Goal: Task Accomplishment & Management: Use online tool/utility

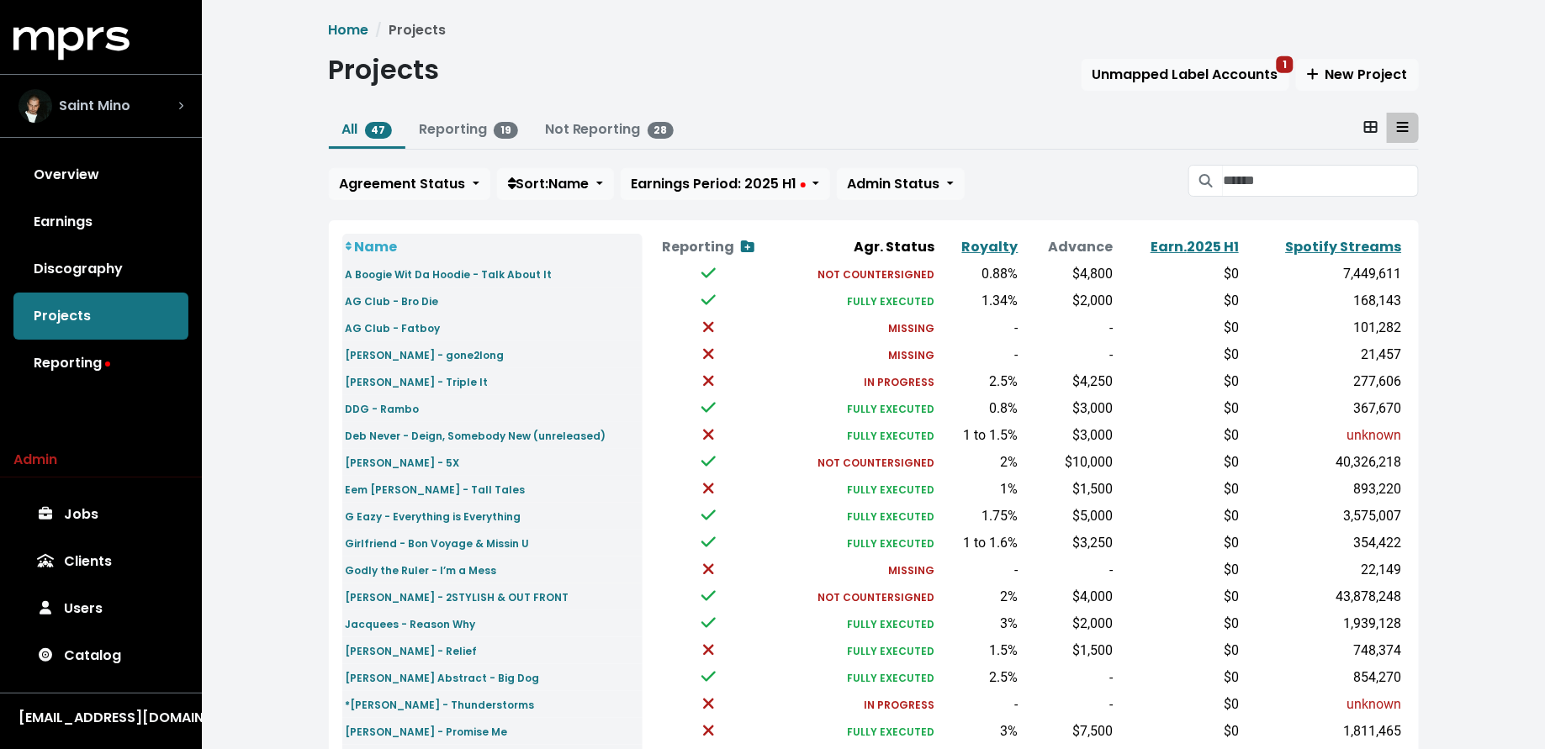
click at [147, 118] on div "Saint Mino" at bounding box center [101, 106] width 165 height 34
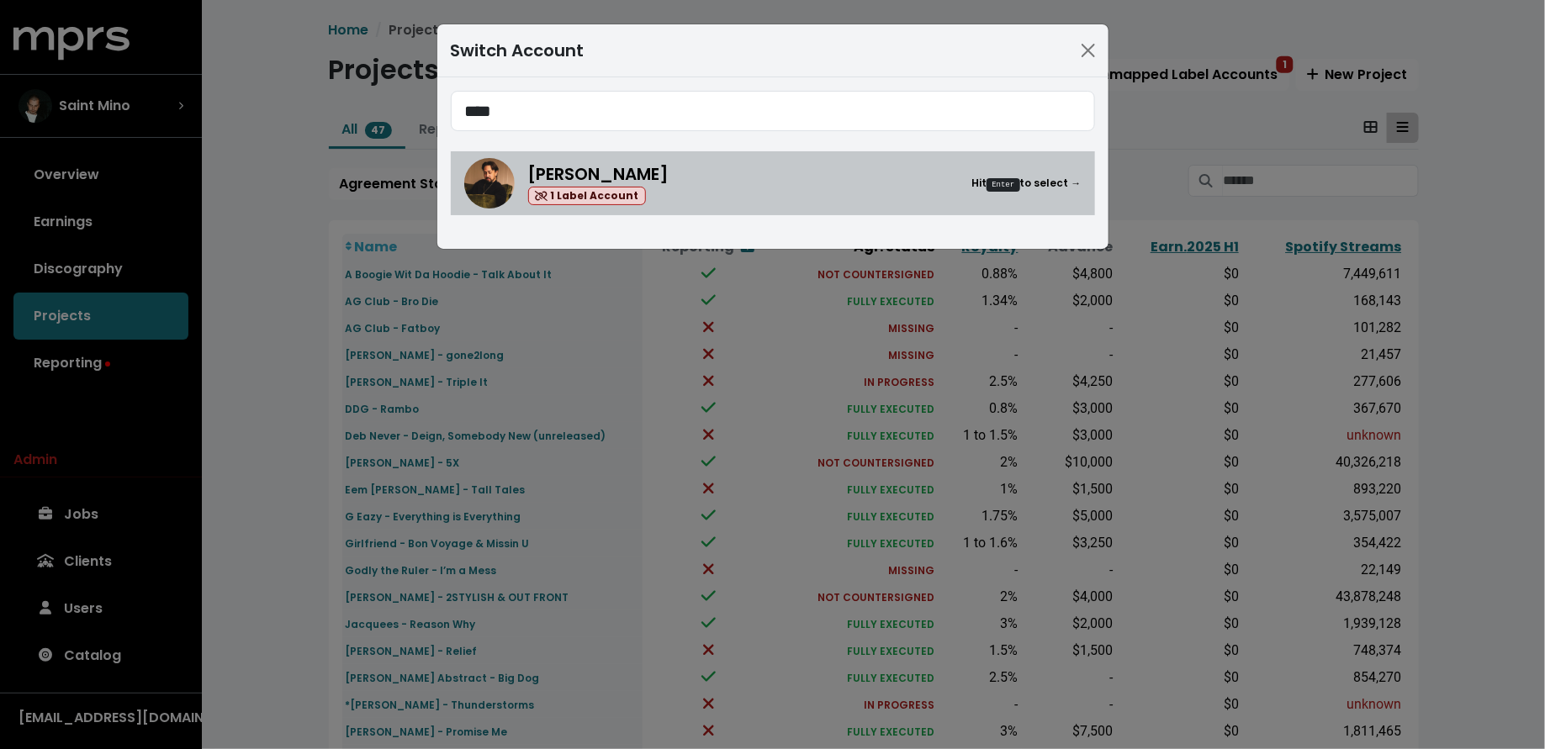
type input "****"
click at [645, 178] on div "Nate Fox 1 Label Account Hit Enter to select →" at bounding box center [804, 183] width 553 height 45
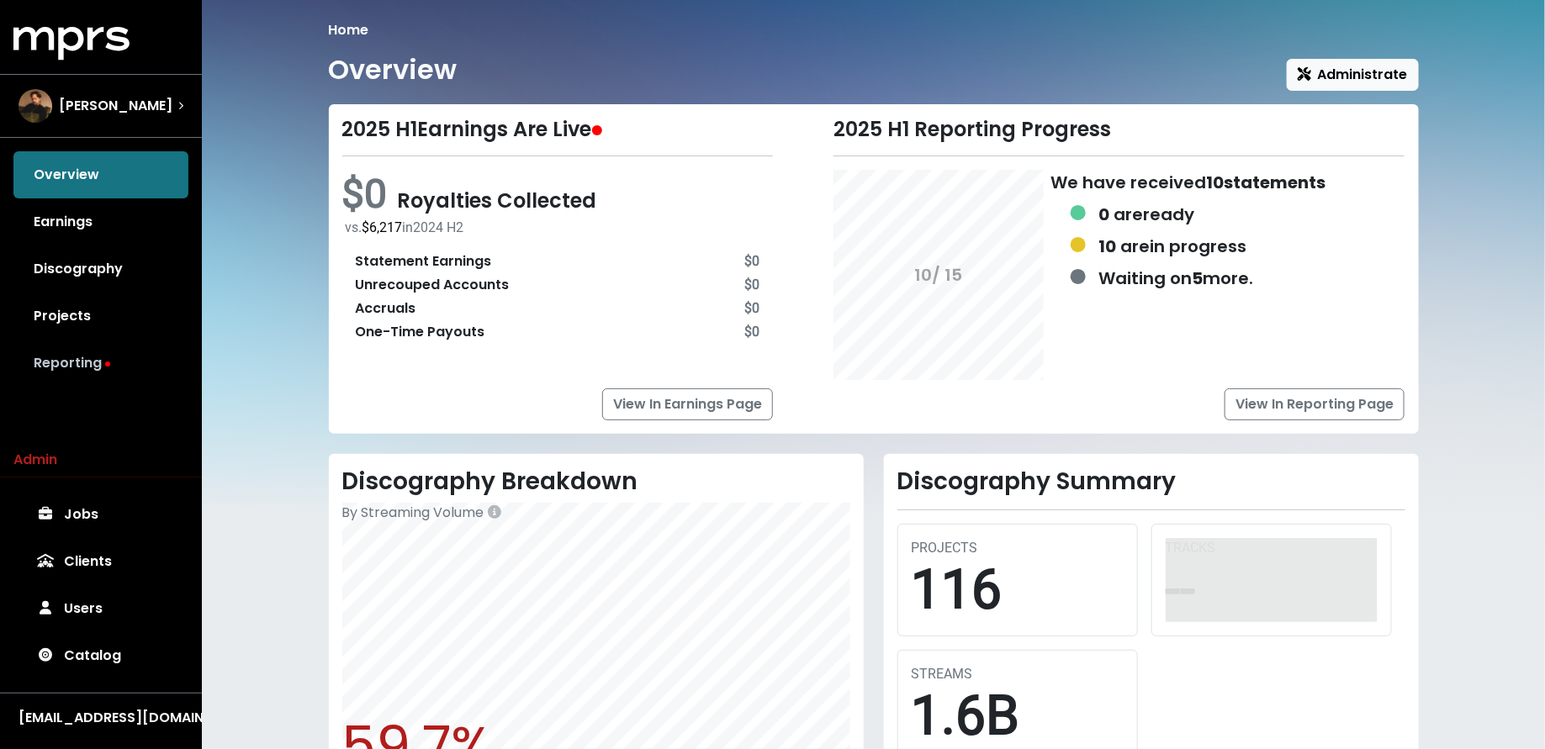
click at [161, 350] on link "Reporting" at bounding box center [100, 363] width 175 height 47
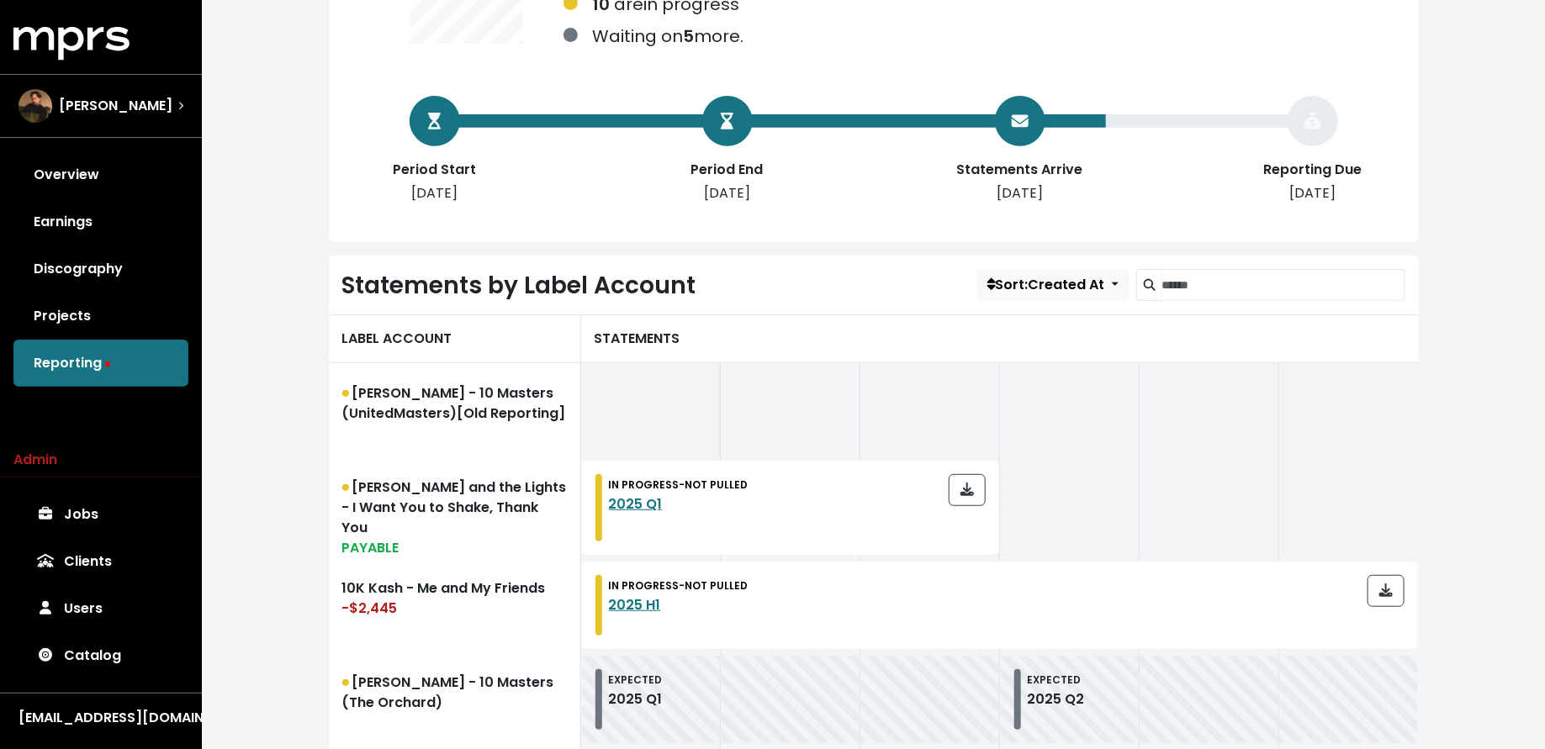
scroll to position [334, 0]
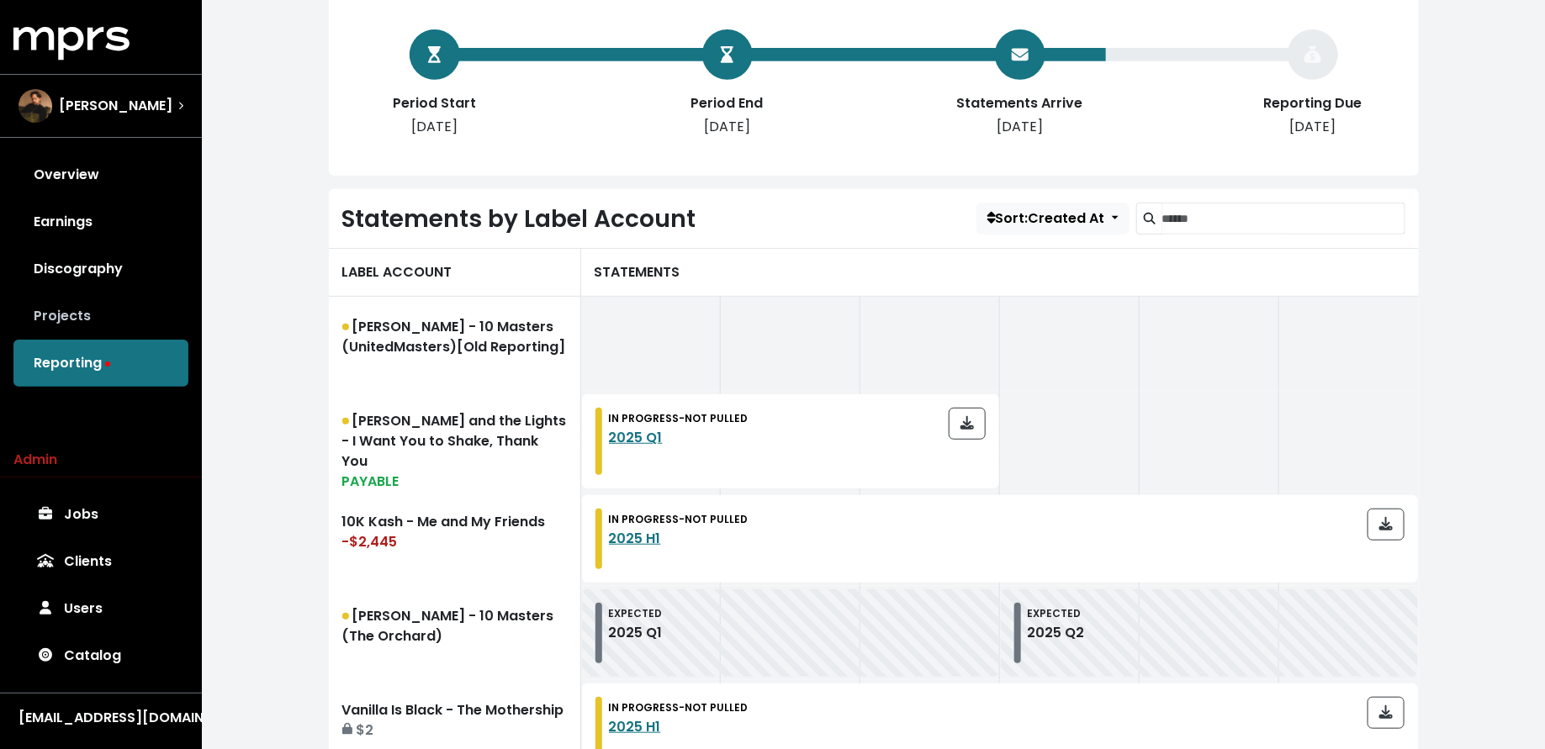
click at [87, 307] on link "Projects" at bounding box center [100, 316] width 175 height 47
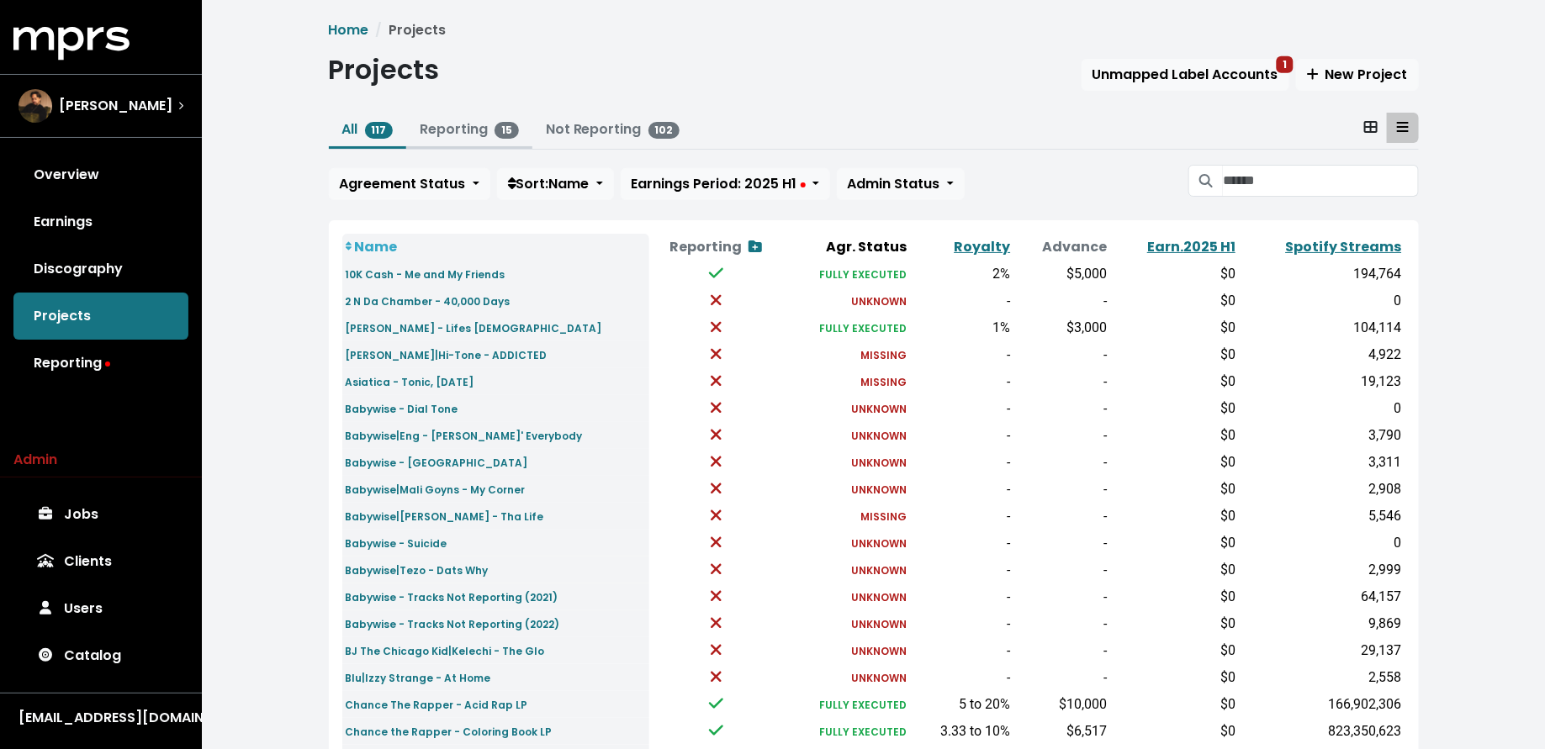
click at [468, 133] on link "Reporting 15" at bounding box center [469, 128] width 99 height 19
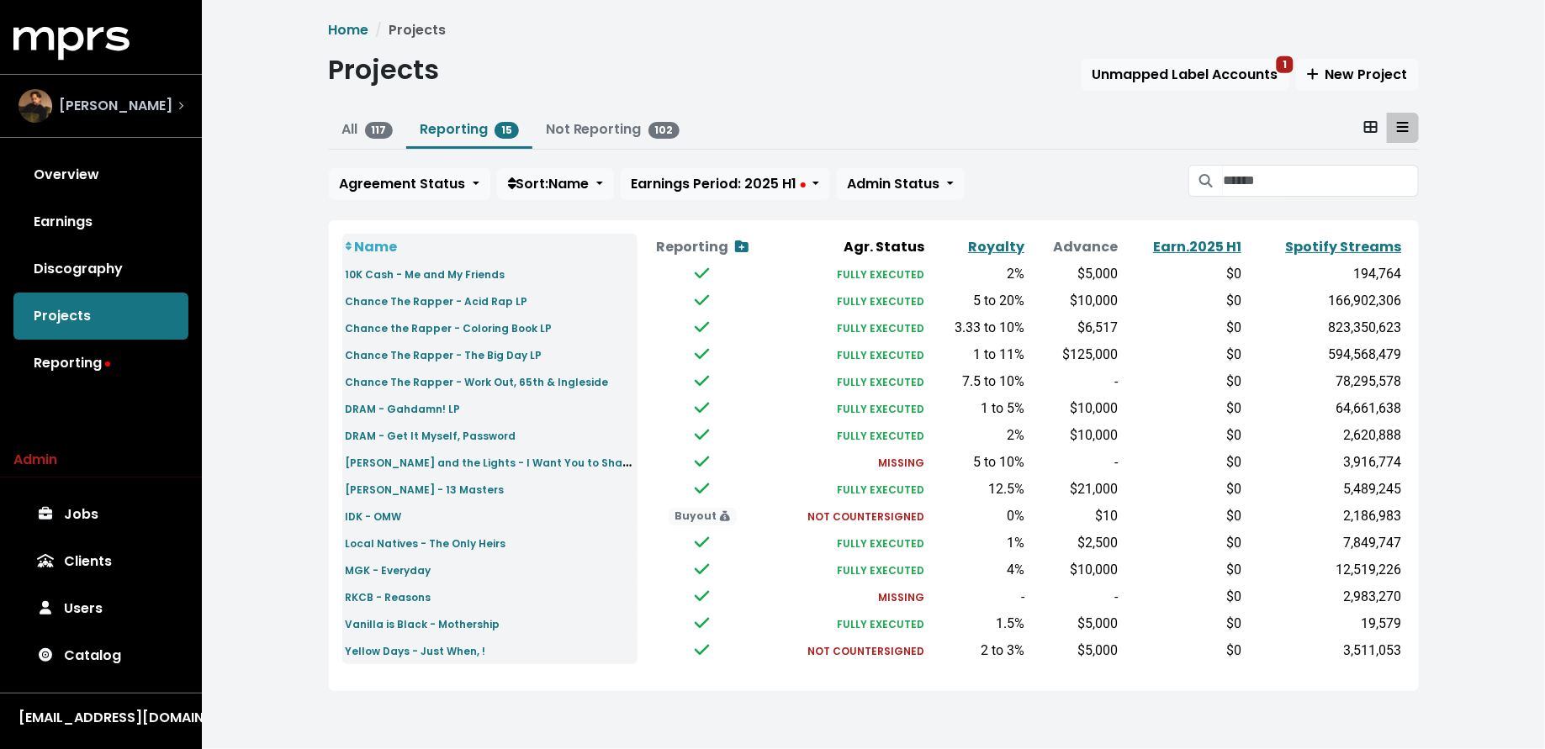
click at [172, 98] on div "Nate Fox" at bounding box center [101, 106] width 165 height 34
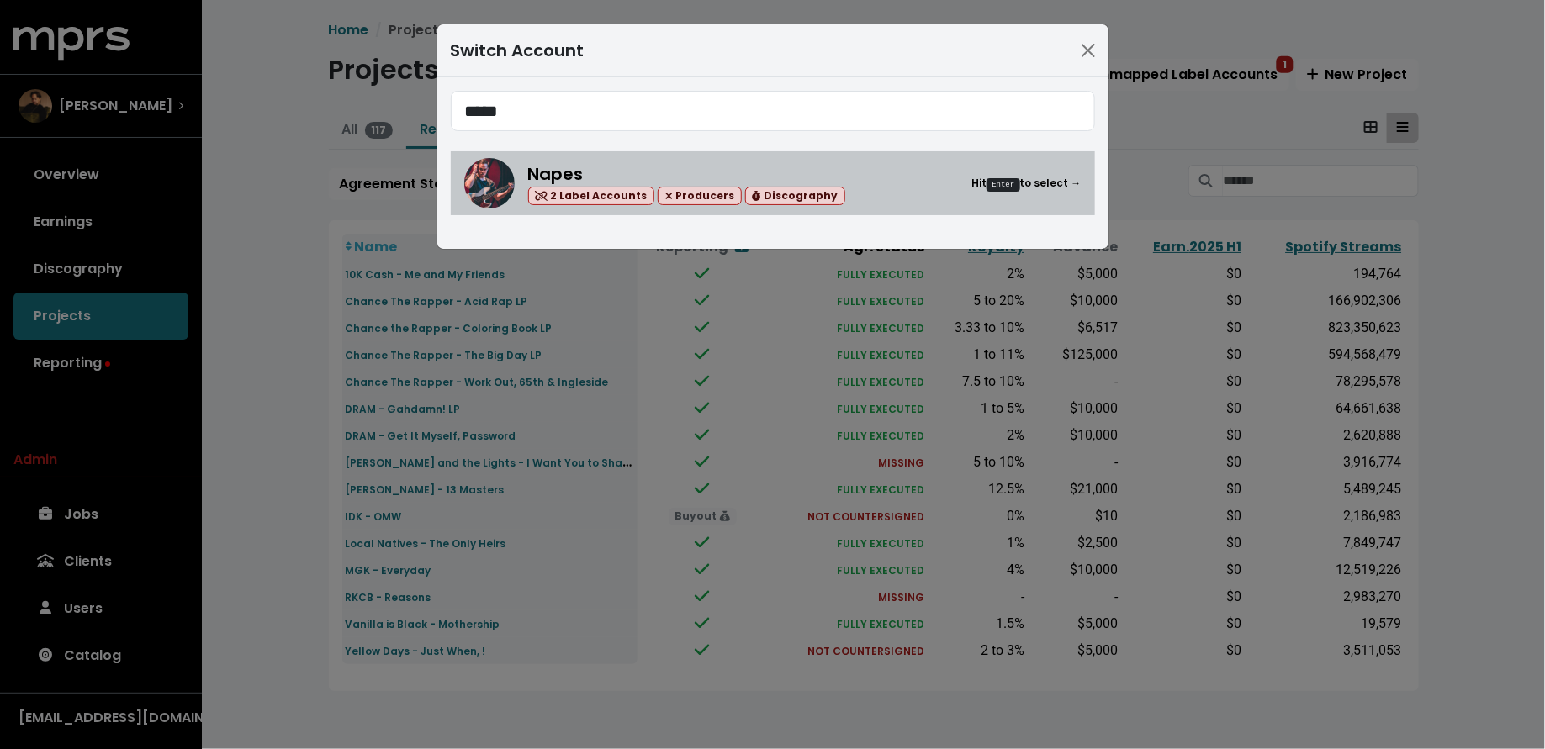
type input "*****"
click at [569, 159] on div "Napes 2 Label Accounts Producers Discography Hit Enter to select →" at bounding box center [772, 183] width 617 height 50
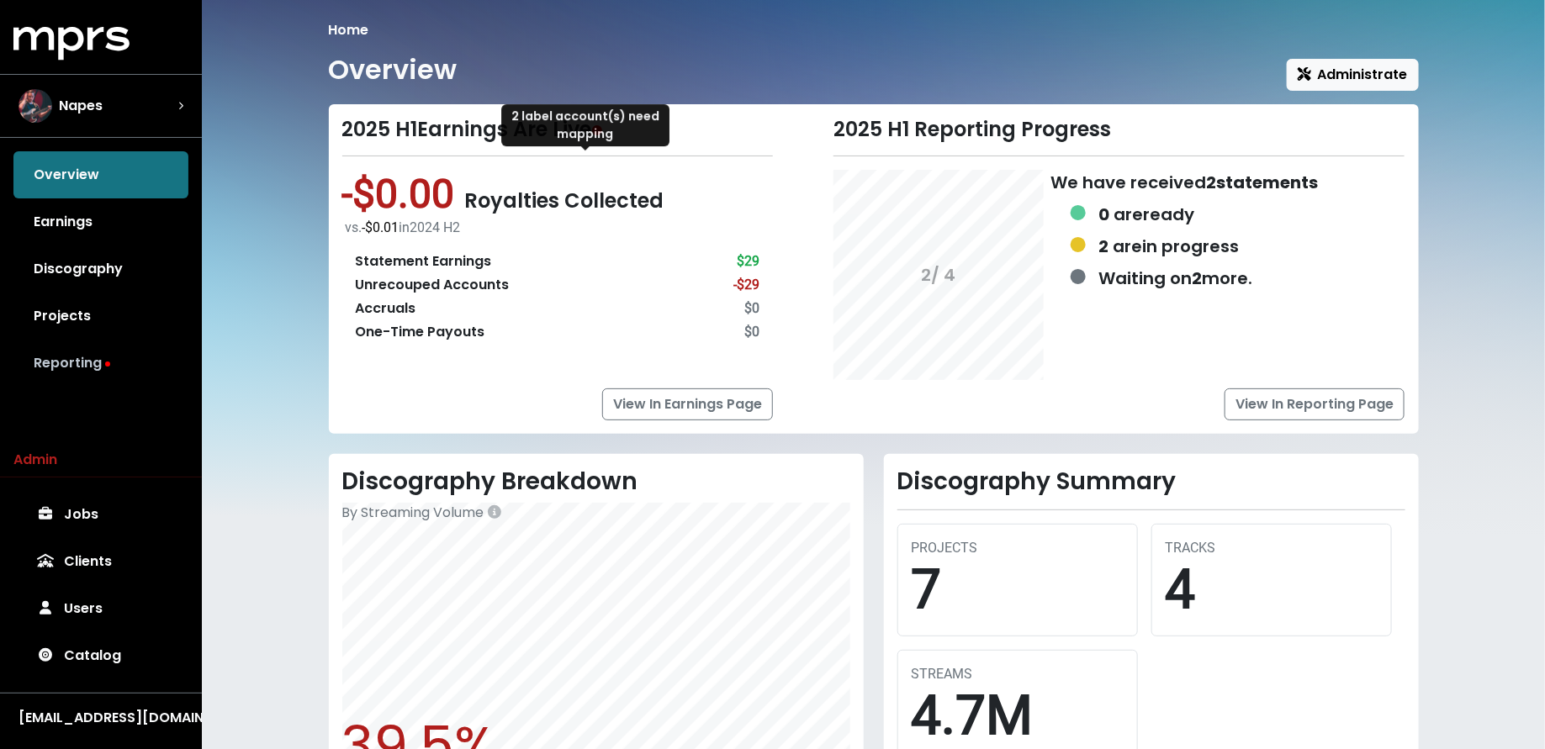
click at [59, 369] on link "Reporting" at bounding box center [100, 363] width 175 height 47
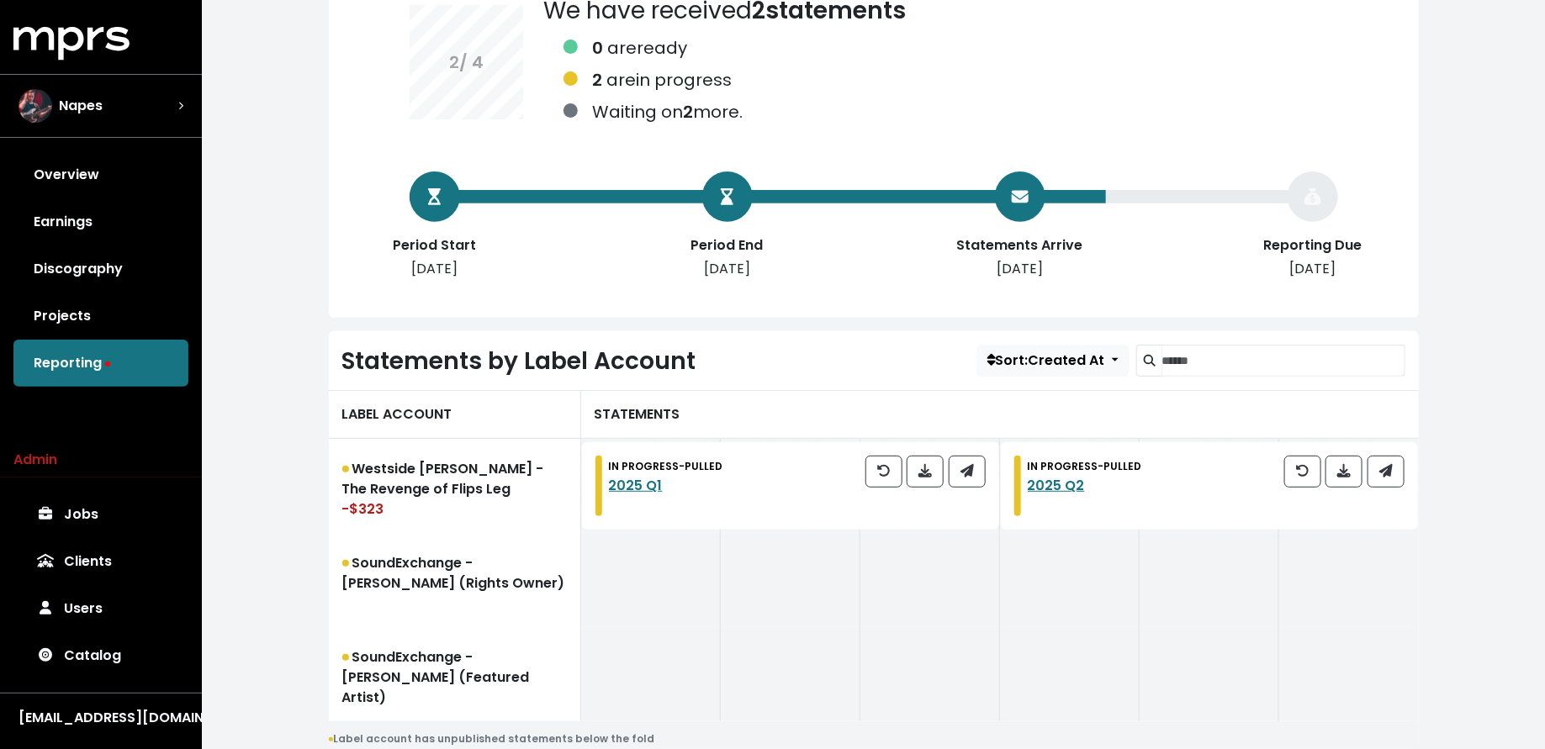
scroll to position [256, 0]
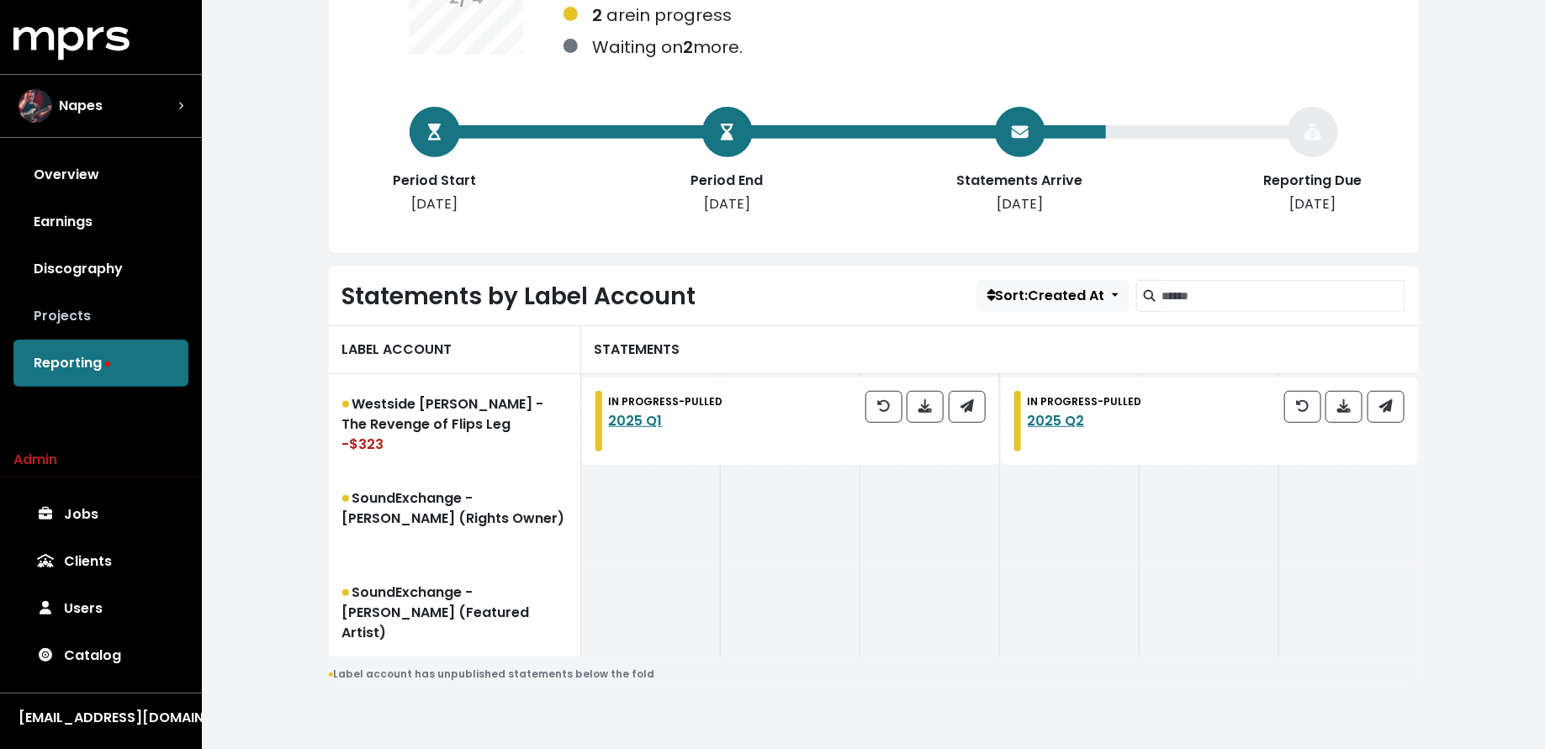
click at [182, 309] on link "Projects" at bounding box center [100, 316] width 175 height 47
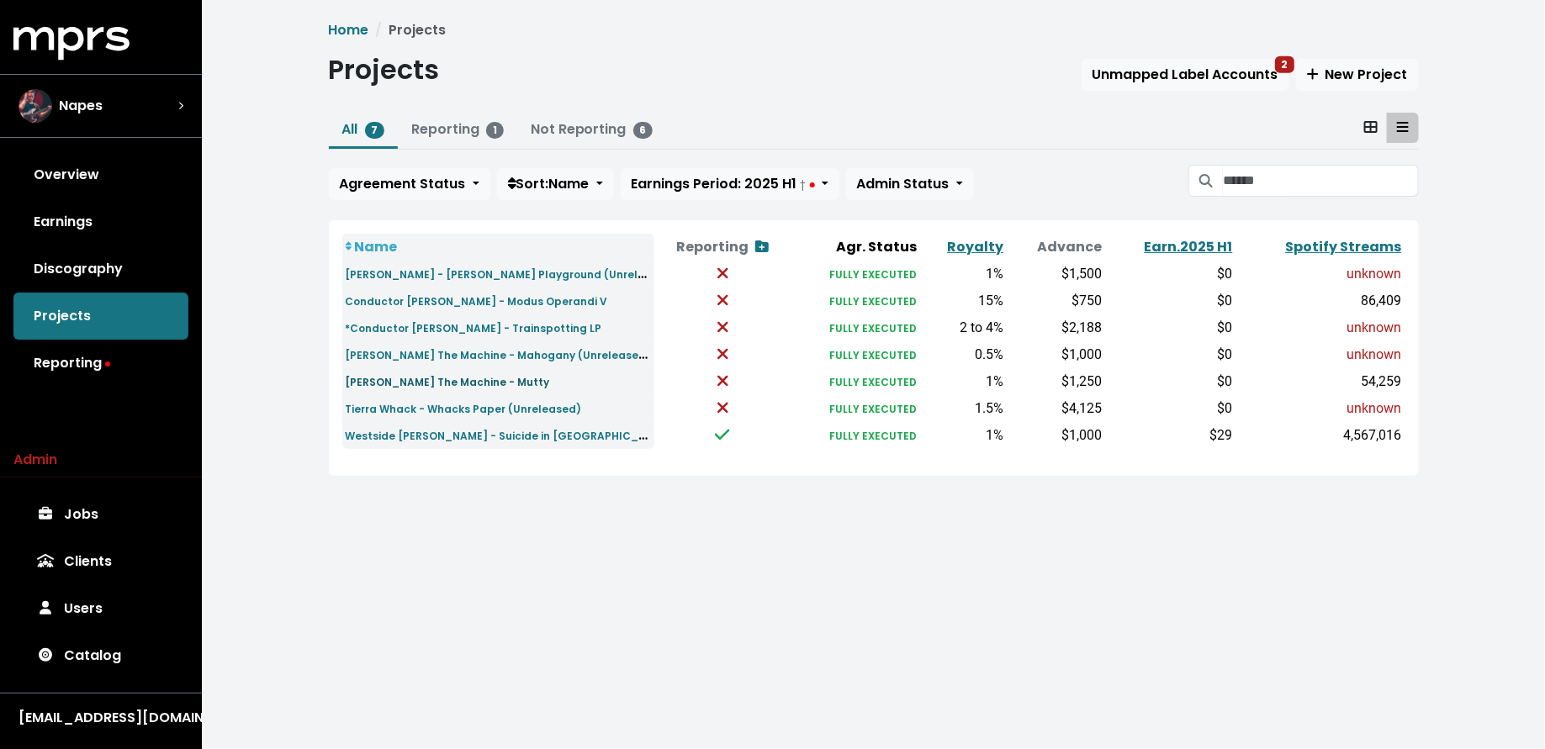
click at [481, 378] on small "[PERSON_NAME] The Machine - Mutty" at bounding box center [448, 382] width 204 height 14
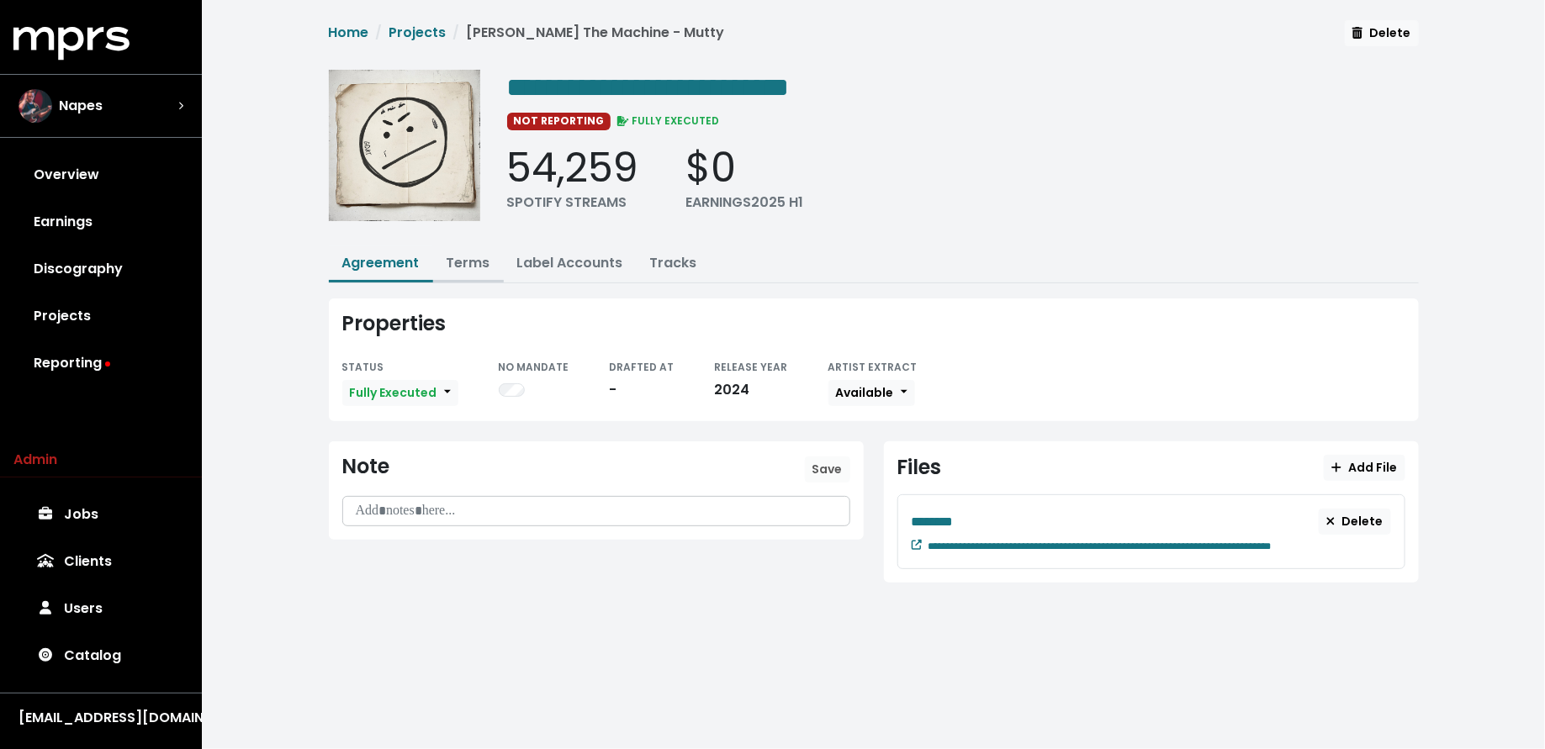
click at [463, 265] on link "Terms" at bounding box center [469, 262] width 44 height 19
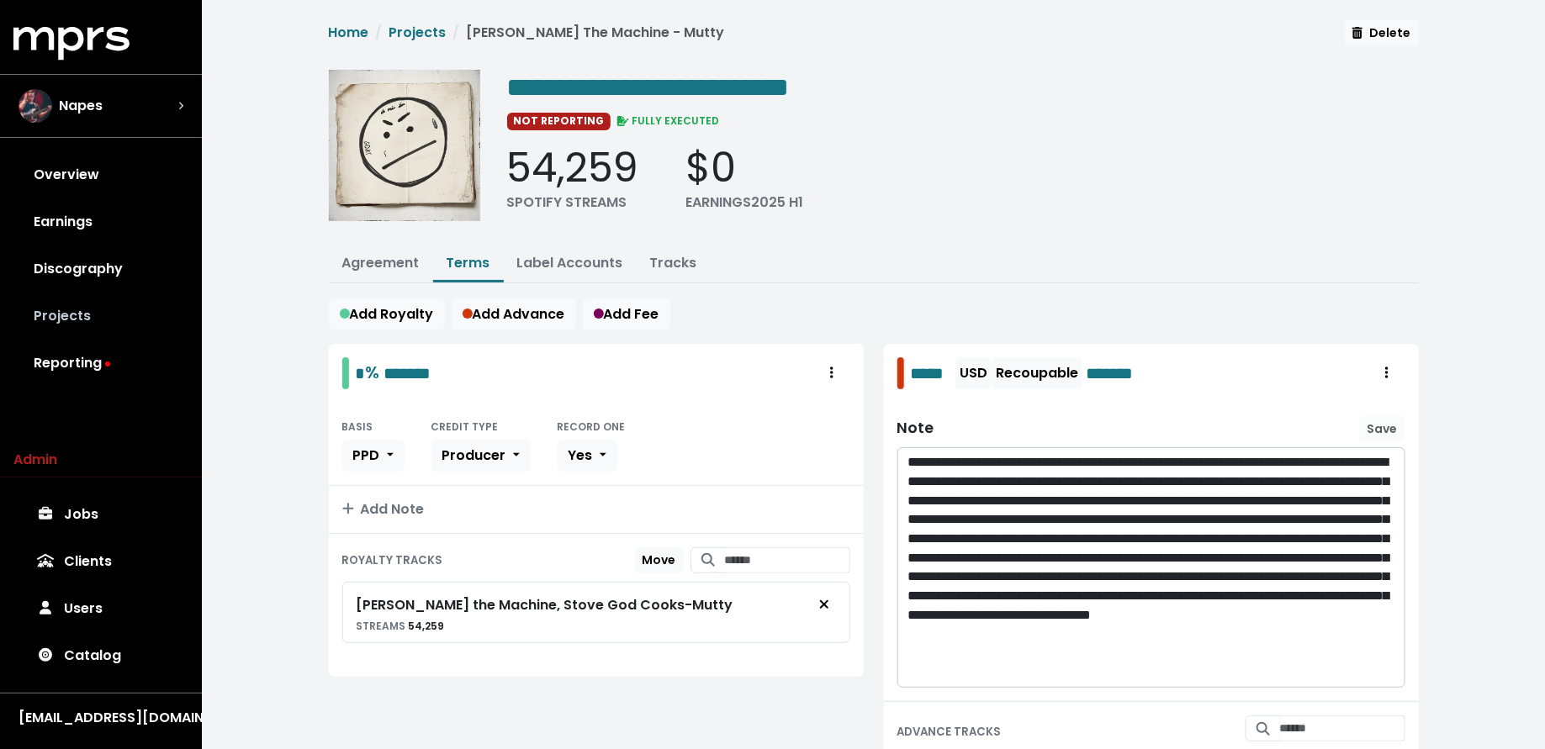
click at [101, 305] on link "Projects" at bounding box center [100, 316] width 175 height 47
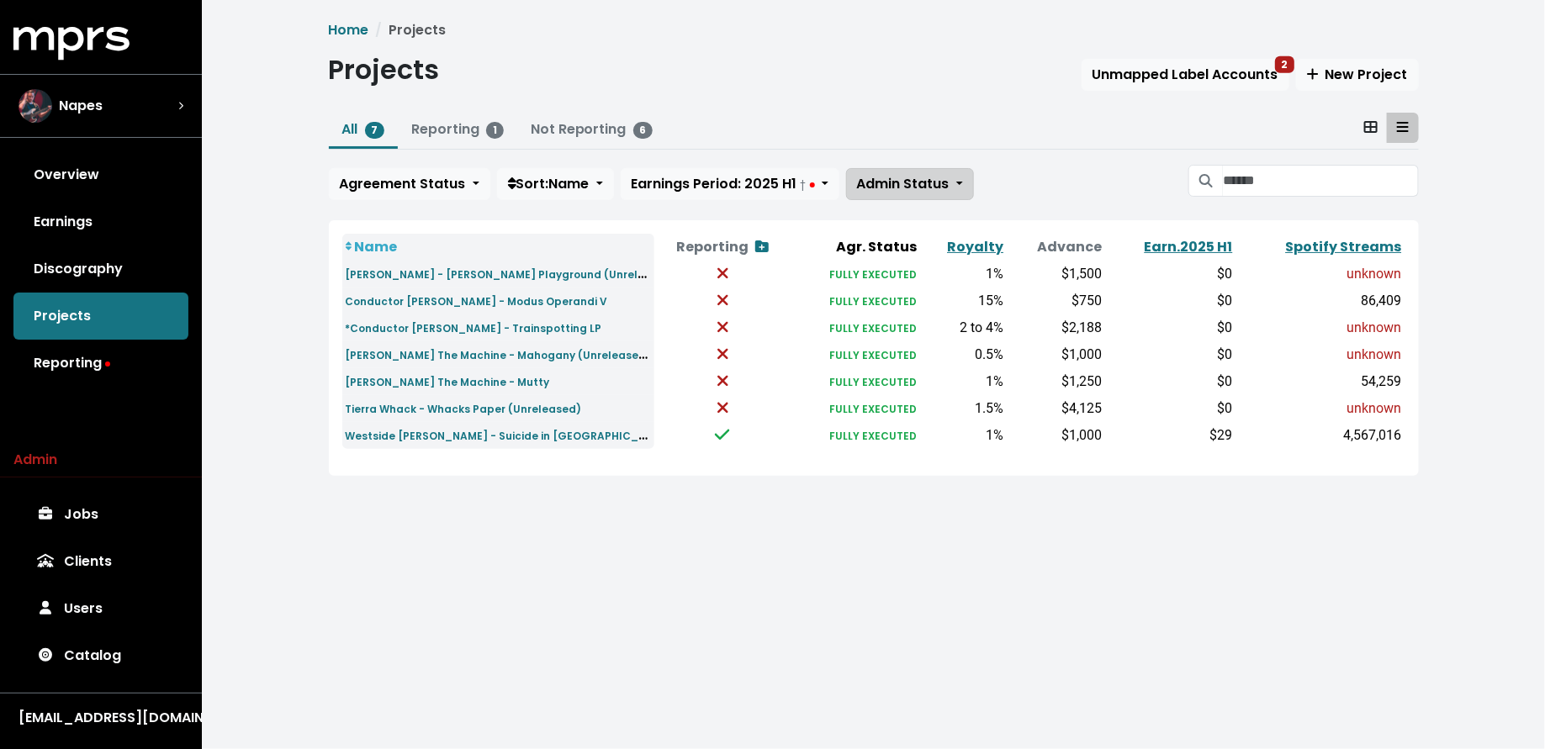
click at [883, 182] on span "Admin Status" at bounding box center [903, 183] width 93 height 19
click at [882, 267] on link "Admin'd by MPRS" at bounding box center [933, 275] width 172 height 27
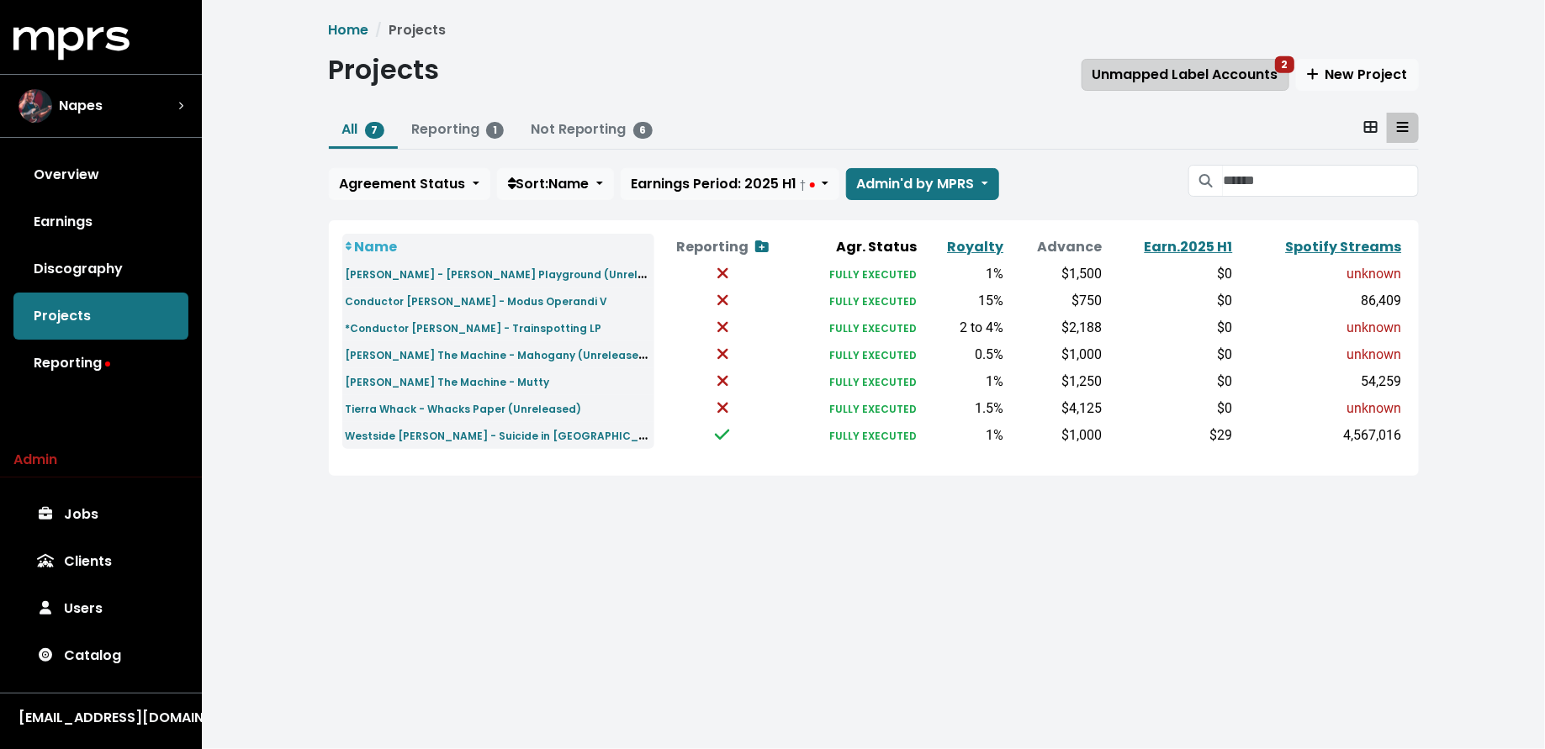
click at [1156, 84] on span "Unmapped Label Accounts 2" at bounding box center [1185, 75] width 186 height 20
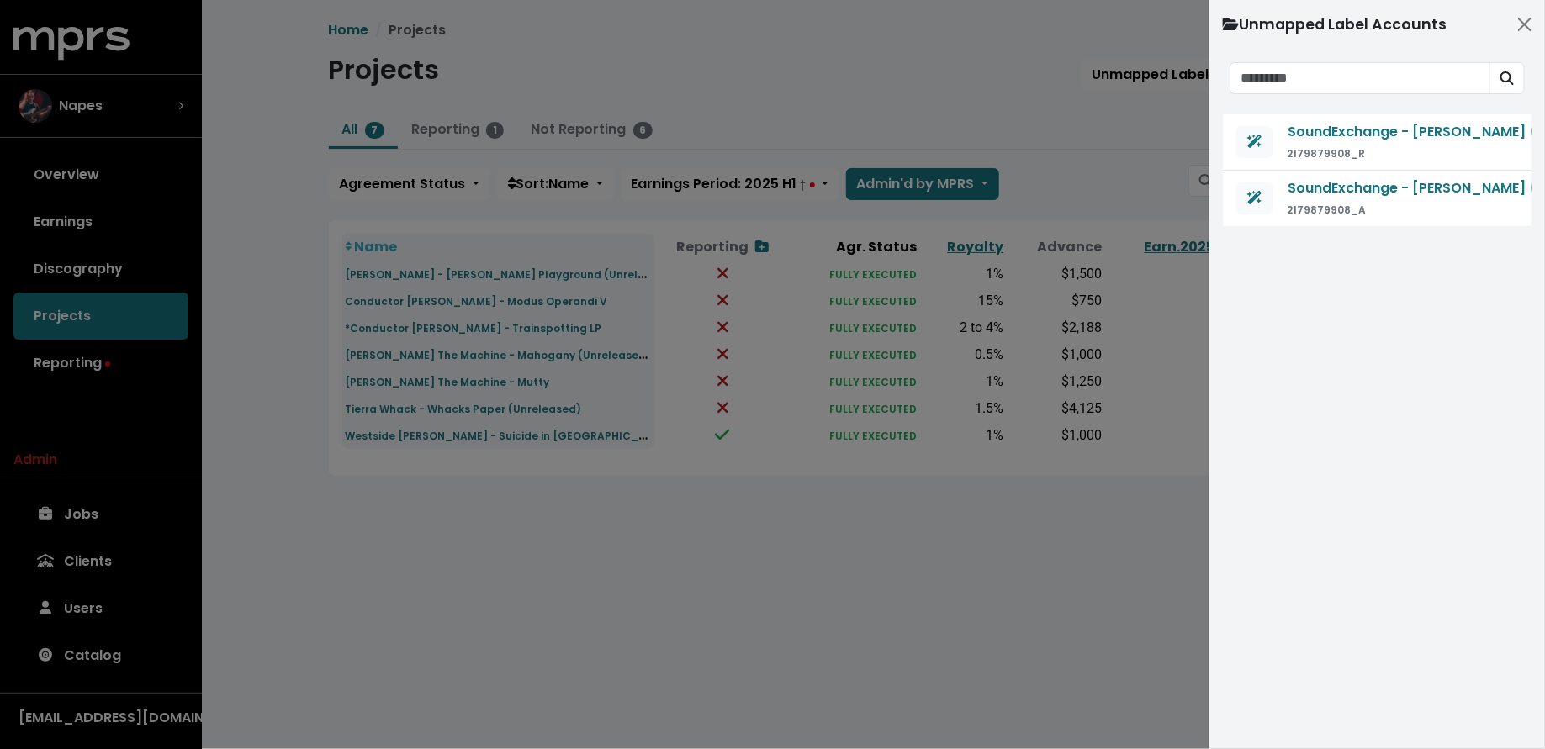
click at [479, 604] on div at bounding box center [772, 374] width 1545 height 749
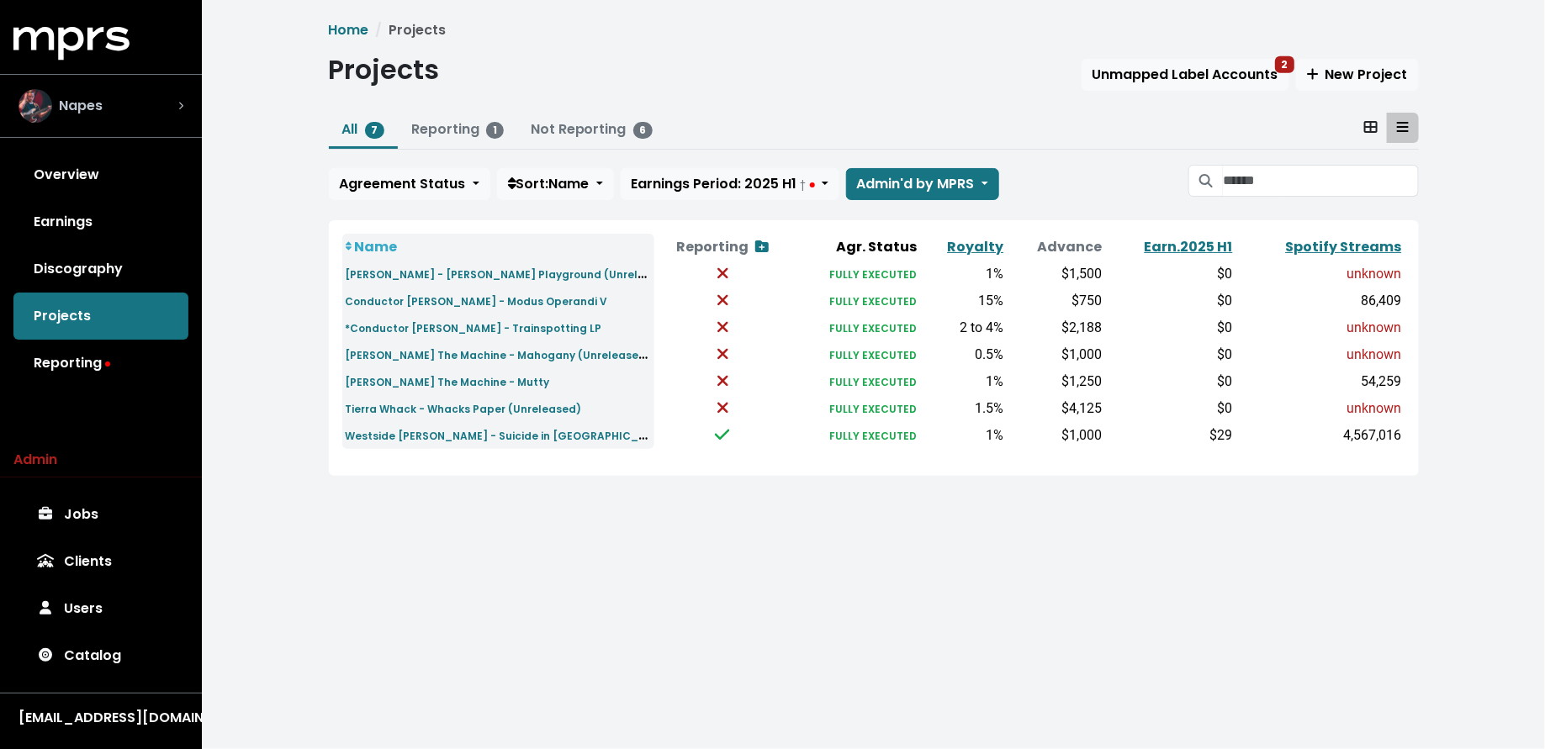
click at [158, 103] on div "Napes" at bounding box center [101, 106] width 165 height 34
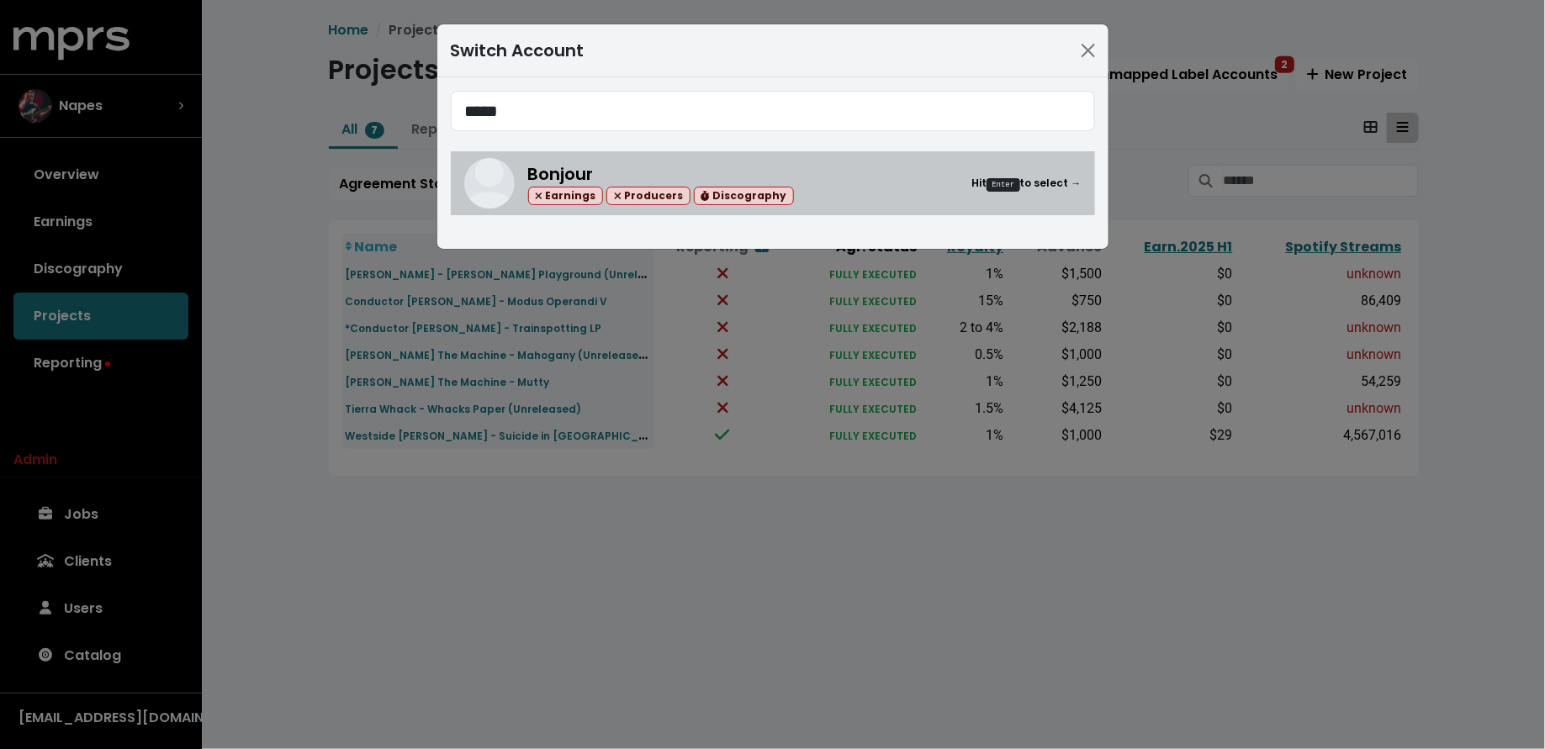
type input "*****"
click at [645, 172] on div "Bonjour Earnings Producers Discography" at bounding box center [661, 183] width 266 height 45
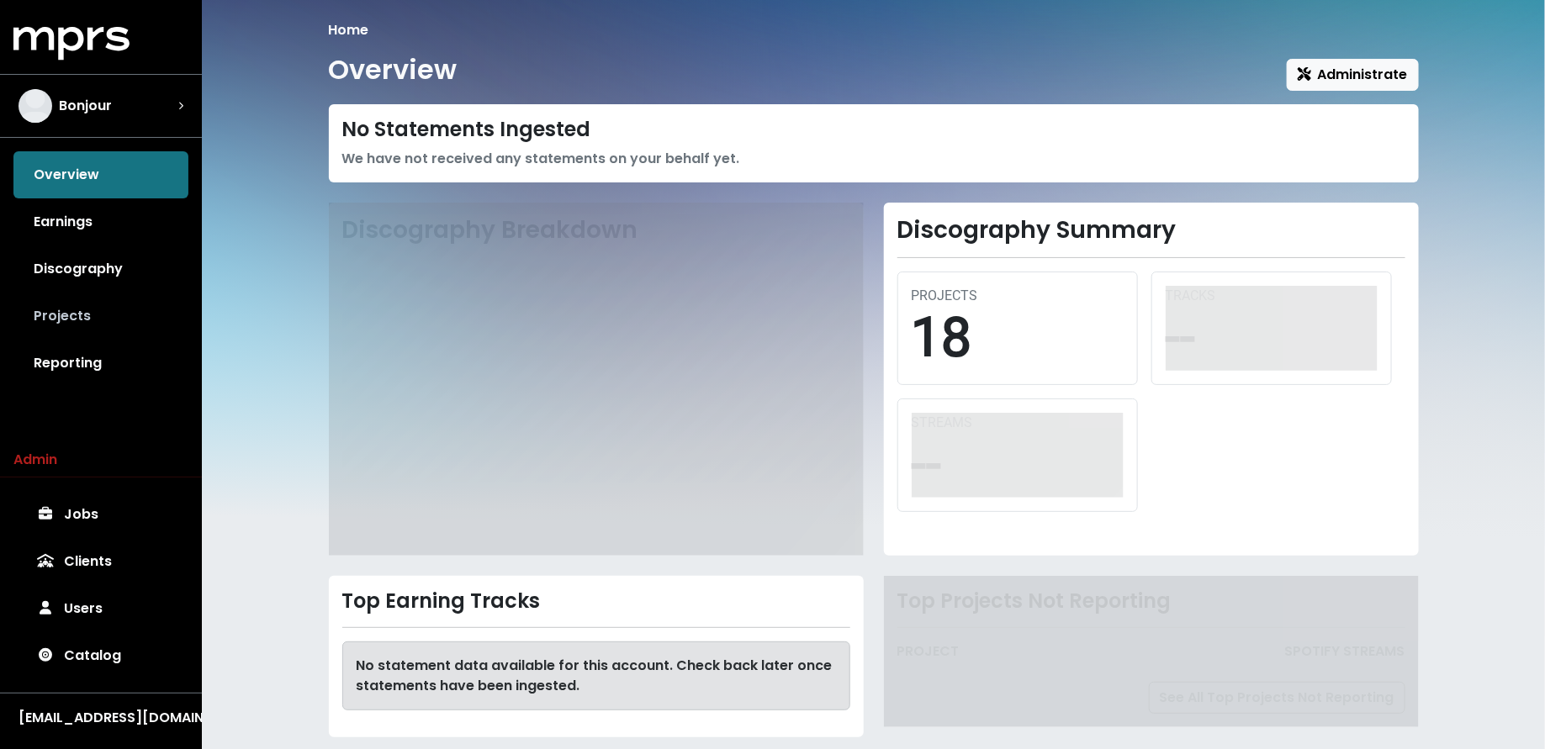
click at [171, 296] on link "Projects" at bounding box center [100, 316] width 175 height 47
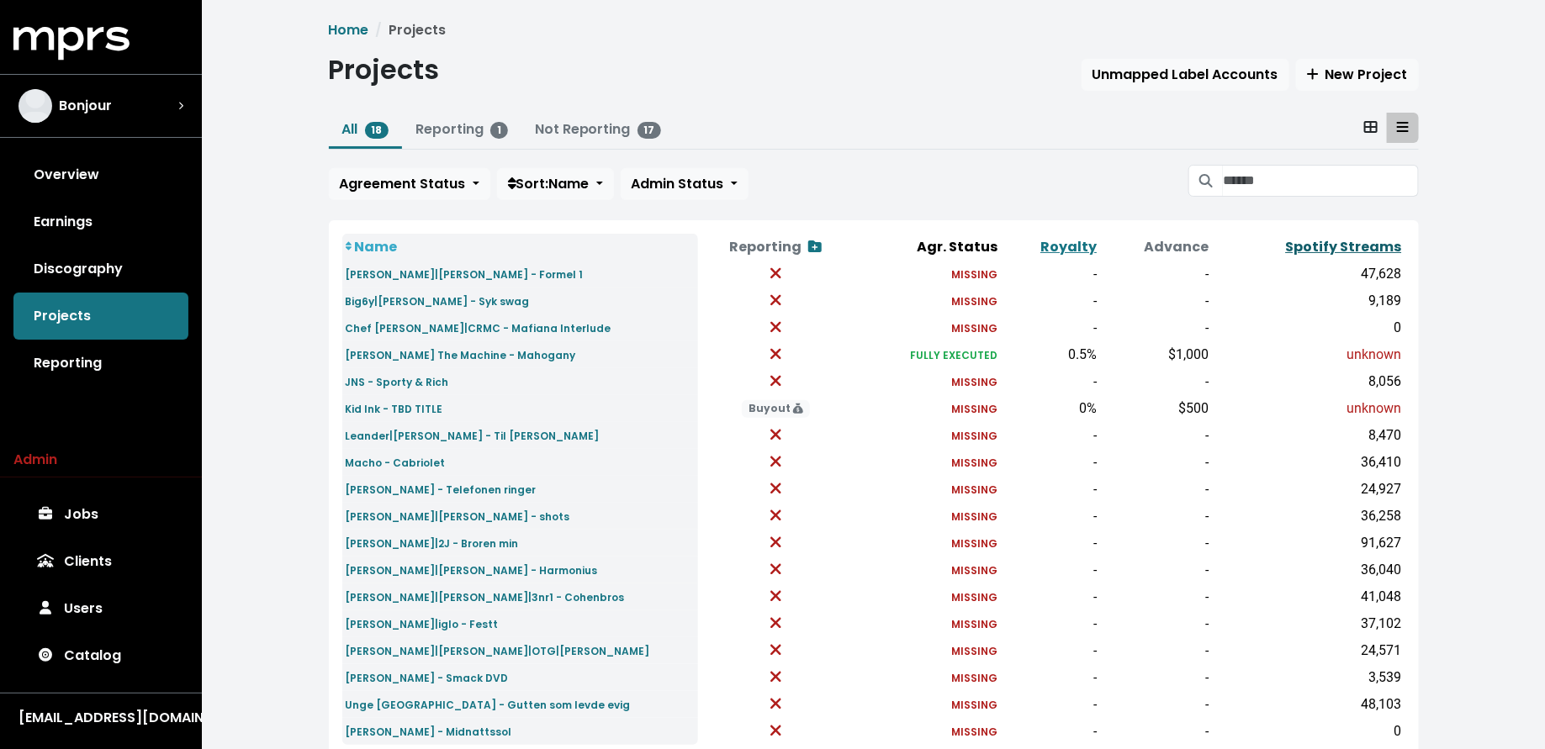
click at [1300, 244] on link "Spotify Streams" at bounding box center [1344, 246] width 116 height 19
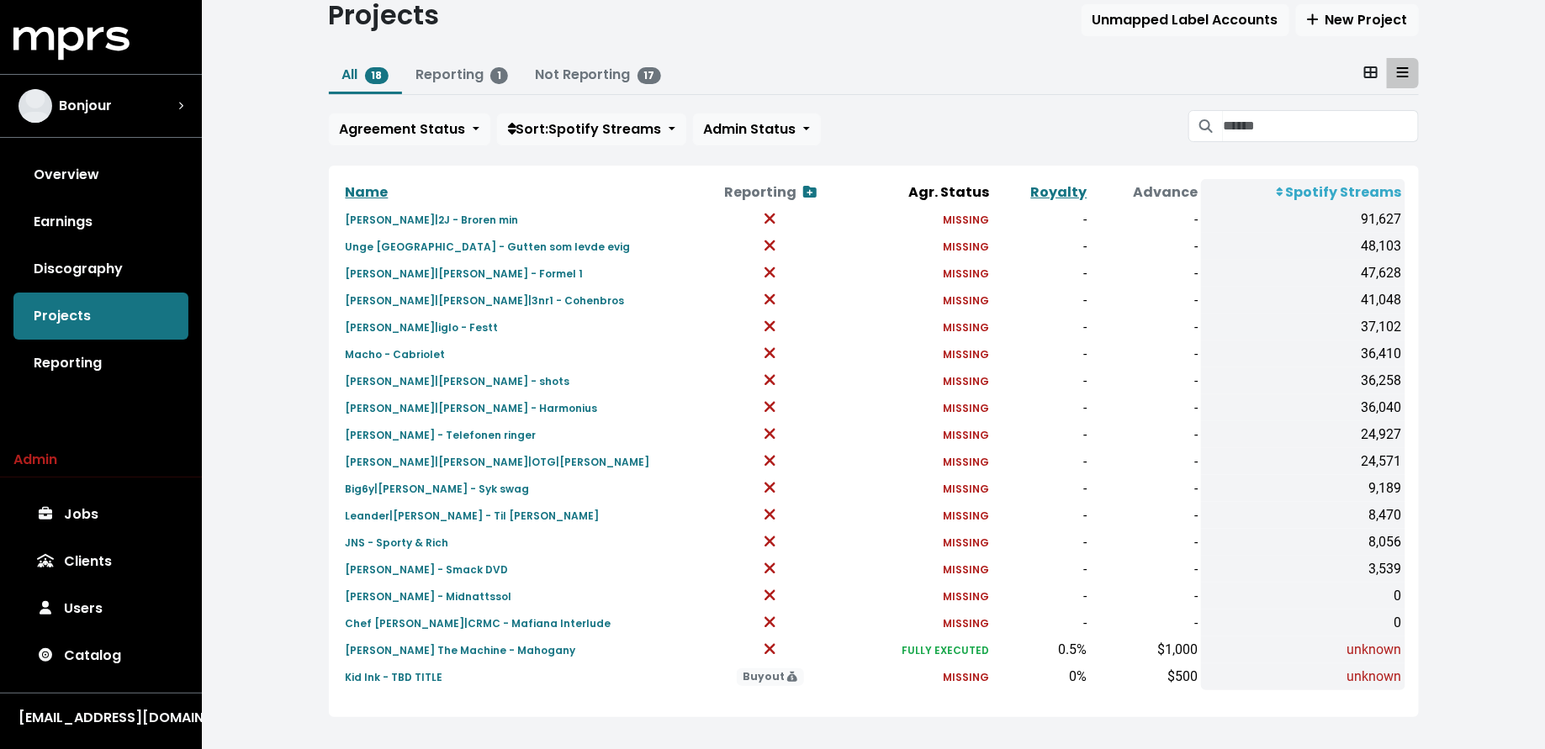
scroll to position [67, 0]
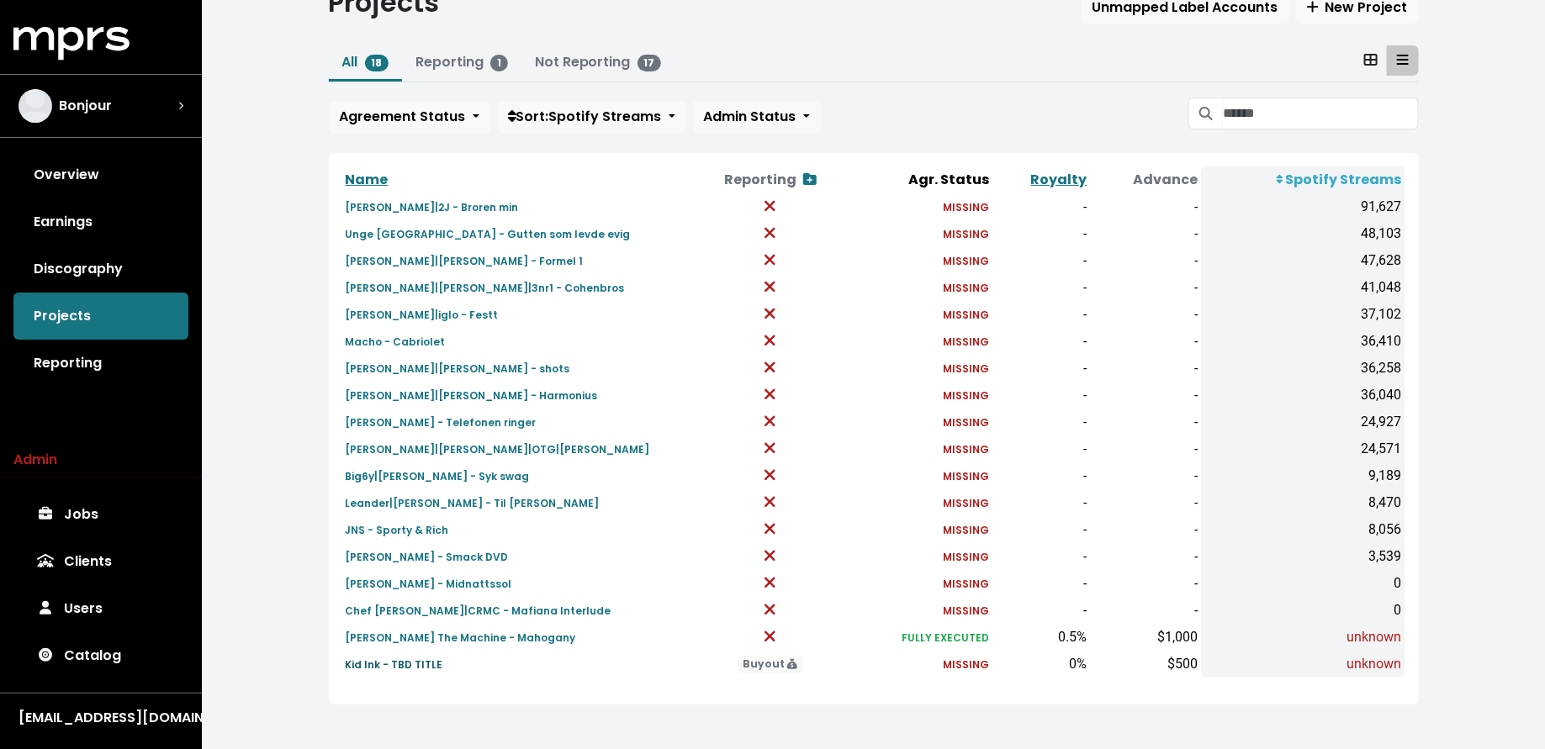
click at [413, 663] on small "Kid Ink - TBD TITLE" at bounding box center [395, 665] width 98 height 14
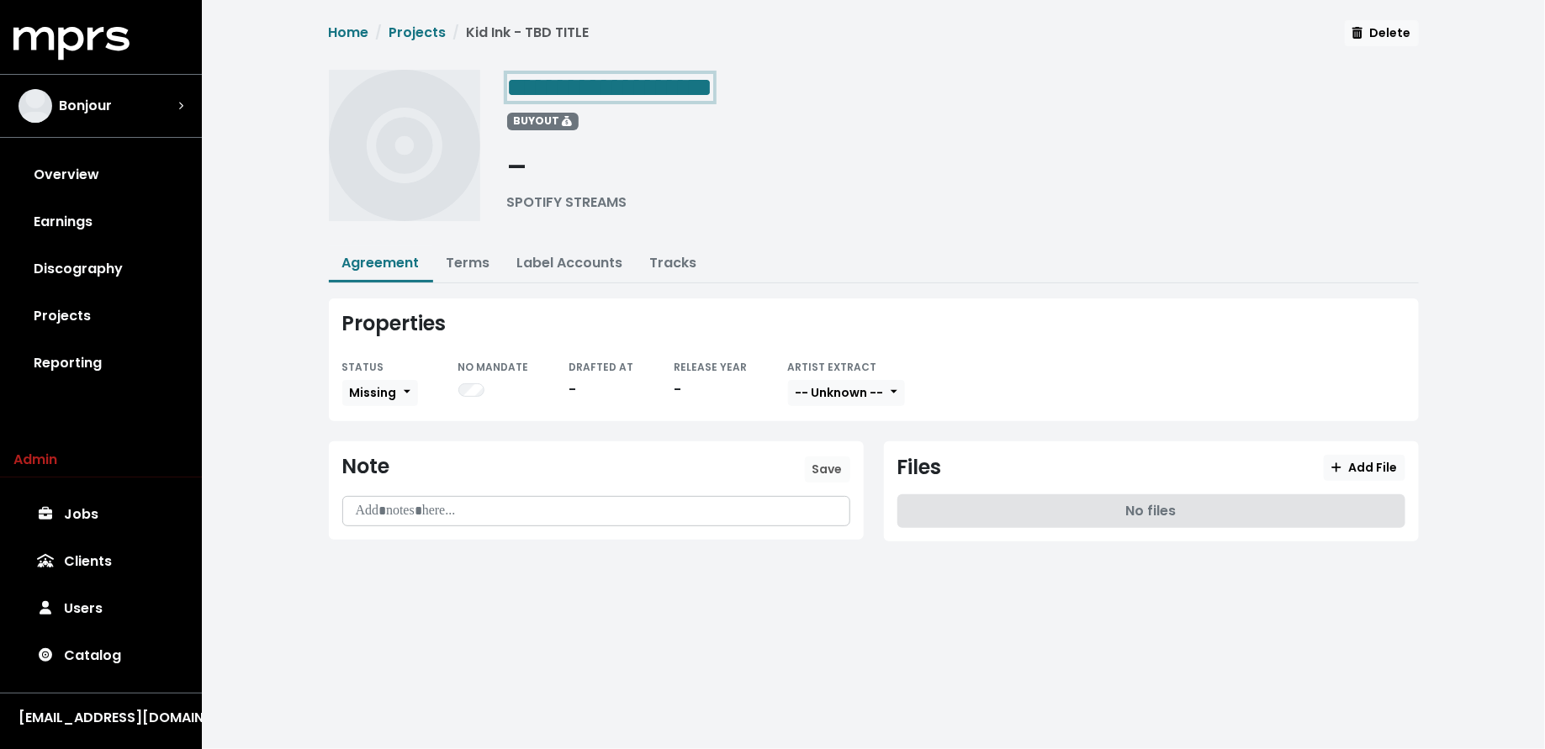
click at [632, 88] on span "**********" at bounding box center [610, 87] width 206 height 27
click at [632, 81] on span "**********" at bounding box center [610, 87] width 206 height 27
click at [456, 259] on link "Terms" at bounding box center [469, 262] width 44 height 19
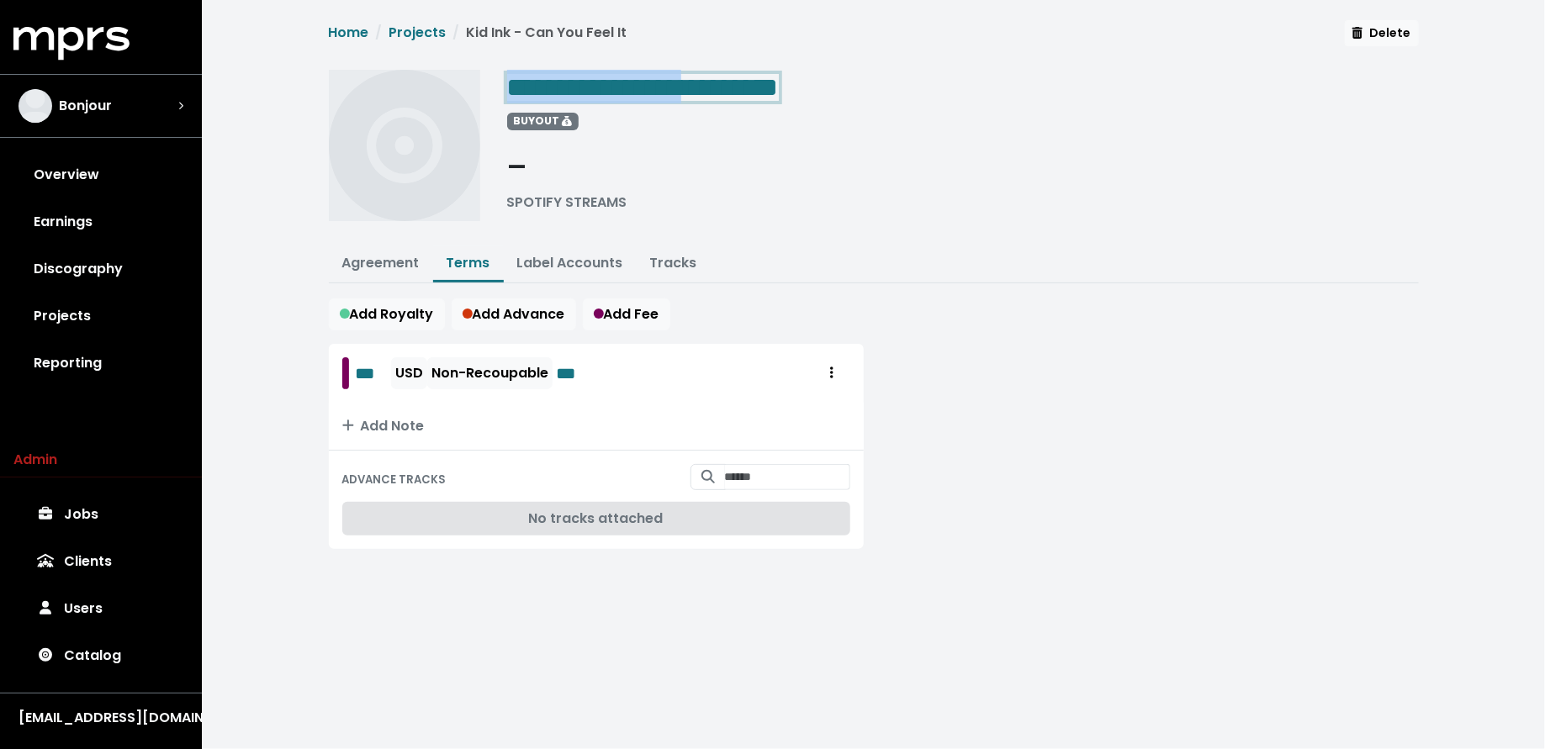
click at [716, 91] on span "**********" at bounding box center [643, 87] width 272 height 27
click at [736, 86] on span "**********" at bounding box center [643, 87] width 272 height 27
click at [118, 311] on link "Projects" at bounding box center [100, 316] width 175 height 47
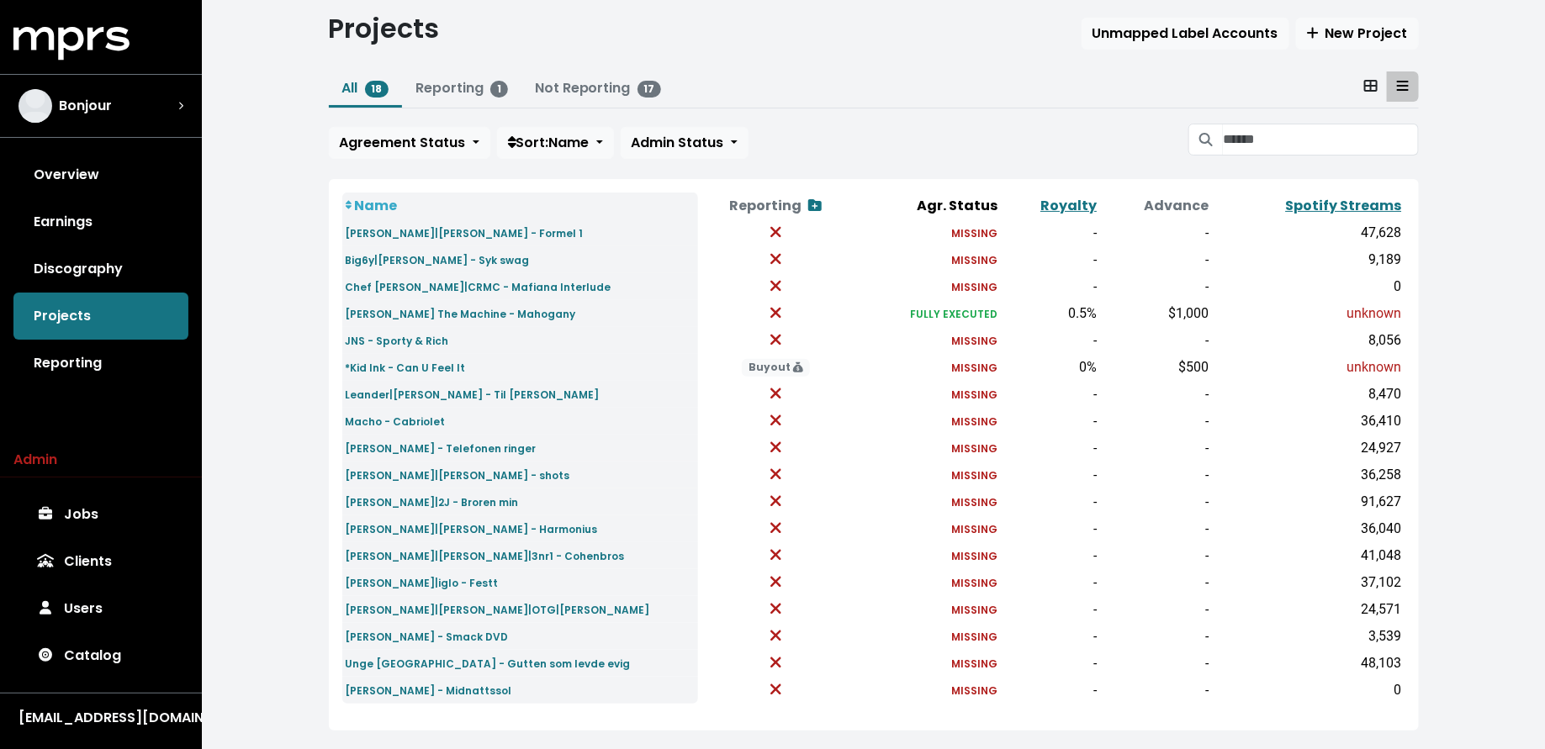
scroll to position [29, 0]
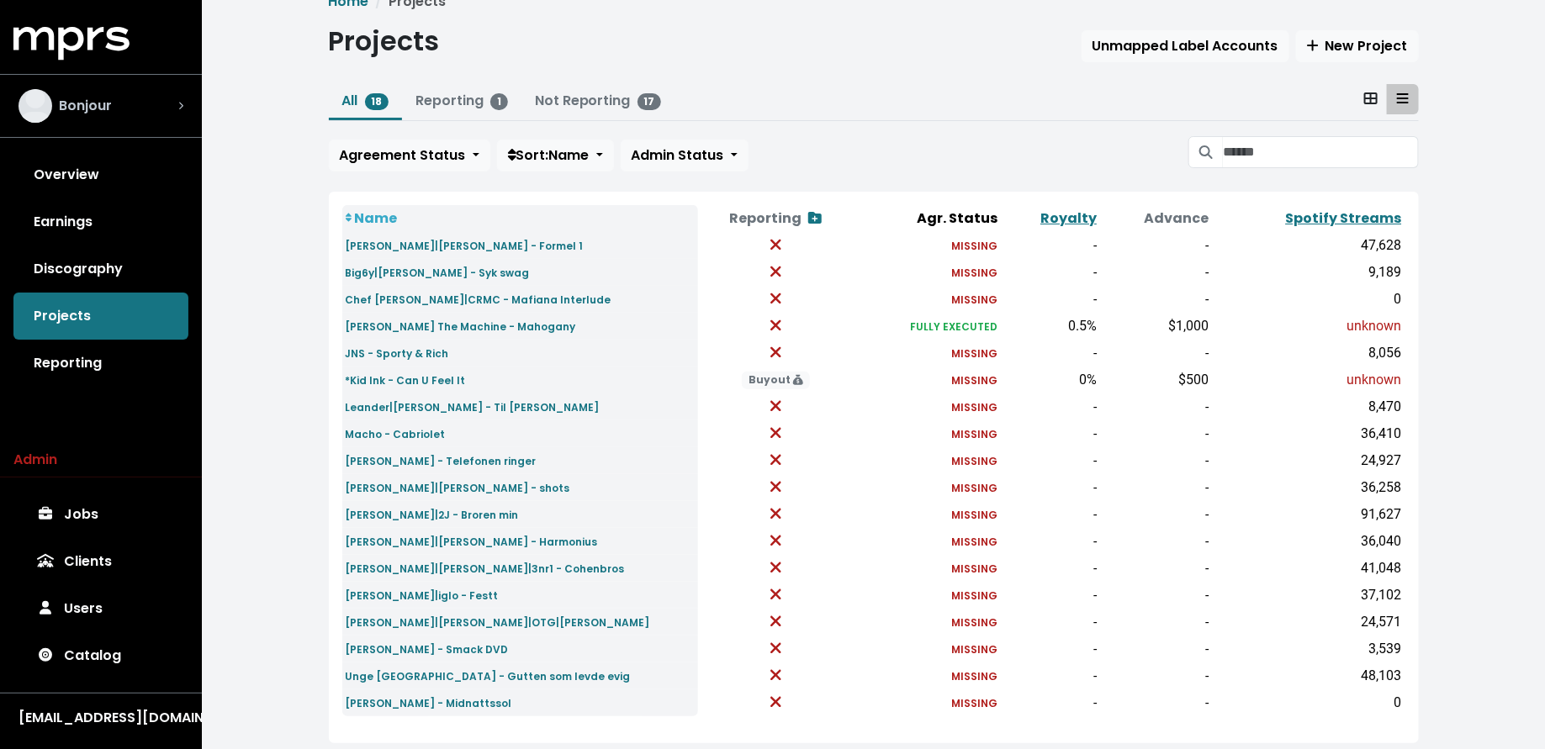
click at [144, 119] on div "Bonjour" at bounding box center [101, 106] width 165 height 34
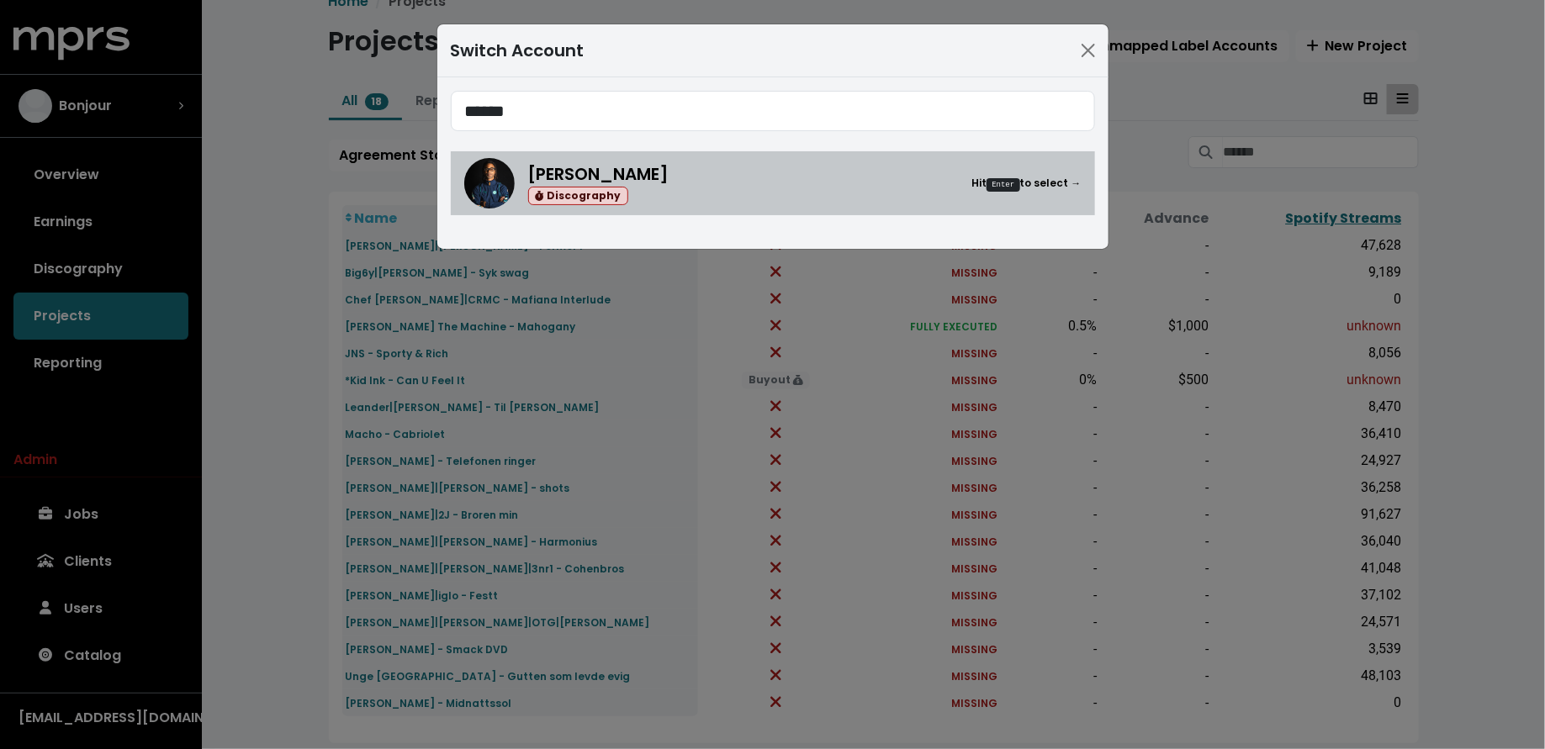
type input "******"
click at [816, 180] on div "Donnie Scantz Discography Hit Enter to select →" at bounding box center [804, 183] width 553 height 45
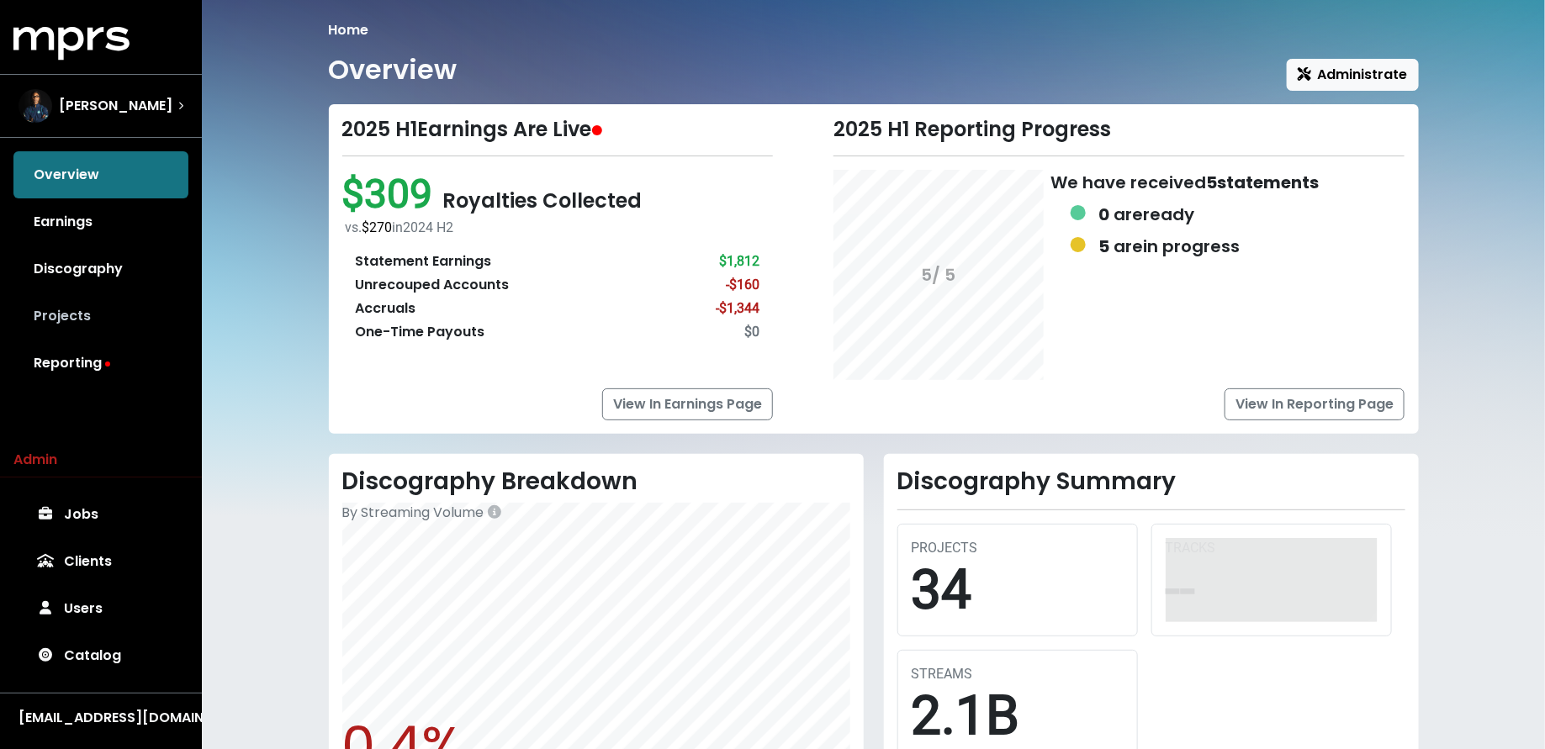
click at [122, 312] on link "Projects" at bounding box center [100, 316] width 175 height 47
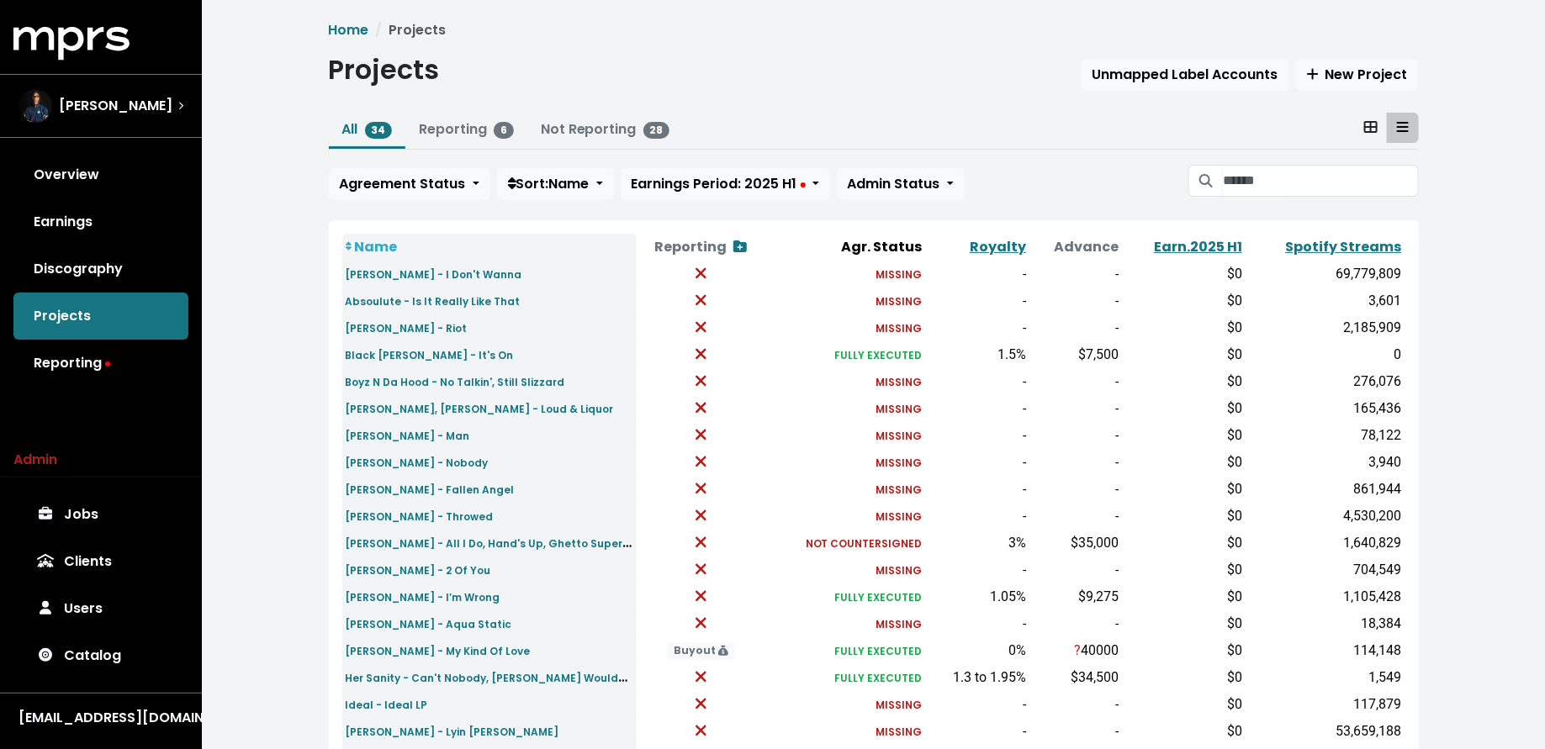
click at [1325, 246] on link "Spotify Streams" at bounding box center [1344, 246] width 116 height 19
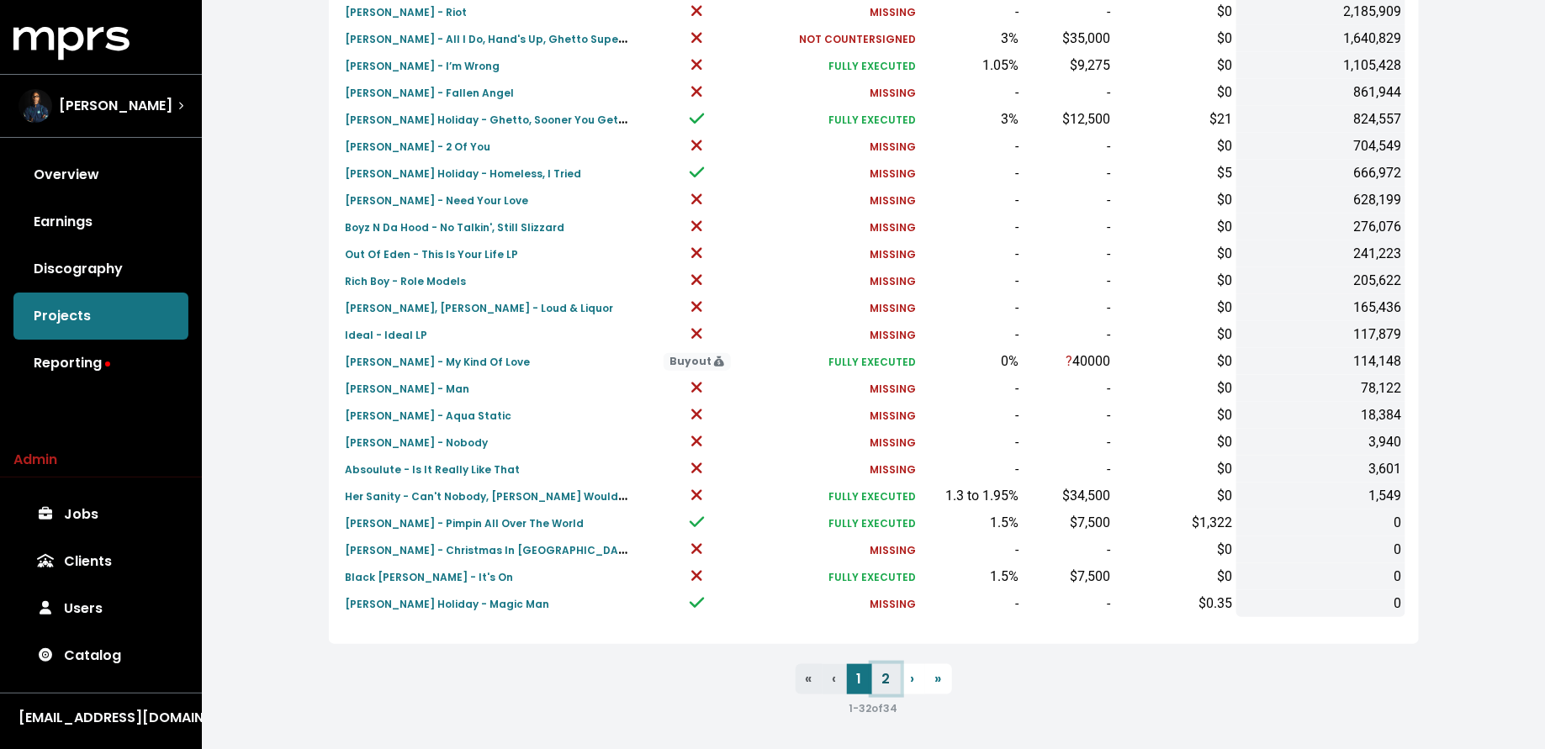
click at [883, 688] on link "2" at bounding box center [886, 679] width 29 height 30
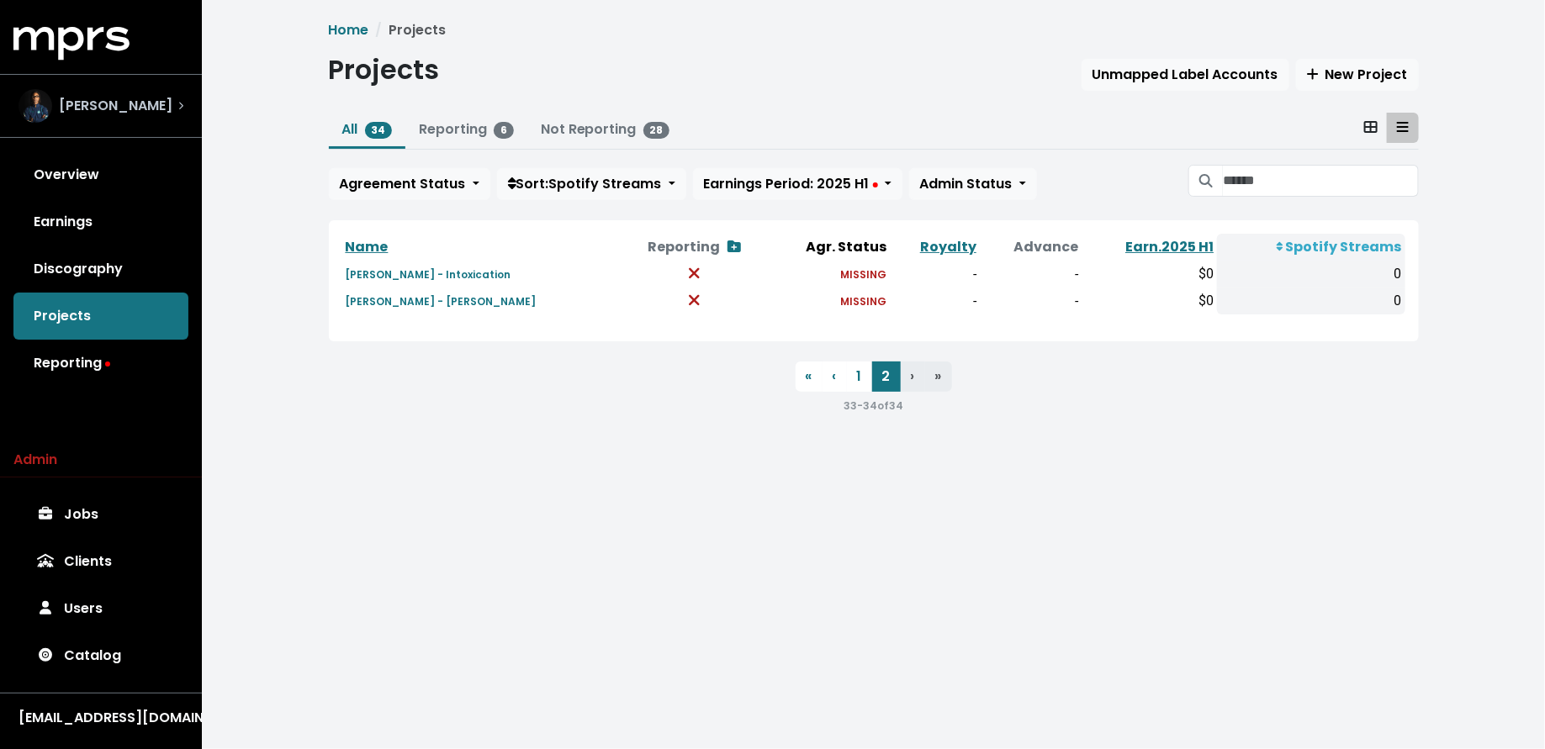
click at [148, 119] on div "Donnie Scantz" at bounding box center [96, 106] width 154 height 34
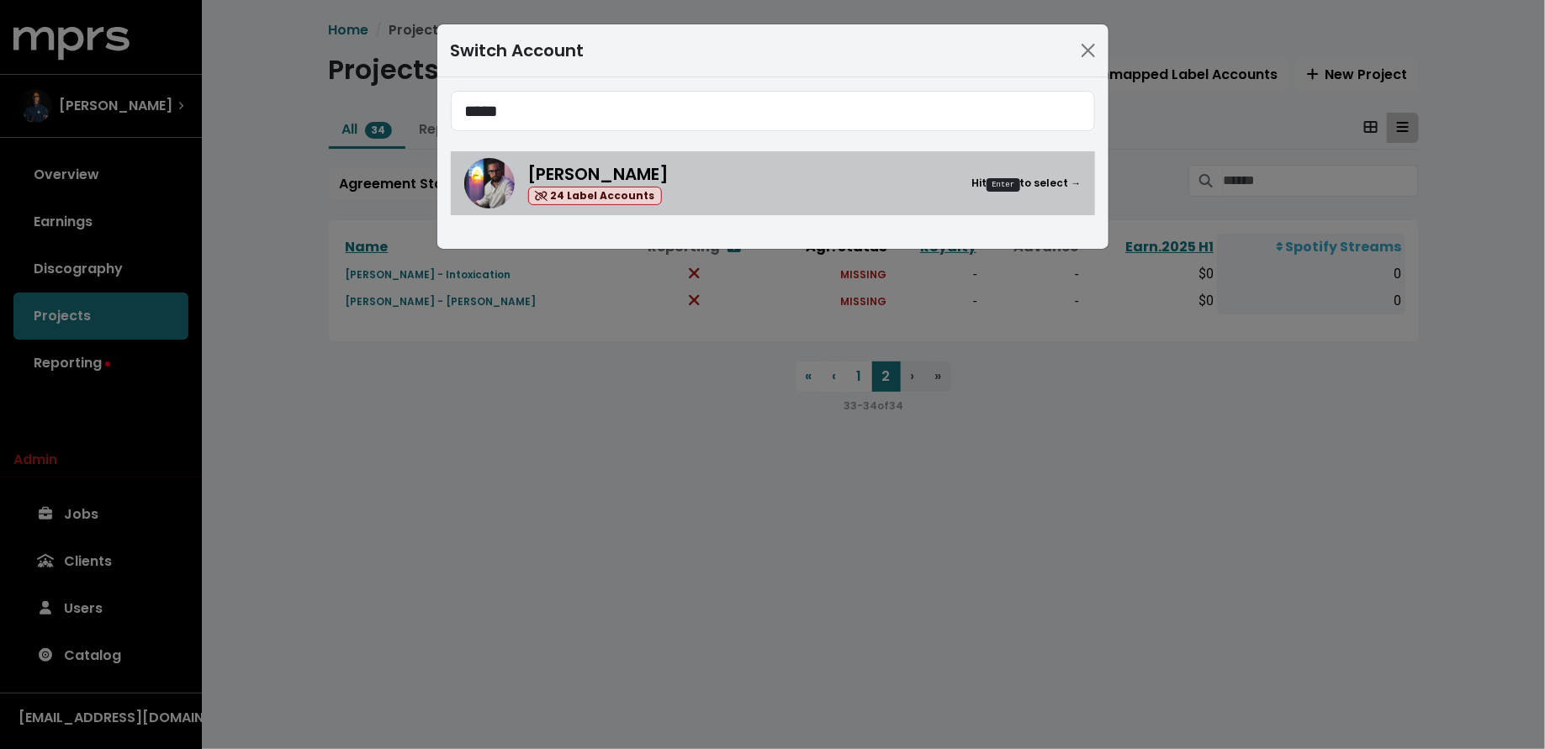
type input "*****"
click at [761, 172] on div "Mitch McCarthy 24 Label Accounts Hit Enter to select →" at bounding box center [804, 183] width 553 height 45
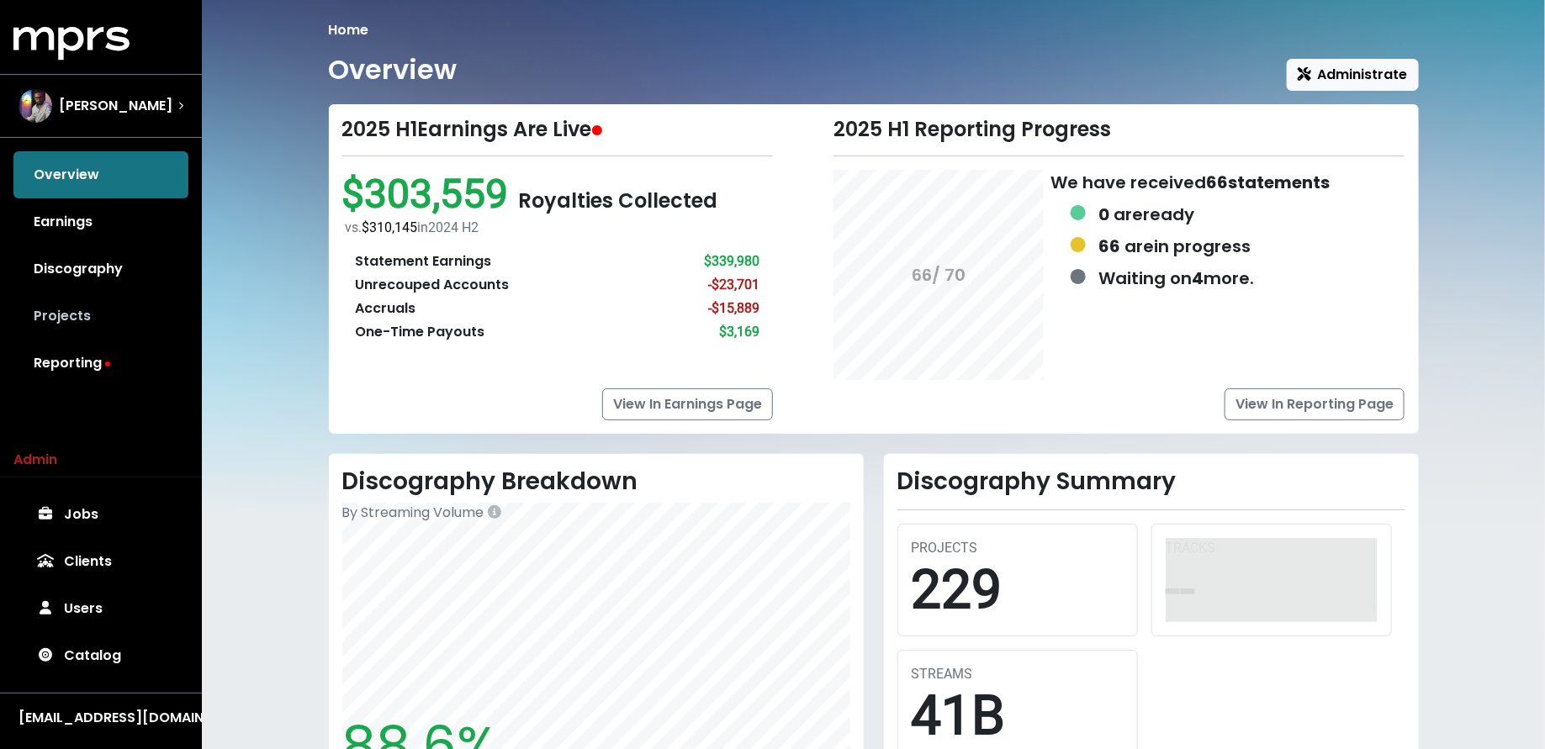
click at [108, 311] on link "Projects" at bounding box center [100, 316] width 175 height 47
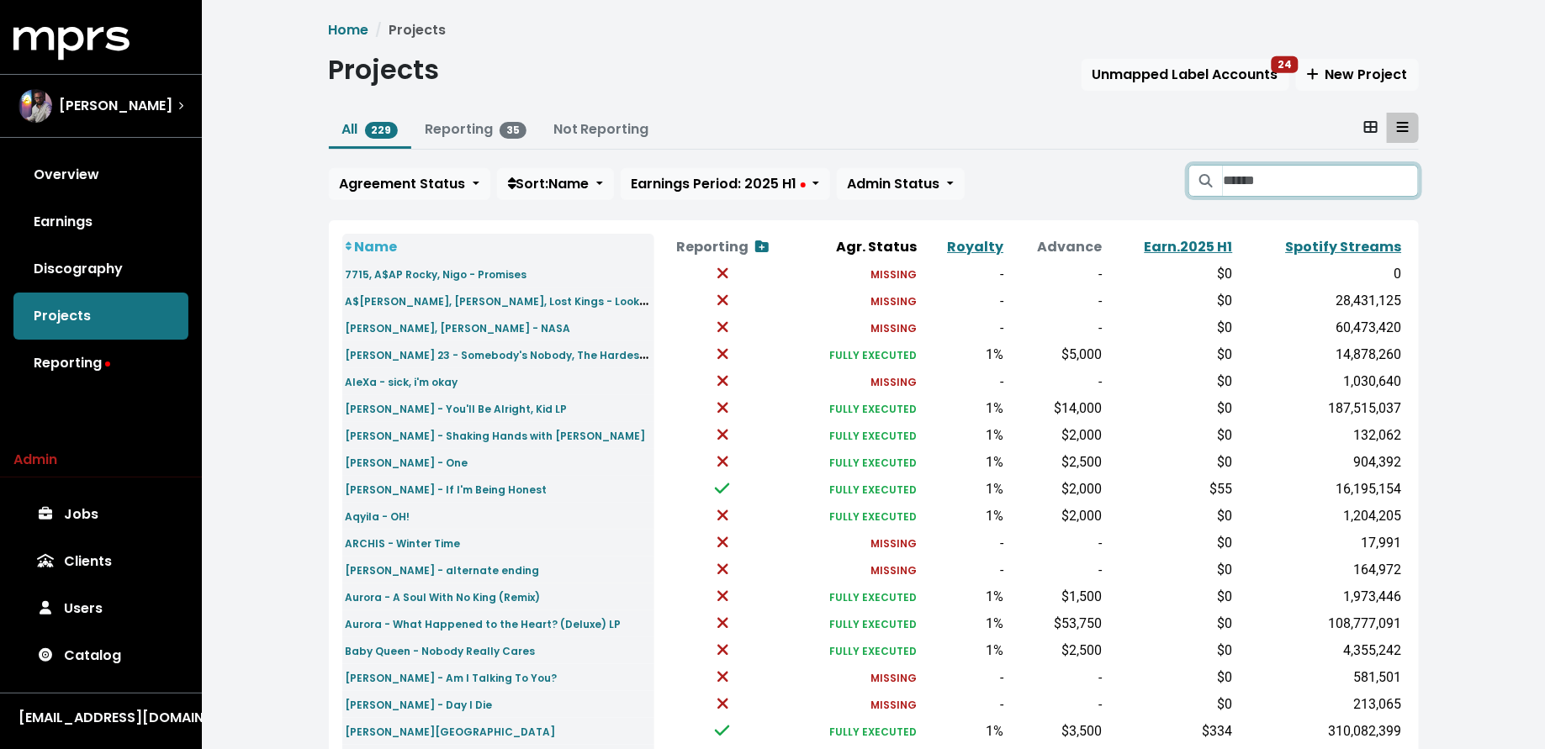
click at [1240, 184] on input "Search projects" at bounding box center [1320, 181] width 195 height 32
type input "*"
click at [152, 130] on div "Mitch McCarthy" at bounding box center [101, 106] width 192 height 61
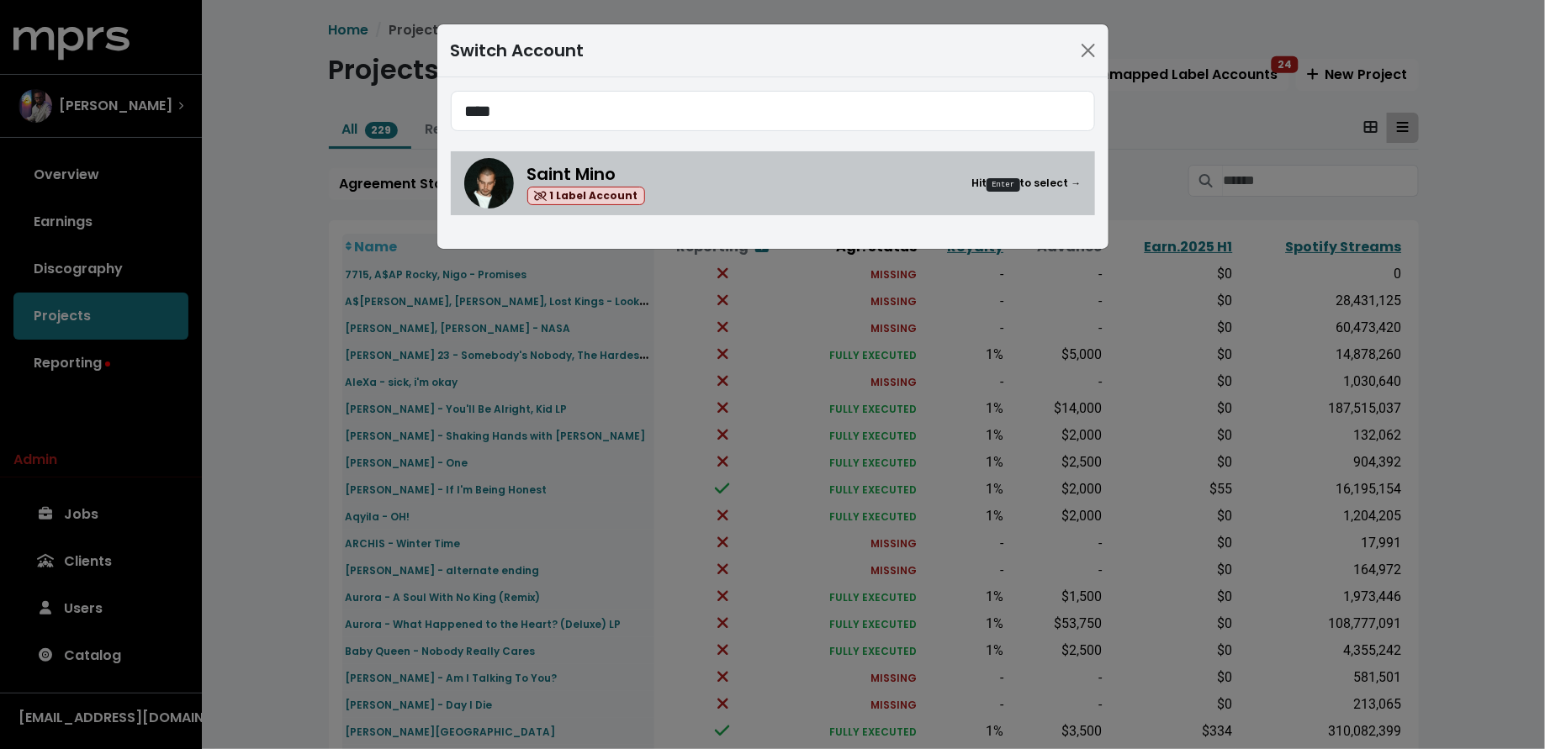
type input "****"
click at [727, 174] on div "Saint Mino 1 Label Account Hit Enter to select →" at bounding box center [804, 183] width 554 height 45
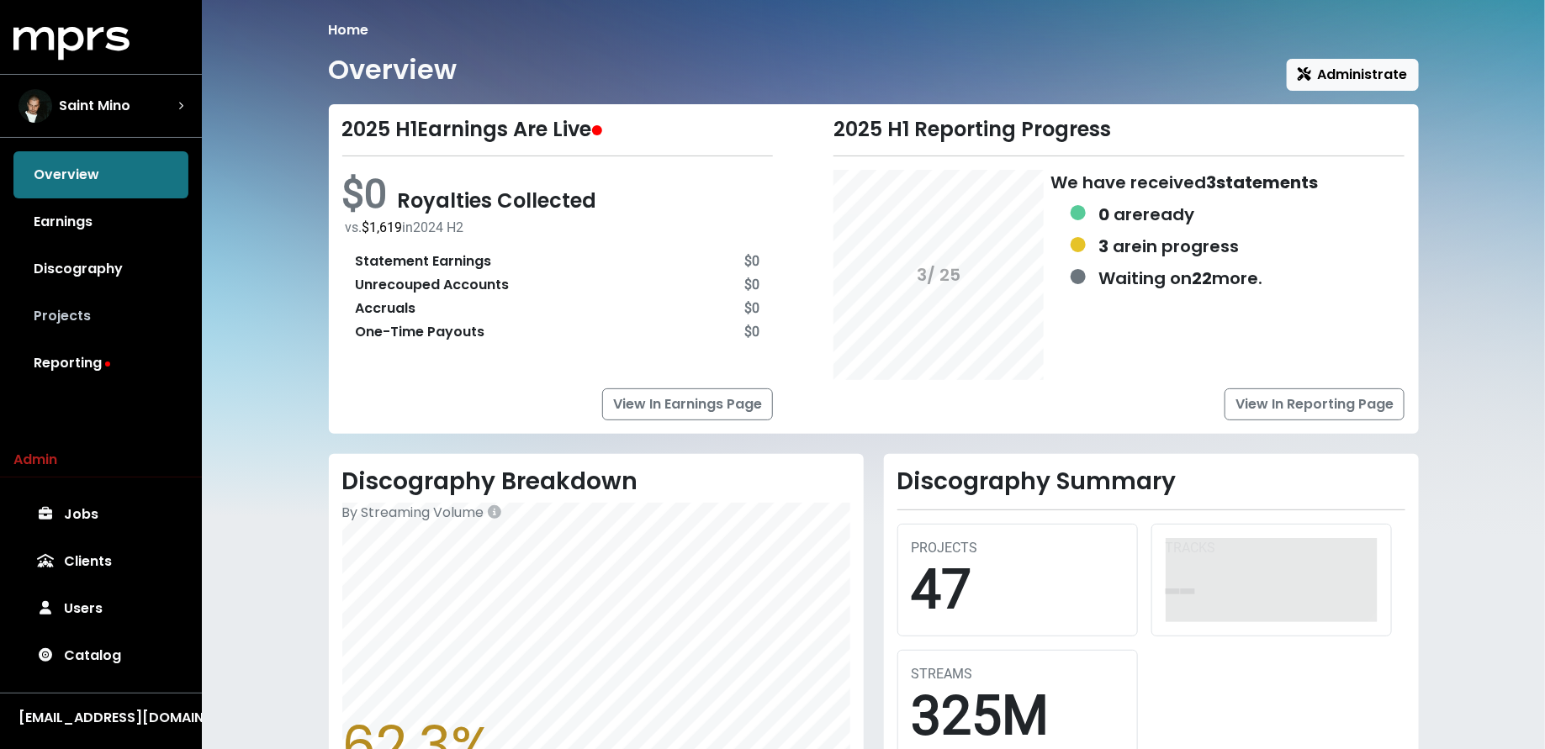
click at [156, 309] on link "Projects" at bounding box center [100, 316] width 175 height 47
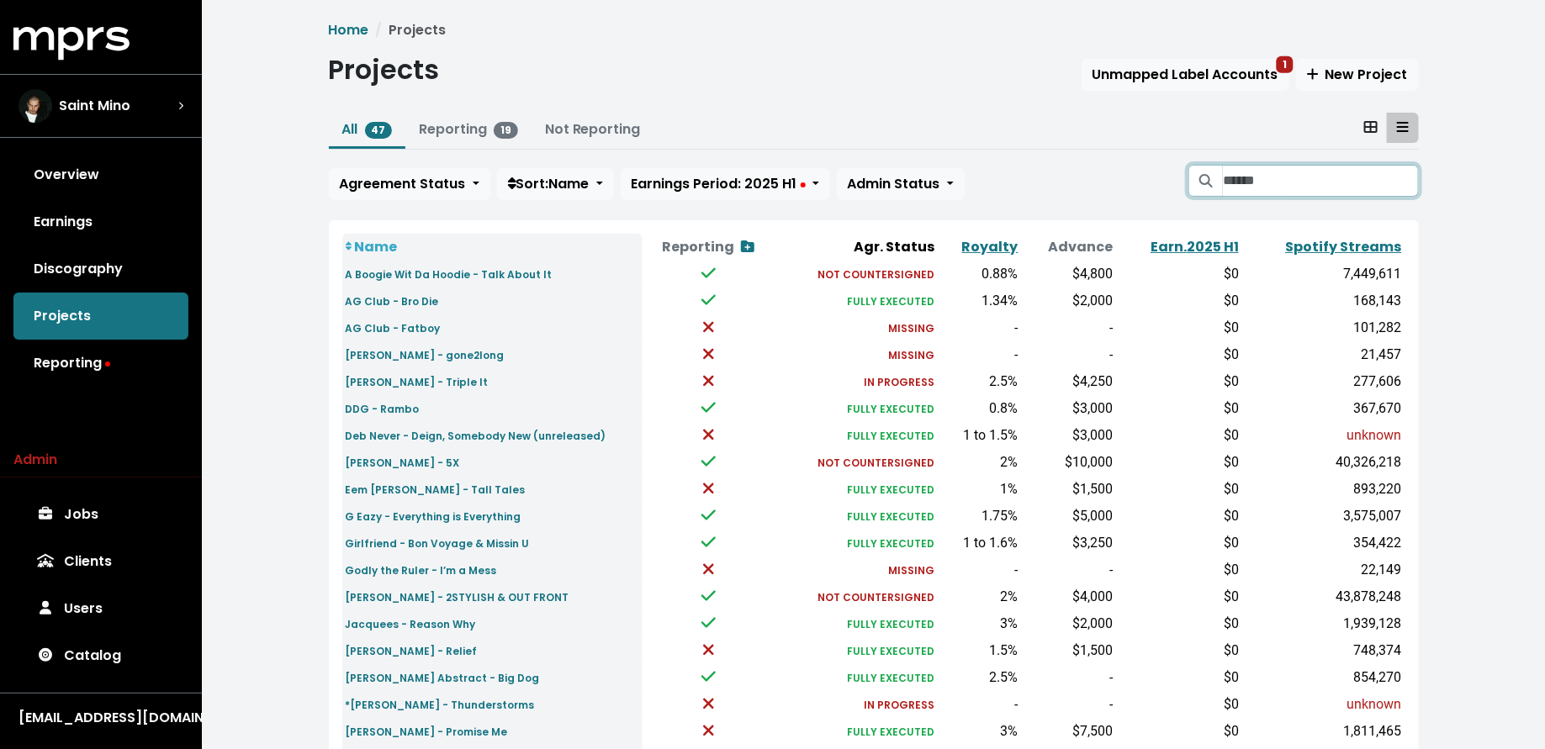
click at [1264, 170] on input "Search projects" at bounding box center [1320, 181] width 195 height 32
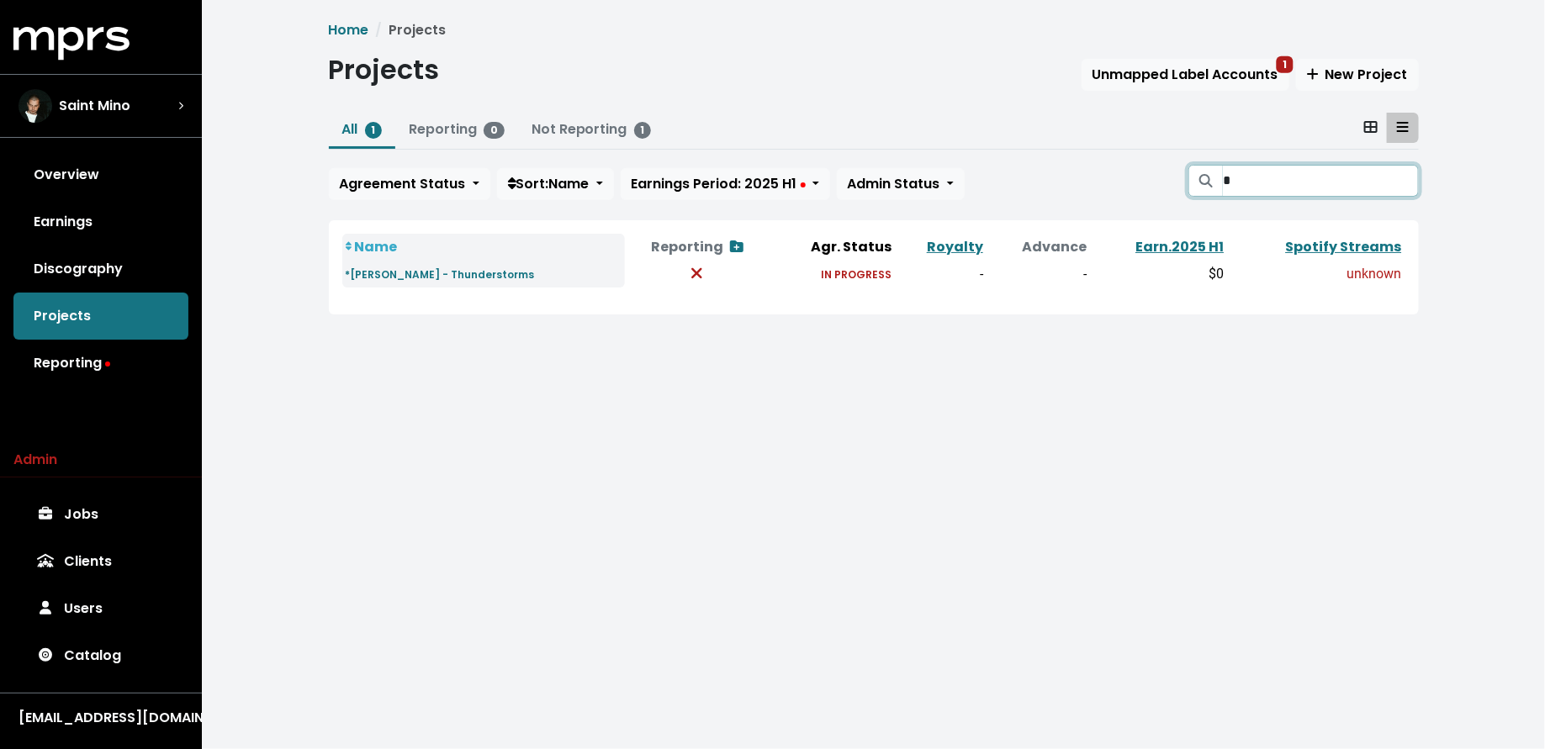
type input "*"
click at [123, 107] on span "Saint Mino" at bounding box center [94, 106] width 71 height 20
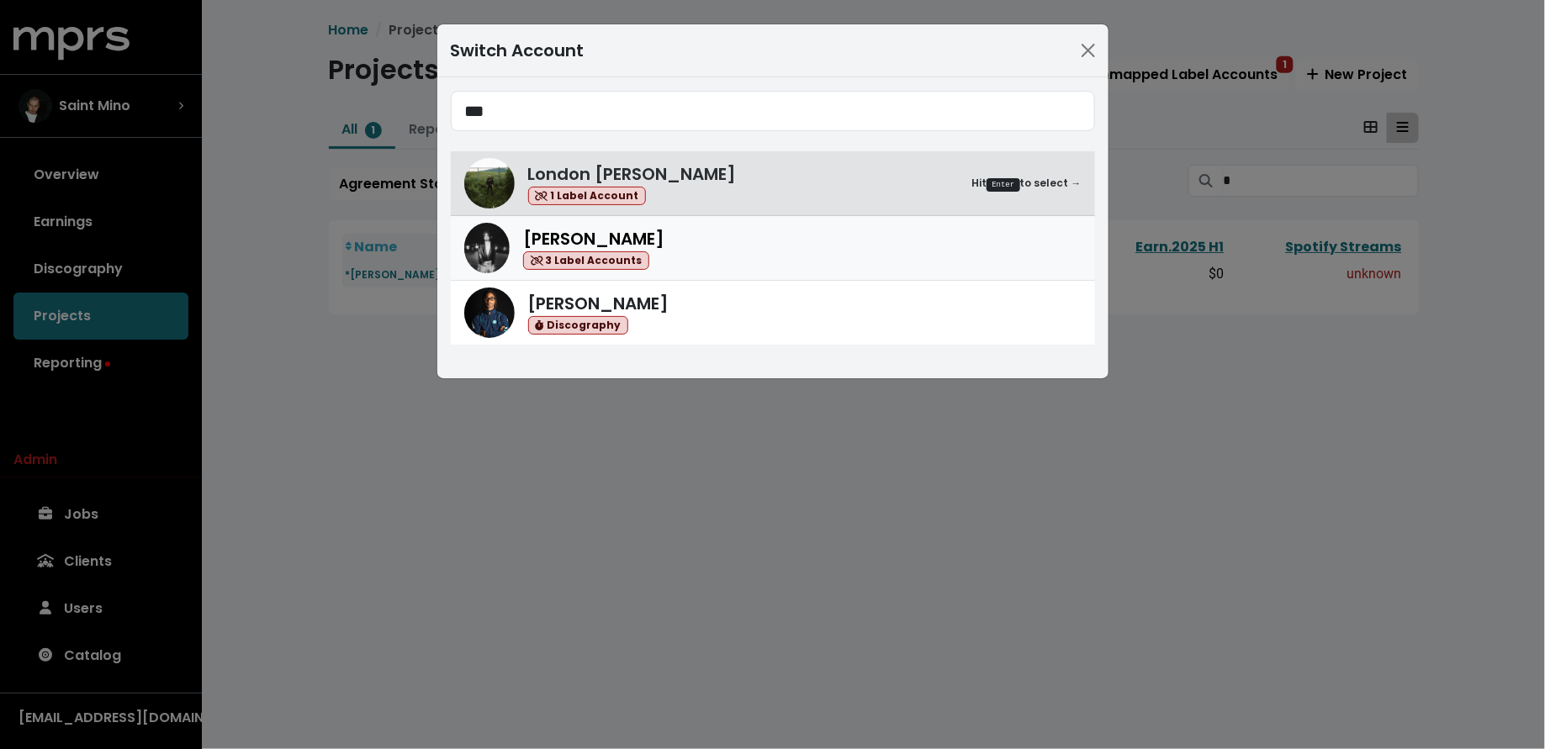
type input "***"
click at [796, 251] on div "Don Mills 3 Label Accounts" at bounding box center [802, 248] width 558 height 45
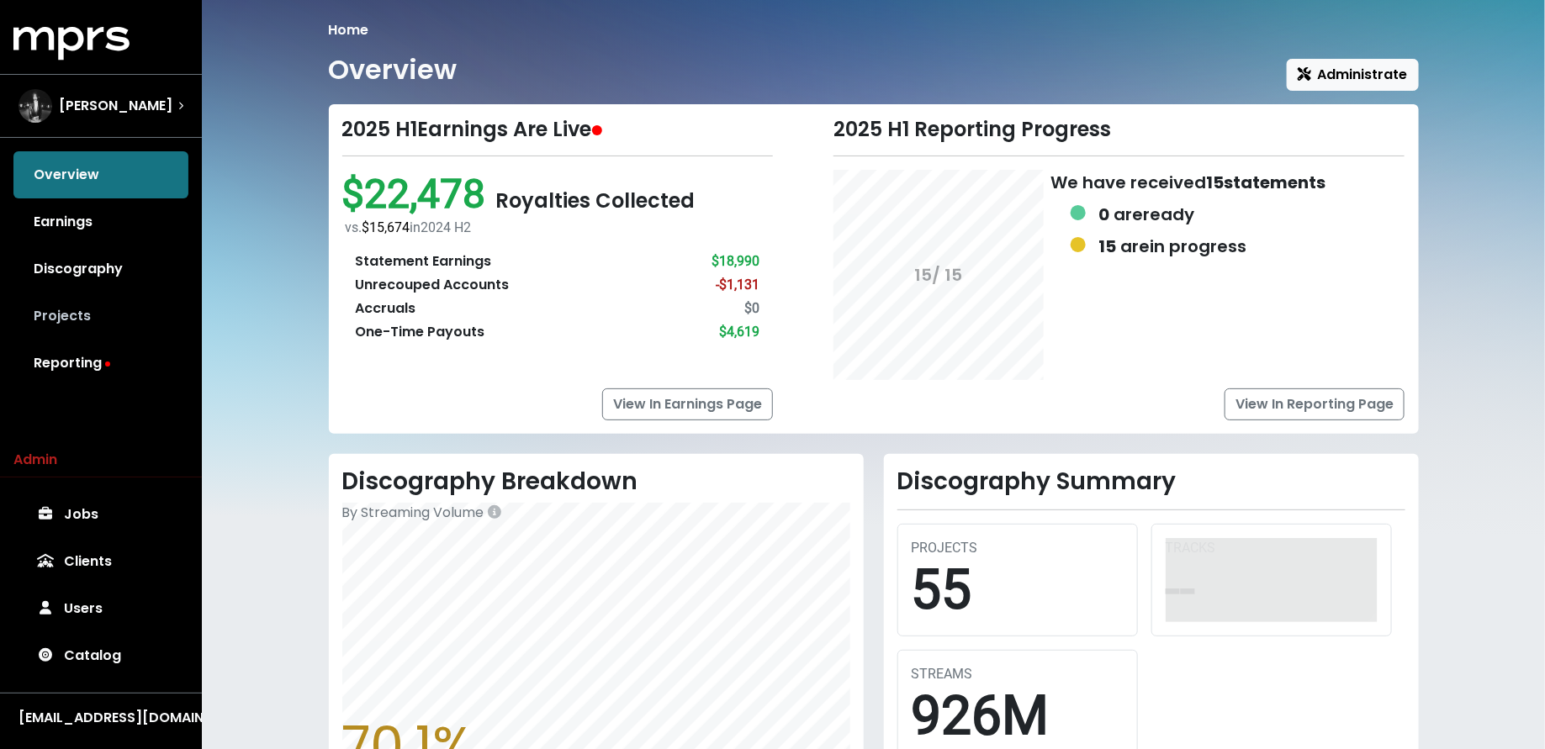
click at [112, 308] on link "Projects" at bounding box center [100, 316] width 175 height 47
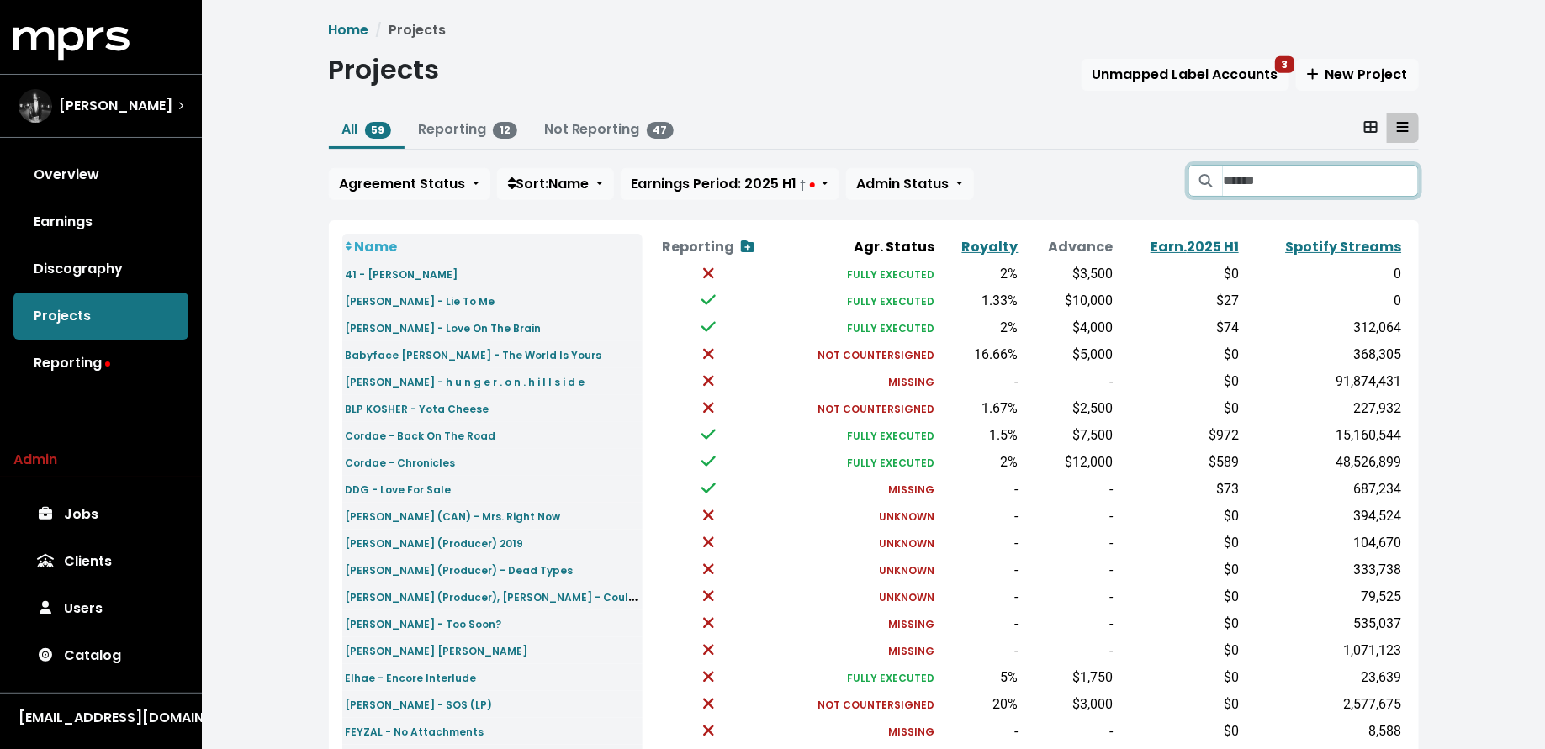
click at [1277, 184] on input "Search projects" at bounding box center [1320, 181] width 195 height 32
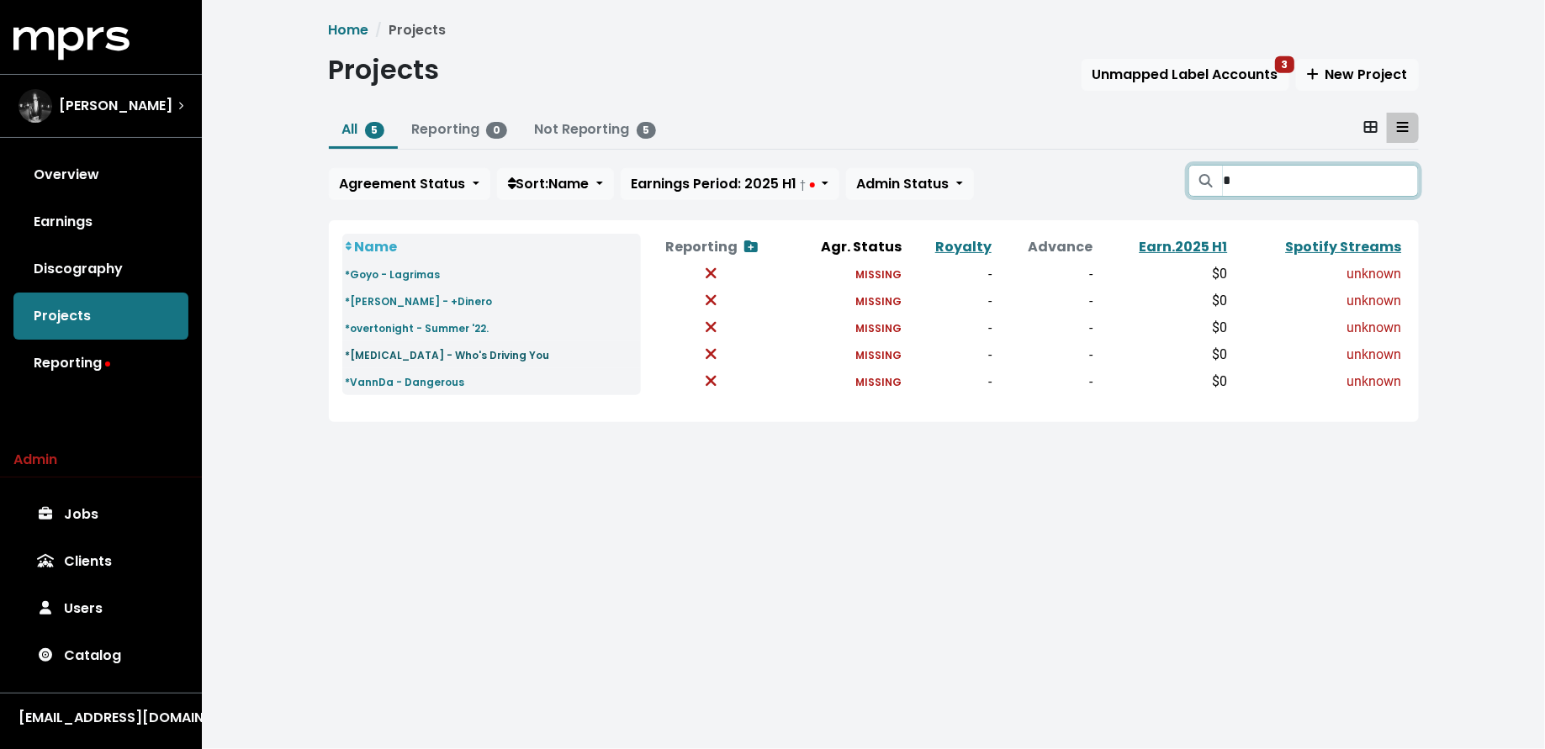
type input "*"
click at [452, 354] on small "*TOBi - Who's Driving You" at bounding box center [448, 355] width 204 height 14
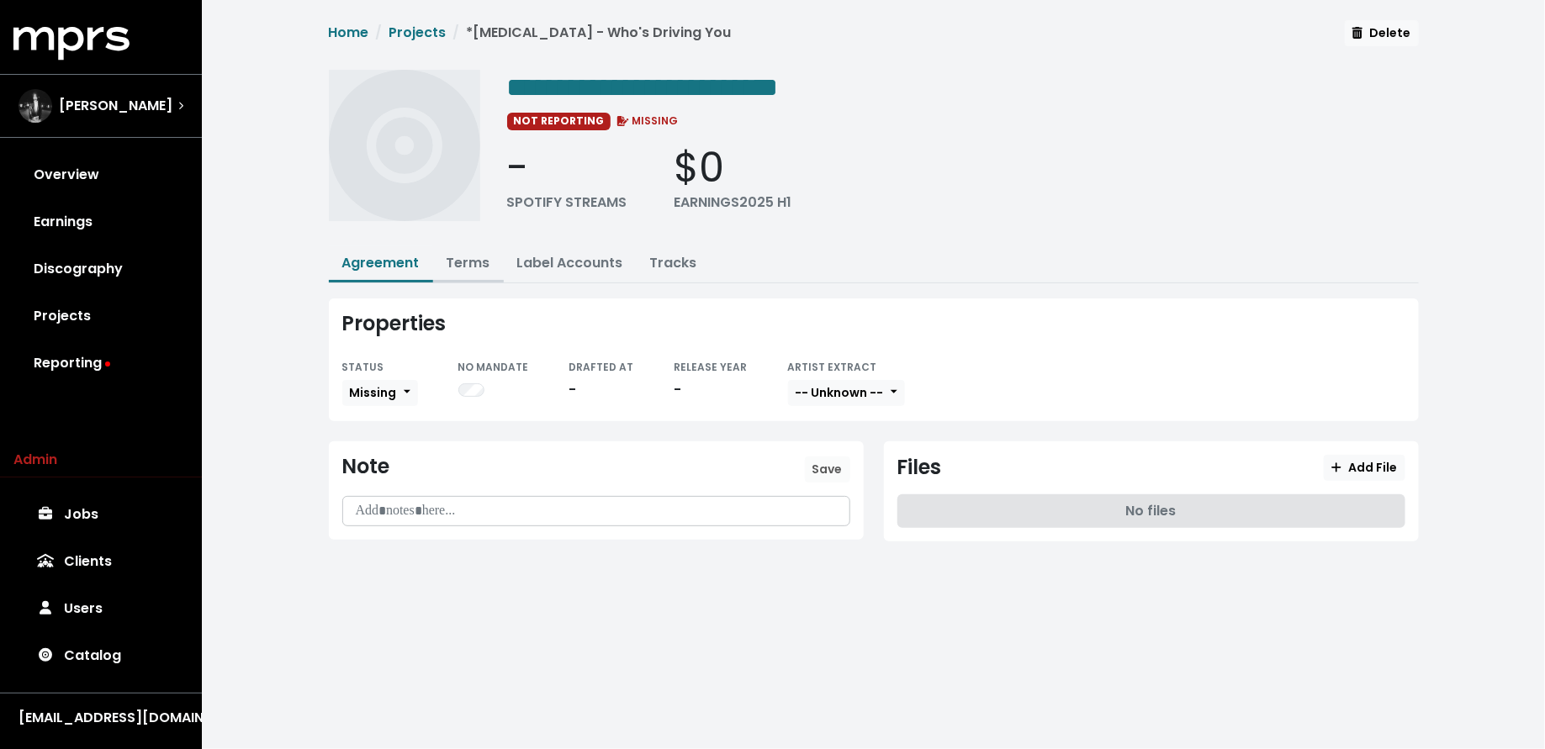
click at [449, 267] on link "Terms" at bounding box center [469, 262] width 44 height 19
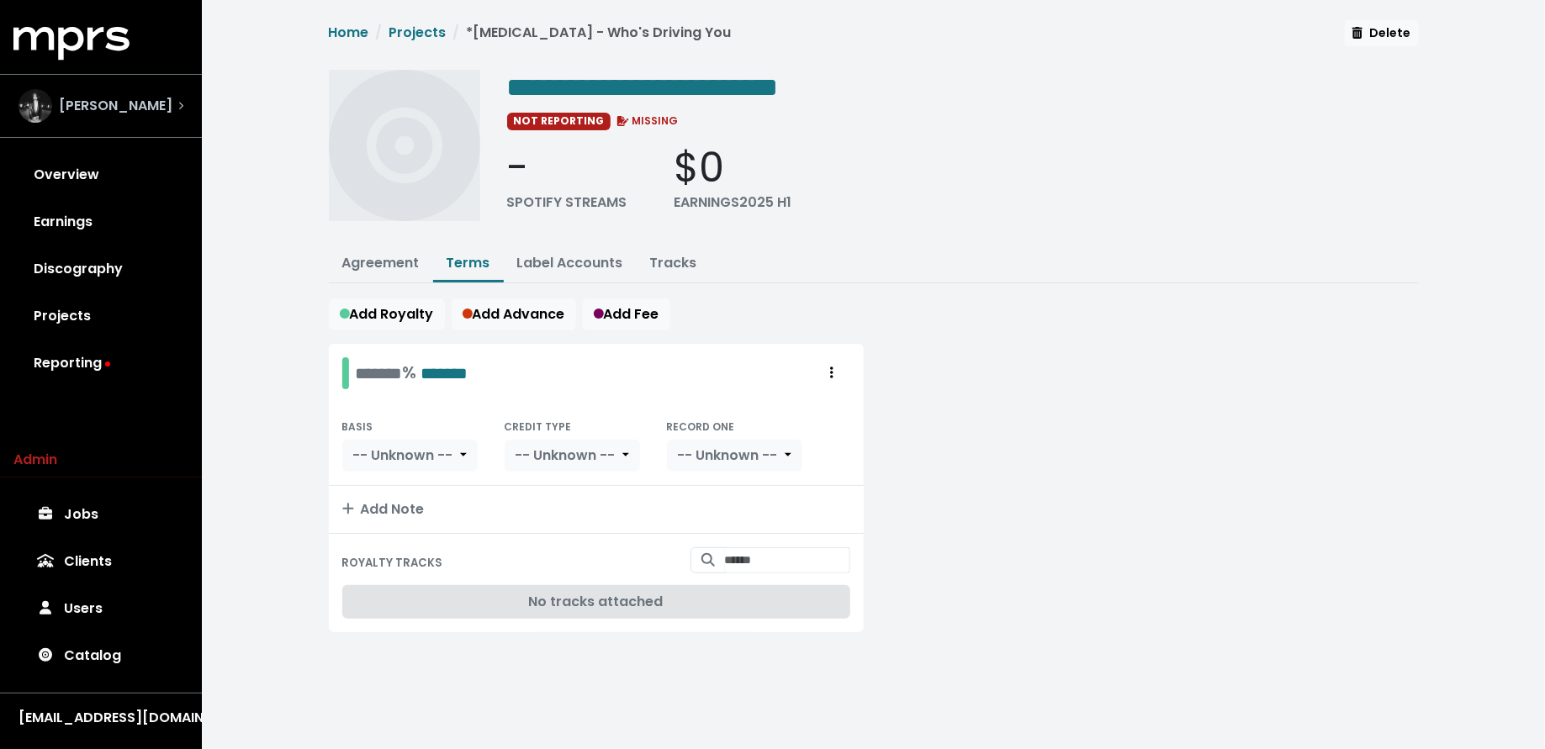
click at [124, 114] on div "Don Mills" at bounding box center [101, 106] width 165 height 34
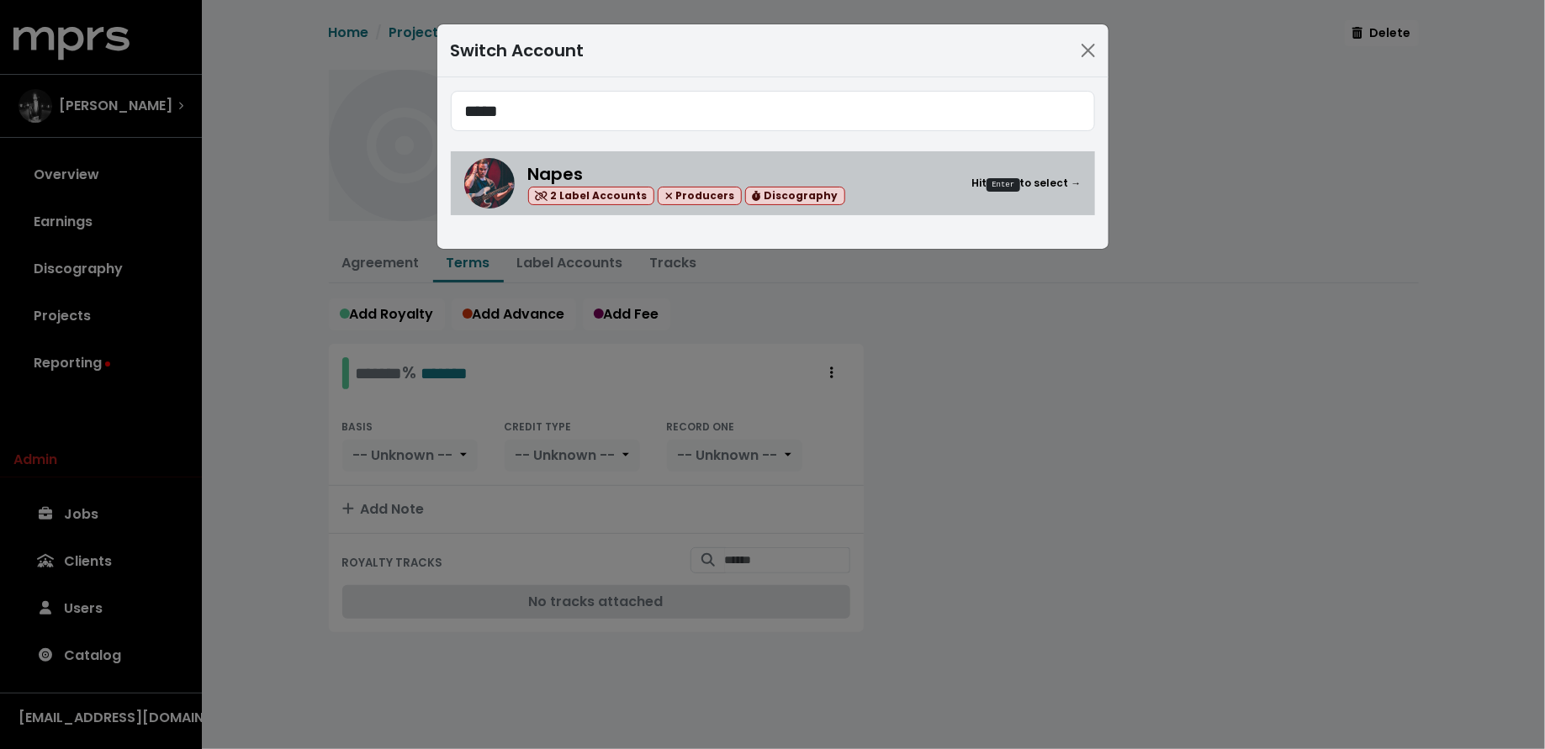
type input "*****"
click at [663, 169] on div "Napes 2 Label Accounts Producers Discography" at bounding box center [686, 183] width 317 height 45
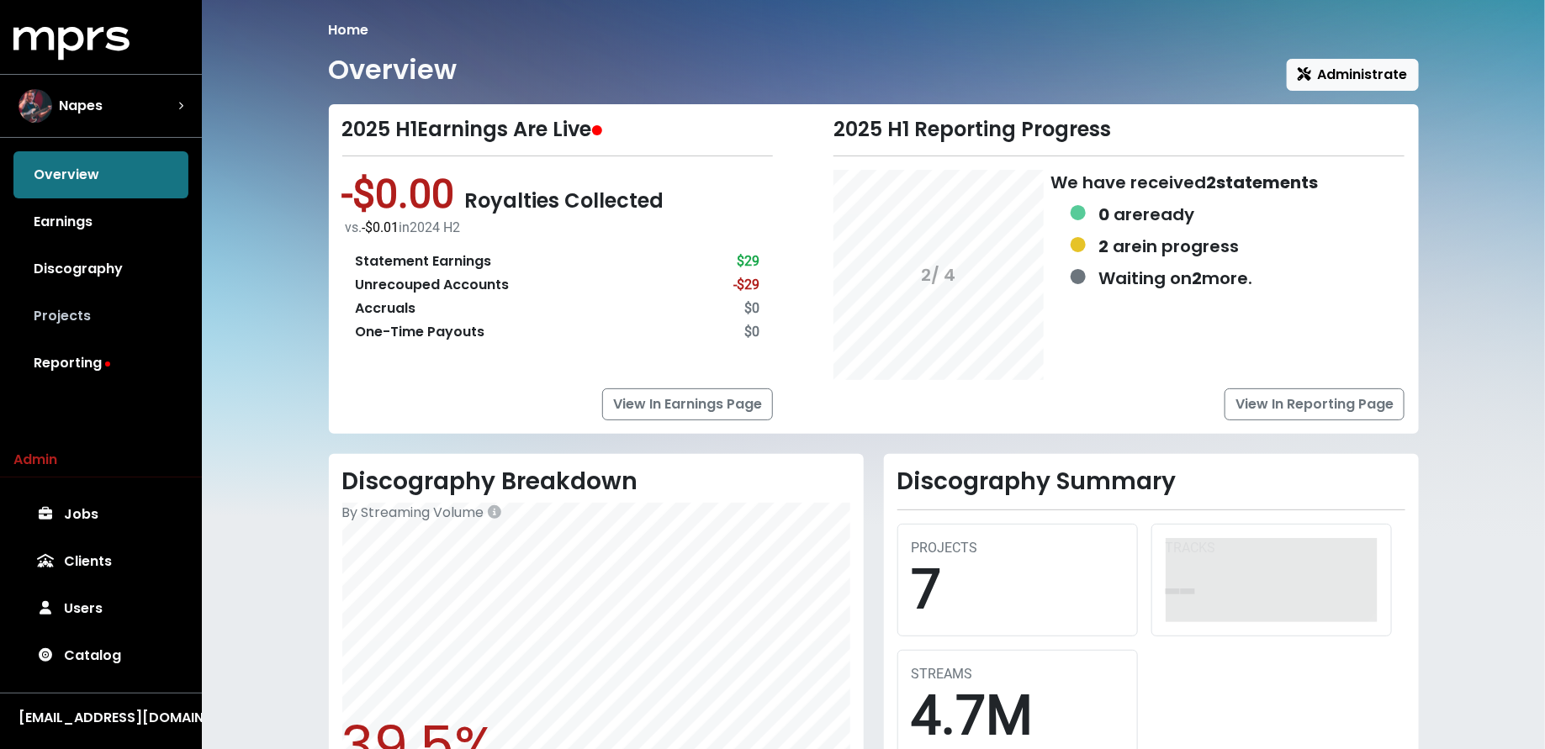
click at [100, 323] on link "Projects" at bounding box center [100, 316] width 175 height 47
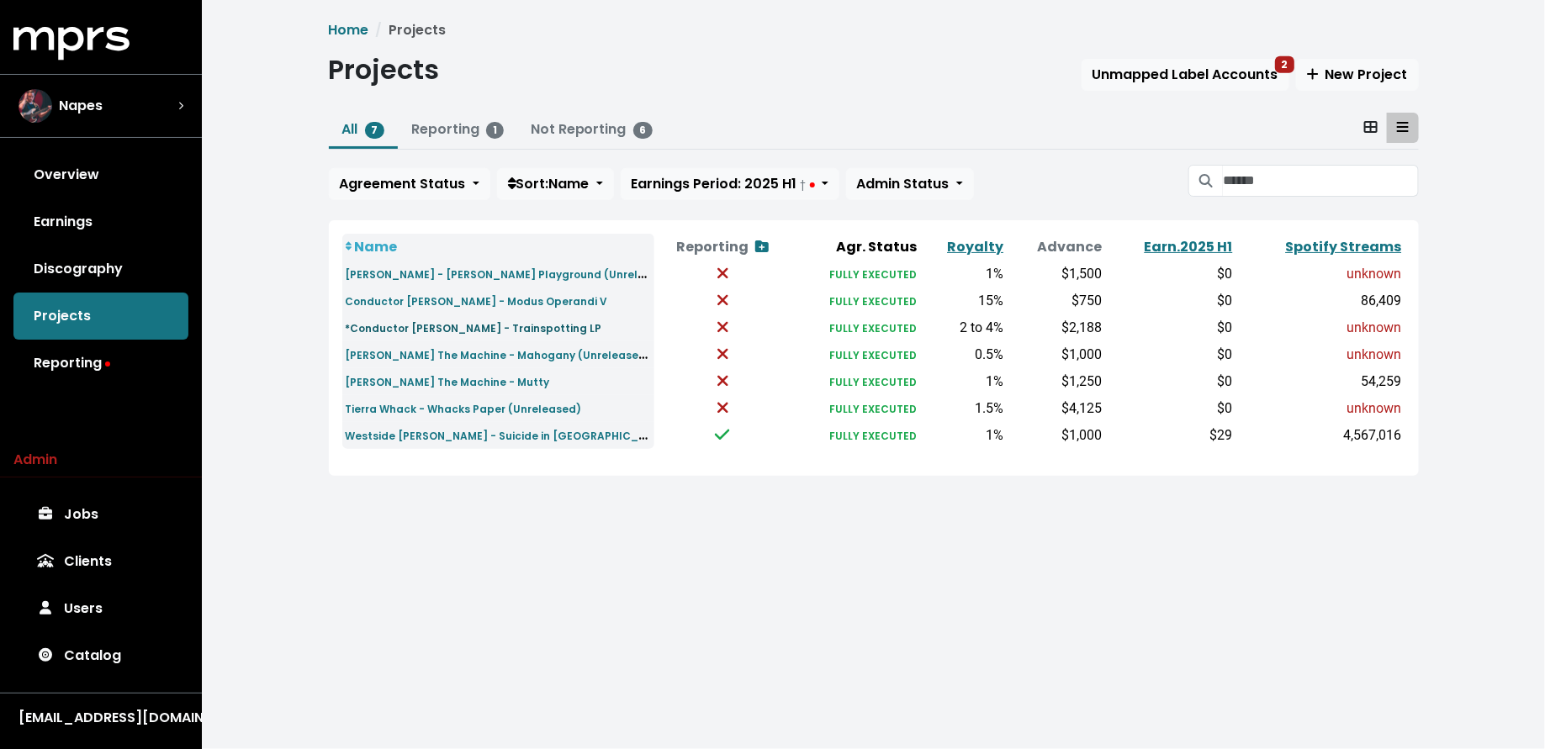
click at [380, 331] on small "*Conductor Williams - Trainspotting LP" at bounding box center [474, 328] width 256 height 14
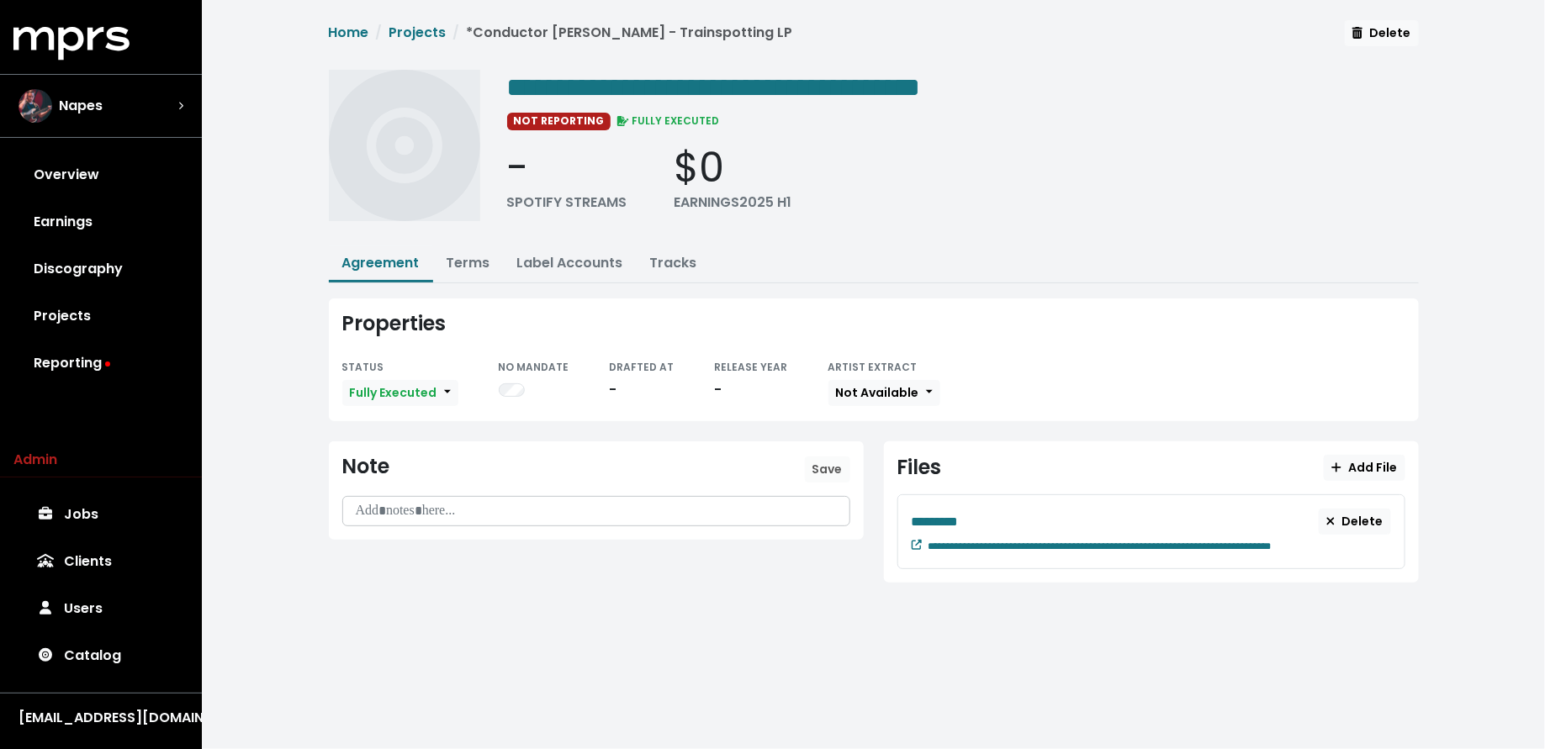
click at [469, 242] on div "**********" at bounding box center [874, 311] width 1110 height 583
click at [468, 262] on link "Terms" at bounding box center [469, 262] width 44 height 19
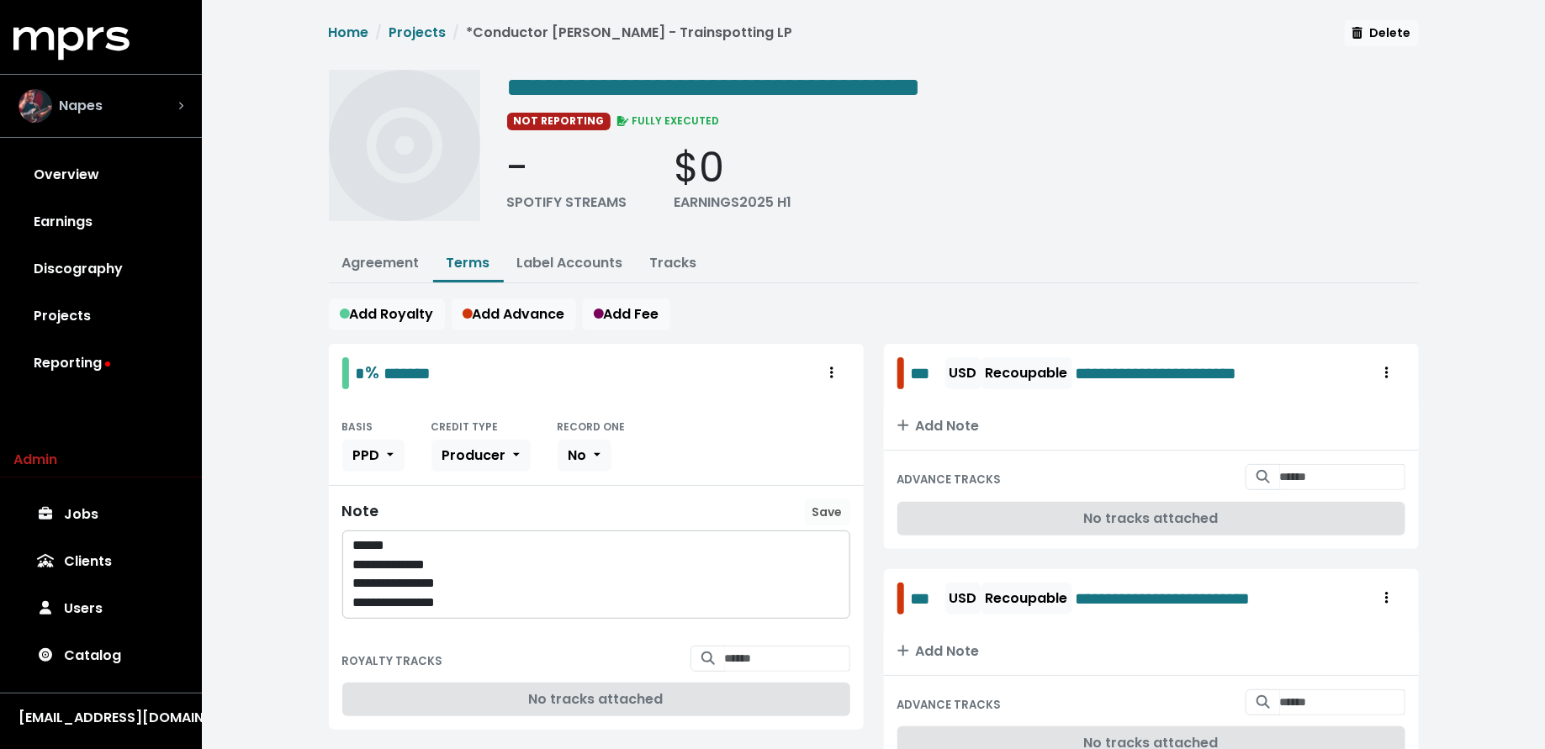
click at [147, 103] on div "Napes" at bounding box center [101, 106] width 165 height 34
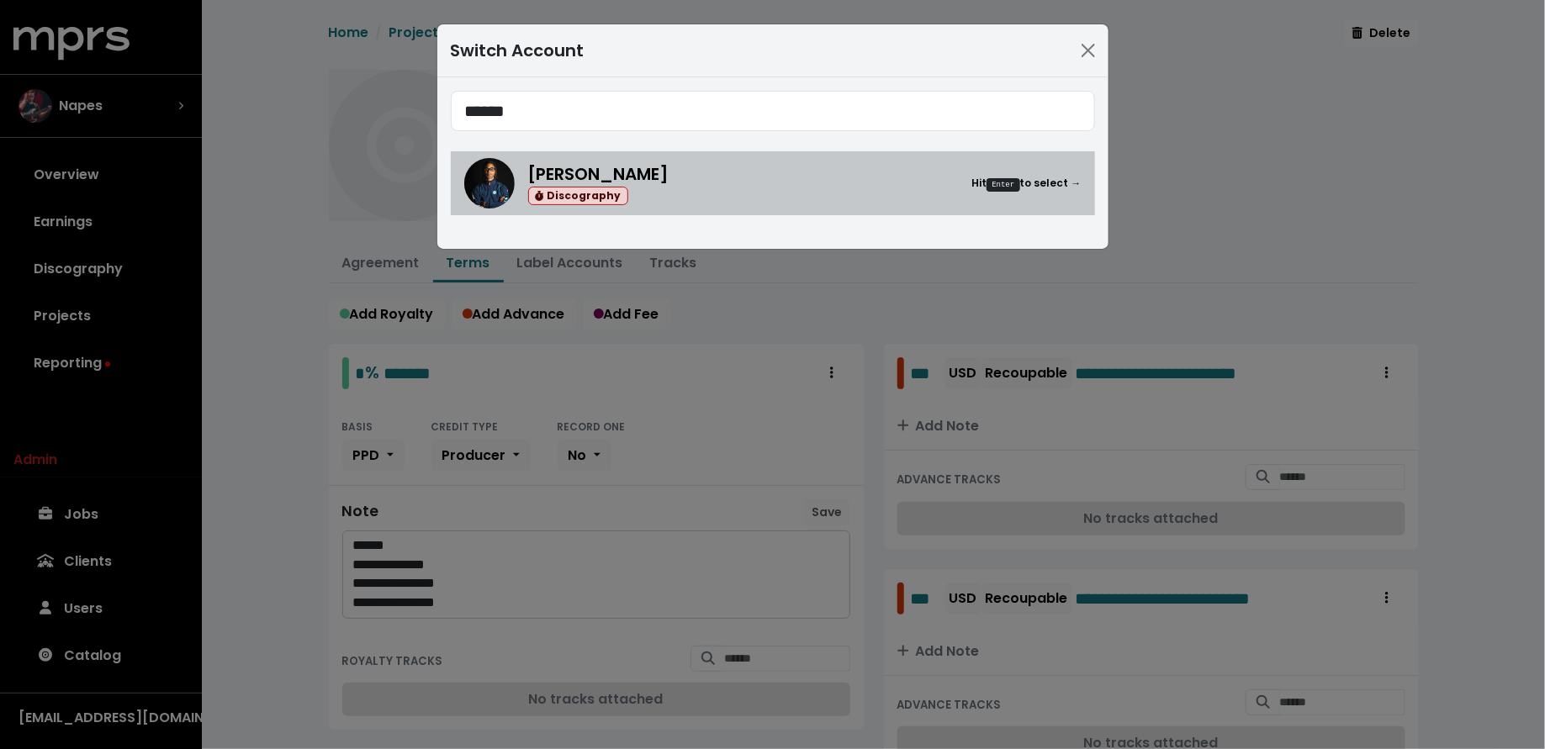
type input "******"
click at [670, 193] on div "Donnie Scantz Discography Hit Enter to select →" at bounding box center [804, 183] width 553 height 45
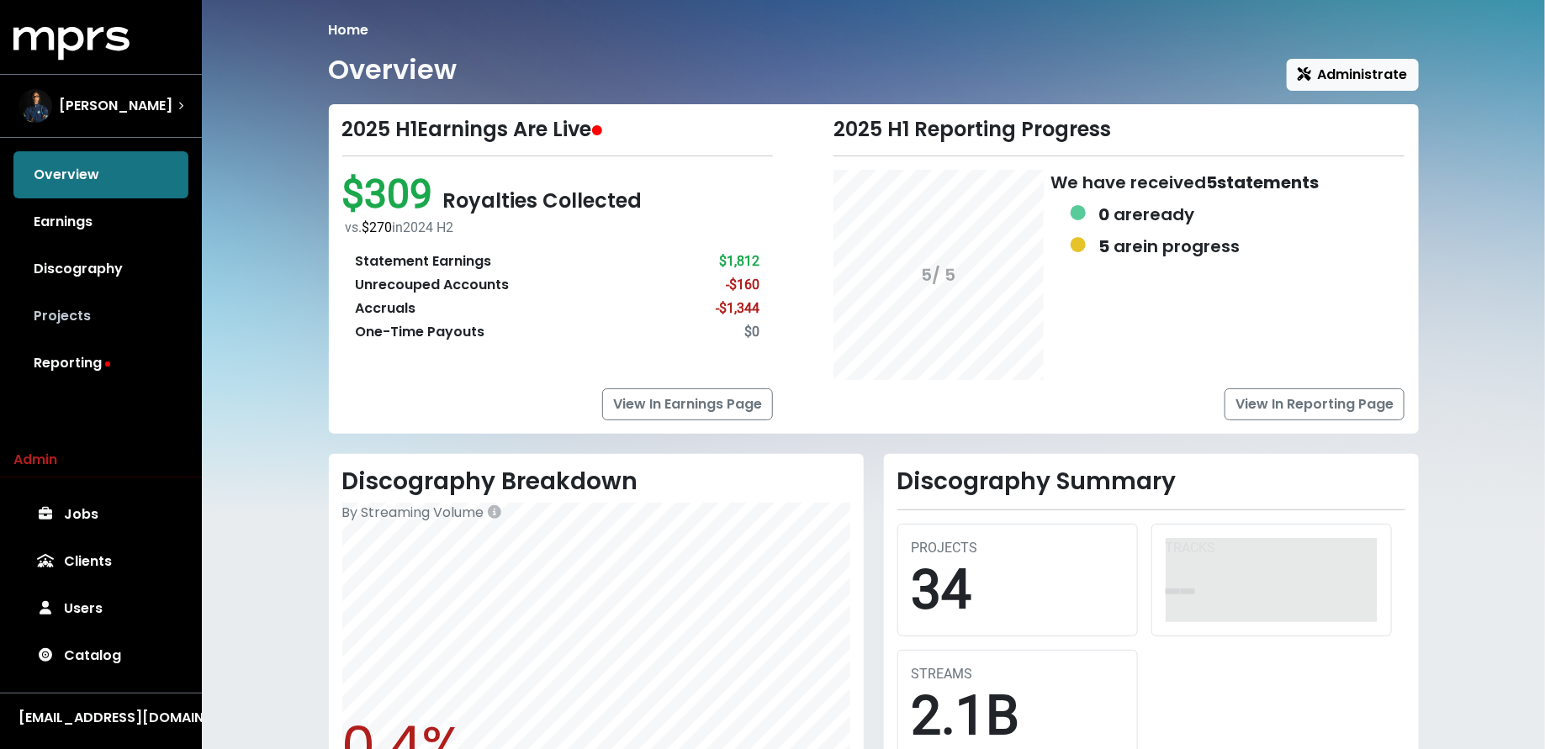
click at [124, 311] on link "Projects" at bounding box center [100, 316] width 175 height 47
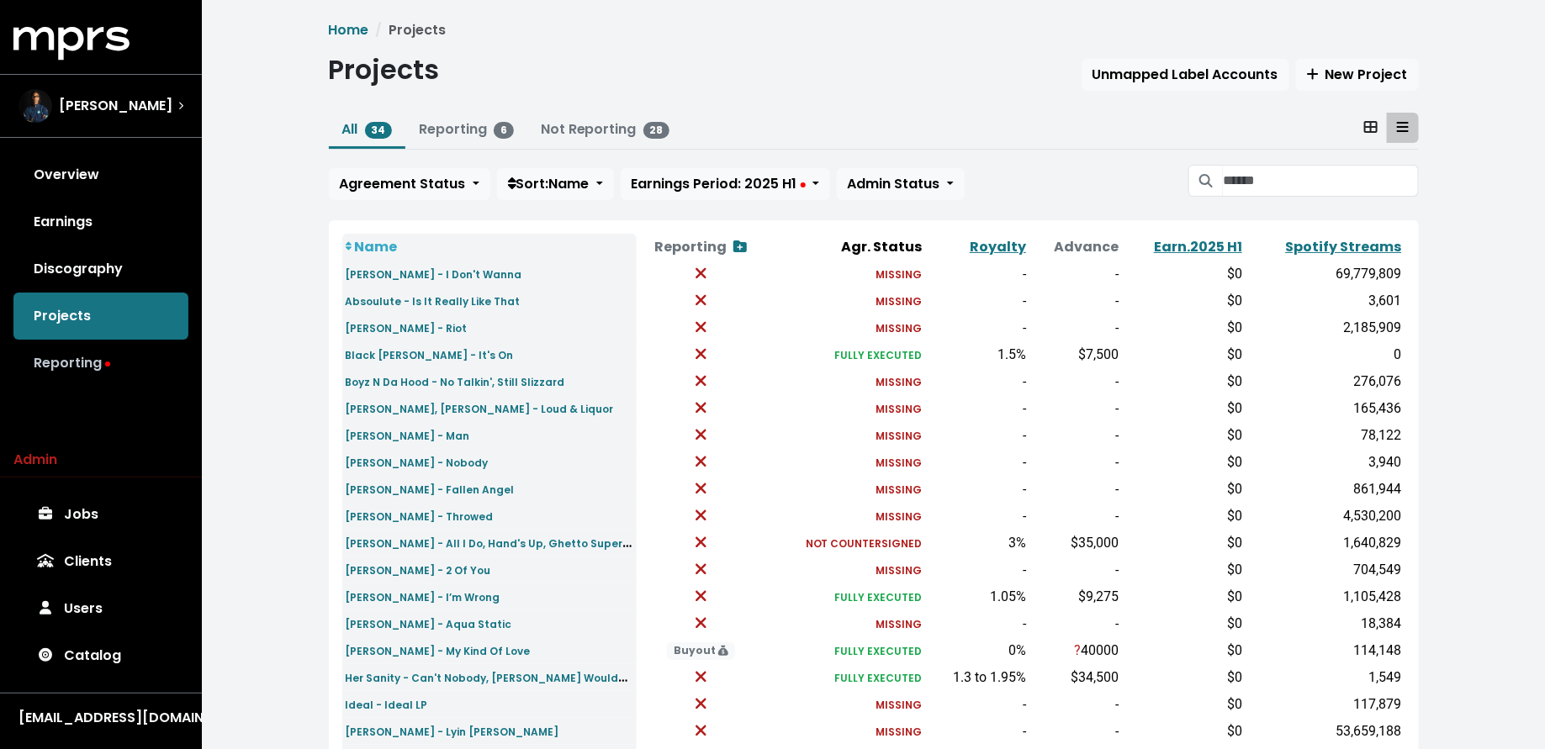
click at [119, 378] on link "Reporting" at bounding box center [100, 363] width 175 height 47
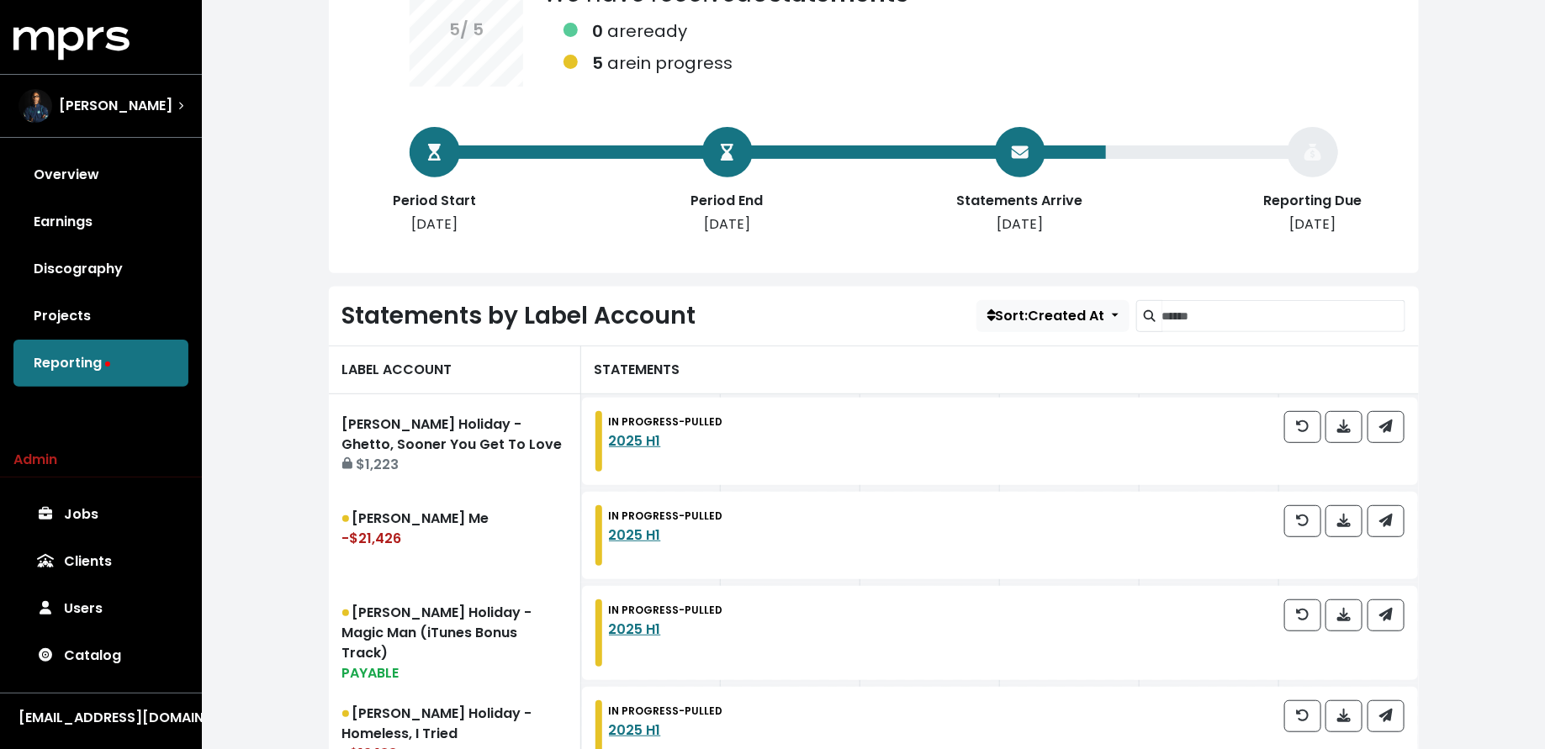
scroll to position [274, 0]
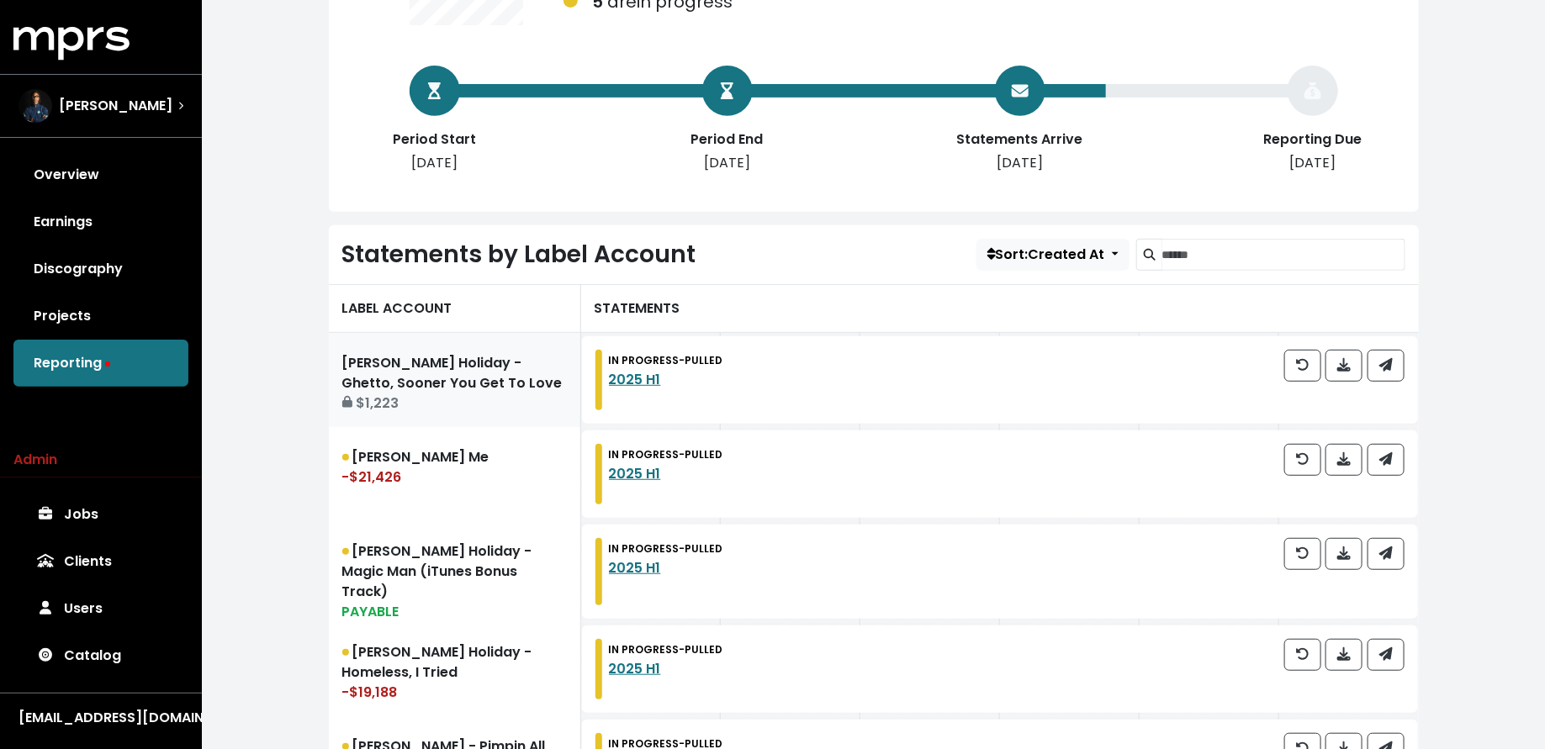
click at [423, 389] on link "J. Holiday - Ghetto, Sooner You Get To Love $1,223" at bounding box center [455, 380] width 252 height 94
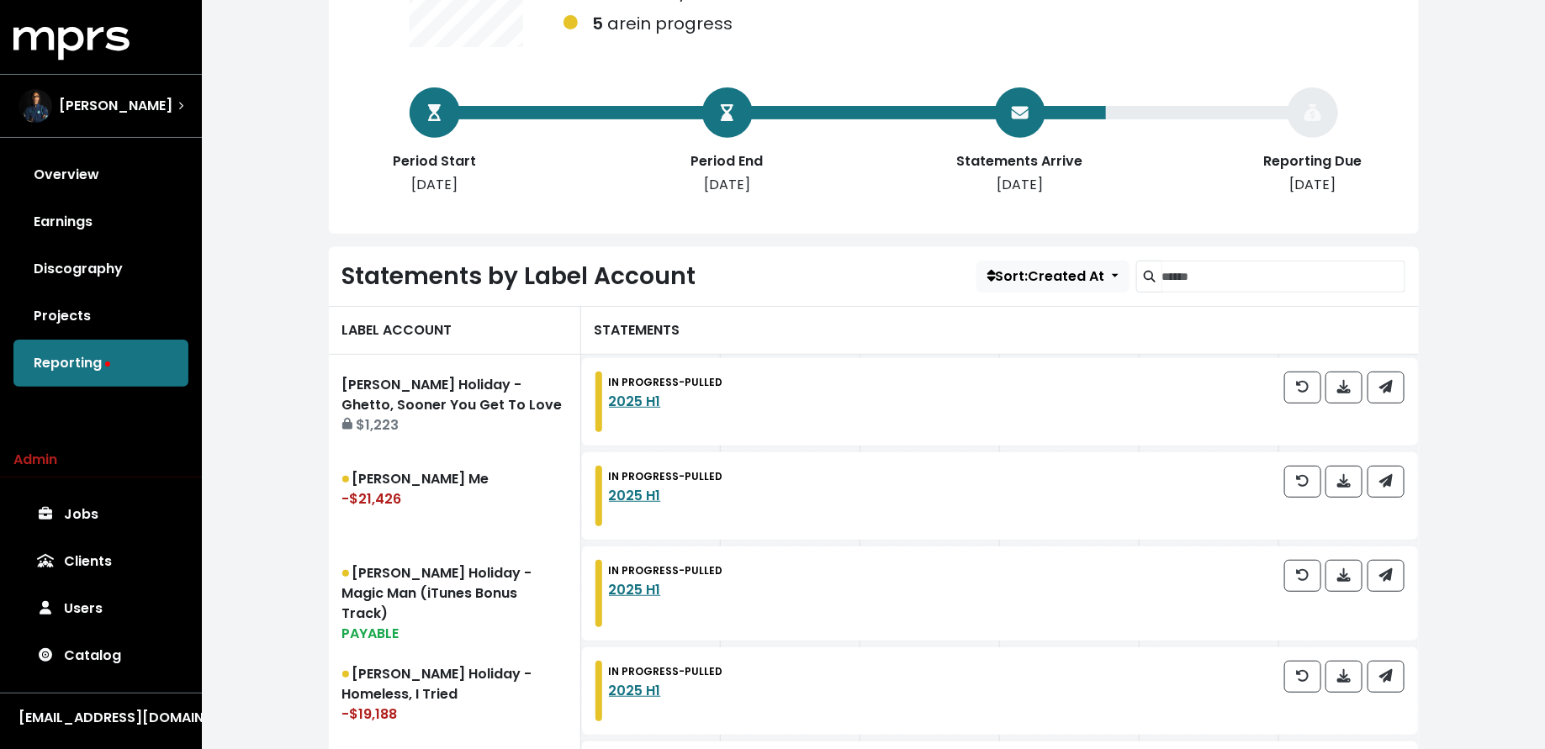
scroll to position [299, 0]
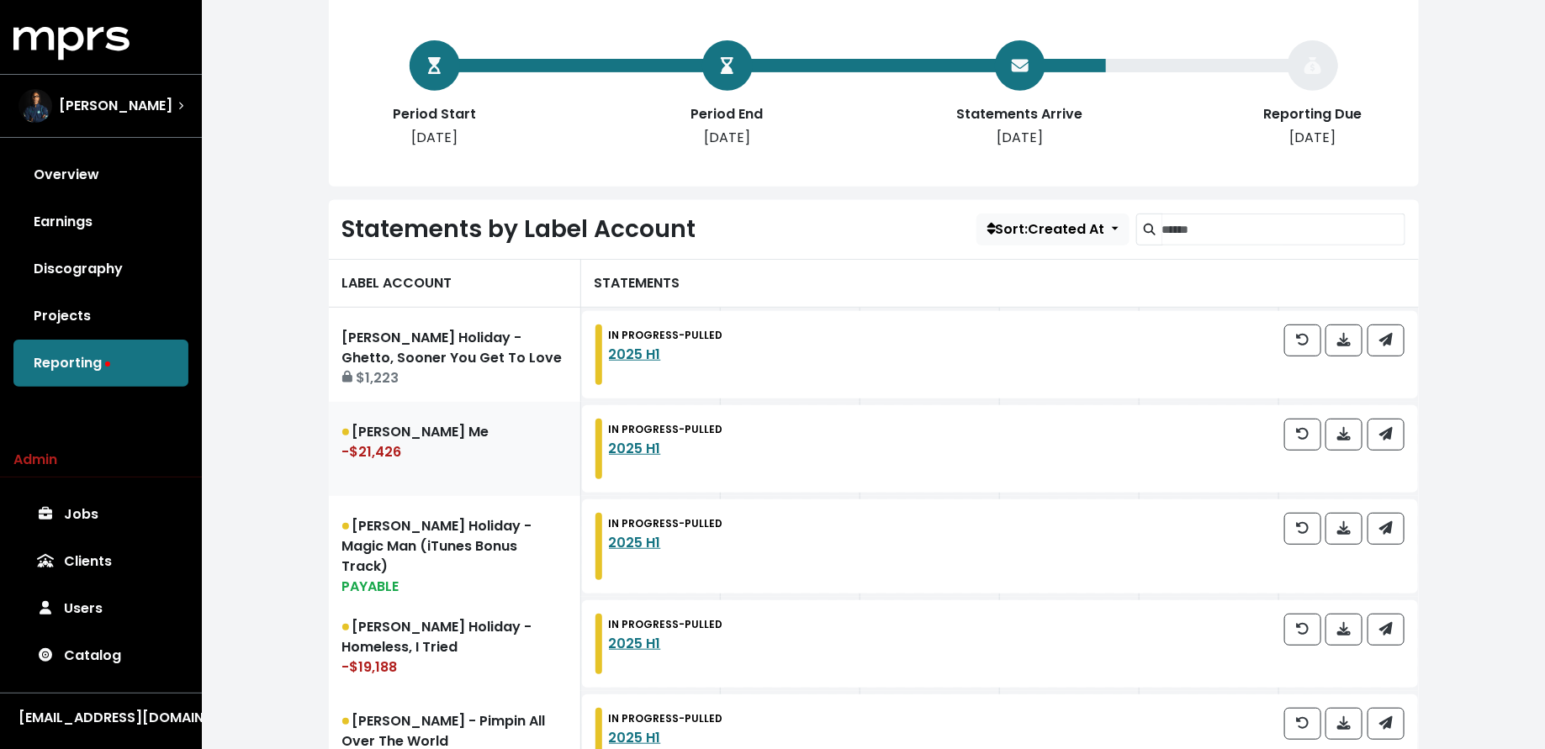
click at [390, 473] on link "Miguel - Teach Me -$21,426" at bounding box center [455, 449] width 252 height 94
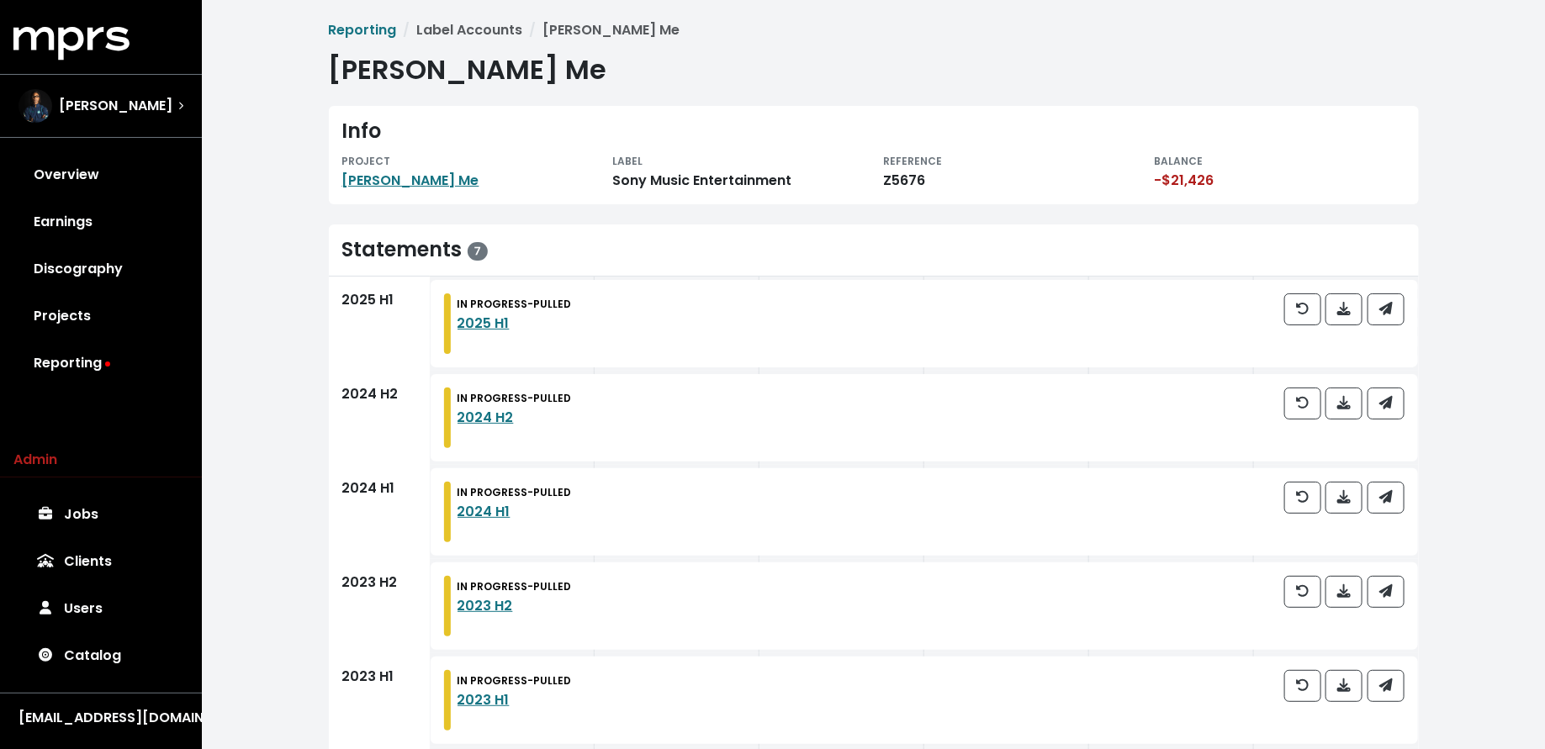
scroll to position [213, 0]
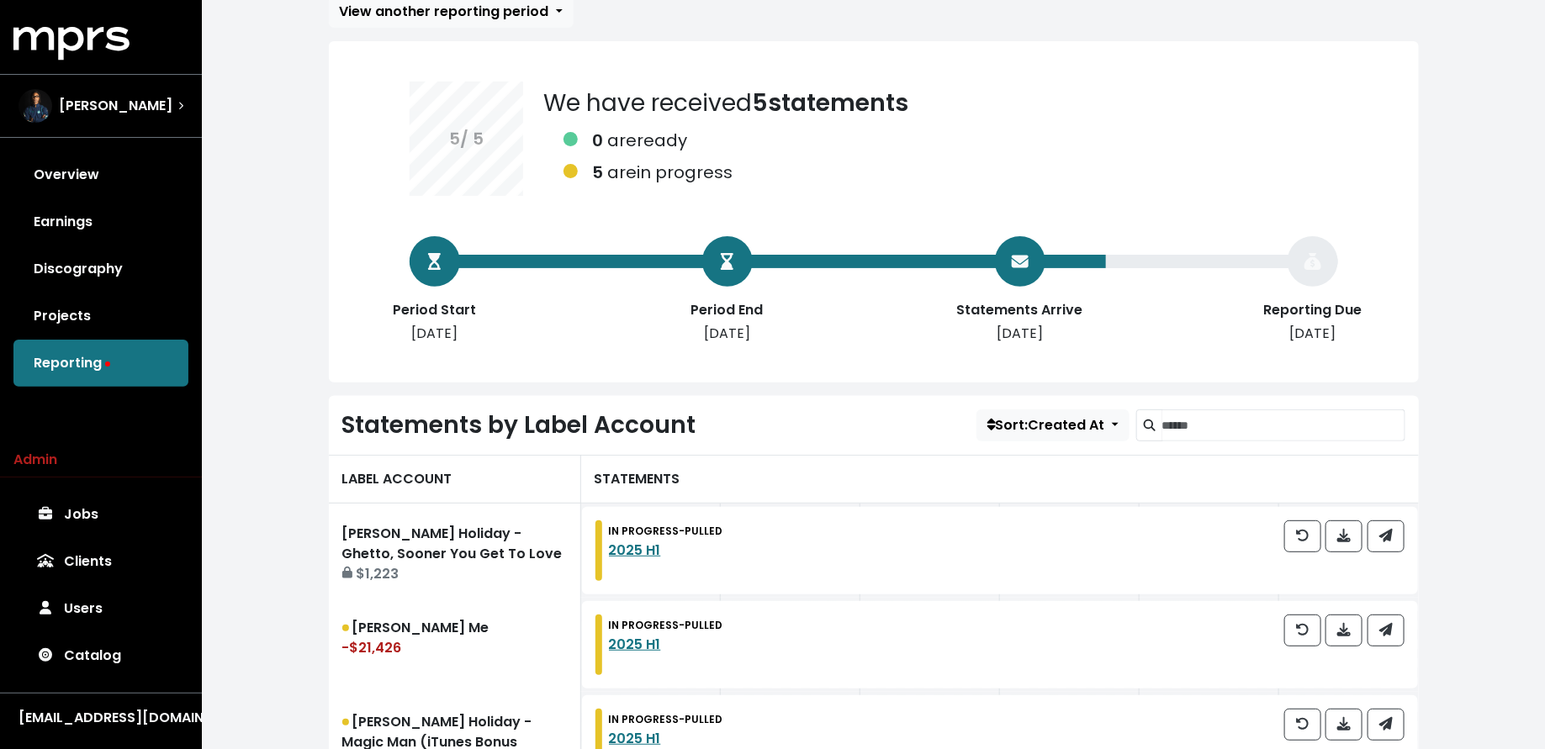
scroll to position [420, 0]
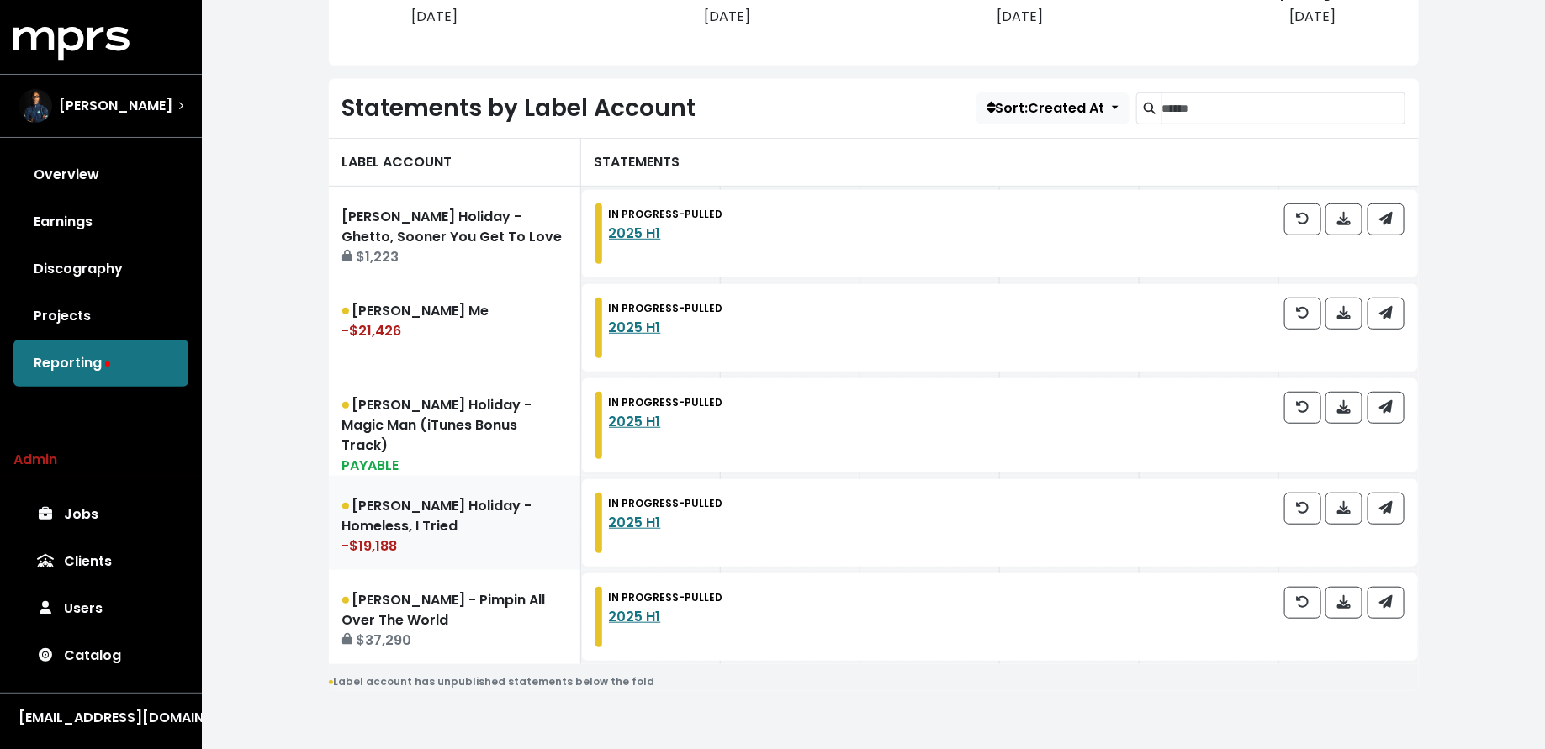
click at [451, 499] on link "J. Holiday - Homeless, I Tried -$19,188" at bounding box center [455, 523] width 252 height 94
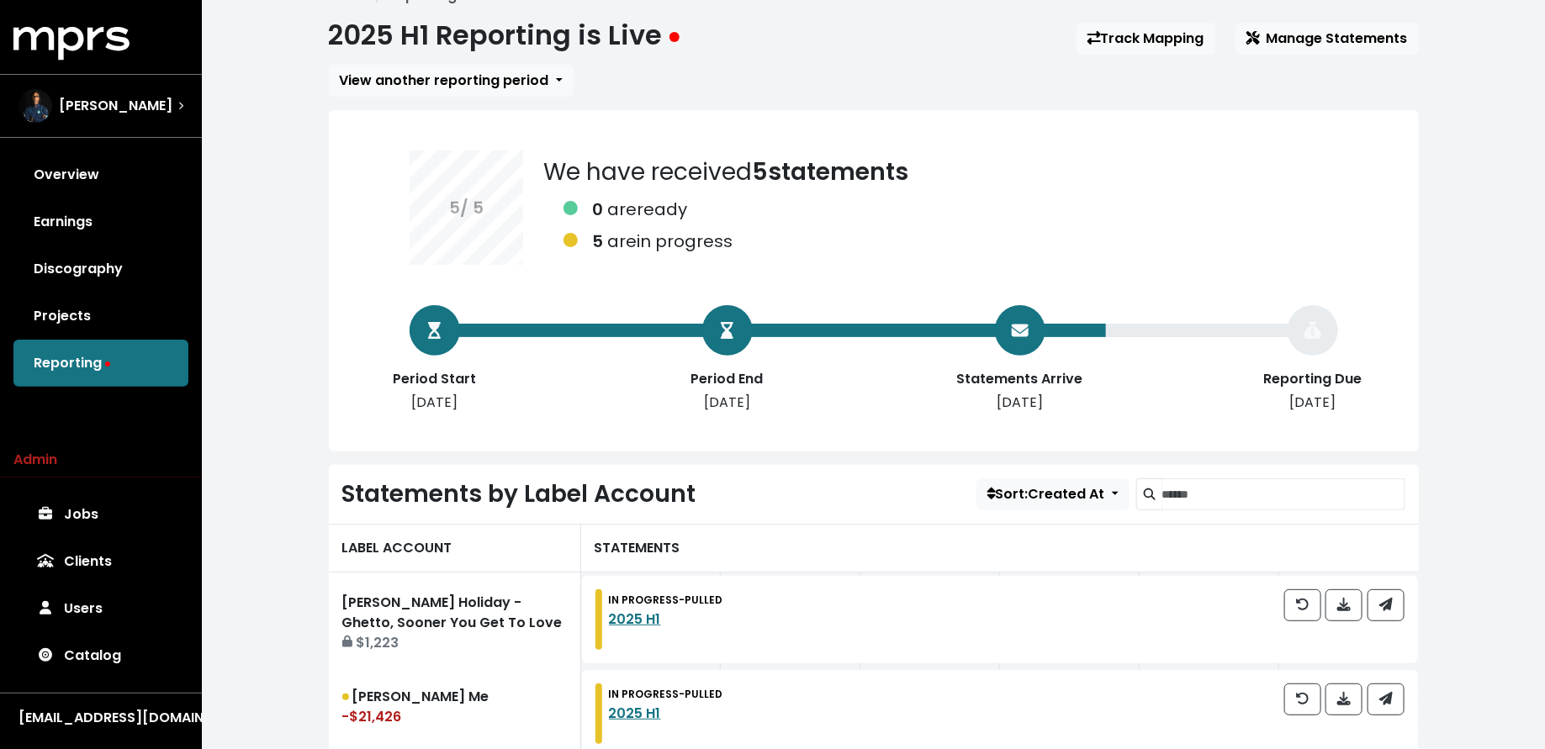
scroll to position [420, 0]
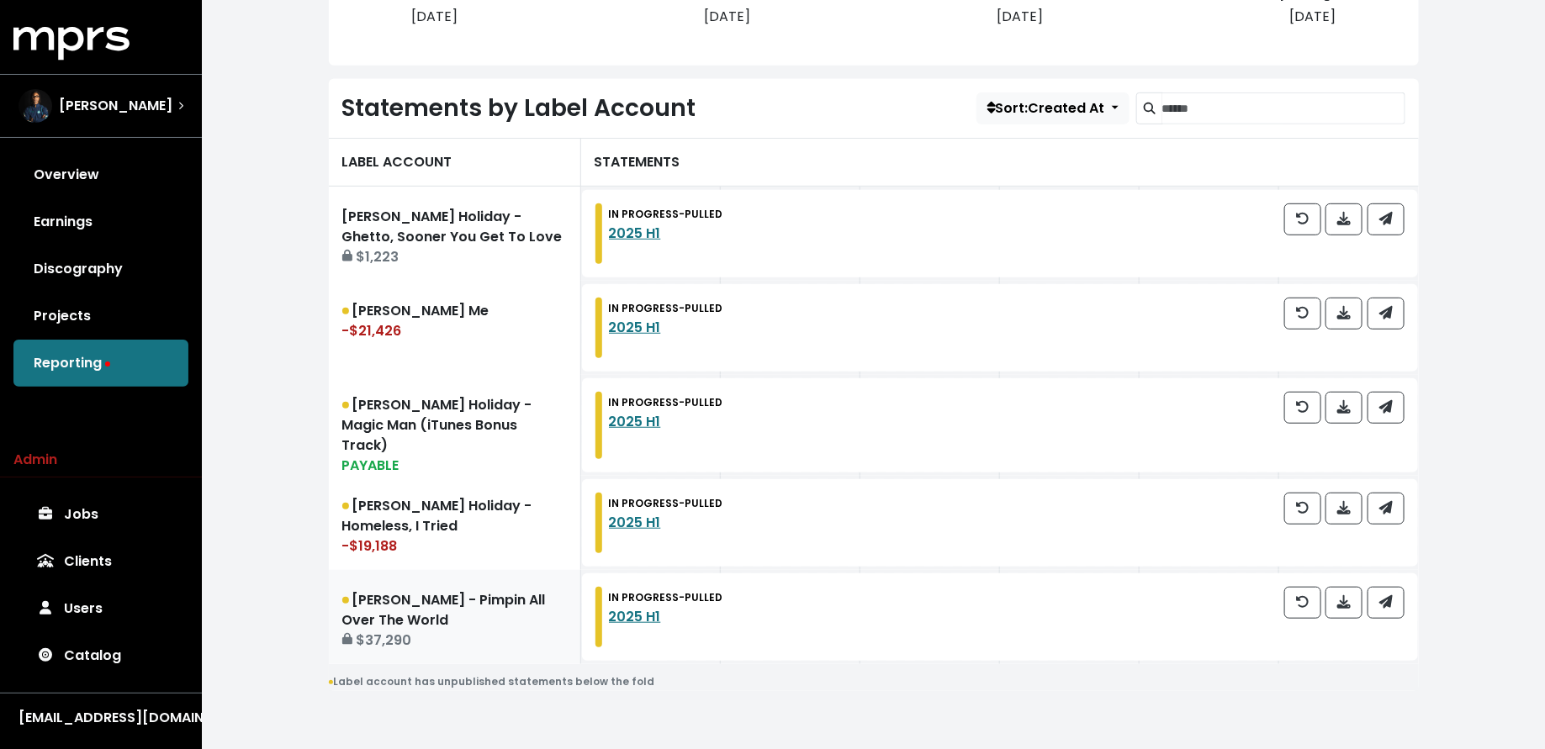
click at [458, 591] on link "Ludacris - Pimpin All Over The World $37,290" at bounding box center [455, 617] width 252 height 94
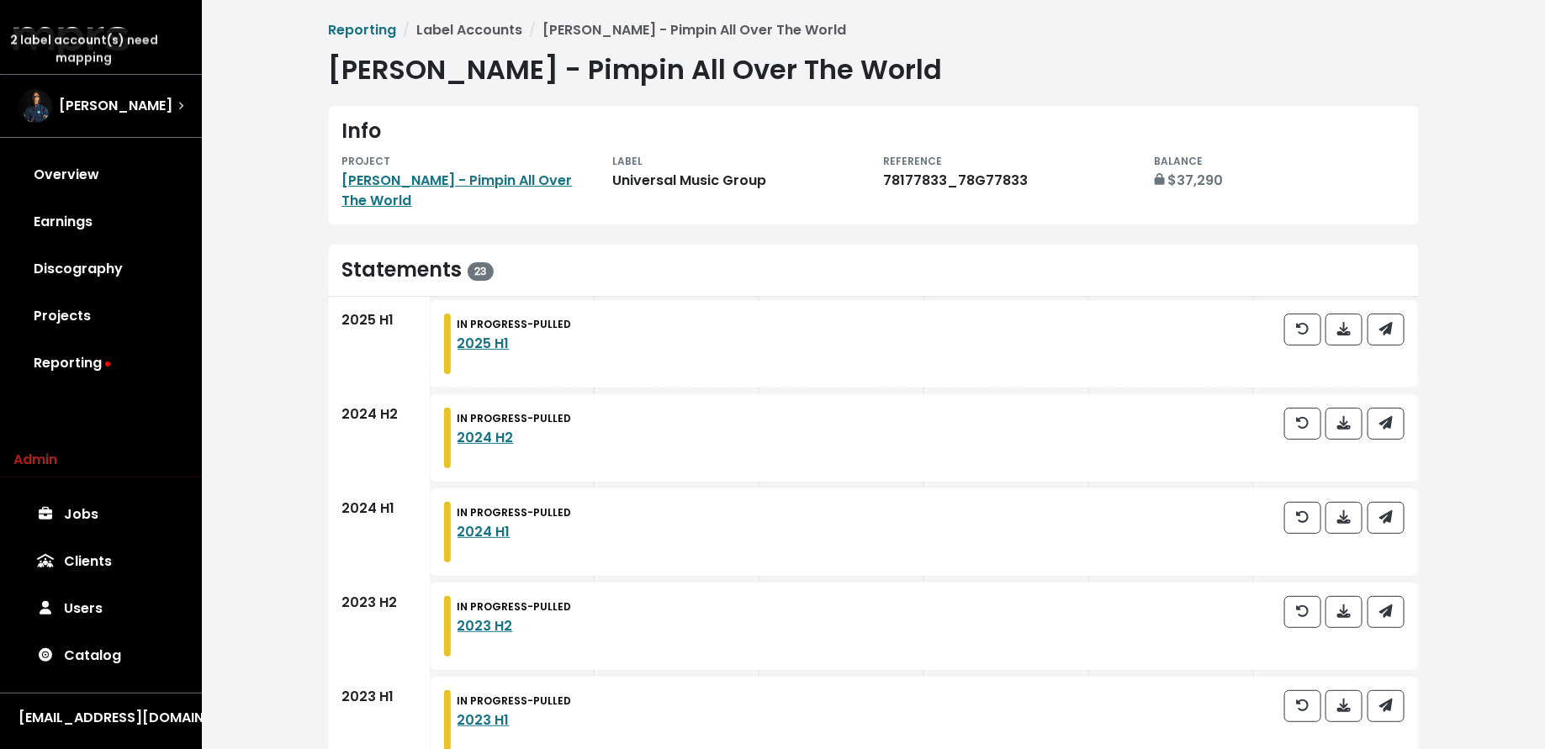
scroll to position [589, 0]
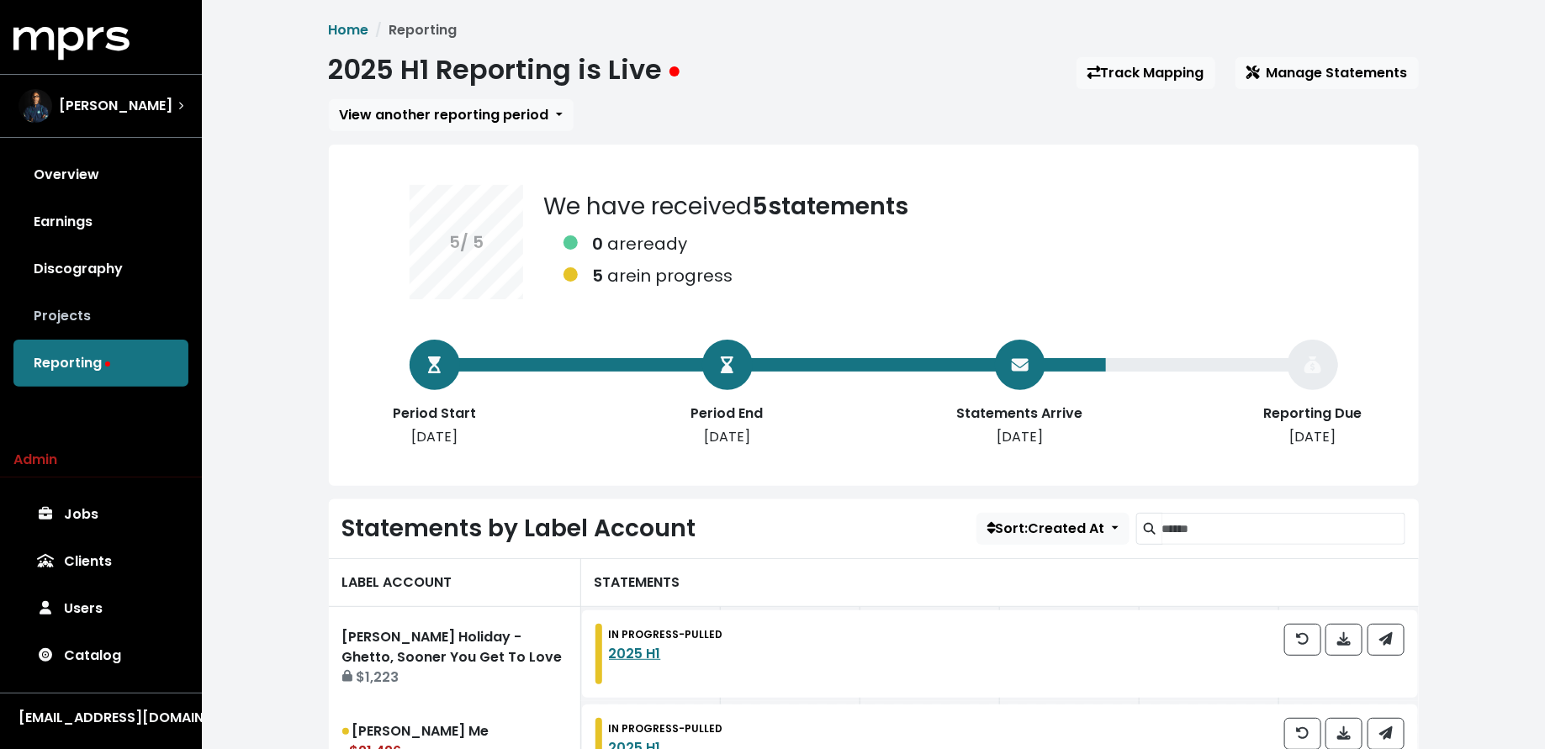
click at [164, 306] on link "Projects" at bounding box center [100, 316] width 175 height 47
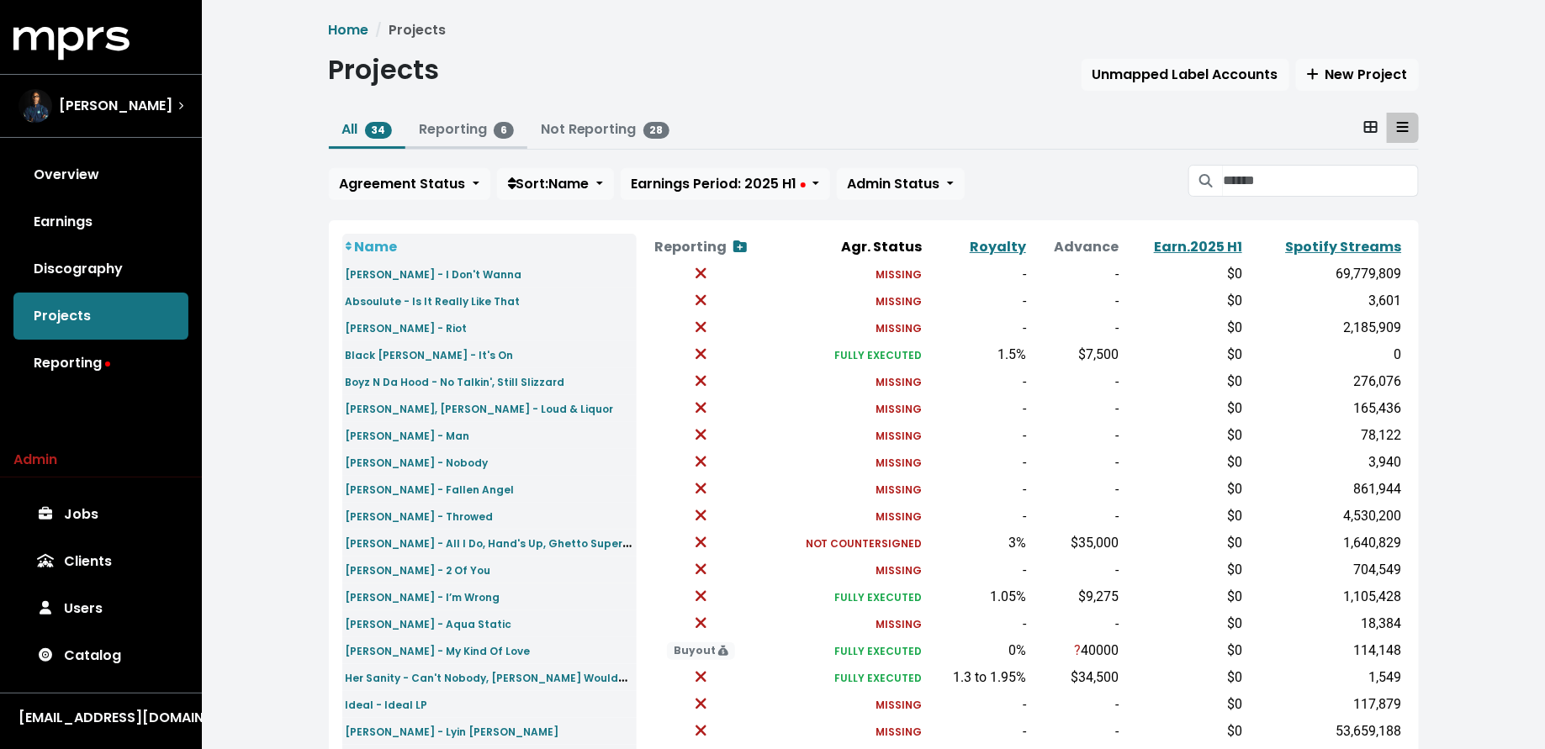
click at [444, 136] on link "Reporting 6" at bounding box center [466, 128] width 95 height 19
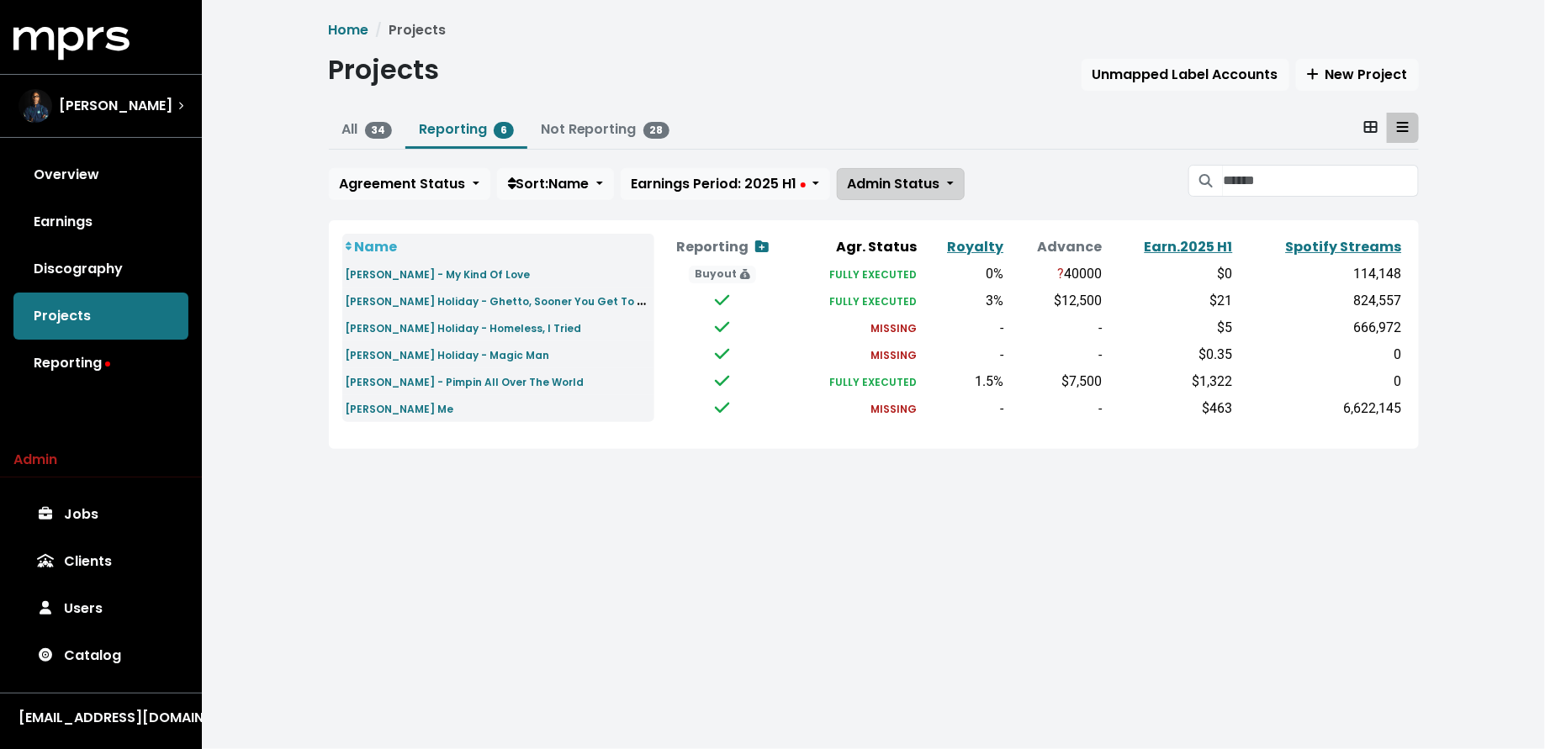
click at [883, 186] on span "Admin Status" at bounding box center [894, 183] width 93 height 19
click at [885, 268] on link "Admin'd by MPRS" at bounding box center [924, 275] width 172 height 27
click at [391, 384] on small "Ludacris - Pimpin All Over The World" at bounding box center [465, 382] width 239 height 14
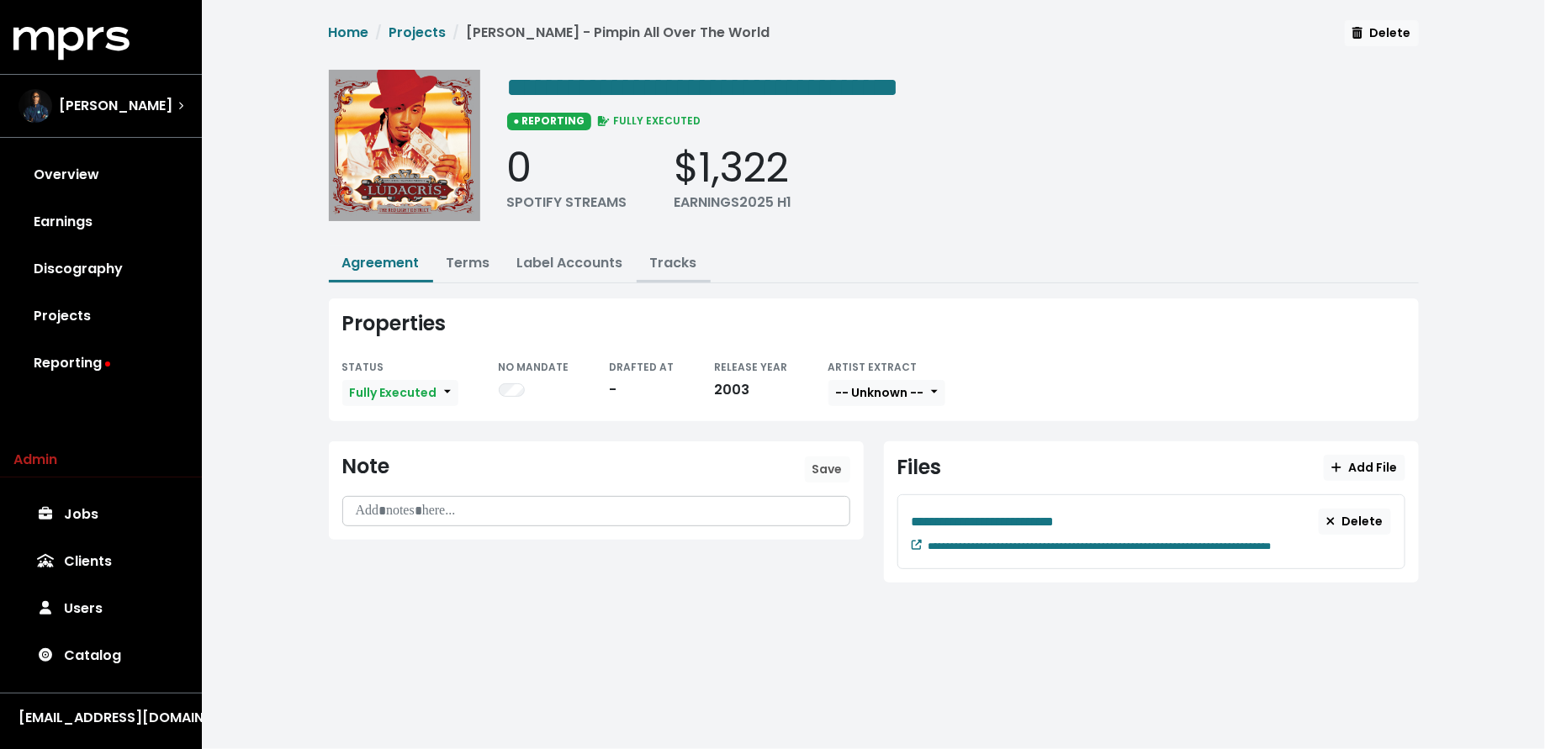
click at [669, 256] on link "Tracks" at bounding box center [673, 262] width 47 height 19
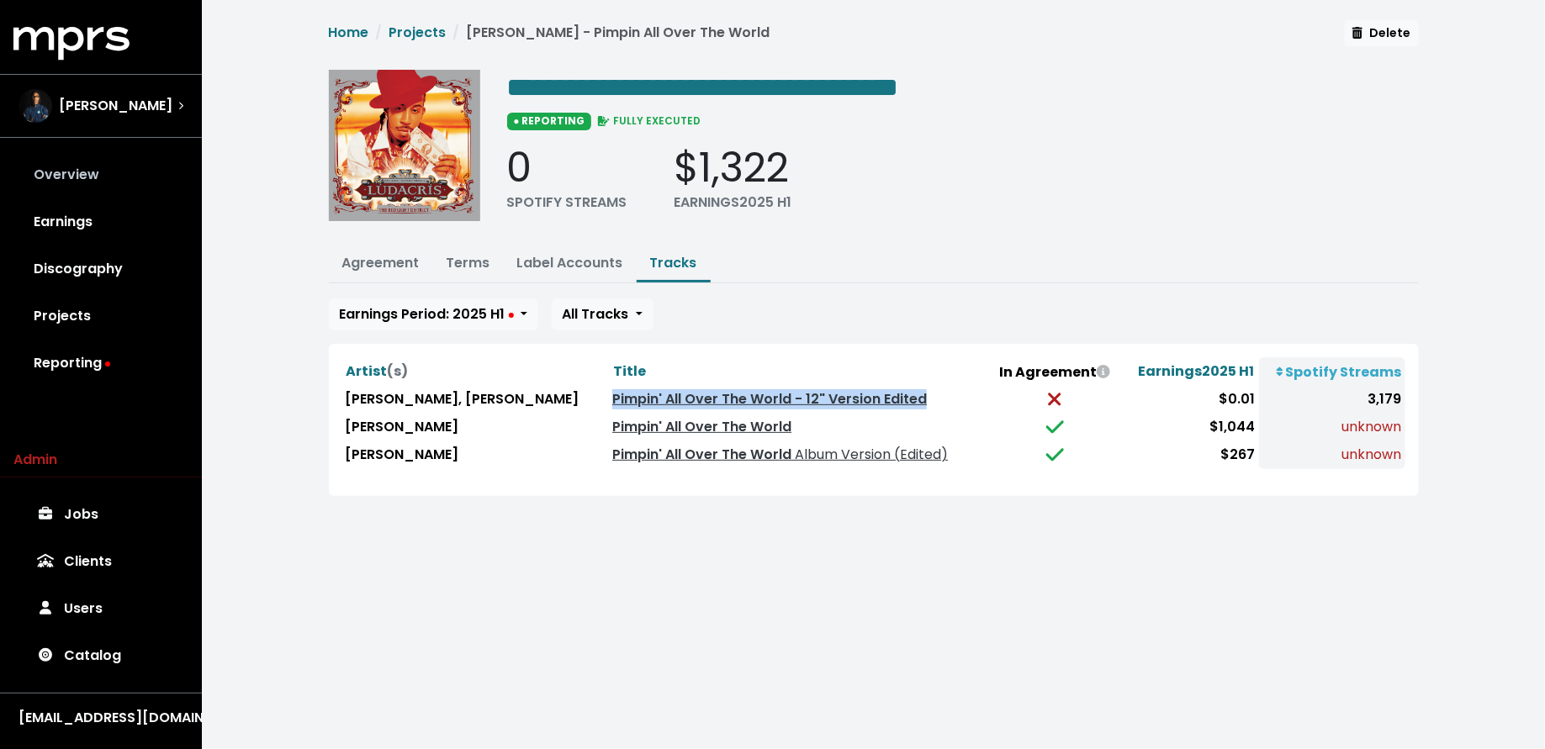
click at [125, 162] on link "Overview" at bounding box center [100, 174] width 175 height 47
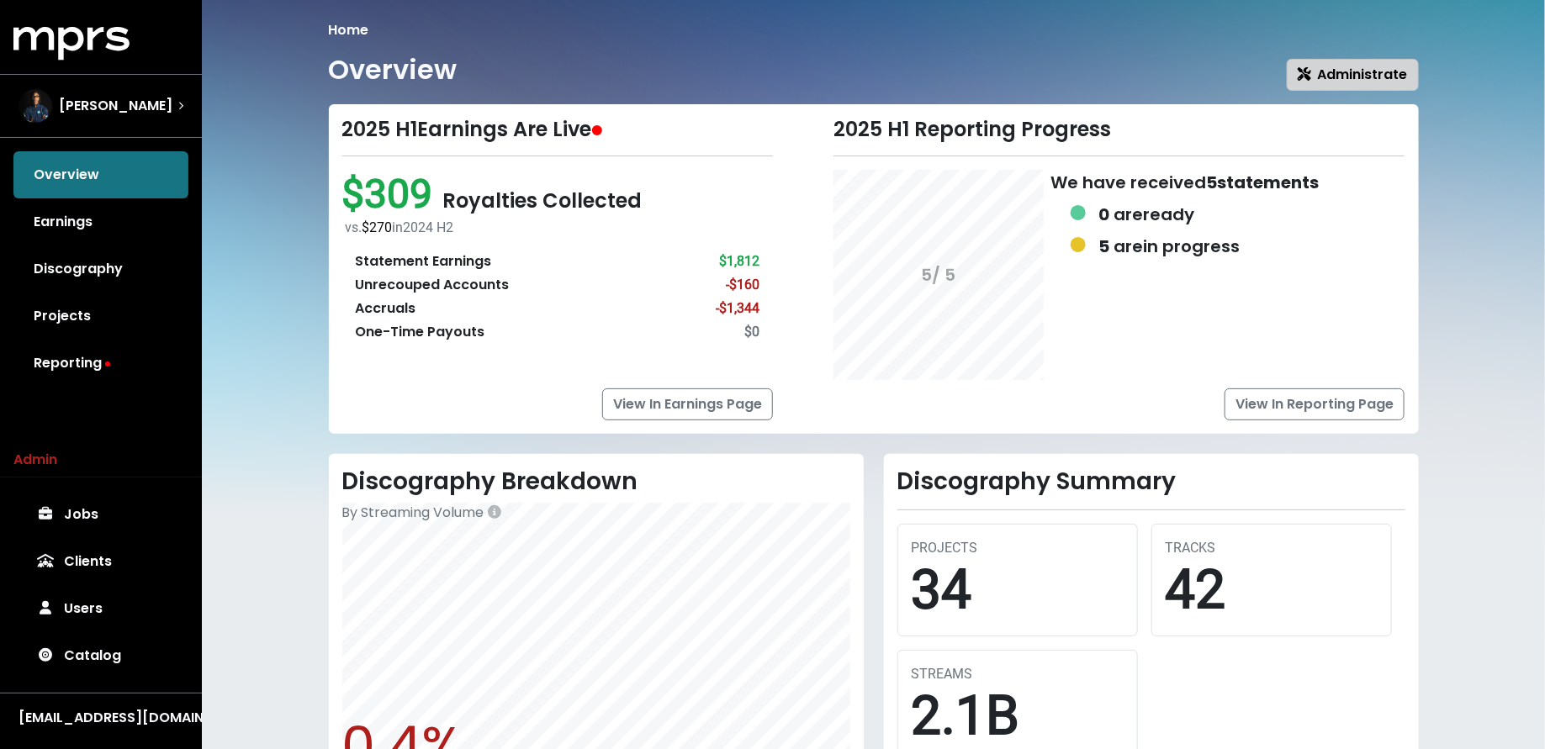
click at [1355, 71] on span "Administrate" at bounding box center [1353, 74] width 110 height 19
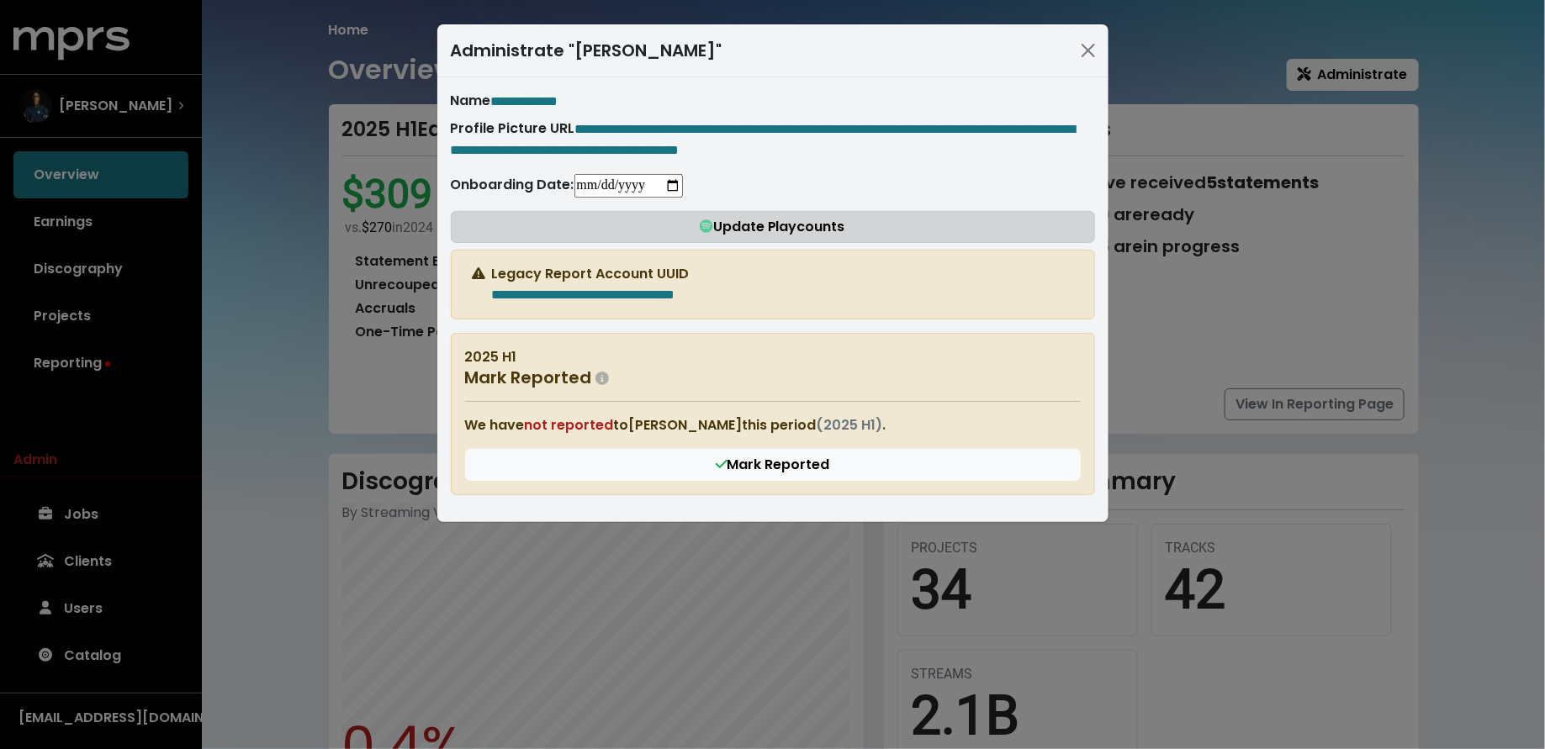
click at [747, 236] on span "Update Playcounts" at bounding box center [772, 226] width 145 height 19
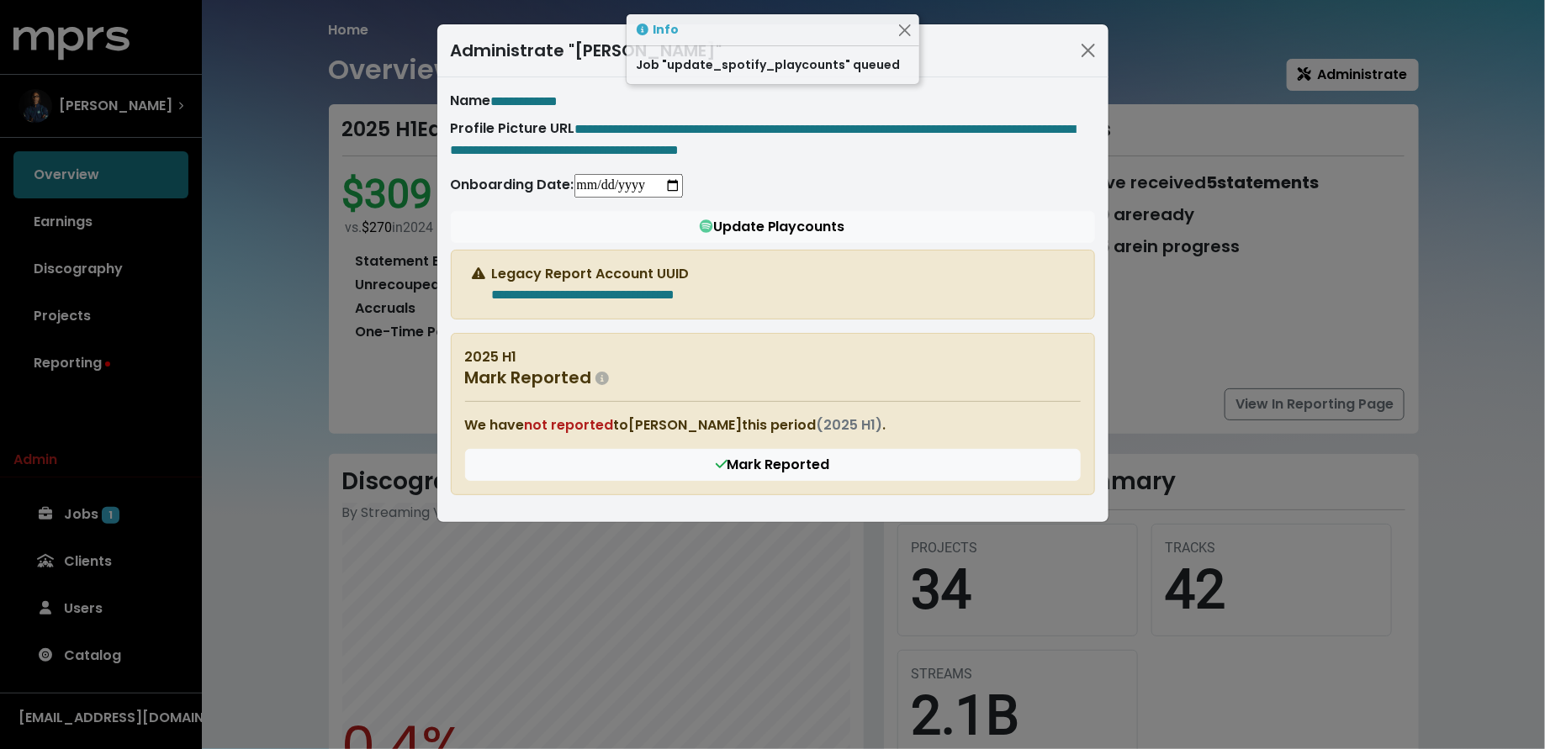
click at [260, 444] on div "**********" at bounding box center [772, 374] width 1545 height 749
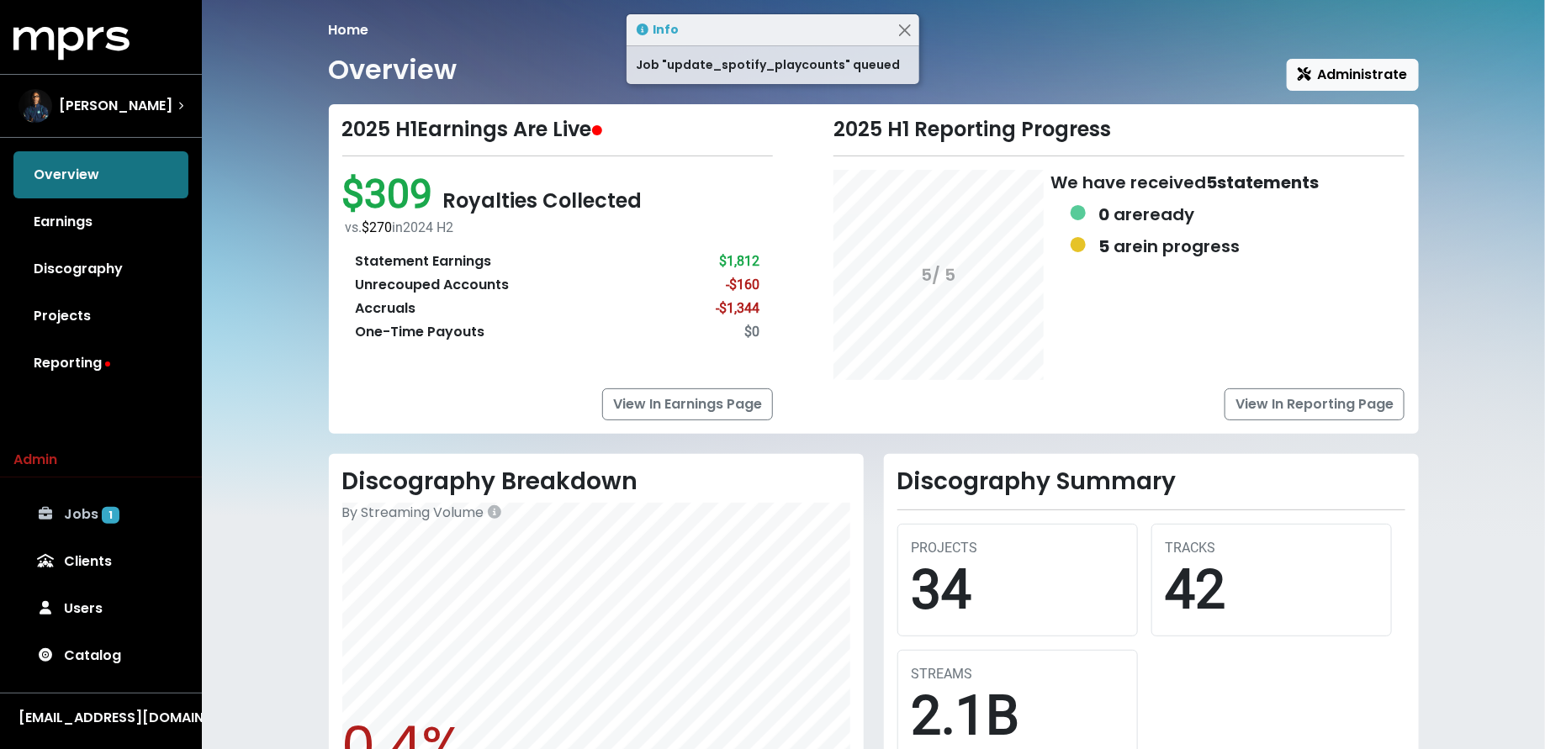
click at [133, 518] on link "Jobs 1" at bounding box center [100, 514] width 175 height 47
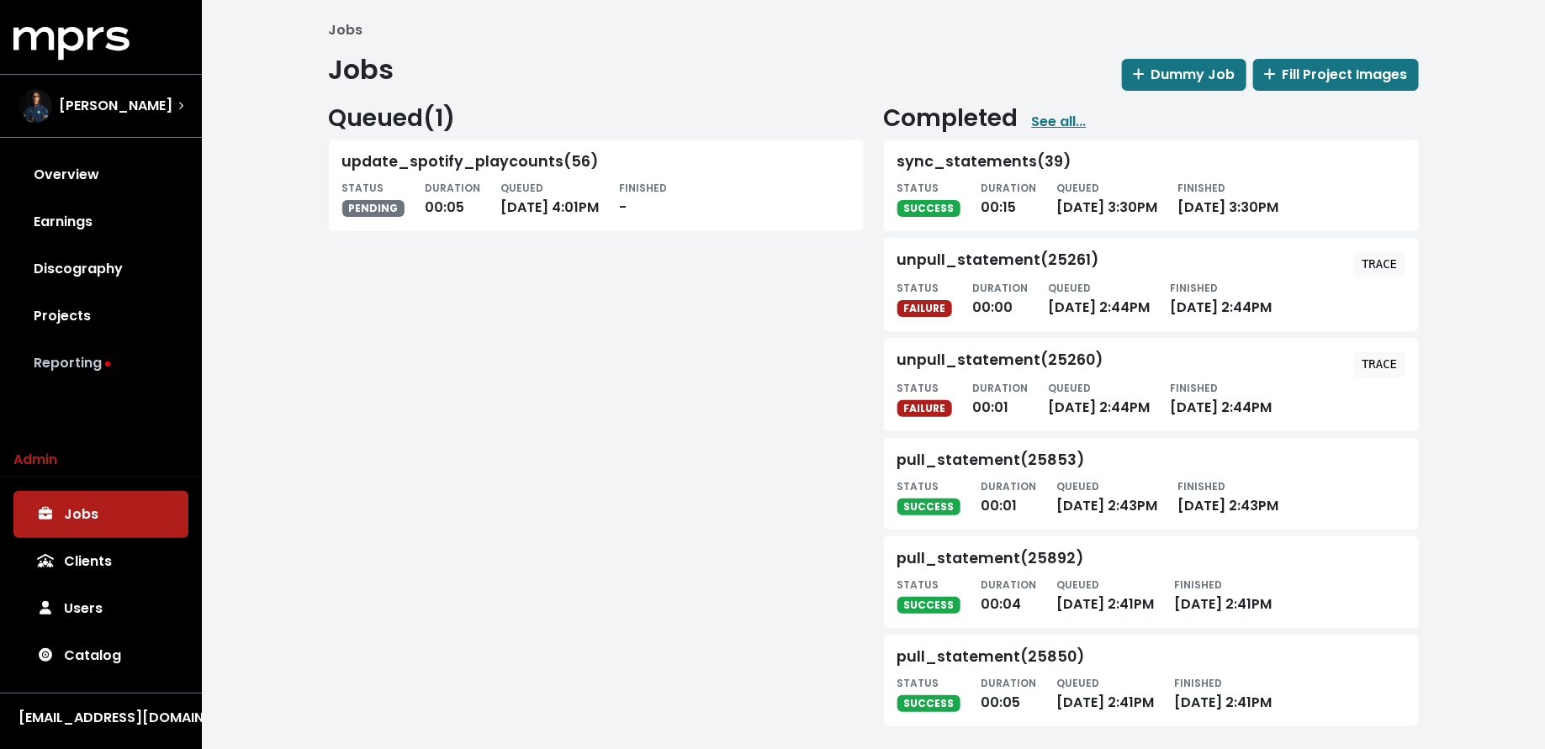
click at [137, 362] on link "Reporting" at bounding box center [100, 363] width 175 height 47
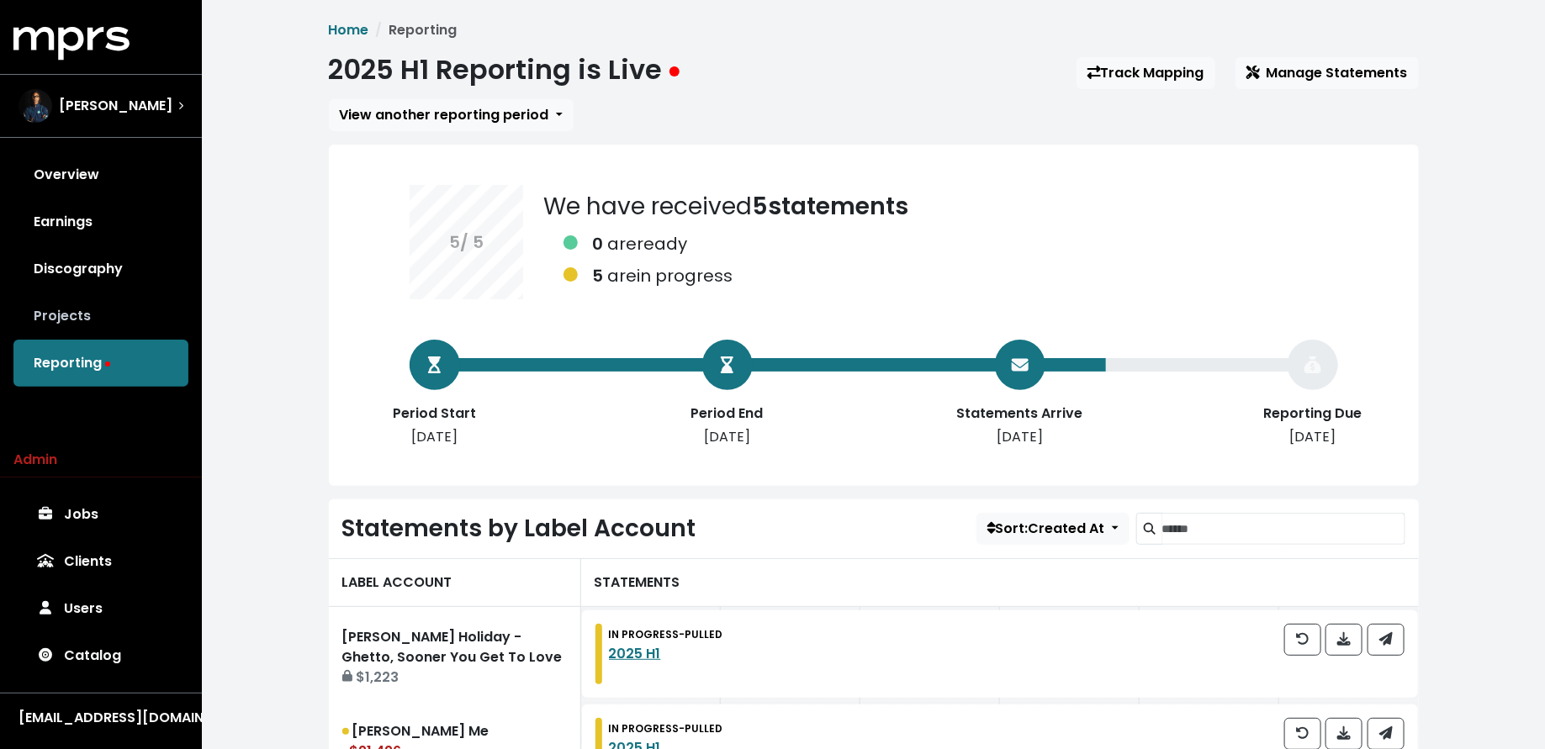
click at [123, 314] on link "Projects" at bounding box center [100, 316] width 175 height 47
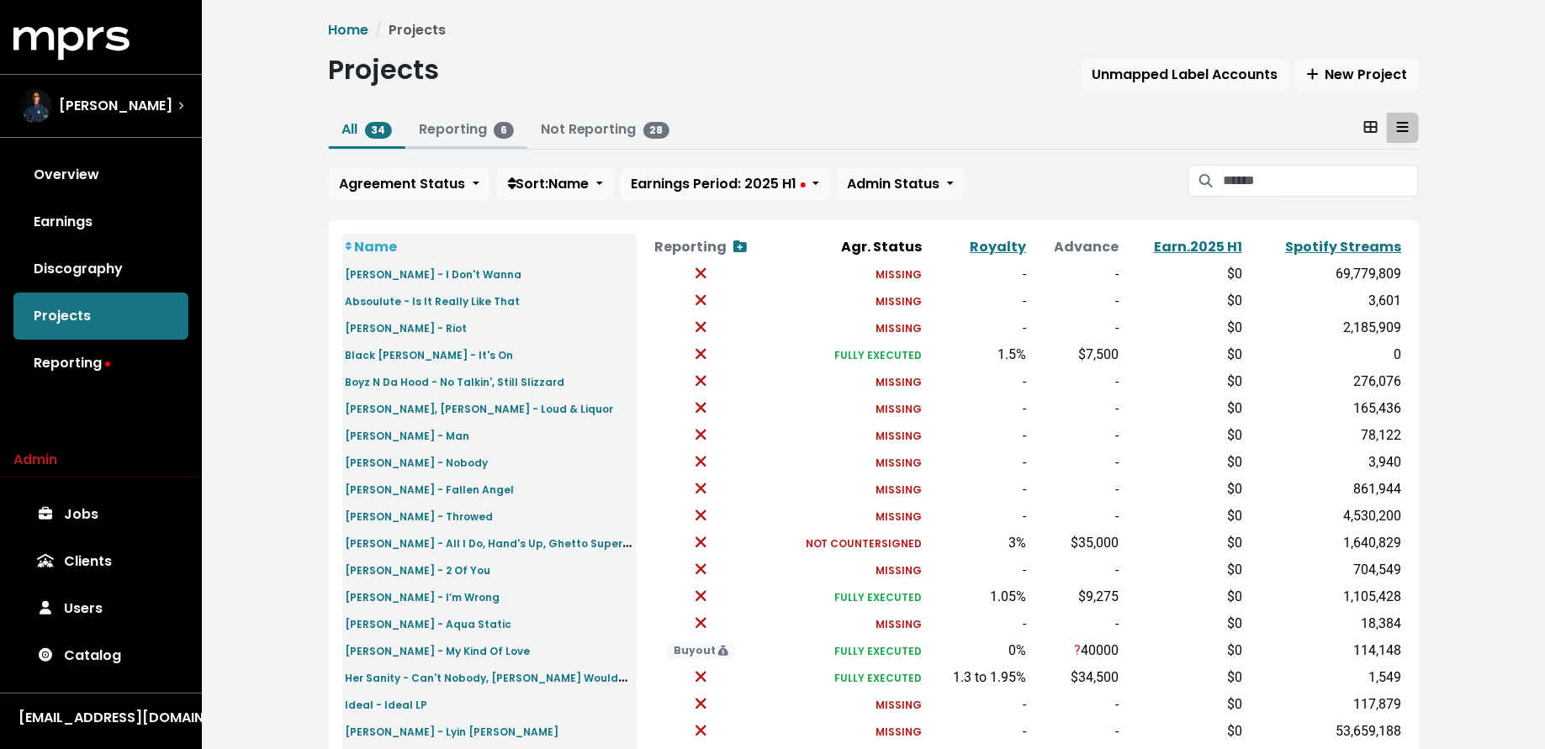
click at [461, 142] on button "Reporting 6" at bounding box center [466, 131] width 122 height 36
click at [459, 132] on link "Reporting 6" at bounding box center [466, 128] width 95 height 19
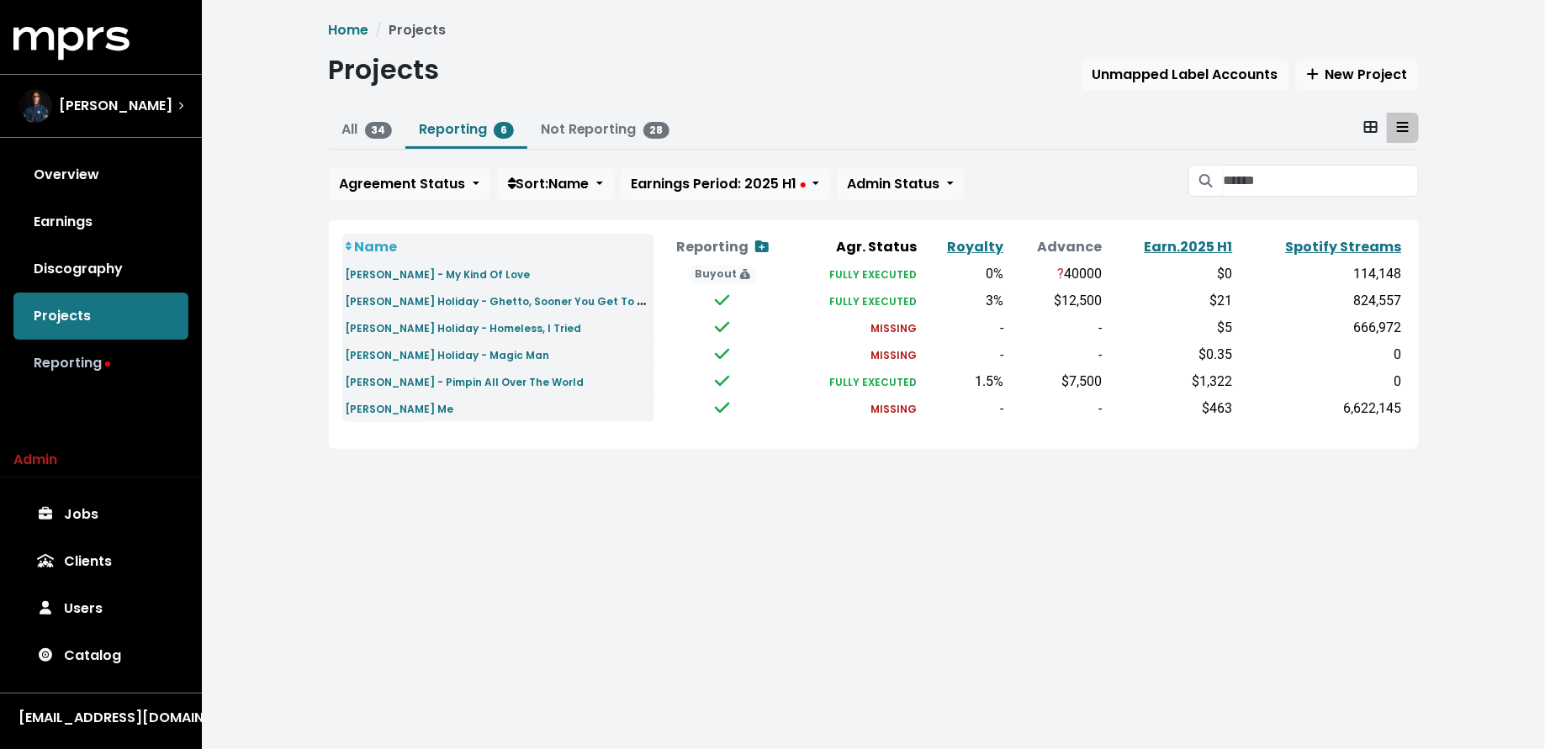
click at [136, 362] on link "Reporting" at bounding box center [100, 363] width 175 height 47
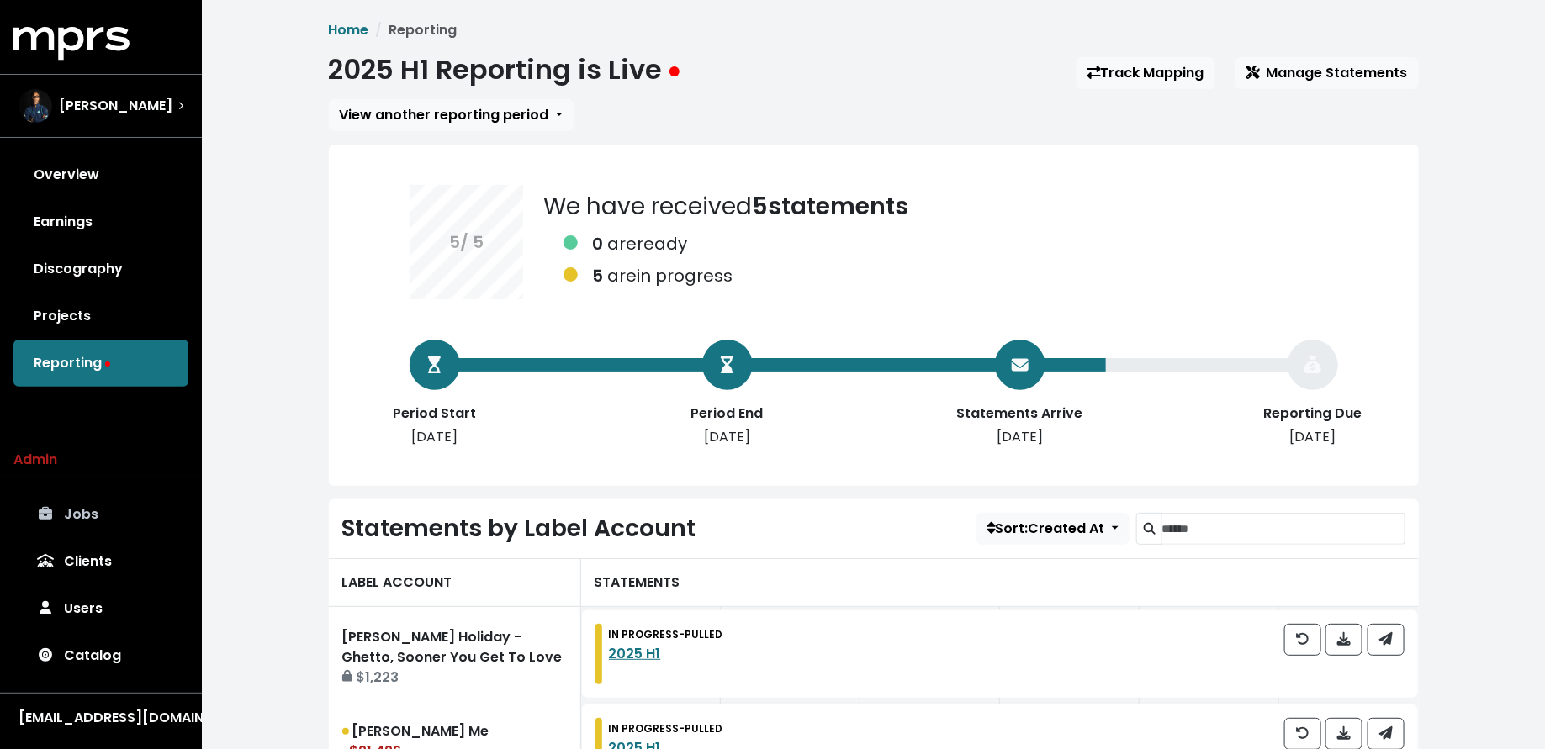
click at [118, 523] on link "Jobs" at bounding box center [100, 514] width 175 height 47
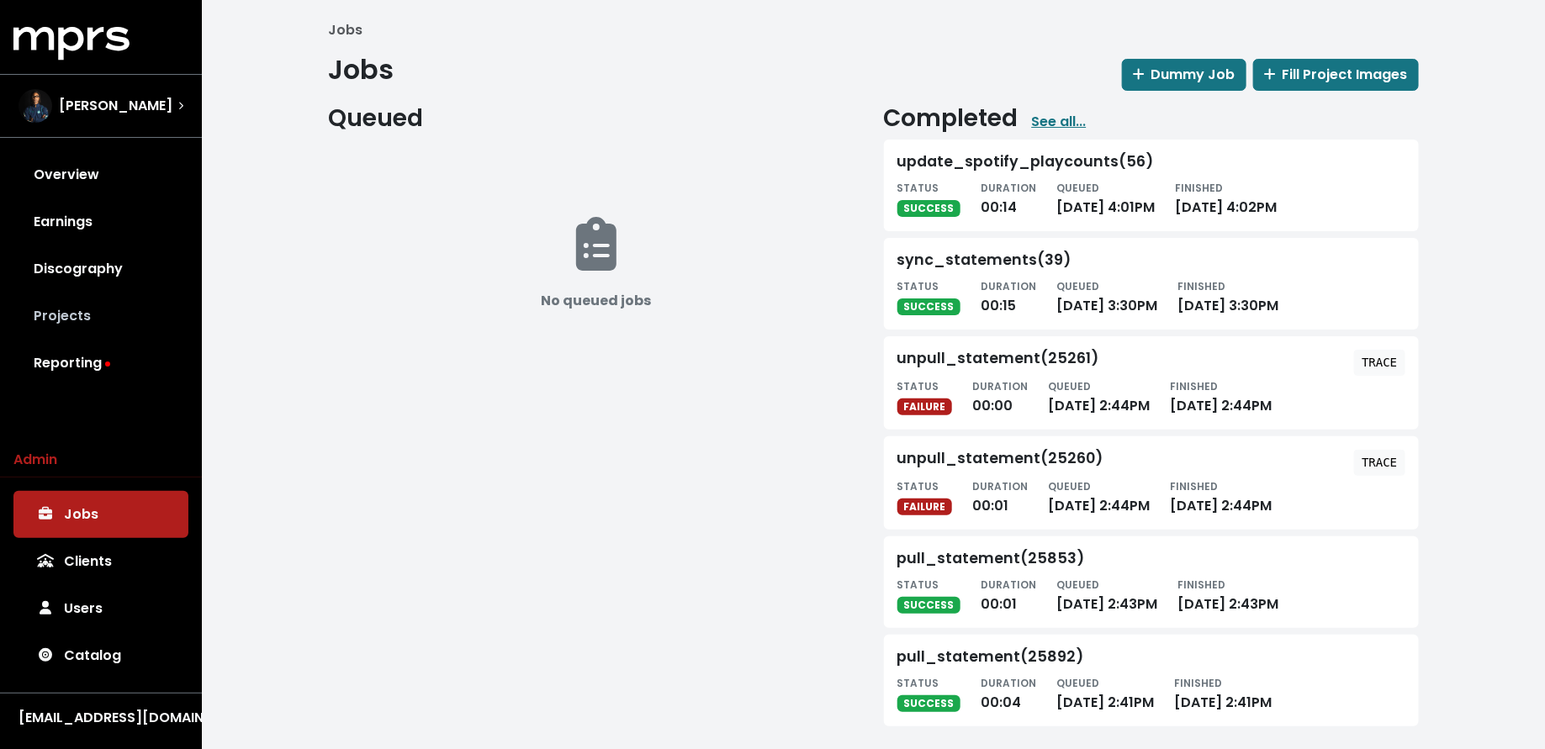
click at [145, 311] on link "Projects" at bounding box center [100, 316] width 175 height 47
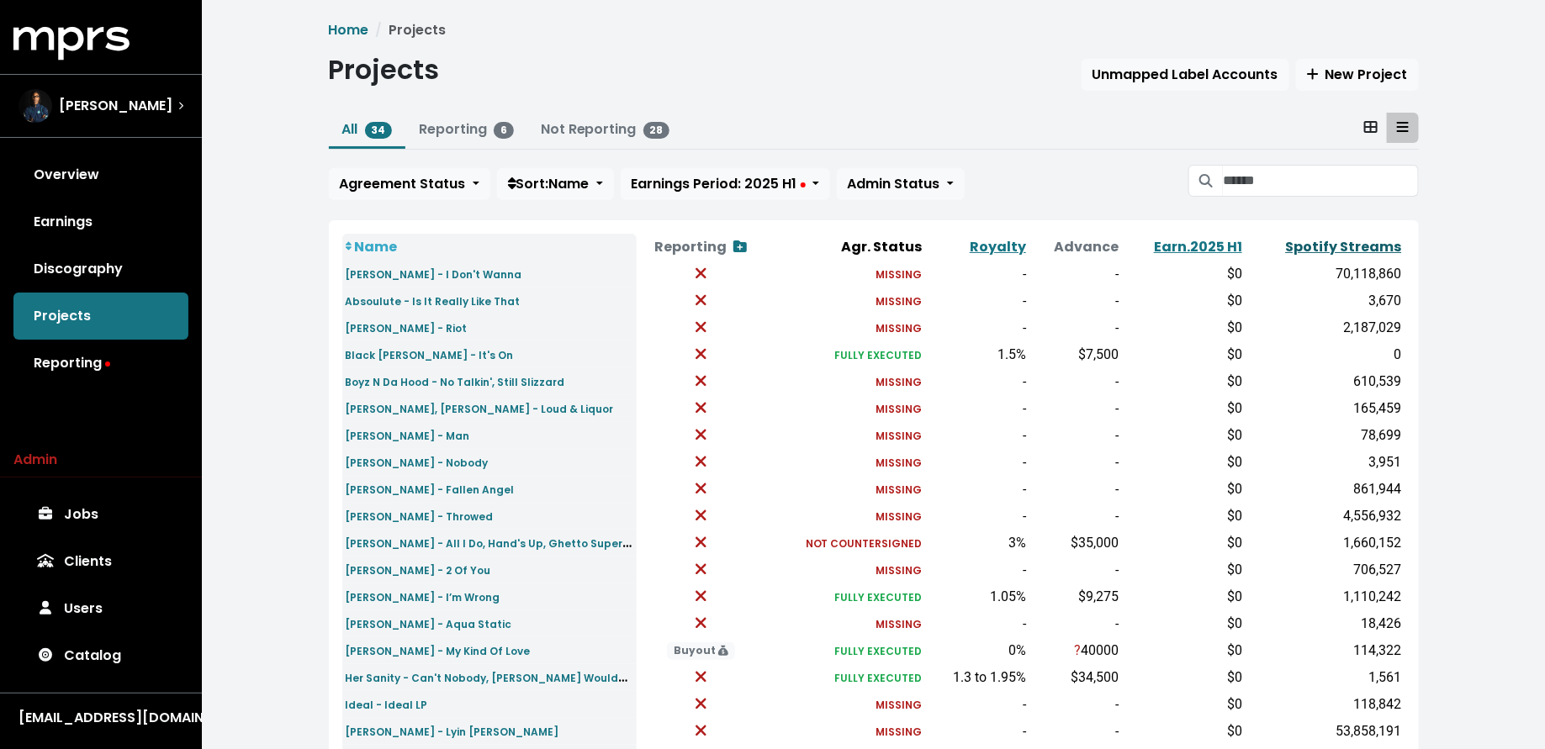
click at [1309, 237] on link "Spotify Streams" at bounding box center [1344, 246] width 116 height 19
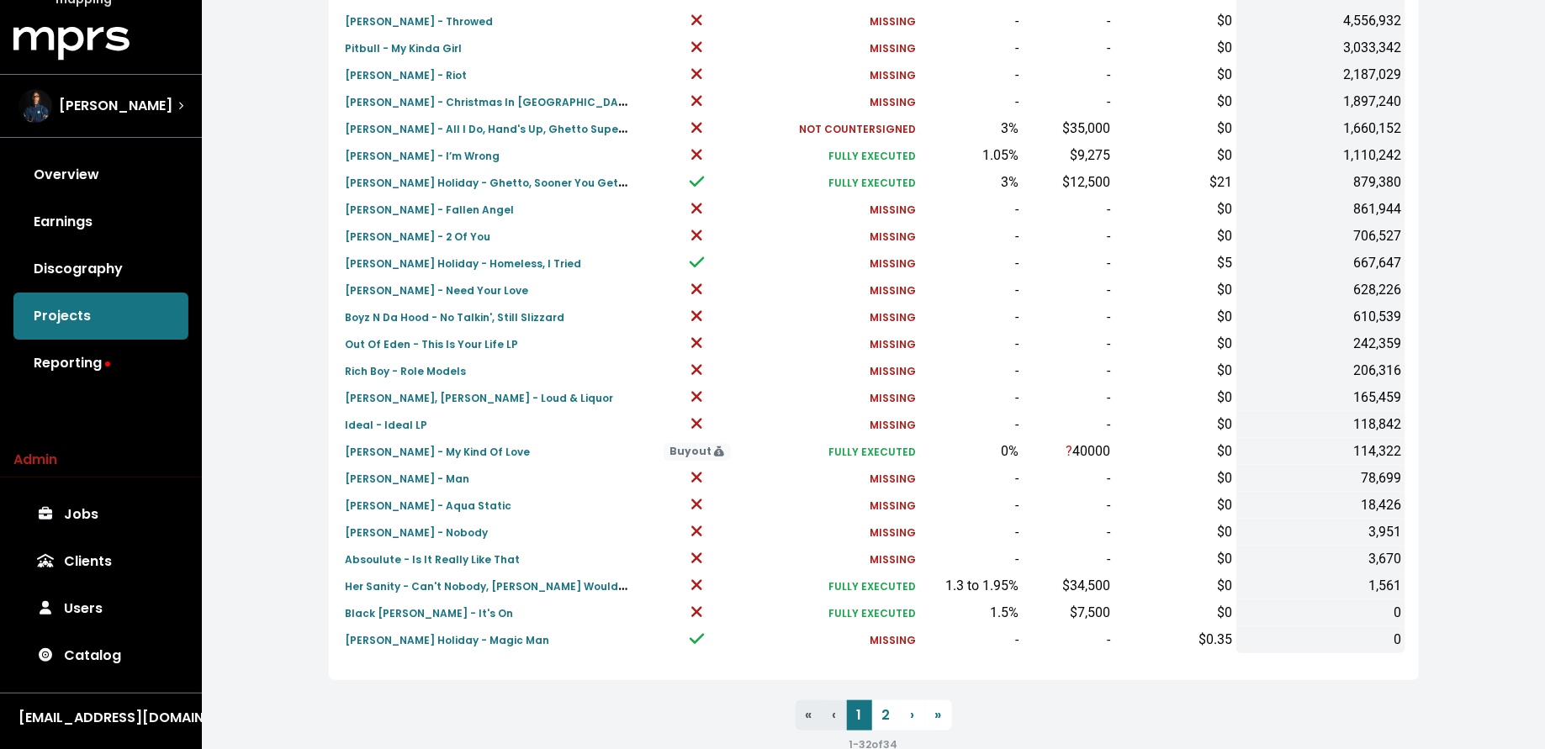
scroll to position [505, 0]
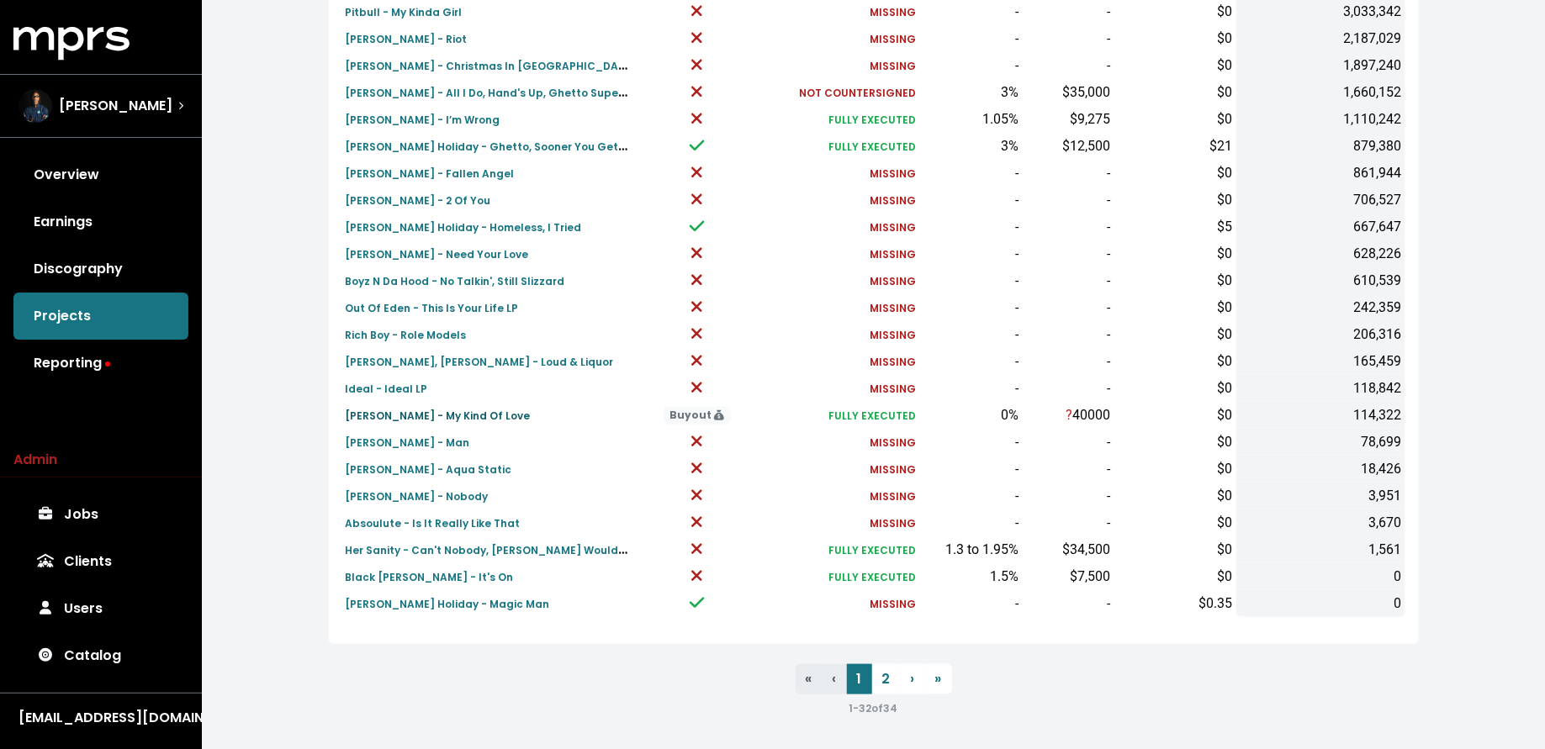
click at [406, 417] on small "Emeli Sandé - My Kind Of Love" at bounding box center [438, 416] width 185 height 14
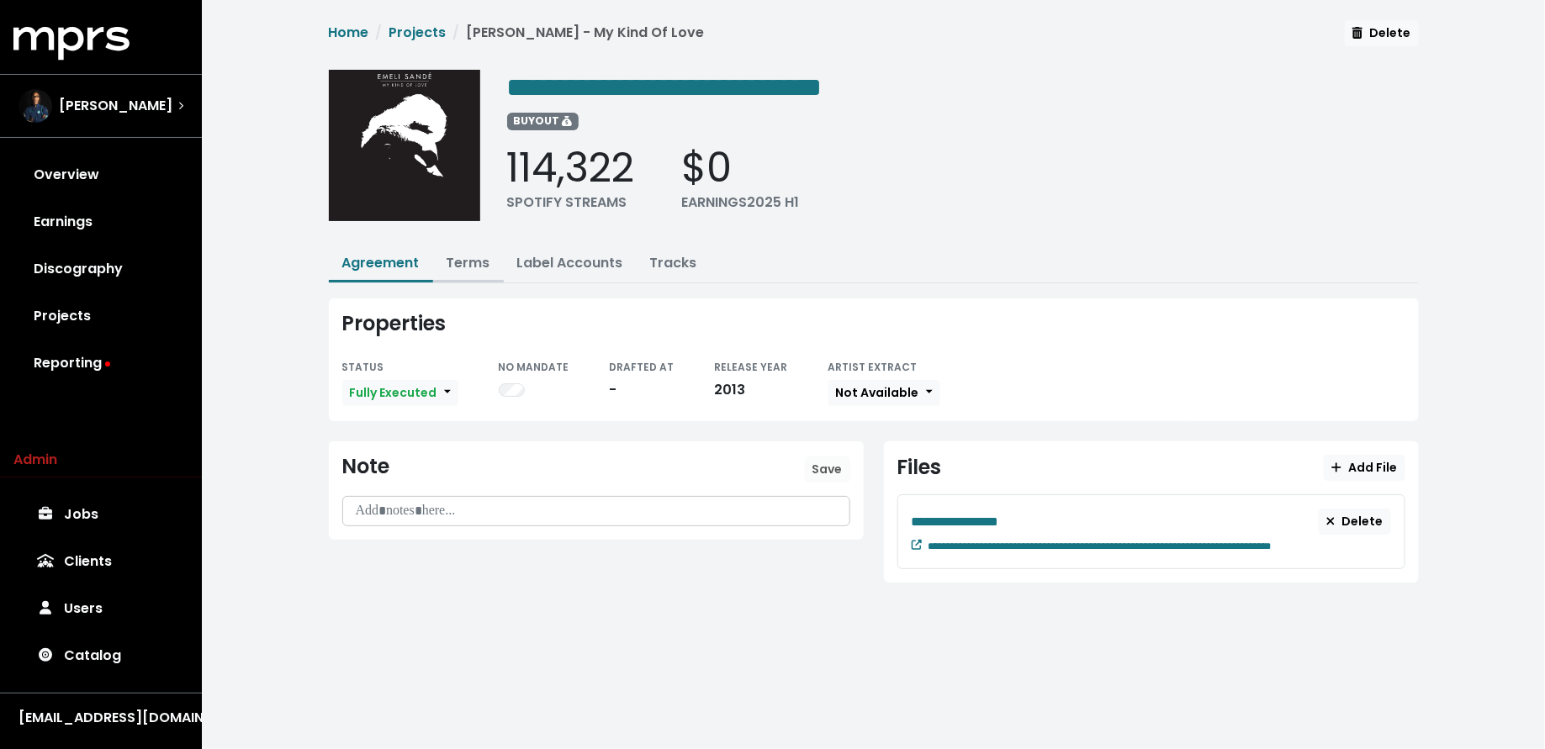
click at [456, 267] on link "Terms" at bounding box center [469, 262] width 44 height 19
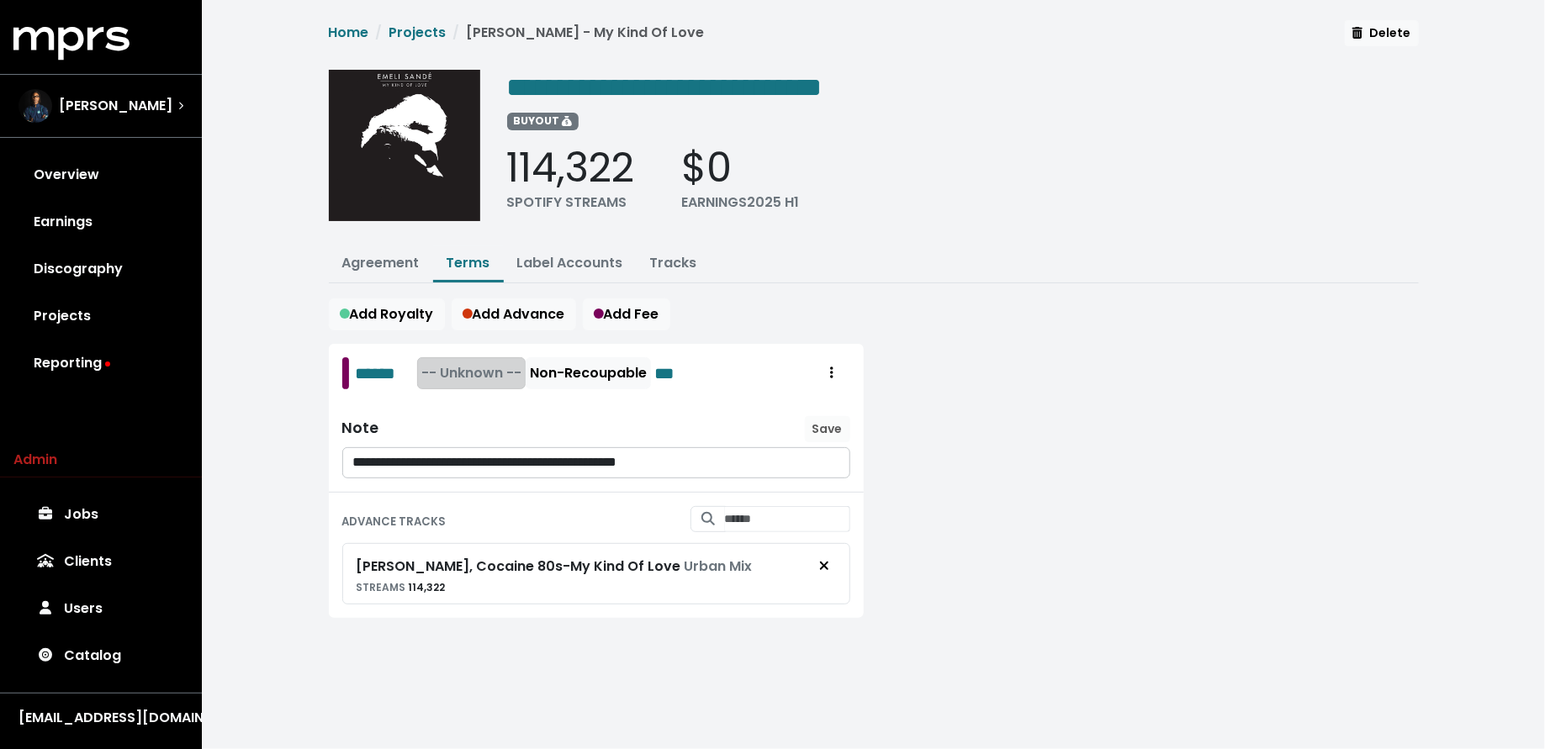
click at [475, 372] on span "-- Unknown --" at bounding box center [471, 372] width 100 height 19
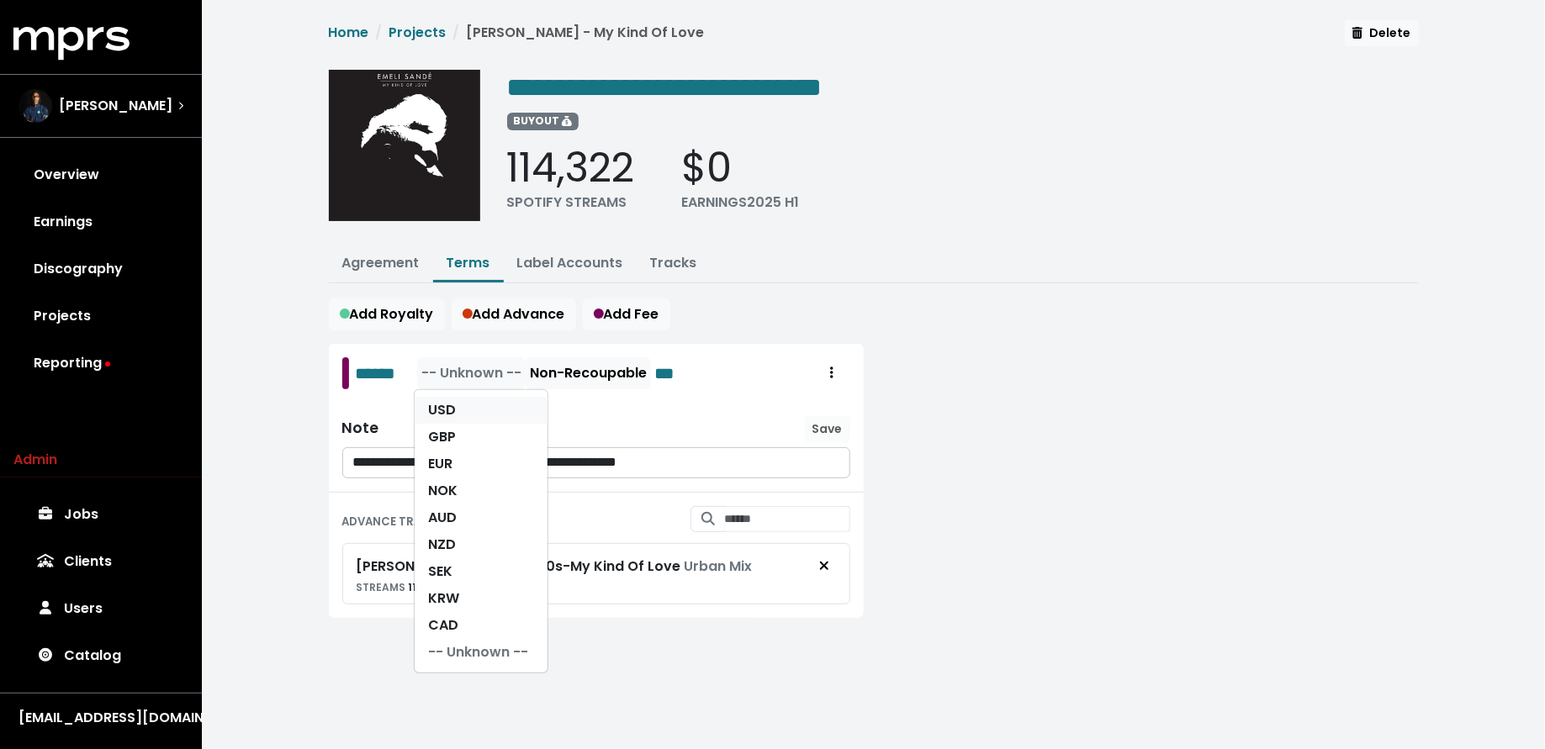
click at [475, 399] on link "USD" at bounding box center [481, 410] width 133 height 27
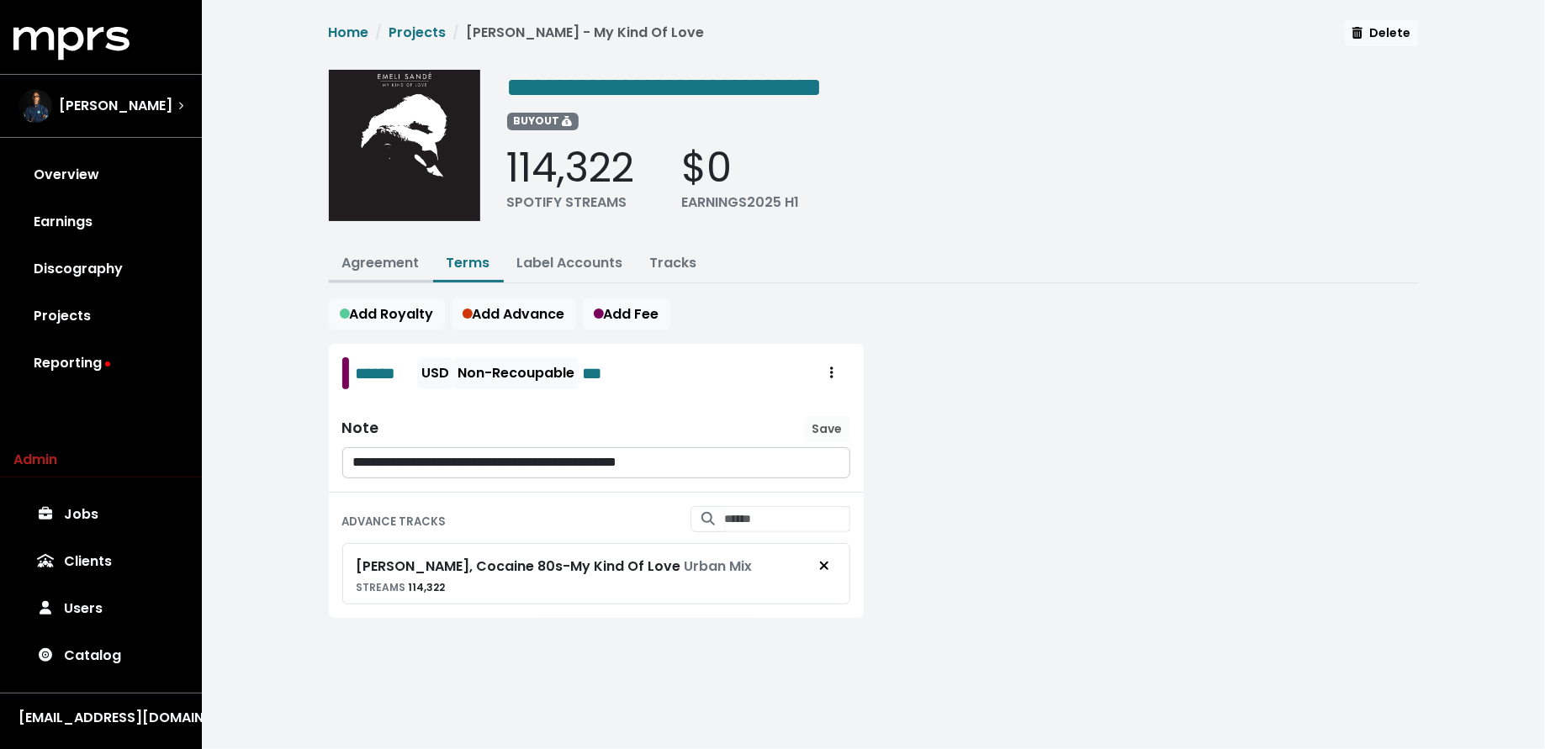
click at [383, 262] on link "Agreement" at bounding box center [380, 262] width 77 height 19
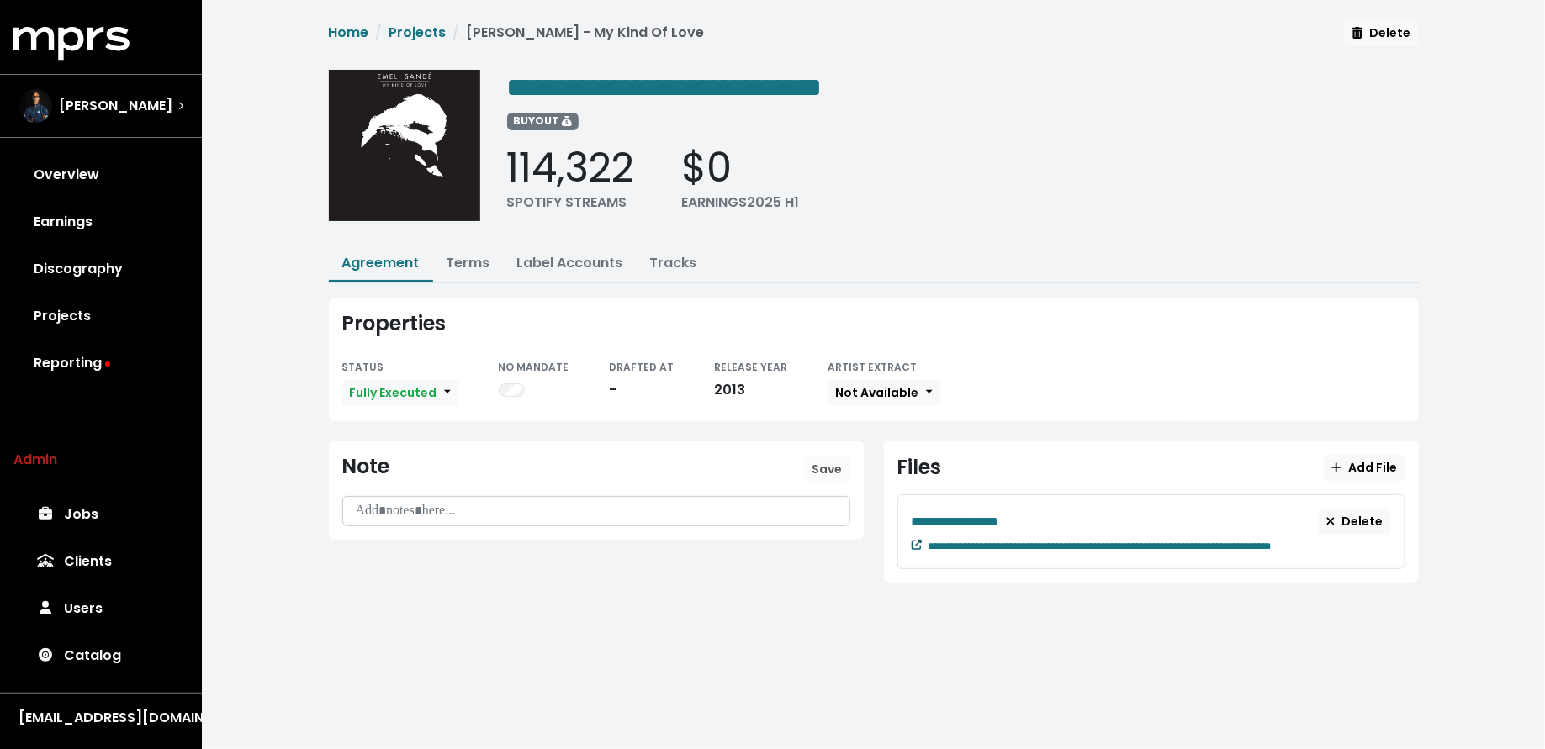
click at [912, 542] on icon at bounding box center [917, 545] width 10 height 10
click at [149, 309] on link "Projects" at bounding box center [100, 316] width 175 height 47
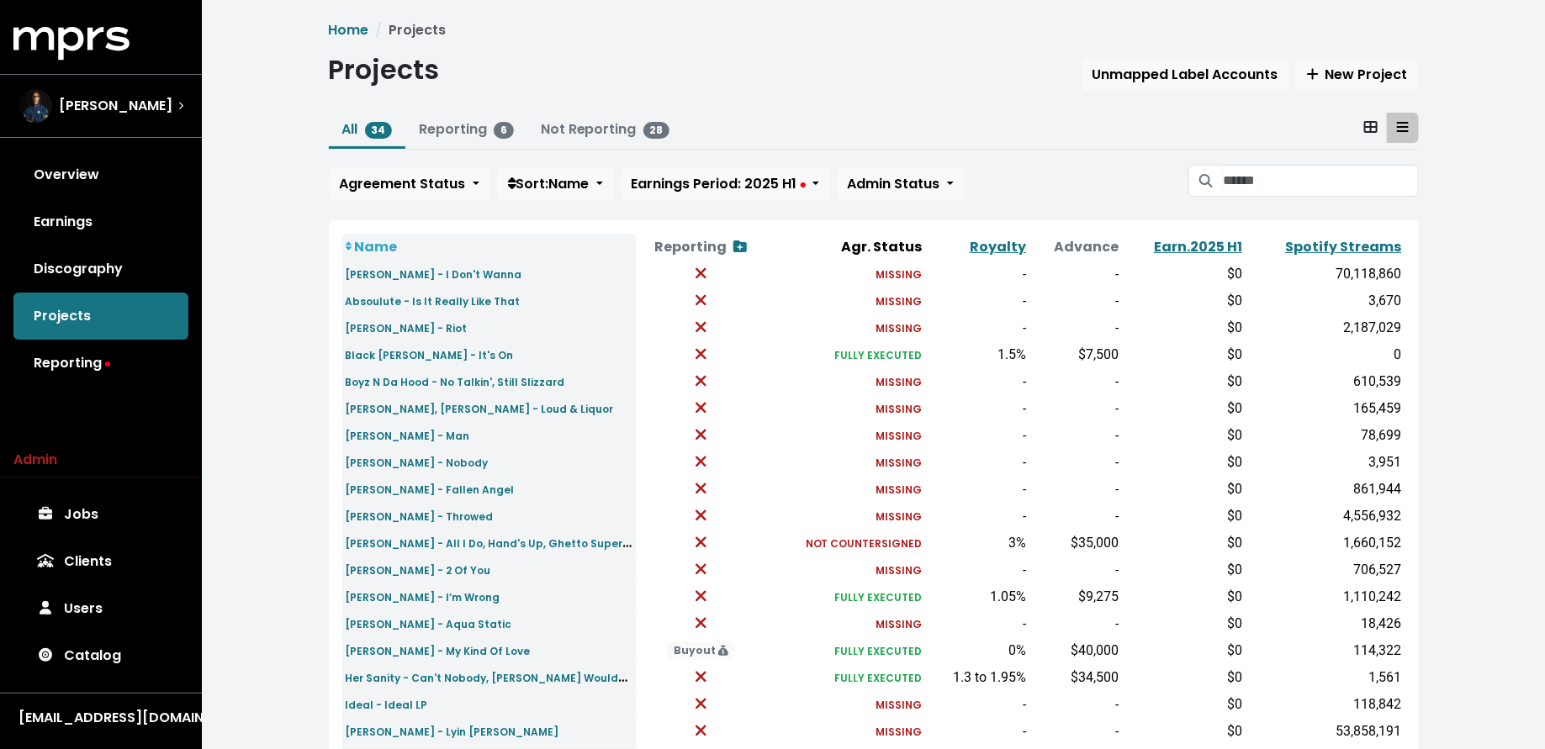
click at [1311, 234] on th "Spotify Streams" at bounding box center [1325, 247] width 160 height 27
click at [1314, 246] on link "Spotify Streams" at bounding box center [1344, 246] width 116 height 19
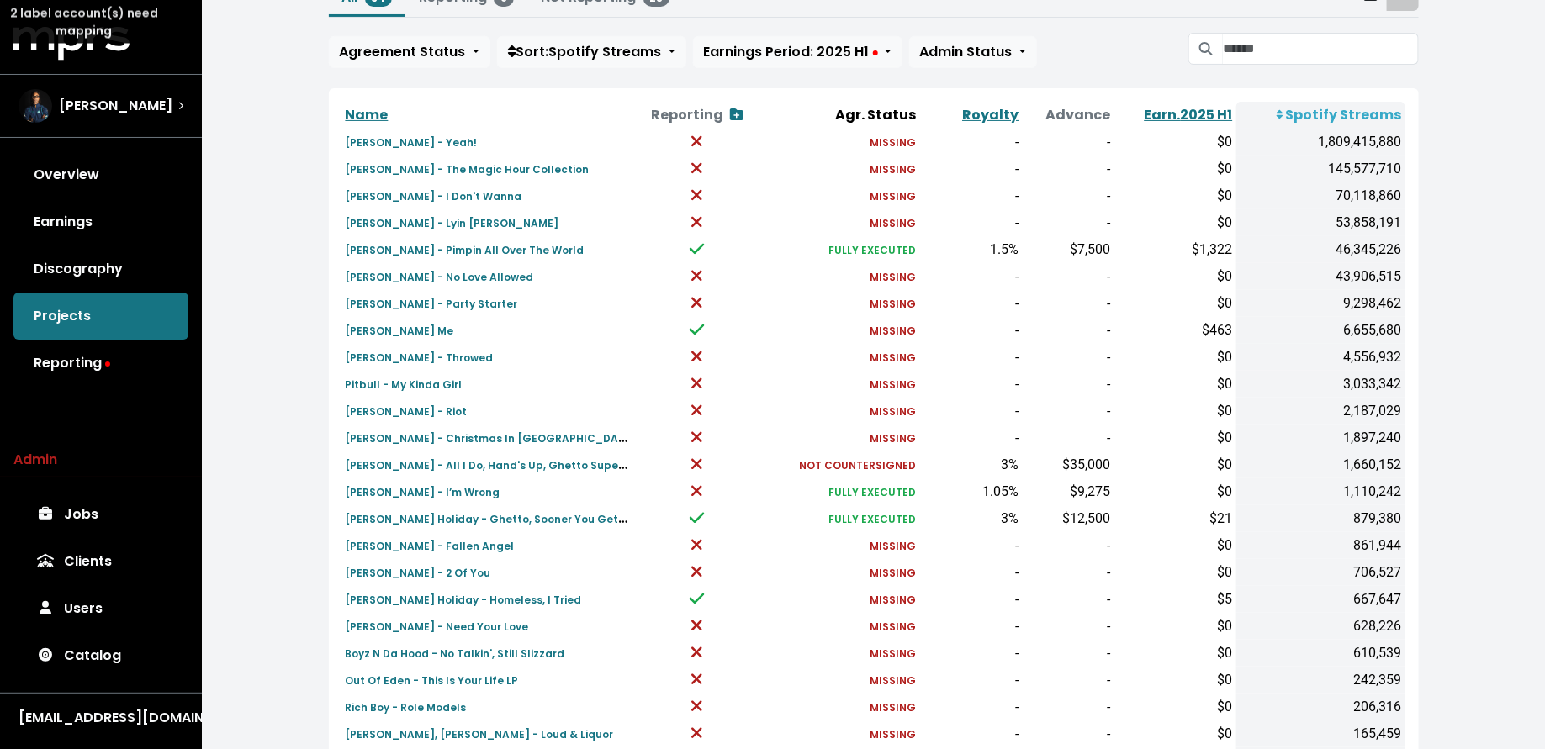
scroll to position [505, 0]
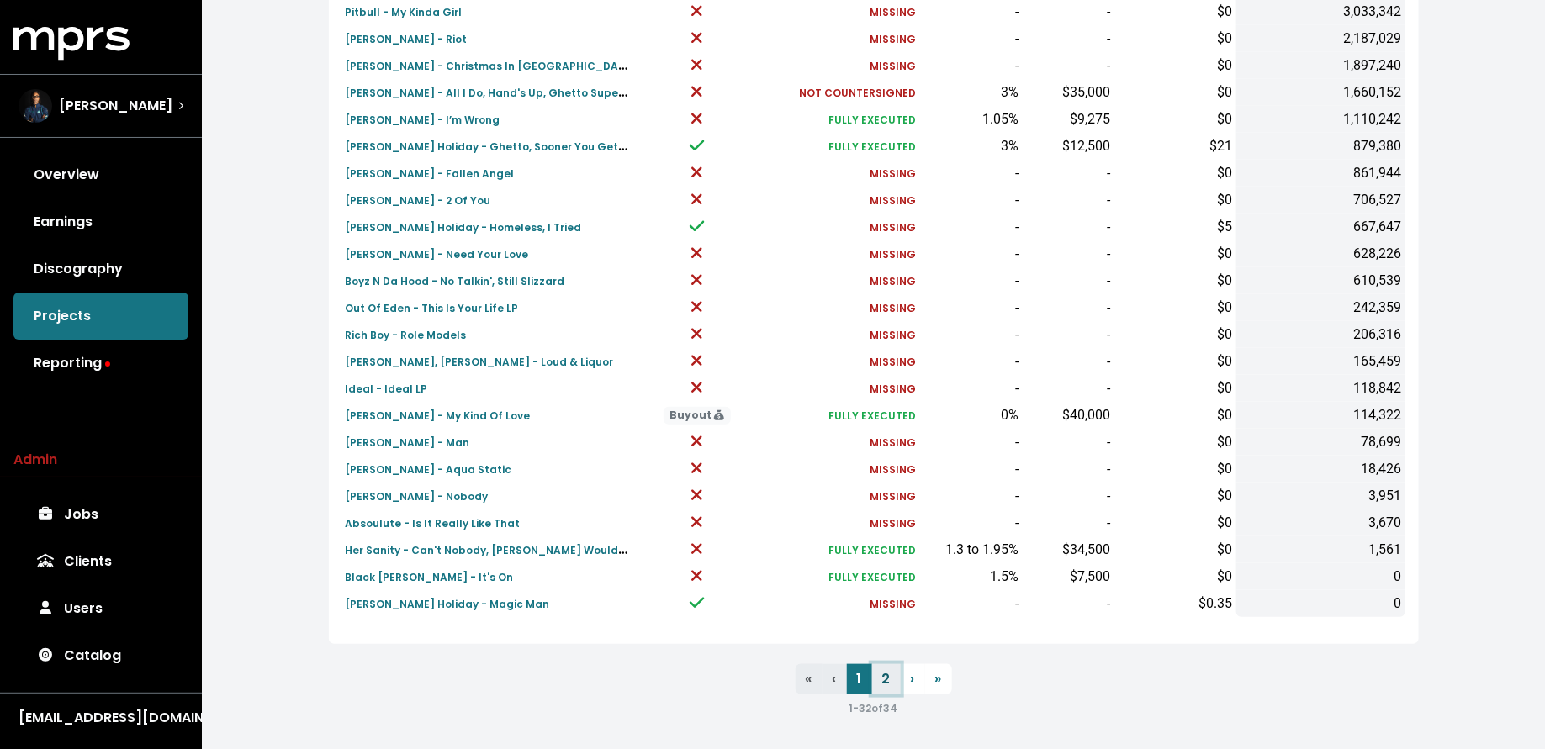
click at [889, 674] on link "2" at bounding box center [886, 679] width 29 height 30
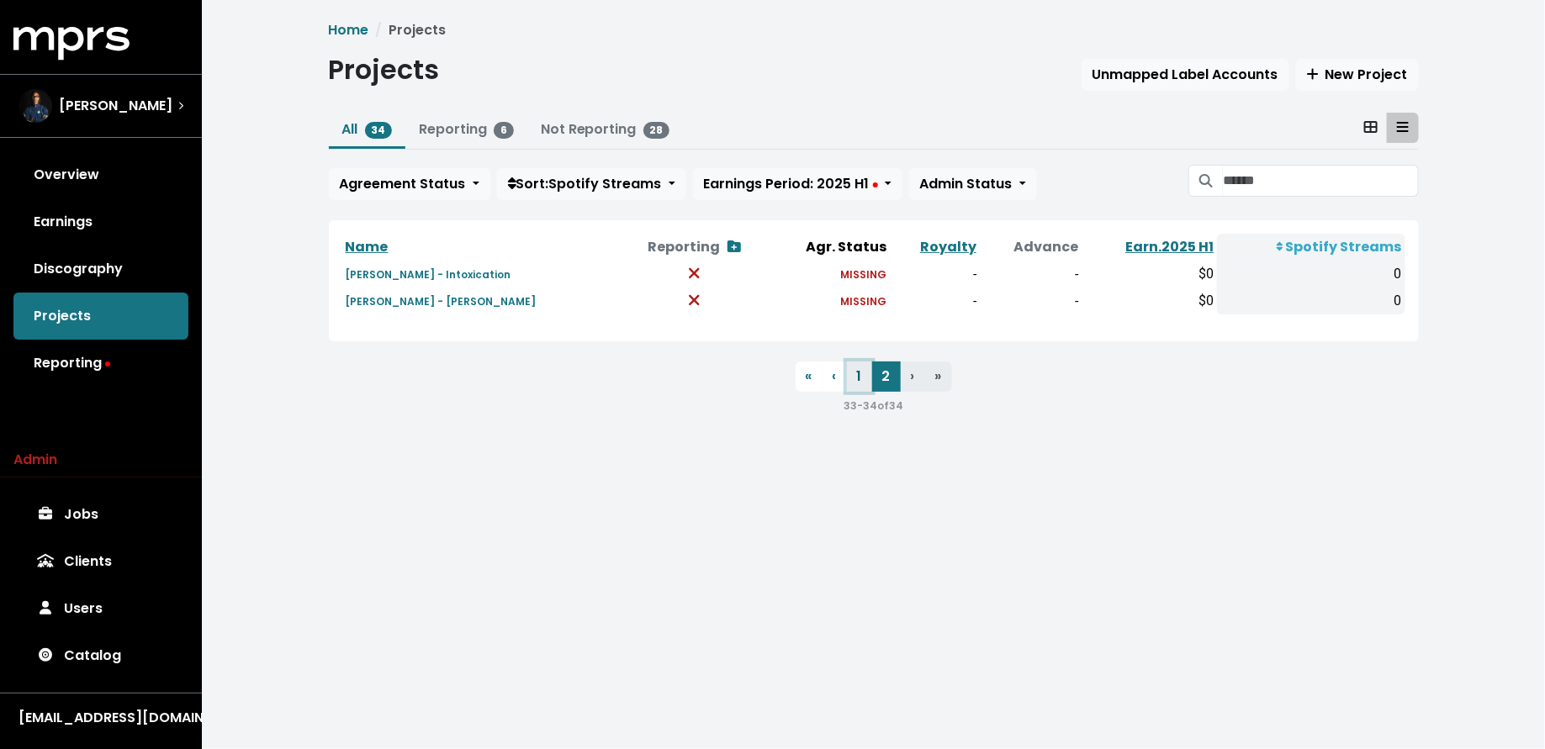
click at [857, 367] on link "1" at bounding box center [859, 377] width 25 height 30
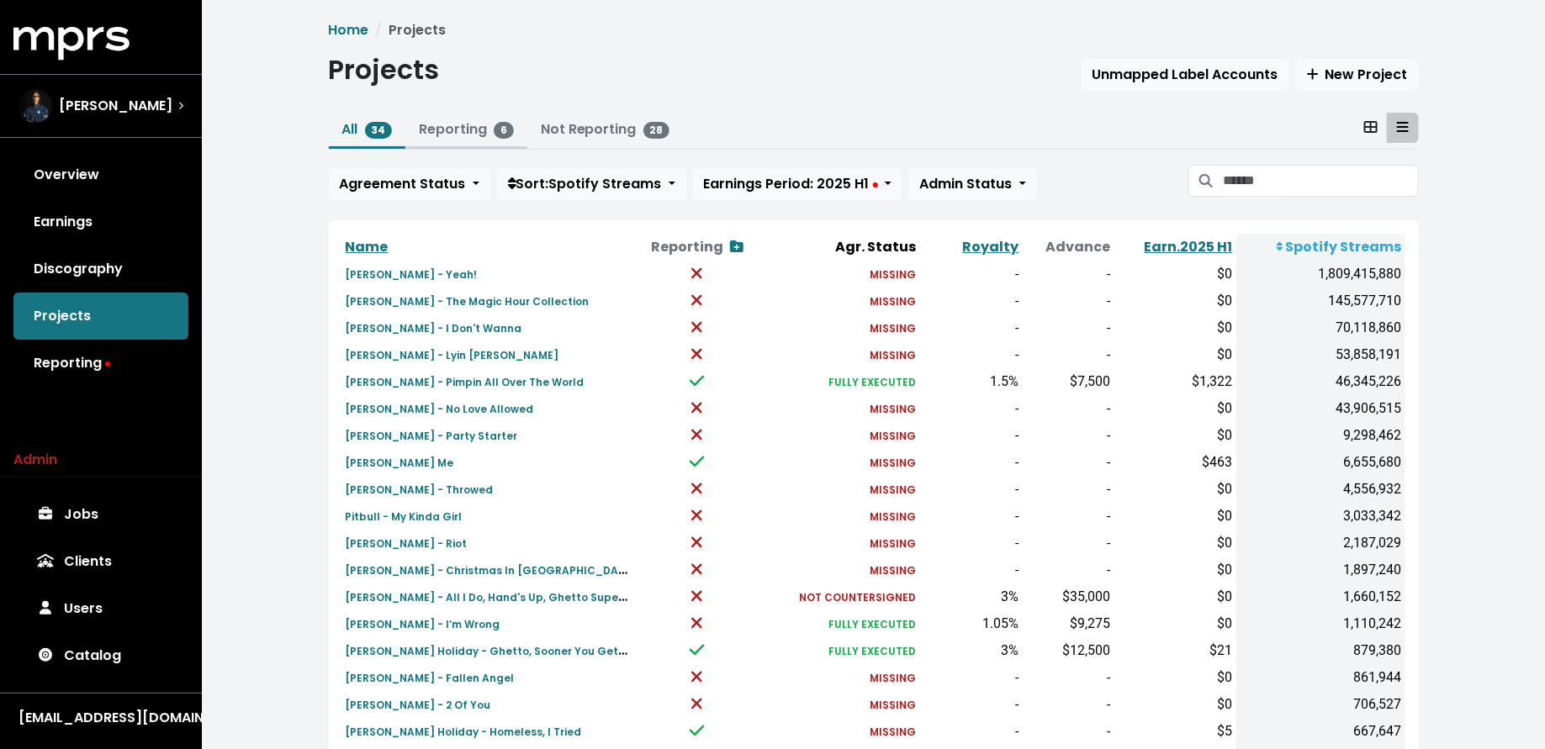
click at [490, 130] on link "Reporting 6" at bounding box center [466, 128] width 95 height 19
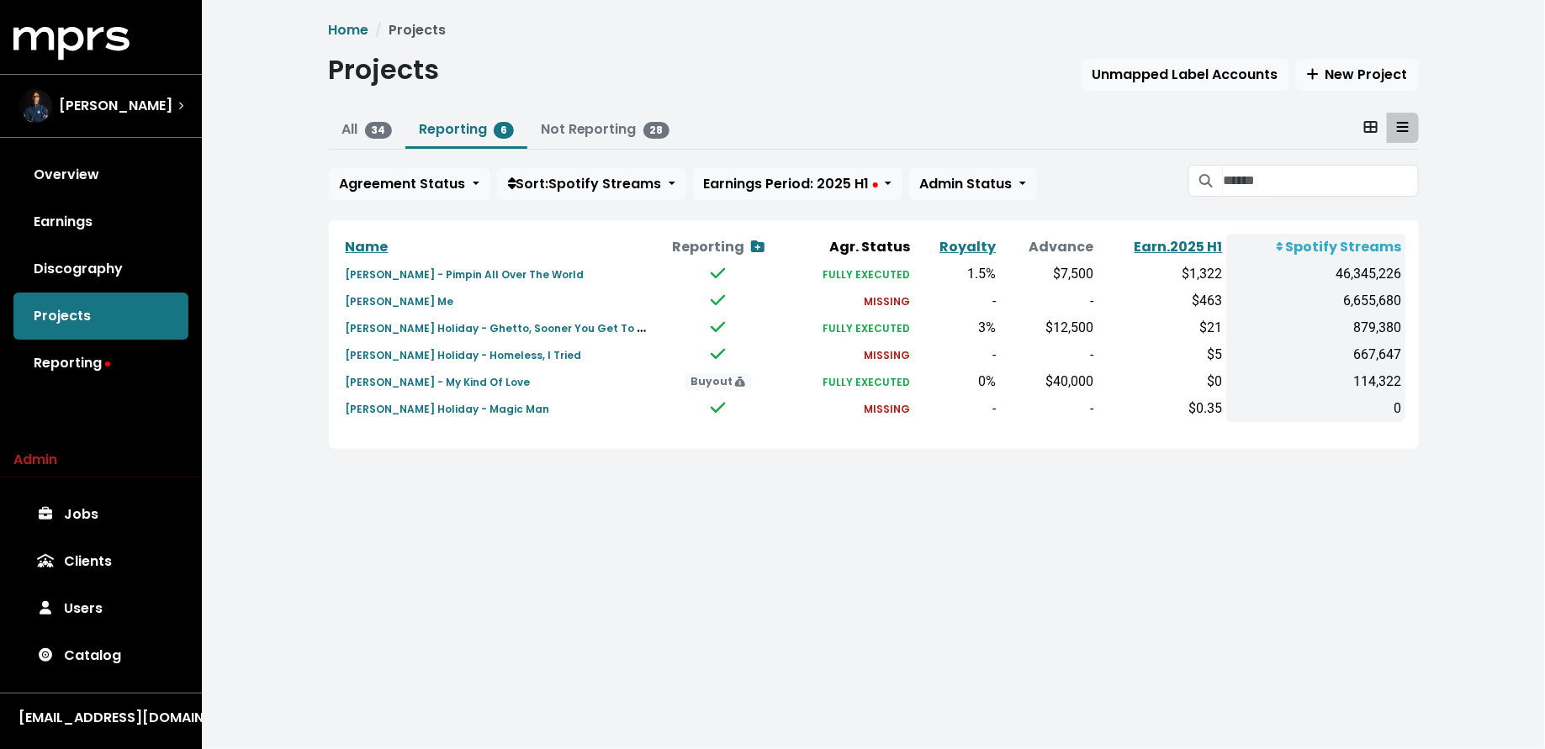
click at [951, 199] on div "All 34 Reporting 6 Not Reporting 28 Agreement Status Sort: Spotify Streams Earn…" at bounding box center [874, 160] width 1090 height 94
click at [951, 192] on span "Admin Status" at bounding box center [966, 183] width 93 height 19
click at [965, 268] on link "Admin'd by MPRS" at bounding box center [996, 275] width 172 height 27
click at [1190, 235] on th "Earn. 2025 H1" at bounding box center [1162, 247] width 130 height 27
click at [1190, 246] on link "Earn. 2025 H1" at bounding box center [1178, 246] width 88 height 19
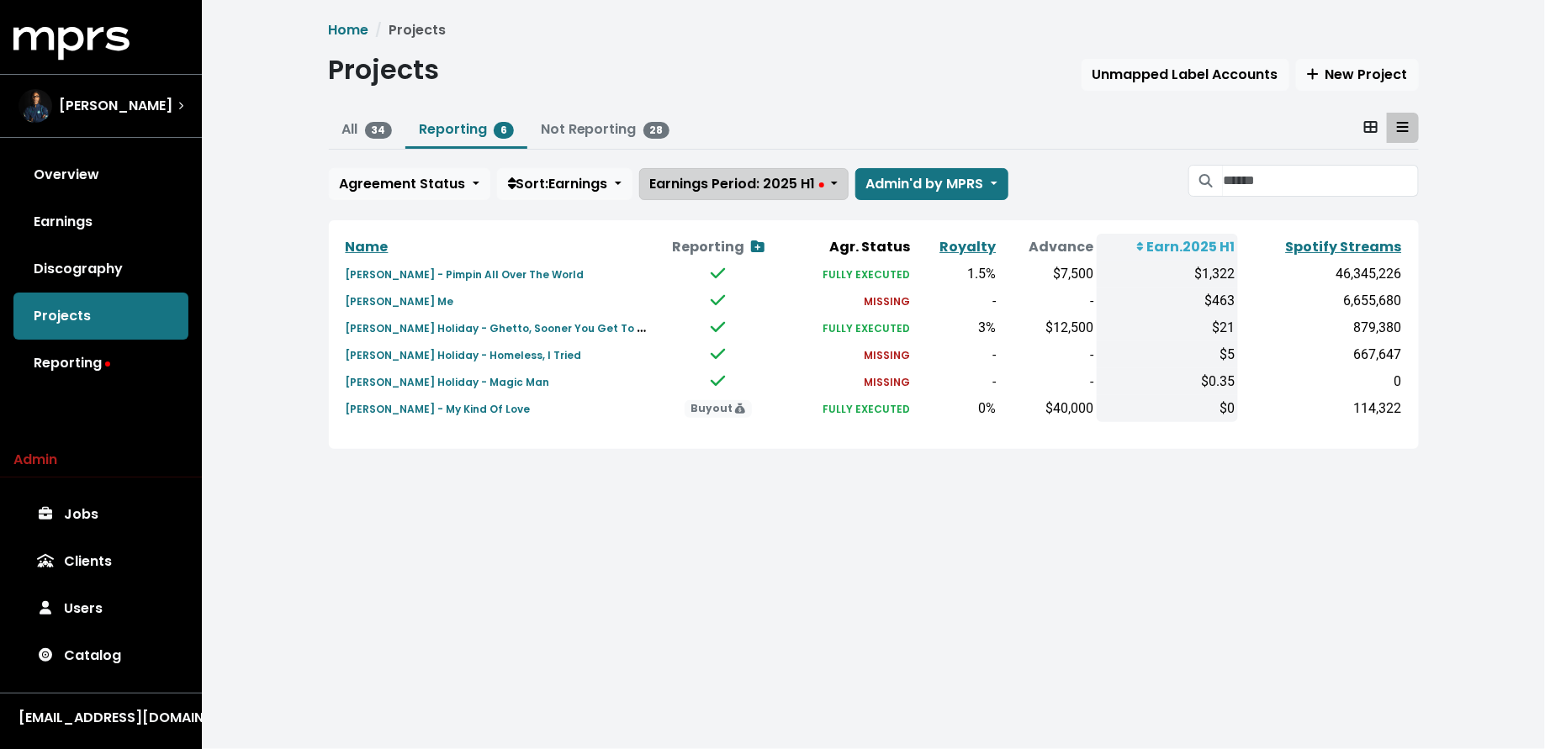
click at [788, 191] on span "Earnings Period: 2025 H1" at bounding box center [737, 183] width 174 height 19
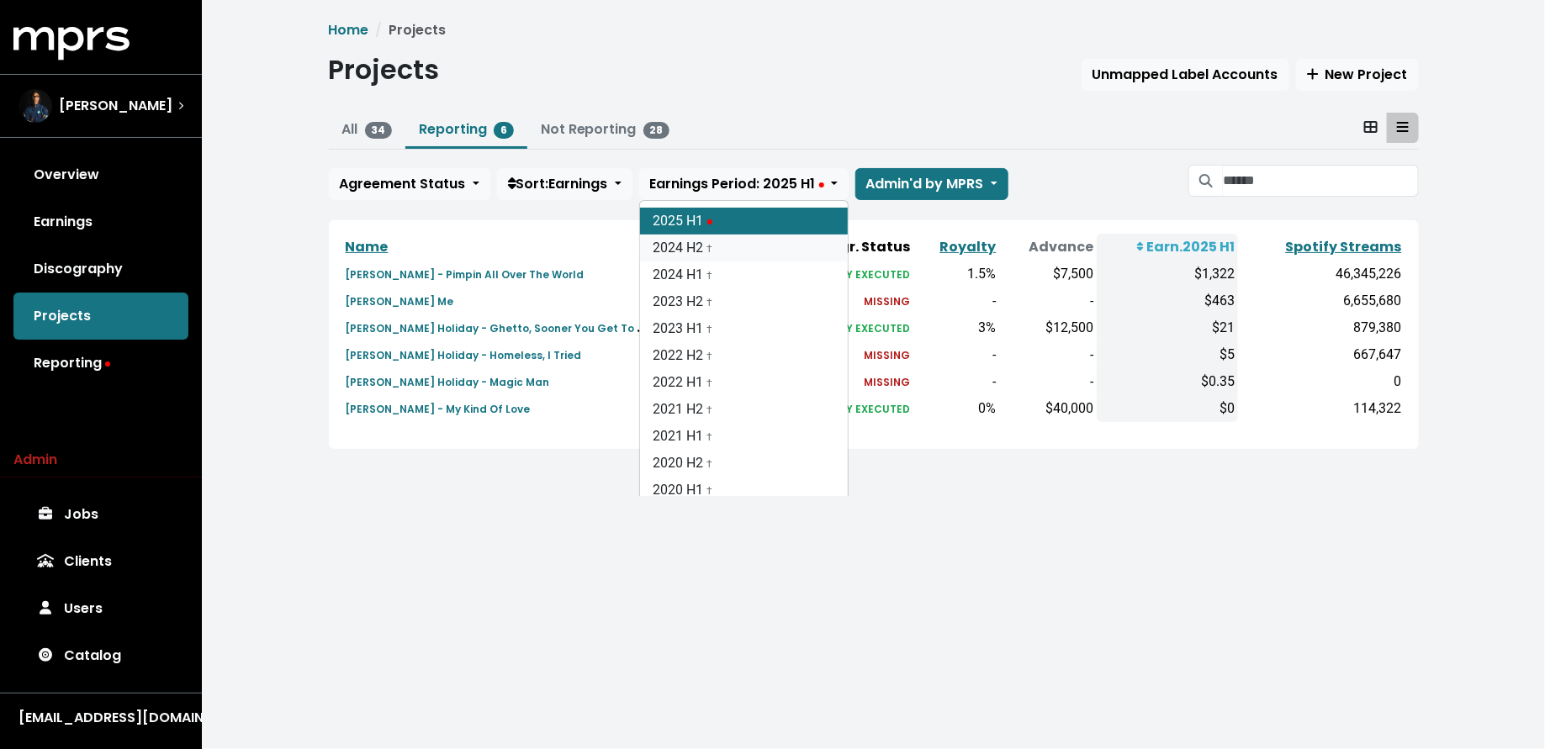
click at [782, 244] on link "2024 H2 †" at bounding box center [744, 248] width 208 height 27
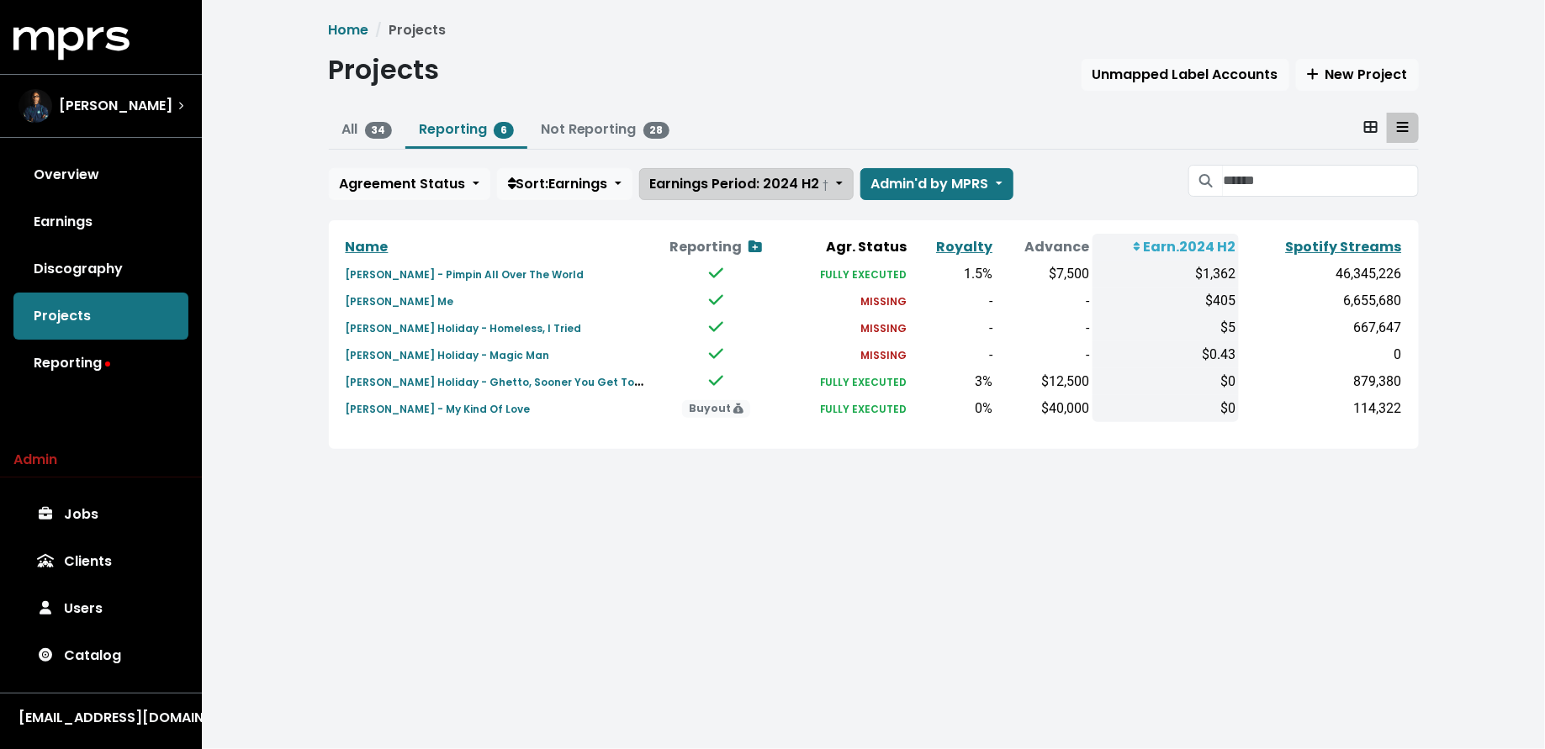
click at [750, 194] on button "Earnings Period: 2024 H2 †" at bounding box center [746, 184] width 214 height 32
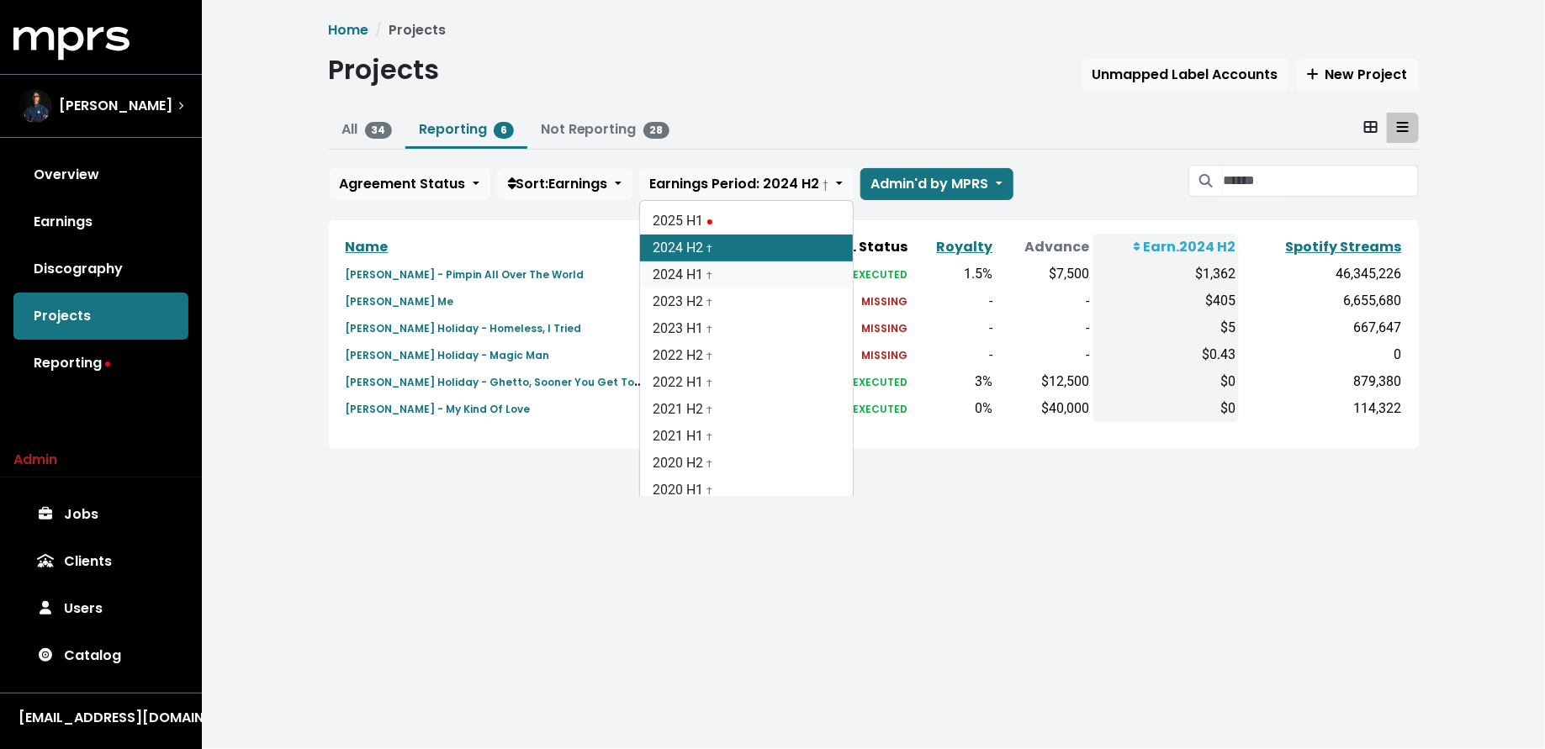
click at [739, 282] on link "2024 H1 †" at bounding box center [746, 275] width 213 height 27
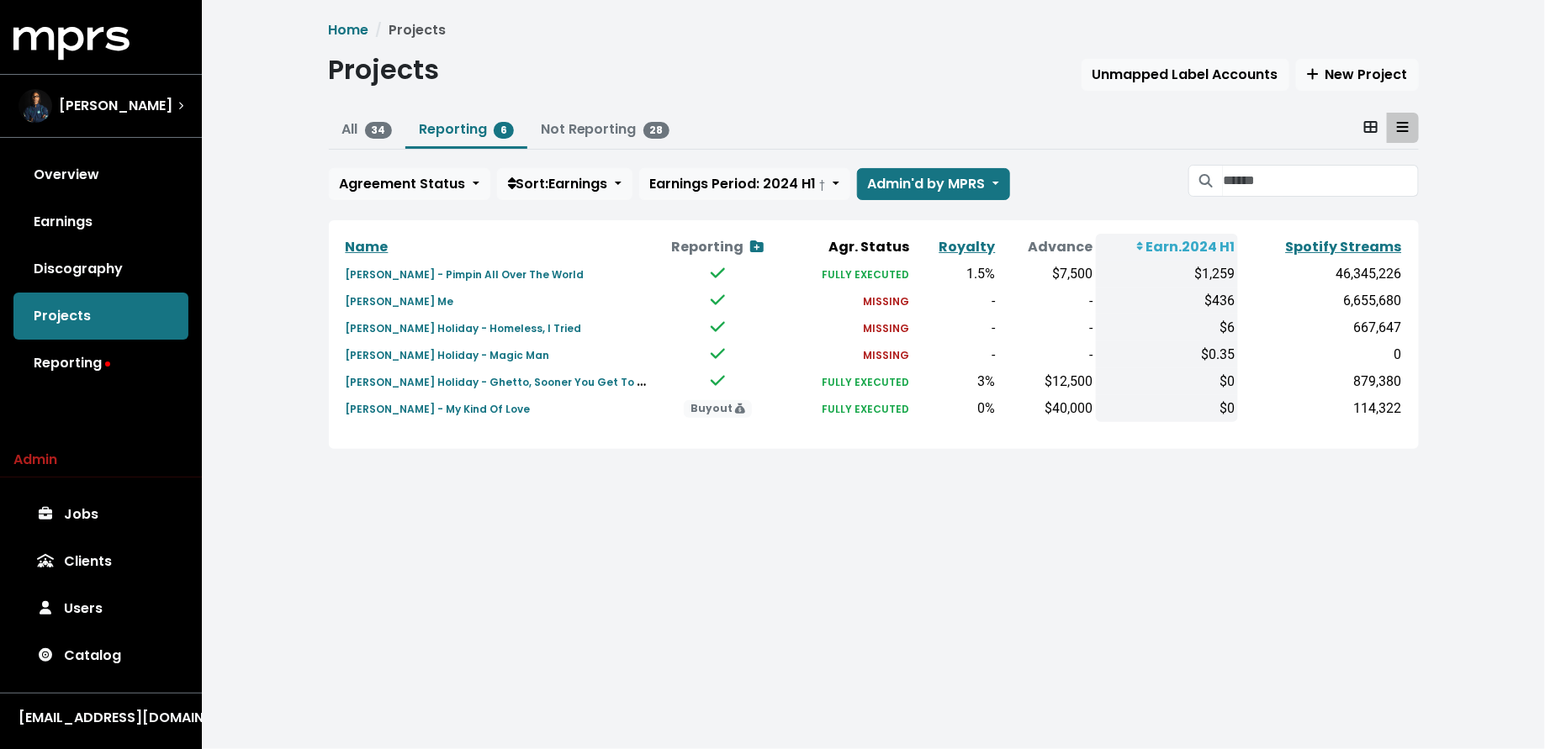
click at [743, 209] on div "Home Projects Projects Unmapped Label Accounts New Project All 34 Reporting 6 N…" at bounding box center [874, 234] width 1110 height 429
click at [743, 203] on div "All 34 Reporting 6 Not Reporting 28 Agreement Status Sort: Earnings Earnings Pe…" at bounding box center [874, 160] width 1090 height 94
click at [743, 193] on button "Earnings Period: 2024 H1 †" at bounding box center [744, 184] width 211 height 32
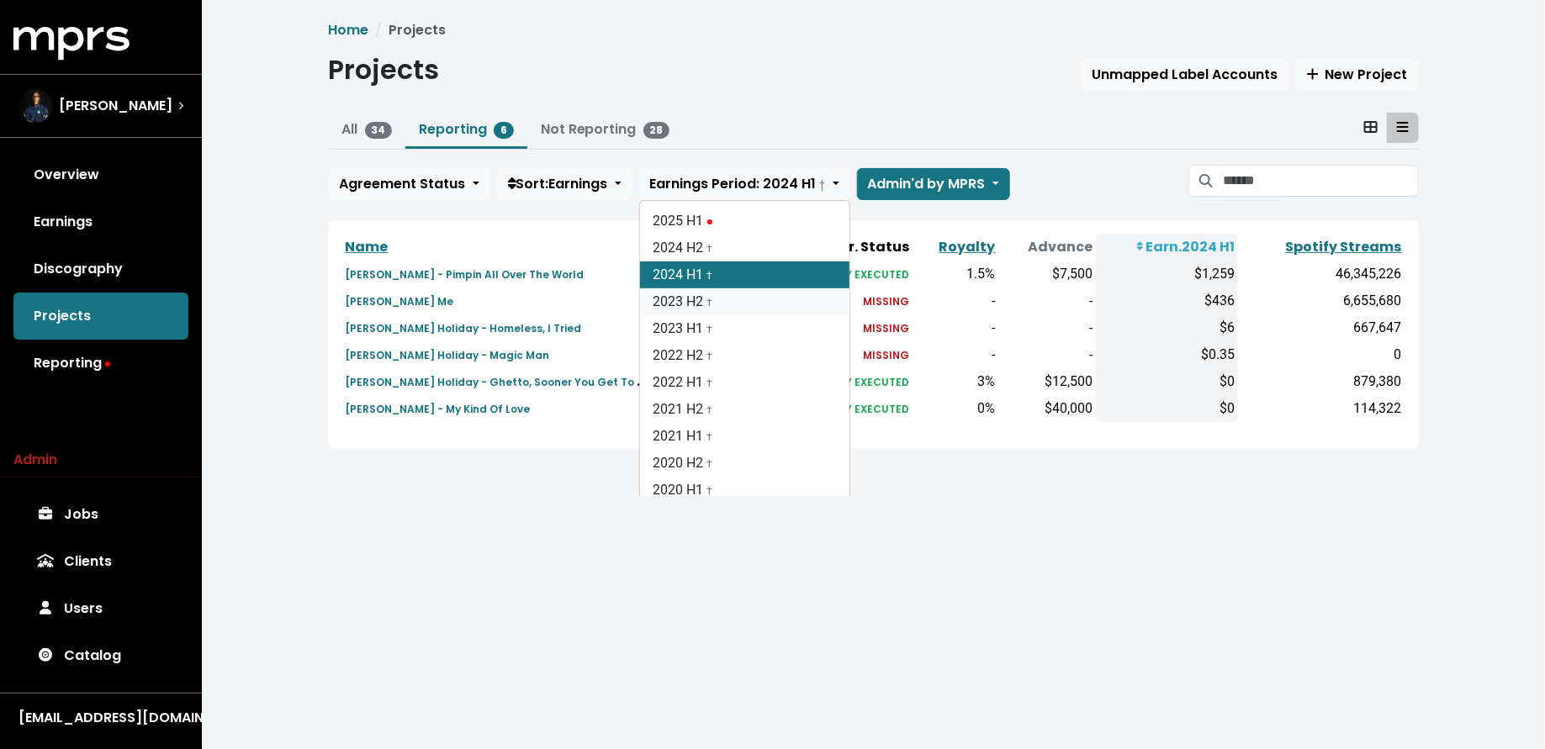
click at [743, 300] on link "2023 H2 †" at bounding box center [744, 301] width 209 height 27
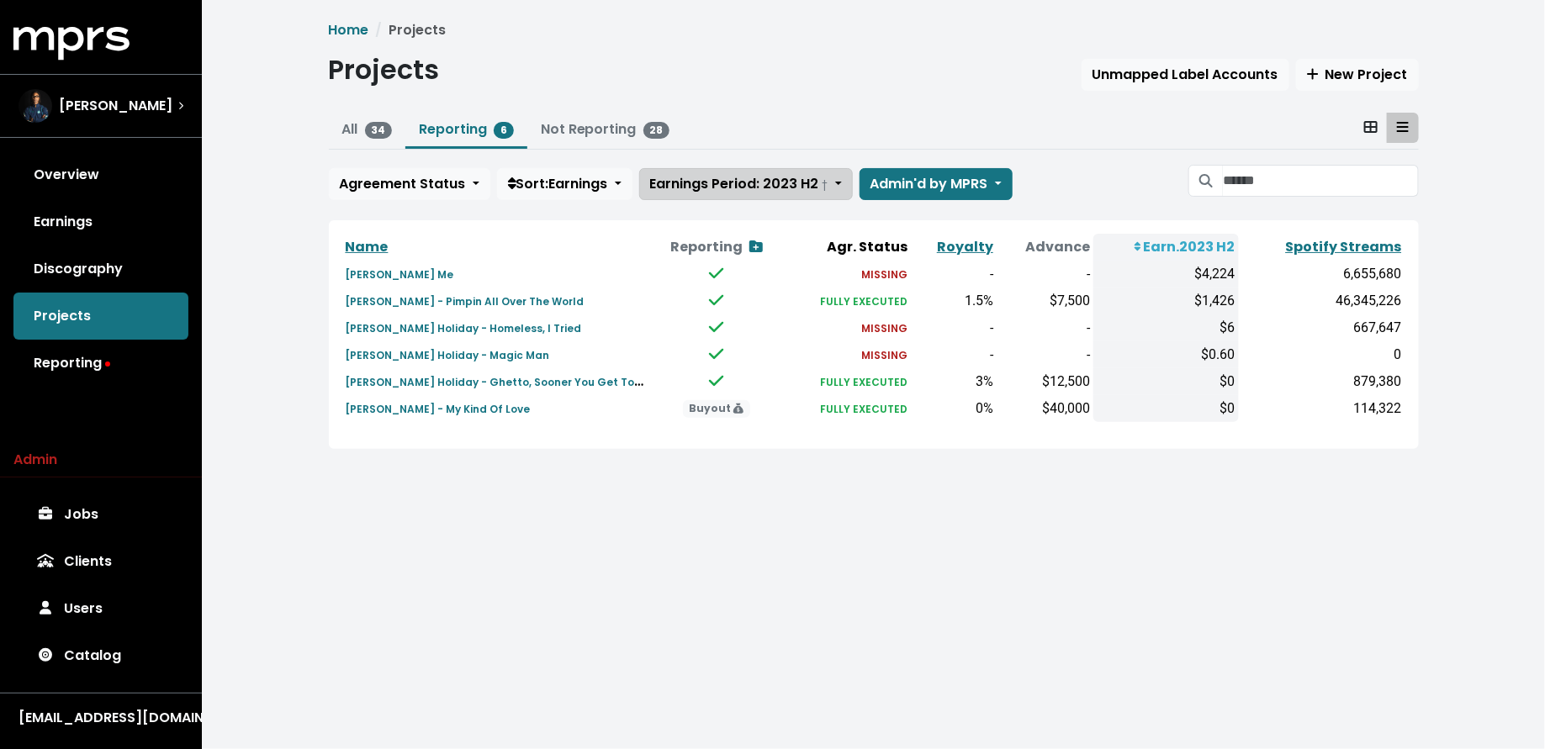
click at [743, 189] on span "Earnings Period: 2023 H2 †" at bounding box center [739, 183] width 178 height 19
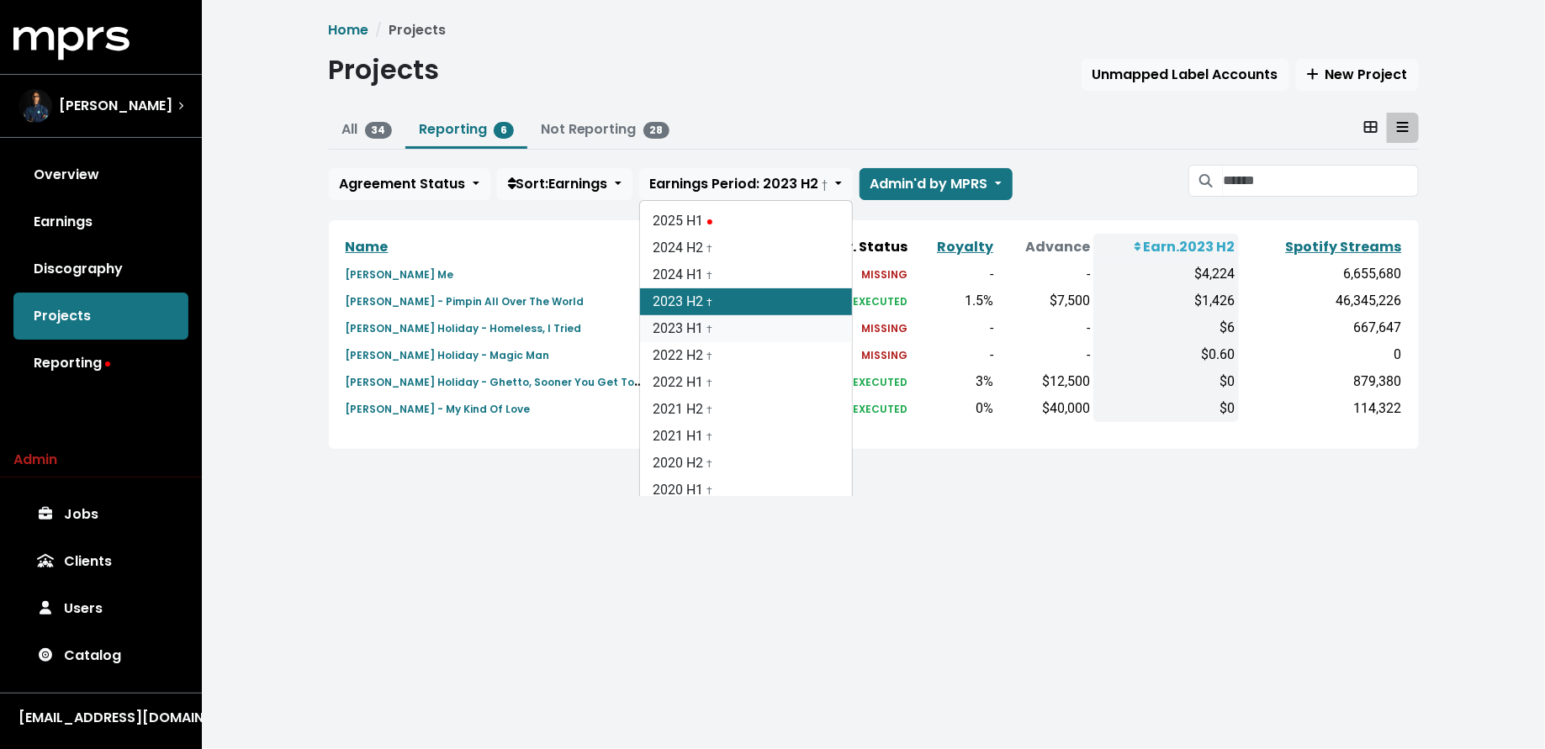
click at [726, 336] on link "2023 H1 †" at bounding box center [746, 328] width 212 height 27
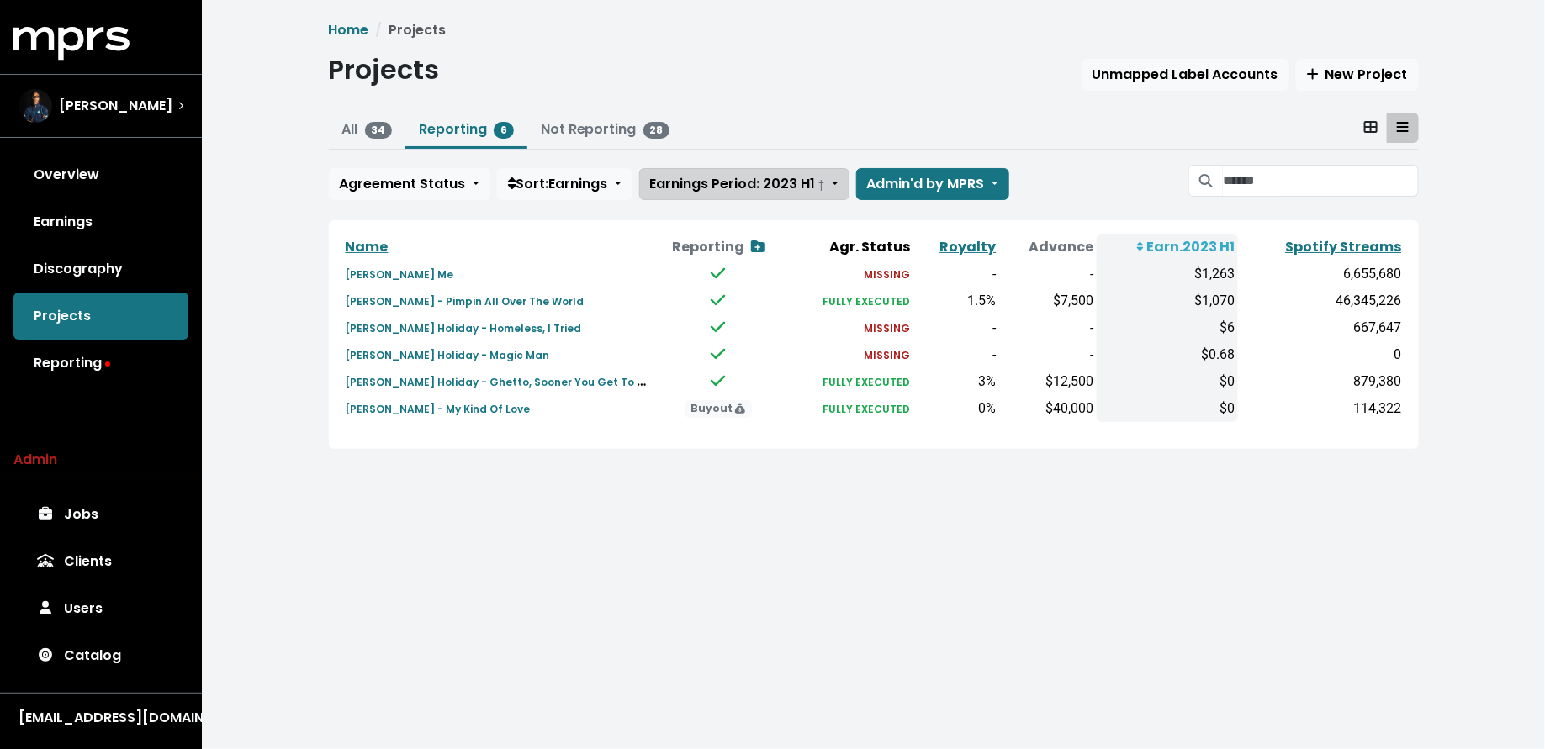
click at [749, 185] on span "Earnings Period: 2023 H1 †" at bounding box center [737, 183] width 175 height 19
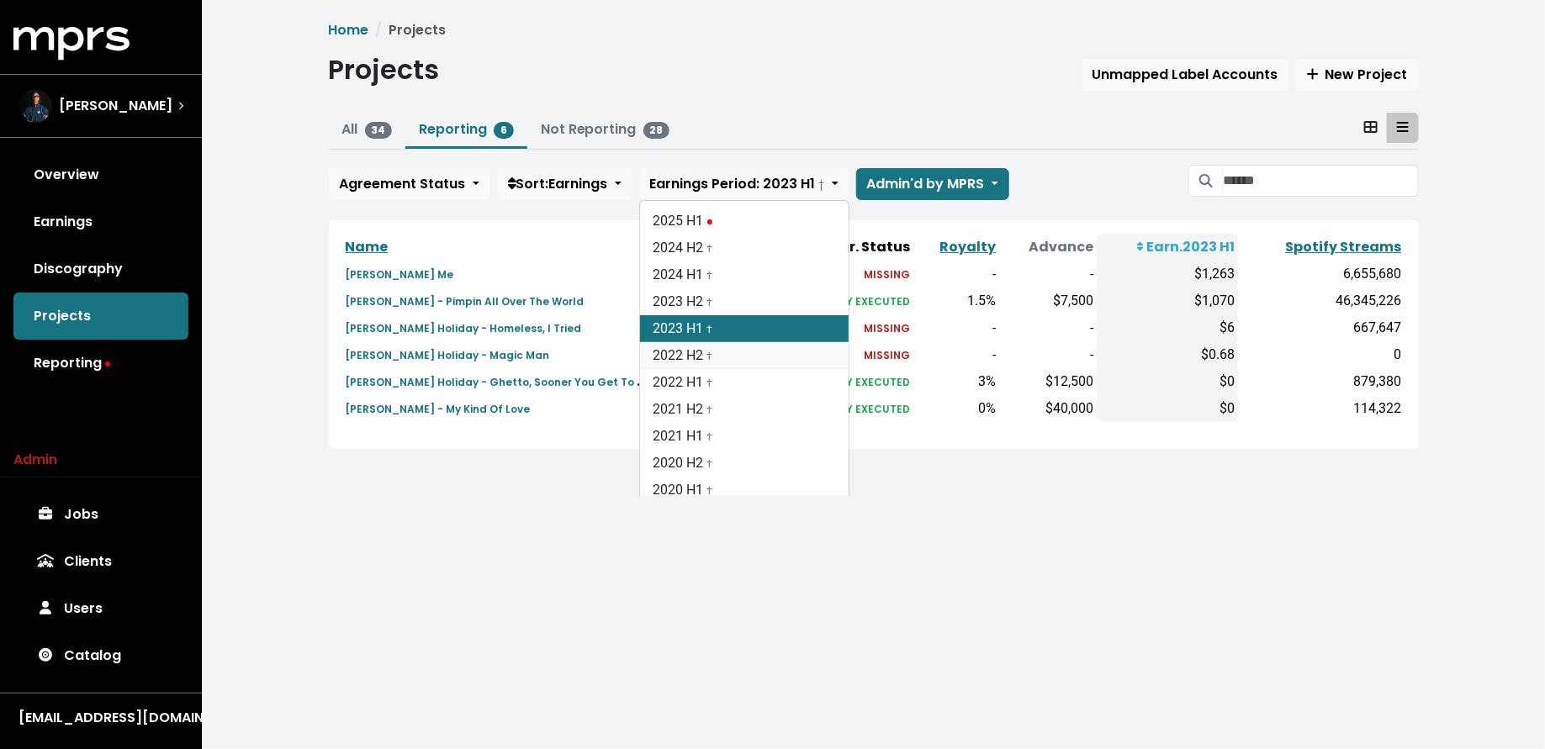
click at [746, 350] on link "2022 H2 †" at bounding box center [744, 355] width 209 height 27
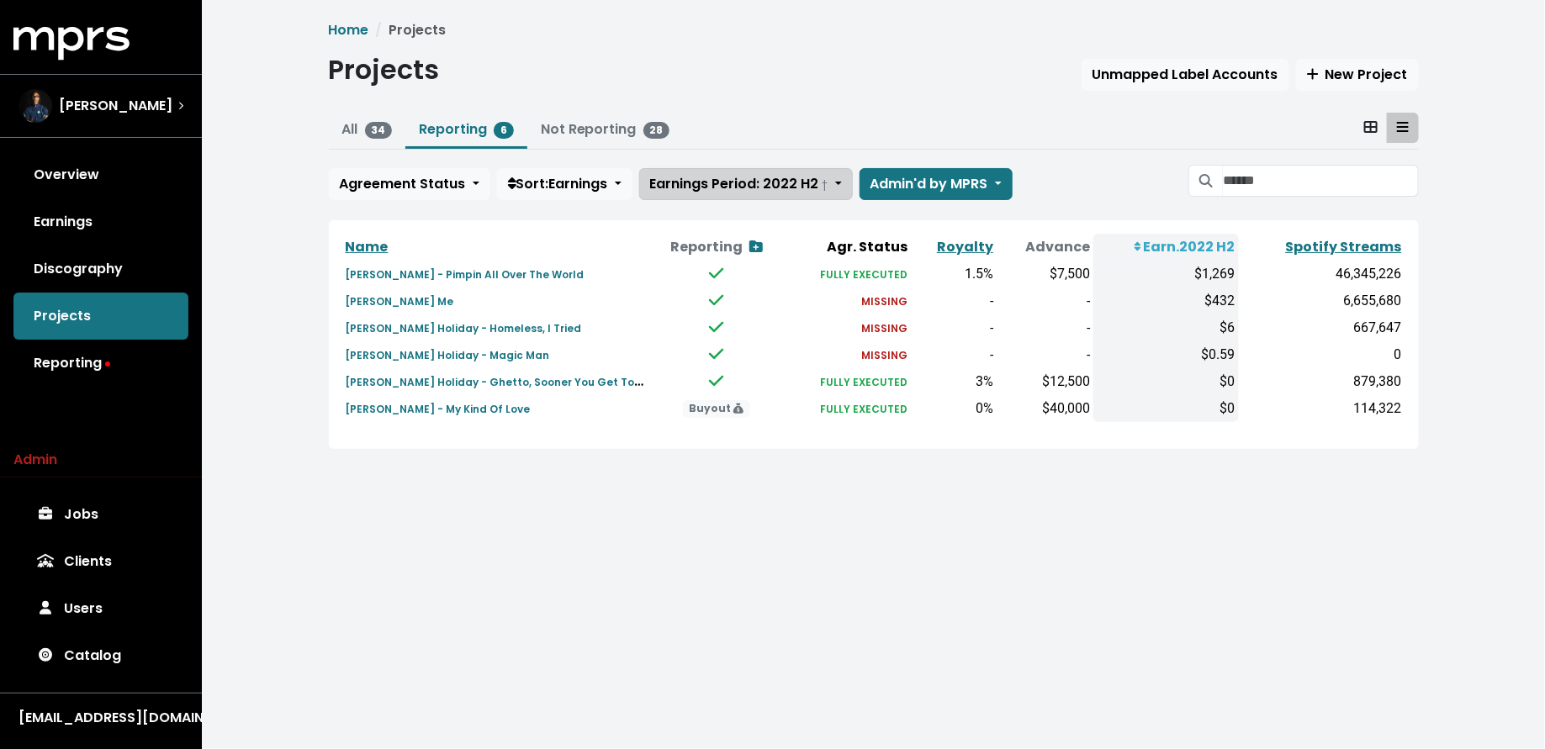
click at [764, 174] on span "Earnings Period: 2022 H2 †" at bounding box center [739, 183] width 178 height 19
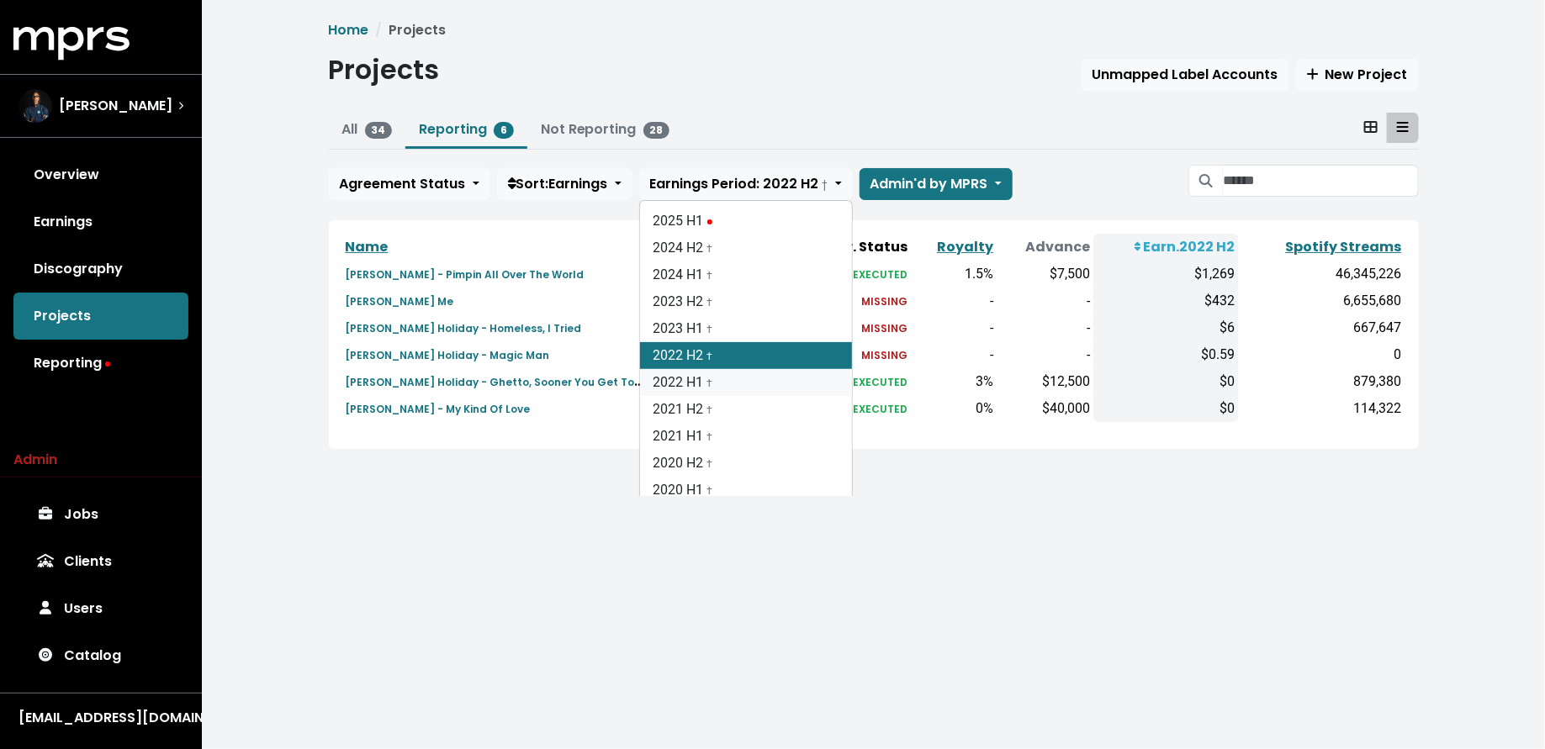
click at [750, 378] on link "2022 H1 †" at bounding box center [746, 382] width 212 height 27
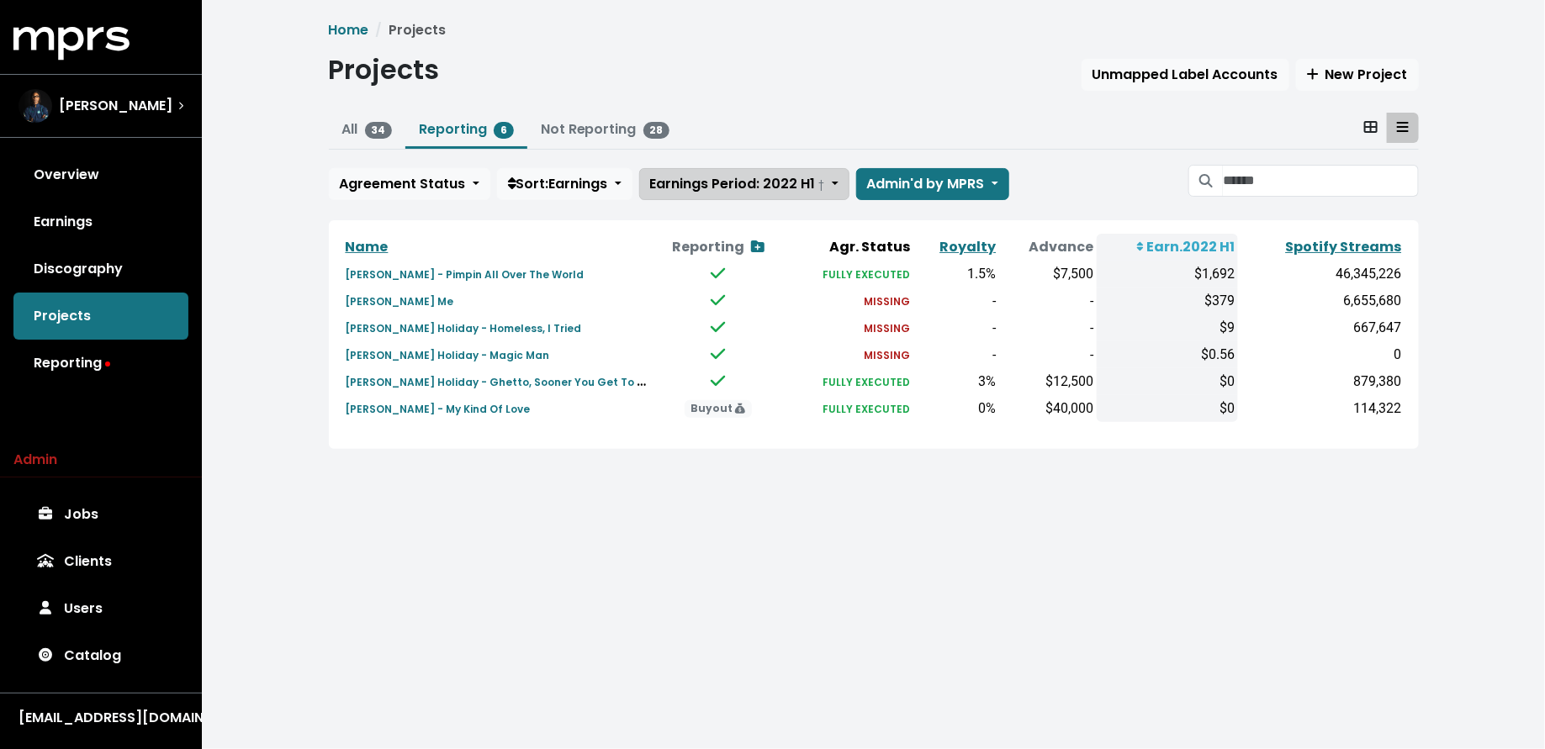
click at [779, 185] on span "Earnings Period: 2022 H1 †" at bounding box center [737, 183] width 175 height 19
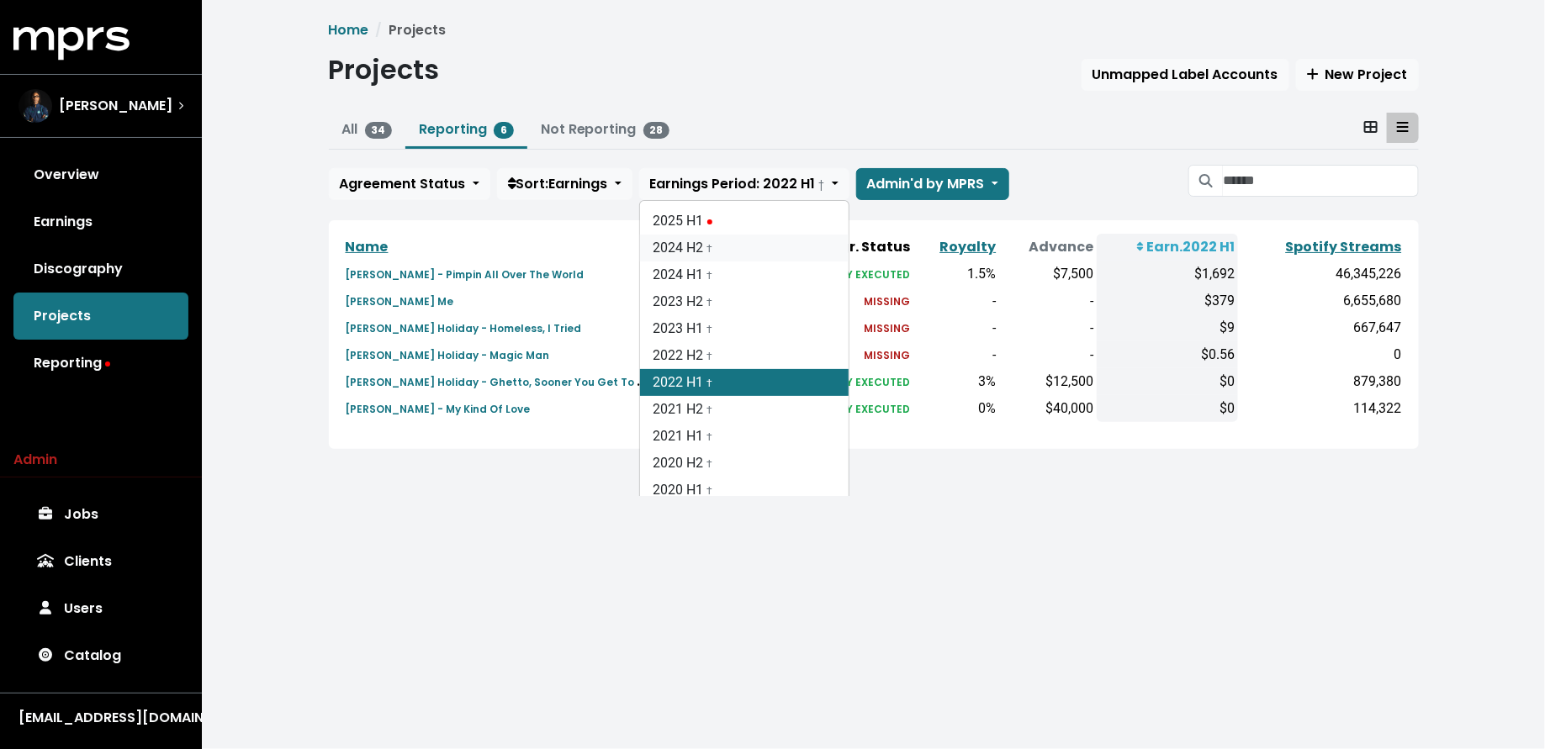
click at [779, 244] on link "2024 H2 †" at bounding box center [744, 248] width 209 height 27
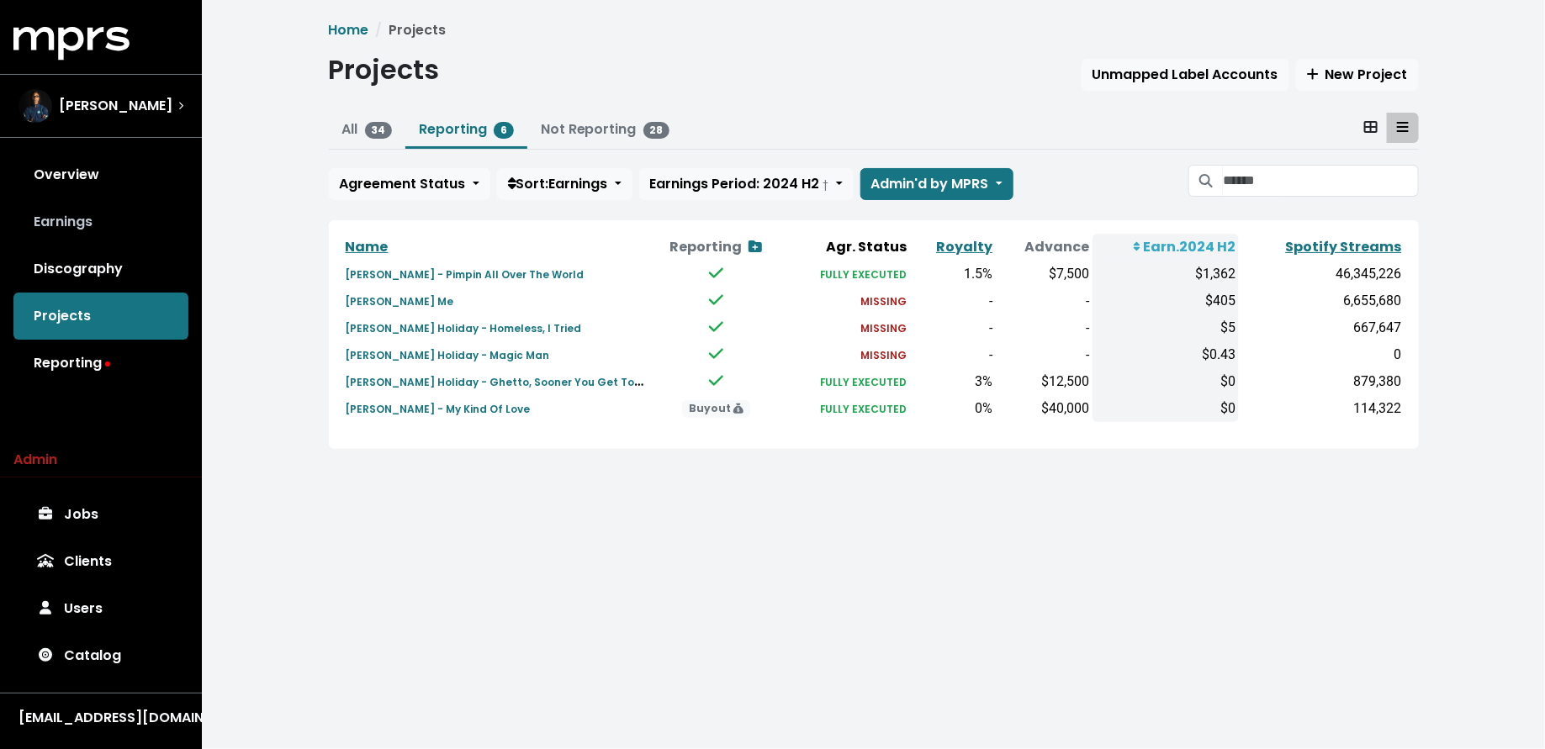
click at [117, 217] on link "Earnings" at bounding box center [100, 221] width 175 height 47
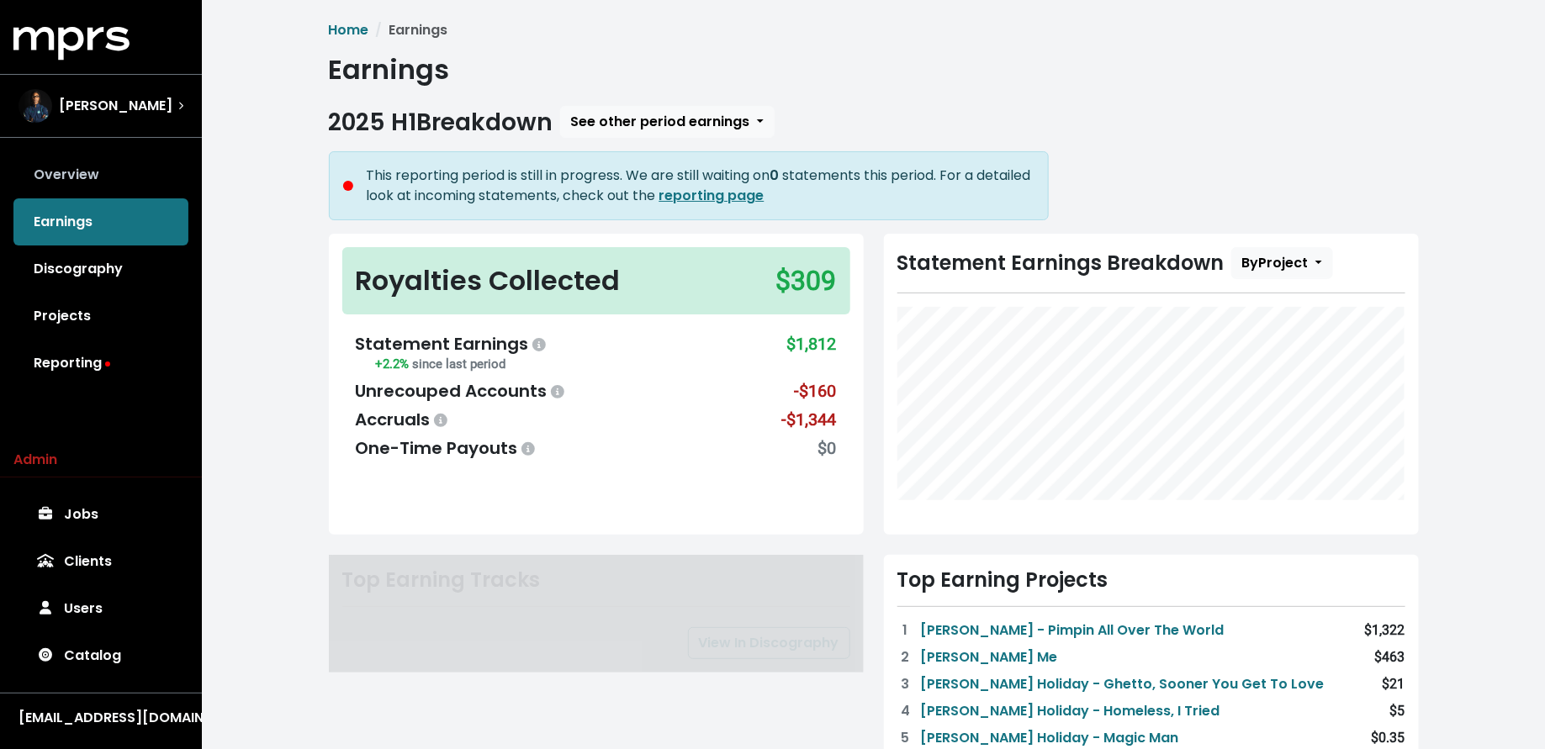
click at [119, 184] on link "Overview" at bounding box center [100, 174] width 175 height 47
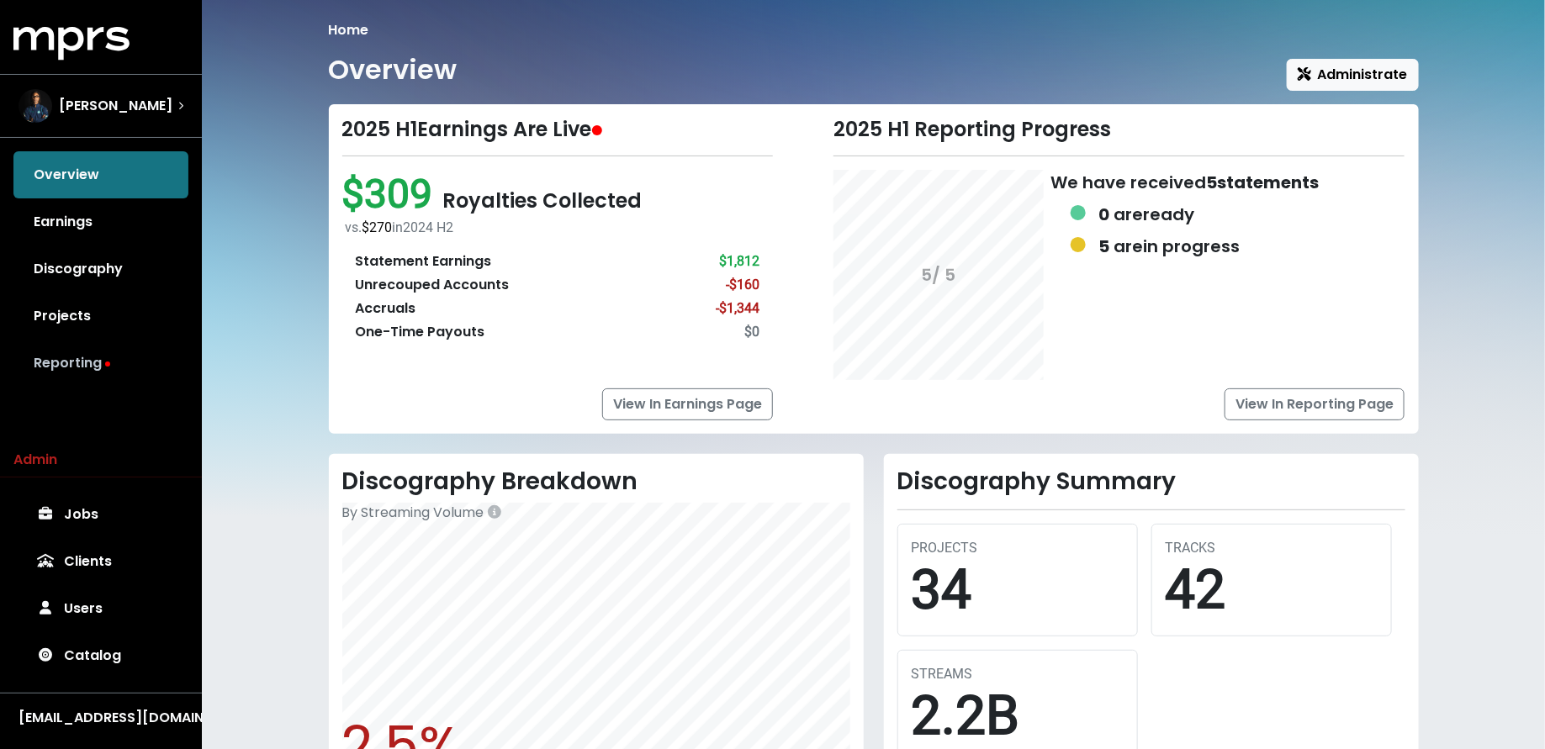
click at [134, 372] on link "Reporting" at bounding box center [100, 363] width 175 height 47
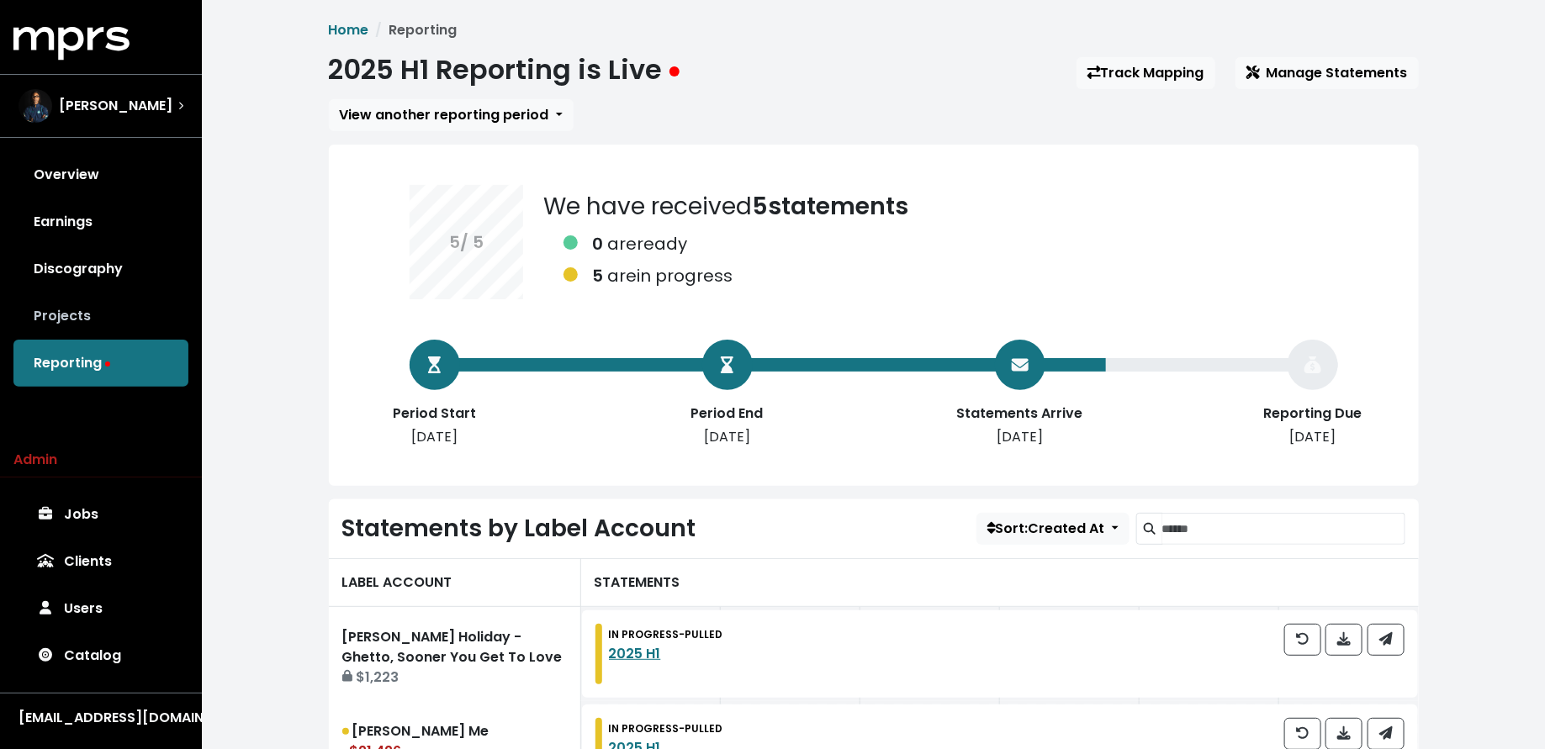
click at [132, 304] on link "Projects" at bounding box center [100, 316] width 175 height 47
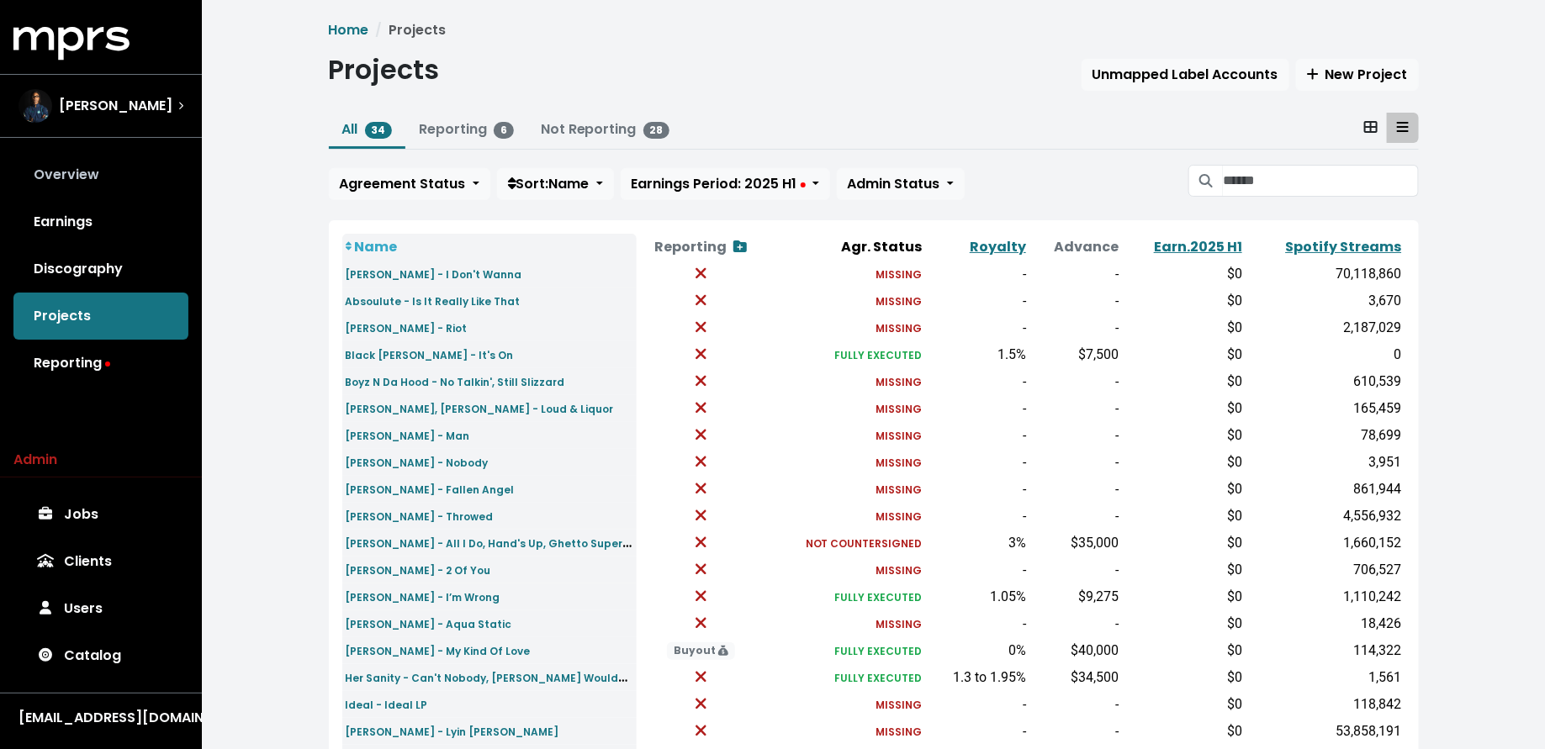
click at [137, 190] on link "Overview" at bounding box center [100, 174] width 175 height 47
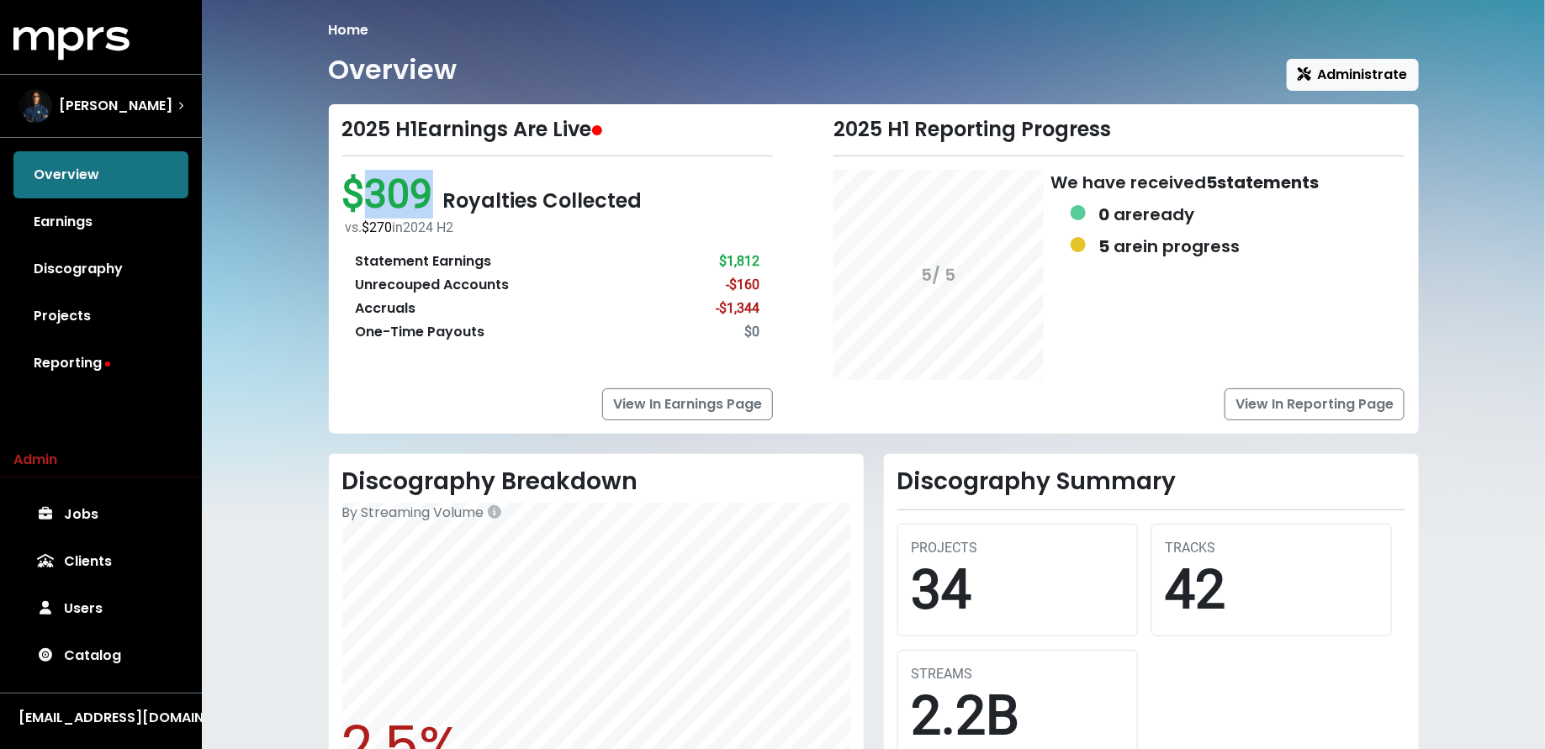
drag, startPoint x: 424, startPoint y: 206, endPoint x: 355, endPoint y: 202, distance: 69.1
click at [355, 202] on span "$309" at bounding box center [392, 194] width 101 height 48
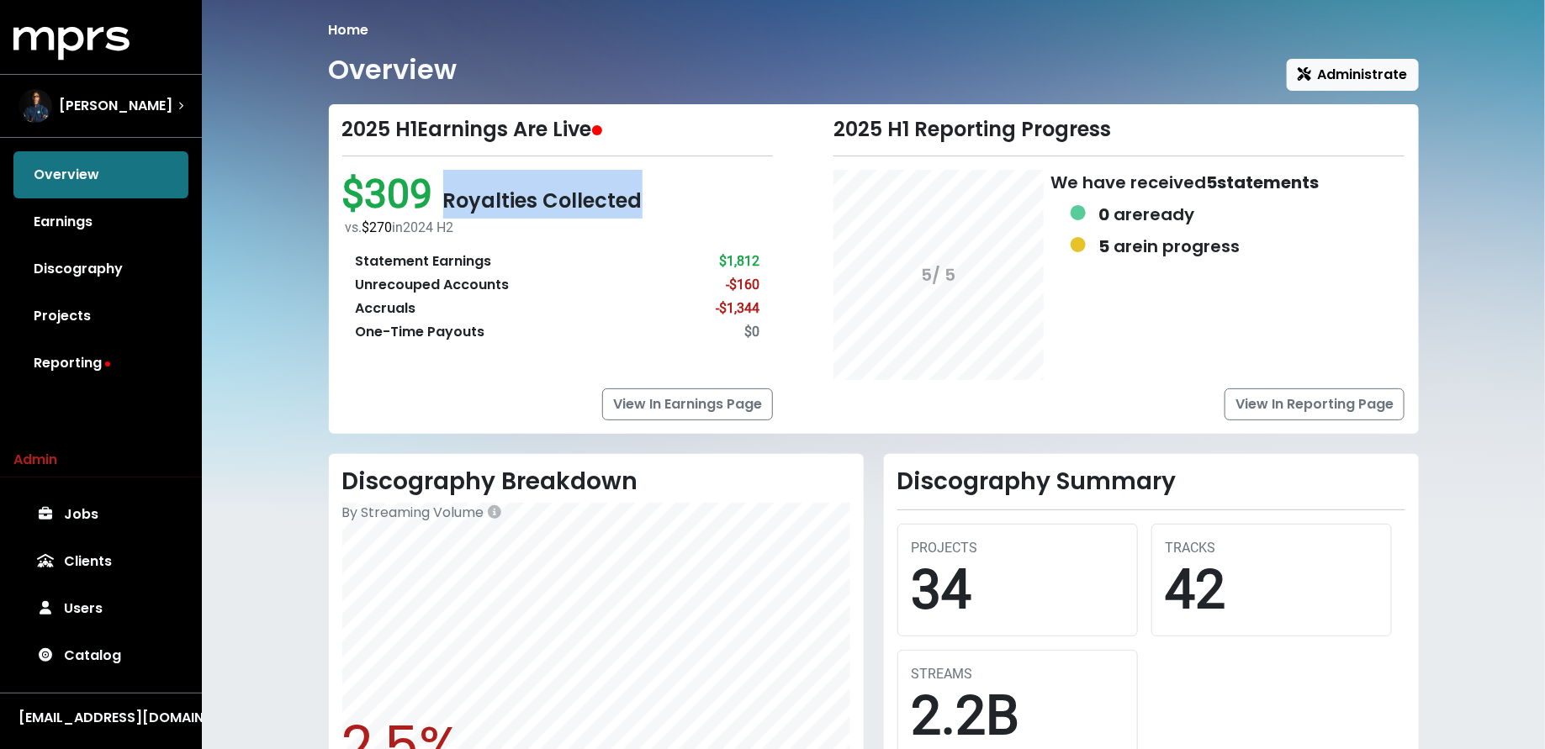
drag, startPoint x: 649, startPoint y: 202, endPoint x: 438, endPoint y: 190, distance: 211.4
click at [438, 190] on div "$309 Royalties Collected vs. $270 in 2024 H2 Statement Earnings $1,812 Unrecoup…" at bounding box center [557, 263] width 431 height 187
click at [301, 375] on div "Home Overview Administrate 2025 H1 Earnings Are Live $309 Royalties Collected v…" at bounding box center [873, 580] width 1343 height 1160
click at [139, 317] on link "Projects" at bounding box center [100, 316] width 175 height 47
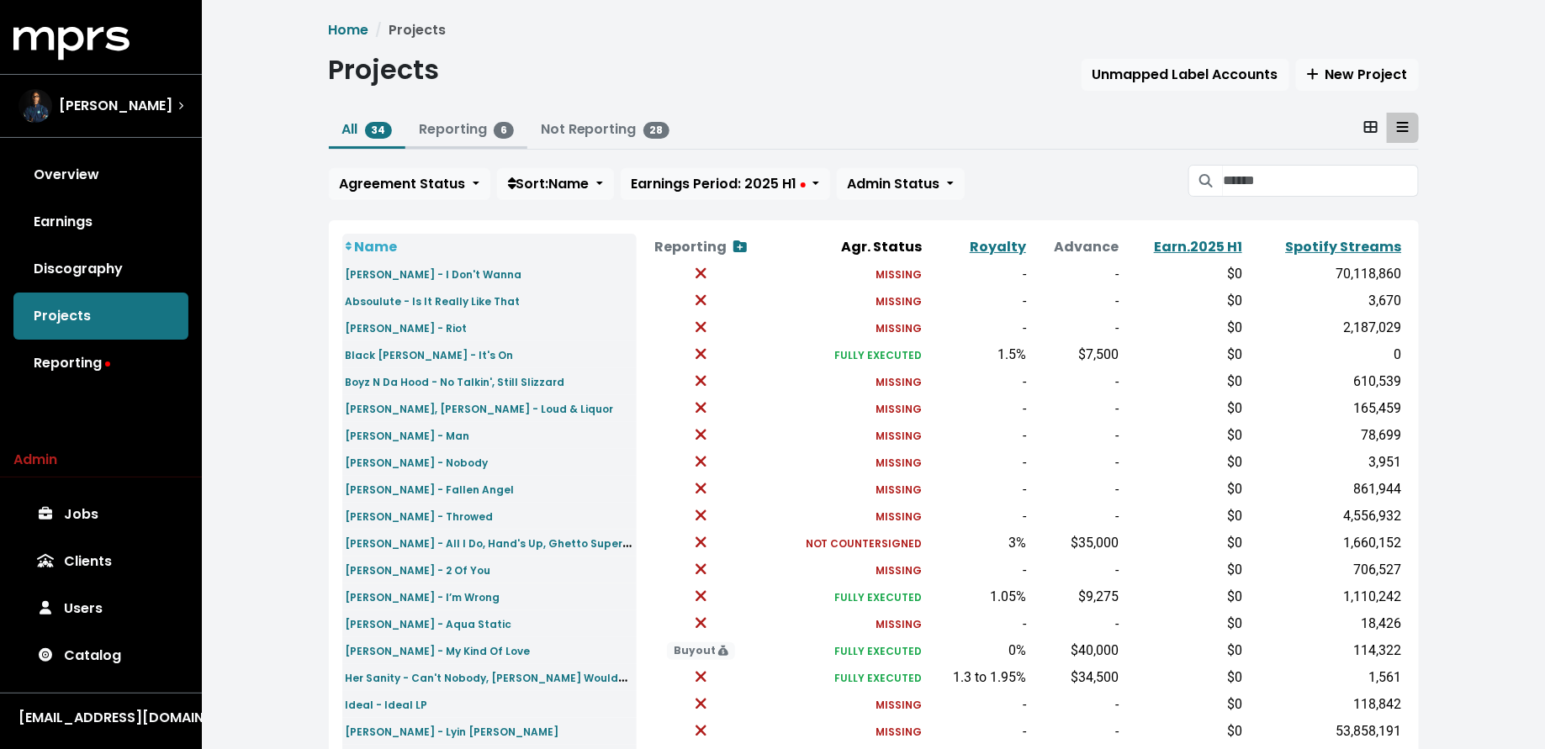
click at [478, 131] on link "Reporting 6" at bounding box center [466, 128] width 95 height 19
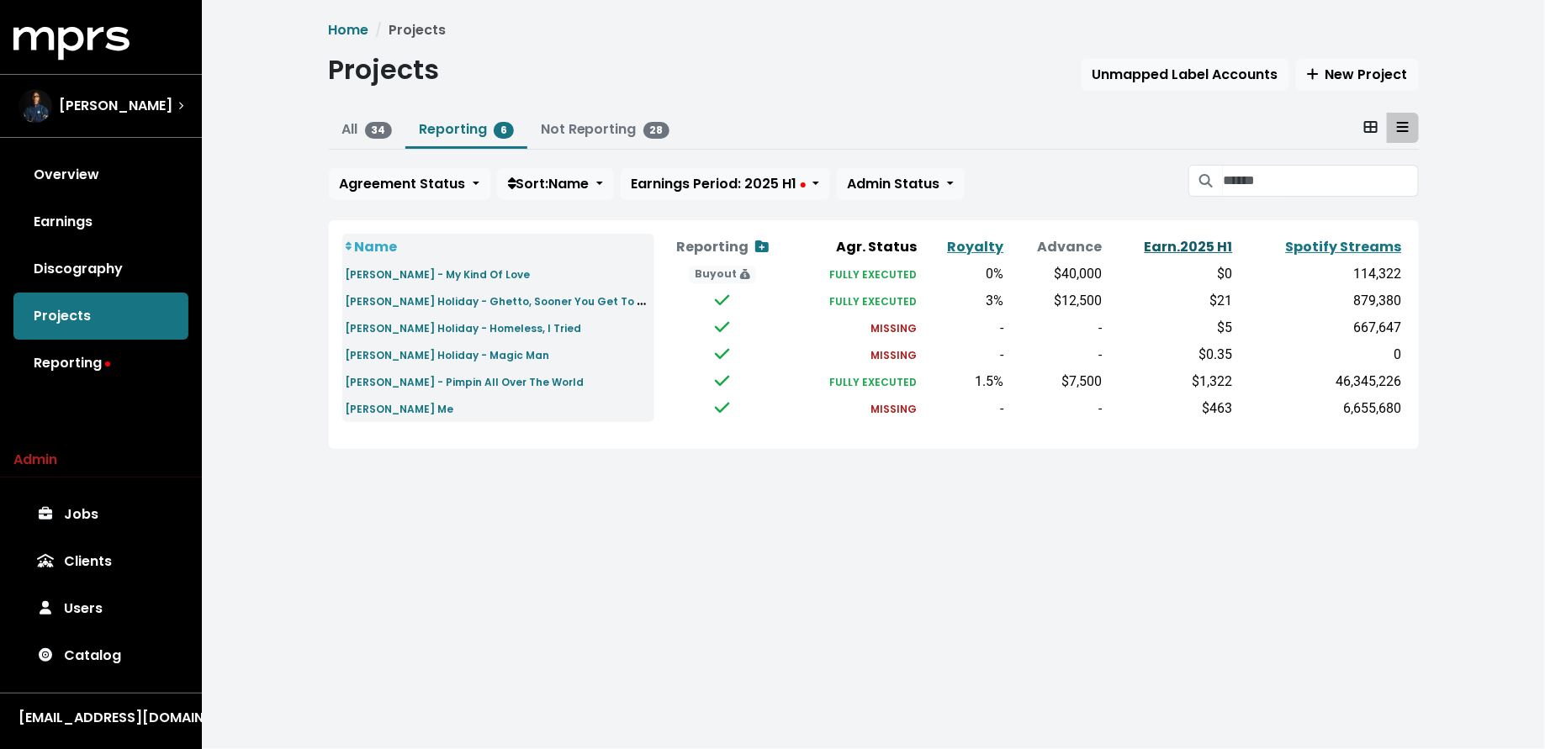
click at [1177, 241] on link "Earn. 2025 H1" at bounding box center [1189, 246] width 88 height 19
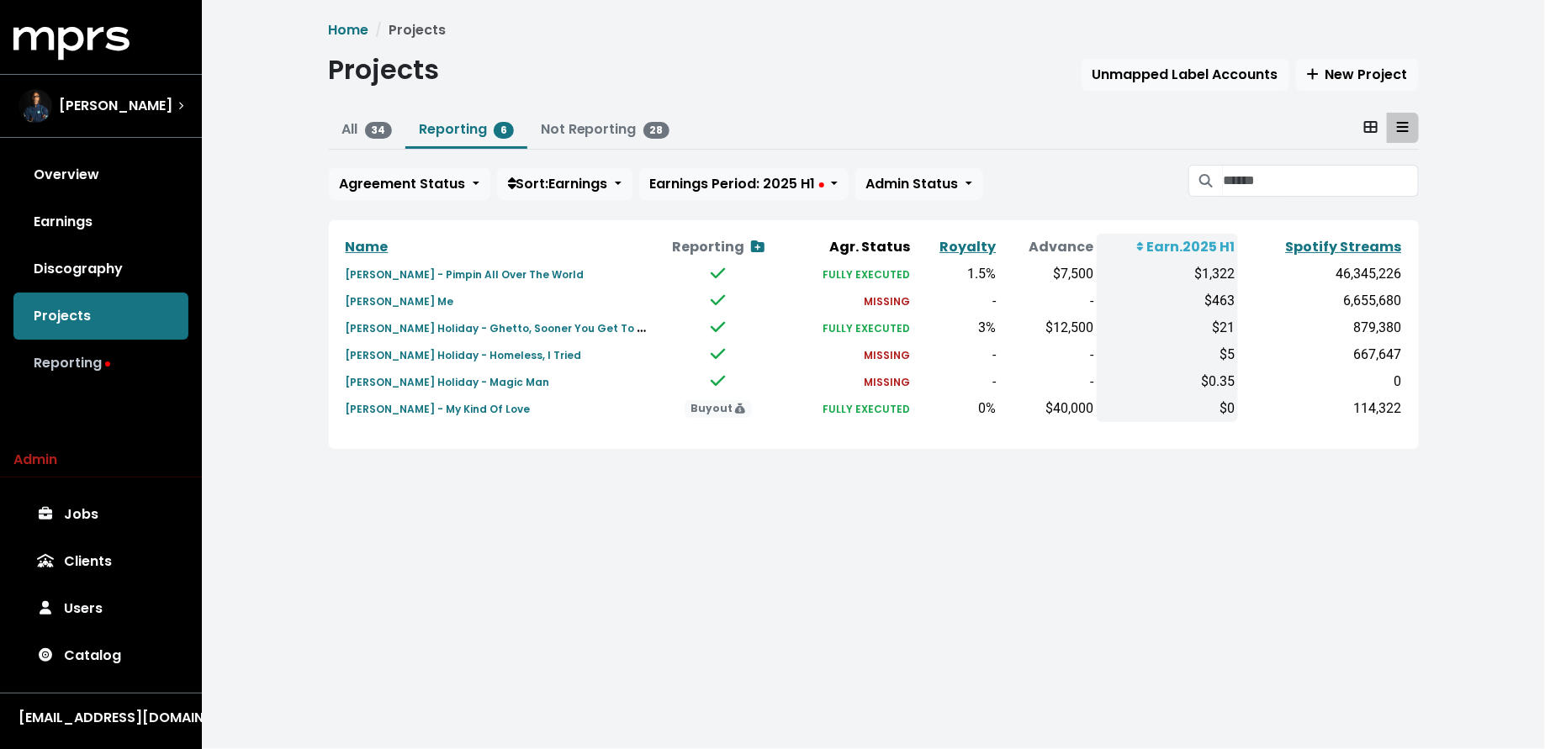
click at [100, 356] on link "Reporting" at bounding box center [100, 363] width 175 height 47
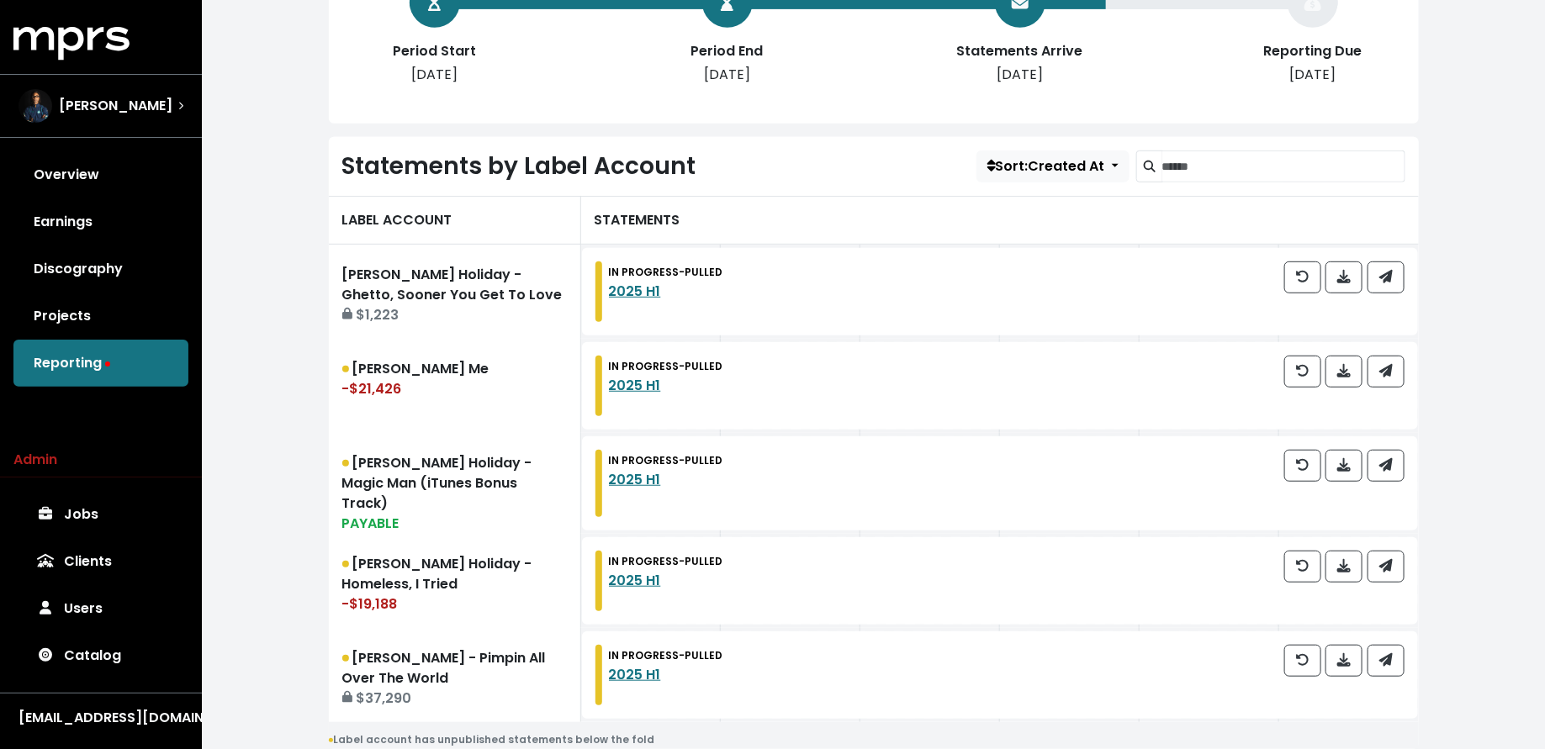
scroll to position [420, 0]
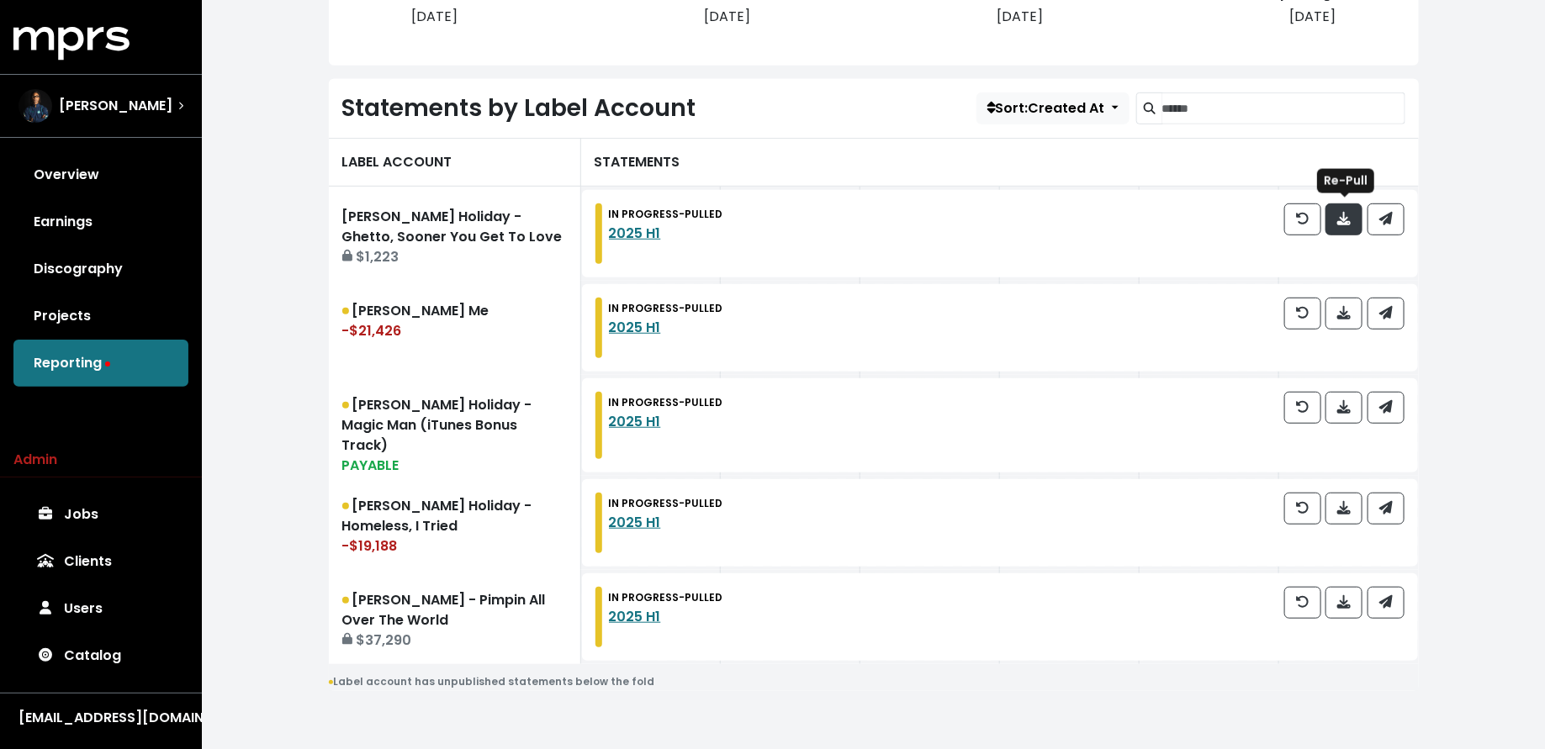
click at [1333, 219] on button "button" at bounding box center [1343, 220] width 37 height 32
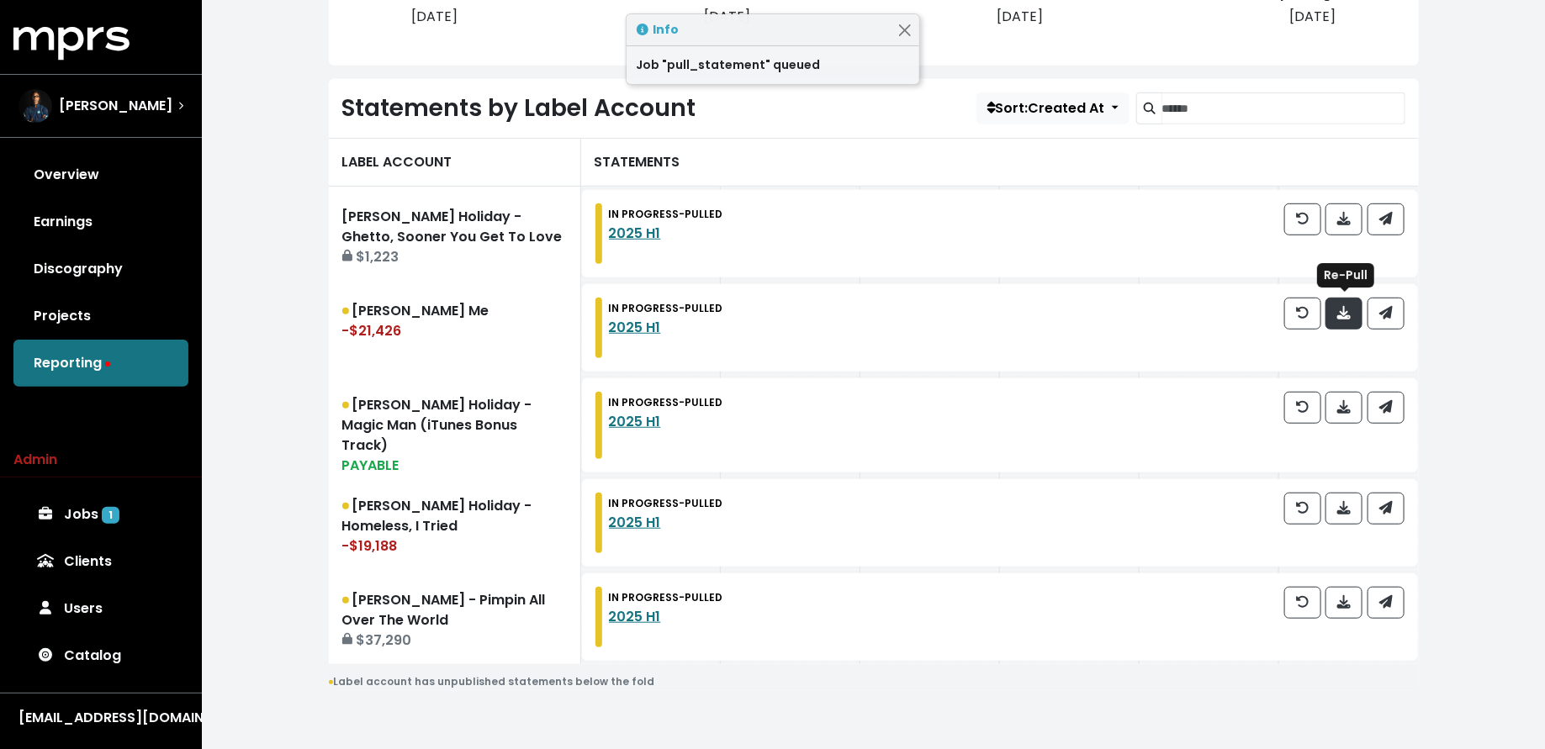
click at [1337, 313] on span "button" at bounding box center [1343, 314] width 15 height 20
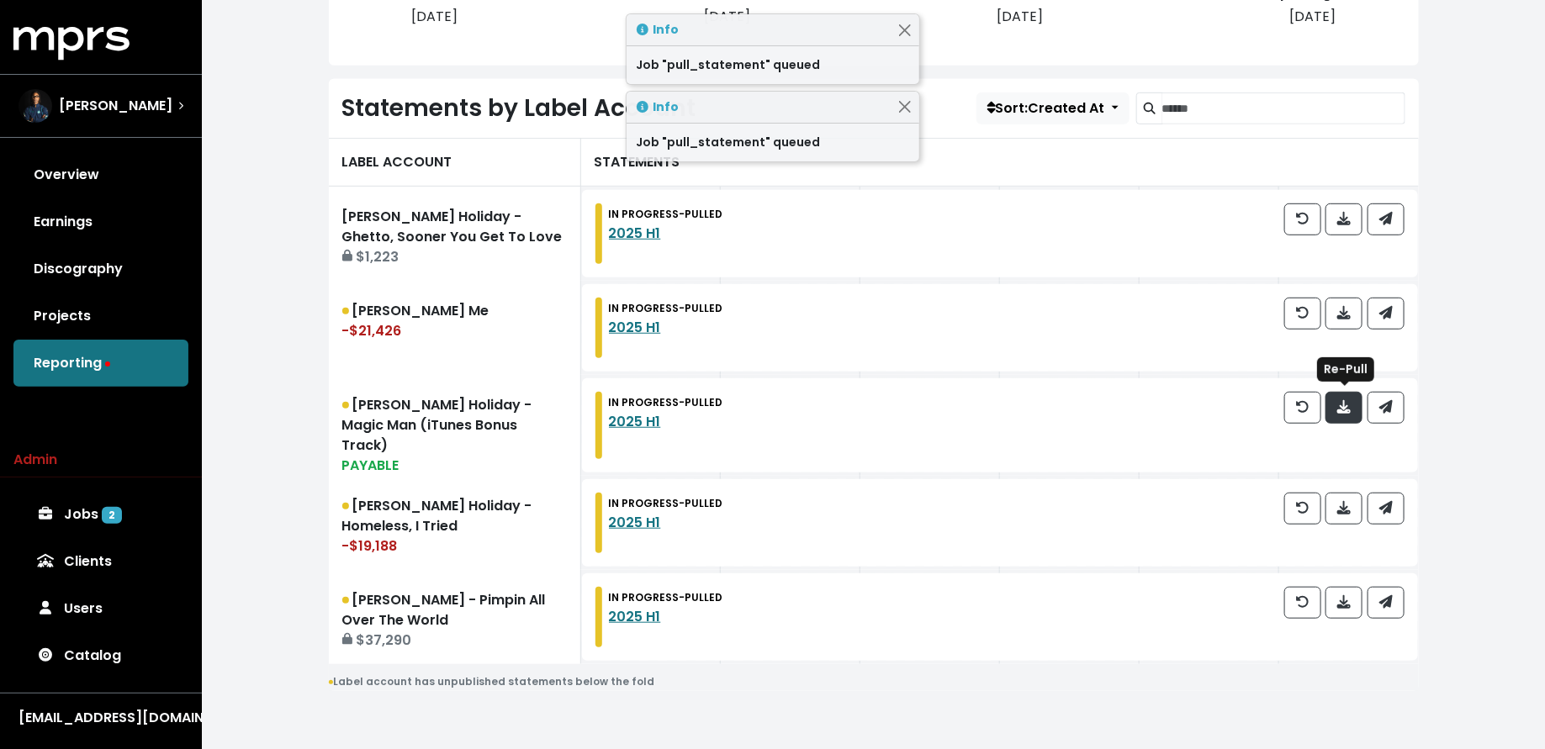
click at [1335, 399] on button "button" at bounding box center [1343, 408] width 37 height 32
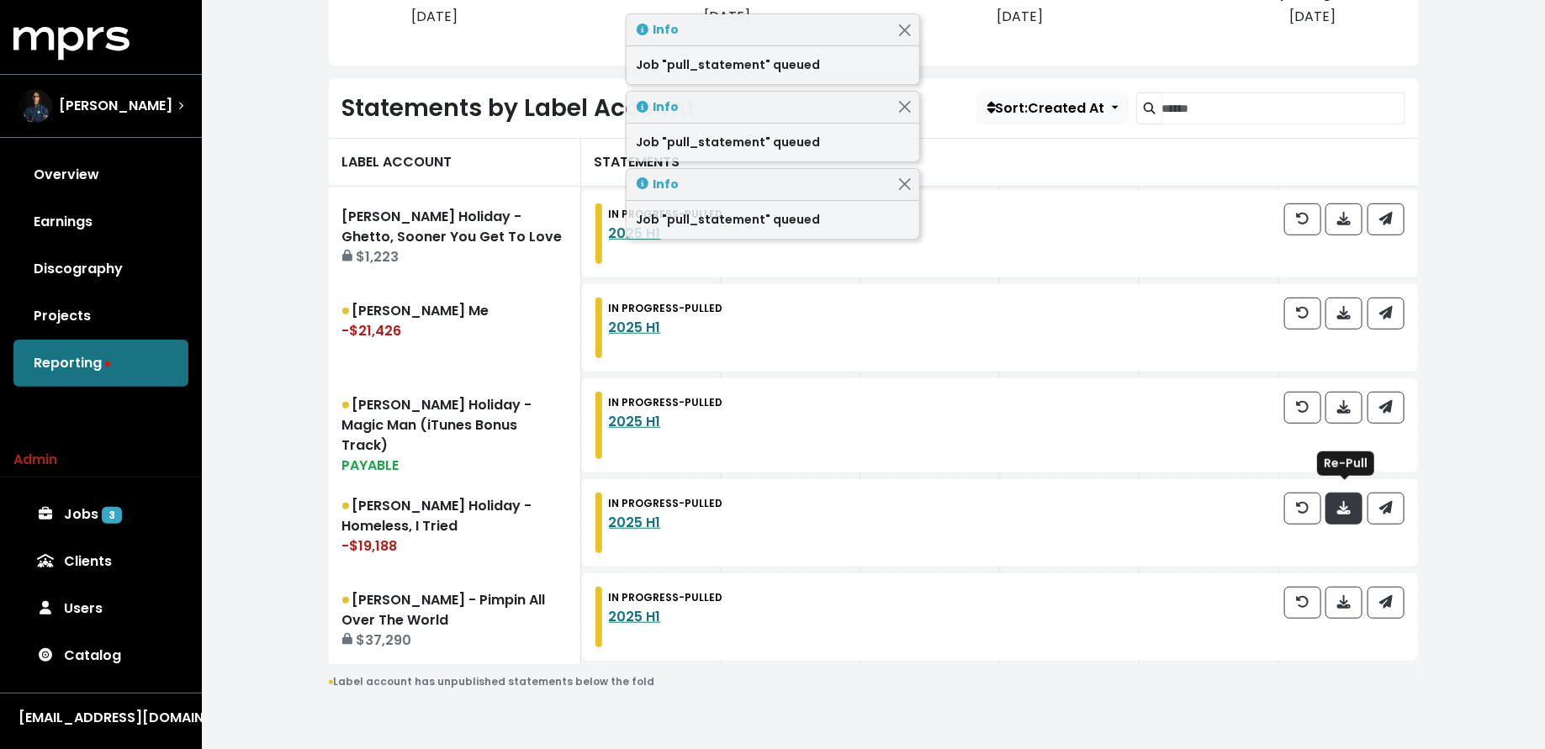
click at [1341, 501] on icon "button" at bounding box center [1343, 507] width 13 height 13
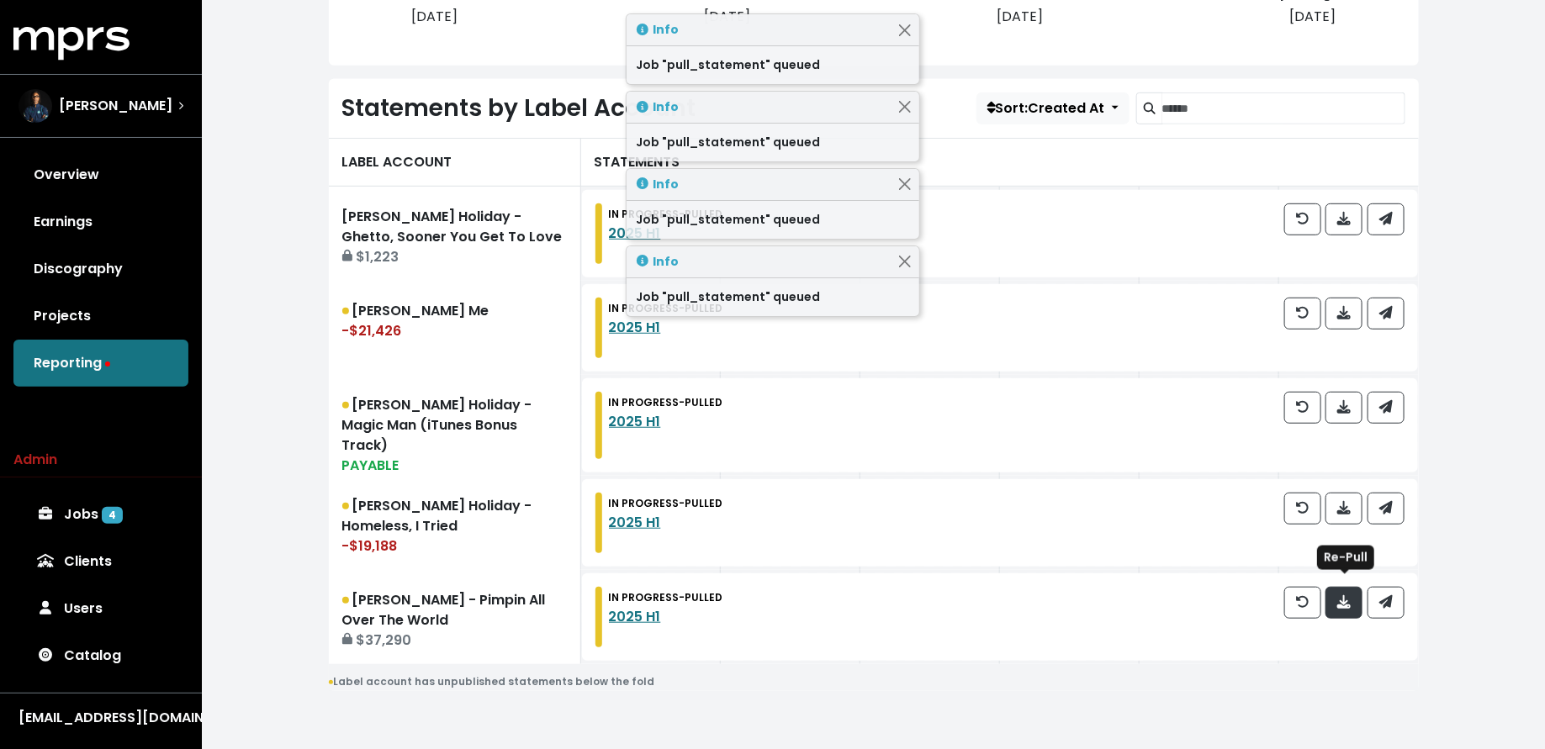
click at [1347, 596] on icon "button" at bounding box center [1343, 601] width 13 height 13
click at [93, 513] on link "Jobs 5" at bounding box center [100, 514] width 175 height 47
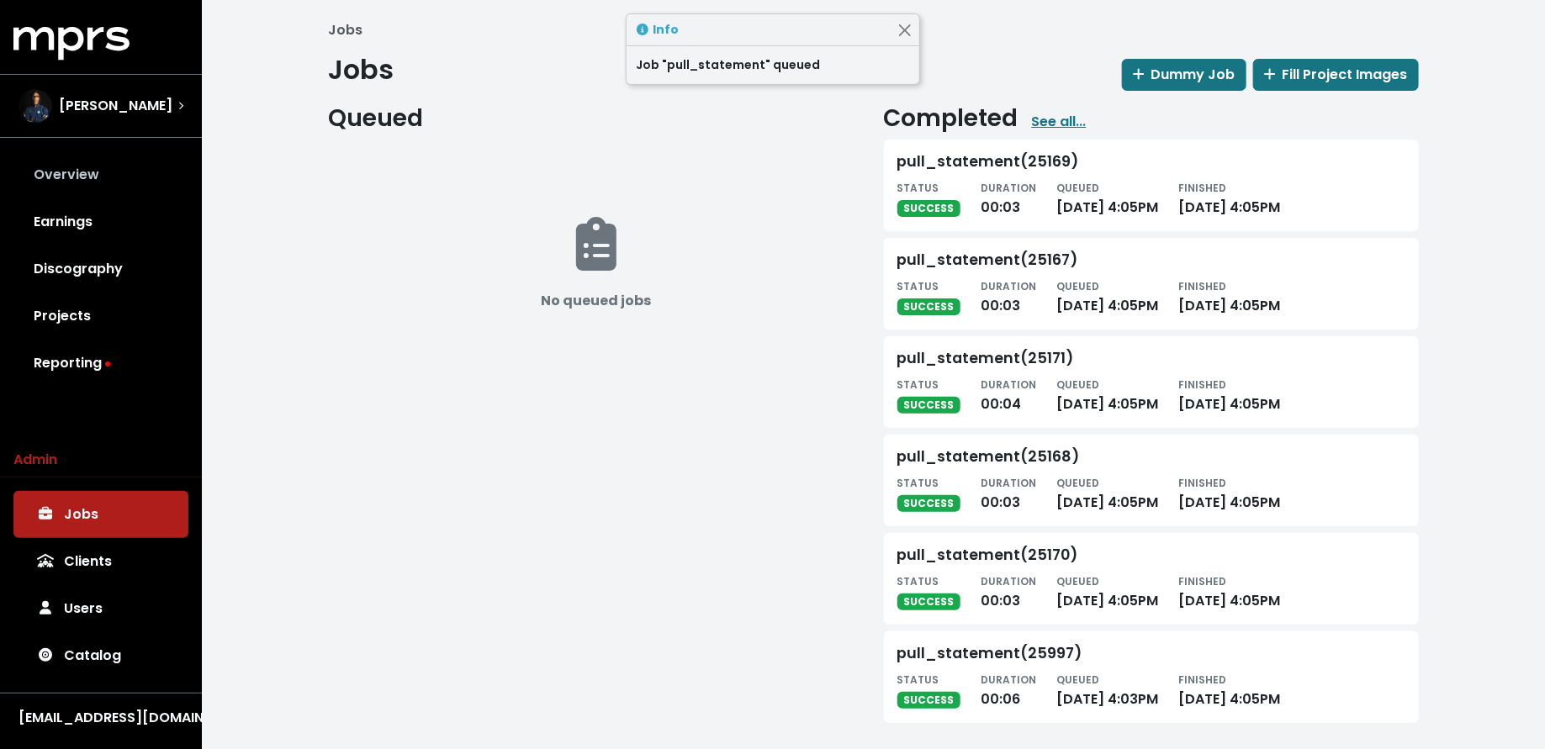
click at [114, 182] on link "Overview" at bounding box center [100, 174] width 175 height 47
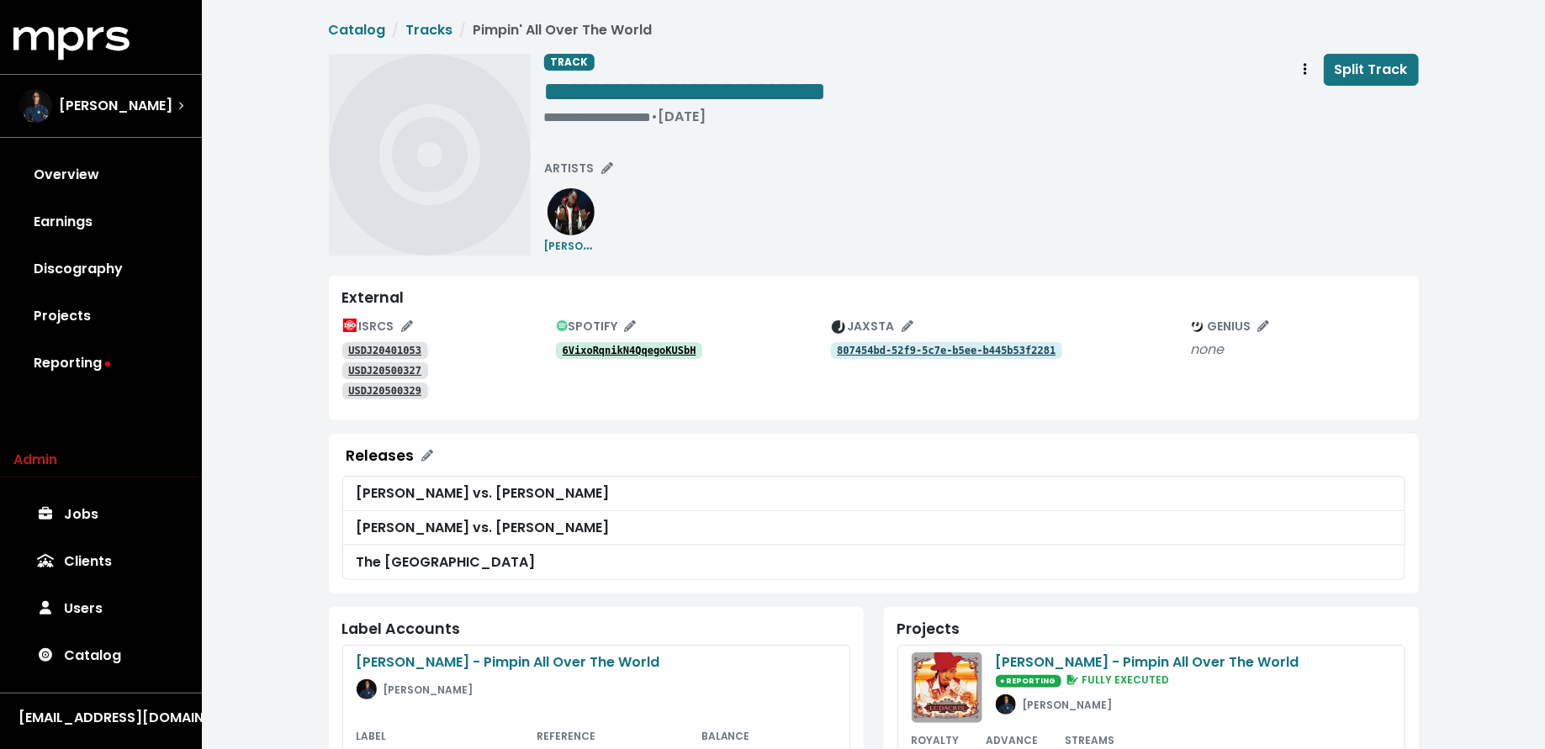
click at [628, 354] on tt "6VixoRqnikN4QqegoKUSbH" at bounding box center [630, 351] width 134 height 12
click at [1300, 68] on span "Track actions" at bounding box center [1305, 70] width 15 height 20
click at [976, 91] on div "**********" at bounding box center [981, 93] width 875 height 78
click at [1302, 77] on span "Track actions" at bounding box center [1305, 70] width 15 height 20
click at [1308, 93] on link "Merge" at bounding box center [1353, 106] width 133 height 27
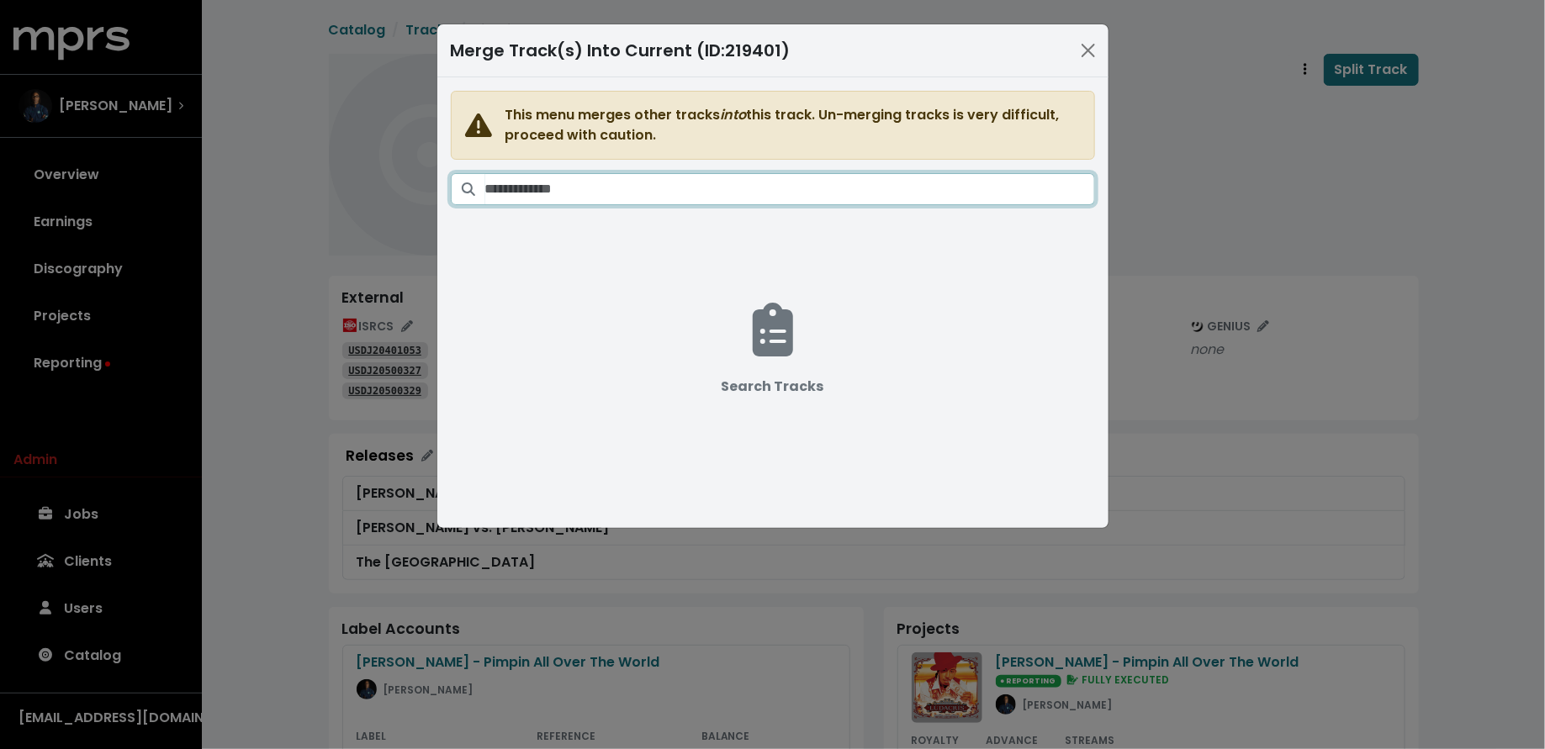
click at [980, 189] on input "Search tracks" at bounding box center [790, 189] width 610 height 32
paste input "**********"
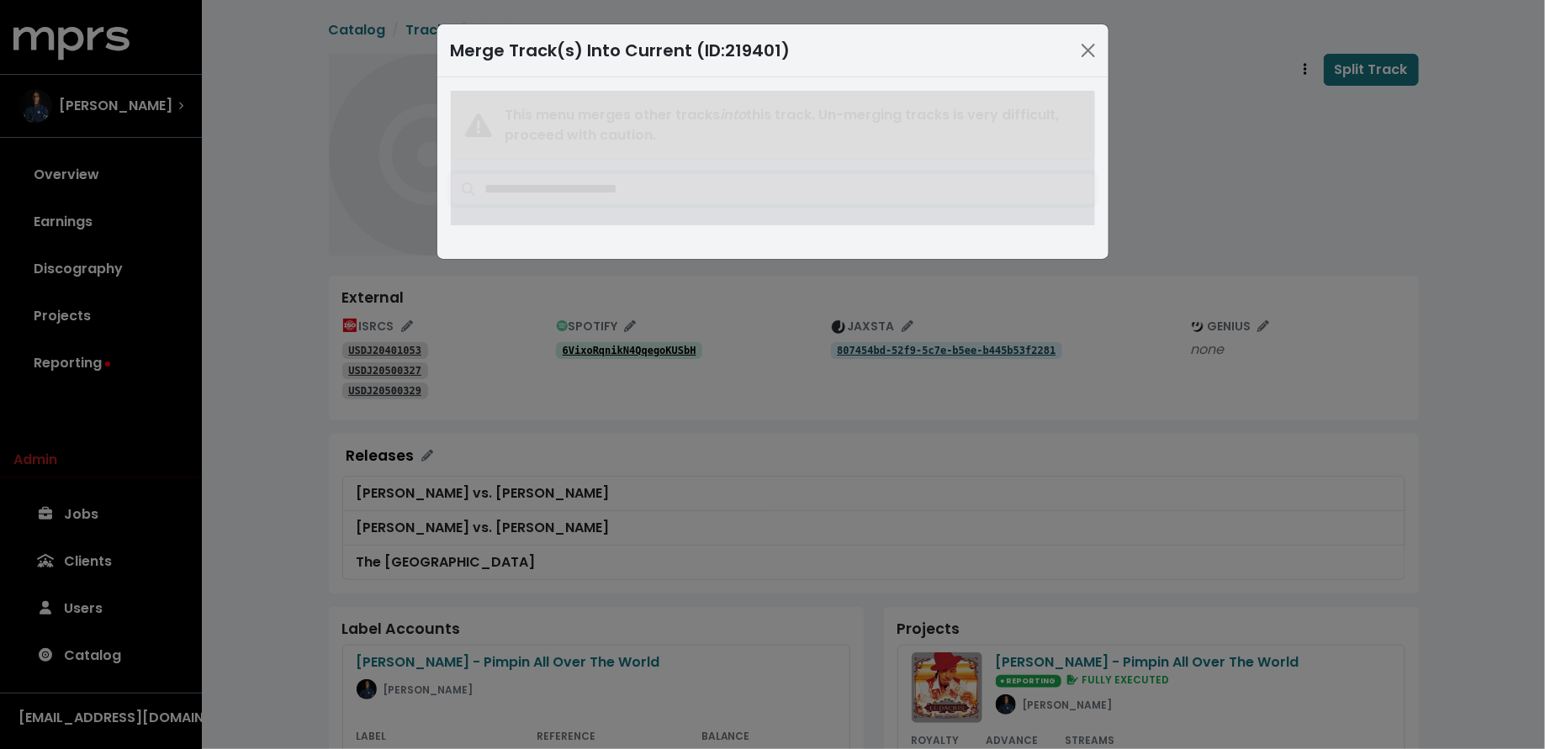
type input "**********"
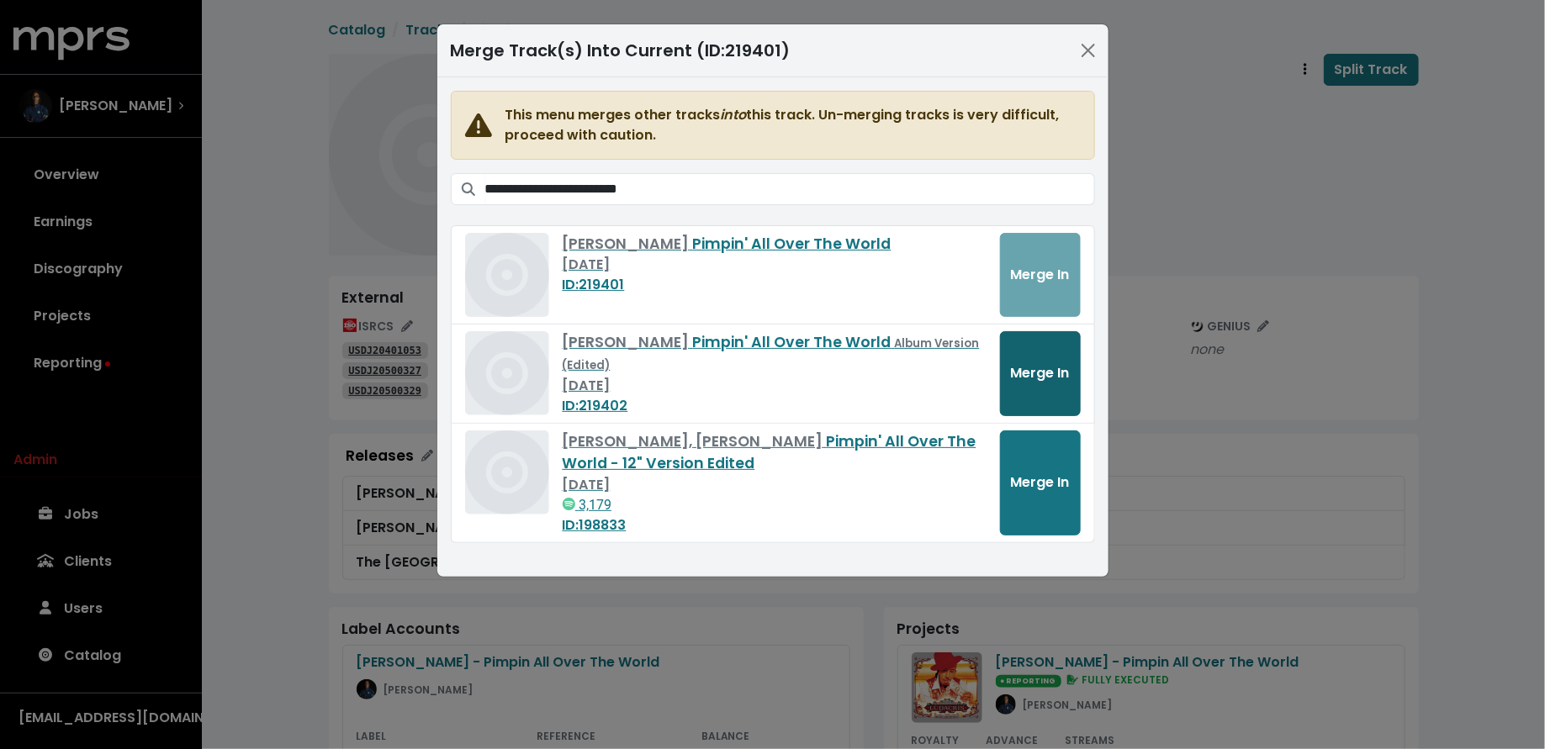
click at [1014, 363] on span "Merge In" at bounding box center [1040, 372] width 59 height 19
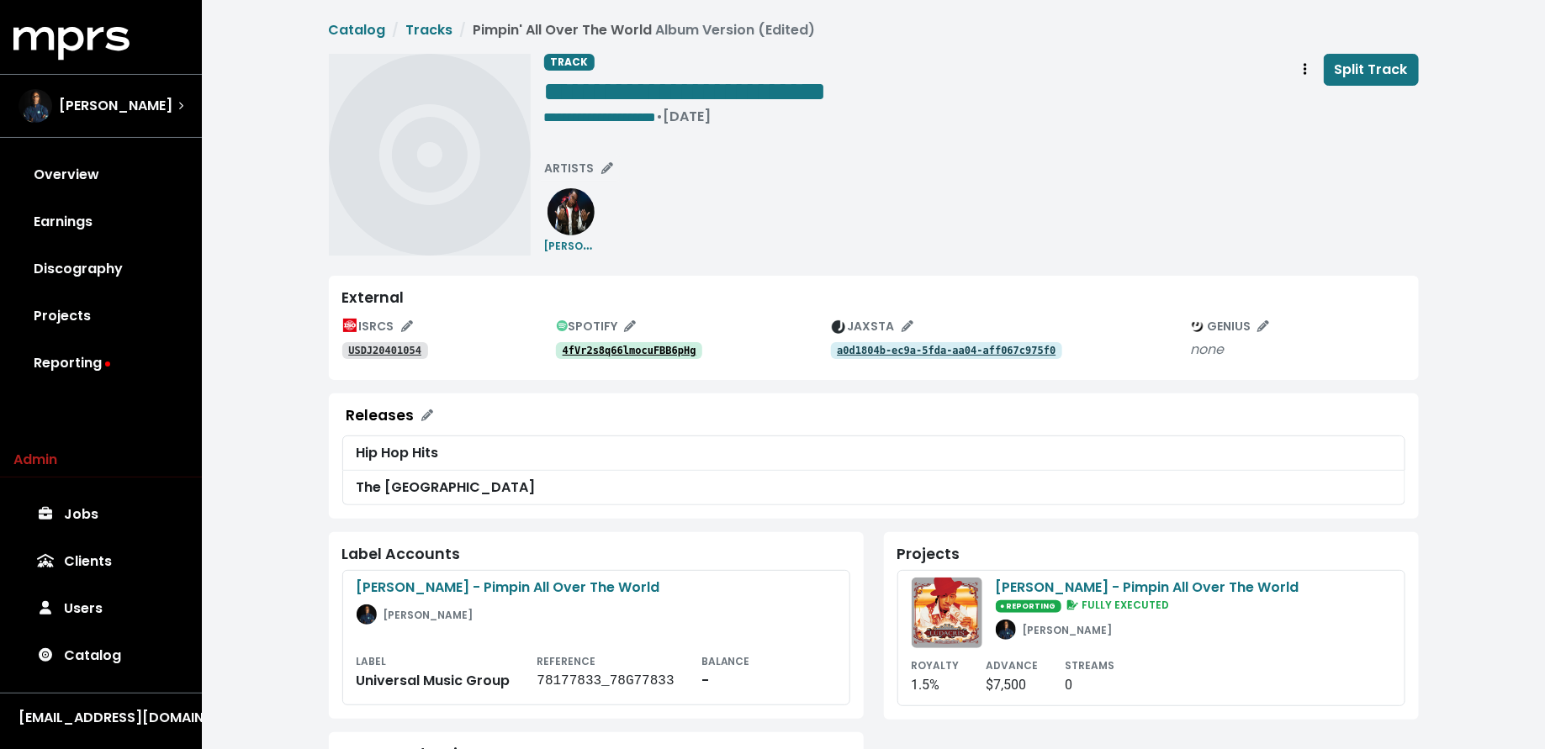
click at [636, 350] on tt "4fVr2s8q66lmocuFBB6pHg" at bounding box center [630, 351] width 134 height 12
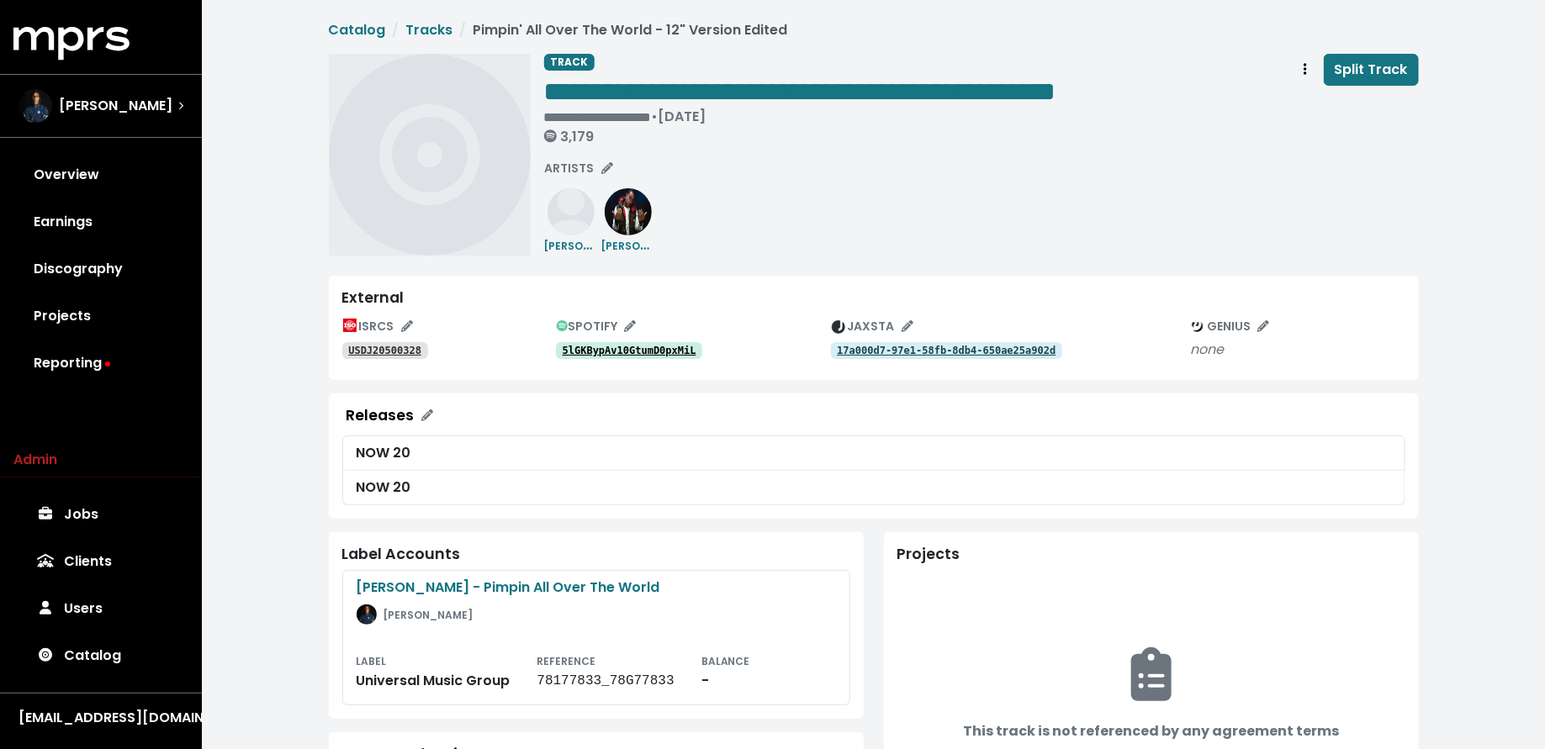
click at [658, 355] on tt "5lGKBypAv10GtumD0pxMiL" at bounding box center [630, 351] width 134 height 12
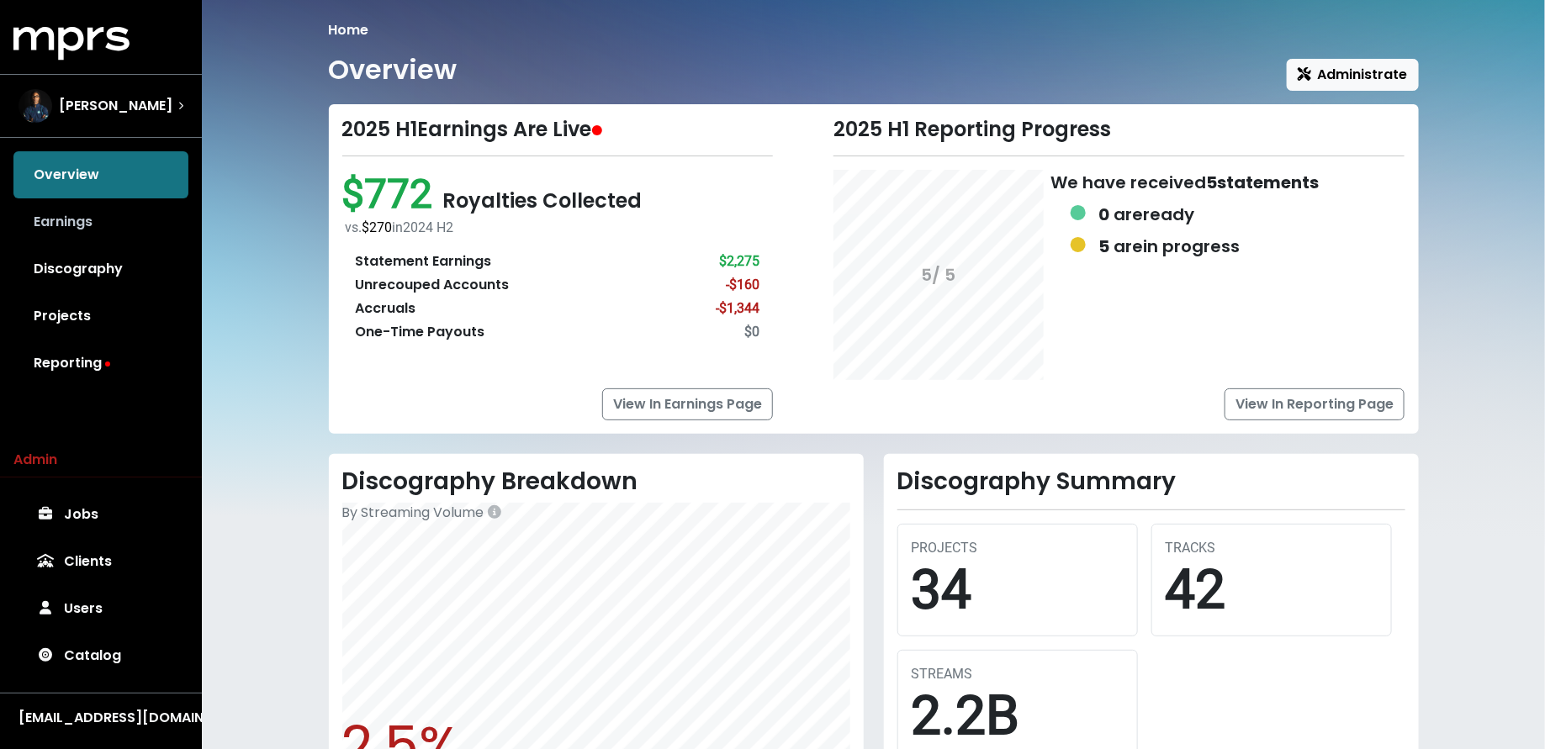
click at [137, 232] on link "Earnings" at bounding box center [100, 221] width 175 height 47
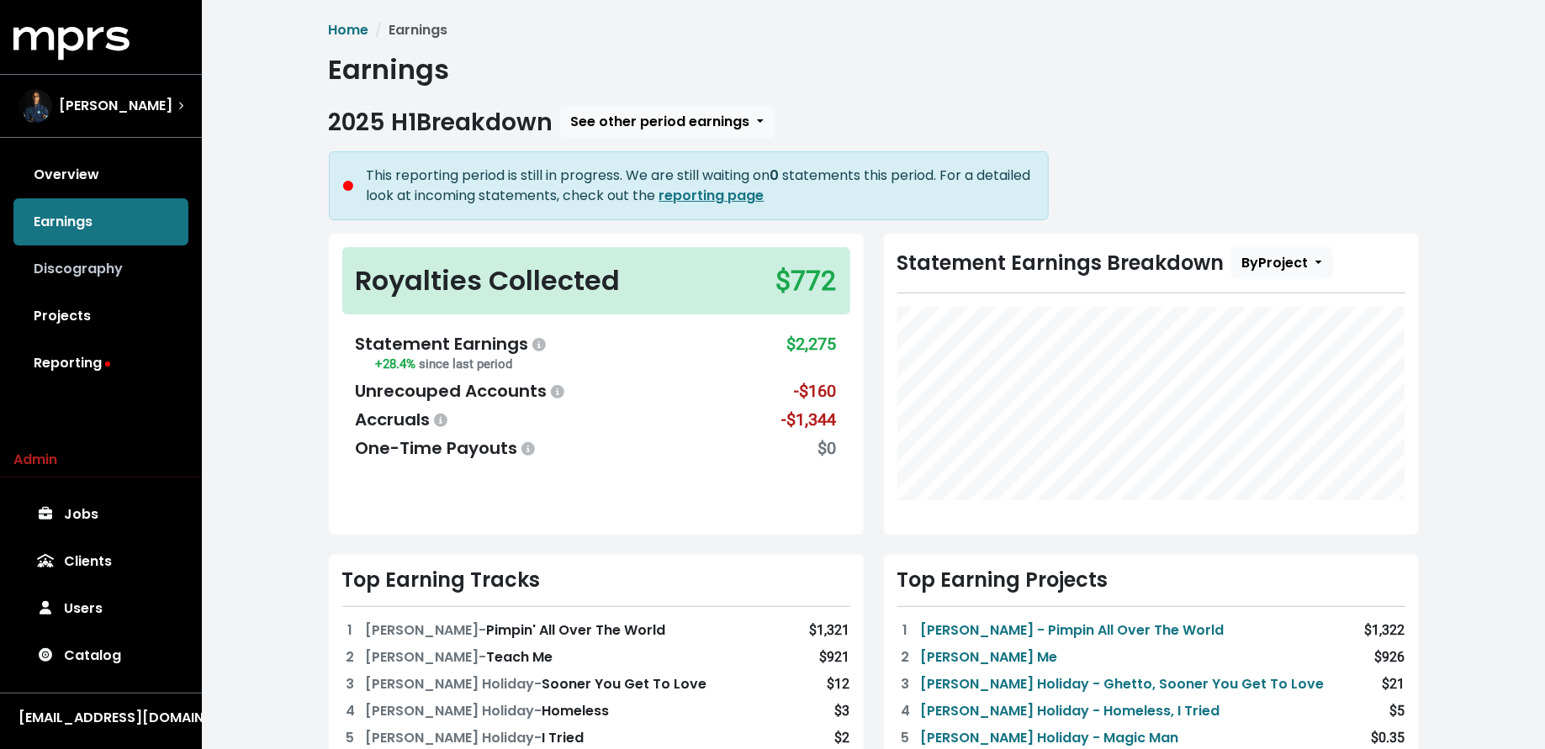
click at [127, 274] on link "Discography" at bounding box center [100, 269] width 175 height 47
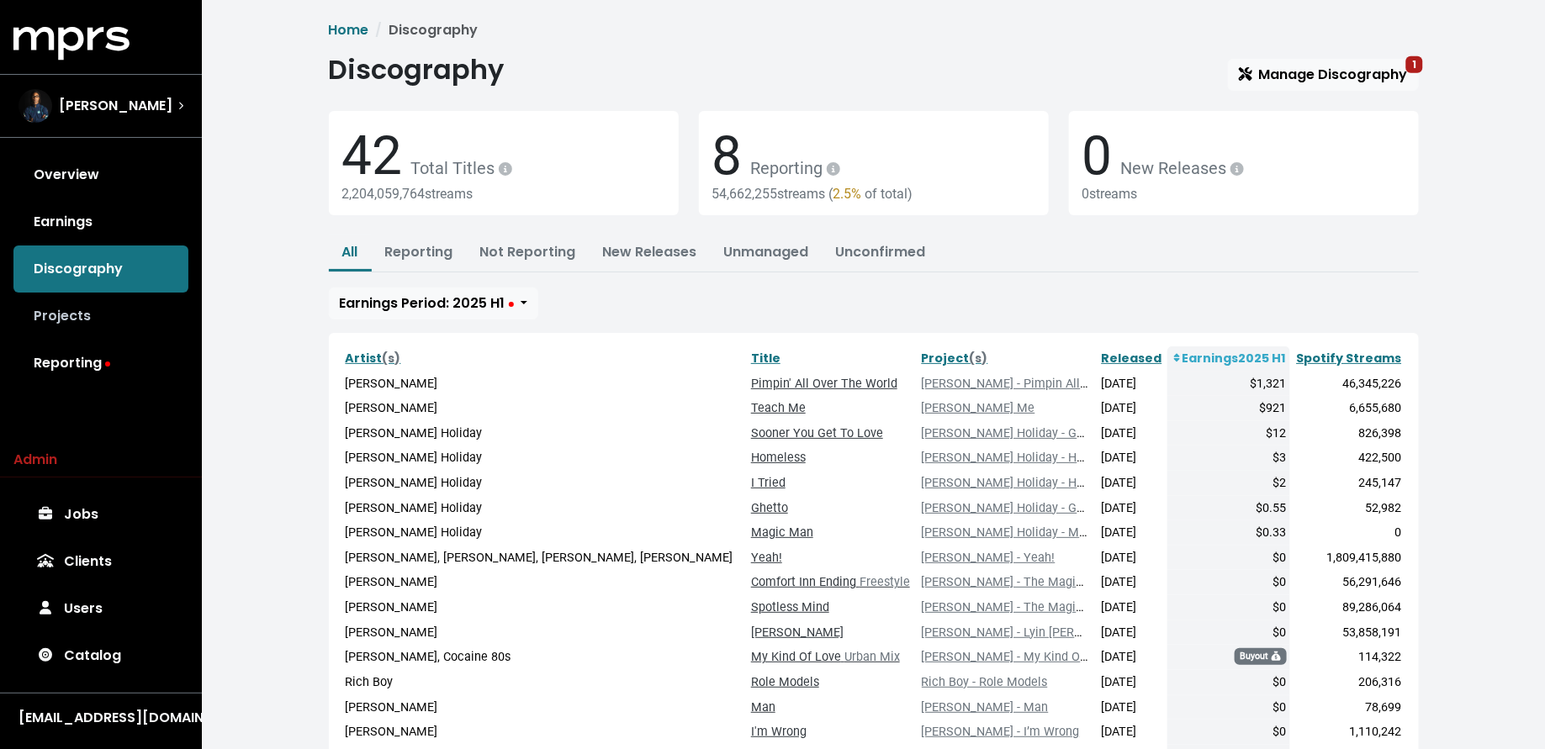
click at [119, 329] on link "Projects" at bounding box center [100, 316] width 175 height 47
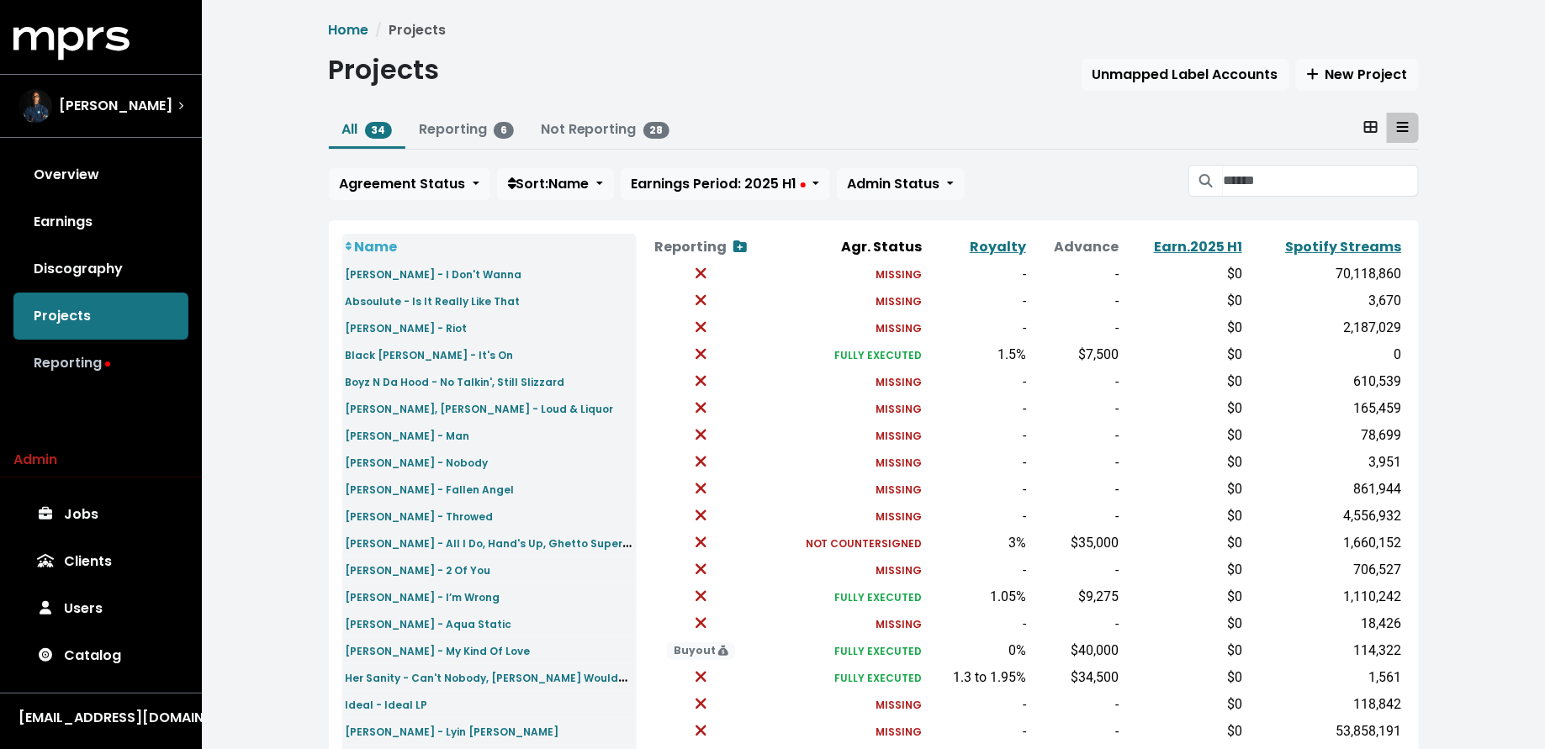
click at [122, 365] on link "Reporting" at bounding box center [100, 363] width 175 height 47
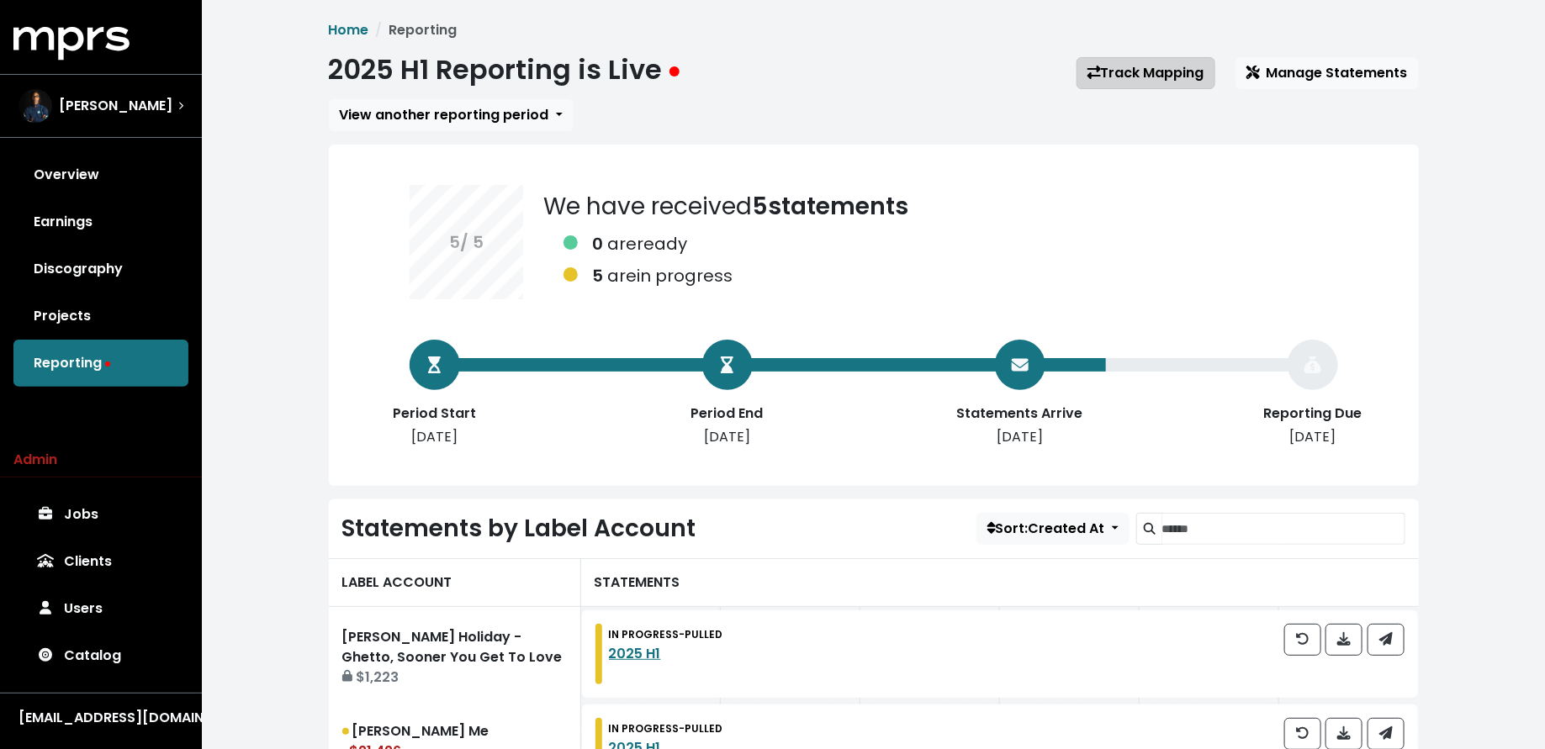
click at [1132, 65] on link "Track Mapping" at bounding box center [1145, 73] width 139 height 32
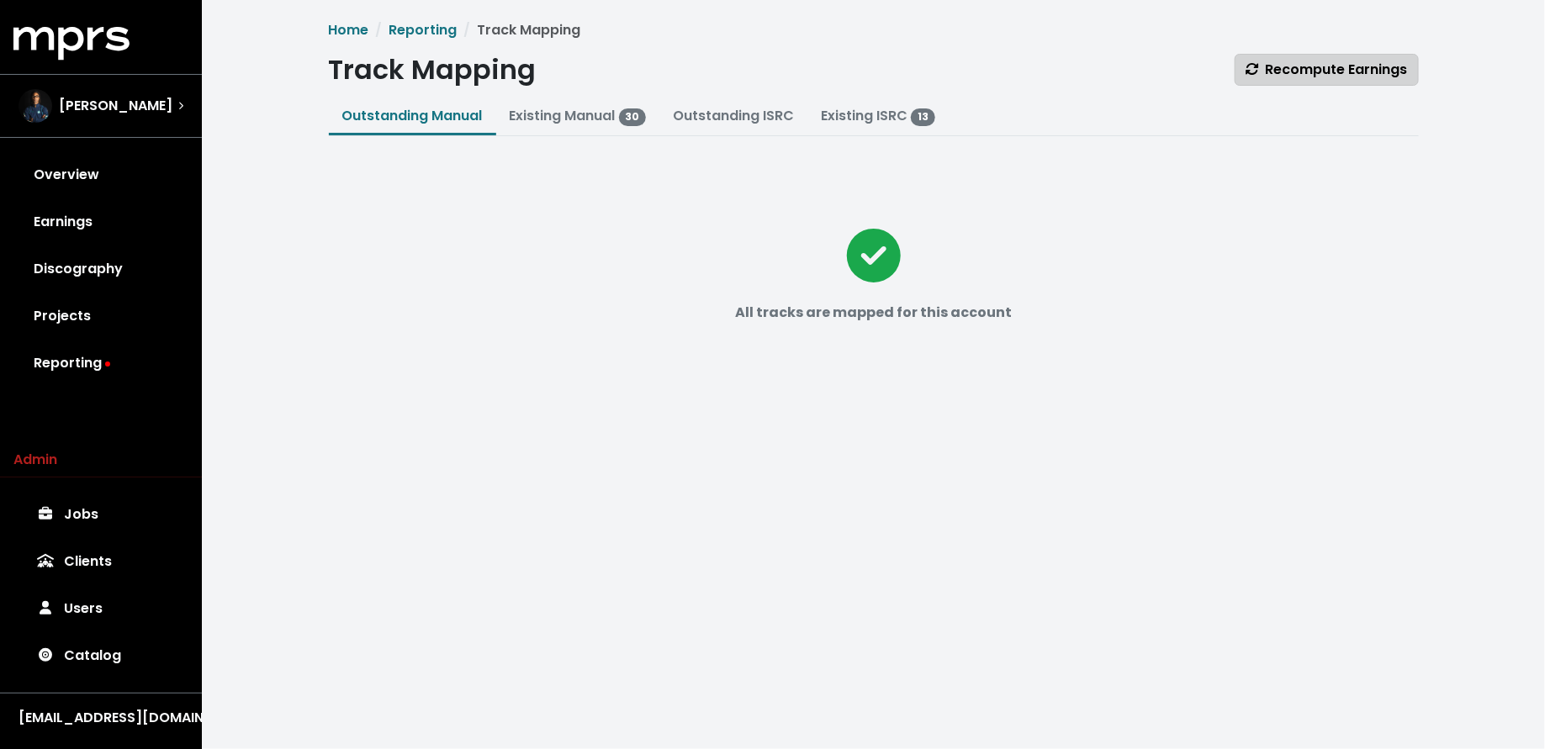
click at [1324, 77] on span "Recompute Earnings" at bounding box center [1326, 69] width 162 height 19
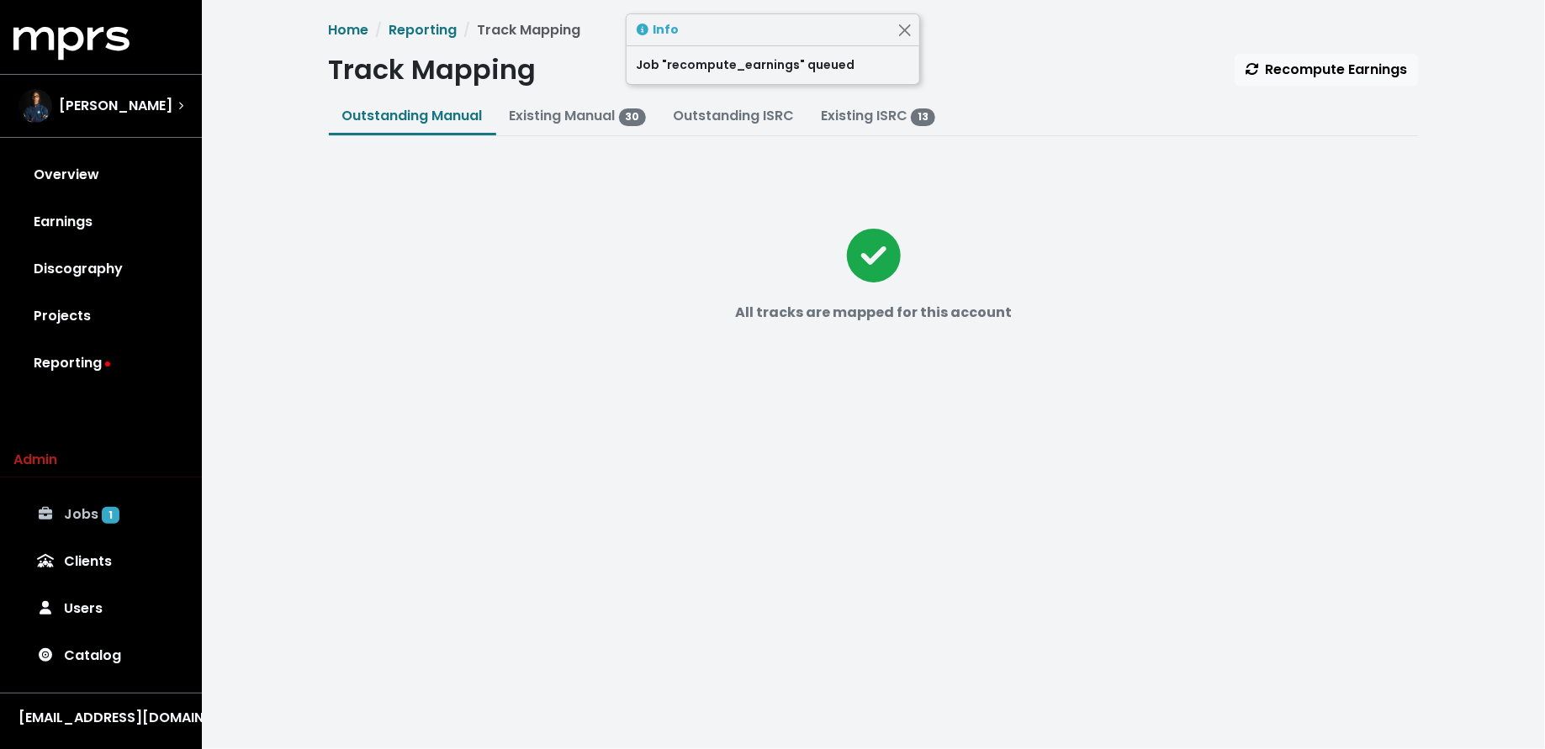
click at [119, 536] on link "Jobs 1" at bounding box center [100, 514] width 175 height 47
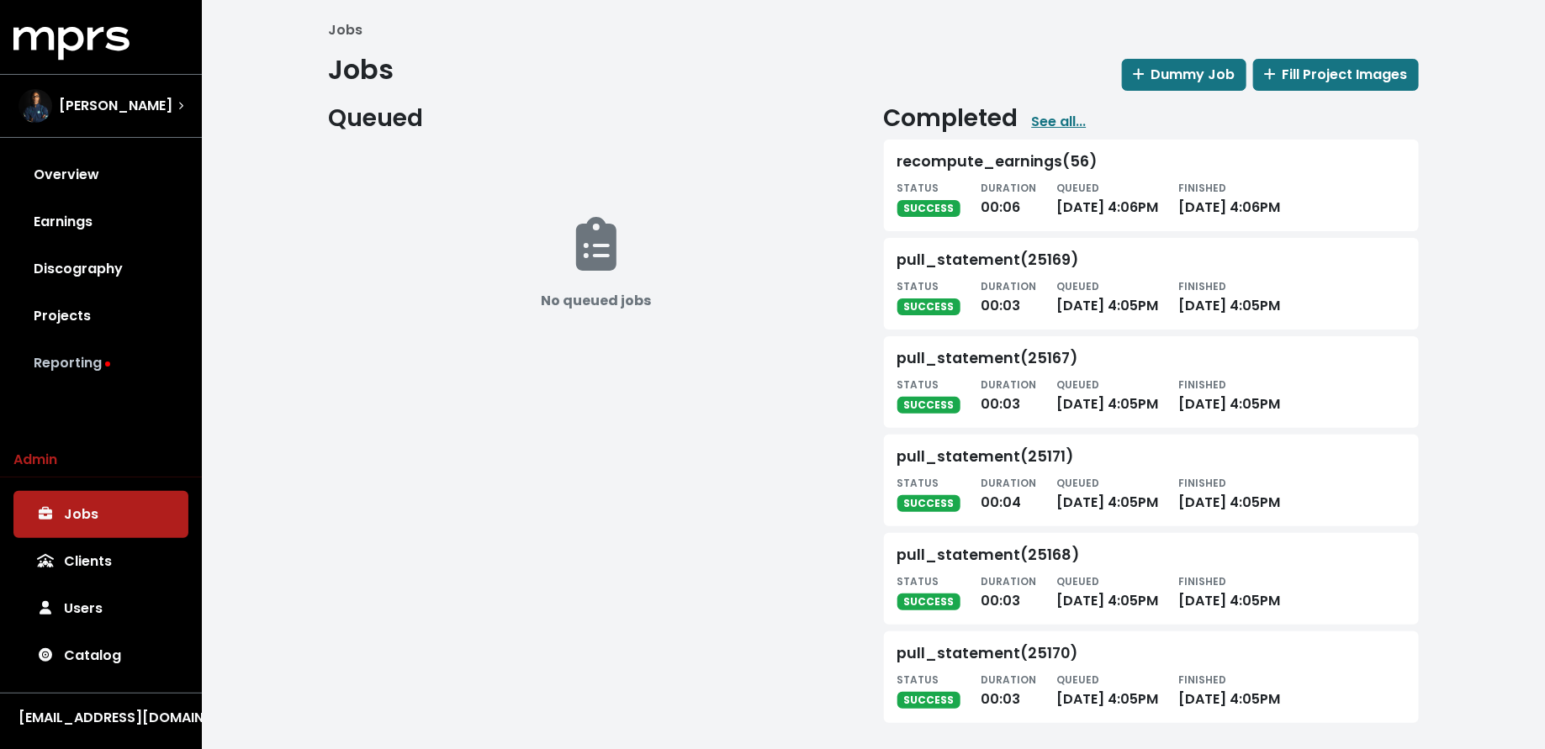
click at [184, 358] on link "Reporting" at bounding box center [100, 363] width 175 height 47
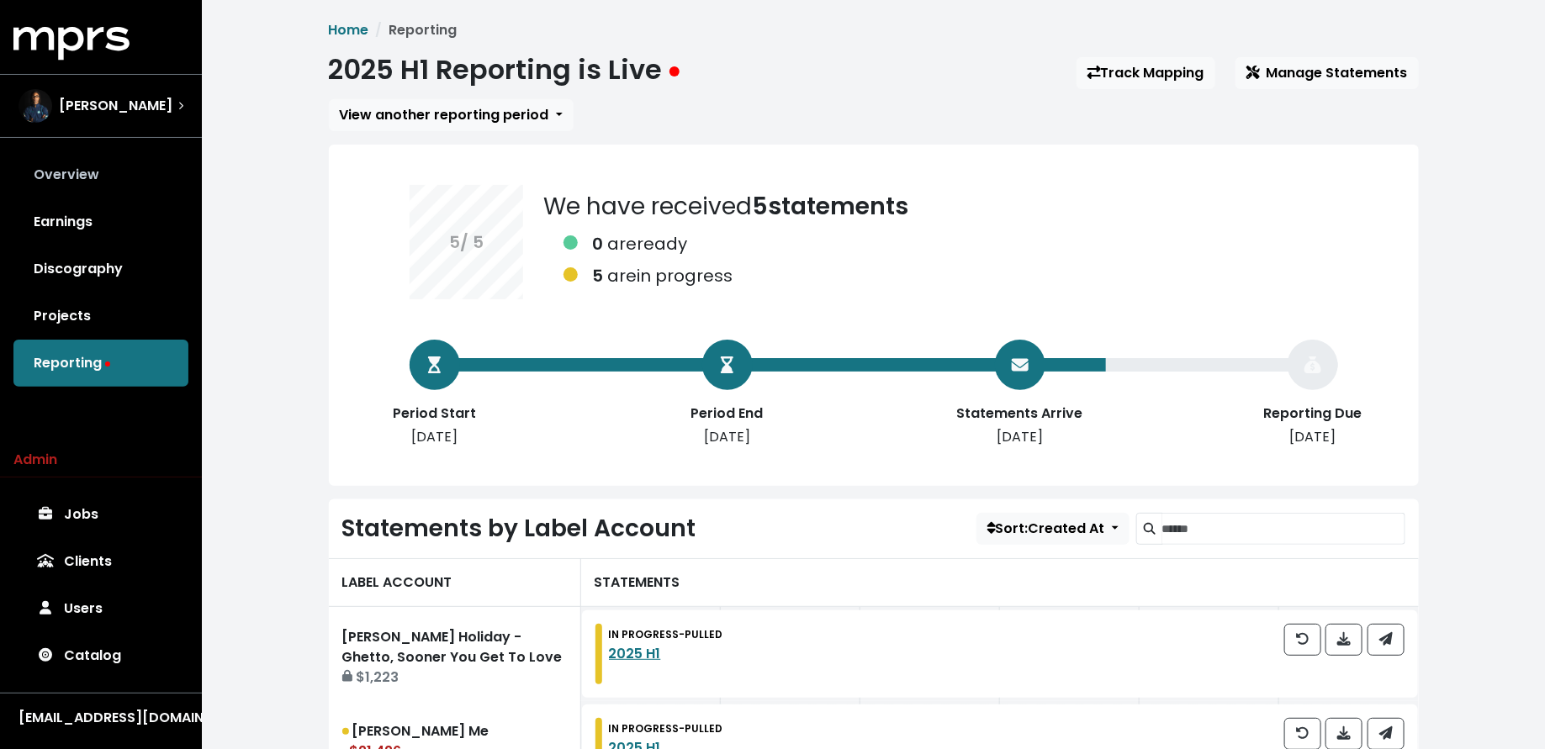
click at [136, 180] on link "Overview" at bounding box center [100, 174] width 175 height 47
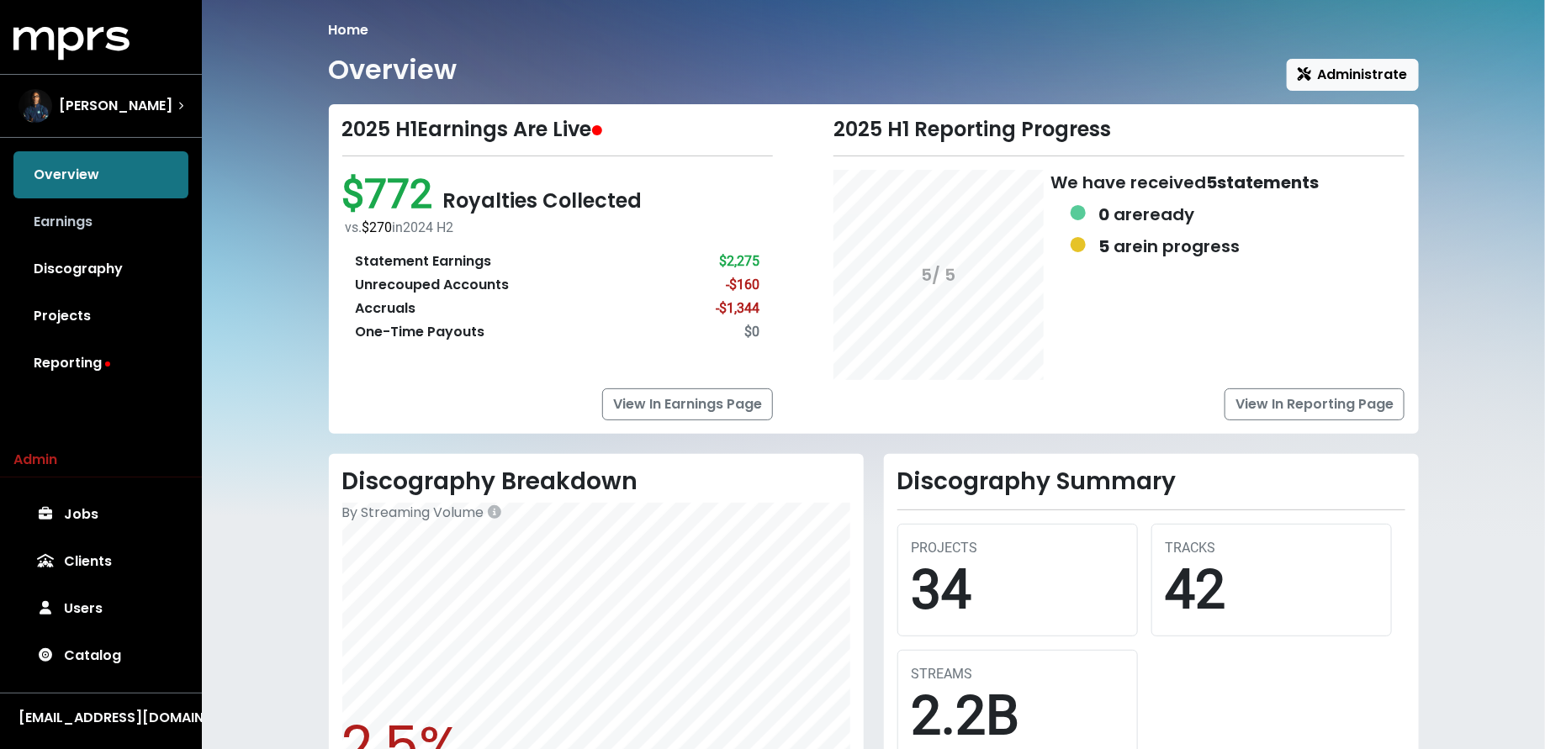
click at [141, 224] on link "Earnings" at bounding box center [100, 221] width 175 height 47
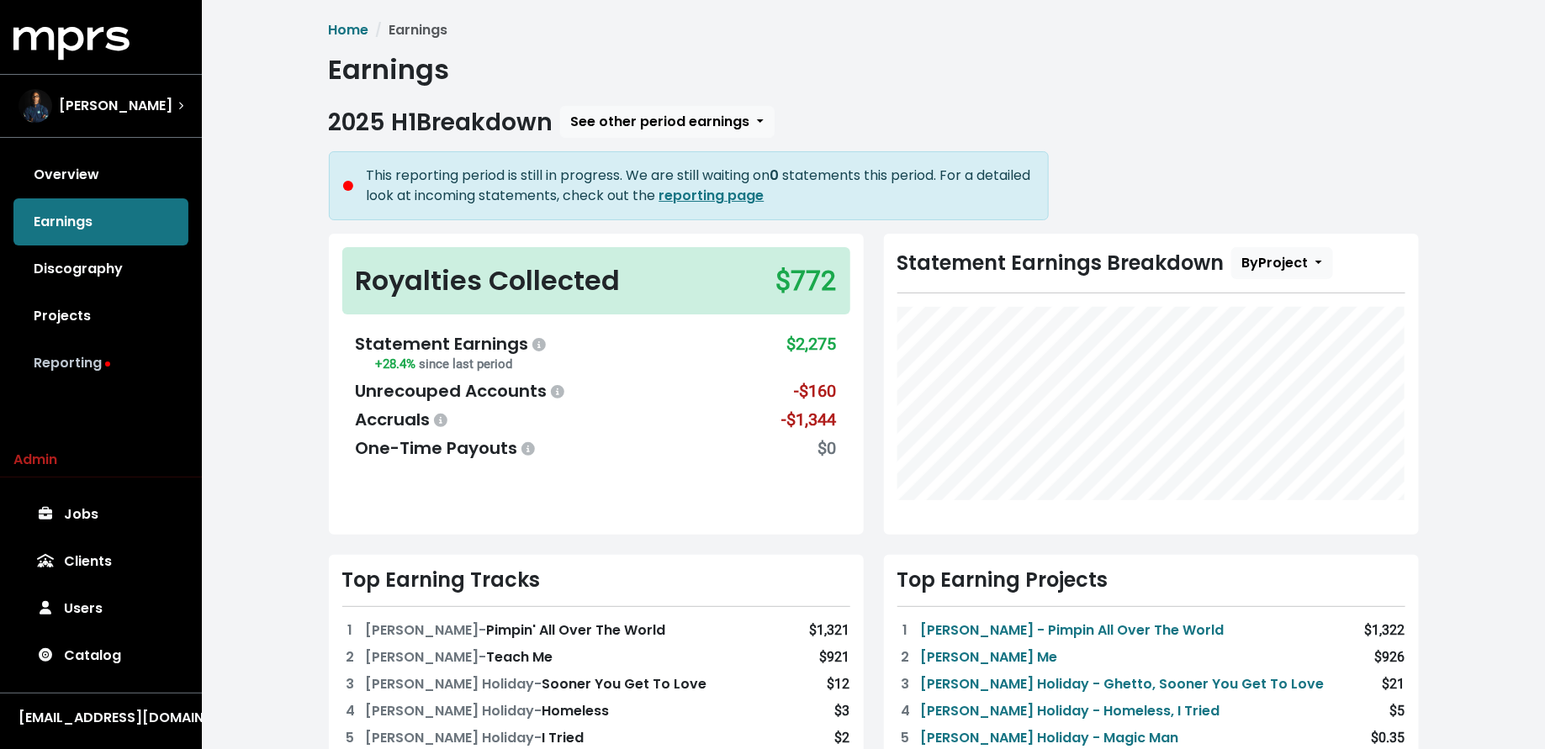
click at [136, 373] on link "Reporting" at bounding box center [100, 363] width 175 height 47
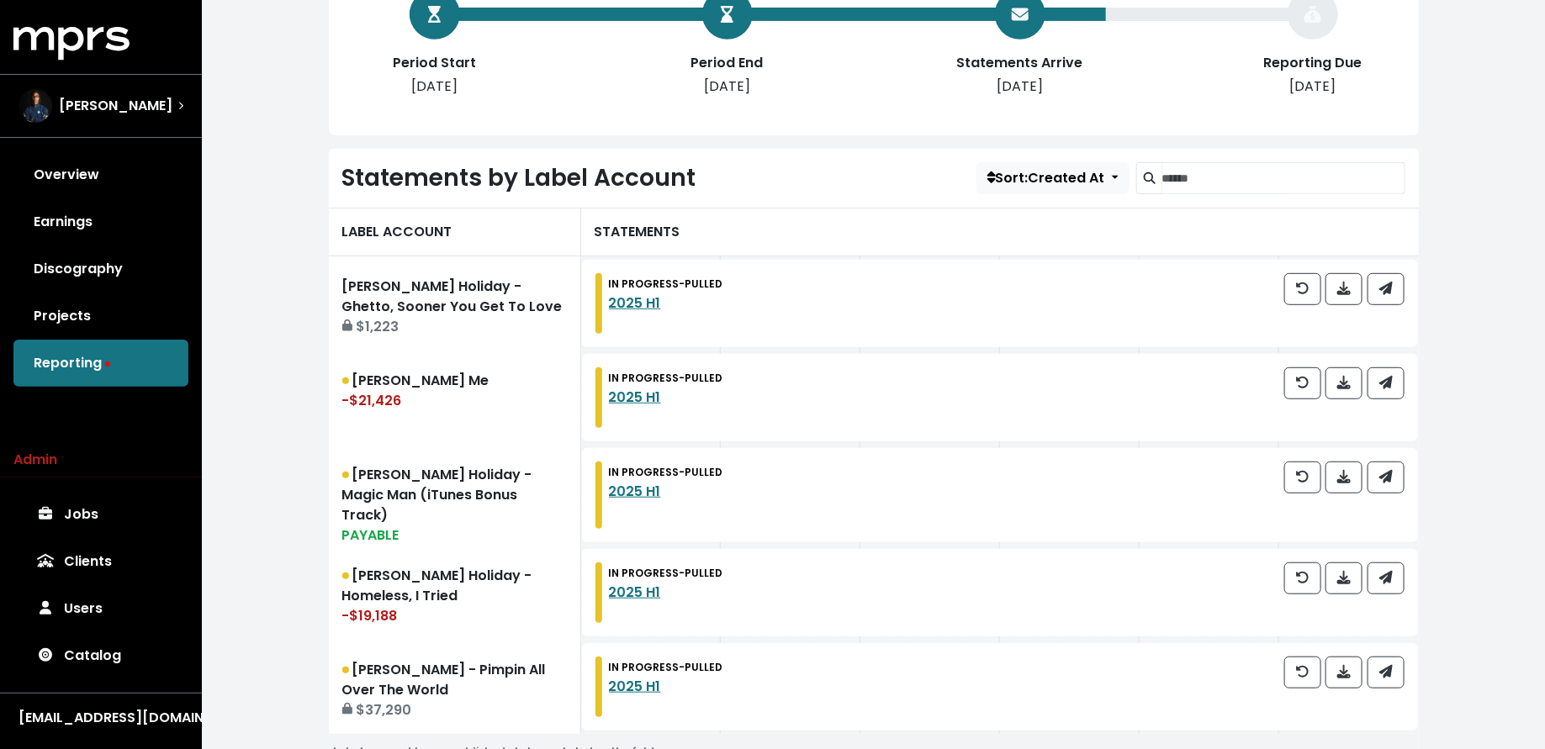
scroll to position [420, 0]
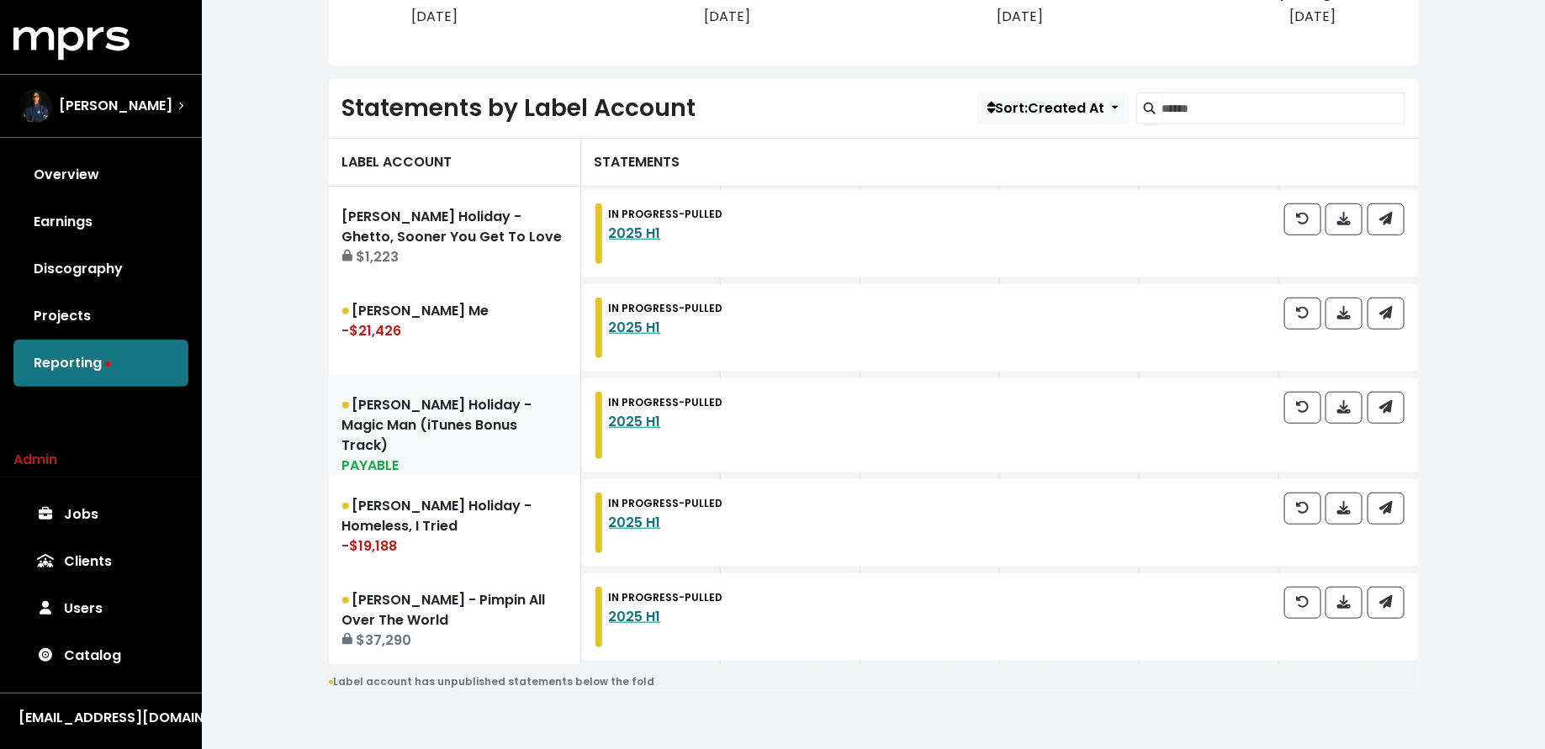
click at [403, 425] on link "J. Holiday - Magic Man (iTunes Bonus Track) PAYABLE" at bounding box center [455, 425] width 252 height 101
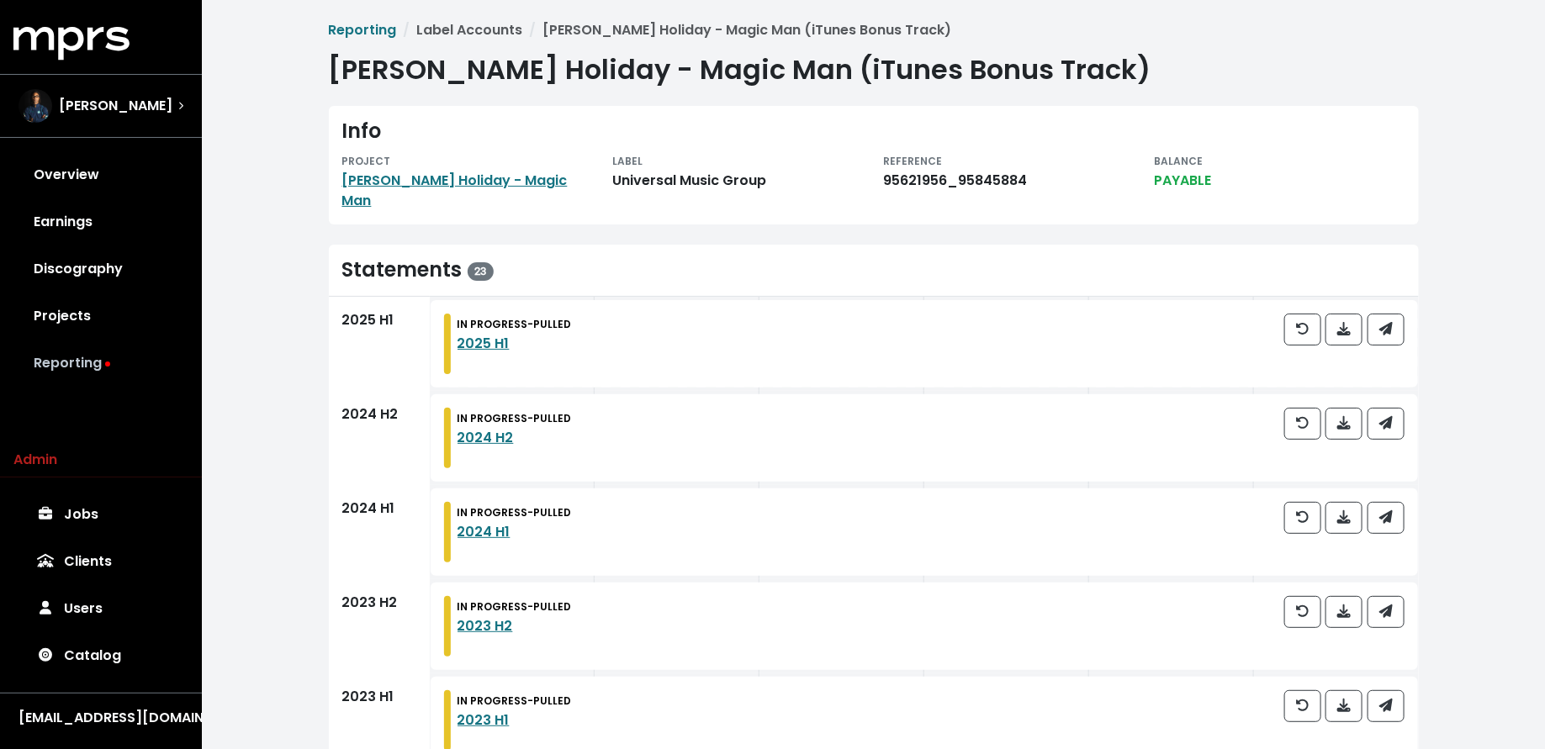
click at [119, 368] on link "Reporting" at bounding box center [100, 363] width 175 height 47
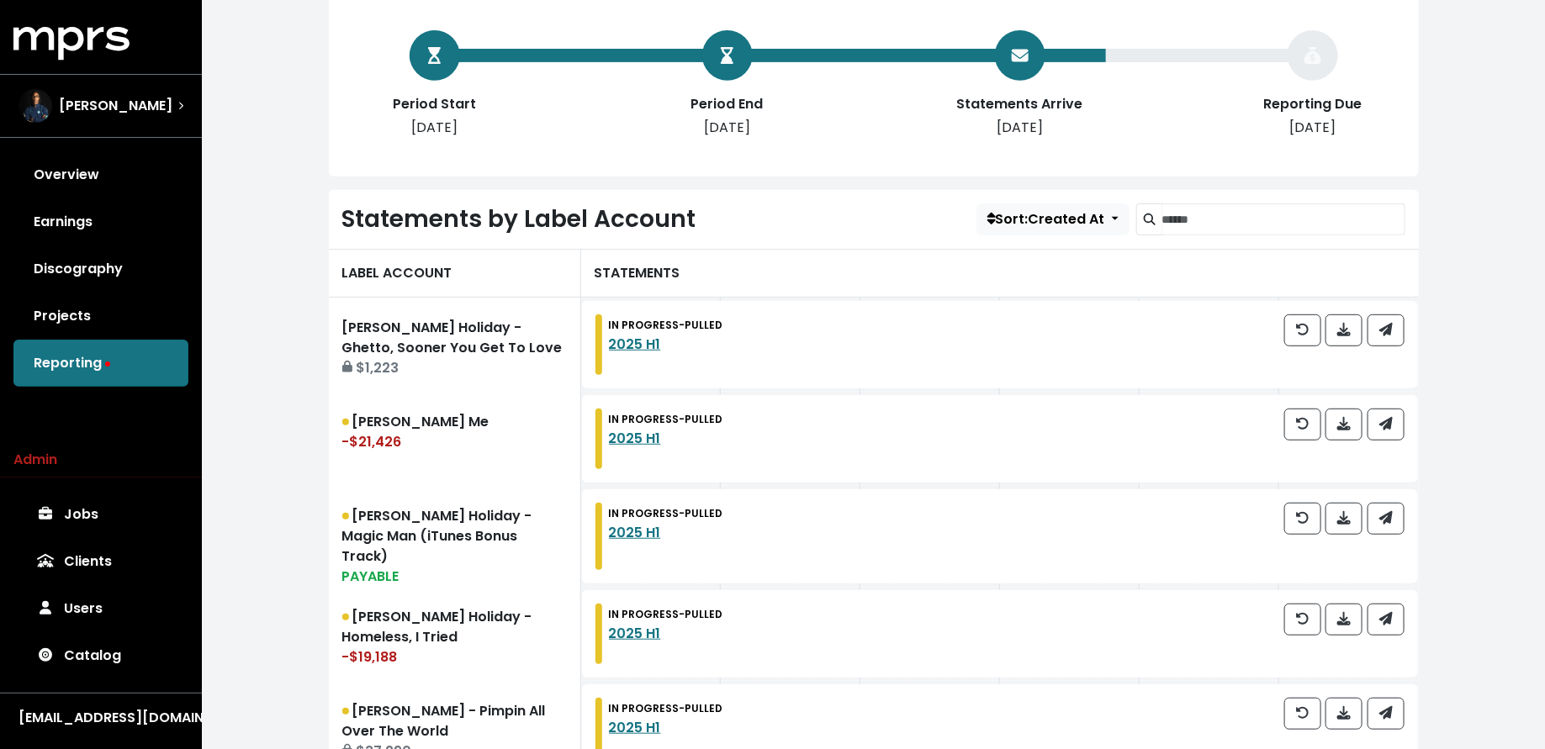
scroll to position [420, 0]
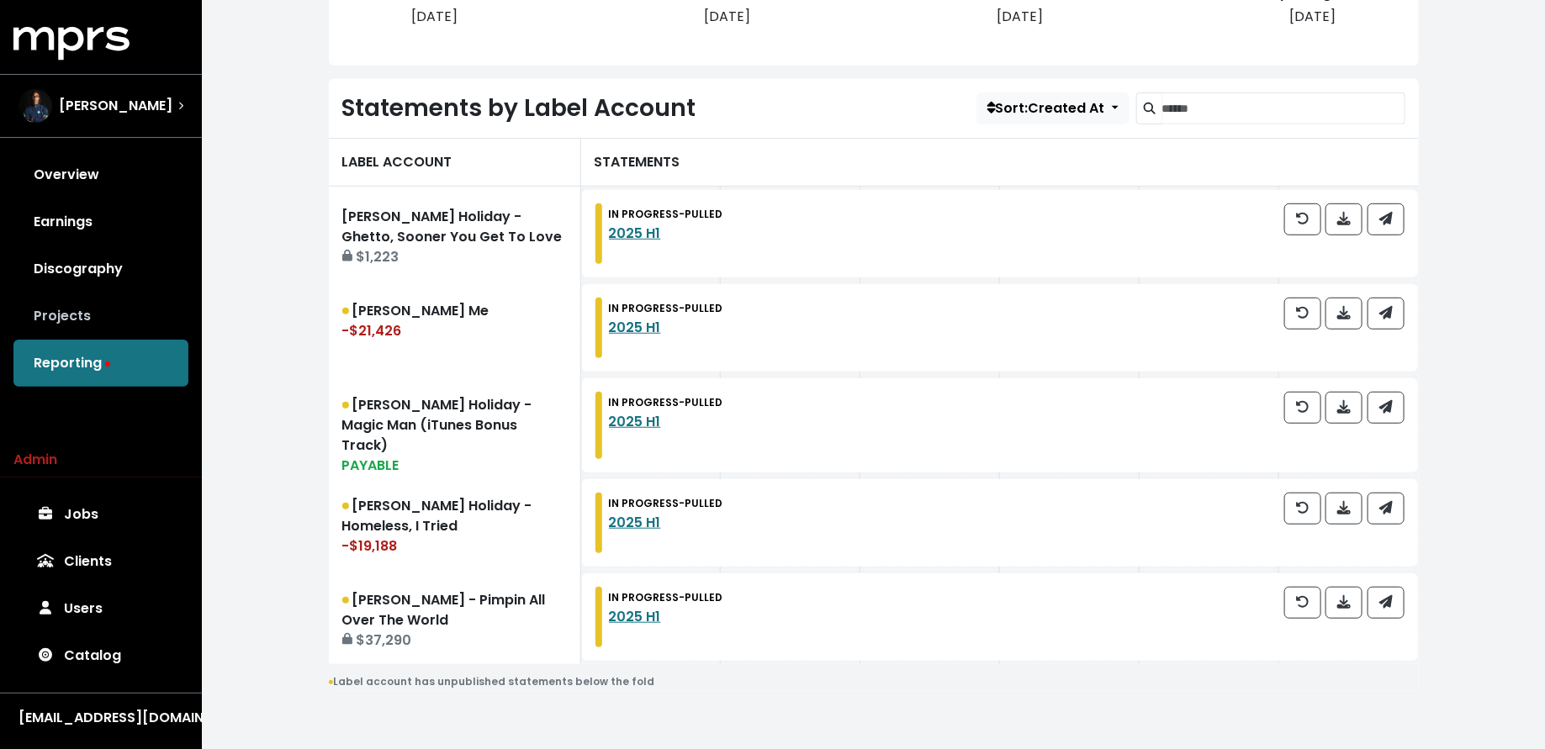
click at [123, 314] on link "Projects" at bounding box center [100, 316] width 175 height 47
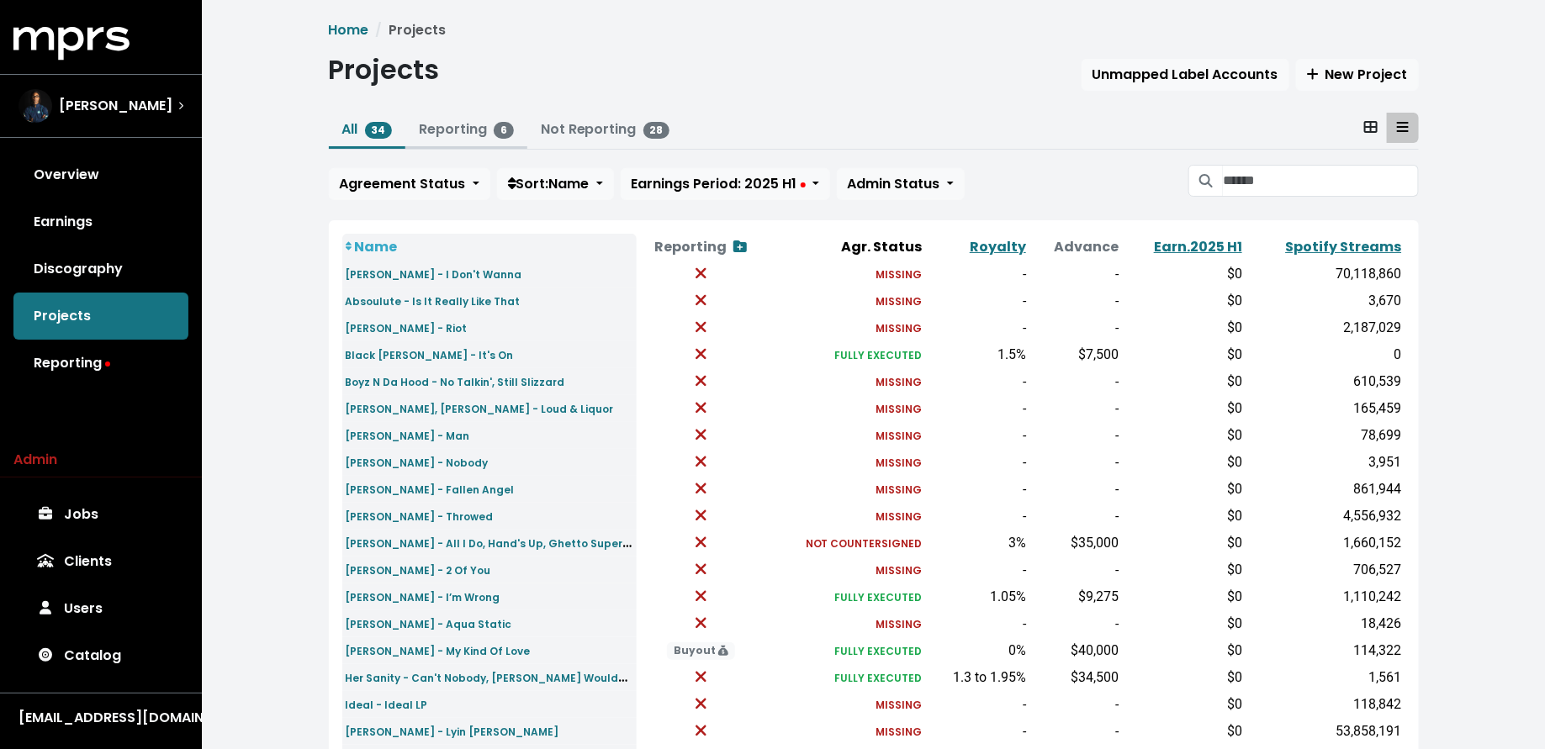
click at [431, 126] on link "Reporting 6" at bounding box center [466, 128] width 95 height 19
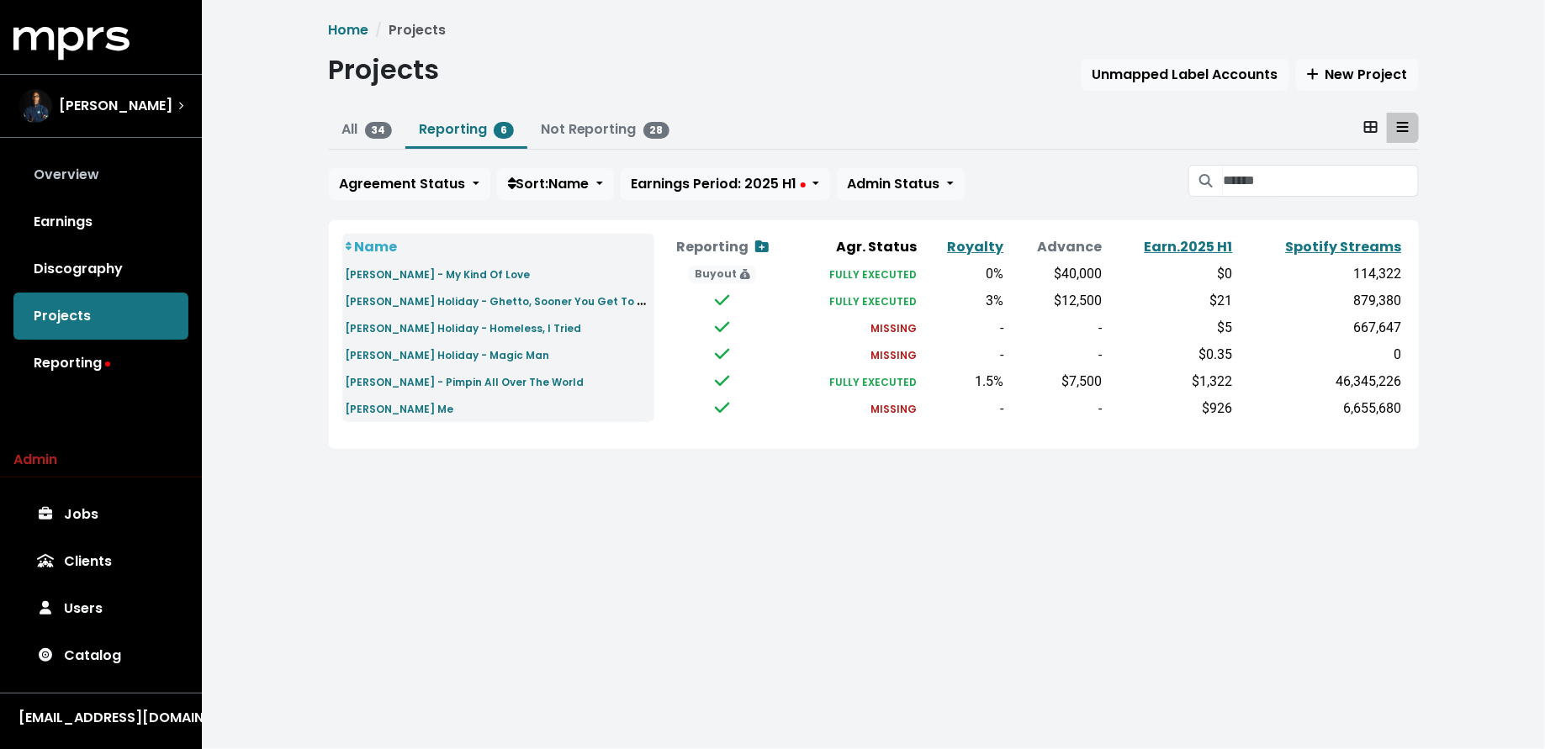
click at [133, 185] on link "Overview" at bounding box center [100, 174] width 175 height 47
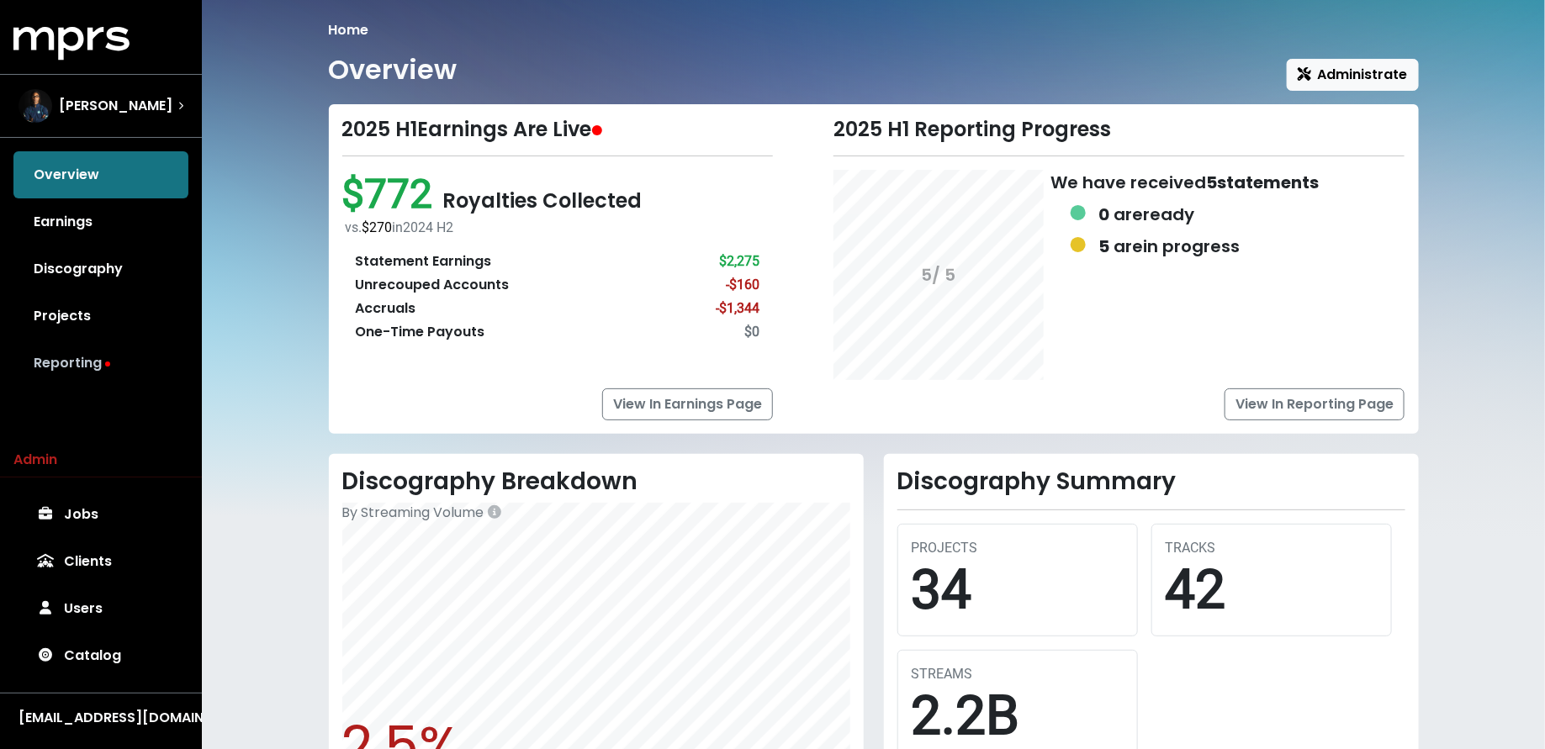
click at [108, 357] on link "Reporting" at bounding box center [100, 363] width 175 height 47
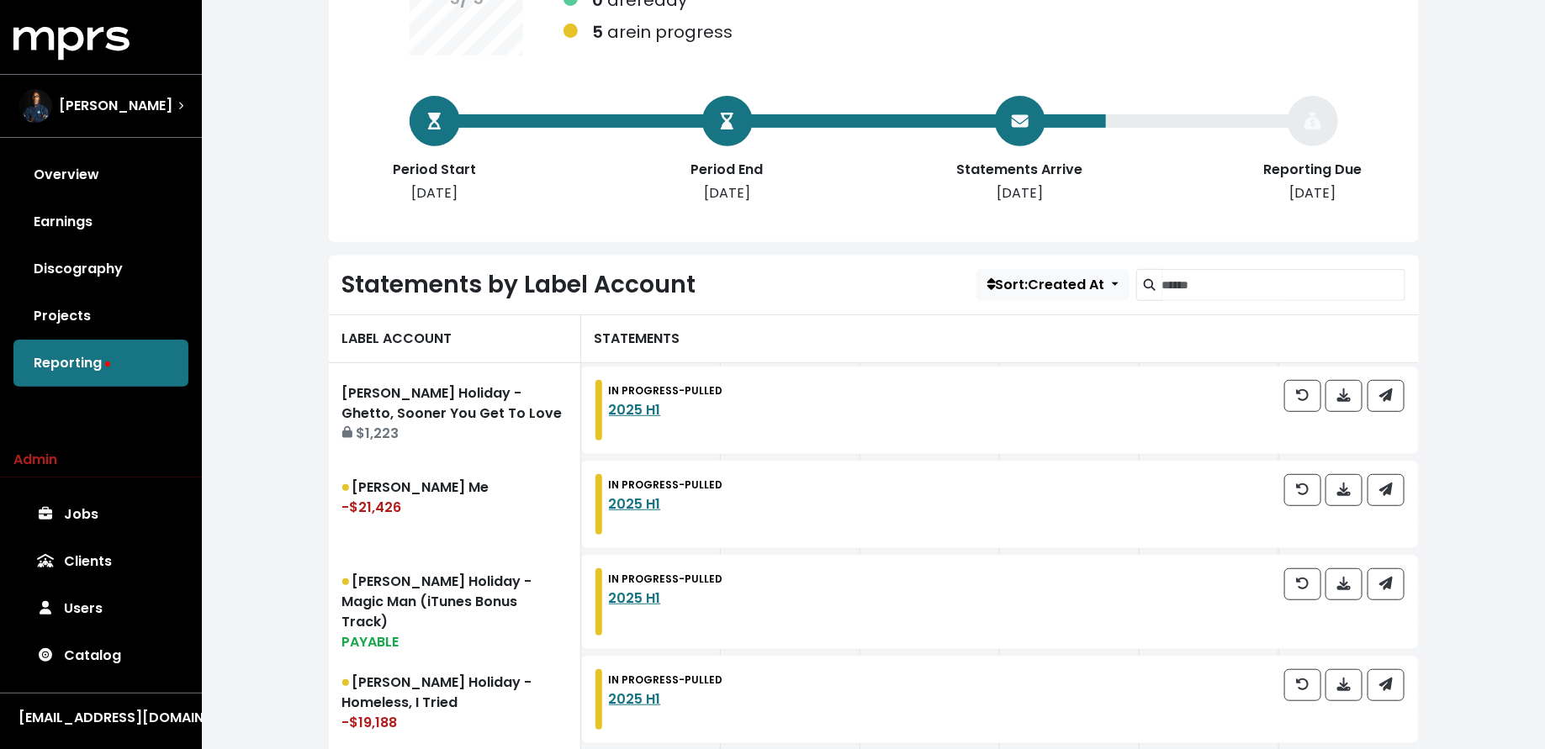
scroll to position [242, 0]
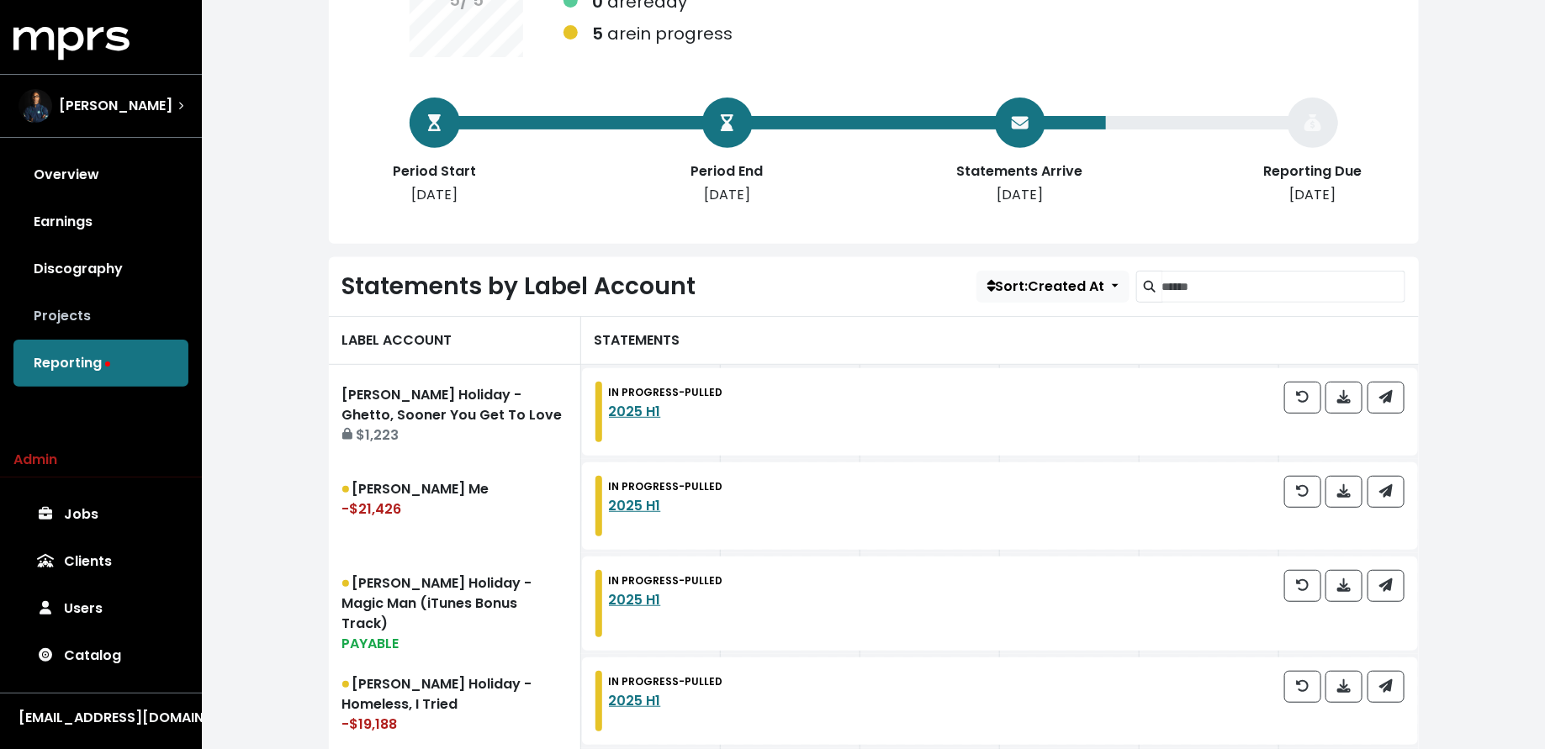
click at [86, 315] on link "Projects" at bounding box center [100, 316] width 175 height 47
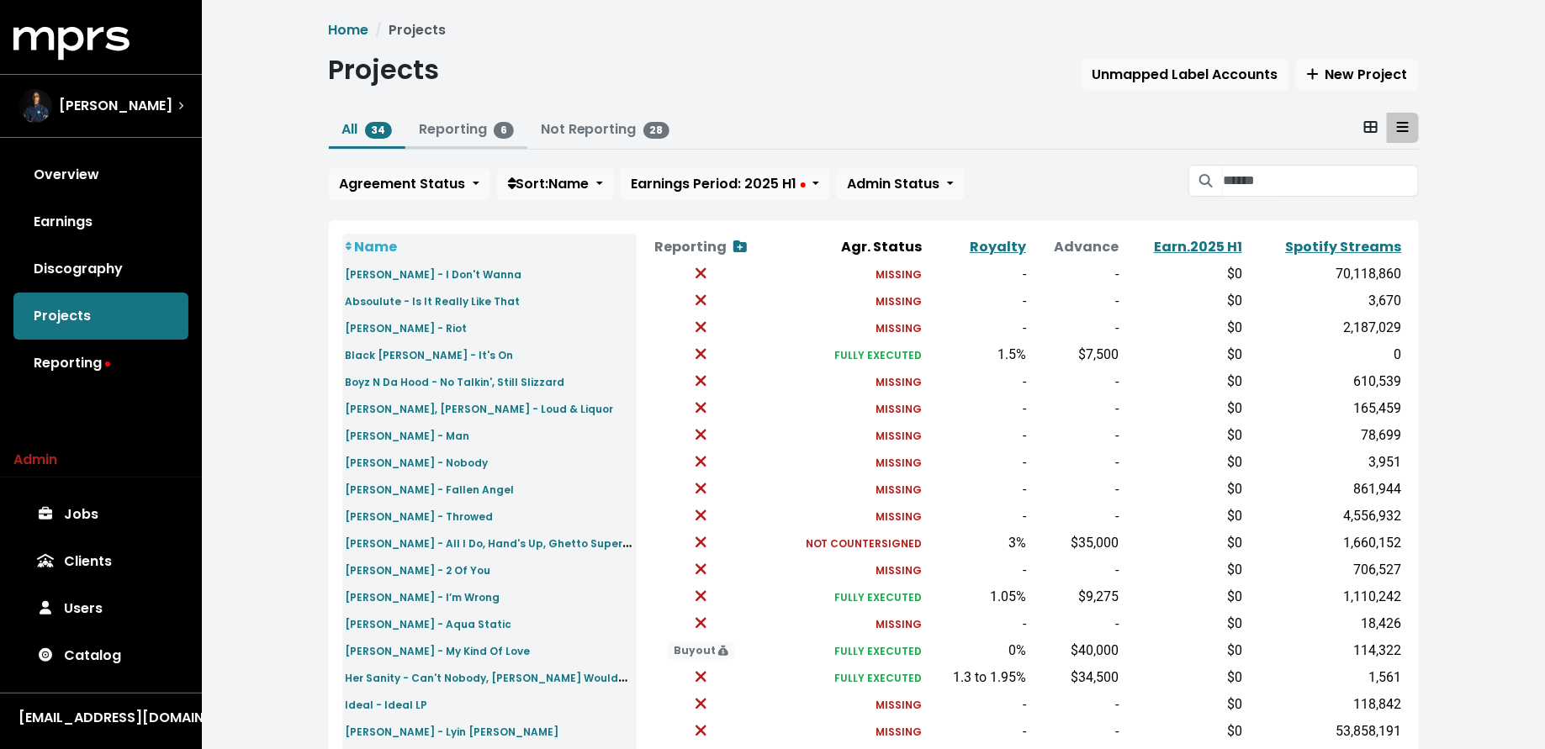
click at [411, 132] on button "Reporting 6" at bounding box center [466, 131] width 122 height 36
click at [438, 132] on link "Reporting 6" at bounding box center [466, 128] width 95 height 19
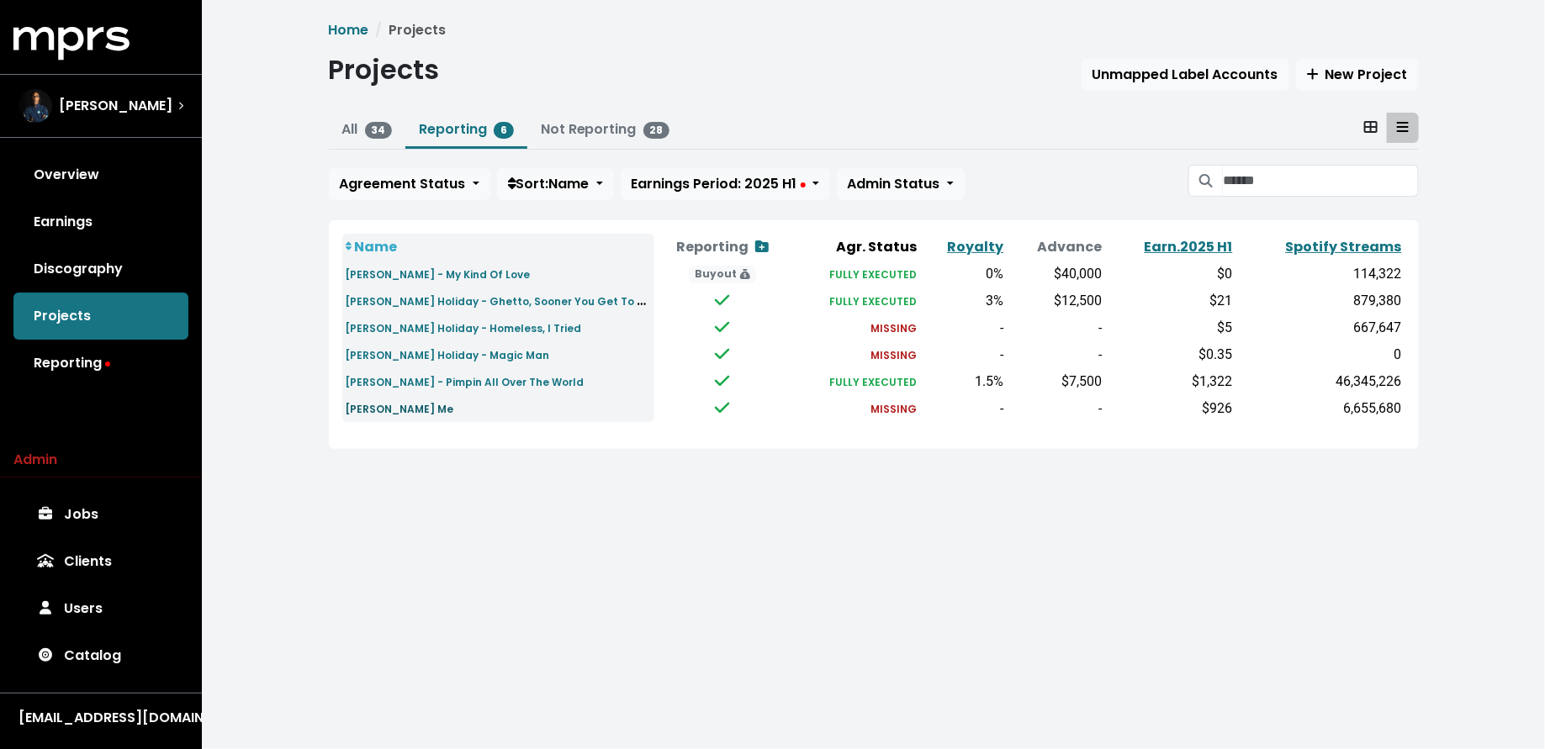
click at [426, 410] on small "Miguel - Teach Me" at bounding box center [400, 409] width 108 height 14
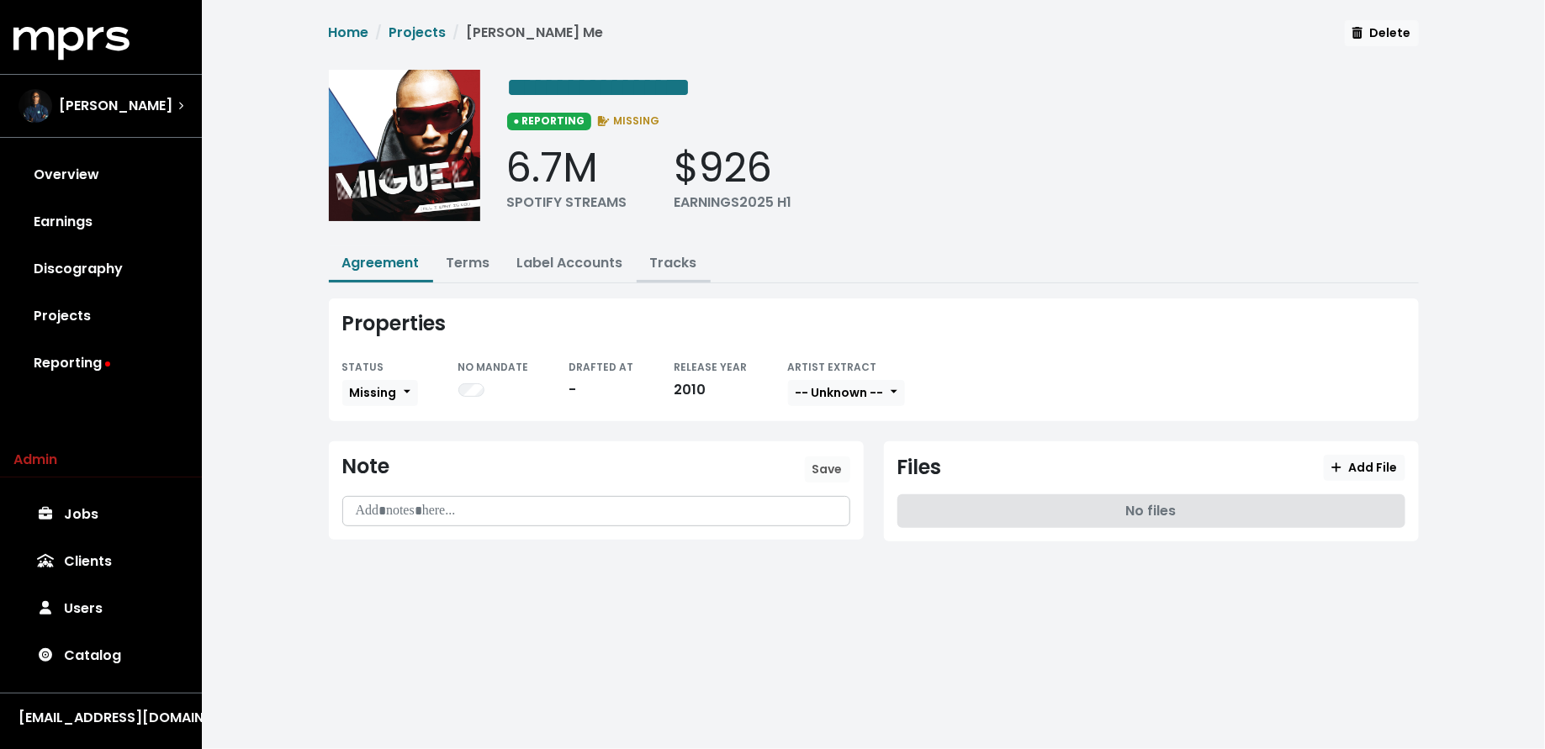
click at [662, 253] on link "Tracks" at bounding box center [673, 262] width 47 height 19
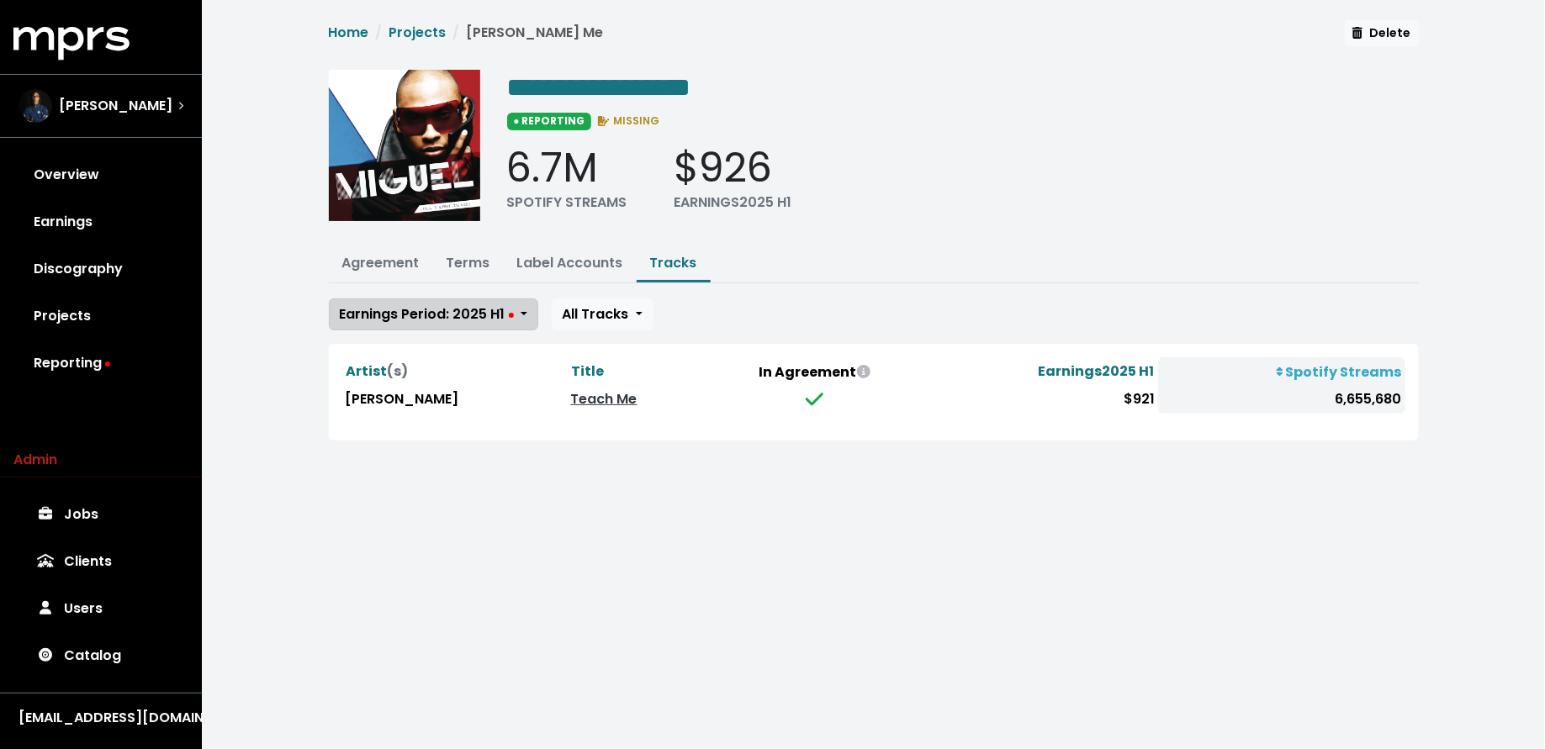
click at [416, 308] on span "Earnings Period: 2025 H1" at bounding box center [427, 313] width 174 height 19
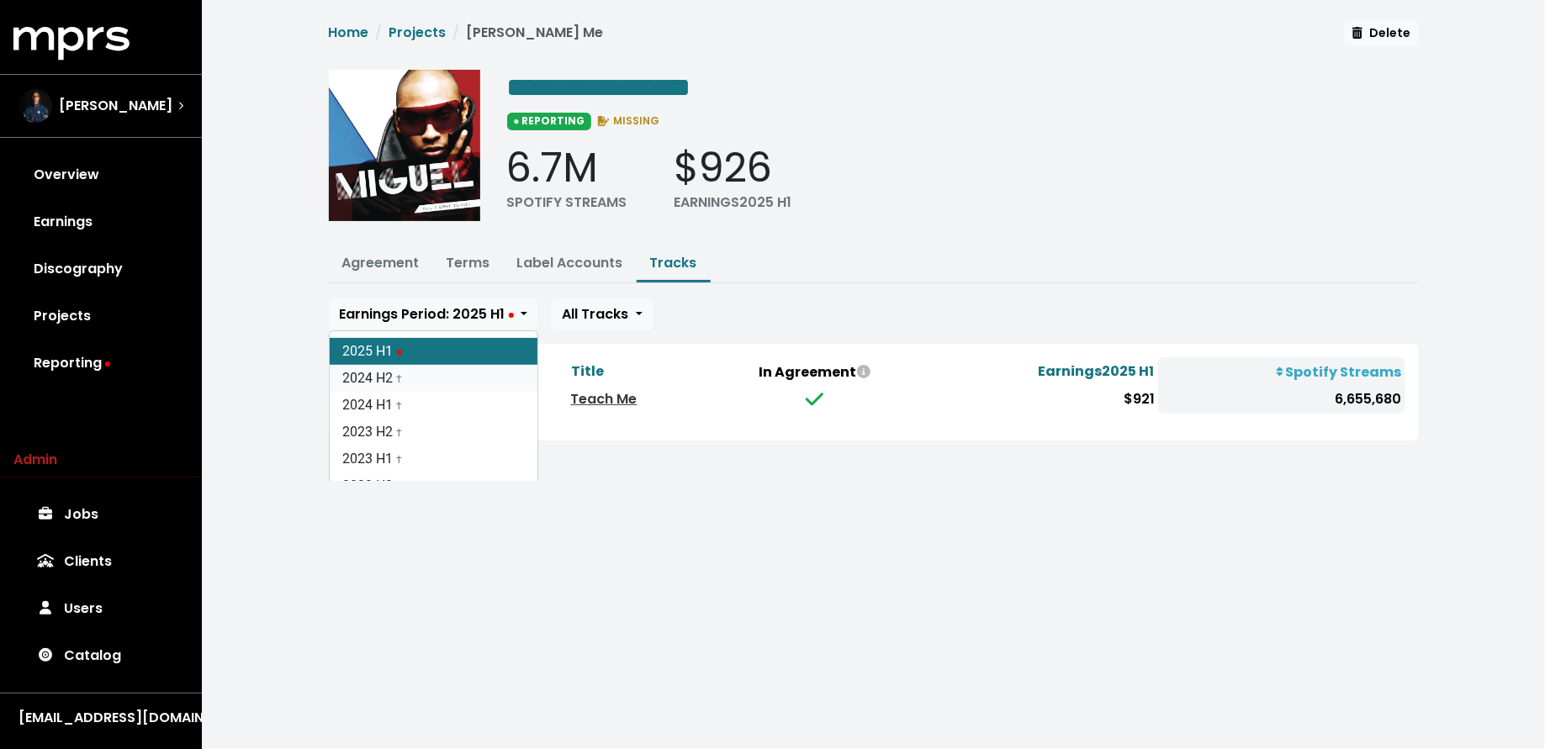
click at [410, 365] on link "2024 H2 †" at bounding box center [434, 378] width 208 height 27
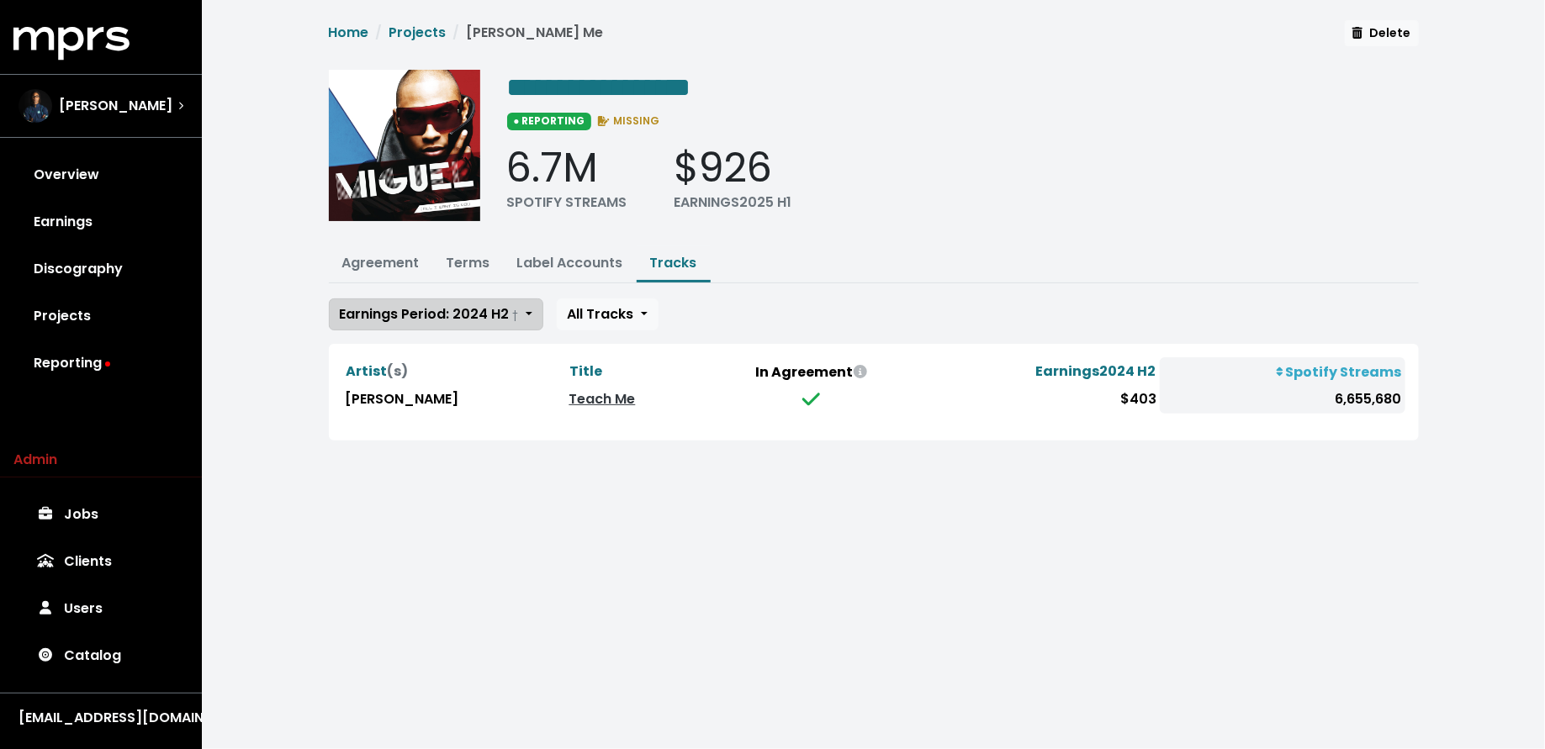
click at [411, 315] on span "Earnings Period: 2024 H2 †" at bounding box center [429, 313] width 179 height 19
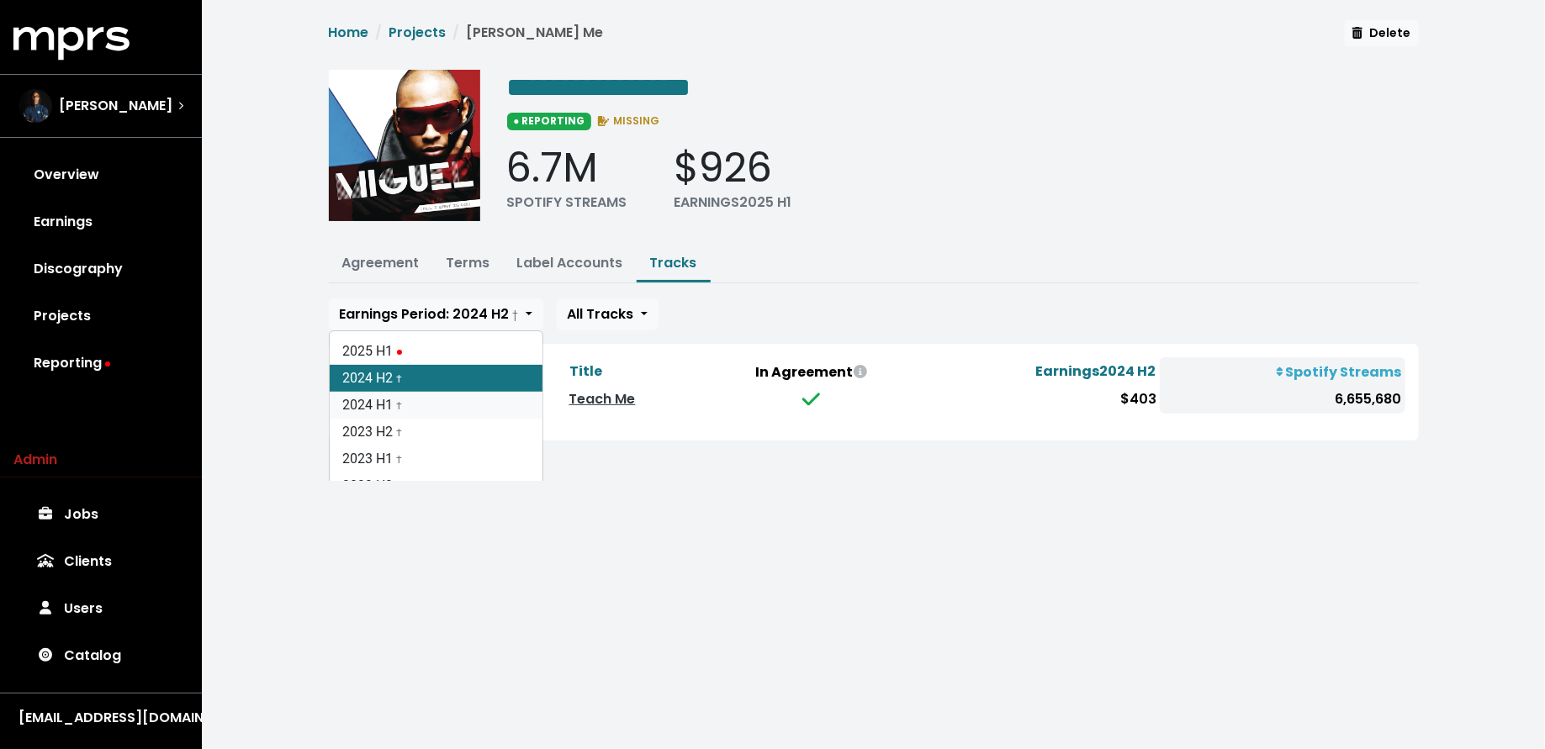
click at [412, 394] on link "2024 H1 †" at bounding box center [436, 405] width 213 height 27
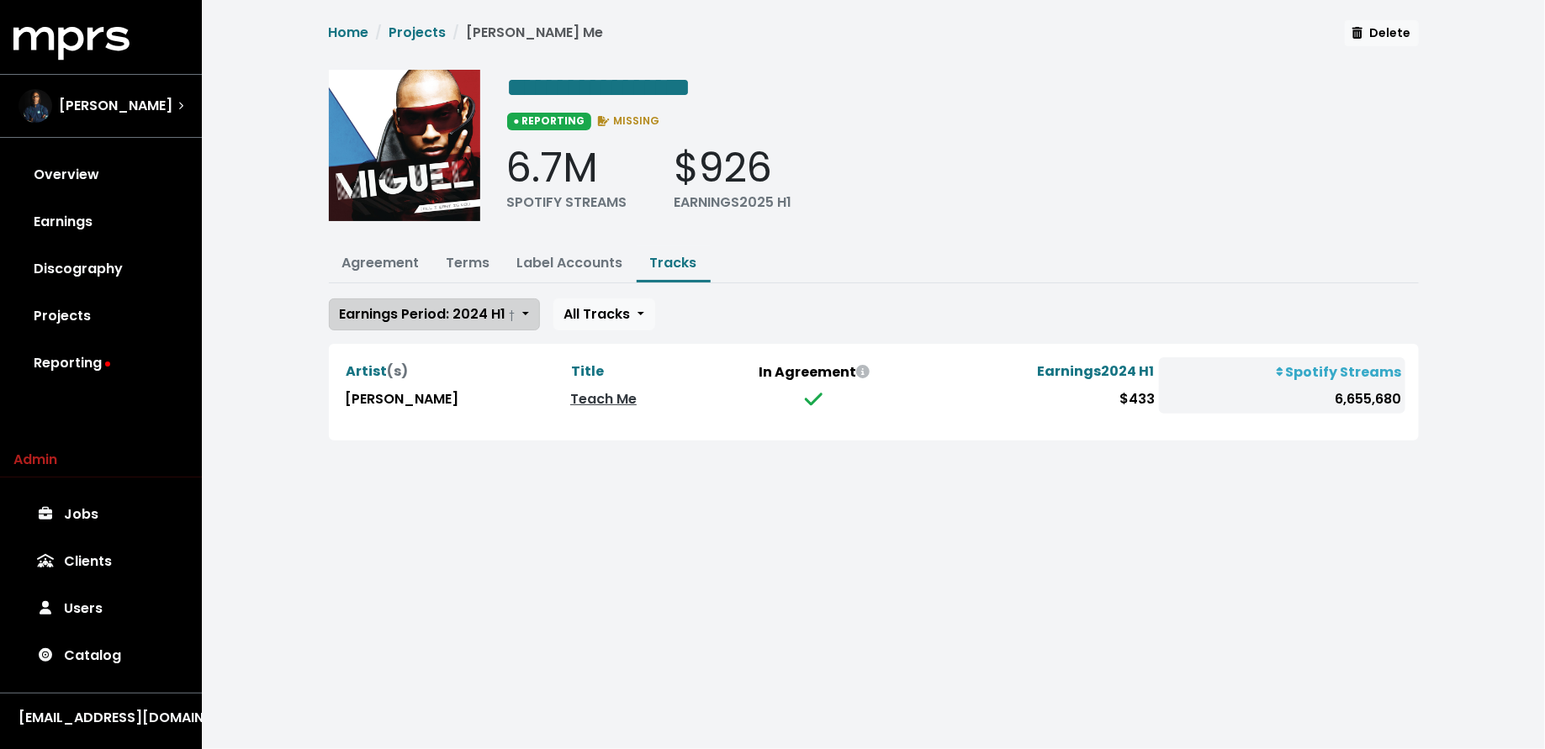
click at [410, 318] on span "Earnings Period: 2024 H1 †" at bounding box center [428, 313] width 176 height 19
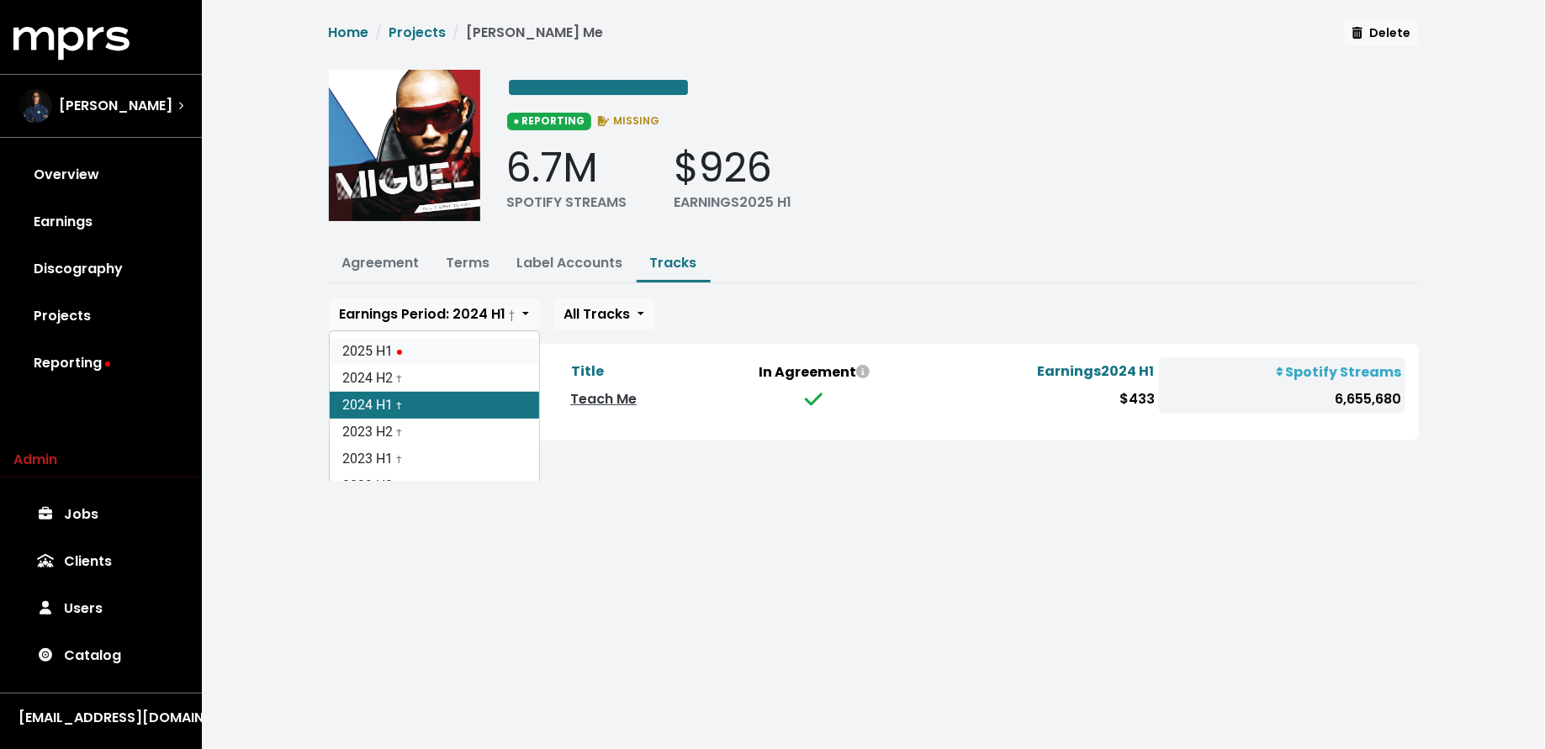
click at [410, 346] on link "2025 H1" at bounding box center [434, 351] width 209 height 27
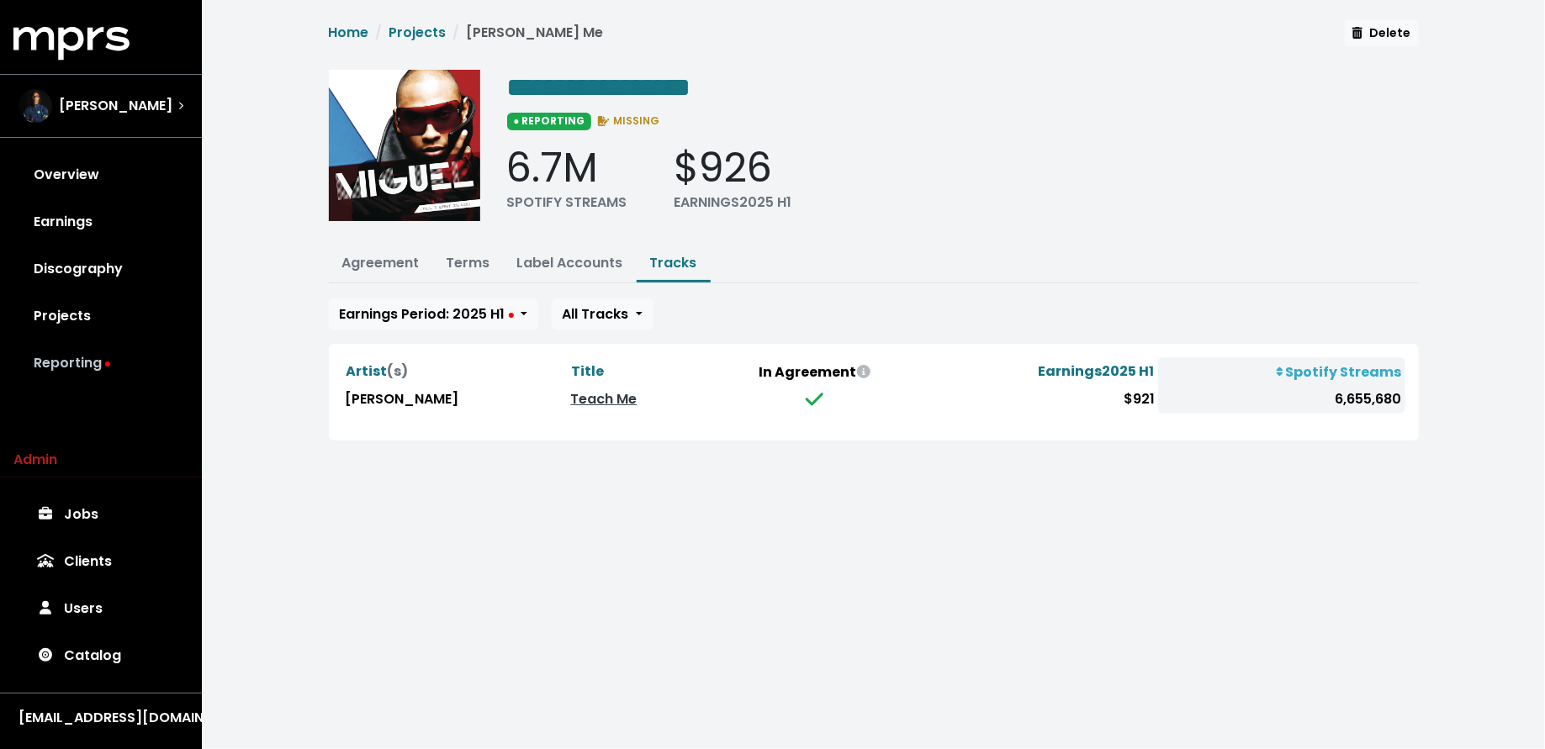
click at [119, 361] on link "Reporting" at bounding box center [100, 363] width 175 height 47
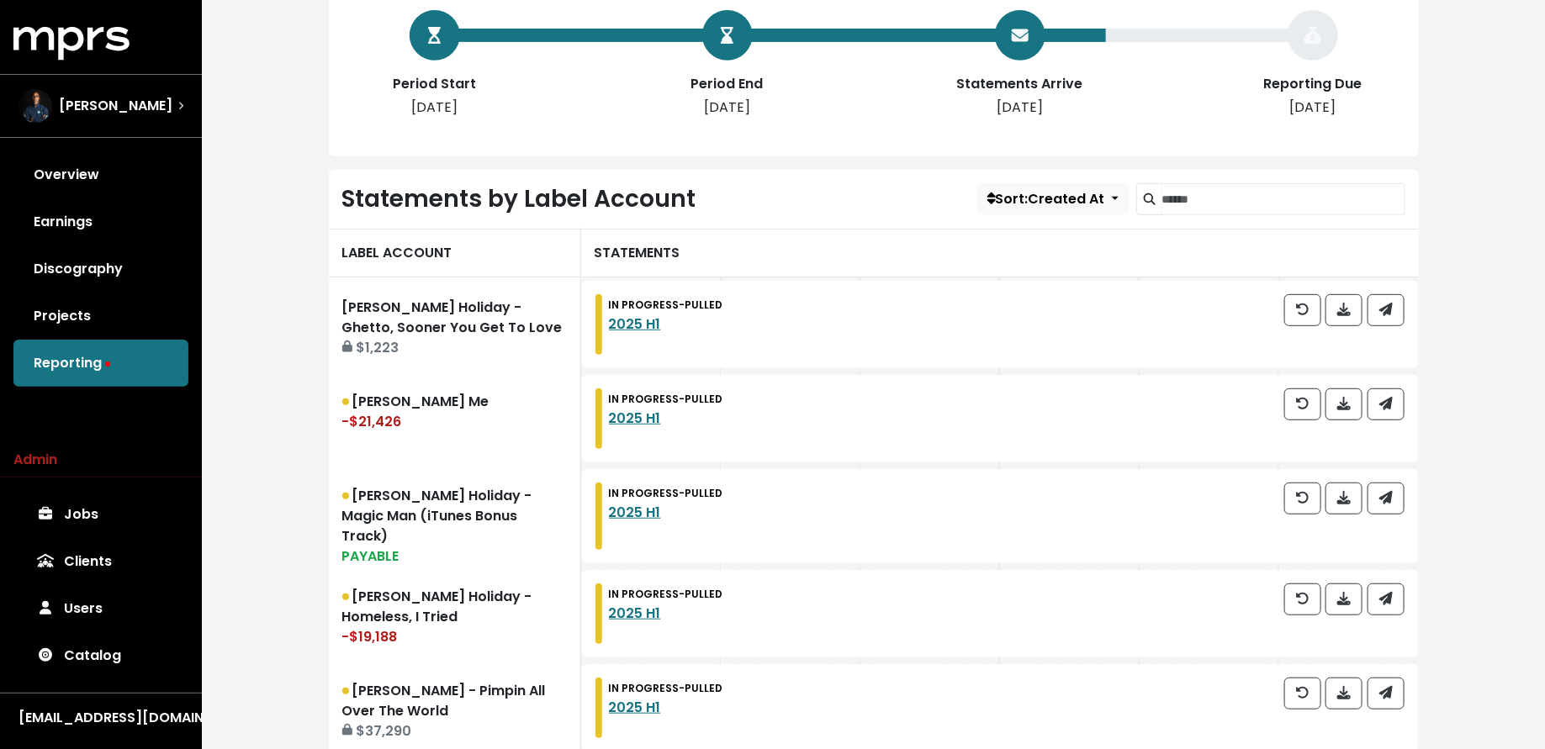
scroll to position [420, 0]
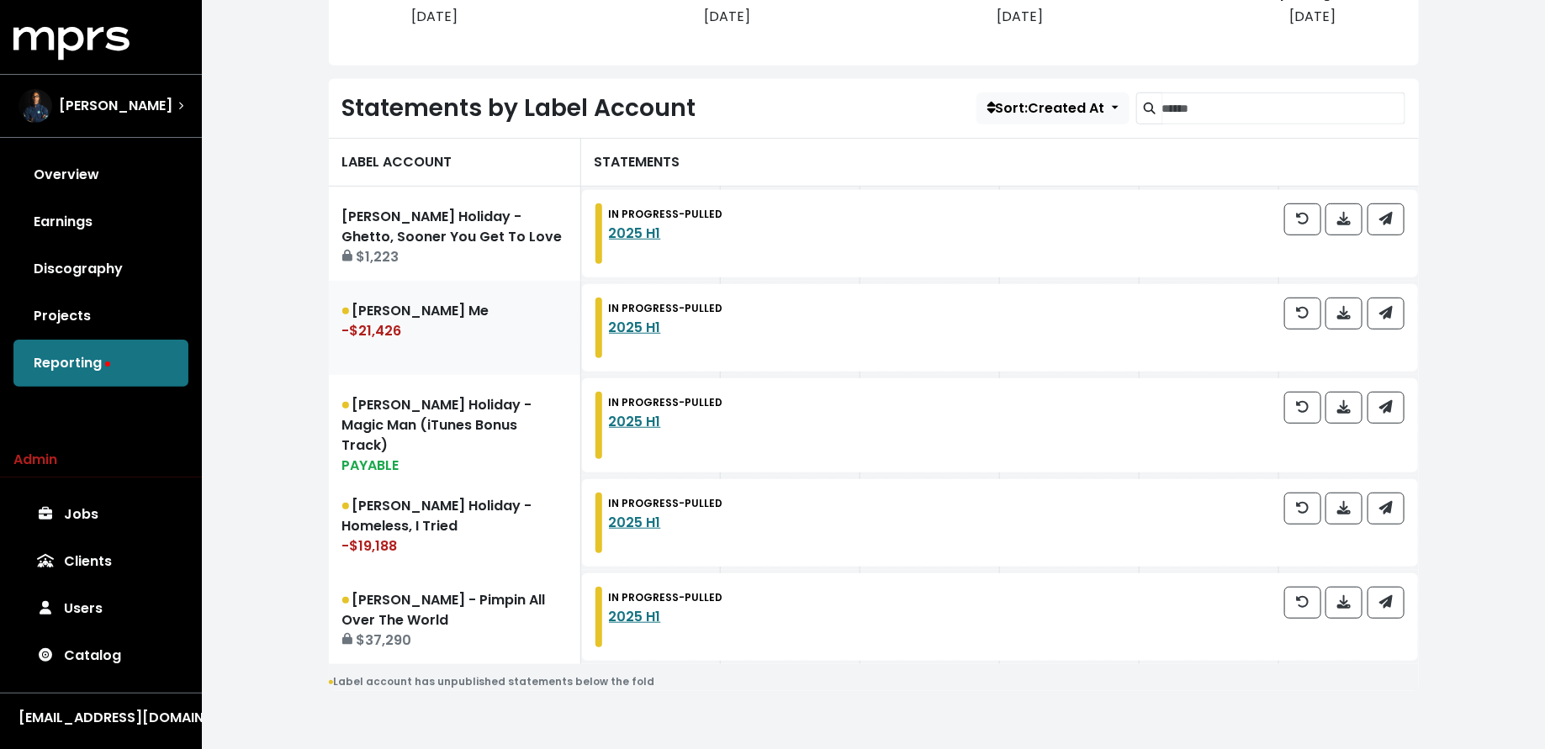
click at [441, 340] on link "Miguel - Teach Me -$21,426" at bounding box center [455, 328] width 252 height 94
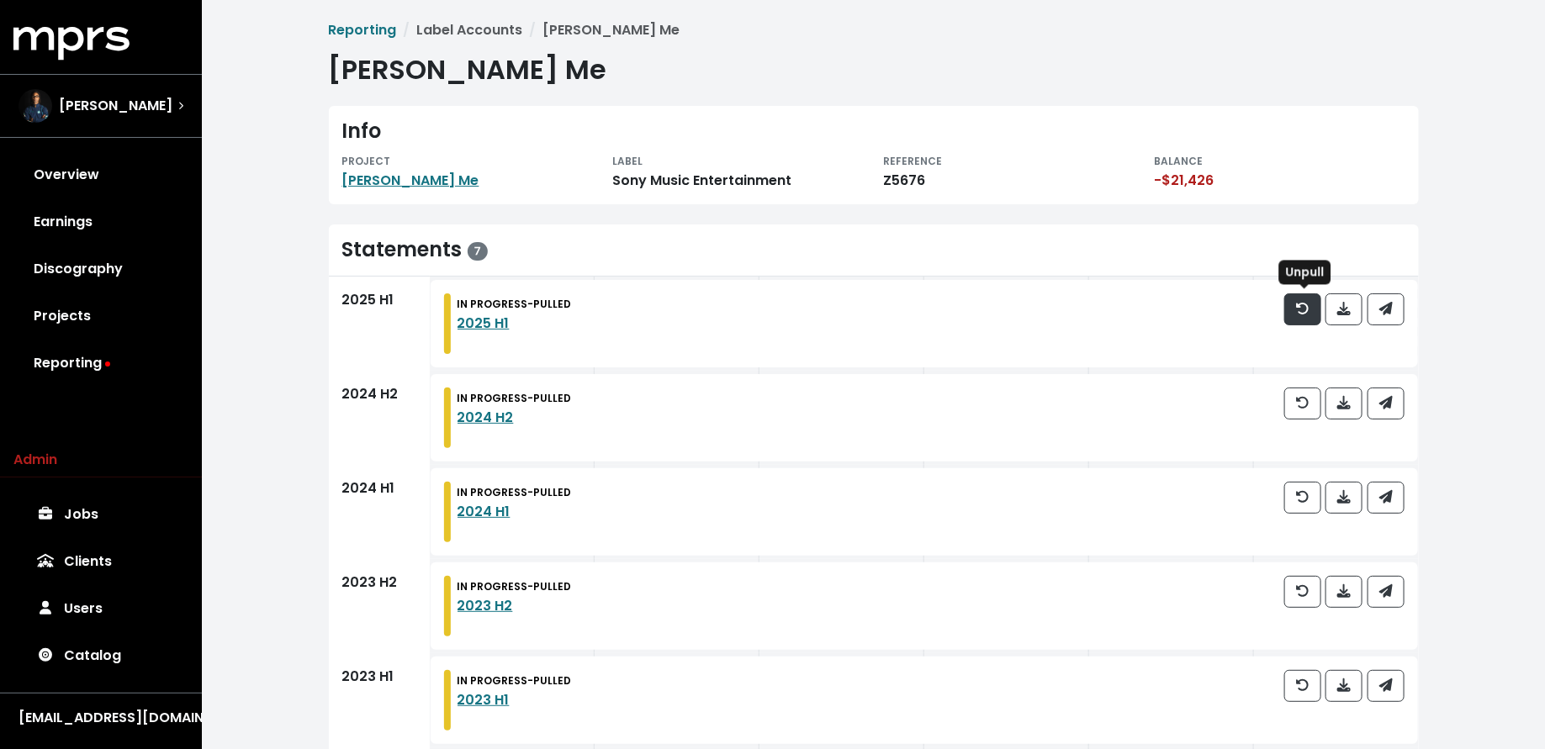
click at [1298, 319] on button "button" at bounding box center [1302, 309] width 37 height 32
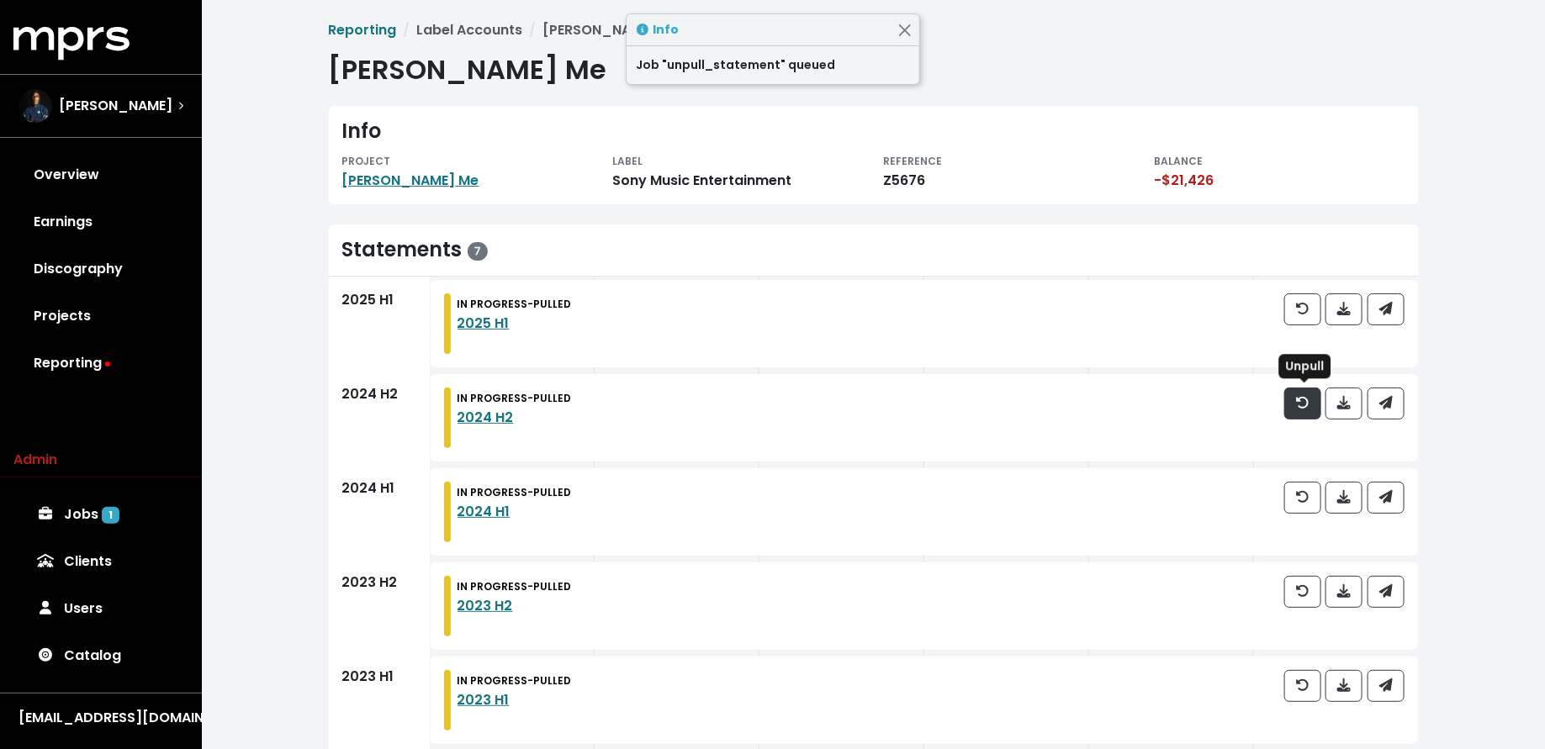
click at [1308, 404] on icon "button" at bounding box center [1302, 403] width 13 height 12
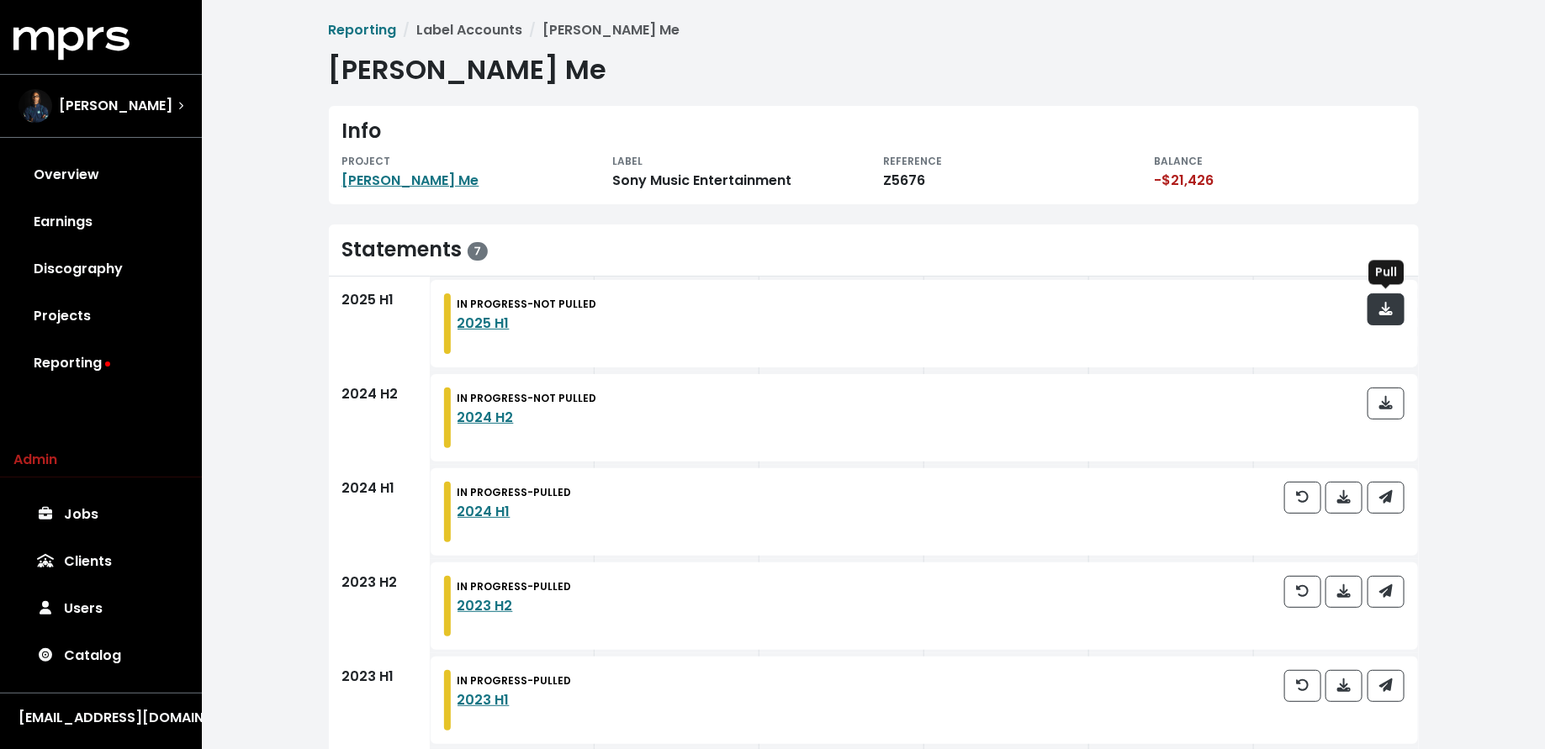
click at [1378, 323] on button "button" at bounding box center [1385, 309] width 37 height 32
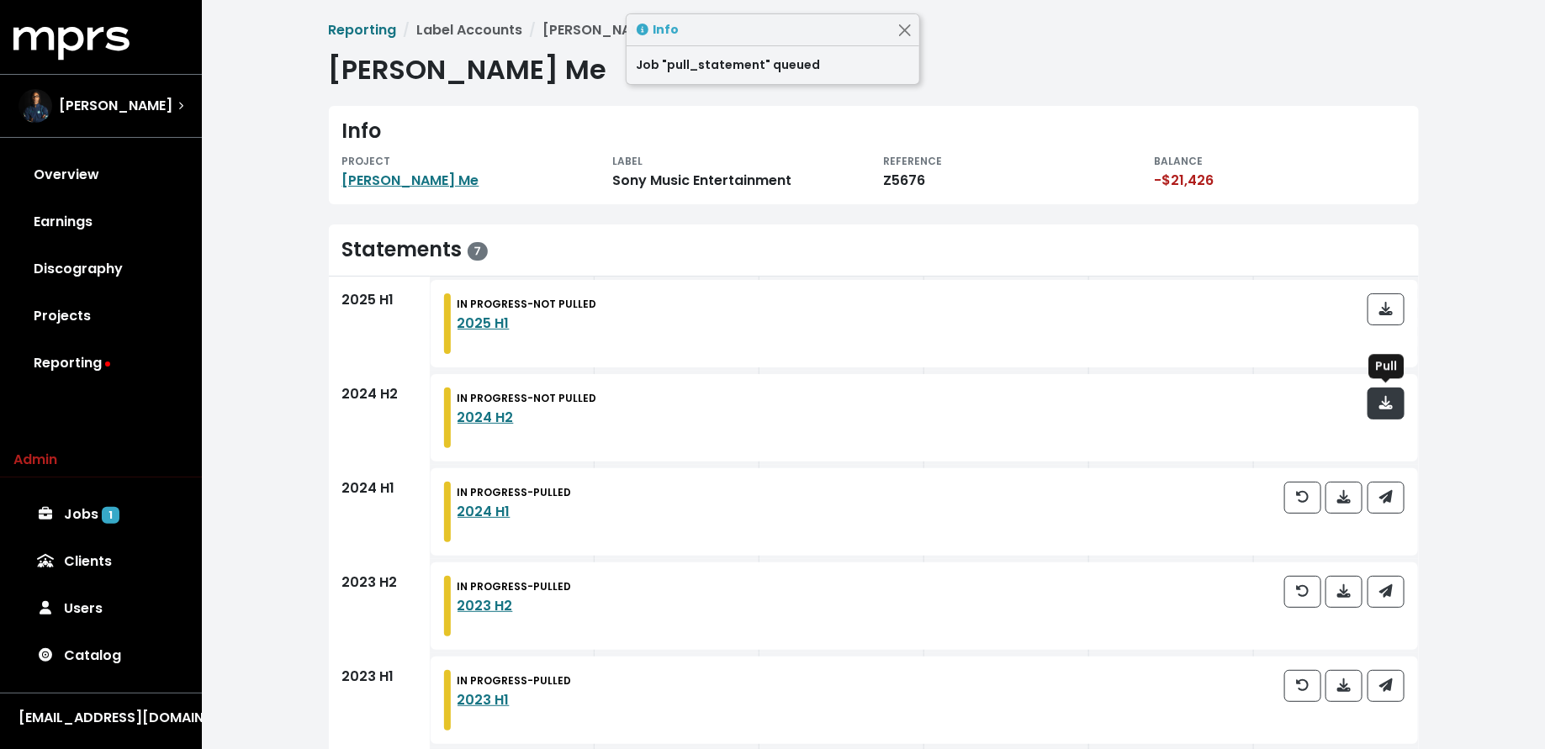
click at [1384, 403] on icon "button" at bounding box center [1385, 402] width 13 height 13
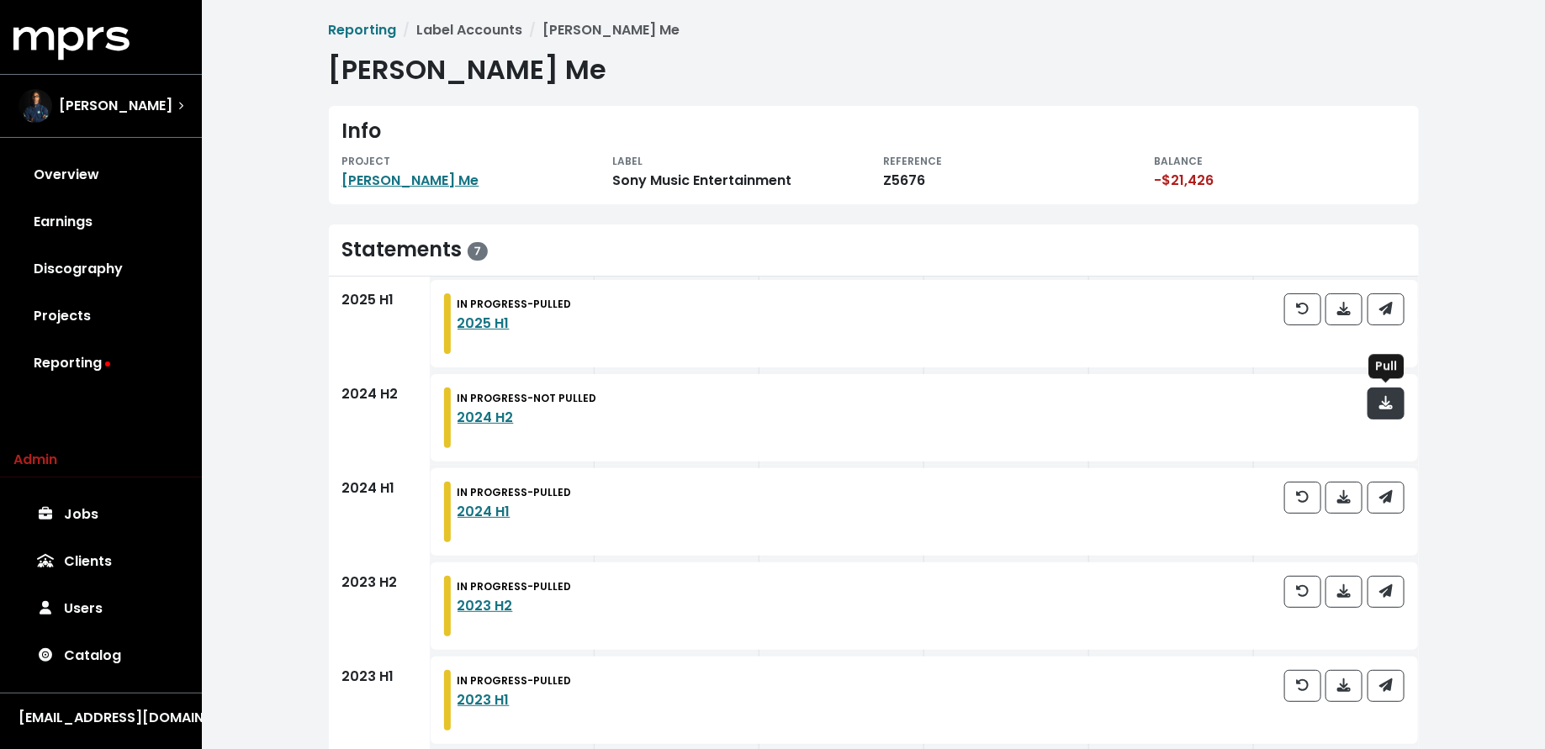
click at [1389, 403] on icon "button" at bounding box center [1385, 402] width 13 height 13
click at [412, 182] on link "[PERSON_NAME] Me" at bounding box center [410, 180] width 137 height 19
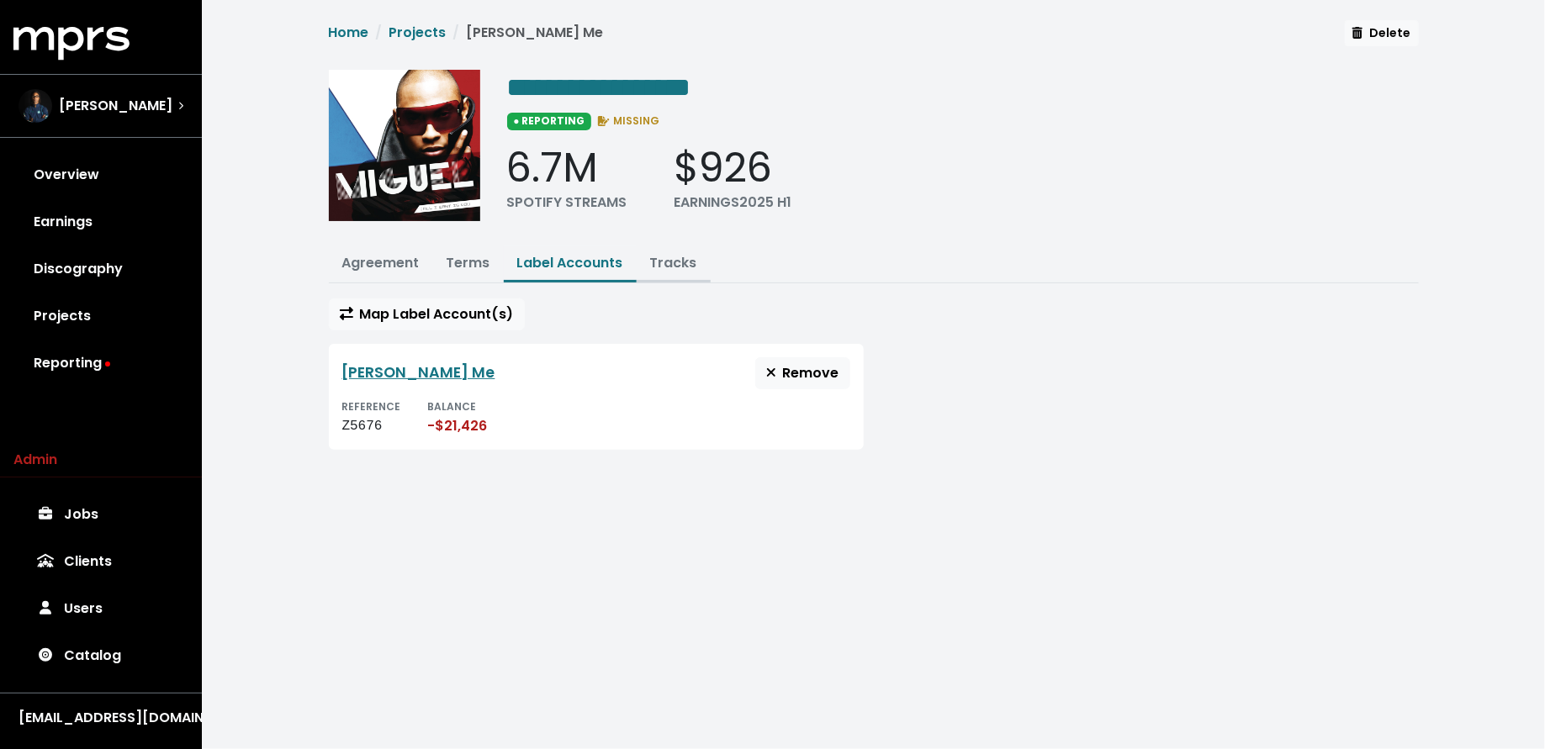
click at [662, 263] on link "Tracks" at bounding box center [673, 262] width 47 height 19
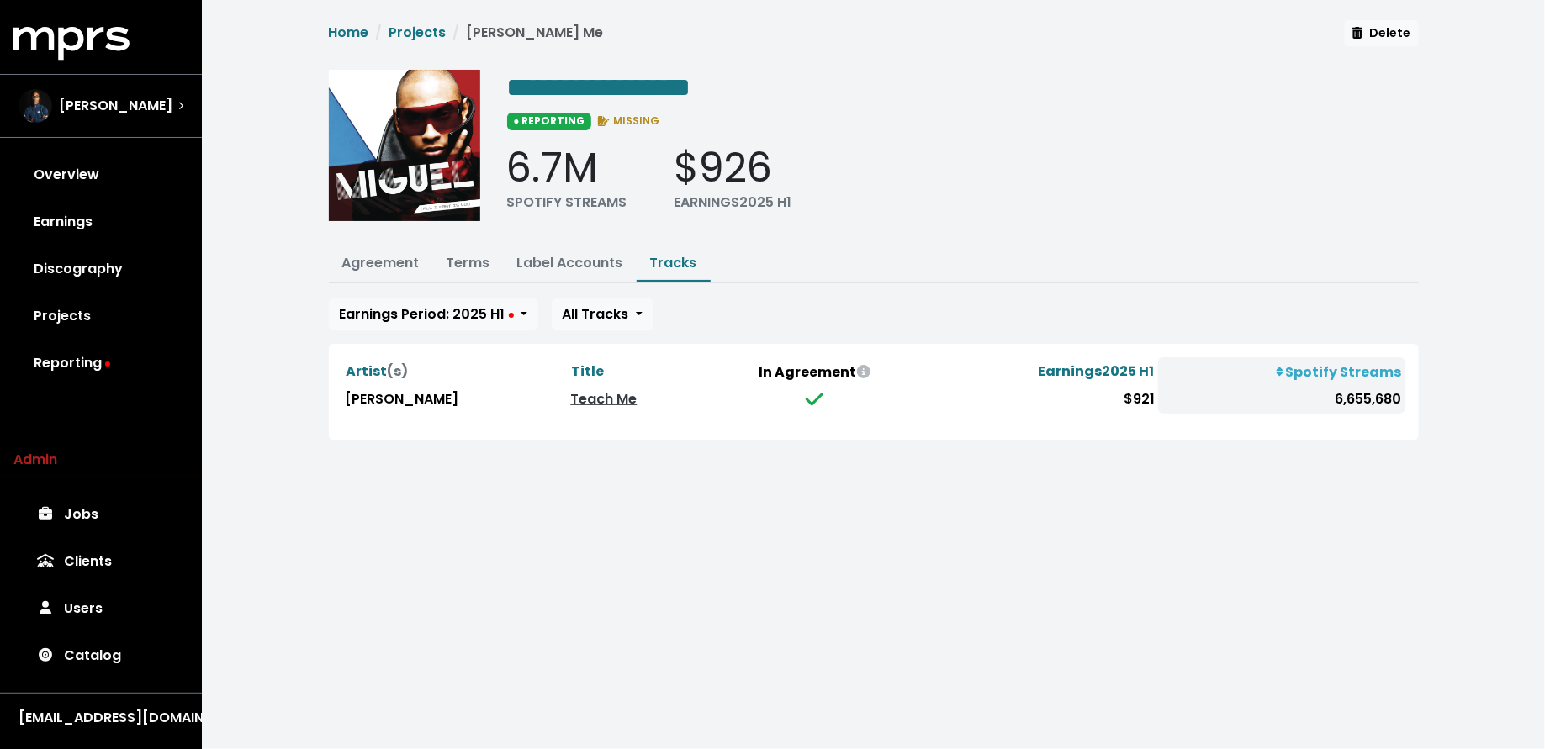
click at [273, 425] on div "**********" at bounding box center [873, 240] width 1343 height 481
click at [109, 363] on link "Reporting" at bounding box center [100, 363] width 175 height 47
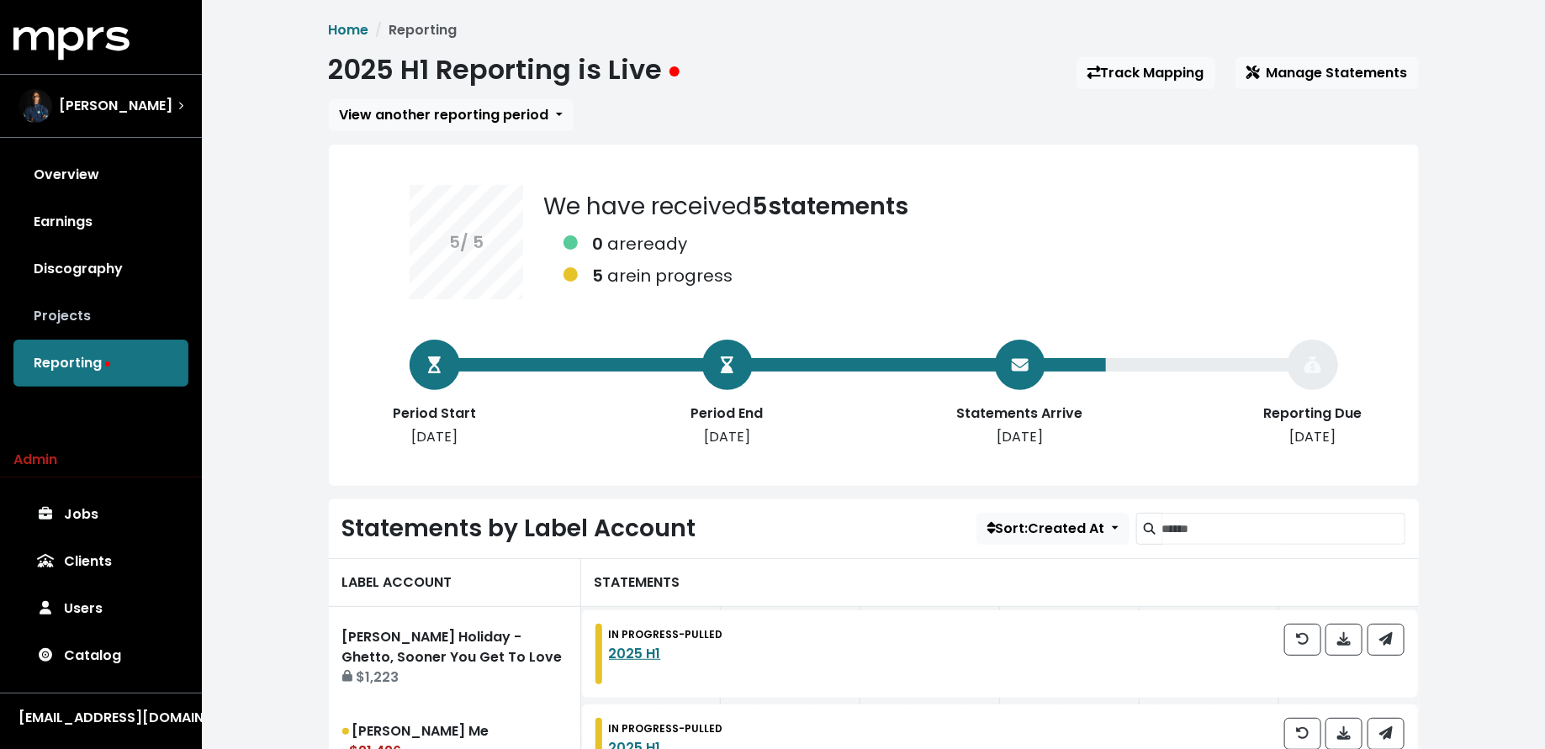
click at [91, 320] on link "Projects" at bounding box center [100, 316] width 175 height 47
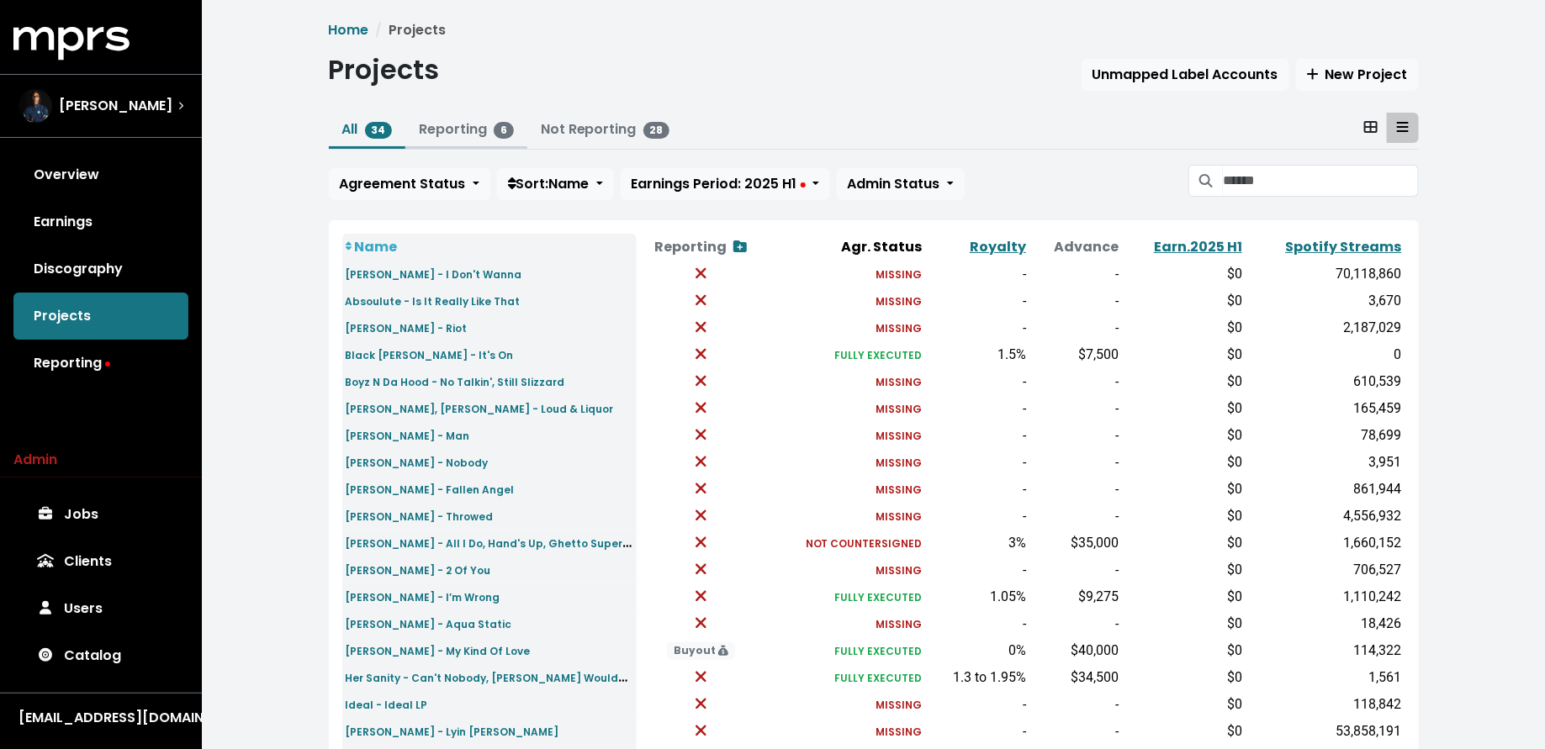
click at [433, 135] on link "Reporting 6" at bounding box center [466, 128] width 95 height 19
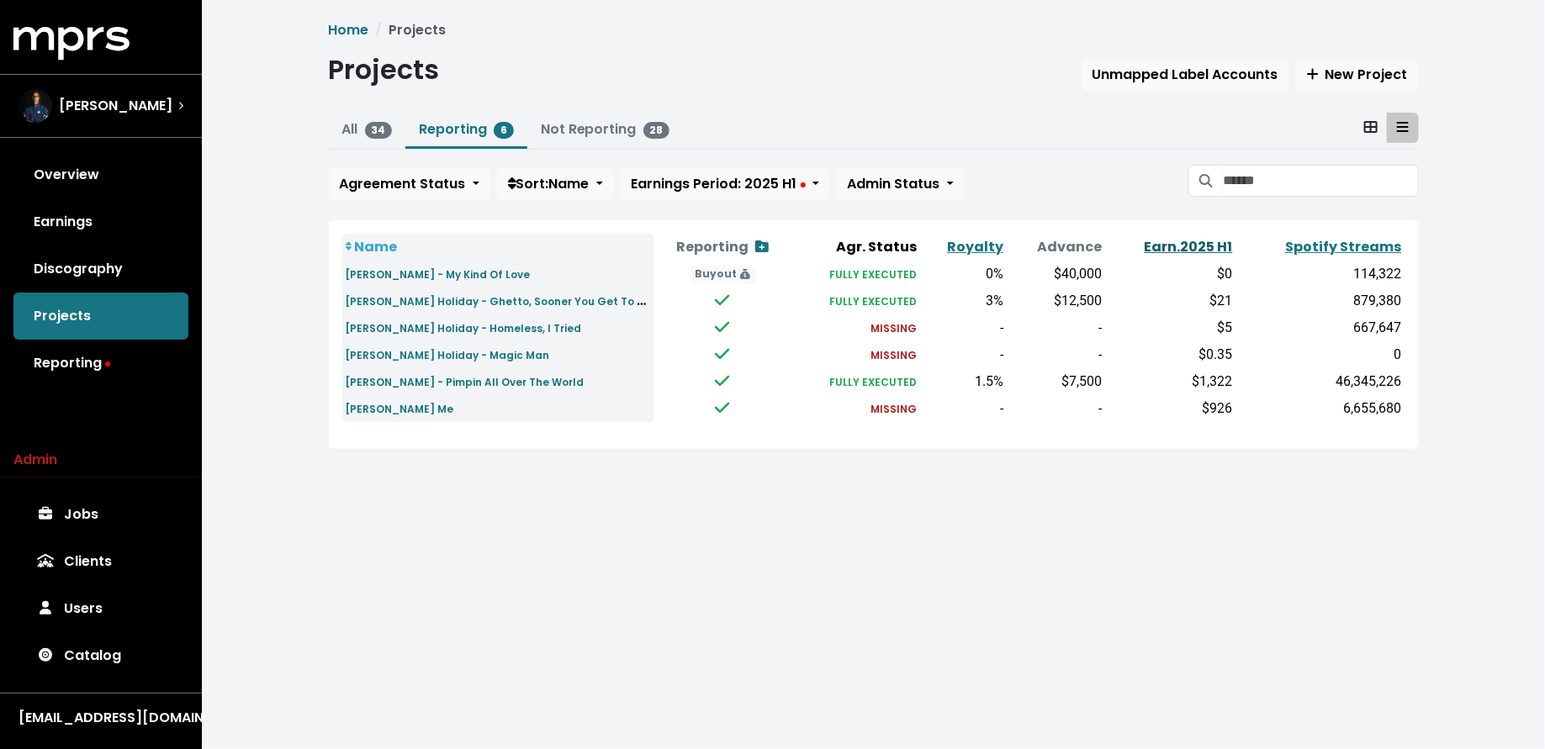
click at [1165, 247] on link "Earn. 2025 H1" at bounding box center [1189, 246] width 88 height 19
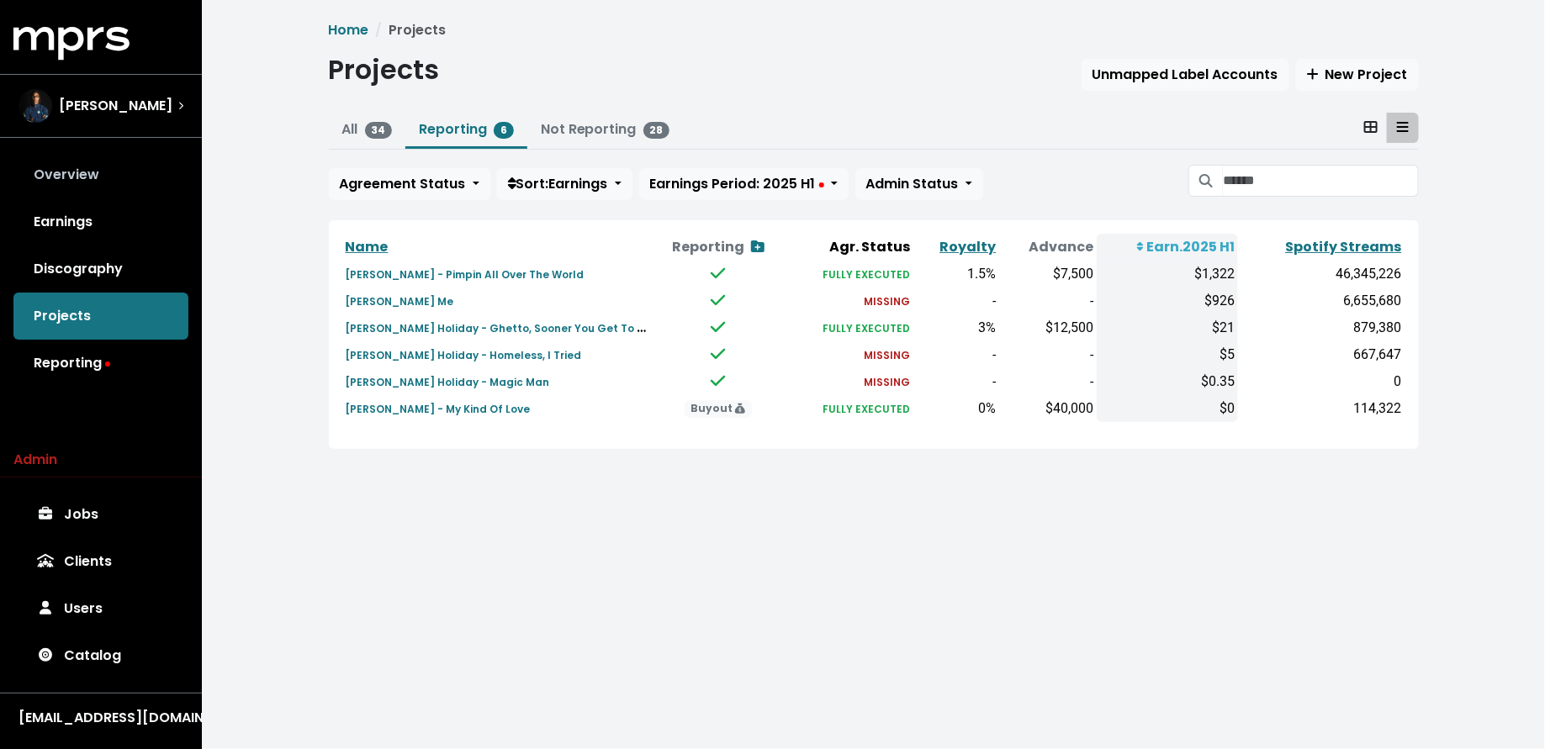
click at [156, 172] on link "Overview" at bounding box center [100, 174] width 175 height 47
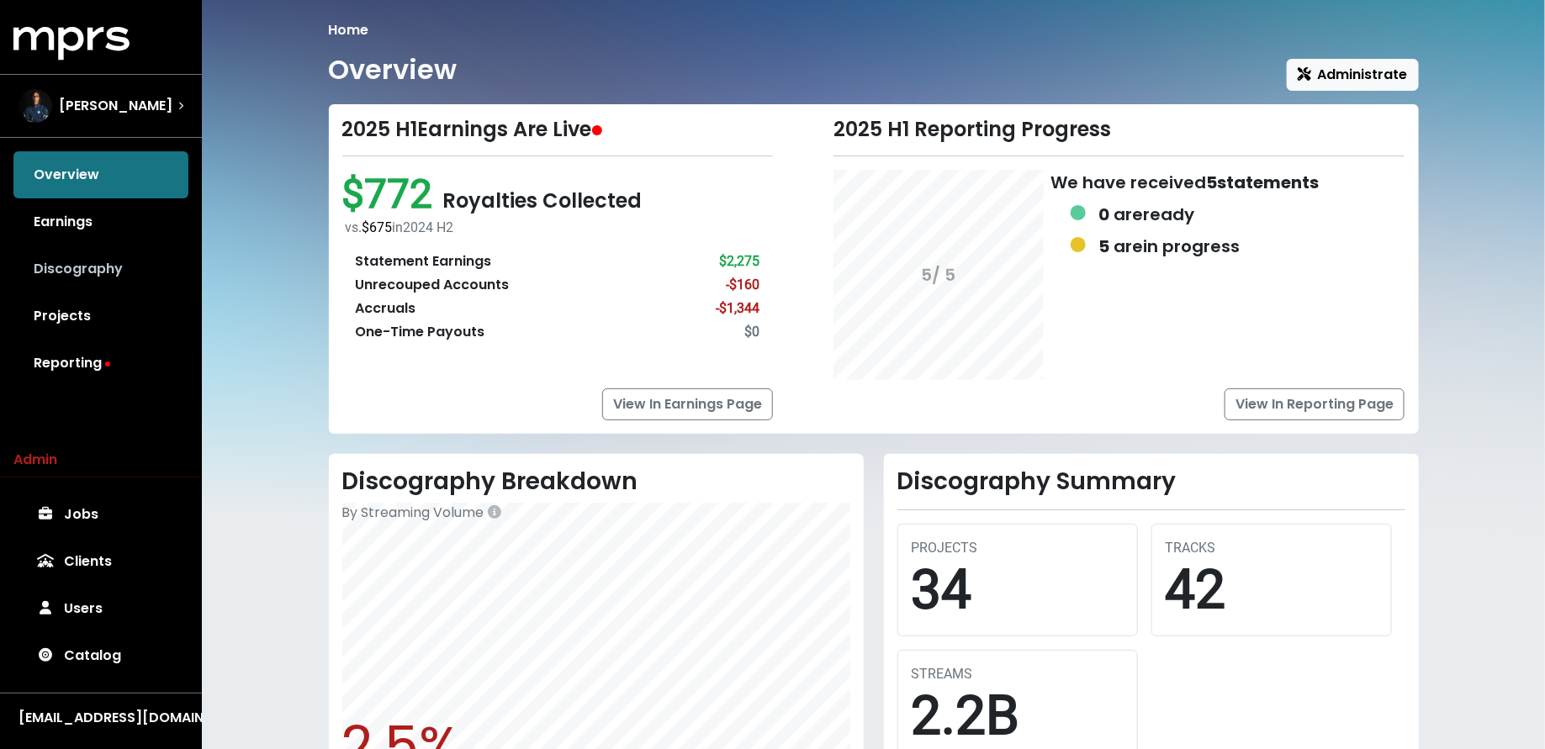
click at [103, 255] on link "Discography" at bounding box center [100, 269] width 175 height 47
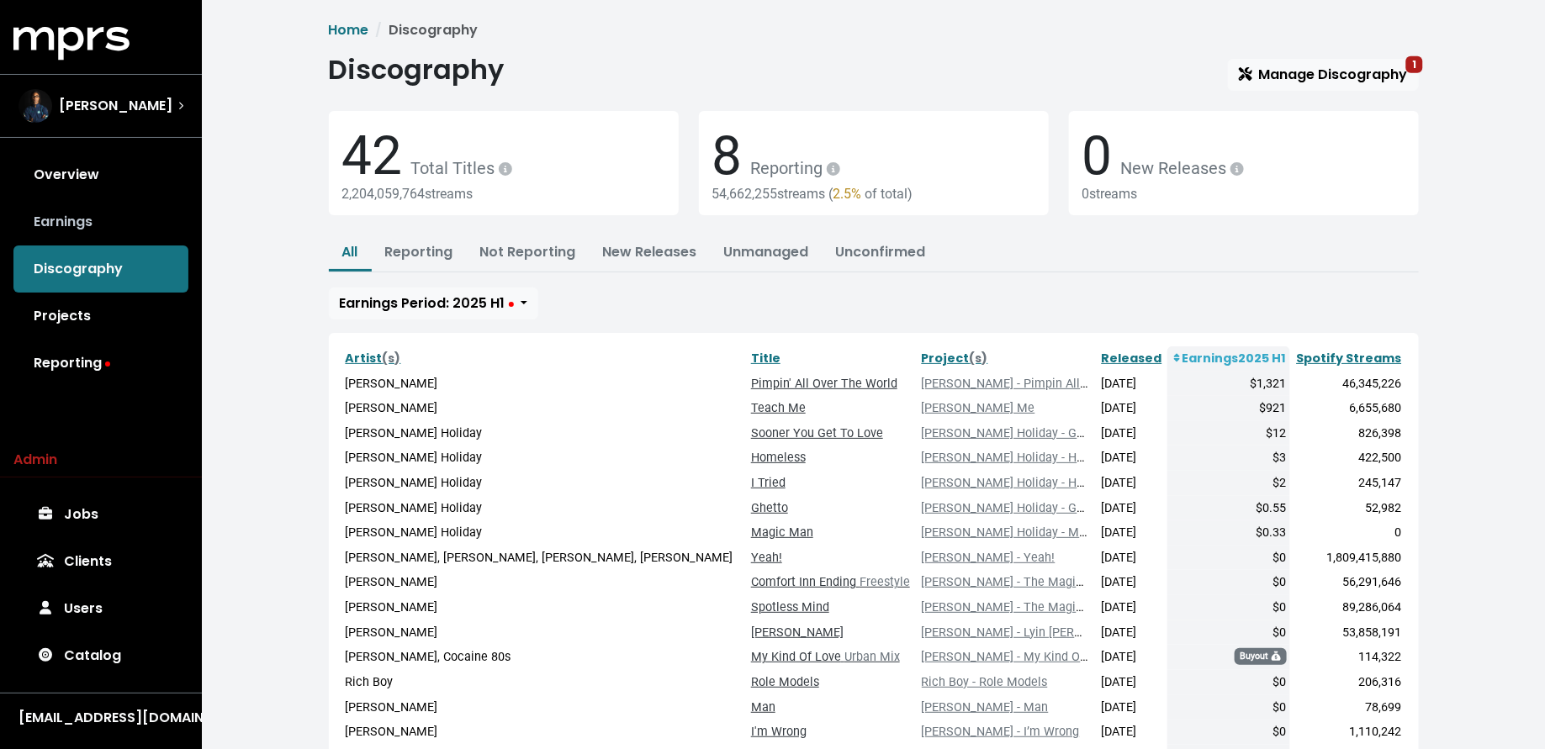
click at [103, 228] on link "Earnings" at bounding box center [100, 221] width 175 height 47
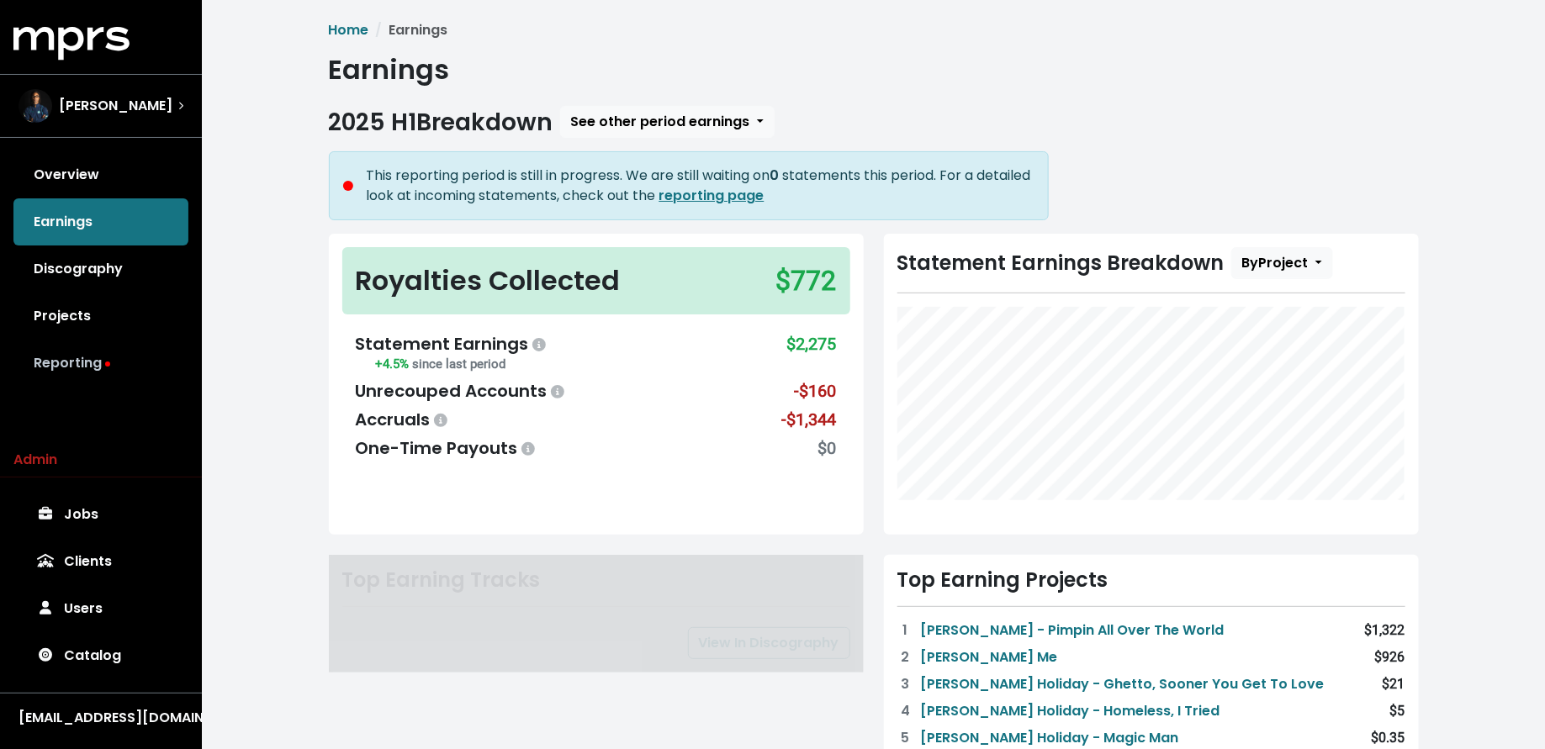
click at [109, 350] on link "Reporting" at bounding box center [100, 363] width 175 height 47
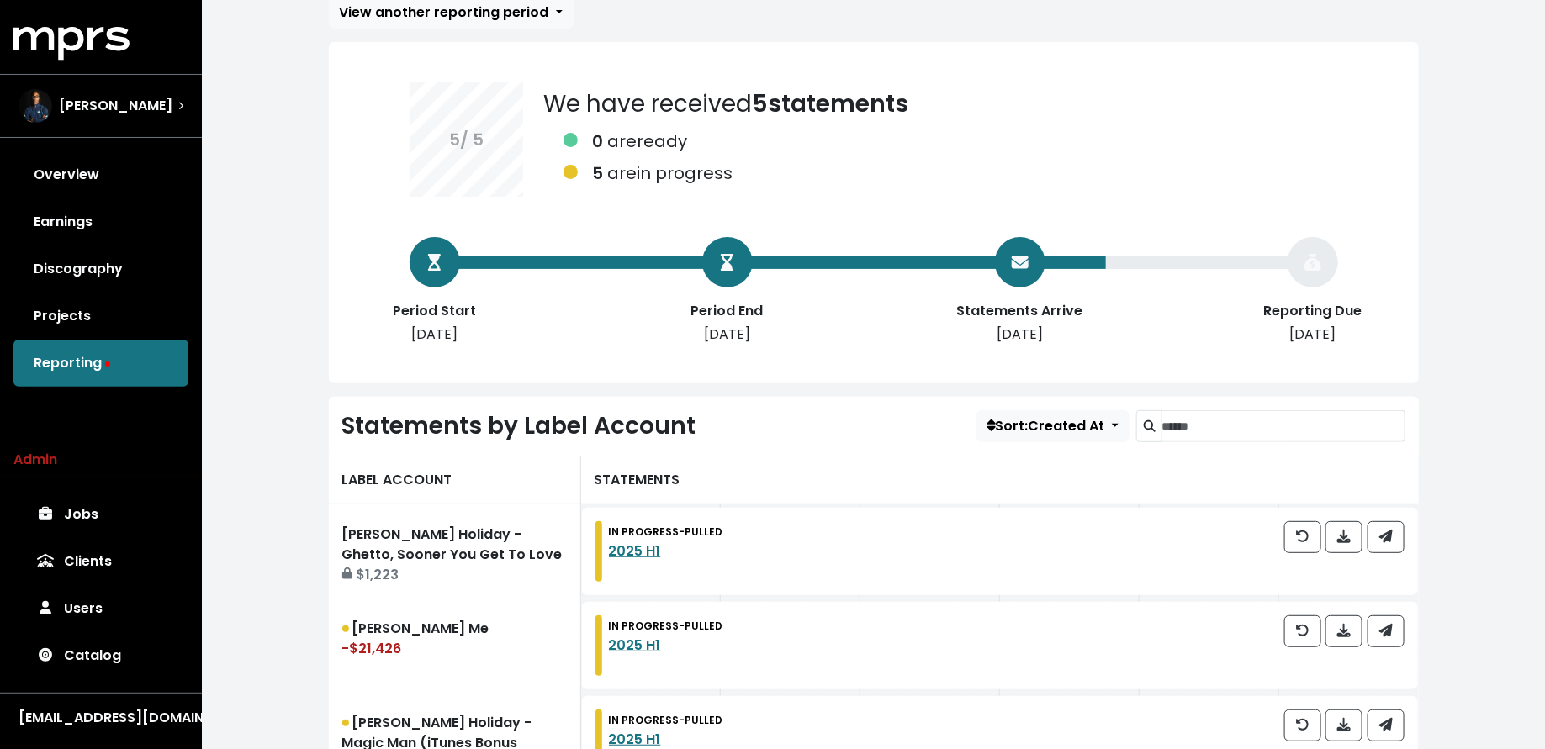
scroll to position [385, 0]
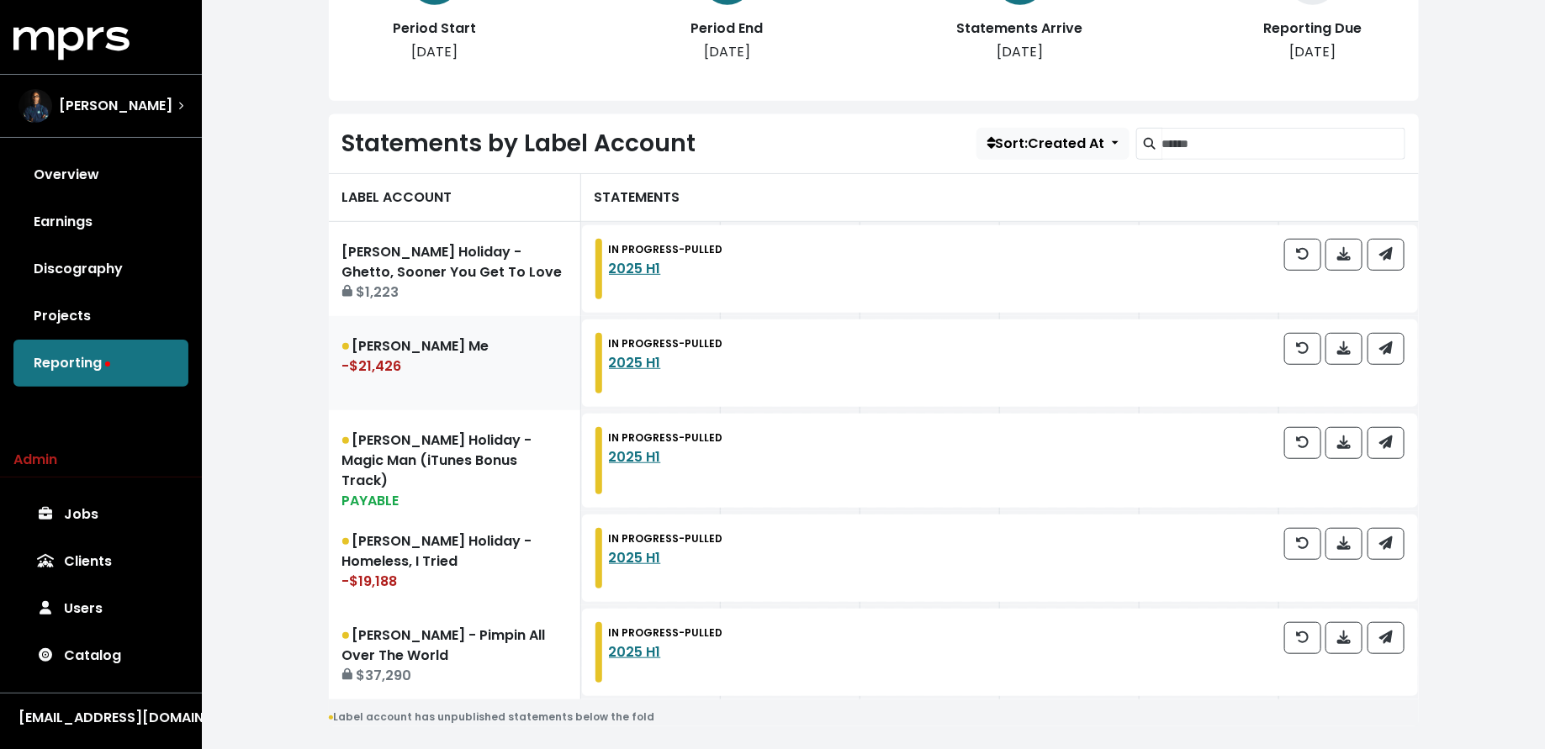
click at [449, 358] on div "-$21,426" at bounding box center [454, 367] width 225 height 20
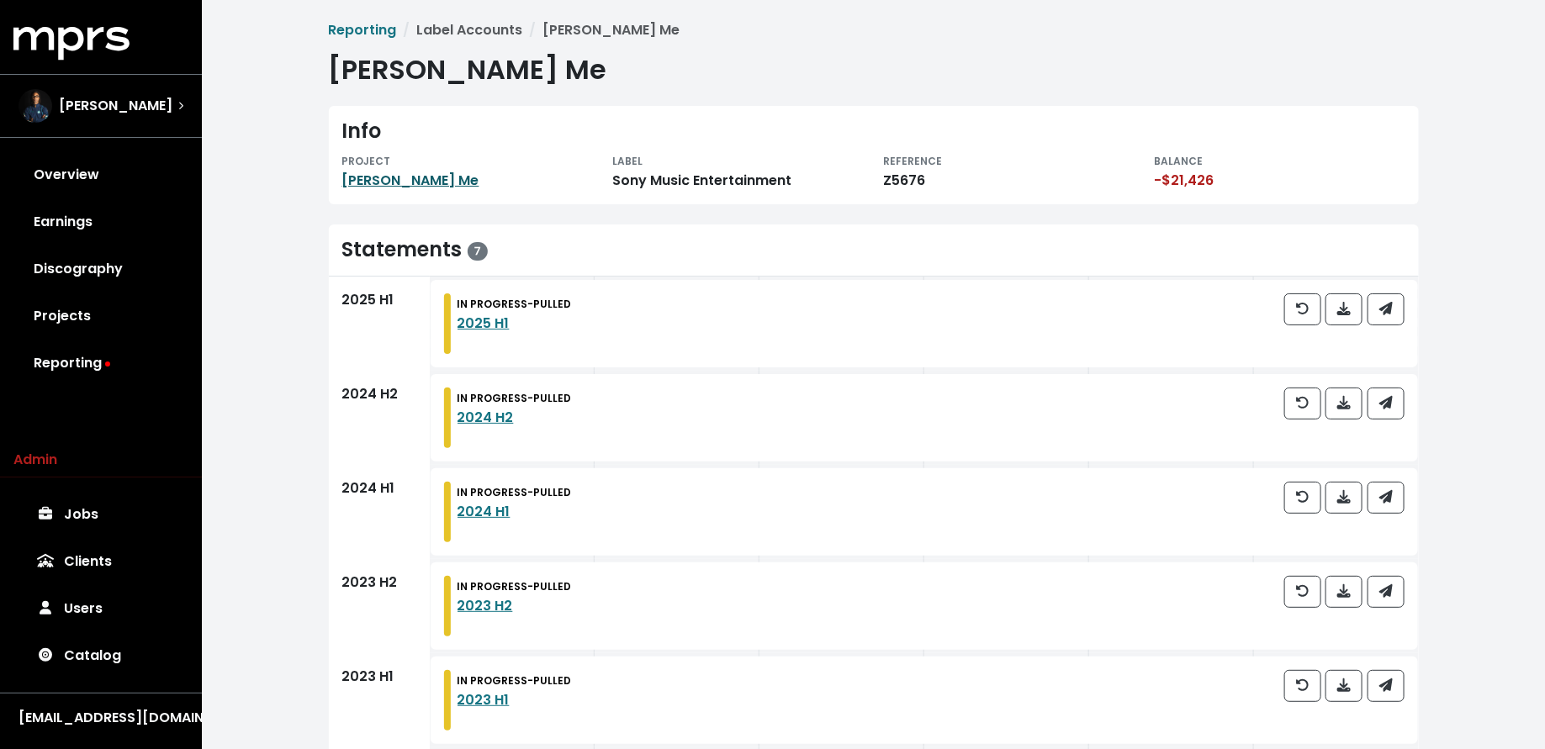
click at [445, 182] on link "Miguel - Teach Me" at bounding box center [410, 180] width 137 height 19
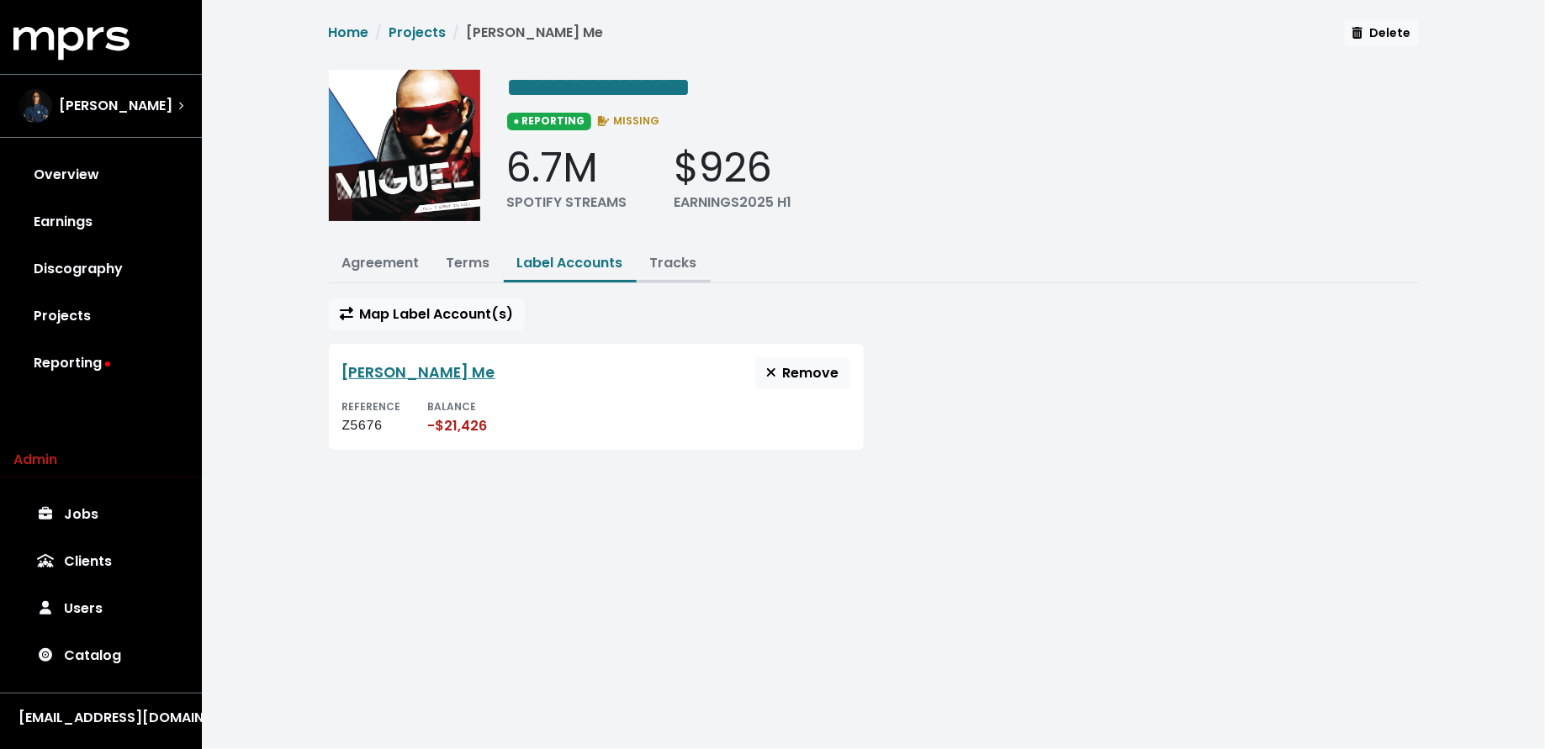
click at [669, 254] on link "Tracks" at bounding box center [673, 262] width 47 height 19
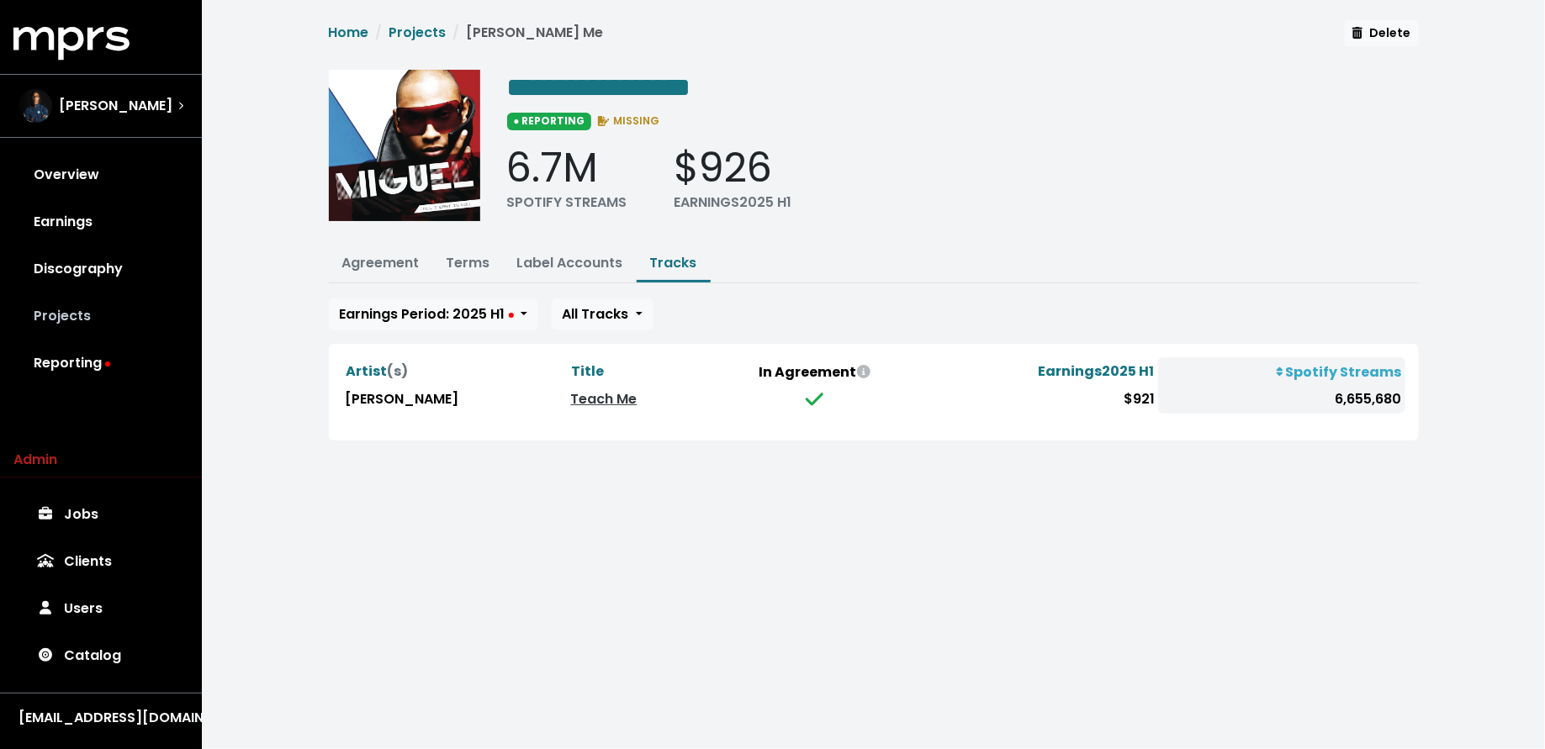
click at [122, 307] on link "Projects" at bounding box center [100, 316] width 175 height 47
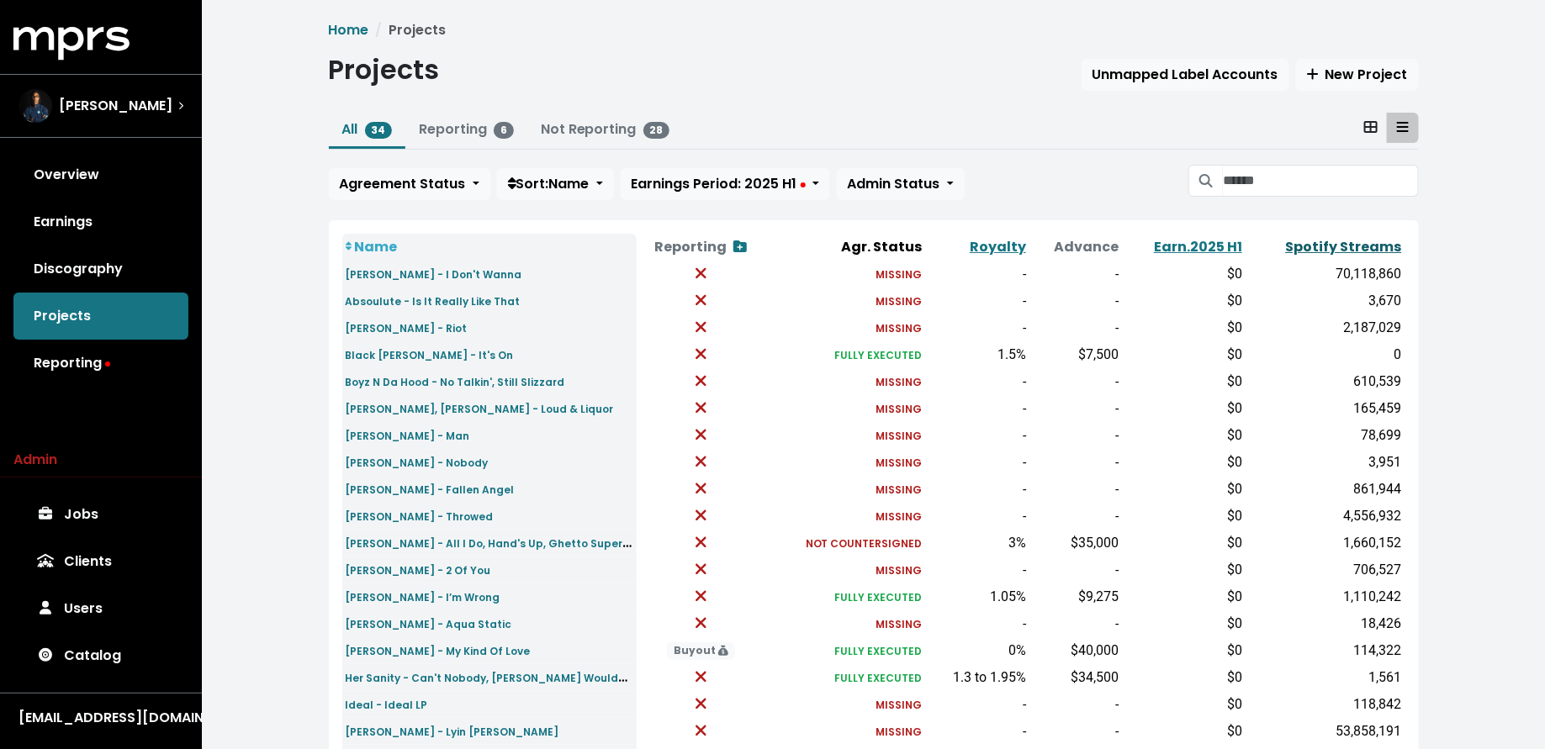
click at [1316, 244] on link "Spotify Streams" at bounding box center [1344, 246] width 116 height 19
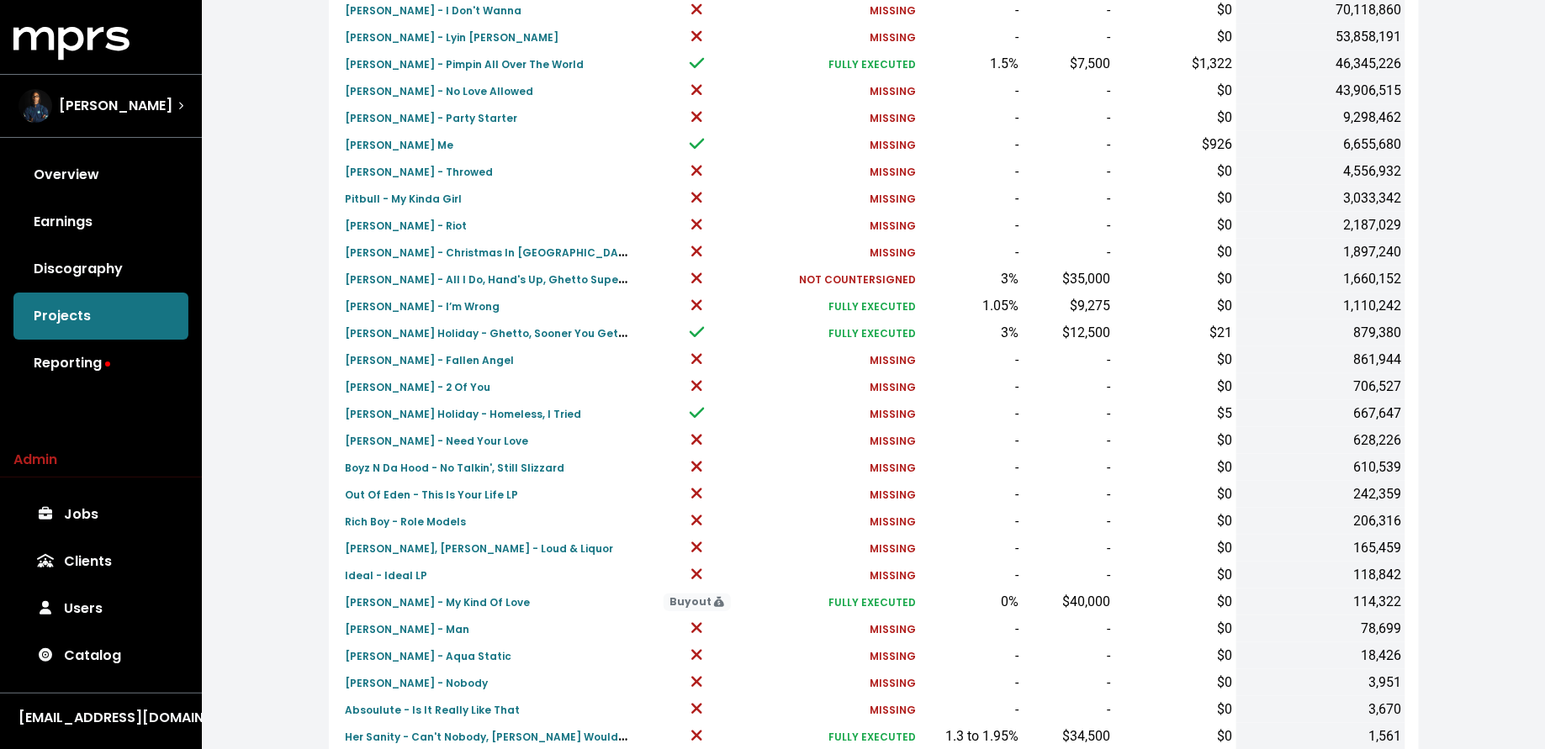
scroll to position [373, 0]
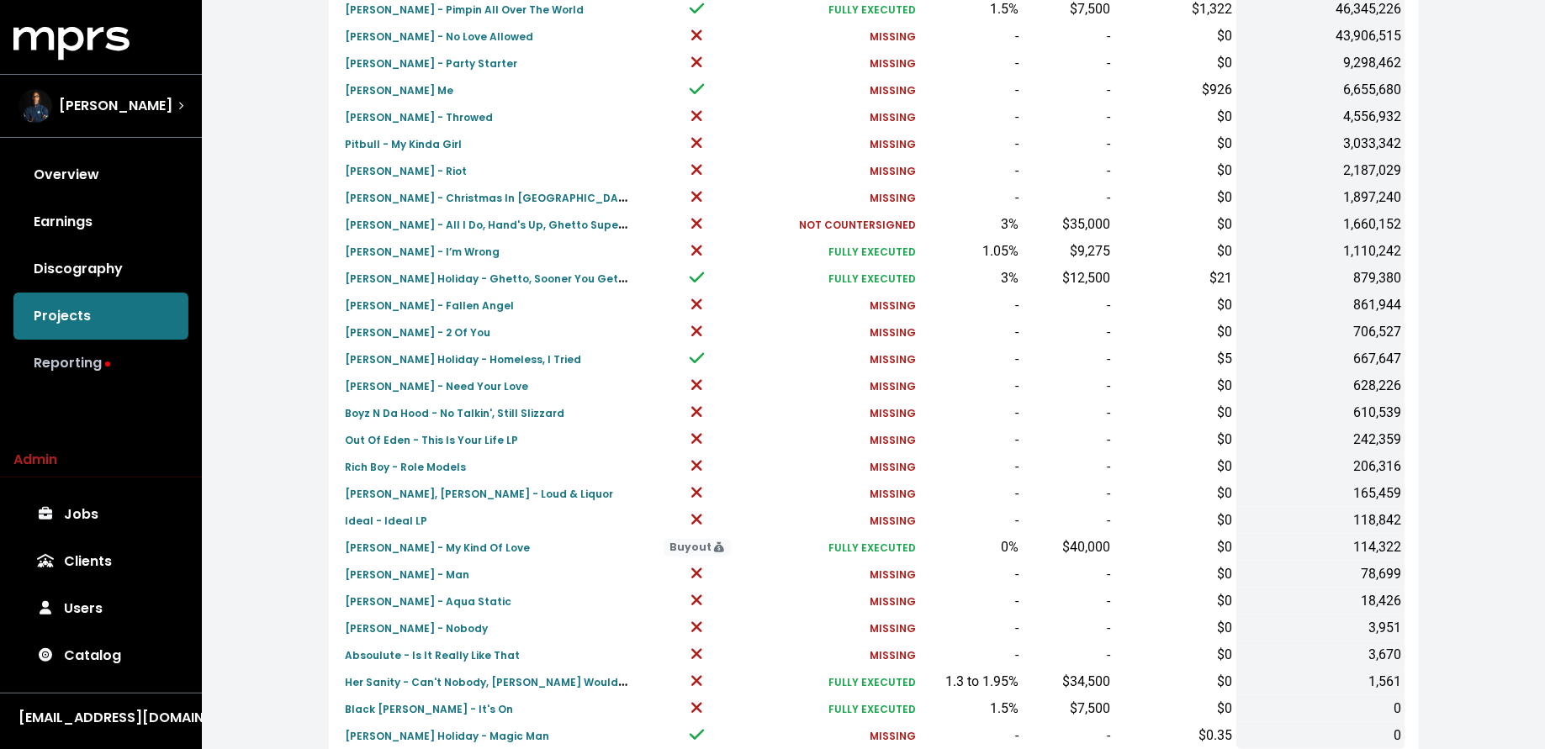
click at [144, 363] on link "Reporting" at bounding box center [100, 363] width 175 height 47
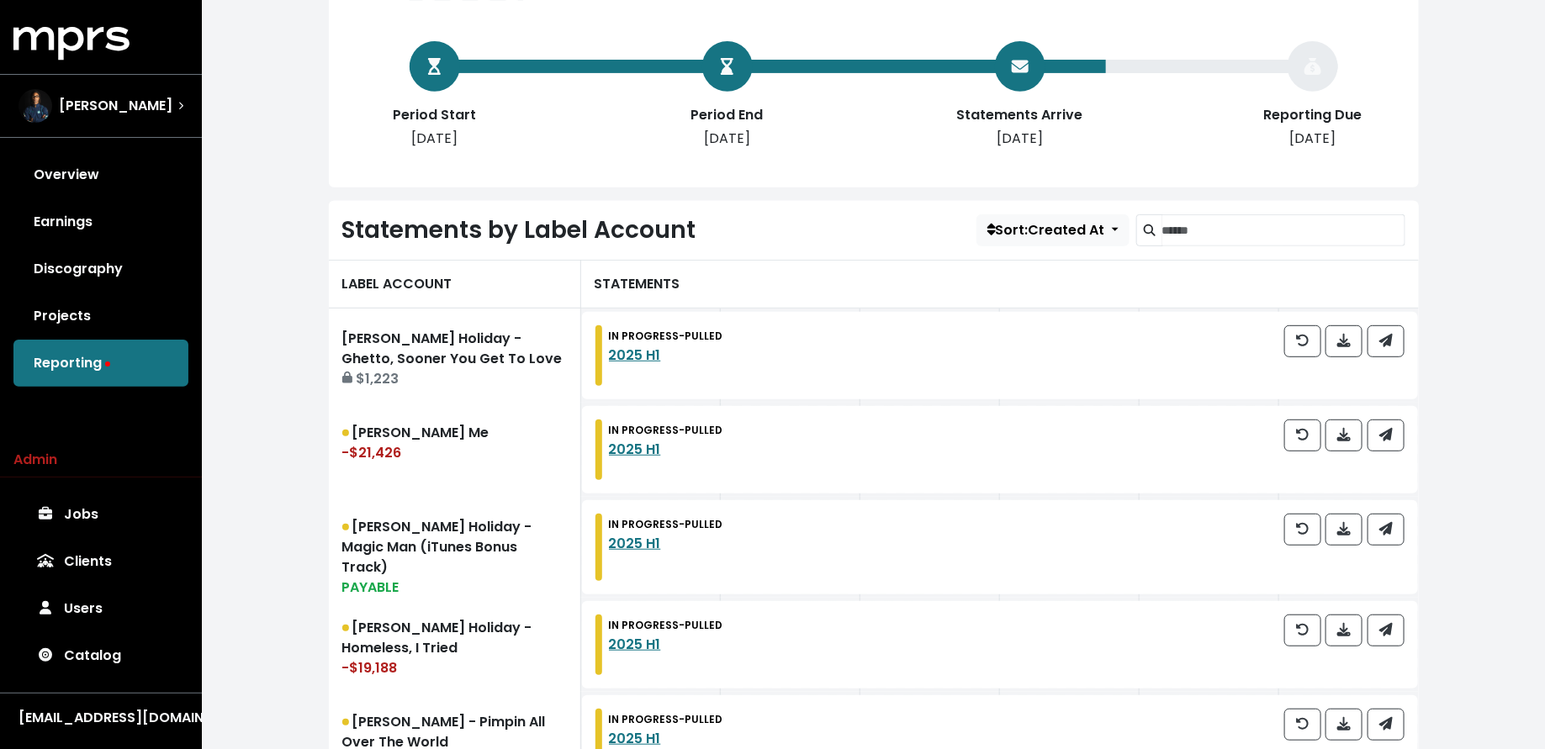
scroll to position [420, 0]
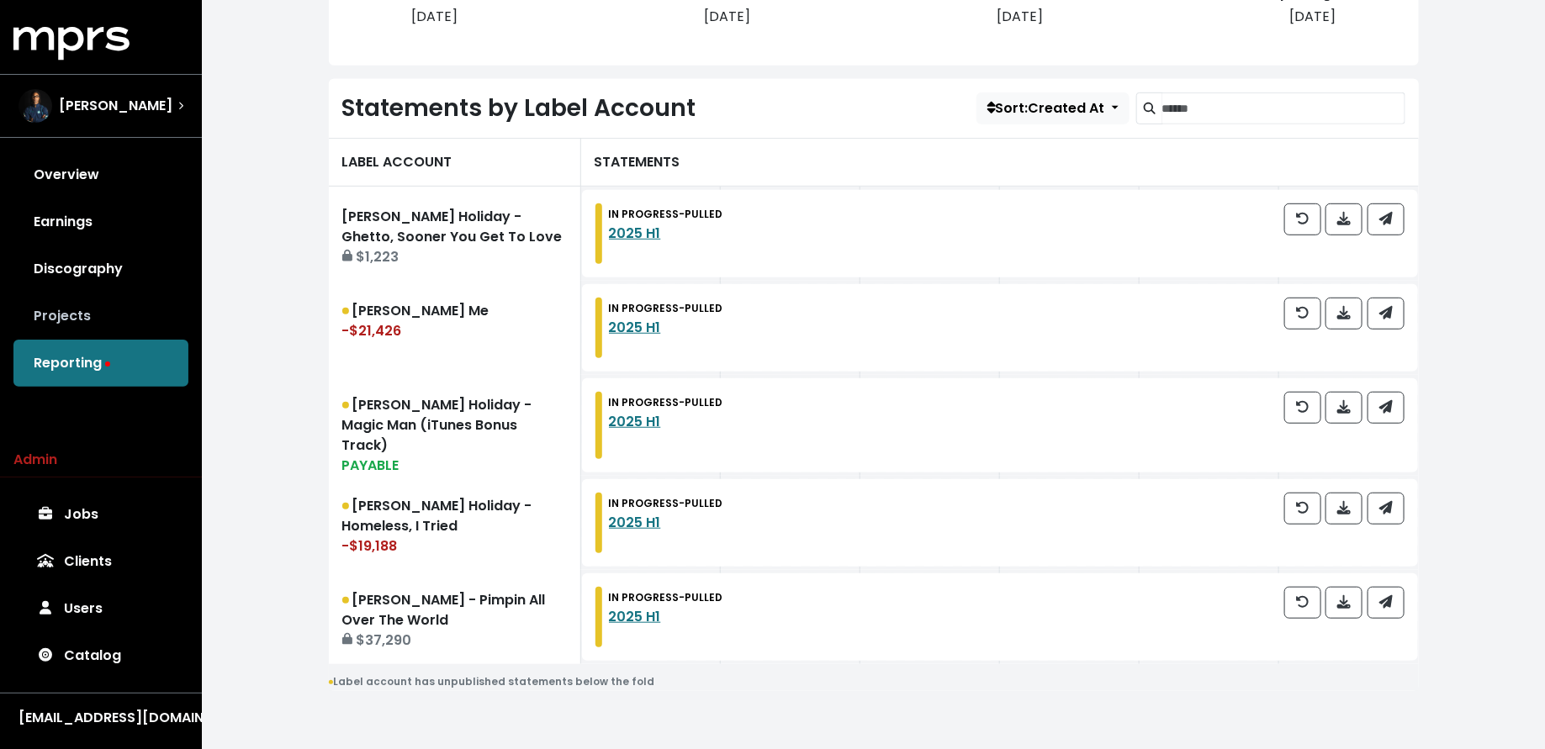
click at [154, 311] on link "Projects" at bounding box center [100, 316] width 175 height 47
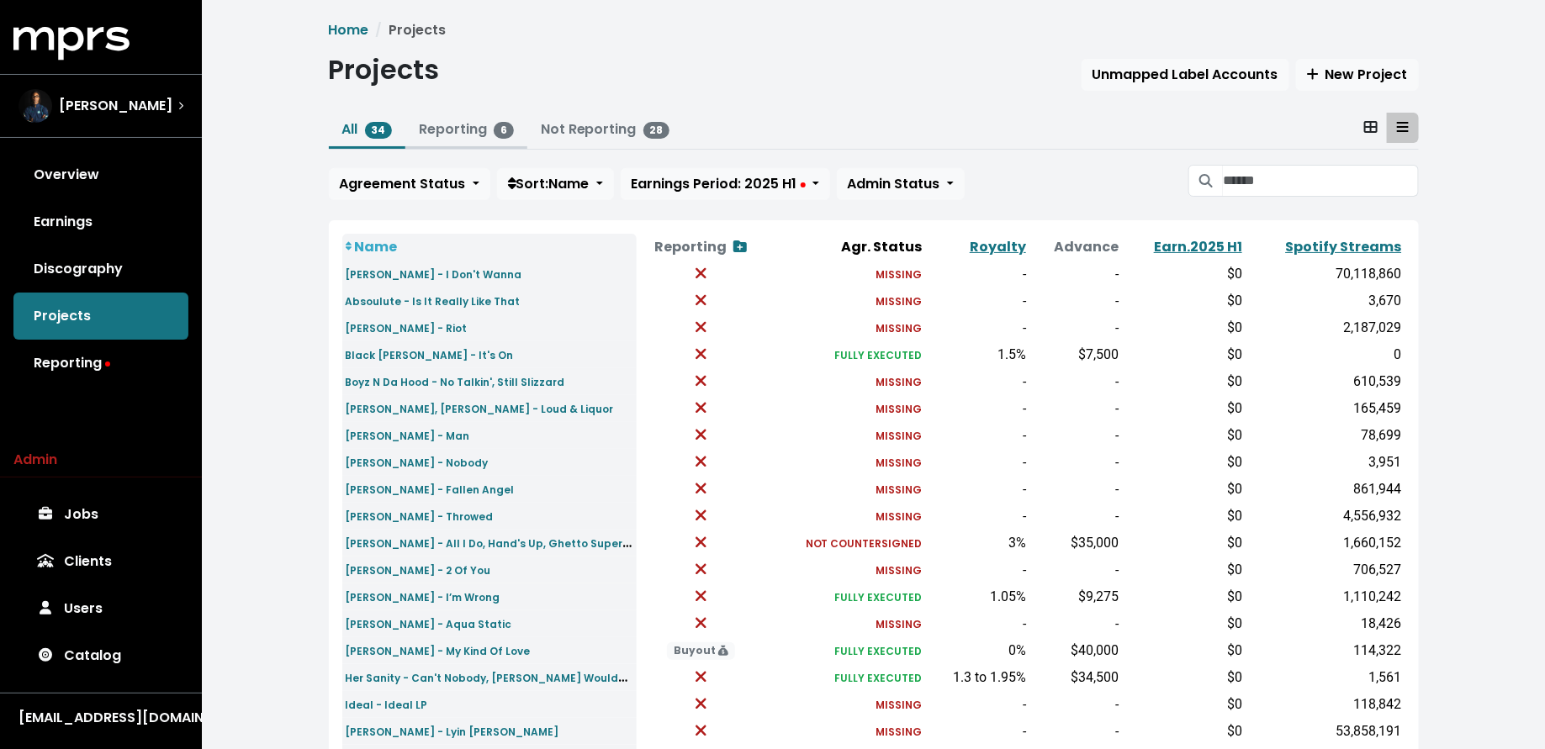
click at [434, 126] on link "Reporting 6" at bounding box center [466, 128] width 95 height 19
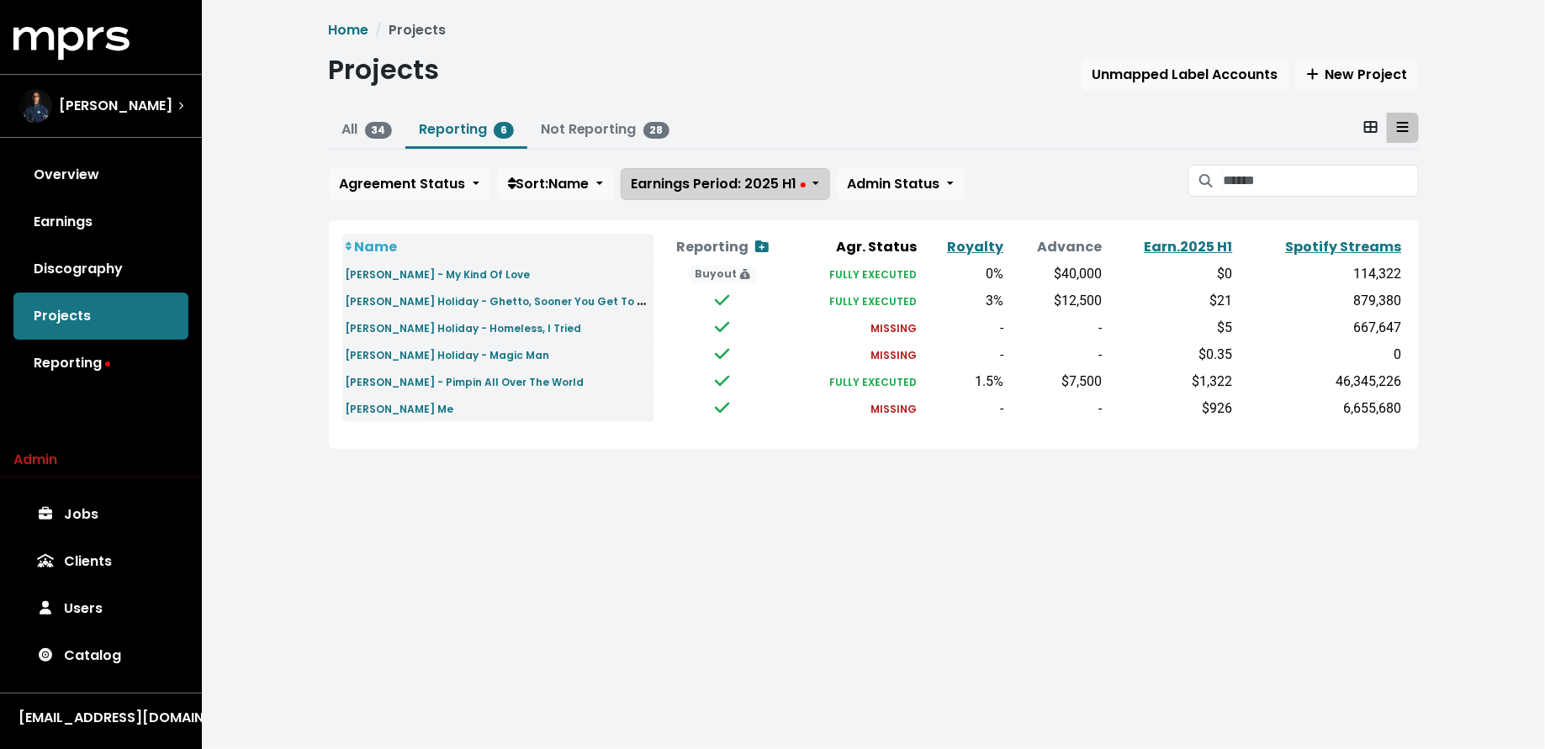
click at [659, 188] on span "Earnings Period: 2025 H1" at bounding box center [719, 183] width 174 height 19
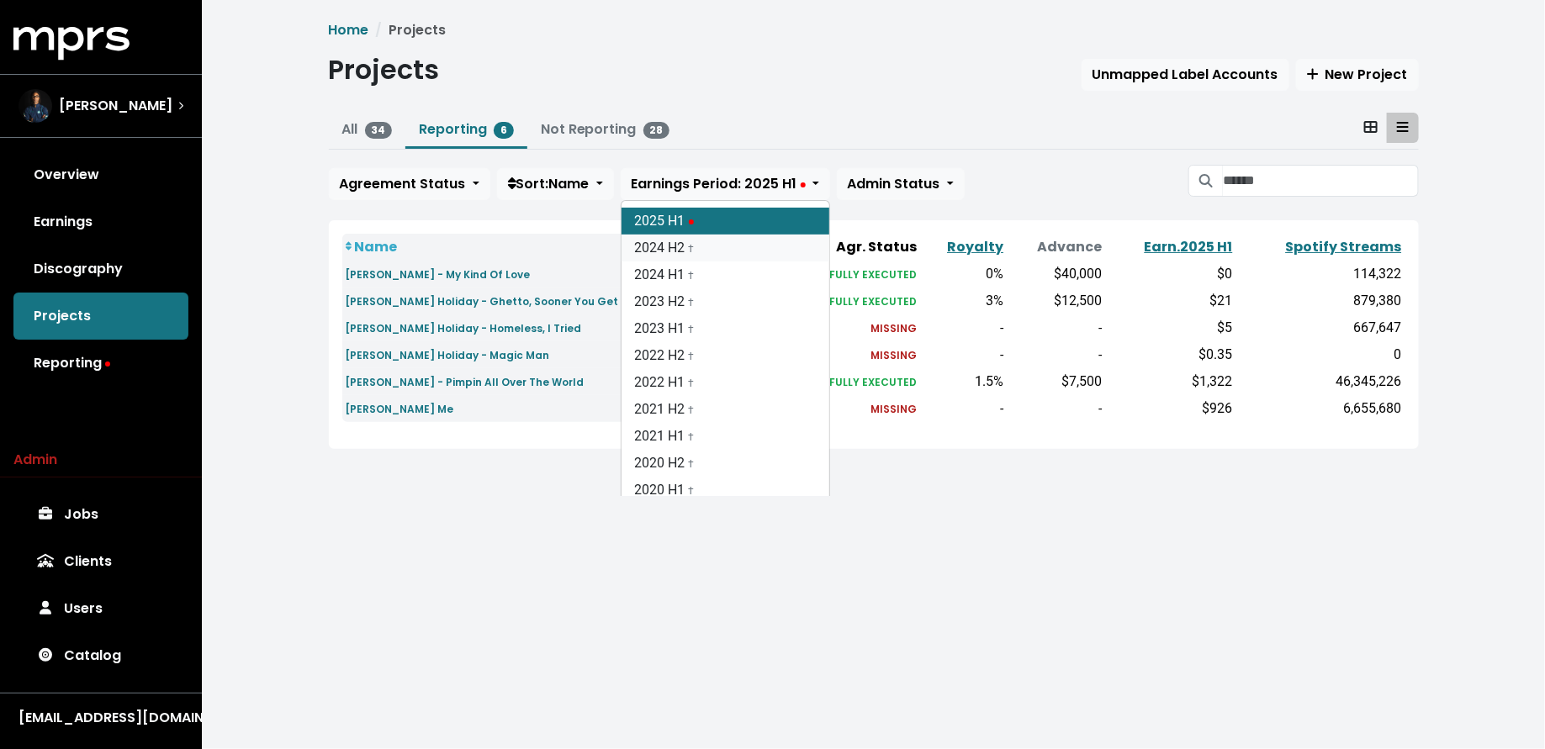
click at [665, 241] on link "2024 H2 †" at bounding box center [725, 248] width 208 height 27
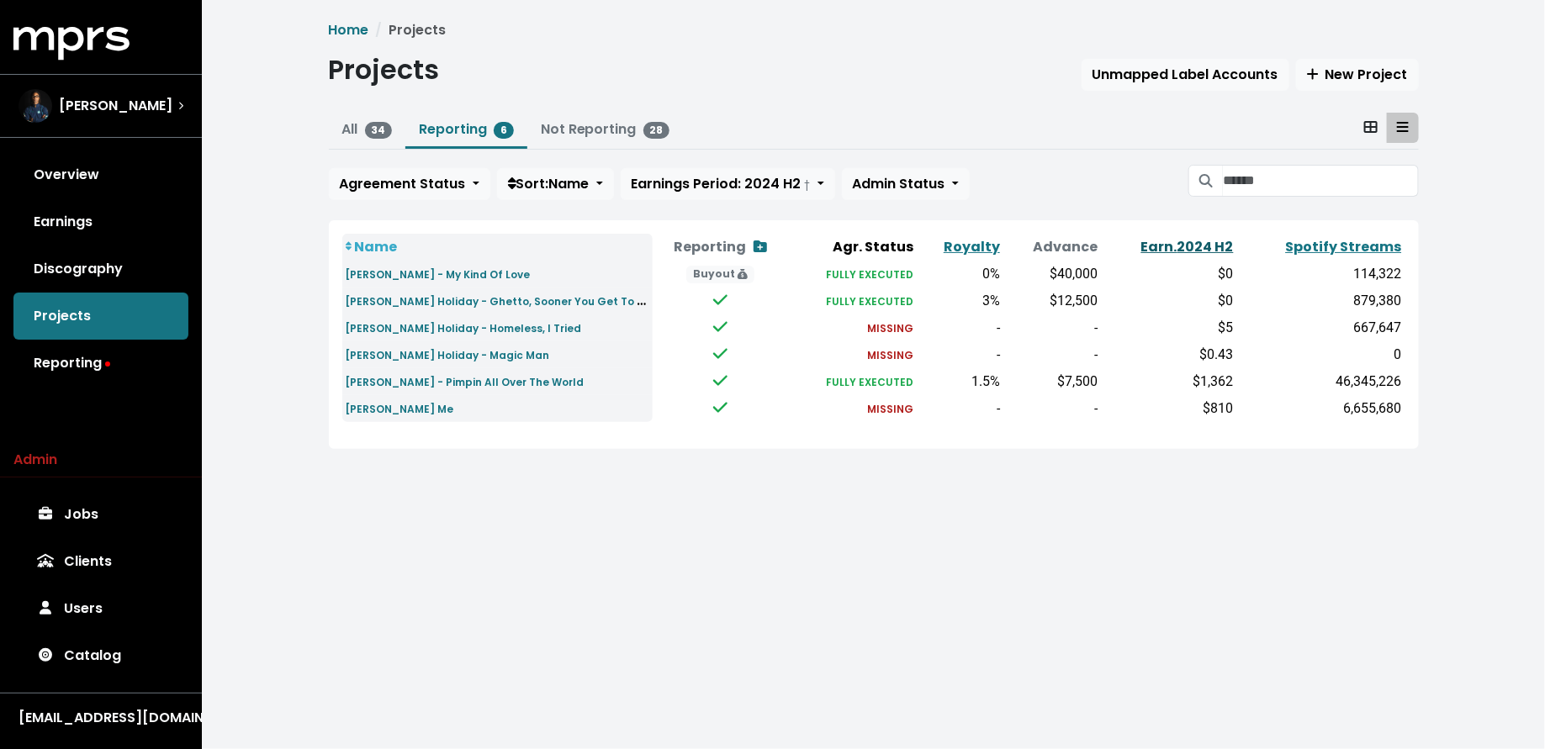
click at [1187, 248] on link "Earn. 2024 H2" at bounding box center [1187, 246] width 93 height 19
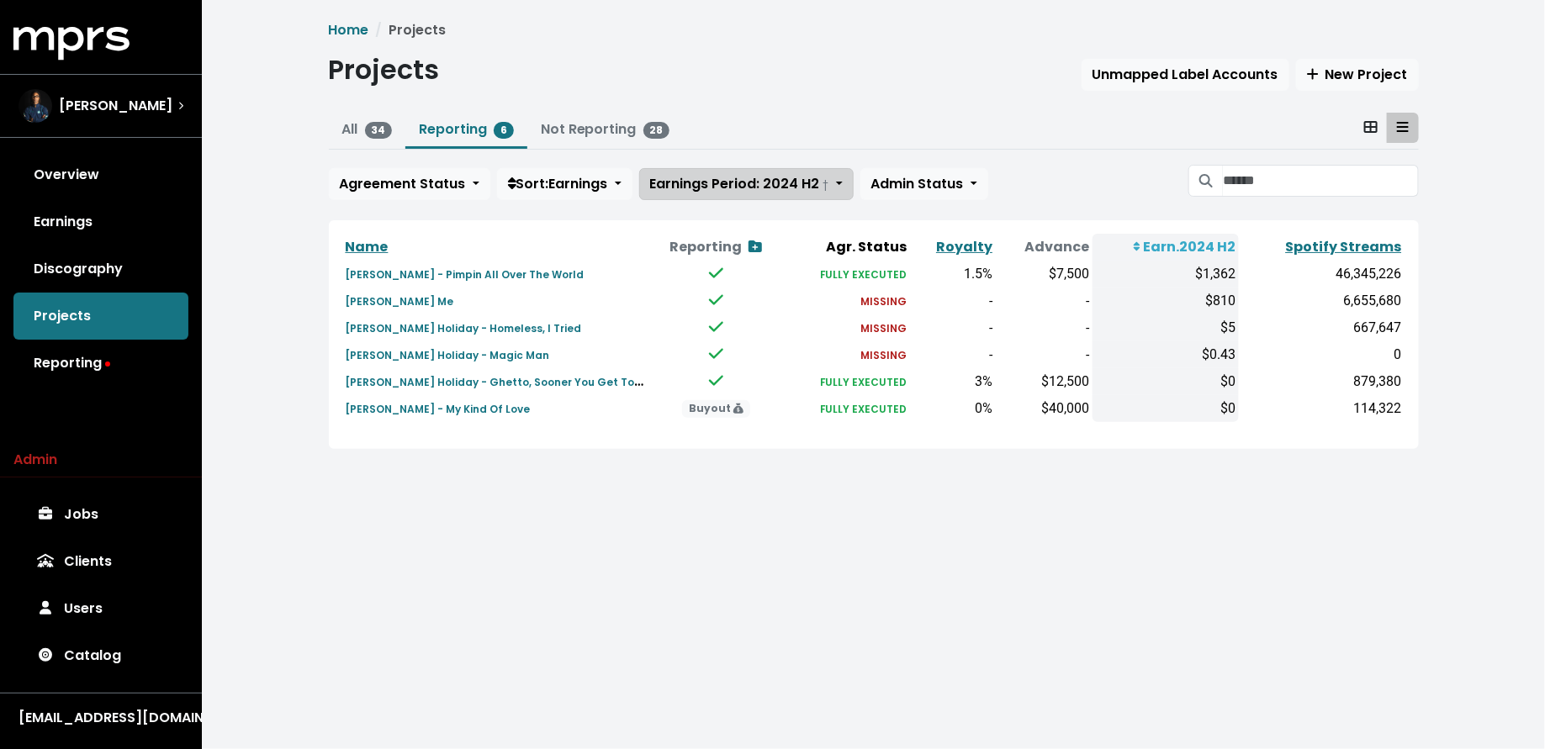
click at [680, 188] on span "Earnings Period: 2024 H2 †" at bounding box center [739, 183] width 179 height 19
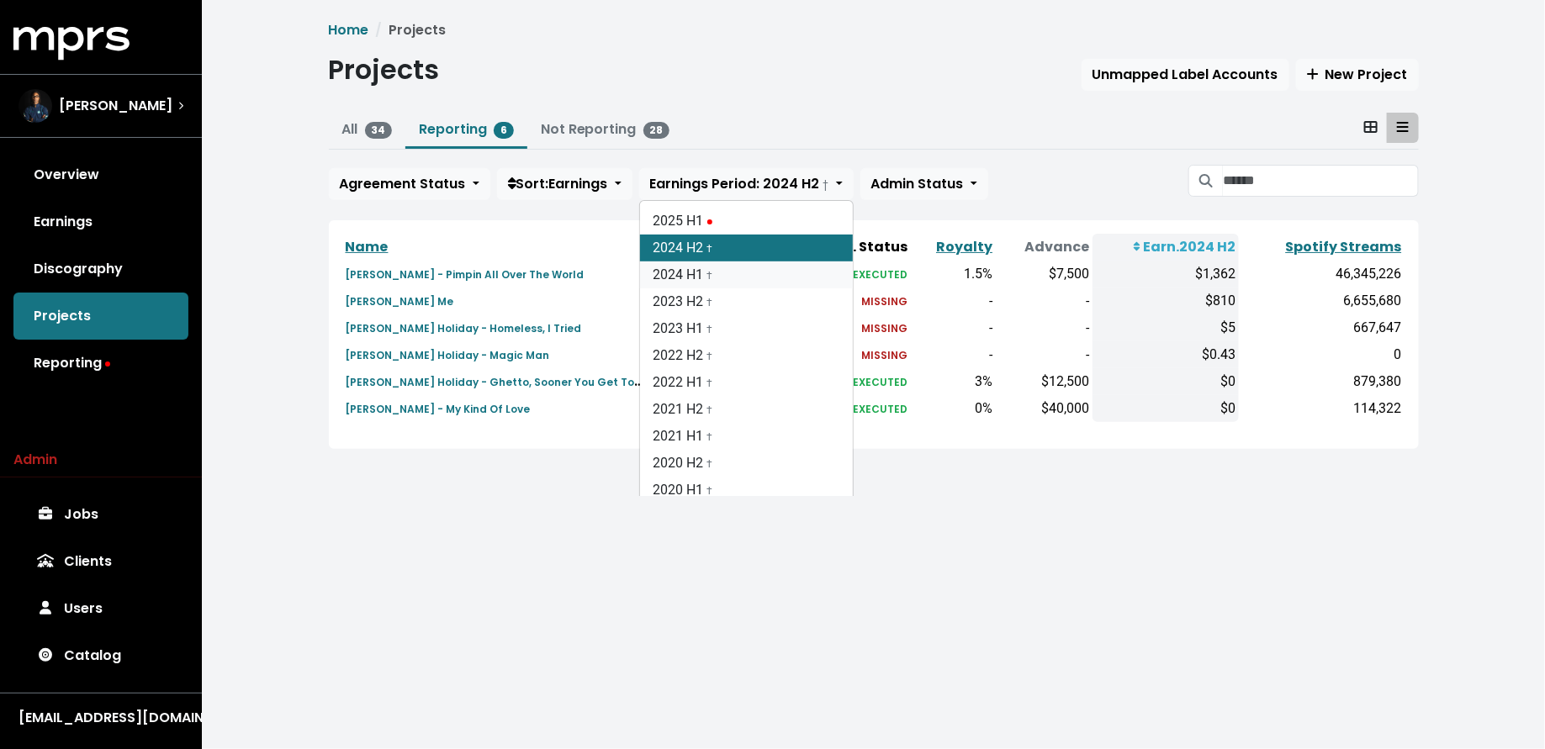
click at [683, 278] on link "2024 H1 †" at bounding box center [746, 275] width 213 height 27
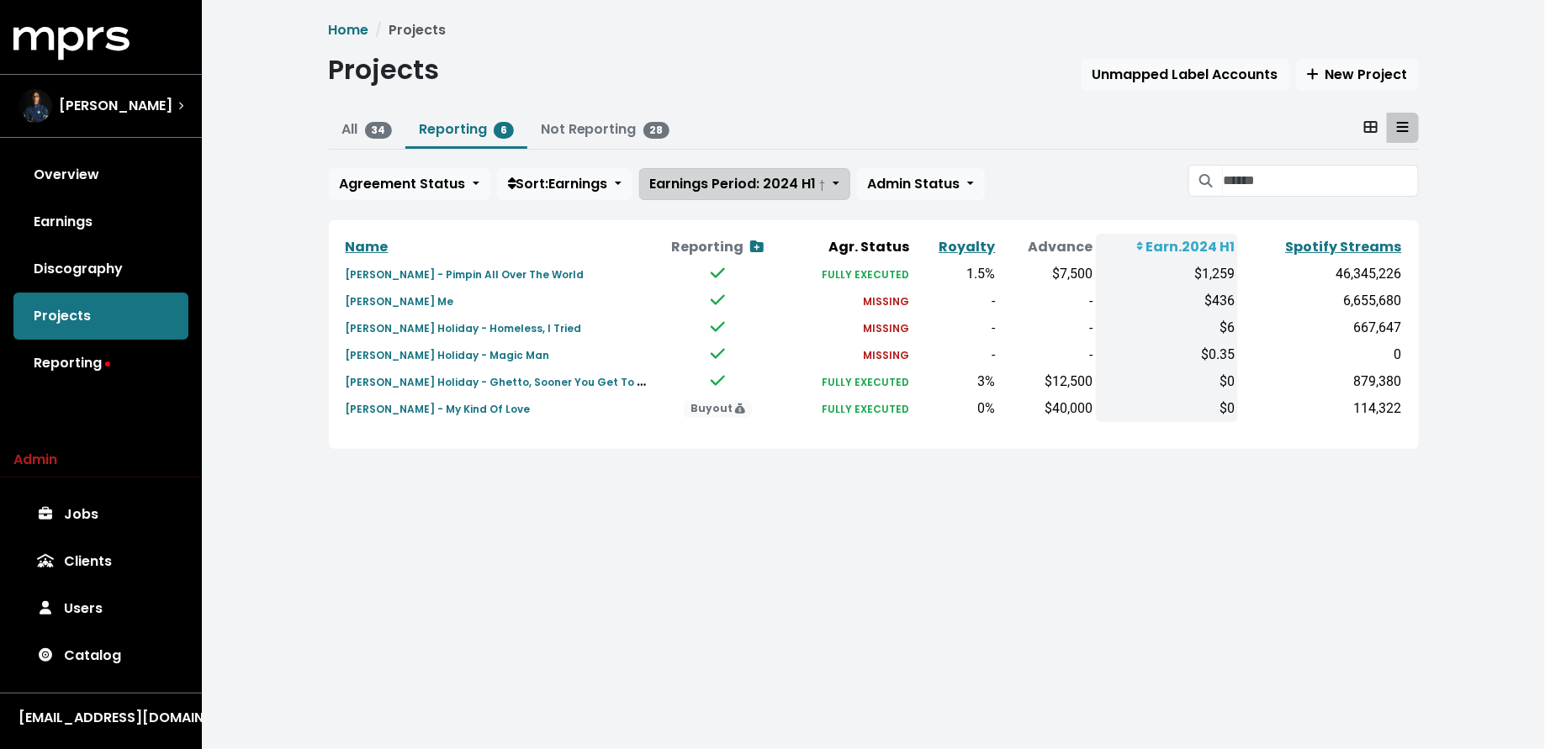
click at [722, 182] on span "Earnings Period: 2024 H1 †" at bounding box center [738, 183] width 176 height 19
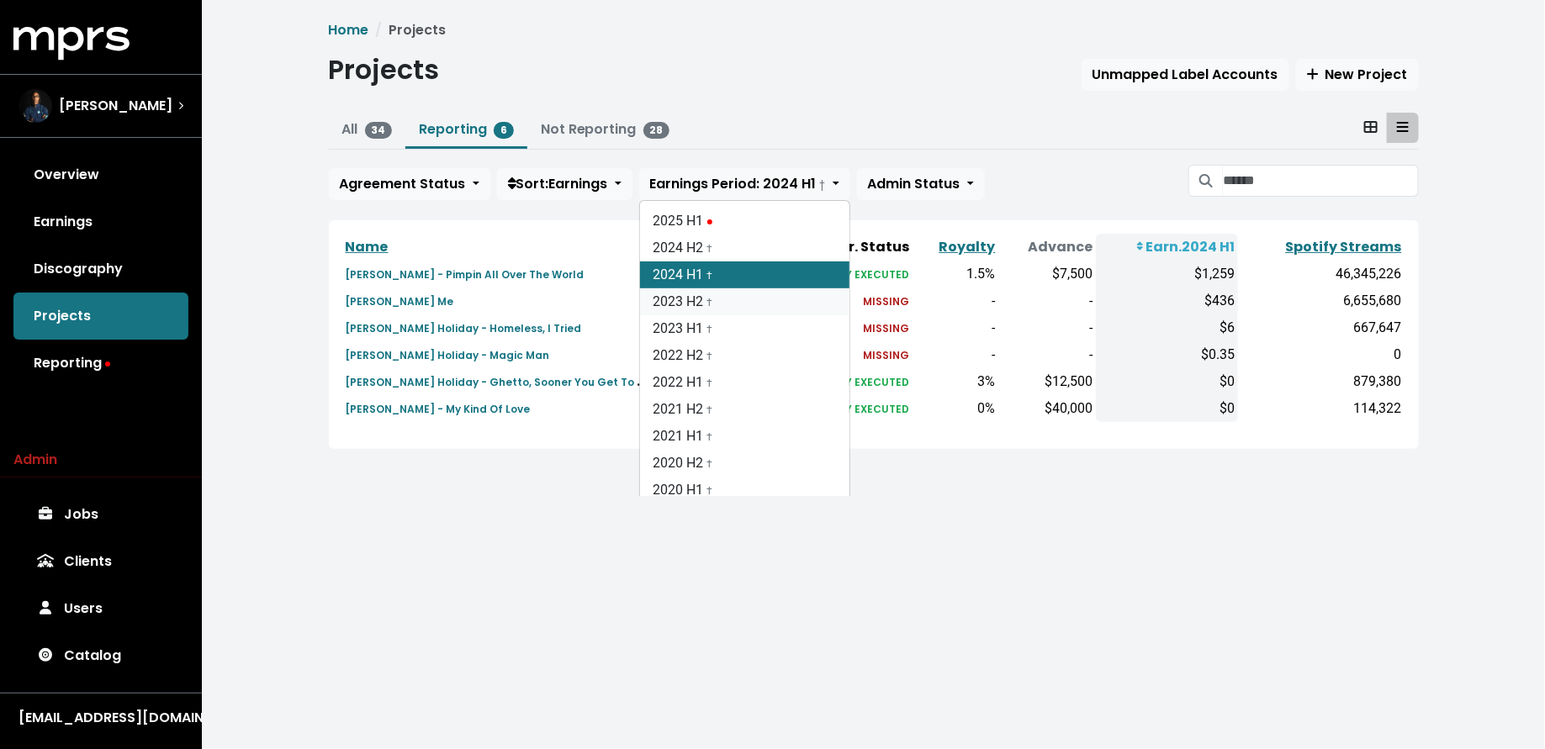
click at [713, 293] on span "†" at bounding box center [710, 301] width 6 height 16
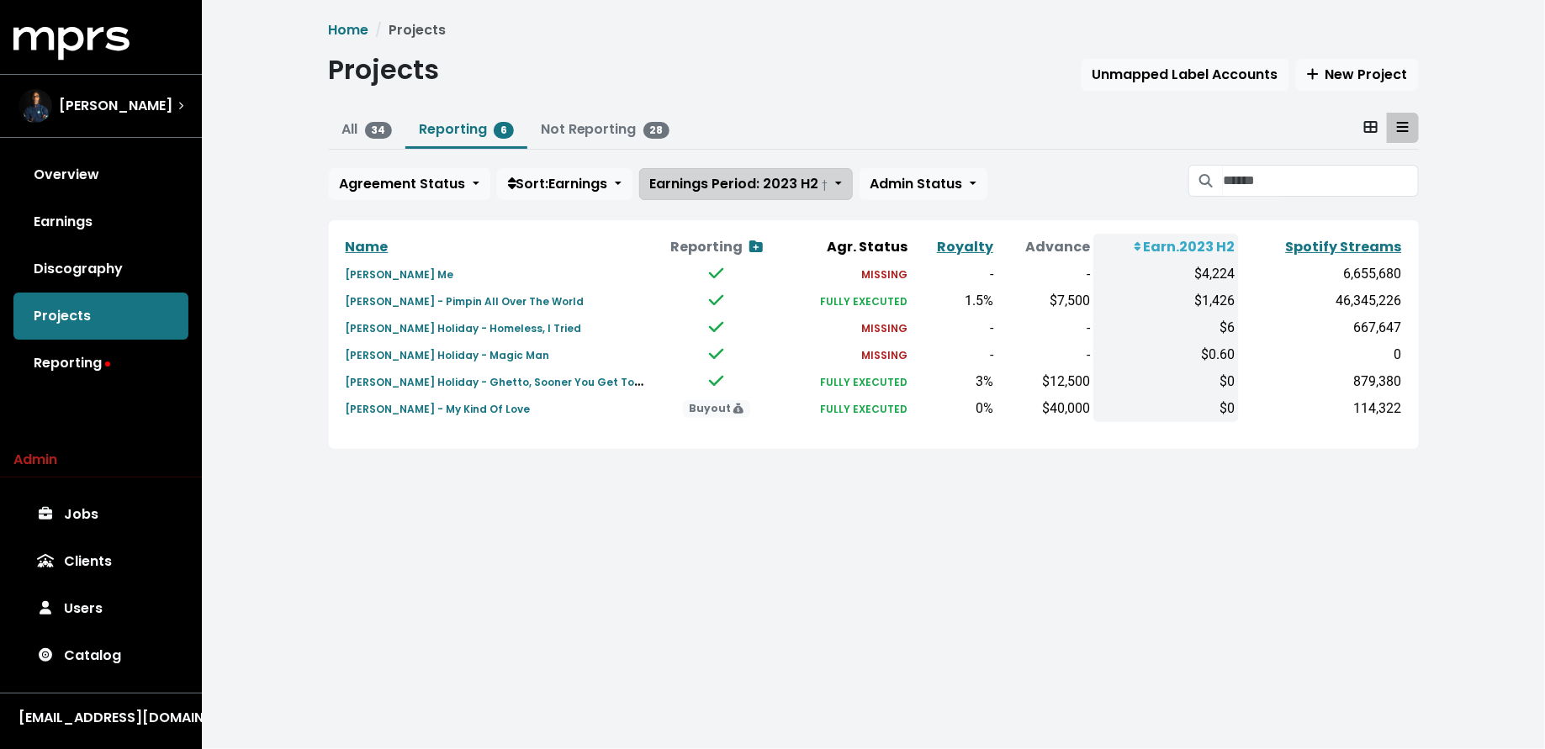
click at [735, 192] on span "Earnings Period: 2023 H2 †" at bounding box center [739, 183] width 178 height 19
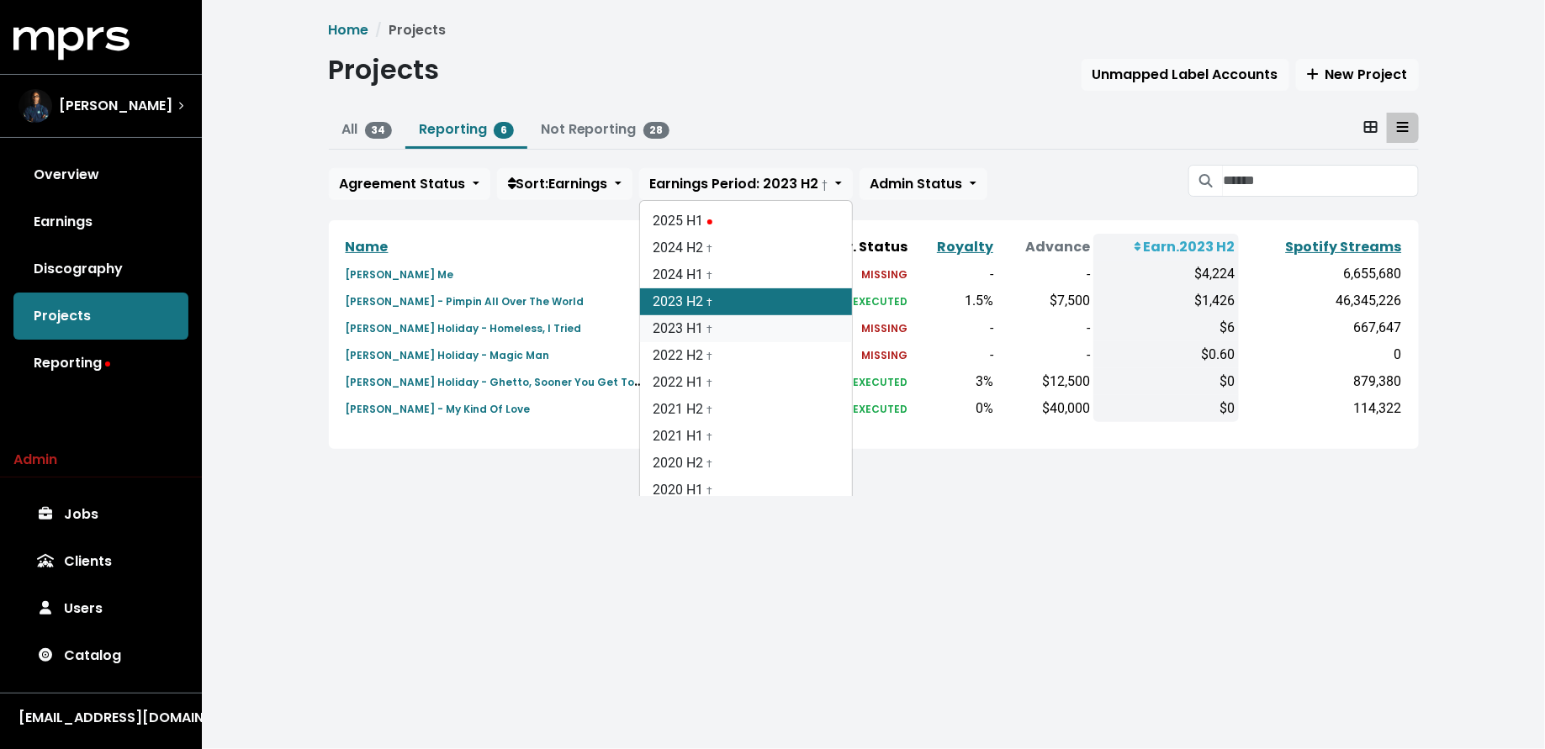
click at [712, 336] on link "2023 H1 †" at bounding box center [746, 328] width 212 height 27
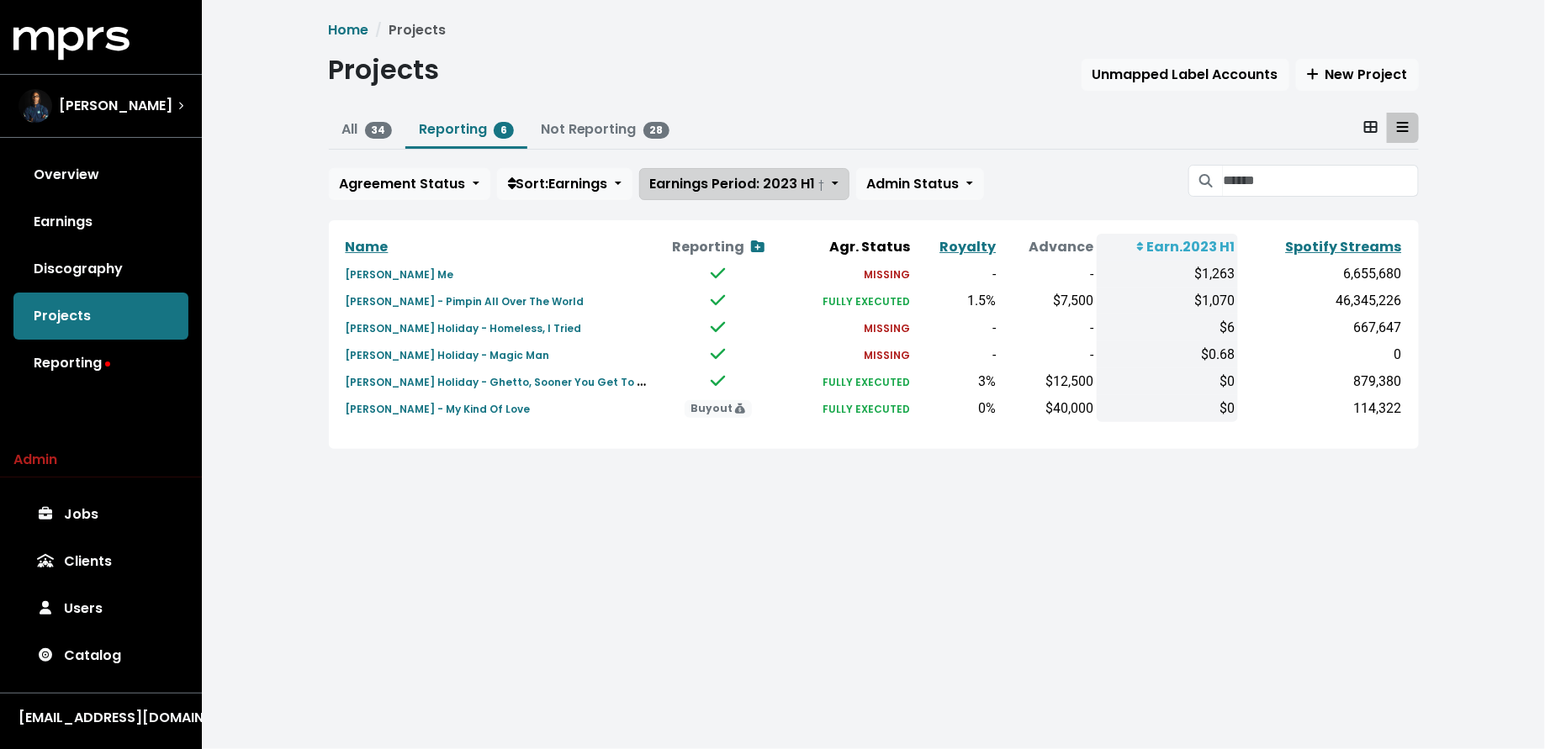
click at [713, 192] on span "Earnings Period: 2023 H1 †" at bounding box center [737, 183] width 175 height 19
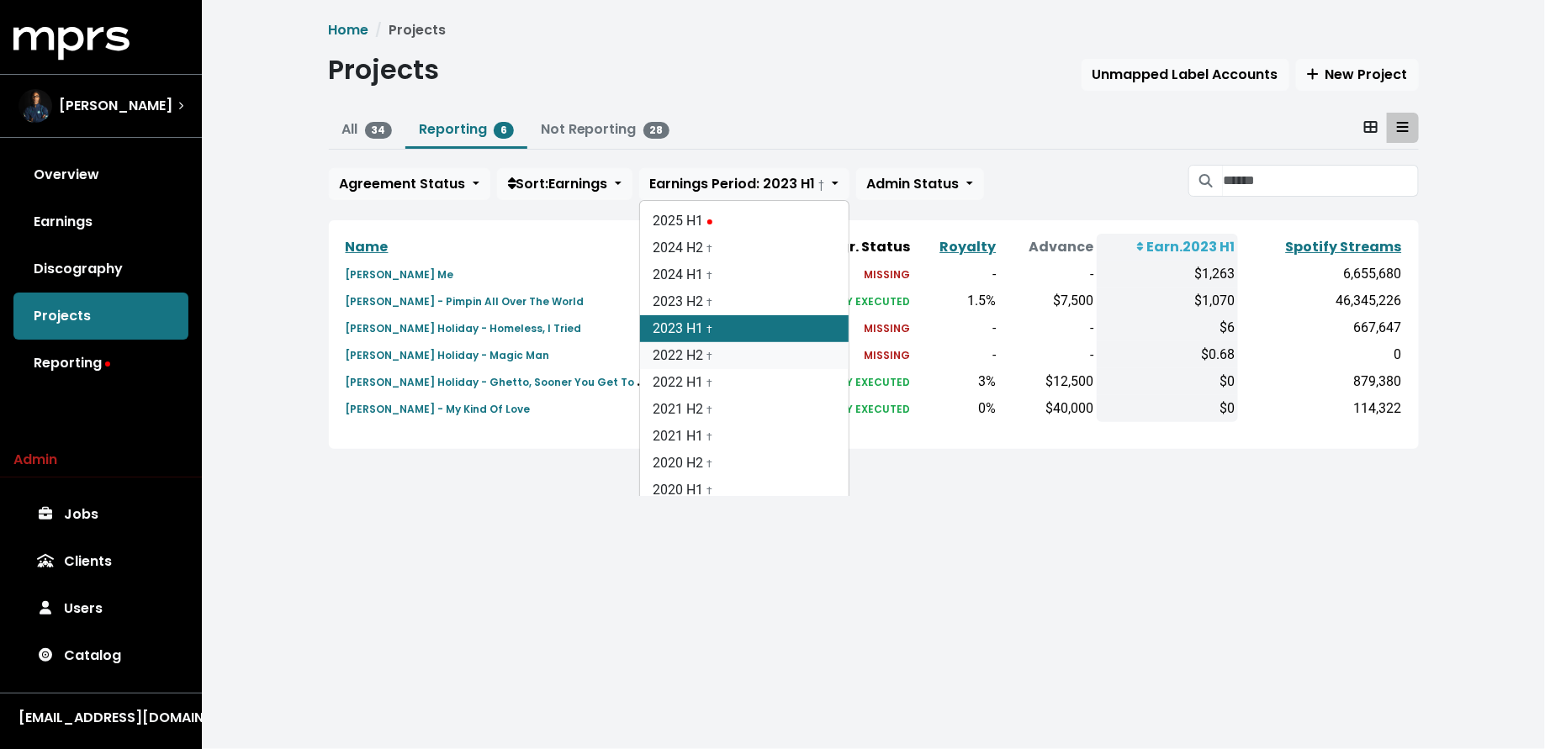
click at [713, 359] on small "†" at bounding box center [710, 357] width 6 height 12
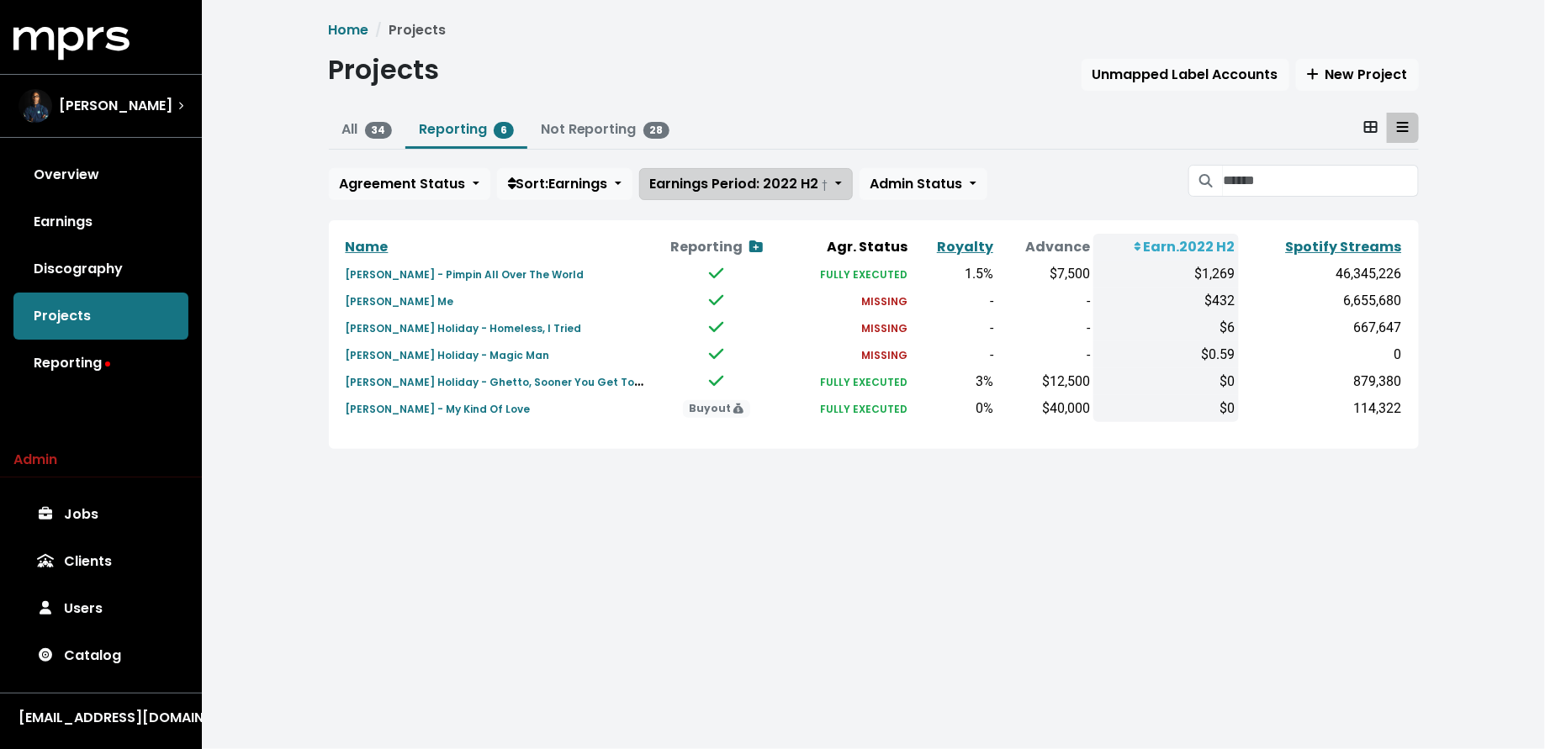
click at [734, 183] on span "Earnings Period: 2022 H2 †" at bounding box center [739, 183] width 178 height 19
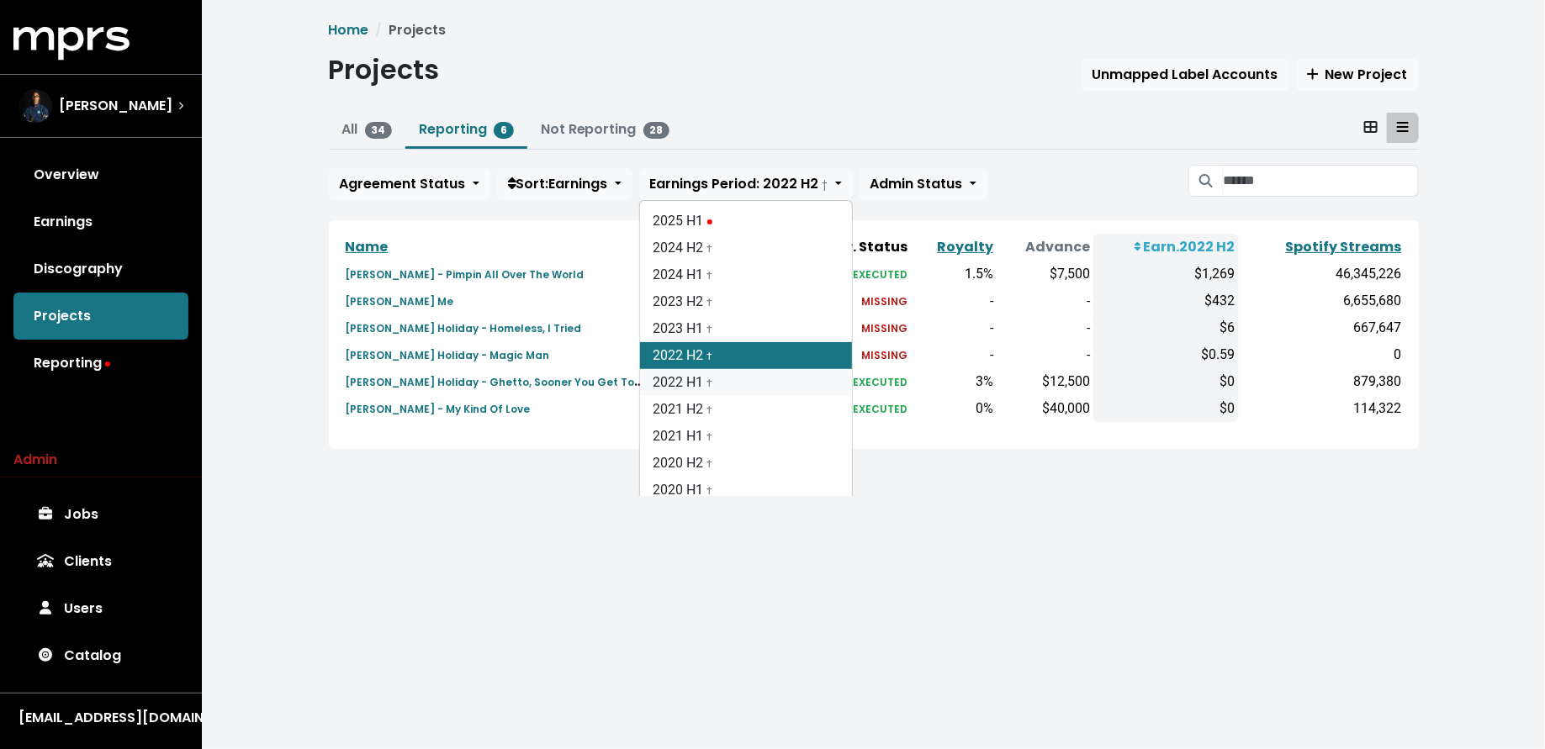
click at [729, 379] on link "2022 H1 †" at bounding box center [746, 382] width 212 height 27
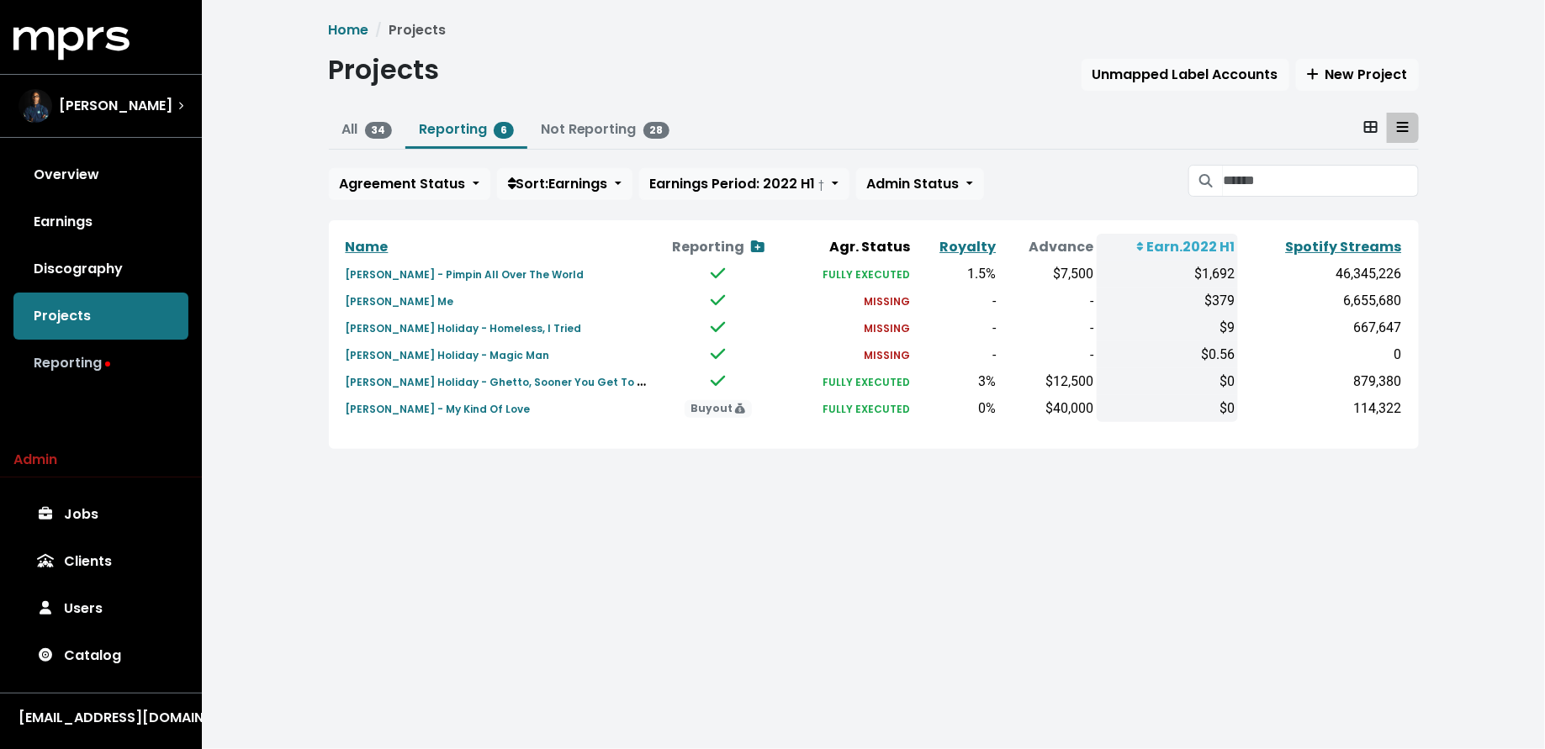
click at [177, 357] on link "Reporting" at bounding box center [100, 363] width 175 height 47
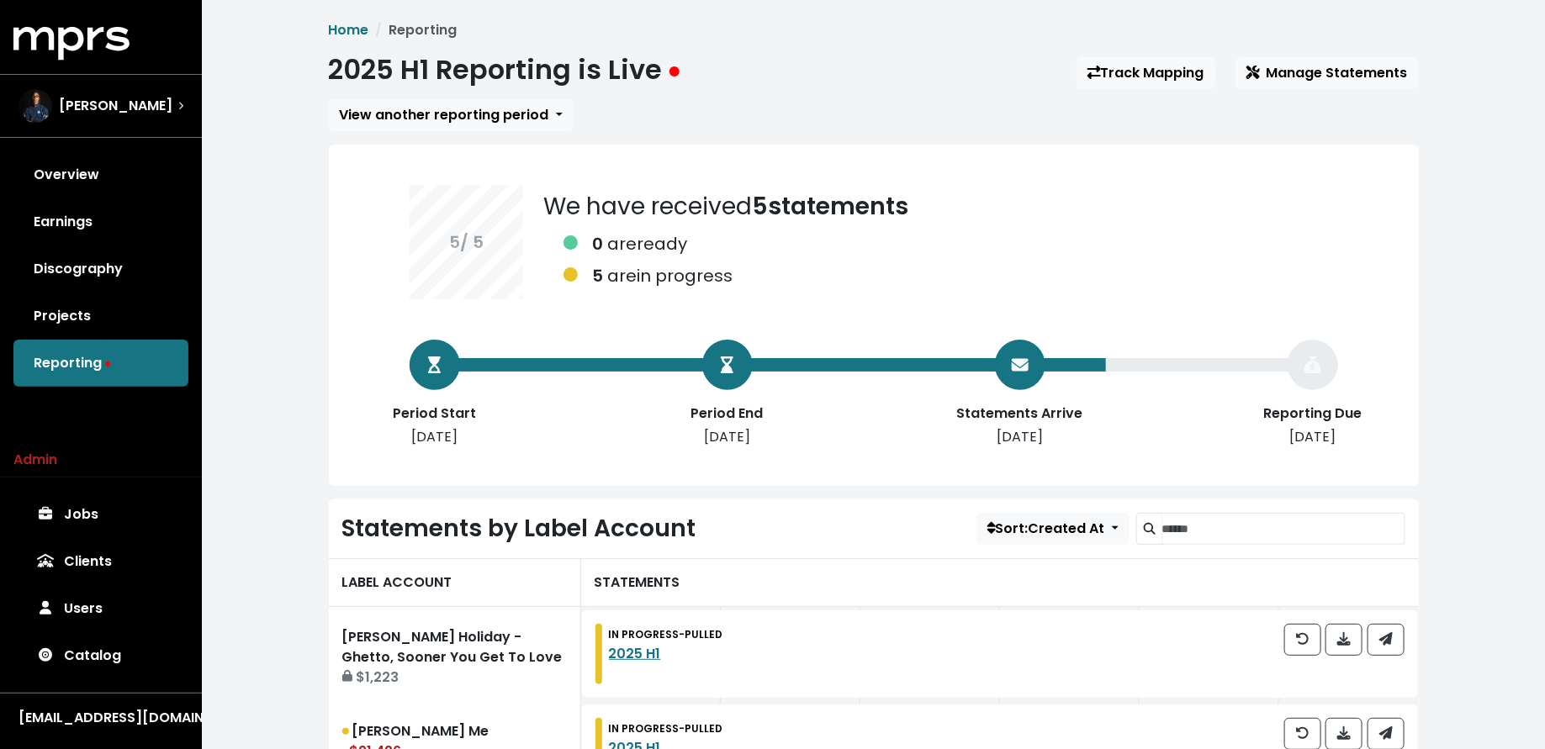
scroll to position [103, 0]
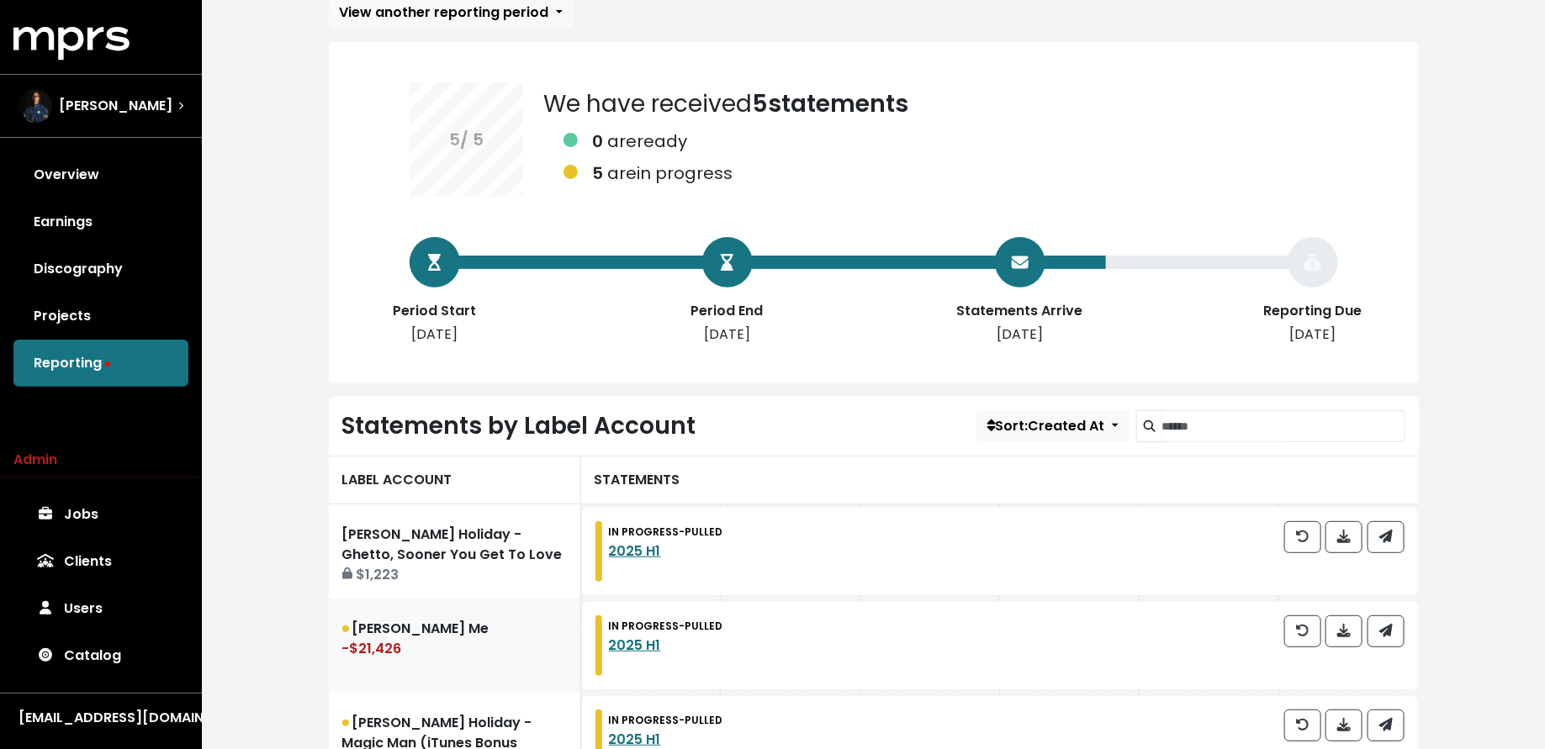
click at [384, 656] on div "-$21,426" at bounding box center [454, 649] width 225 height 20
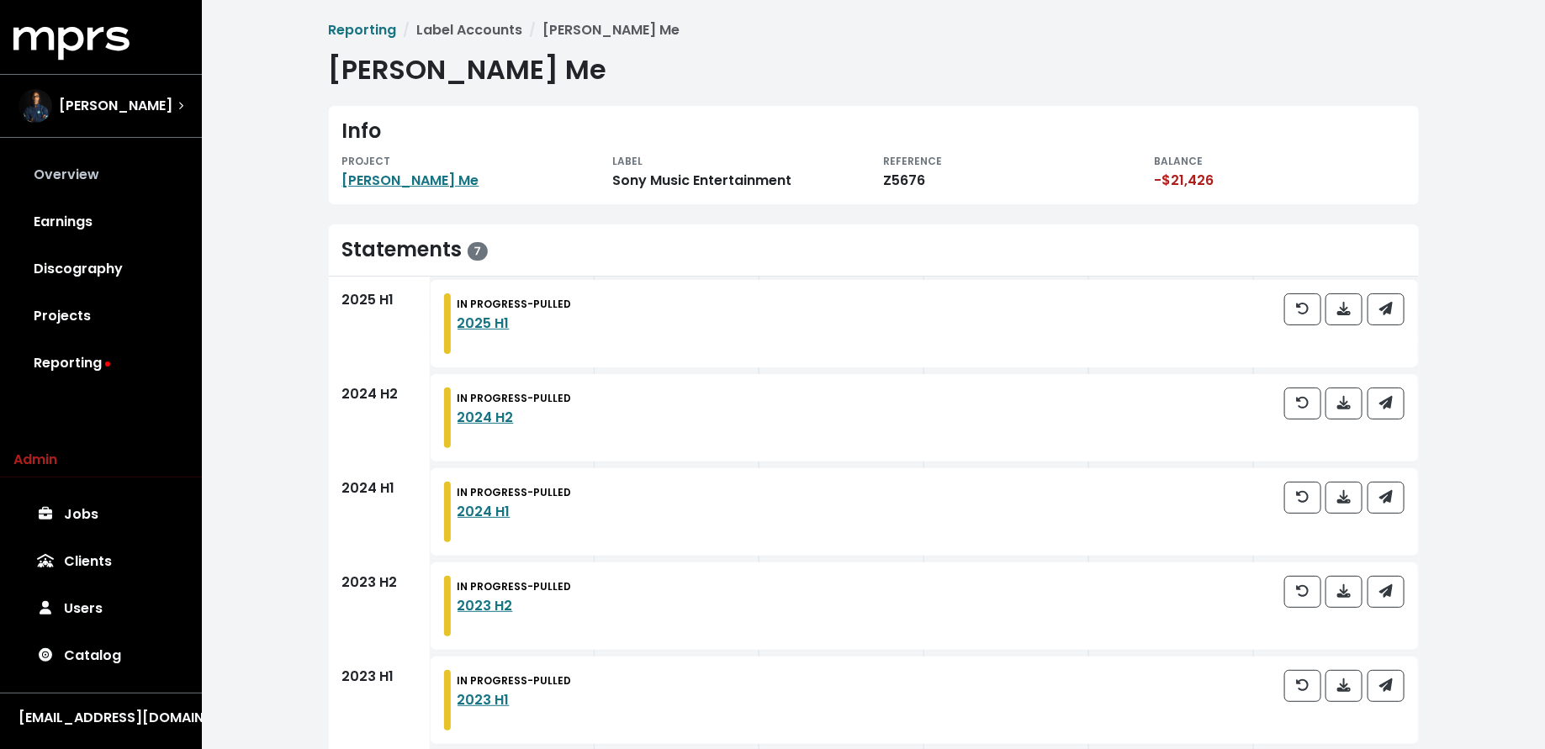
click at [99, 177] on link "Overview" at bounding box center [100, 174] width 175 height 47
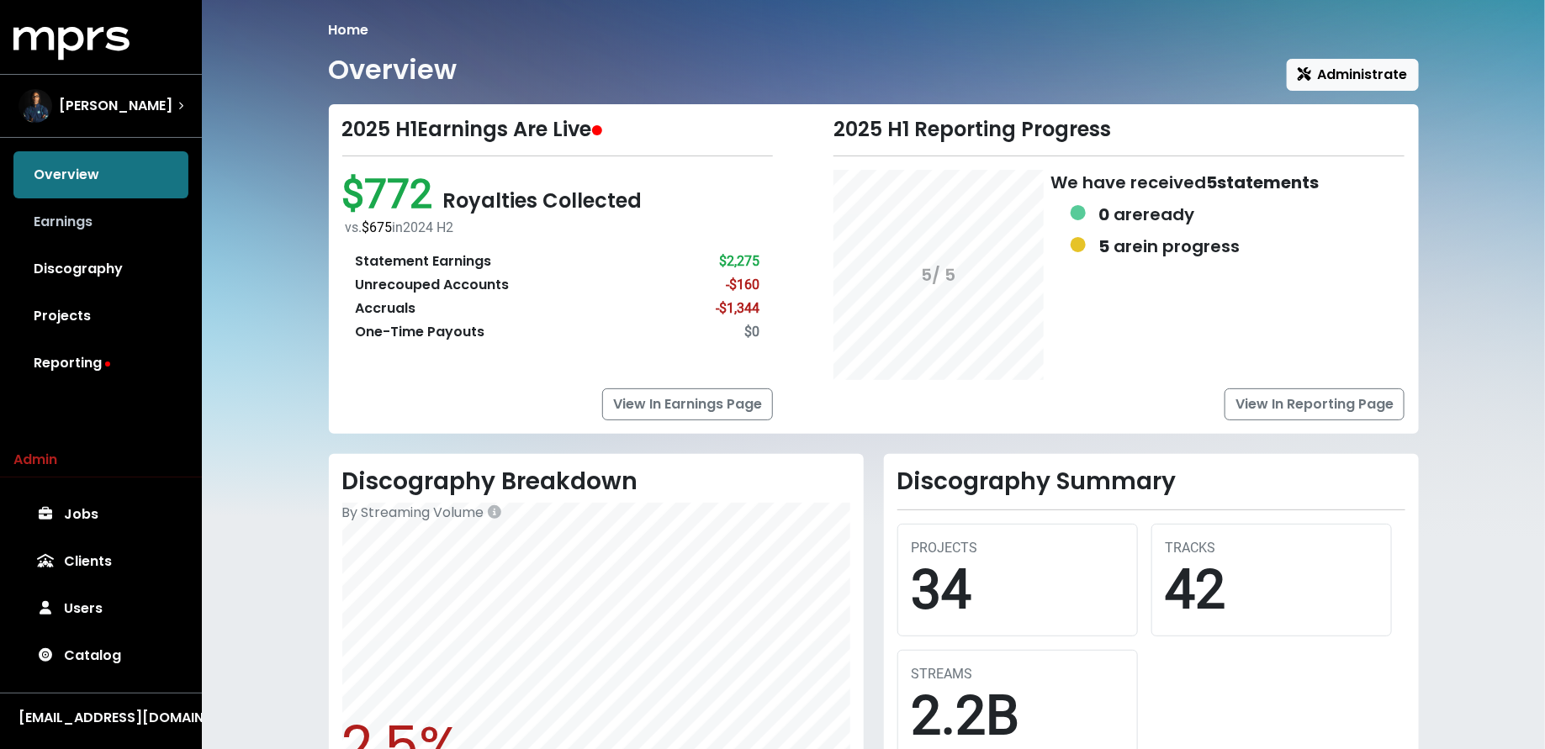
click at [87, 216] on link "Earnings" at bounding box center [100, 221] width 175 height 47
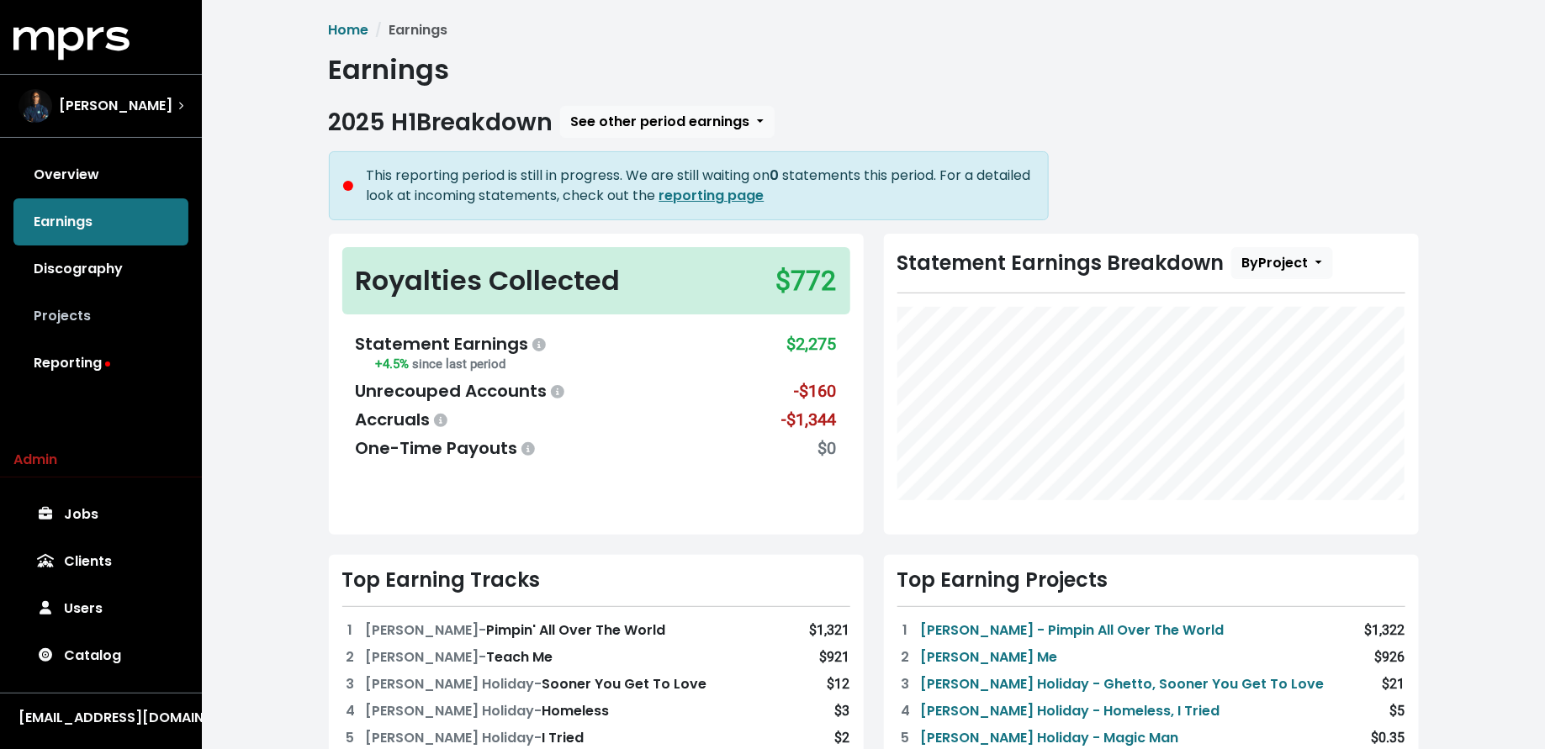
click at [114, 334] on link "Projects" at bounding box center [100, 316] width 175 height 47
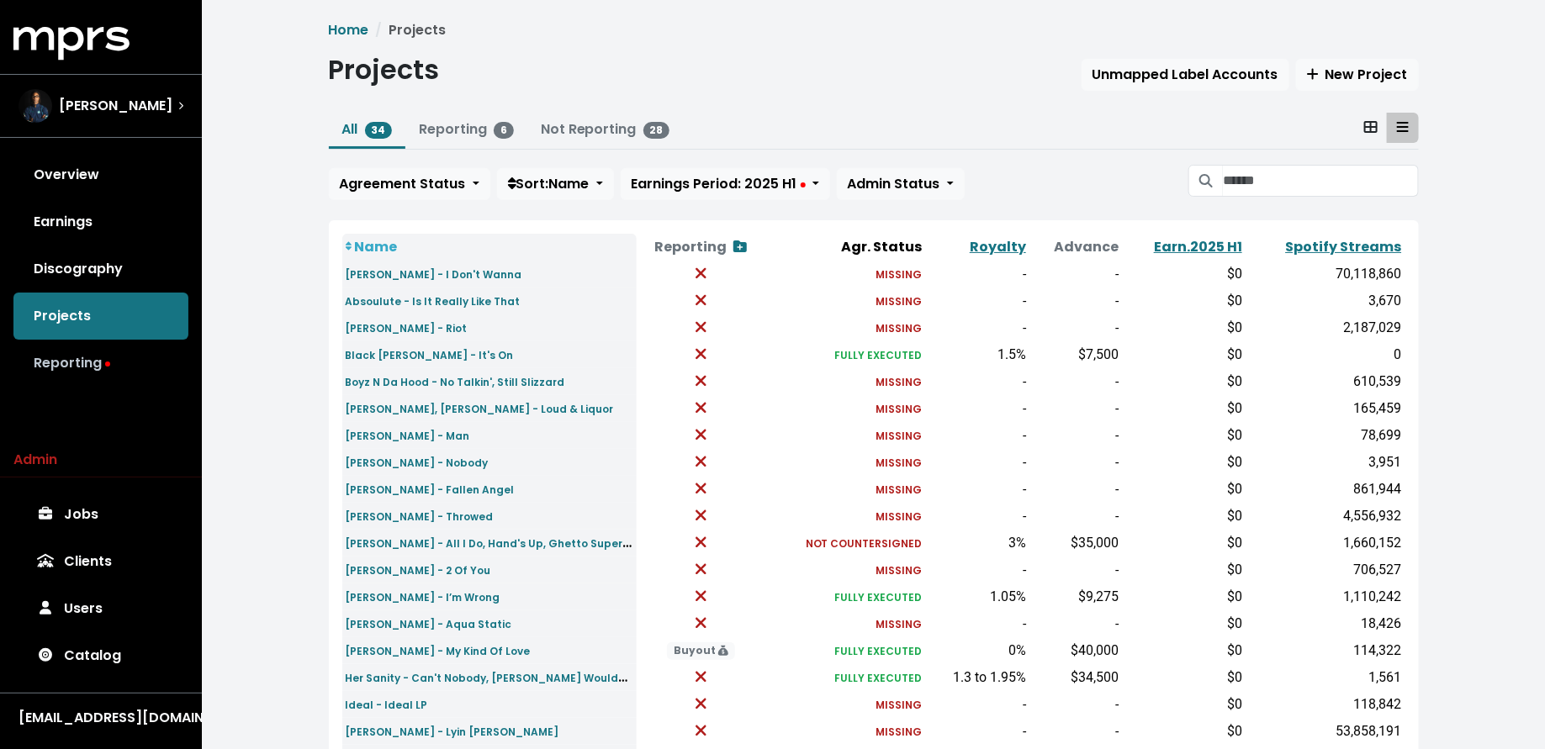
click at [114, 362] on link "Reporting" at bounding box center [100, 363] width 175 height 47
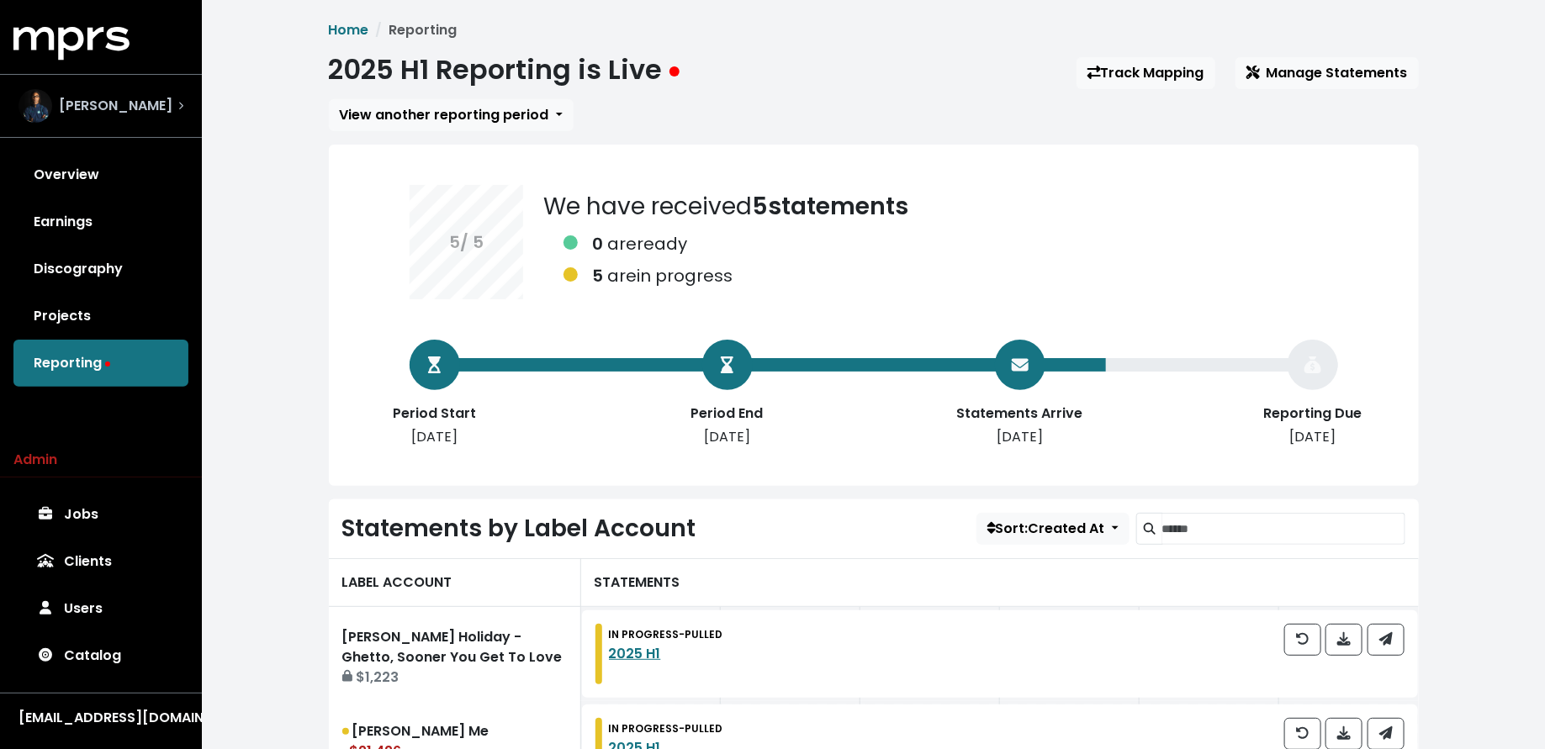
click at [153, 118] on div "Donnie Scantz" at bounding box center [96, 106] width 154 height 34
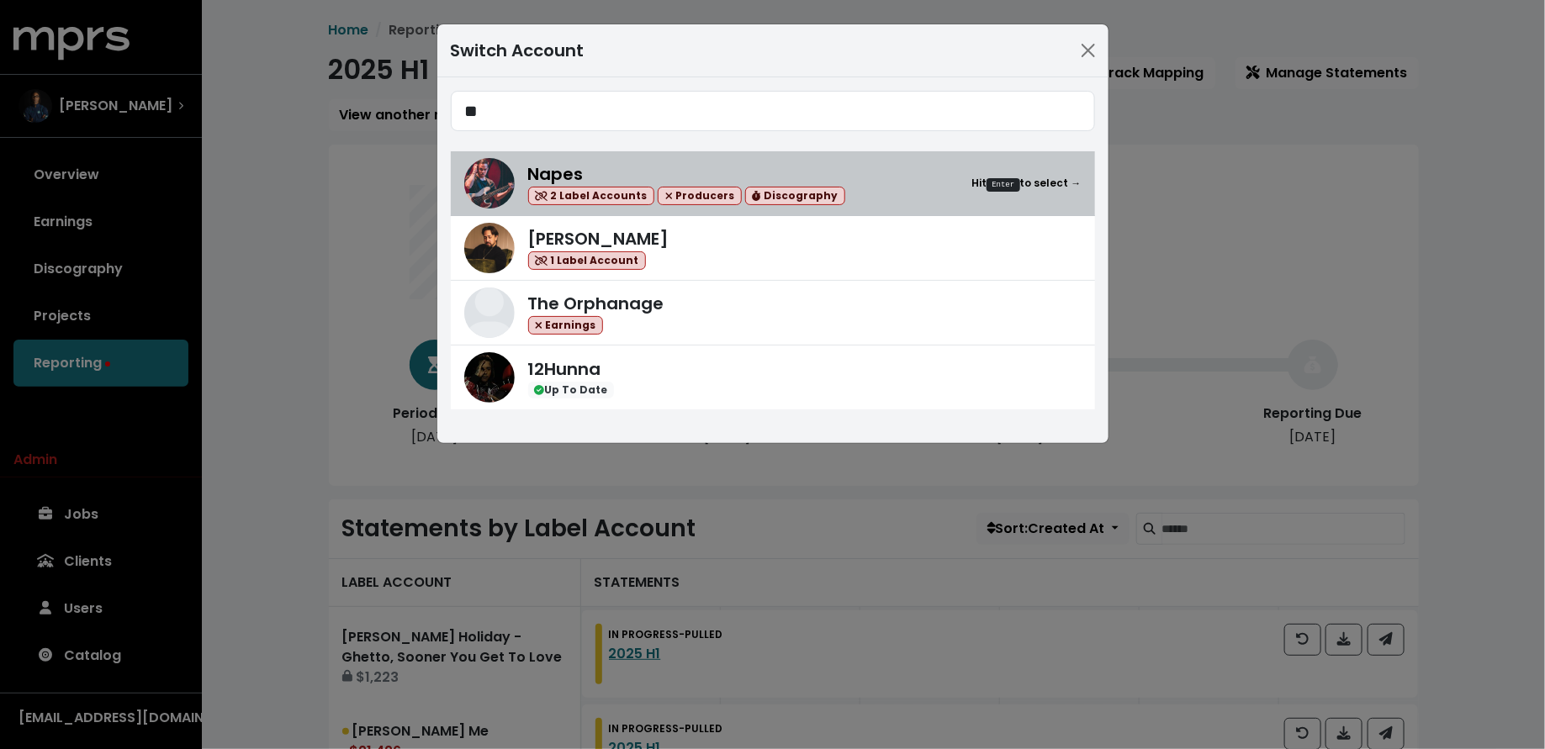
type input "**"
click at [770, 179] on div "Napes 2 Label Accounts Producers Discography" at bounding box center [686, 183] width 317 height 45
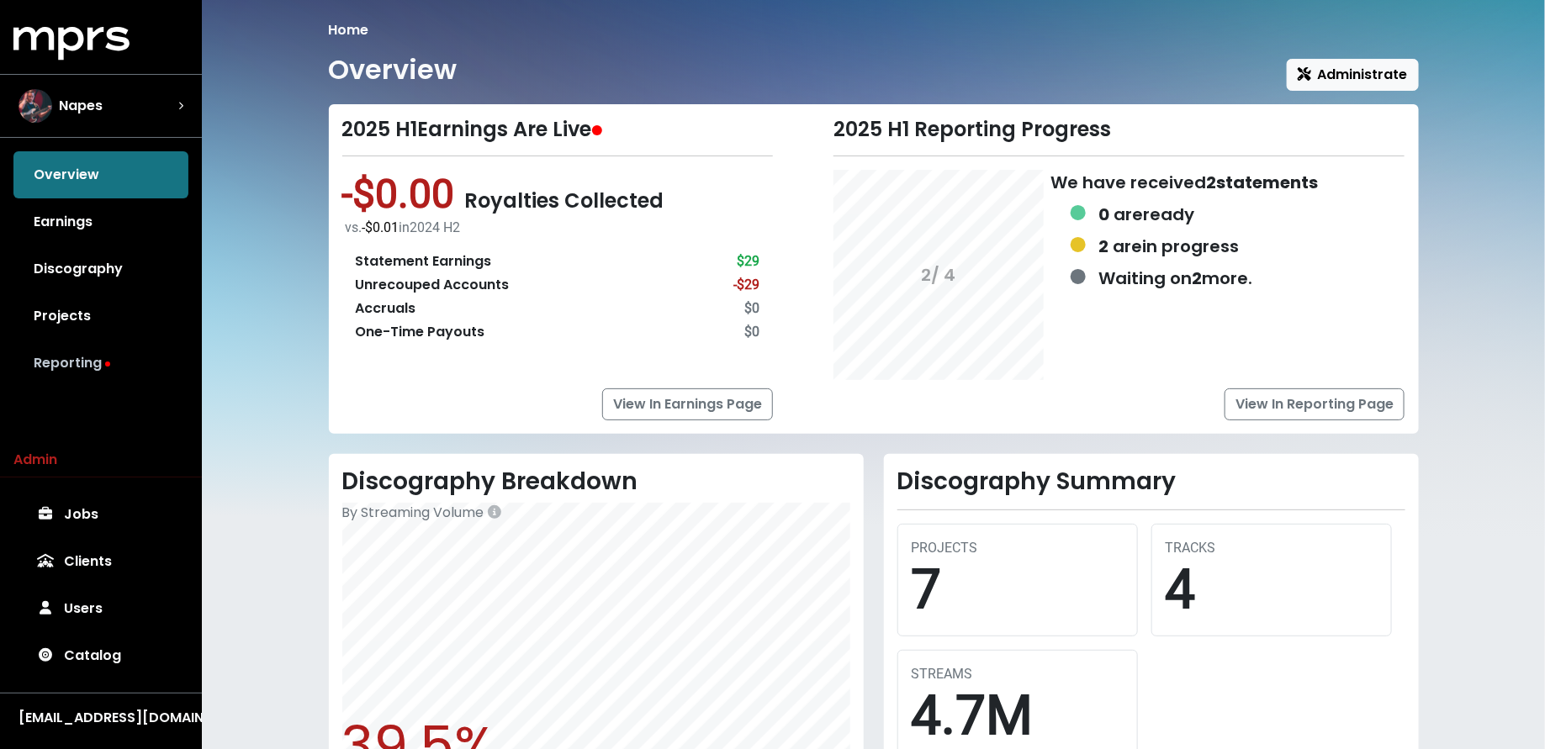
click at [113, 368] on link "Reporting" at bounding box center [100, 363] width 175 height 47
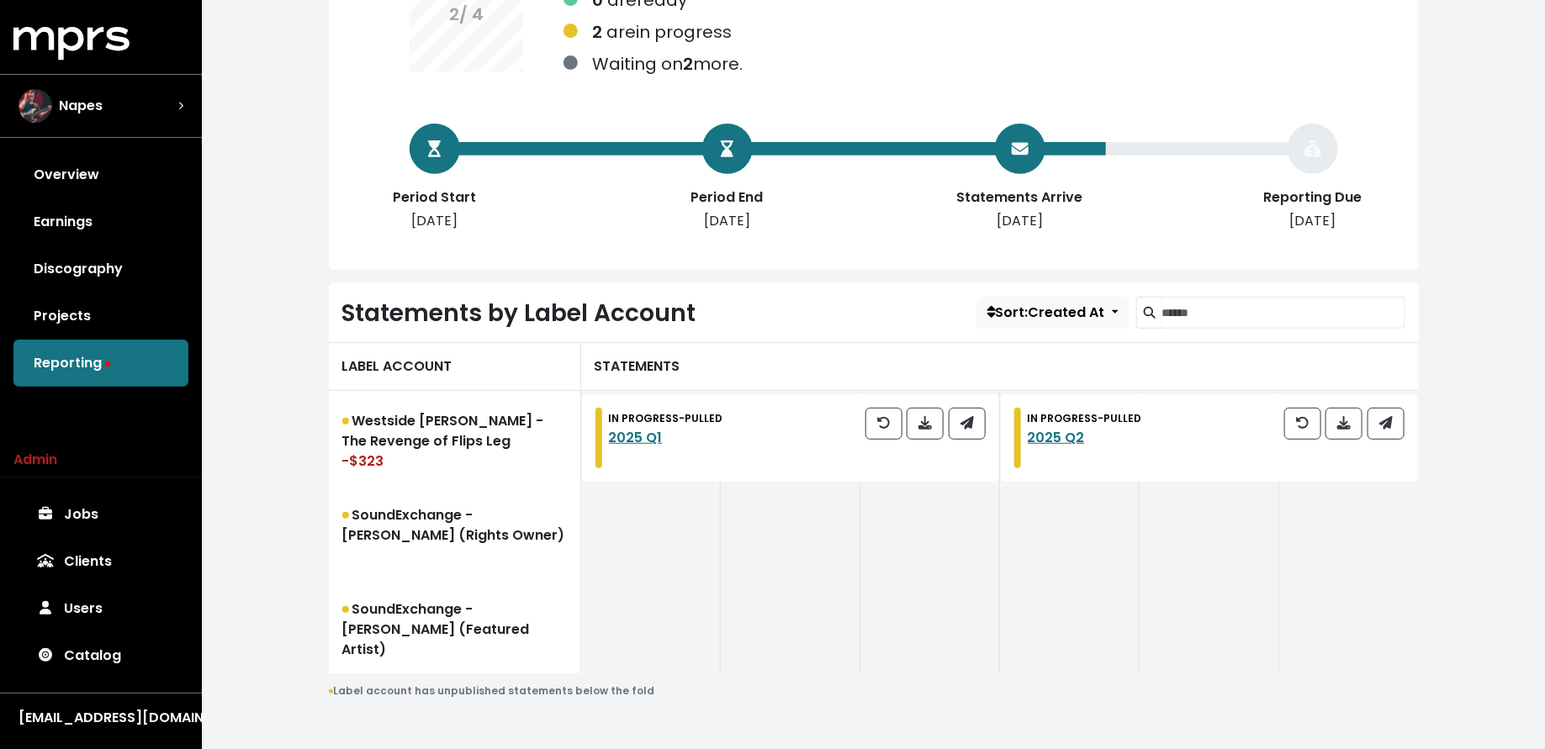
scroll to position [256, 0]
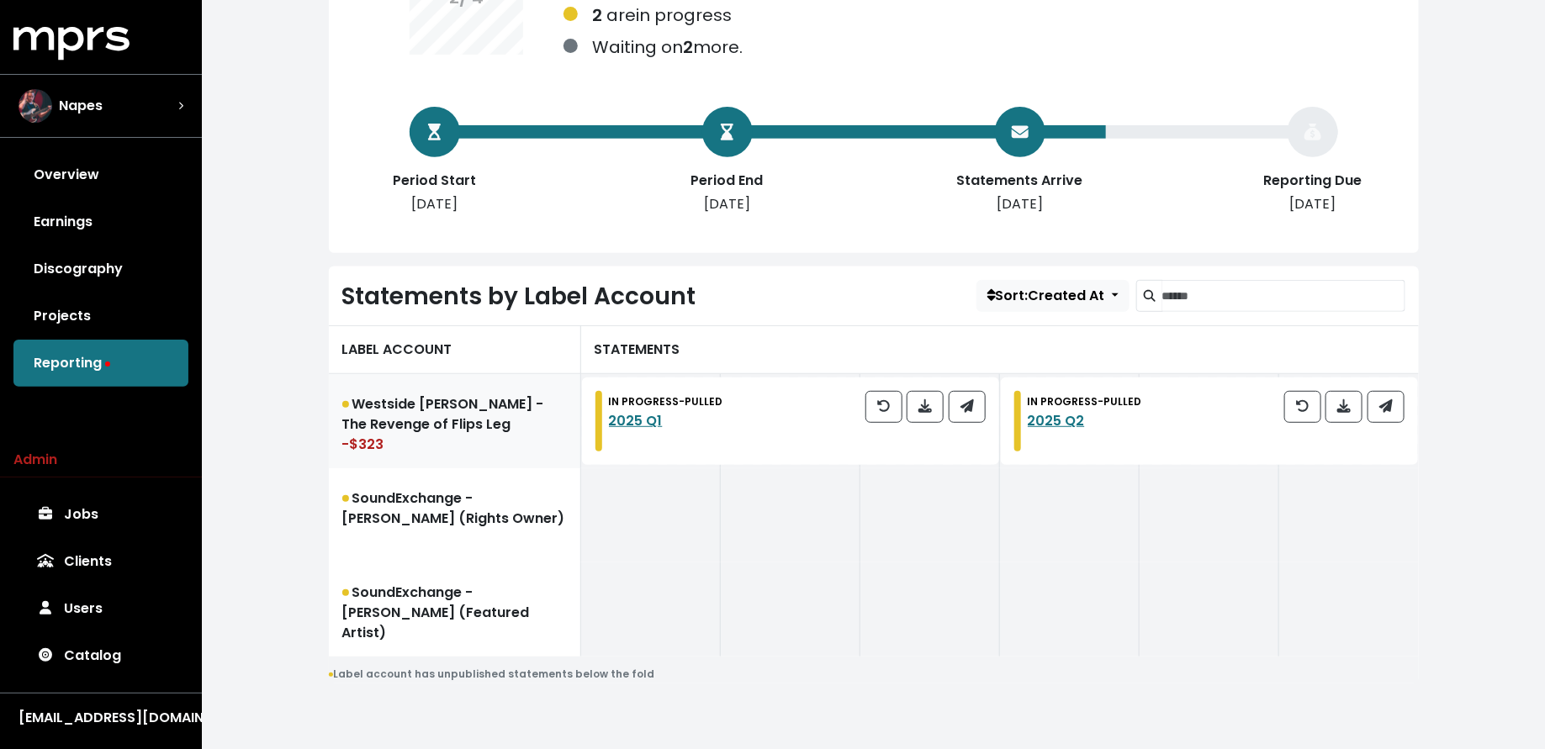
click at [414, 410] on link "Westside Gunn - The Revenge of Flips Leg -$323" at bounding box center [455, 421] width 252 height 94
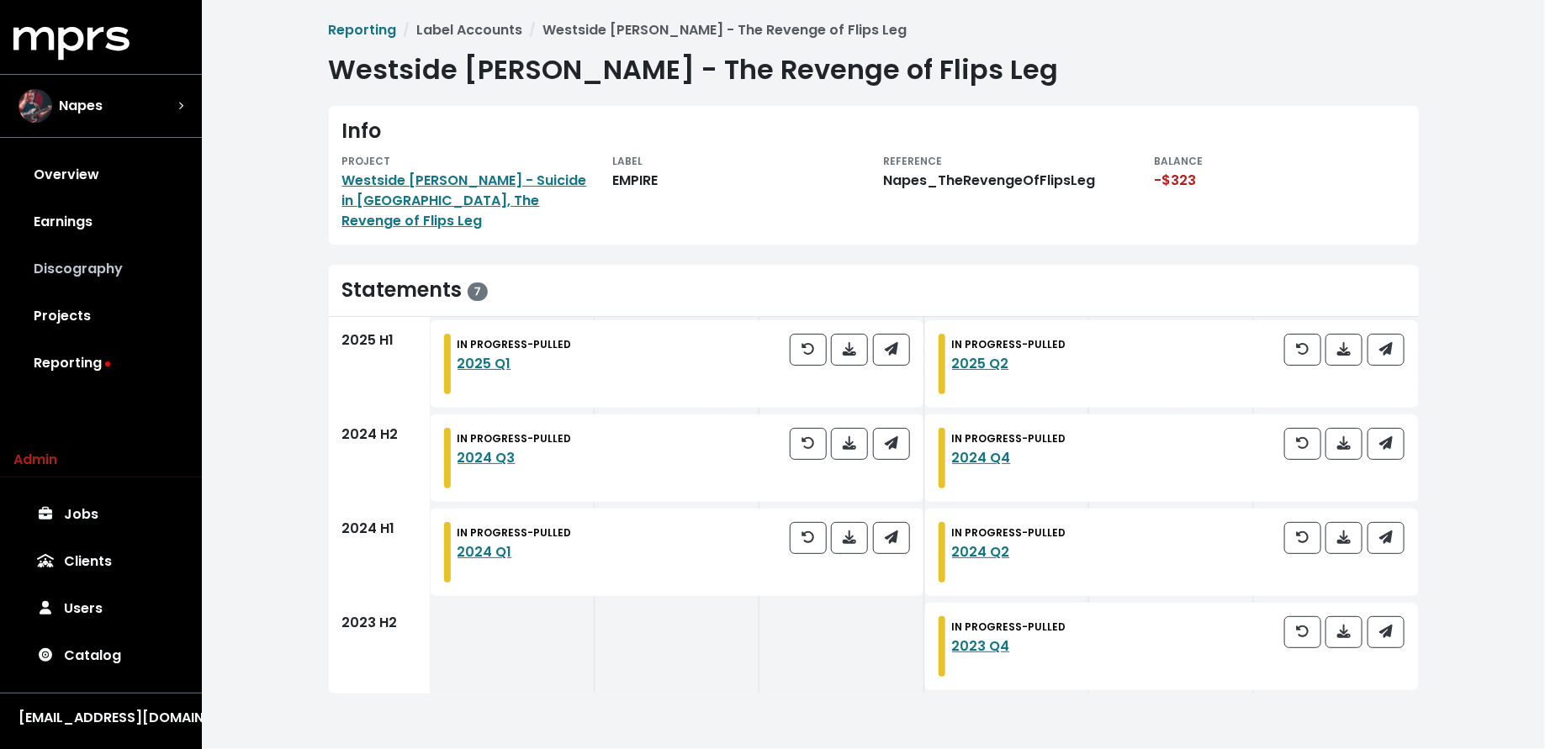
click at [125, 265] on link "Discography" at bounding box center [100, 269] width 175 height 47
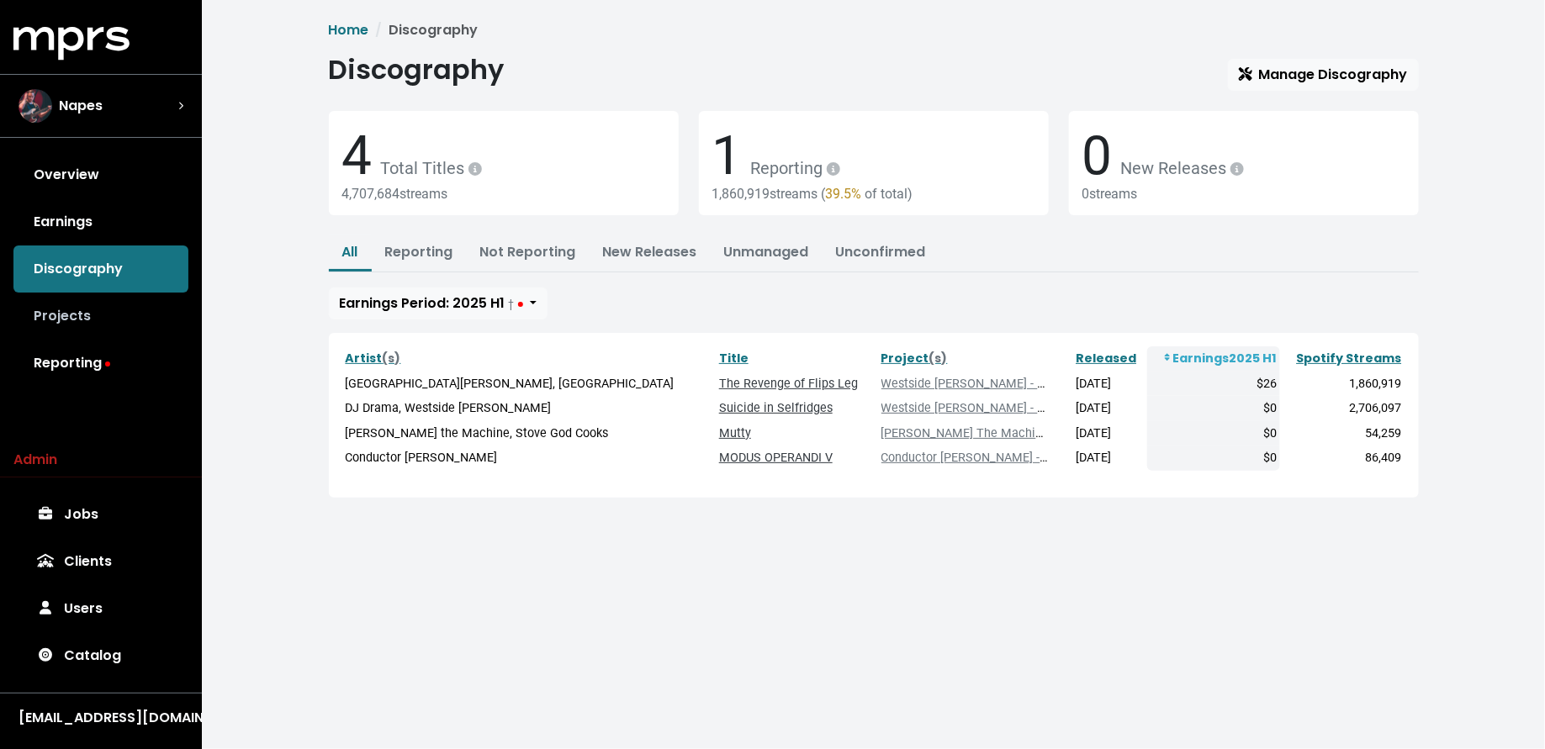
click at [124, 330] on link "Projects" at bounding box center [100, 316] width 175 height 47
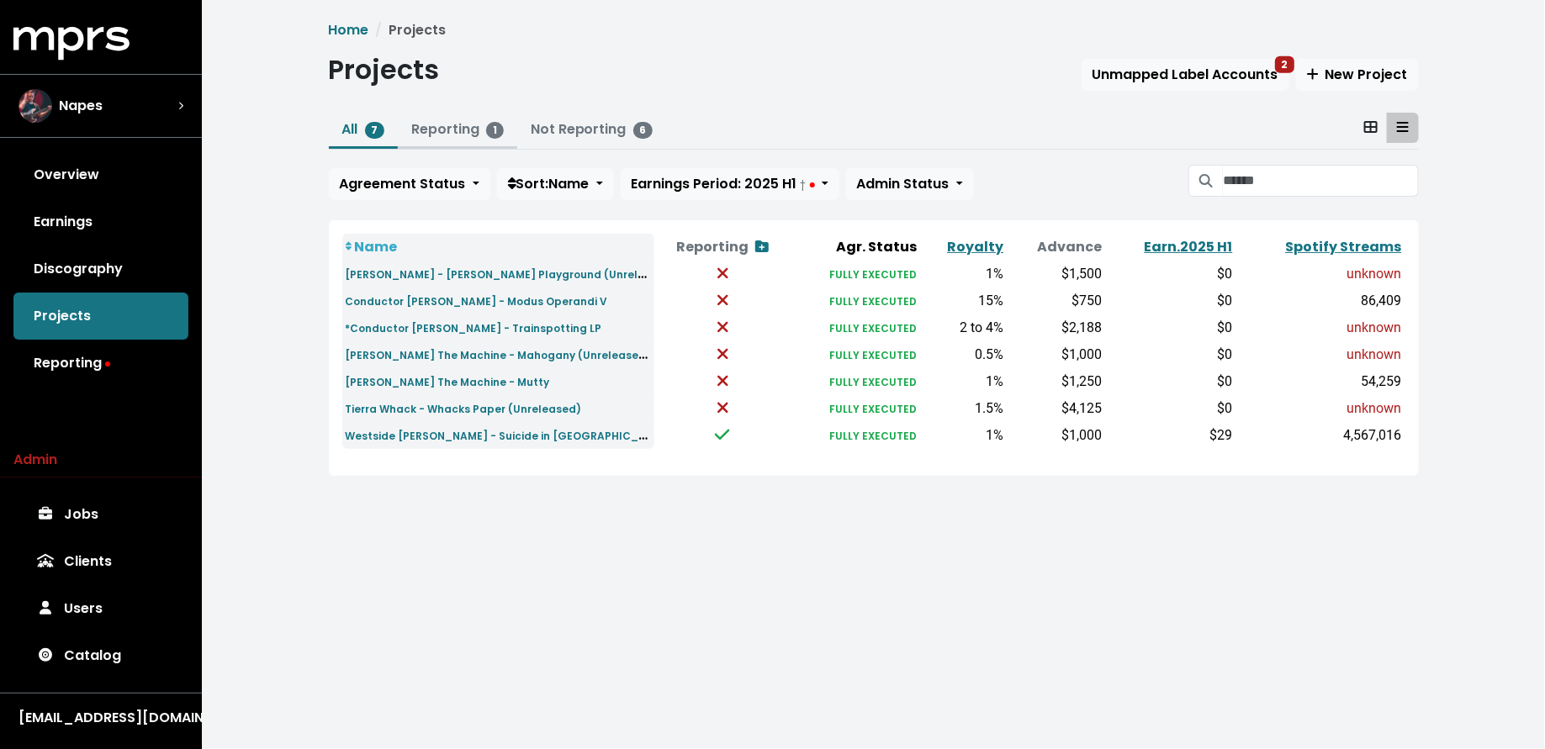
click at [459, 126] on link "Reporting 1" at bounding box center [457, 128] width 93 height 19
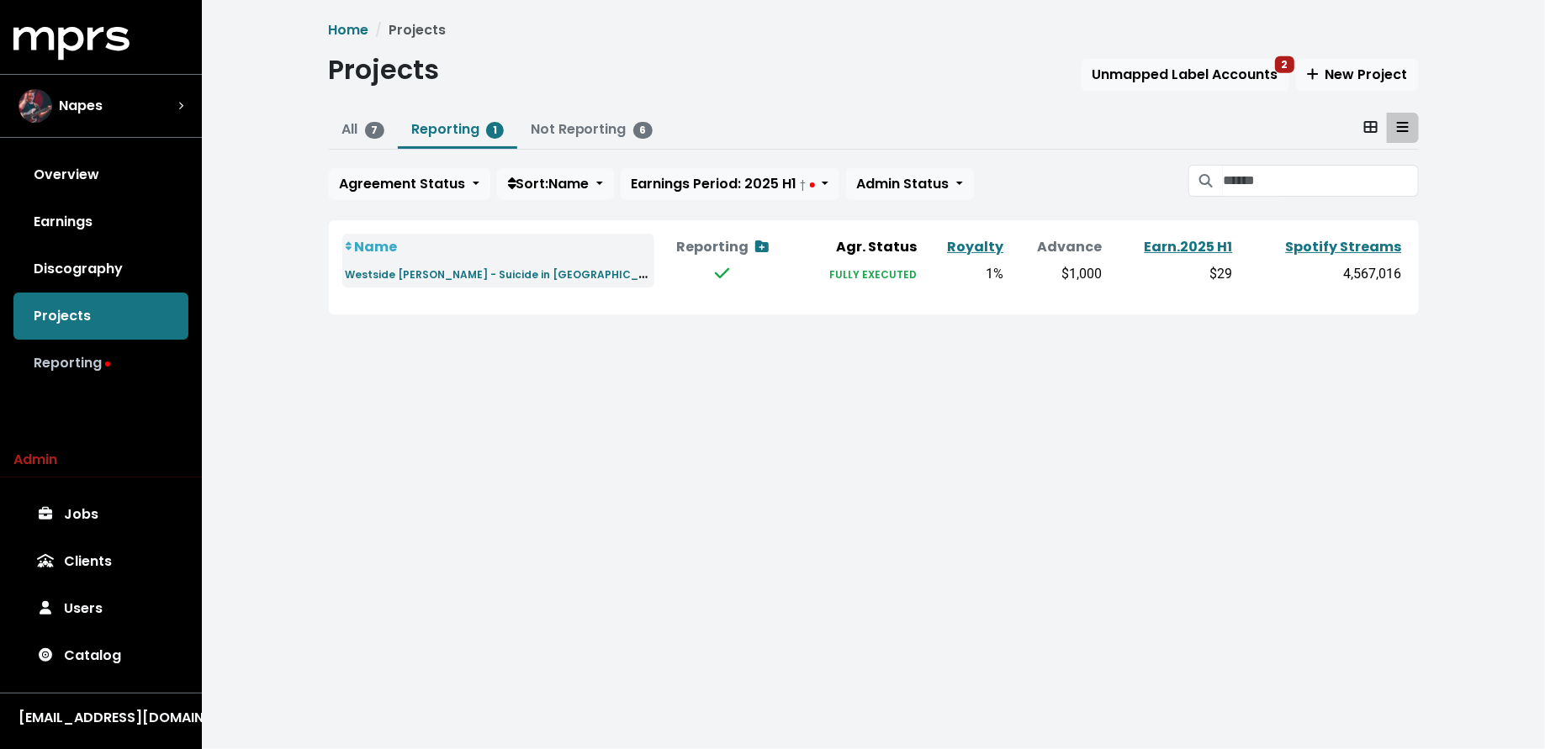
click at [136, 368] on link "Reporting" at bounding box center [100, 363] width 175 height 47
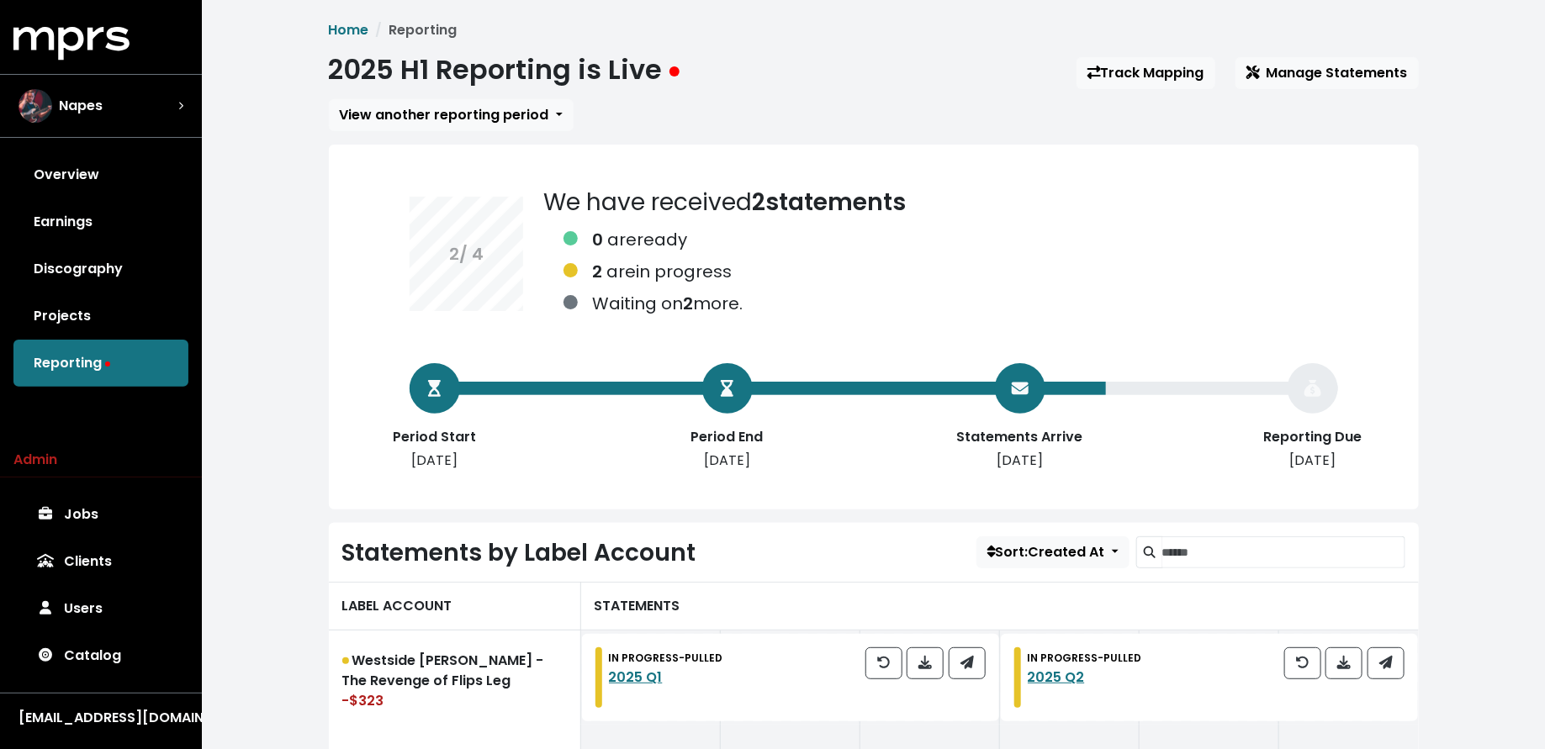
scroll to position [256, 0]
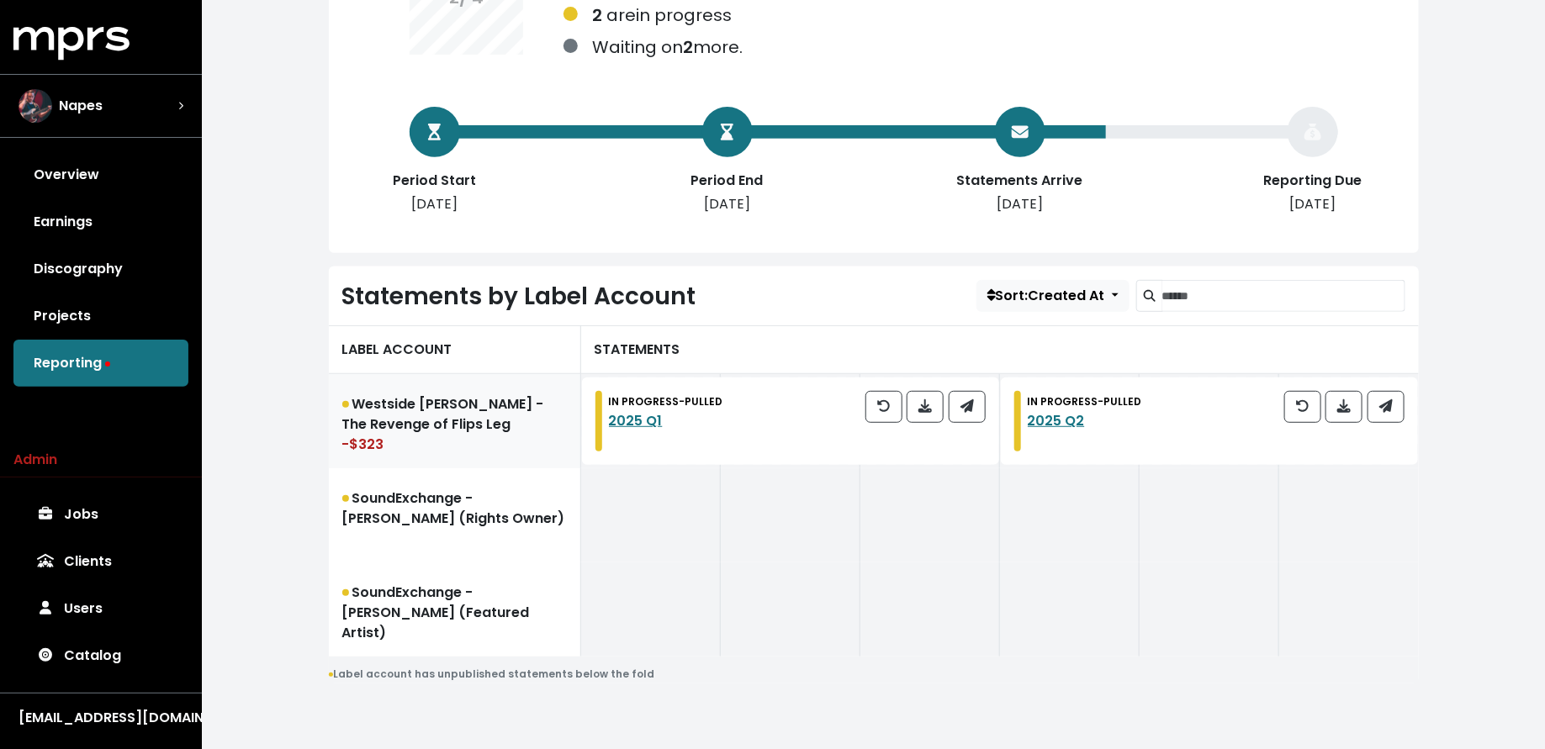
click at [551, 424] on link "Westside Gunn - The Revenge of Flips Leg -$323" at bounding box center [455, 421] width 252 height 94
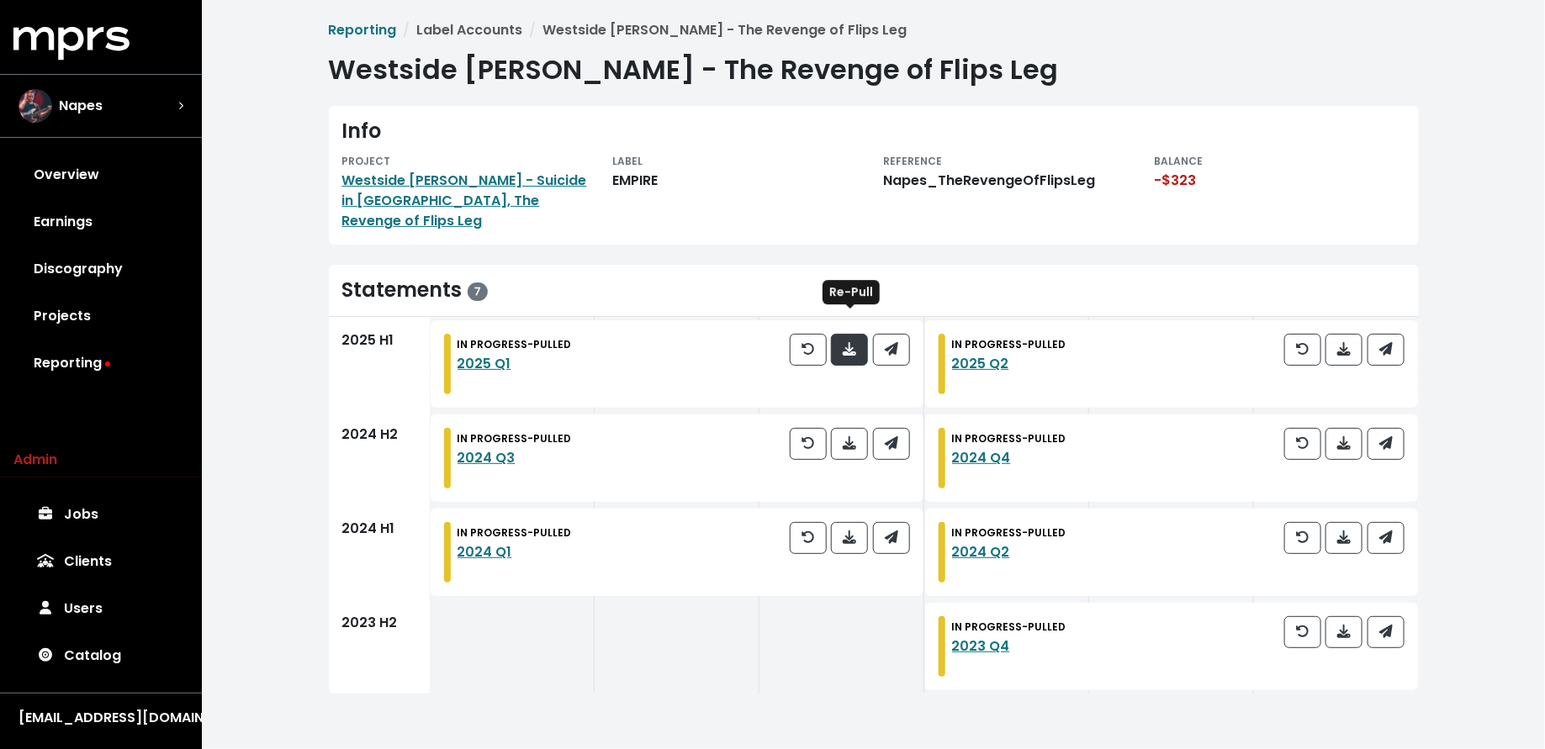
click at [849, 342] on icon "button" at bounding box center [849, 348] width 13 height 13
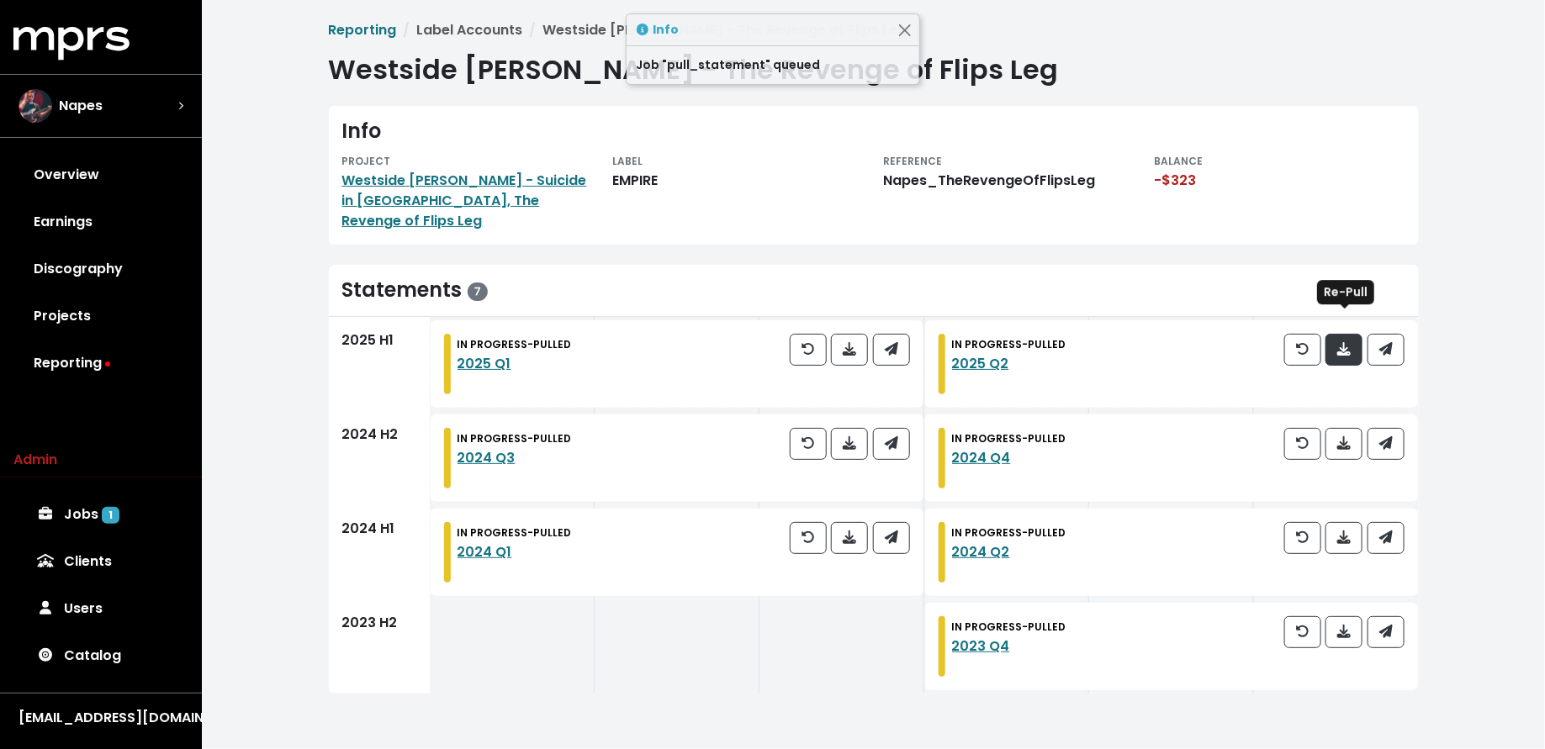
click at [1346, 342] on icon "button" at bounding box center [1343, 348] width 13 height 13
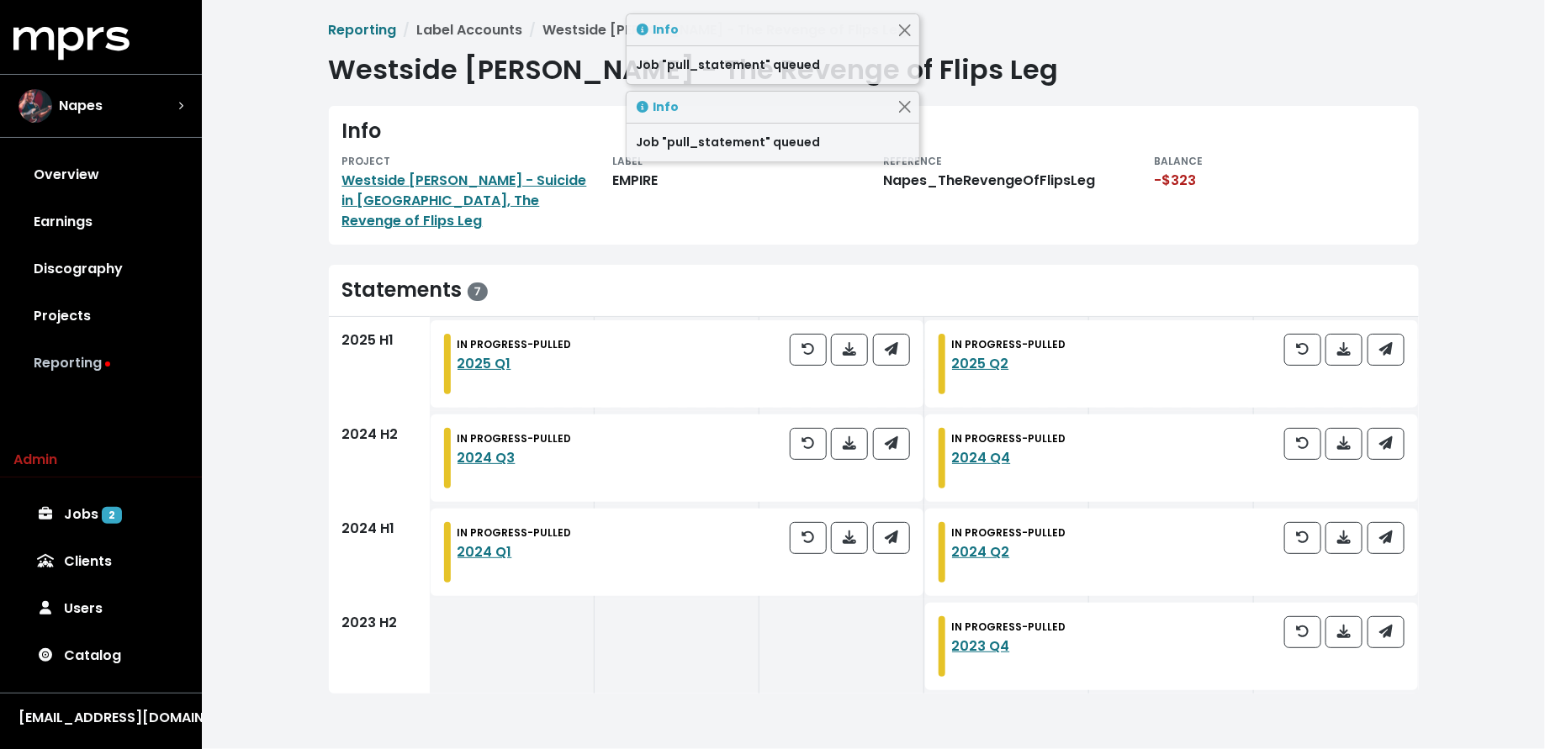
click at [88, 376] on link "Reporting" at bounding box center [100, 363] width 175 height 47
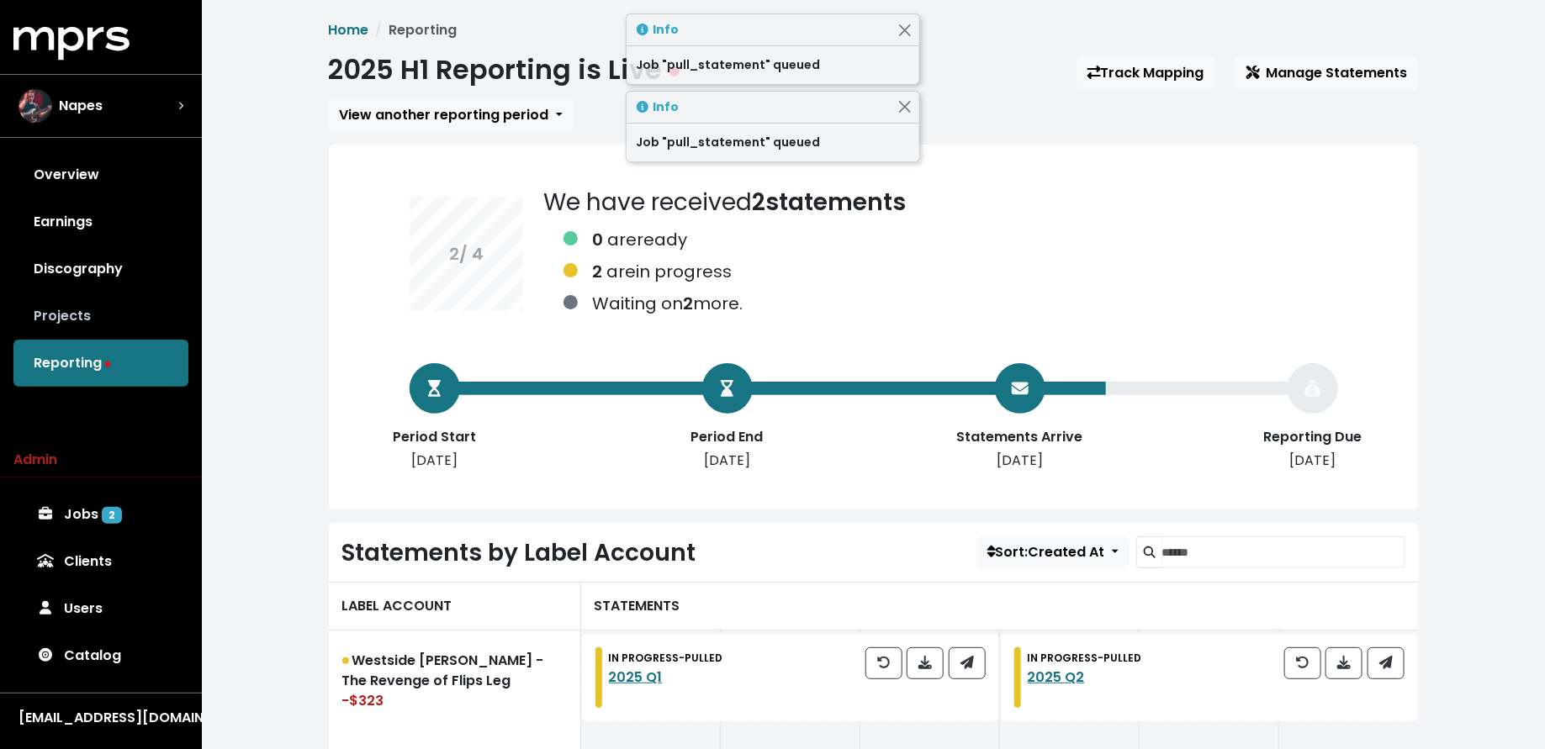
click at [122, 315] on link "Projects" at bounding box center [100, 316] width 175 height 47
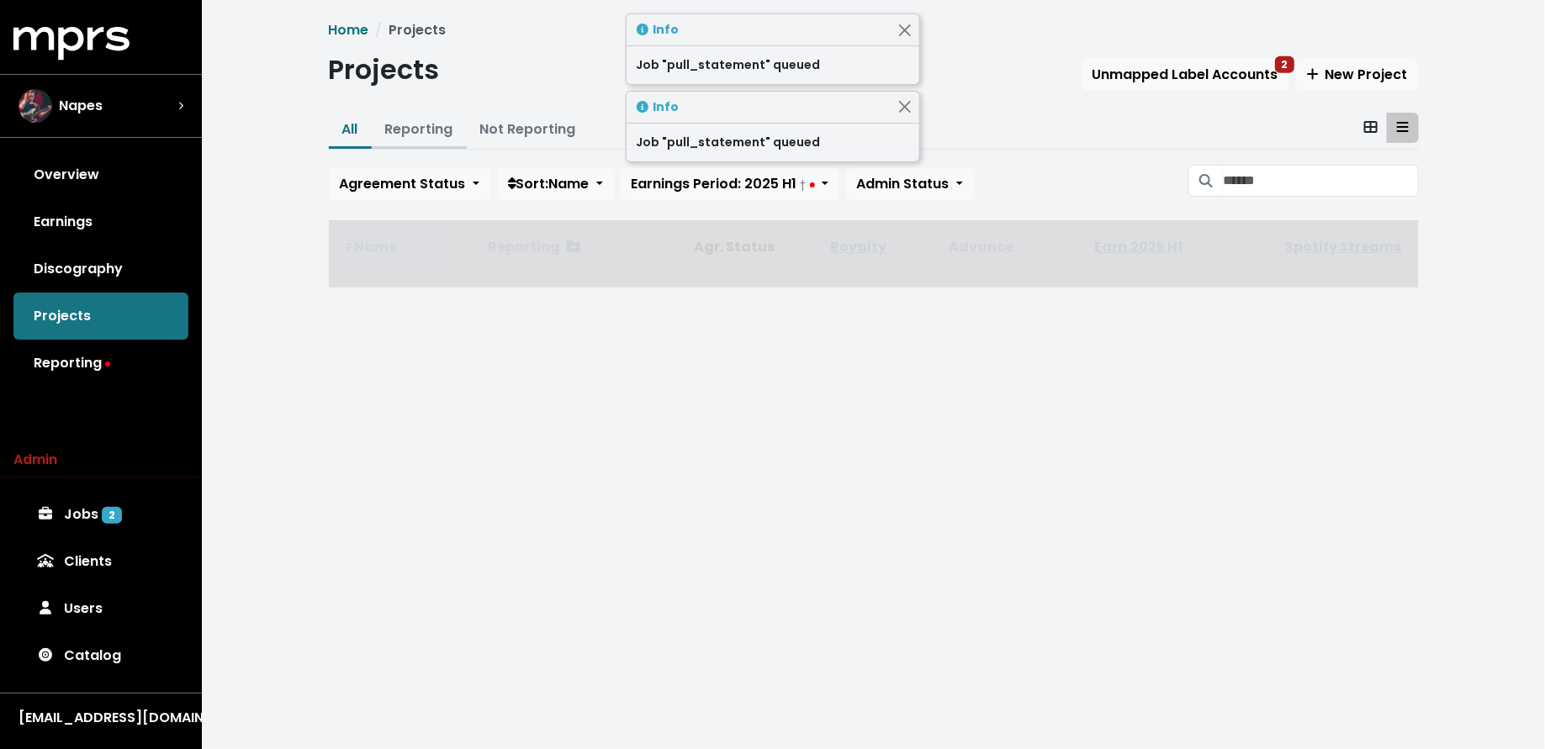
click at [415, 134] on link "Reporting" at bounding box center [419, 128] width 68 height 19
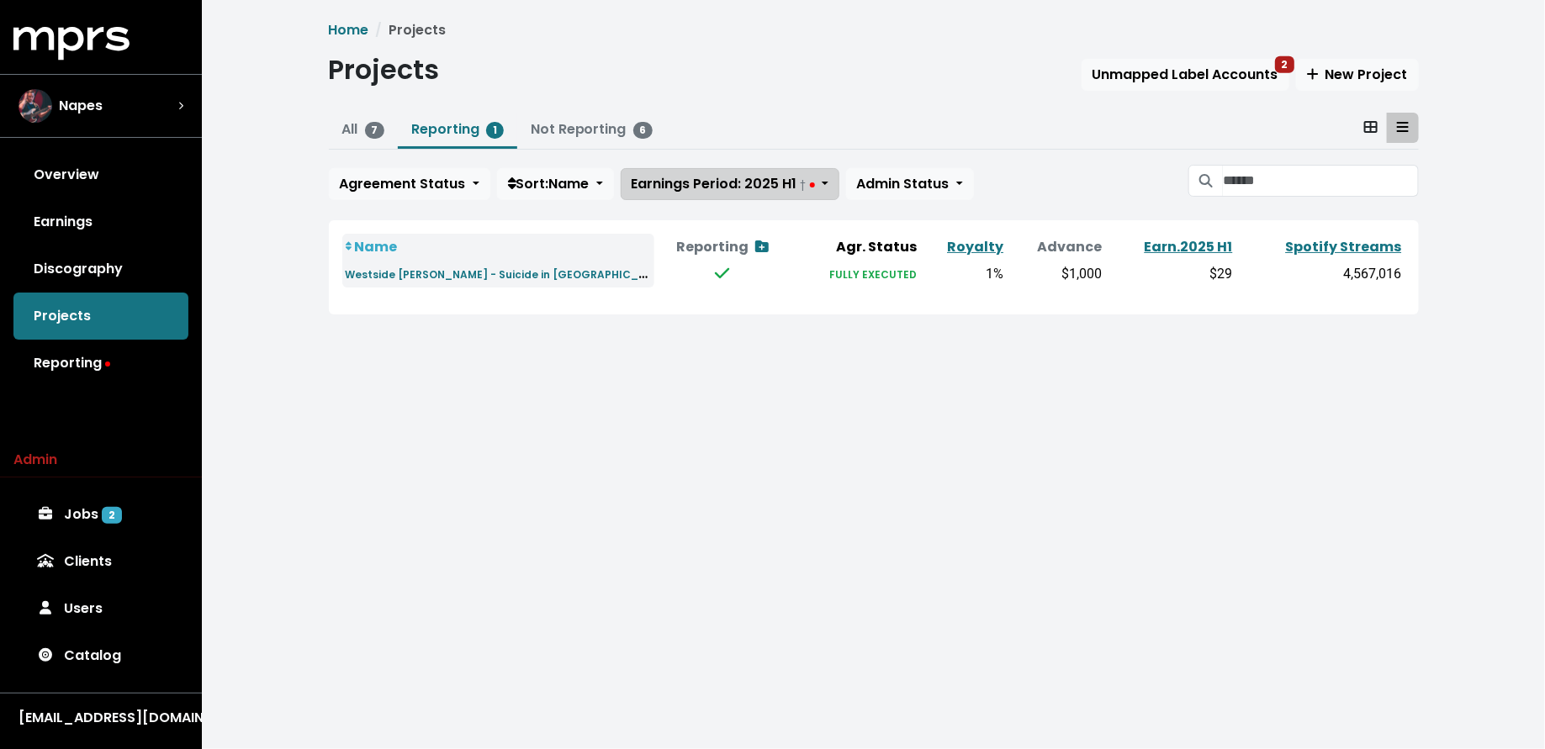
click at [694, 182] on span "Earnings Period: 2025 H1 †" at bounding box center [723, 183] width 183 height 19
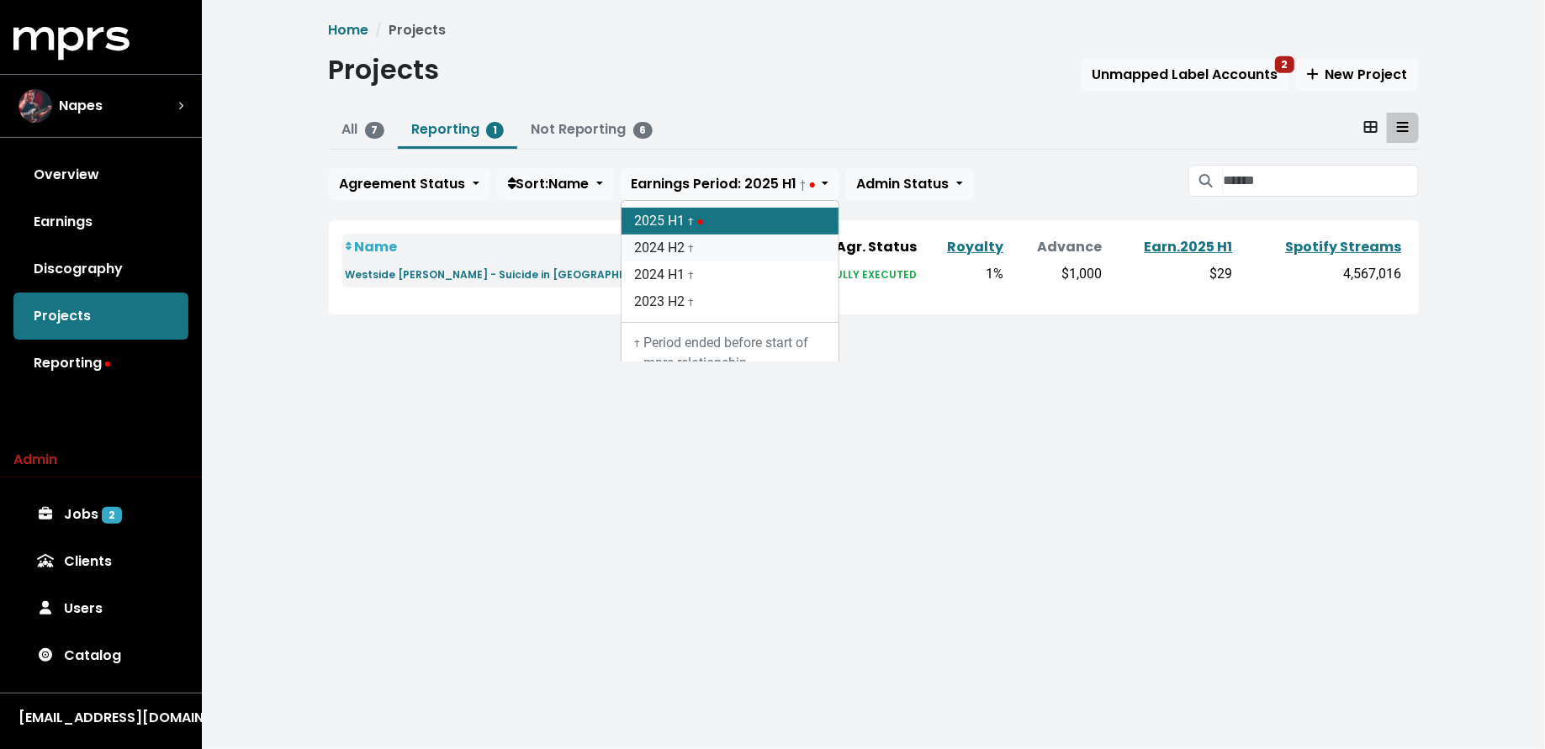
click at [692, 244] on link "2024 H2 †" at bounding box center [729, 248] width 217 height 27
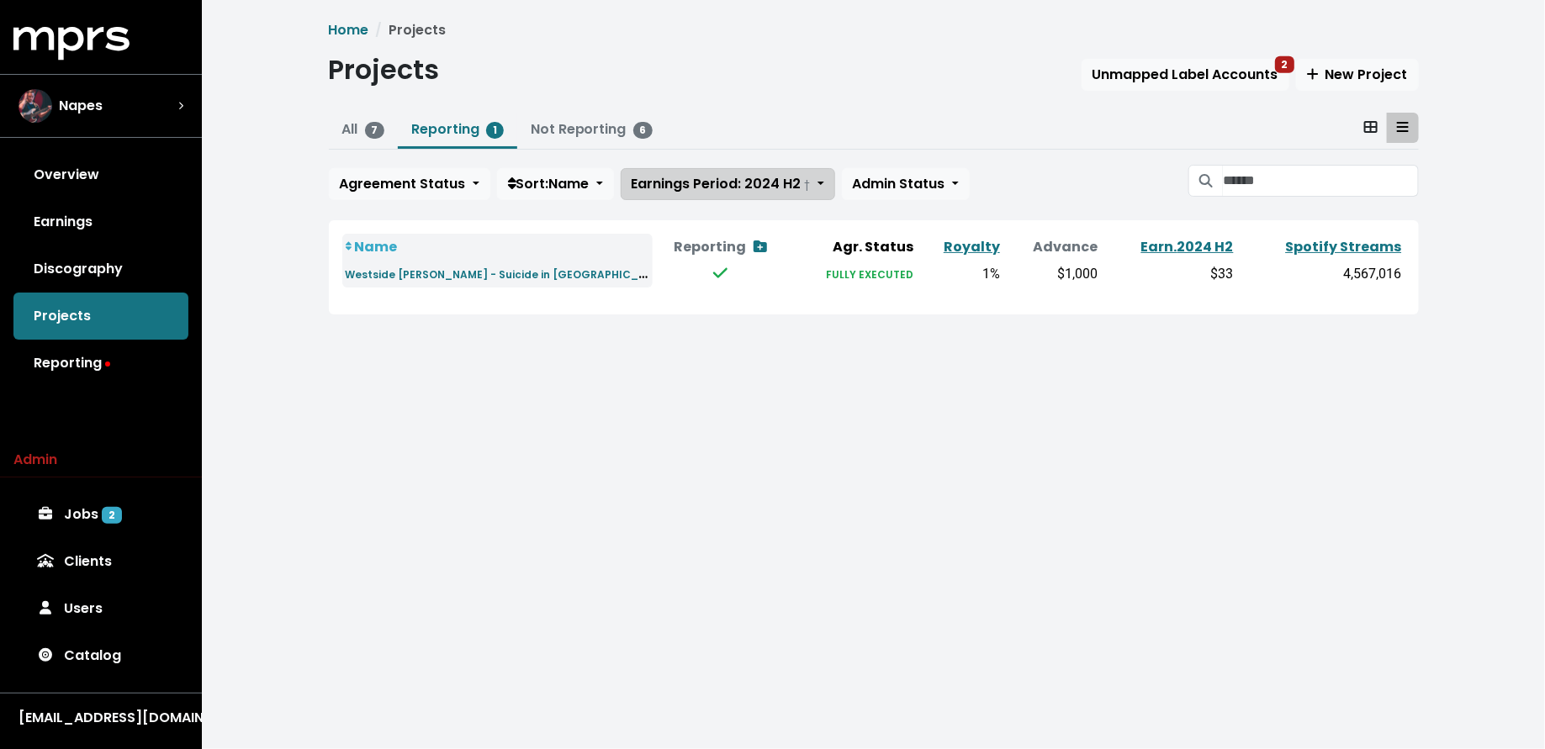
click at [646, 187] on span "Earnings Period: 2024 H2 †" at bounding box center [721, 183] width 179 height 19
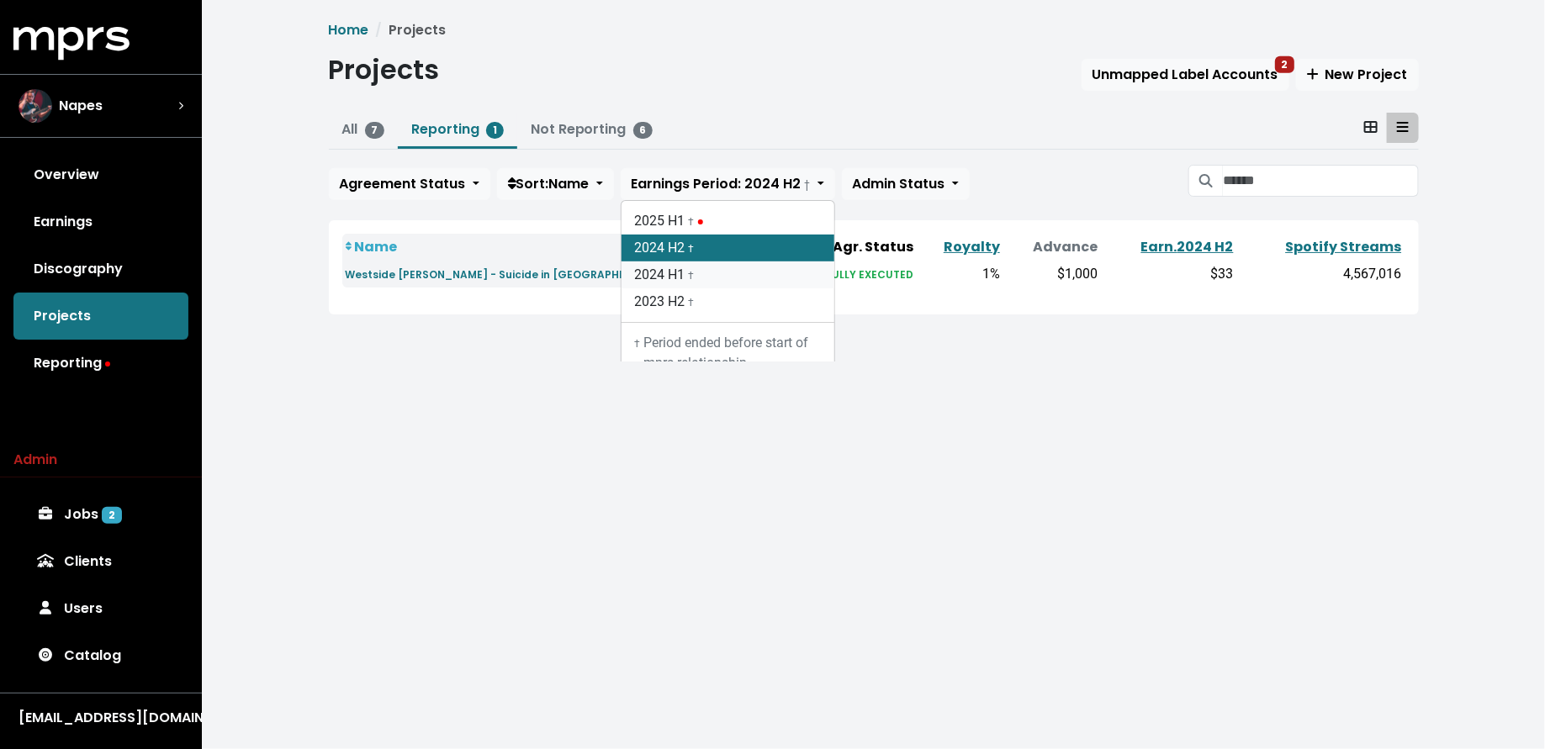
click at [655, 278] on link "2024 H1 †" at bounding box center [727, 275] width 213 height 27
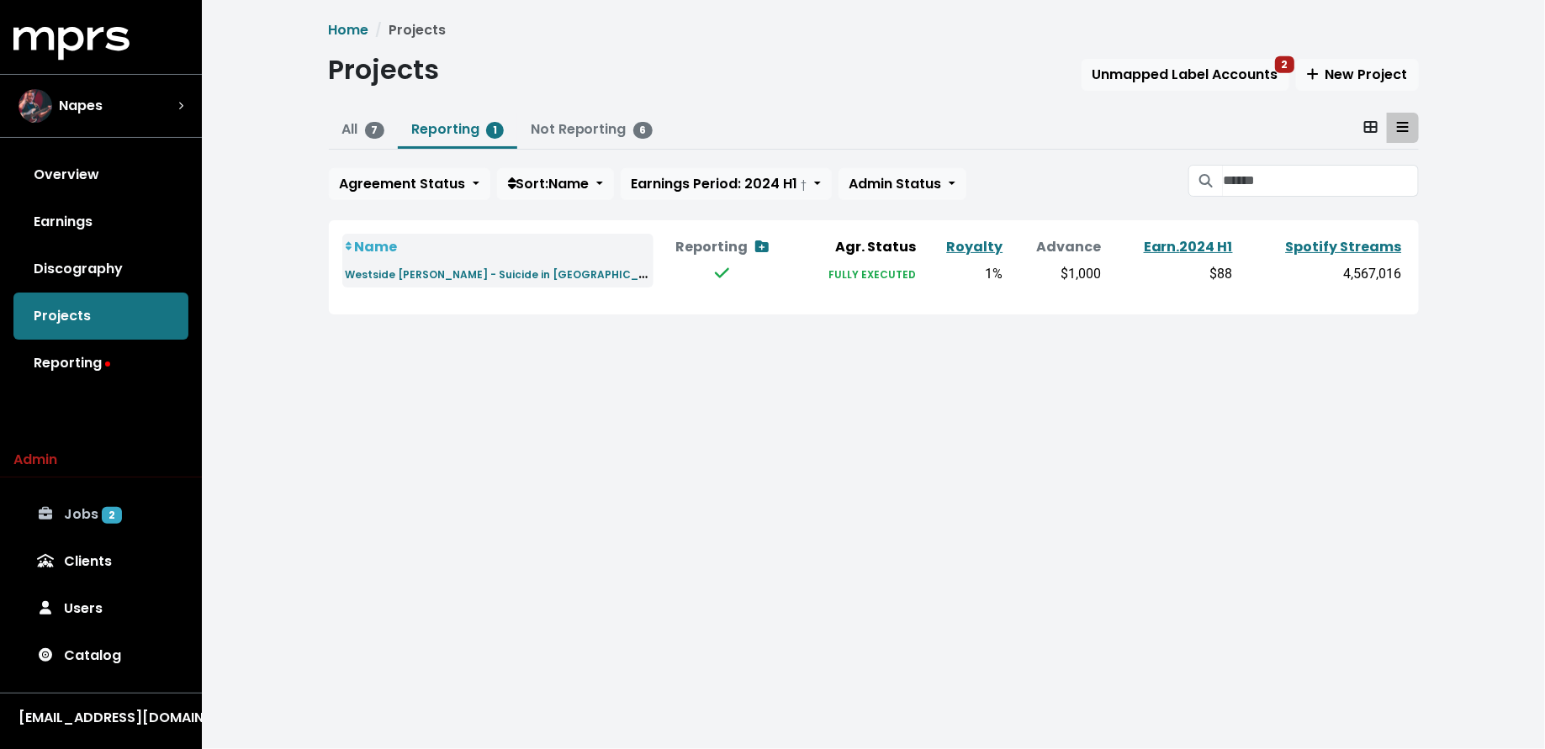
click at [79, 493] on link "Jobs 2" at bounding box center [100, 514] width 175 height 47
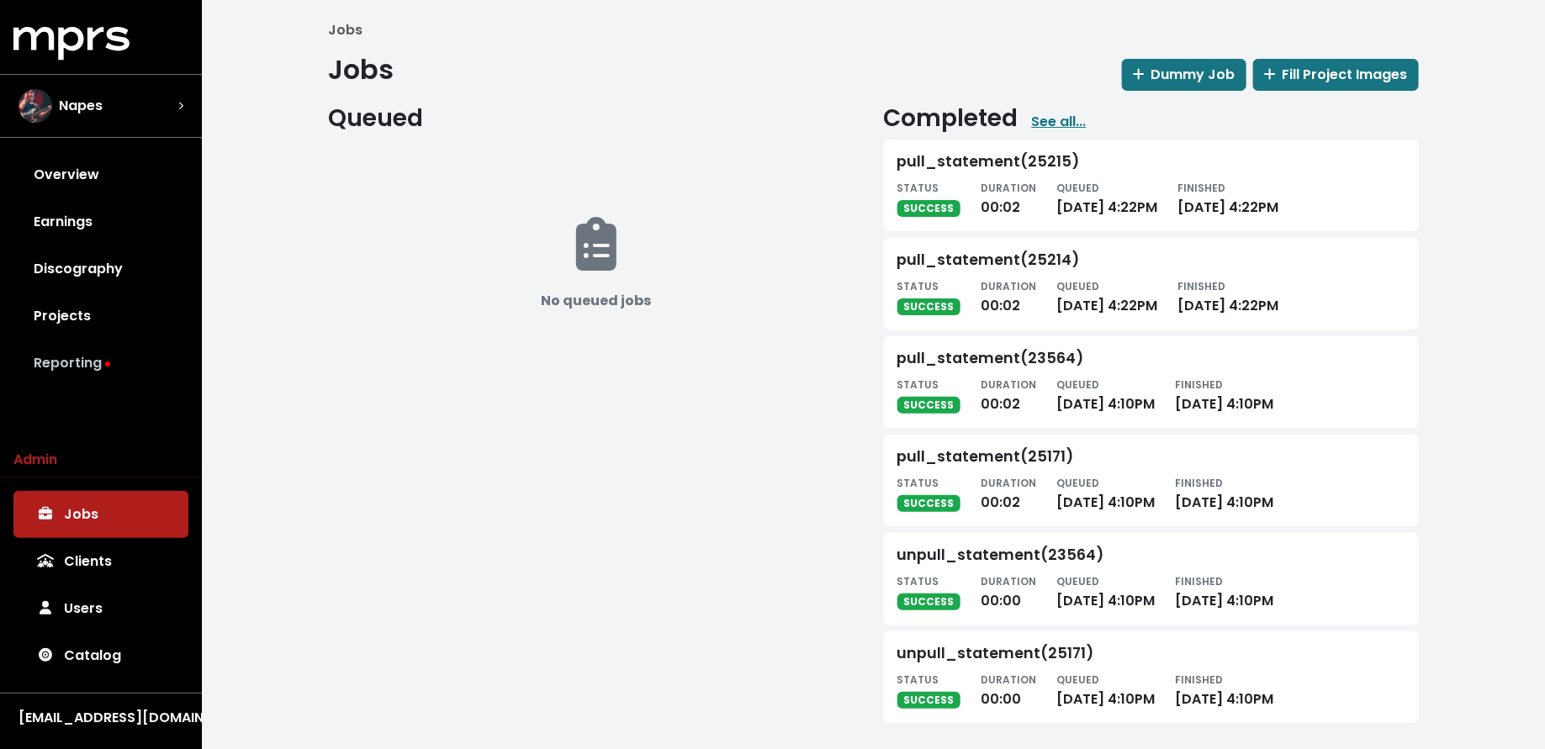
click at [98, 350] on link "Reporting" at bounding box center [100, 363] width 175 height 47
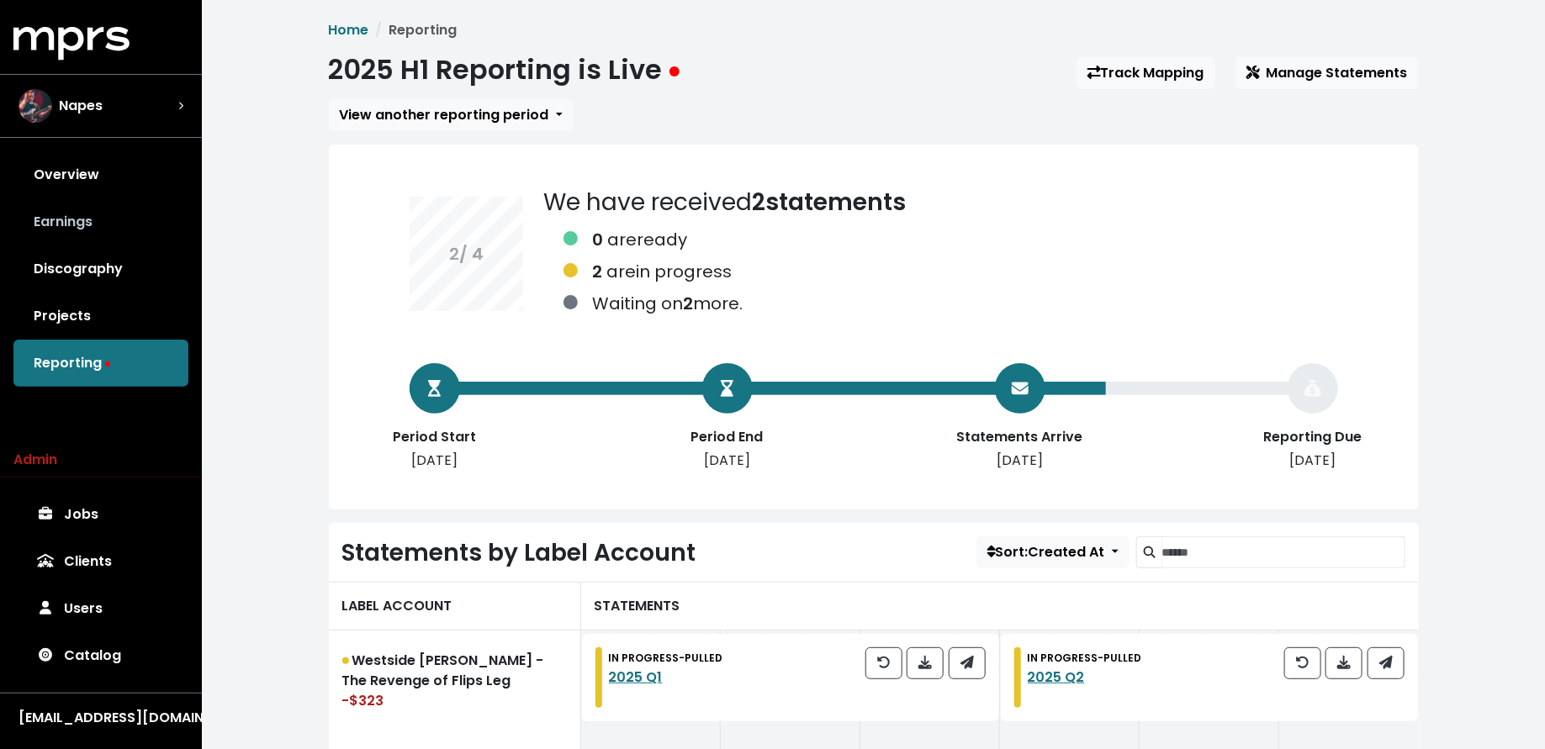
click at [99, 222] on link "Earnings" at bounding box center [100, 221] width 175 height 47
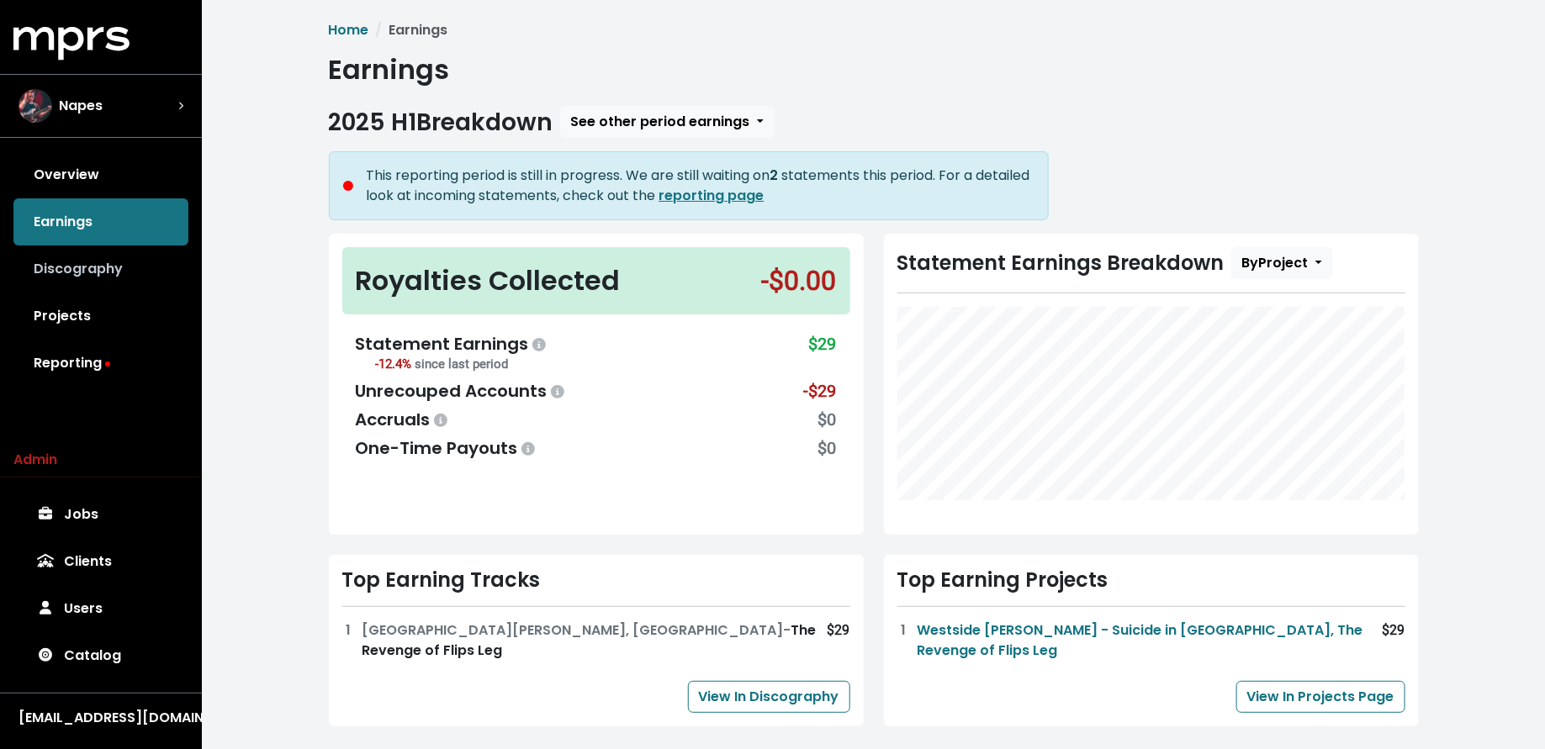
click at [100, 271] on link "Discography" at bounding box center [100, 269] width 175 height 47
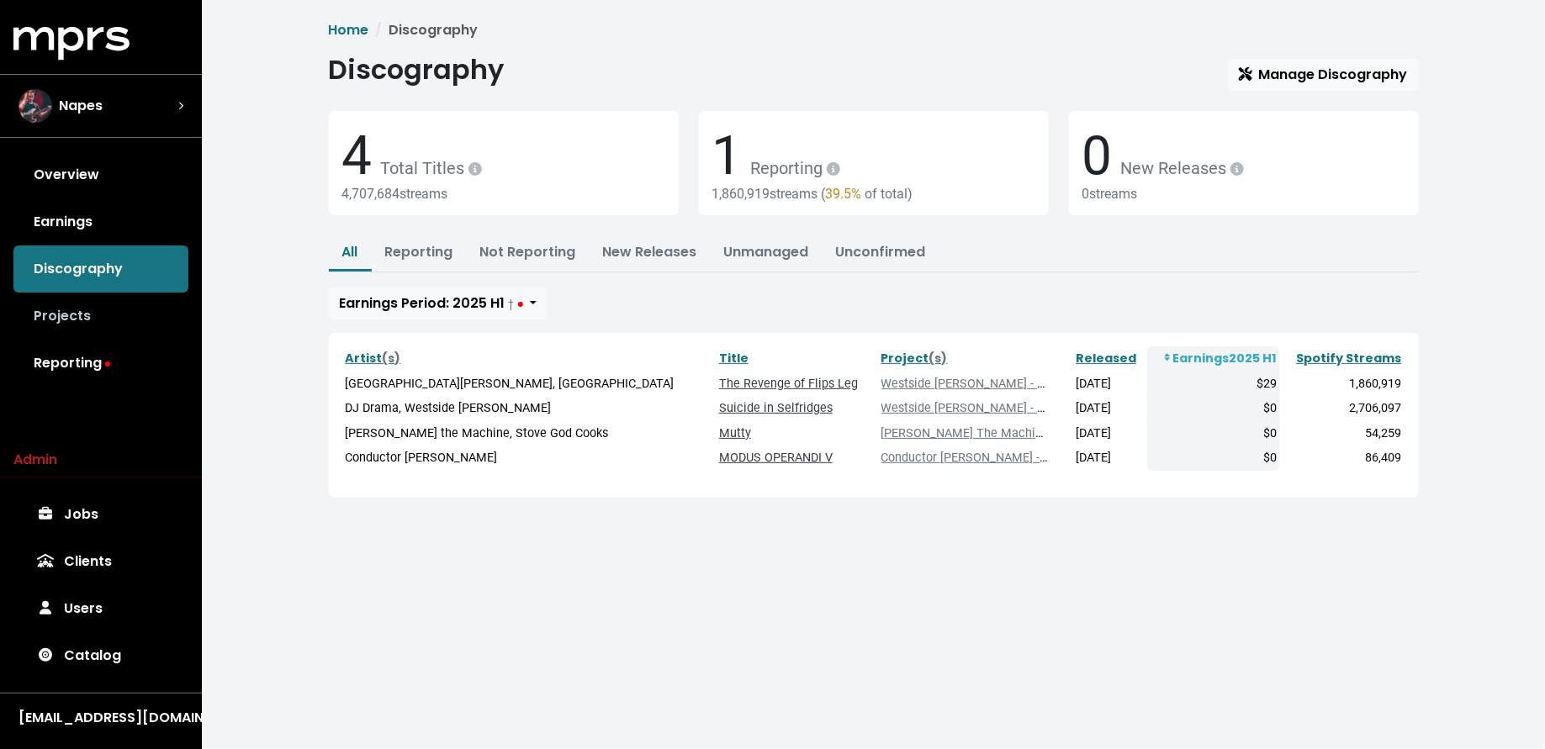
click at [93, 330] on link "Projects" at bounding box center [100, 316] width 175 height 47
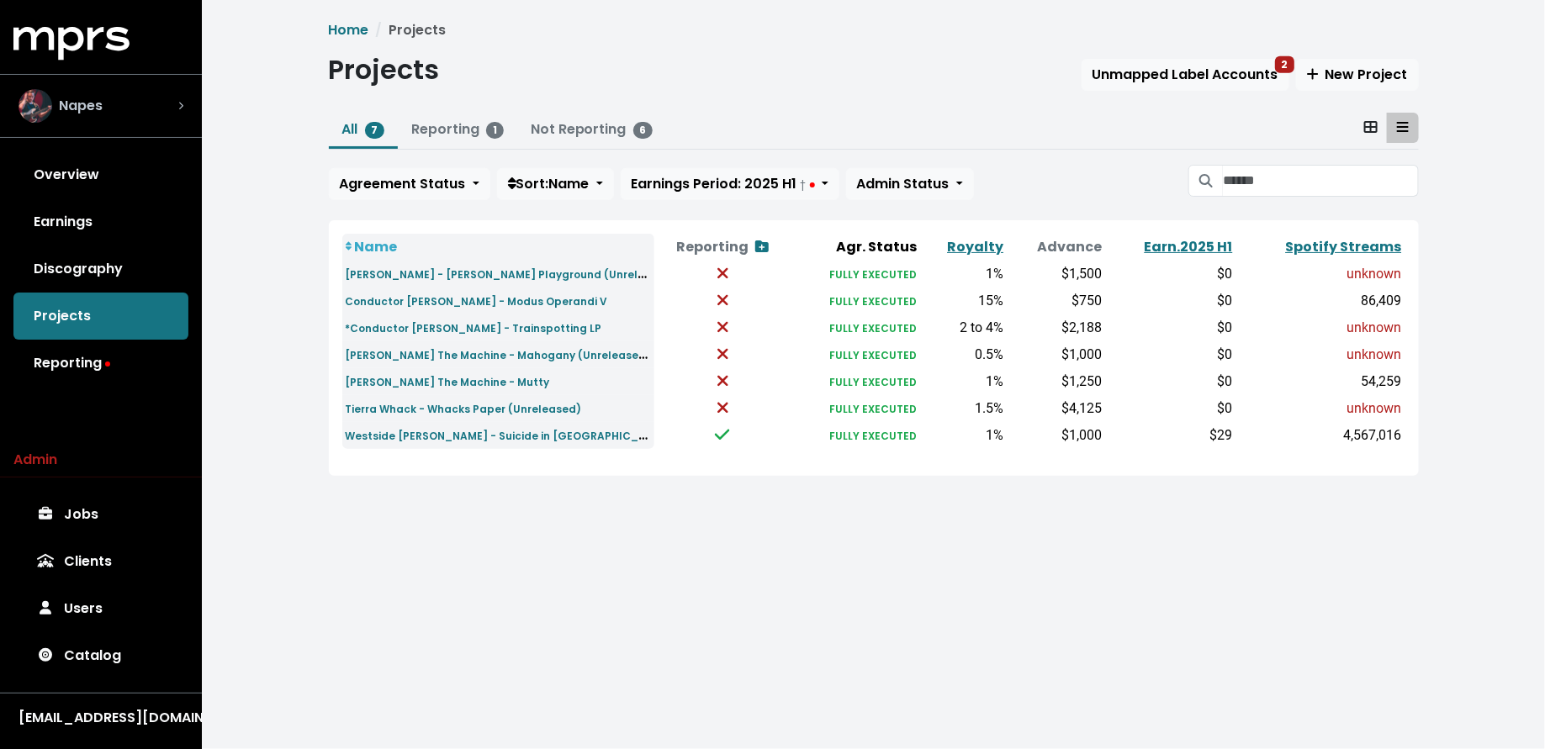
click at [144, 126] on div "Napes" at bounding box center [101, 106] width 192 height 61
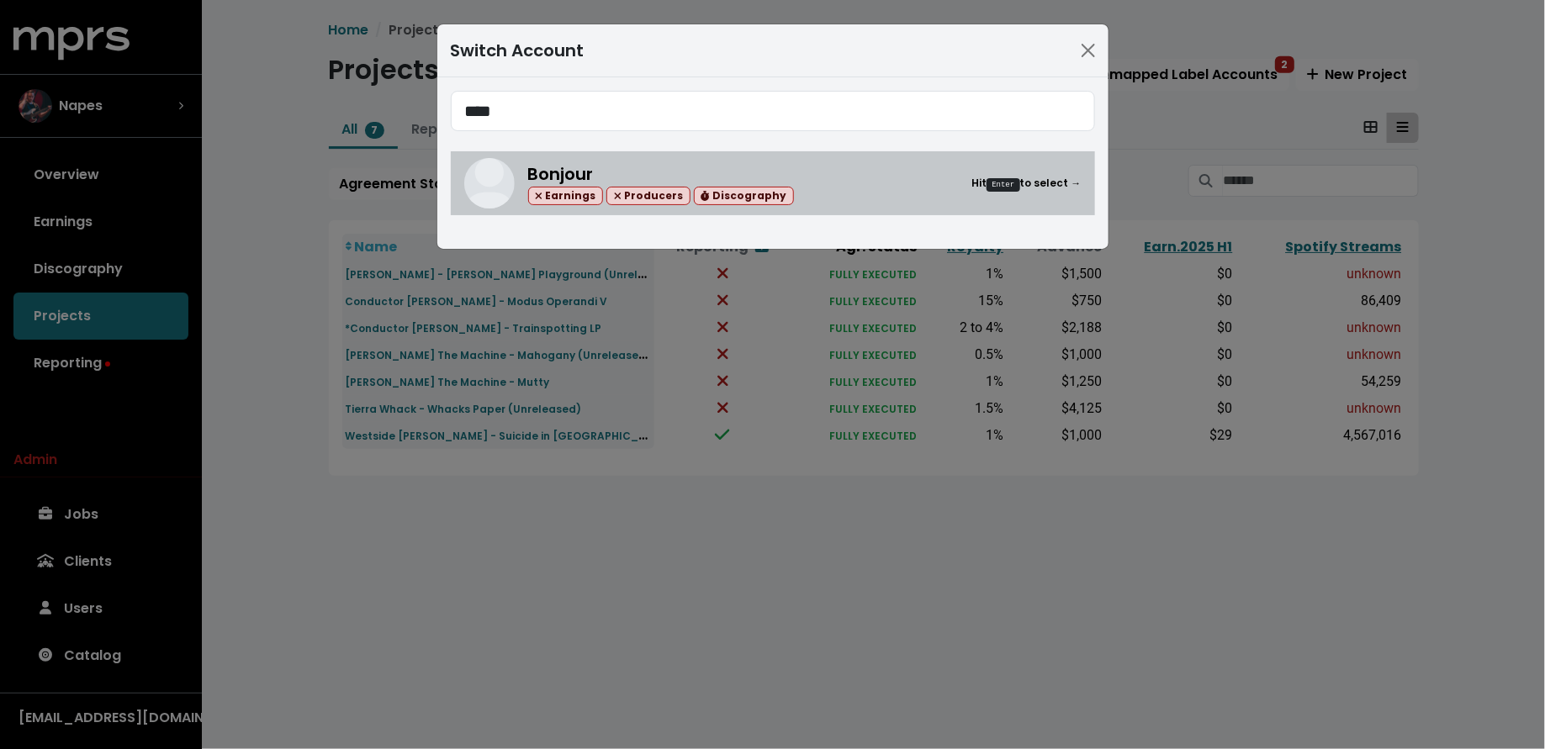
type input "****"
click at [610, 162] on div "Bonjour Earnings Producers Discography" at bounding box center [661, 183] width 266 height 45
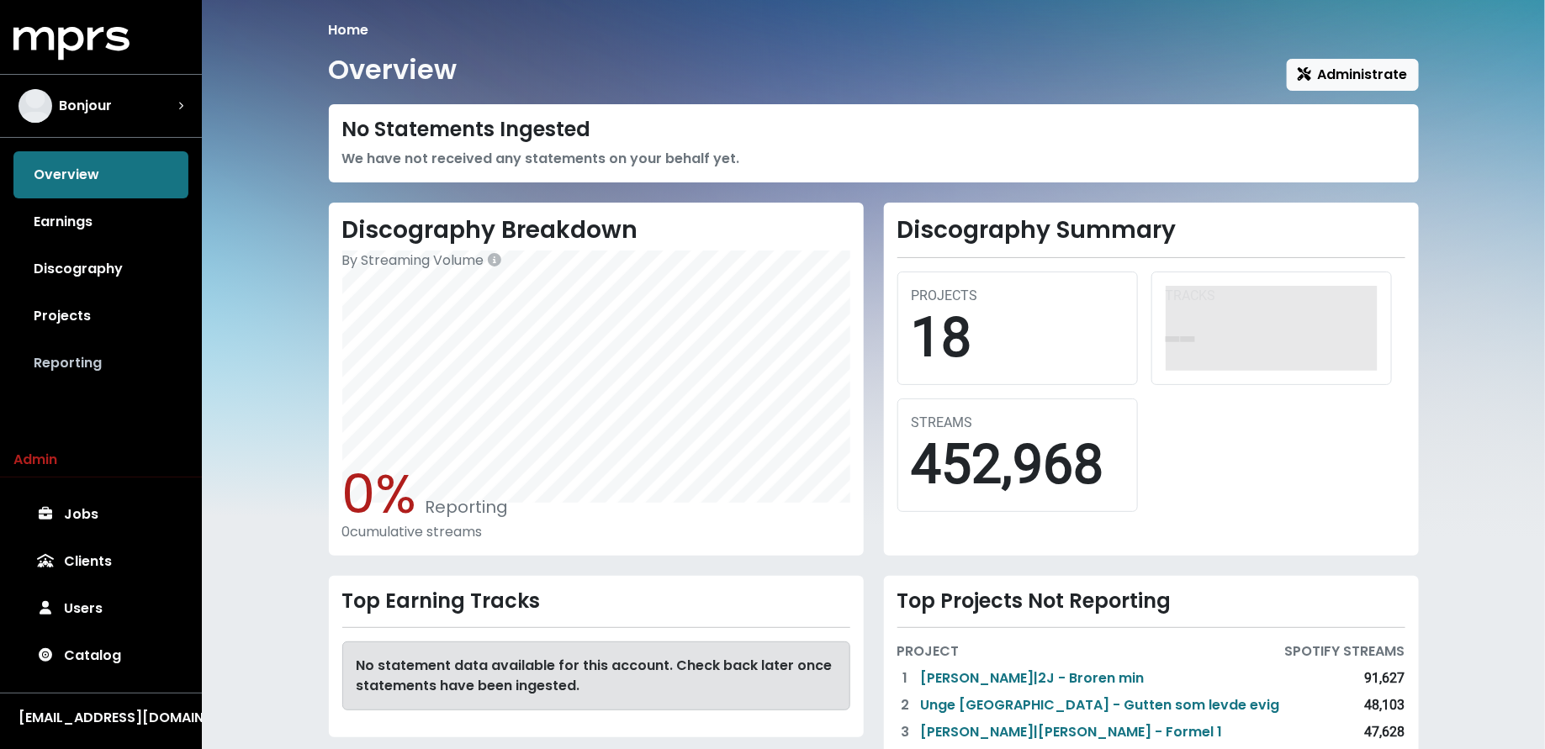
click at [119, 361] on link "Reporting" at bounding box center [100, 363] width 175 height 47
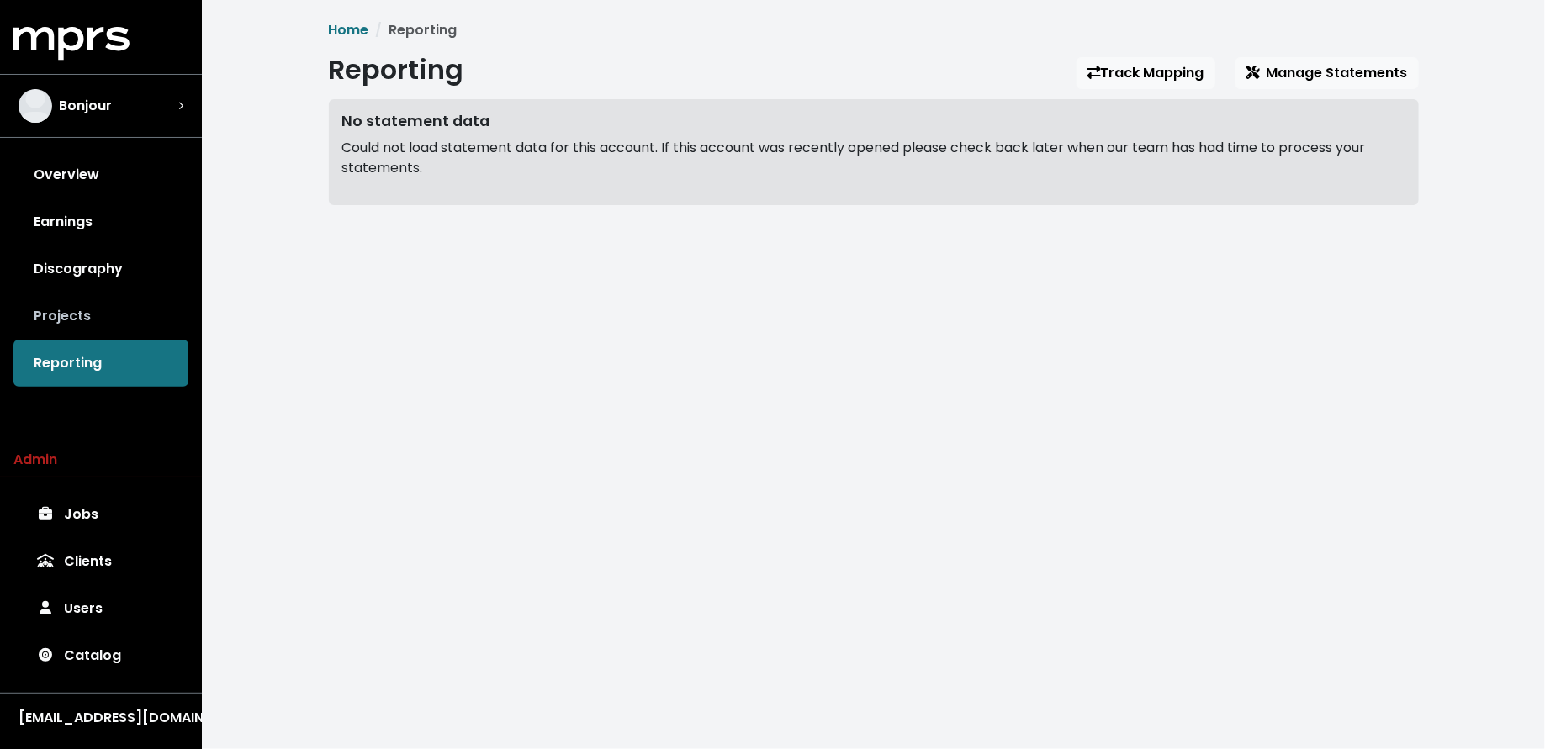
click at [108, 304] on link "Projects" at bounding box center [100, 316] width 175 height 47
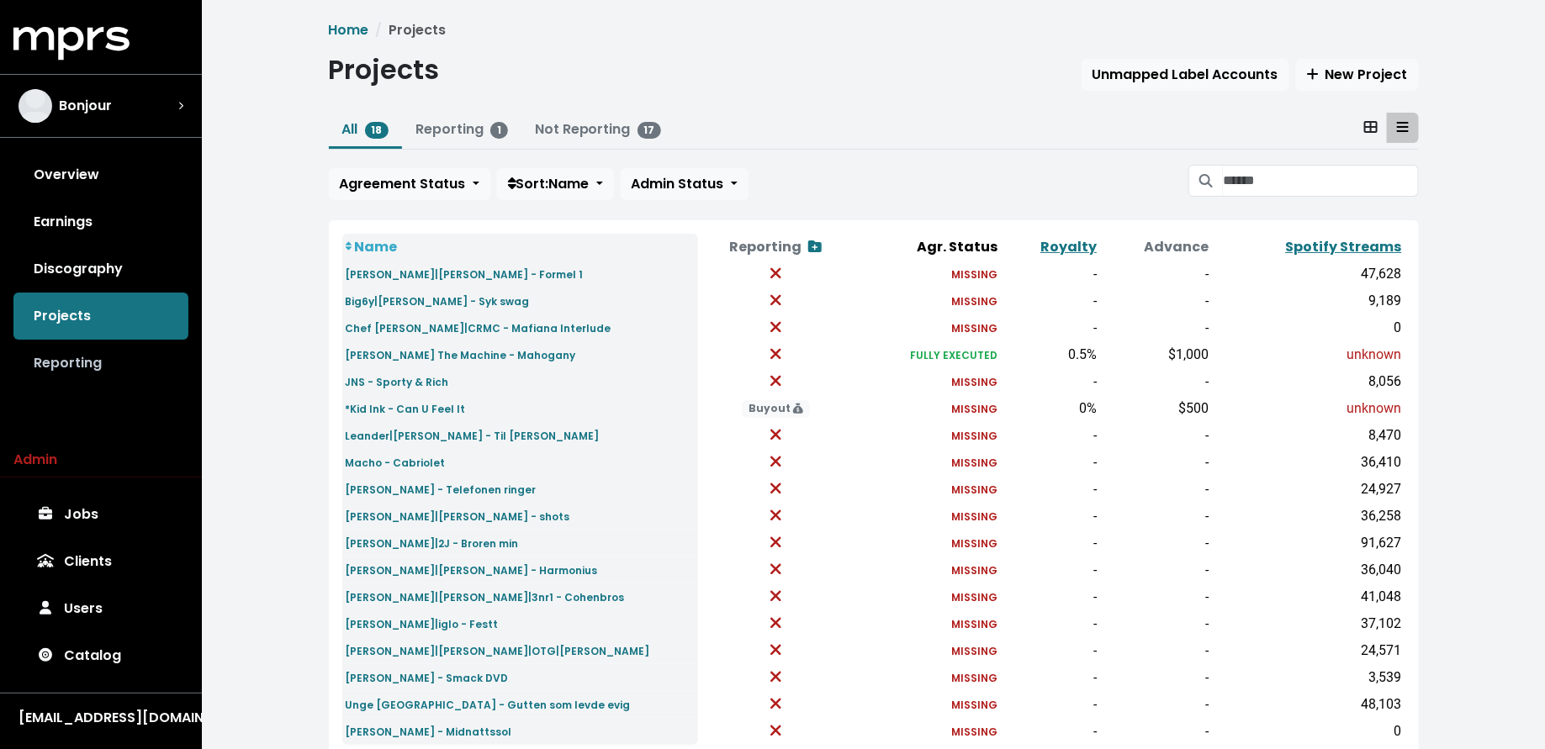
click at [82, 352] on link "Reporting" at bounding box center [100, 363] width 175 height 47
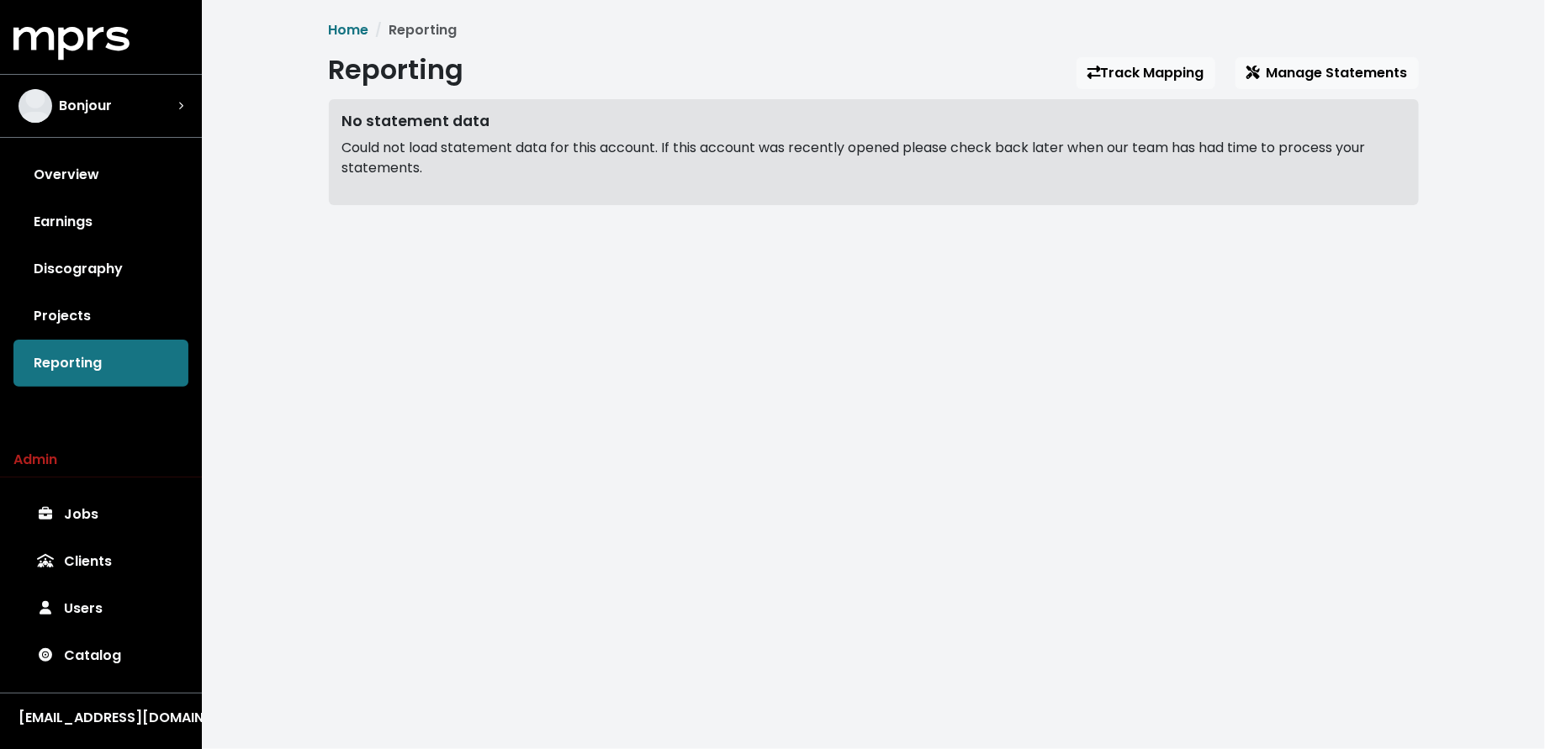
click at [1303, 102] on div "No statement data Could not load statement data for this account. If this accou…" at bounding box center [874, 151] width 1090 height 105
click at [1303, 76] on span "Manage Statements" at bounding box center [1326, 72] width 161 height 19
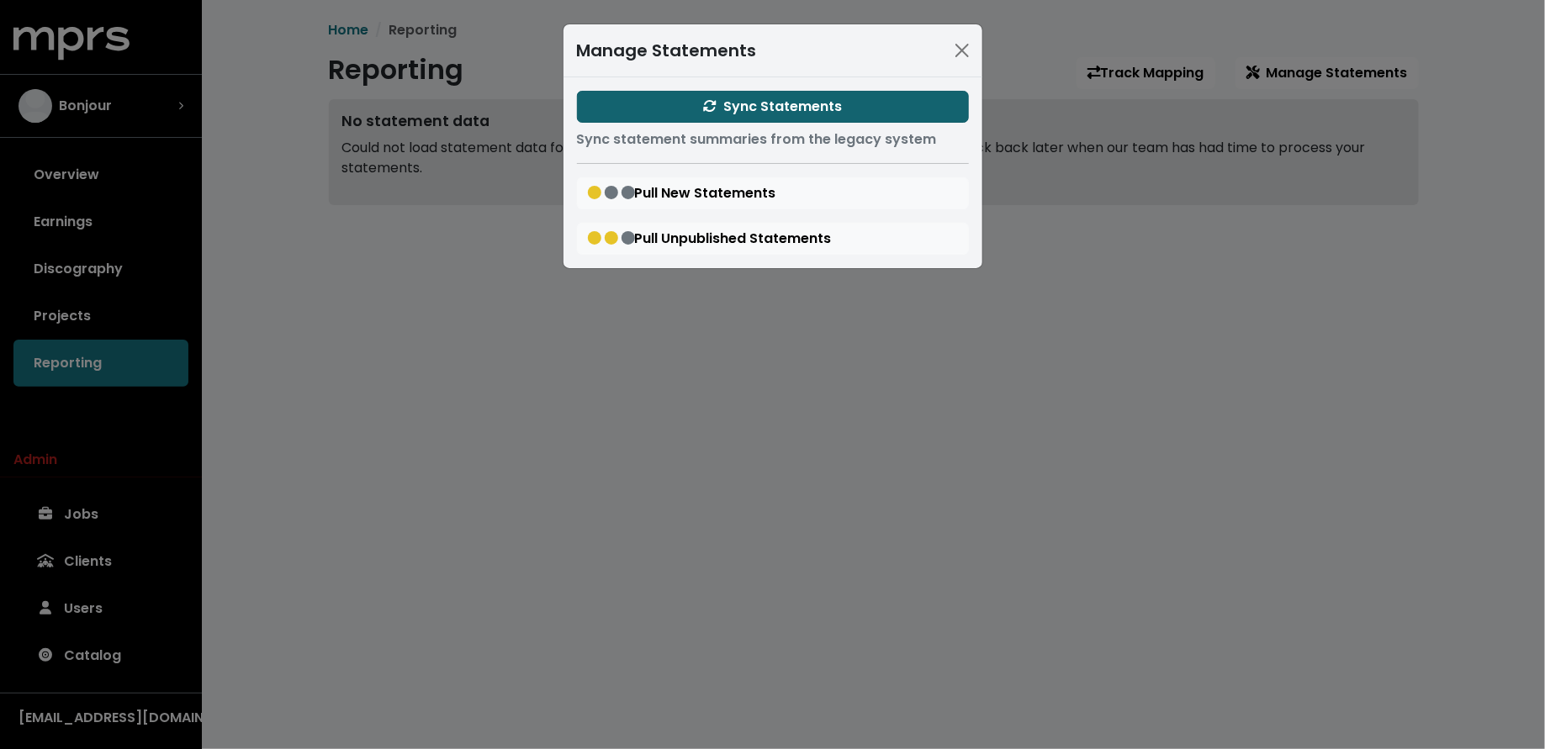
click at [899, 95] on button "Sync Statements" at bounding box center [773, 107] width 392 height 32
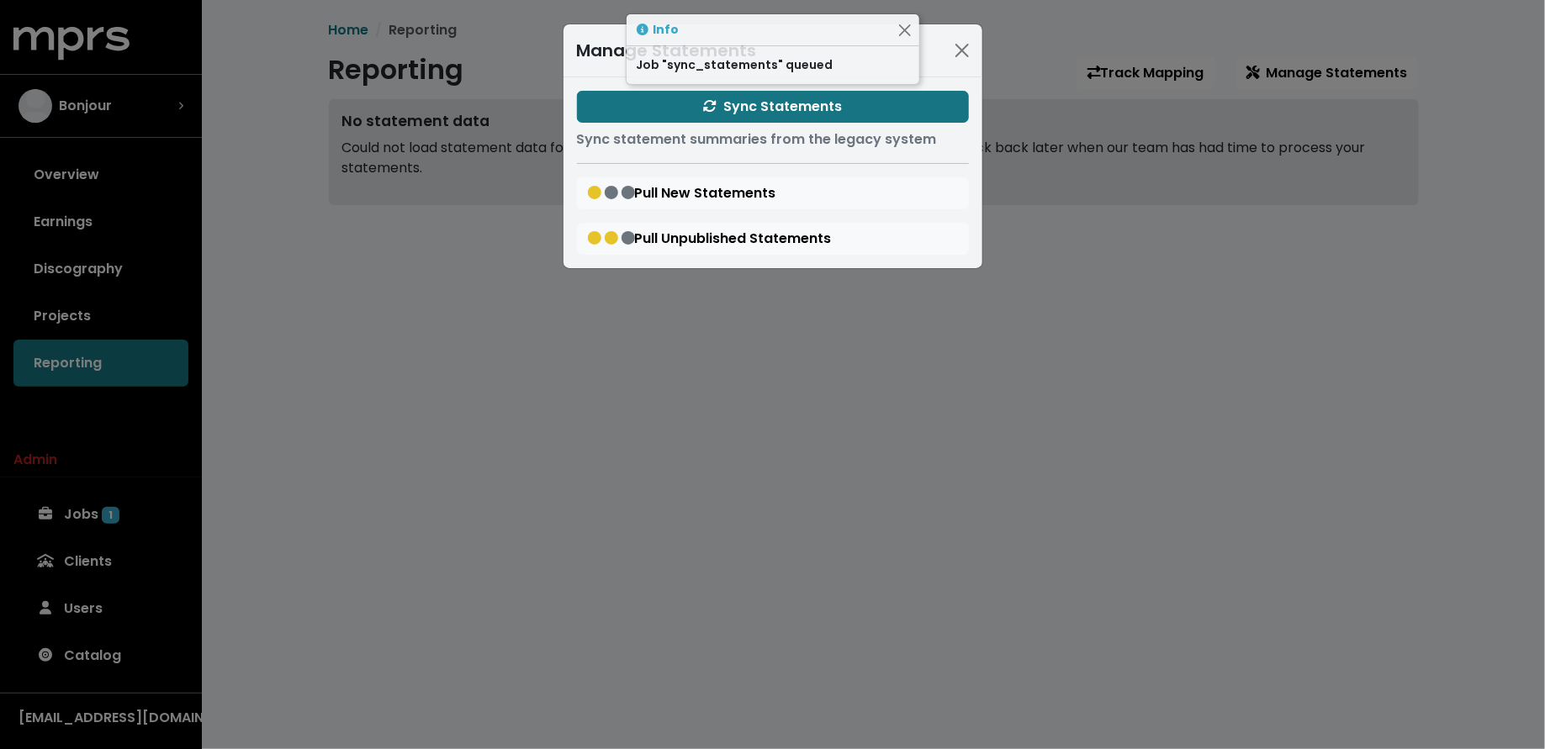
click at [258, 485] on div "Manage Statements Sync Statements Sync statement summaries from the legacy syst…" at bounding box center [772, 374] width 1545 height 749
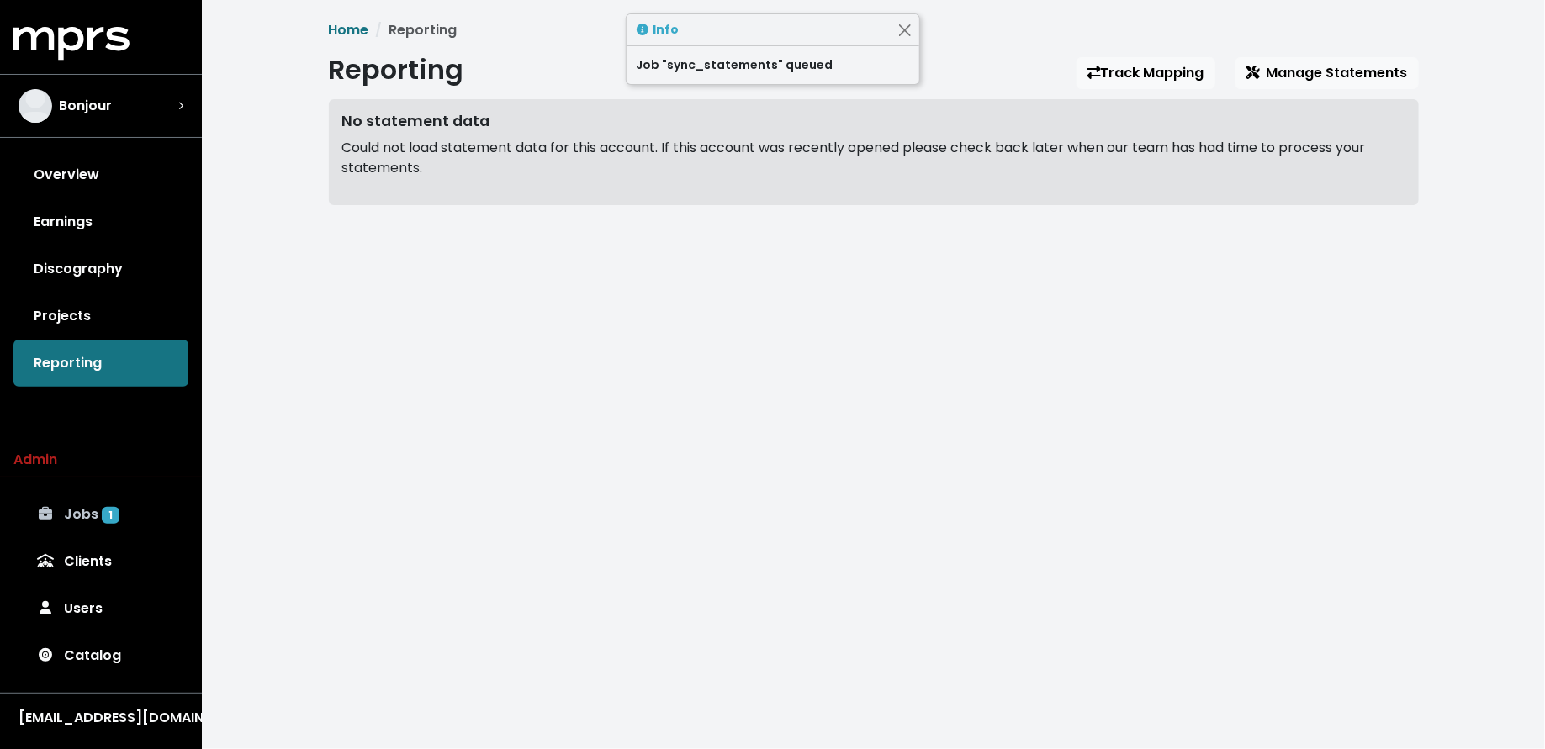
click at [139, 516] on link "Jobs 1" at bounding box center [100, 514] width 175 height 47
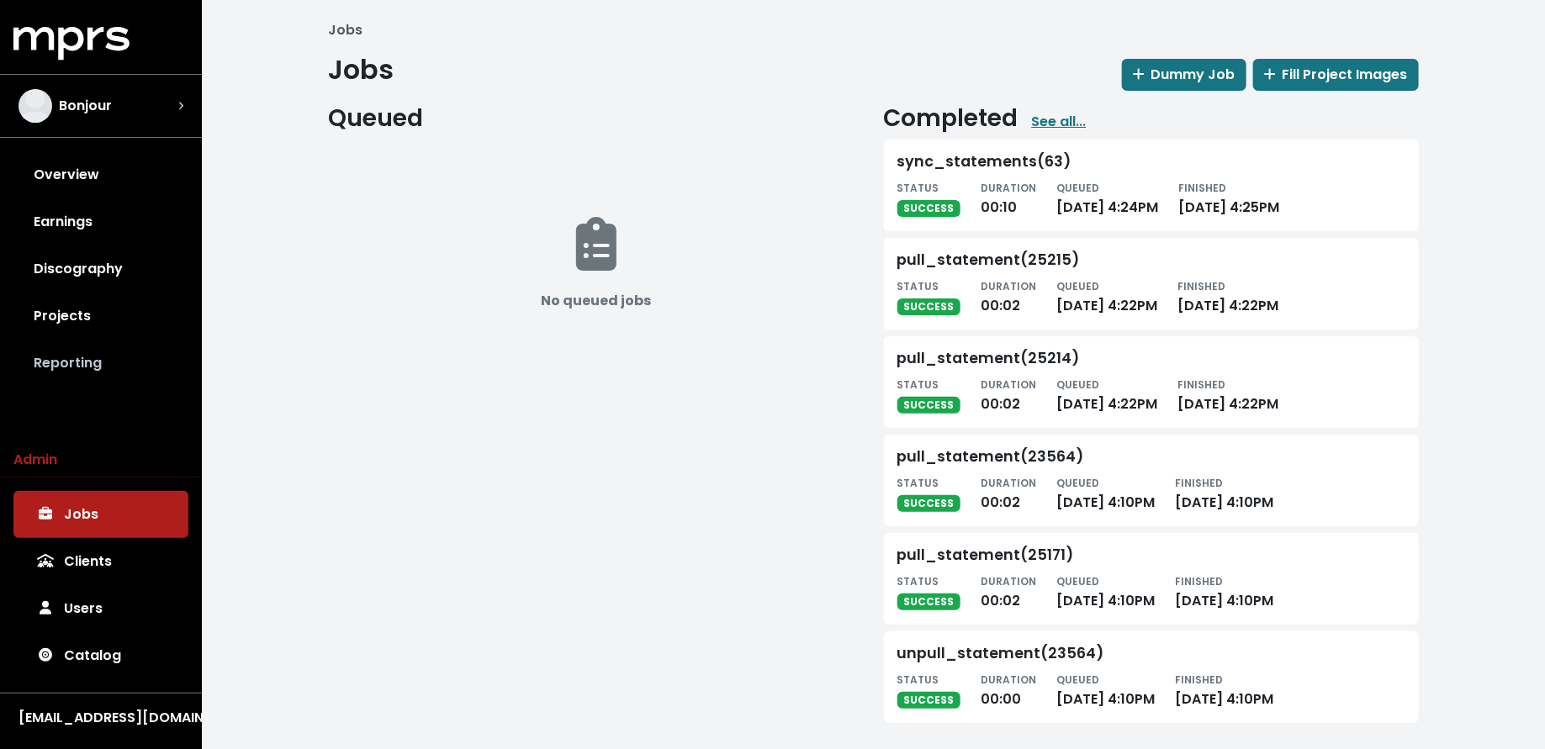
click at [119, 357] on link "Reporting" at bounding box center [100, 363] width 175 height 47
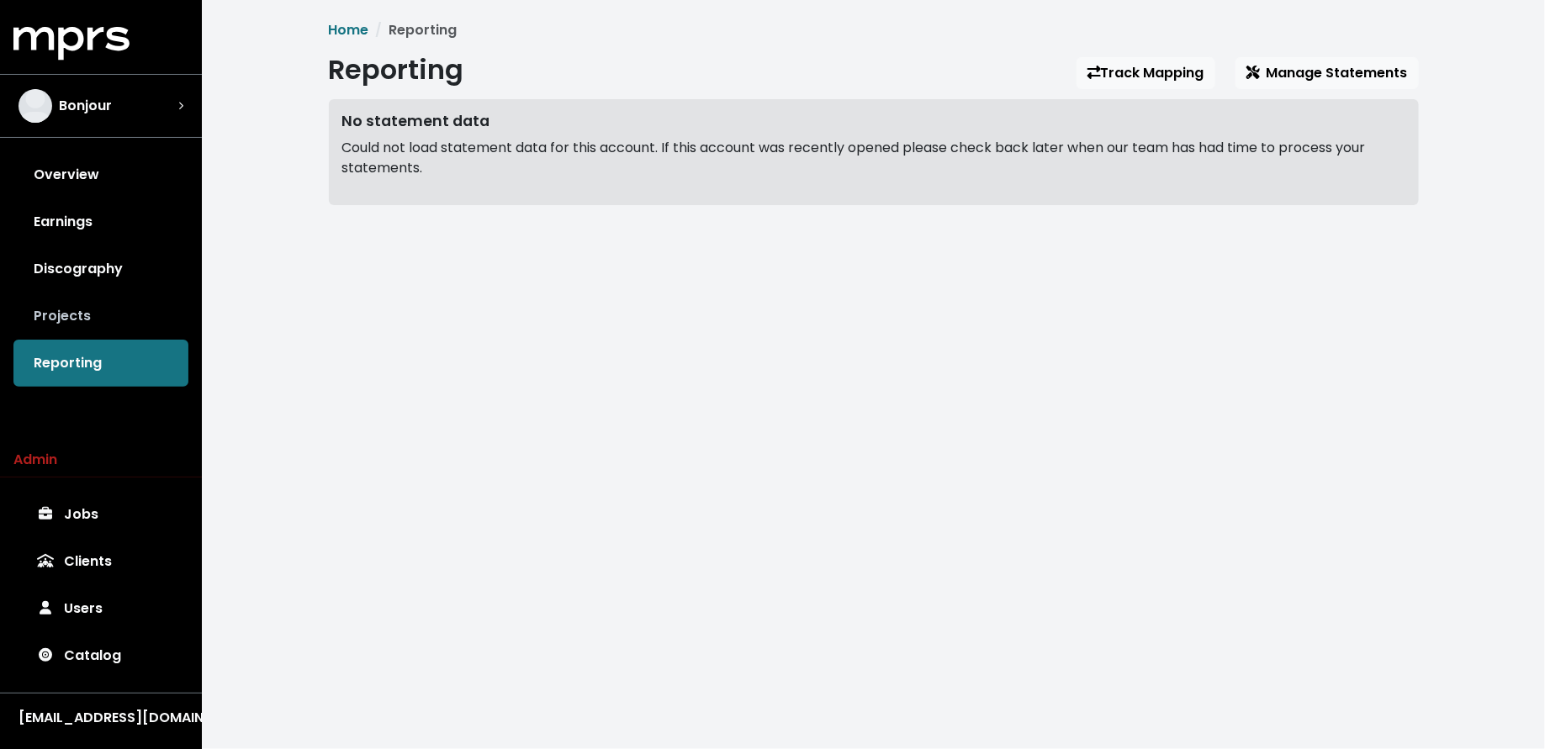
click at [77, 311] on link "Projects" at bounding box center [100, 316] width 175 height 47
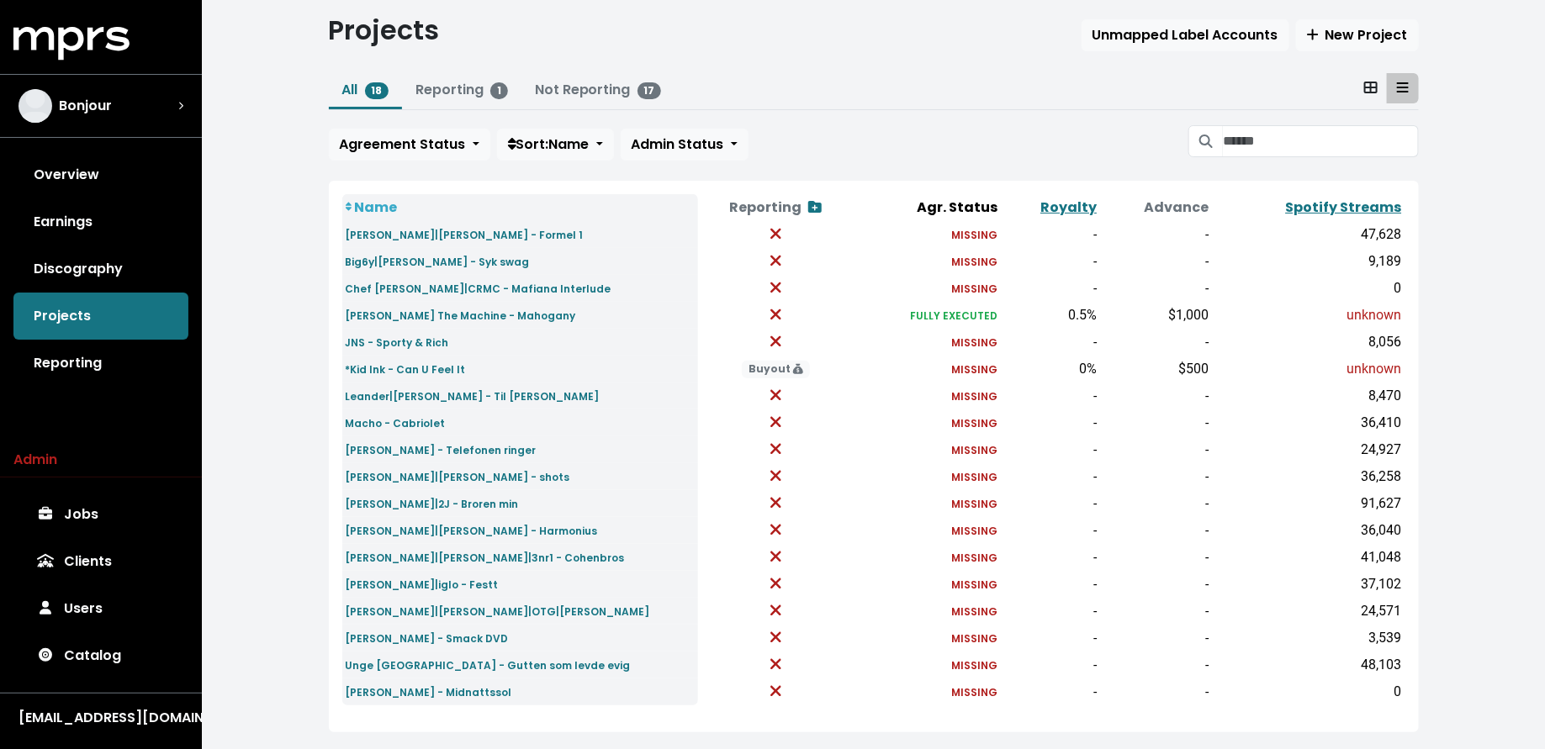
scroll to position [67, 0]
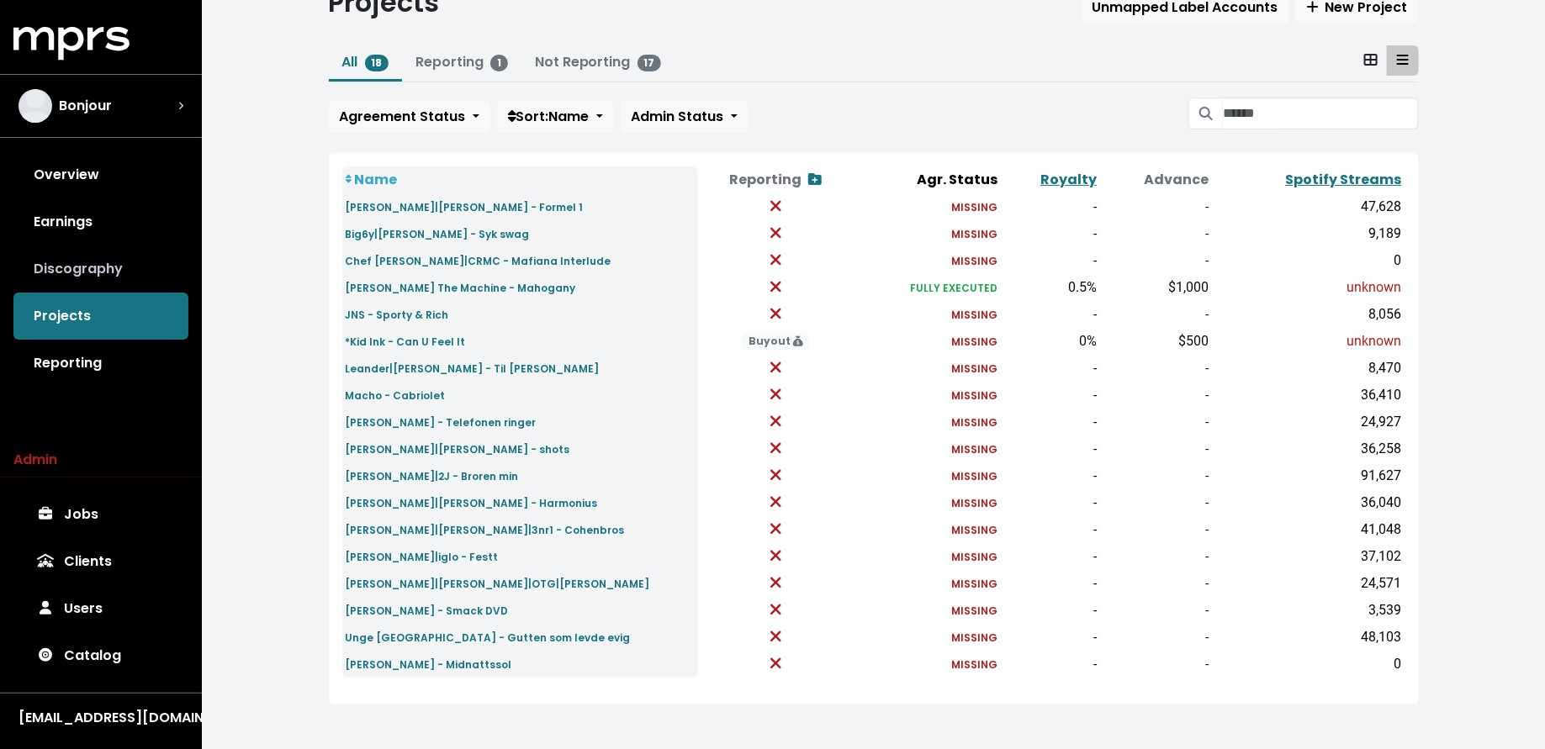
click at [152, 276] on link "Discography" at bounding box center [100, 269] width 175 height 47
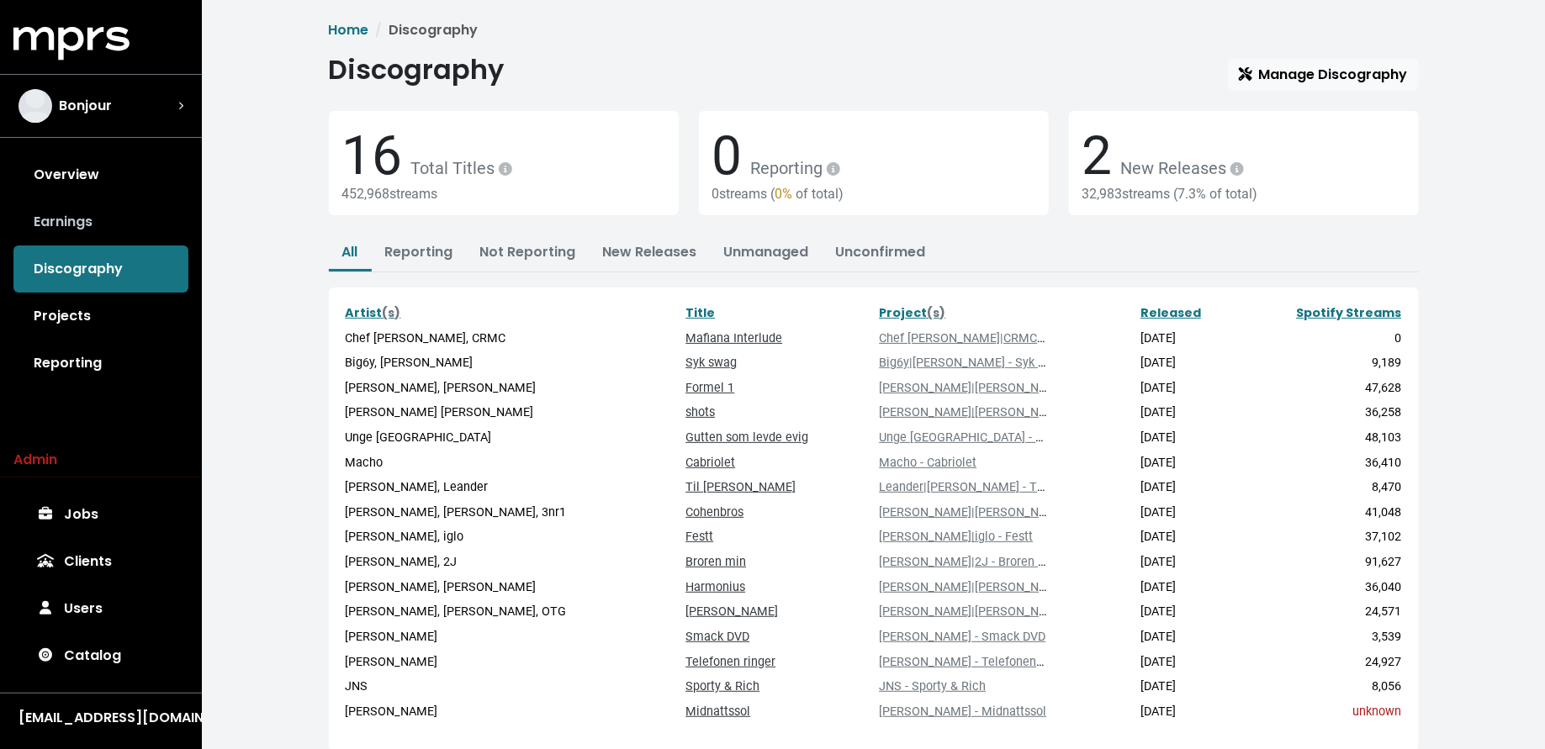
click at [105, 225] on link "Earnings" at bounding box center [100, 221] width 175 height 47
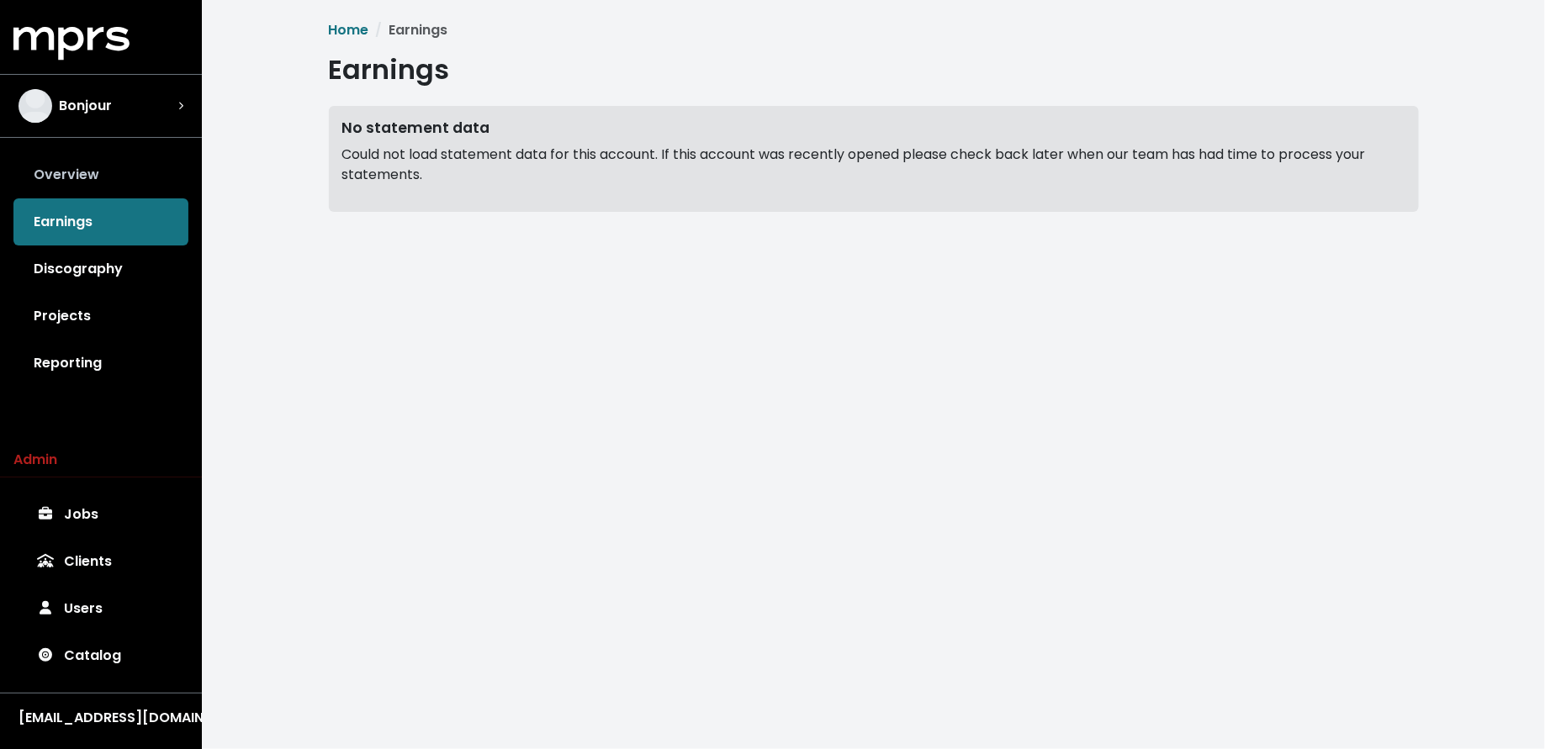
click at [104, 183] on link "Overview" at bounding box center [100, 174] width 175 height 47
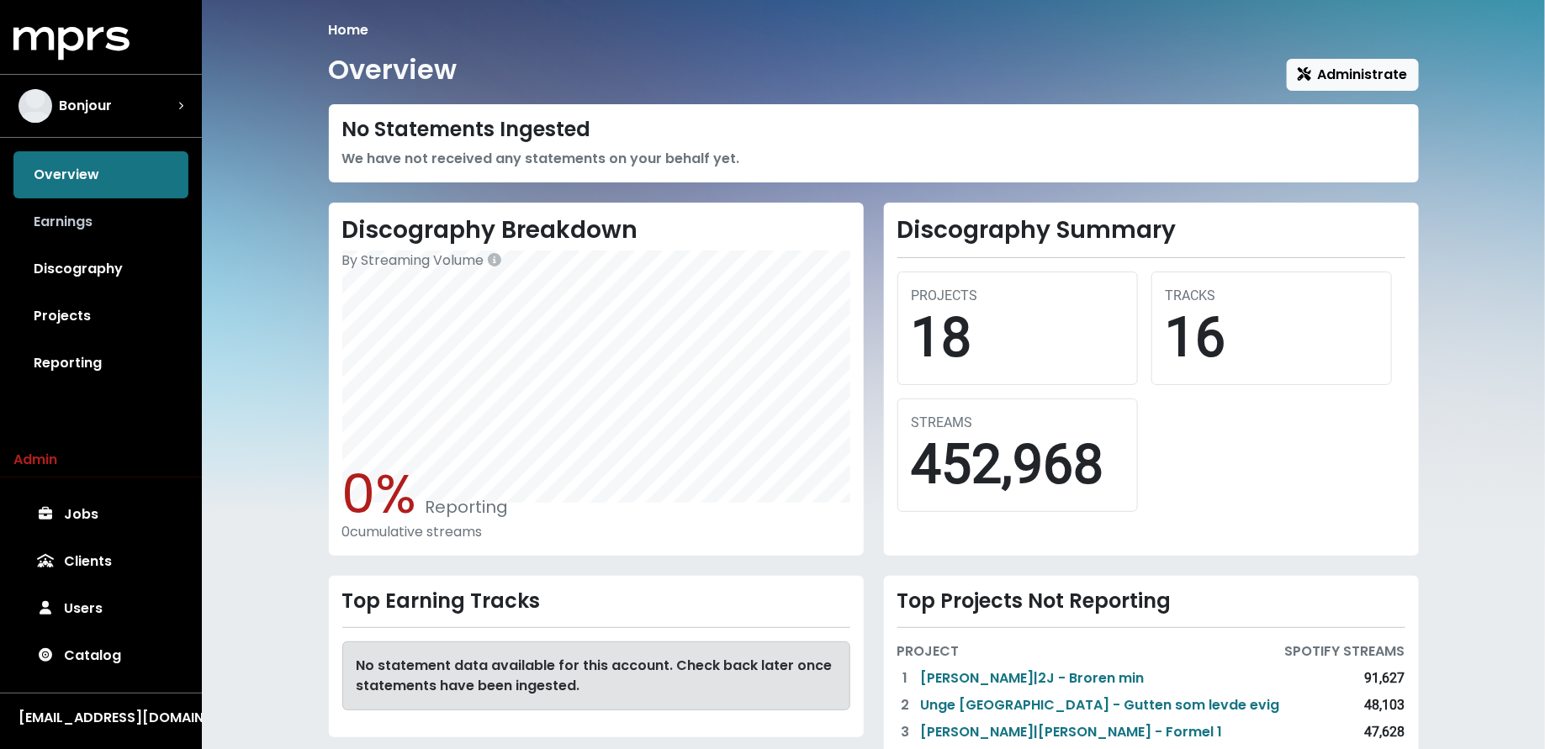
click at [97, 231] on link "Earnings" at bounding box center [100, 221] width 175 height 47
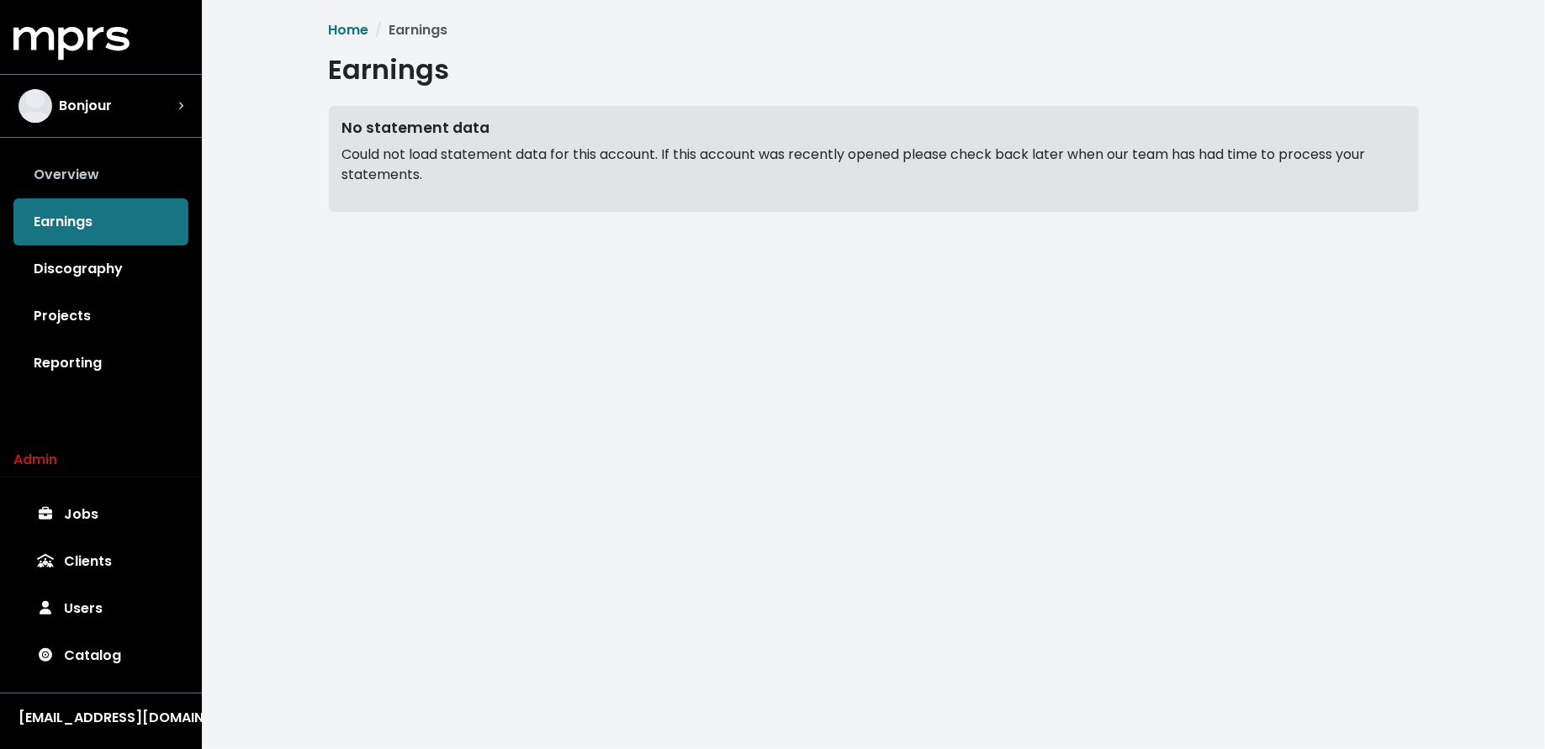
click at [89, 188] on link "Overview" at bounding box center [100, 174] width 175 height 47
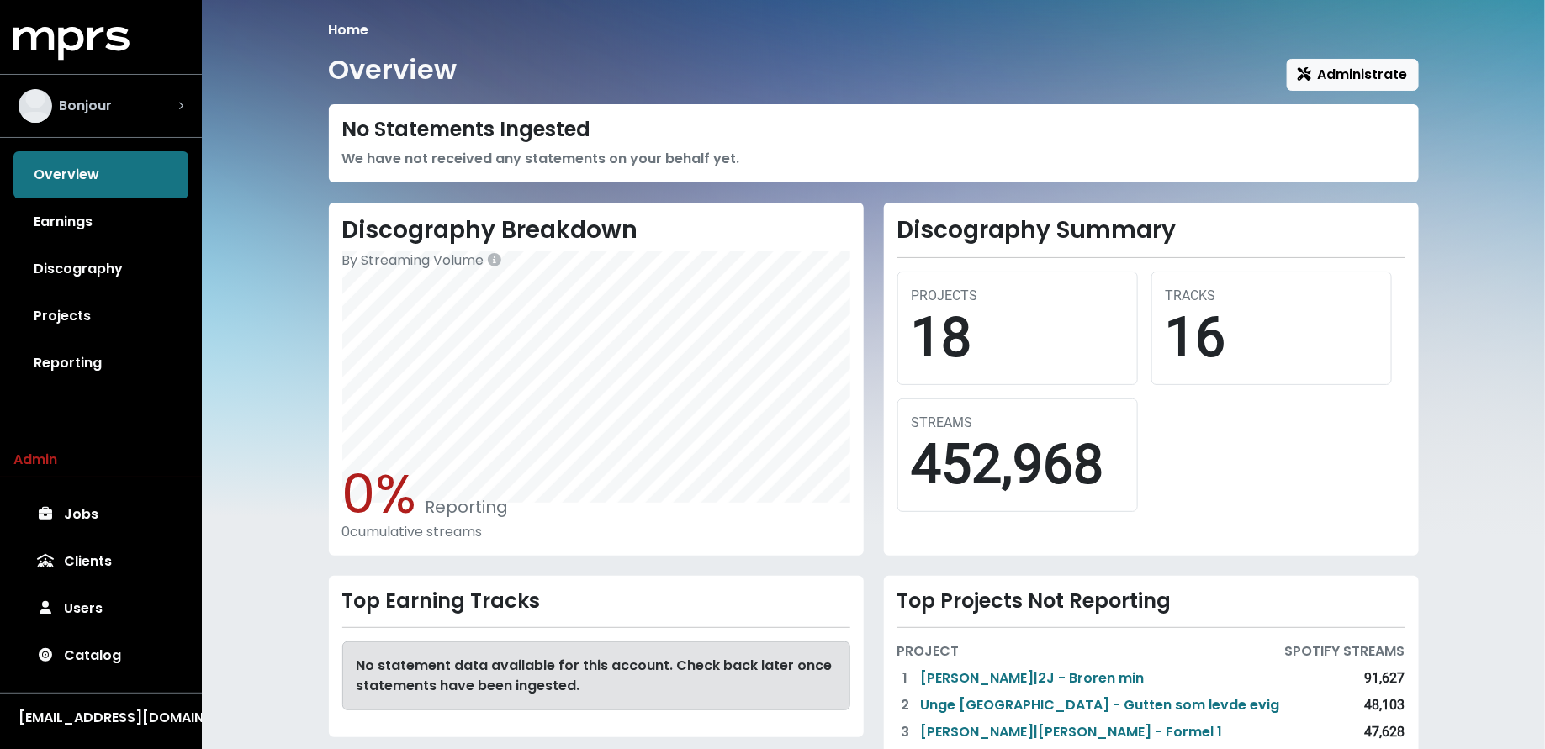
click at [154, 105] on div "Bonjour" at bounding box center [101, 106] width 165 height 34
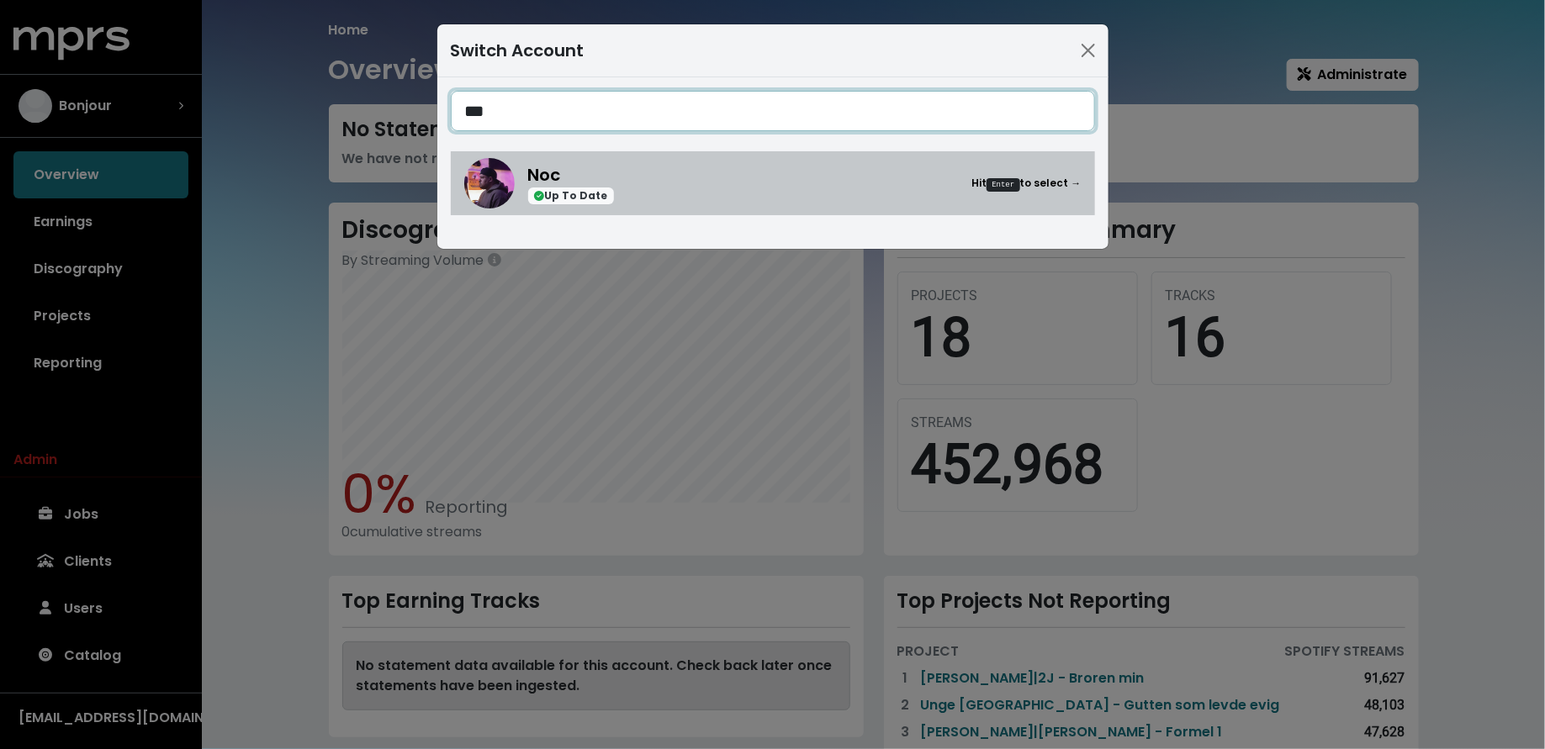
type input "***"
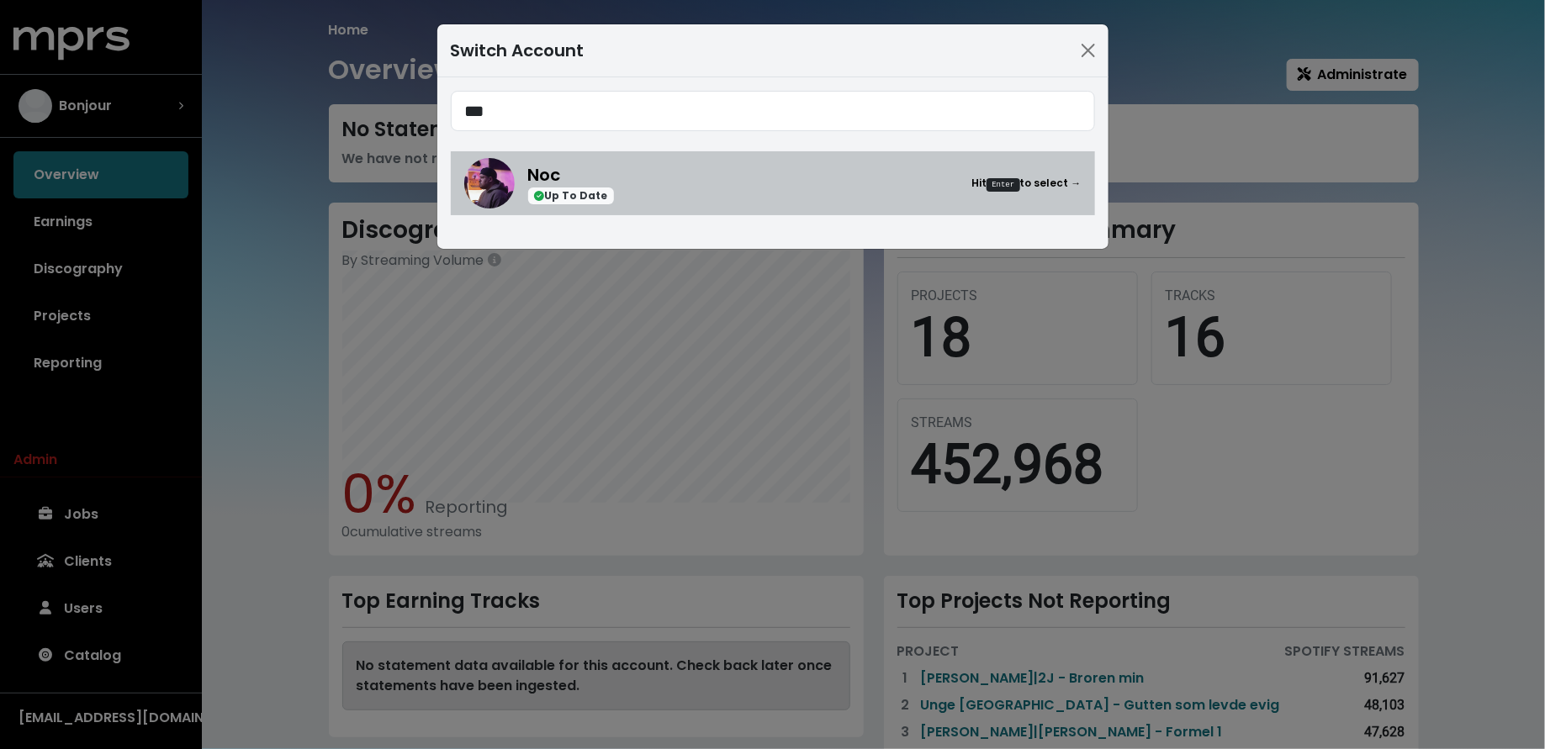
click at [765, 191] on div "Noc Up To Date Hit Enter to select →" at bounding box center [804, 183] width 553 height 43
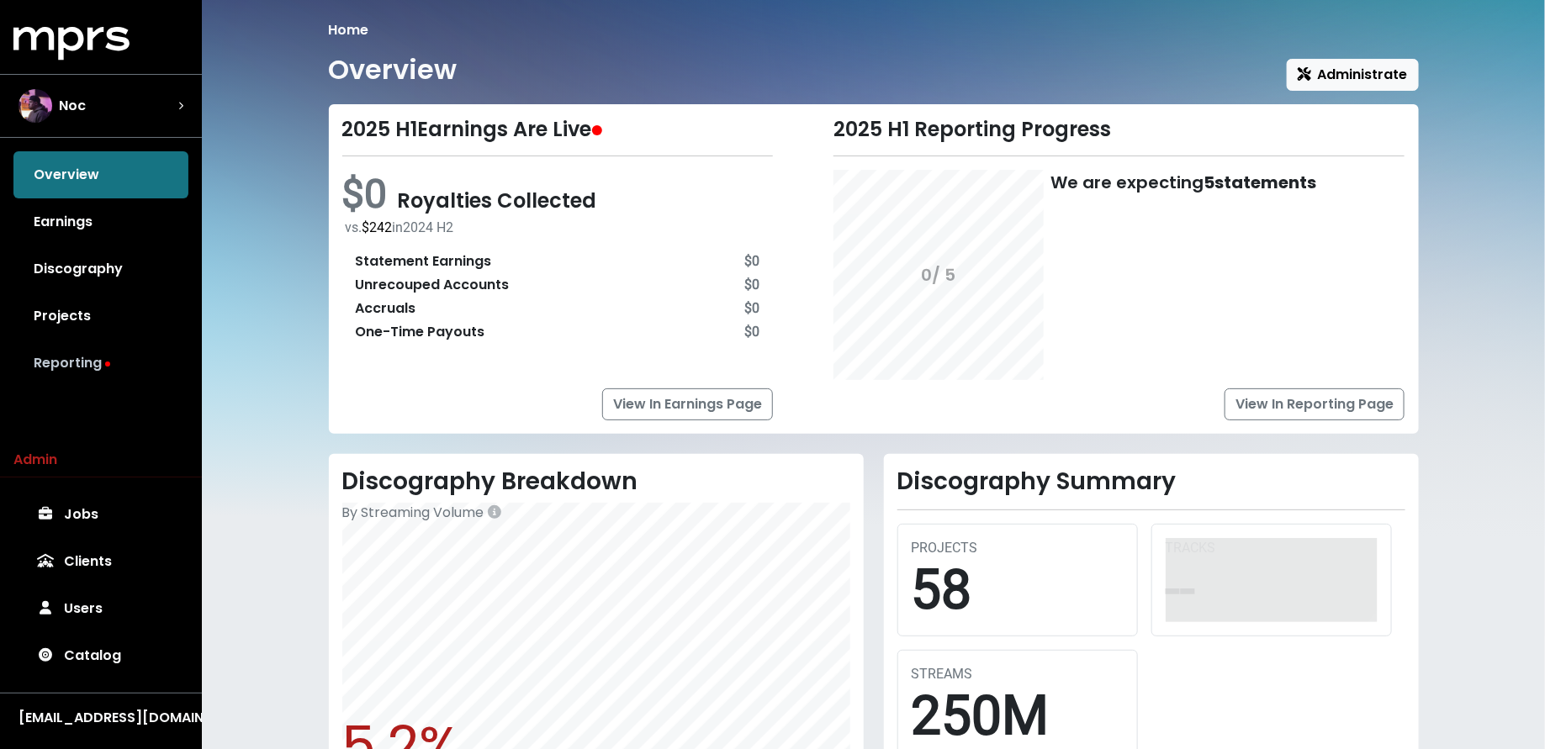
click at [167, 340] on link "Reporting" at bounding box center [100, 363] width 175 height 47
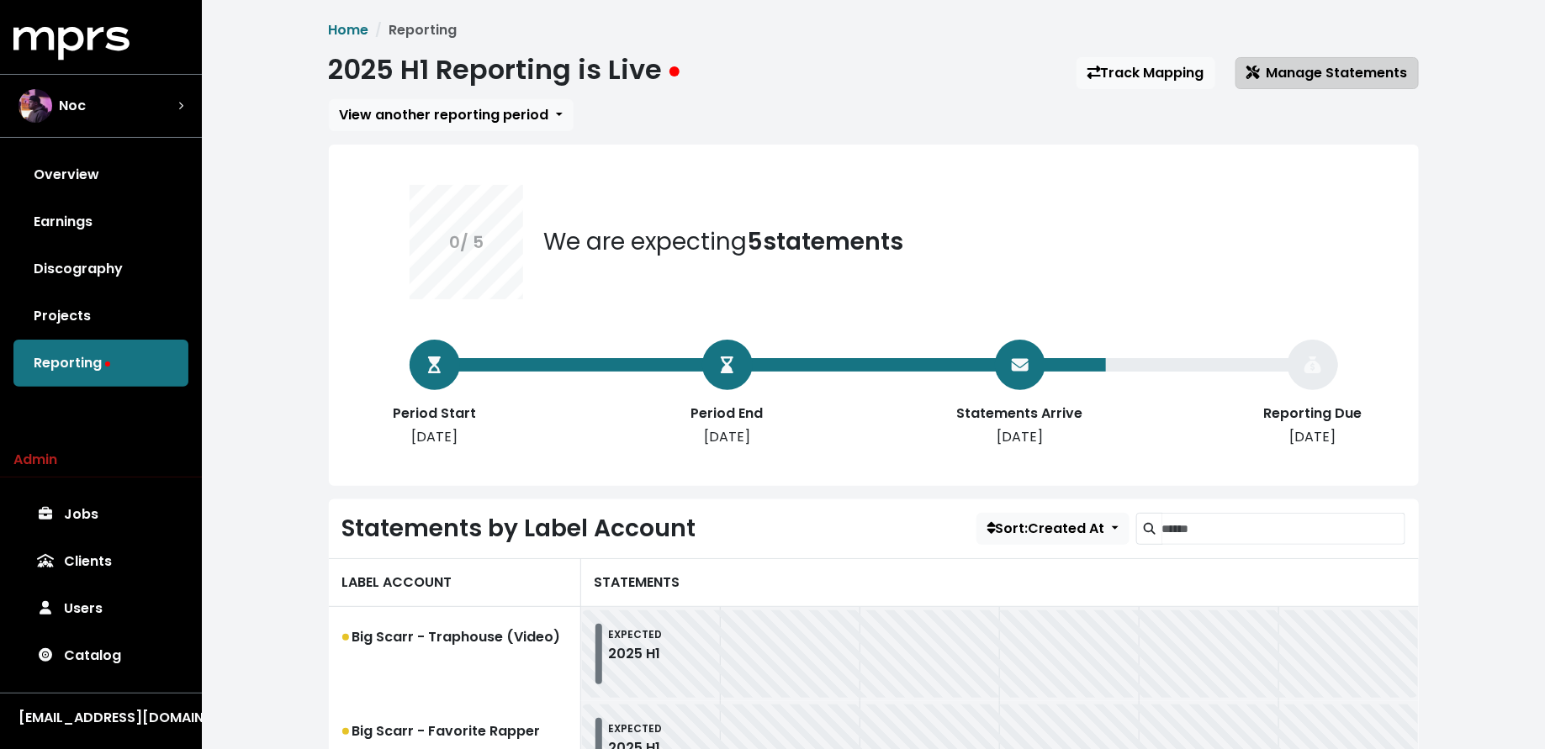
click at [1301, 71] on span "Manage Statements" at bounding box center [1326, 72] width 161 height 19
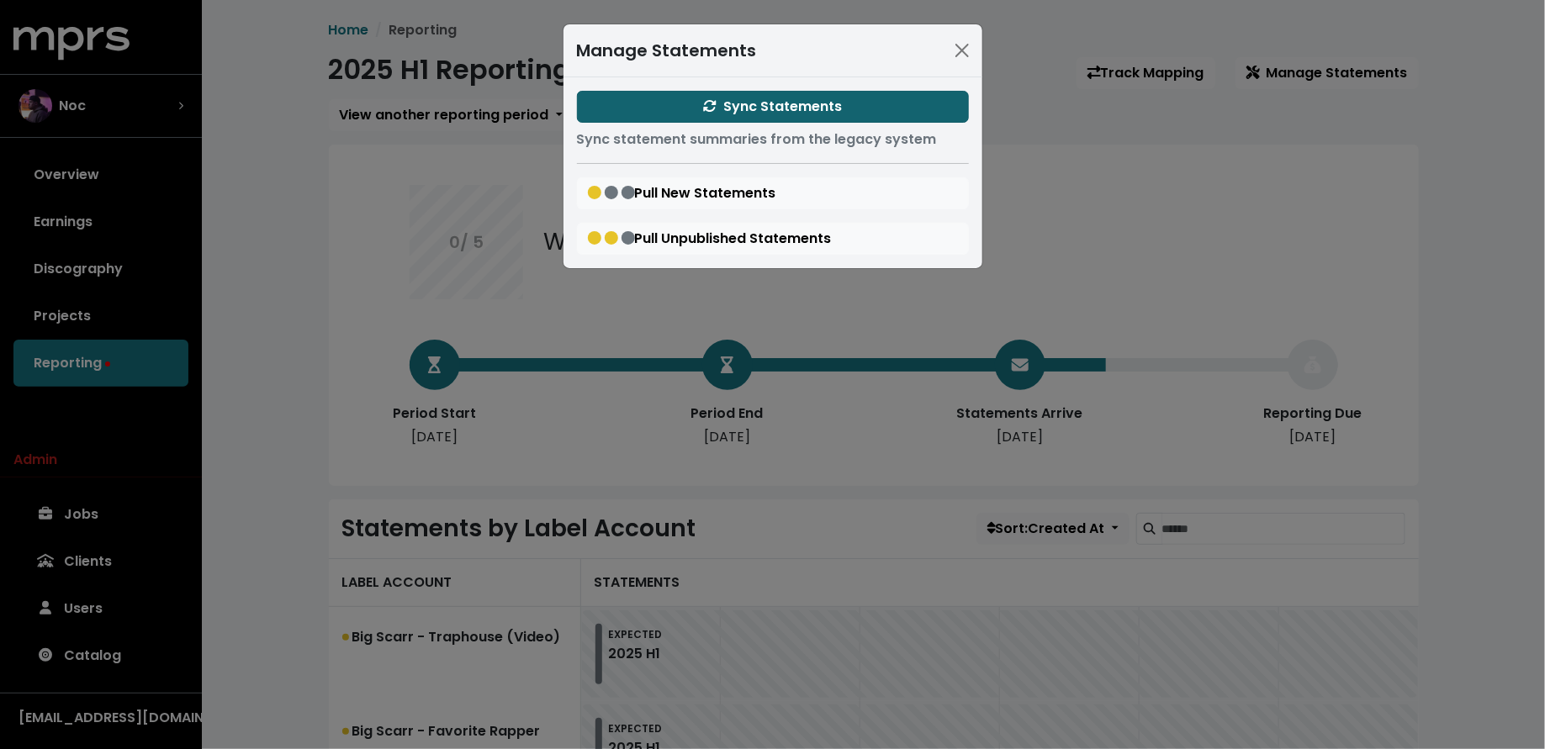
click at [832, 109] on span "Sync Statements" at bounding box center [772, 106] width 139 height 19
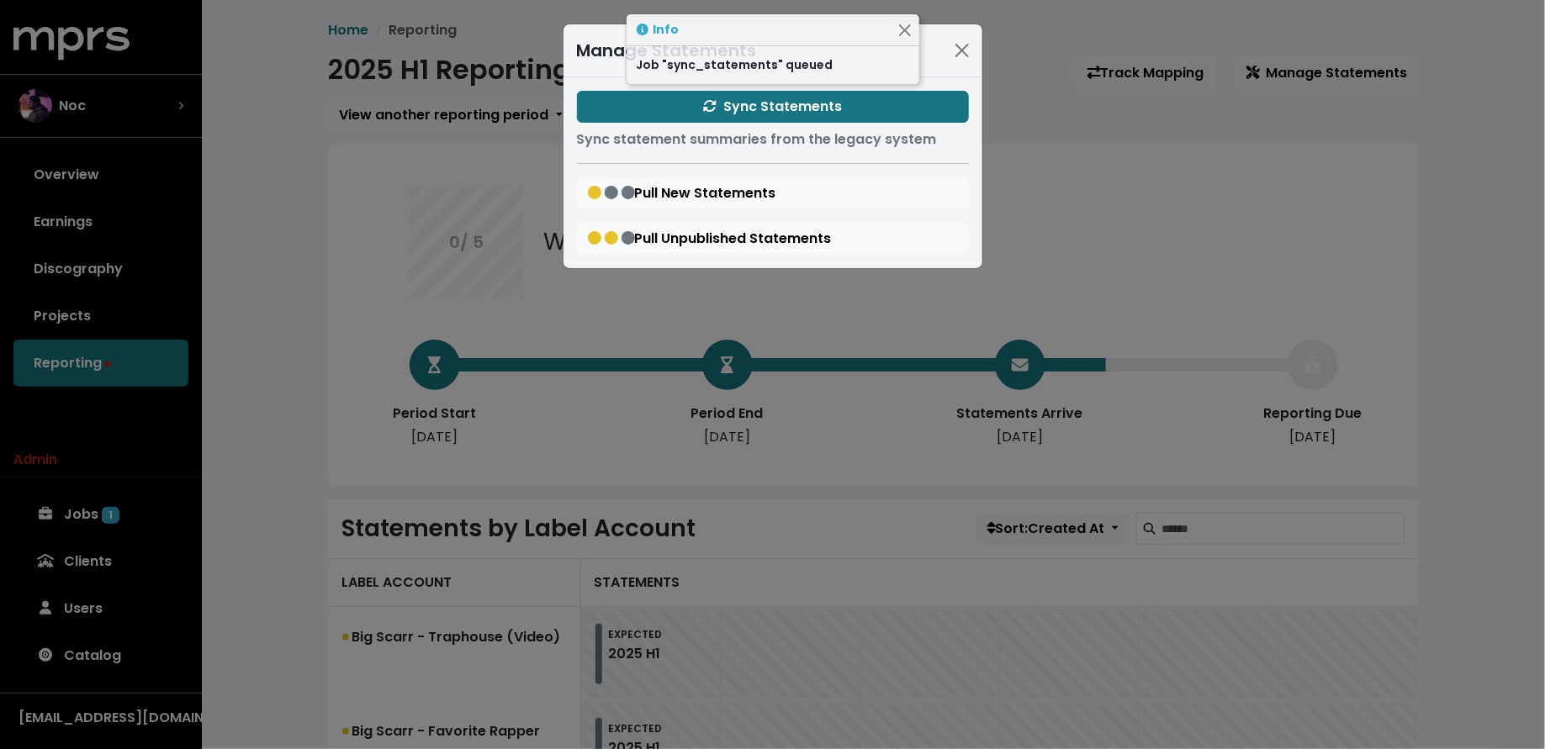
click at [303, 389] on div "Manage Statements Sync Statements Sync statement summaries from the legacy syst…" at bounding box center [772, 374] width 1545 height 749
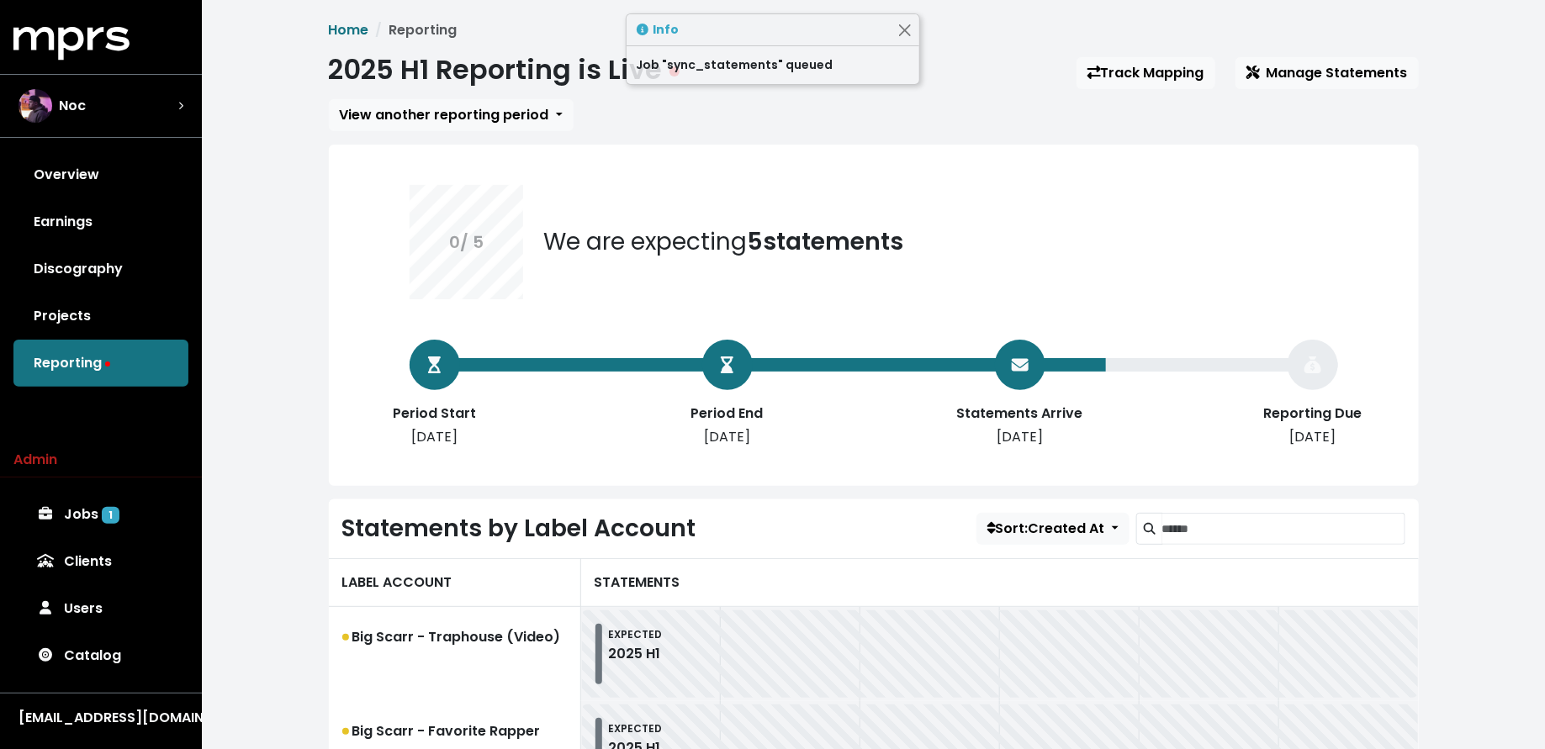
click at [159, 474] on div "Admin Jobs 1 Clients Users Catalog" at bounding box center [101, 565] width 202 height 230
click at [147, 509] on link "Jobs 1" at bounding box center [100, 514] width 175 height 47
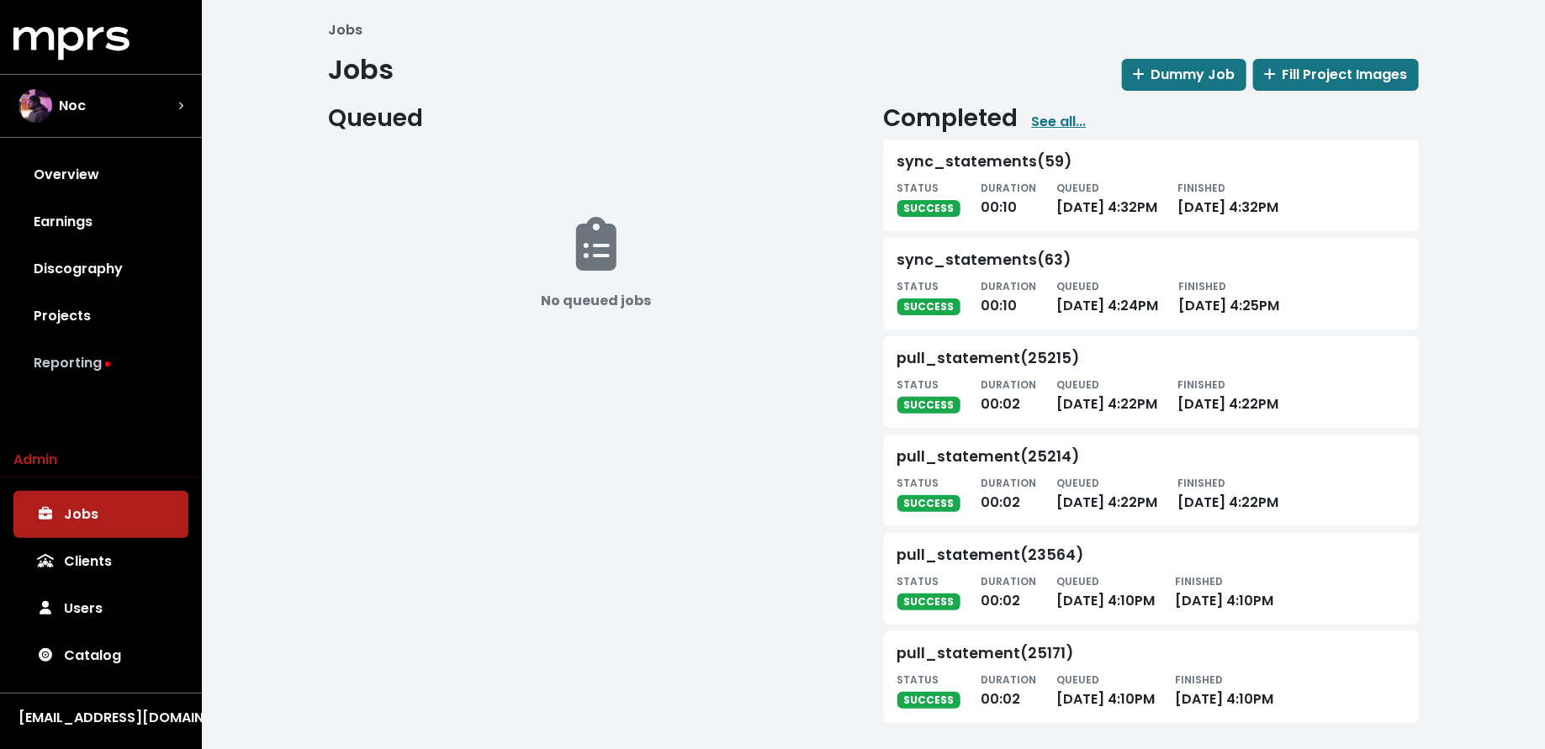
click at [148, 364] on link "Reporting" at bounding box center [100, 363] width 175 height 47
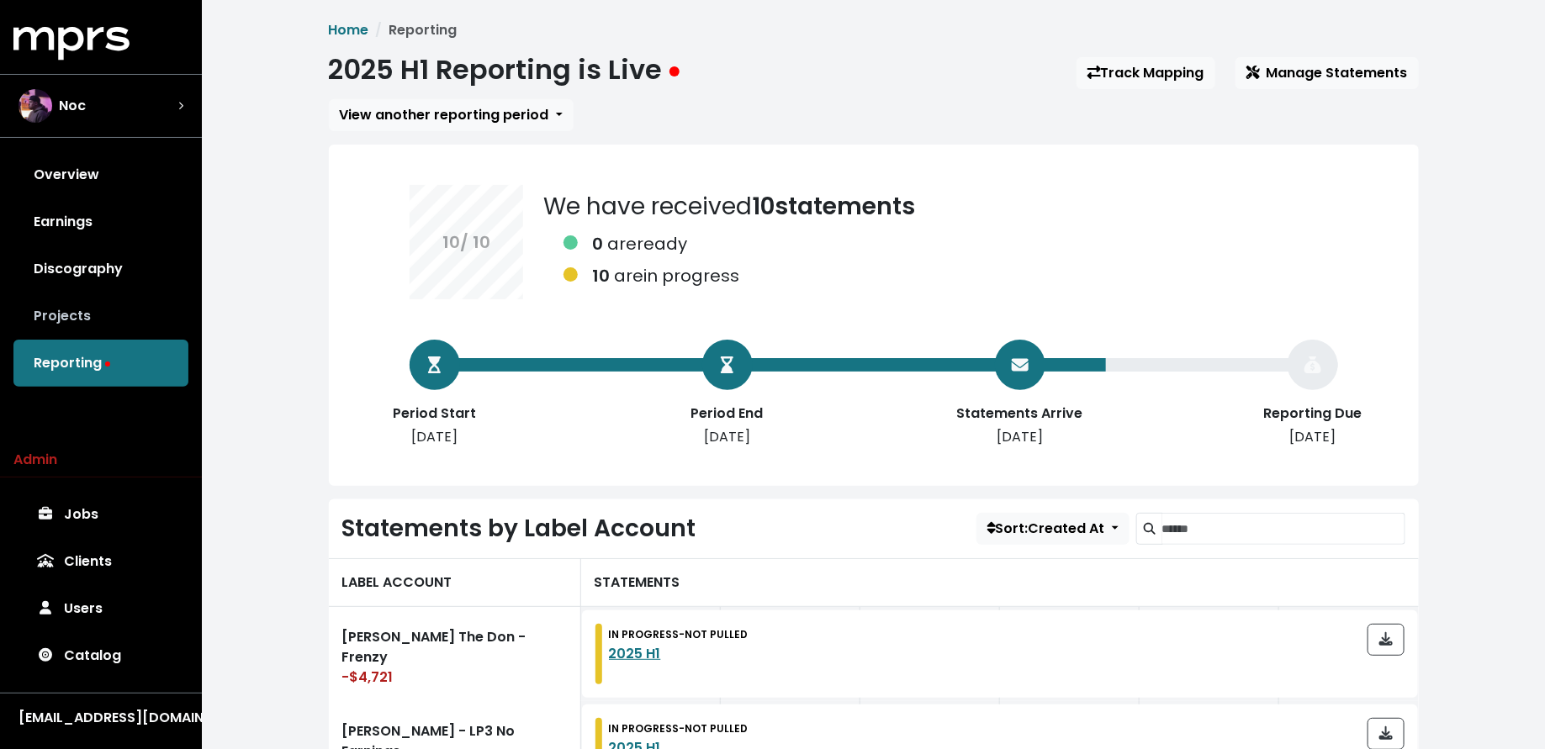
click at [142, 314] on link "Projects" at bounding box center [100, 316] width 175 height 47
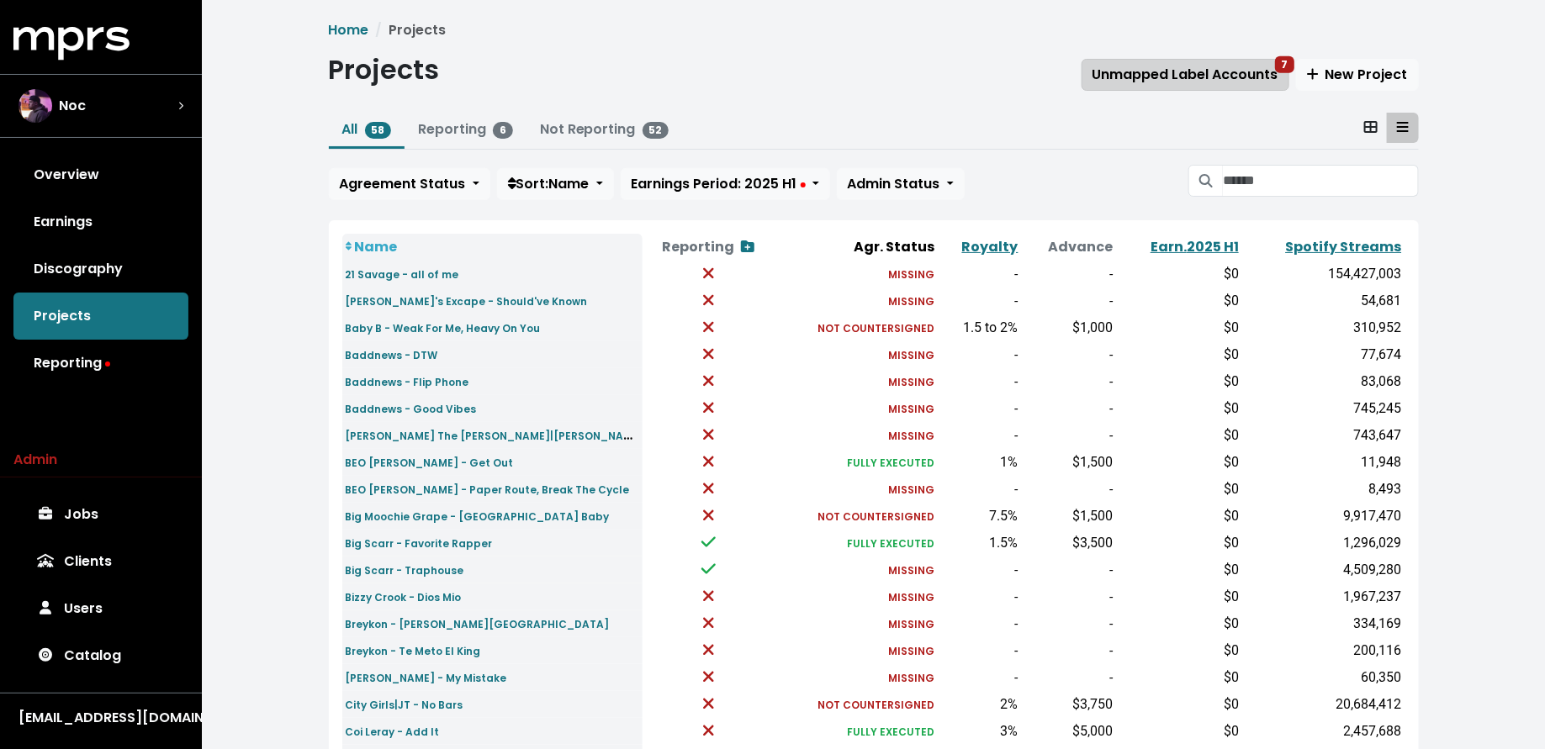
click at [1122, 75] on span "Unmapped Label Accounts 7" at bounding box center [1185, 74] width 186 height 19
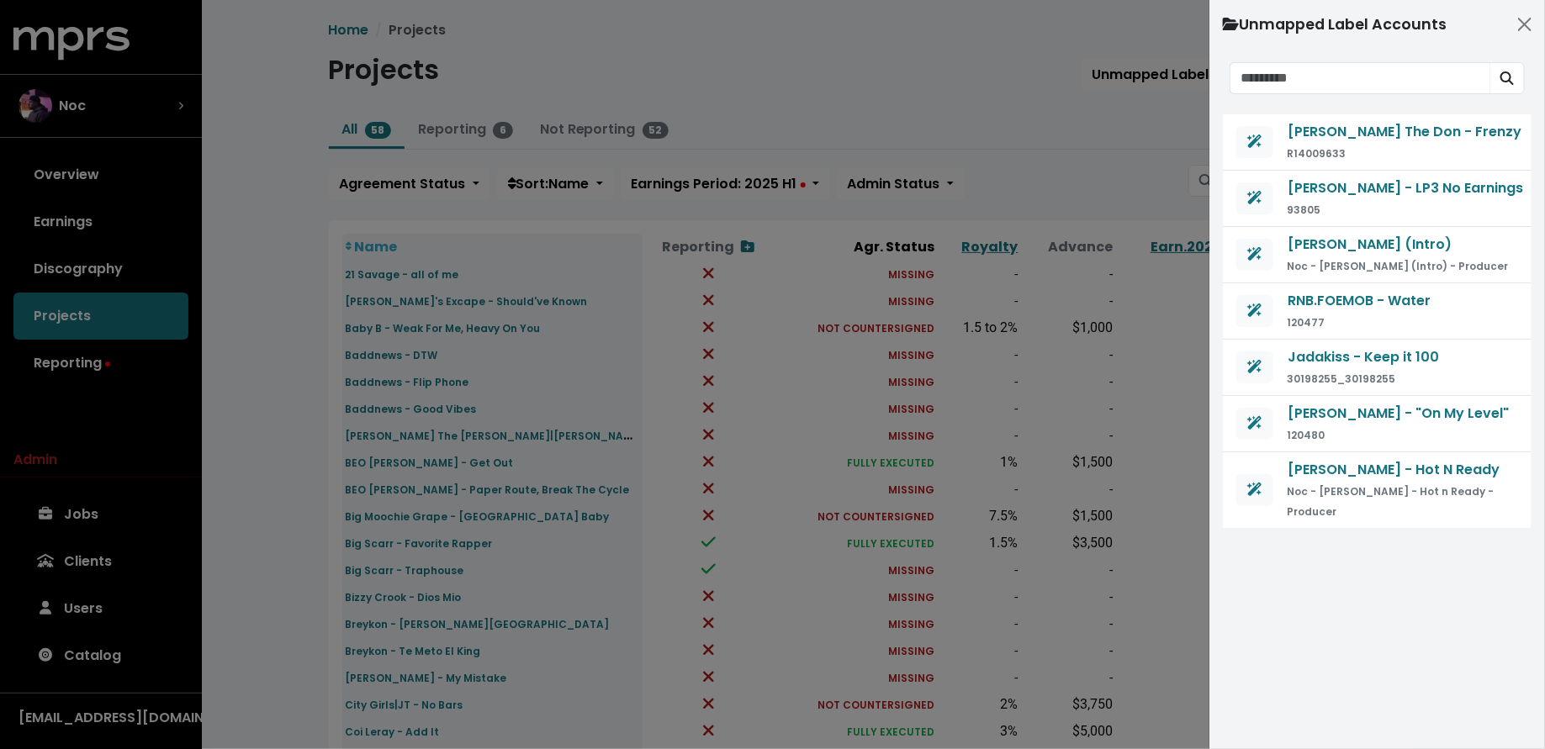
click at [161, 357] on div at bounding box center [772, 374] width 1545 height 749
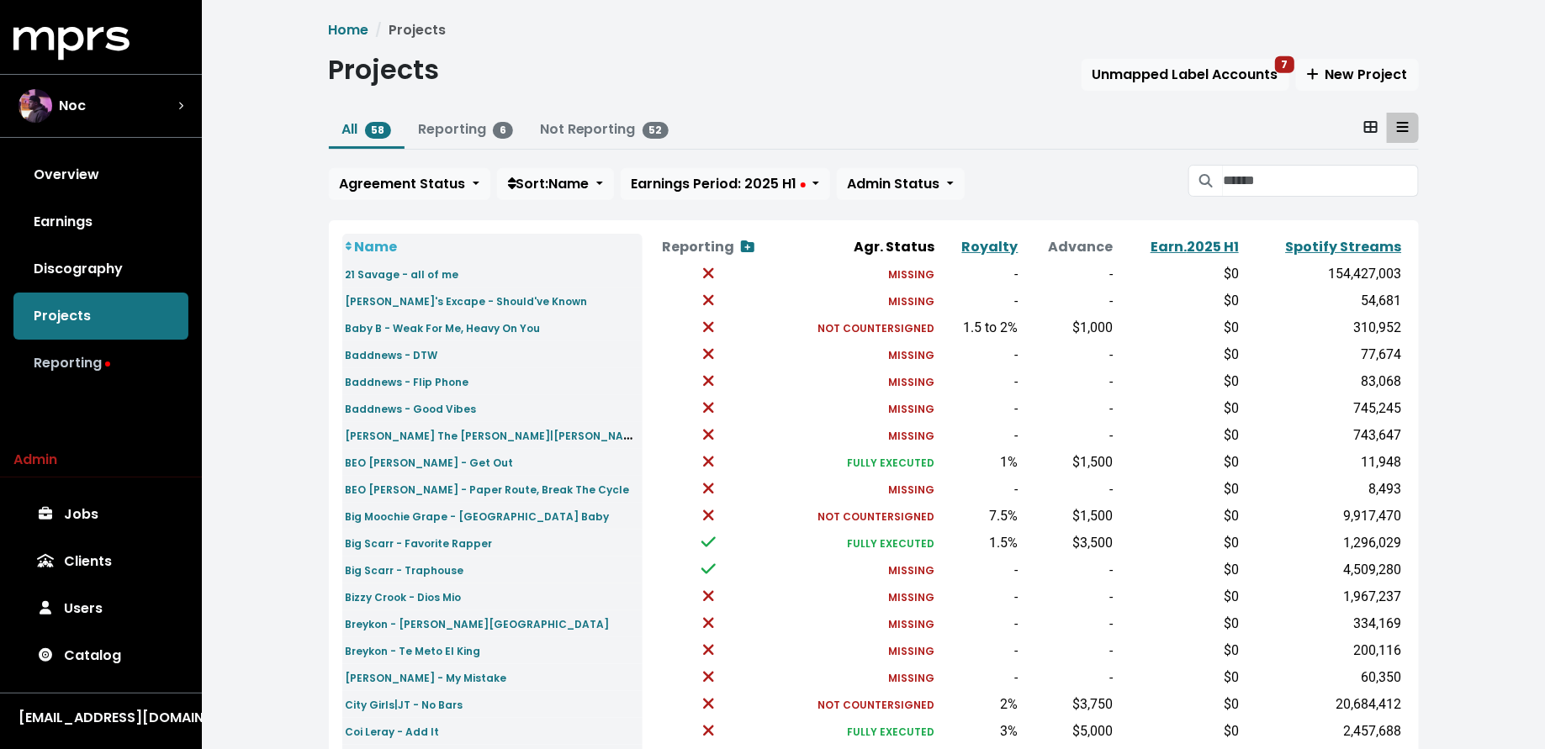
click at [136, 363] on link "Reporting" at bounding box center [100, 363] width 175 height 47
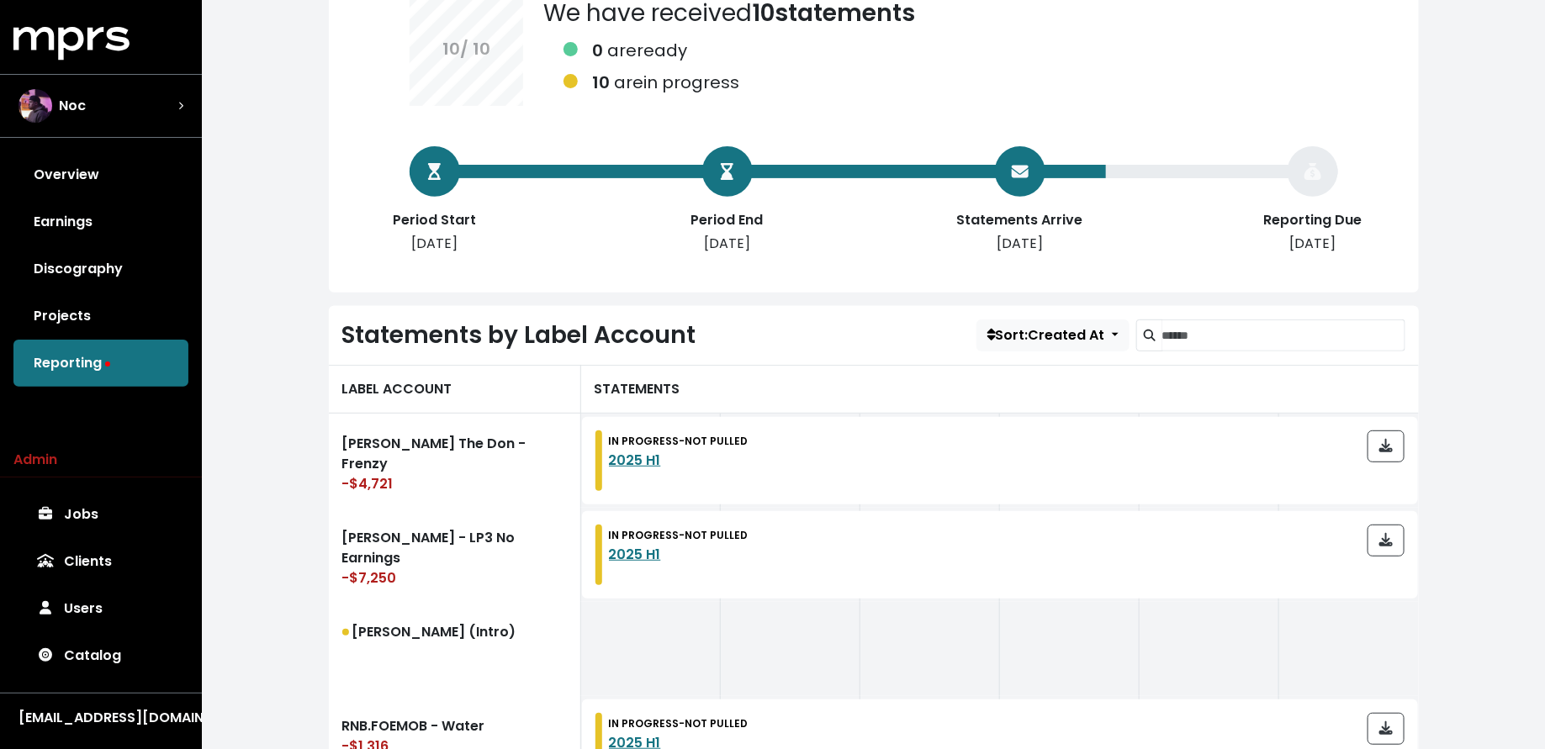
scroll to position [280, 0]
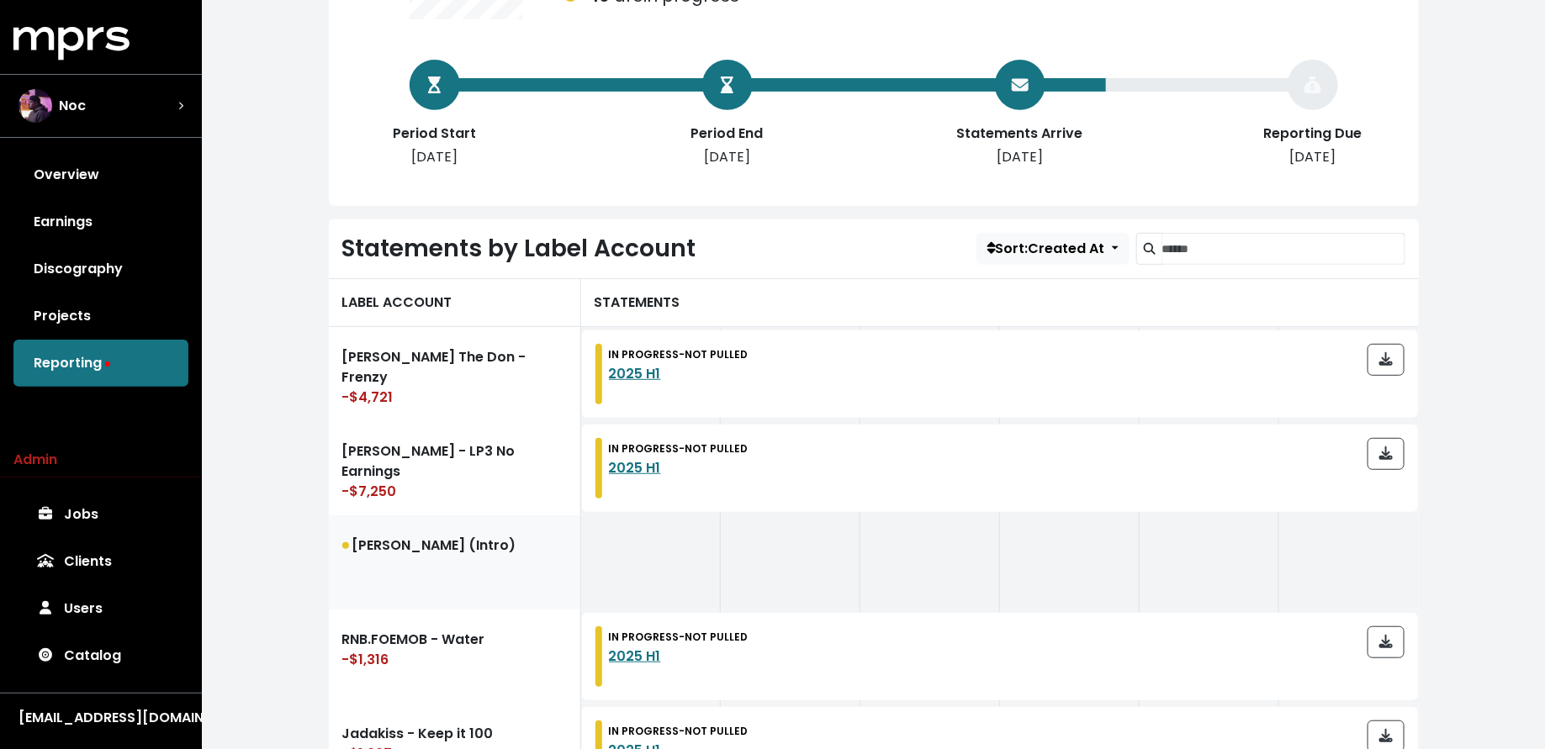
click at [391, 558] on link "[PERSON_NAME] (Intro)" at bounding box center [455, 562] width 252 height 94
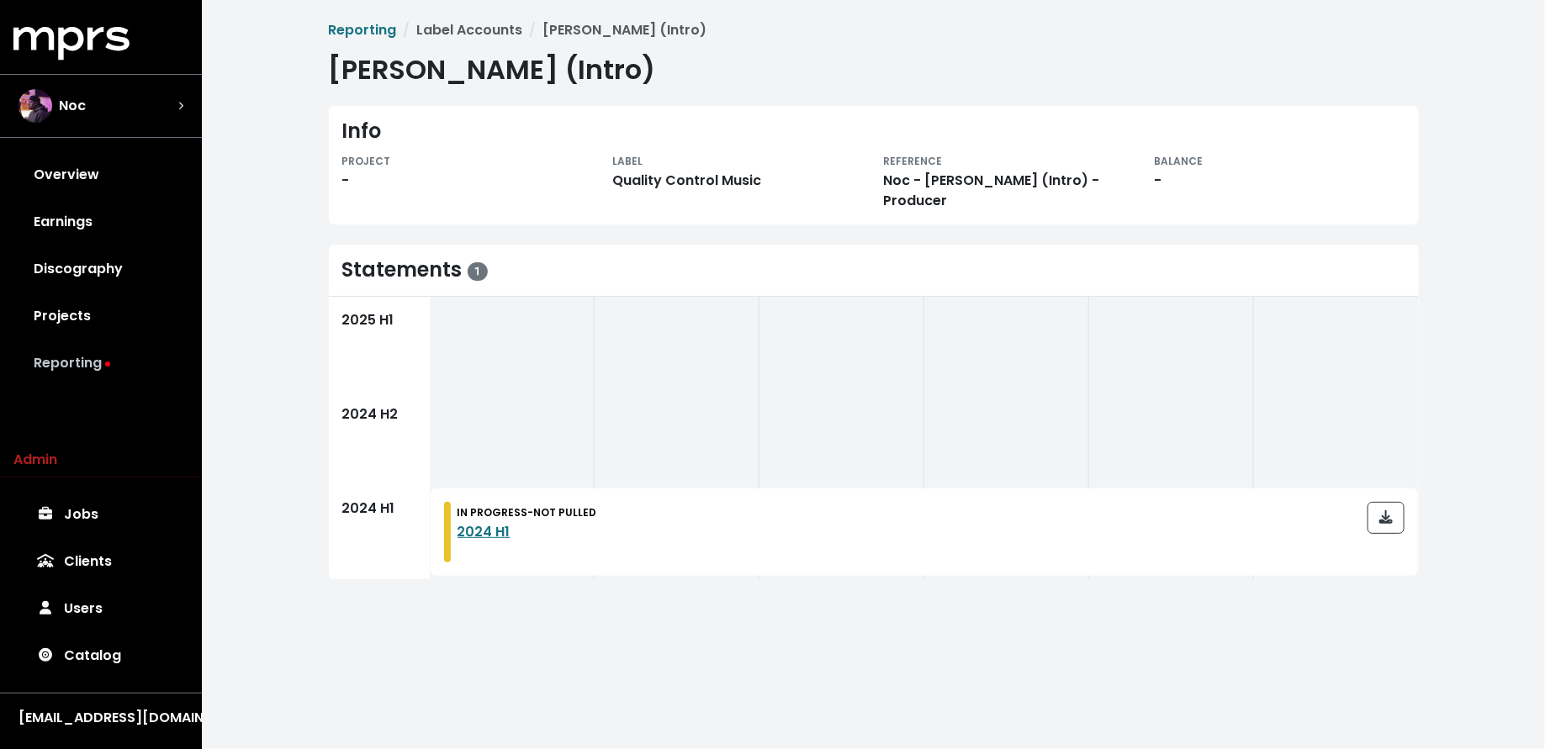
click at [103, 362] on link "Reporting" at bounding box center [100, 363] width 175 height 47
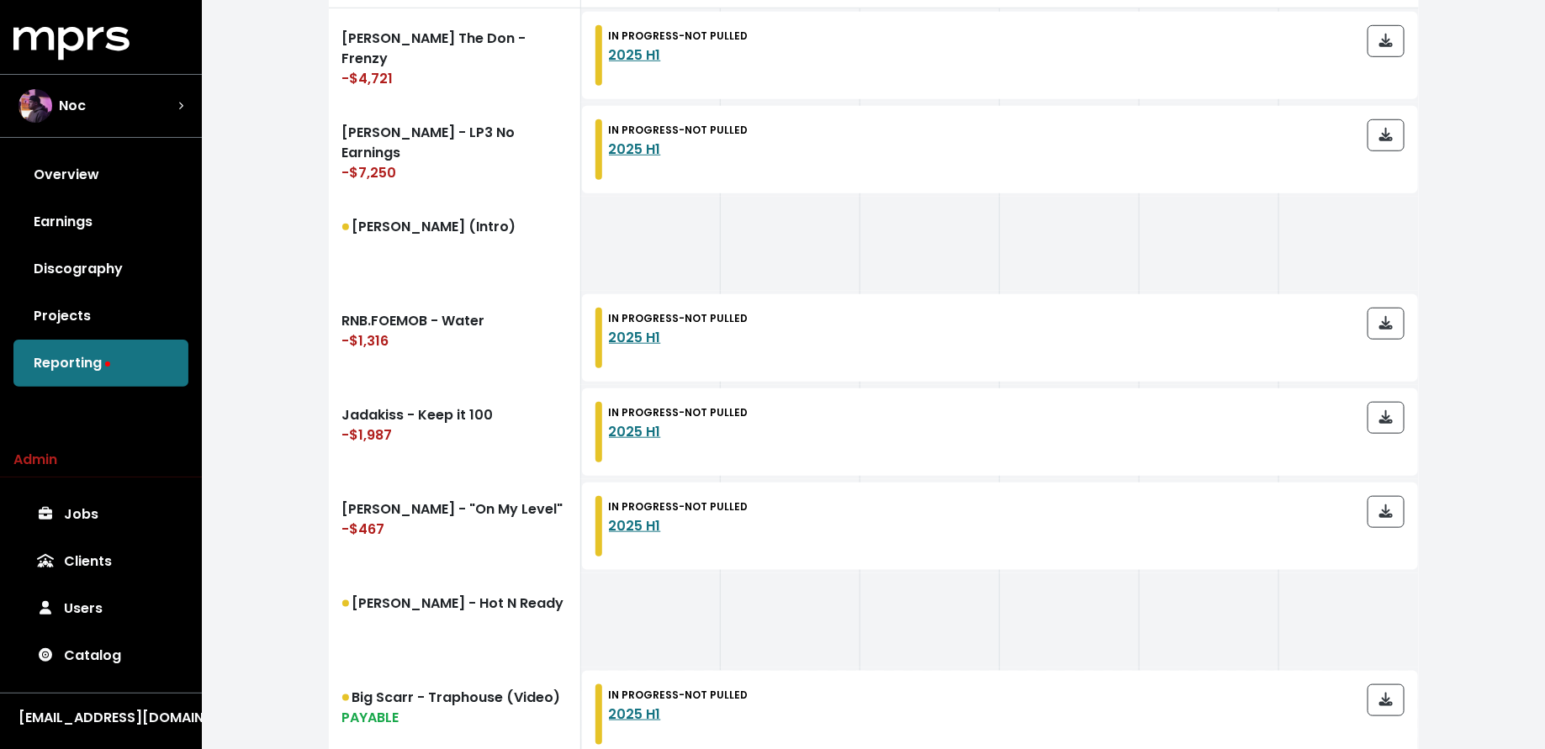
scroll to position [578, 0]
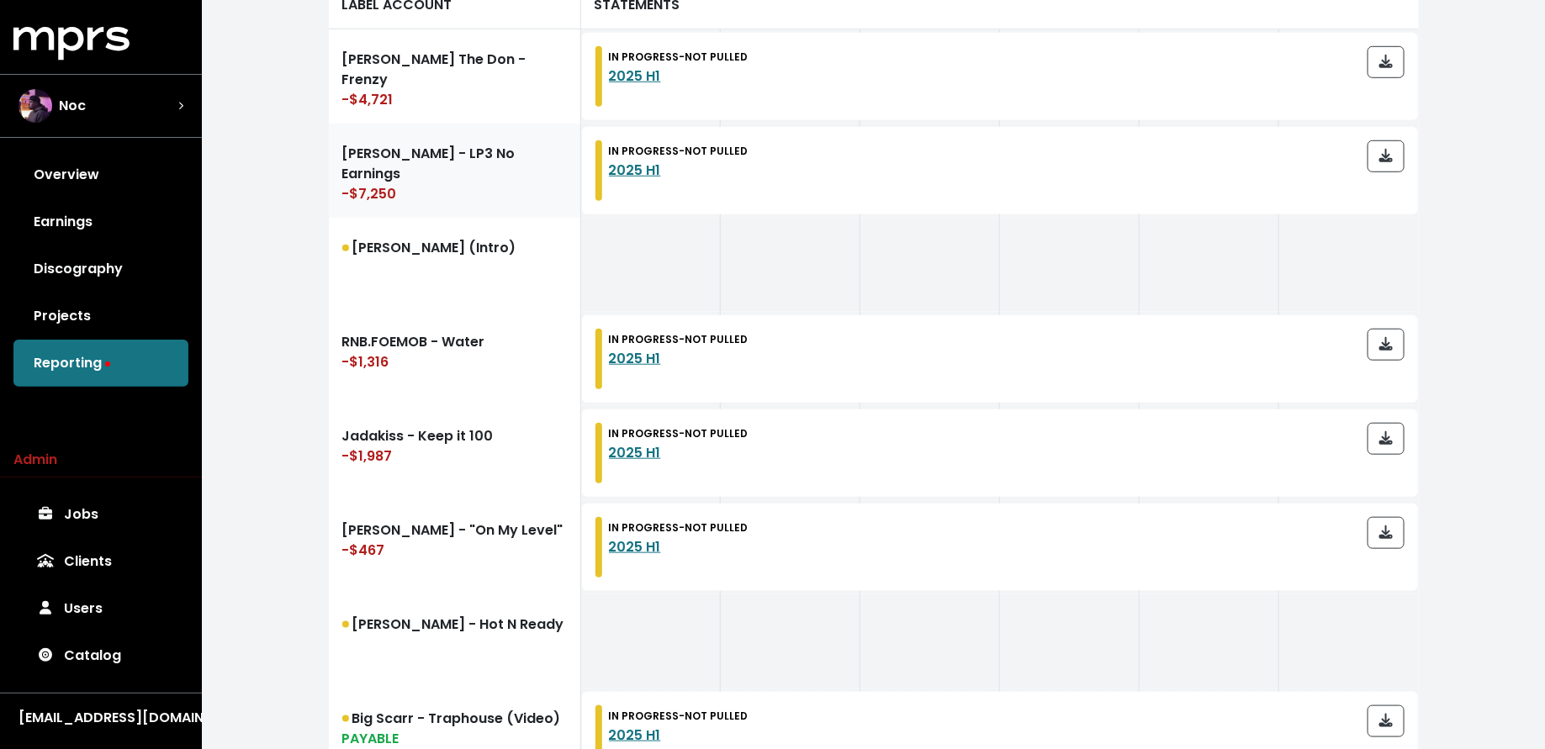
click at [432, 186] on link "[PERSON_NAME] - LP3 No Earnings -$7,250" at bounding box center [455, 171] width 252 height 94
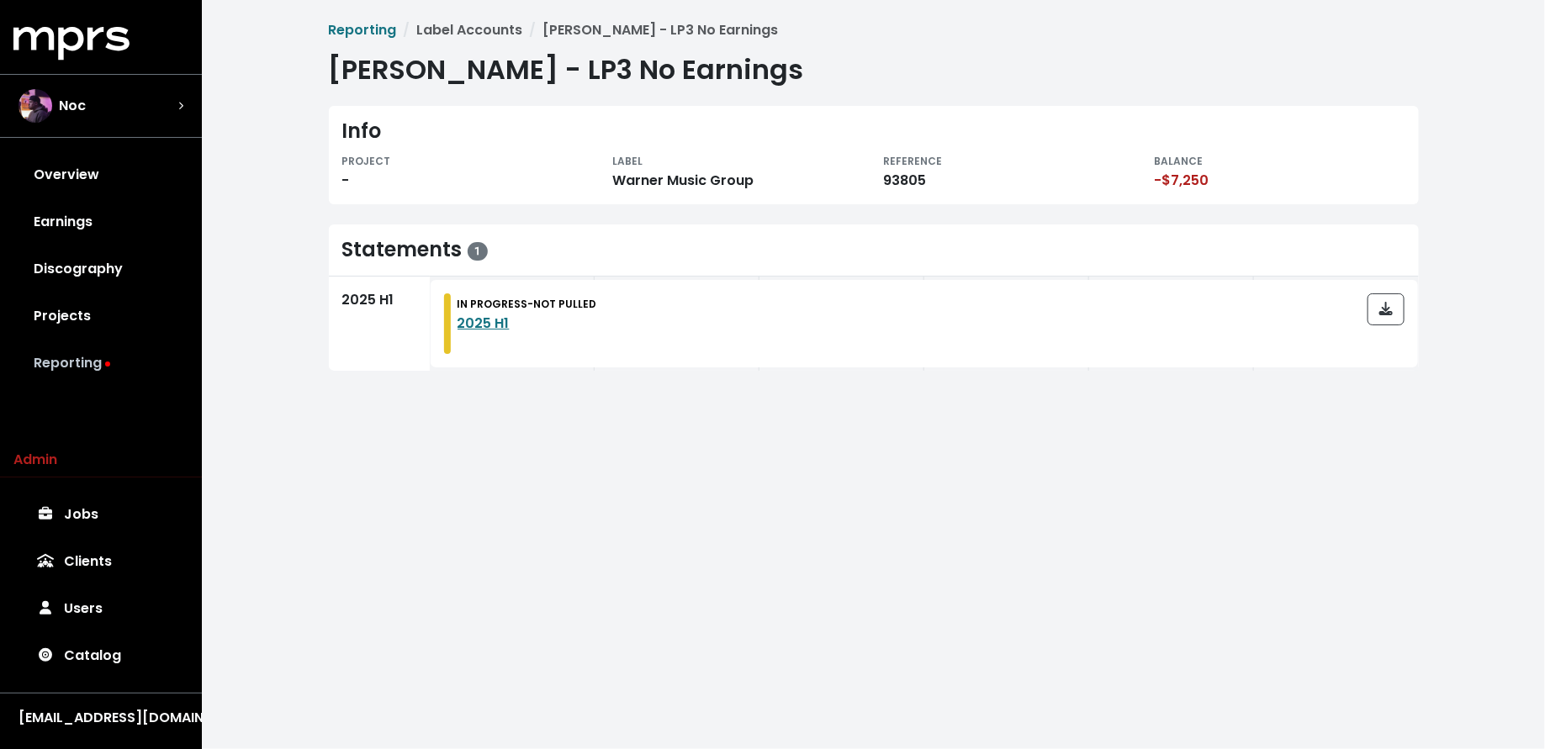
click at [106, 351] on link "Reporting" at bounding box center [100, 363] width 175 height 47
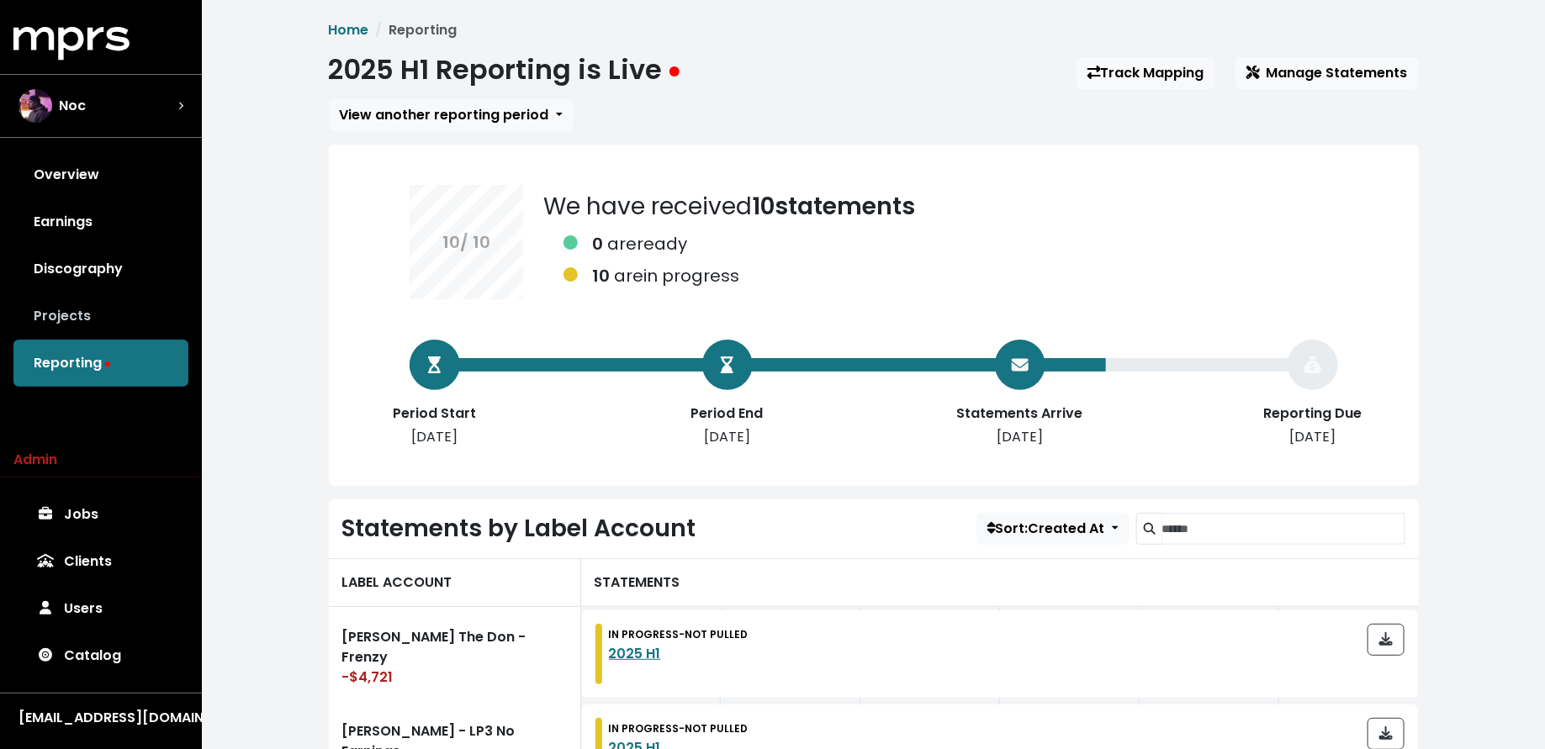
click at [88, 337] on link "Projects" at bounding box center [100, 316] width 175 height 47
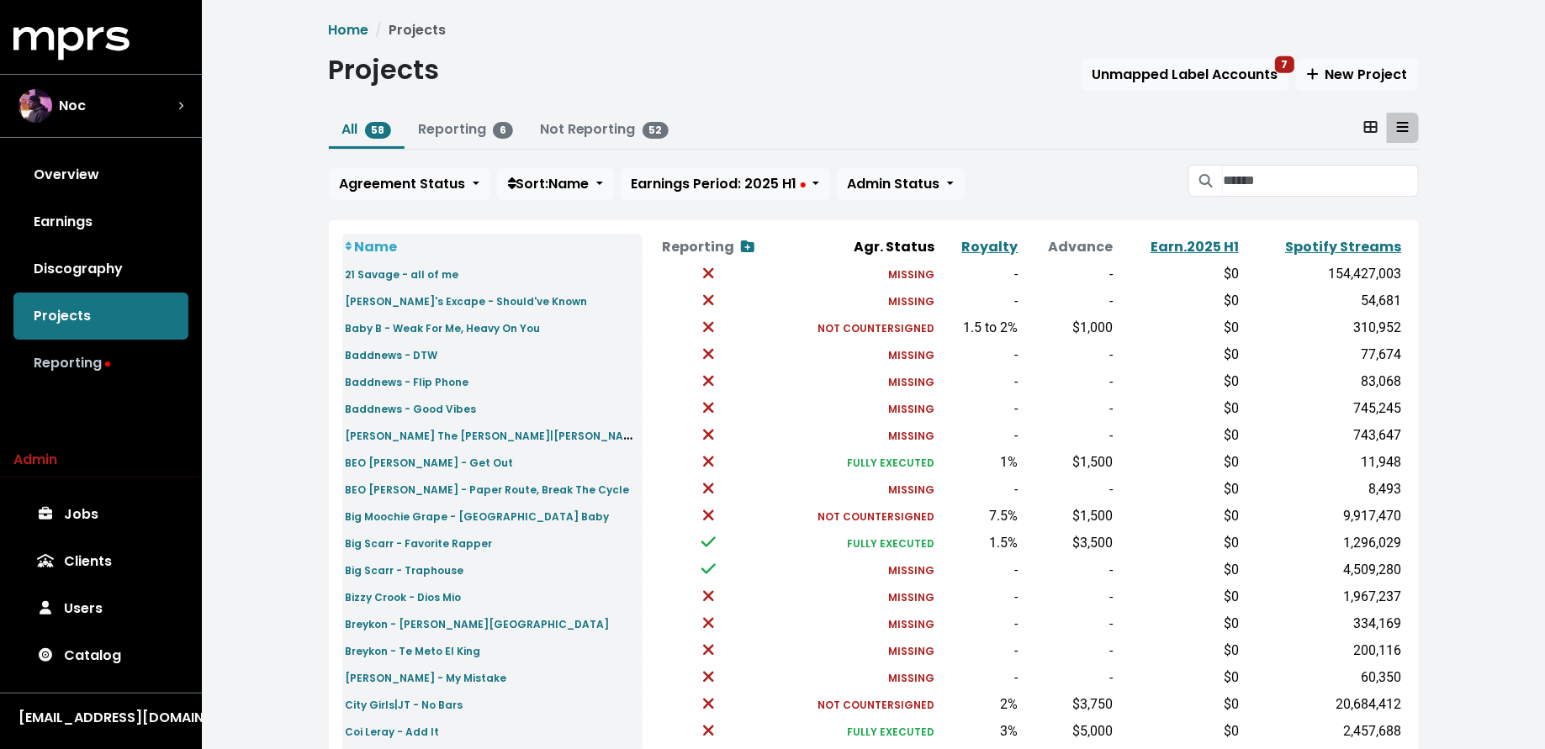
click at [95, 369] on link "Reporting" at bounding box center [100, 363] width 175 height 47
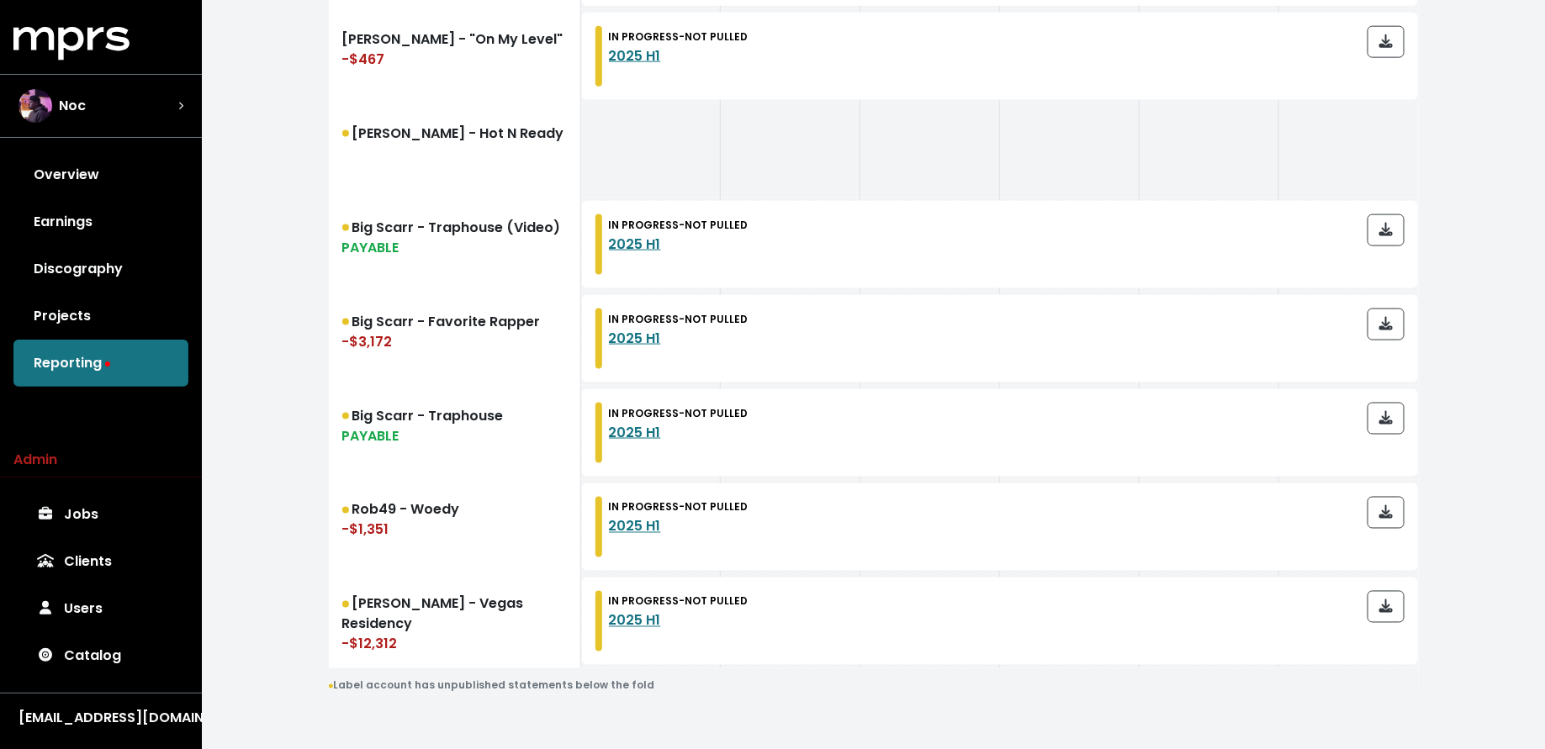
scroll to position [1070, 0]
click at [403, 444] on link "Big Scarr - Traphouse PAYABLE" at bounding box center [455, 432] width 252 height 94
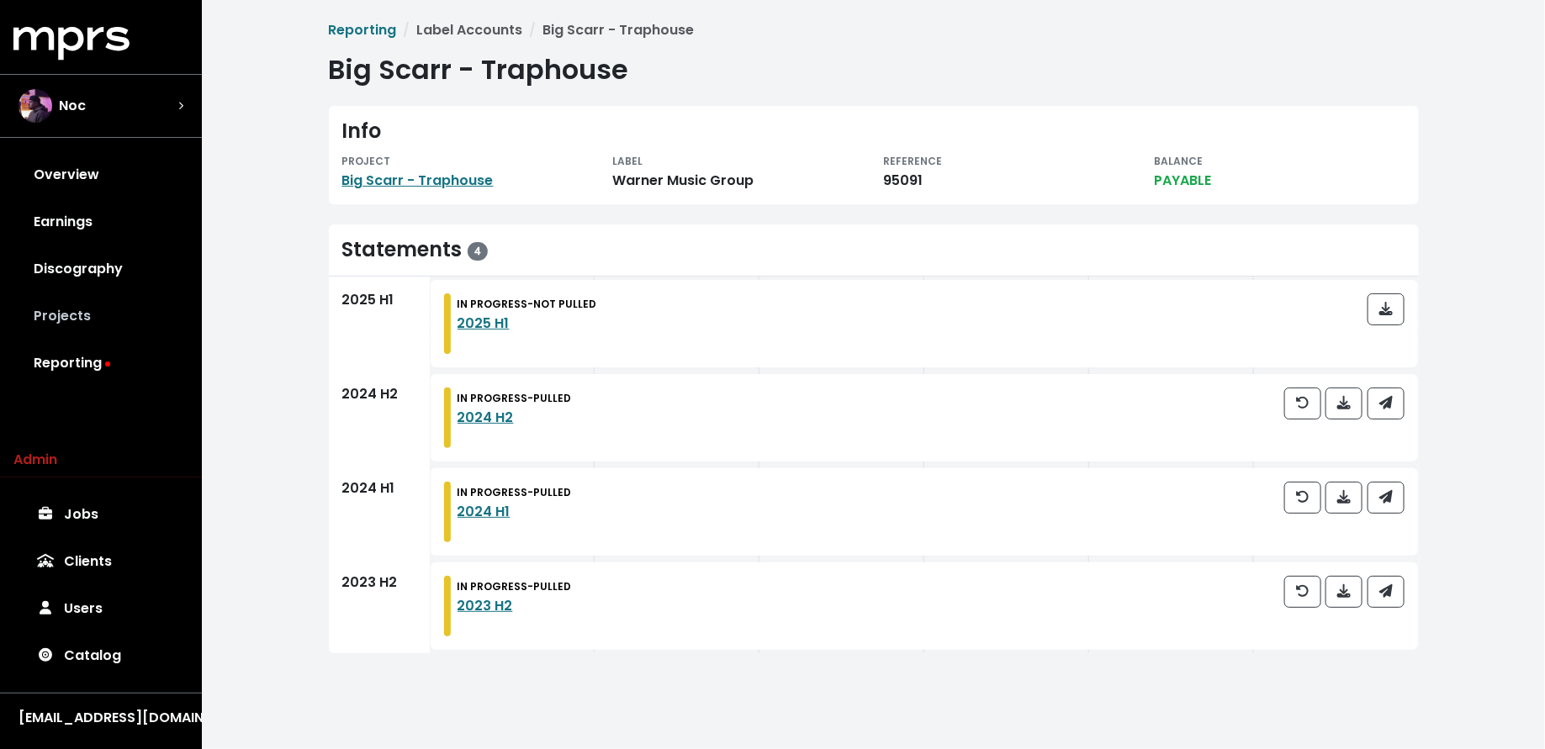
click at [101, 332] on link "Projects" at bounding box center [100, 316] width 175 height 47
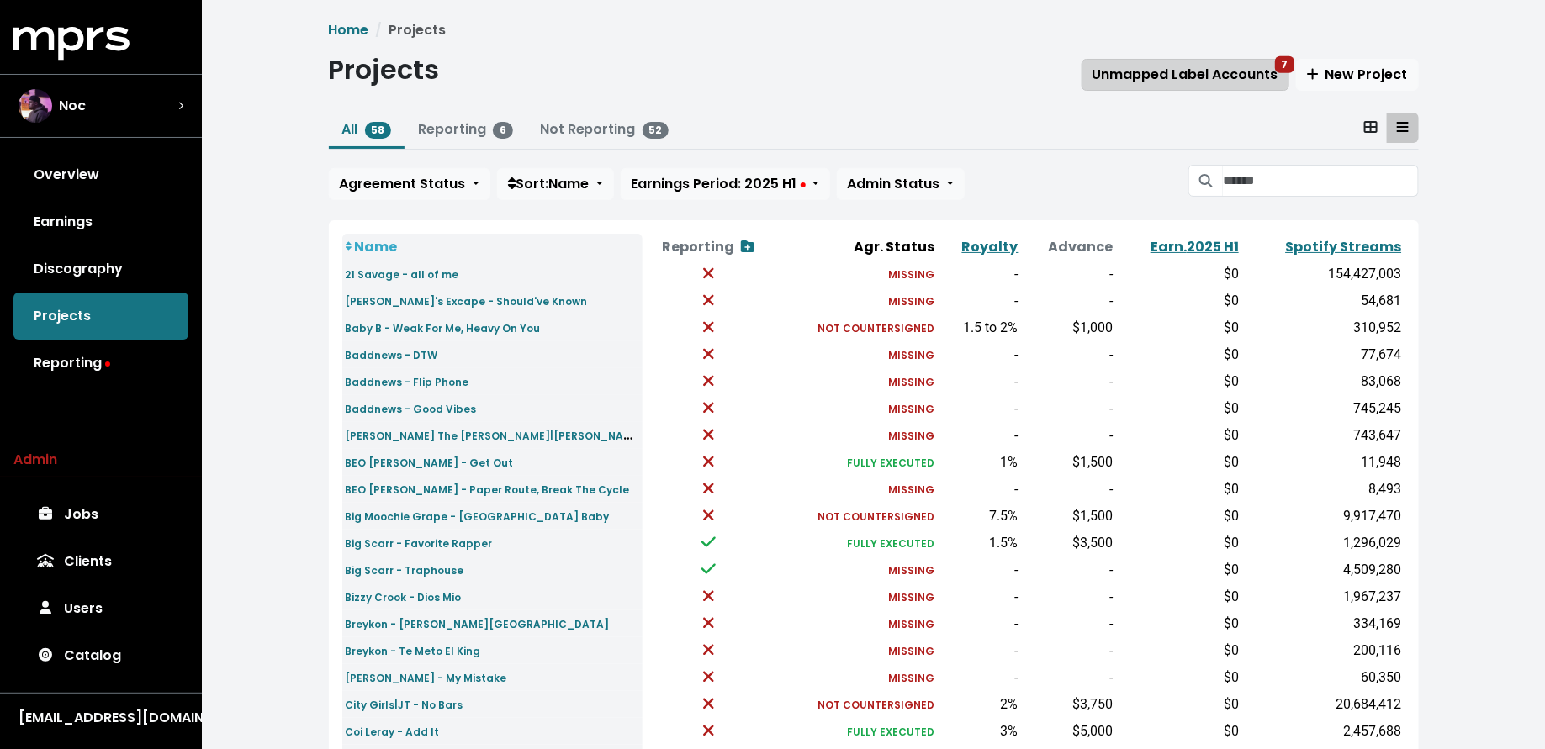
click at [1147, 80] on span "Unmapped Label Accounts 7" at bounding box center [1185, 74] width 186 height 19
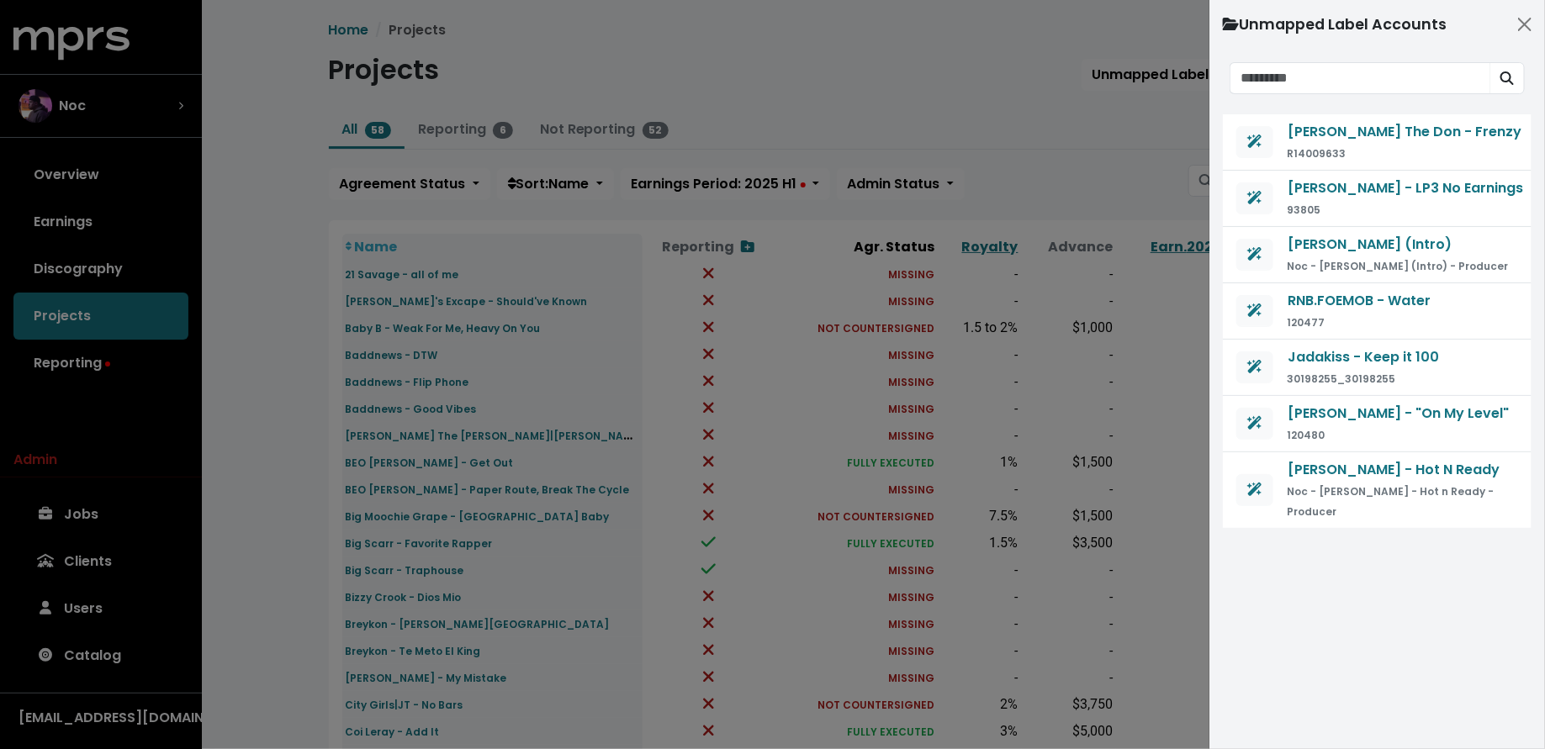
click at [1094, 130] on div at bounding box center [772, 374] width 1545 height 749
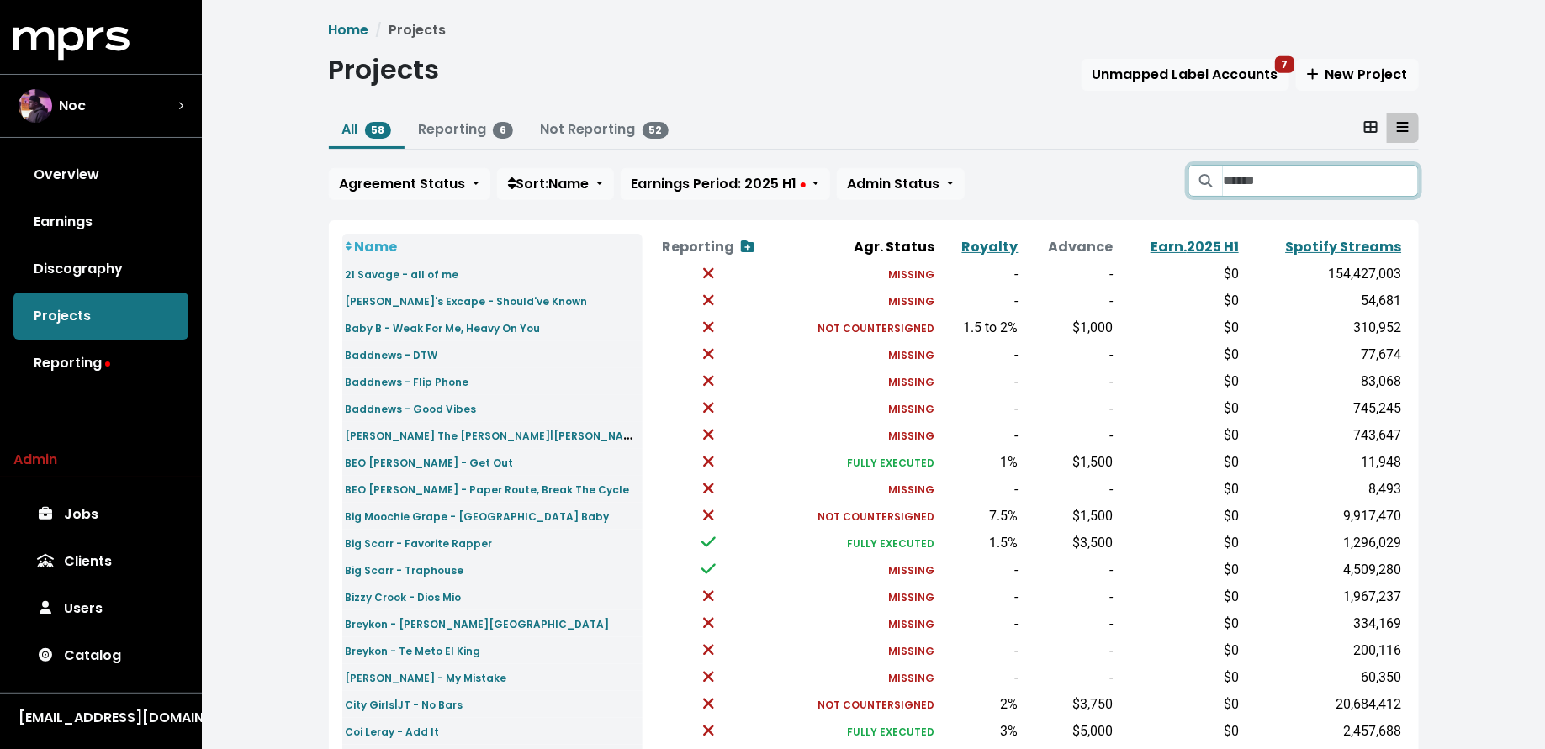
click at [1275, 186] on input "Search projects" at bounding box center [1320, 181] width 195 height 32
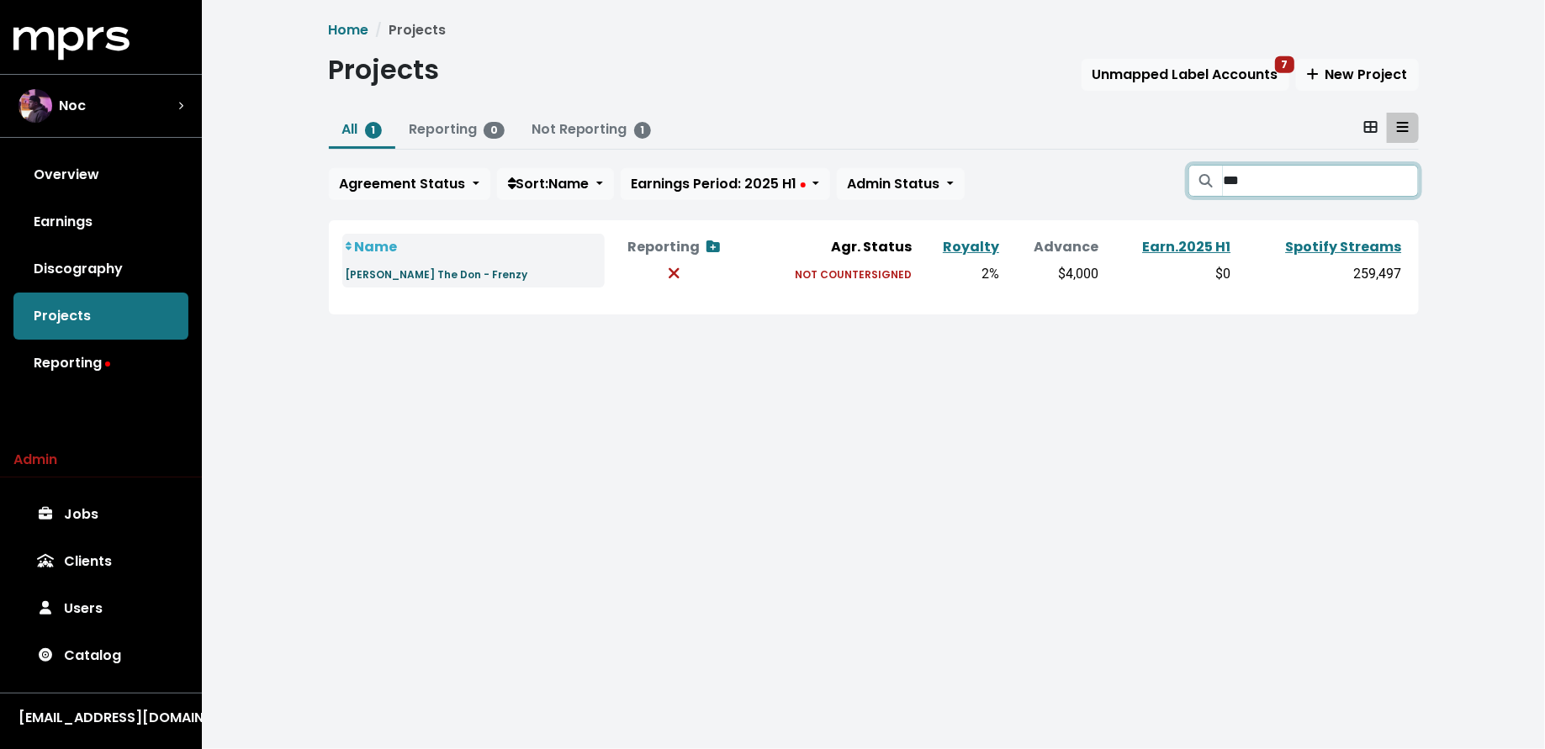
type input "***"
click at [428, 272] on small "Maiya The Don - Frenzy" at bounding box center [437, 274] width 182 height 14
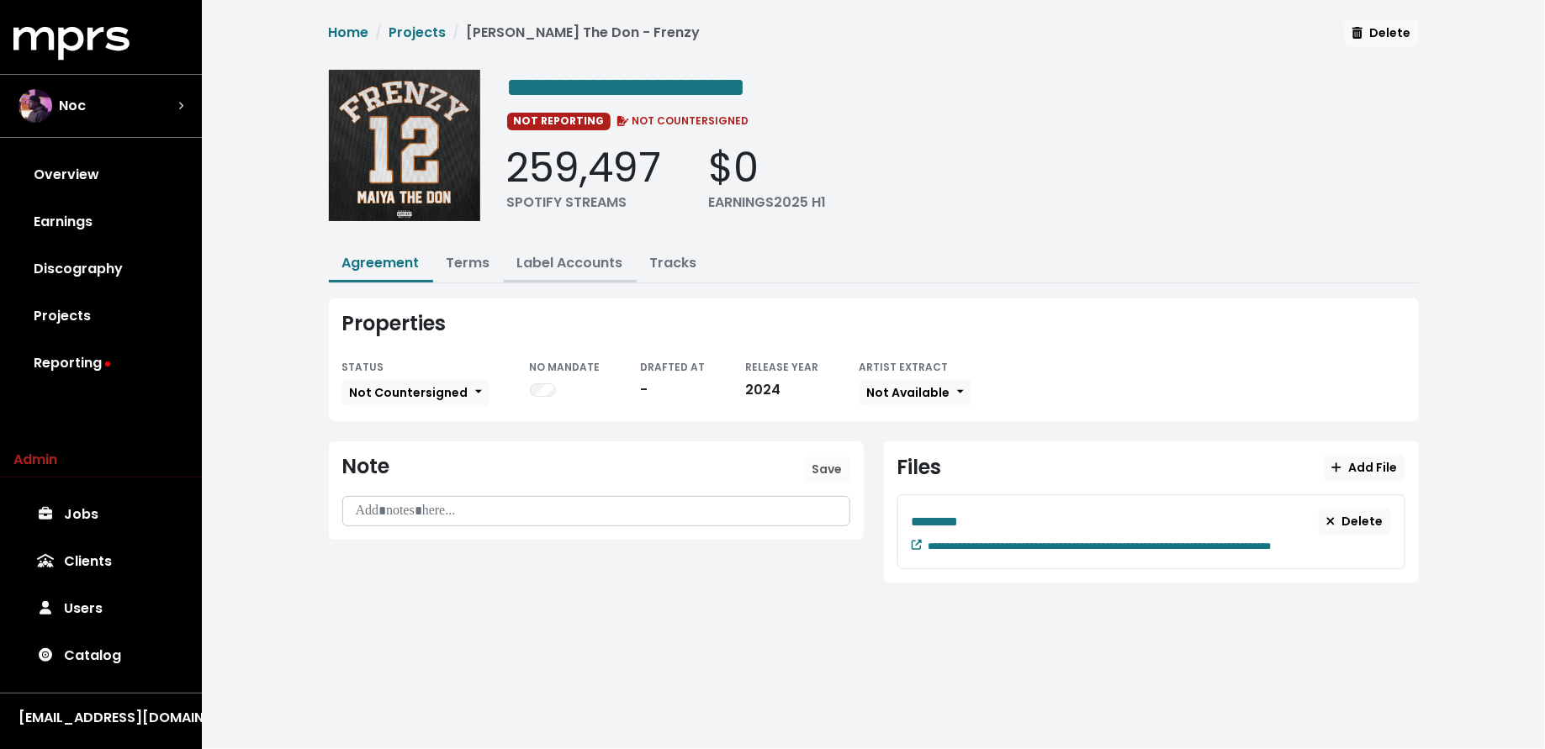
click at [563, 261] on link "Label Accounts" at bounding box center [570, 262] width 106 height 19
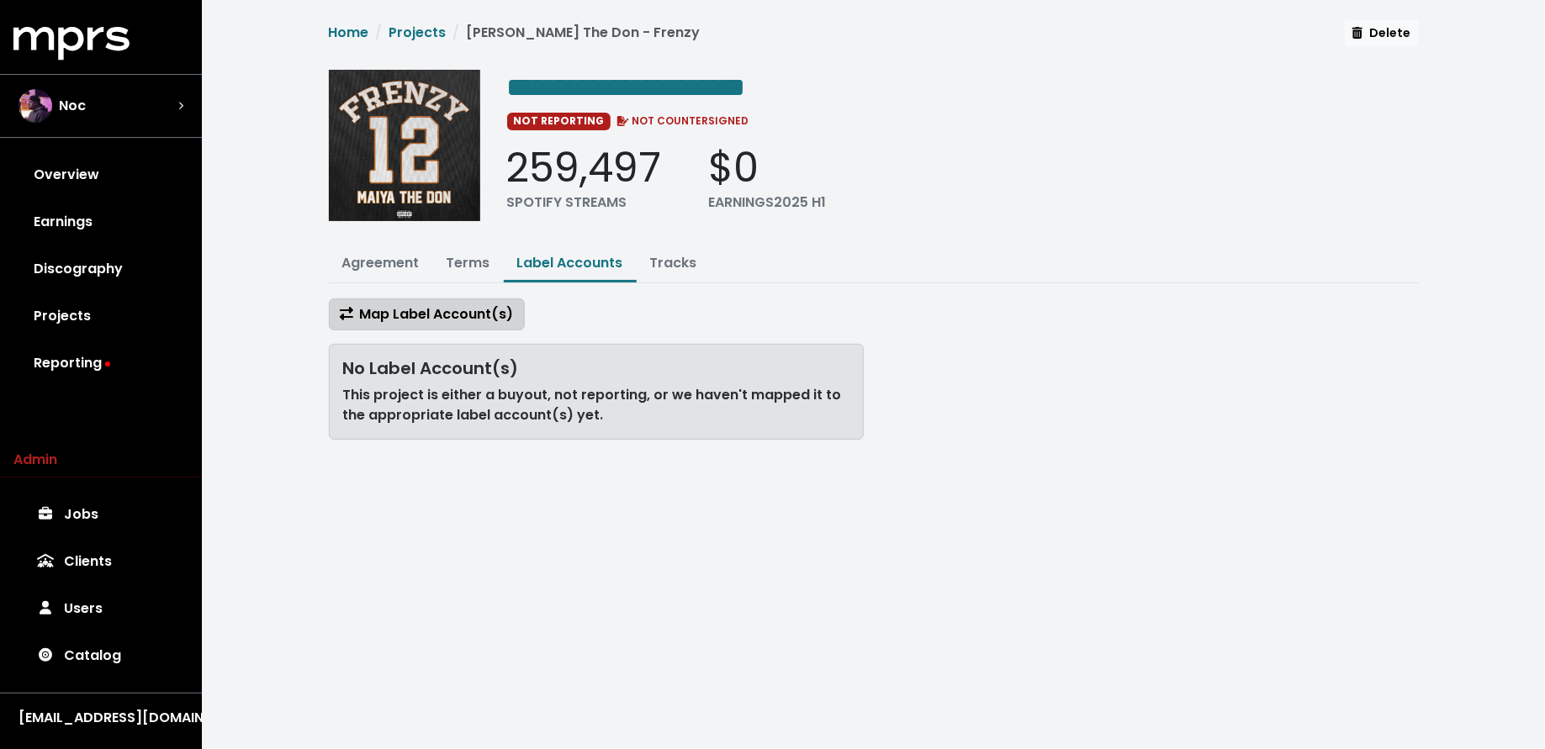
click at [454, 310] on span "Map Label Account(s)" at bounding box center [427, 313] width 174 height 19
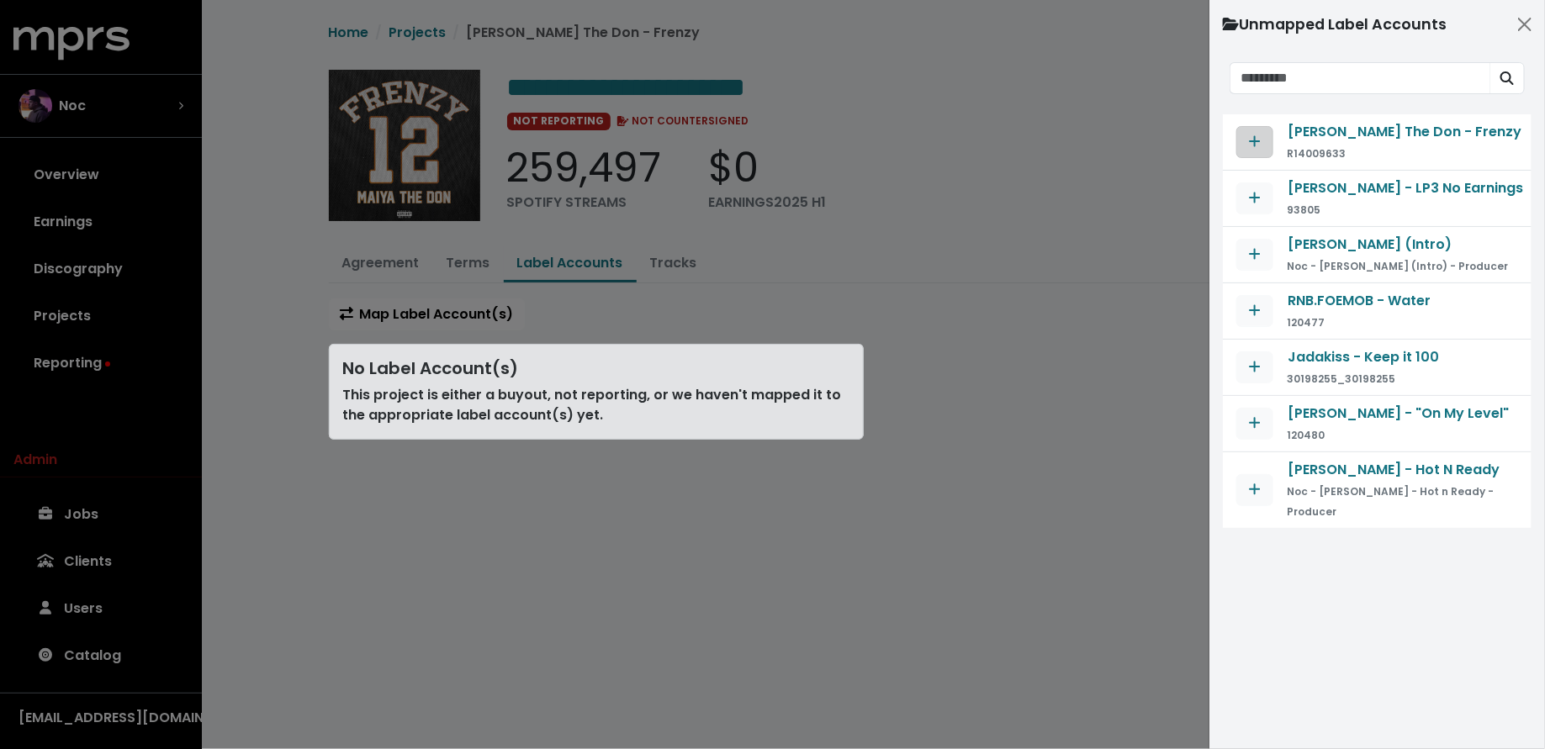
click at [1252, 136] on icon "Map contract to selected agreement" at bounding box center [1255, 141] width 12 height 13
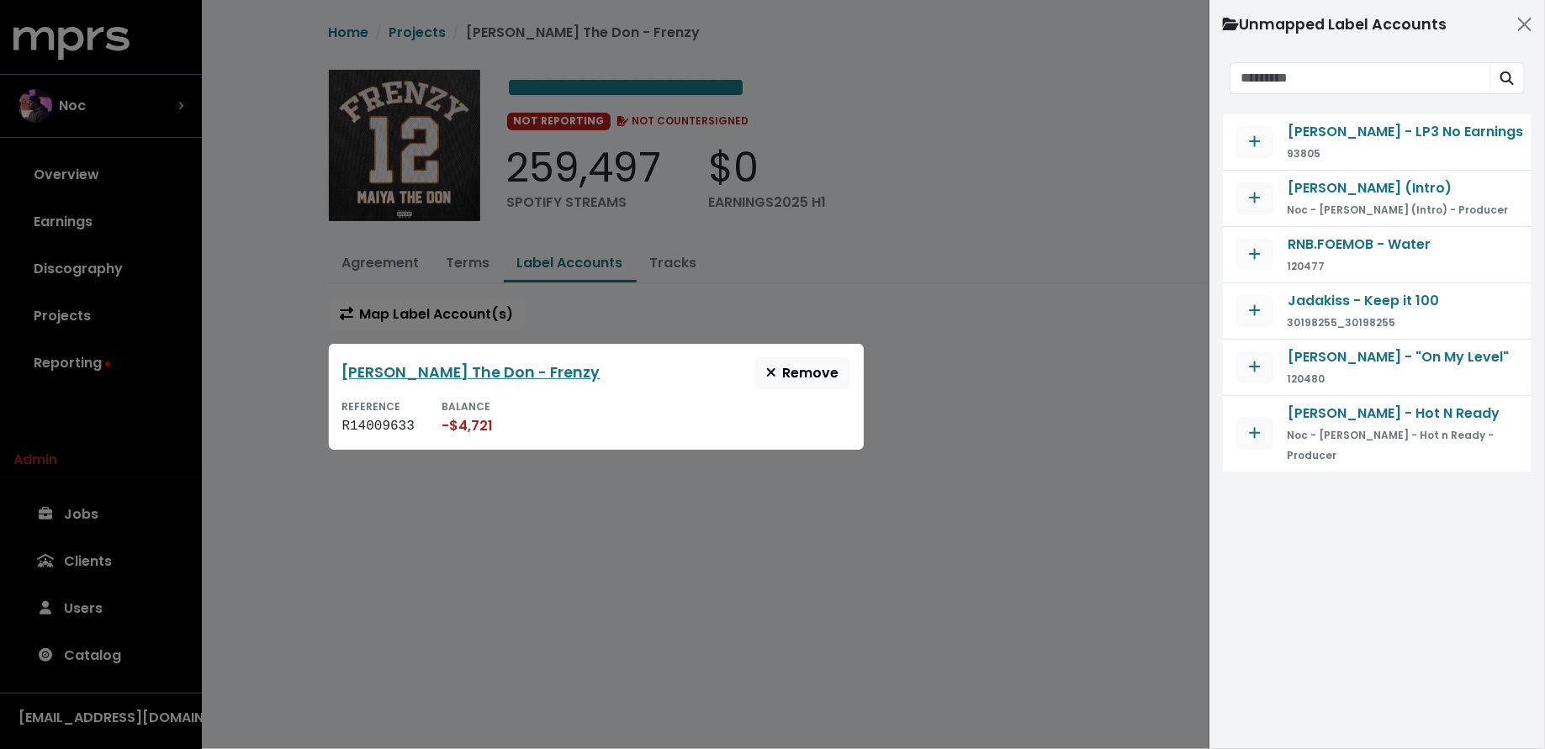
click at [293, 405] on div at bounding box center [772, 374] width 1545 height 749
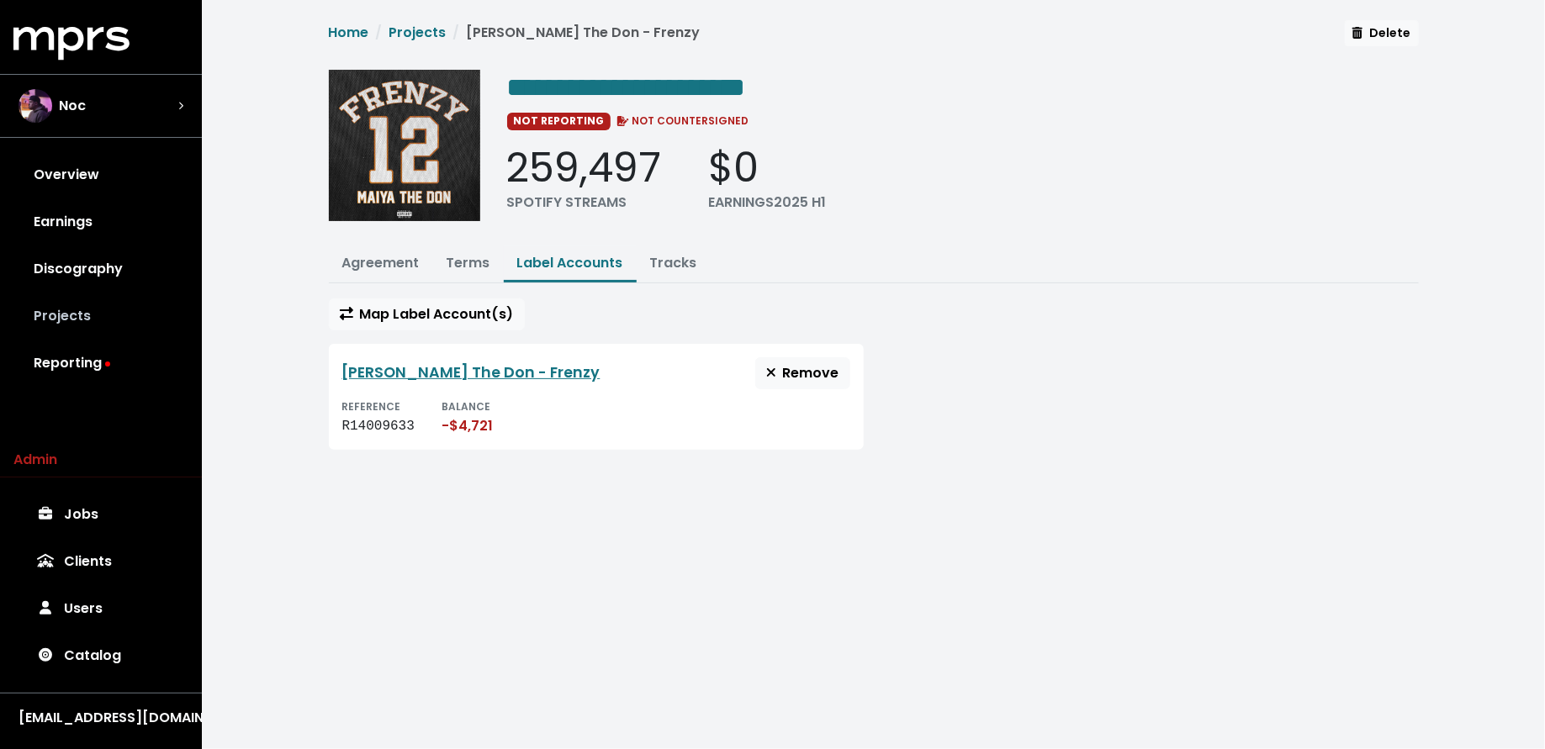
click at [103, 316] on link "Projects" at bounding box center [100, 316] width 175 height 47
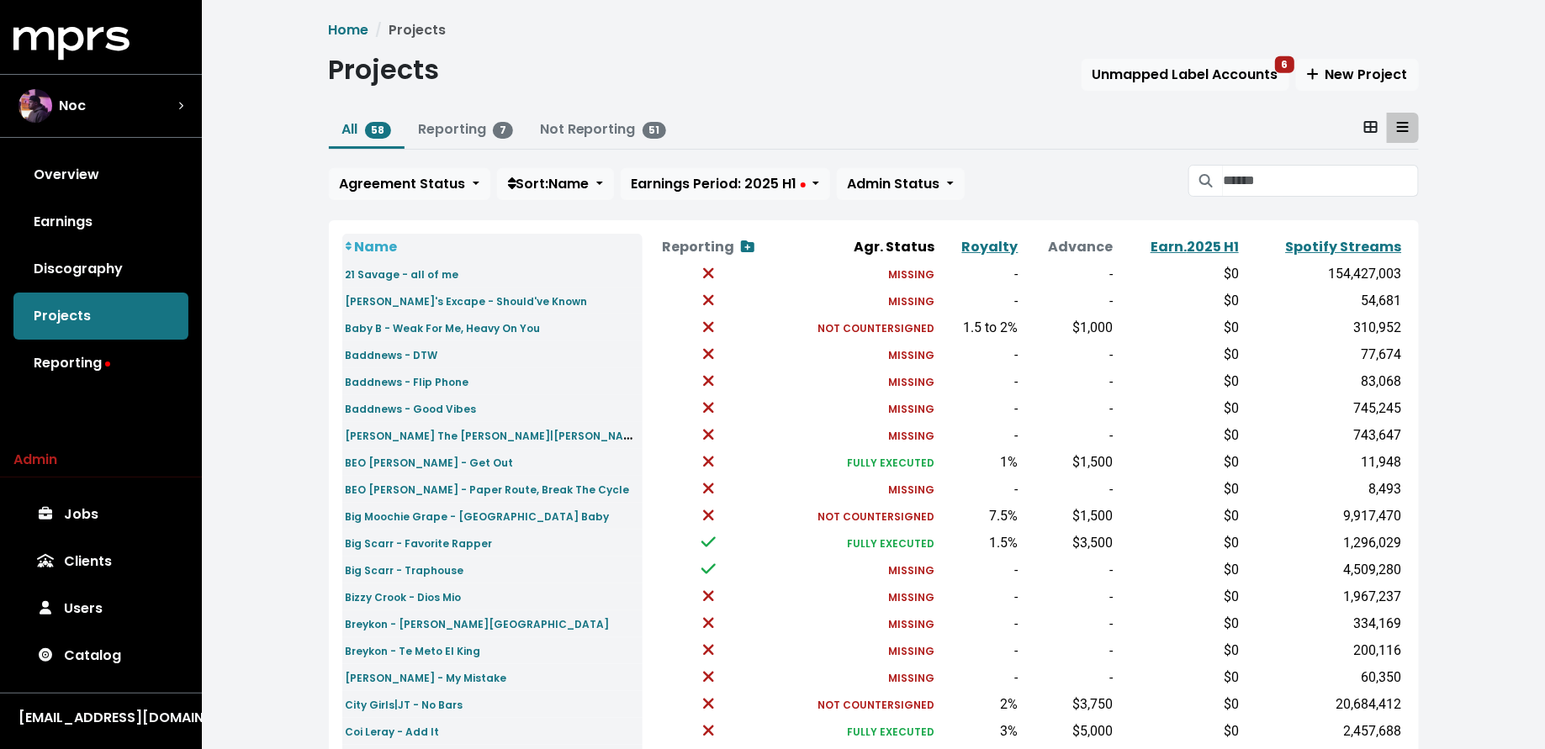
click at [1182, 56] on div "Projects Unmapped Label Accounts 6 New Project" at bounding box center [874, 73] width 1090 height 39
click at [1173, 71] on span "Unmapped Label Accounts 6" at bounding box center [1185, 74] width 186 height 19
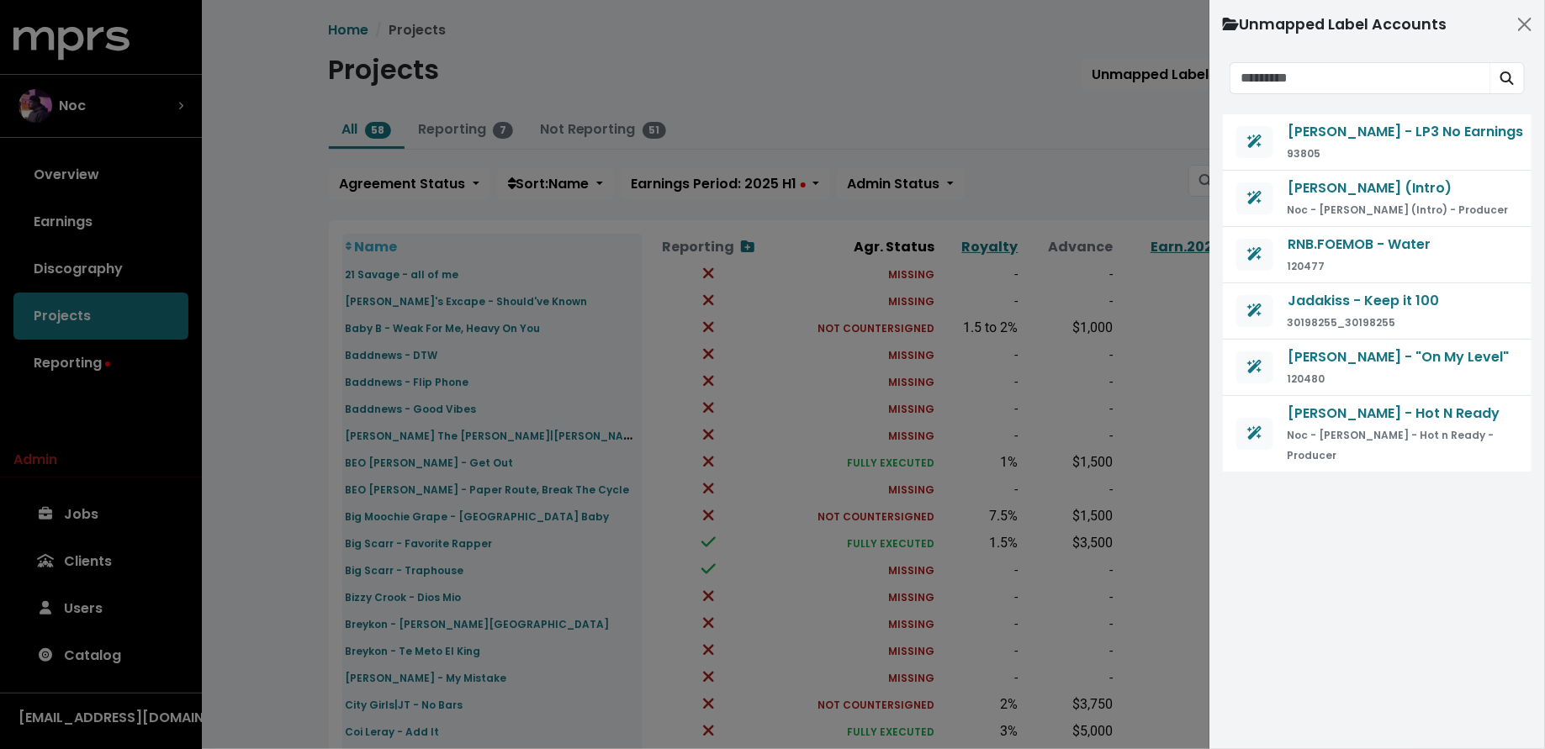
click at [1095, 153] on div at bounding box center [772, 374] width 1545 height 749
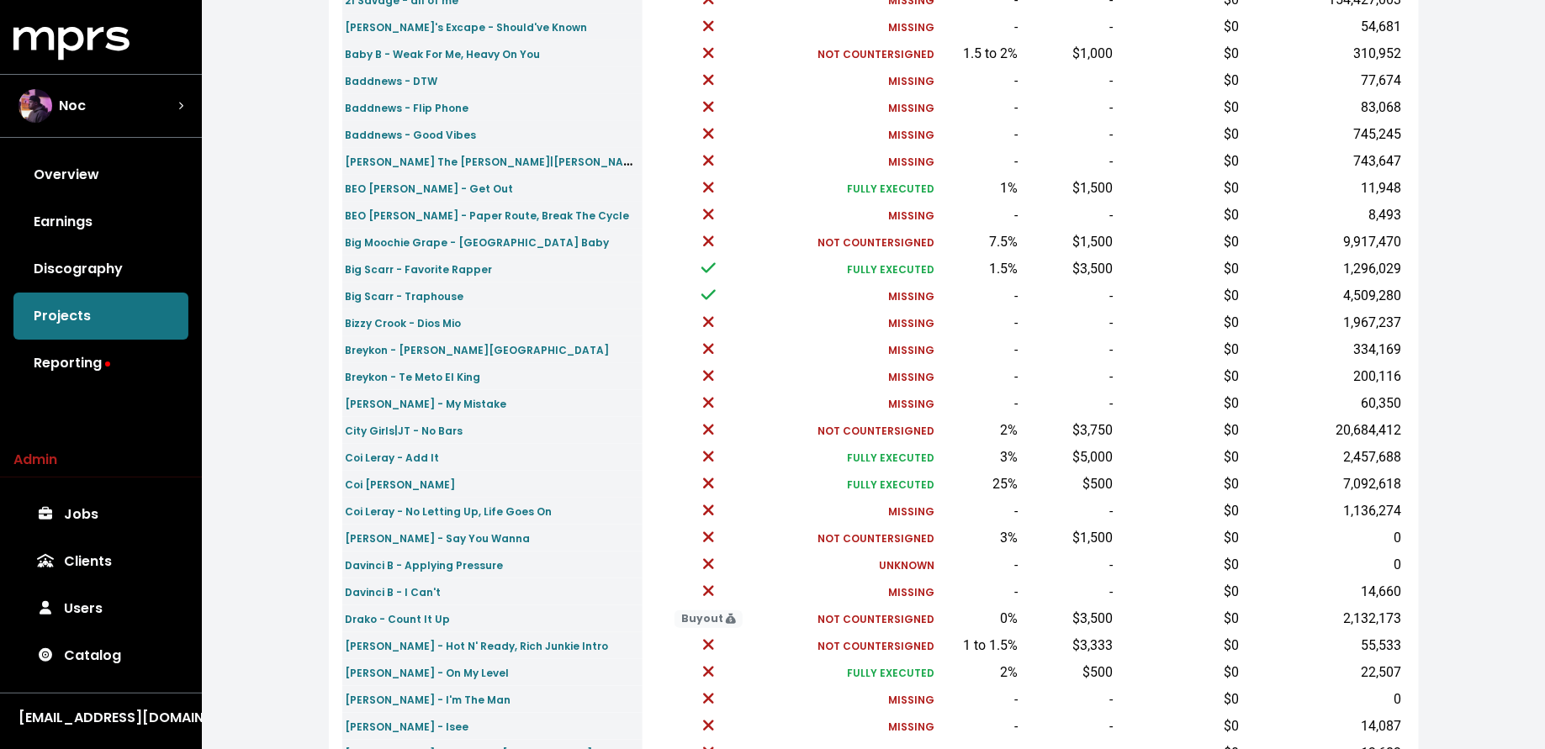
scroll to position [276, 0]
click at [507, 642] on small "Ed Dolo - Hot N' Ready, Rich Junkie Intro" at bounding box center [477, 644] width 263 height 14
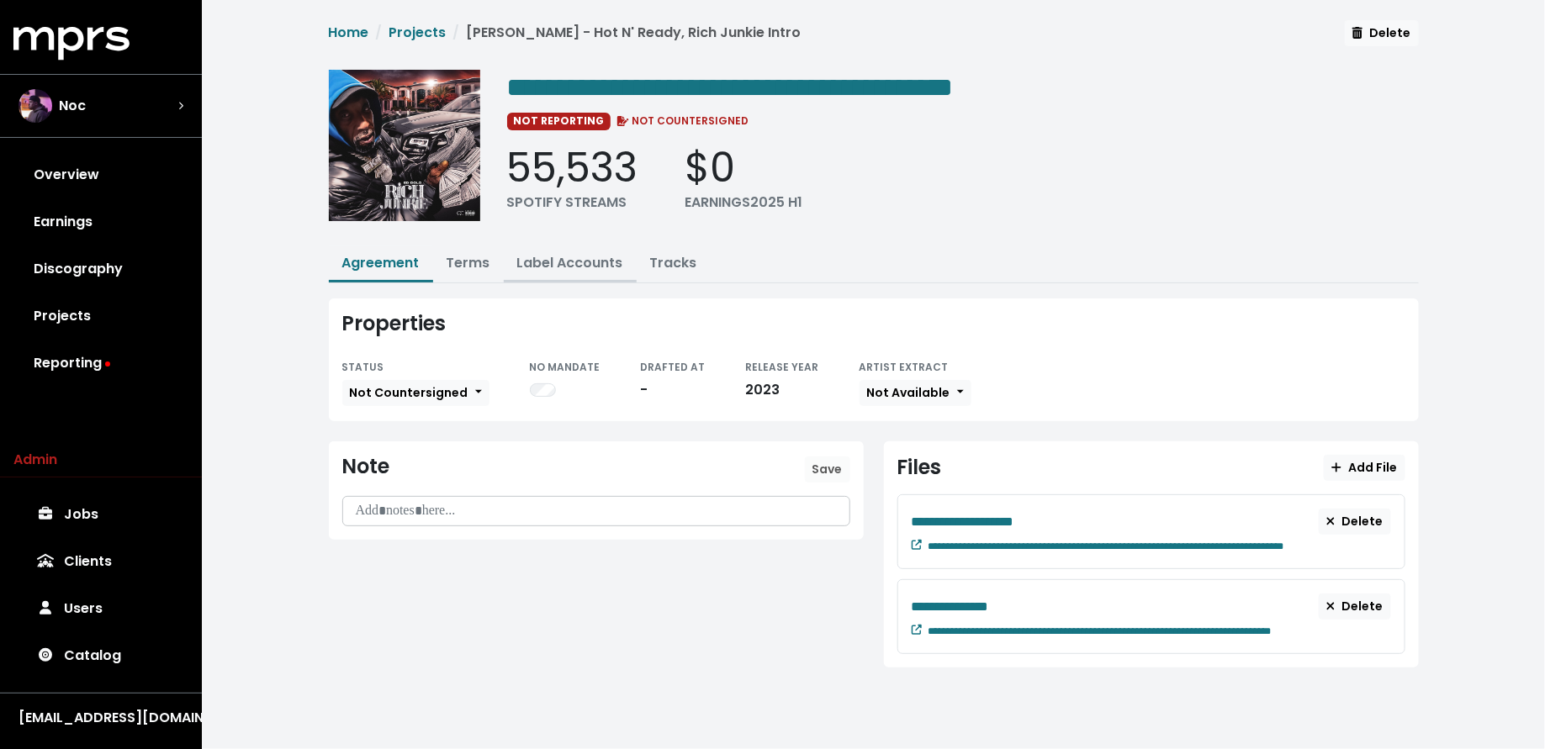
click at [578, 262] on link "Label Accounts" at bounding box center [570, 262] width 106 height 19
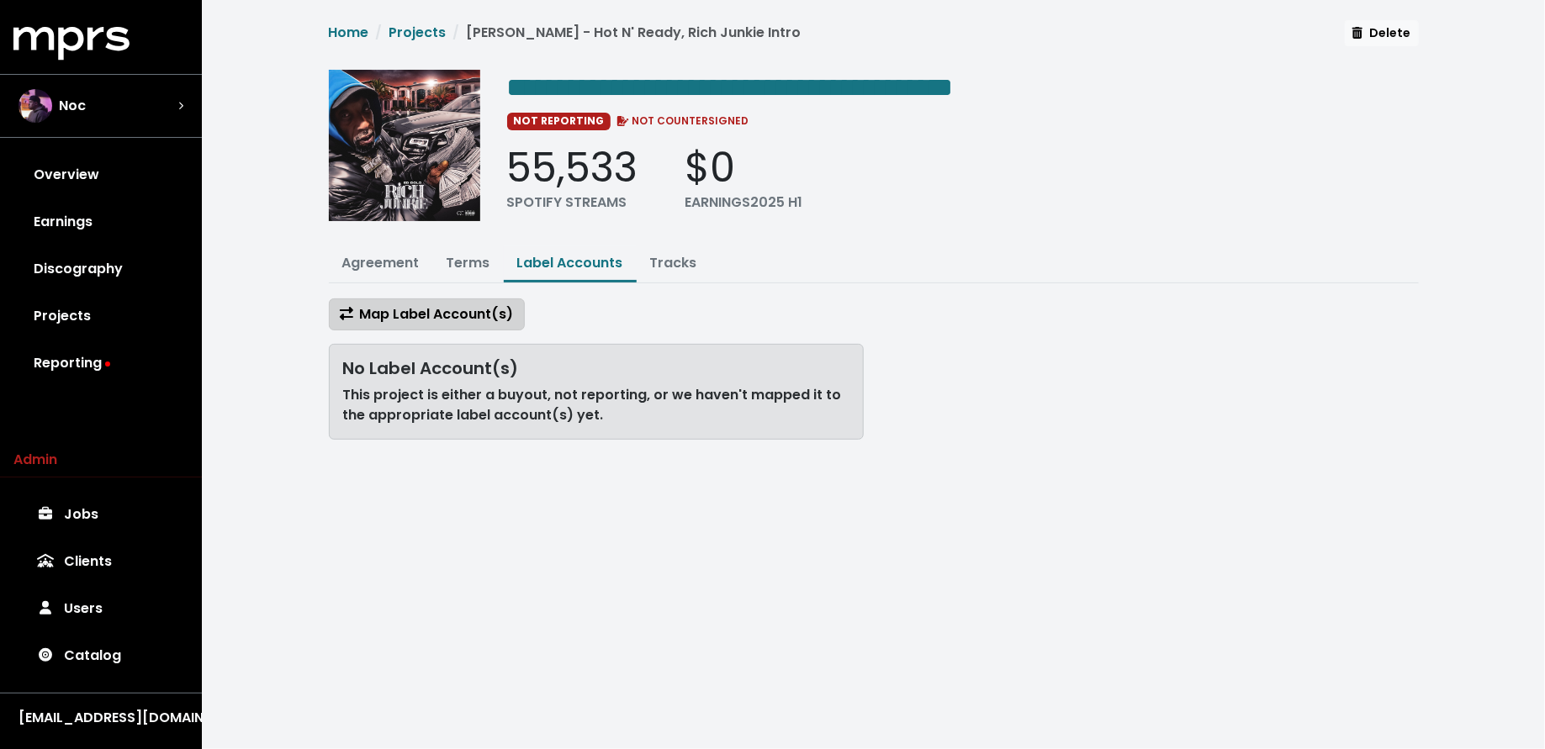
click at [472, 309] on span "Map Label Account(s)" at bounding box center [427, 313] width 174 height 19
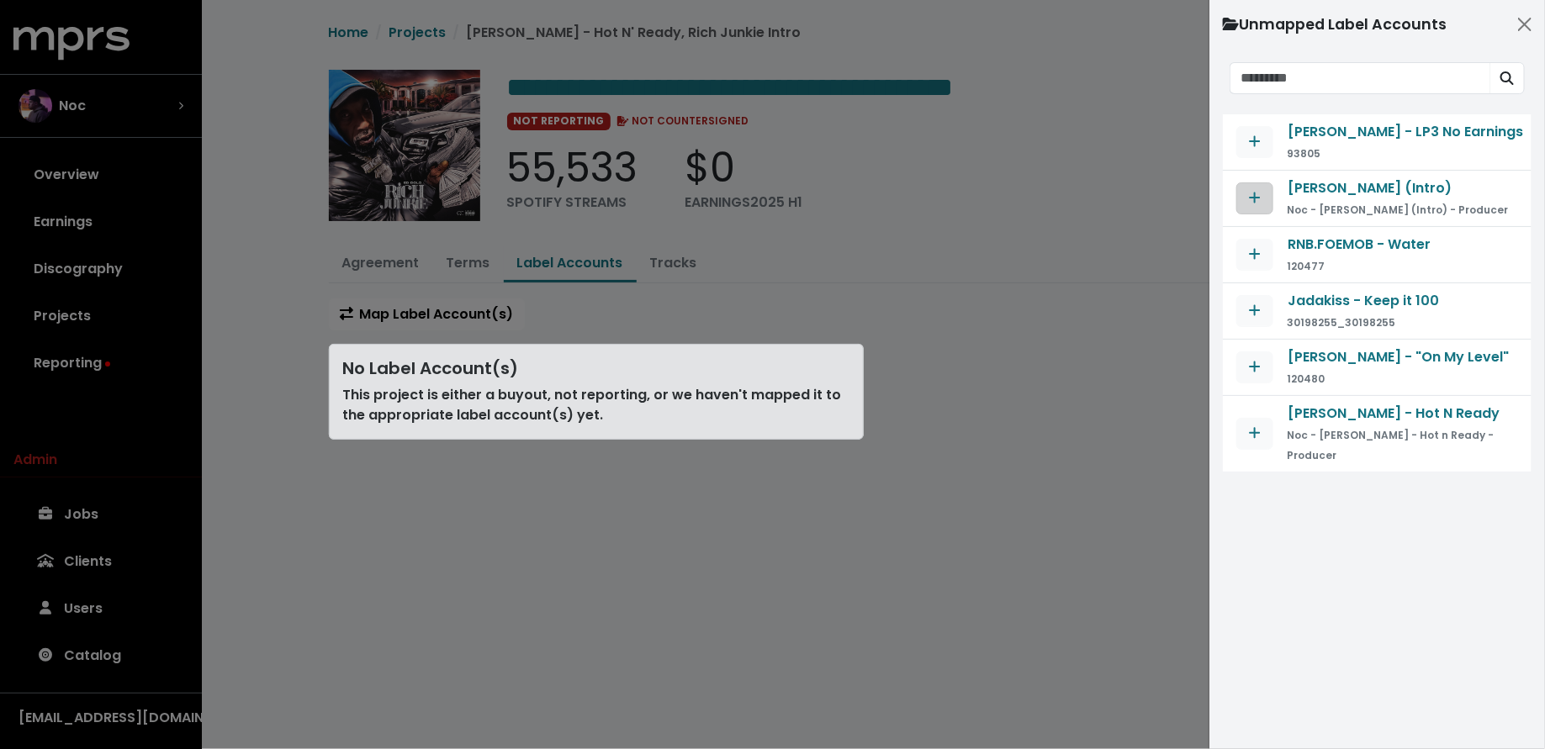
click at [1257, 196] on icon "Map contract to selected agreement" at bounding box center [1255, 198] width 11 height 11
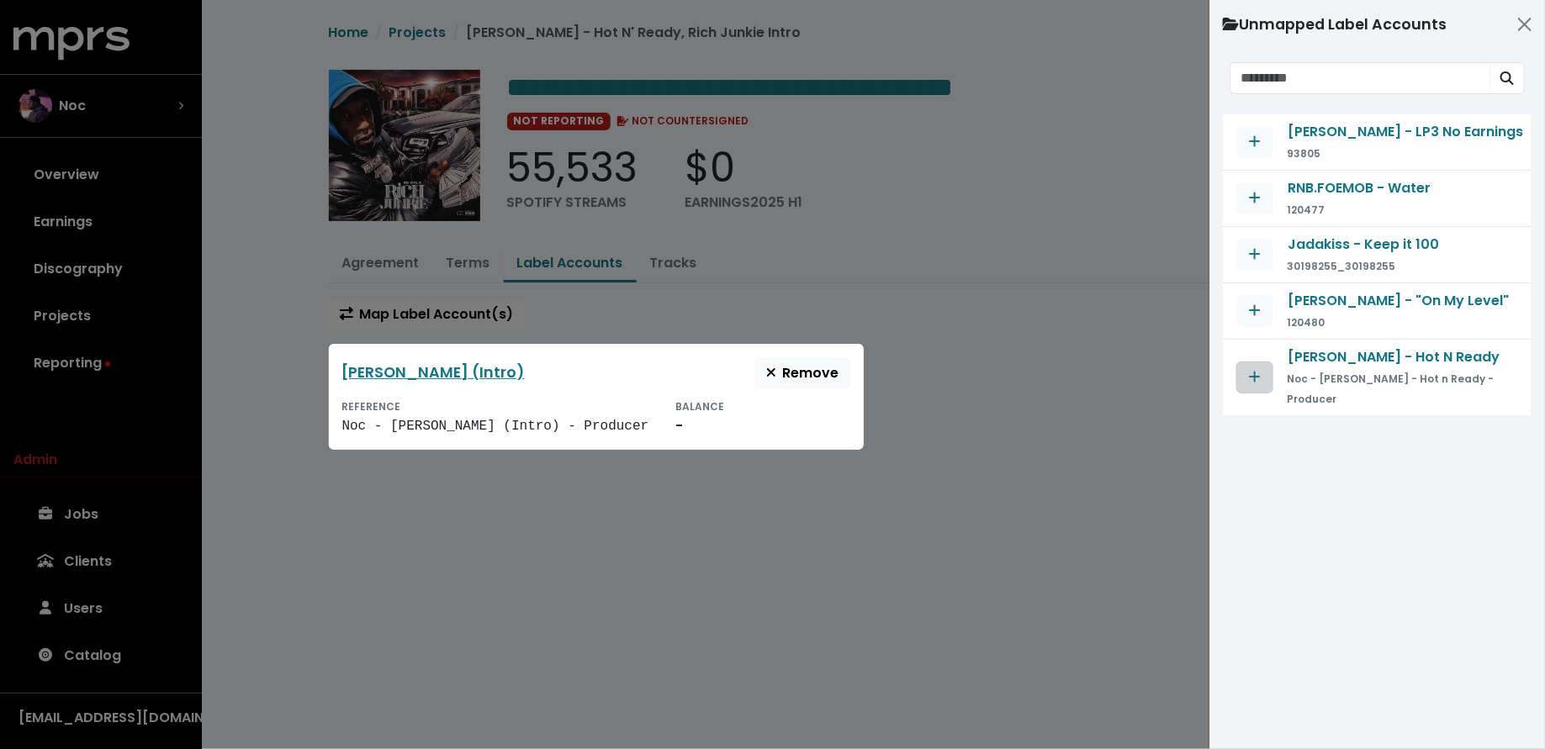
click at [1267, 362] on button "Map contract to selected agreement" at bounding box center [1254, 378] width 37 height 32
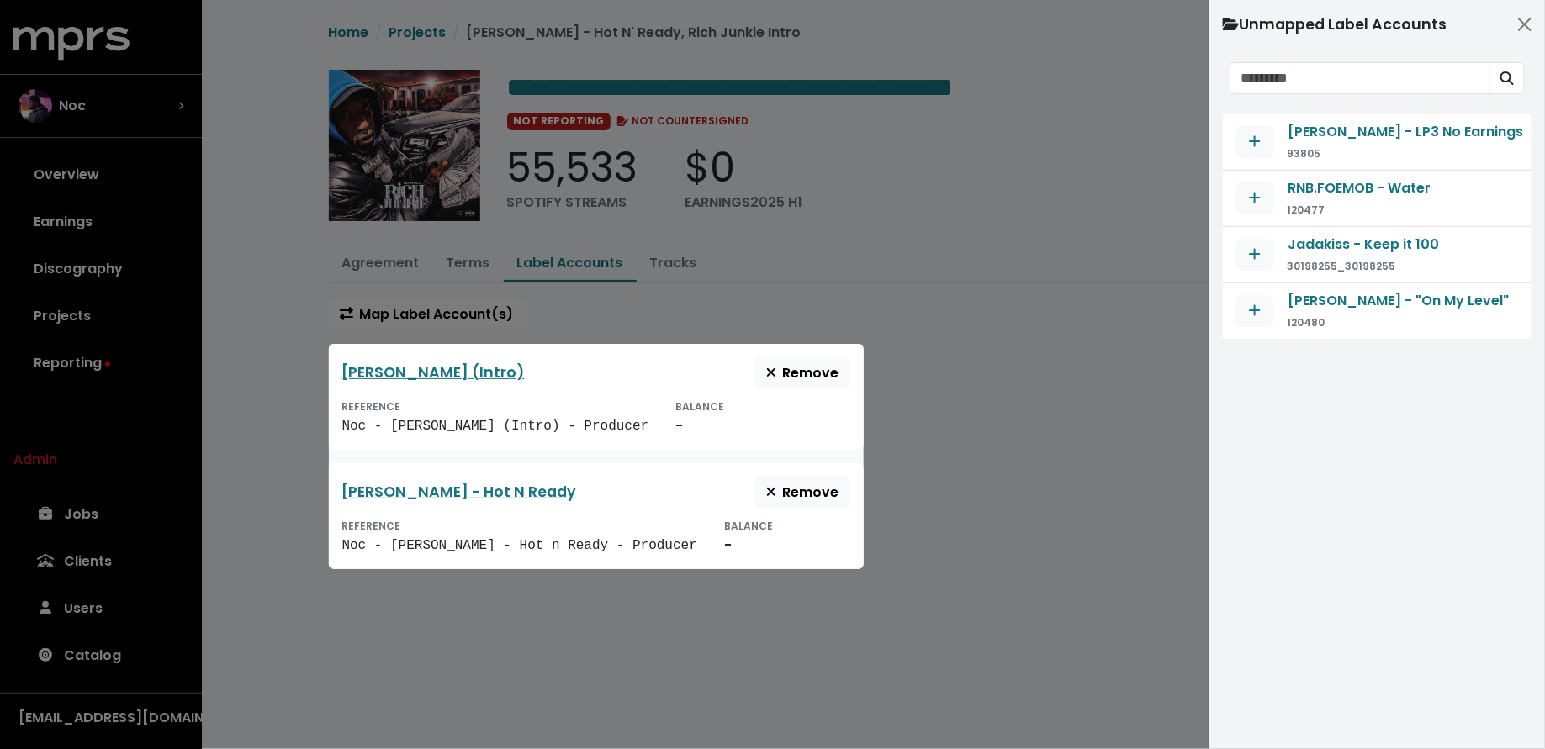
click at [1092, 436] on div at bounding box center [772, 374] width 1545 height 749
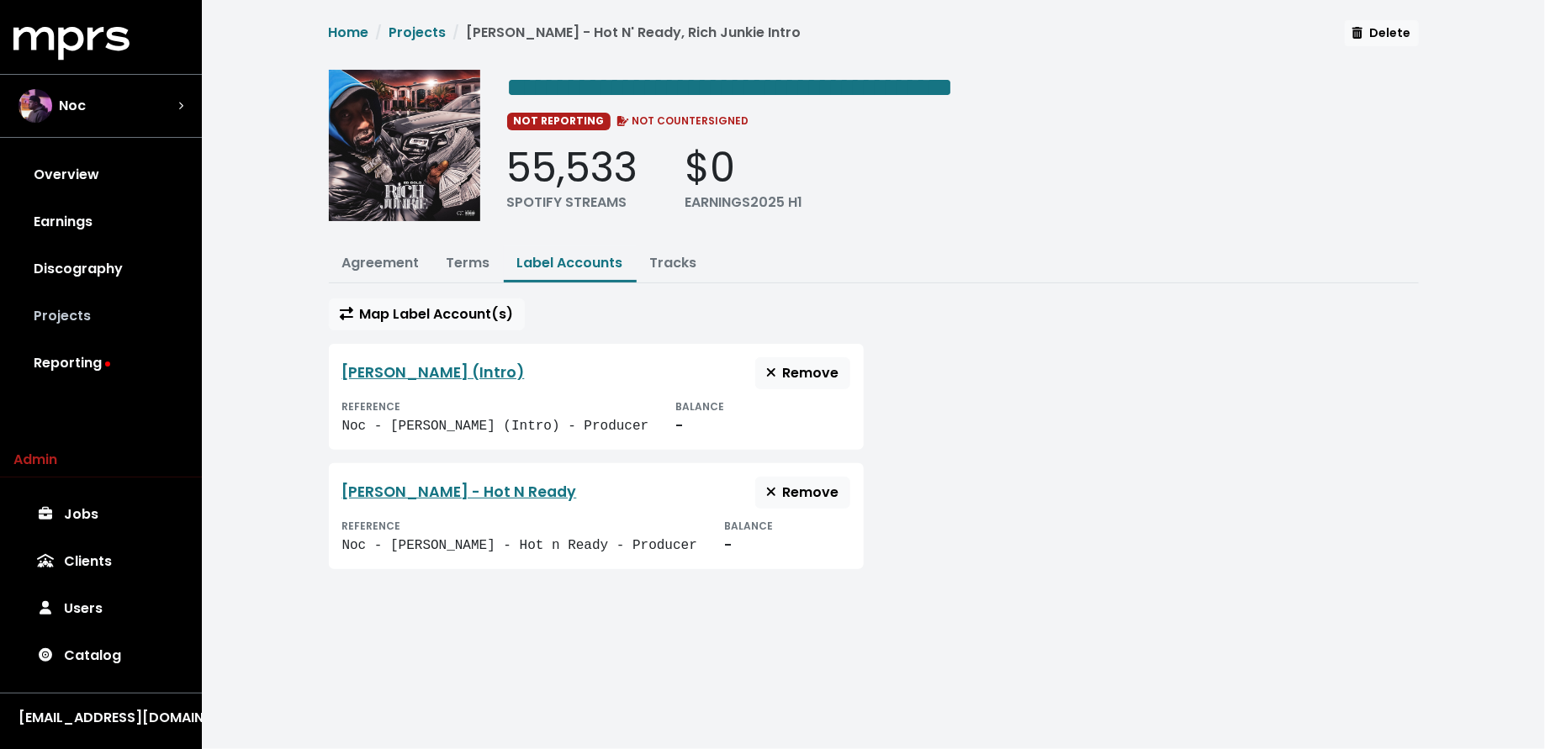
click at [134, 314] on link "Projects" at bounding box center [100, 316] width 175 height 47
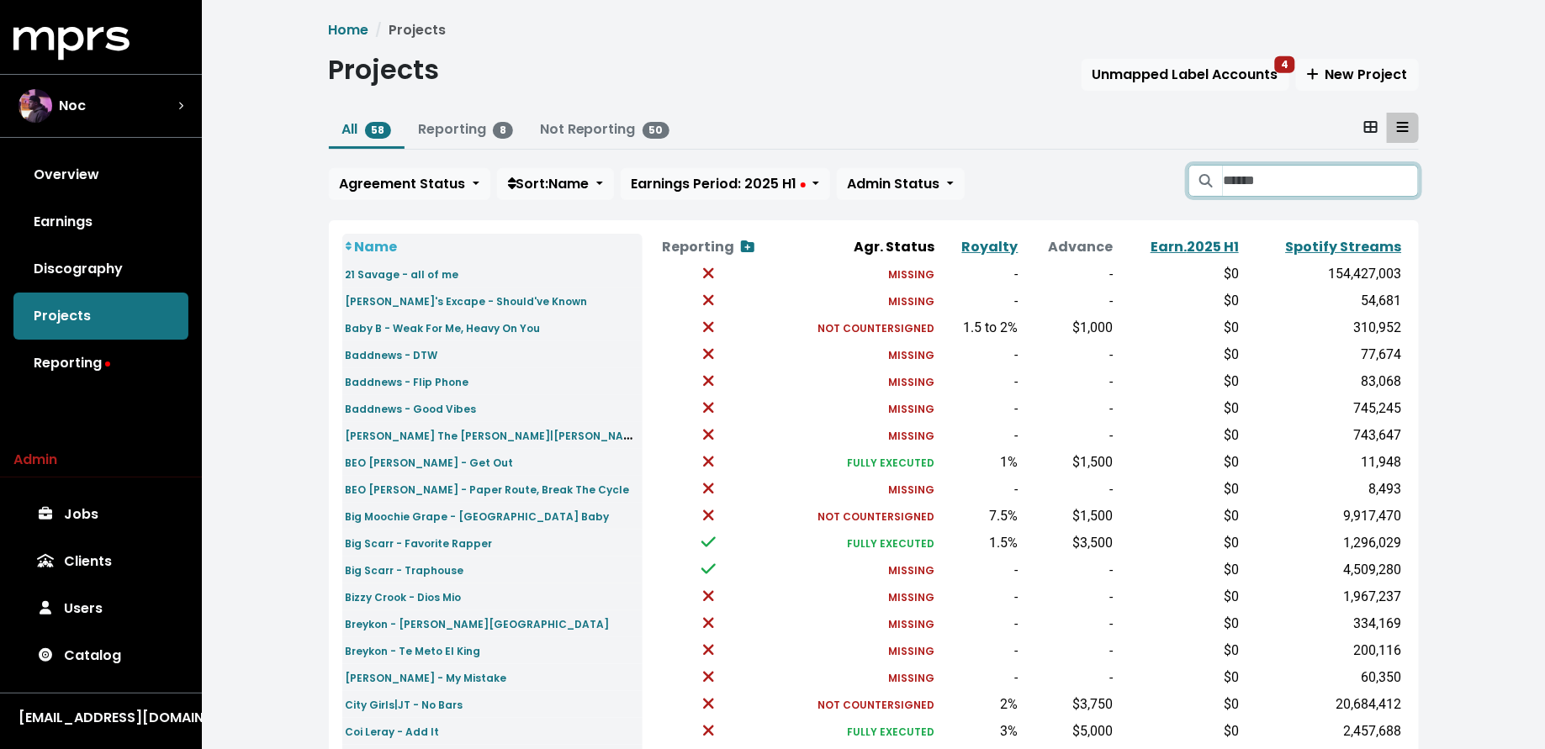
click at [1272, 178] on input "Search projects" at bounding box center [1320, 181] width 195 height 32
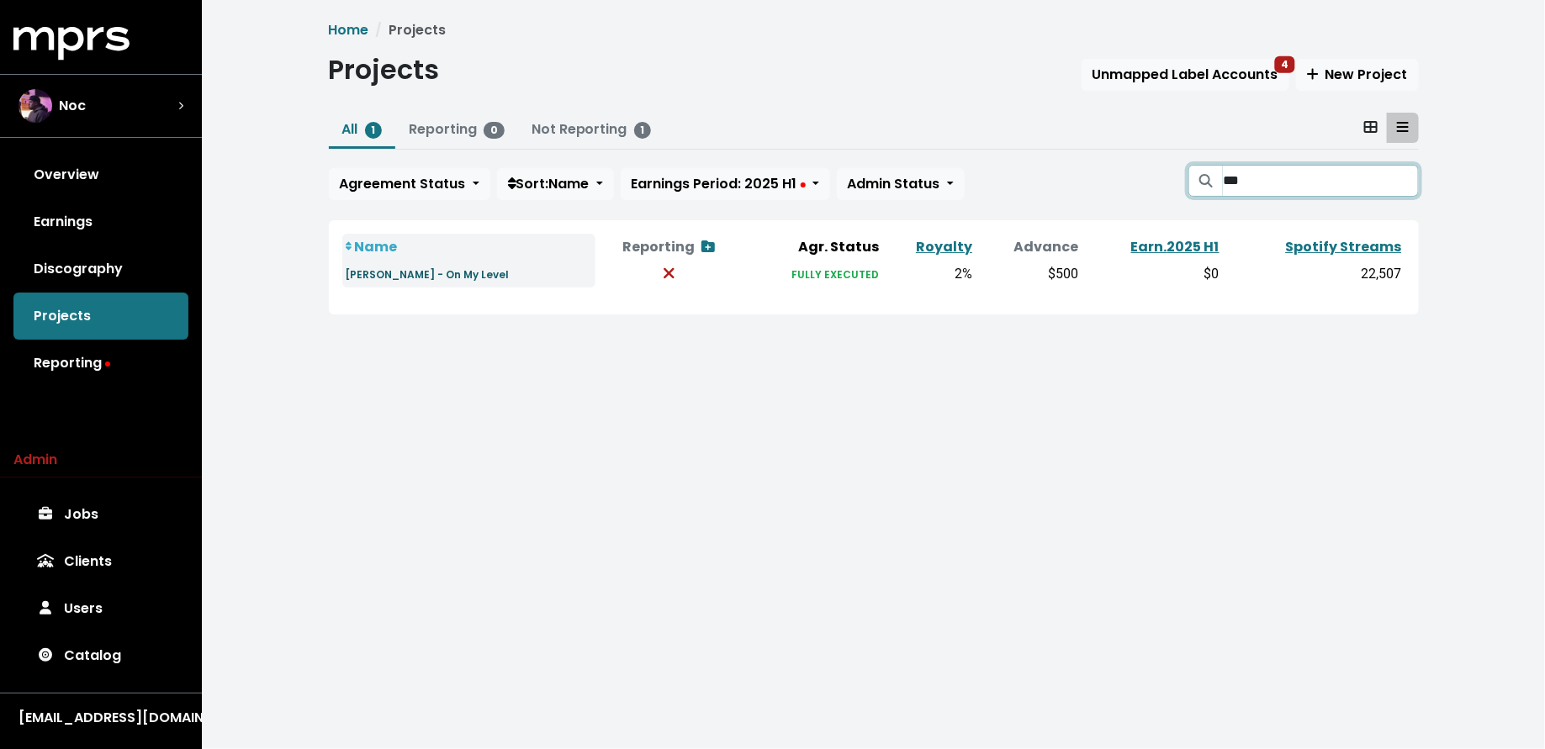
type input "***"
click at [387, 267] on small "Fox BD - On My Level" at bounding box center [428, 274] width 164 height 14
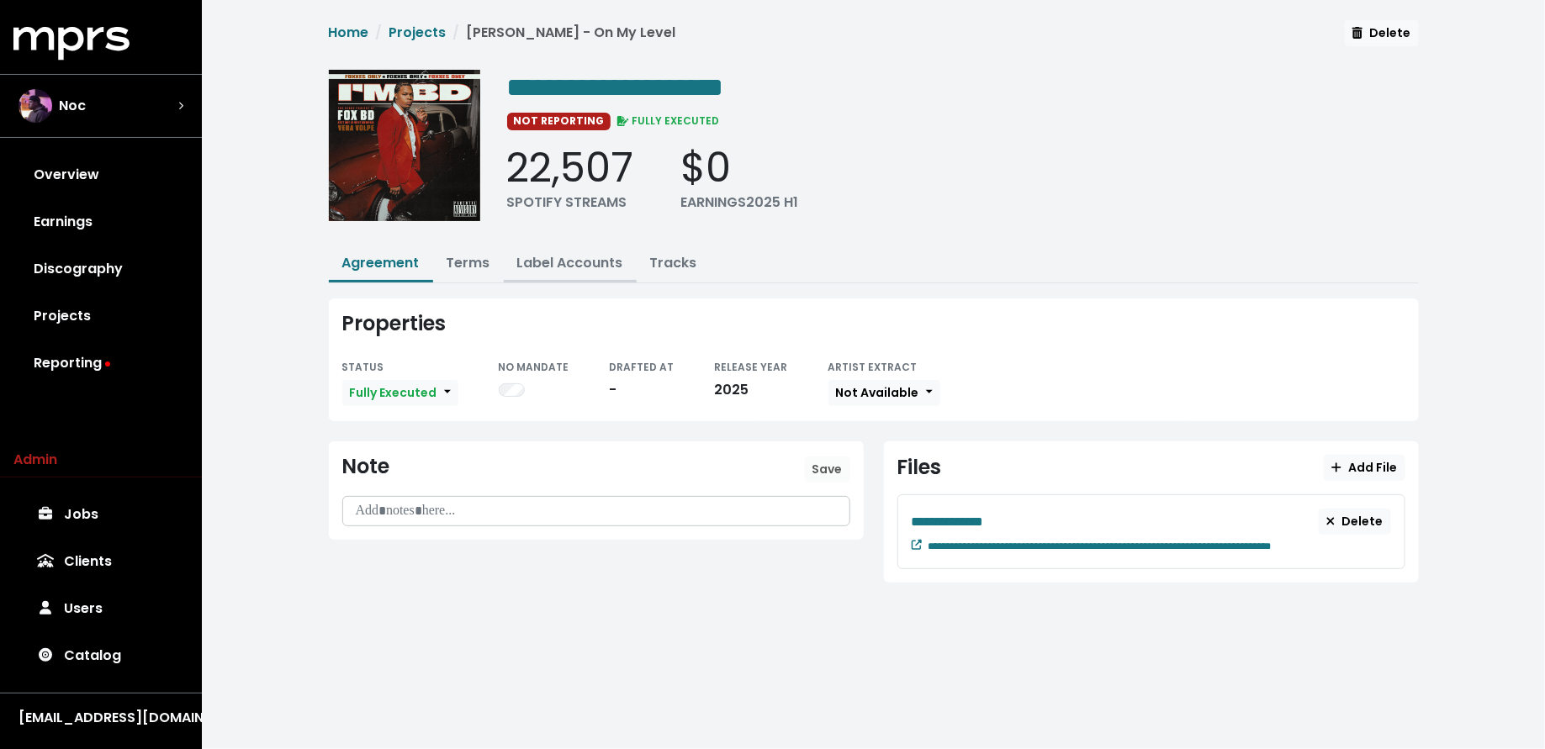
click at [559, 253] on link "Label Accounts" at bounding box center [570, 262] width 106 height 19
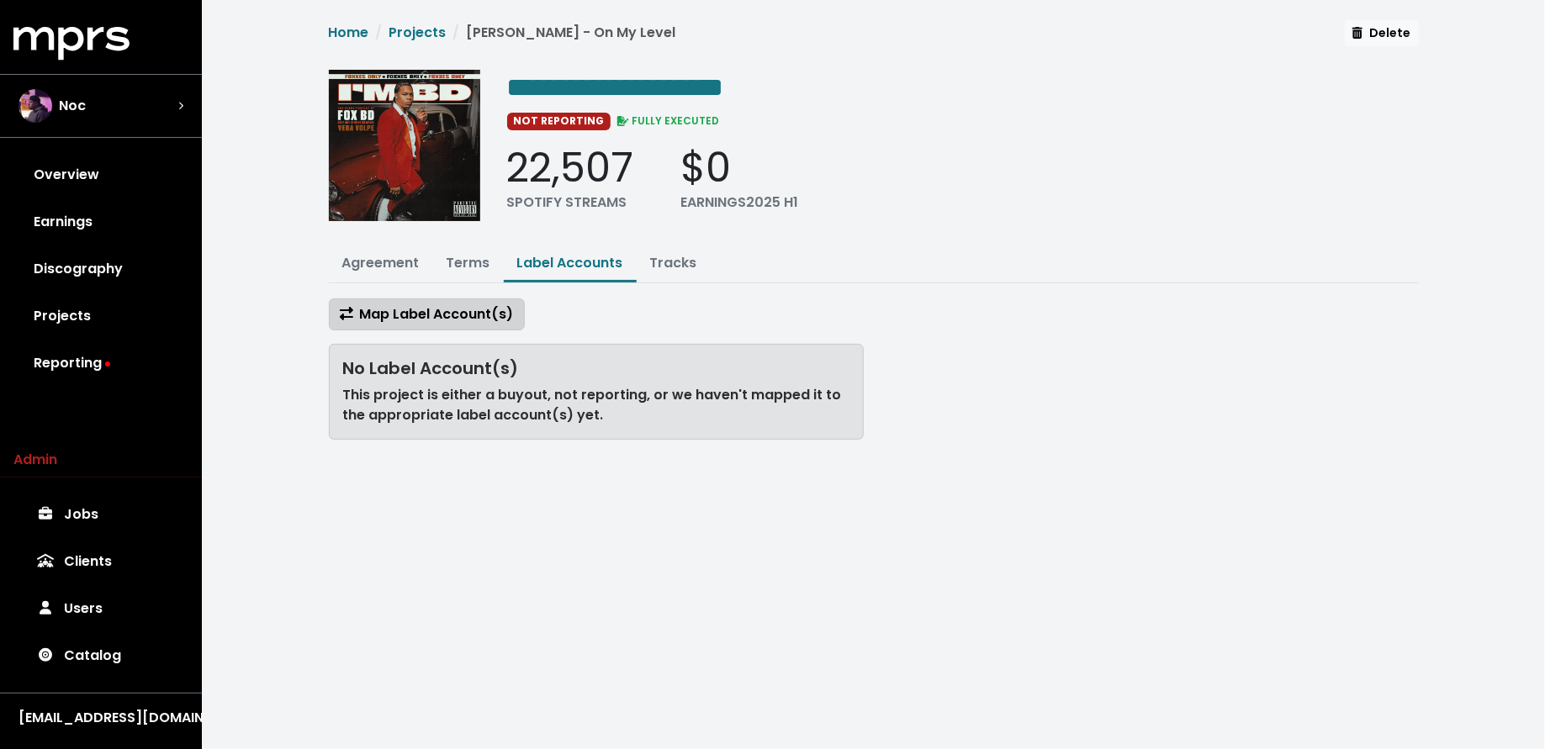
click at [457, 299] on button "Map Label Account(s)" at bounding box center [427, 315] width 196 height 32
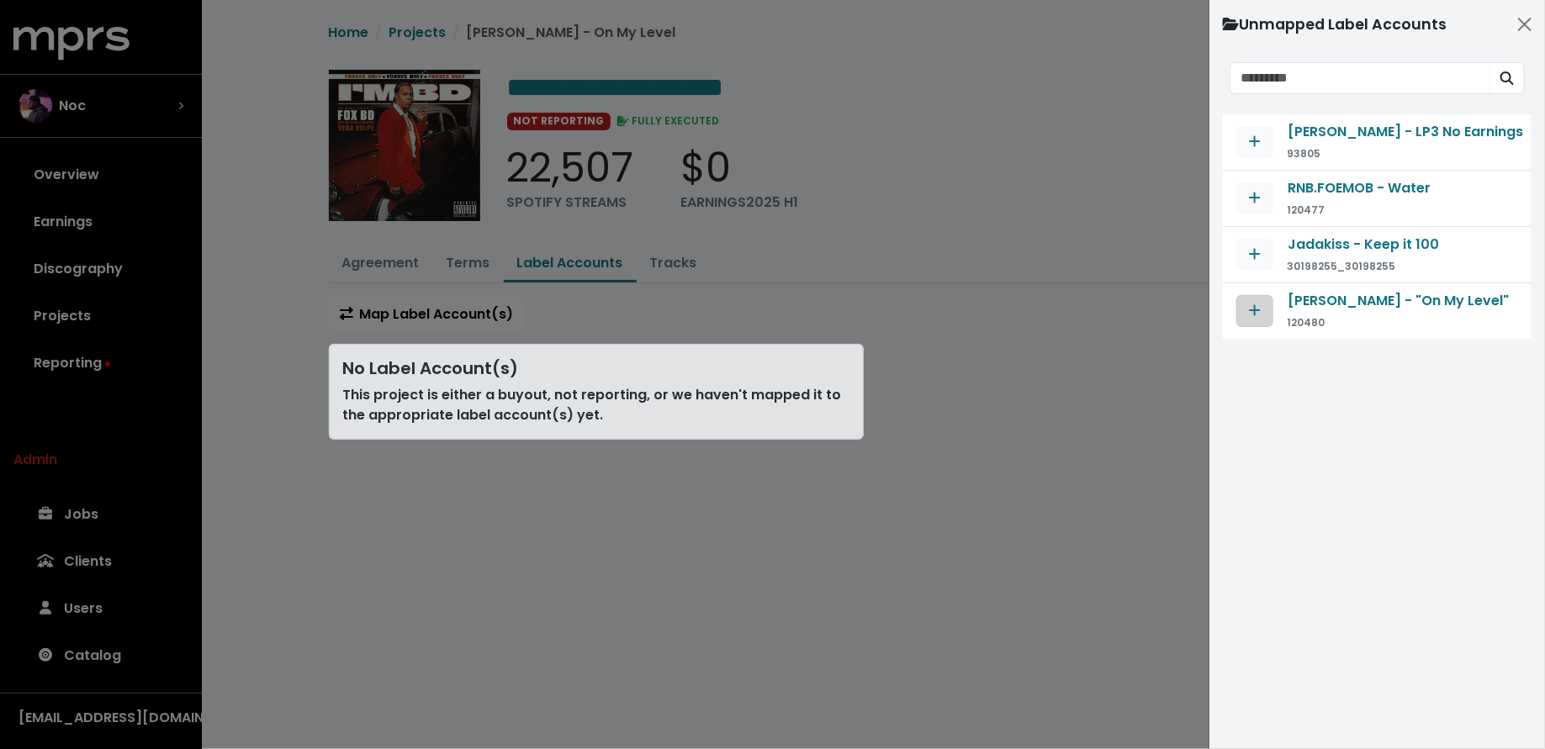
click at [1257, 309] on icon "Map contract to selected agreement" at bounding box center [1255, 310] width 12 height 13
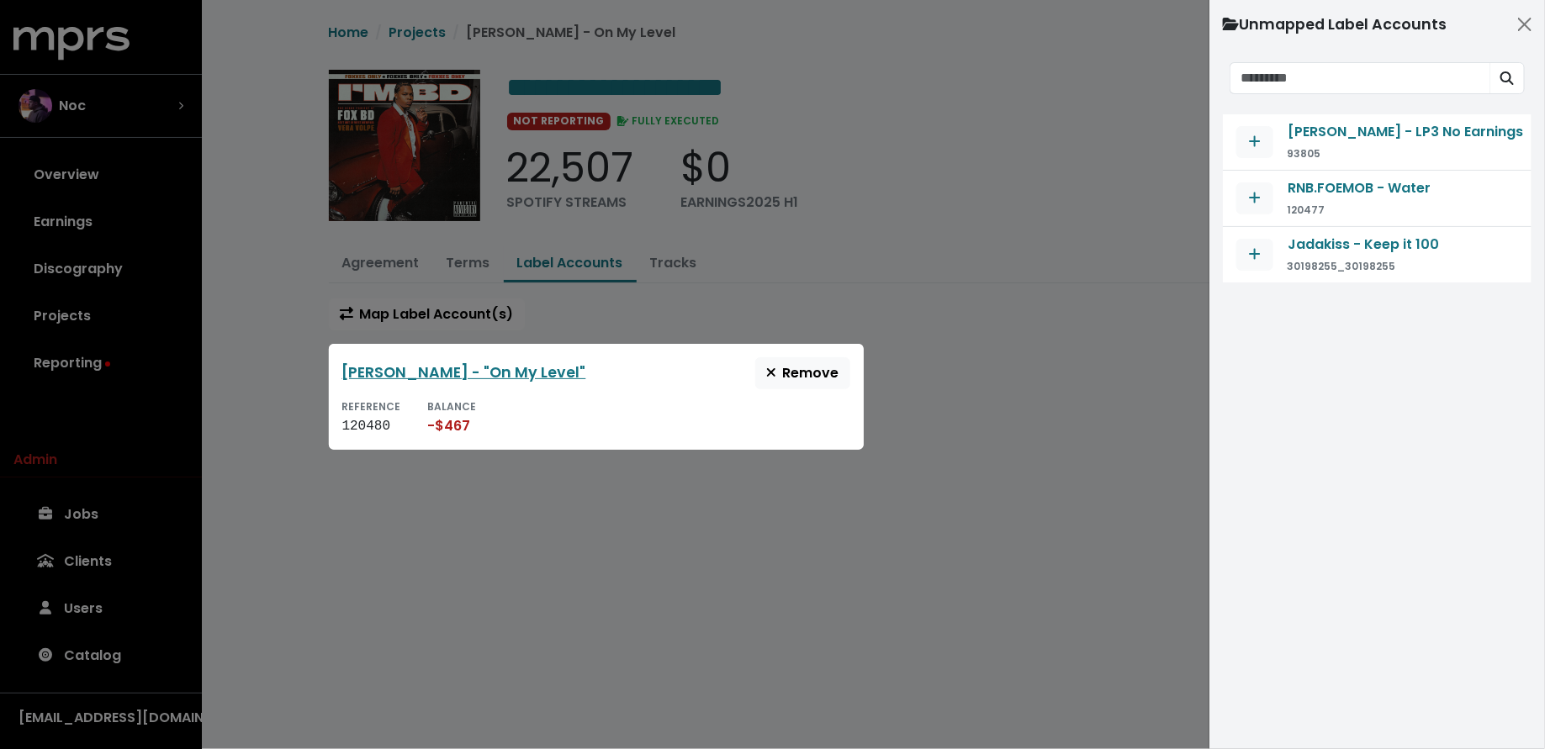
click at [1096, 365] on div at bounding box center [772, 374] width 1545 height 749
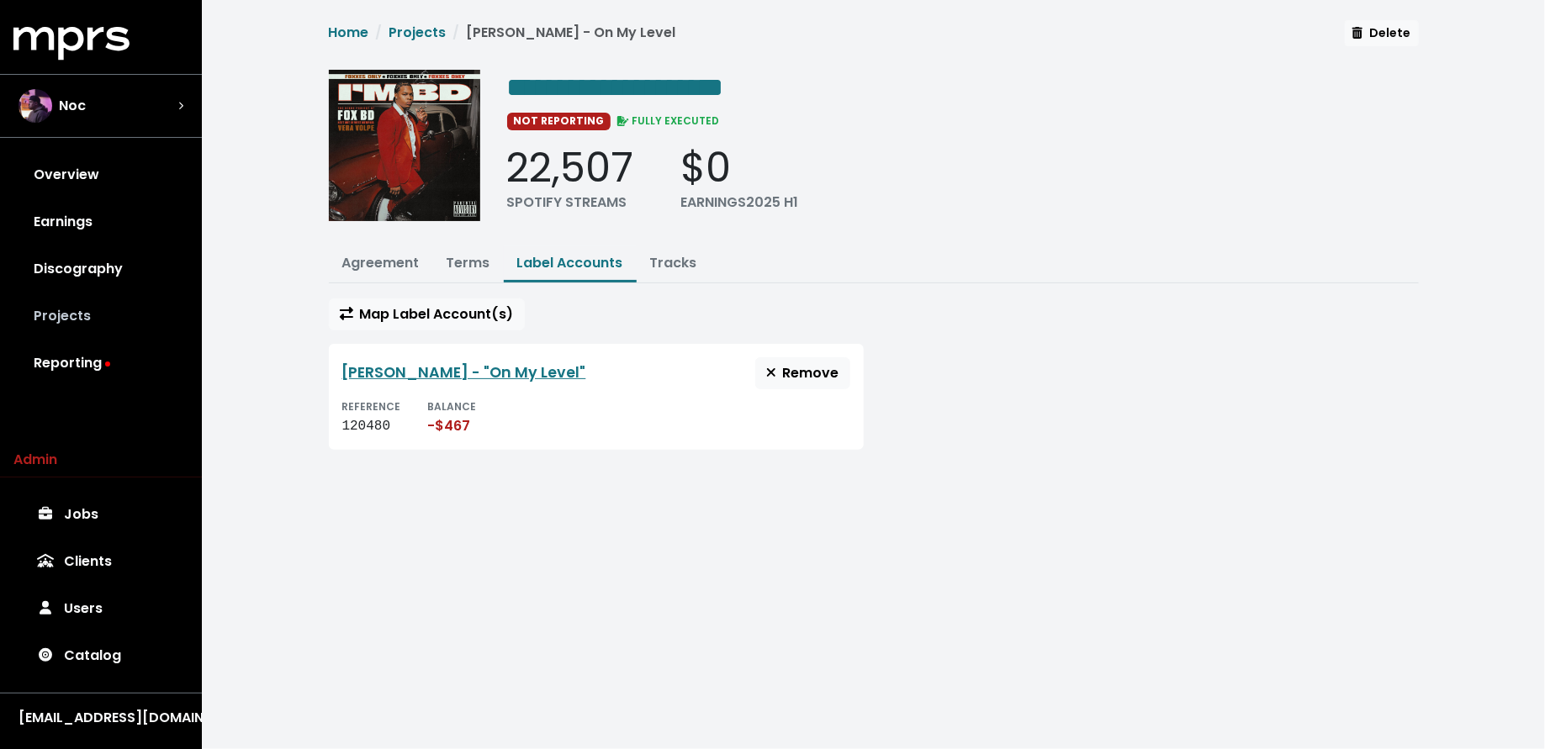
click at [125, 316] on link "Projects" at bounding box center [100, 316] width 175 height 47
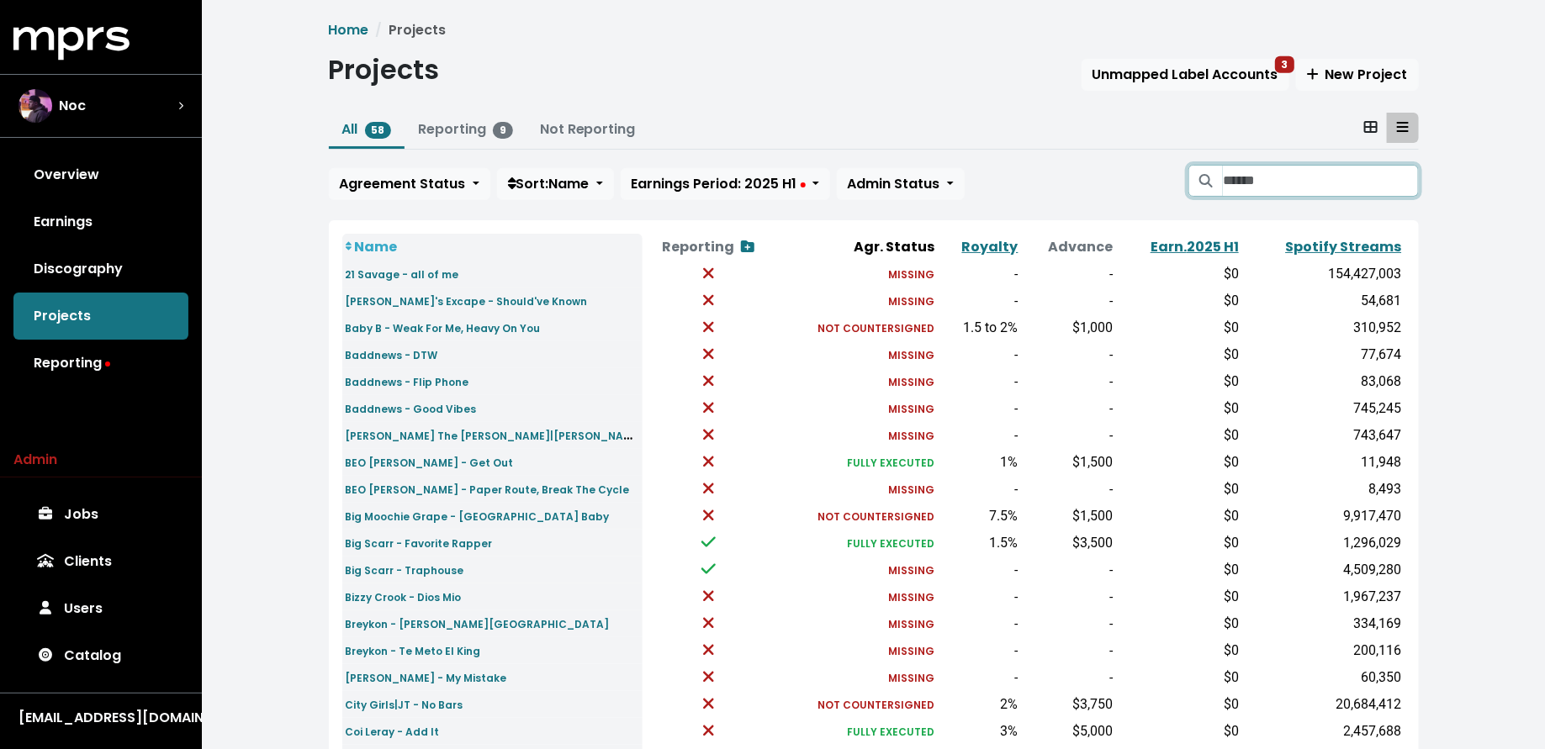
click at [1265, 185] on input "Search projects" at bounding box center [1320, 181] width 195 height 32
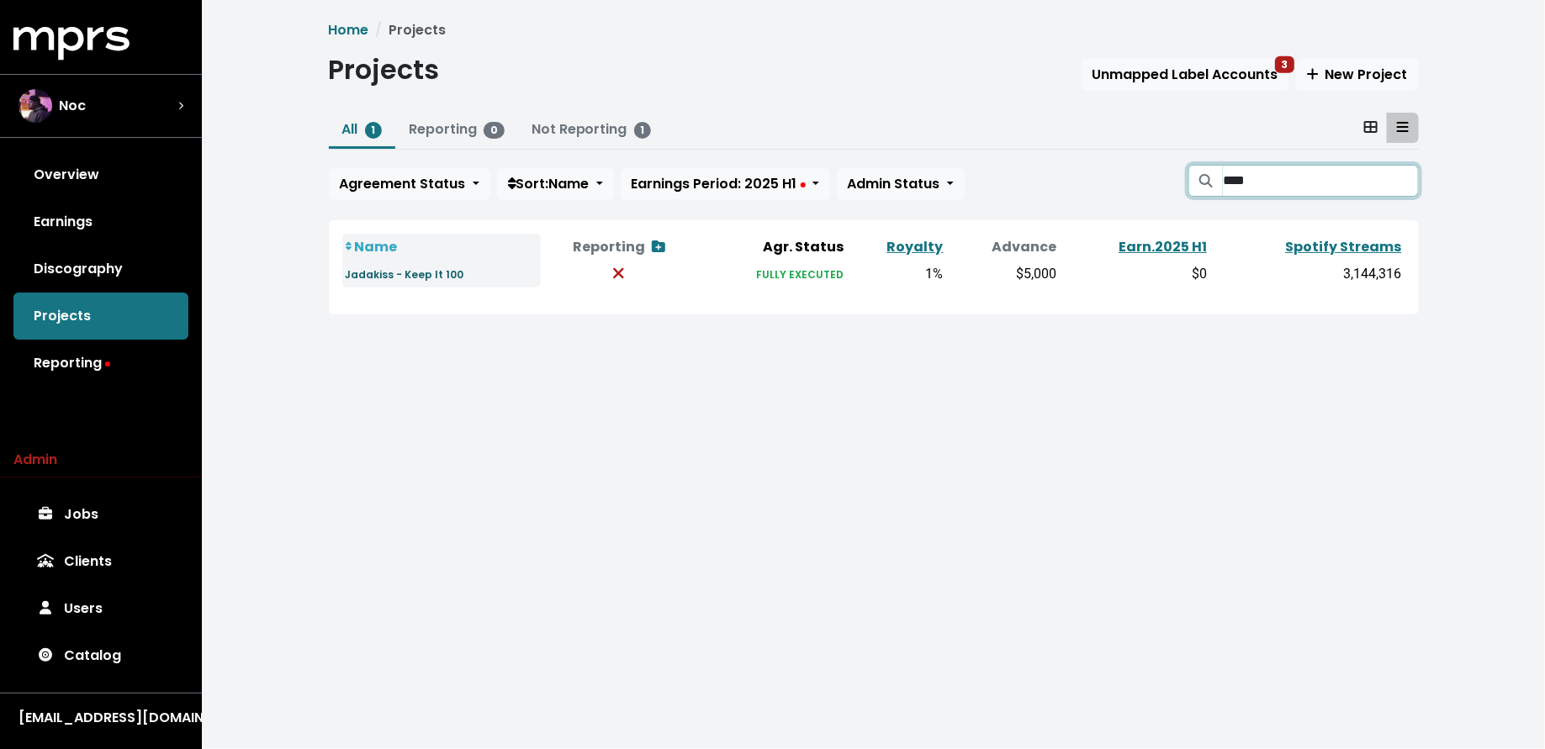
type input "****"
click at [422, 272] on small "Jadakiss - Keep It 100" at bounding box center [405, 274] width 119 height 14
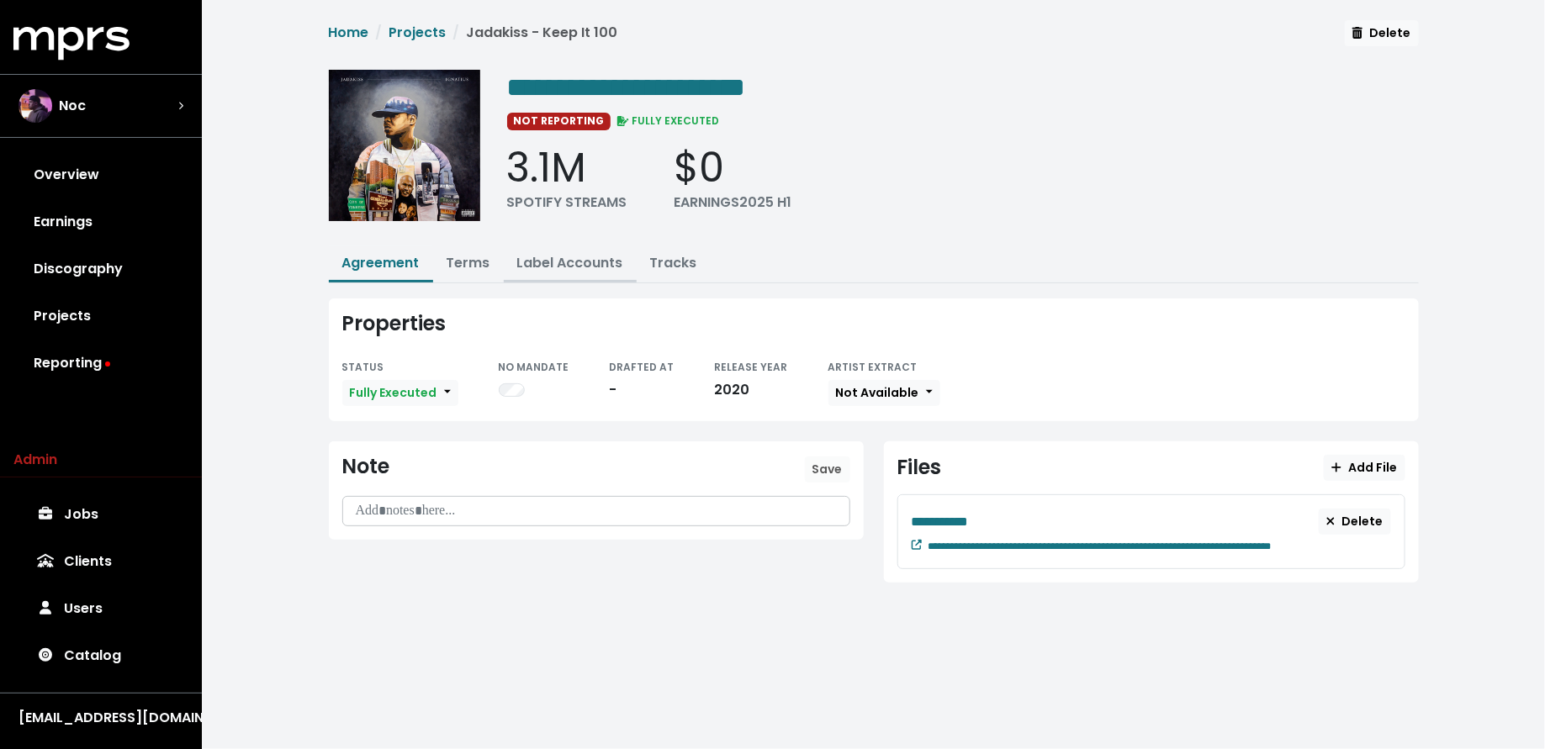
click at [562, 269] on link "Label Accounts" at bounding box center [570, 262] width 106 height 19
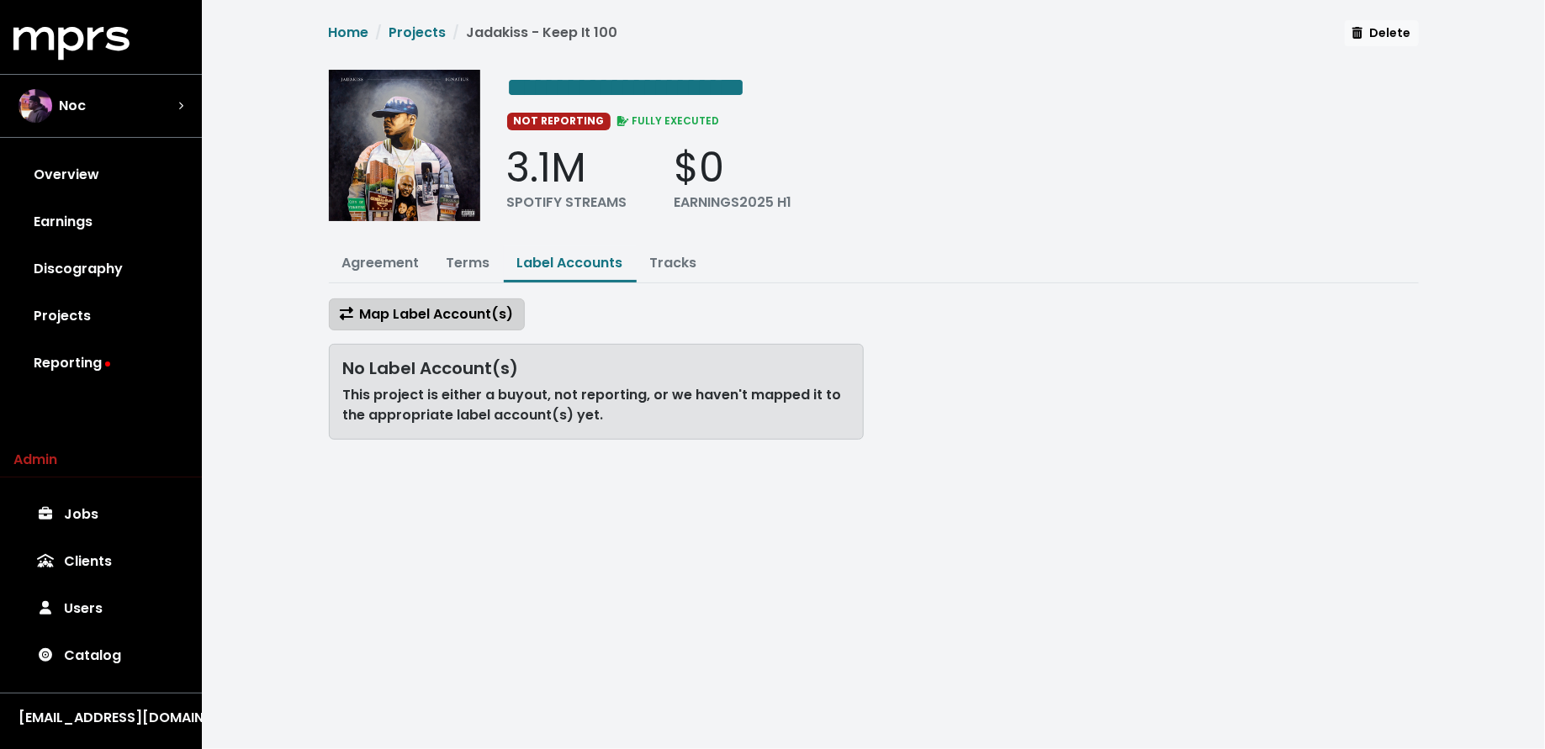
click at [485, 309] on span "Map Label Account(s)" at bounding box center [427, 313] width 174 height 19
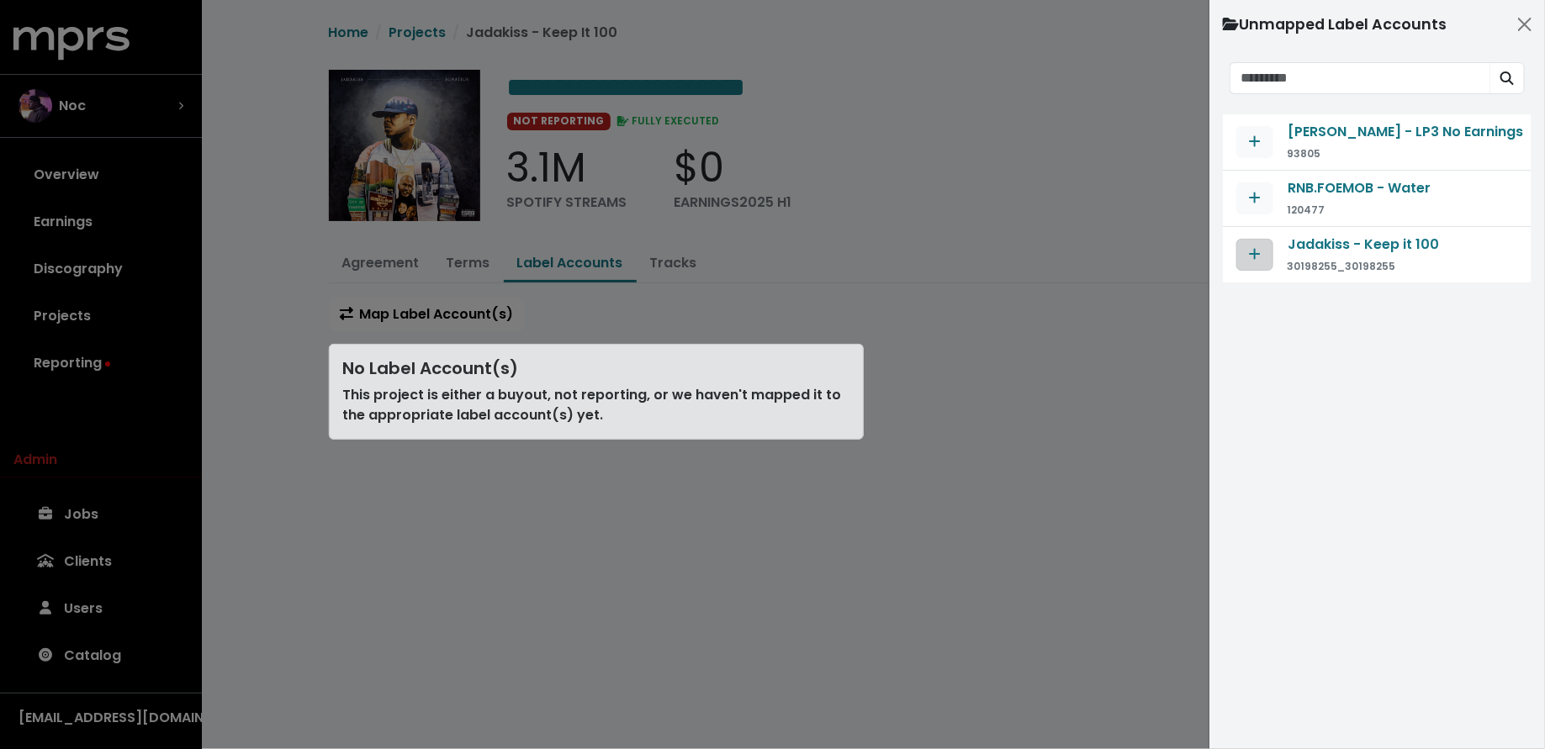
click at [1260, 245] on span "Map contract to selected agreement" at bounding box center [1254, 255] width 15 height 20
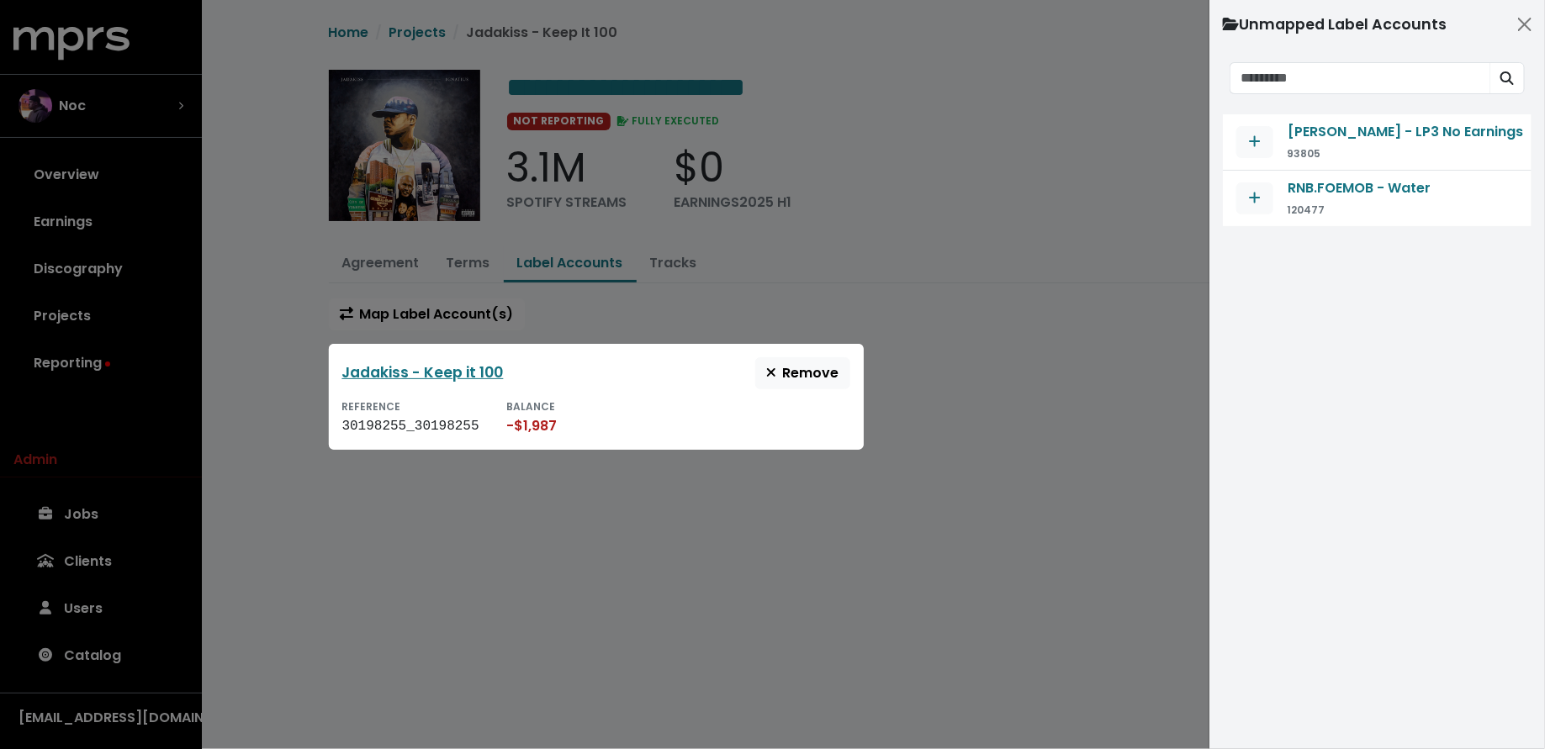
click at [449, 506] on div at bounding box center [772, 374] width 1545 height 749
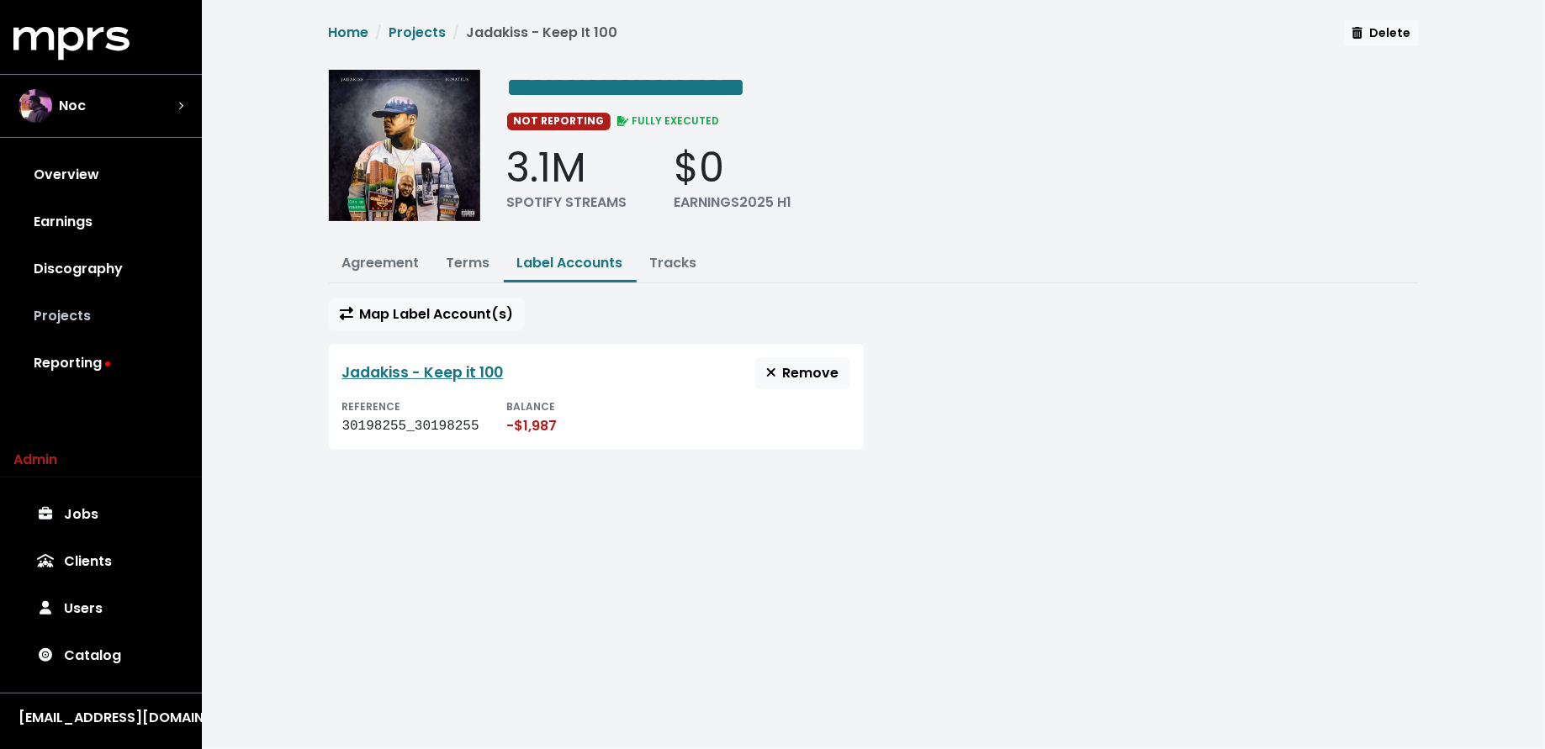
click at [115, 330] on link "Projects" at bounding box center [100, 316] width 175 height 47
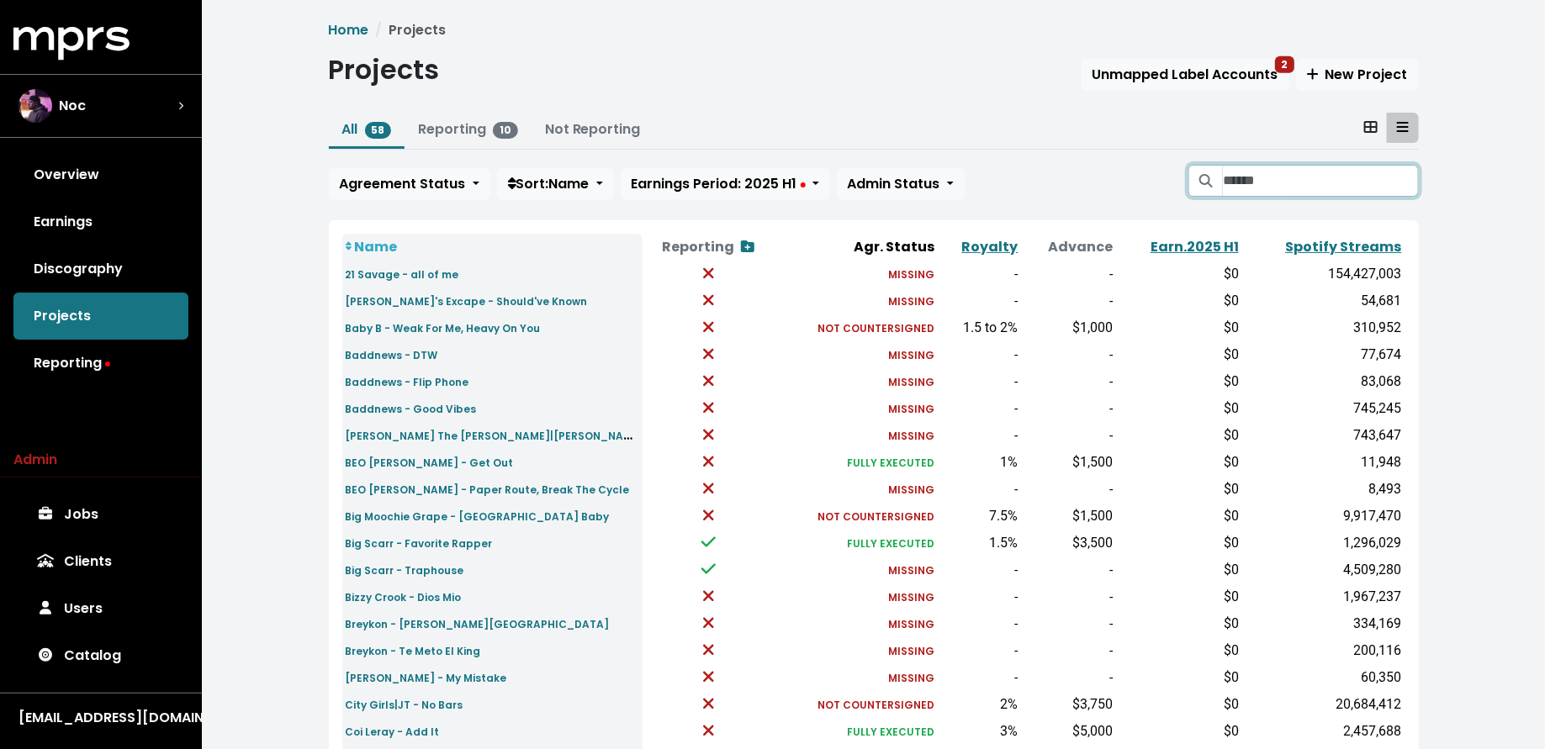
click at [1253, 188] on input "Search projects" at bounding box center [1320, 181] width 195 height 32
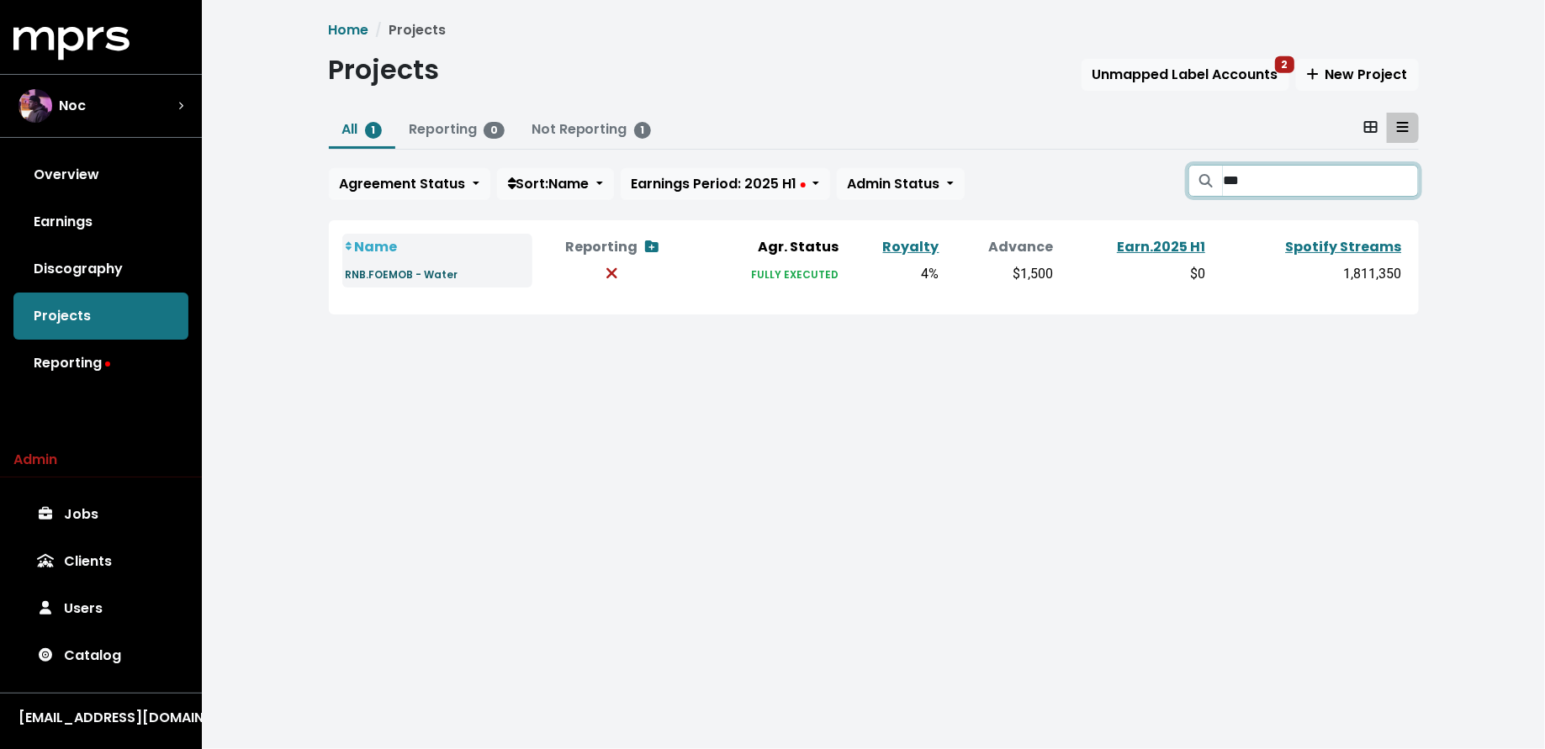
type input "***"
click at [405, 282] on link "RNB.FOEMOB - Water" at bounding box center [402, 273] width 113 height 19
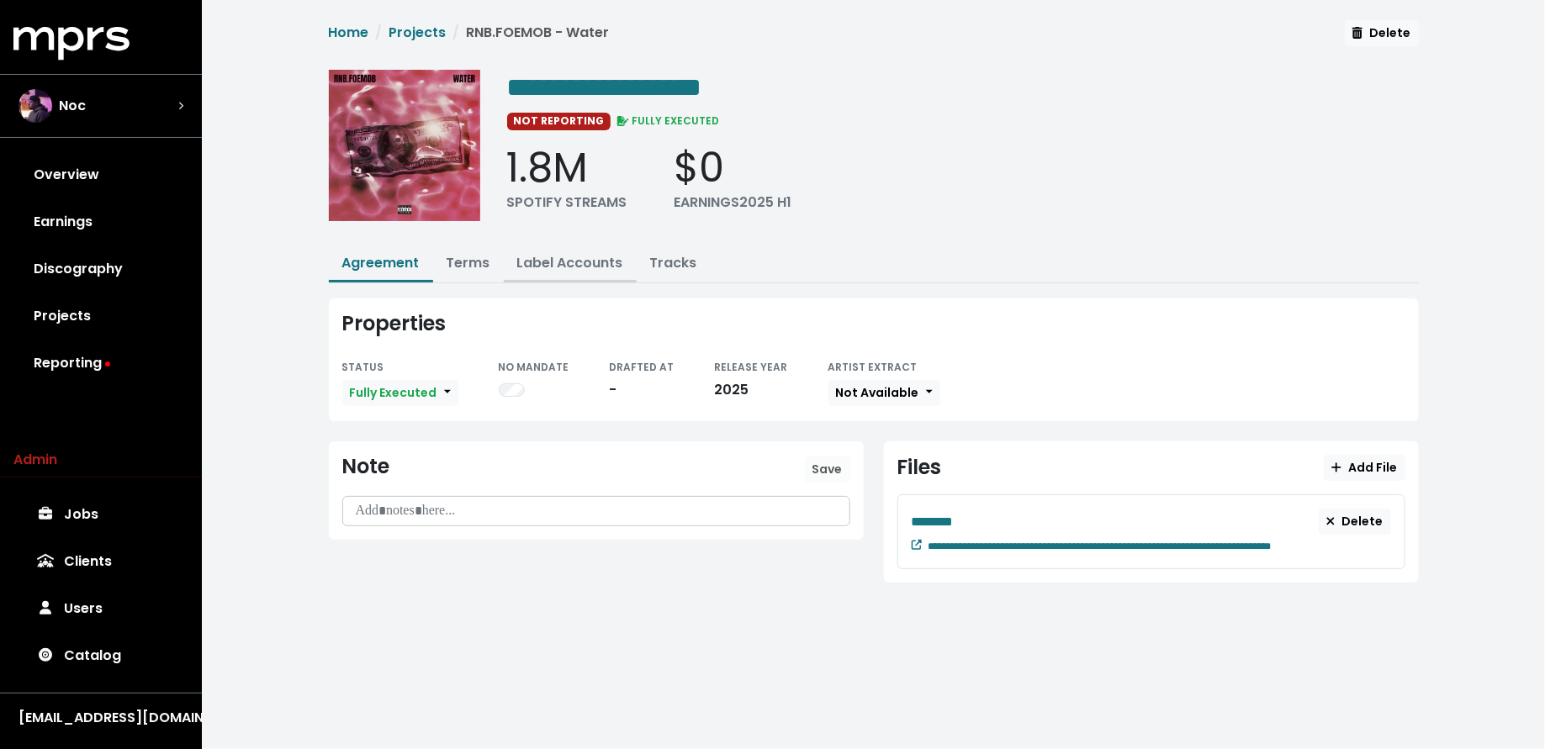
click at [552, 271] on button "Label Accounts" at bounding box center [570, 264] width 133 height 36
click at [568, 260] on link "Label Accounts" at bounding box center [570, 262] width 106 height 19
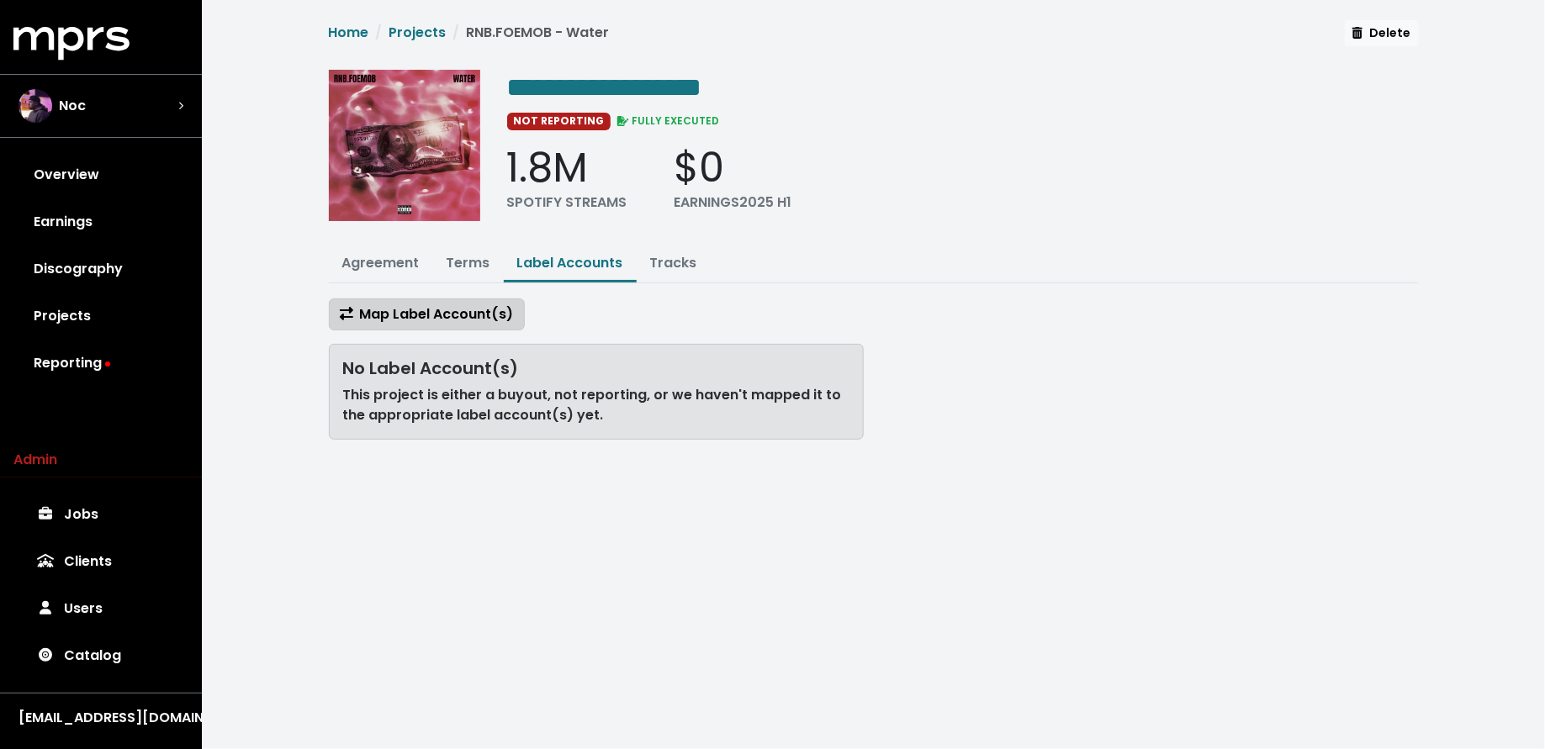
click at [476, 316] on span "Map Label Account(s)" at bounding box center [427, 313] width 174 height 19
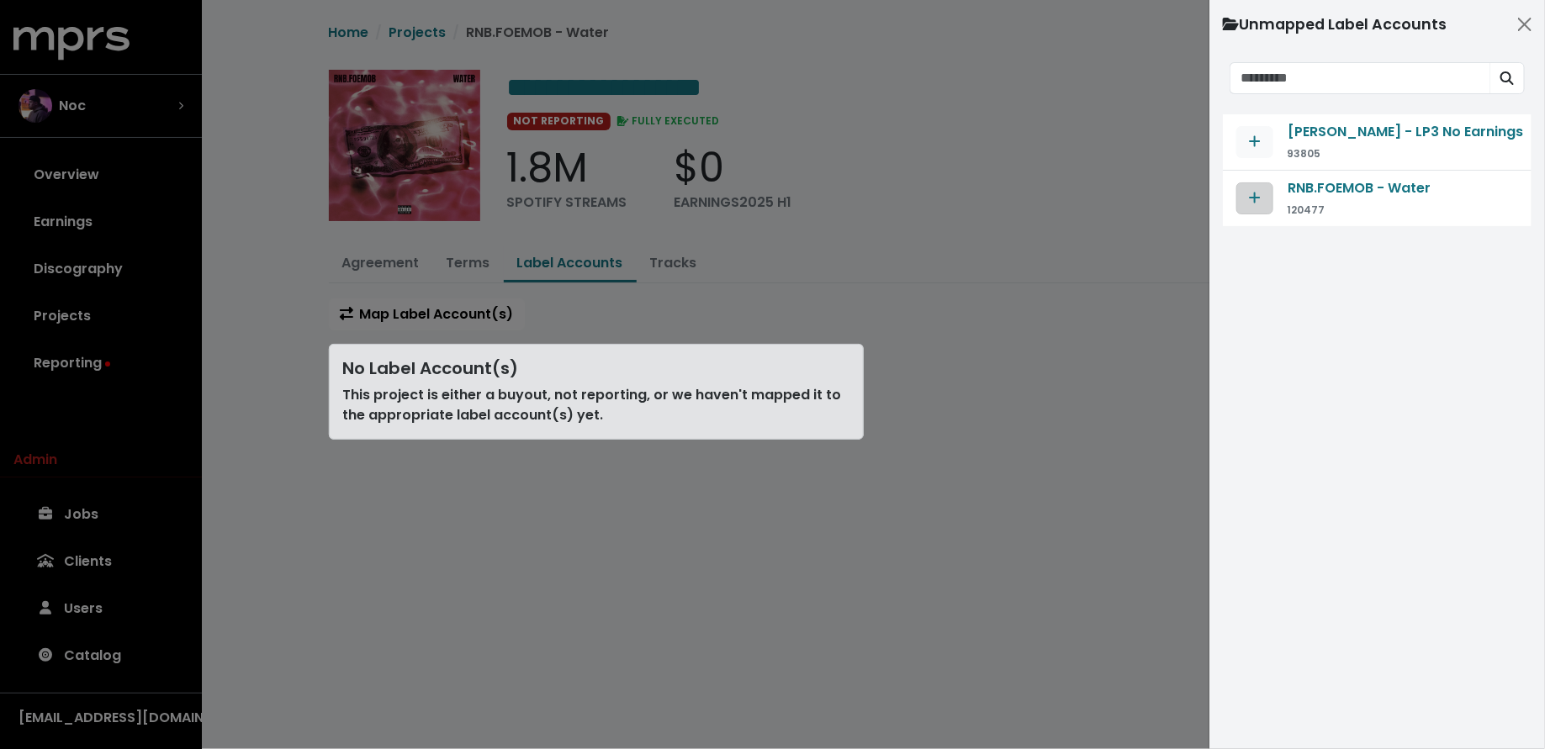
click at [1253, 208] on button "Map contract to selected agreement" at bounding box center [1254, 198] width 37 height 32
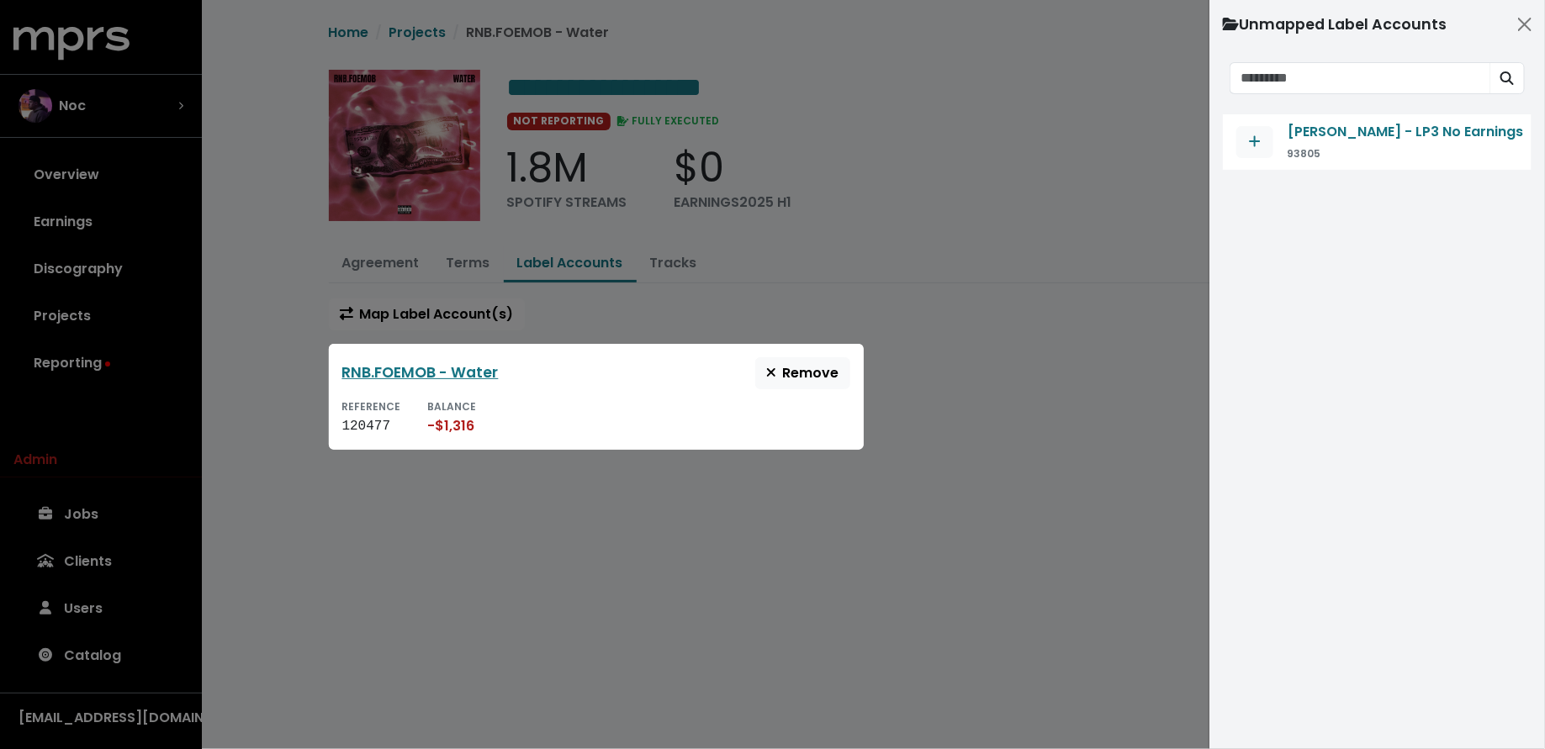
click at [272, 410] on div at bounding box center [772, 374] width 1545 height 749
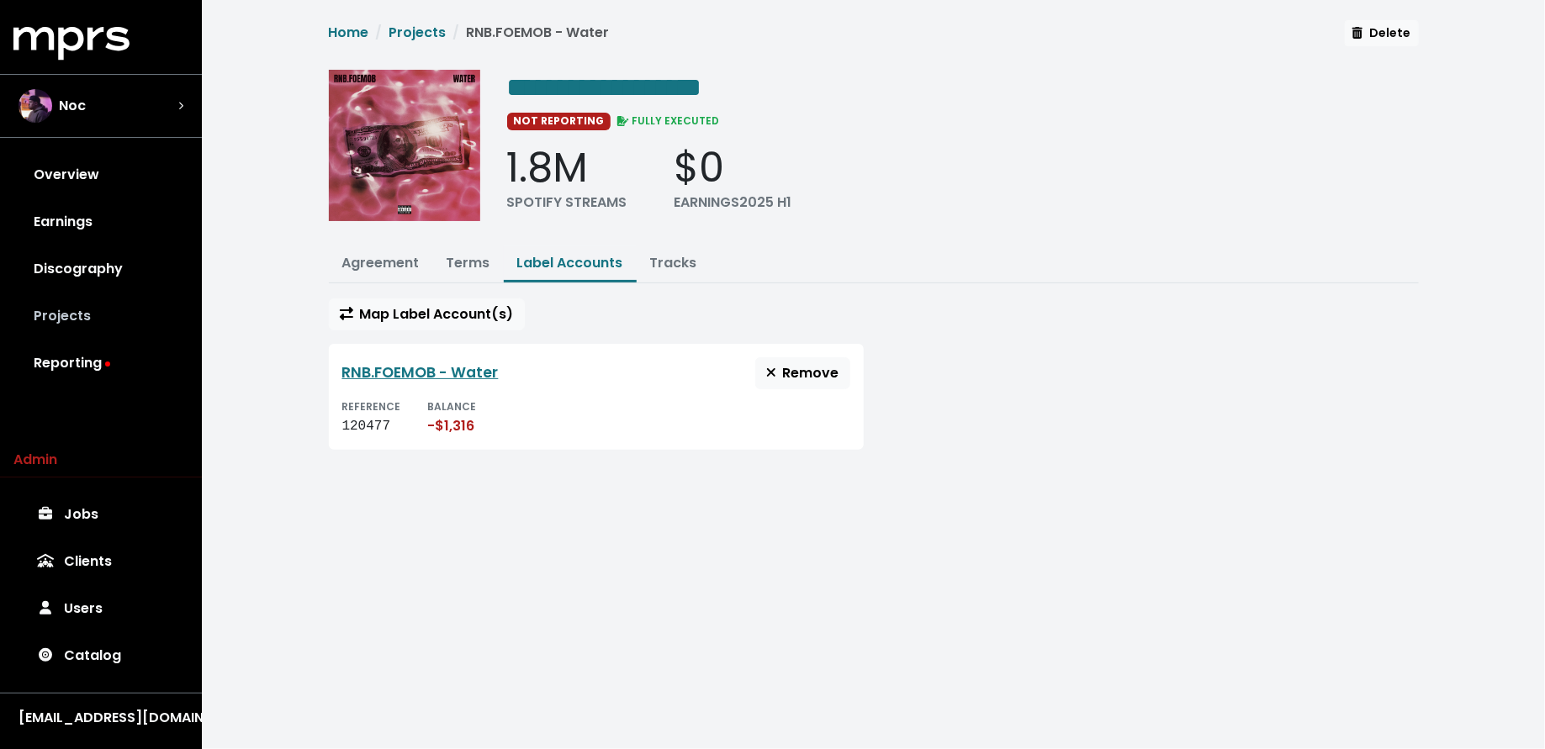
click at [106, 320] on link "Projects" at bounding box center [100, 316] width 175 height 47
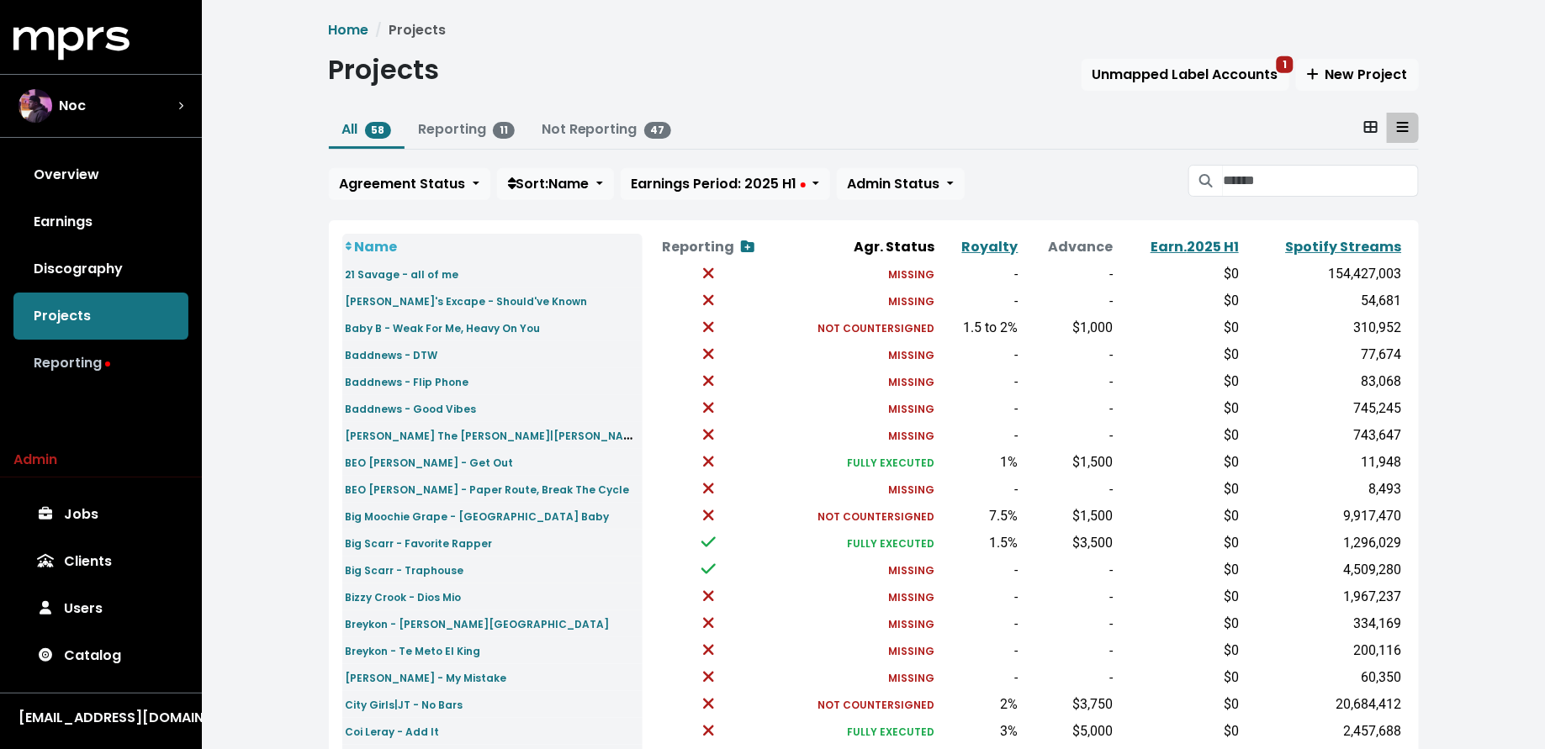
click at [107, 369] on link "Reporting" at bounding box center [100, 363] width 175 height 47
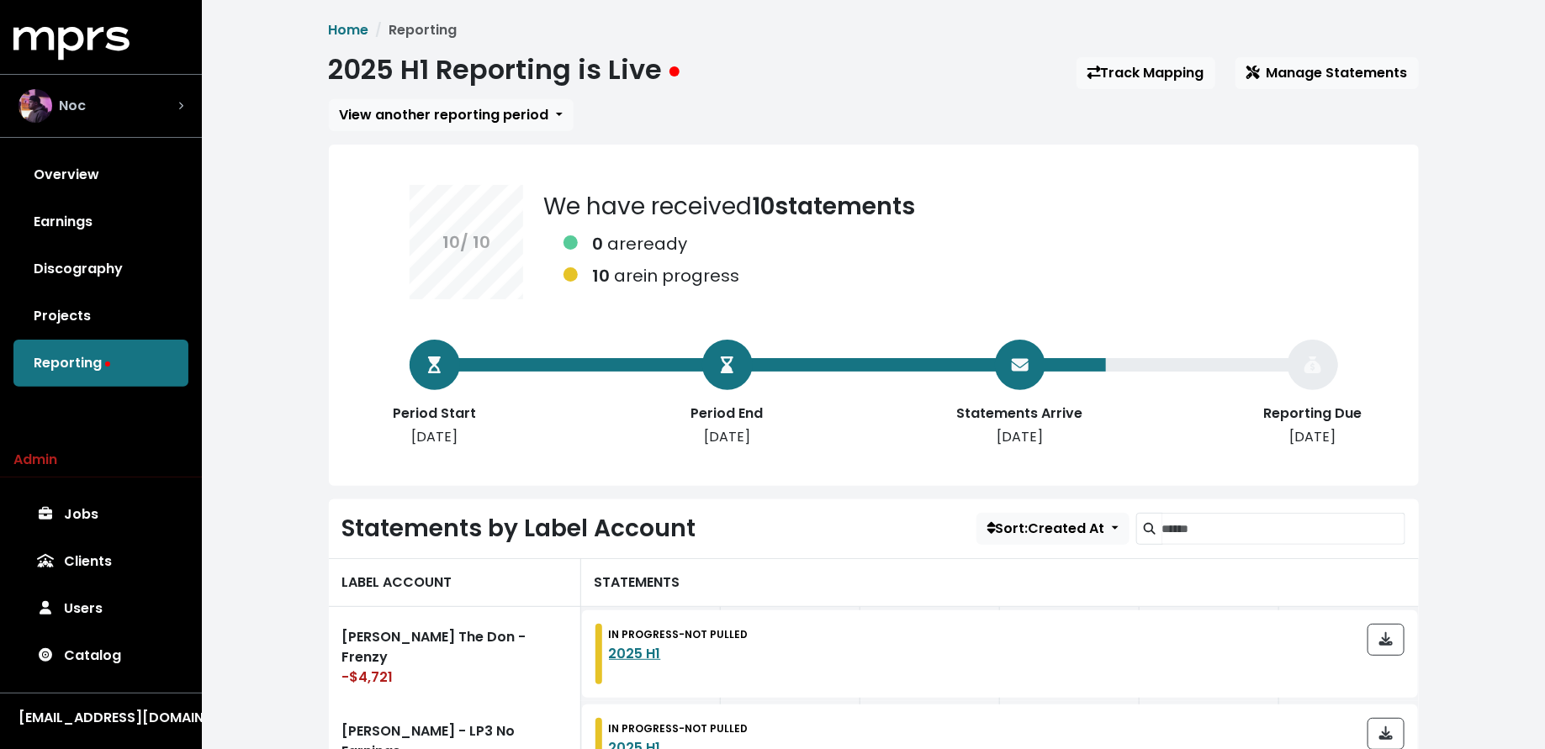
click at [104, 123] on div "Noc" at bounding box center [101, 106] width 192 height 61
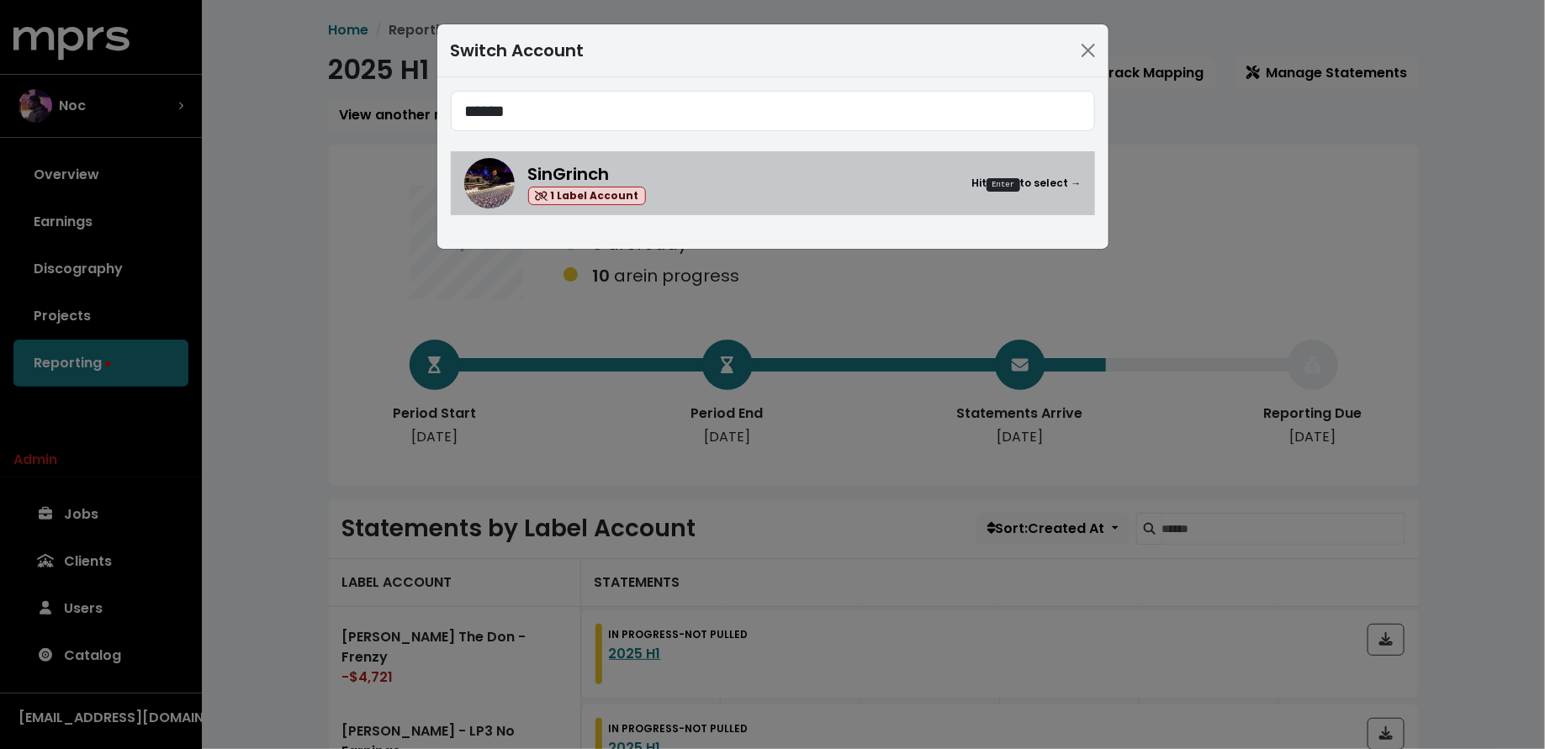
type input "******"
click at [500, 180] on img at bounding box center [489, 183] width 50 height 50
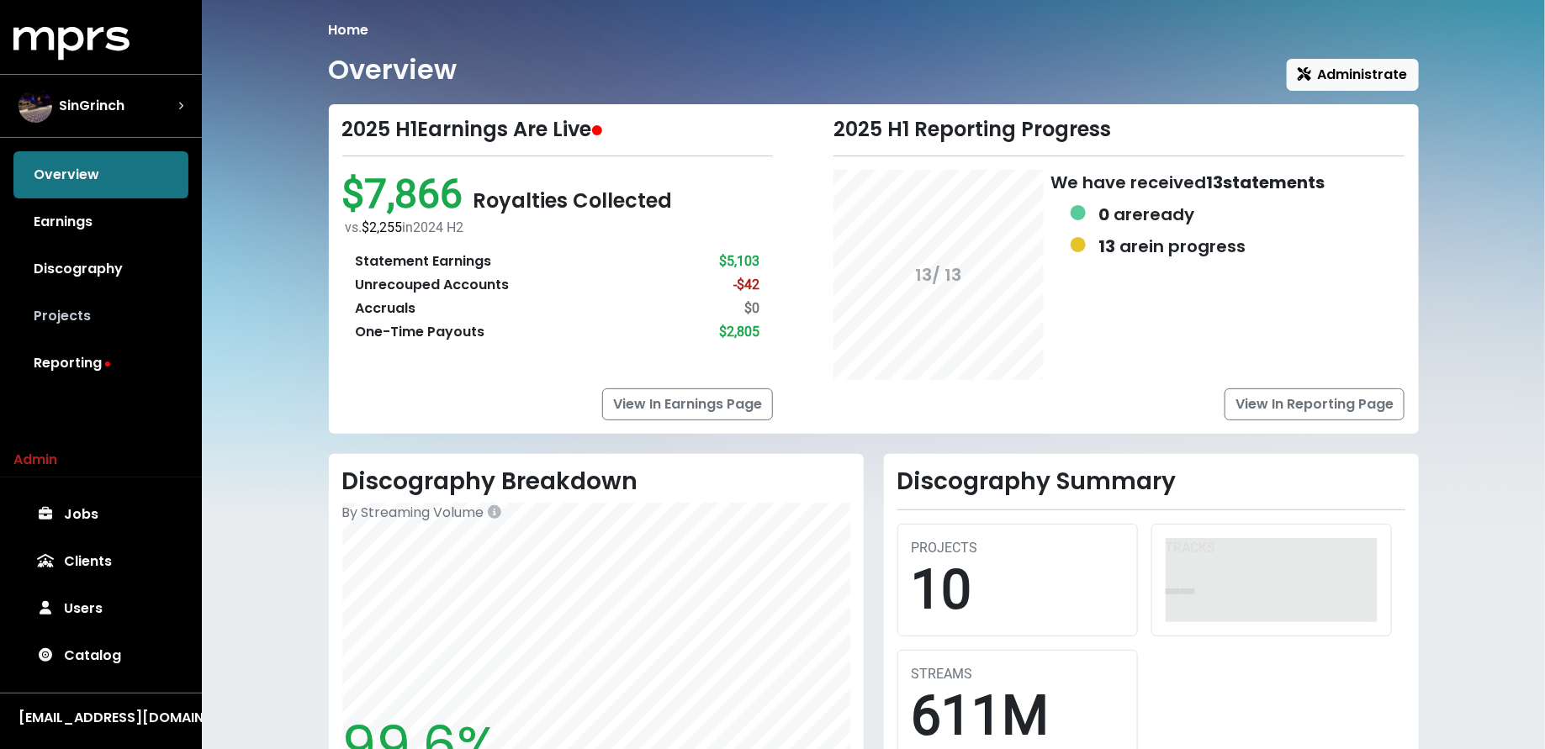
click at [136, 310] on link "Projects" at bounding box center [100, 316] width 175 height 47
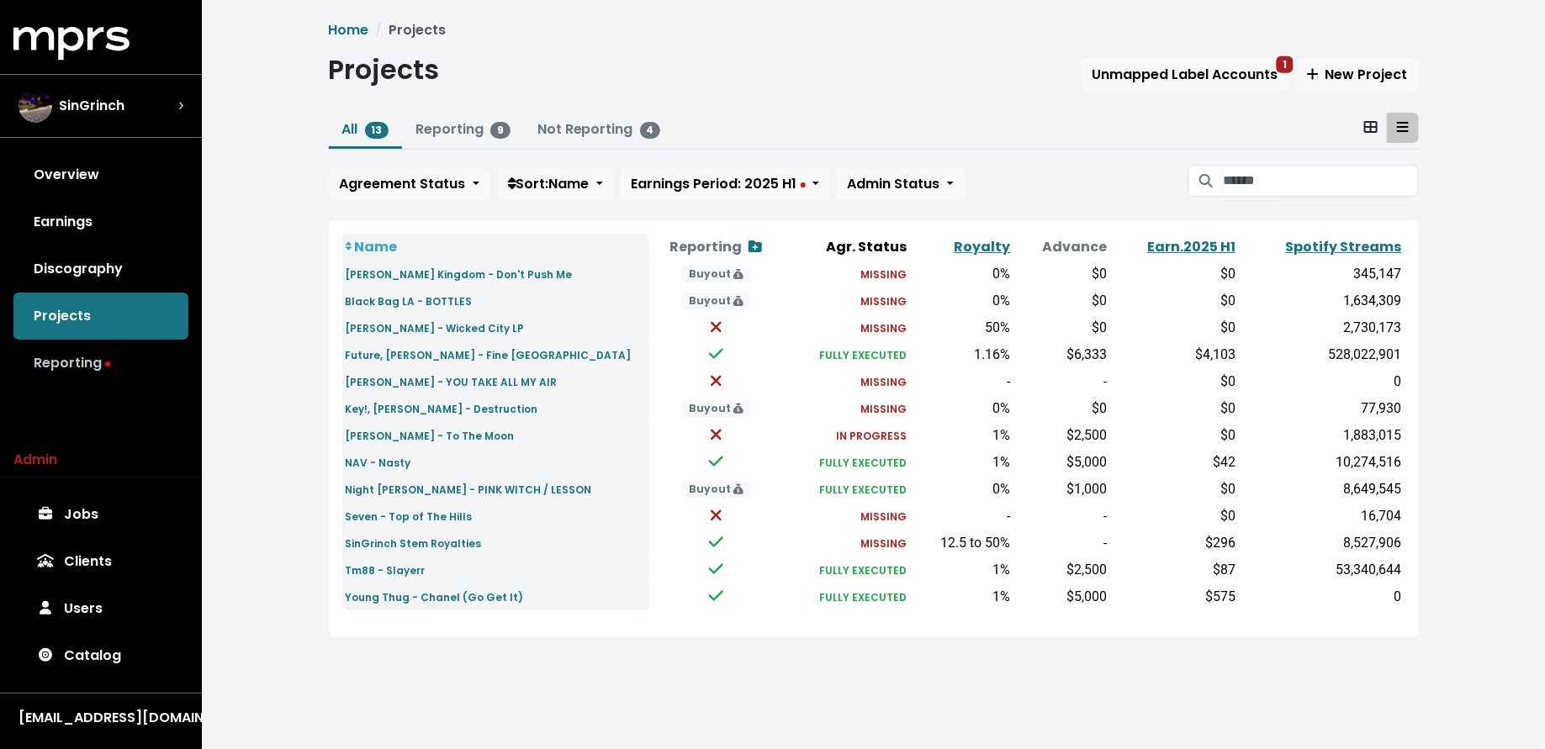
click at [135, 364] on link "Reporting" at bounding box center [100, 363] width 175 height 47
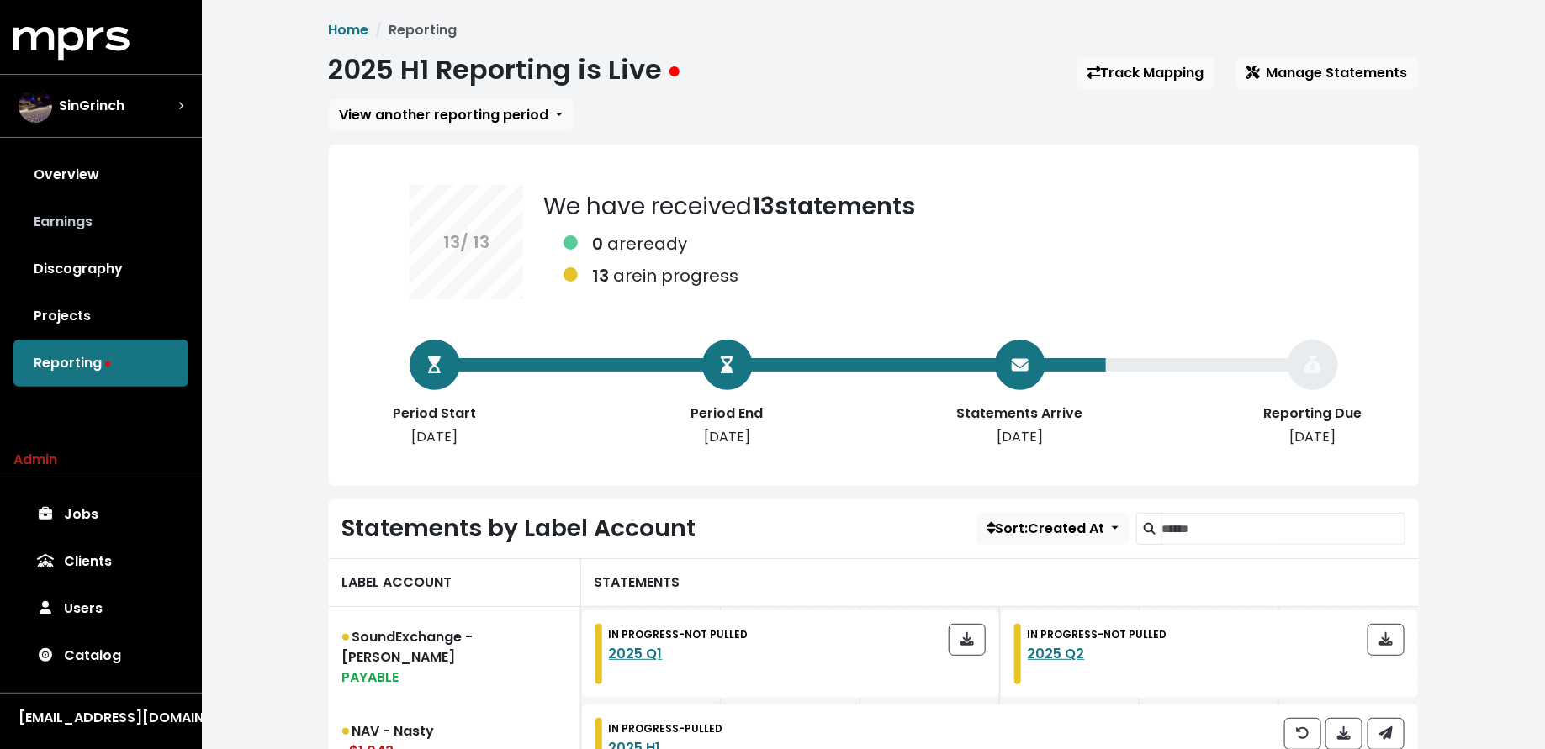
click at [150, 214] on link "Earnings" at bounding box center [100, 221] width 175 height 47
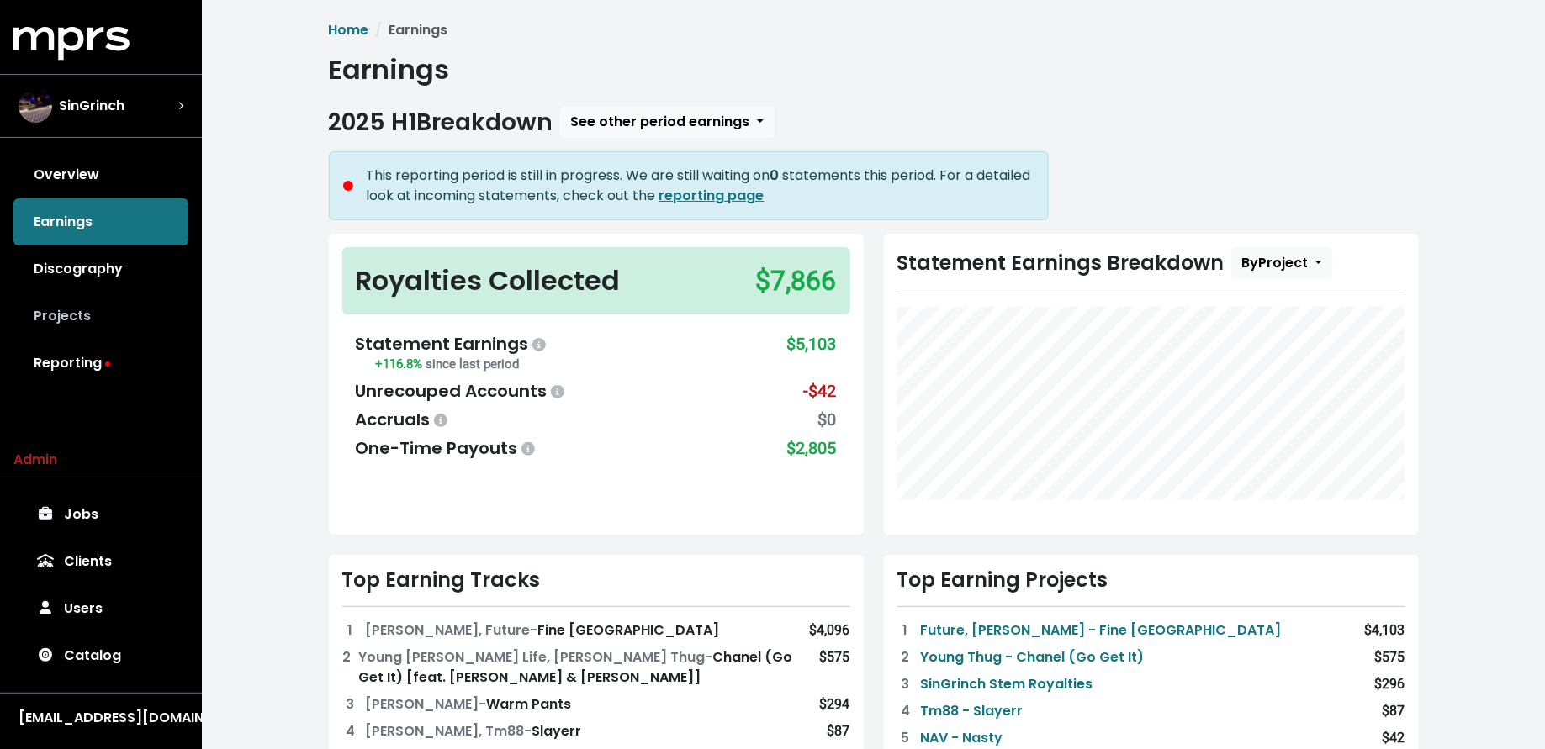
click at [107, 316] on link "Projects" at bounding box center [100, 316] width 175 height 47
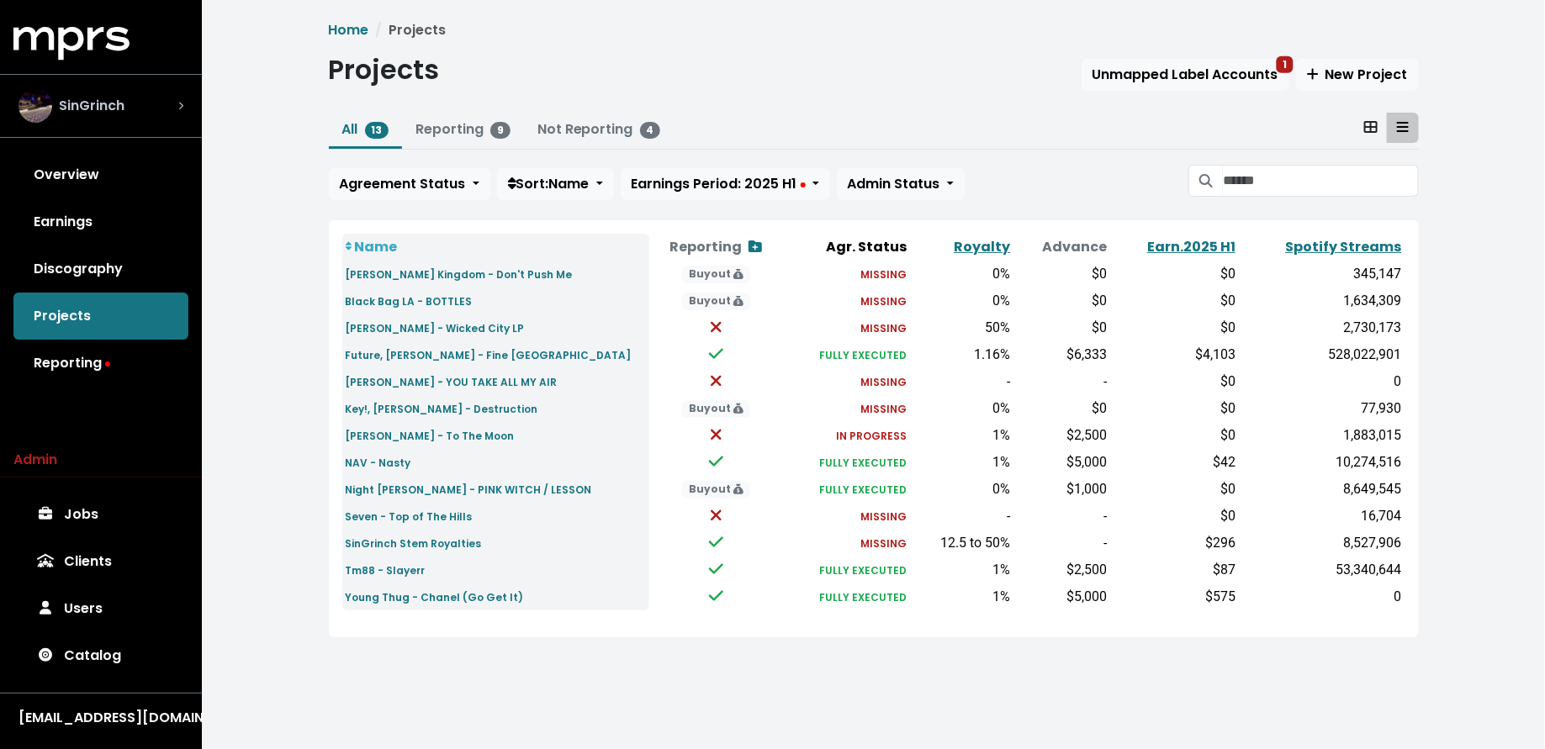
click at [146, 103] on div "SinGrinch" at bounding box center [101, 106] width 165 height 34
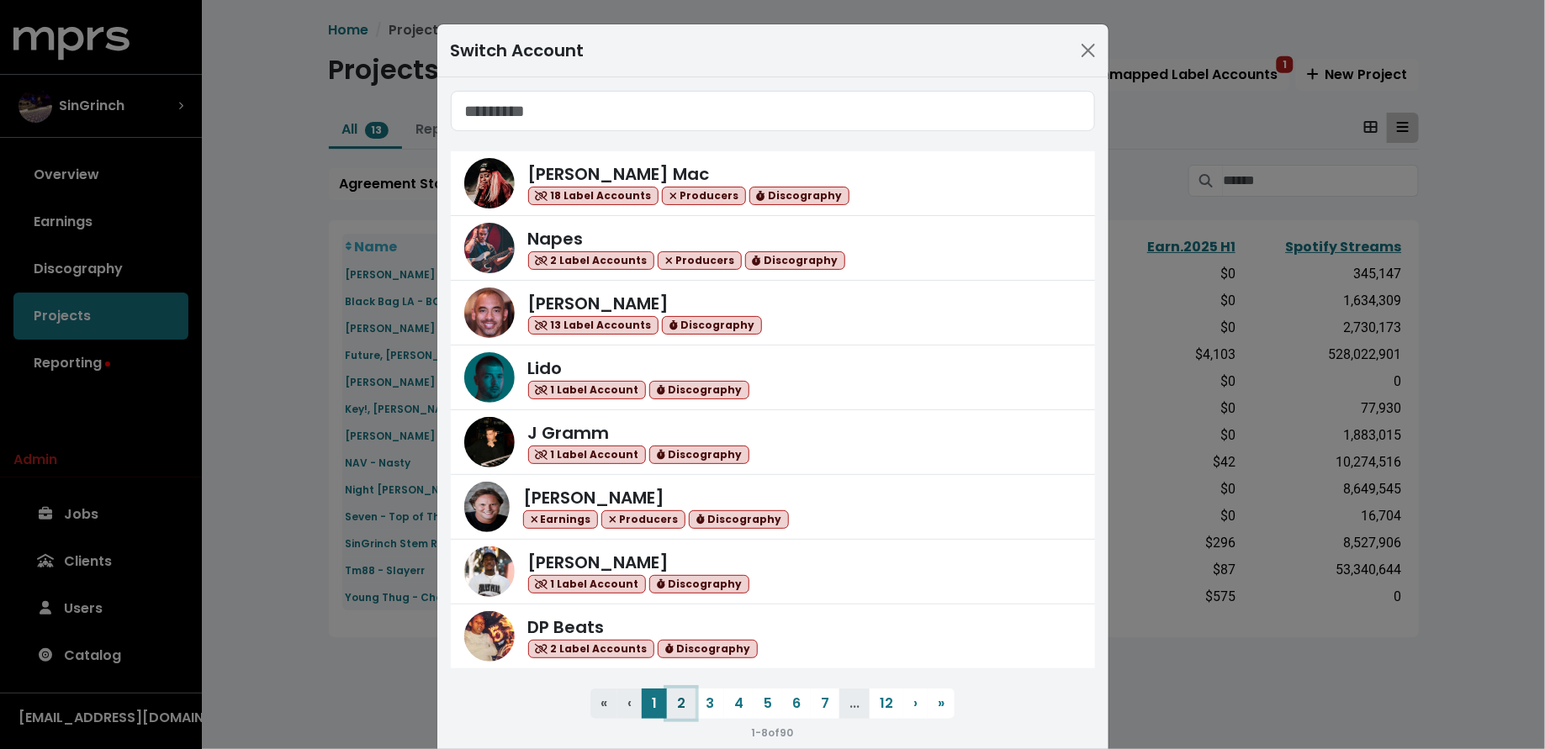
click at [685, 706] on button "2" at bounding box center [681, 704] width 29 height 30
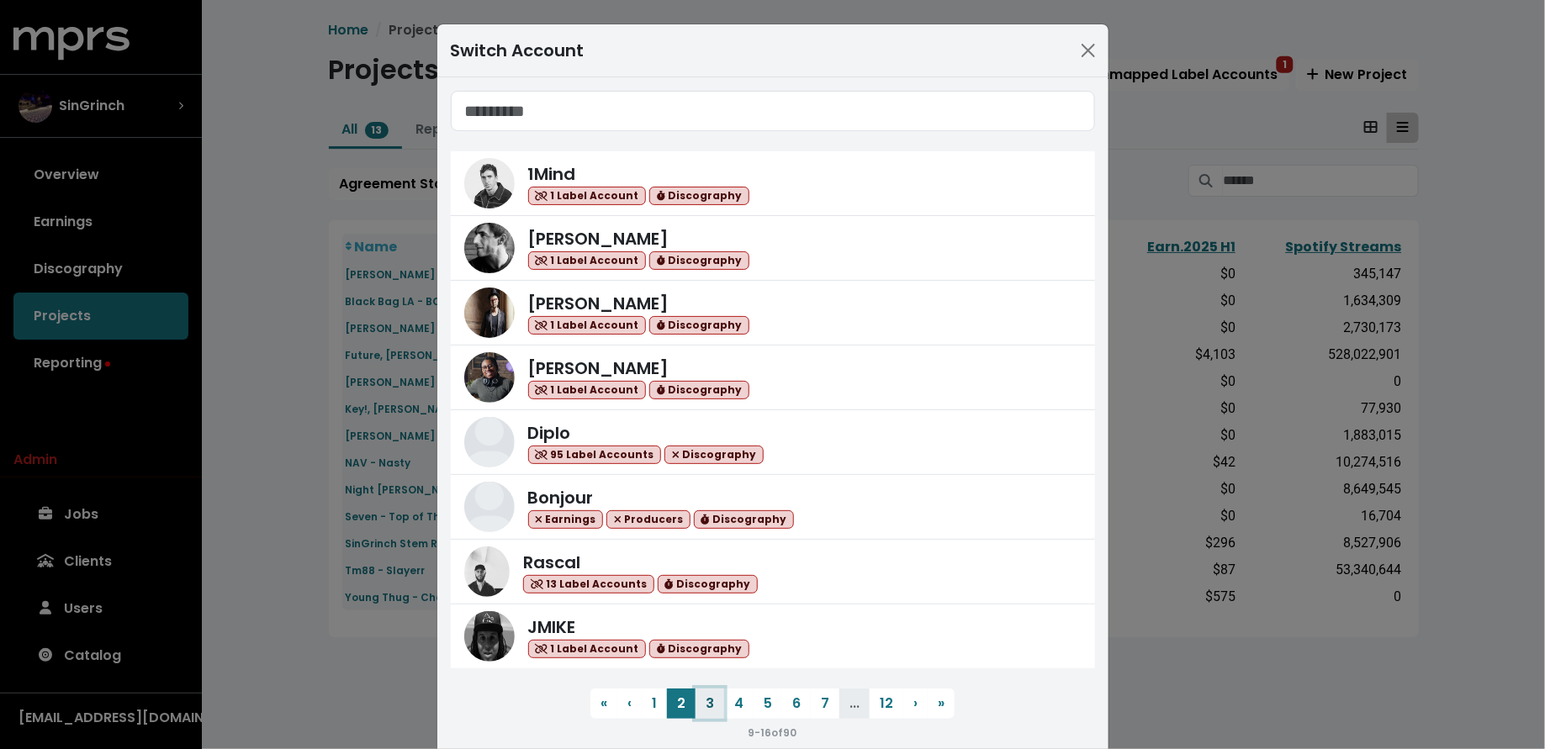
click at [717, 704] on button "3" at bounding box center [709, 704] width 29 height 30
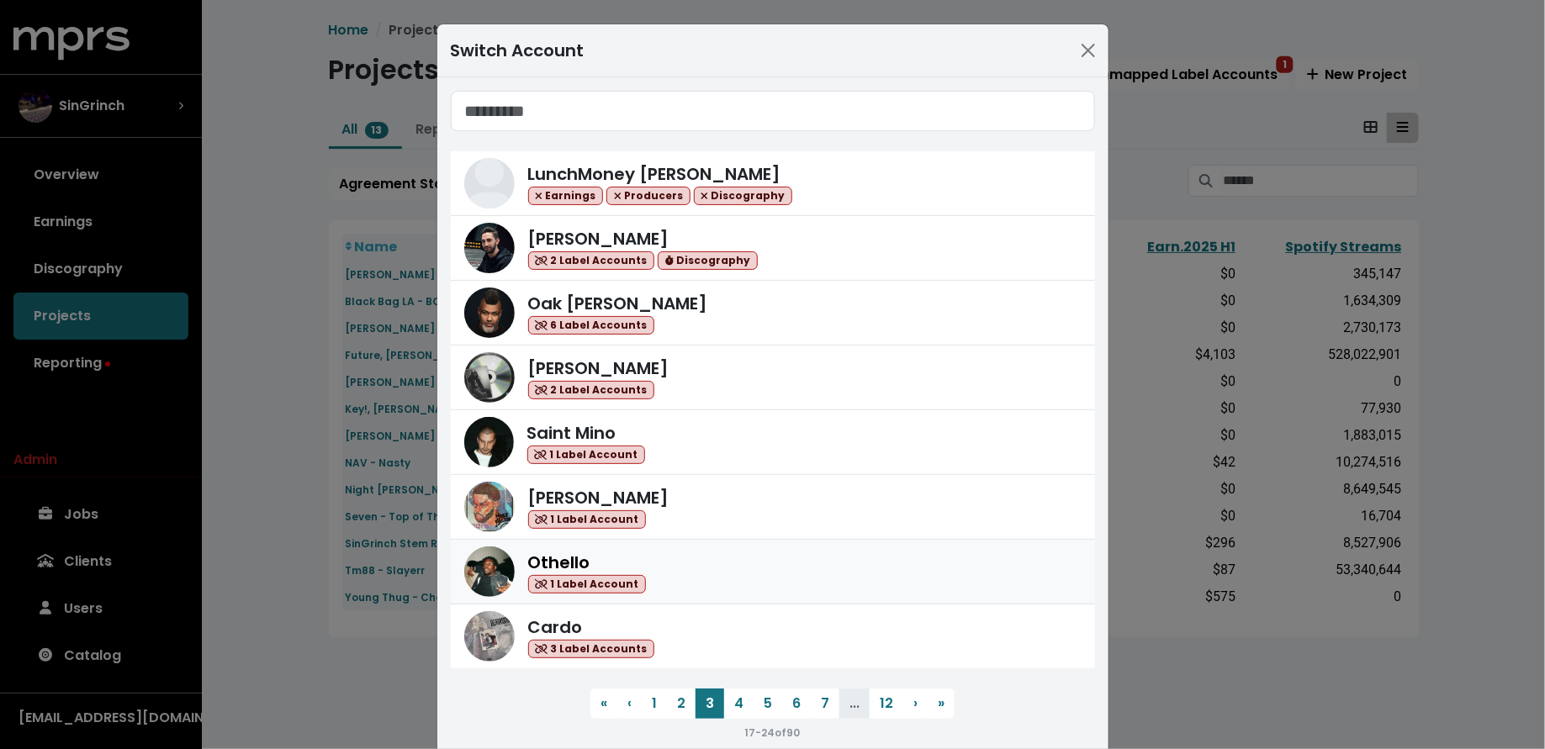
click at [718, 567] on div "Othello 1 Label Account" at bounding box center [804, 572] width 553 height 45
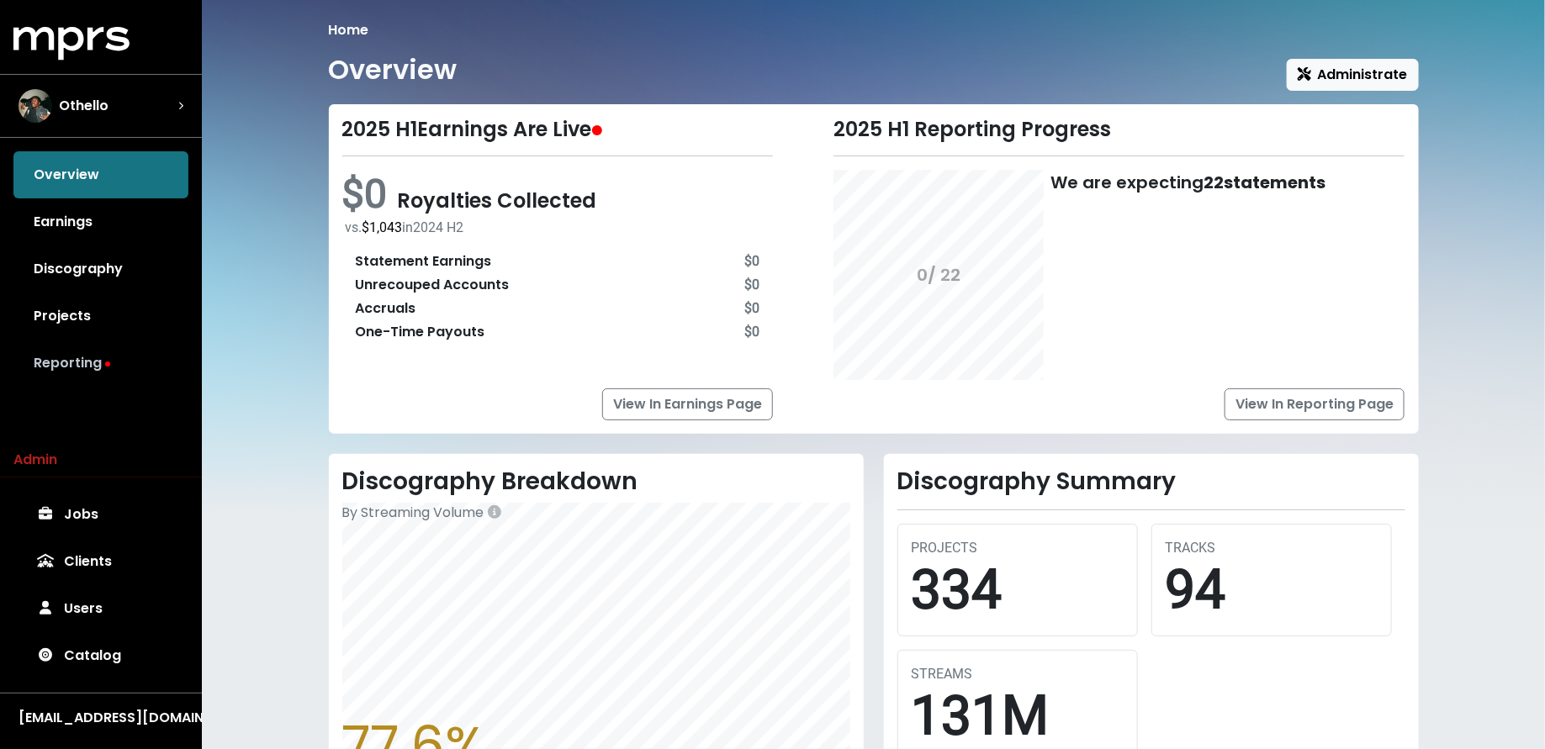
click at [106, 350] on link "Reporting" at bounding box center [100, 363] width 175 height 47
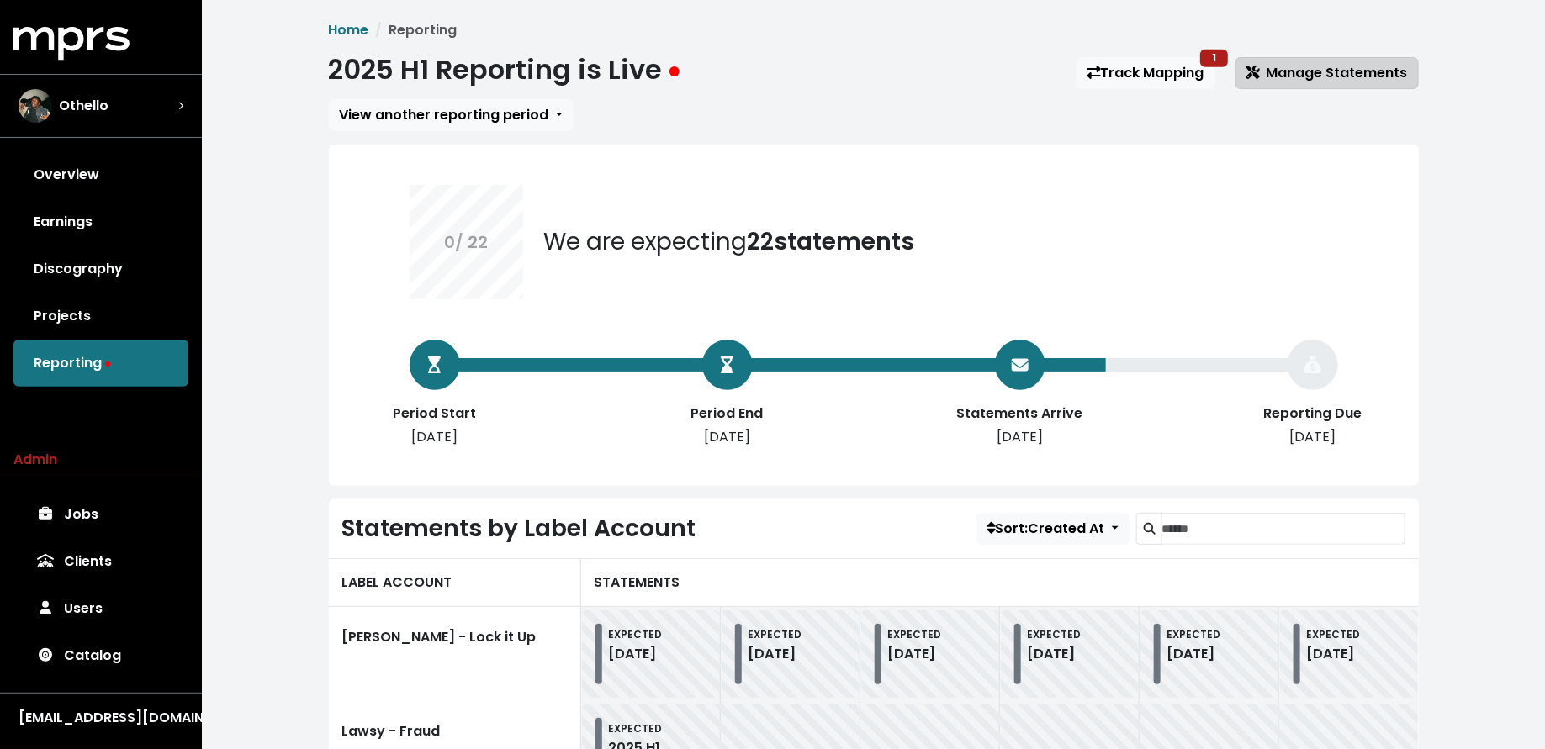
click at [1342, 62] on button "Manage Statements" at bounding box center [1326, 73] width 183 height 32
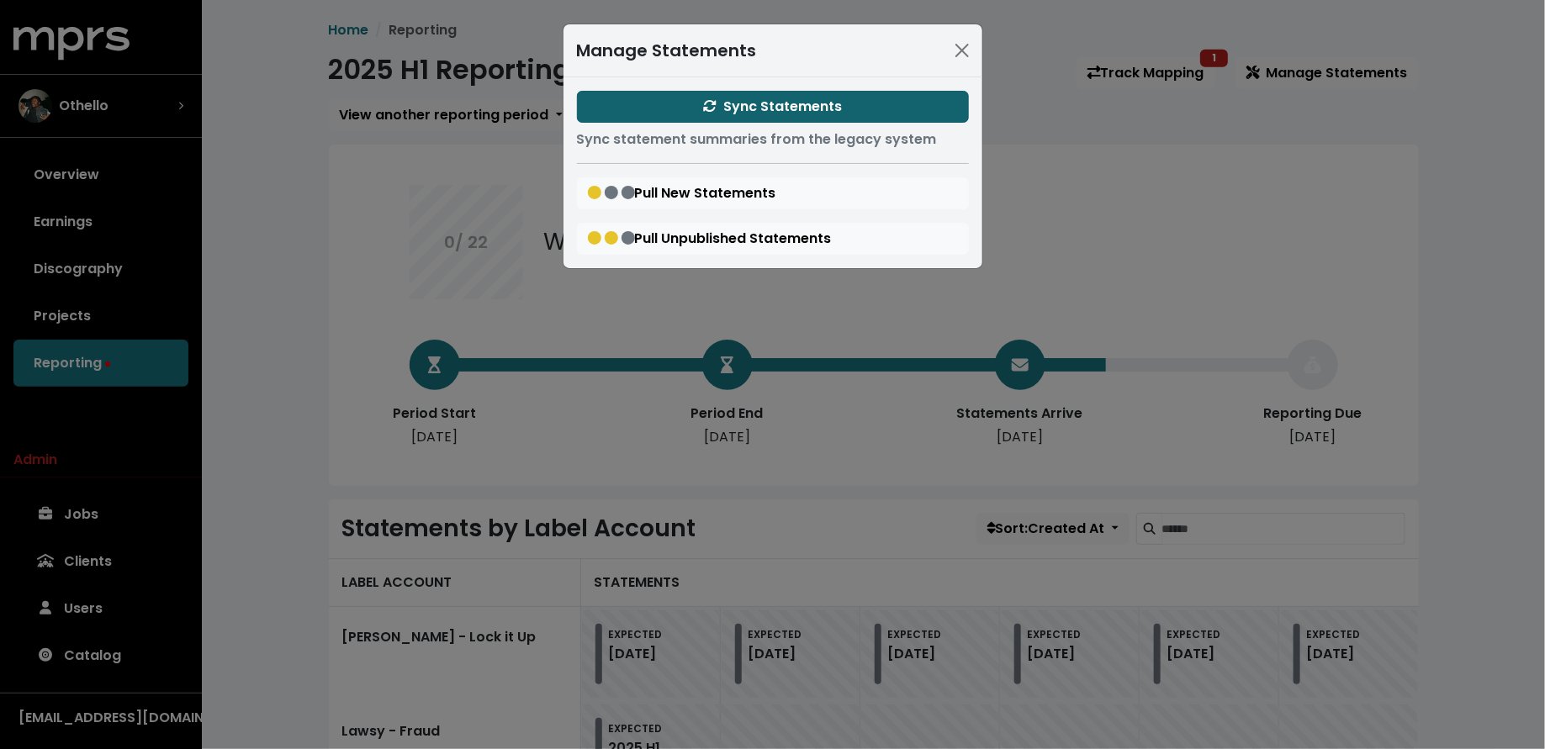
click at [726, 110] on span "Sync Statements" at bounding box center [772, 106] width 139 height 19
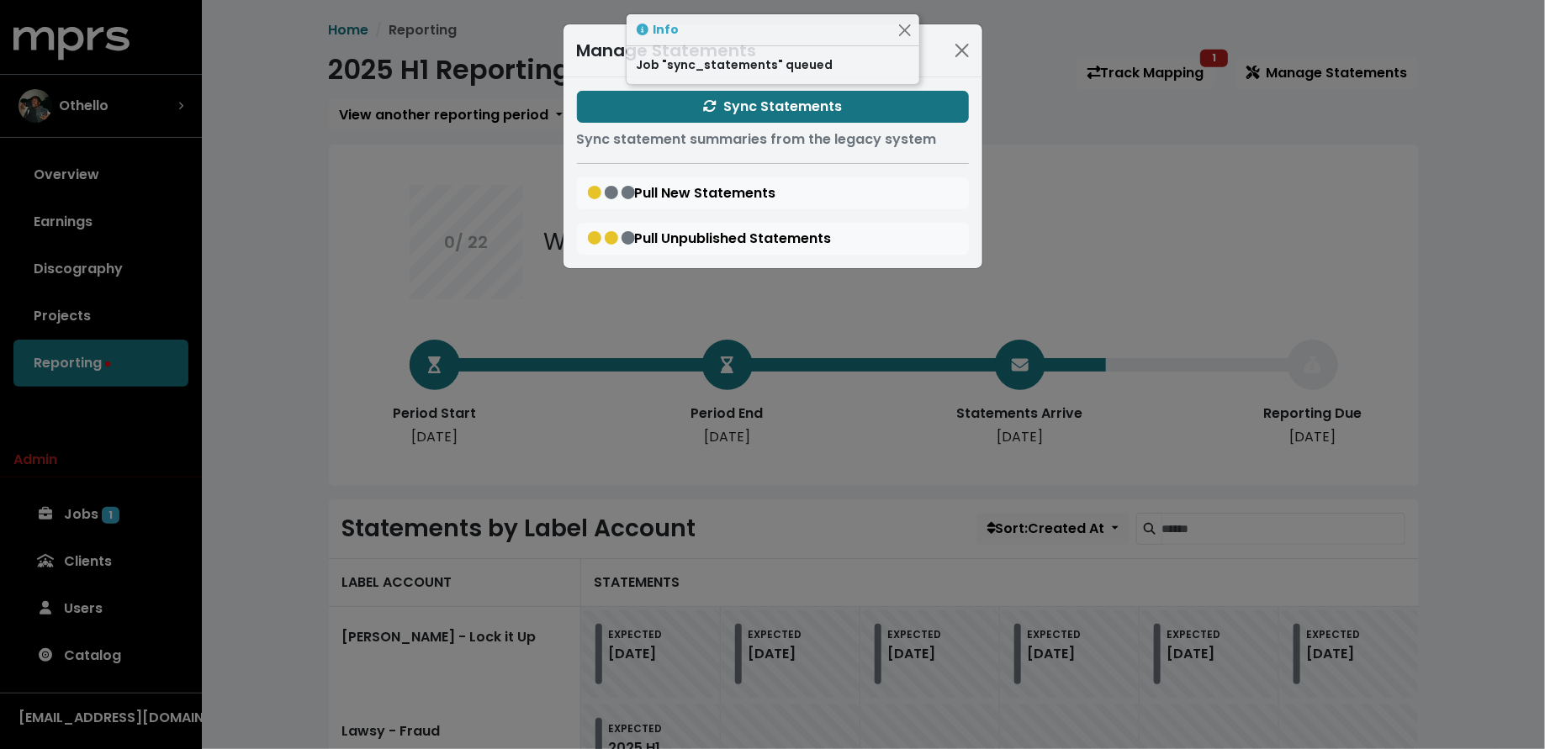
click at [177, 424] on div "Manage Statements Sync Statements Sync statement summaries from the legacy syst…" at bounding box center [772, 374] width 1545 height 749
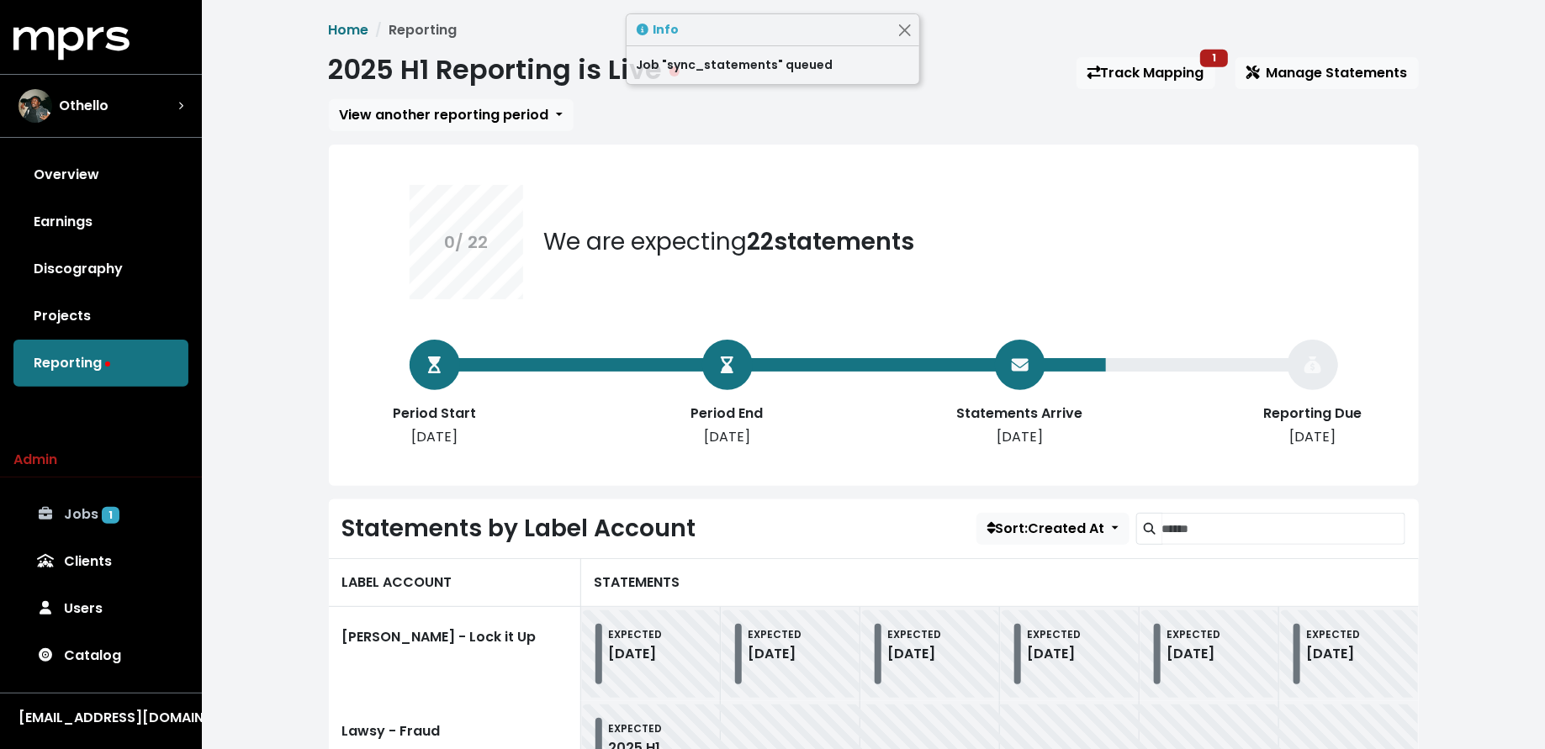
click at [103, 526] on link "Jobs 1" at bounding box center [100, 514] width 175 height 47
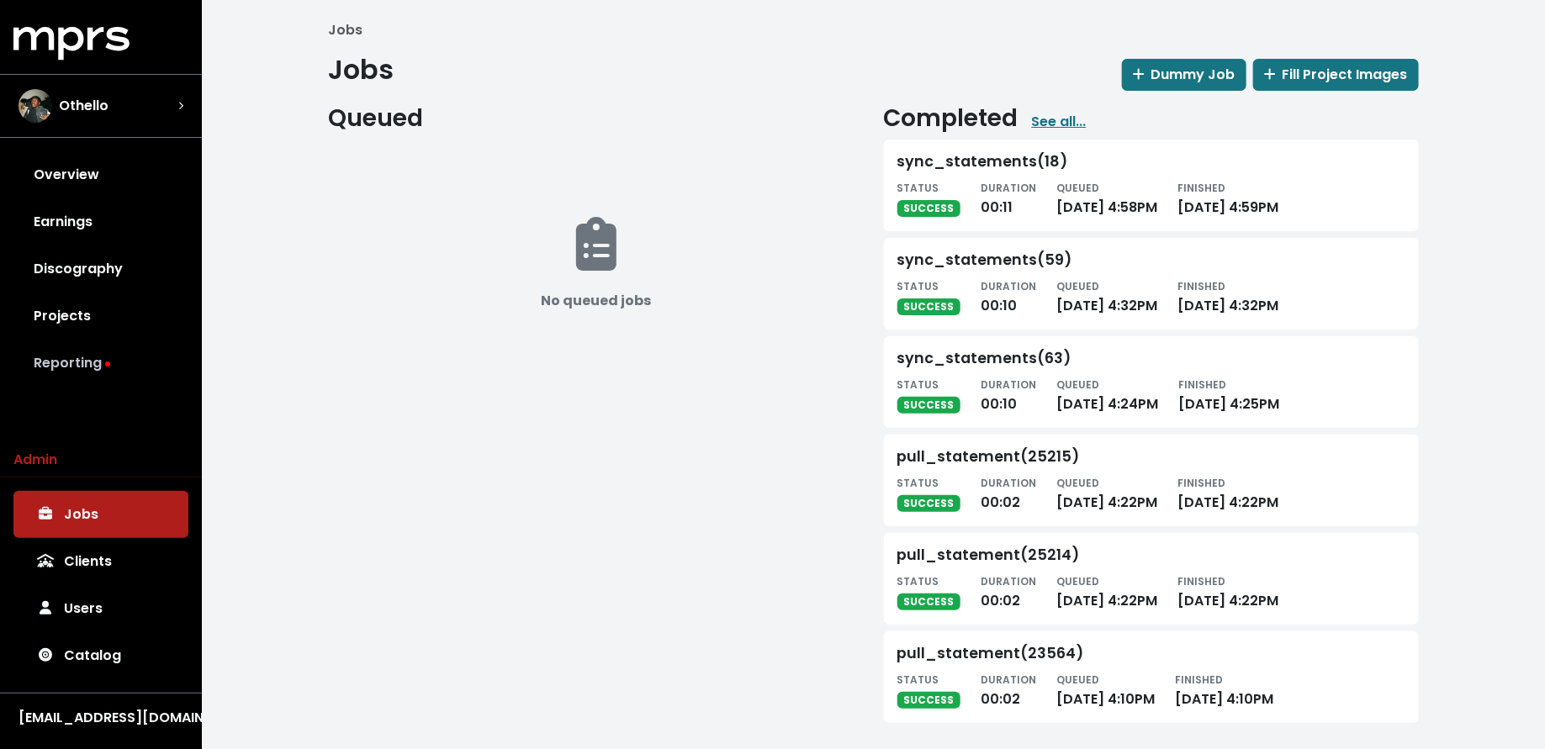
click at [82, 380] on link "Reporting" at bounding box center [100, 363] width 175 height 47
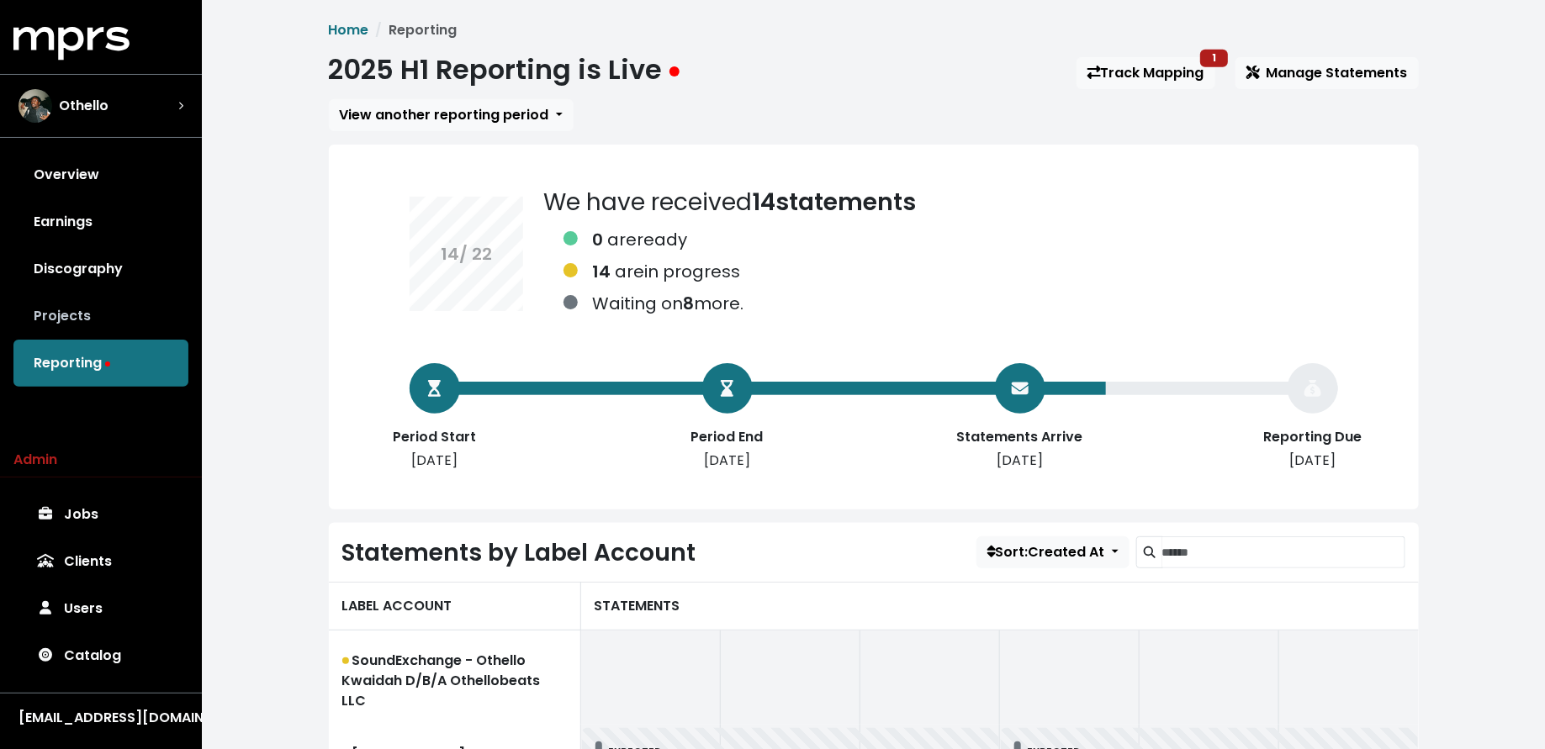
click at [156, 313] on link "Projects" at bounding box center [100, 316] width 175 height 47
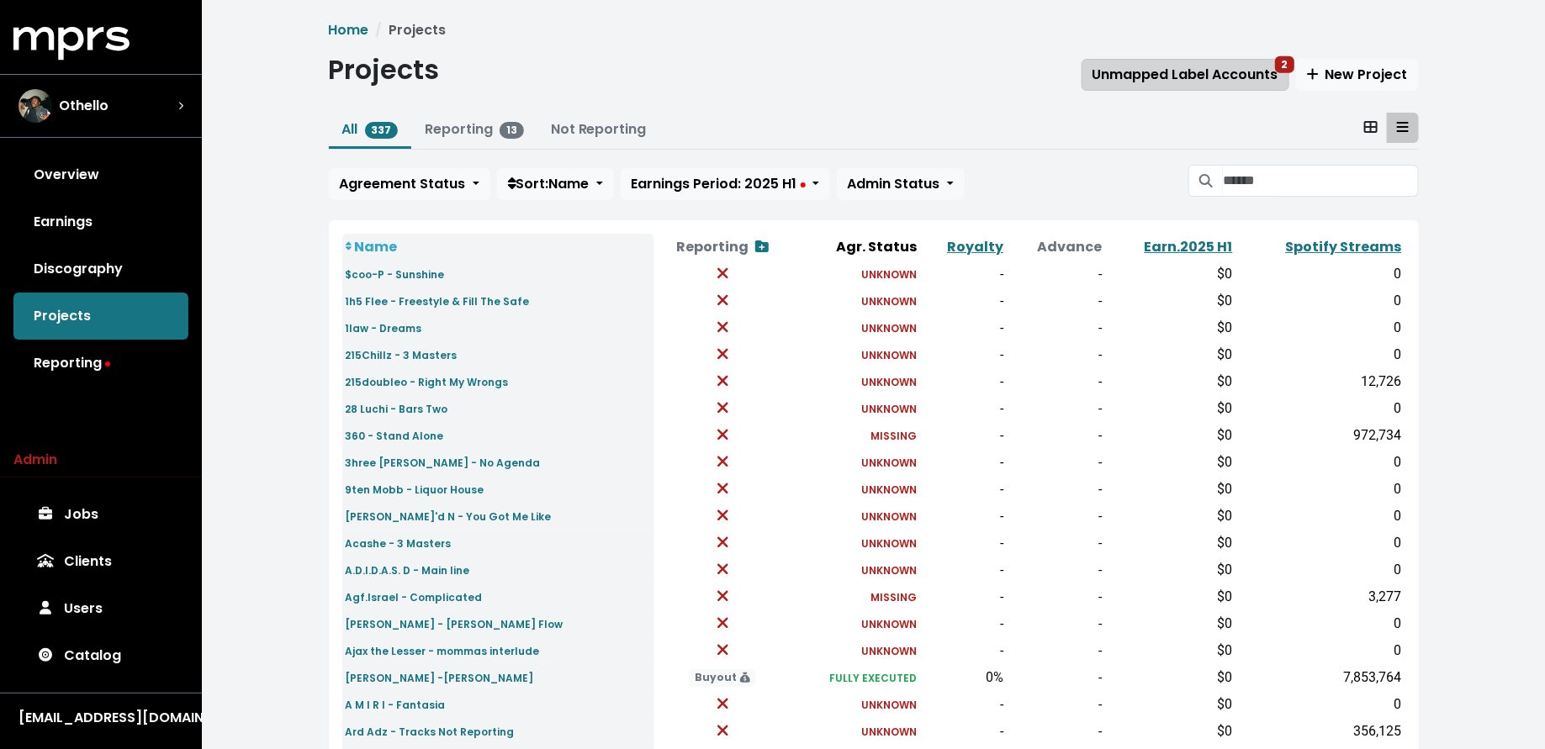
click at [1134, 76] on span "Unmapped Label Accounts 2" at bounding box center [1185, 74] width 186 height 19
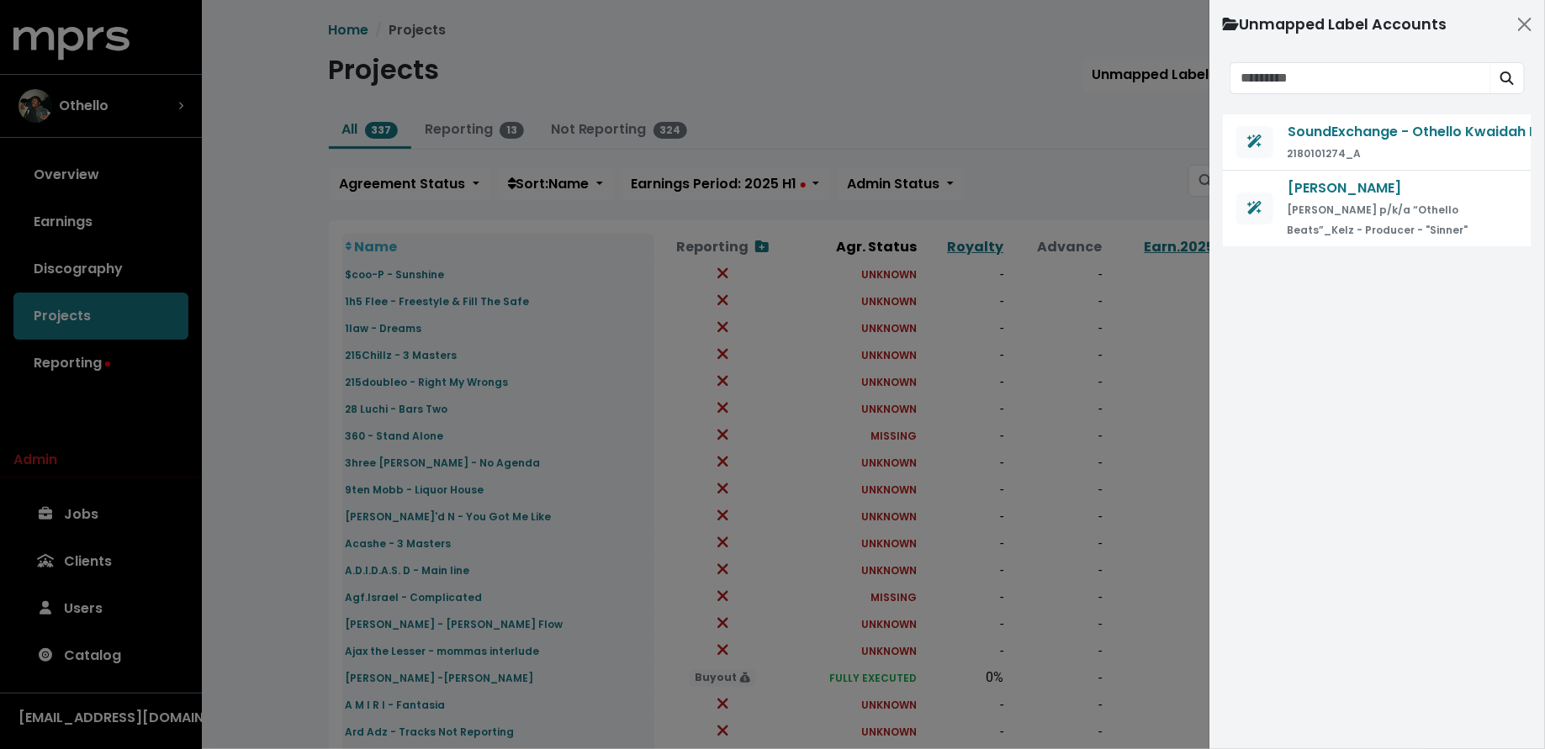
click at [261, 441] on div at bounding box center [772, 374] width 1545 height 749
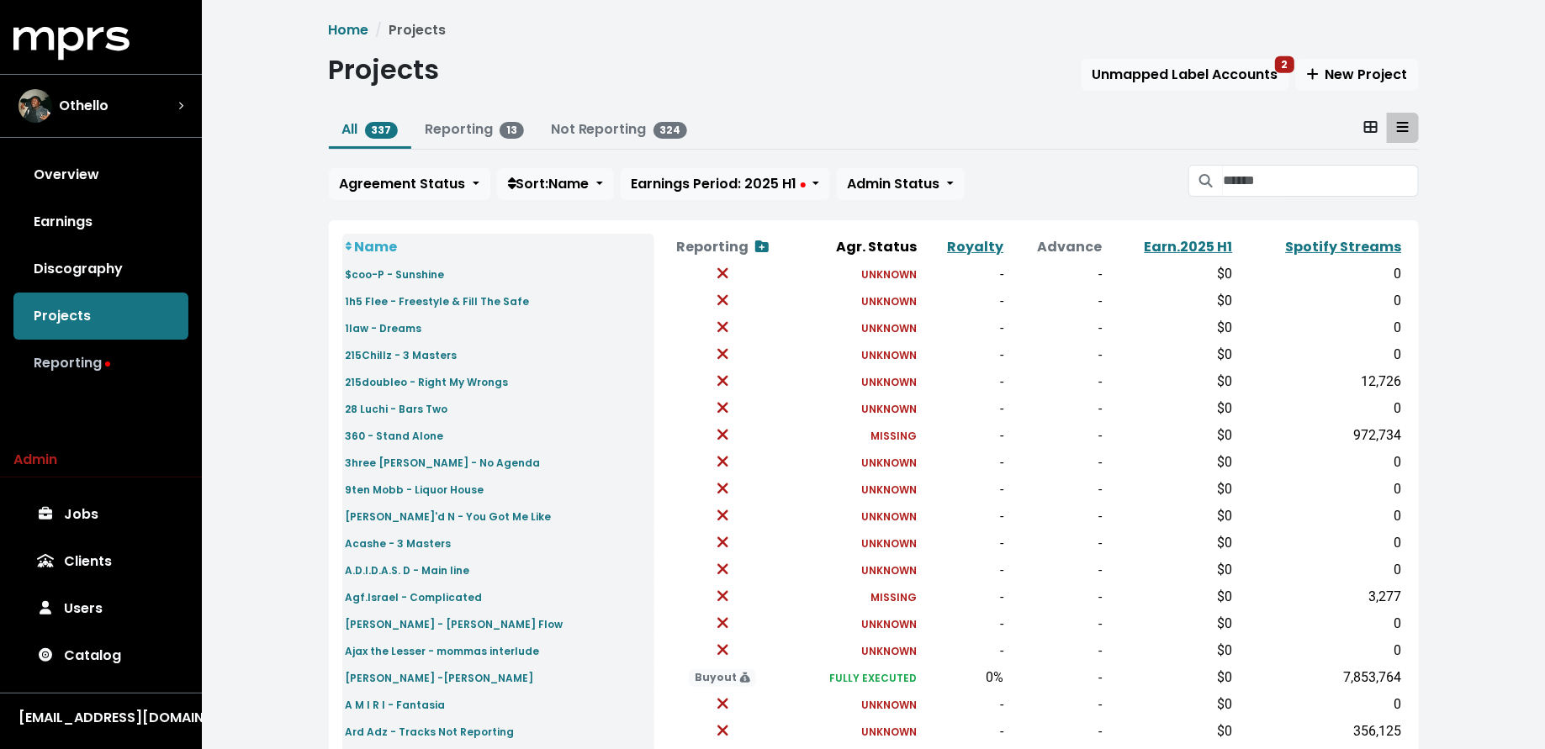
click at [151, 372] on link "Reporting" at bounding box center [100, 363] width 175 height 47
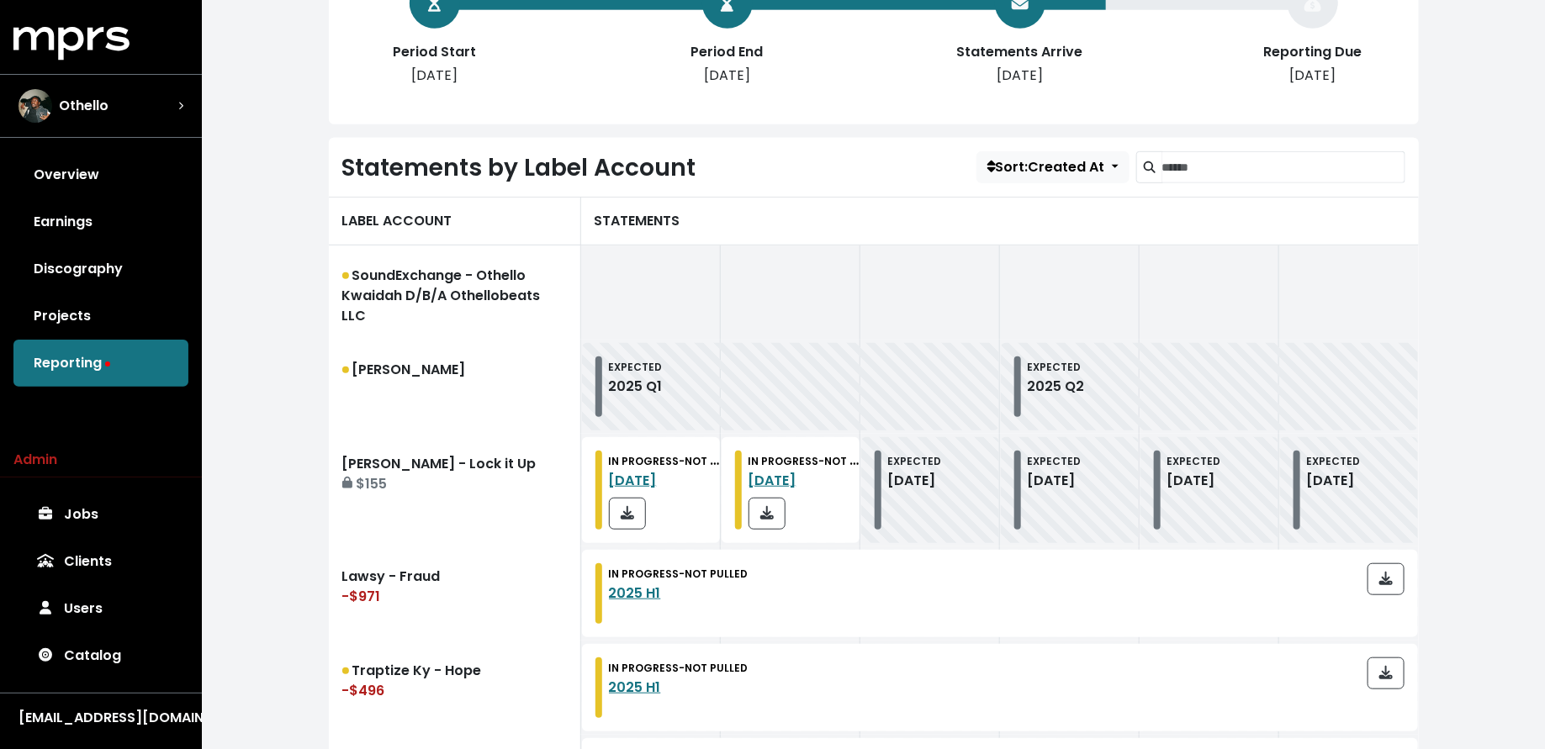
scroll to position [422, 0]
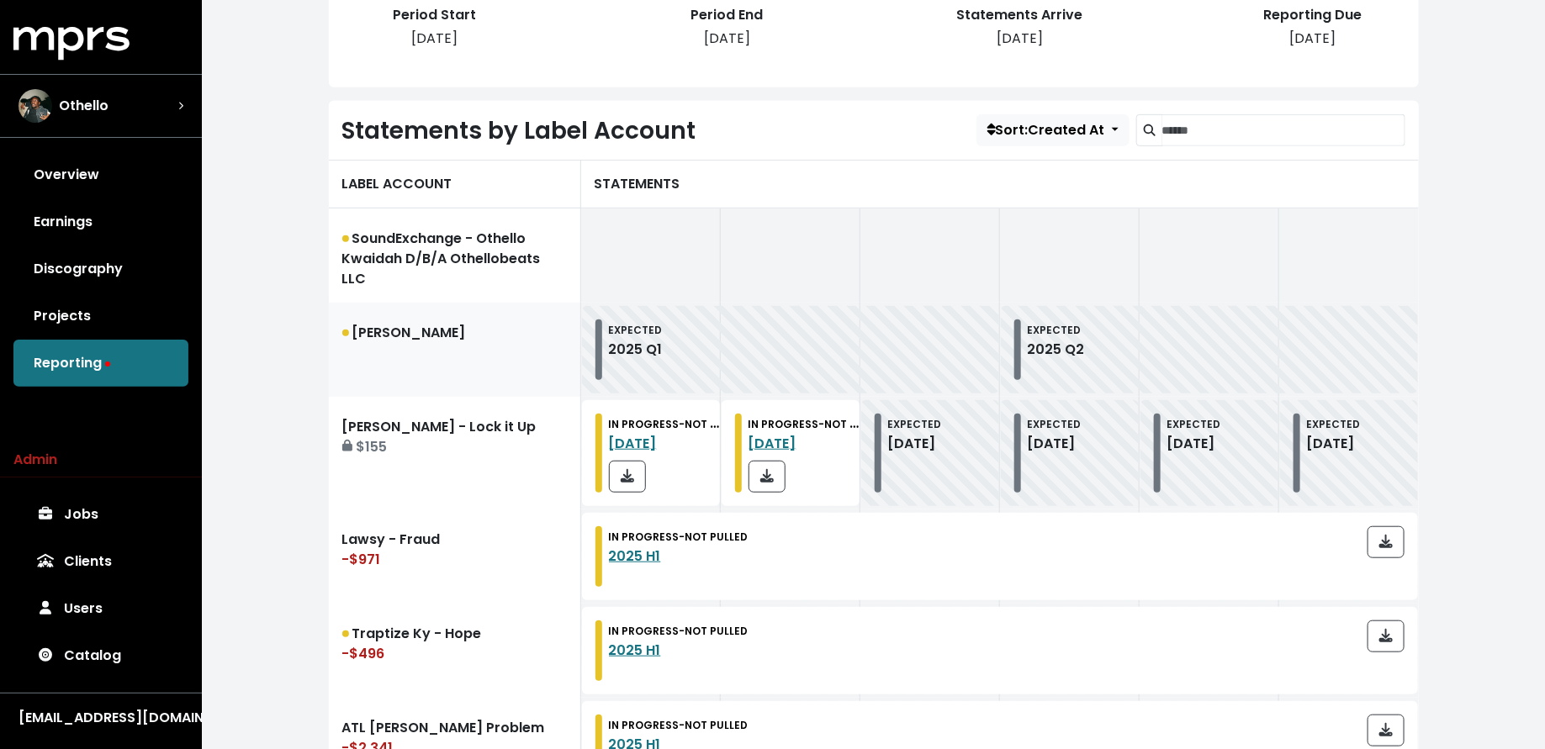
click at [457, 349] on link "[PERSON_NAME]" at bounding box center [455, 350] width 252 height 94
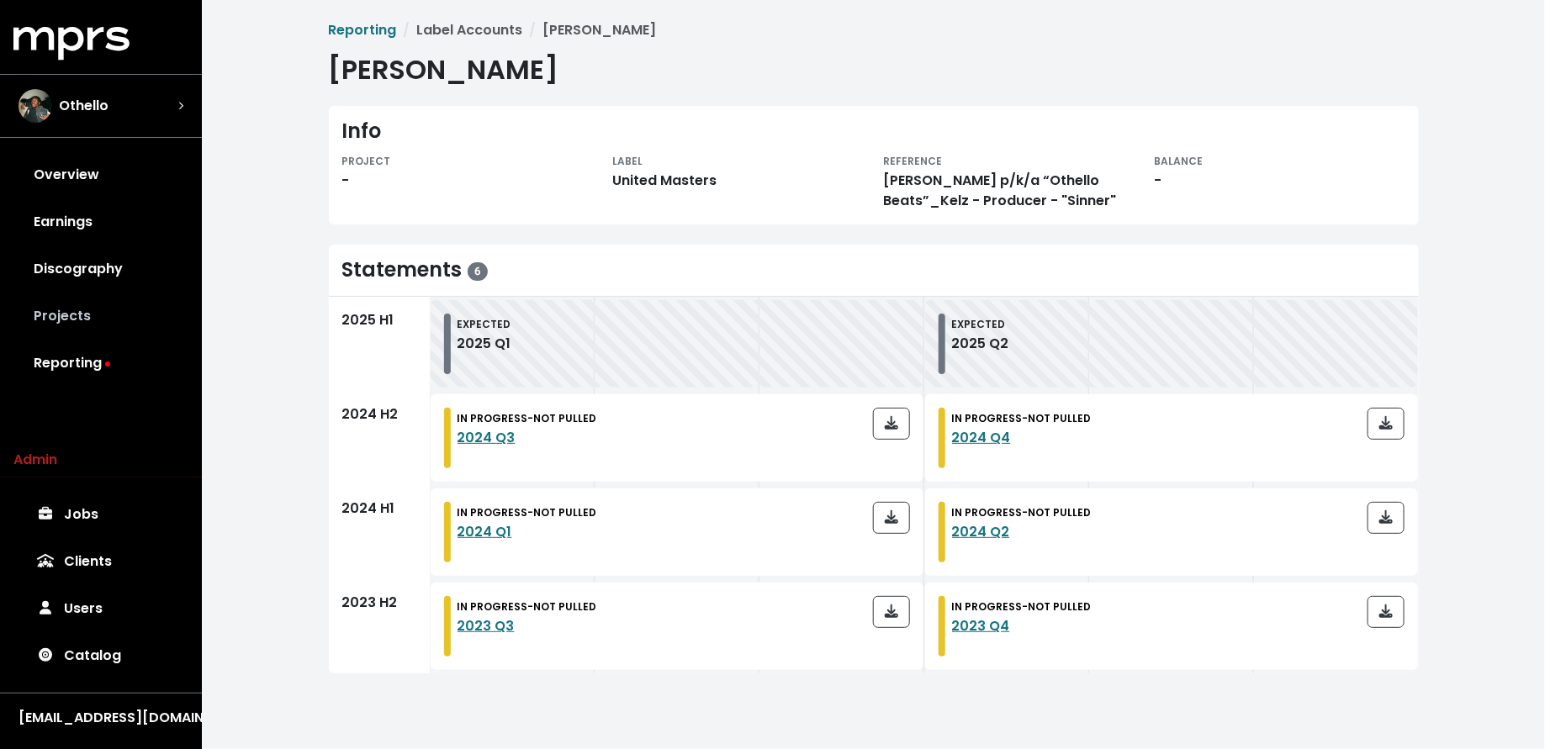
click at [98, 315] on link "Projects" at bounding box center [100, 316] width 175 height 47
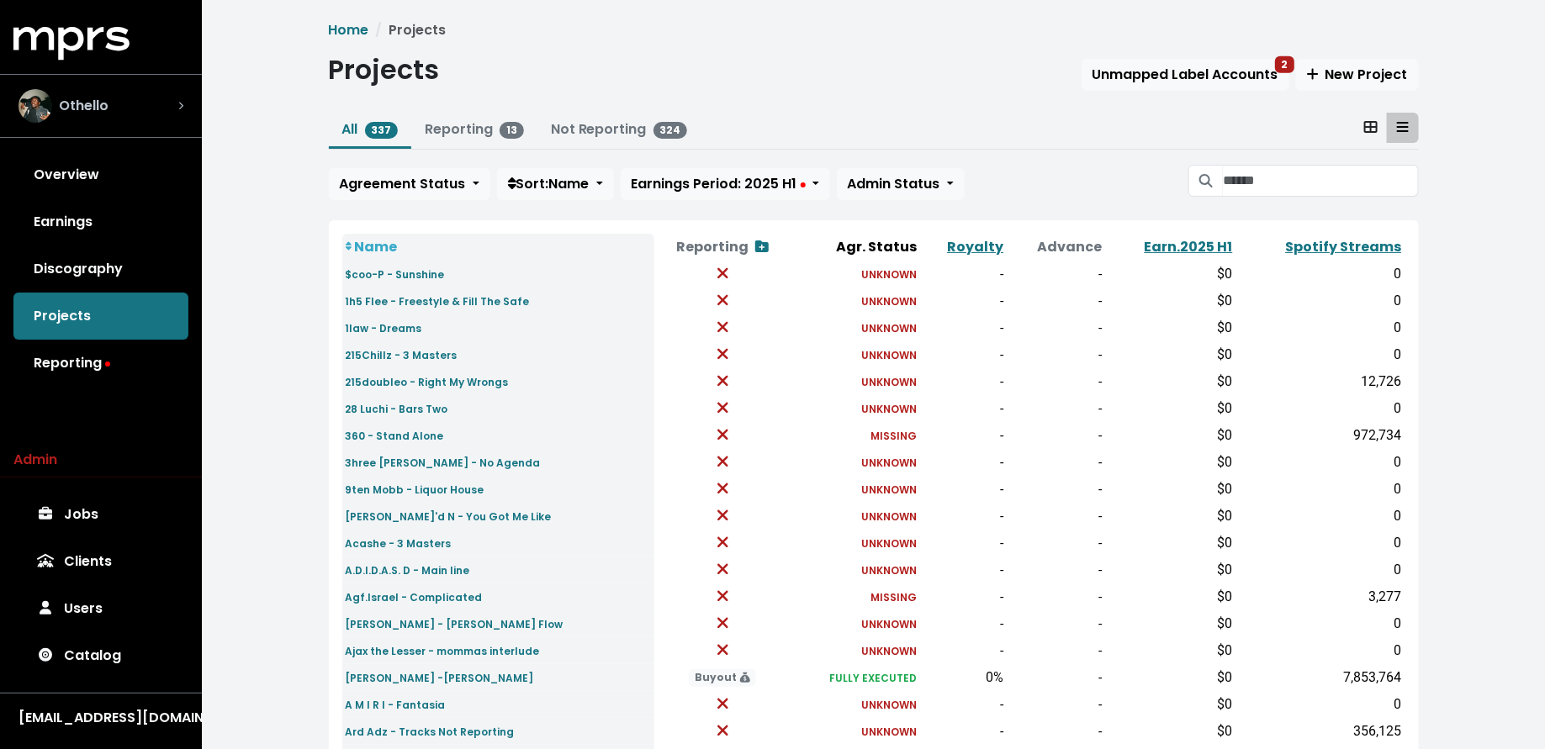
click at [127, 112] on div "Othello" at bounding box center [101, 106] width 165 height 34
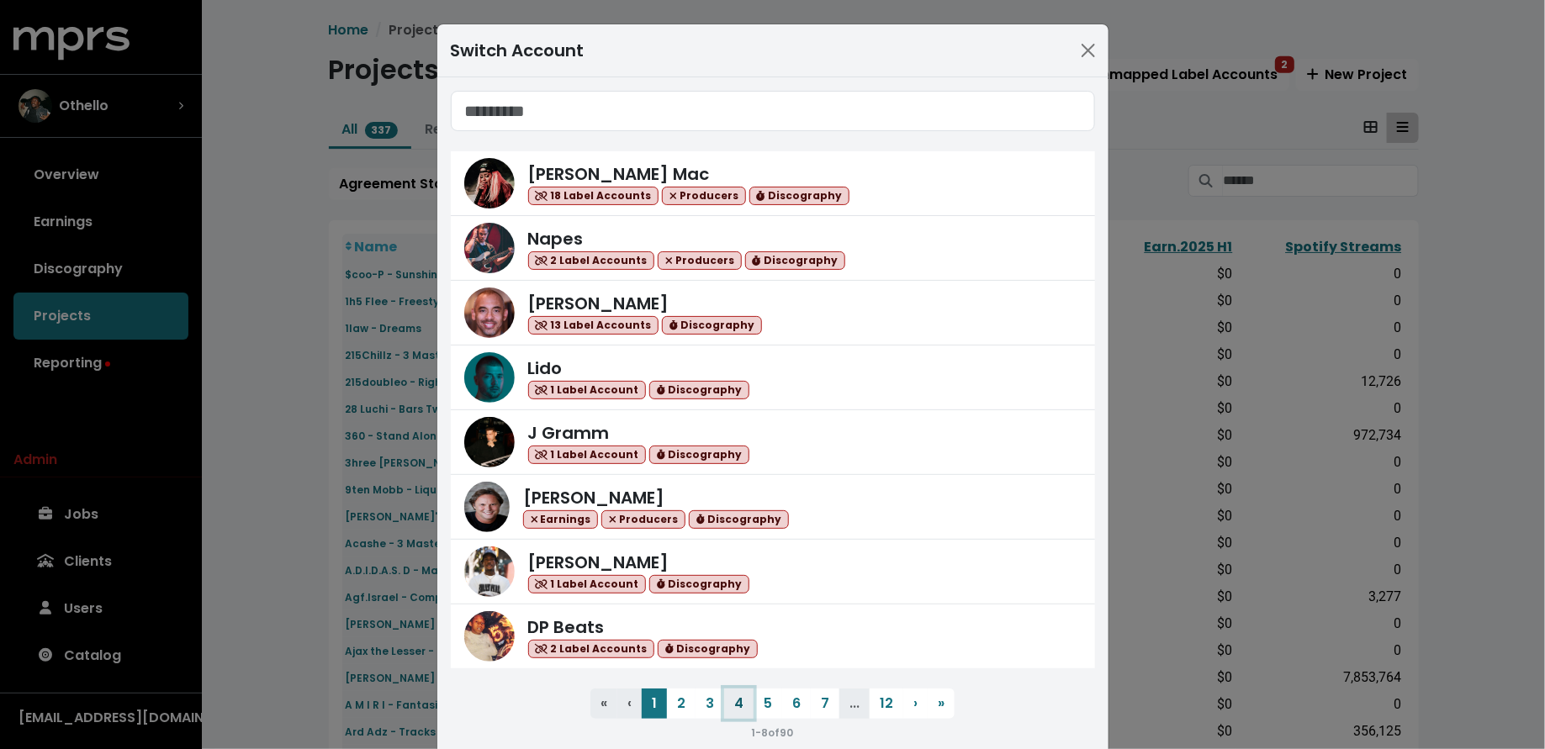
click at [737, 706] on button "4" at bounding box center [738, 704] width 29 height 30
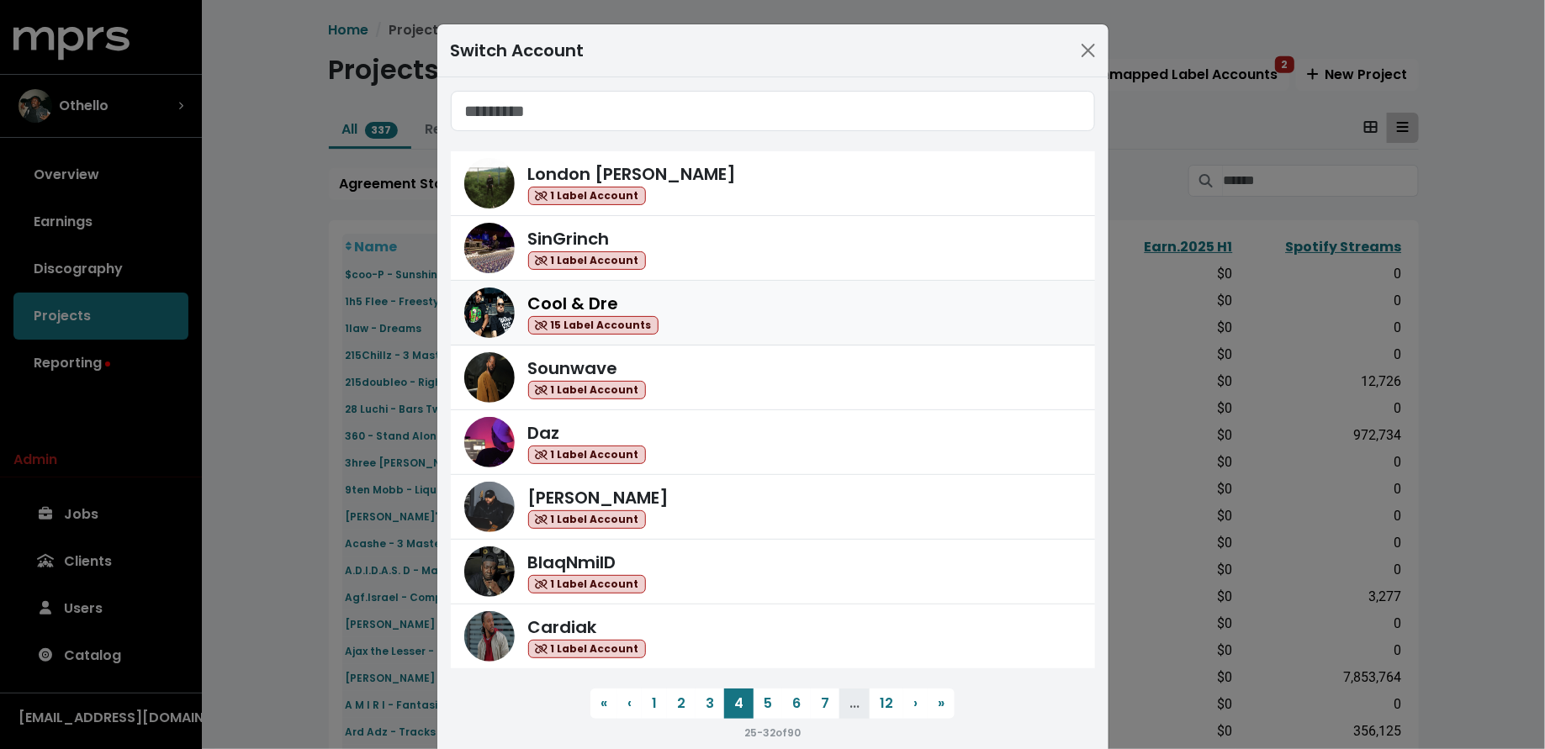
click at [753, 331] on div "Cool & Dre 15 Label Accounts" at bounding box center [804, 313] width 553 height 45
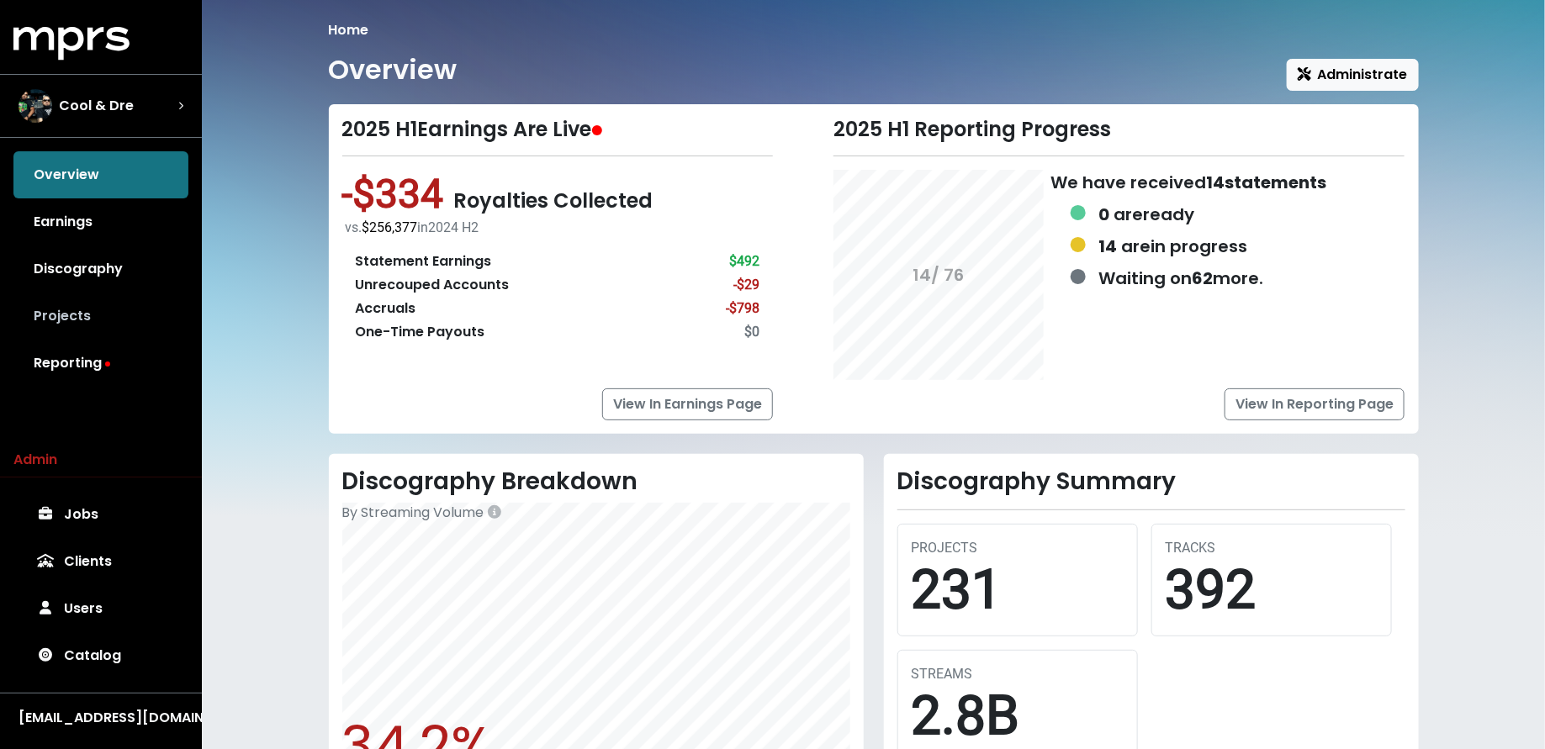
click at [90, 304] on link "Projects" at bounding box center [100, 316] width 175 height 47
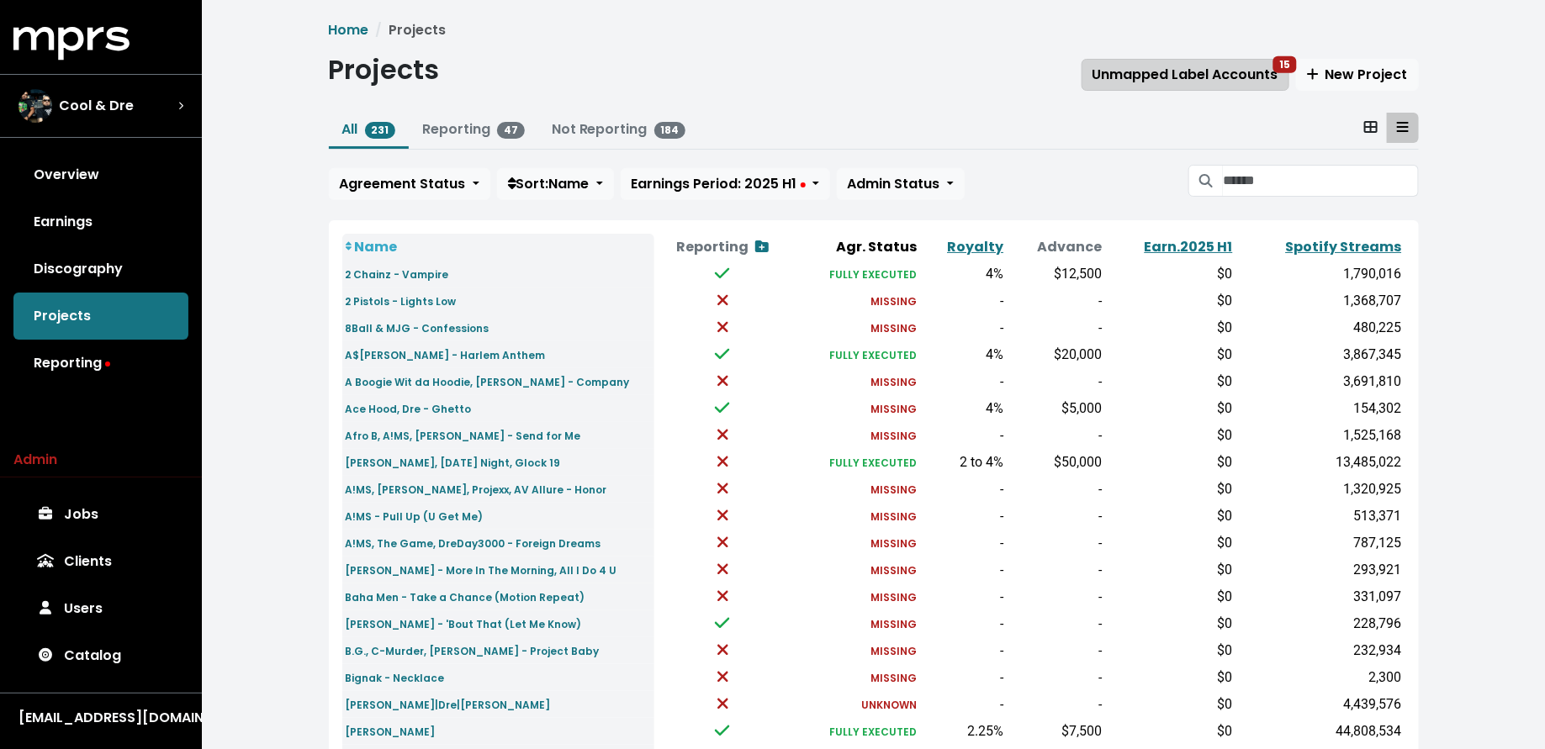
click at [1137, 72] on span "Unmapped Label Accounts 15" at bounding box center [1185, 74] width 186 height 19
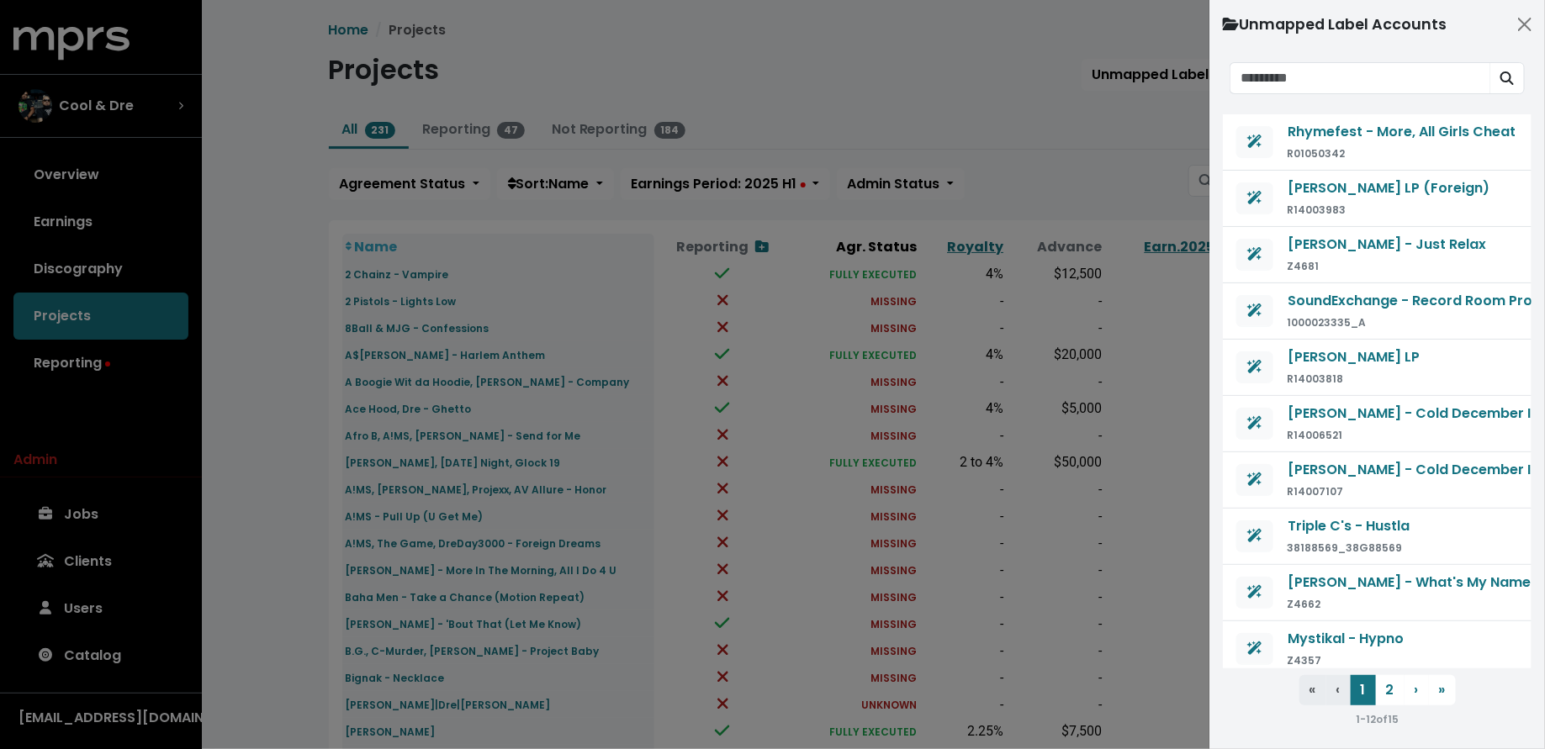
click at [1053, 133] on div at bounding box center [772, 374] width 1545 height 749
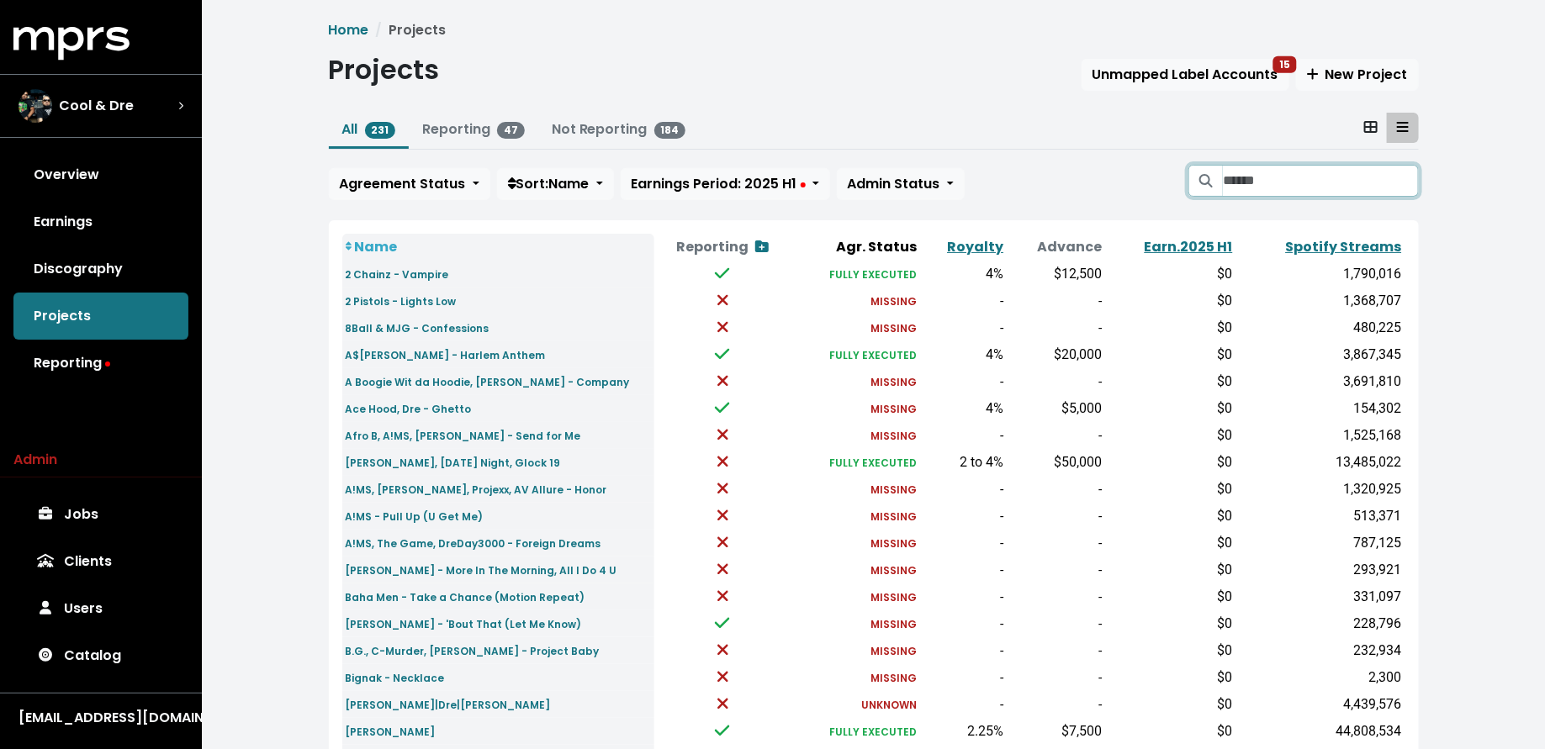
click at [1247, 183] on input "Search projects" at bounding box center [1320, 181] width 195 height 32
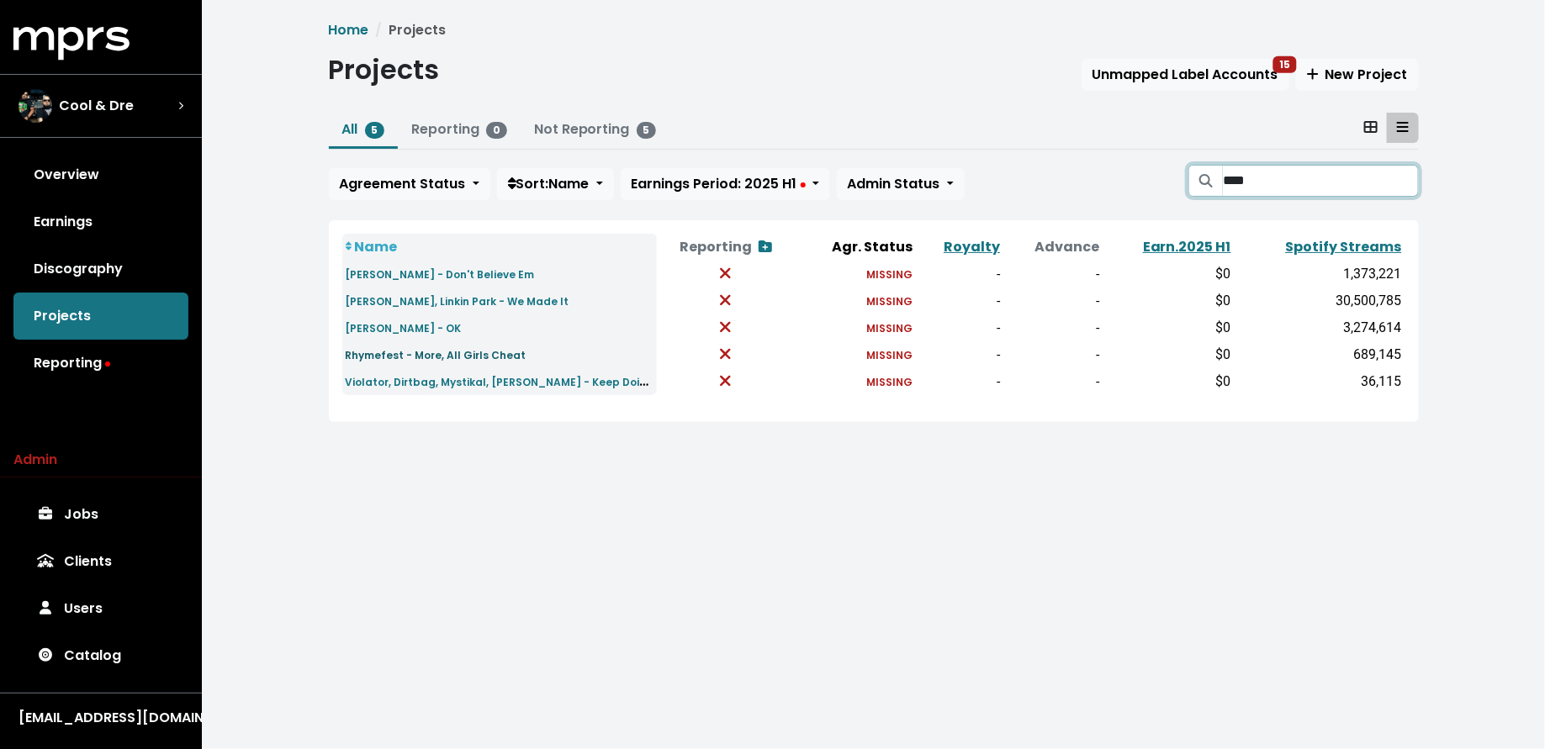
type input "****"
click at [459, 354] on small "Rhymefest - More, All Girls Cheat" at bounding box center [436, 355] width 181 height 14
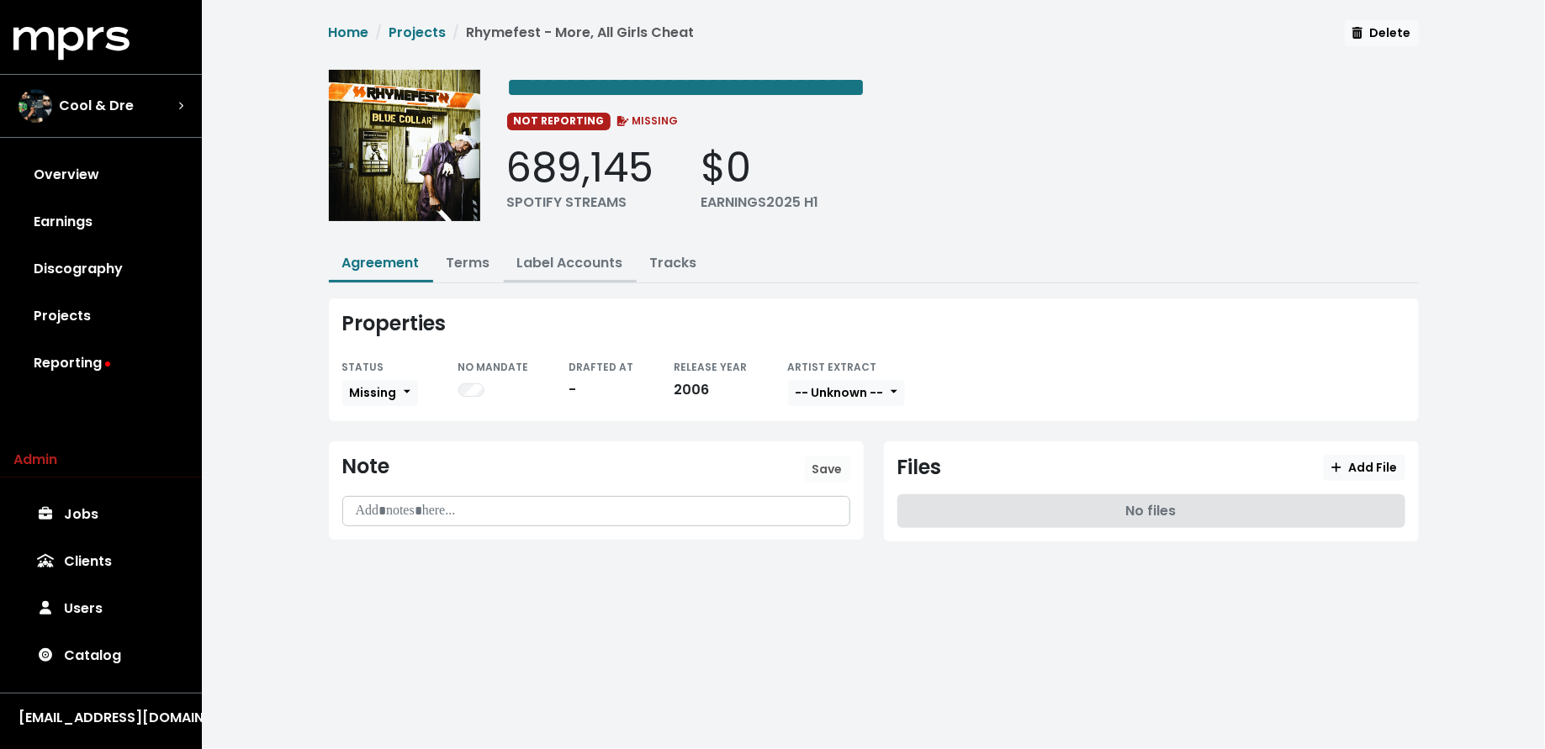
click at [547, 260] on link "Label Accounts" at bounding box center [570, 262] width 106 height 19
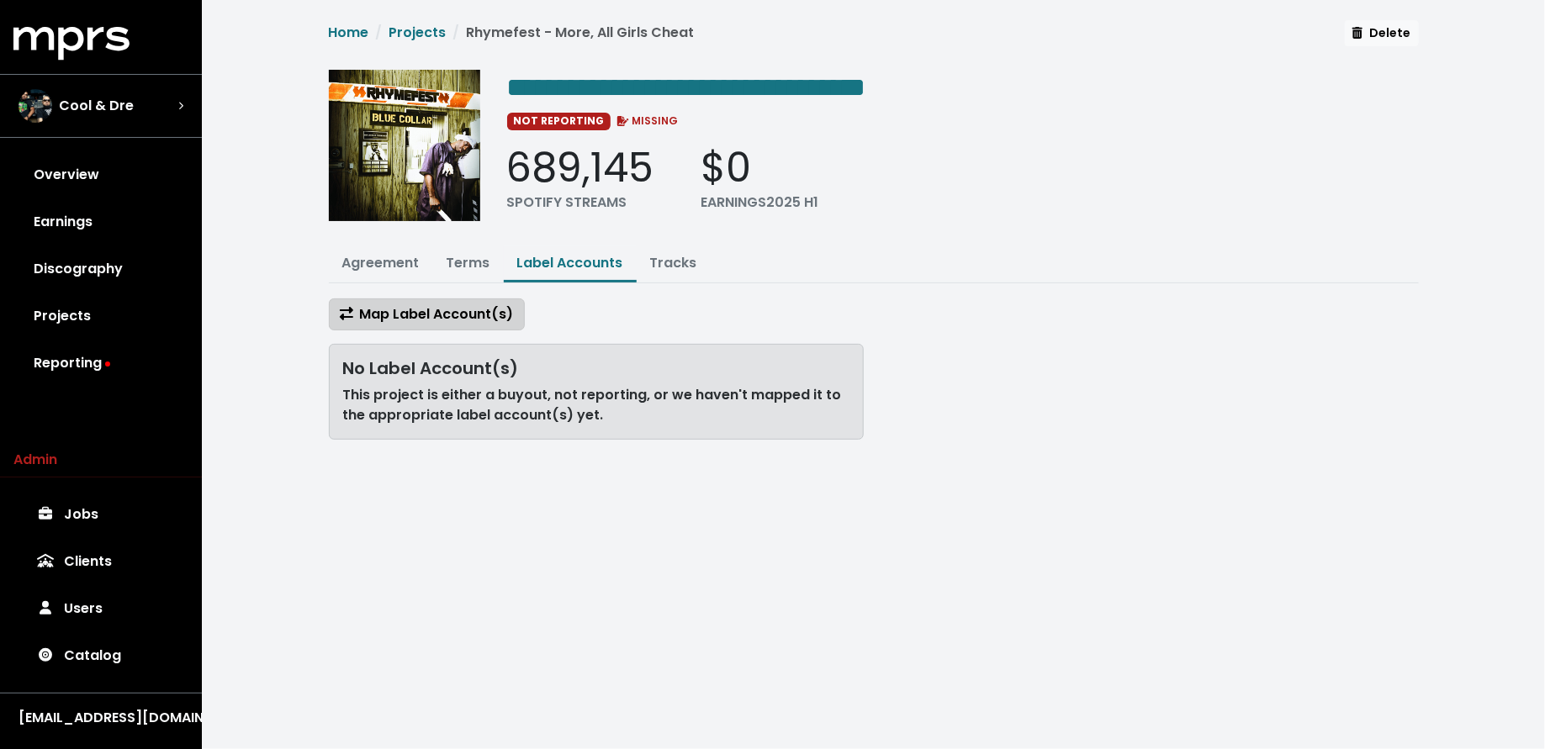
click at [457, 305] on span "Map Label Account(s)" at bounding box center [427, 313] width 174 height 19
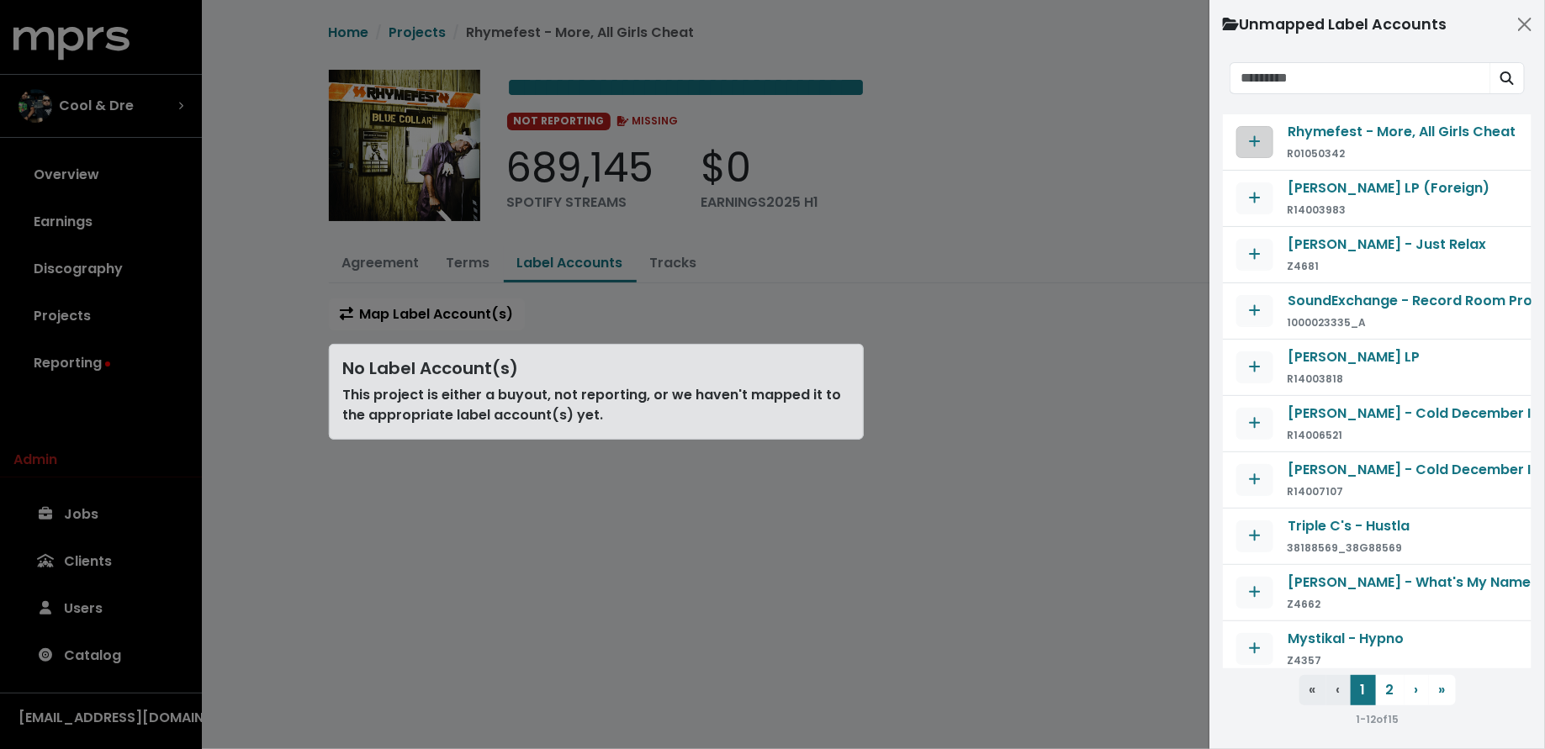
click at [1250, 156] on button "Map contract to selected agreement" at bounding box center [1254, 142] width 37 height 32
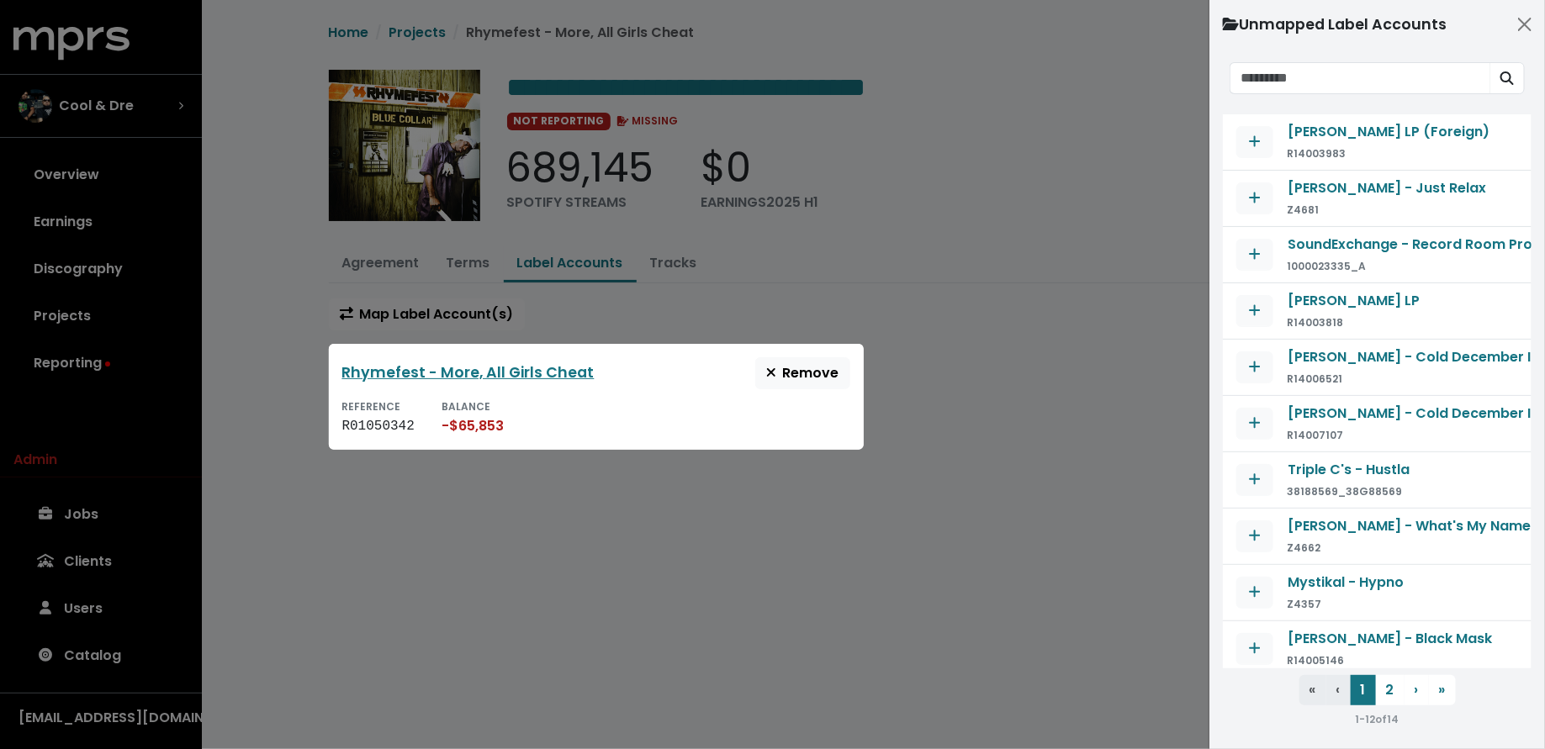
click at [754, 321] on div at bounding box center [772, 374] width 1545 height 749
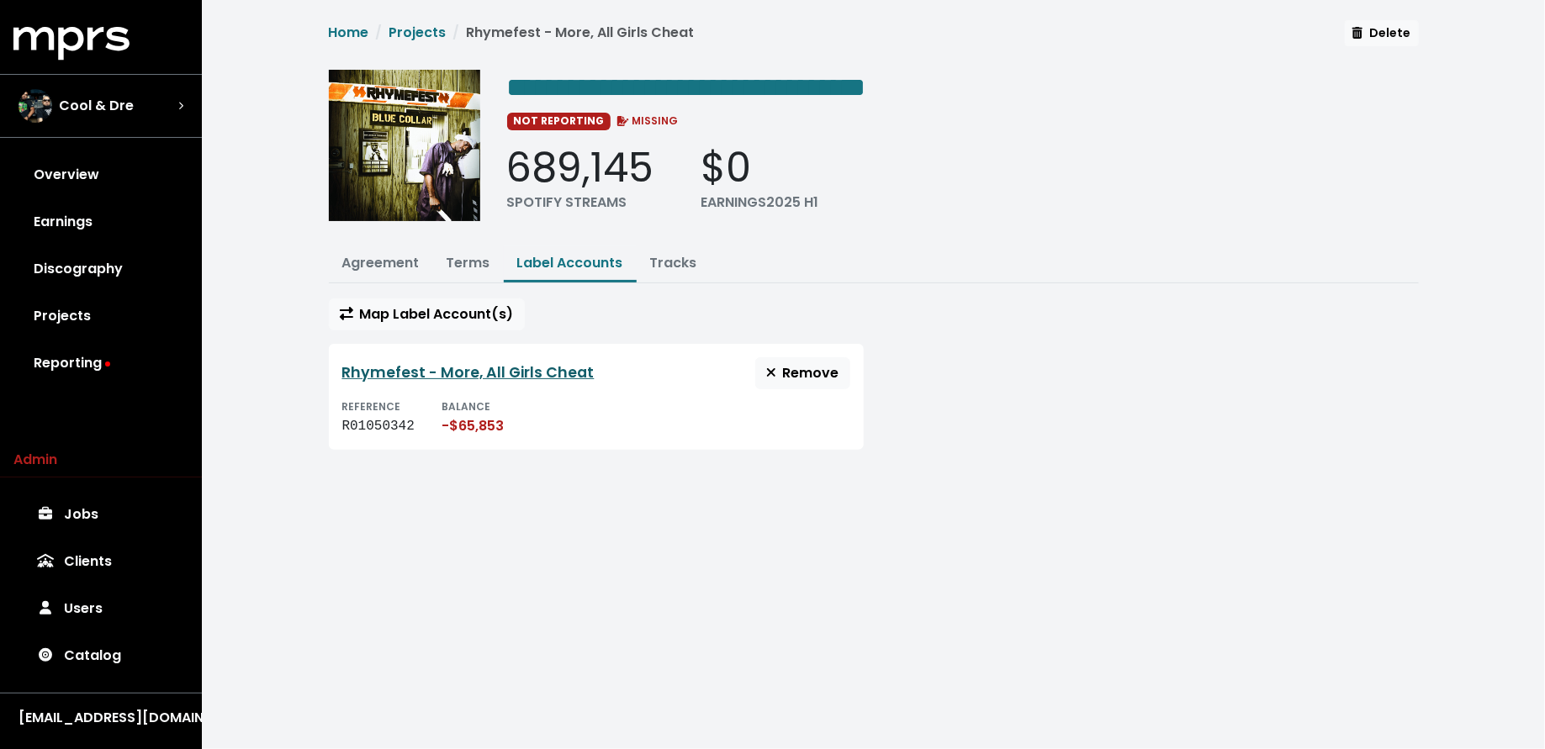
click at [558, 368] on link "Rhymefest - More, All Girls Cheat" at bounding box center [468, 372] width 252 height 20
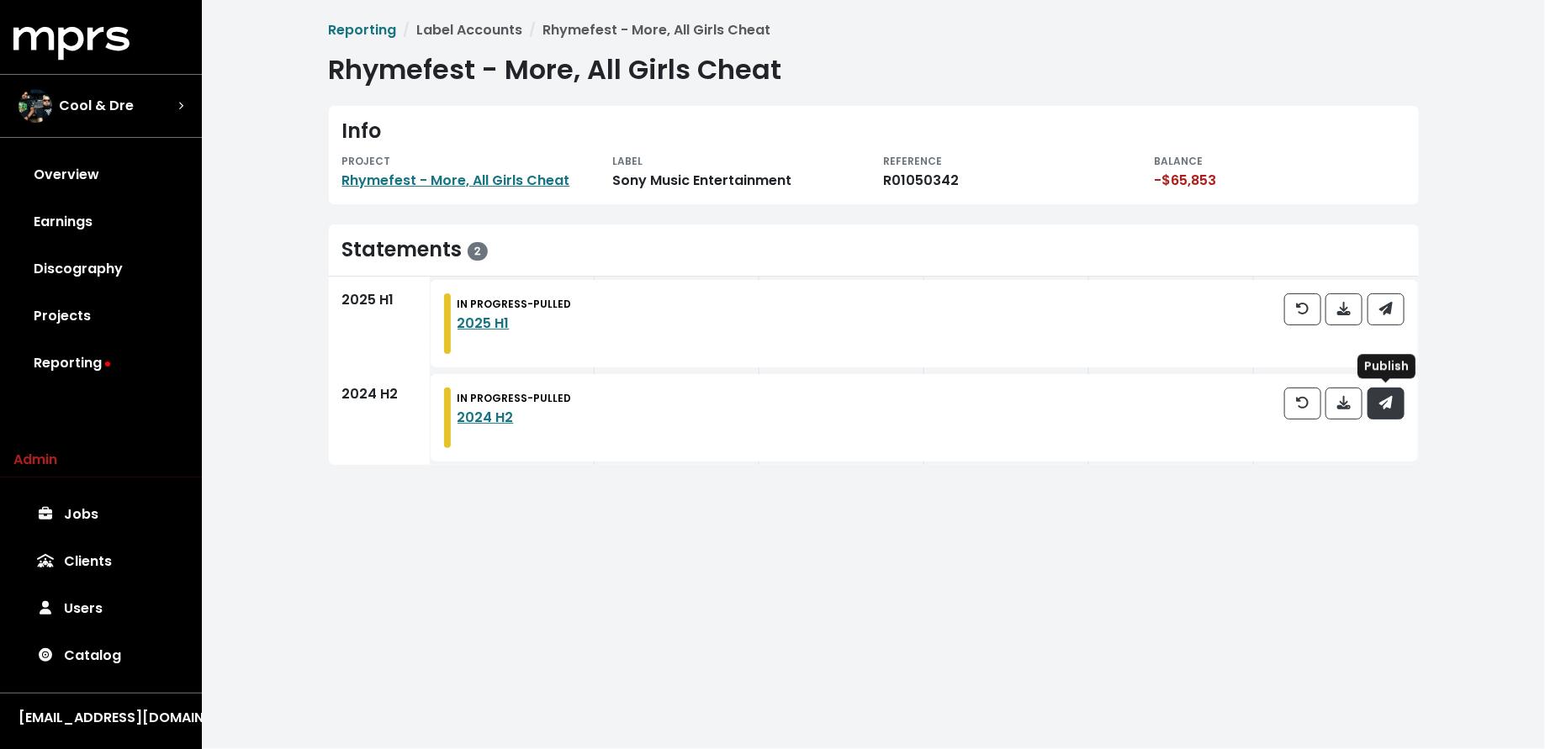
click at [1394, 404] on button "button" at bounding box center [1385, 404] width 37 height 32
click at [40, 326] on link "Projects" at bounding box center [100, 316] width 175 height 47
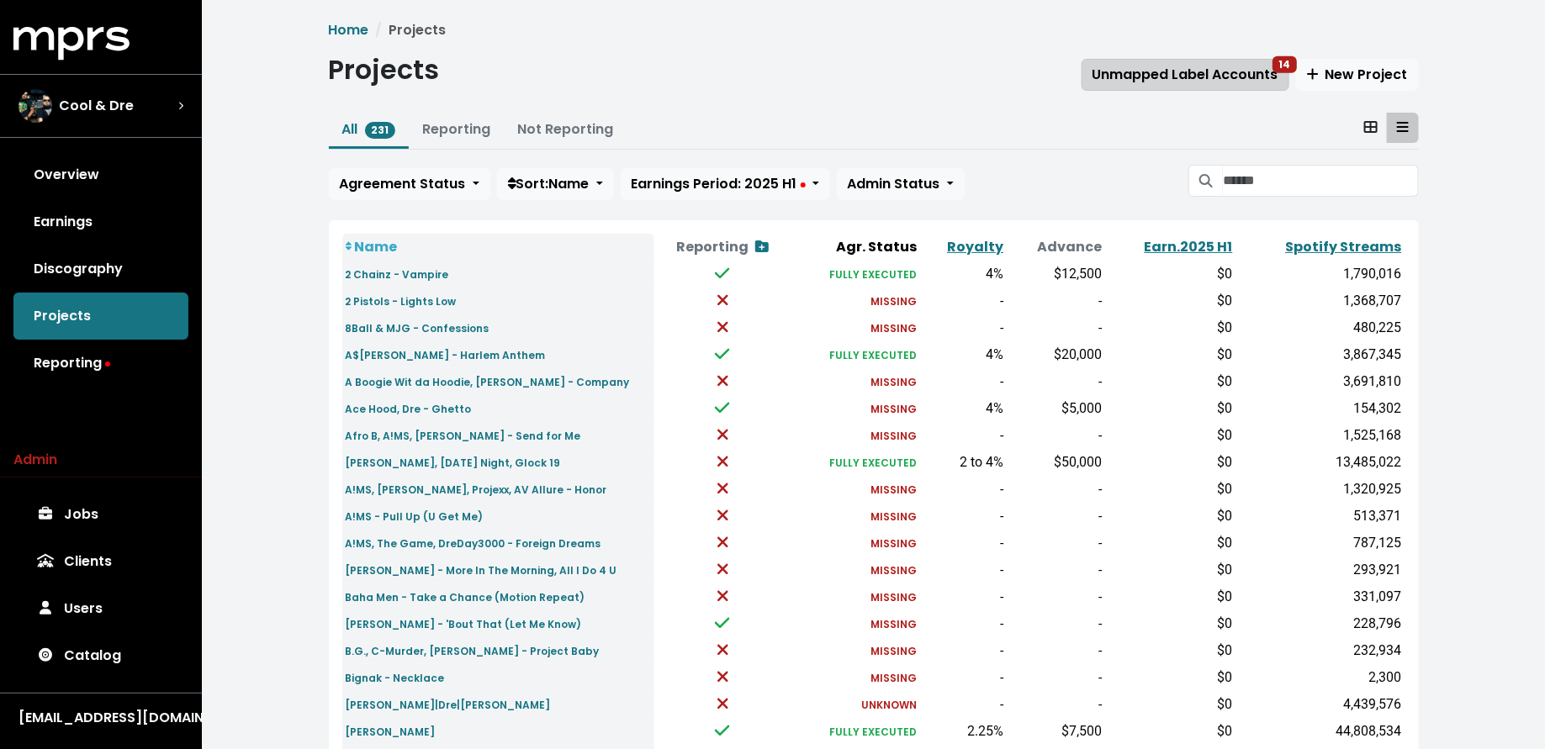
click at [1192, 65] on span "Unmapped Label Accounts 14" at bounding box center [1185, 74] width 186 height 19
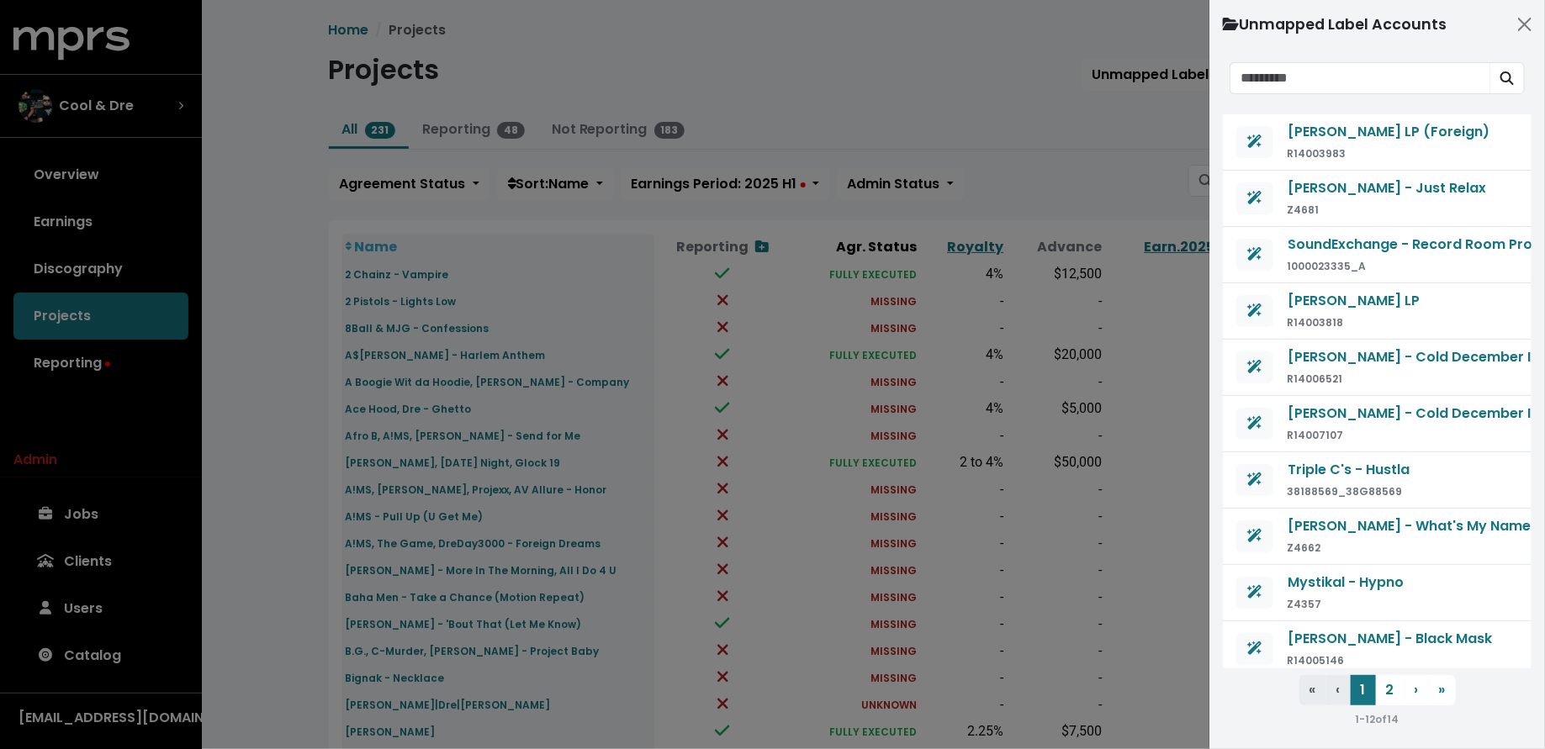
click at [1179, 114] on div at bounding box center [772, 374] width 1545 height 749
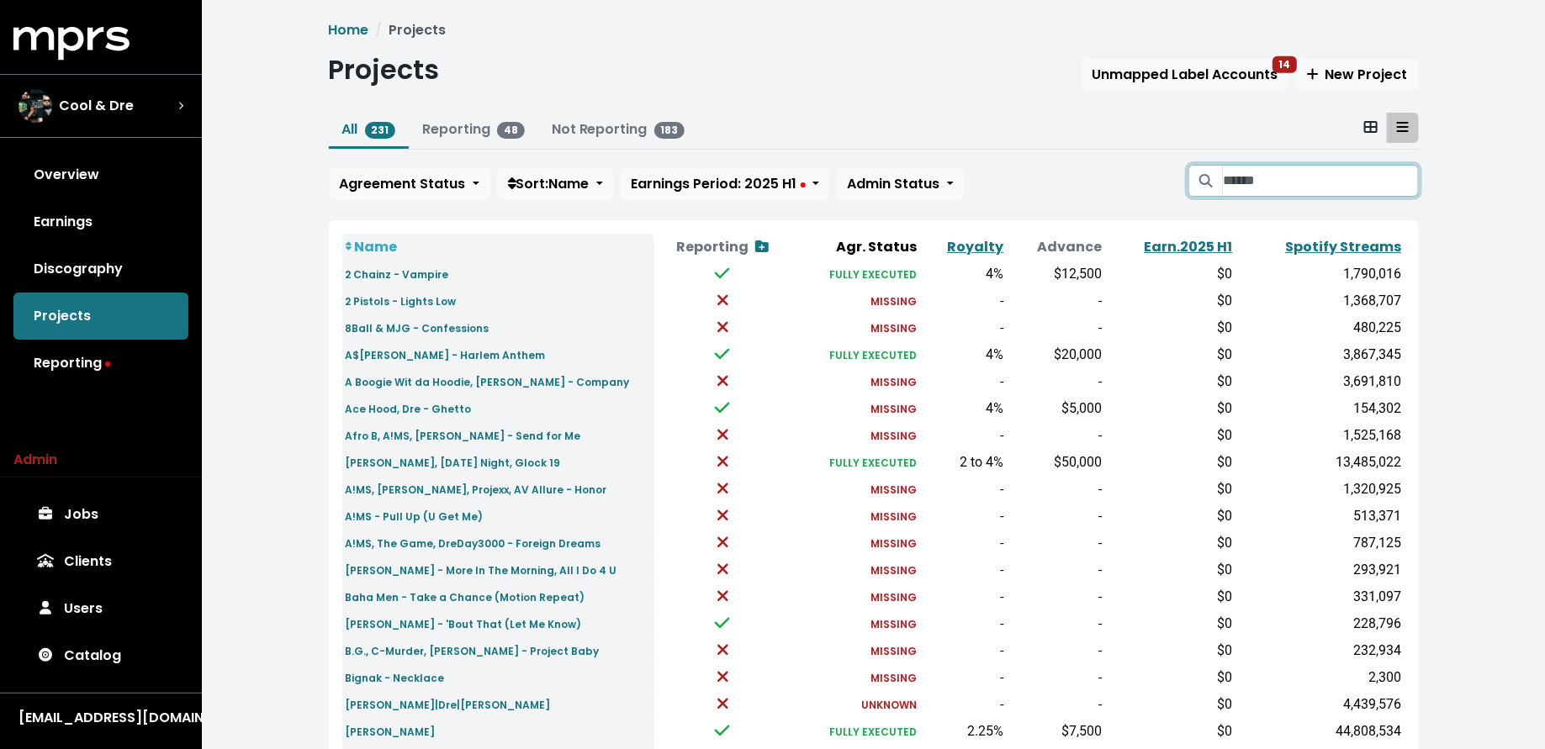
click at [1249, 165] on input "Search projects" at bounding box center [1320, 181] width 195 height 32
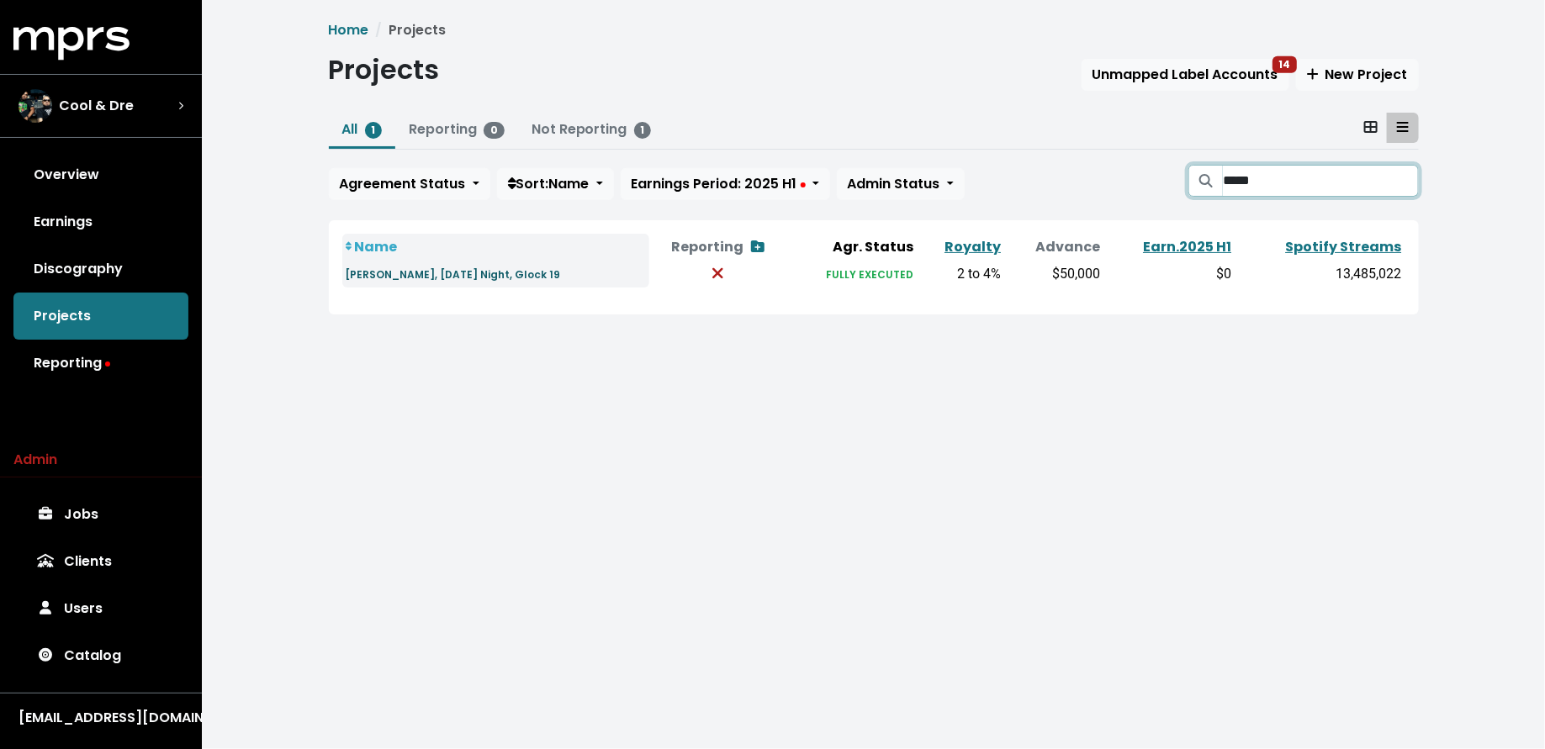
type input "*****"
click at [505, 267] on small "[PERSON_NAME], [DATE] Night, Glock 19" at bounding box center [453, 274] width 215 height 14
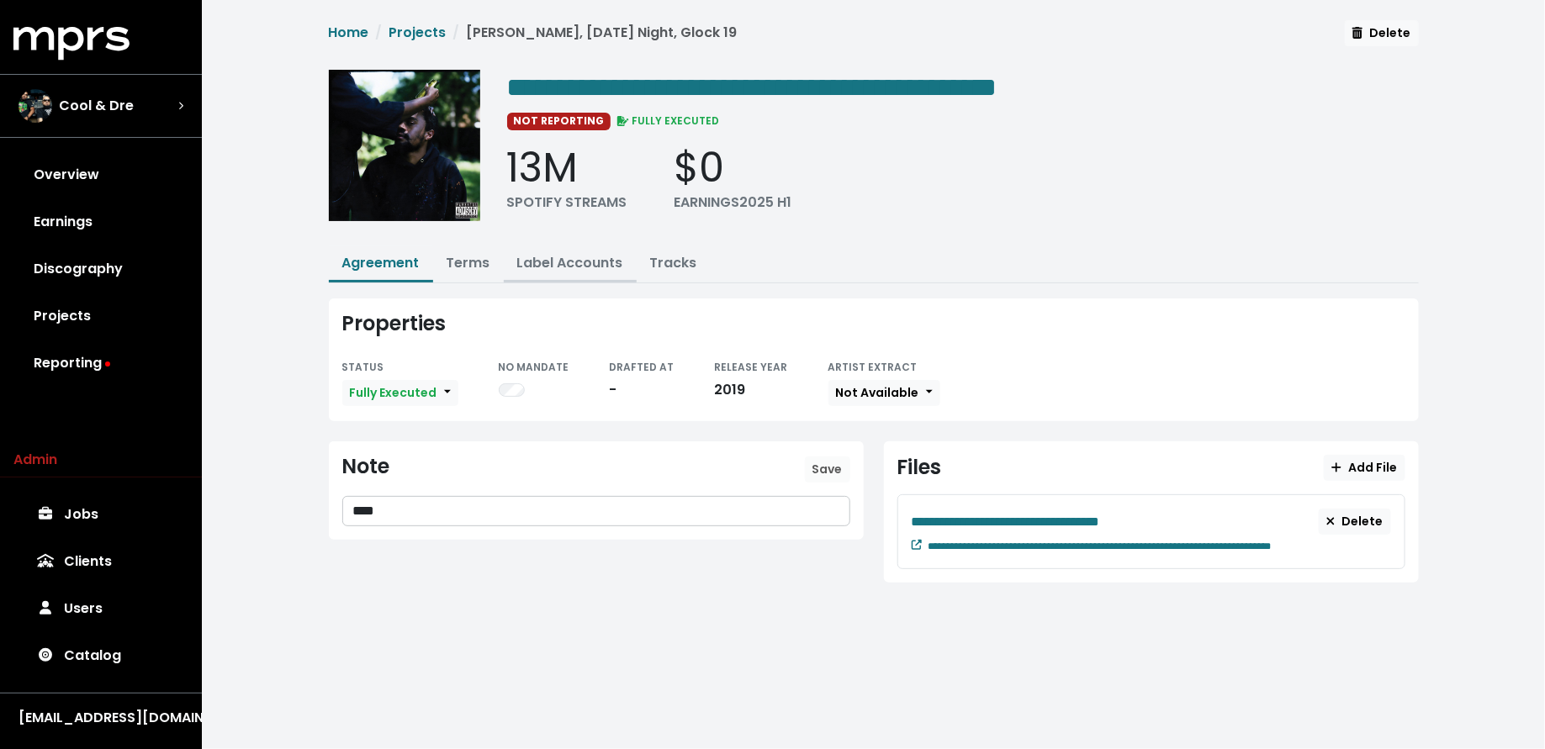
click at [549, 248] on button "Label Accounts" at bounding box center [570, 264] width 133 height 36
click at [566, 260] on link "Label Accounts" at bounding box center [570, 262] width 106 height 19
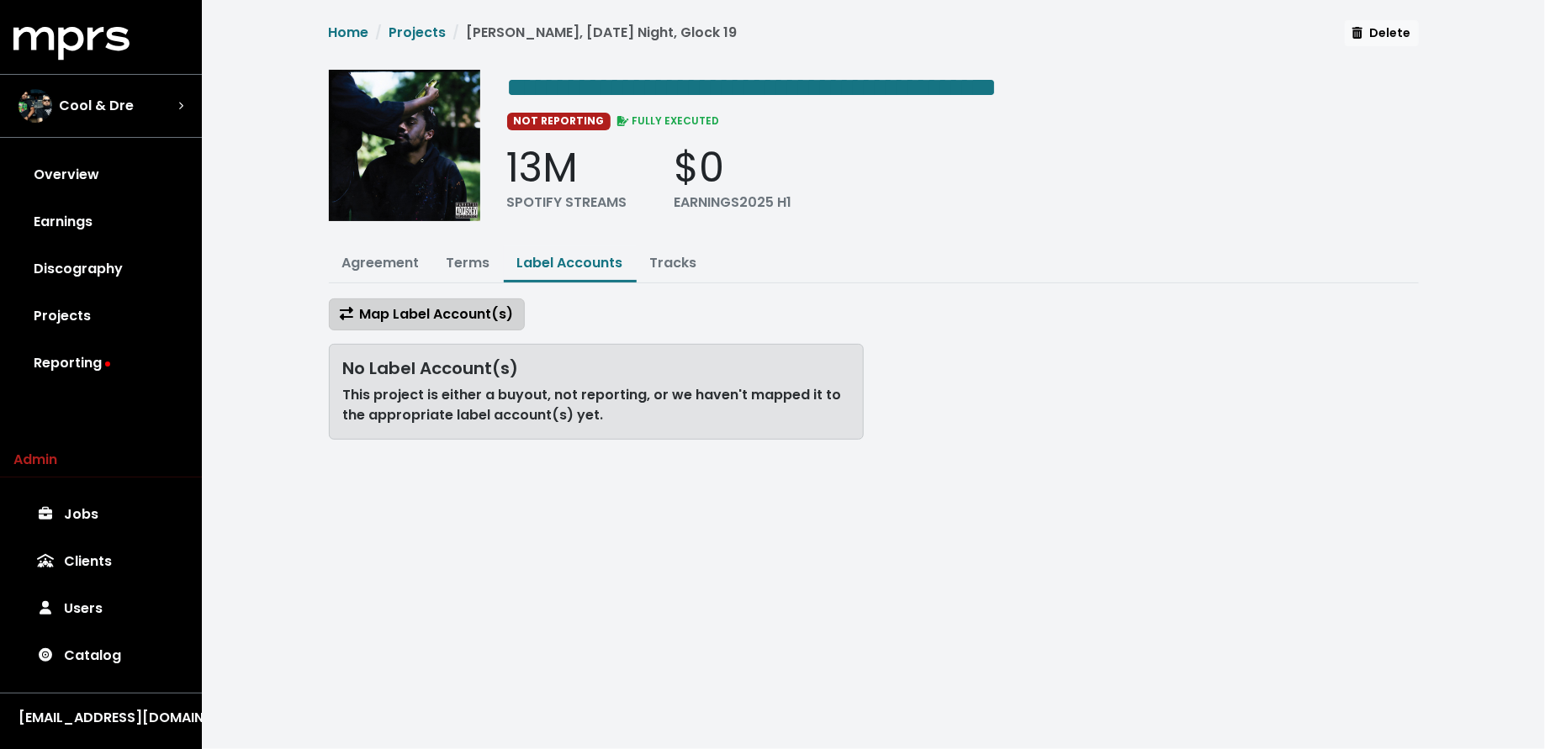
click at [465, 306] on span "Map Label Account(s)" at bounding box center [427, 313] width 174 height 19
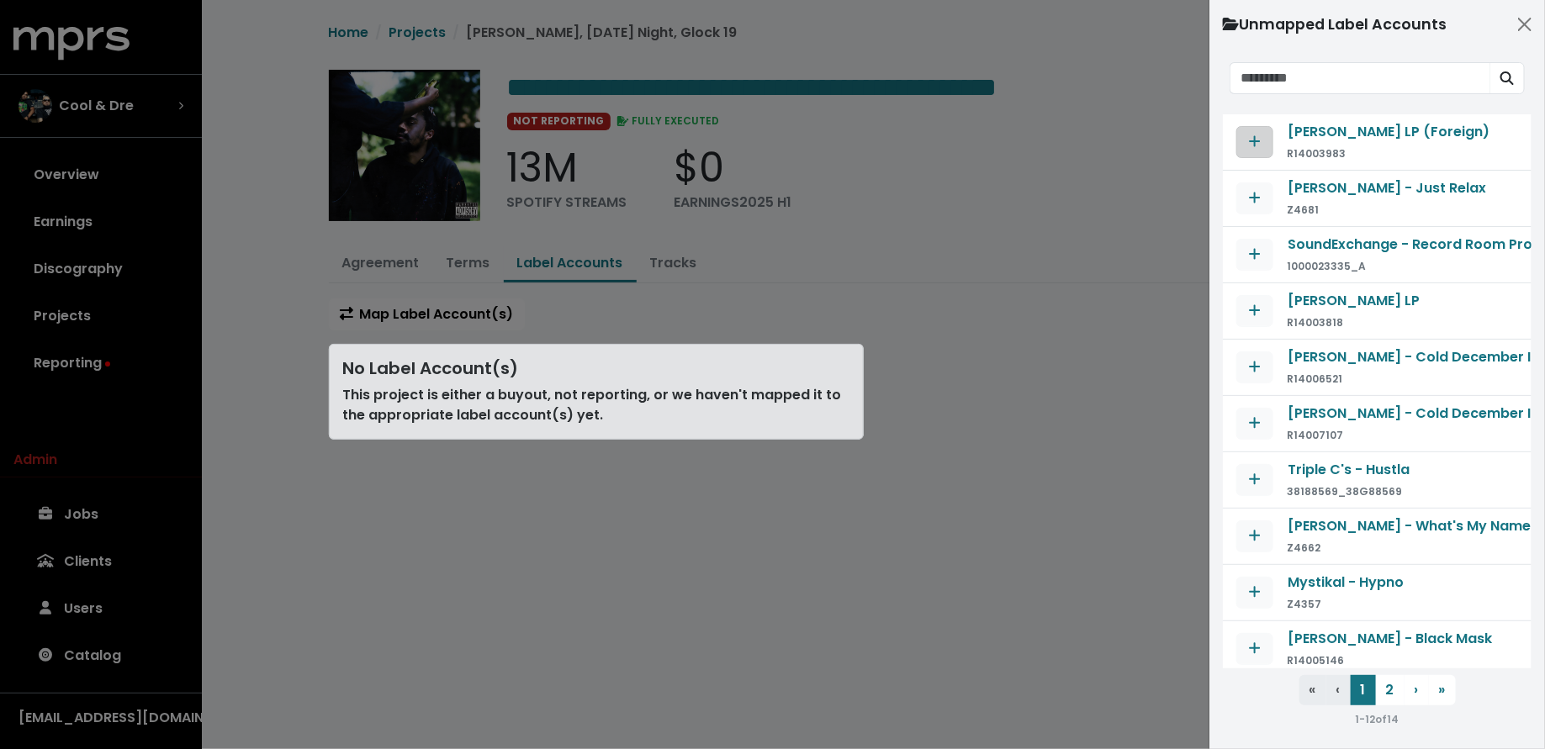
click at [1255, 138] on icon "Map contract to selected agreement" at bounding box center [1255, 141] width 12 height 13
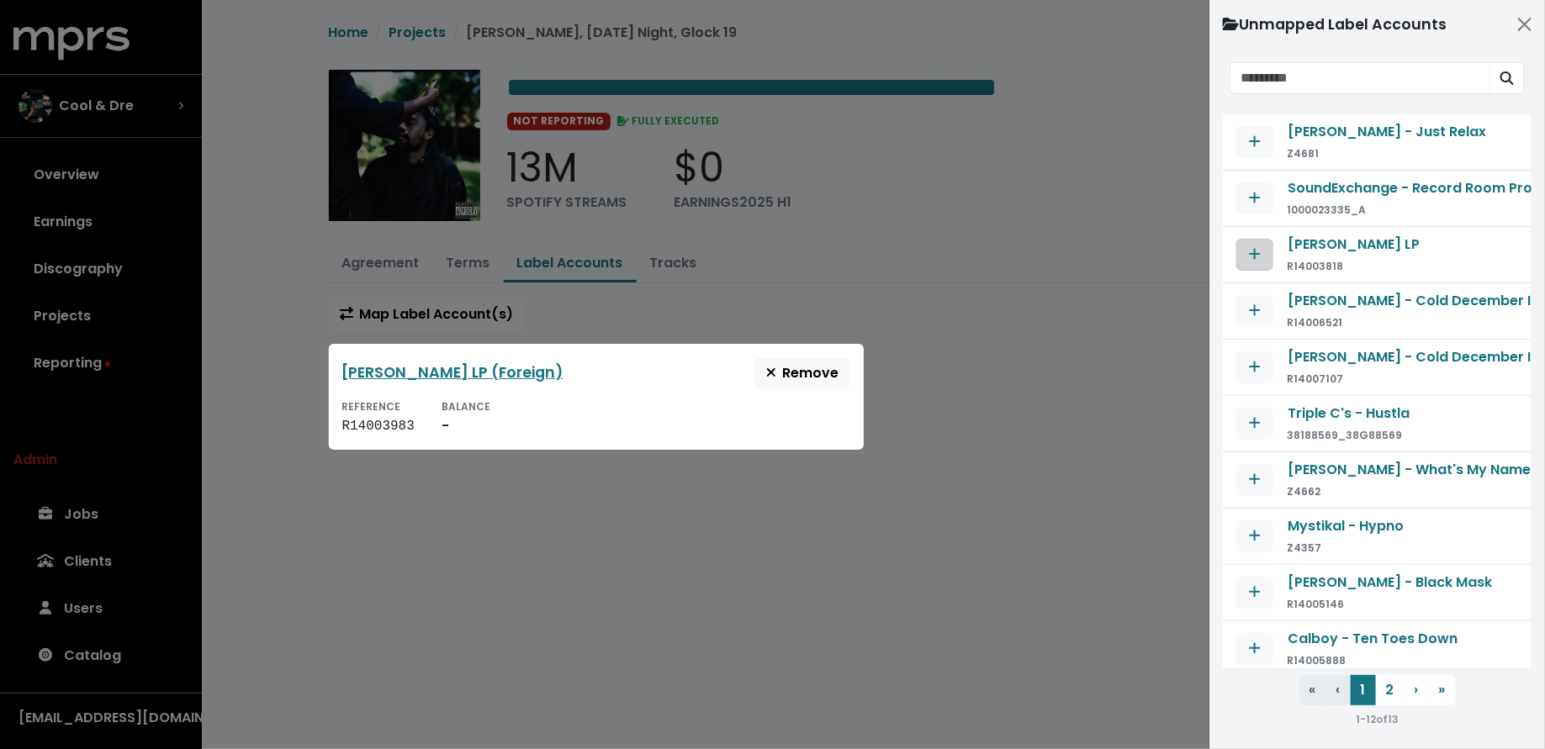
click at [1249, 265] on button "Map contract to selected agreement" at bounding box center [1254, 255] width 37 height 32
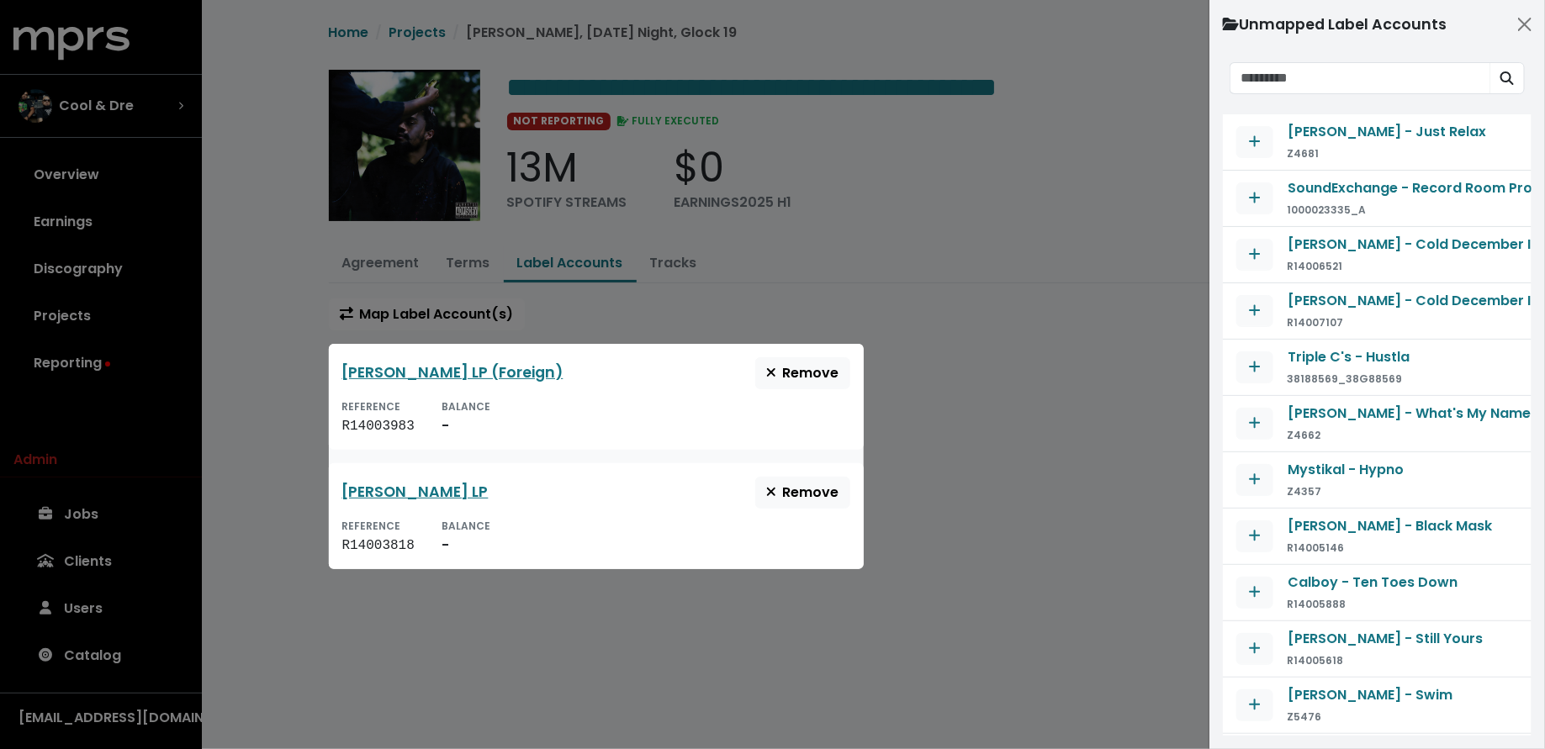
click at [1059, 422] on div at bounding box center [772, 374] width 1545 height 749
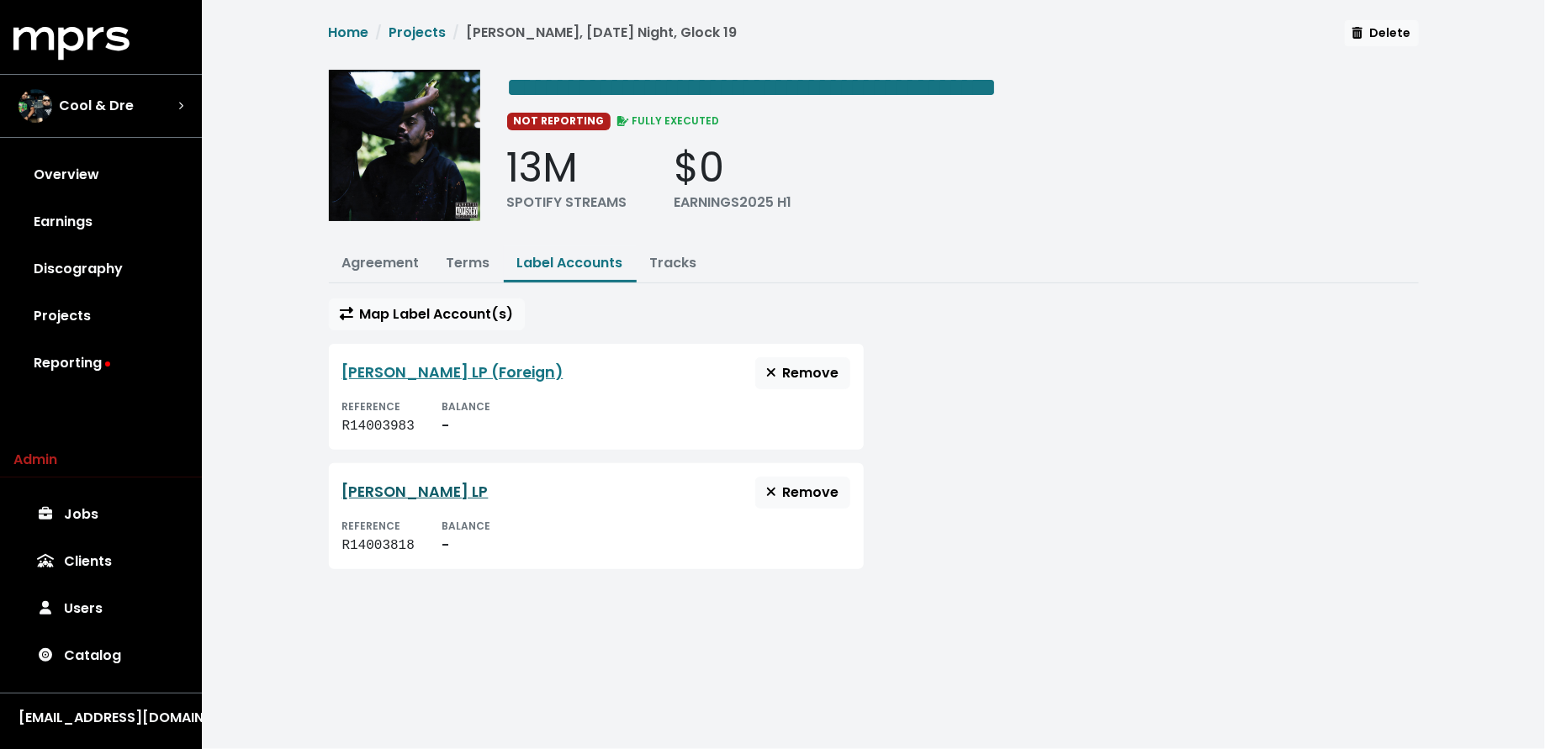
click at [478, 482] on link "[PERSON_NAME] LP" at bounding box center [415, 492] width 146 height 20
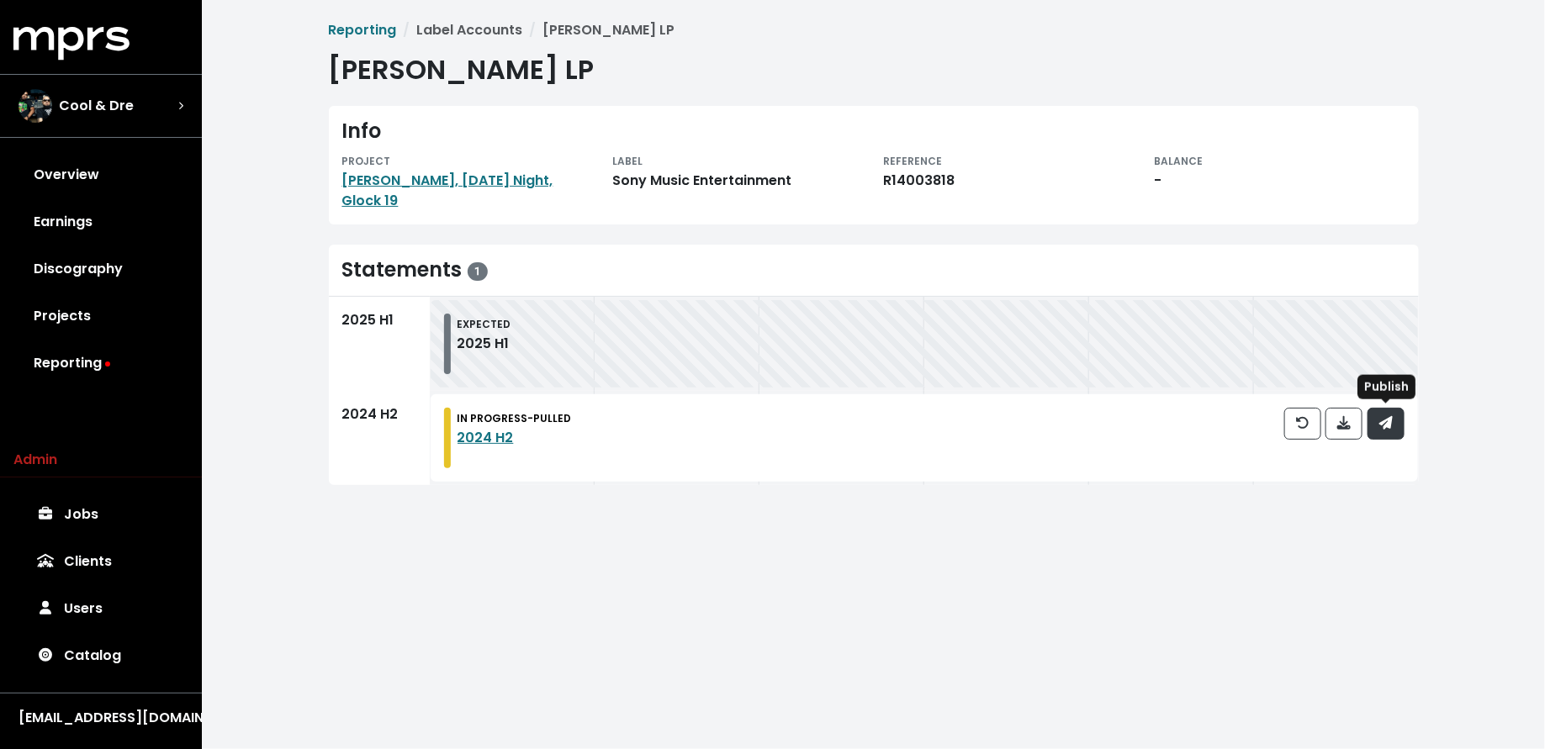
click at [1380, 426] on icon "button" at bounding box center [1385, 422] width 13 height 13
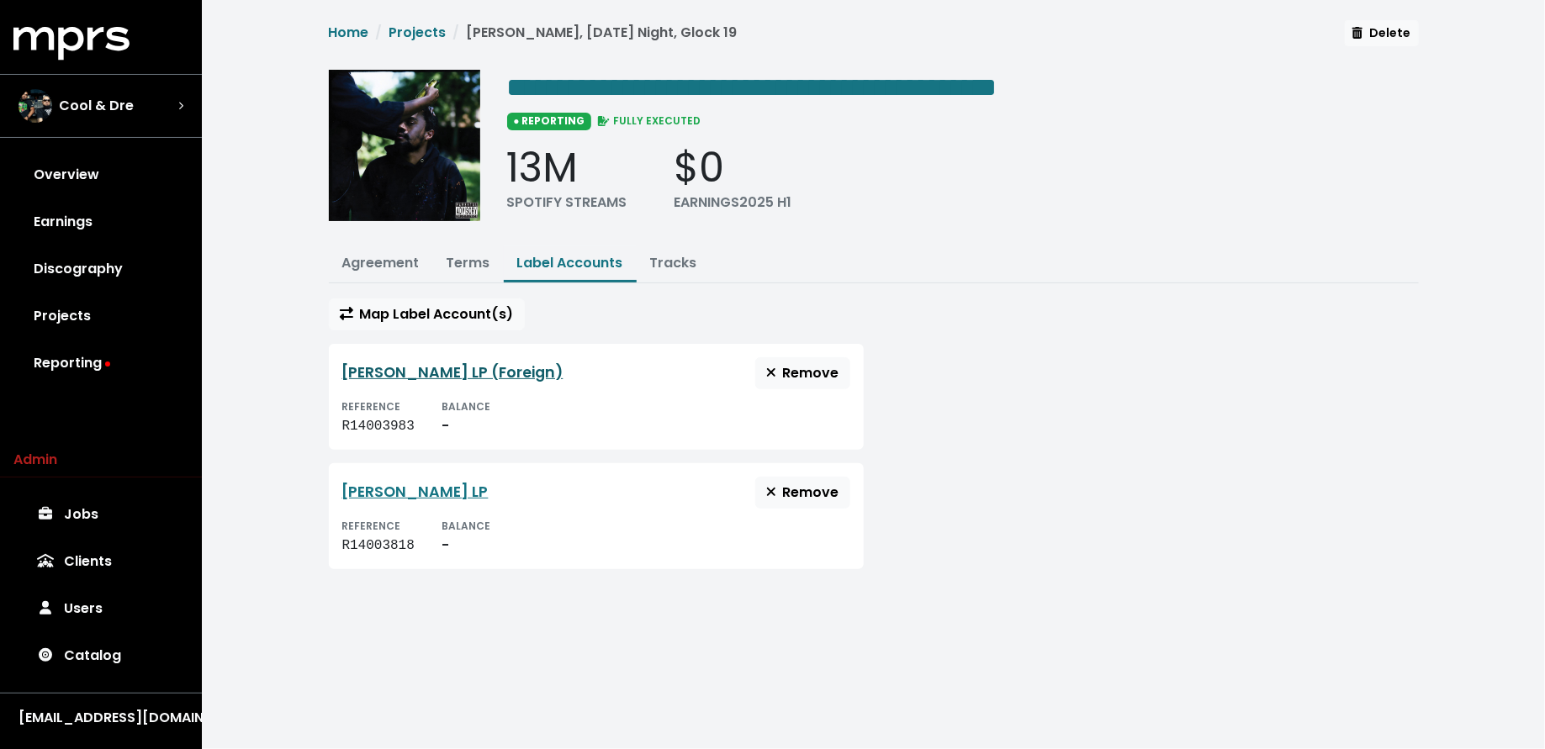
click at [563, 371] on link "[PERSON_NAME] LP (Foreign)" at bounding box center [452, 372] width 221 height 20
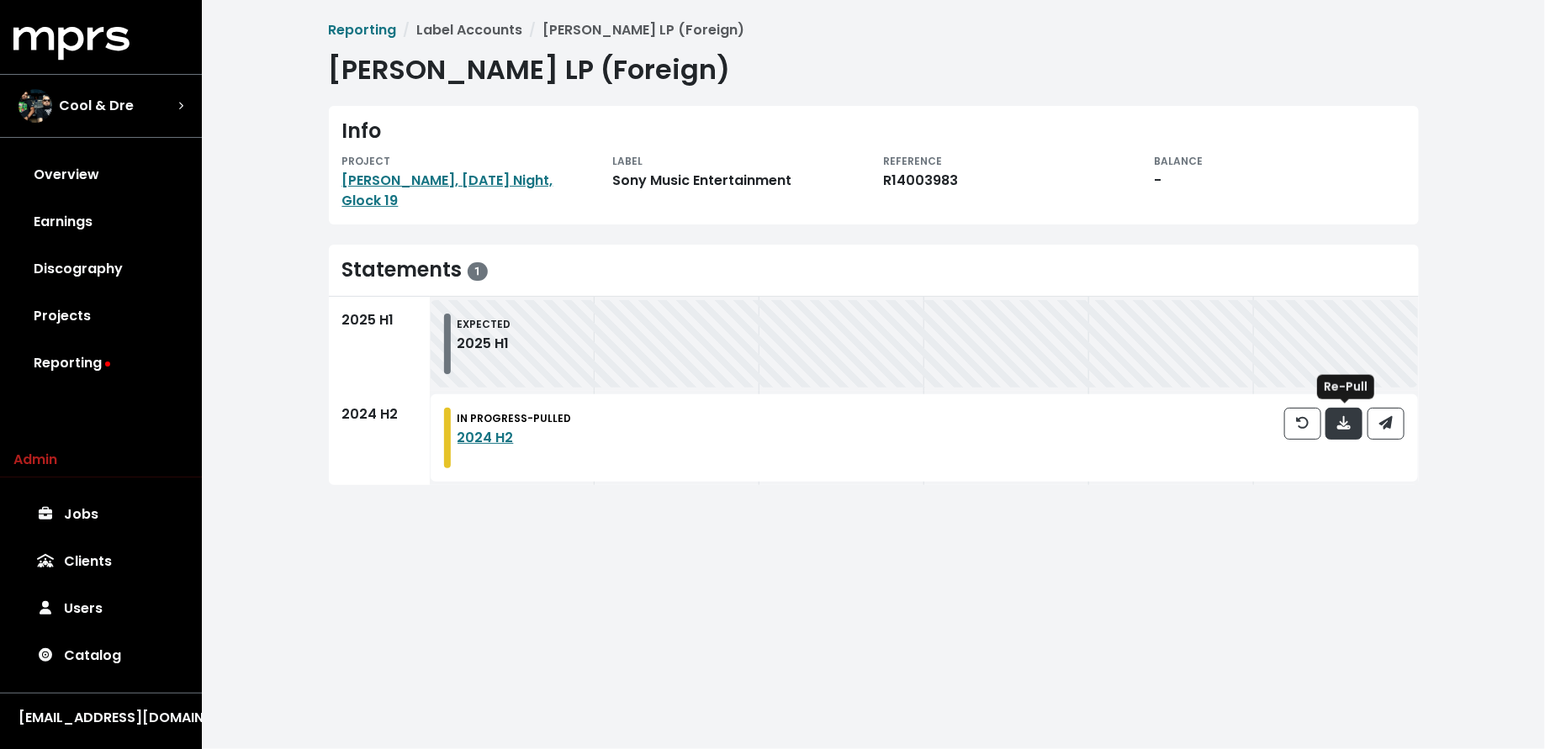
click at [1342, 425] on icon "button" at bounding box center [1343, 422] width 13 height 13
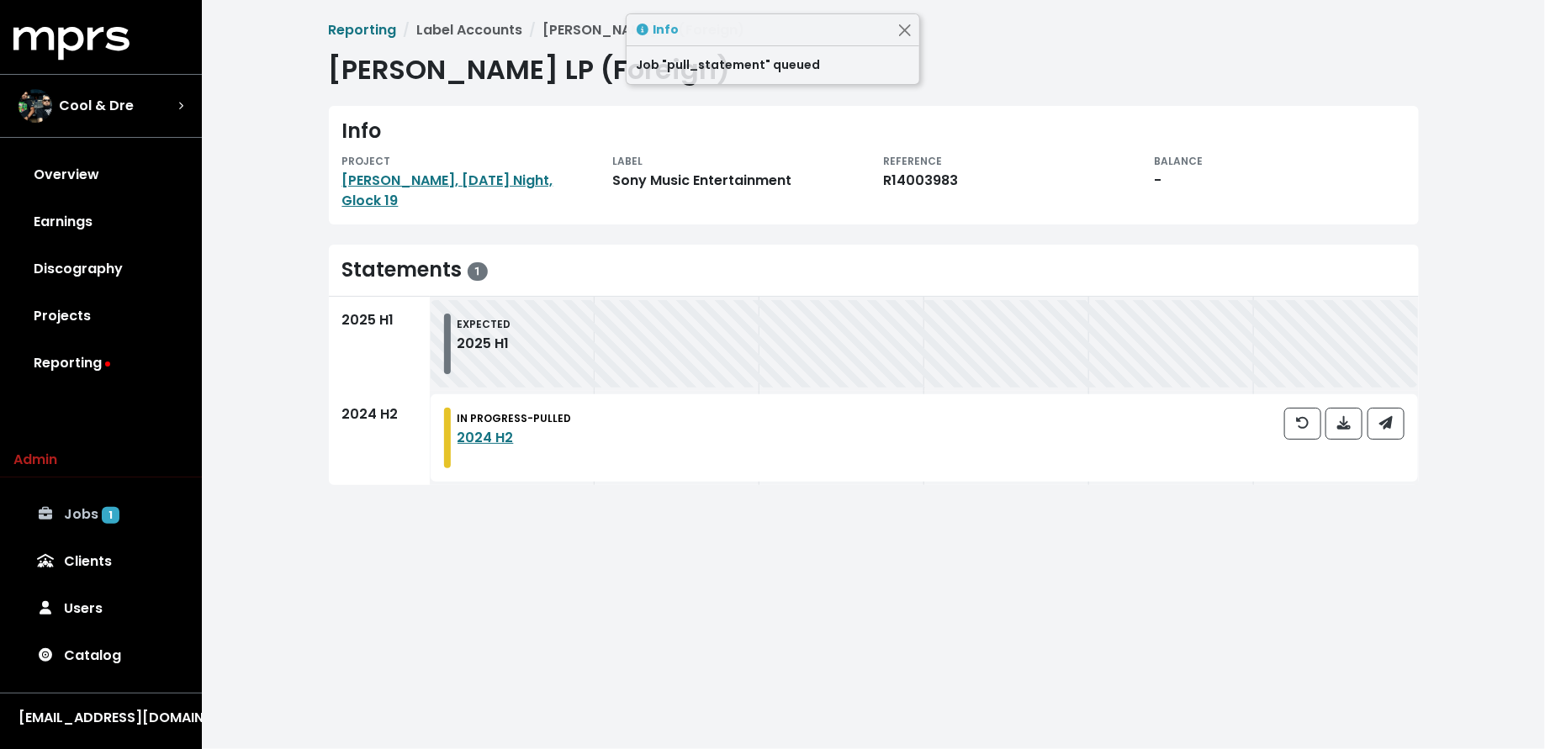
click at [88, 528] on link "Jobs 1" at bounding box center [100, 514] width 175 height 47
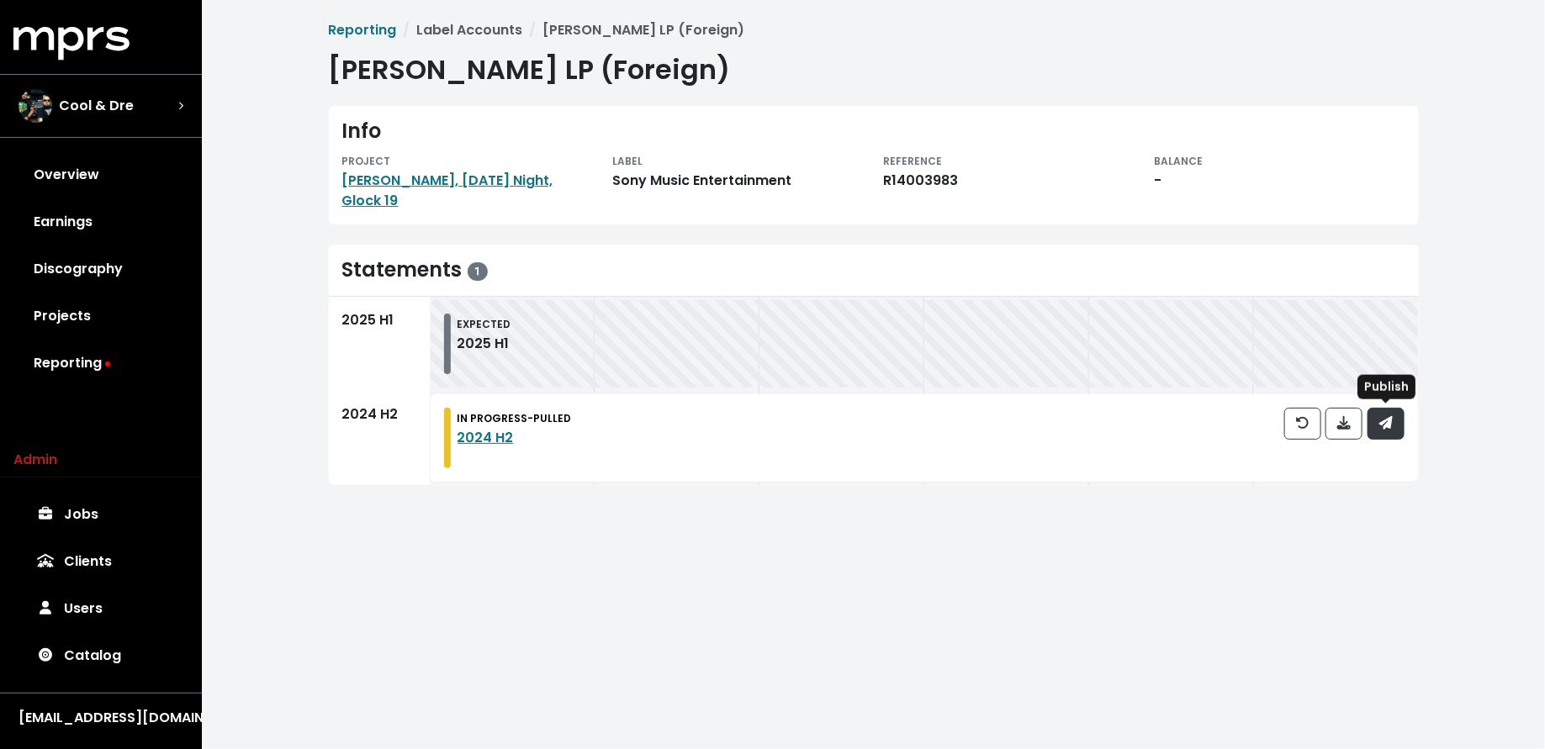
click at [1373, 422] on button "button" at bounding box center [1385, 424] width 37 height 32
click at [105, 282] on link "Discography" at bounding box center [100, 269] width 175 height 47
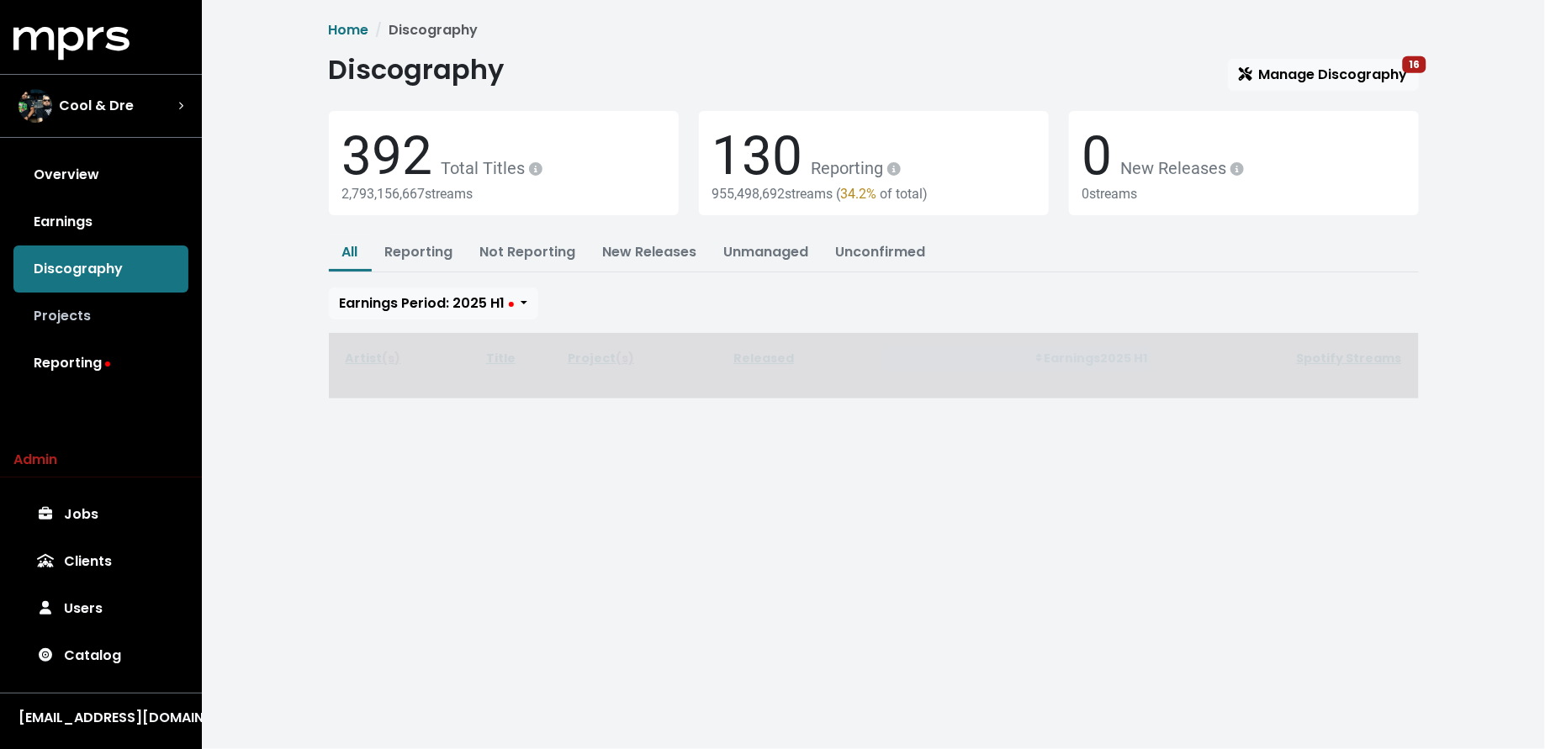
click at [97, 316] on link "Projects" at bounding box center [100, 316] width 175 height 47
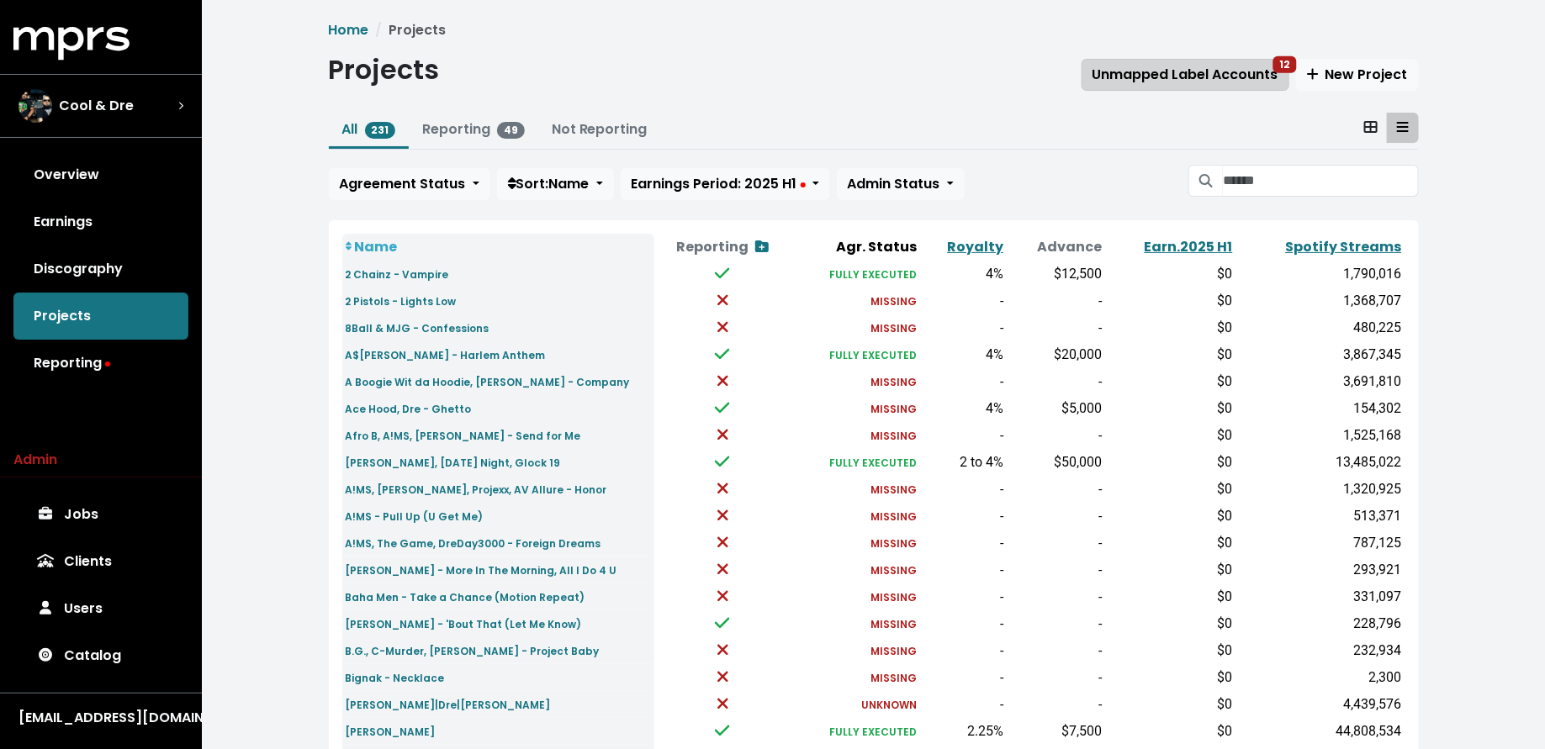
click at [1179, 74] on span "Unmapped Label Accounts 12" at bounding box center [1185, 74] width 186 height 19
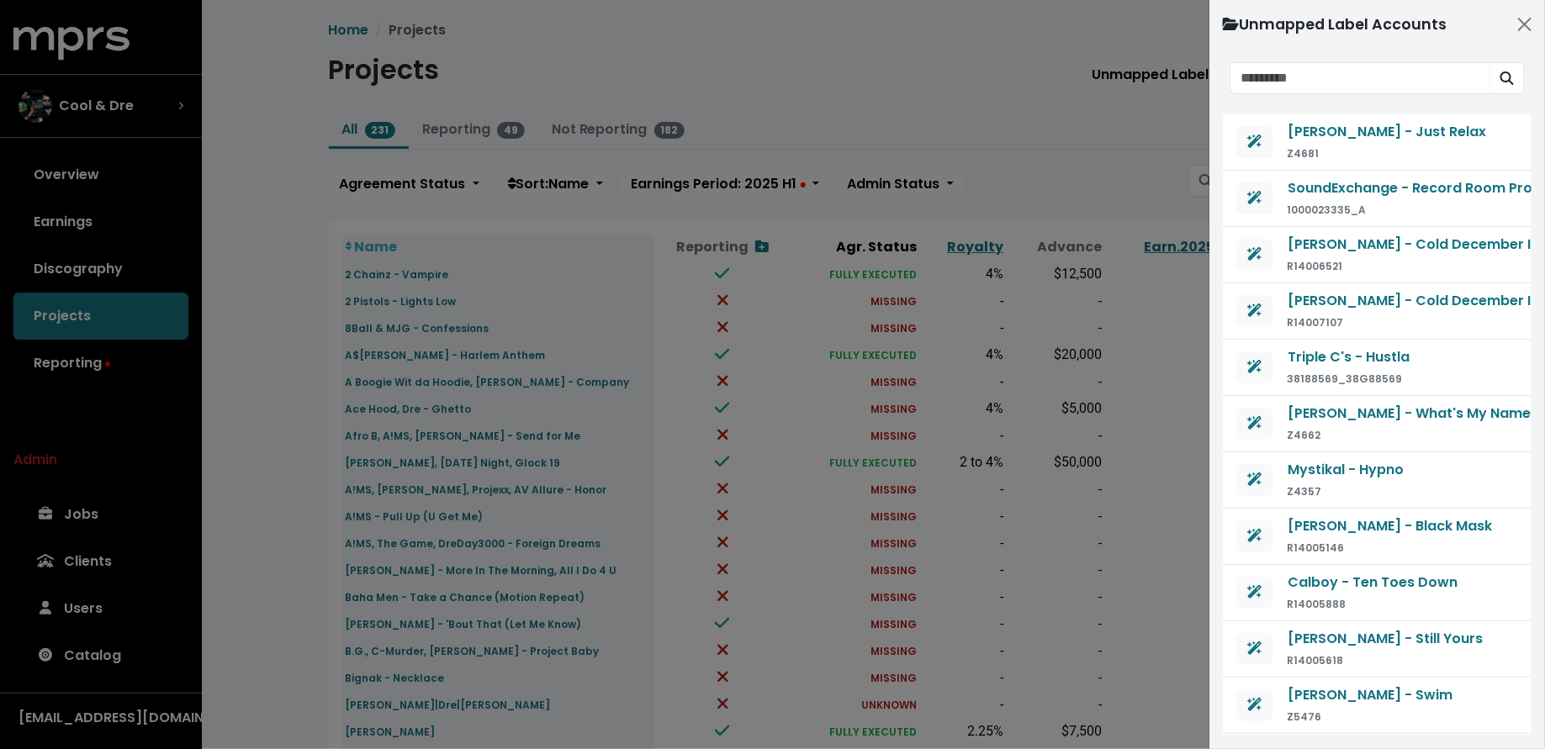
click at [1132, 136] on div at bounding box center [772, 374] width 1545 height 749
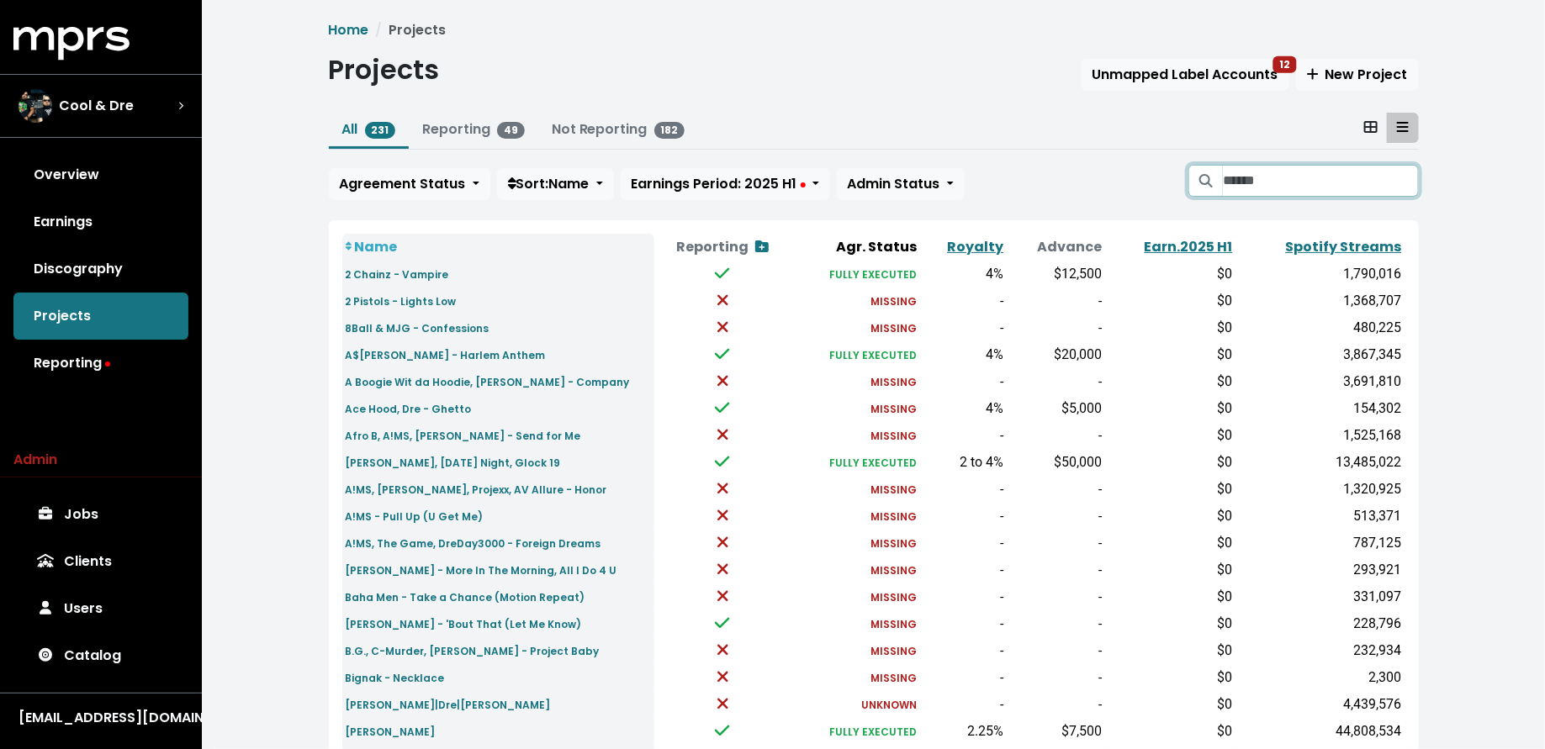
click at [1268, 179] on input "Search projects" at bounding box center [1320, 181] width 195 height 32
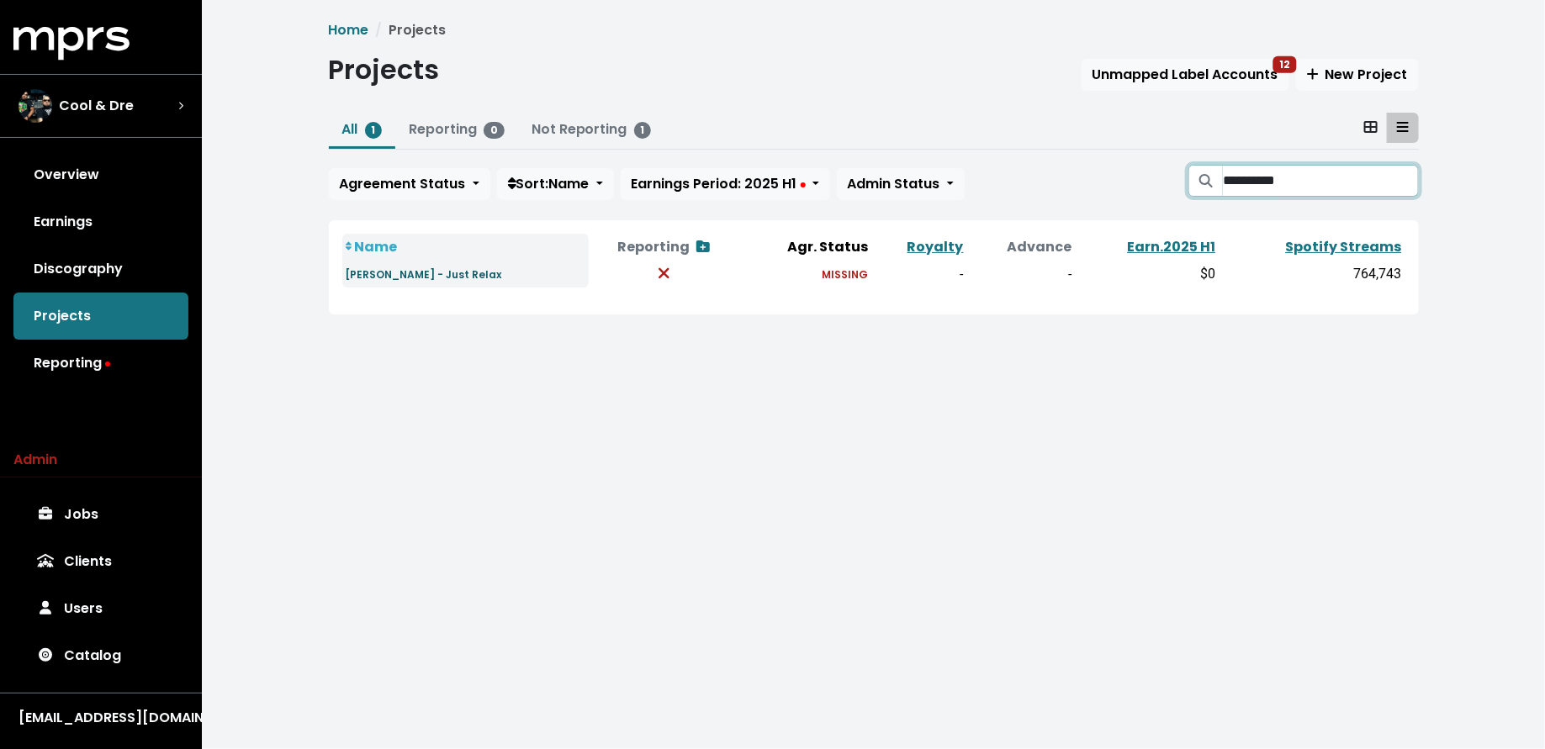
type input "**********"
click at [378, 280] on small "[PERSON_NAME] - Just Relax" at bounding box center [424, 274] width 156 height 14
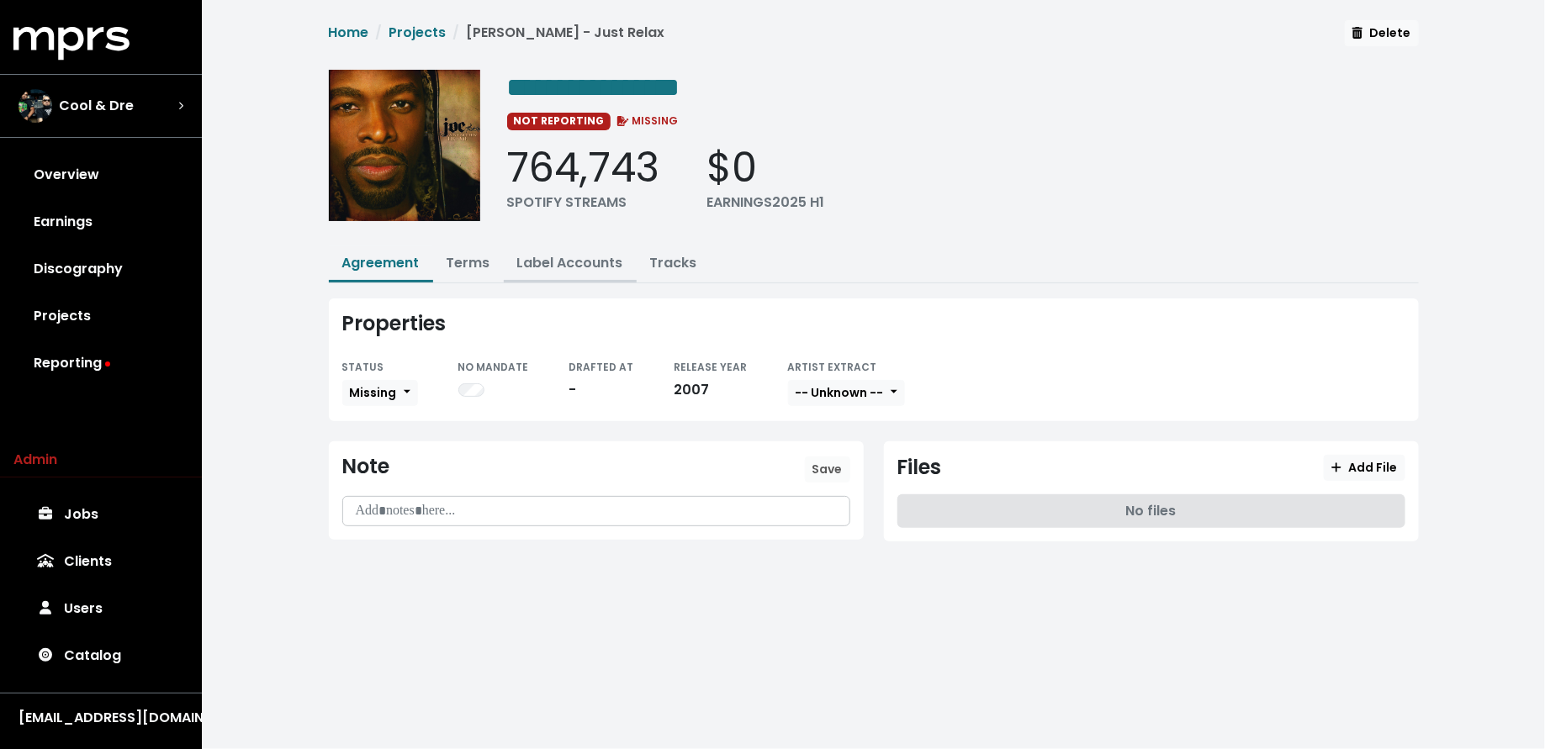
click at [566, 261] on link "Label Accounts" at bounding box center [570, 262] width 106 height 19
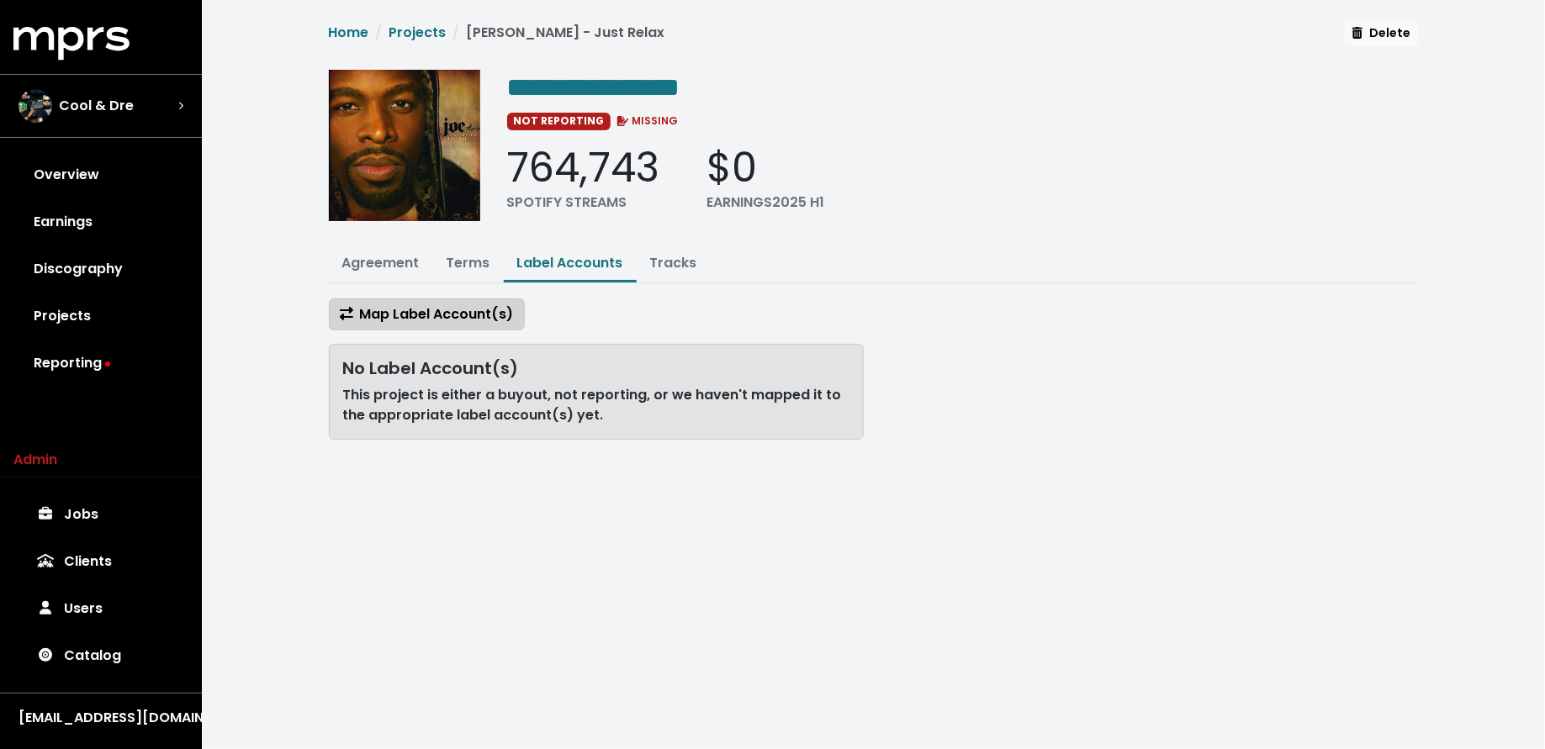
click at [468, 317] on span "Map Label Account(s)" at bounding box center [427, 313] width 174 height 19
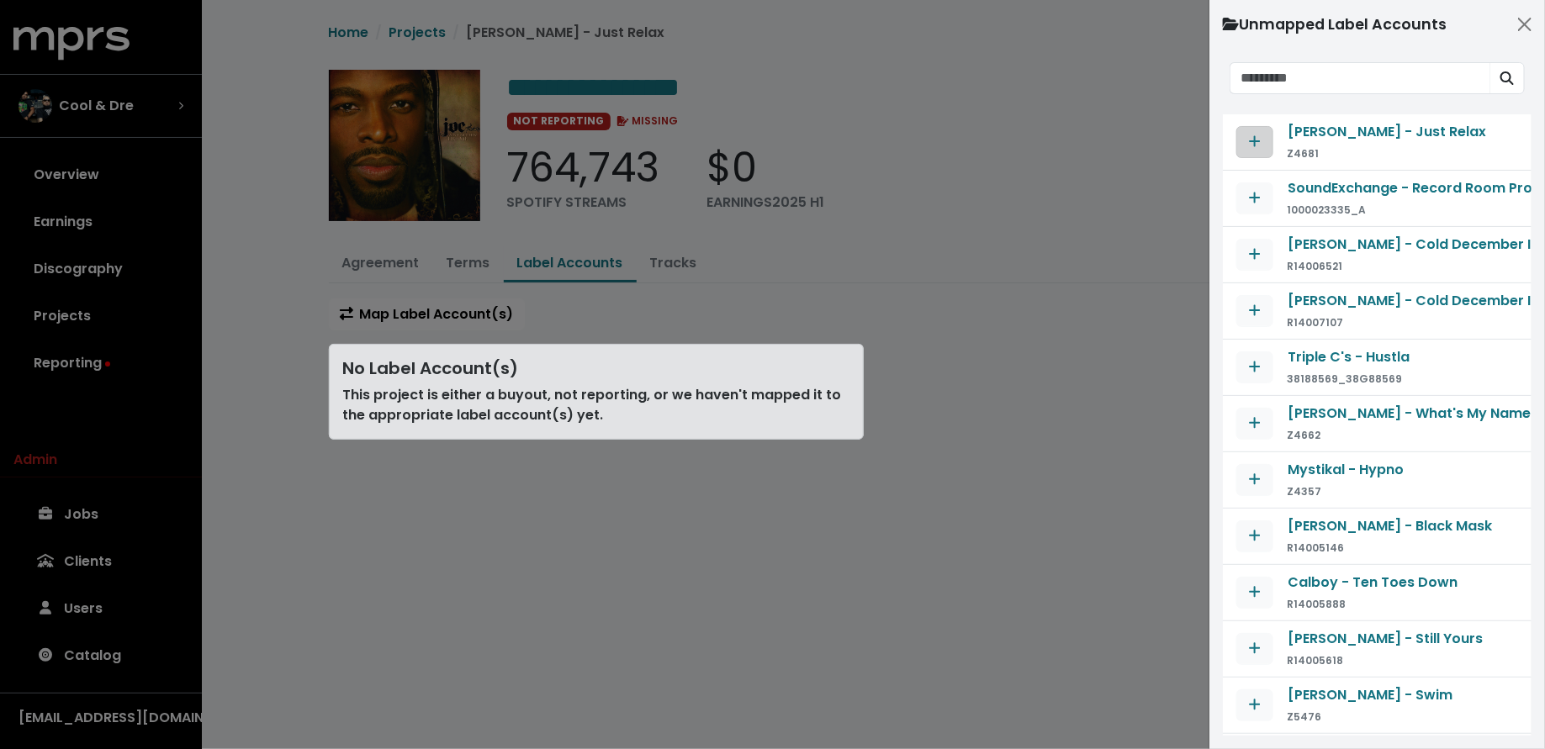
click at [1250, 138] on icon "Map contract to selected agreement" at bounding box center [1255, 141] width 12 height 13
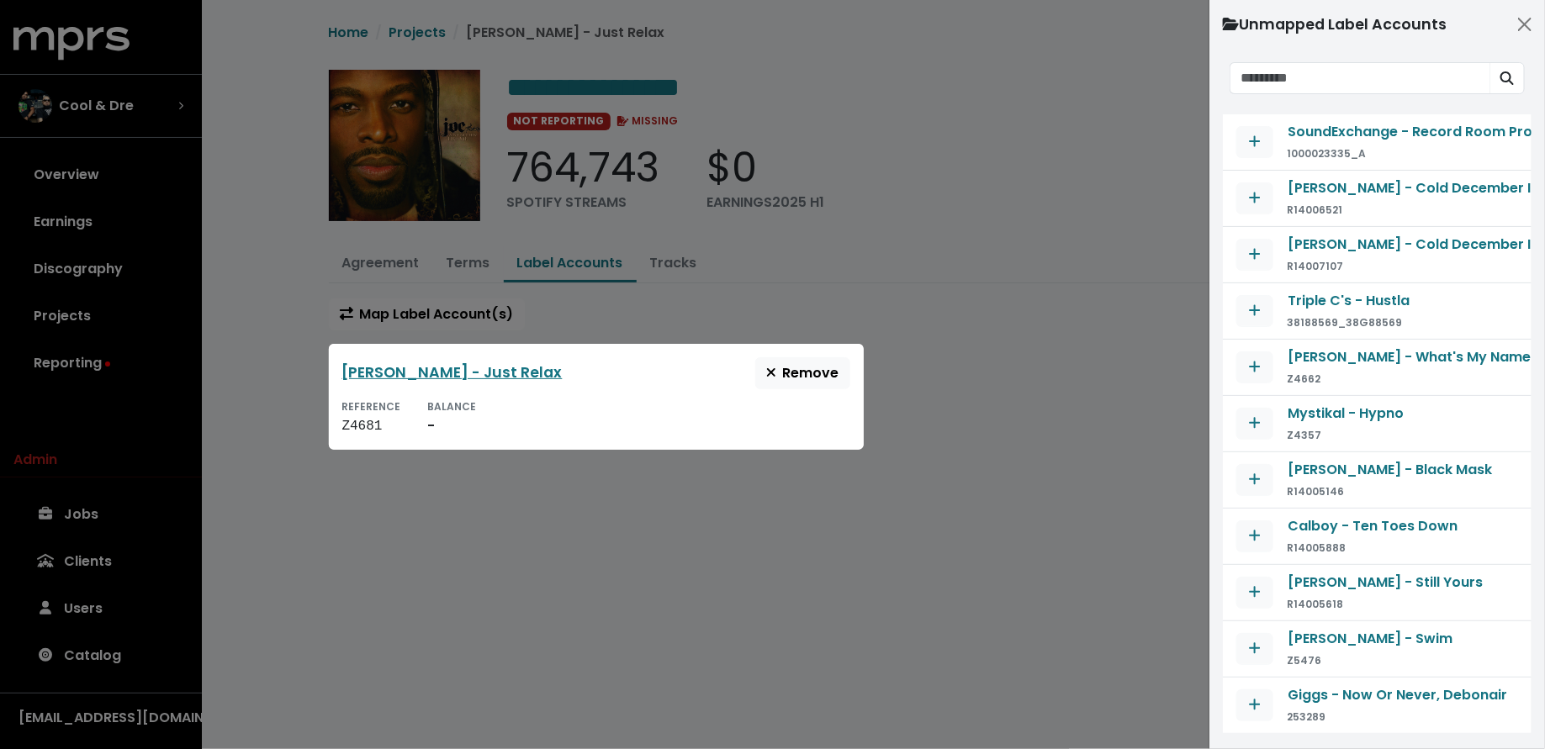
click at [990, 293] on div at bounding box center [772, 374] width 1545 height 749
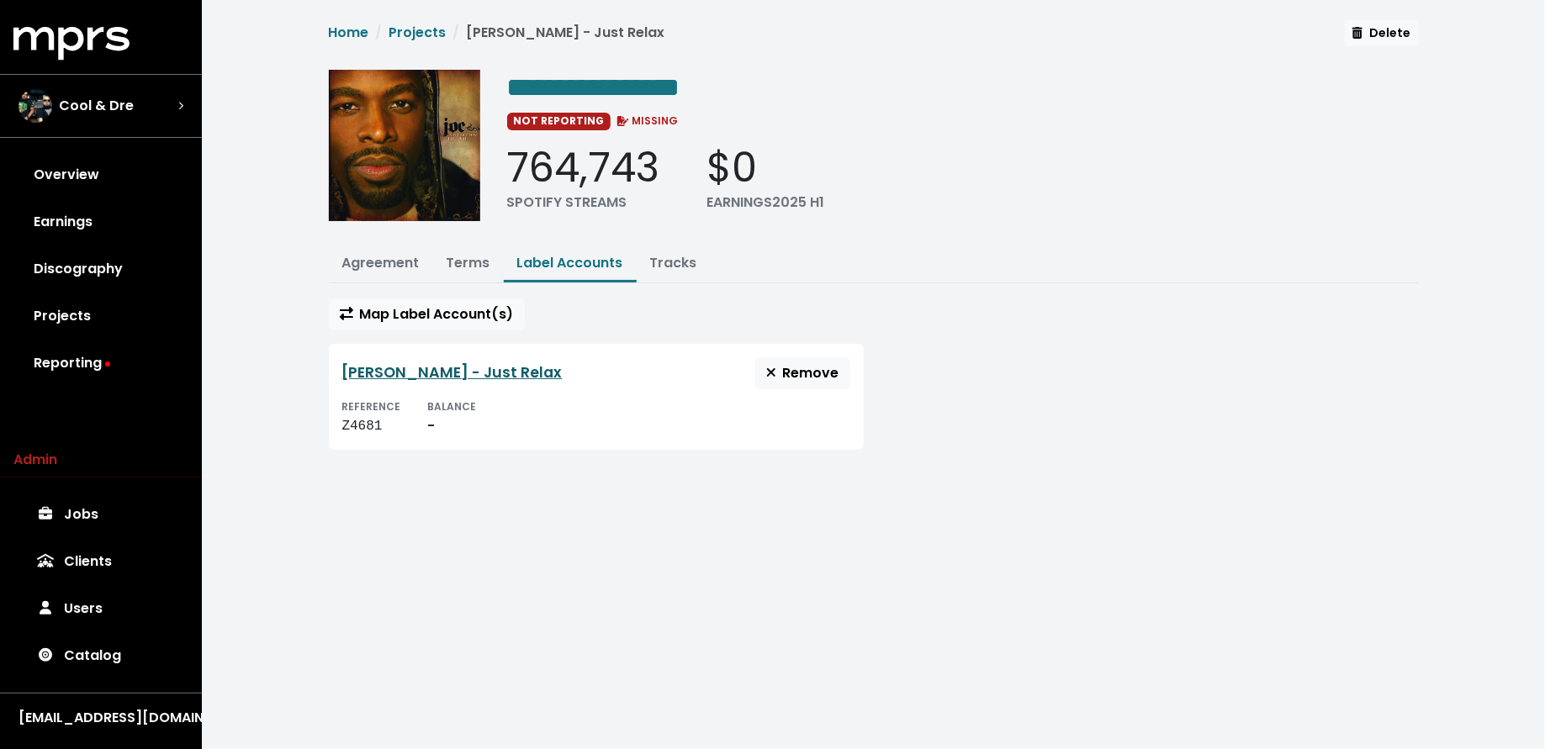
click at [419, 364] on link "[PERSON_NAME] - Just Relax" at bounding box center [452, 372] width 220 height 20
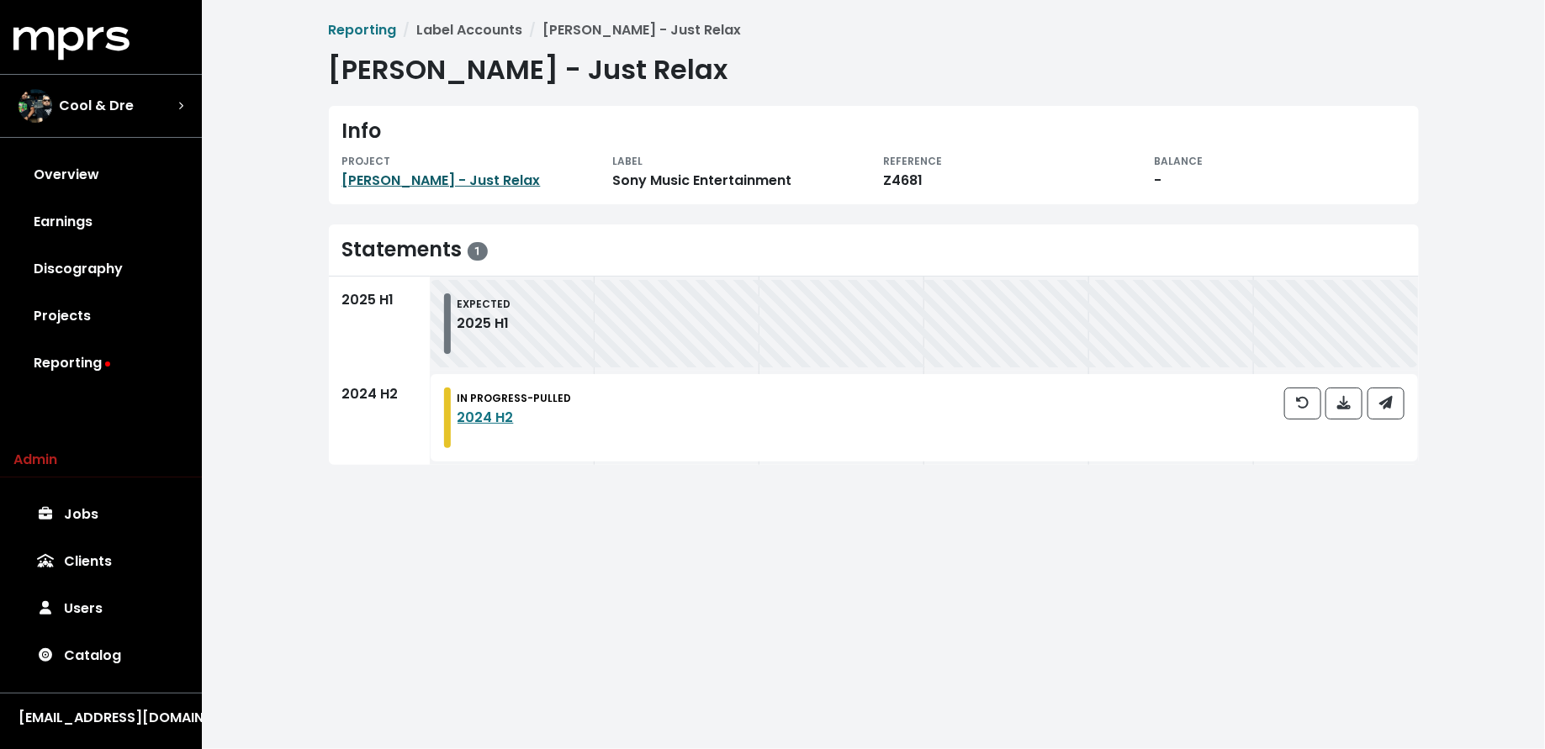
click at [442, 181] on link "[PERSON_NAME] - Just Relax" at bounding box center [441, 180] width 198 height 19
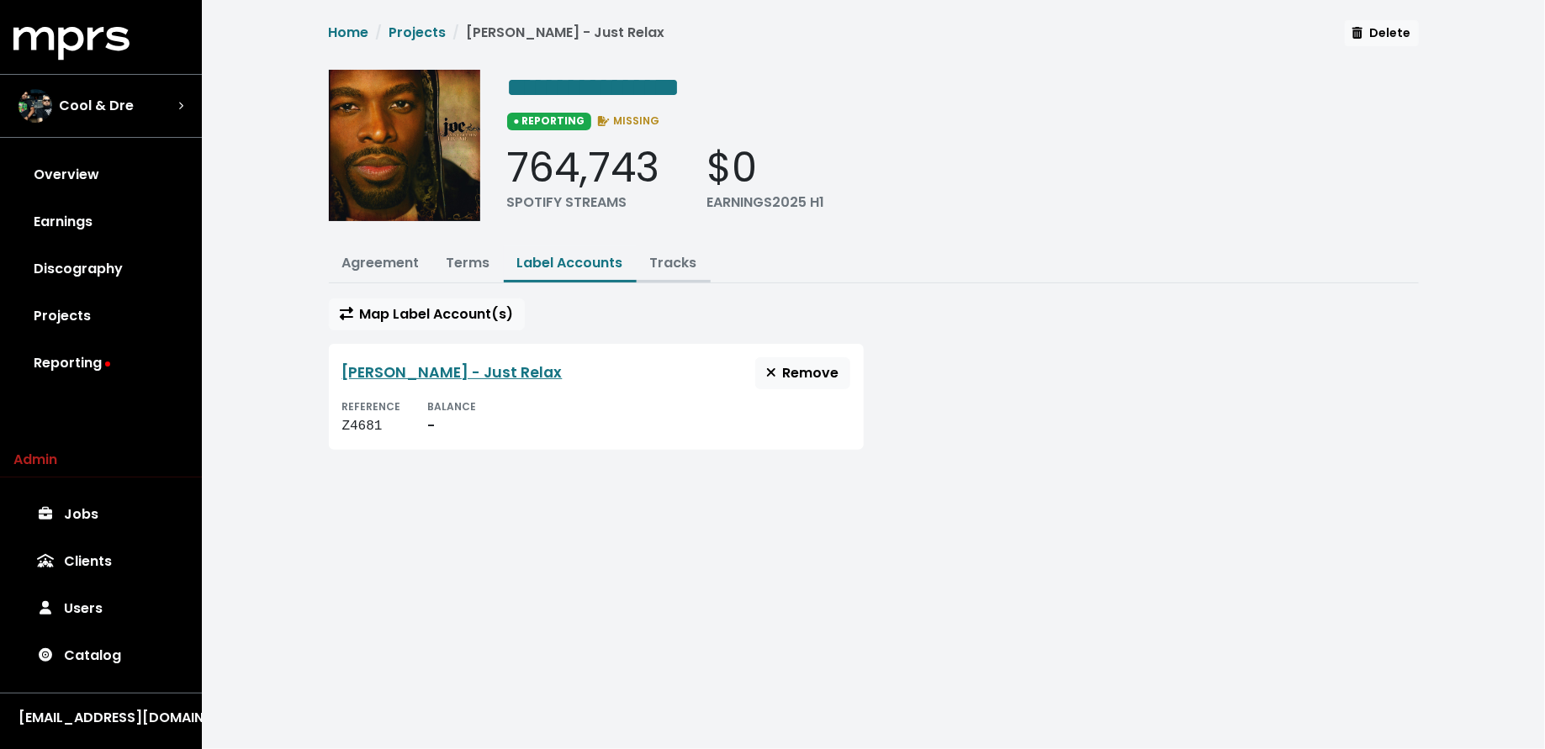
click at [685, 253] on link "Tracks" at bounding box center [673, 262] width 47 height 19
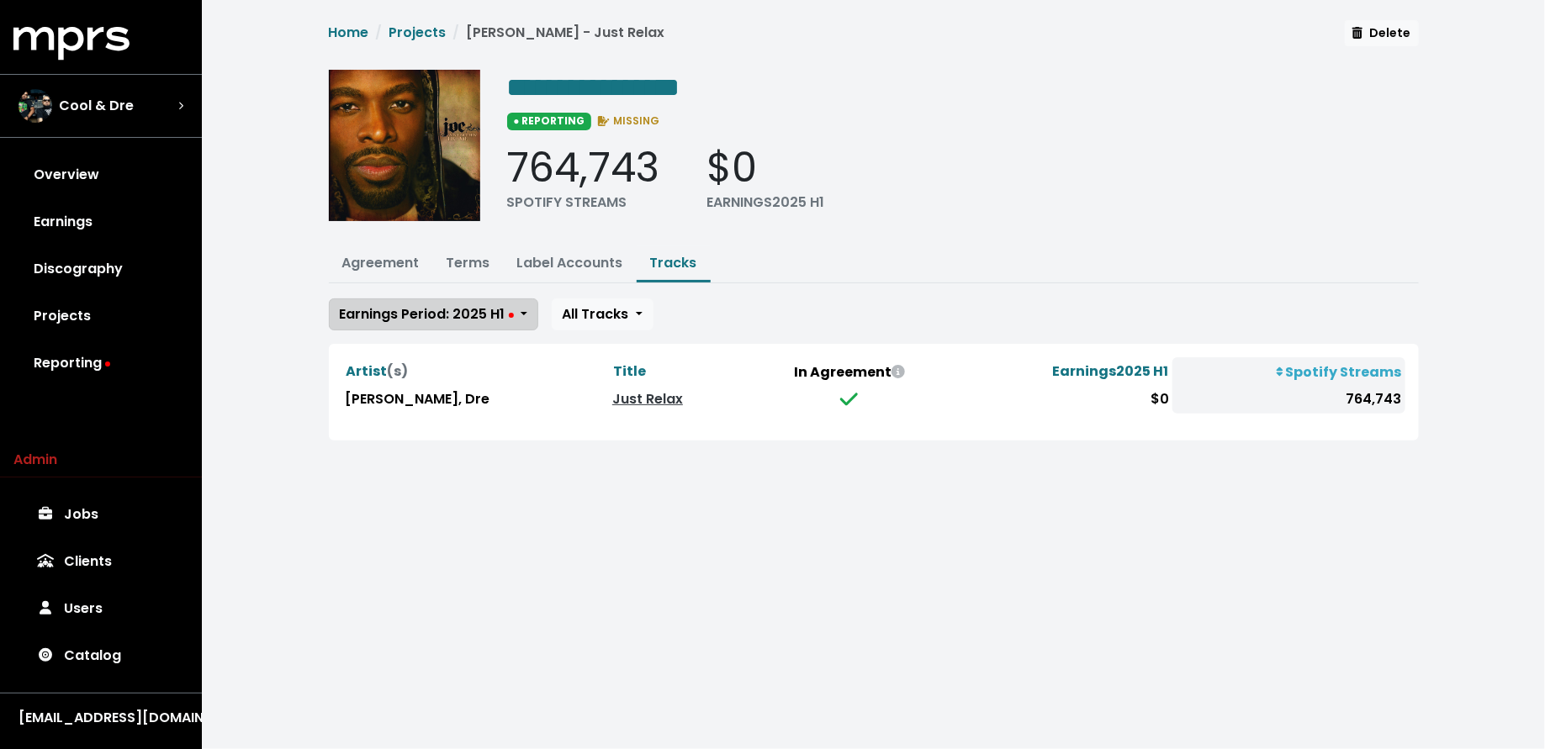
click at [503, 299] on button "Earnings Period: 2025 H1" at bounding box center [433, 315] width 209 height 32
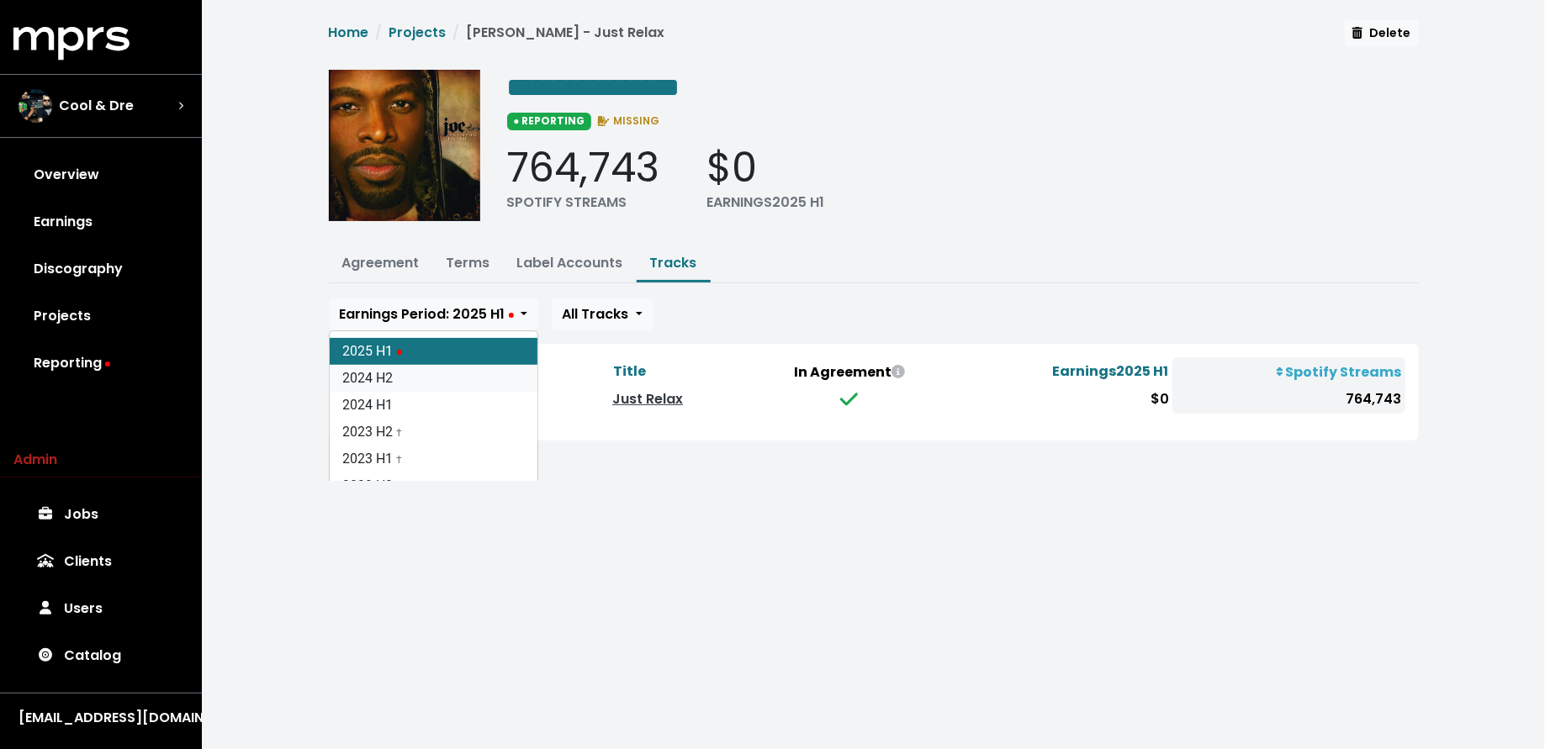
click at [465, 378] on link "2024 H2" at bounding box center [434, 378] width 208 height 27
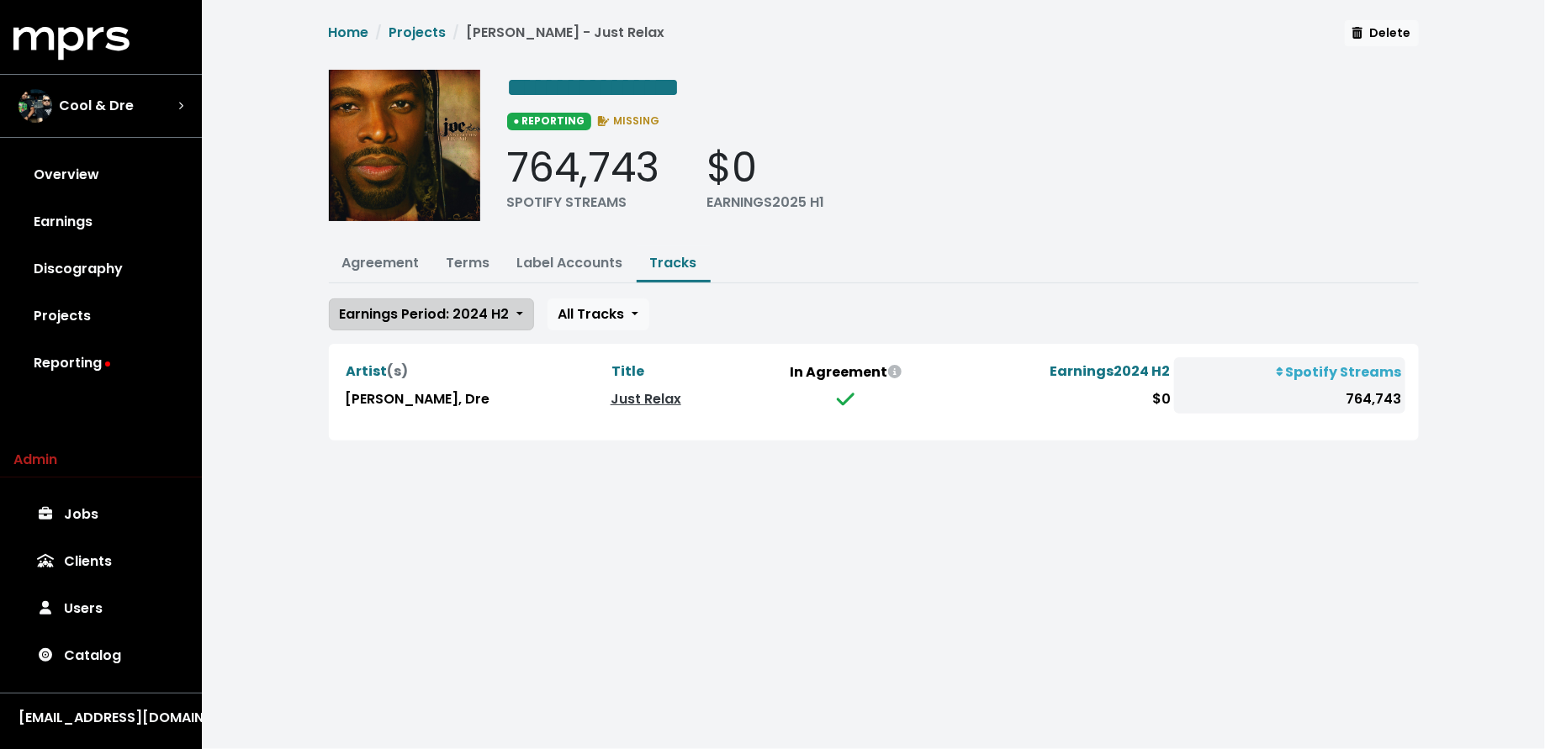
click at [496, 322] on button "Earnings Period: 2024 H2" at bounding box center [431, 315] width 205 height 32
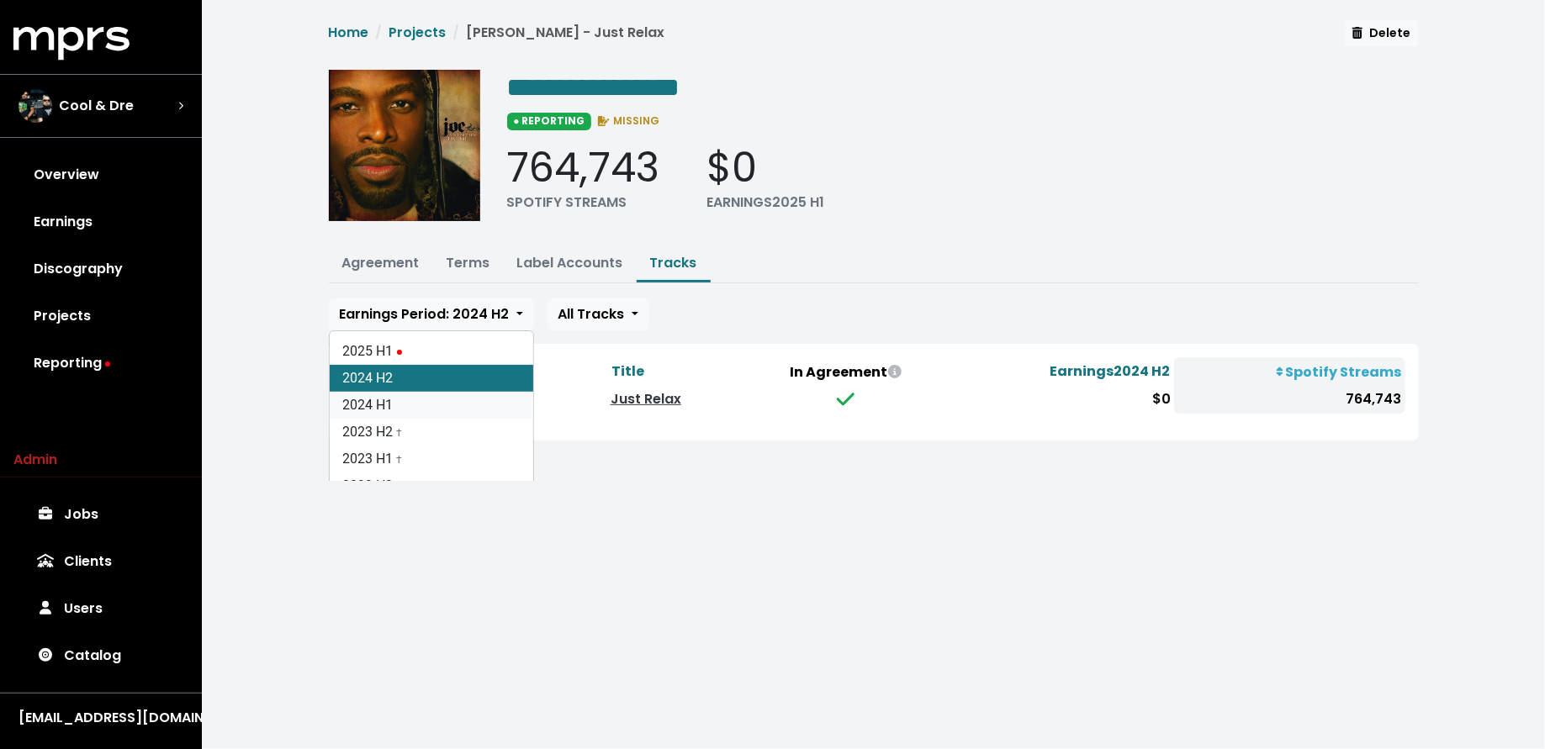
click at [485, 394] on link "2024 H1" at bounding box center [432, 405] width 204 height 27
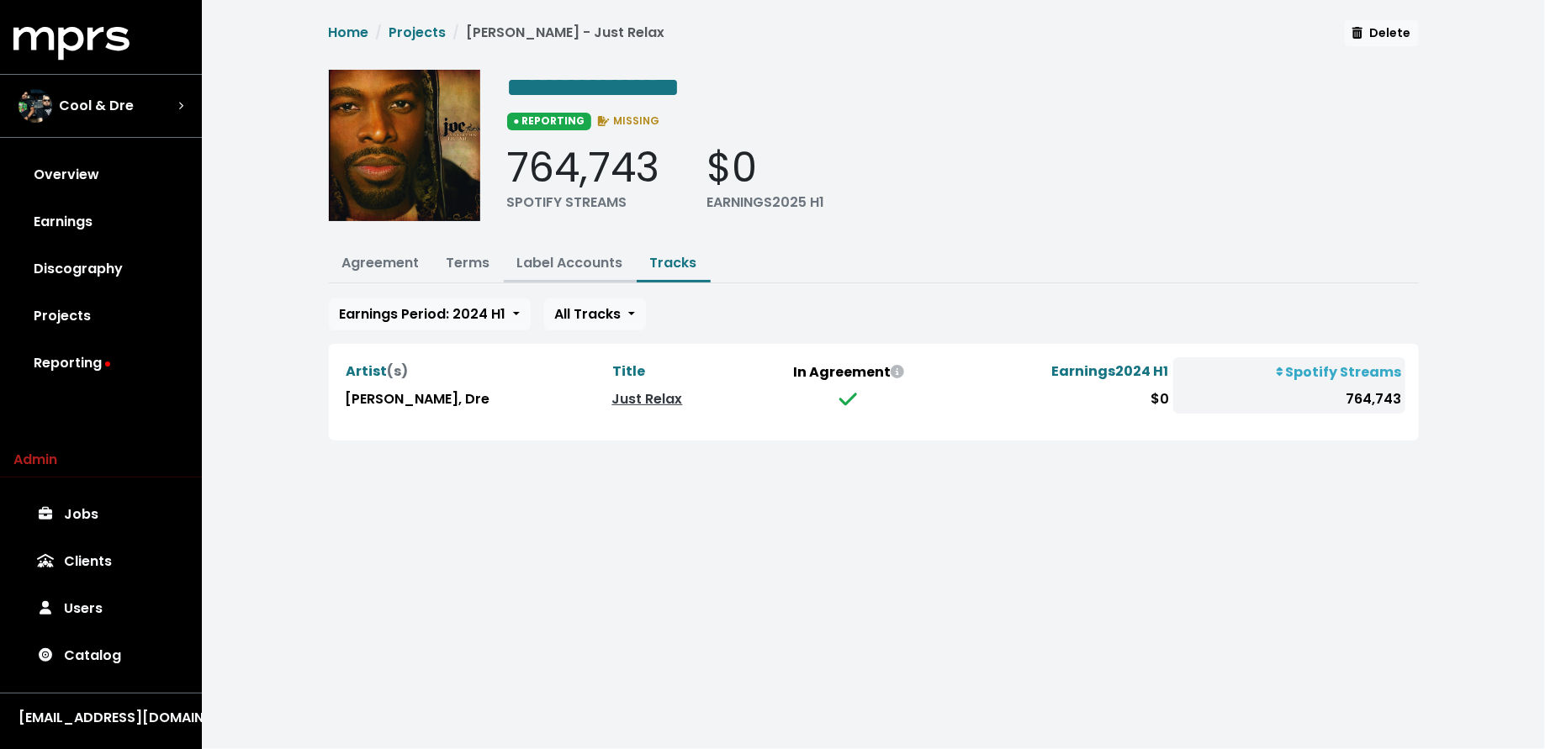
click at [533, 259] on link "Label Accounts" at bounding box center [570, 262] width 106 height 19
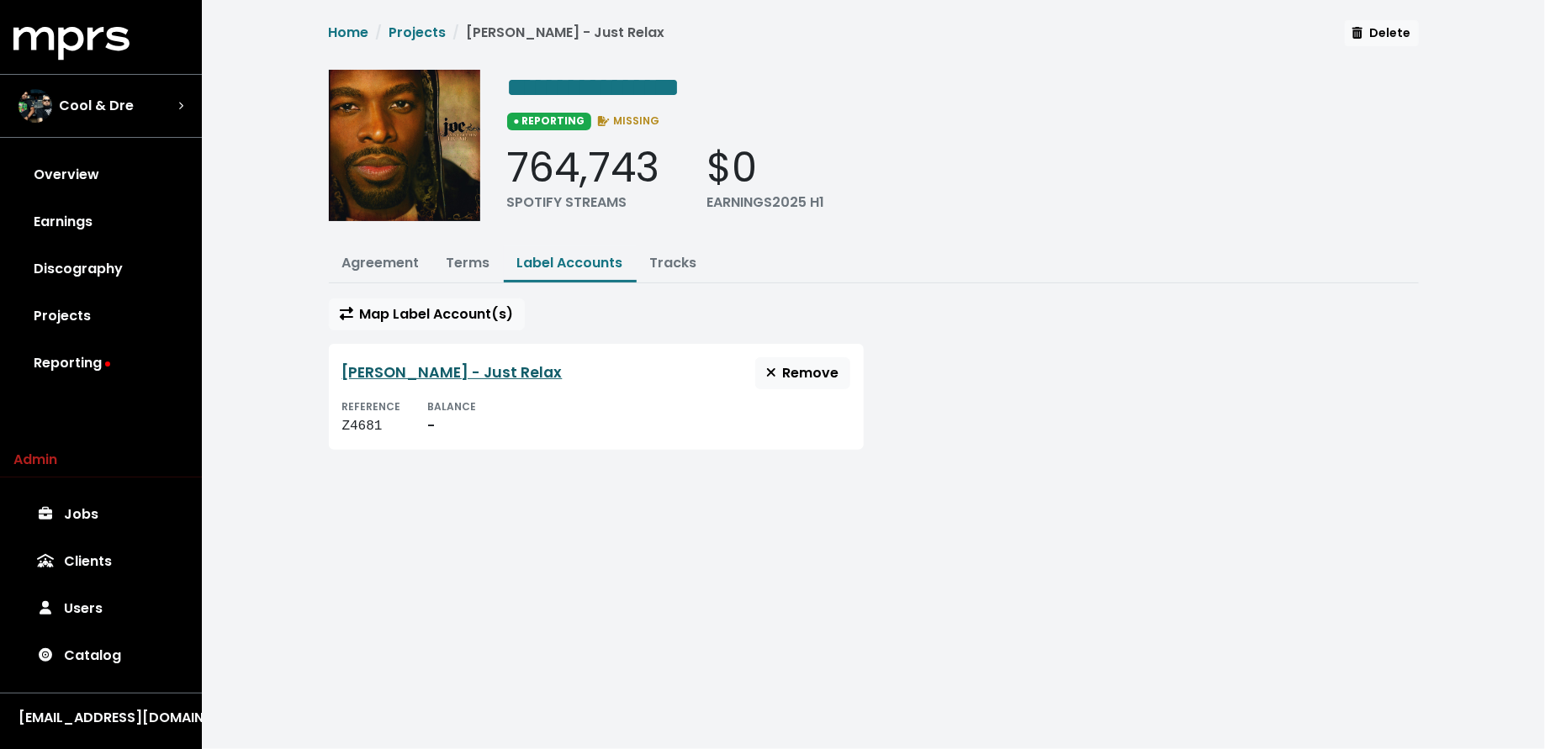
click at [402, 368] on link "[PERSON_NAME] - Just Relax" at bounding box center [452, 372] width 220 height 20
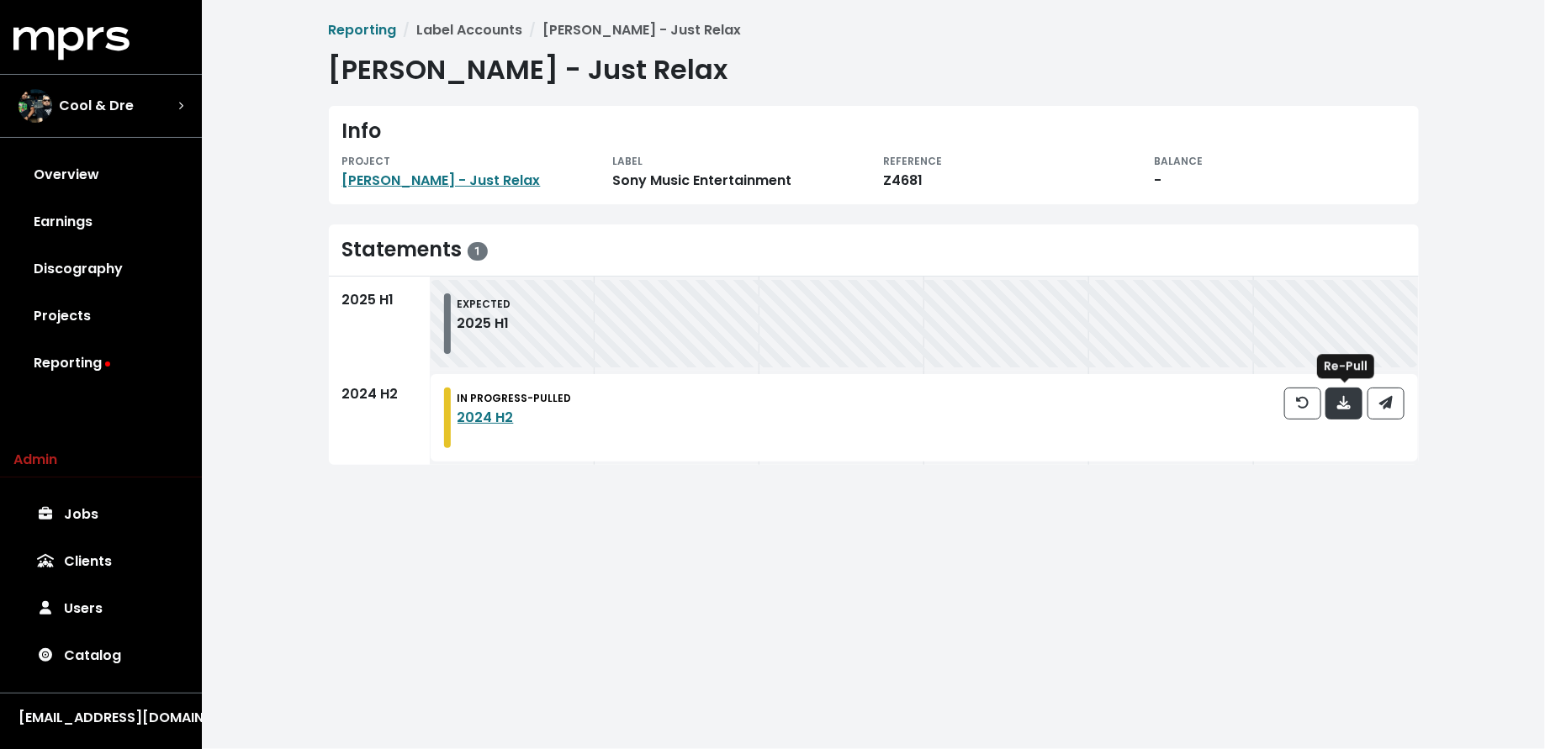
click at [1348, 407] on icon "button" at bounding box center [1343, 402] width 13 height 13
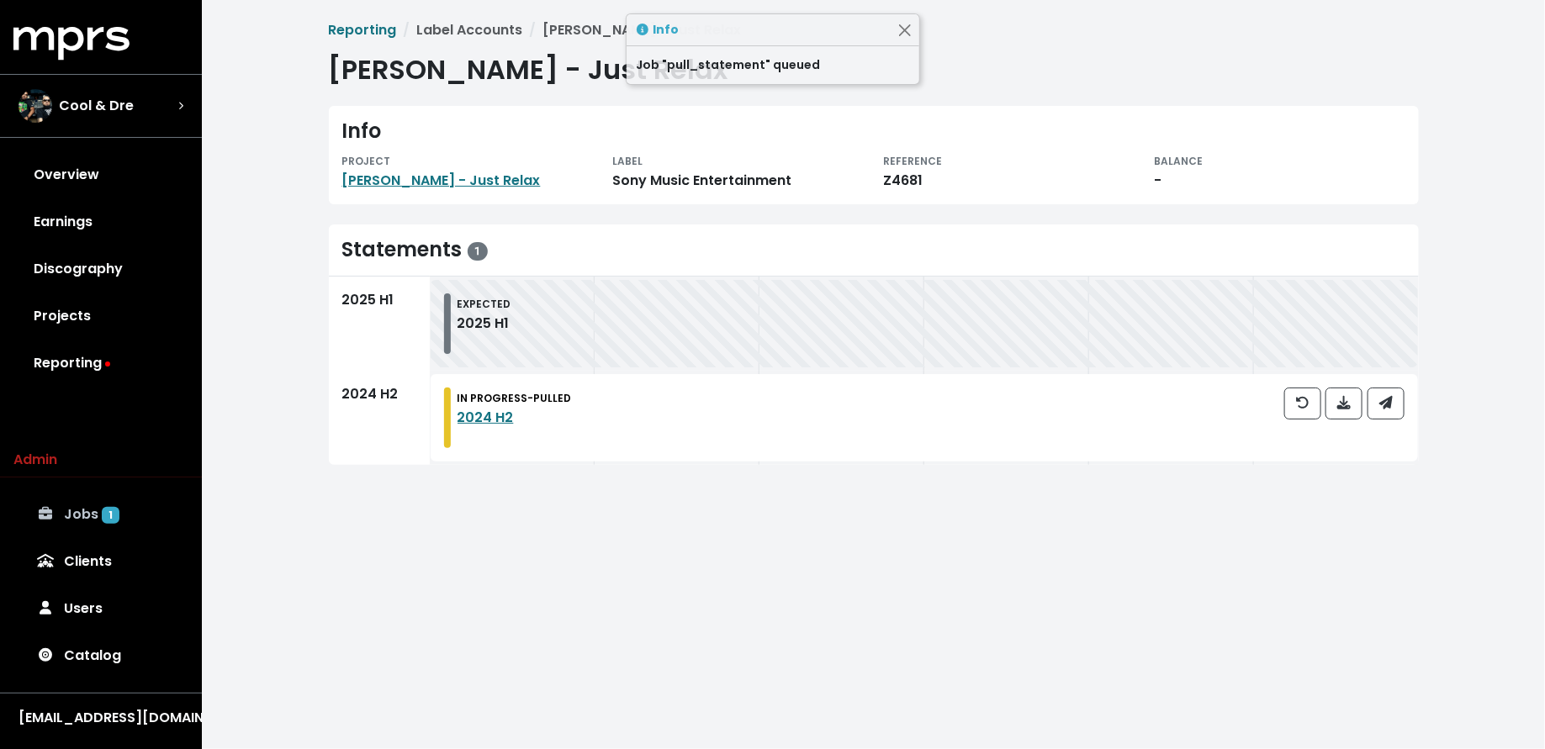
click at [124, 505] on link "Jobs 1" at bounding box center [100, 514] width 175 height 47
click at [426, 177] on link "Joe - Just Relax" at bounding box center [441, 180] width 198 height 19
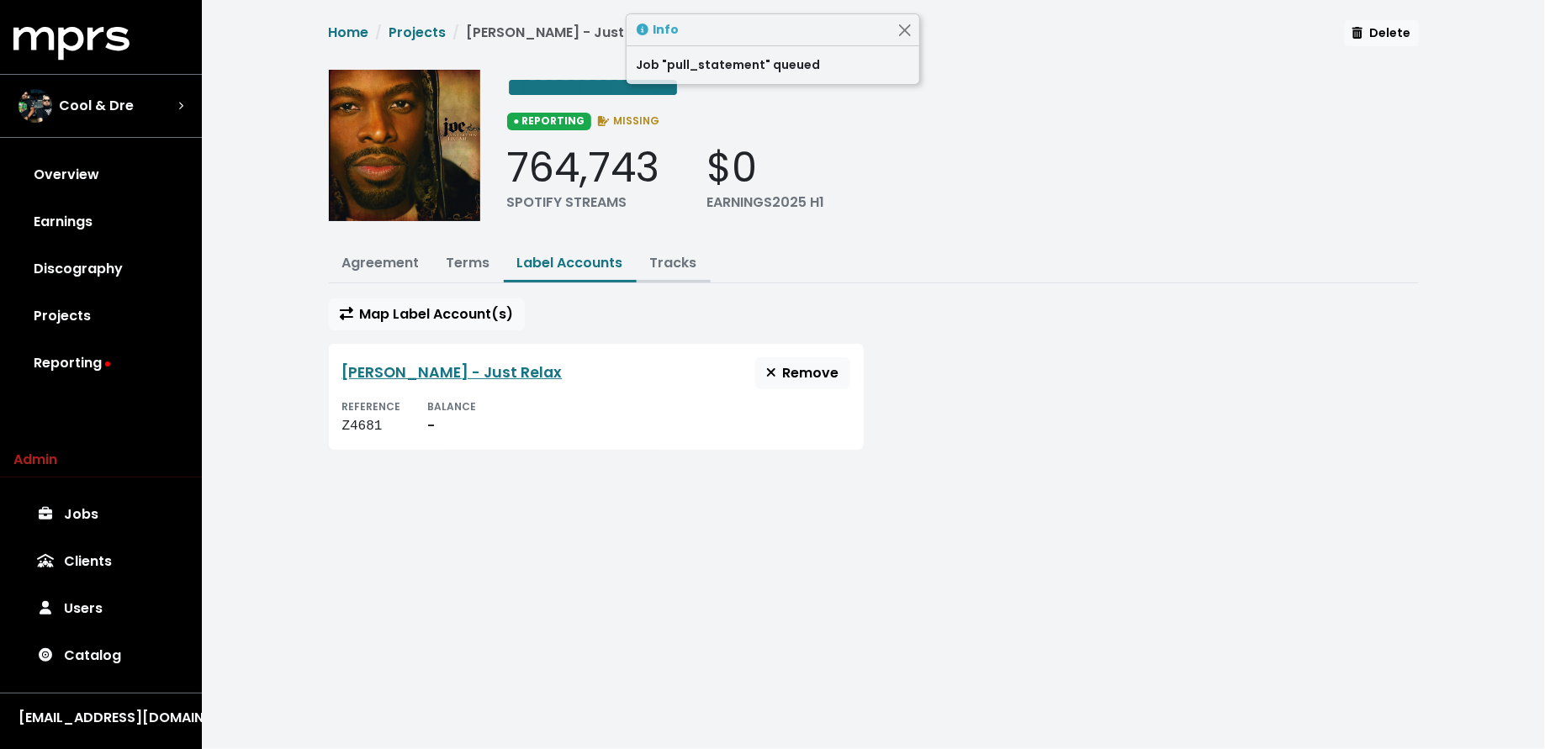
click at [673, 272] on button "Tracks" at bounding box center [674, 264] width 74 height 36
click at [681, 253] on link "Tracks" at bounding box center [673, 262] width 47 height 19
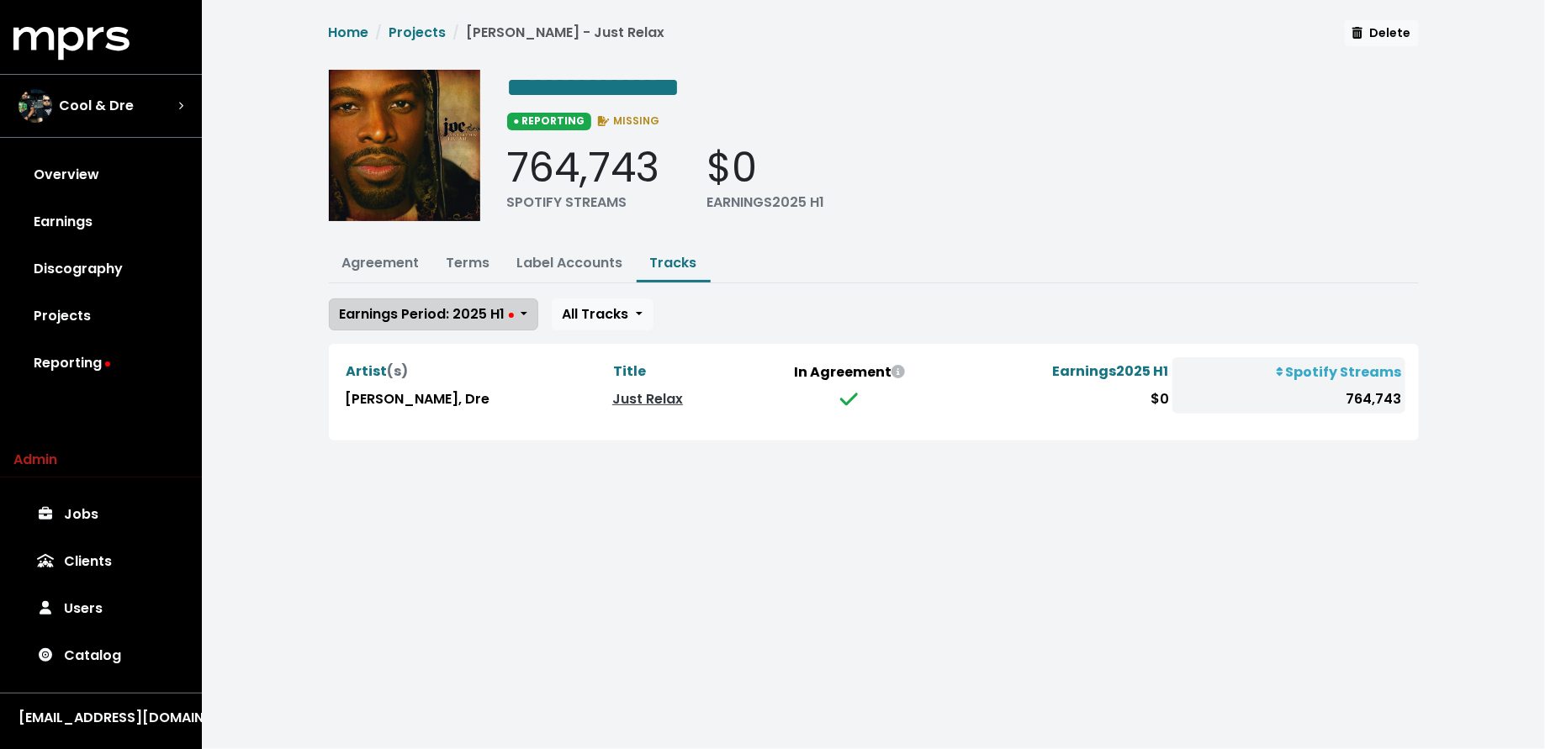
click at [463, 304] on span "Earnings Period: 2025 H1" at bounding box center [427, 313] width 174 height 19
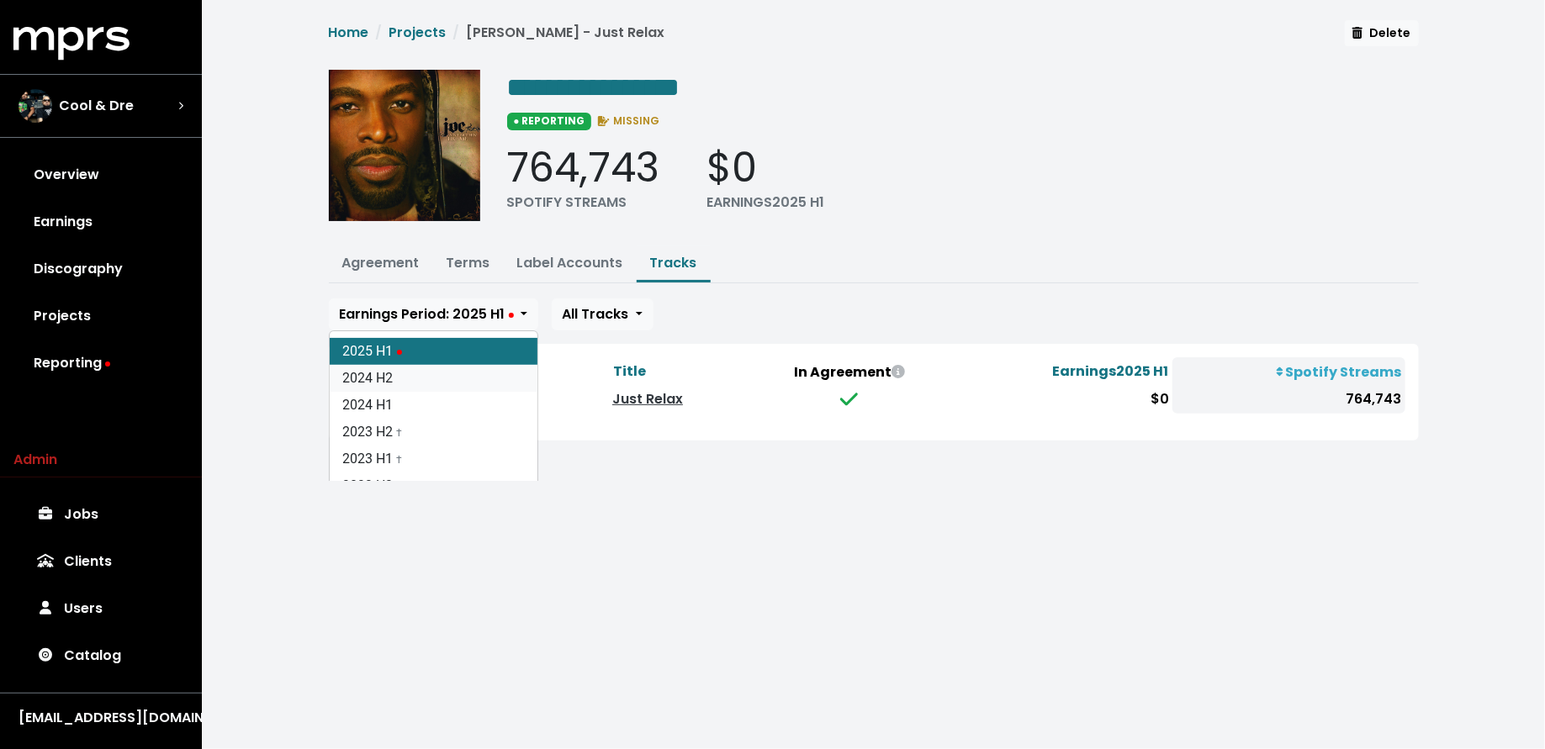
click at [442, 376] on link "2024 H2" at bounding box center [434, 378] width 208 height 27
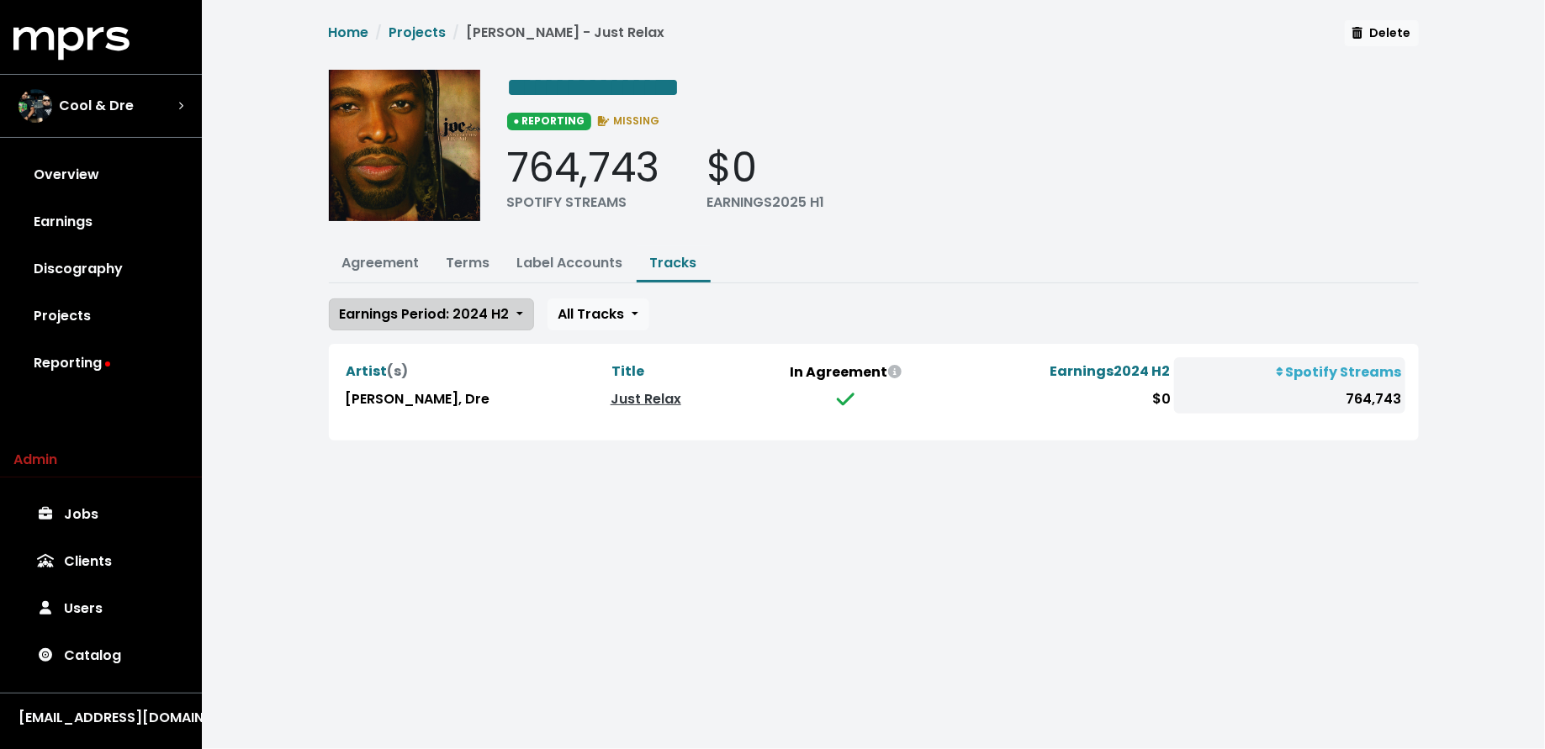
click at [480, 304] on span "Earnings Period: 2024 H2" at bounding box center [425, 313] width 170 height 19
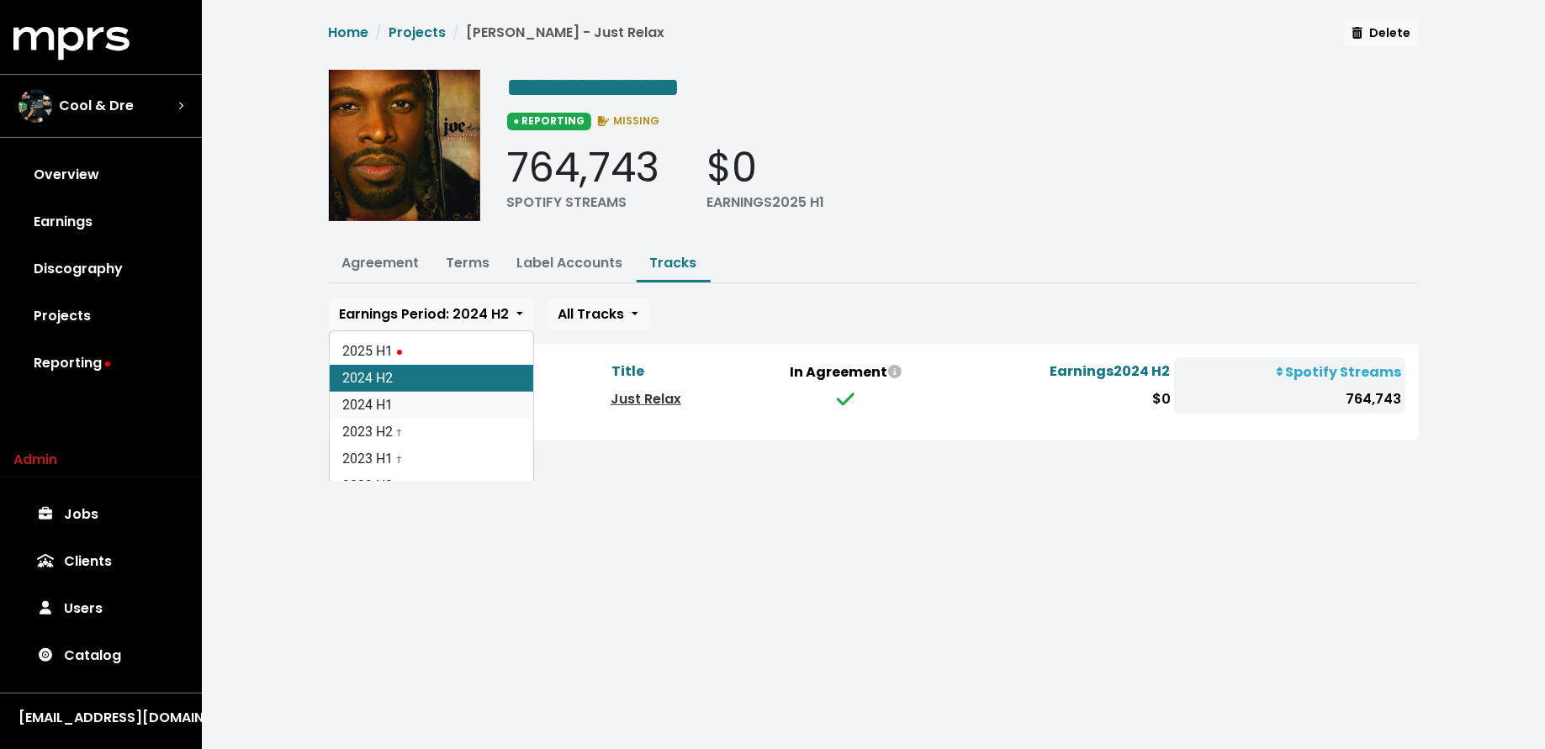
click at [463, 392] on link "2024 H1" at bounding box center [432, 405] width 204 height 27
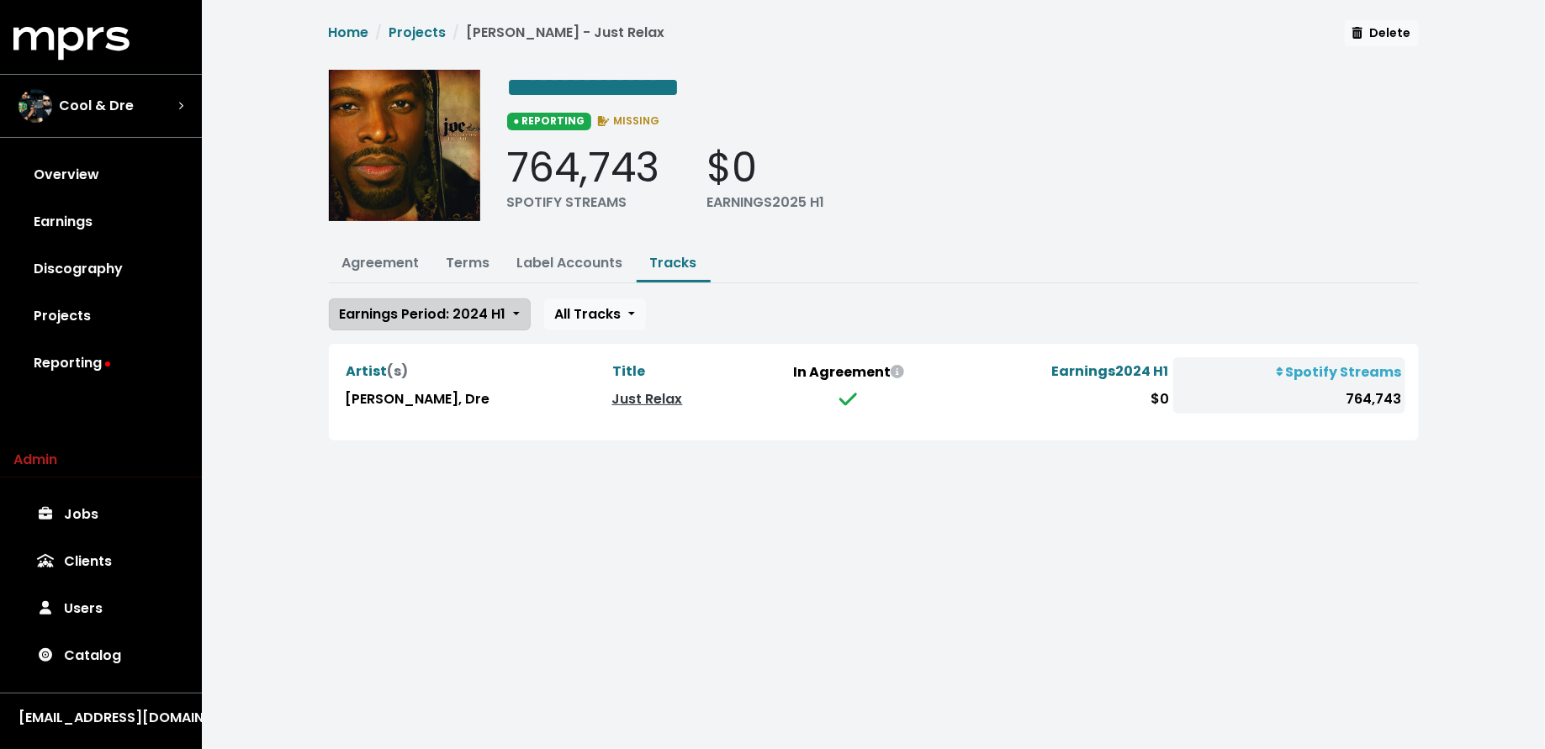
click at [478, 324] on button "Earnings Period: 2024 H1" at bounding box center [430, 315] width 202 height 32
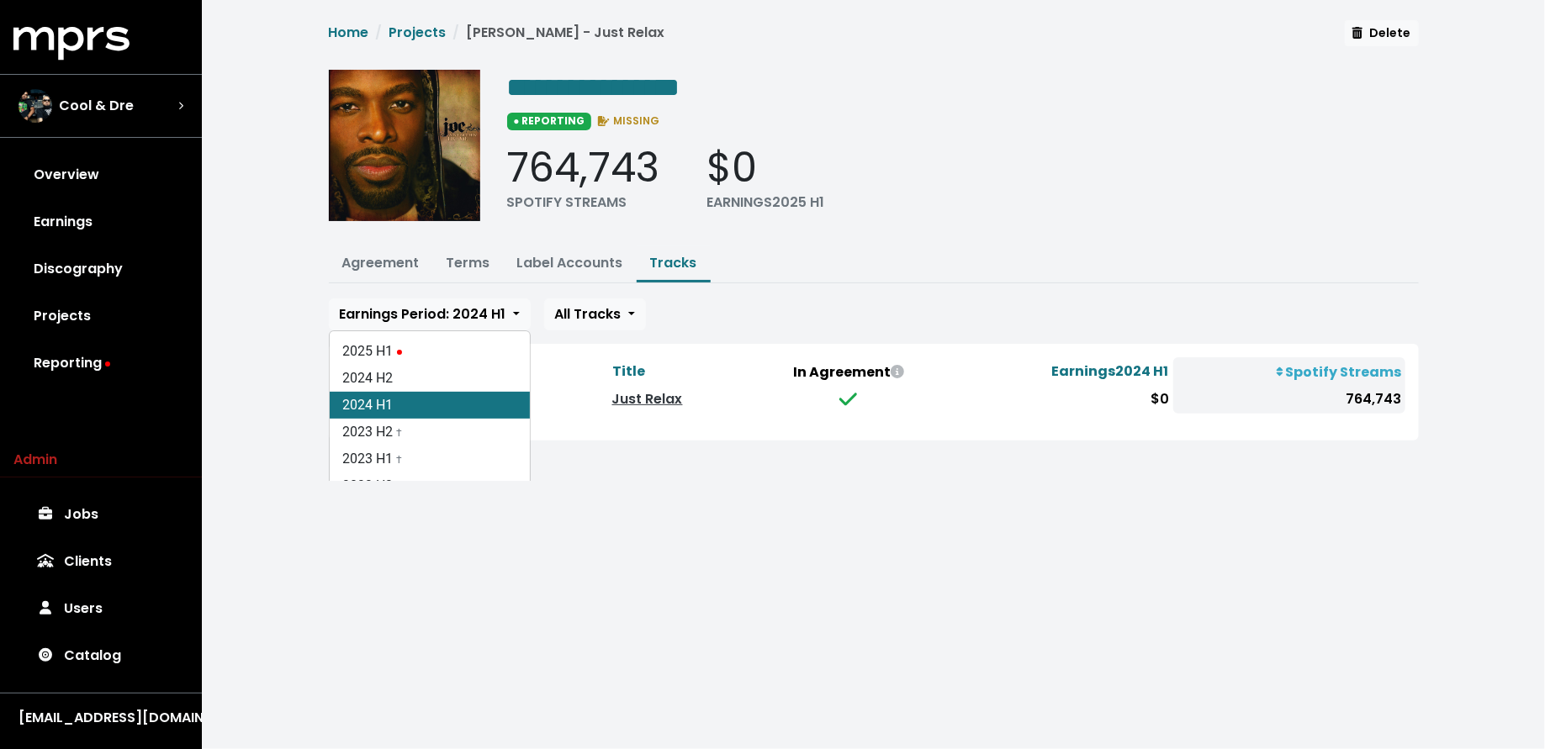
click at [457, 409] on link "2024 H1" at bounding box center [430, 405] width 200 height 27
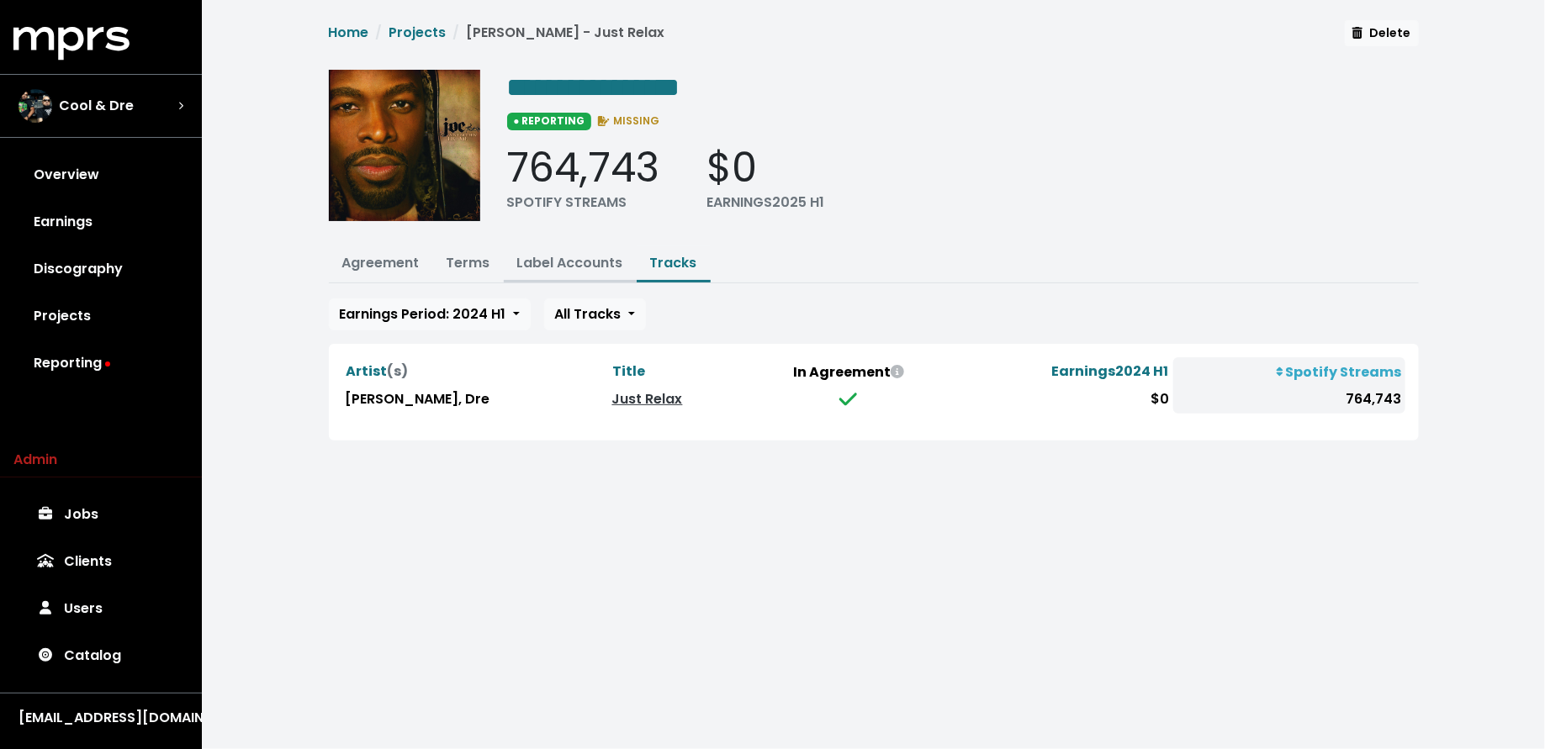
click at [580, 264] on link "Label Accounts" at bounding box center [570, 262] width 106 height 19
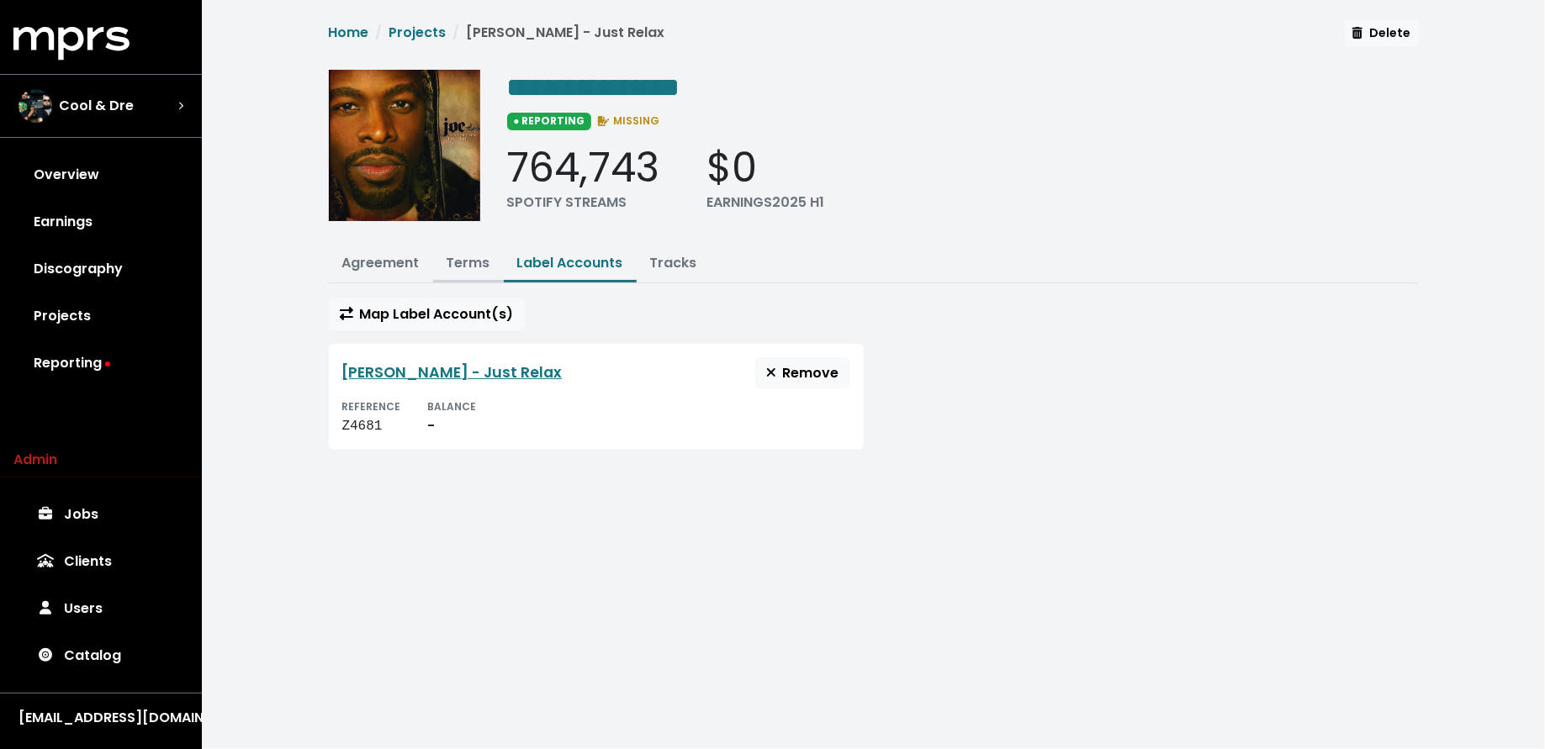
click at [467, 260] on link "Terms" at bounding box center [469, 262] width 44 height 19
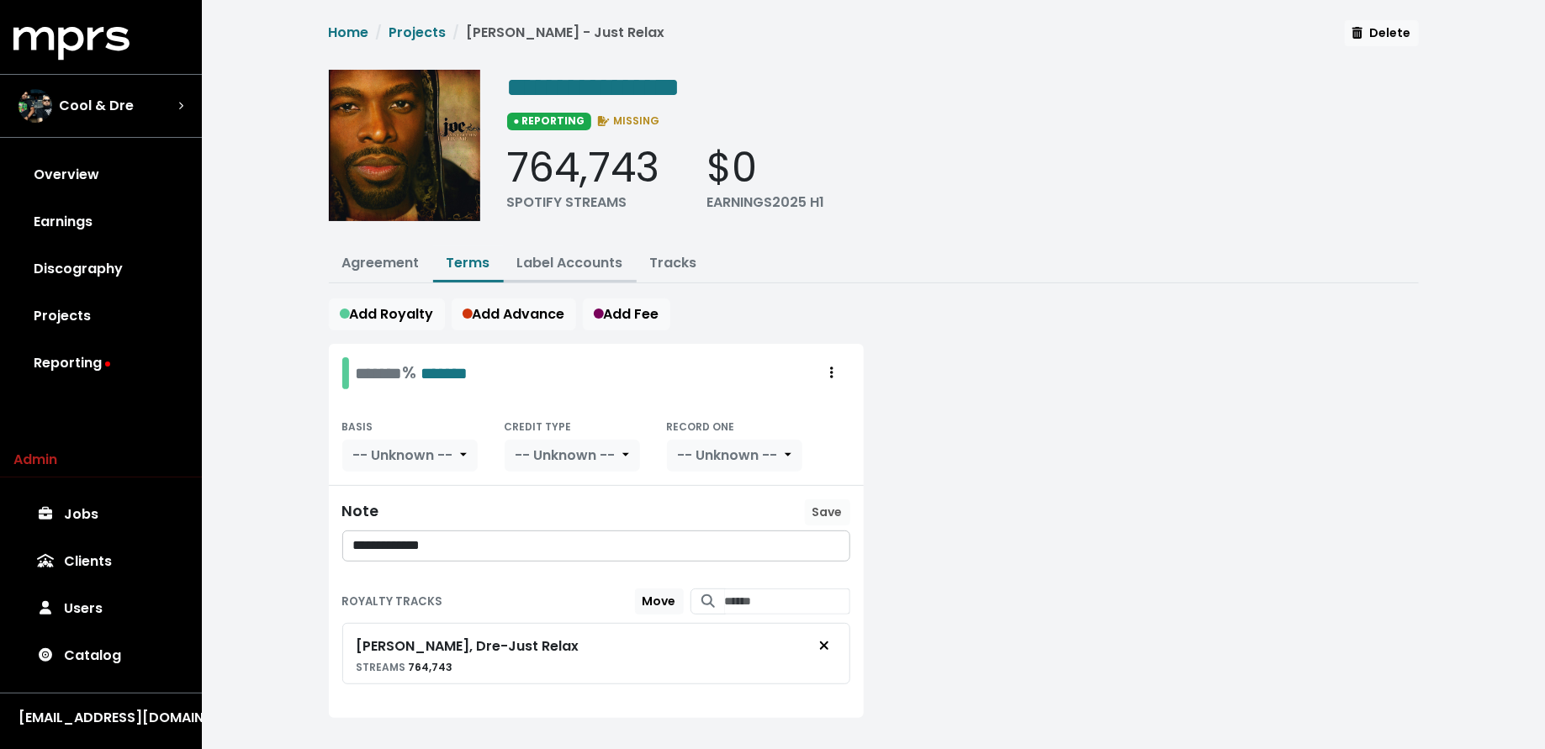
click at [575, 255] on link "Label Accounts" at bounding box center [570, 262] width 106 height 19
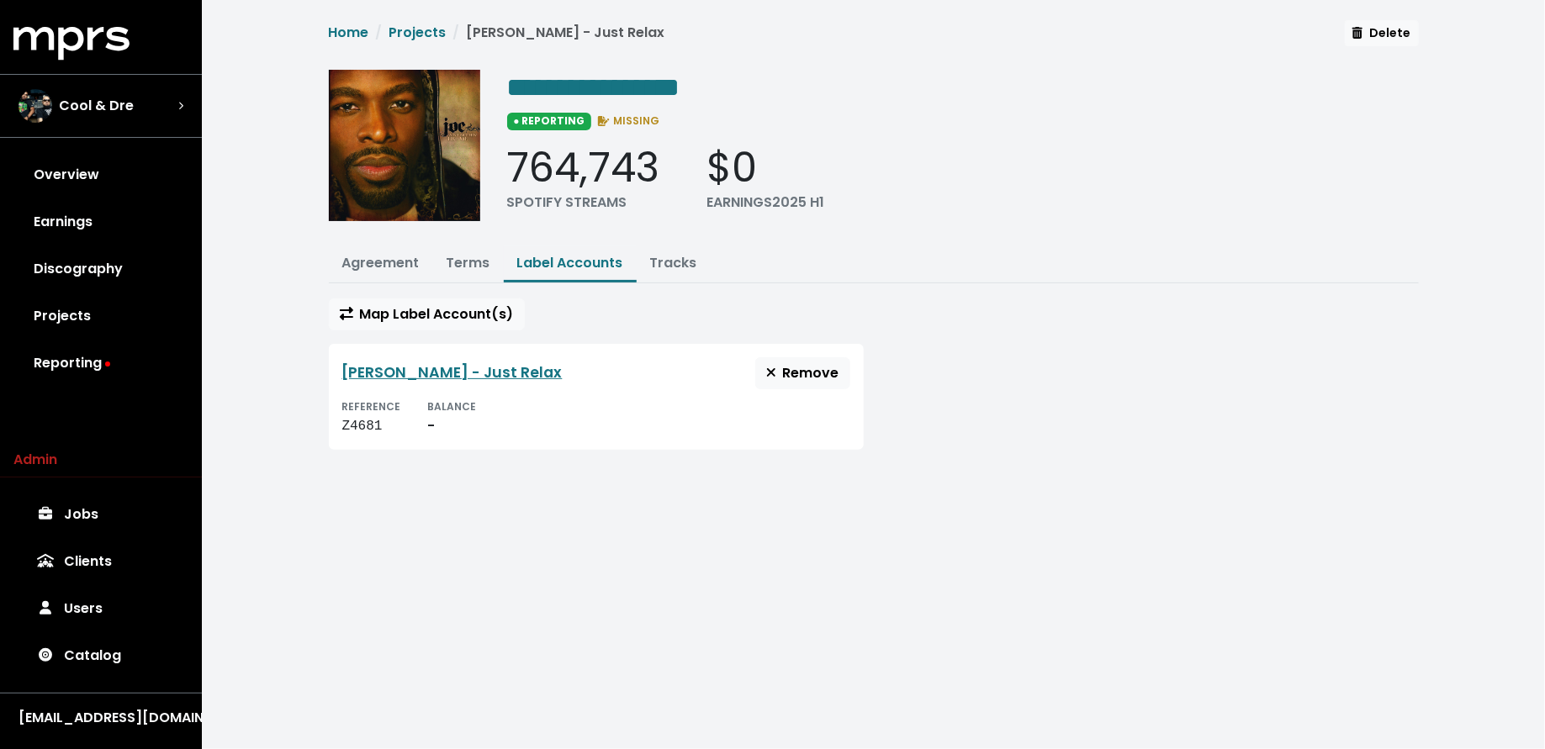
click at [415, 348] on div "Joe - Just Relax Remove REFERENCE Z4681 BALANCE -" at bounding box center [596, 397] width 535 height 106
click at [415, 363] on link "Joe - Just Relax" at bounding box center [452, 372] width 220 height 20
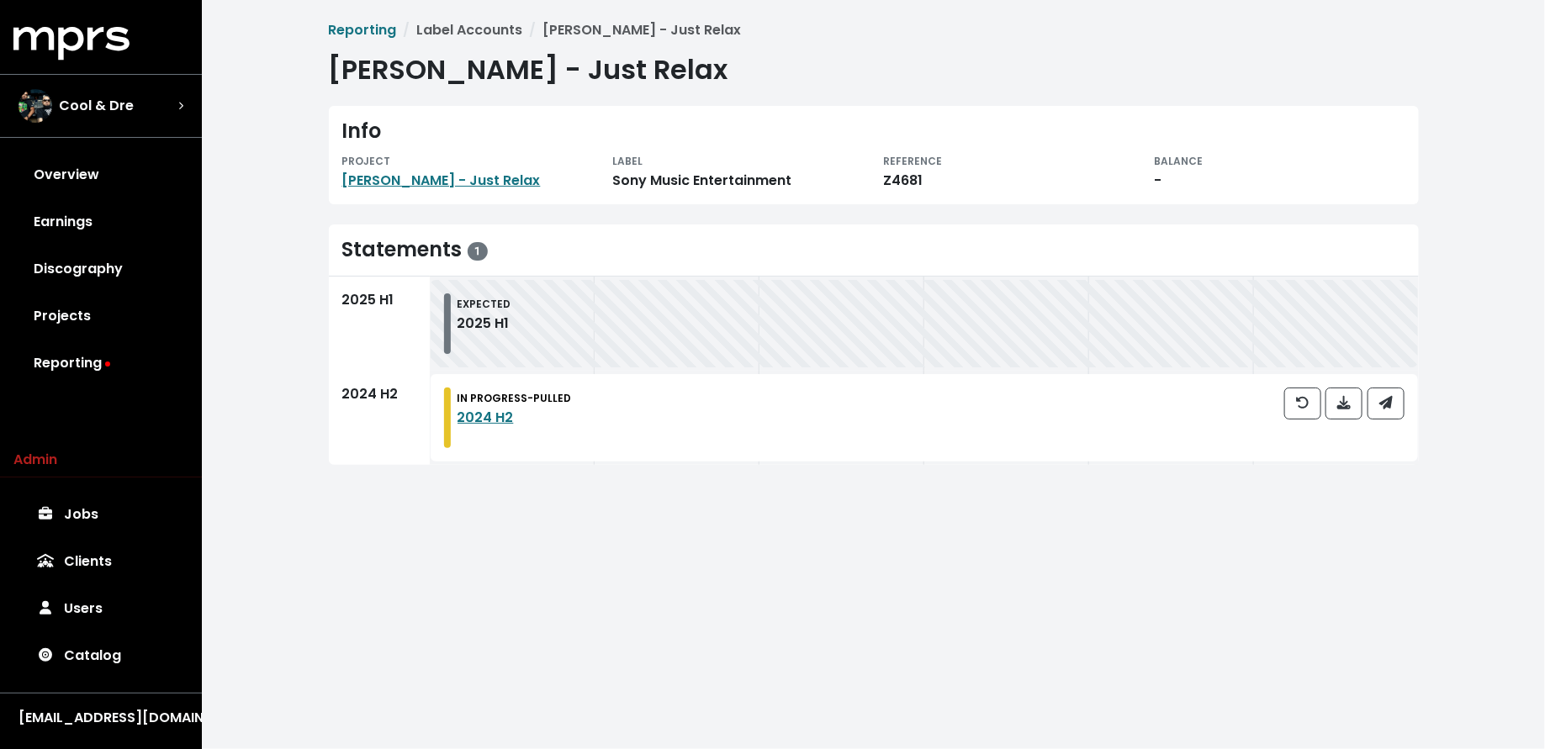
click at [901, 178] on div "Z4681" at bounding box center [1009, 181] width 251 height 20
copy div "Z4681"
click at [135, 372] on link "Reporting" at bounding box center [100, 363] width 175 height 47
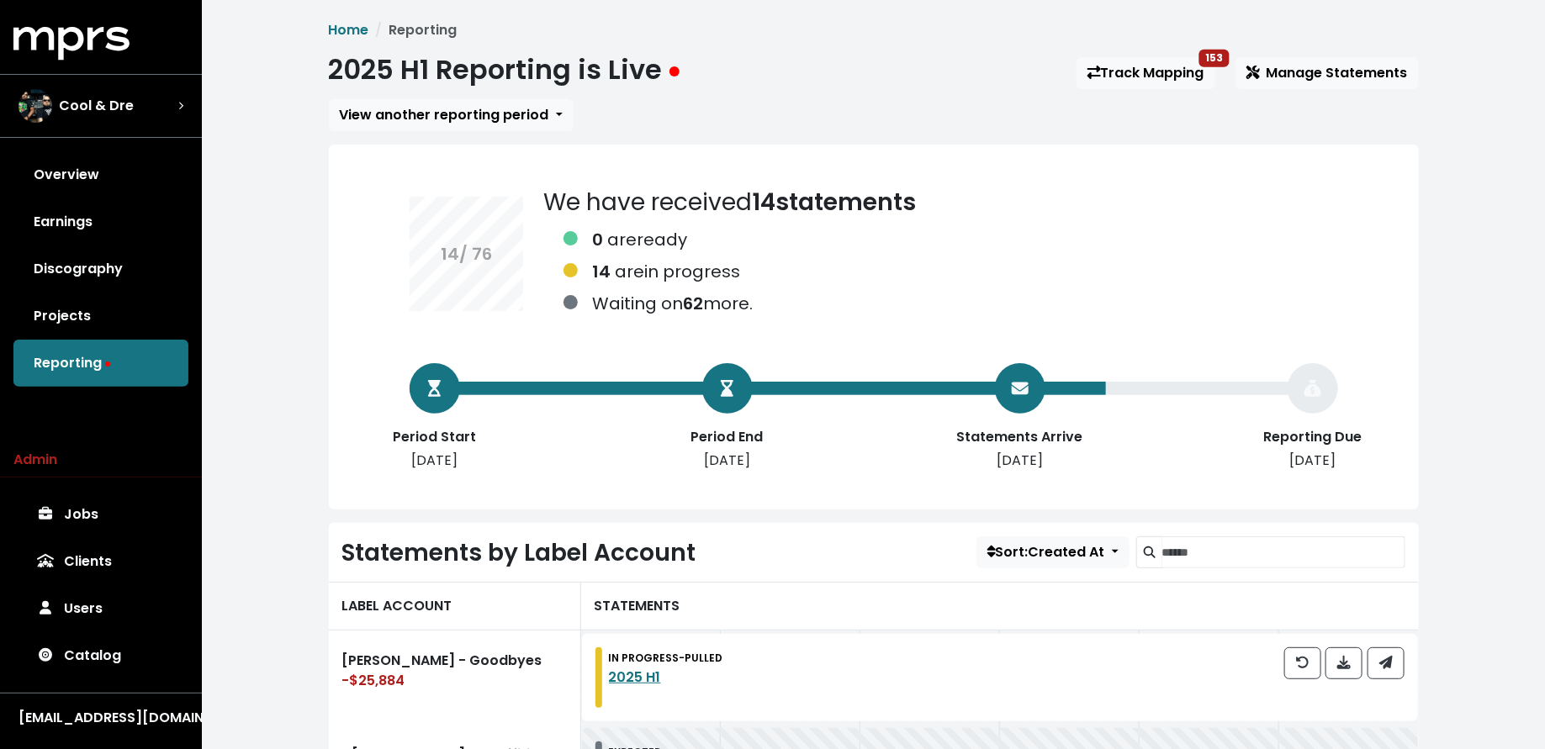
click at [1097, 89] on div "2025 H1 Reporting is Live Track Mapping 153 Manage Statements" at bounding box center [874, 73] width 1090 height 39
click at [1100, 76] on link "Track Mapping 153" at bounding box center [1145, 73] width 139 height 32
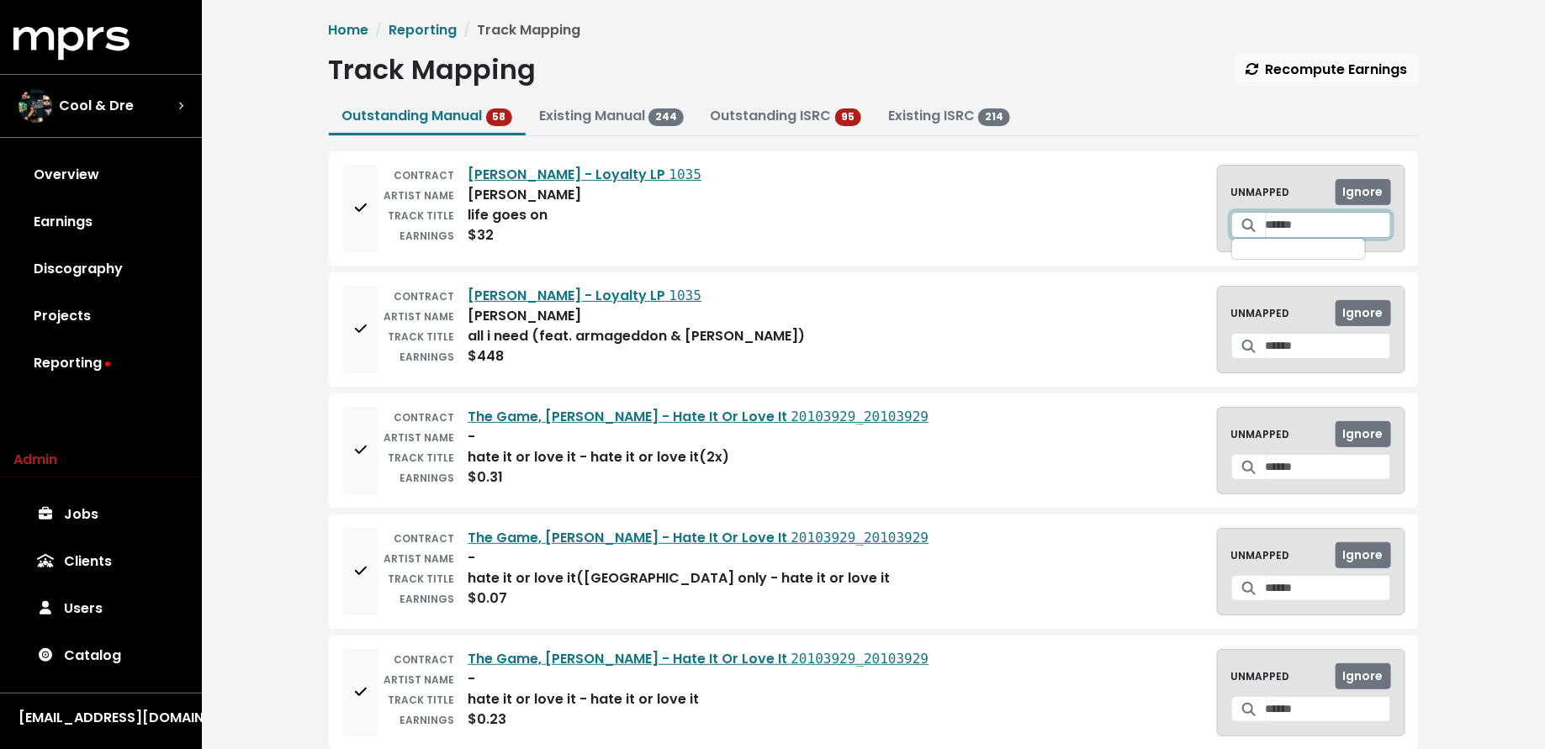
click at [1268, 230] on input "Search for a track to map to" at bounding box center [1328, 225] width 125 height 26
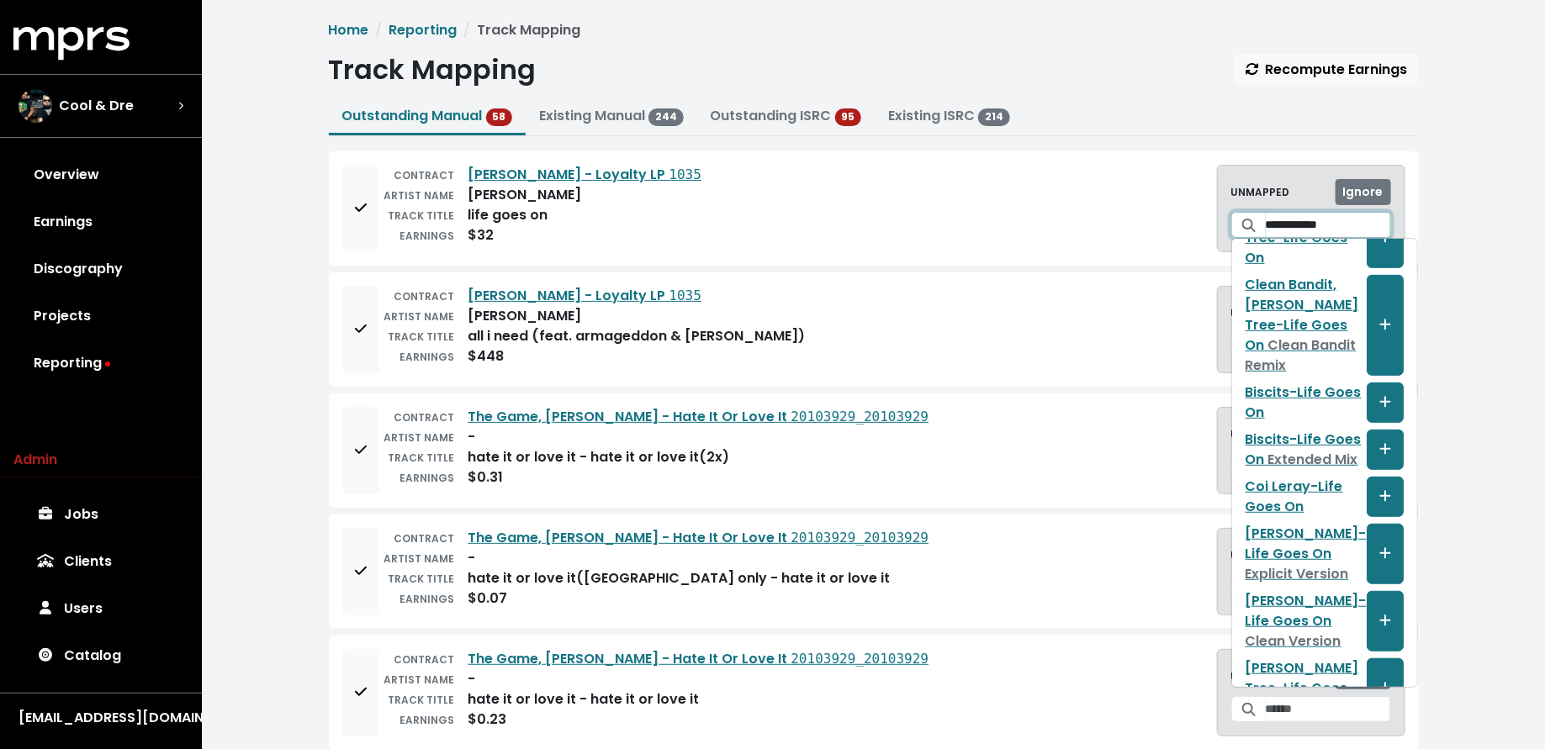
scroll to position [446, 0]
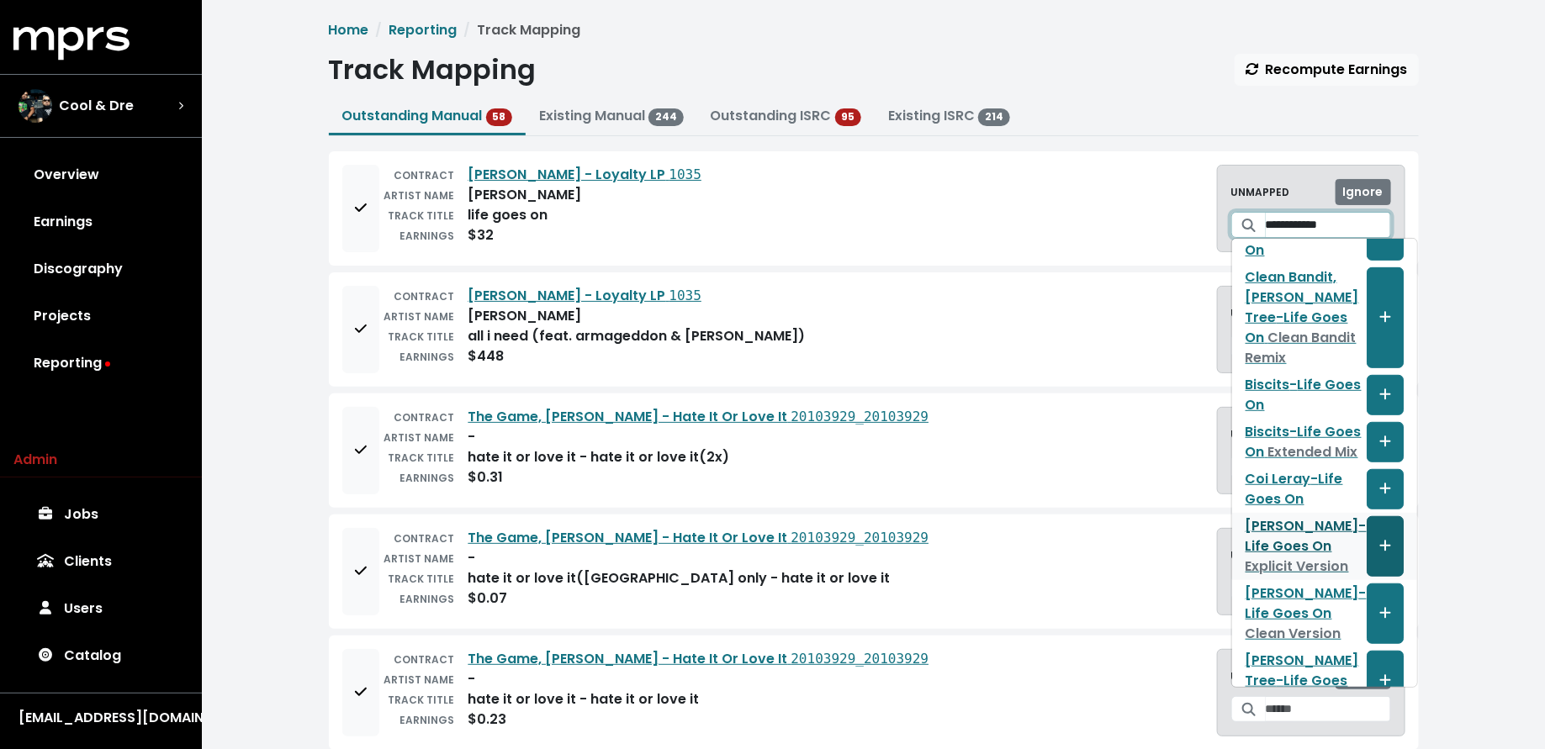
type input "**********"
click at [1379, 539] on icon "Create track mapping" at bounding box center [1385, 545] width 12 height 13
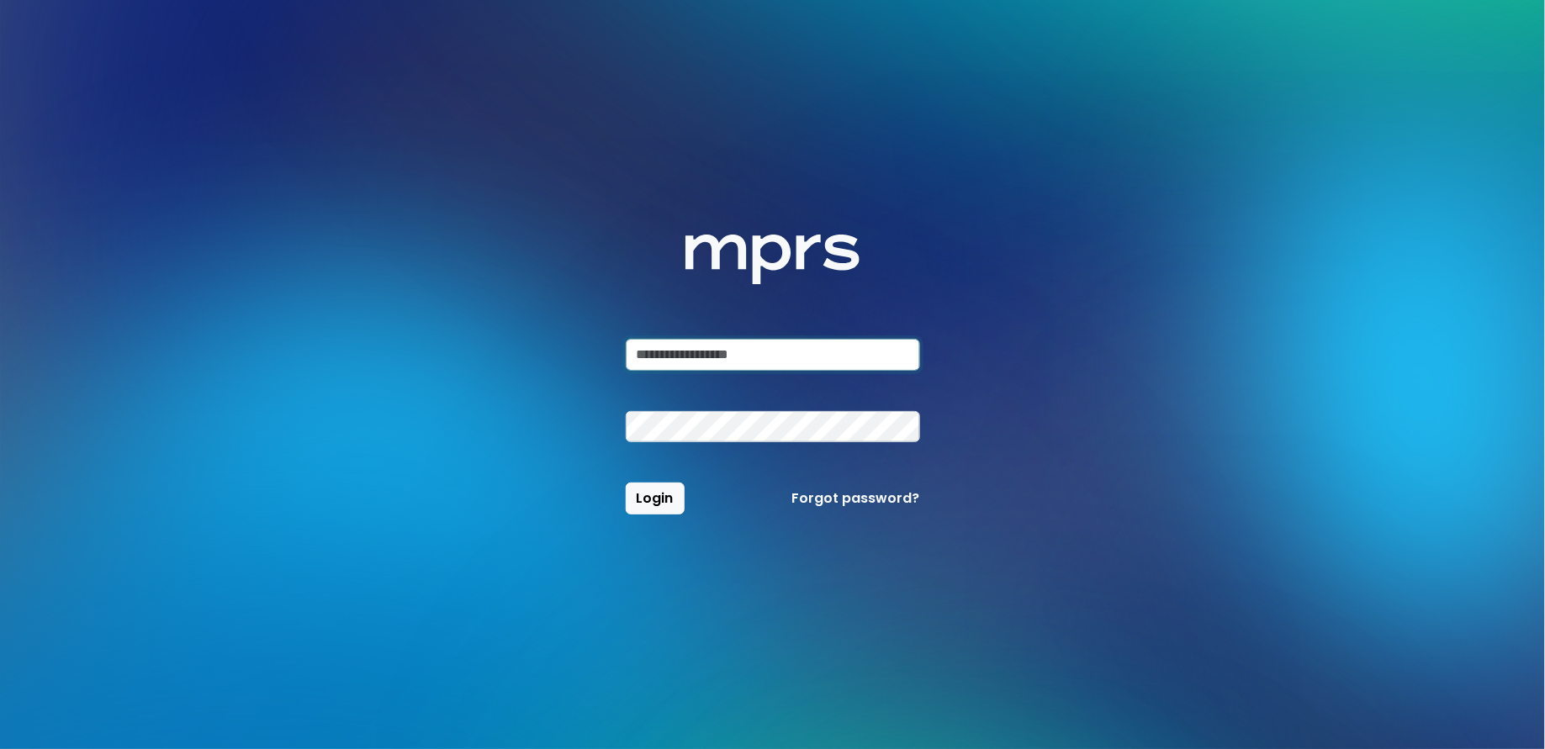
click at [778, 347] on input "email" at bounding box center [773, 355] width 294 height 32
type input "**********"
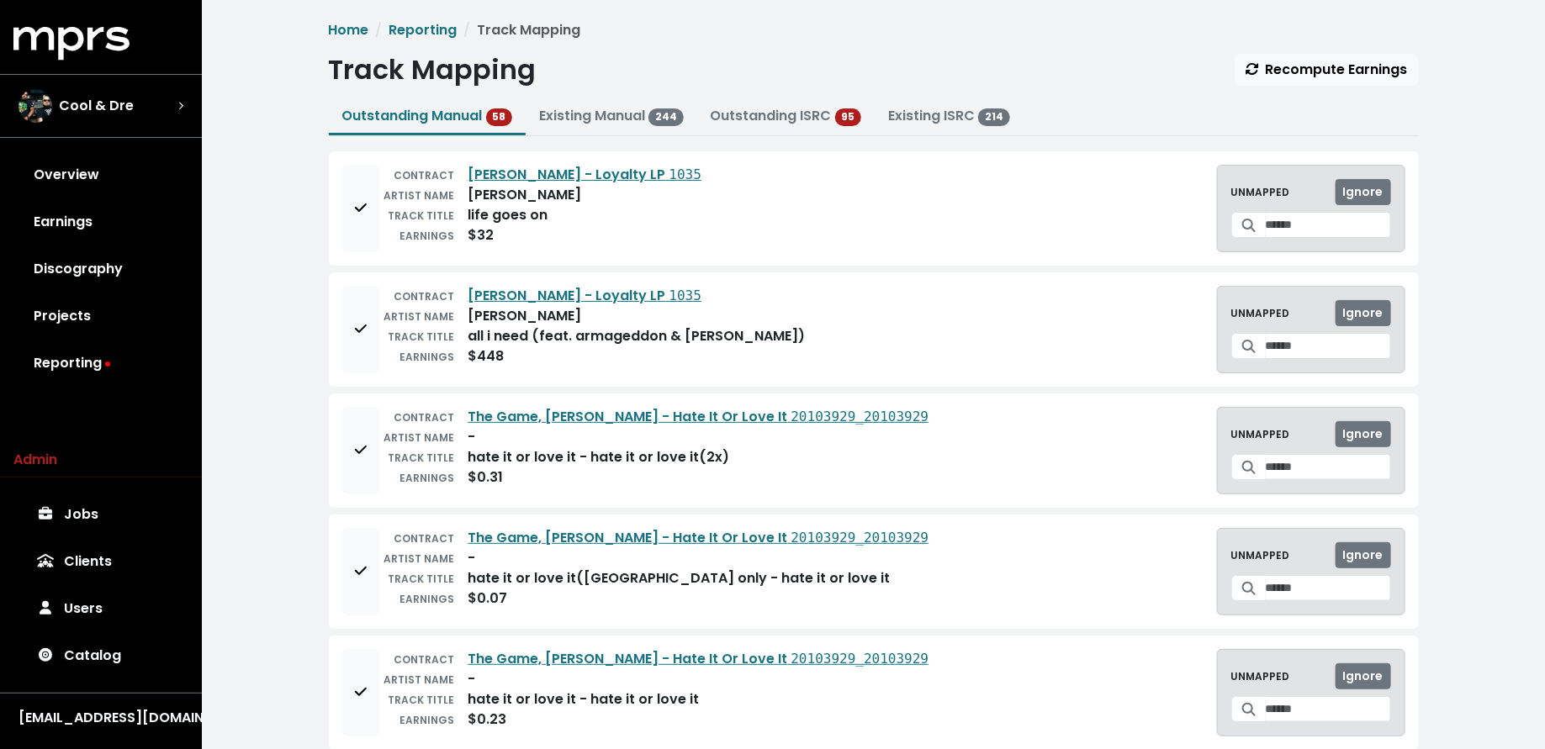
click at [1240, 229] on span at bounding box center [1248, 225] width 35 height 26
click at [1266, 225] on input "Search for a track to map to" at bounding box center [1328, 225] width 125 height 26
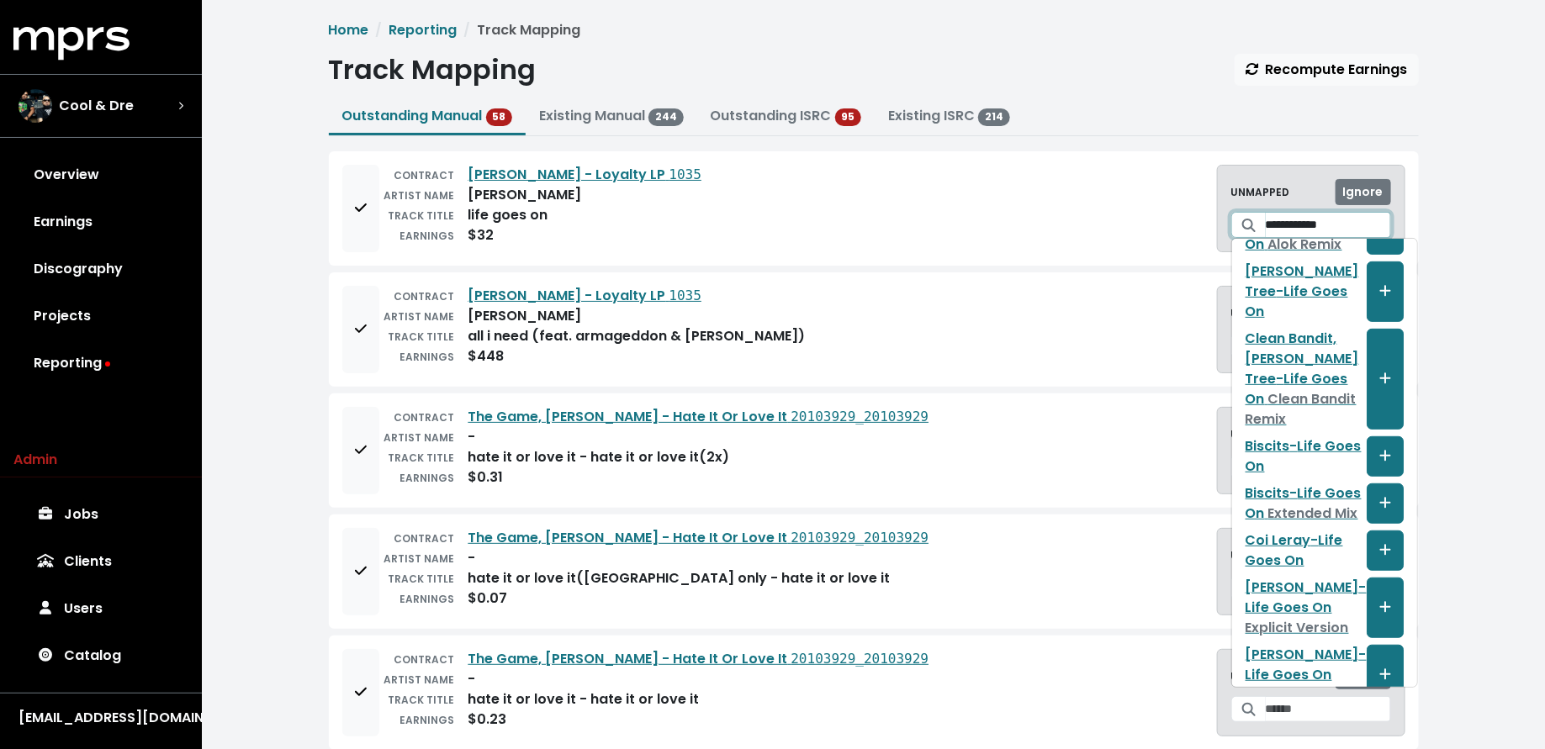
scroll to position [446, 0]
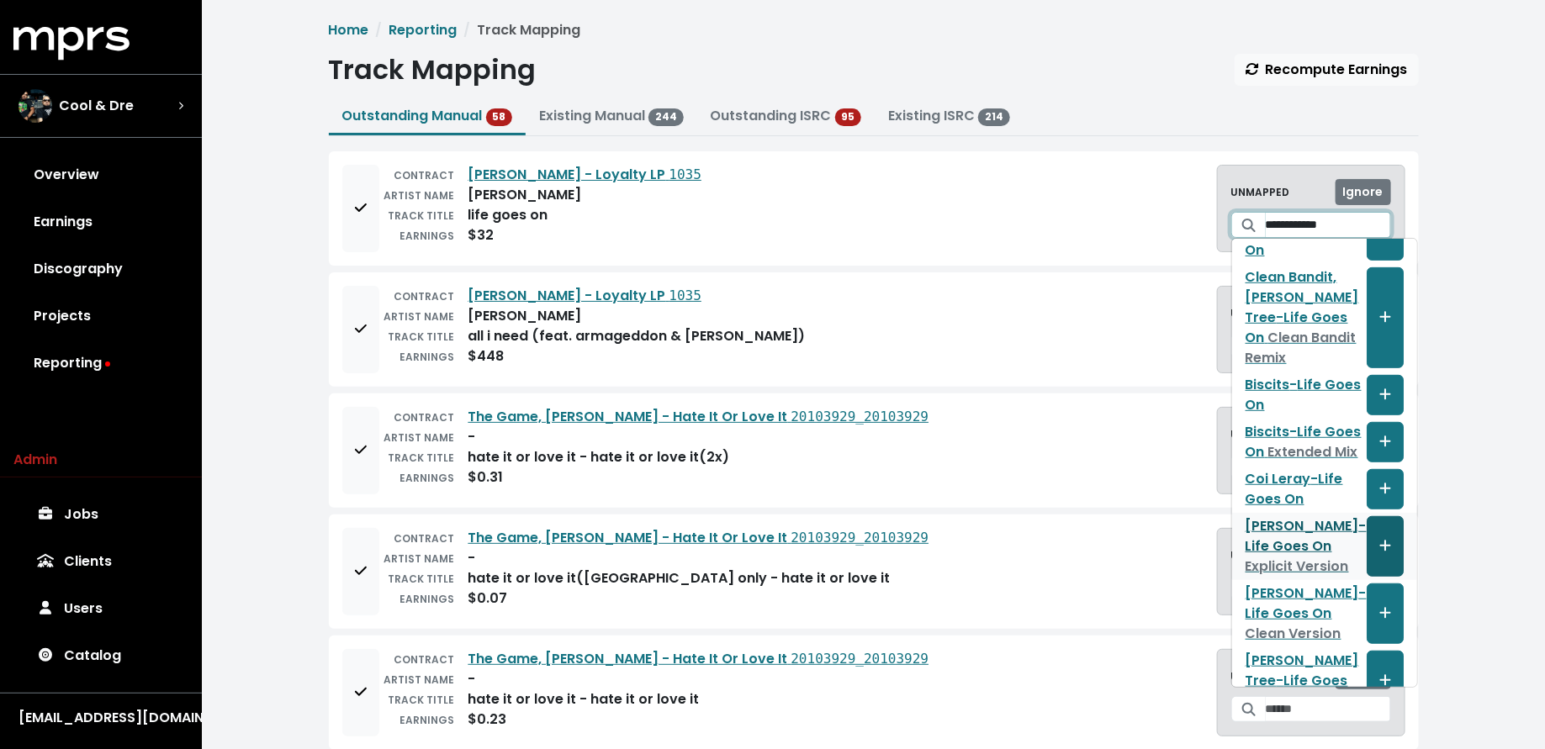
type input "**********"
click at [1377, 537] on span "Create track mapping" at bounding box center [1384, 547] width 15 height 20
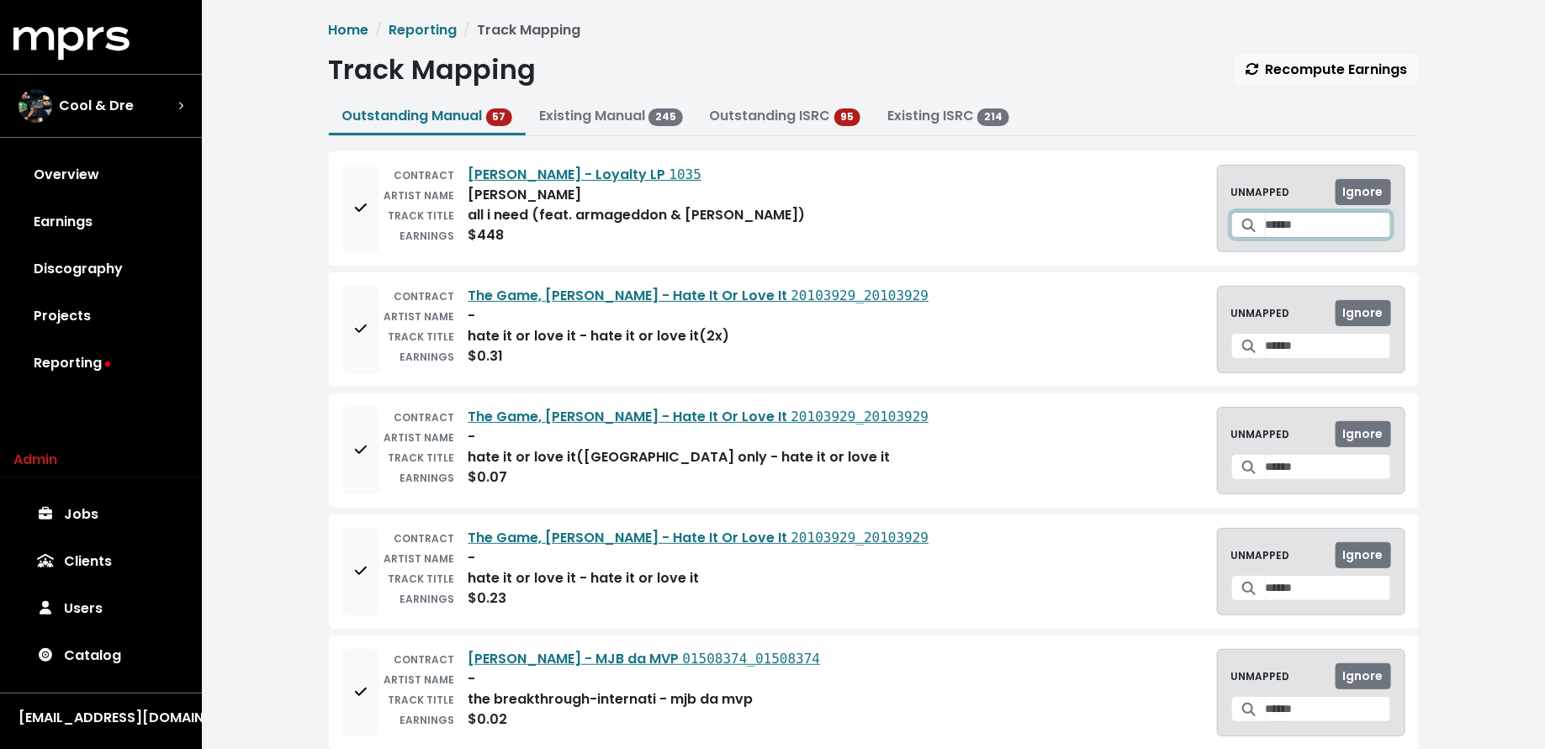
click at [1266, 231] on input "Search for a track to map to" at bounding box center [1328, 225] width 125 height 26
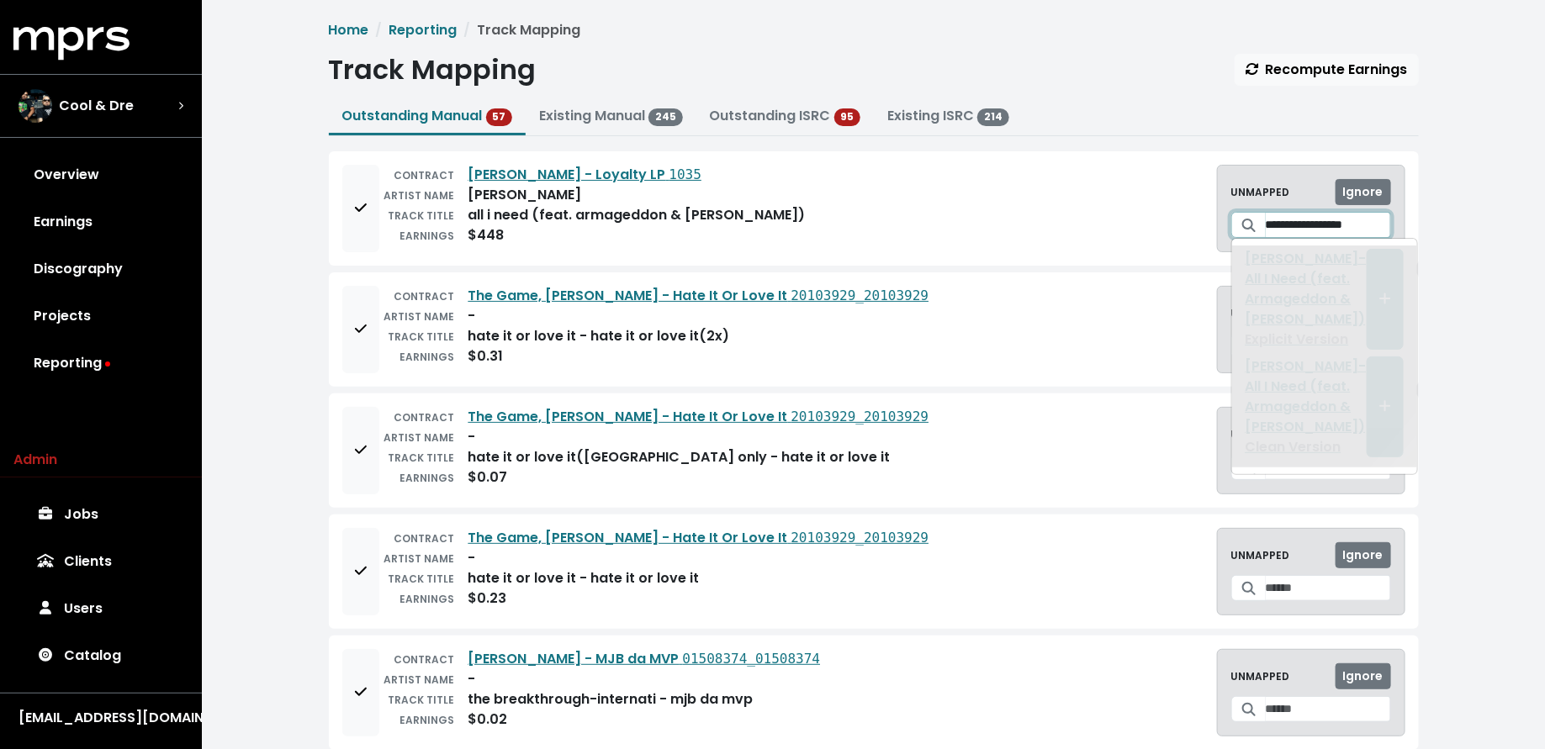
scroll to position [0, 0]
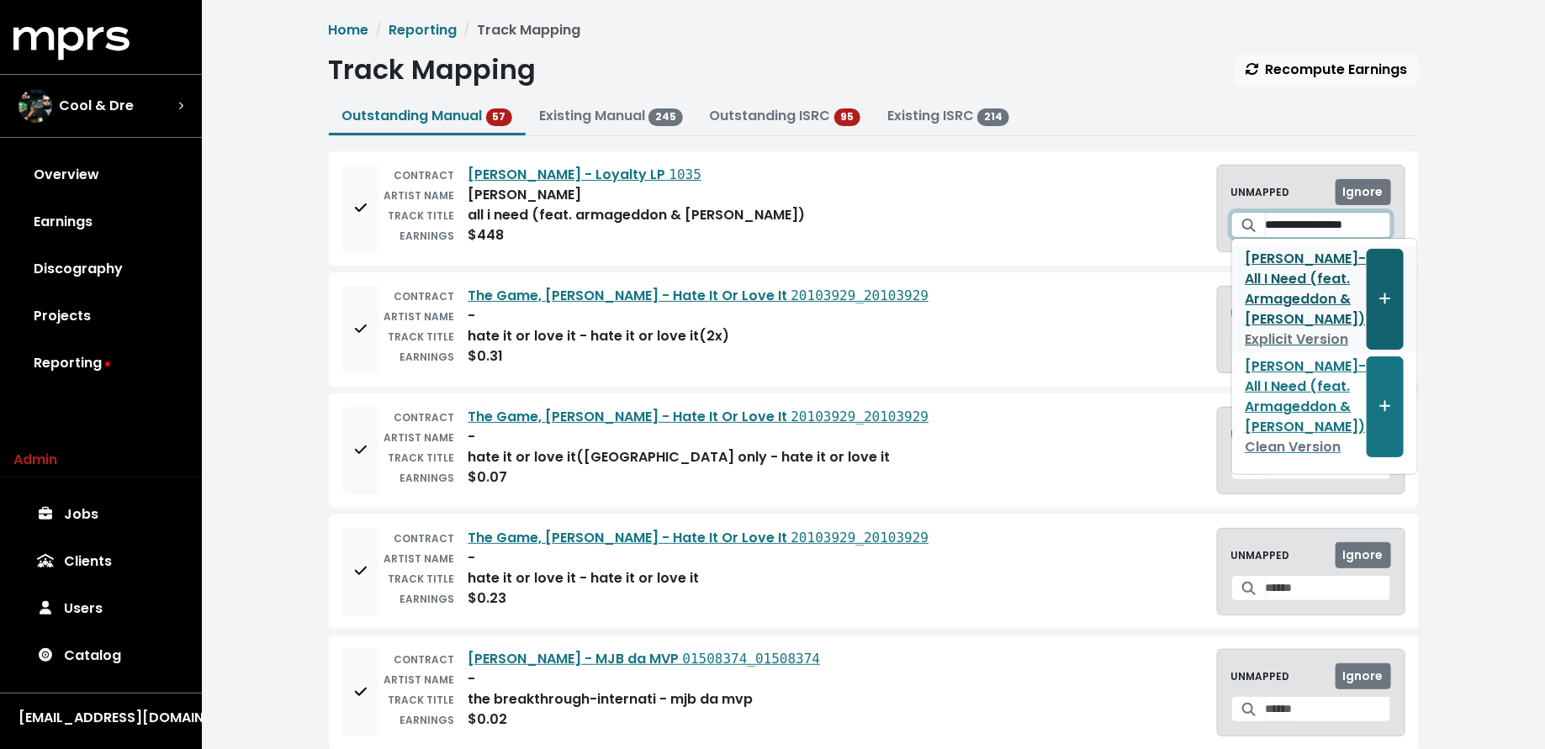
type input "**********"
click at [1379, 289] on span "Create track mapping" at bounding box center [1385, 298] width 12 height 19
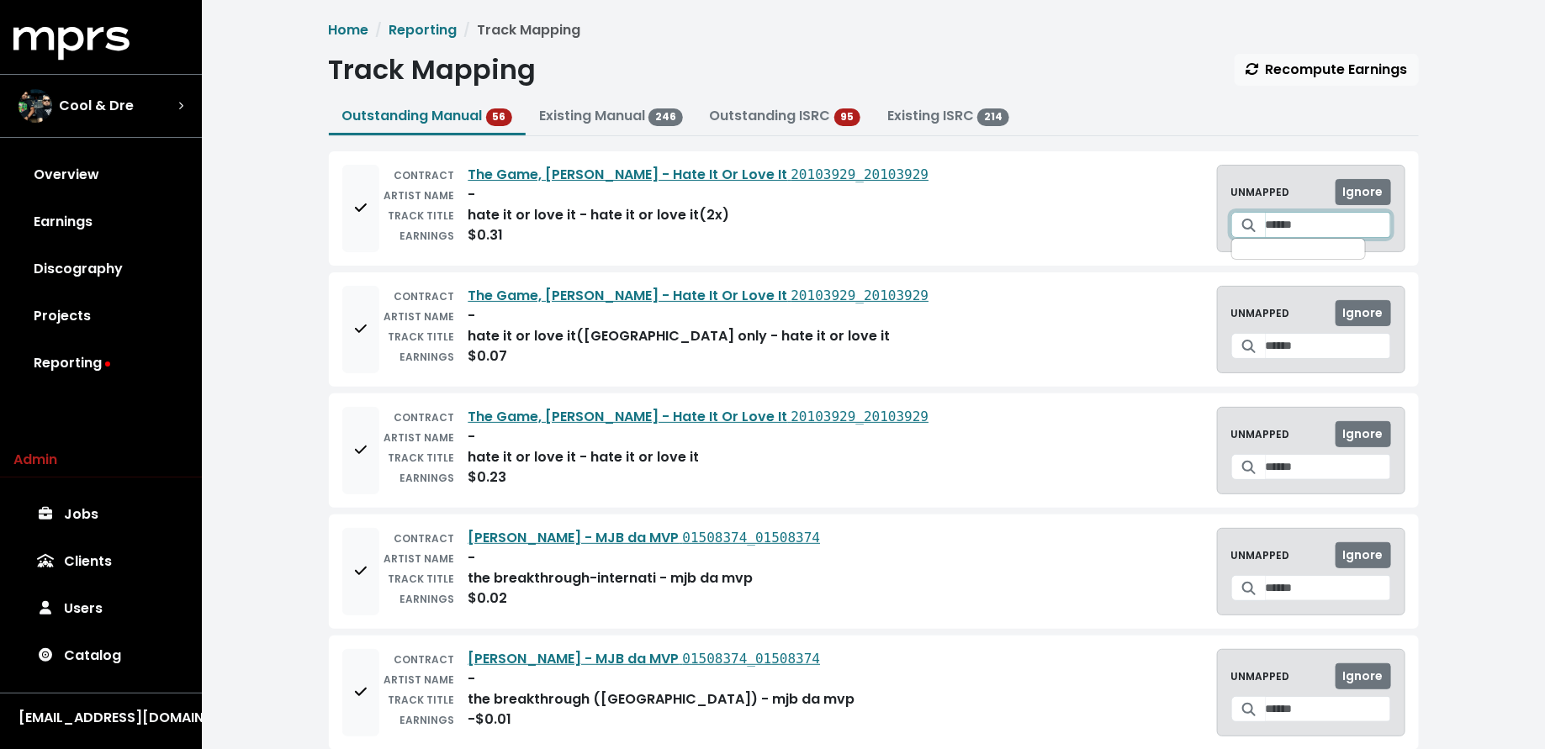
click at [1277, 228] on input "Search for a track to map to" at bounding box center [1328, 225] width 125 height 26
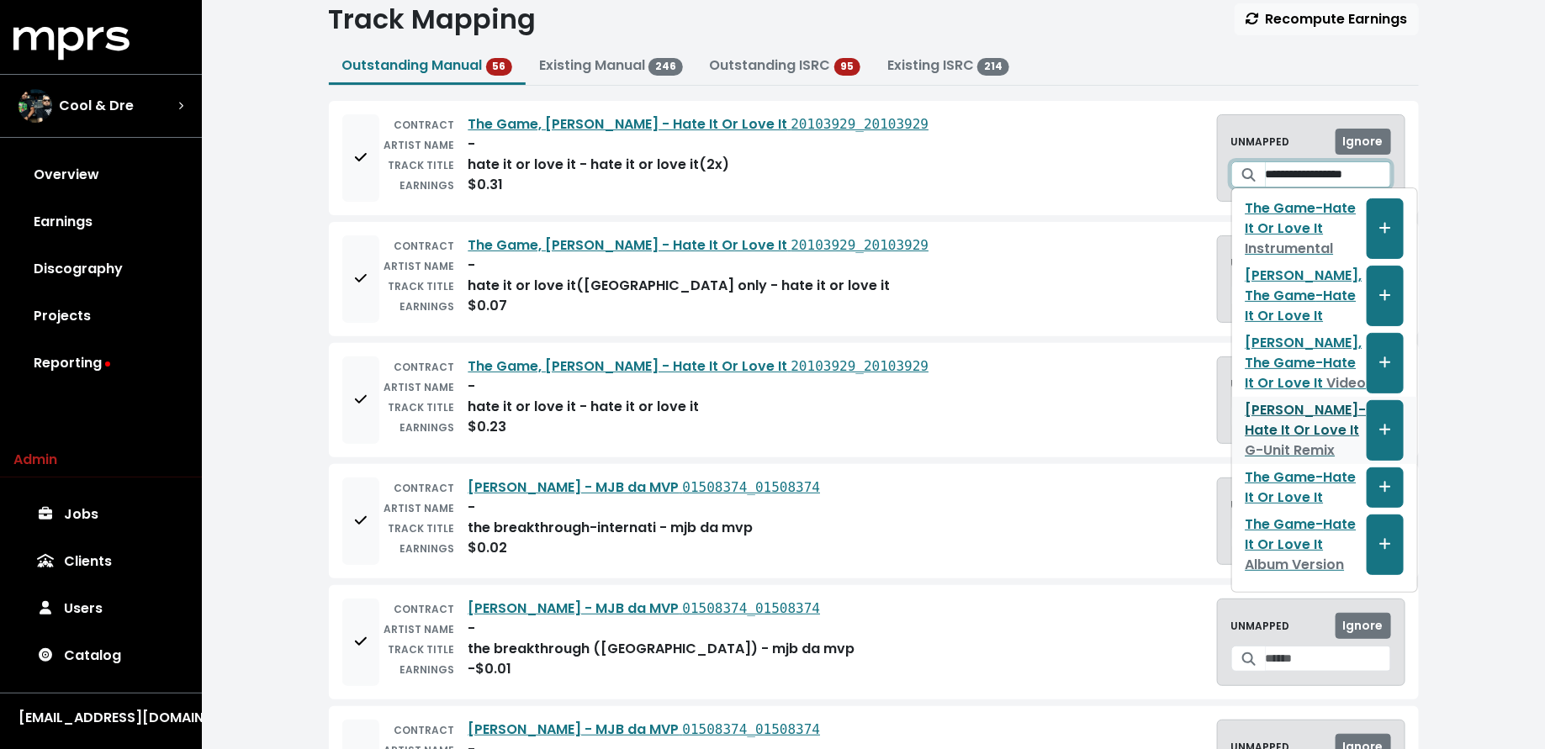
scroll to position [51, 0]
type input "**********"
click at [1377, 484] on span "Create track mapping" at bounding box center [1384, 487] width 15 height 20
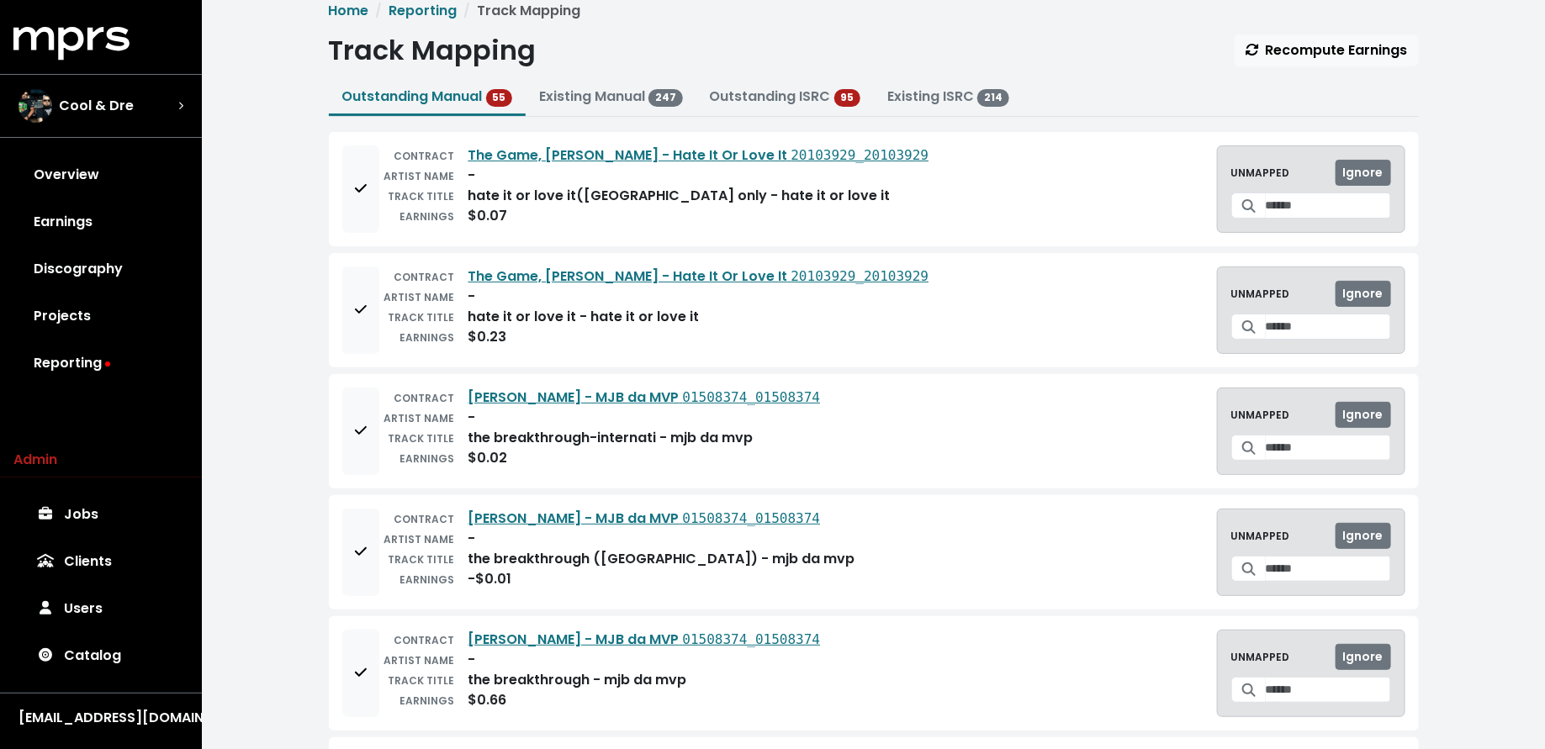
scroll to position [0, 0]
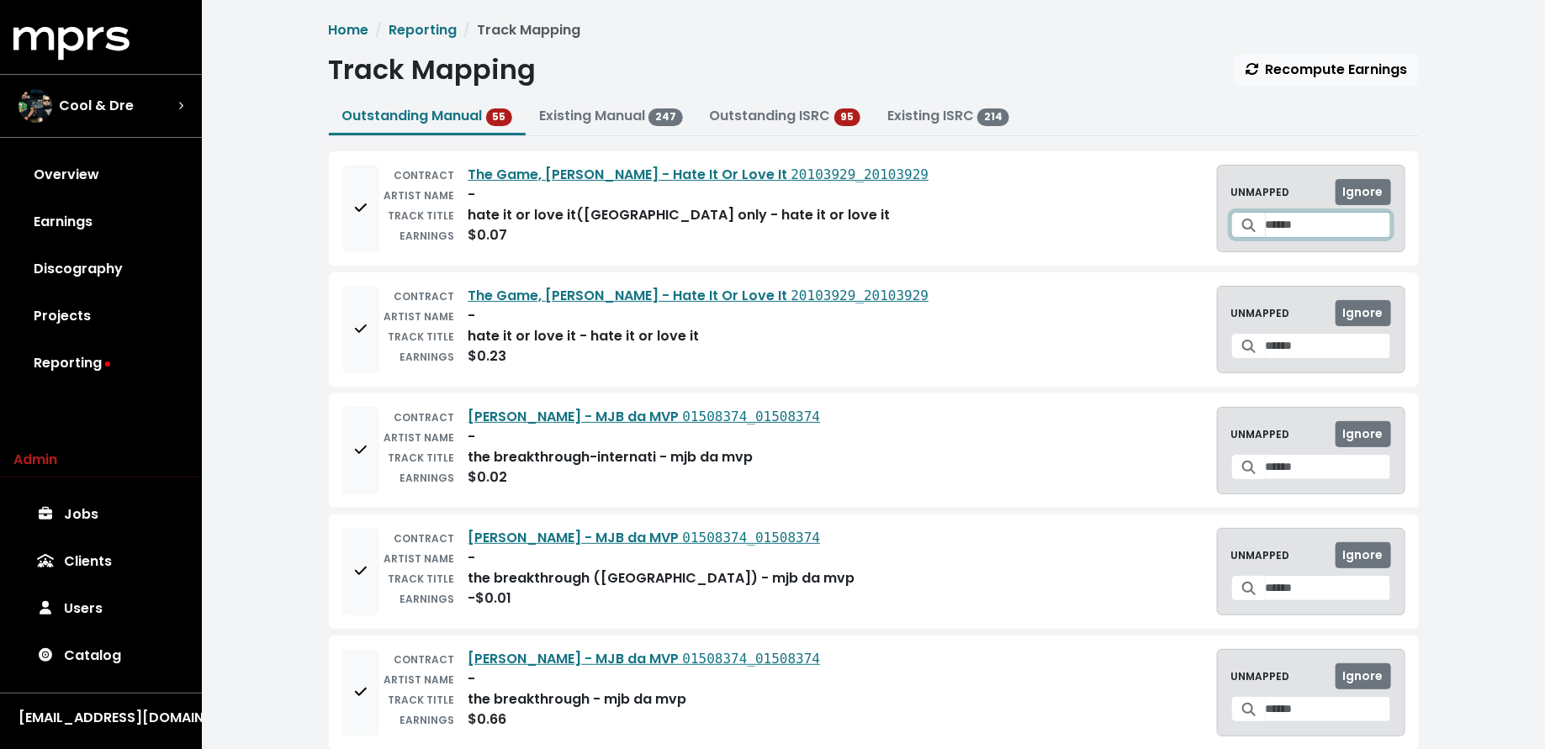
click at [1271, 226] on input "Search for a track to map to" at bounding box center [1328, 225] width 125 height 26
type input "*"
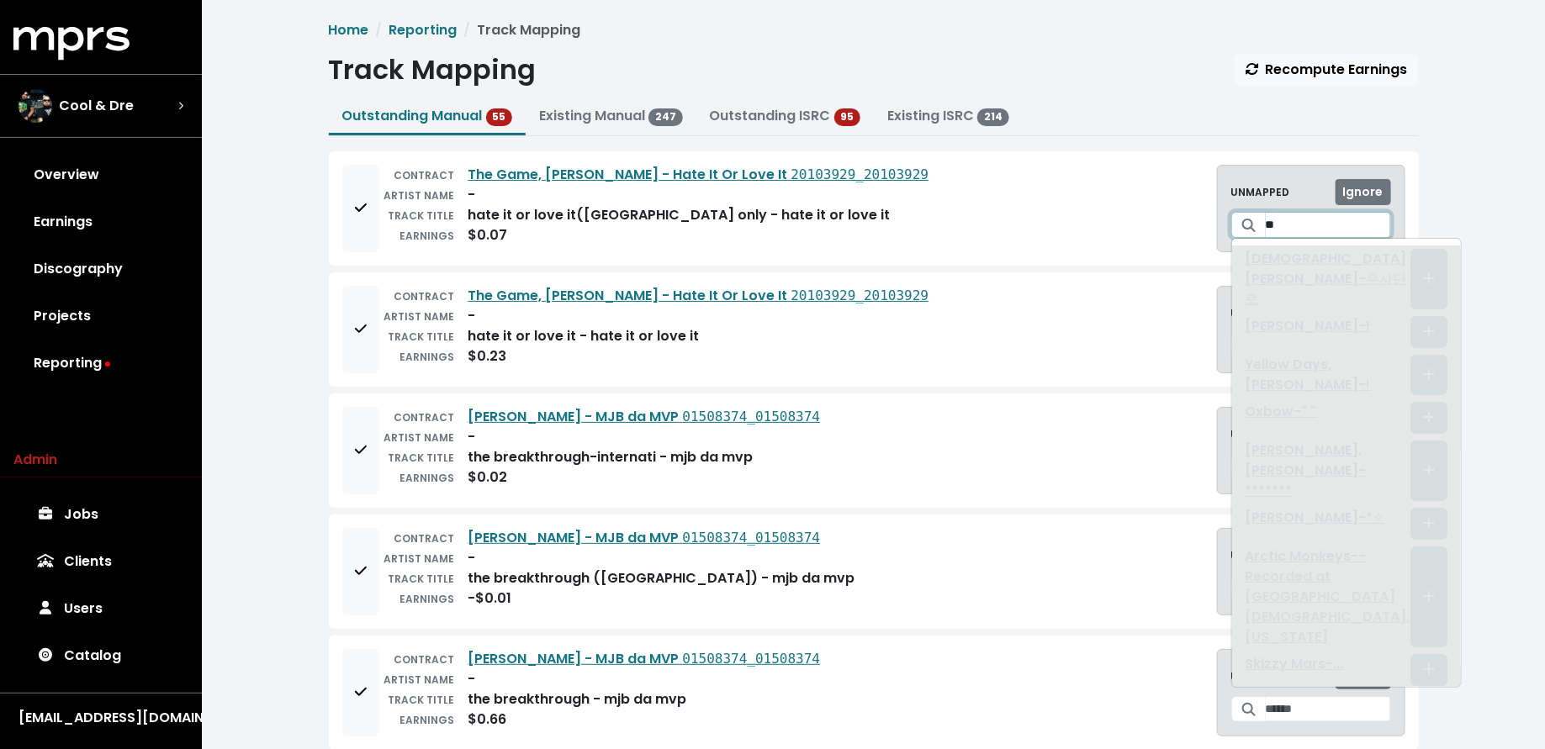
type input "*"
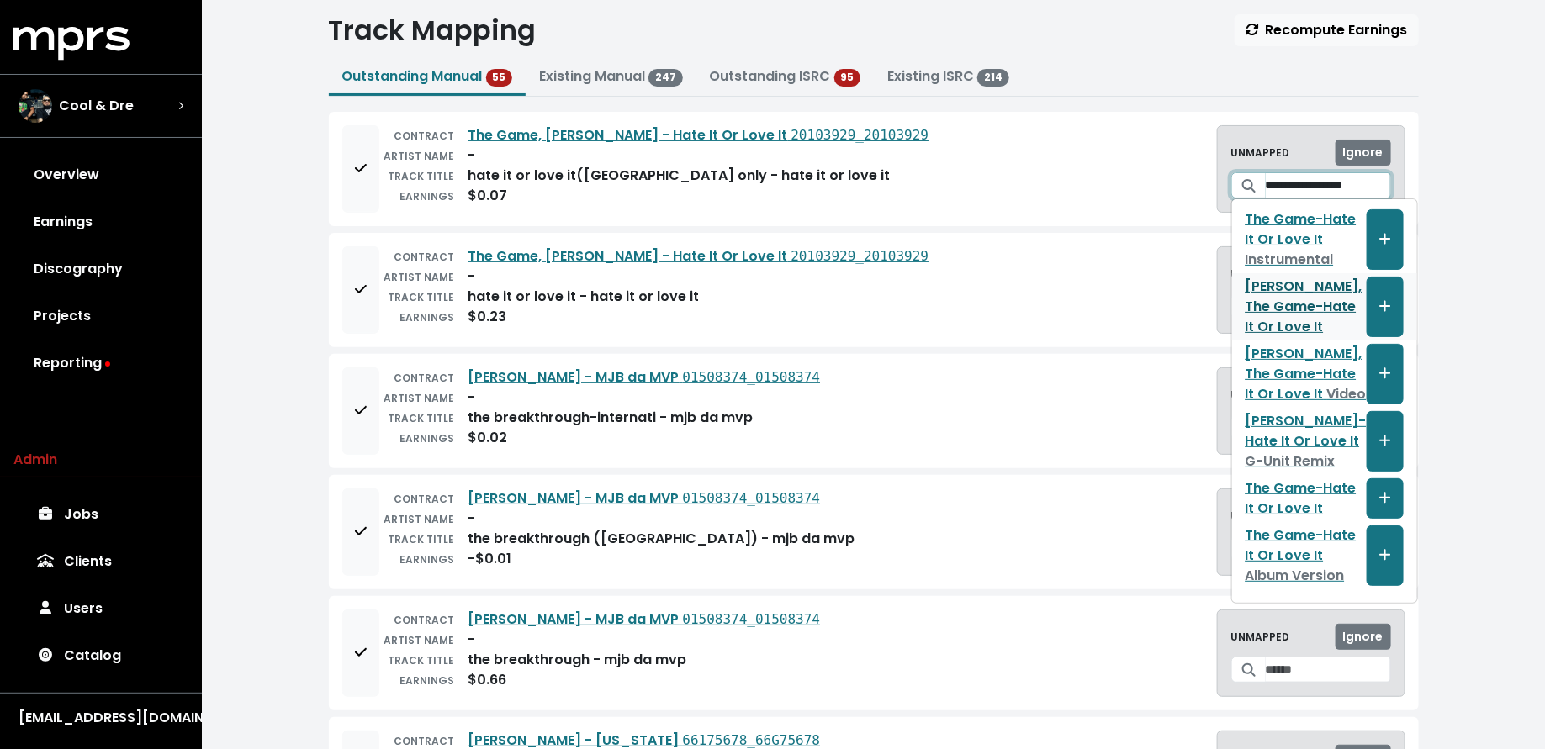
scroll to position [25, 0]
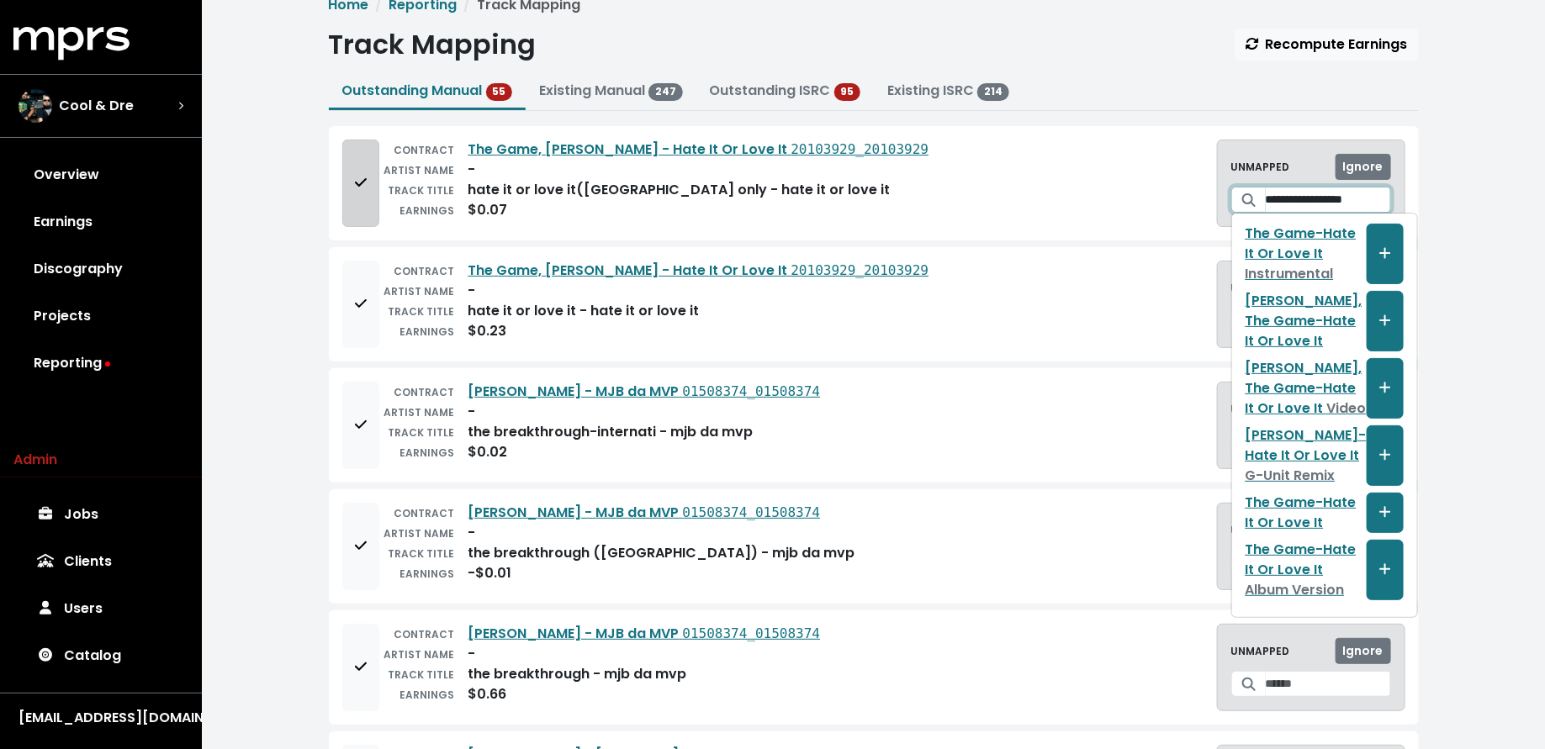
type input "**********"
click at [345, 203] on button "Add to mapping queue" at bounding box center [360, 183] width 37 height 87
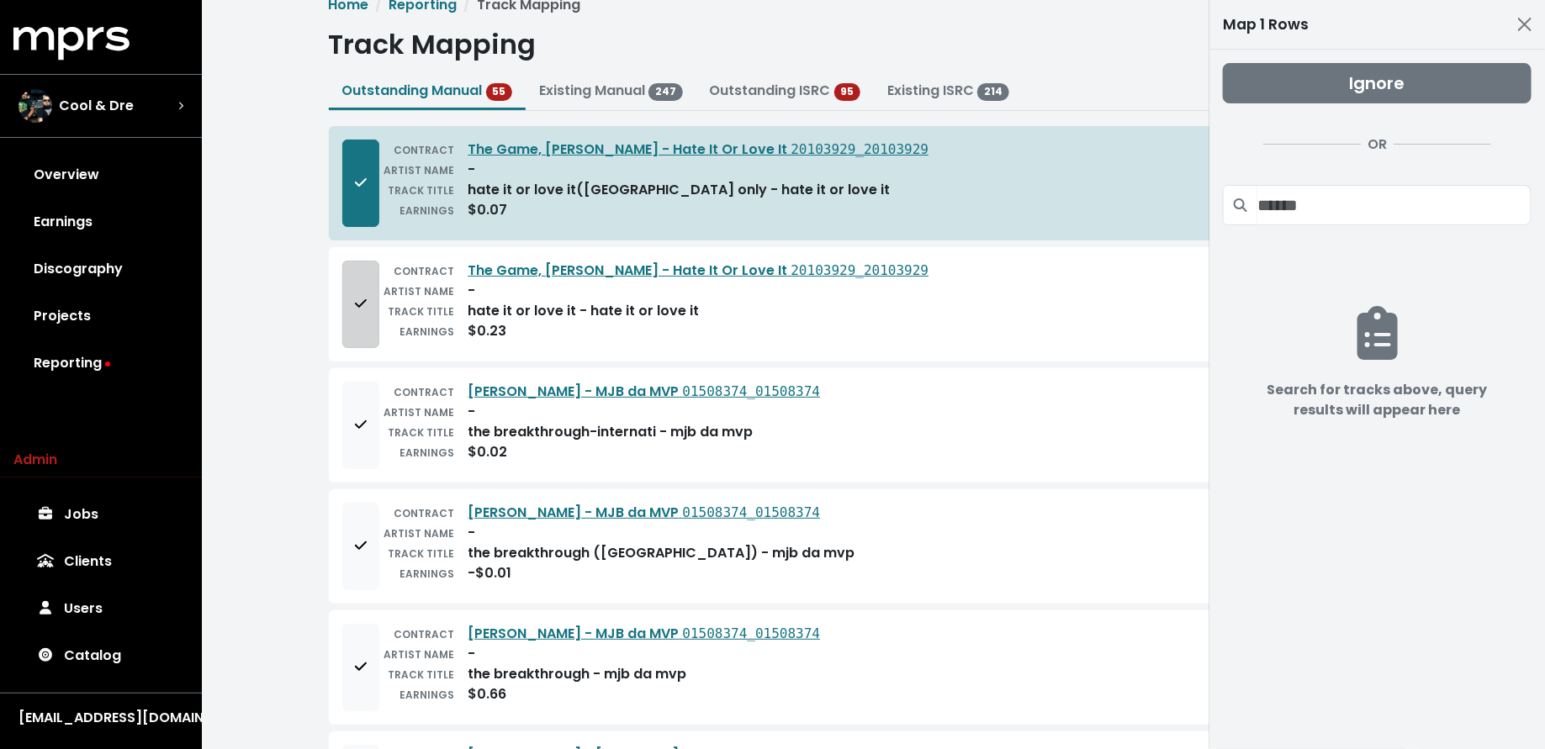
click at [350, 288] on button "Add to mapping queue" at bounding box center [360, 304] width 37 height 87
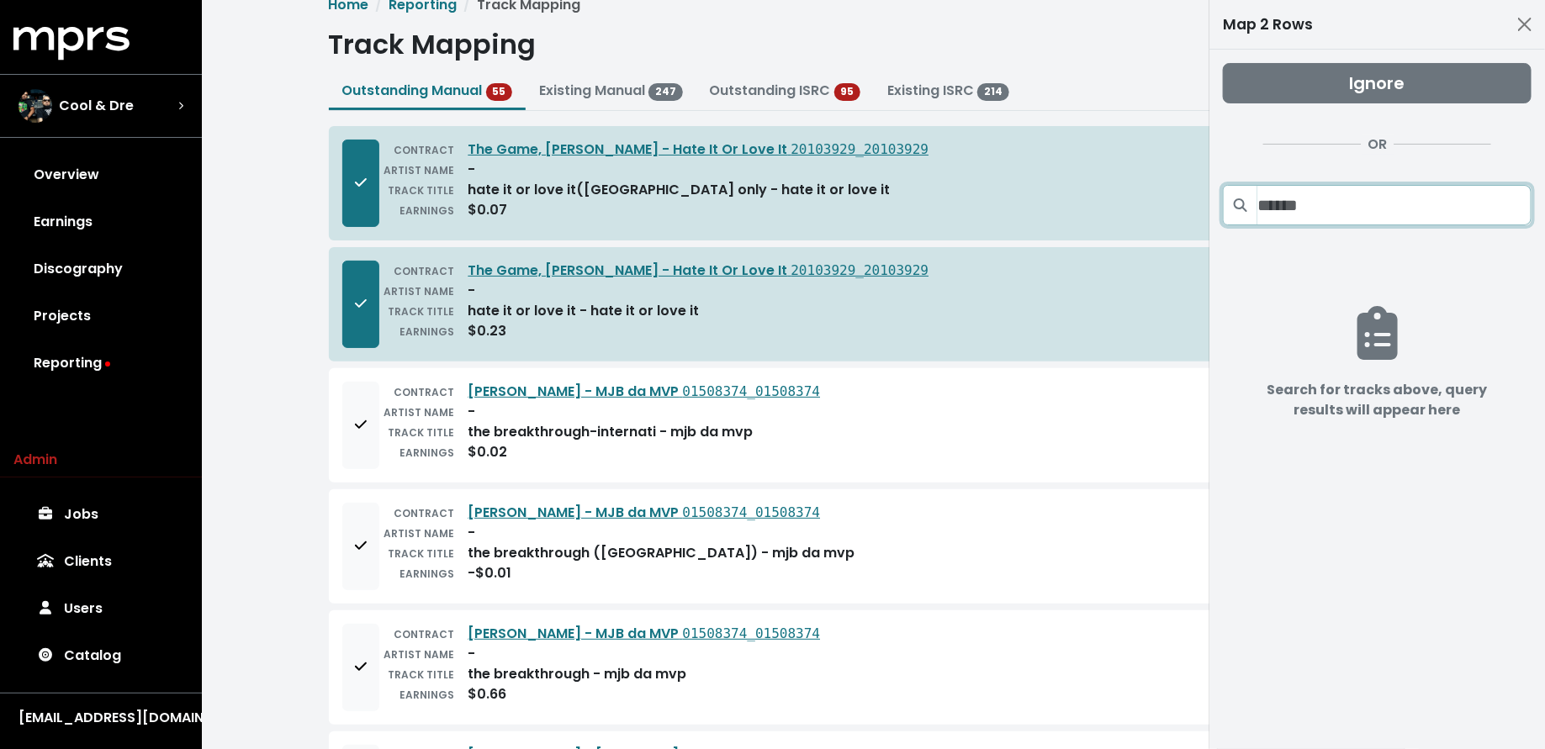
click at [1314, 204] on input "Search projects" at bounding box center [1394, 205] width 274 height 40
paste input "**********"
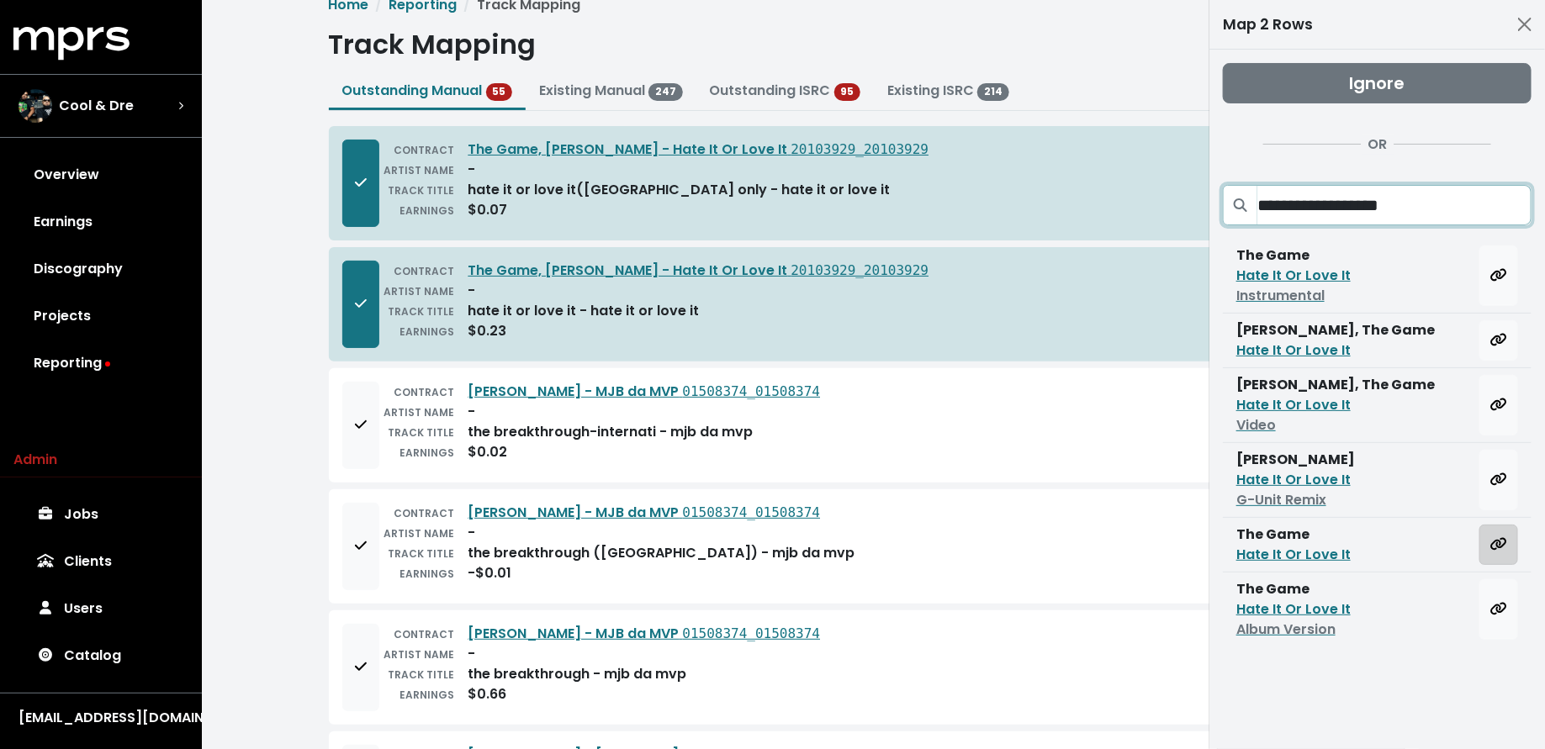
type input "**********"
click at [1497, 542] on icon "Map all rows to this track" at bounding box center [1499, 544] width 16 height 13
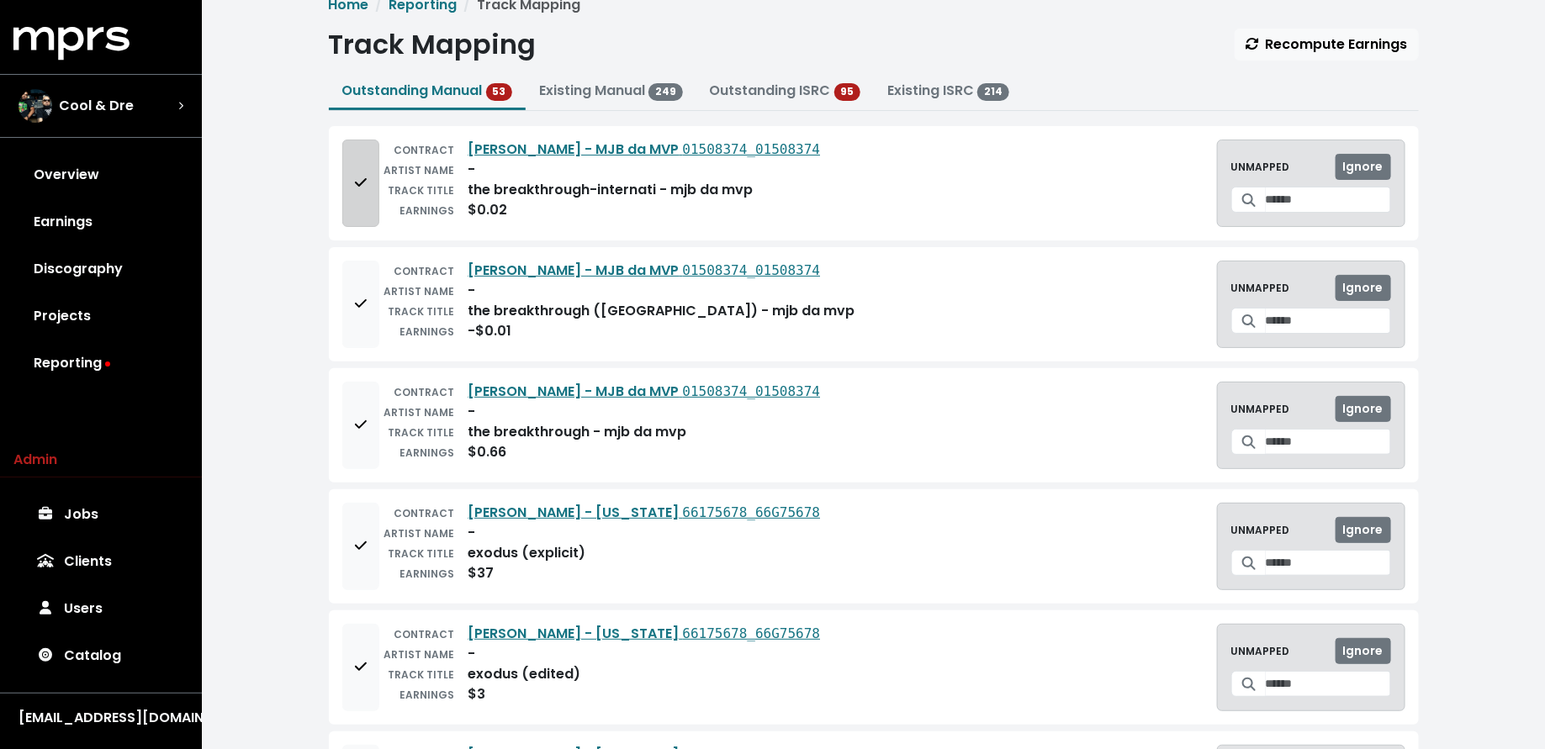
click at [369, 193] on button "Add to mapping queue" at bounding box center [360, 183] width 37 height 87
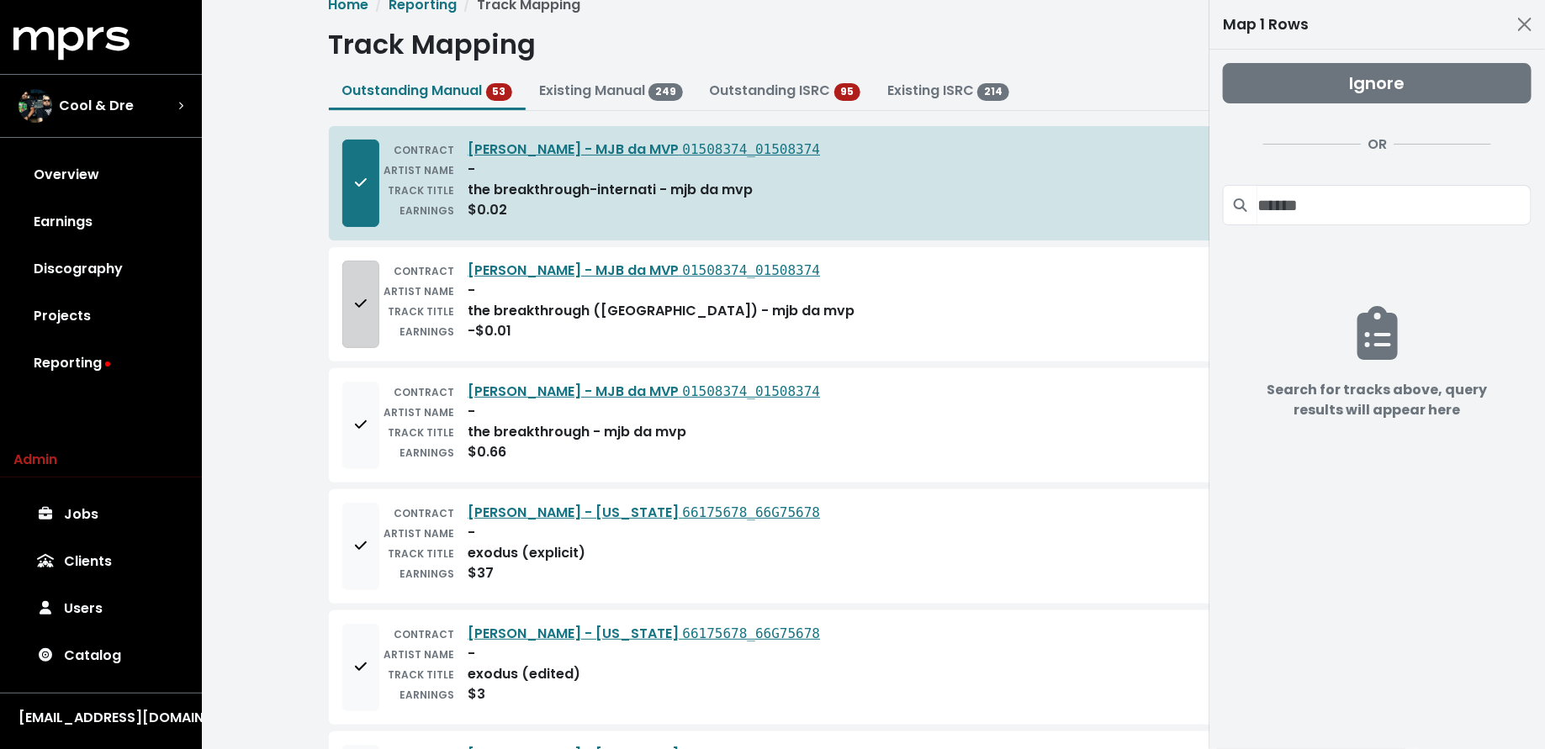
click at [371, 301] on button "Add to mapping queue" at bounding box center [360, 304] width 37 height 87
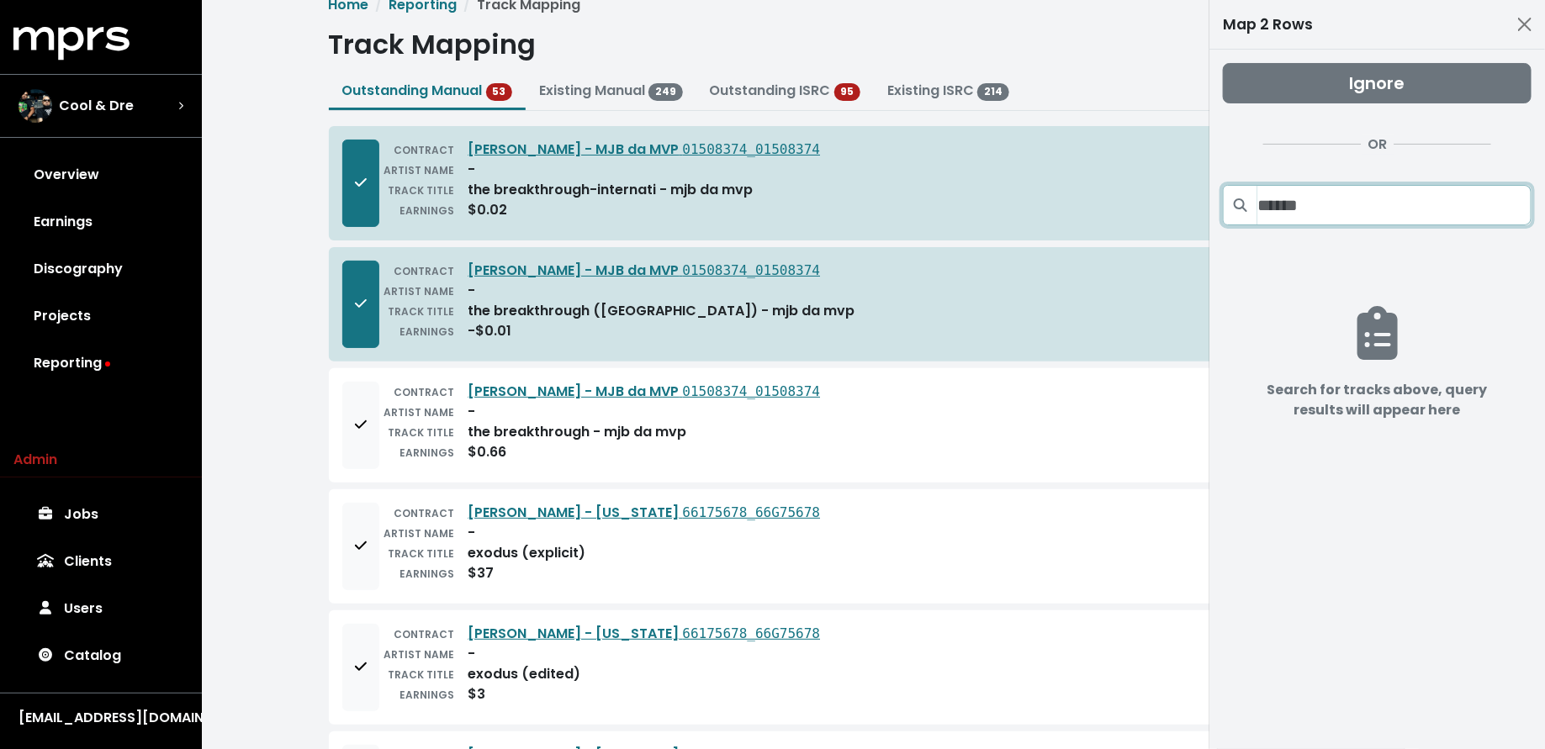
click at [1345, 210] on input "Search projects" at bounding box center [1394, 205] width 274 height 40
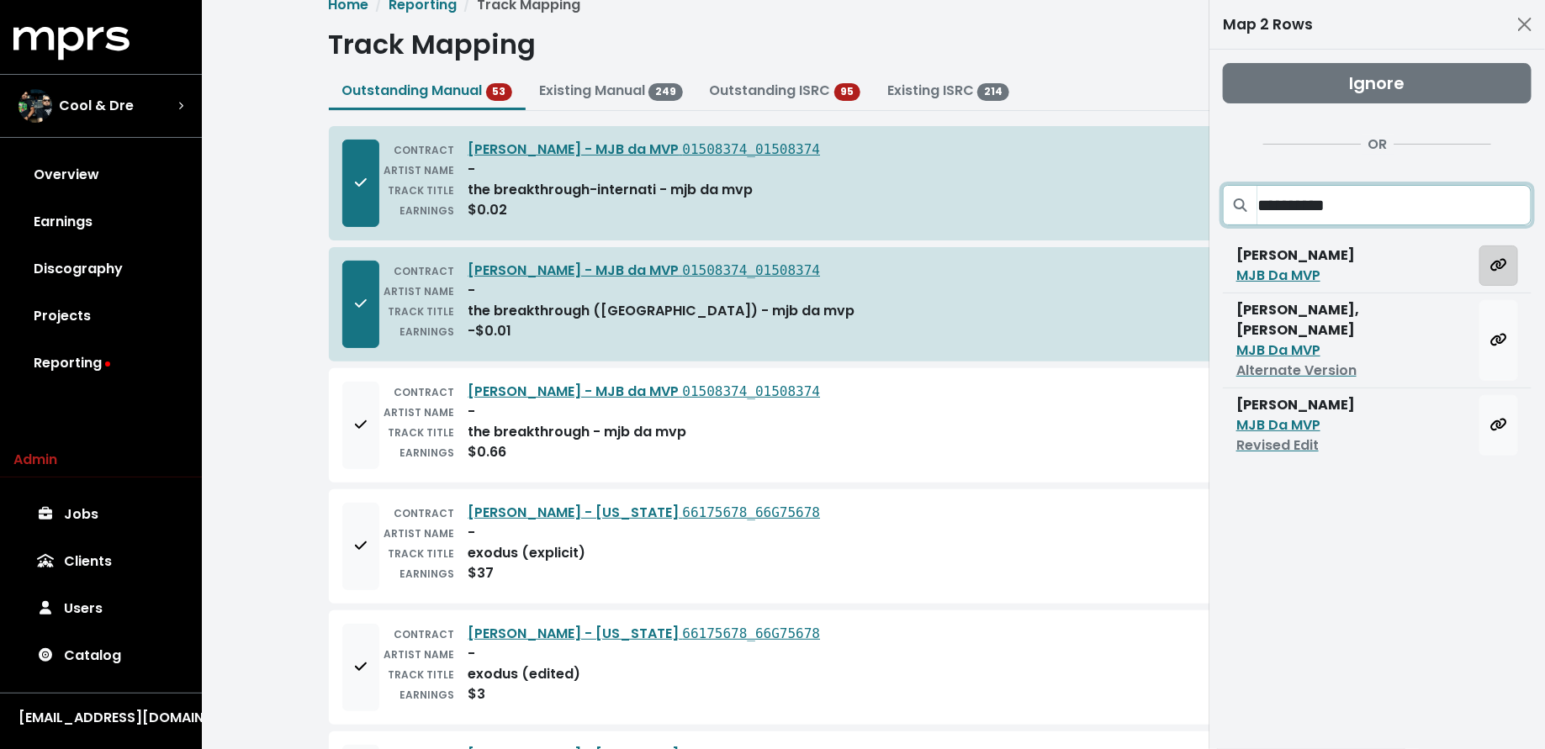
type input "**********"
click at [1501, 263] on icon "Map all rows to this track" at bounding box center [1499, 265] width 16 height 13
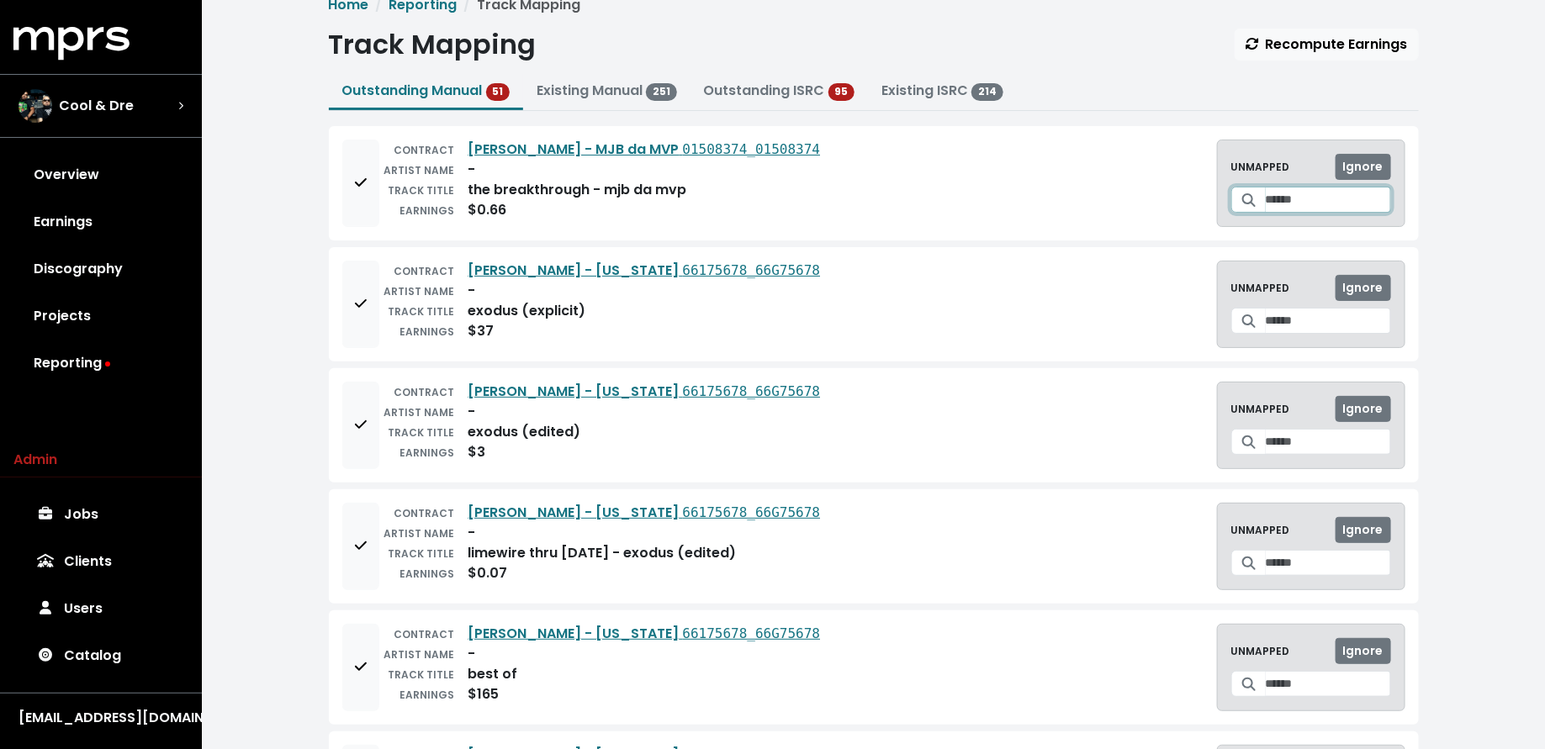
drag, startPoint x: 1282, startPoint y: 198, endPoint x: 1282, endPoint y: 188, distance: 9.3
click at [1282, 198] on input "Search for a track to map to" at bounding box center [1328, 200] width 125 height 26
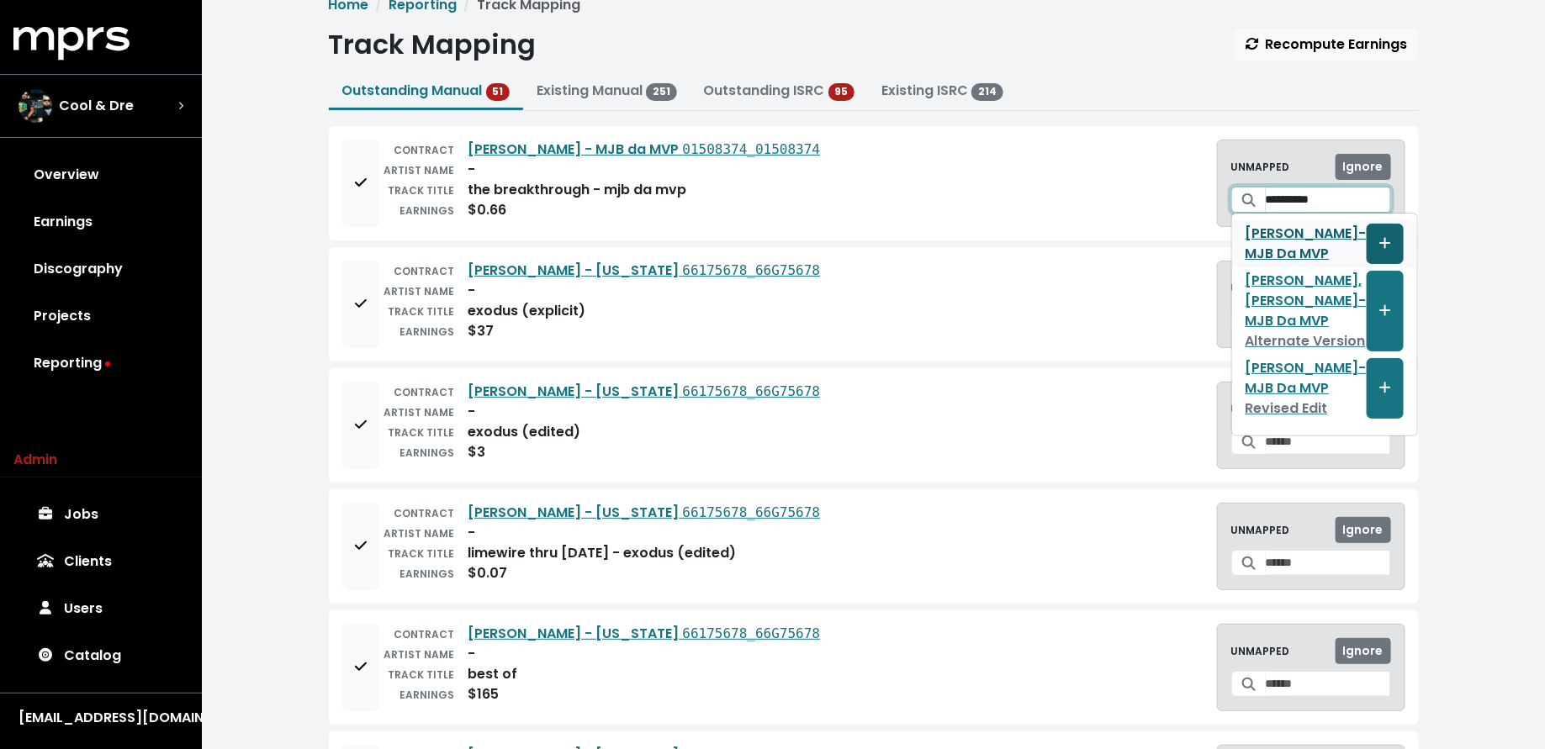
type input "**********"
click at [1367, 237] on button "Create track mapping" at bounding box center [1385, 244] width 37 height 40
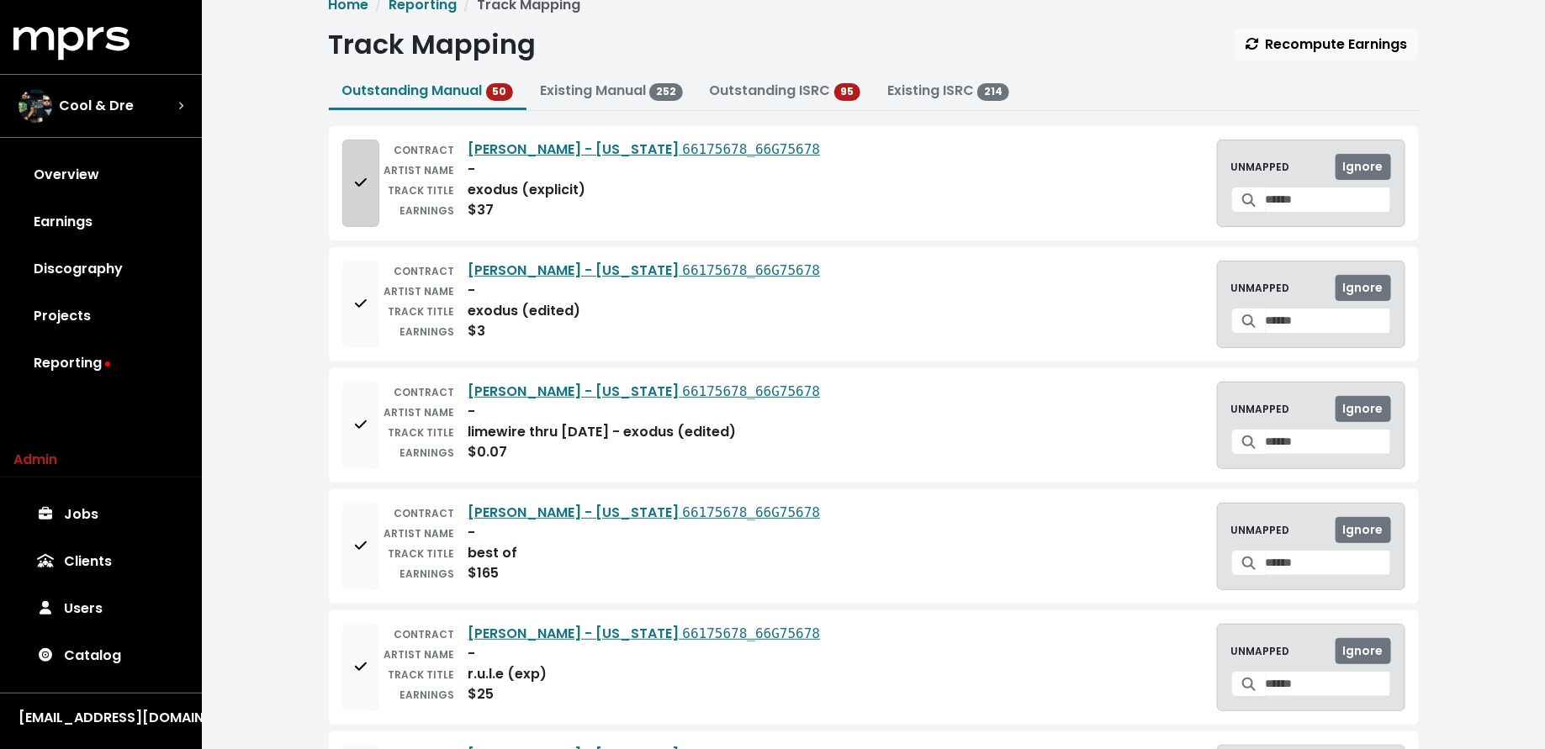
click at [371, 197] on button "Add to mapping queue" at bounding box center [360, 183] width 37 height 87
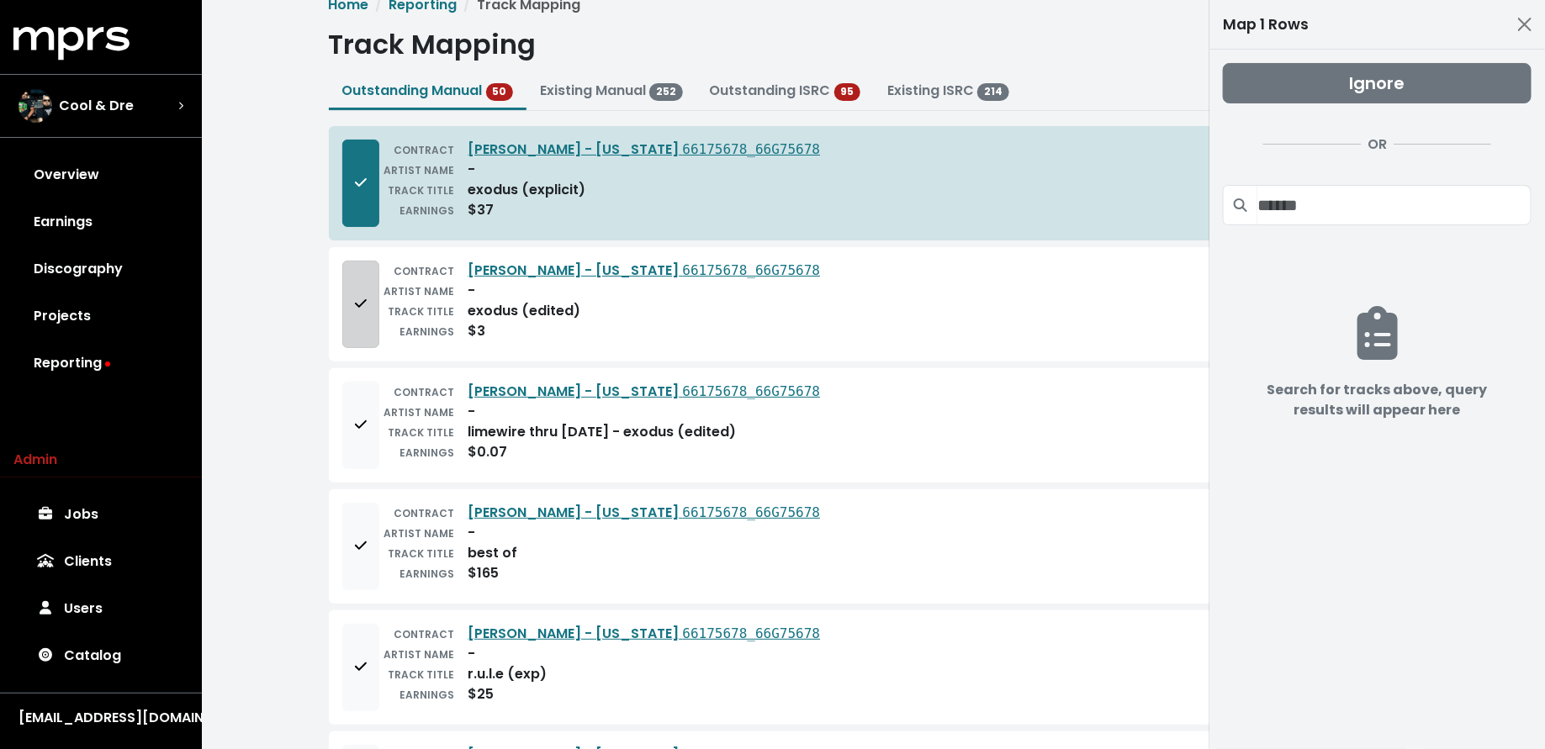
click at [358, 321] on button "Add to mapping queue" at bounding box center [360, 304] width 37 height 87
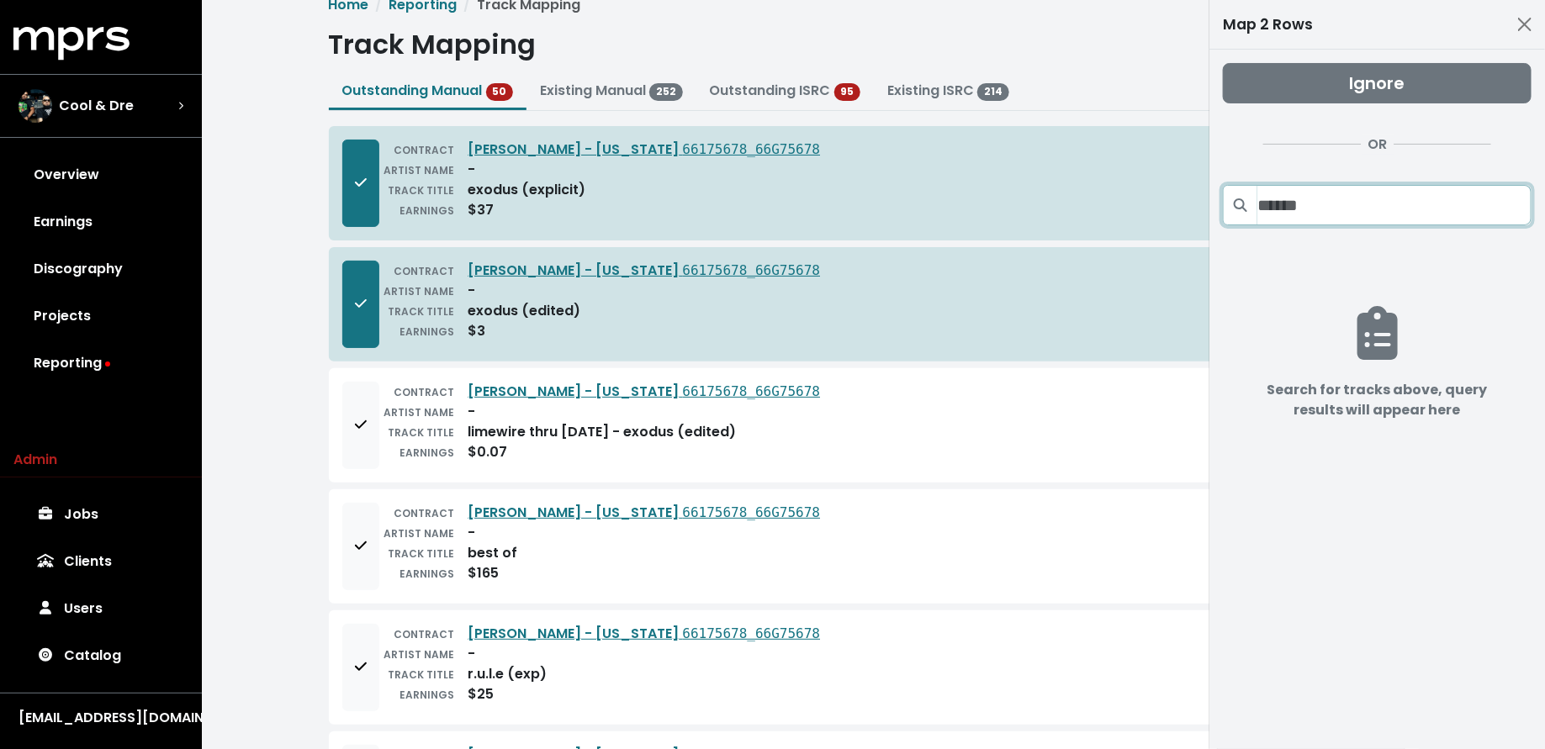
click at [1382, 201] on input "Search projects" at bounding box center [1394, 205] width 274 height 40
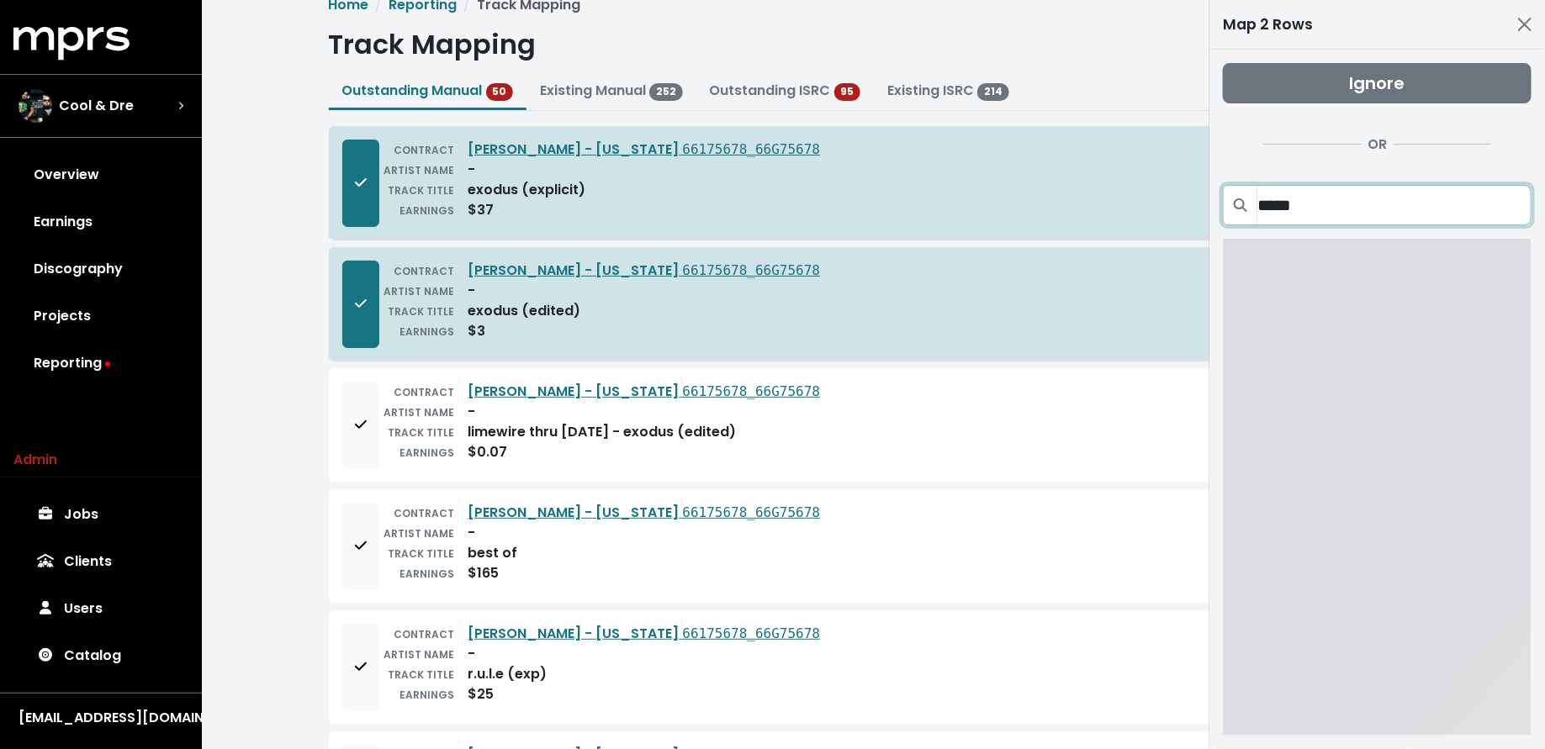
type input "******"
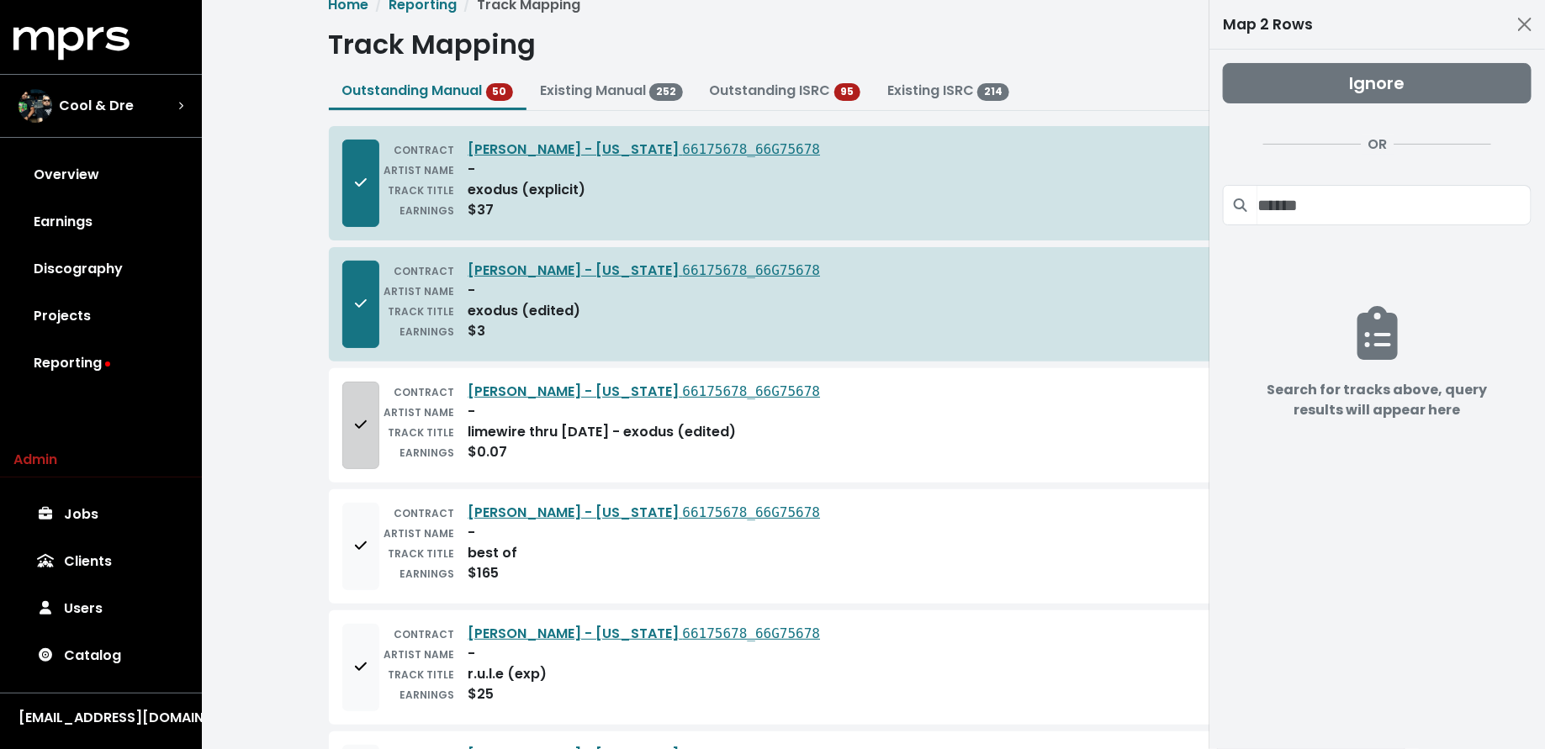
click at [371, 420] on button "Add to mapping queue" at bounding box center [360, 425] width 37 height 87
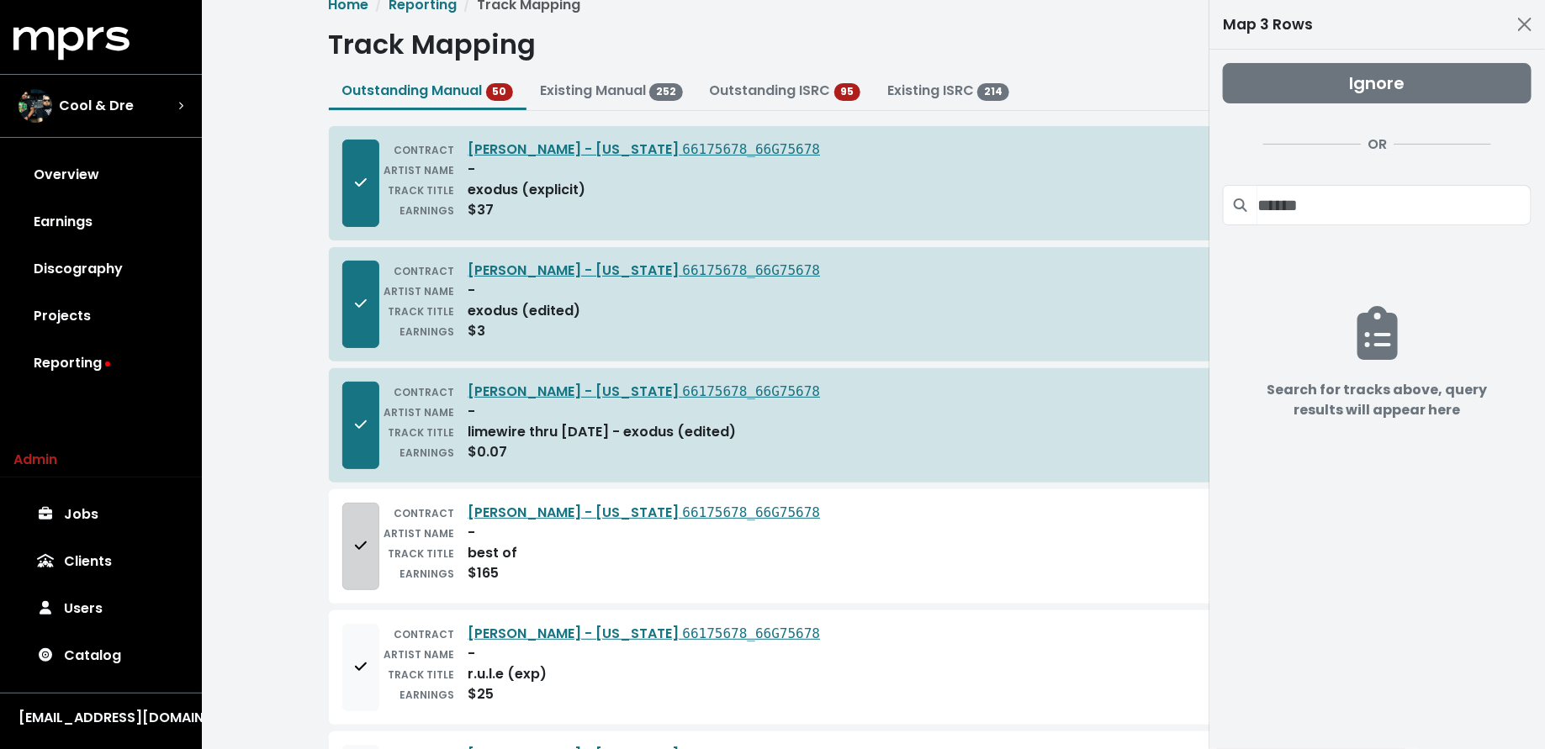
click at [347, 550] on button "Add to mapping queue" at bounding box center [360, 546] width 37 height 87
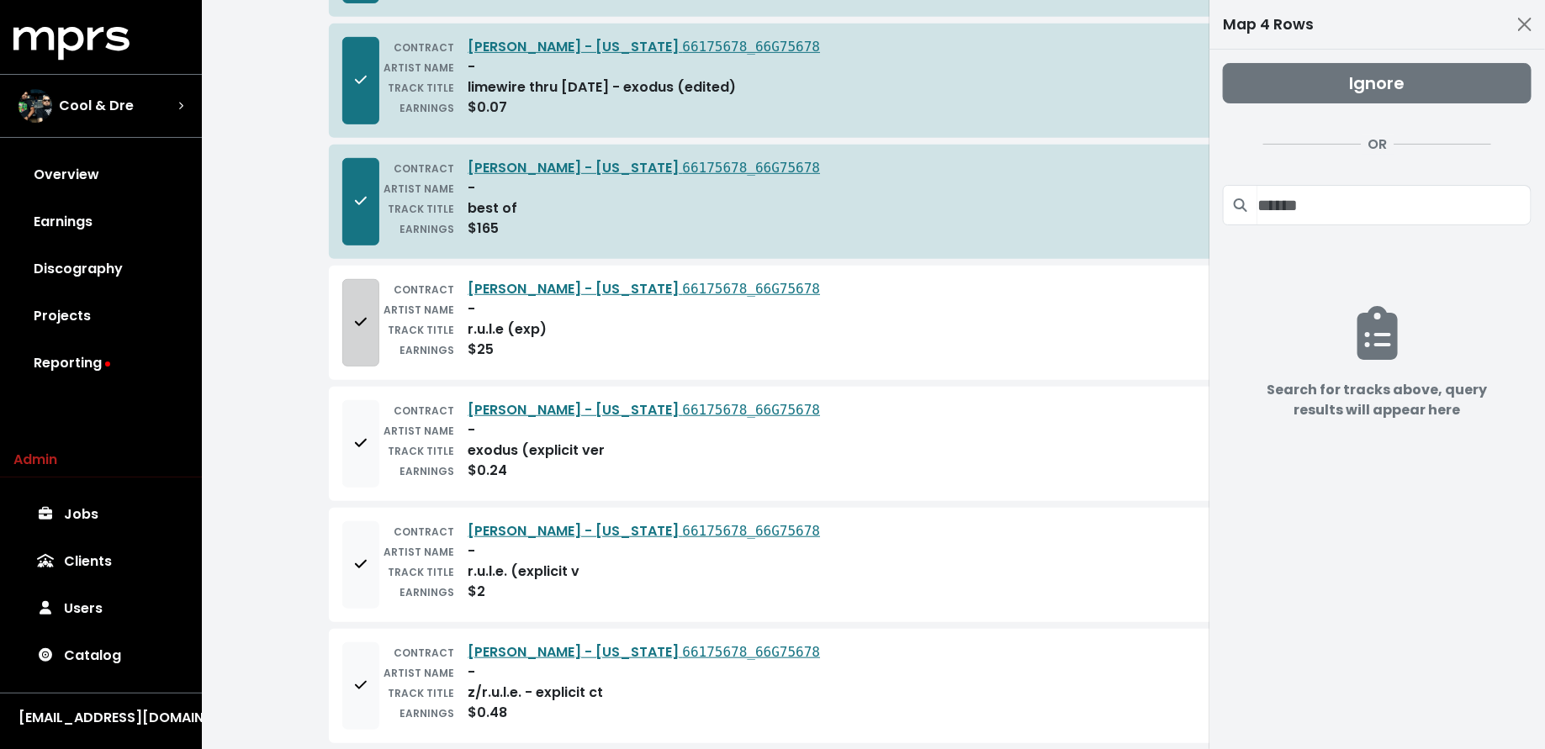
scroll to position [431, 0]
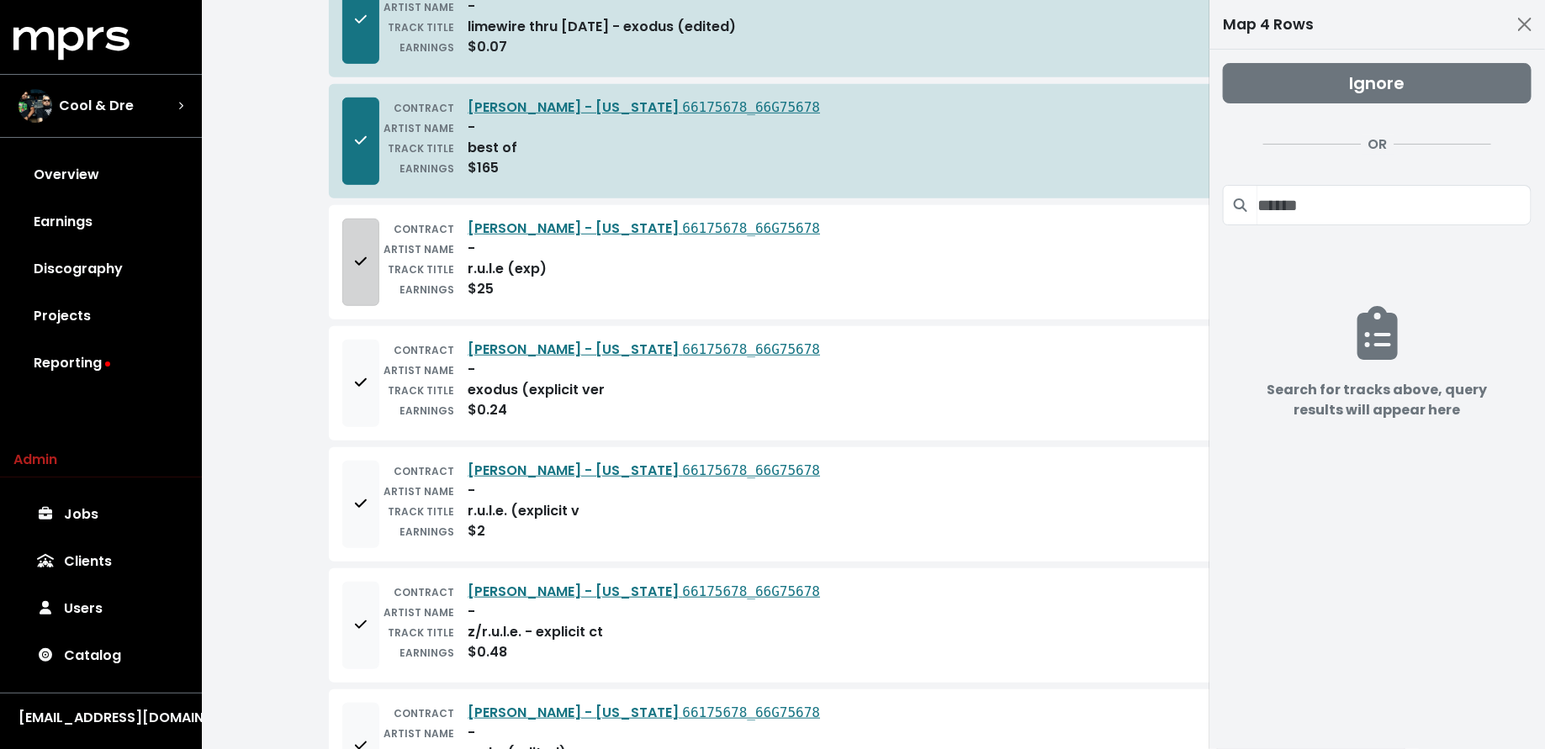
click at [374, 259] on button "Add to mapping queue" at bounding box center [360, 262] width 37 height 87
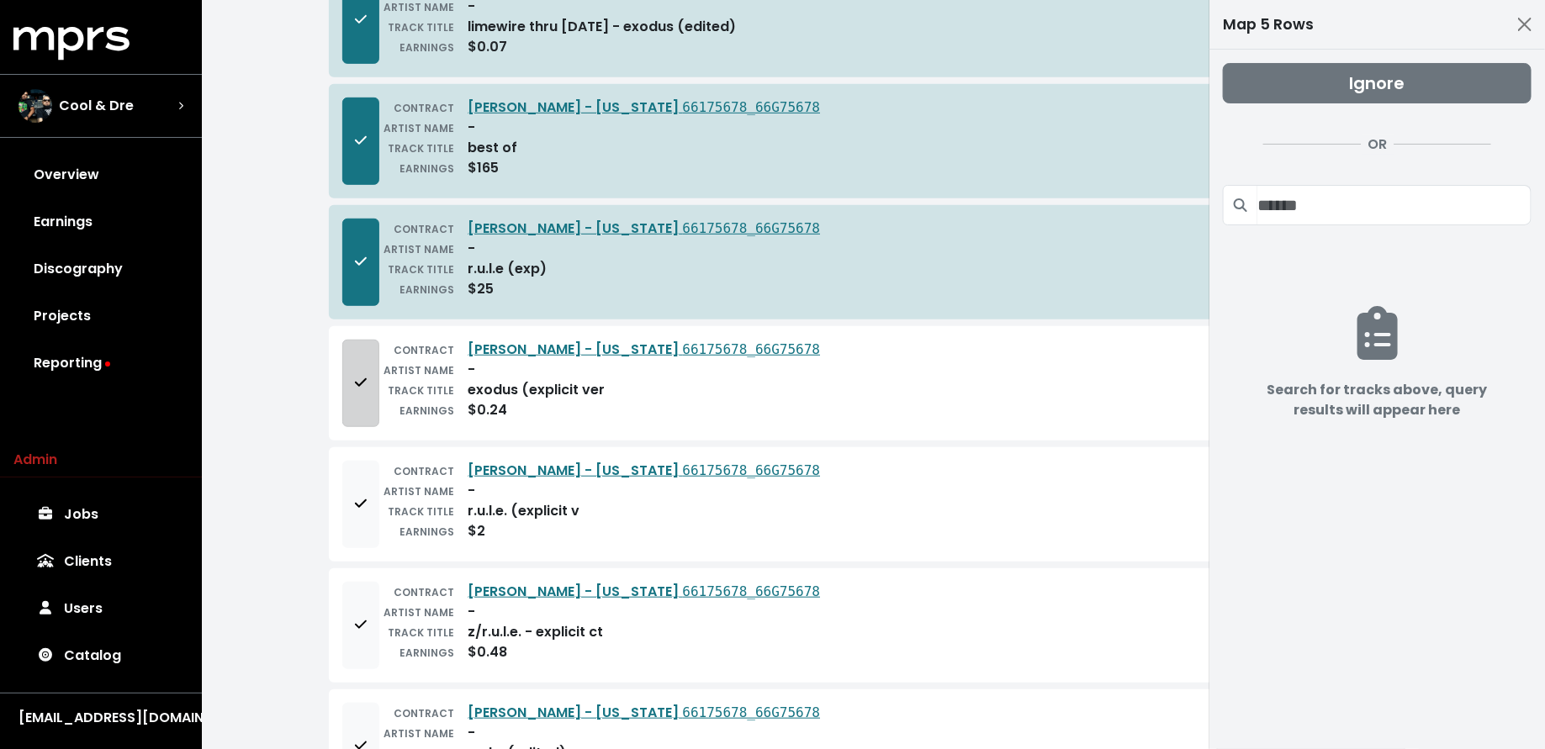
click at [349, 393] on button "Add to mapping queue" at bounding box center [360, 383] width 37 height 87
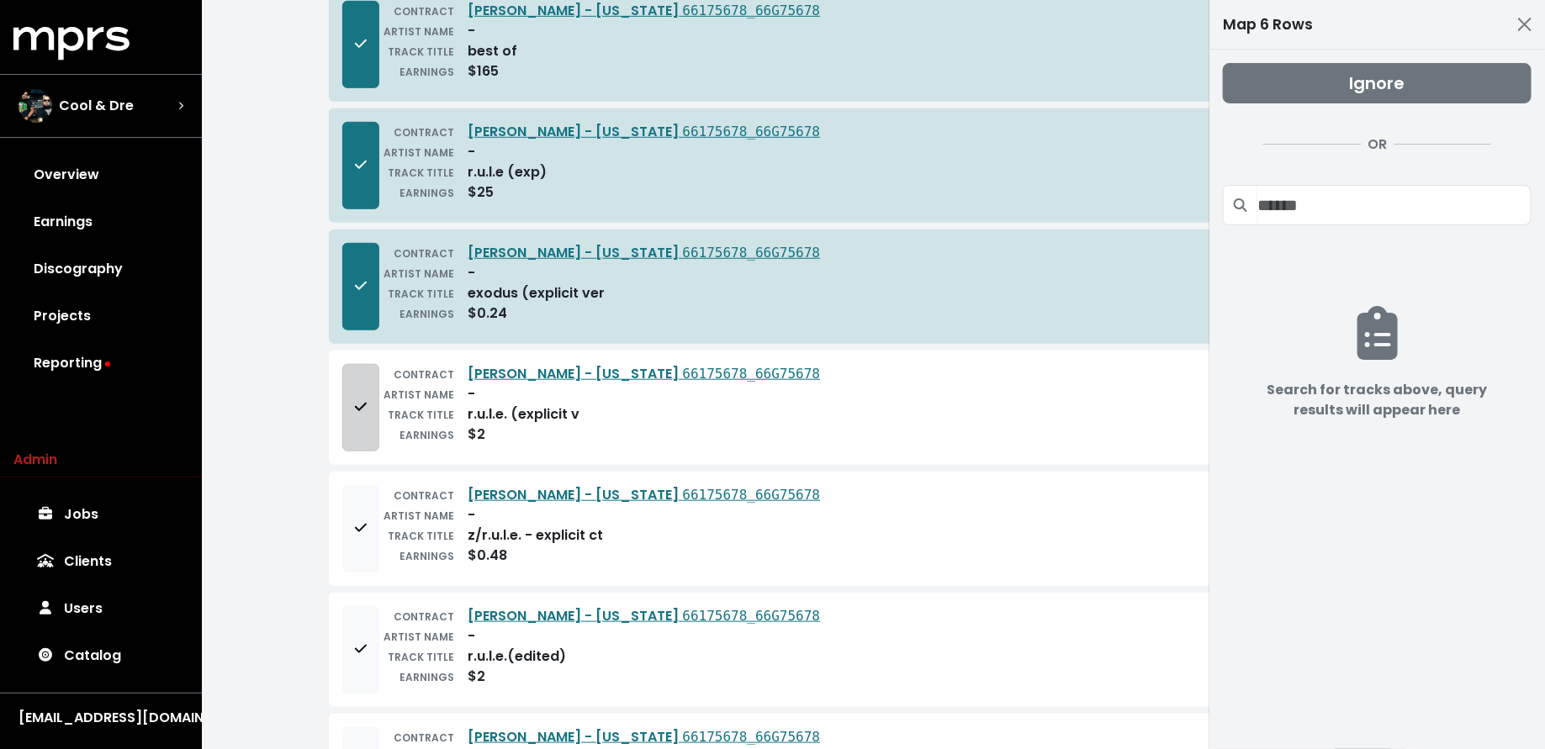
scroll to position [557, 0]
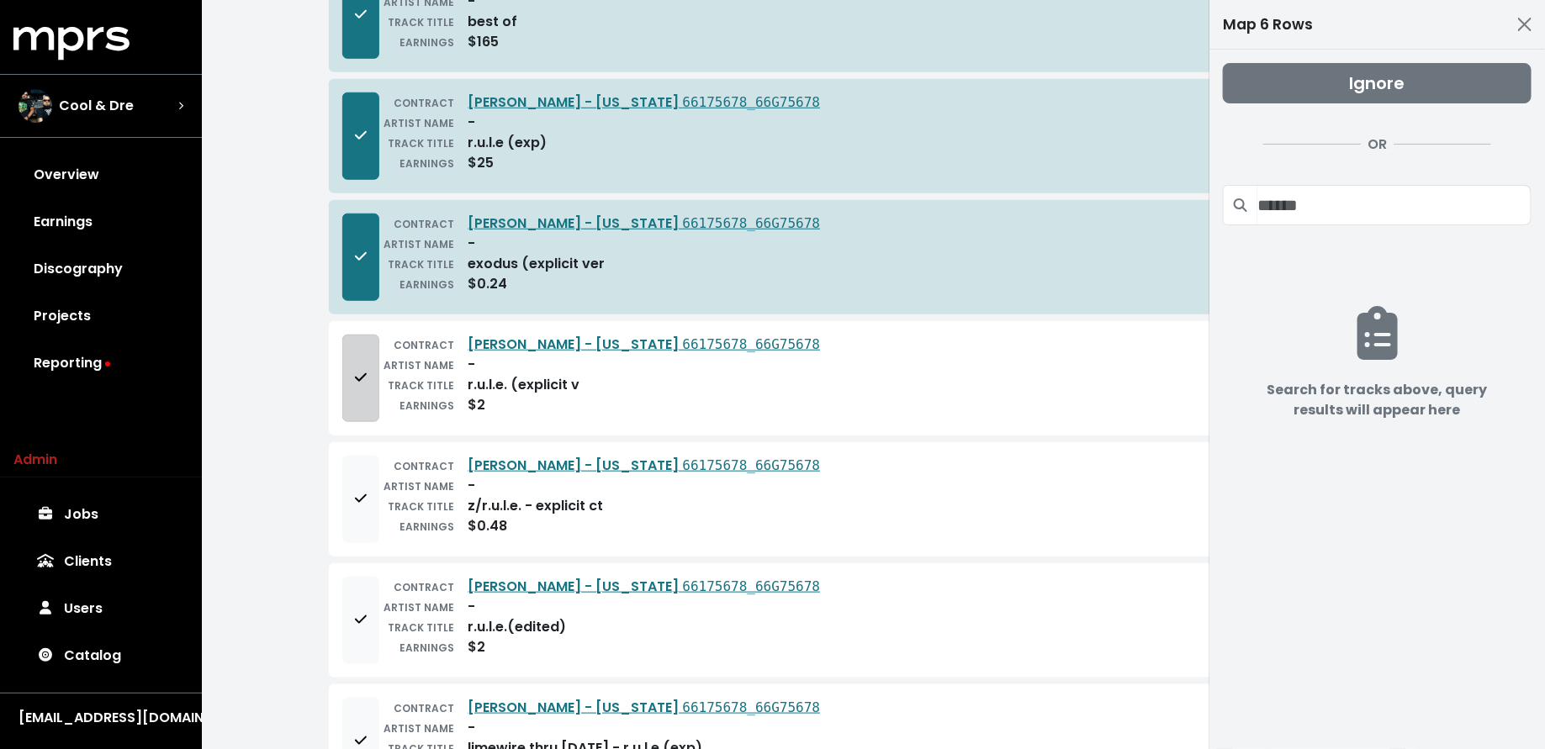
click at [360, 384] on button "Add to mapping queue" at bounding box center [360, 378] width 37 height 87
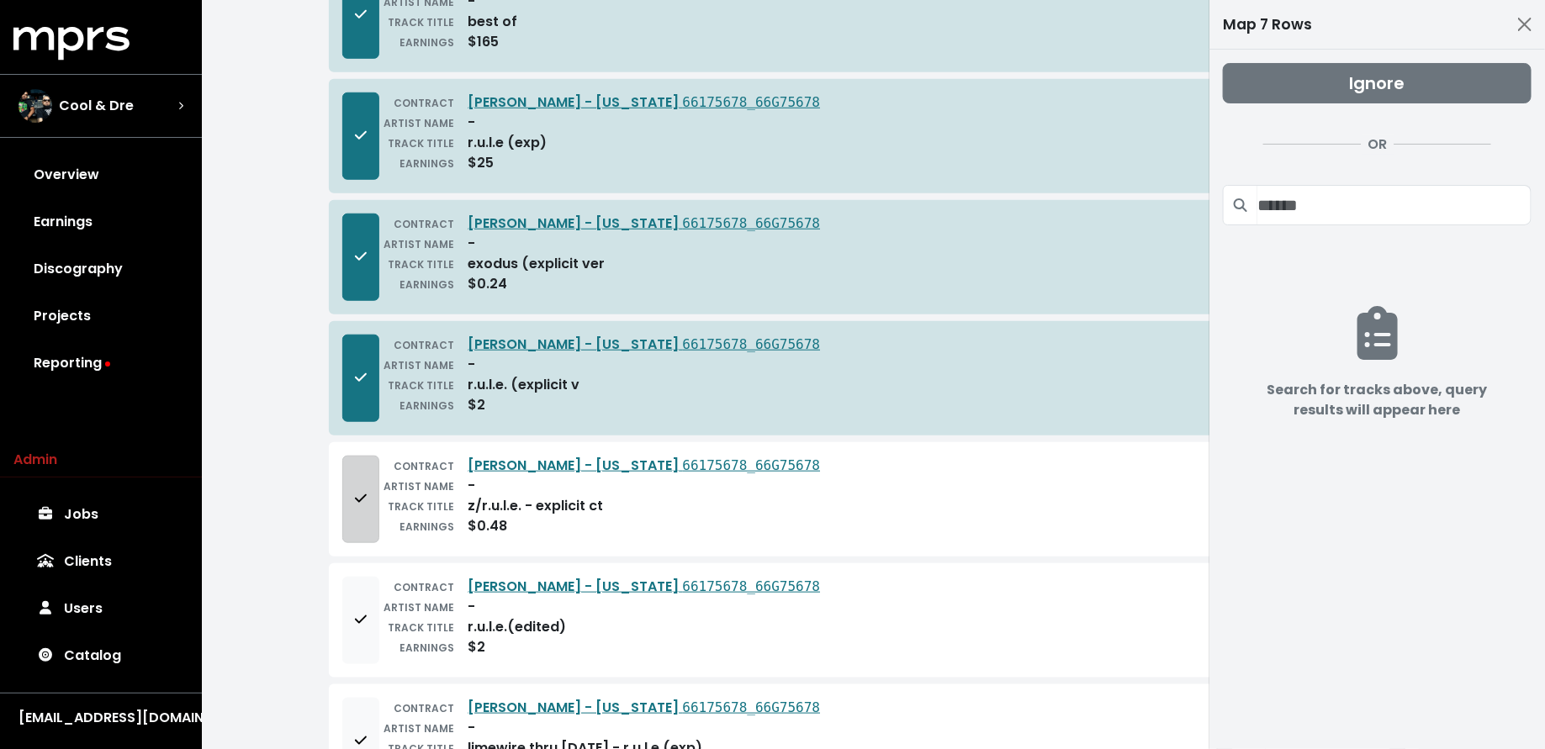
click at [360, 492] on icon "Add to mapping queue" at bounding box center [361, 498] width 12 height 13
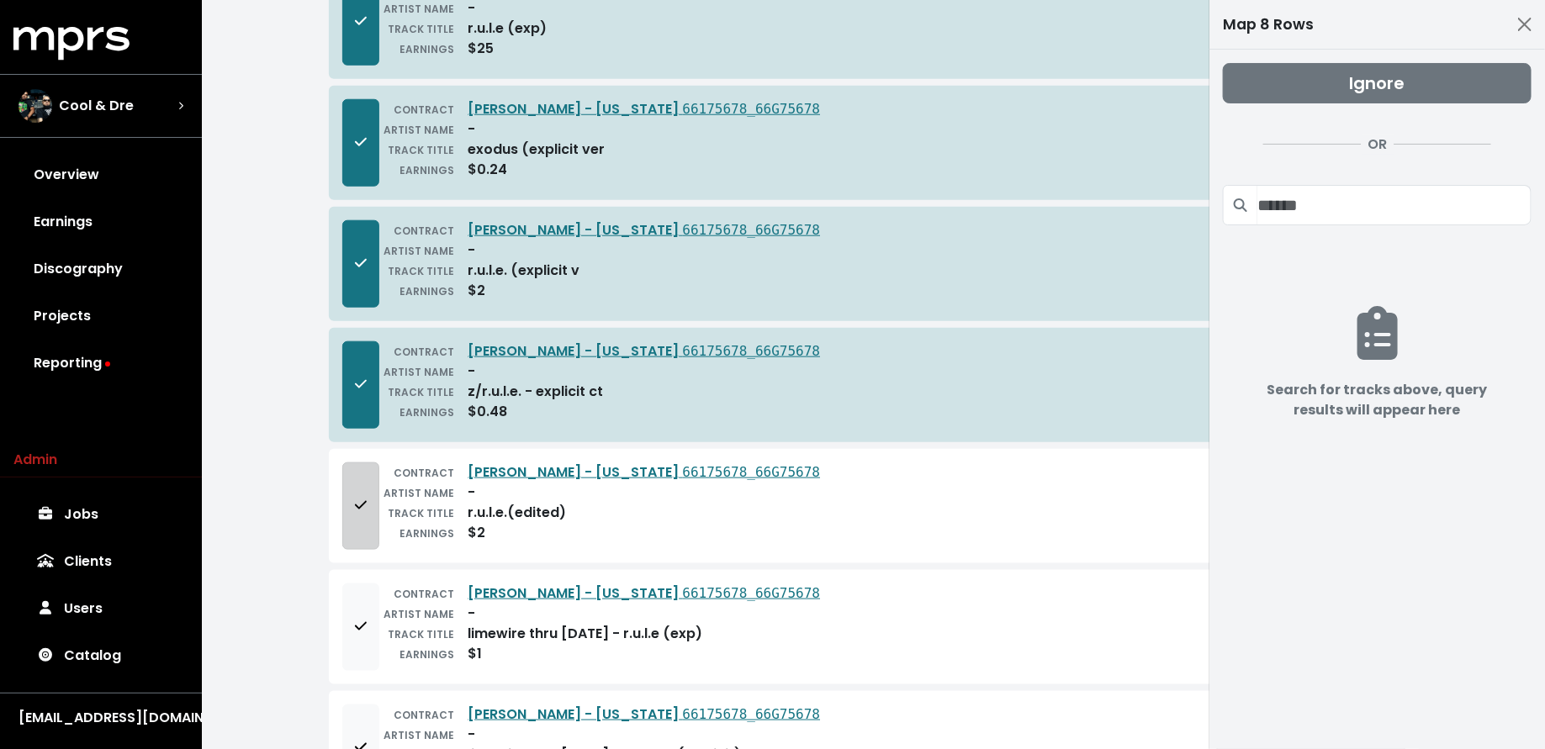
click at [360, 483] on button "Add to mapping queue" at bounding box center [360, 506] width 37 height 87
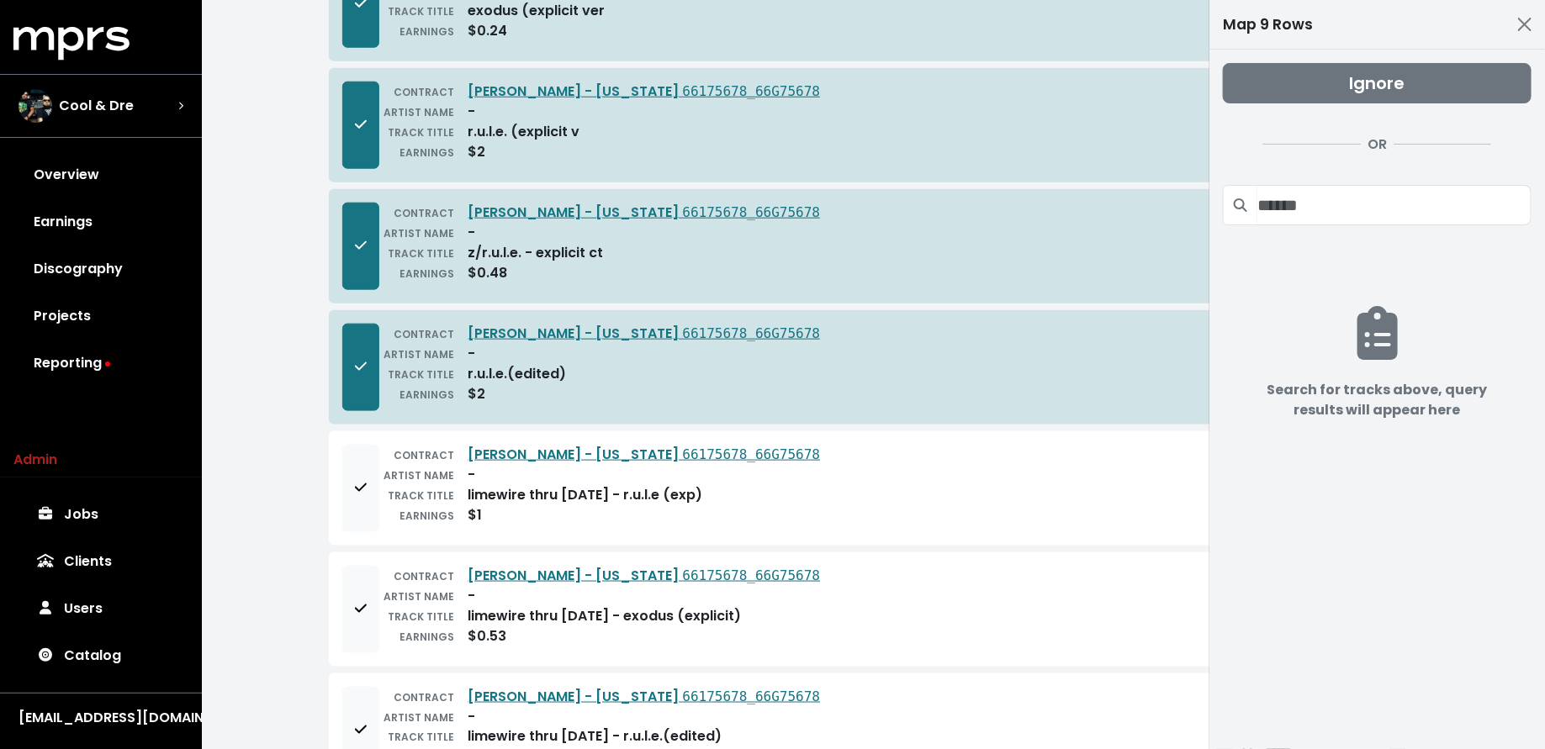
click at [360, 483] on span "Add to mapping queue" at bounding box center [361, 487] width 12 height 19
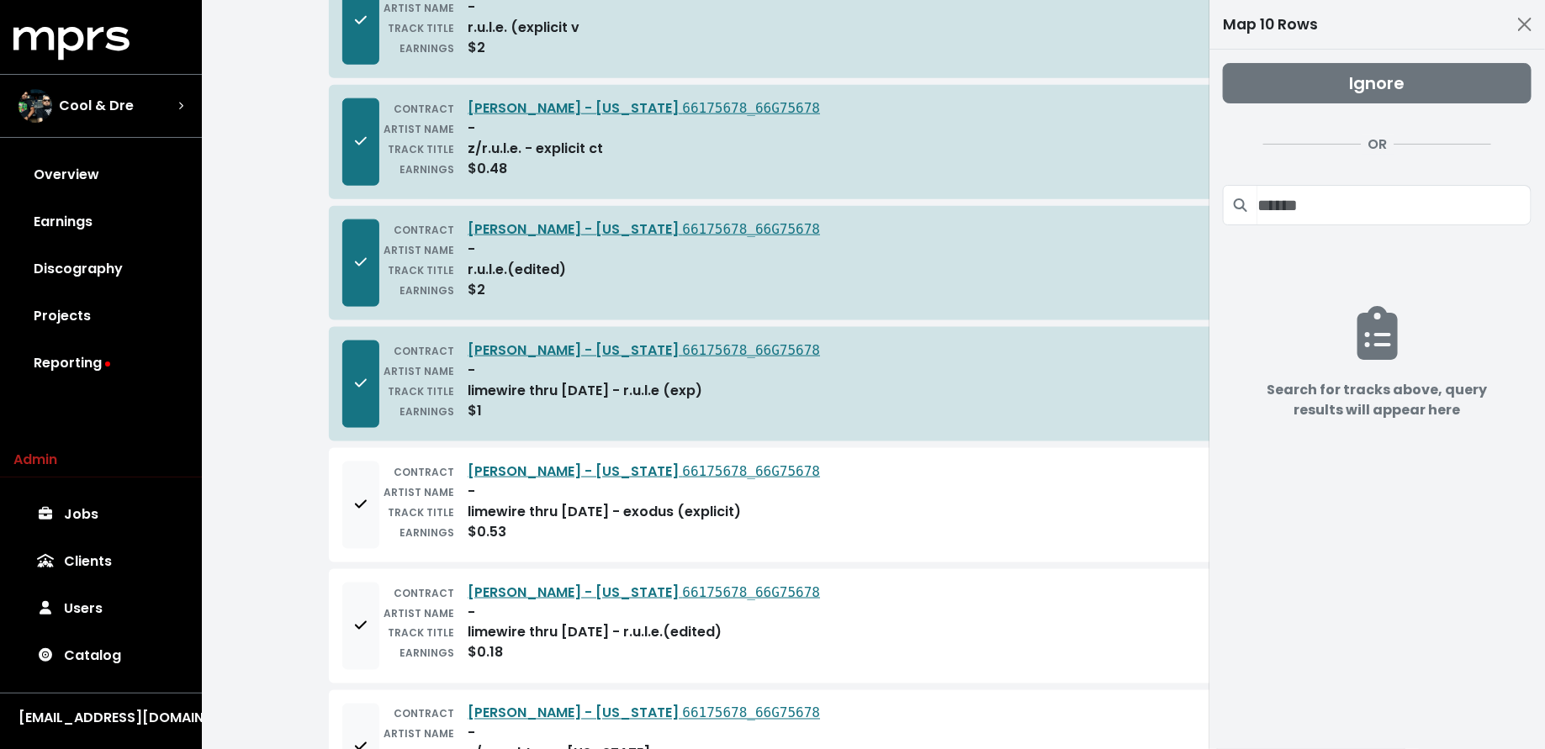
scroll to position [1160, 0]
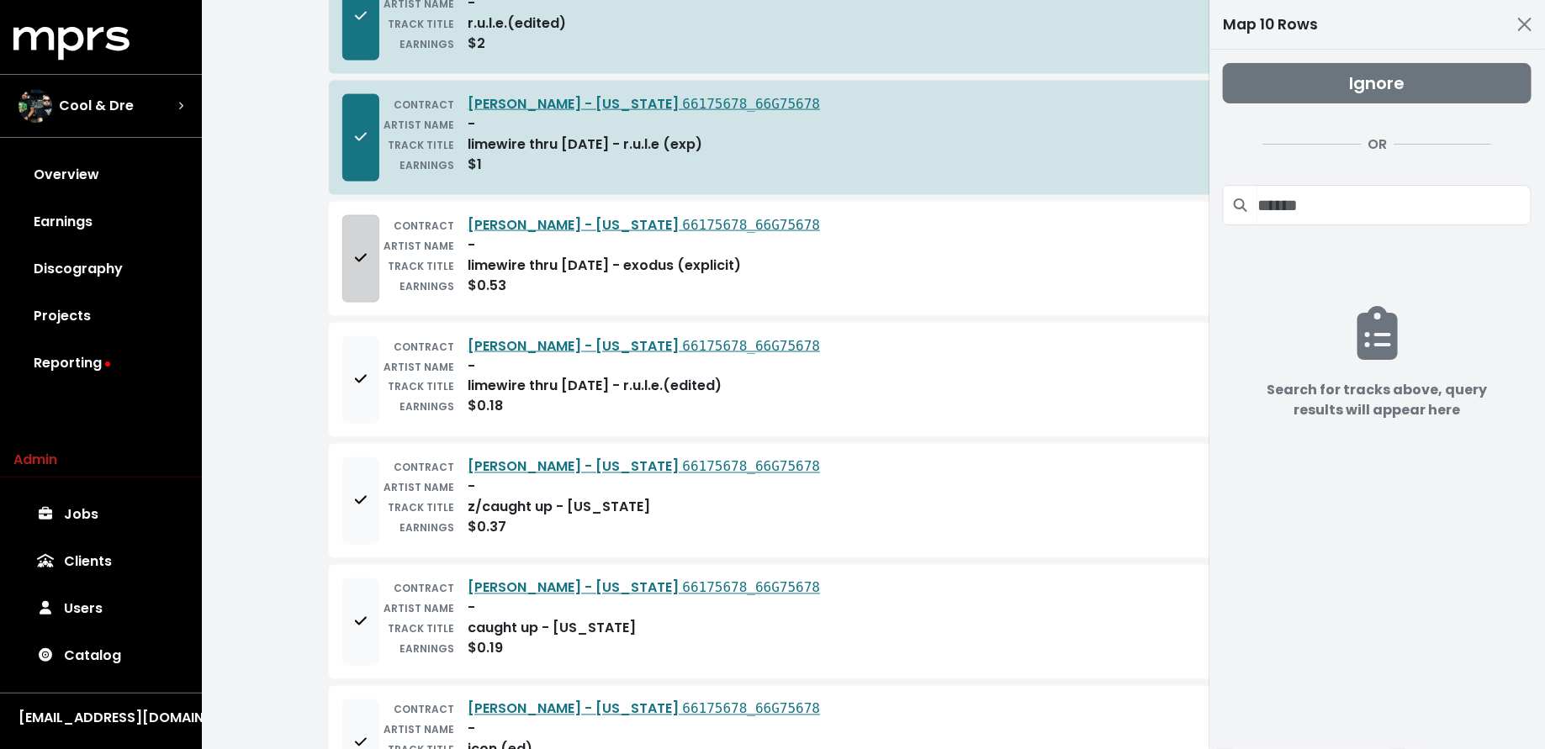
click at [358, 279] on button "Add to mapping queue" at bounding box center [360, 258] width 37 height 87
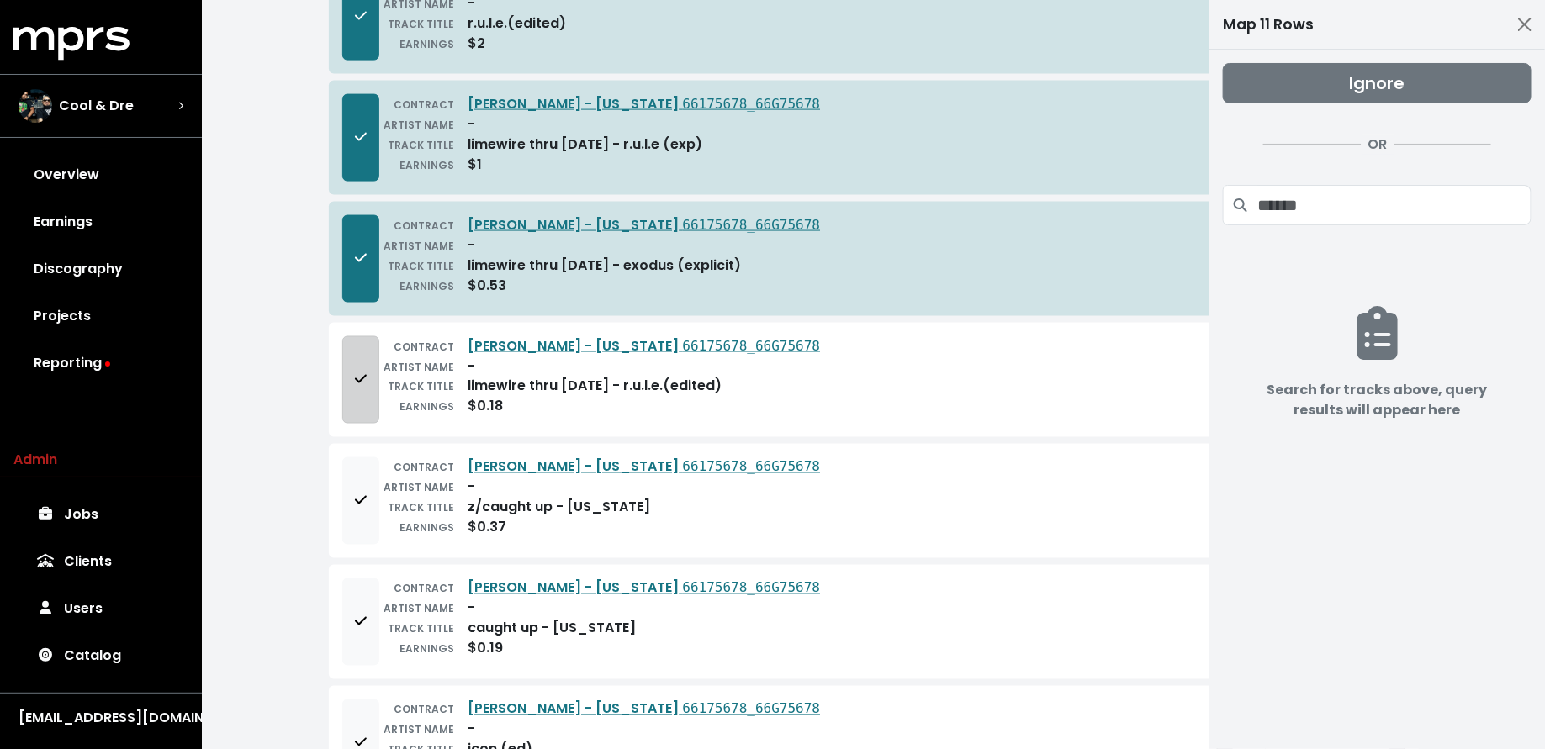
click at [358, 375] on button "Add to mapping queue" at bounding box center [360, 379] width 37 height 87
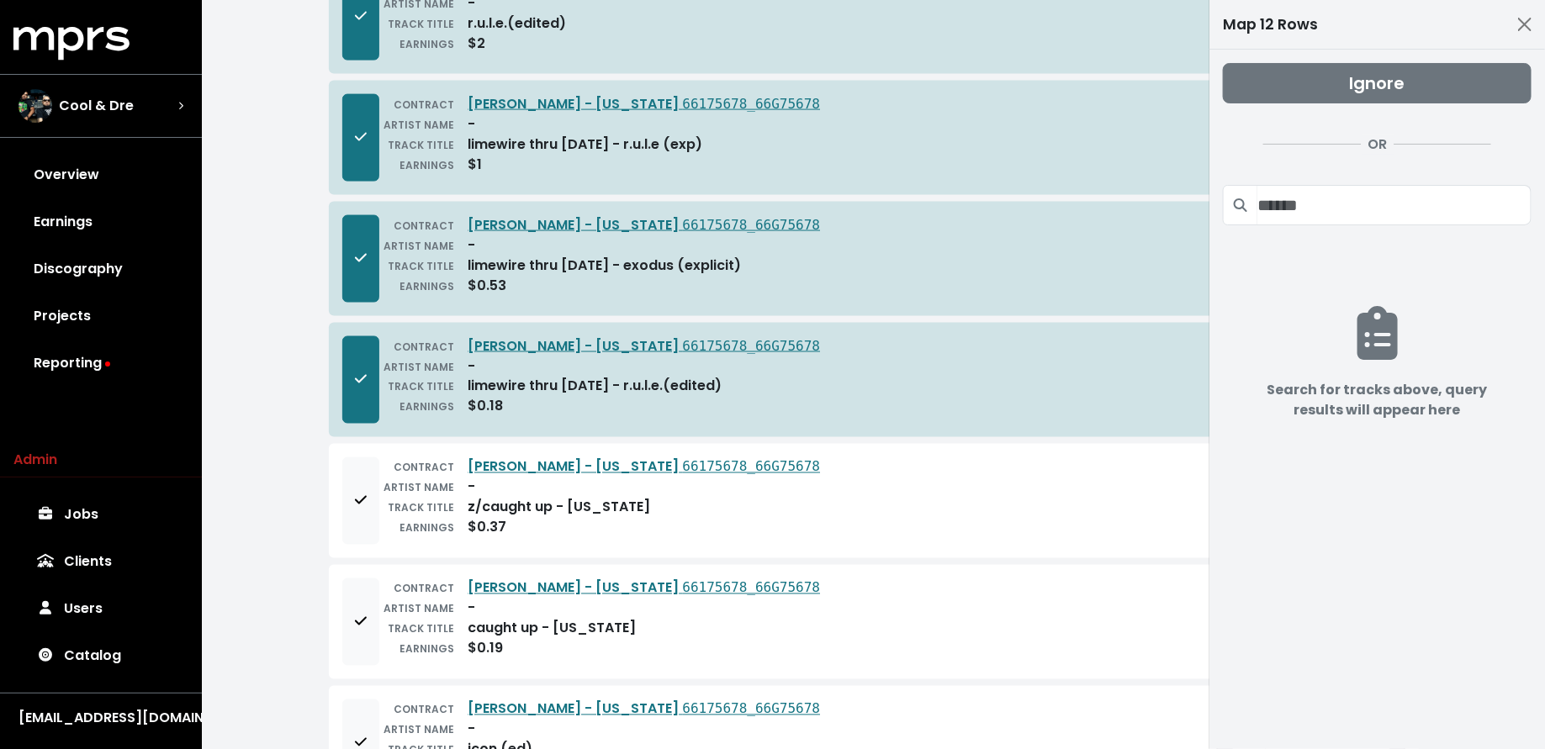
click at [1352, 104] on div "Ignore OR" at bounding box center [1377, 151] width 309 height 176
click at [1352, 87] on span "Ignore" at bounding box center [1378, 83] width 56 height 24
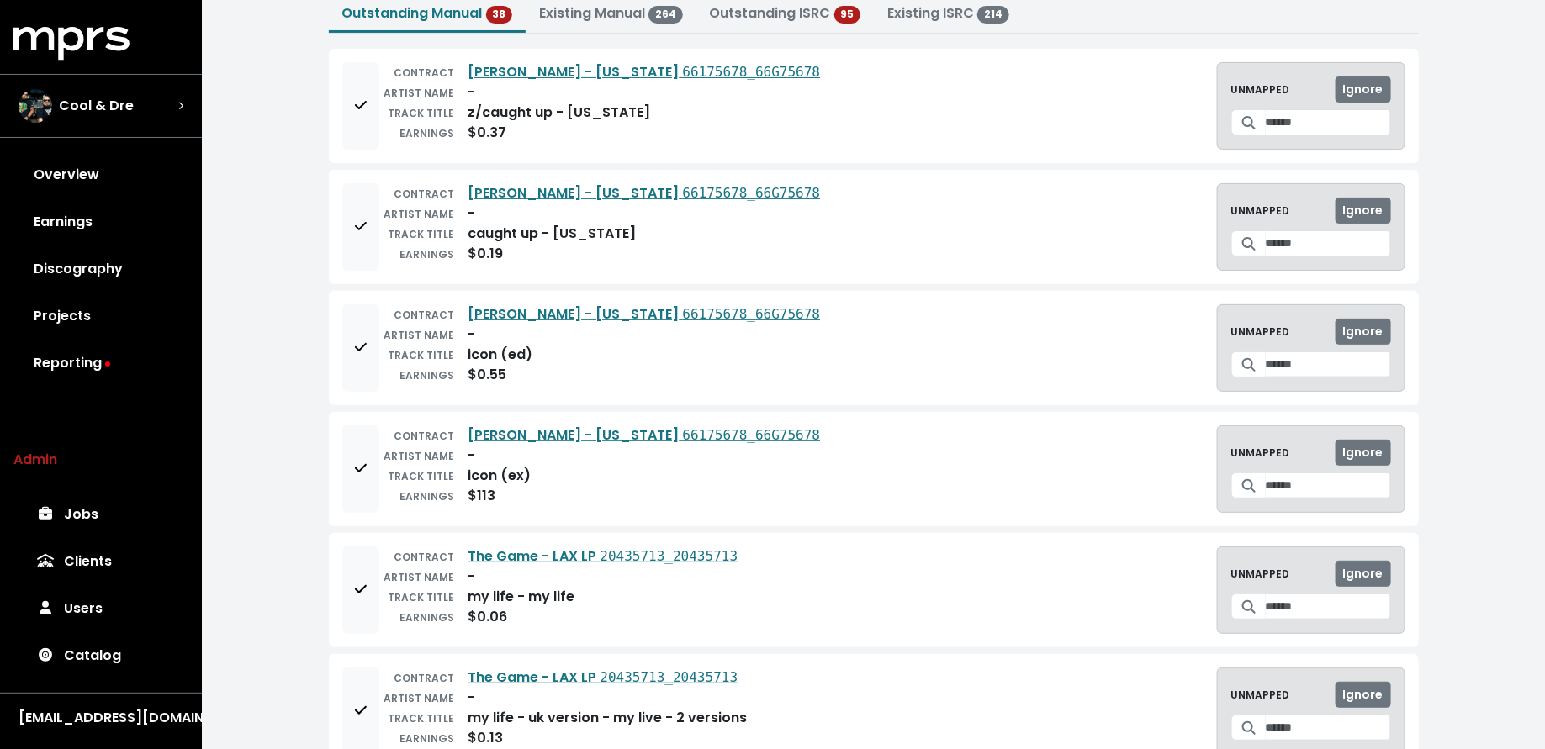
scroll to position [103, 0]
click at [355, 127] on button "Add to mapping queue" at bounding box center [360, 104] width 37 height 87
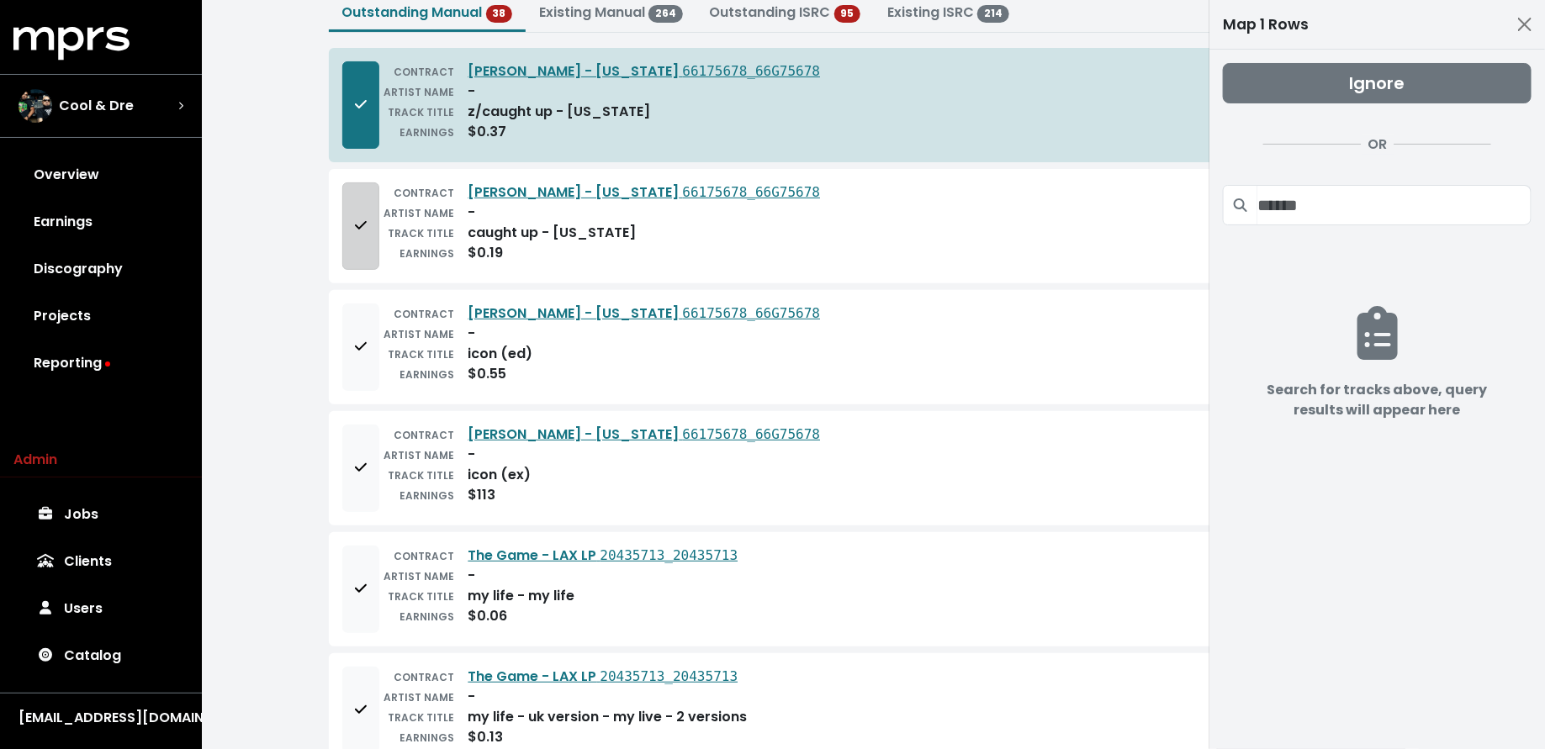
click at [356, 256] on button "Add to mapping queue" at bounding box center [360, 225] width 37 height 87
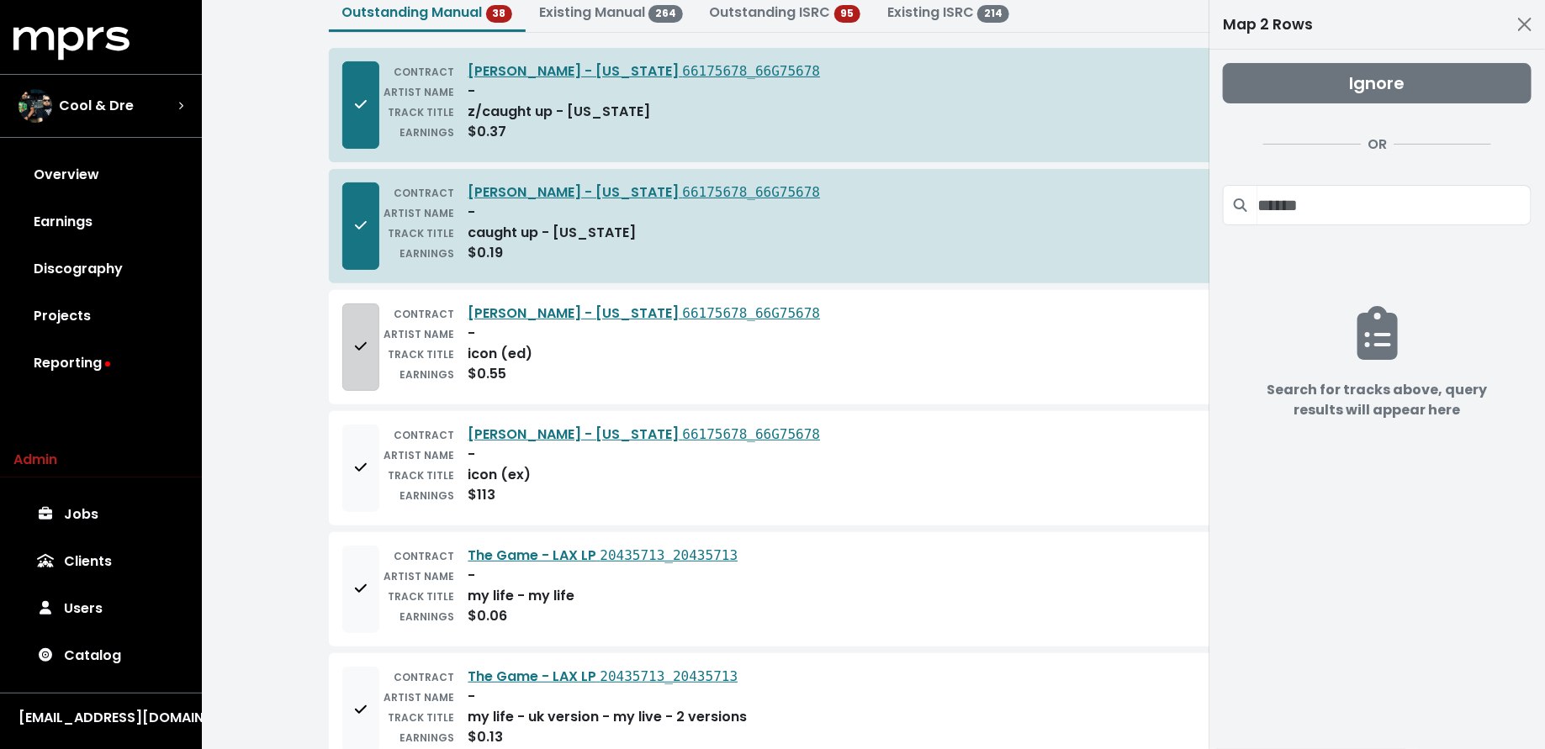
click at [355, 361] on button "Add to mapping queue" at bounding box center [360, 347] width 37 height 87
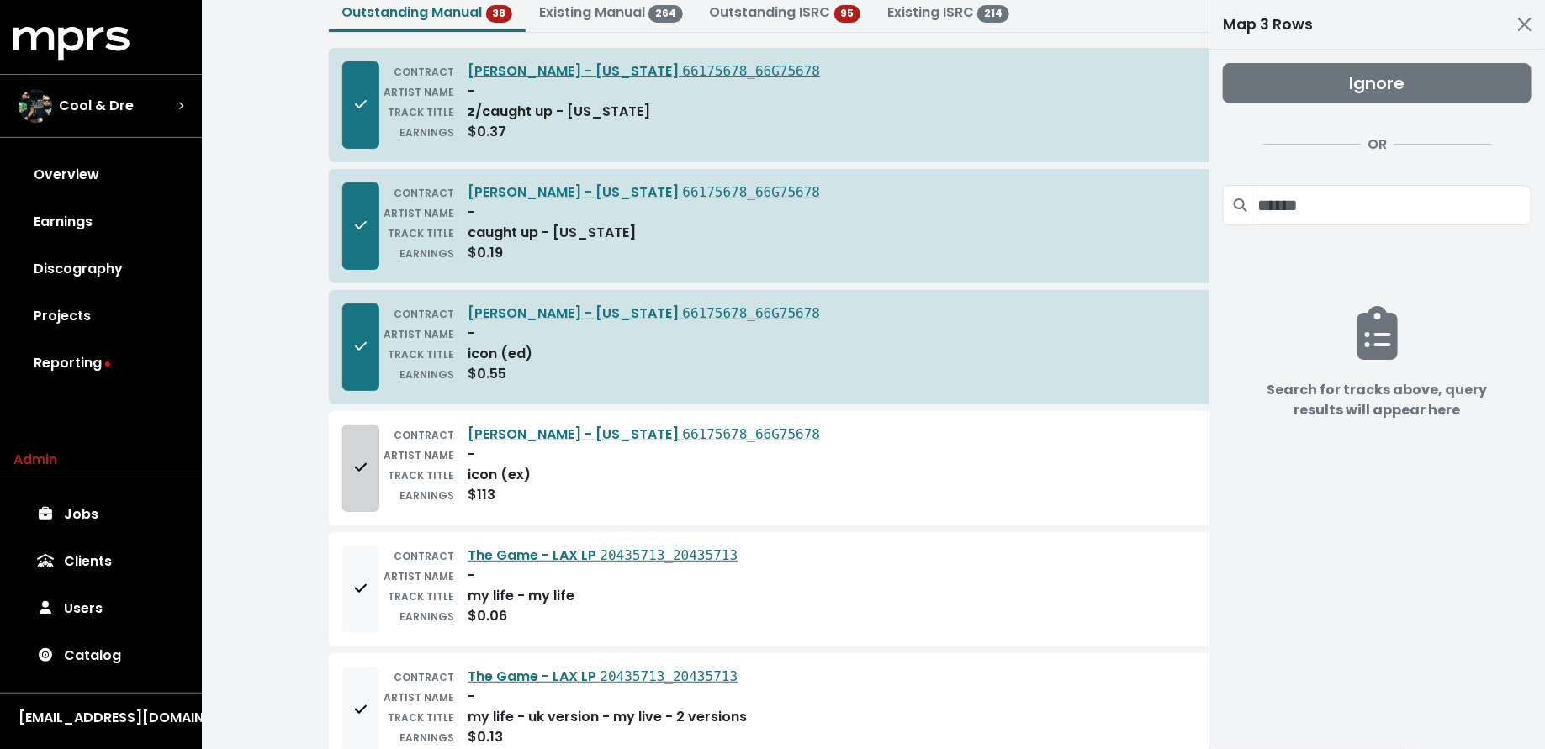
click at [352, 486] on button "Add to mapping queue" at bounding box center [360, 468] width 37 height 87
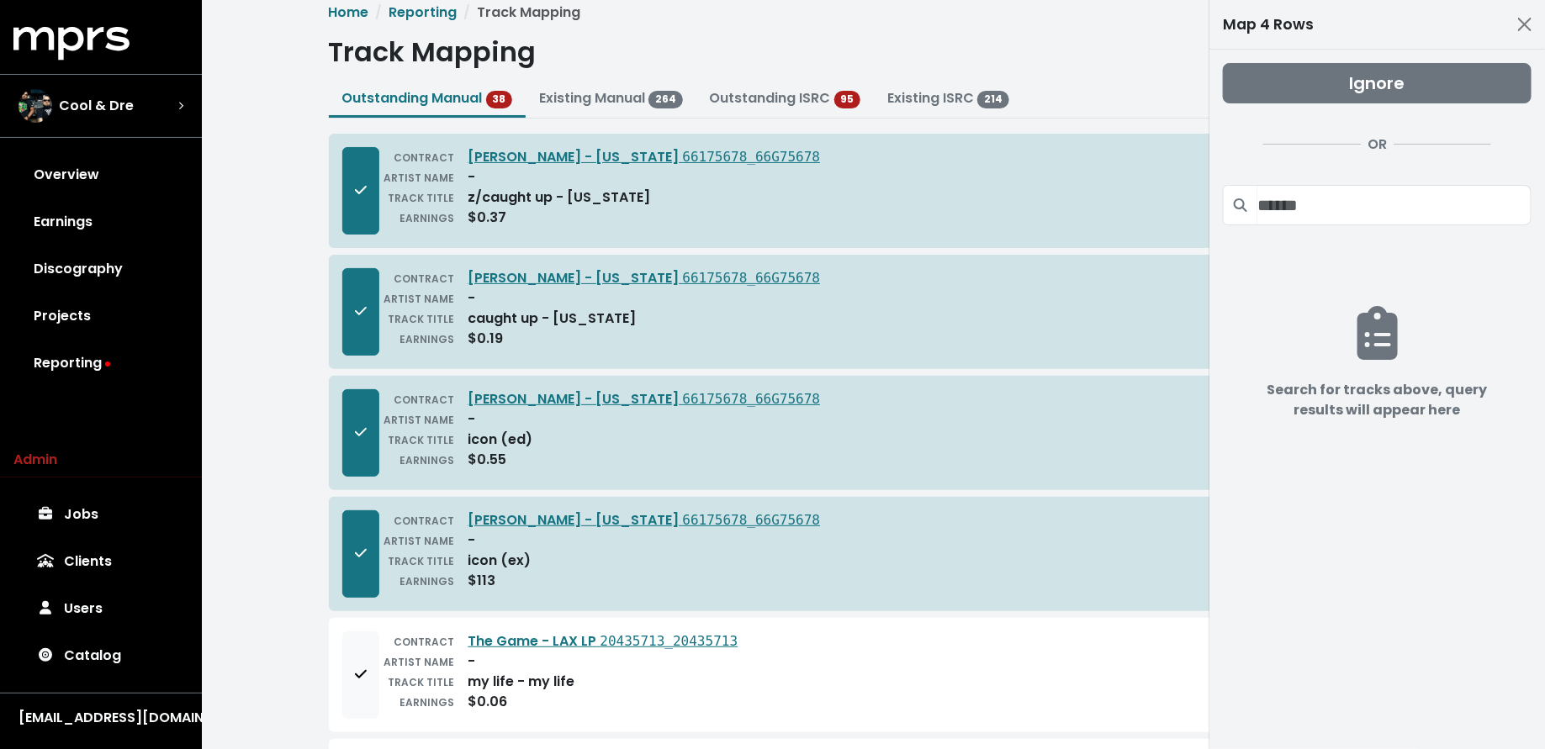
scroll to position [0, 0]
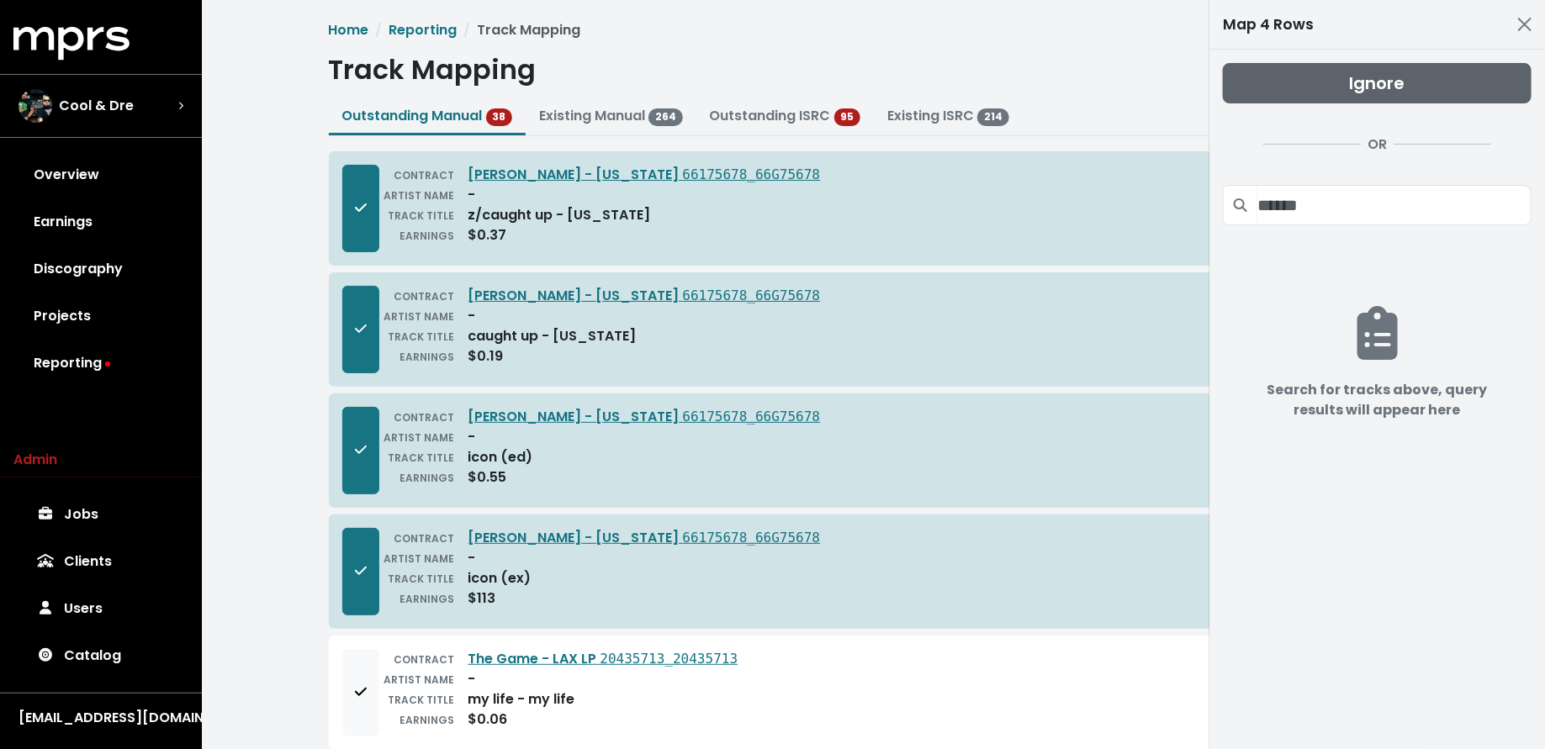
click at [1430, 68] on button "Ignore" at bounding box center [1377, 83] width 309 height 40
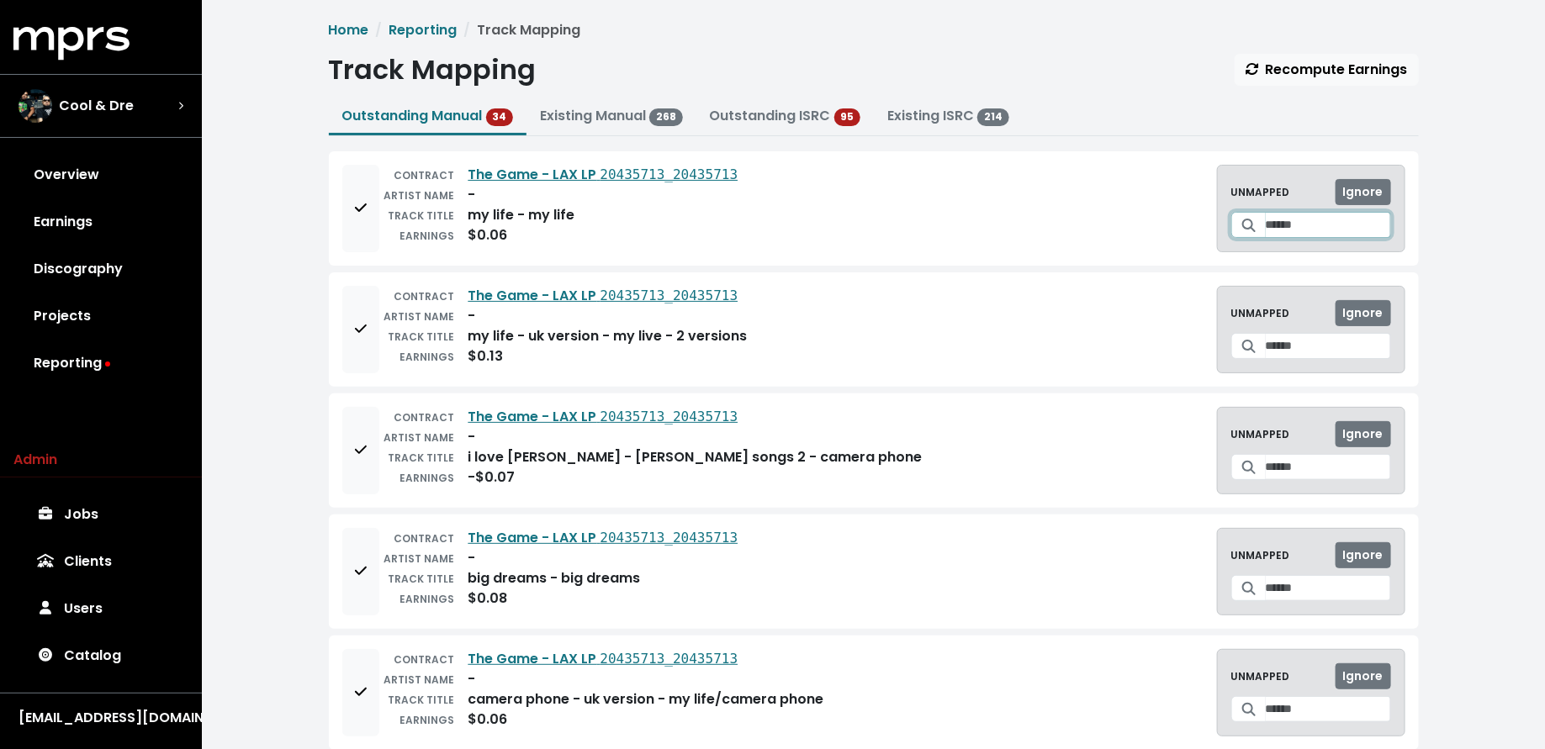
click at [1266, 226] on input "Search for a track to map to" at bounding box center [1328, 225] width 125 height 26
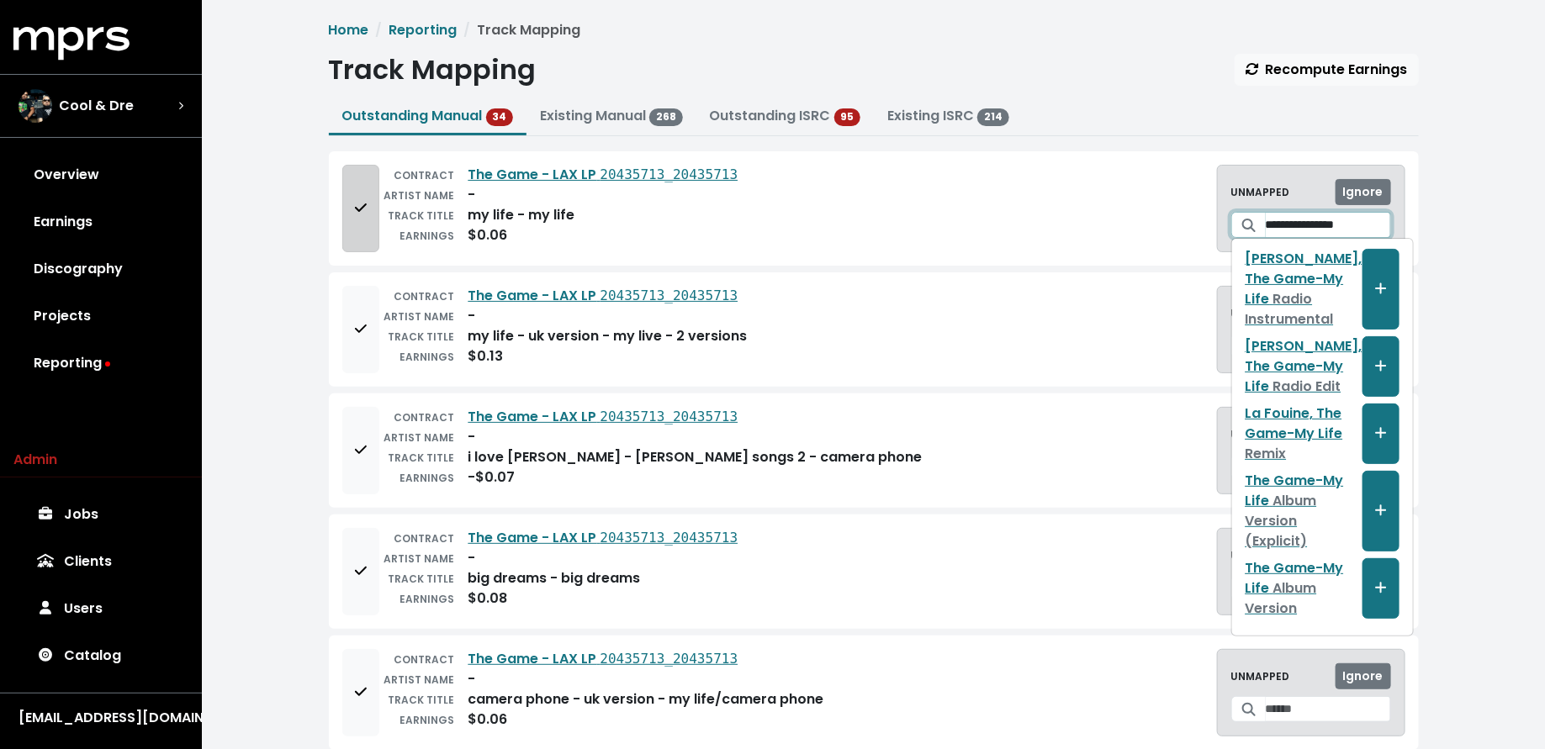
type input "**********"
click at [358, 245] on button "Add to mapping queue" at bounding box center [360, 208] width 37 height 87
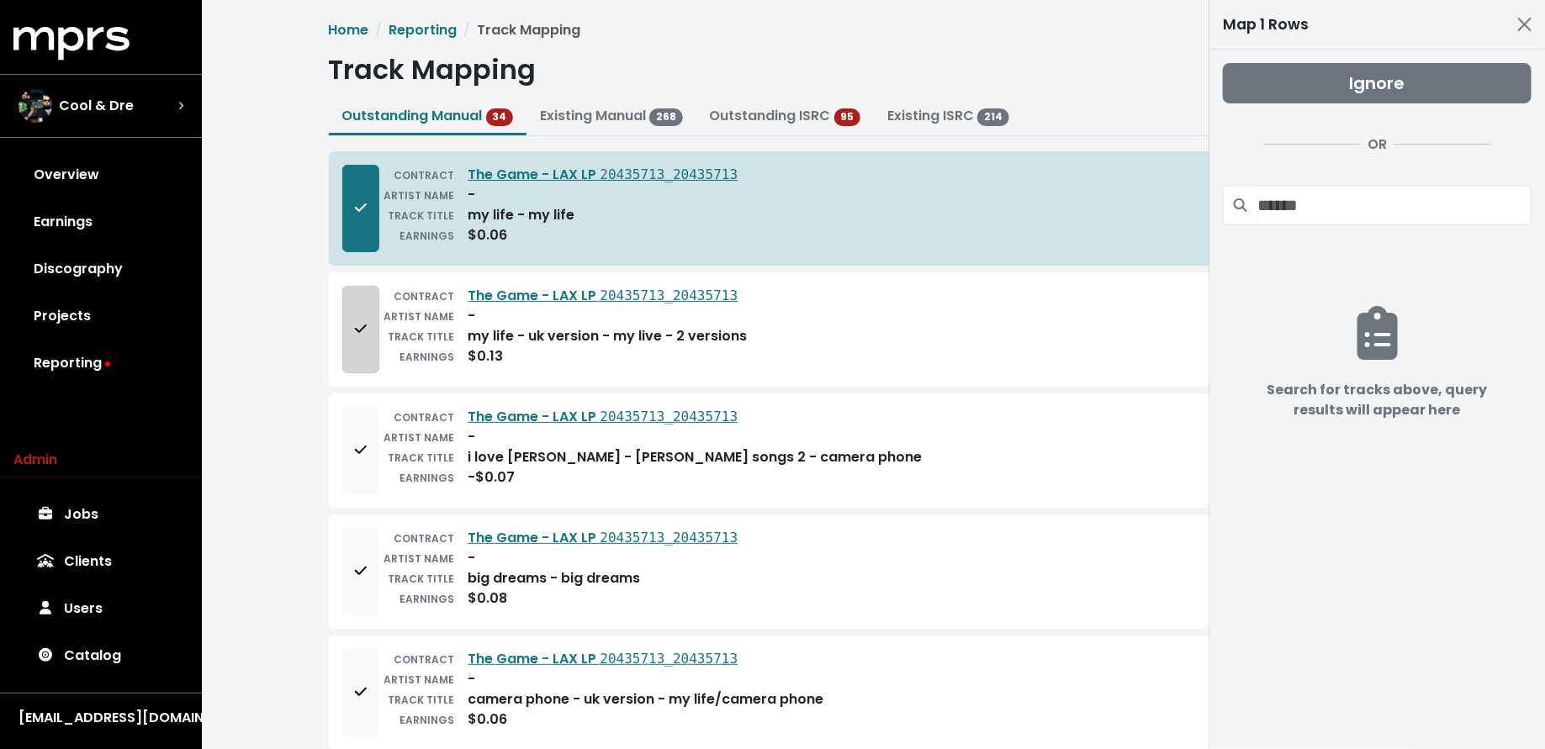
click at [361, 328] on icon "Add to mapping queue" at bounding box center [360, 329] width 12 height 8
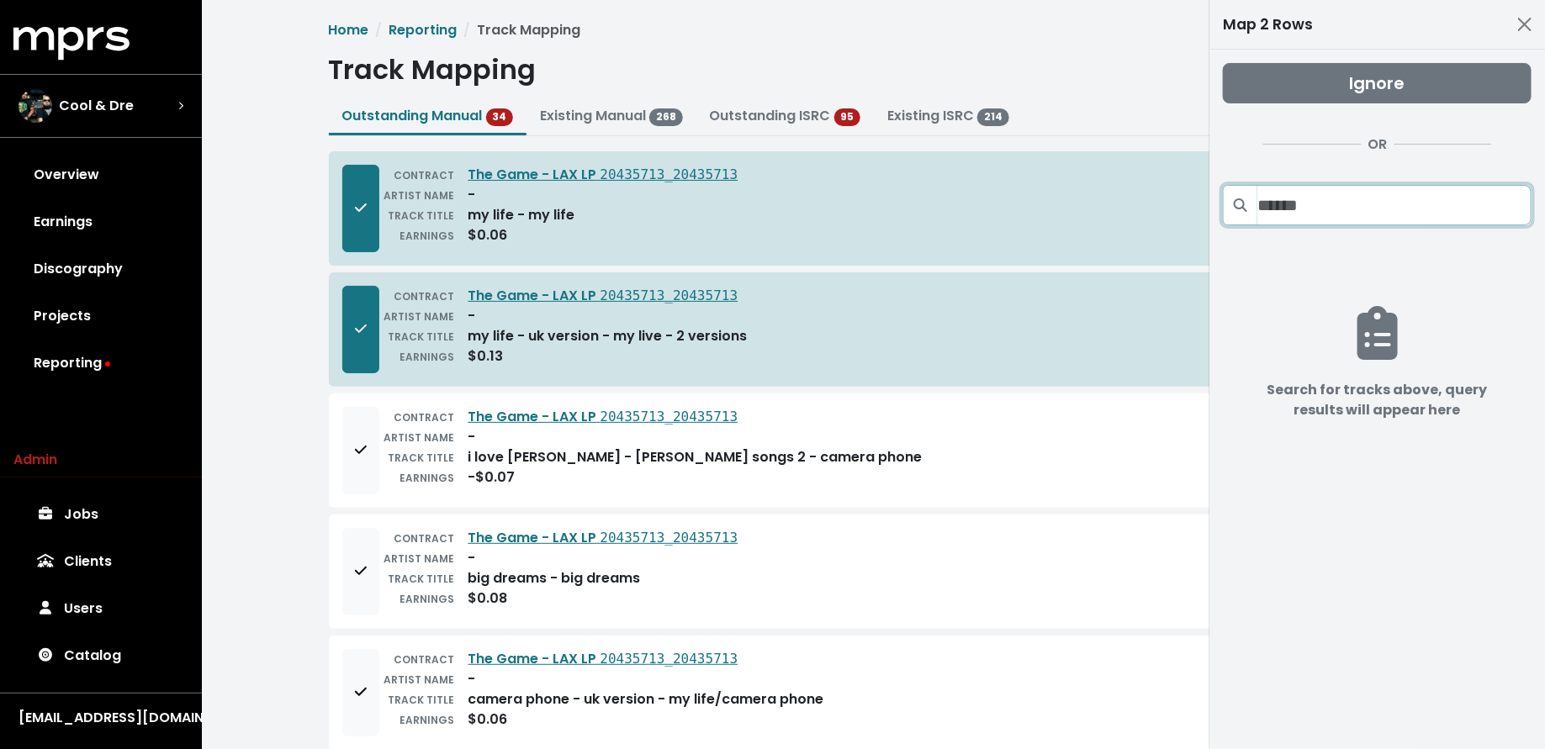
click at [1358, 204] on input "Search projects" at bounding box center [1394, 205] width 274 height 40
paste input "**********"
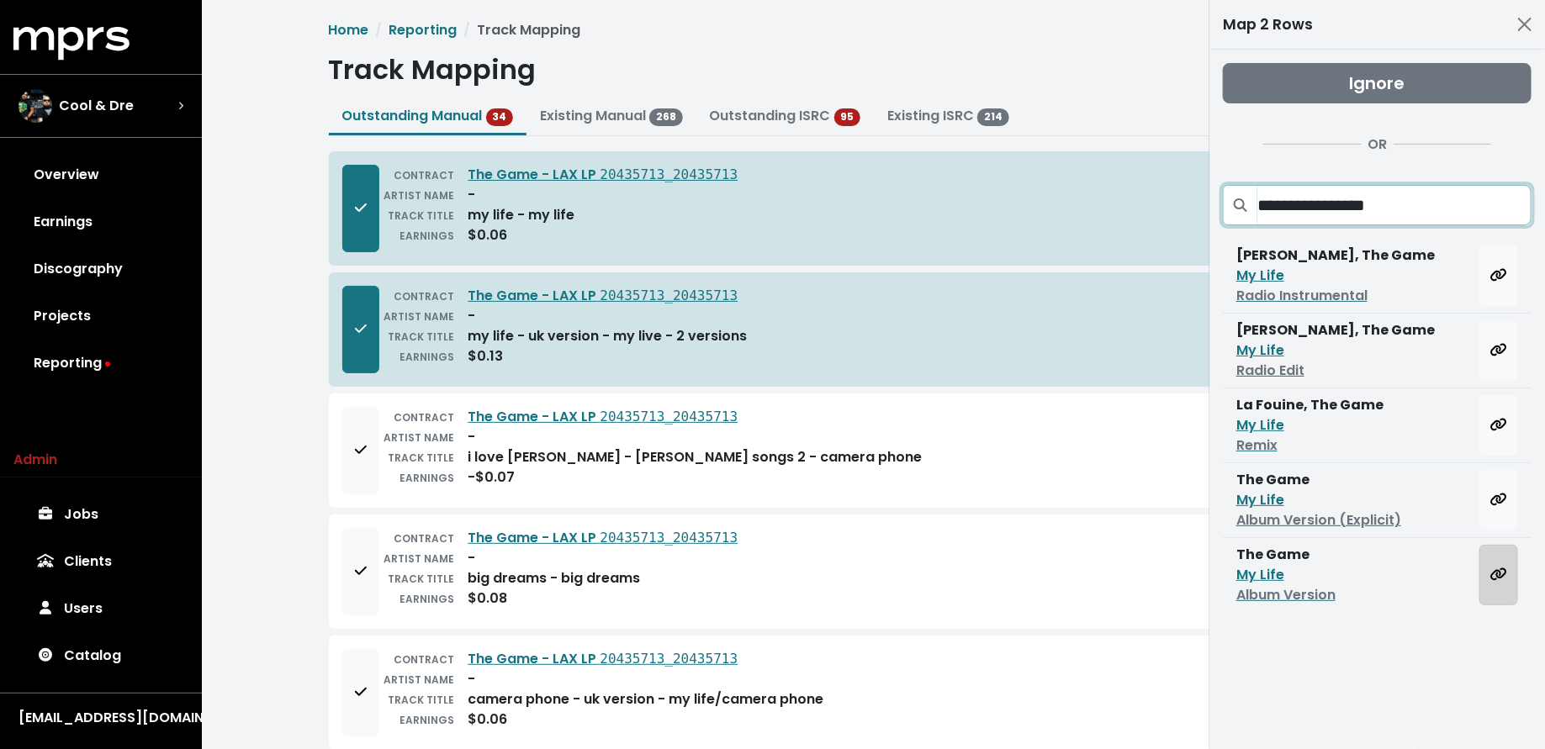
type input "**********"
click at [1481, 567] on button "Map all rows to this track" at bounding box center [1498, 575] width 39 height 61
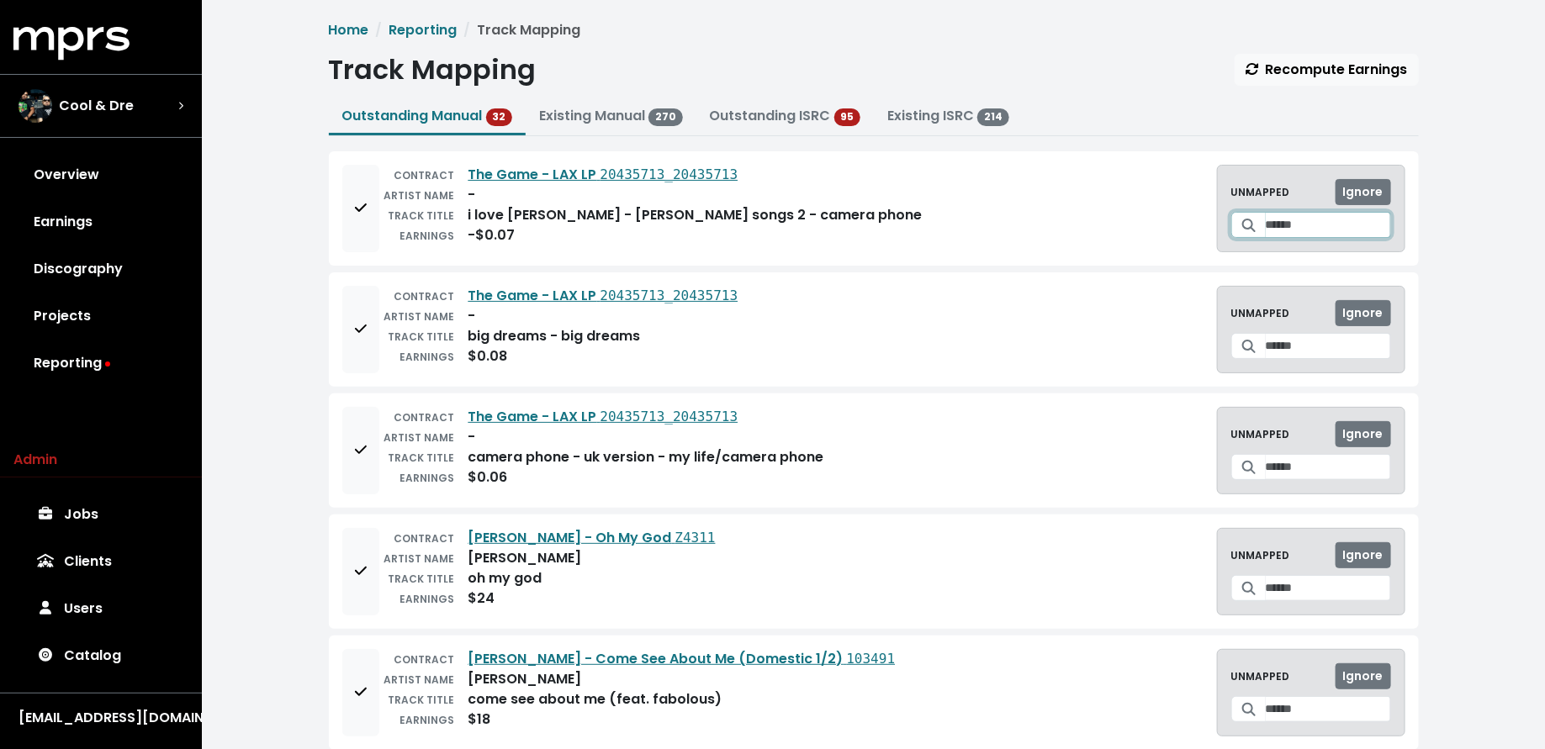
click at [1266, 233] on input "Search for a track to map to" at bounding box center [1328, 225] width 125 height 26
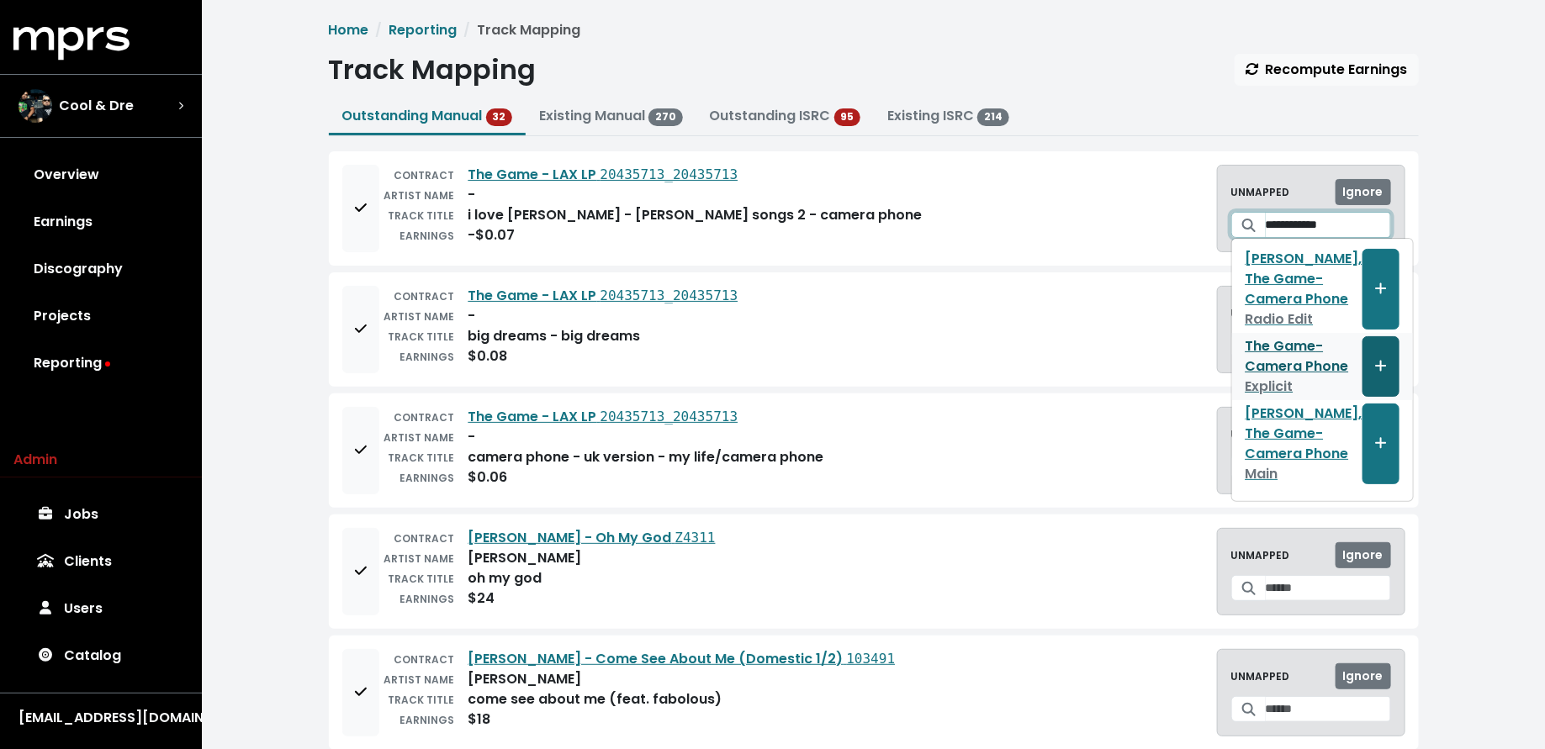
type input "**********"
click at [1375, 357] on span "Create track mapping" at bounding box center [1381, 366] width 12 height 19
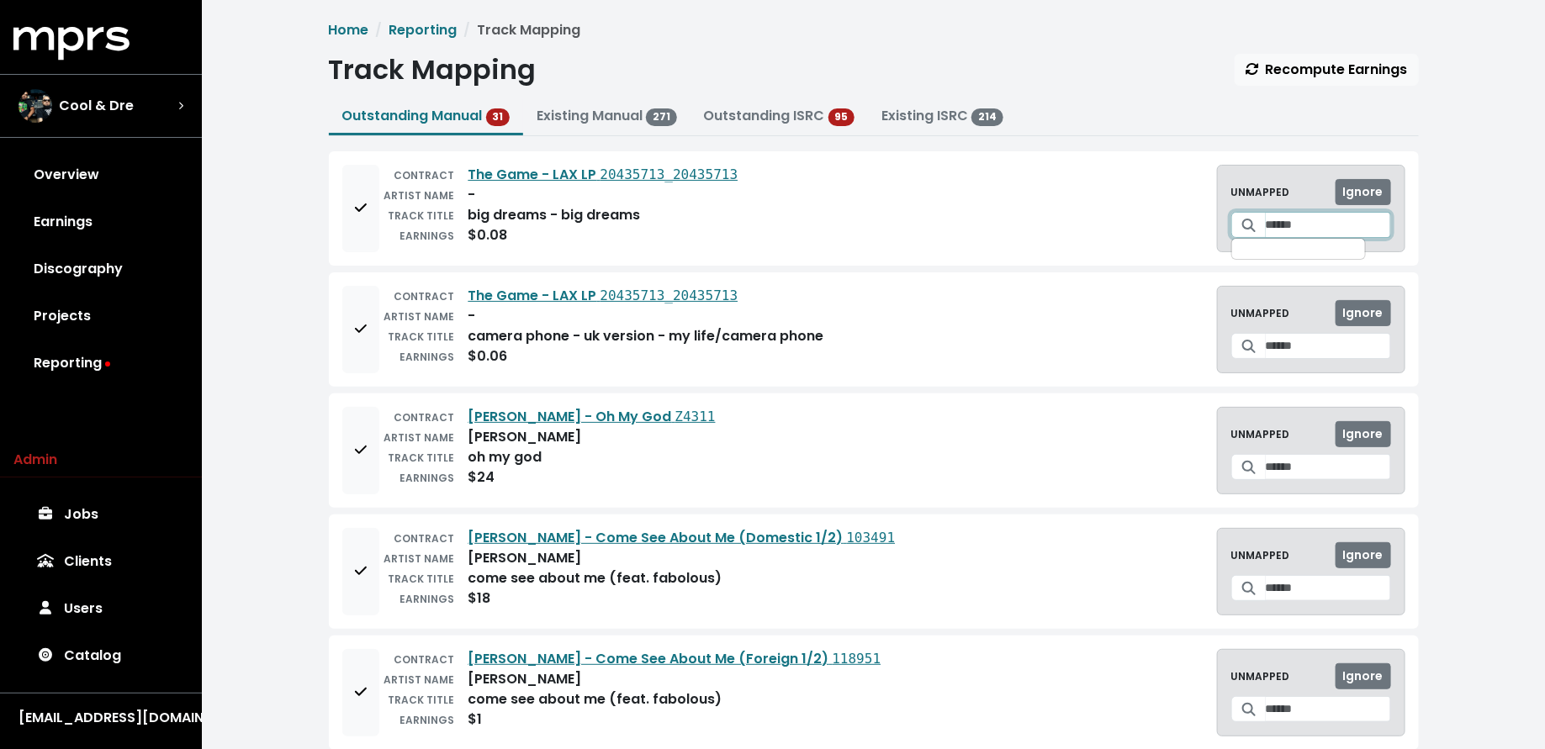
click at [1287, 223] on input "Search for a track to map to" at bounding box center [1328, 225] width 125 height 26
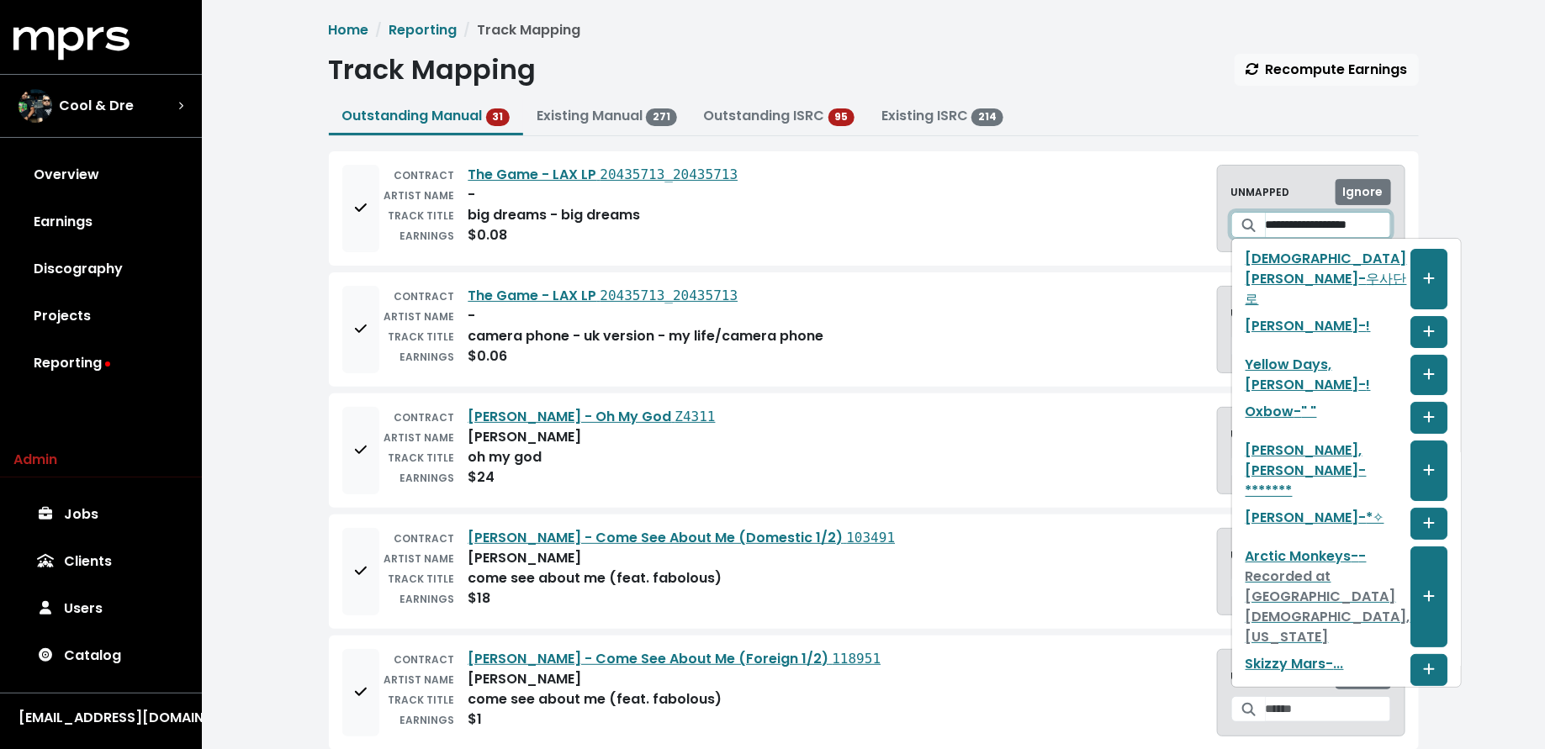
scroll to position [0, 7]
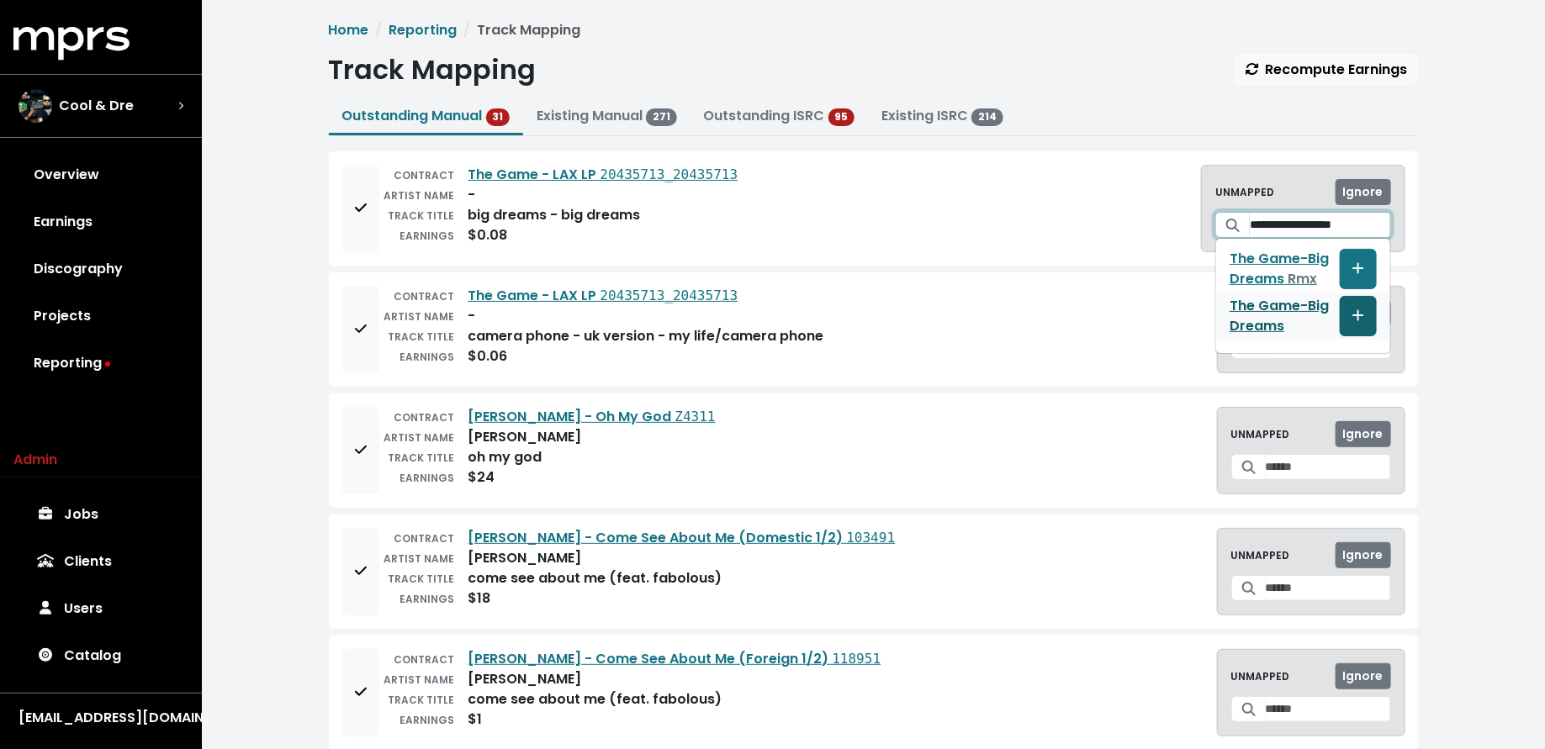
type input "**********"
click at [1369, 331] on button "Create track mapping" at bounding box center [1358, 316] width 37 height 40
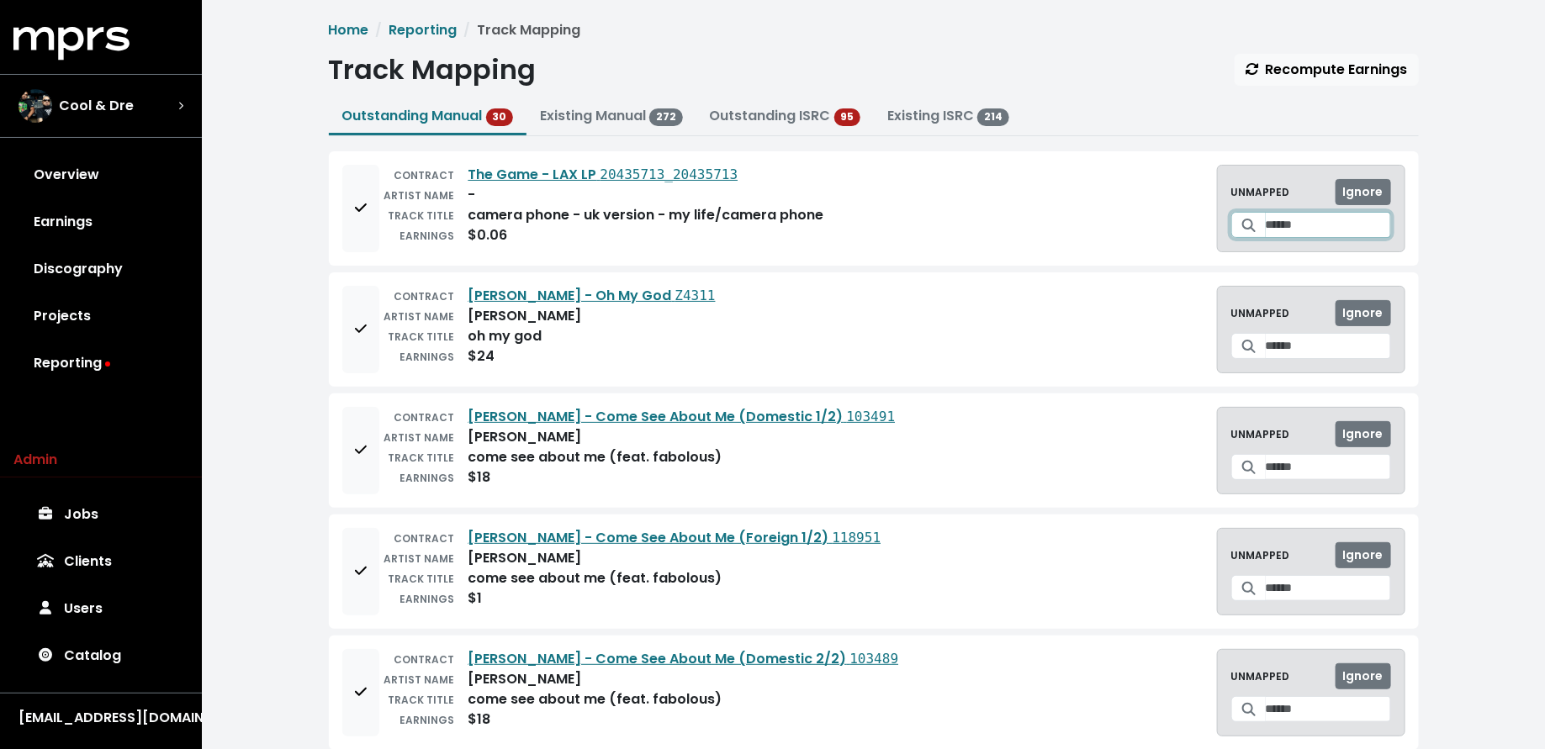
click at [1266, 219] on input "Search for a track to map to" at bounding box center [1328, 225] width 125 height 26
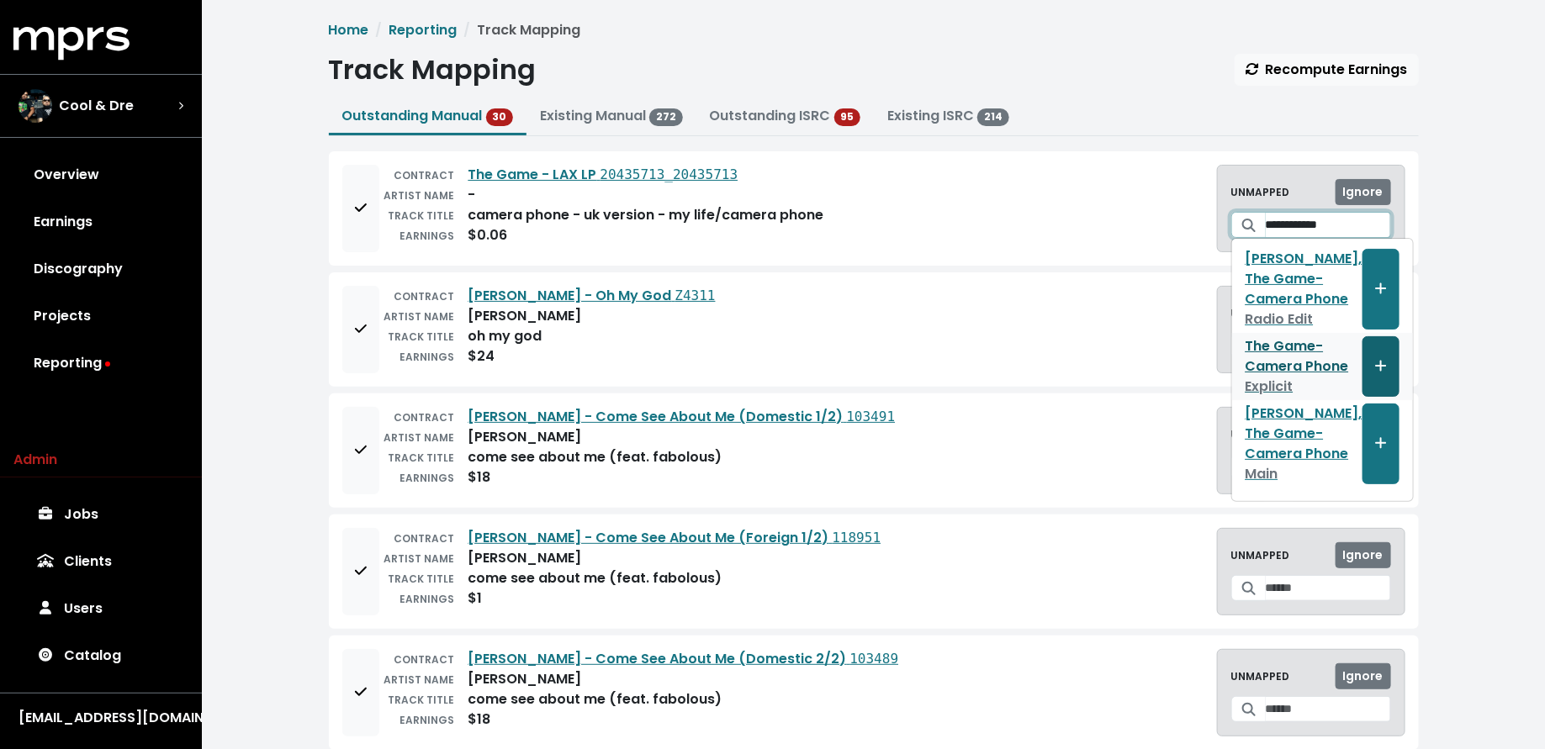
type input "**********"
click at [1375, 371] on span "Create track mapping" at bounding box center [1381, 366] width 12 height 19
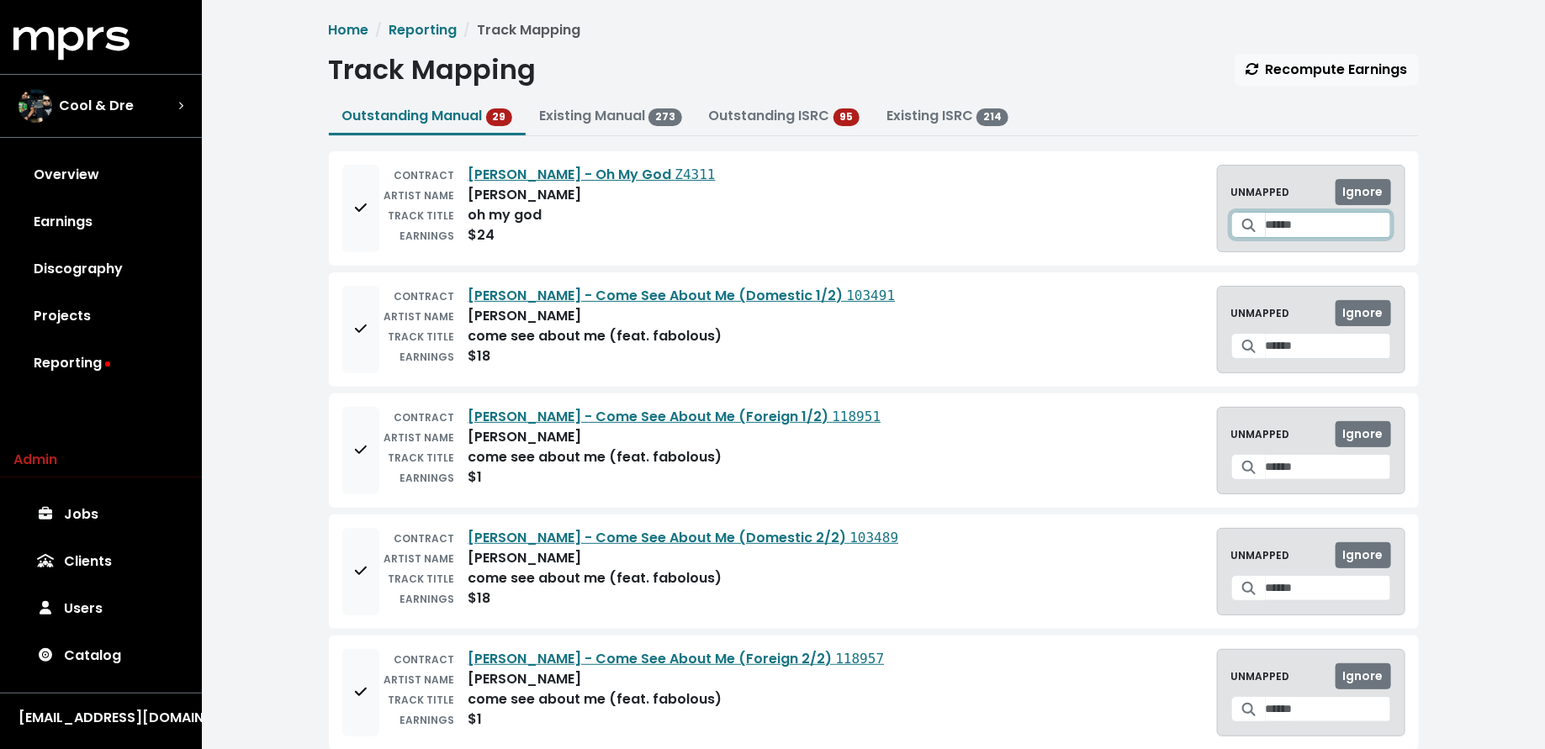
click at [1297, 219] on input "Search for a track to map to" at bounding box center [1328, 225] width 125 height 26
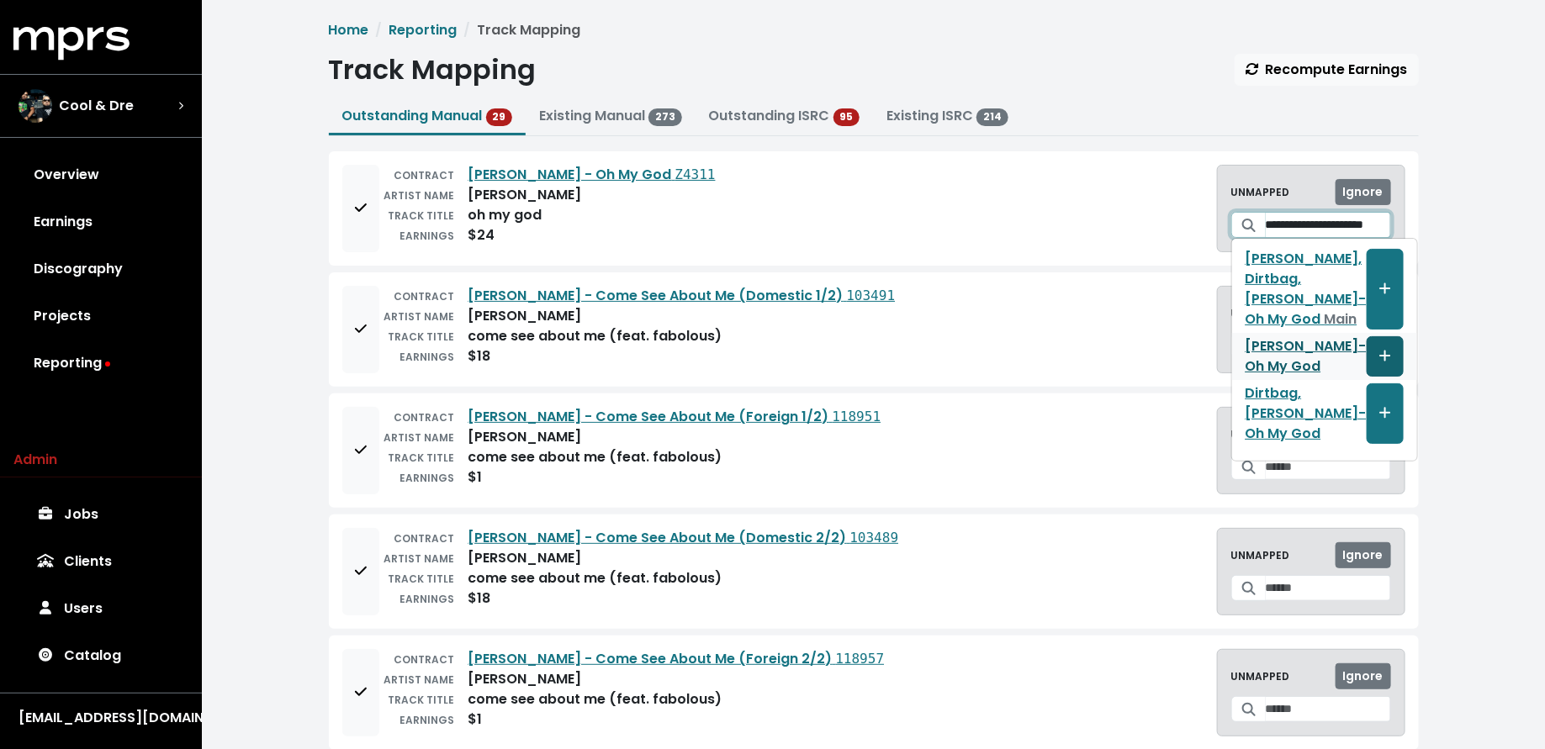
type input "**********"
click at [1379, 353] on icon "Create track mapping" at bounding box center [1384, 356] width 11 height 11
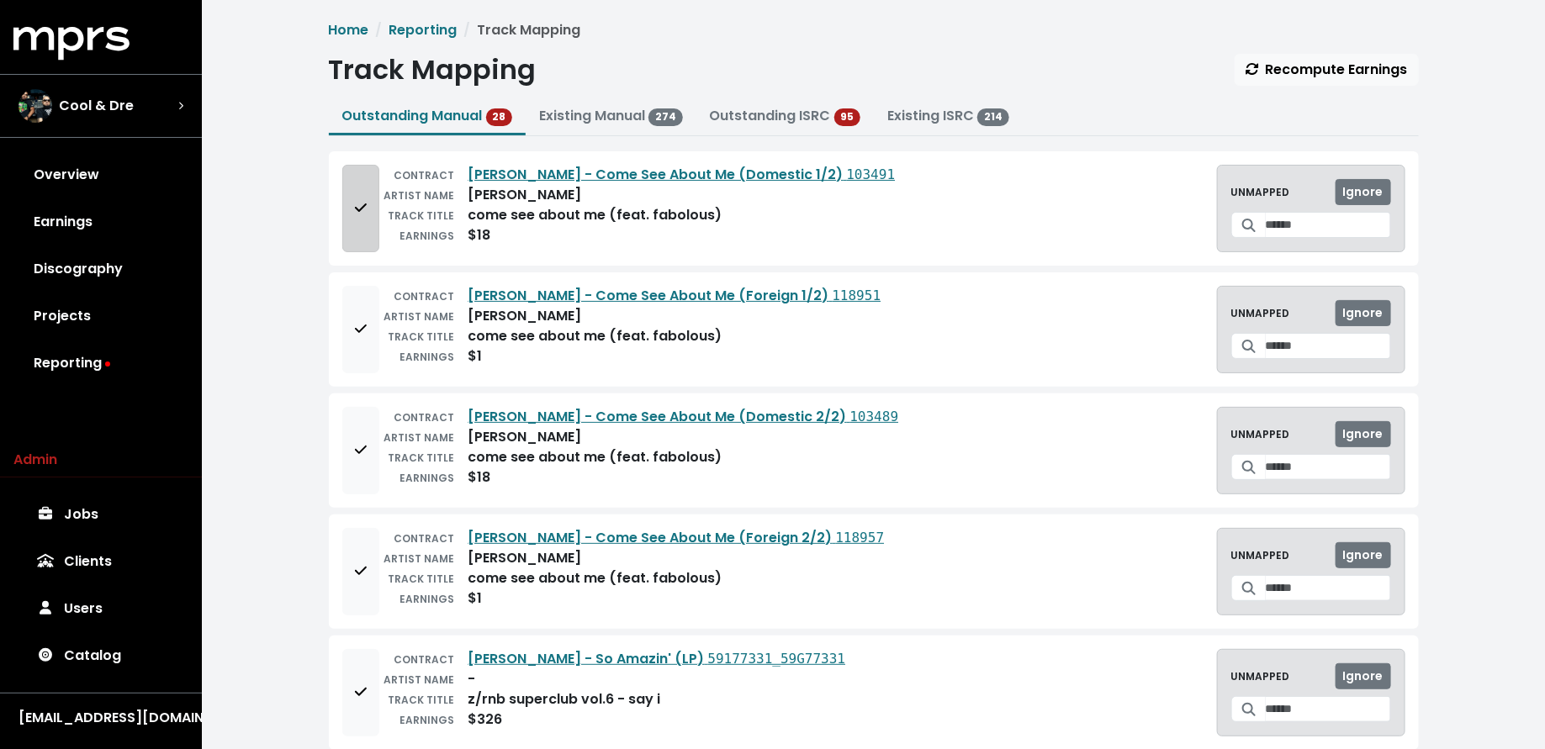
click at [375, 224] on button "Add to mapping queue" at bounding box center [360, 208] width 37 height 87
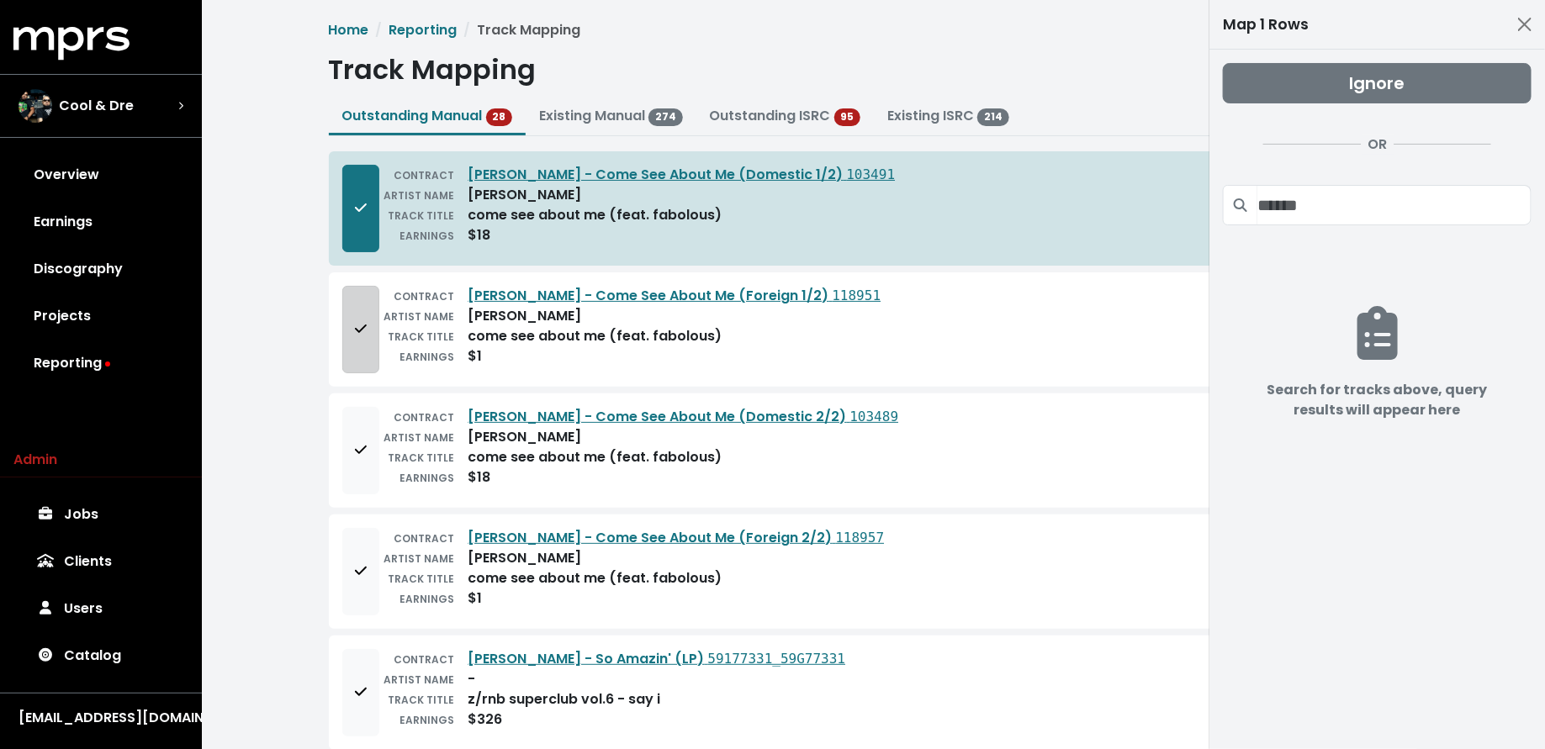
click at [375, 346] on button "Add to mapping queue" at bounding box center [360, 329] width 37 height 87
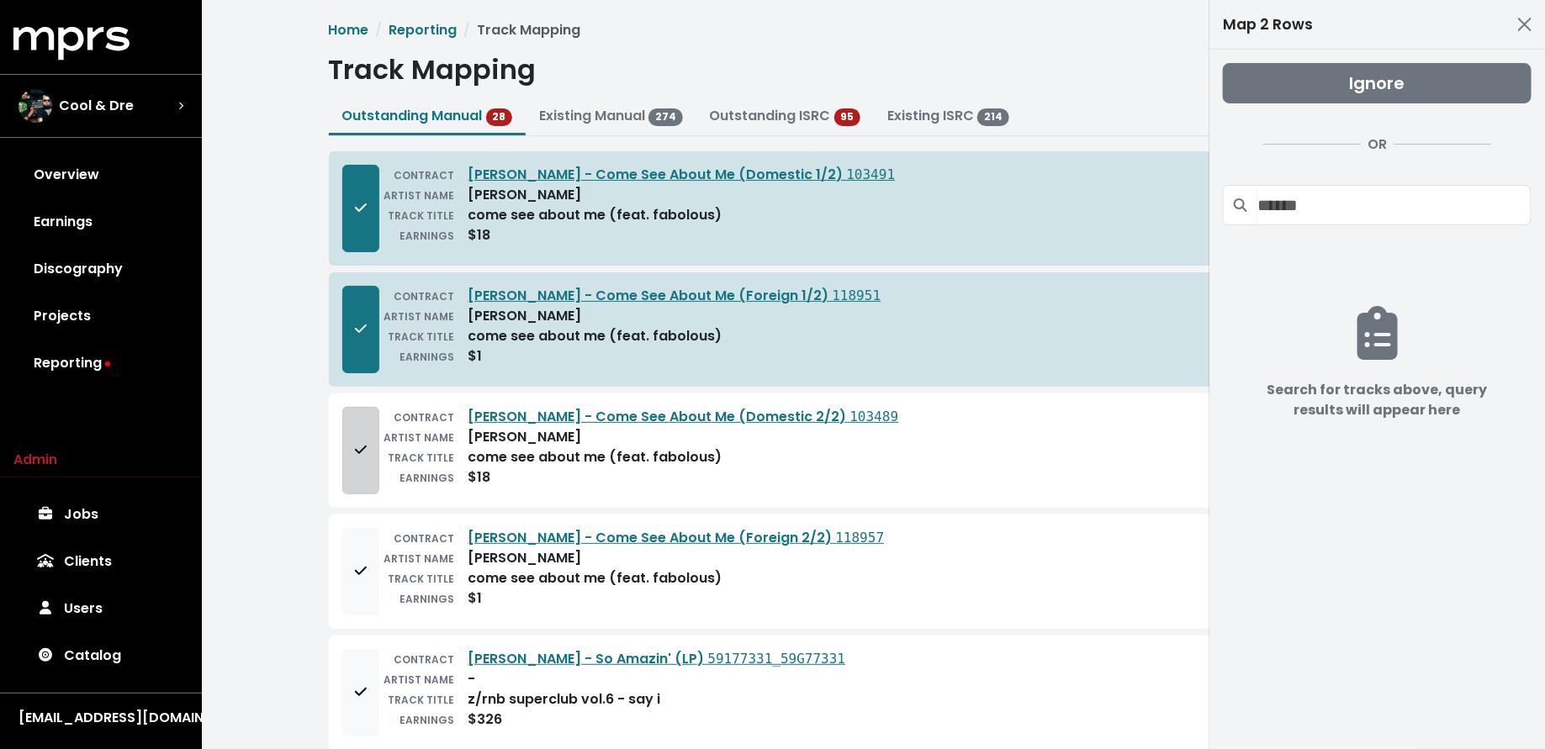
click at [359, 447] on icon "Add to mapping queue" at bounding box center [361, 449] width 12 height 13
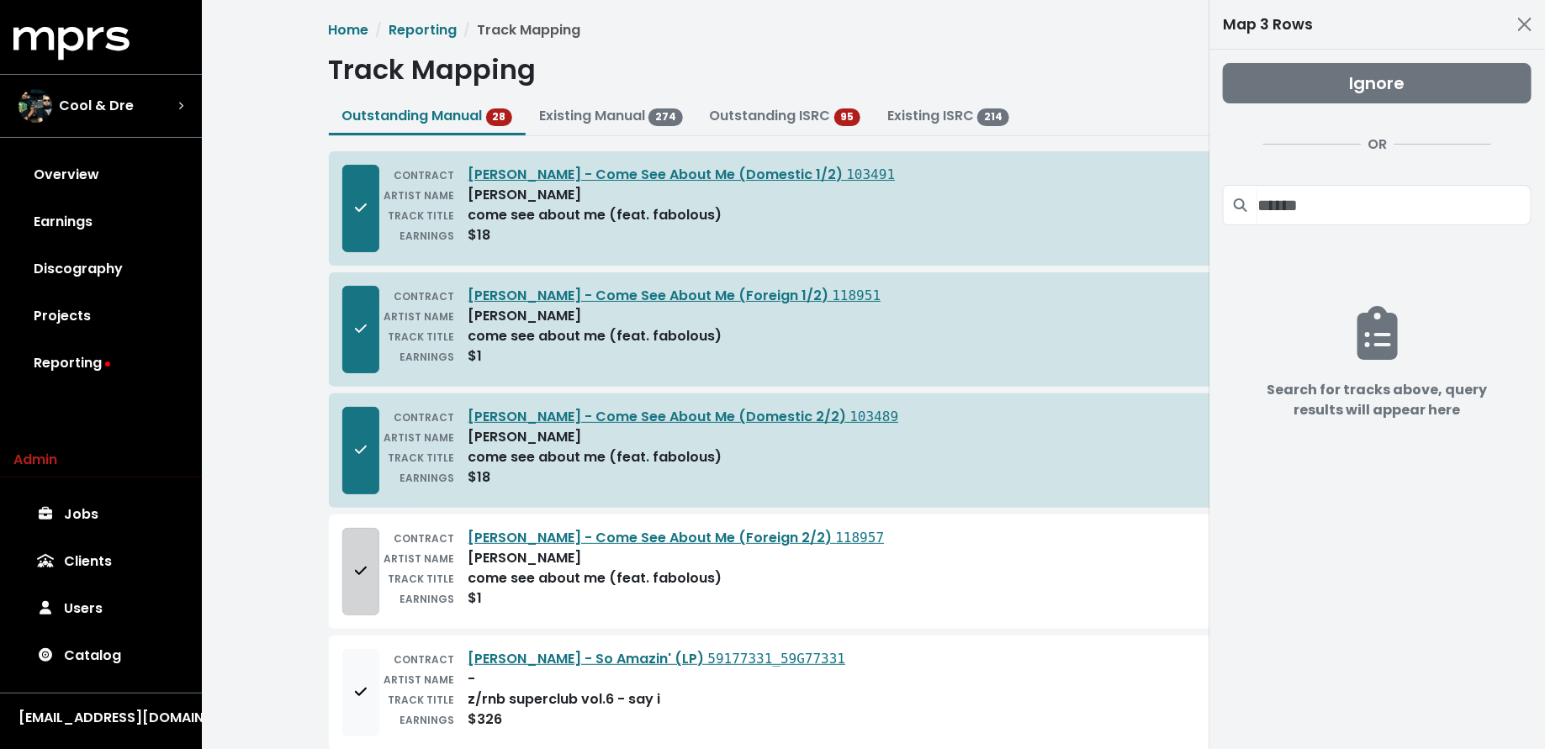
click at [358, 540] on button "Add to mapping queue" at bounding box center [360, 571] width 37 height 87
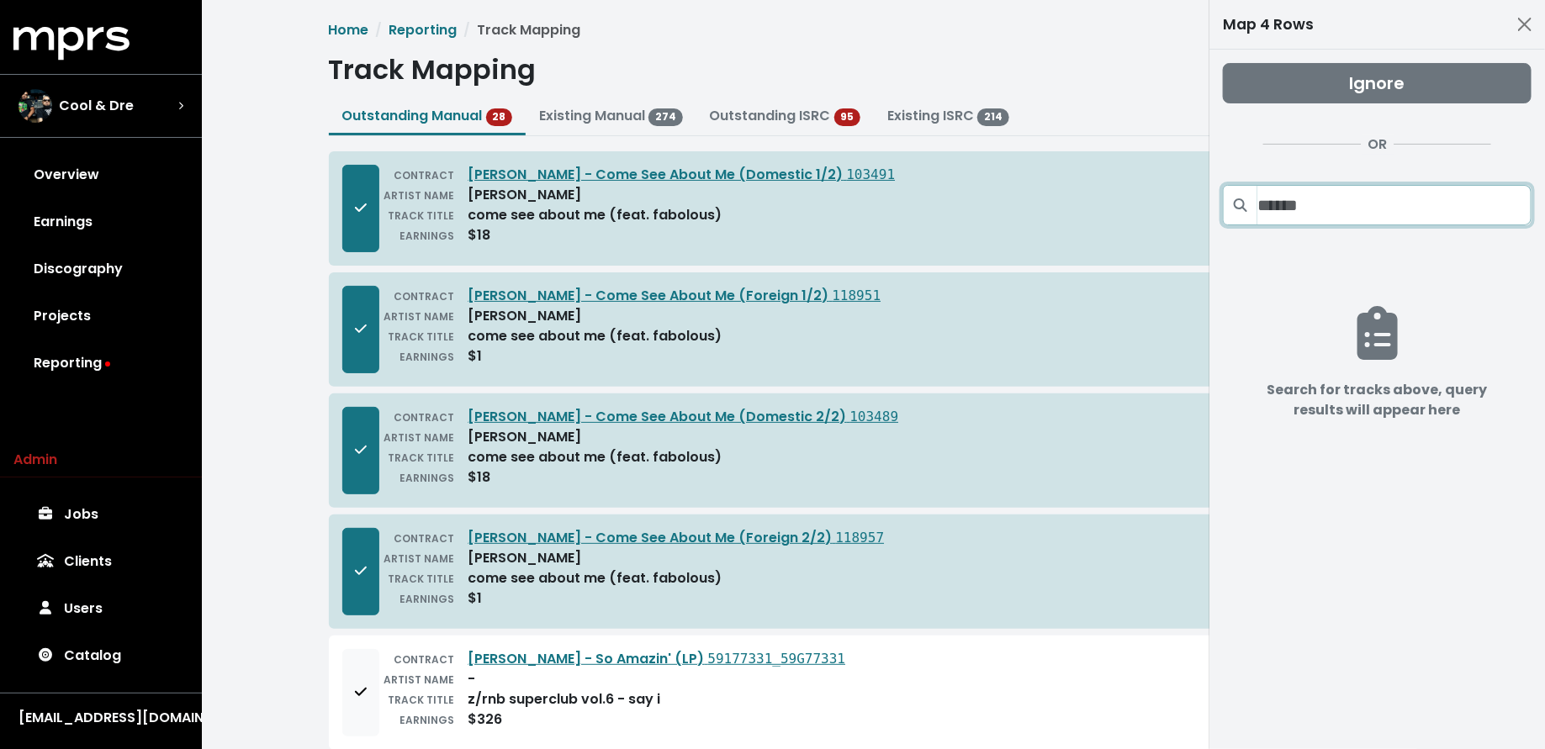
click at [1382, 203] on input "Search projects" at bounding box center [1394, 205] width 274 height 40
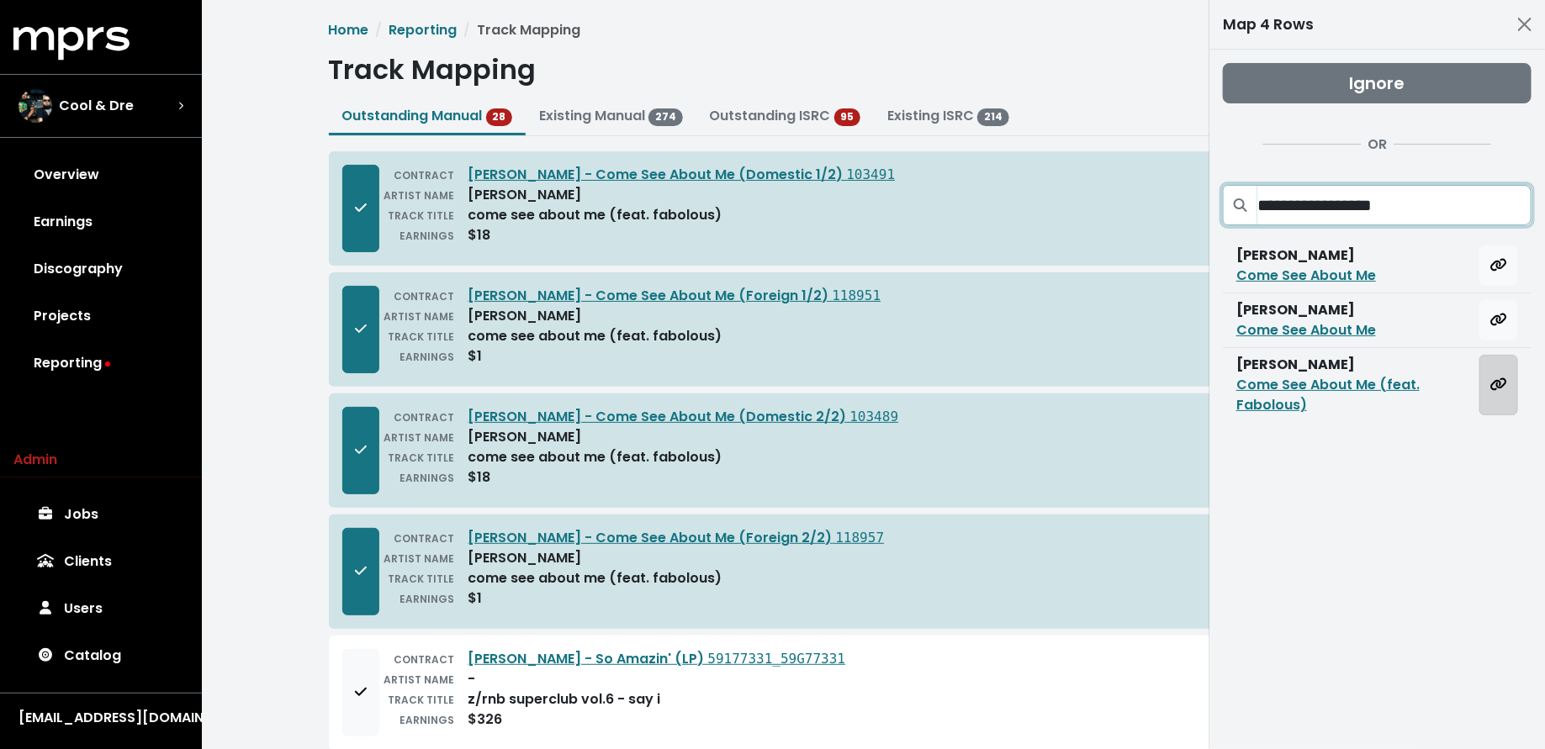
type input "**********"
click at [1500, 388] on icon "Map all rows to this track" at bounding box center [1498, 384] width 17 height 13
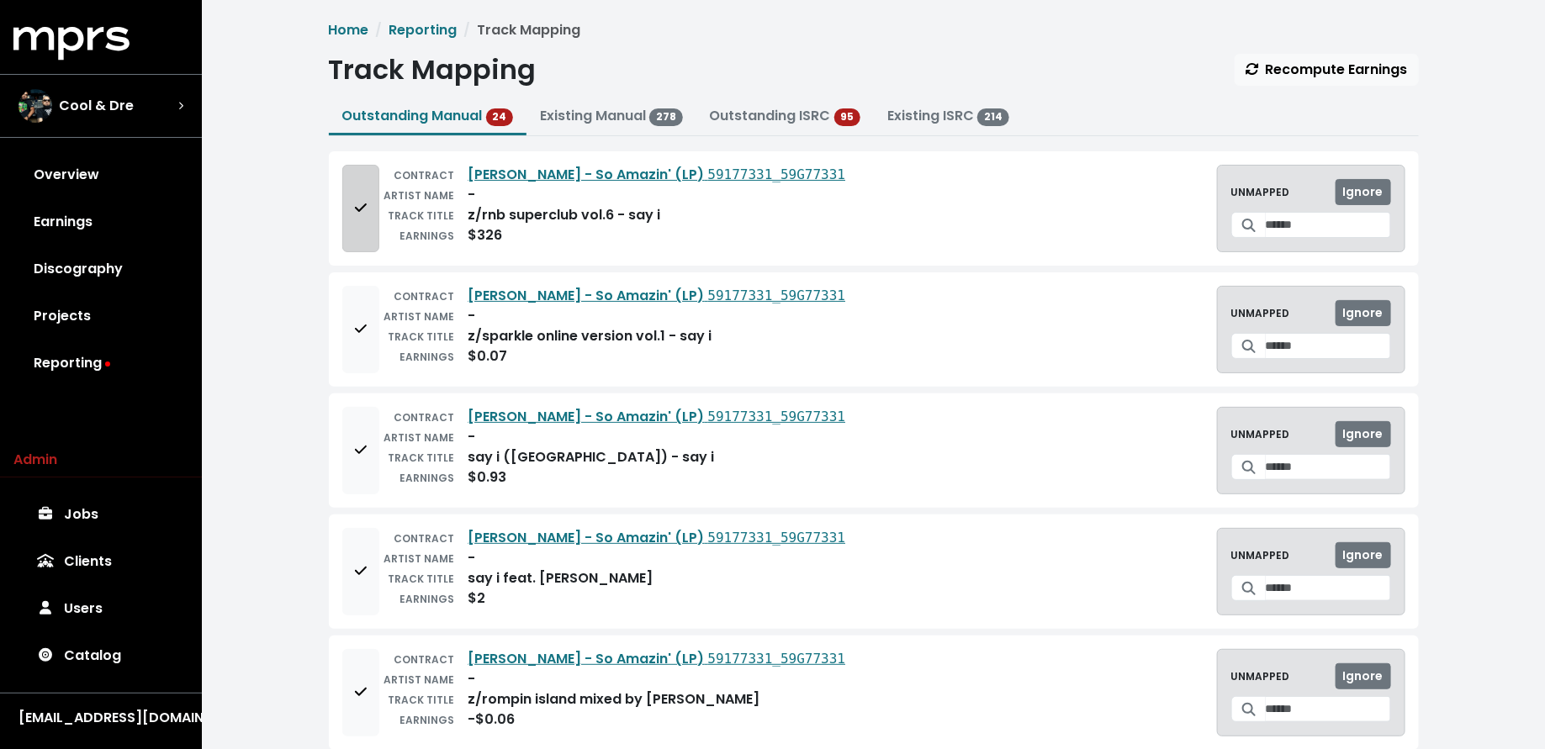
click at [353, 227] on button "Add to mapping queue" at bounding box center [360, 208] width 37 height 87
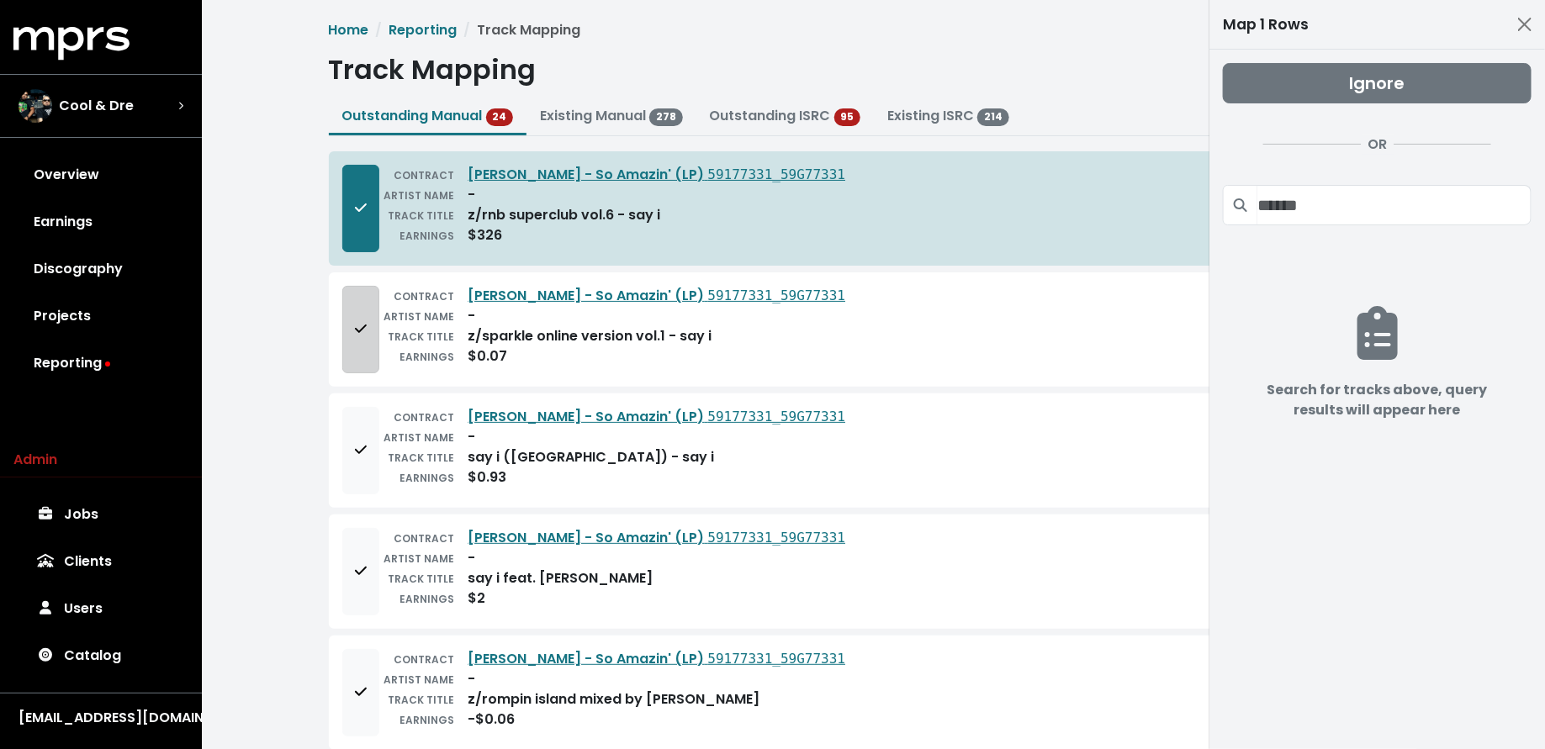
click at [350, 346] on button "Add to mapping queue" at bounding box center [360, 329] width 37 height 87
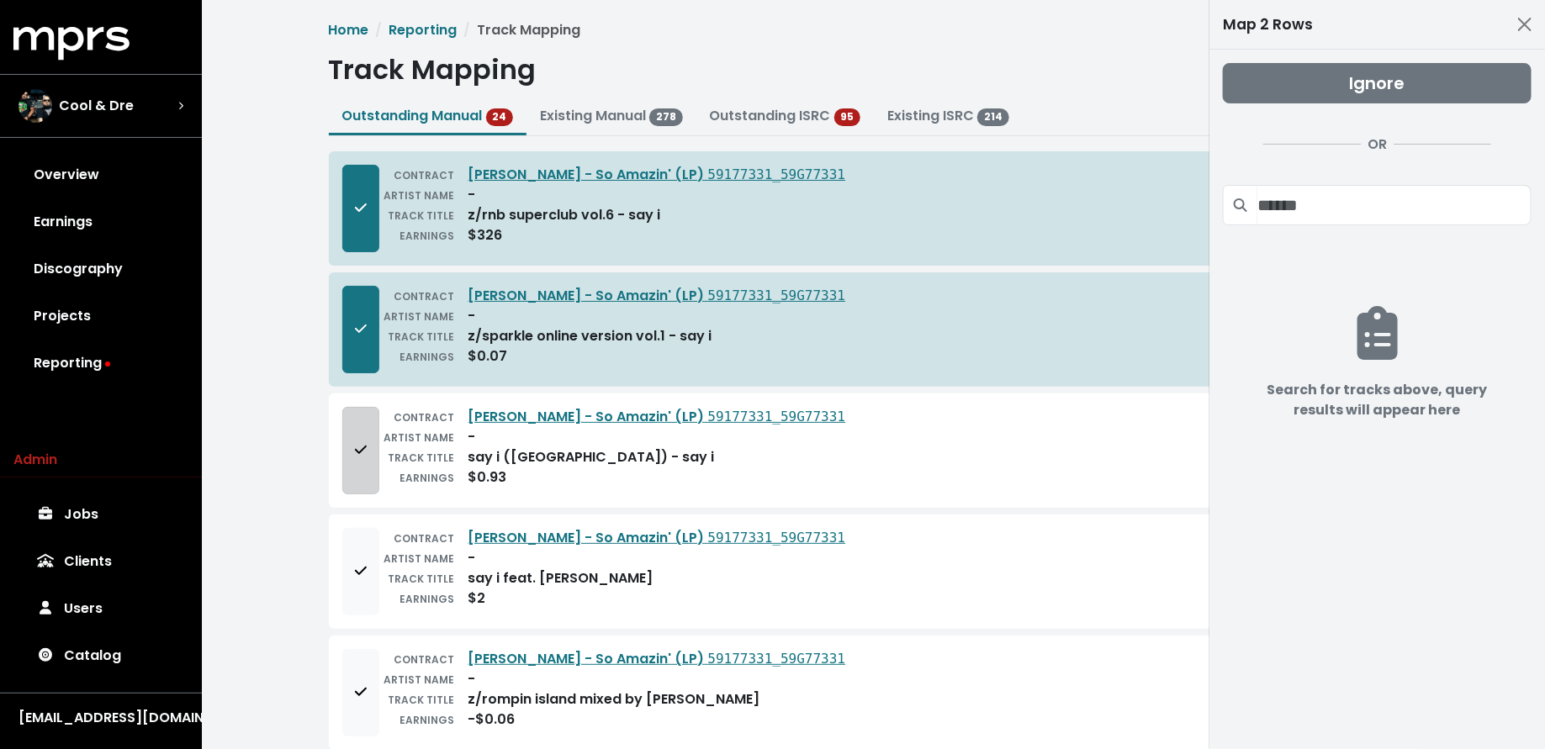
click at [343, 455] on button "Add to mapping queue" at bounding box center [360, 450] width 37 height 87
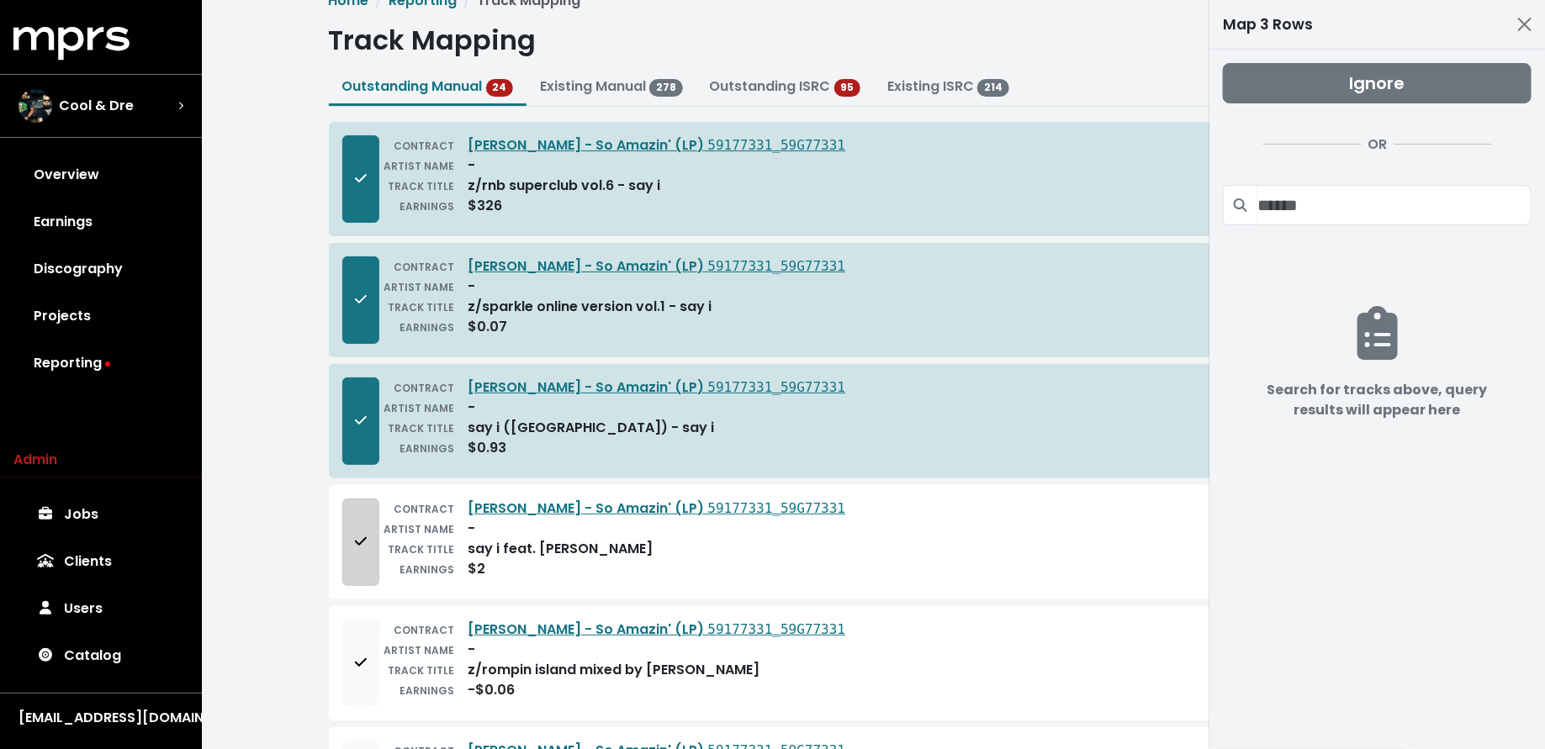
click at [346, 552] on button "Add to mapping queue" at bounding box center [360, 542] width 37 height 87
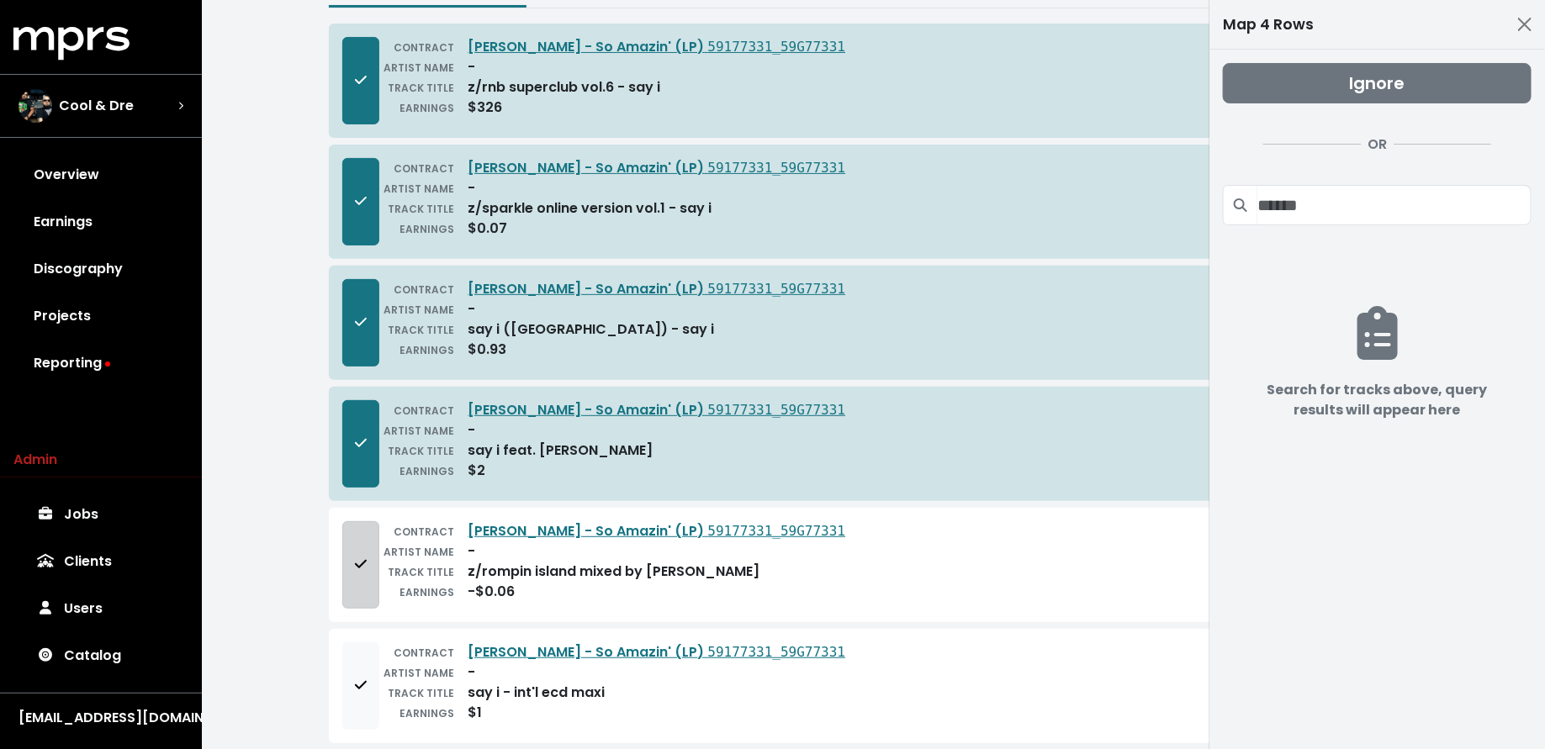
click at [346, 551] on button "Add to mapping queue" at bounding box center [360, 564] width 37 height 87
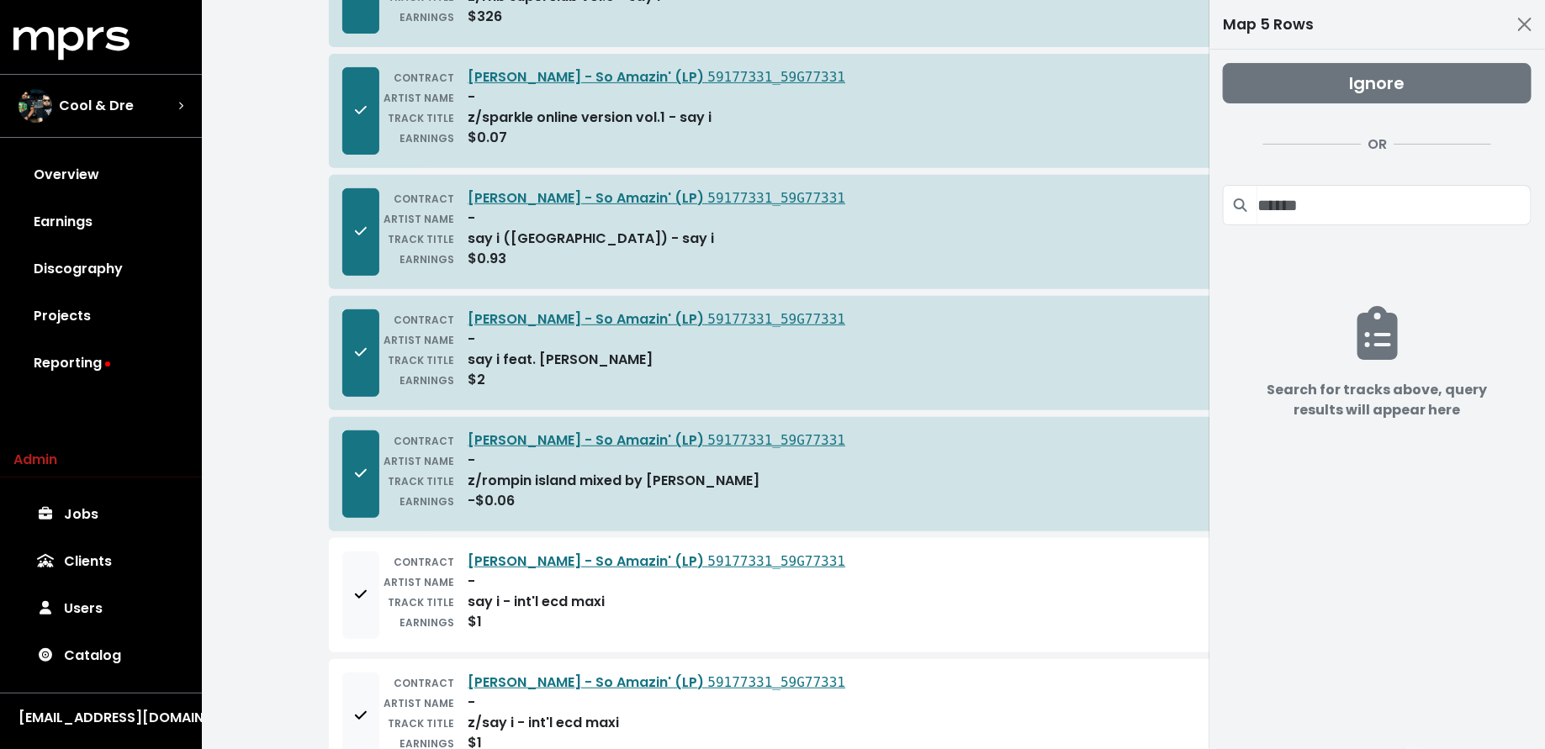
scroll to position [270, 0]
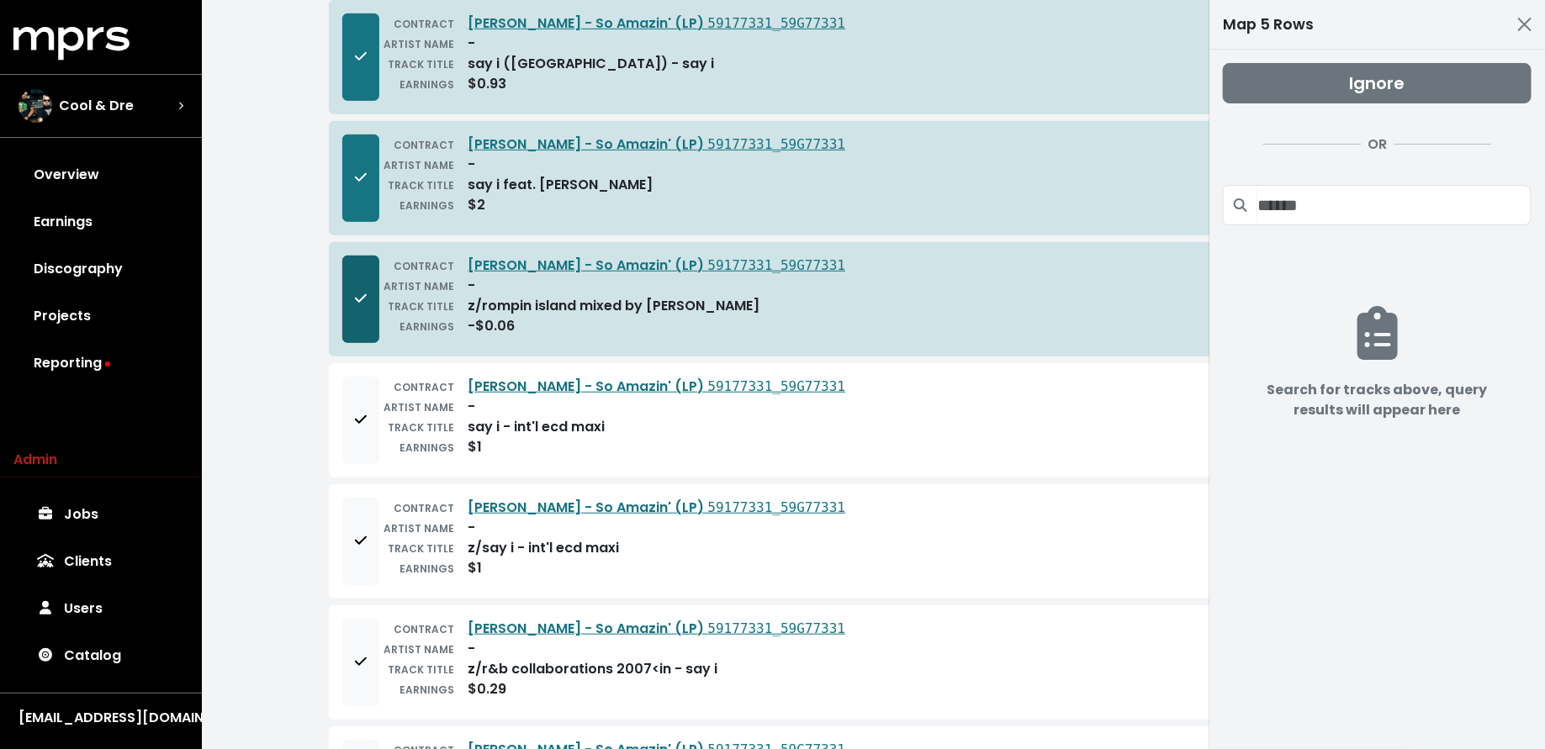
click at [362, 410] on span "Add to mapping queue" at bounding box center [361, 419] width 12 height 19
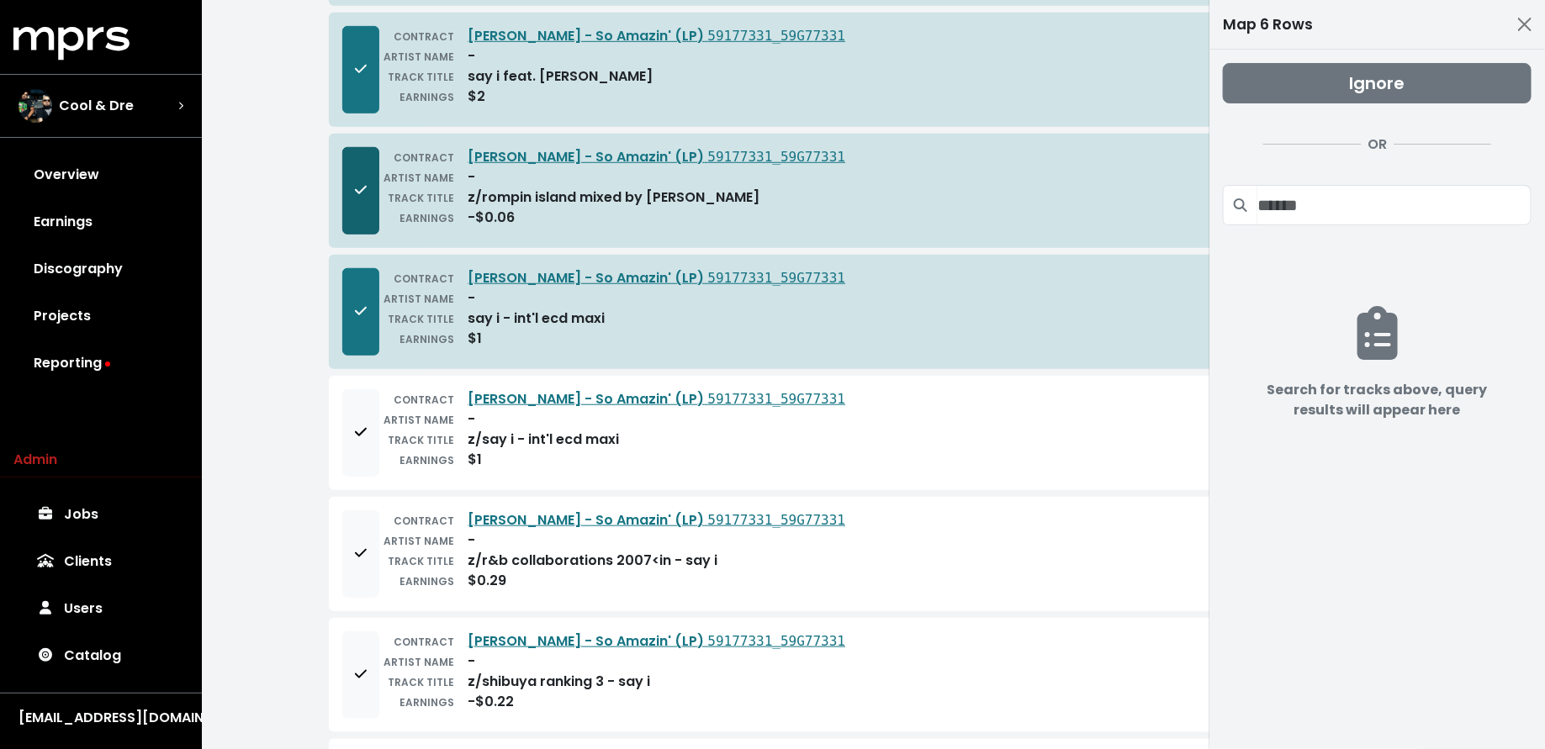
click at [362, 403] on button "Add to mapping queue" at bounding box center [360, 432] width 37 height 87
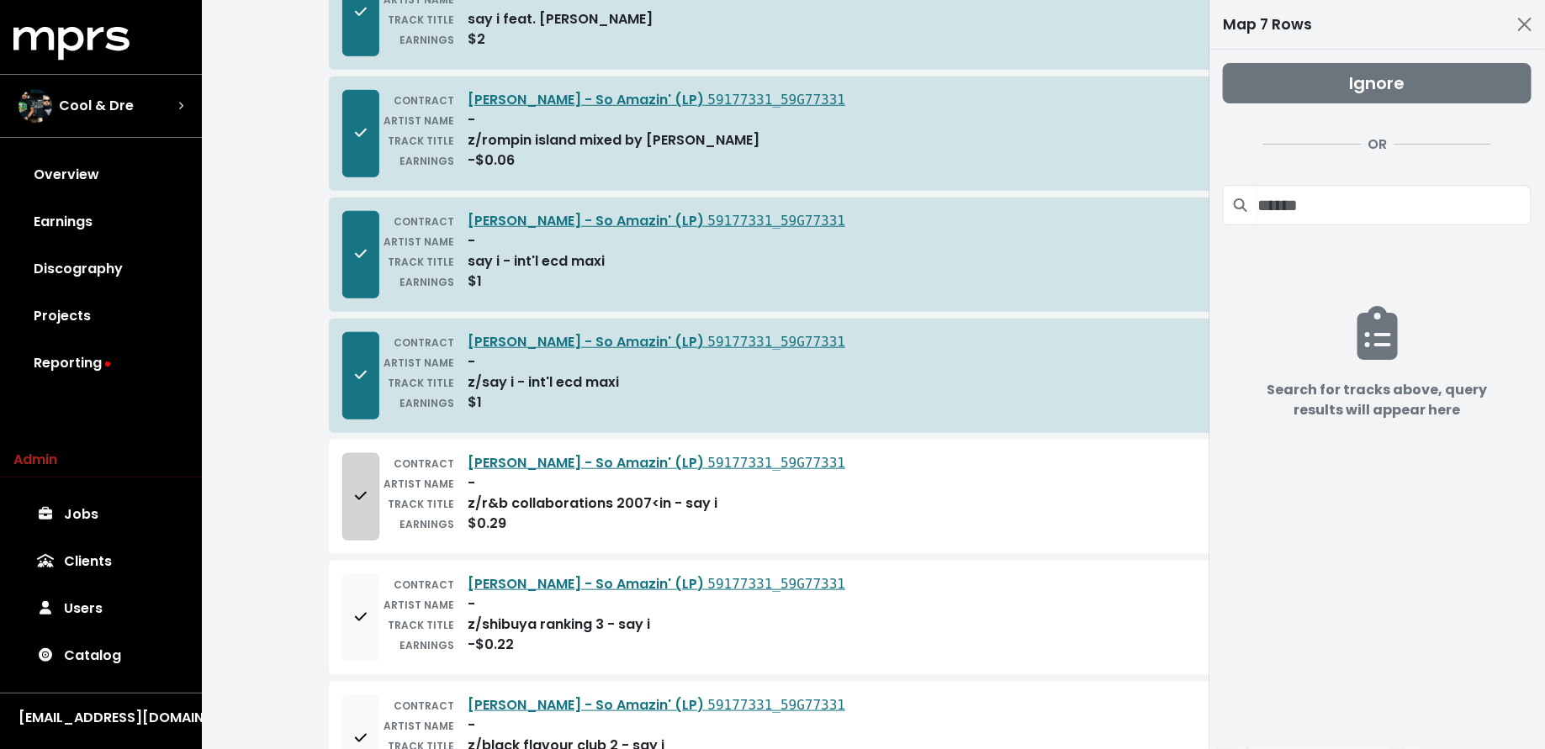
scroll to position [564, 0]
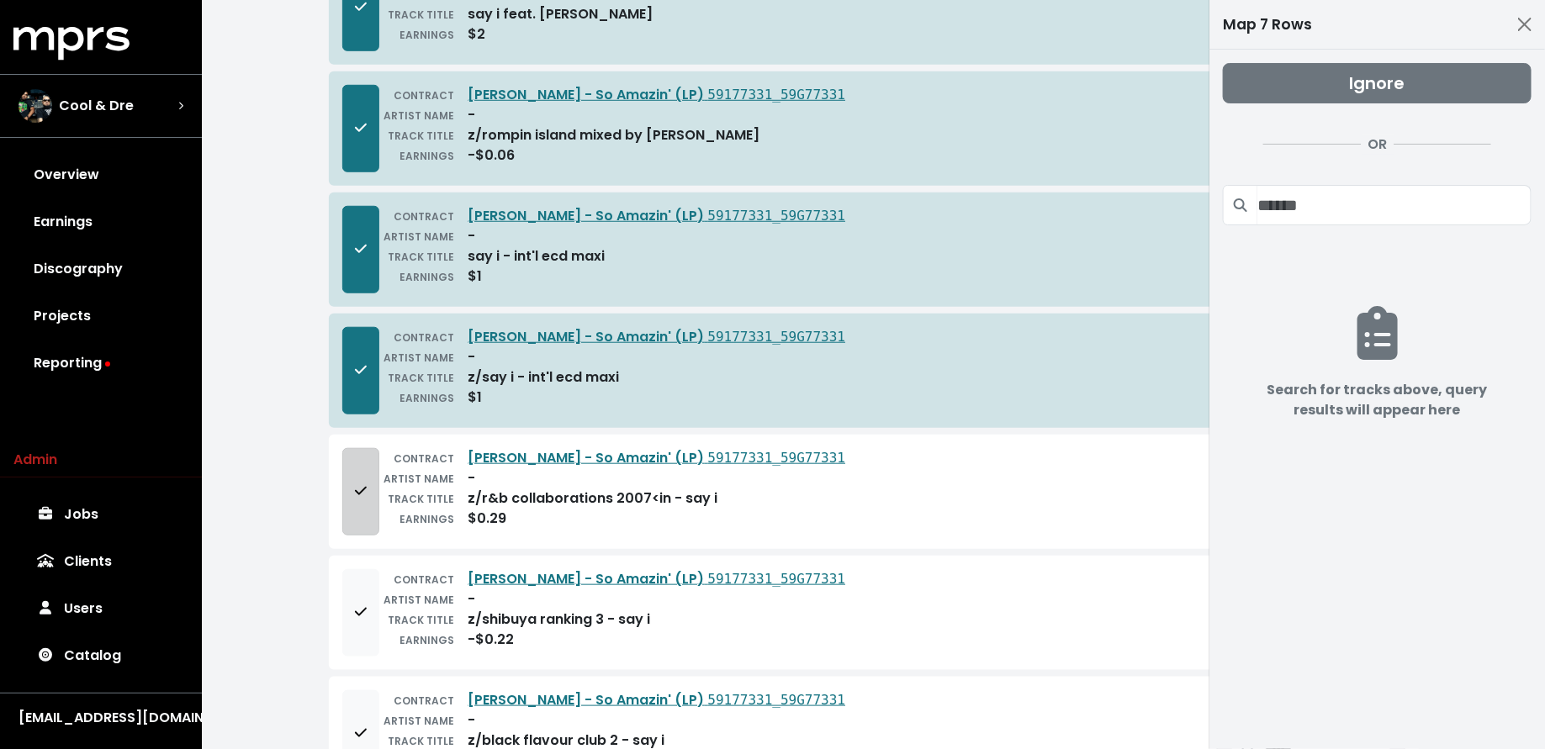
click at [361, 484] on icon "Add to mapping queue" at bounding box center [361, 490] width 12 height 13
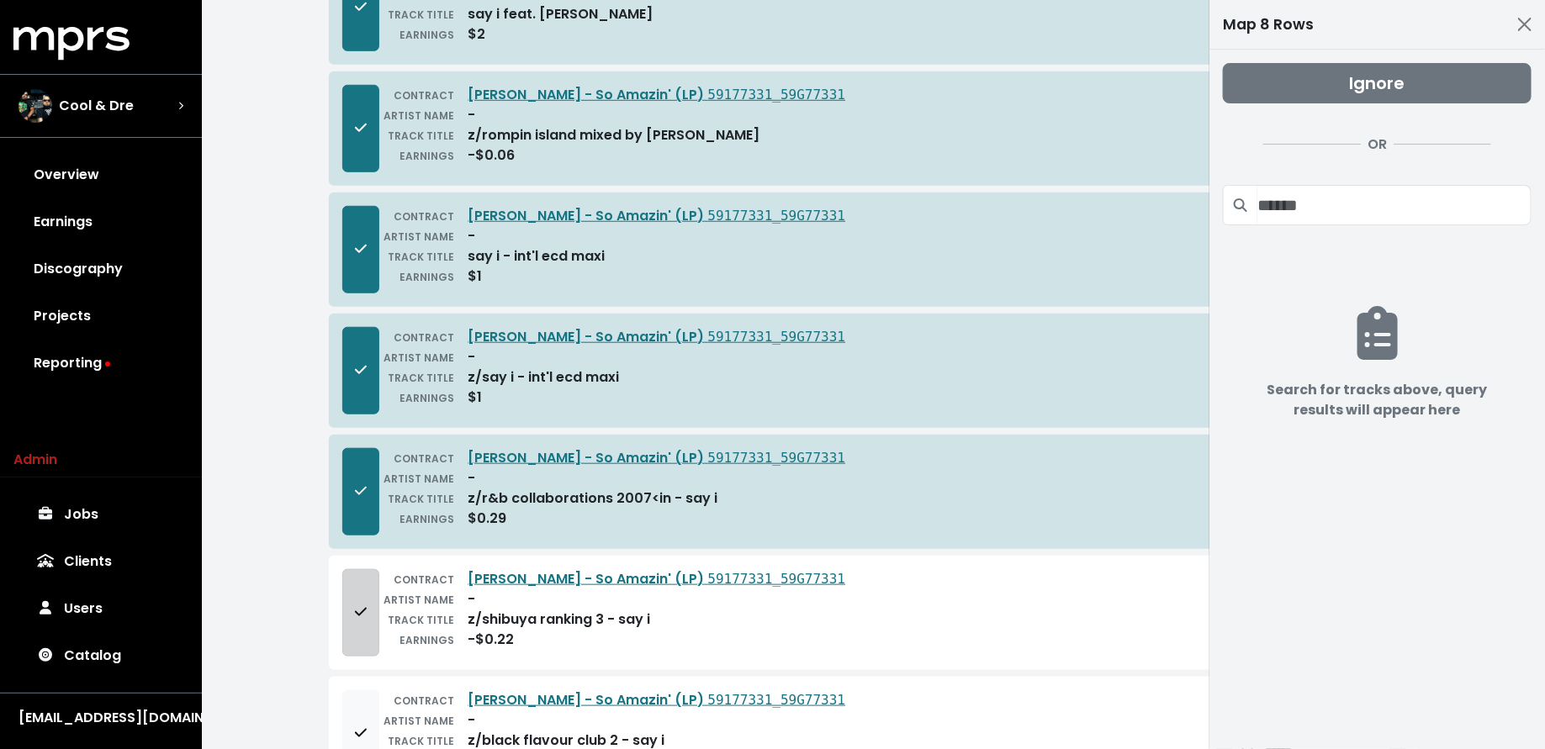
click at [357, 612] on button "Add to mapping queue" at bounding box center [360, 612] width 37 height 87
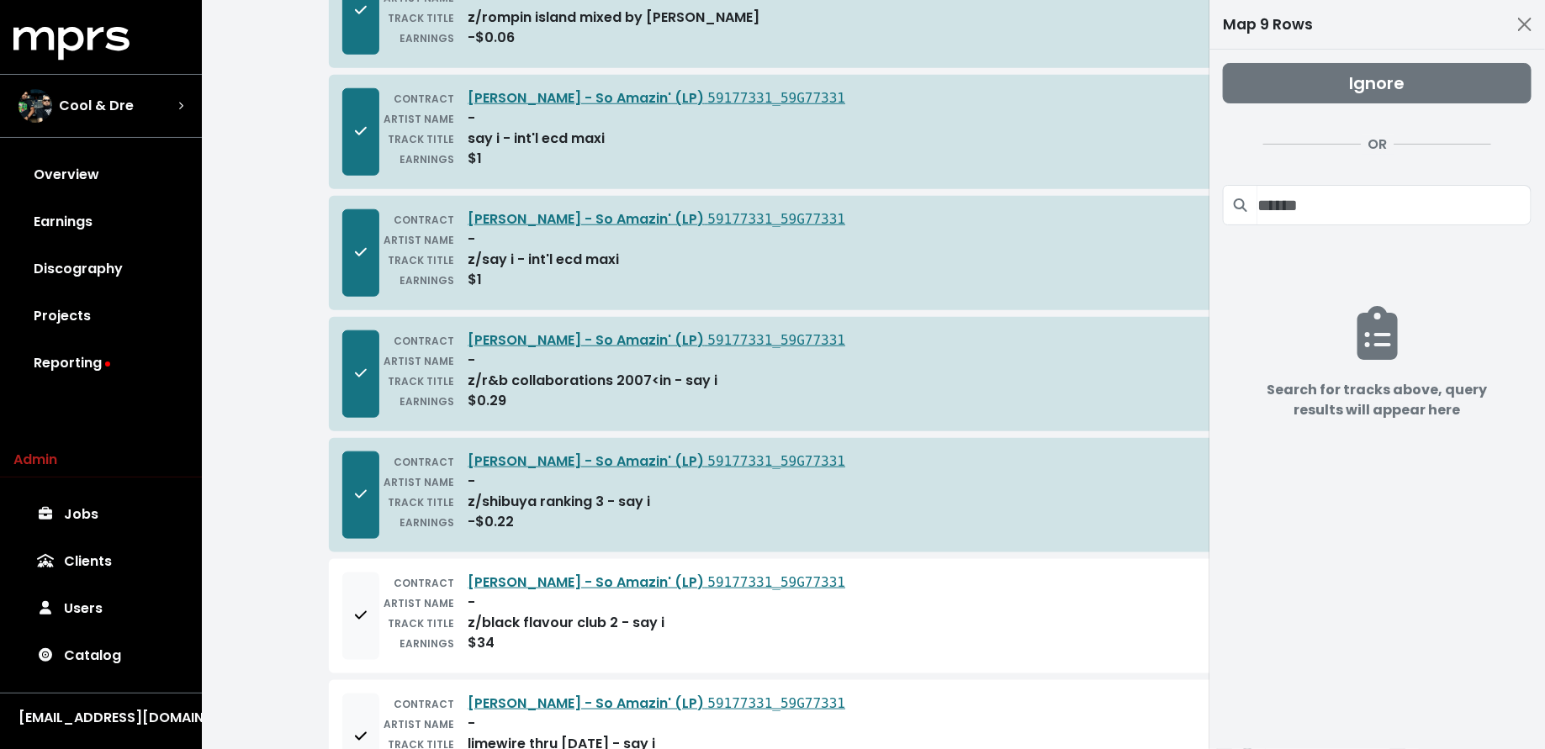
click at [357, 612] on span "Add to mapping queue" at bounding box center [361, 615] width 12 height 19
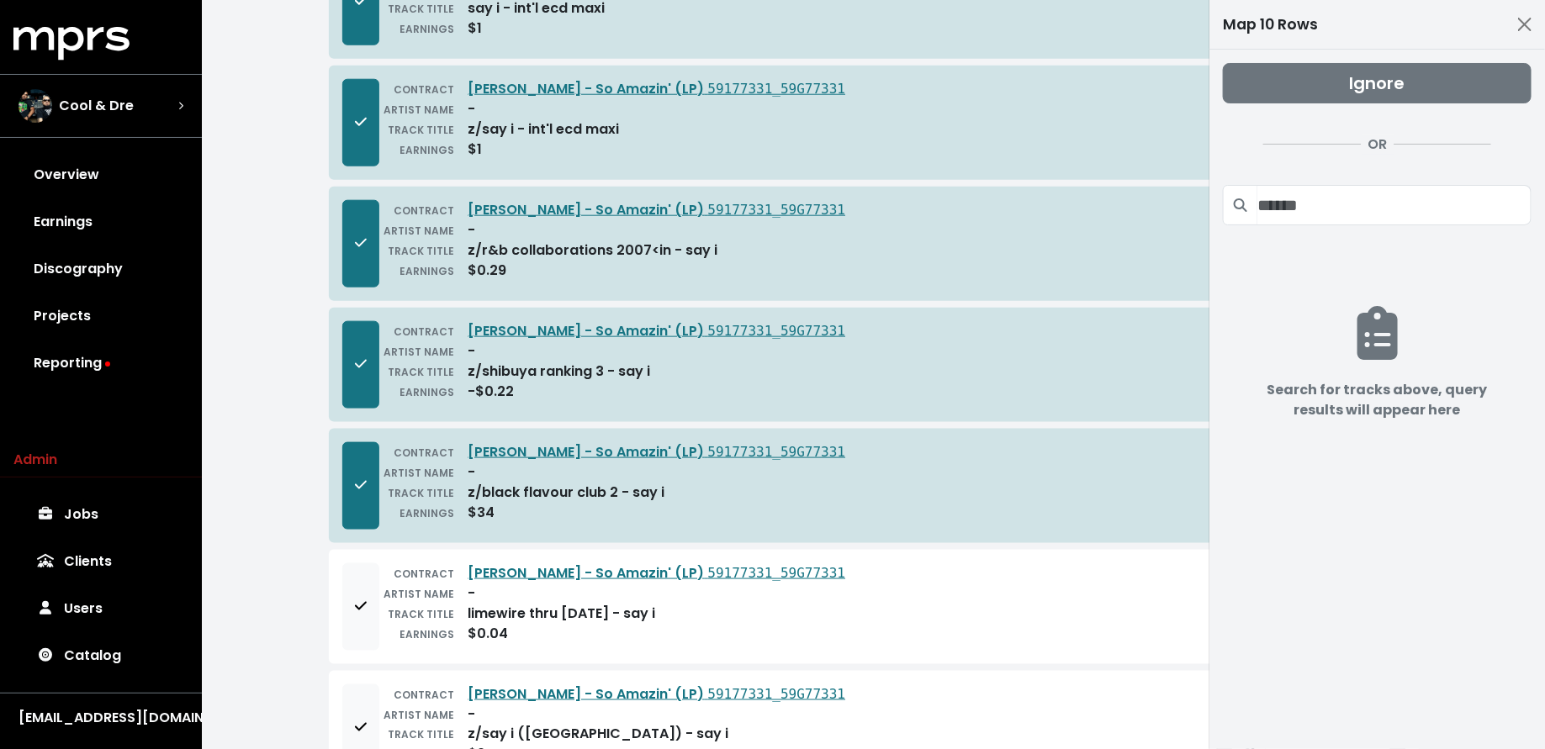
click at [357, 611] on button "Add to mapping queue" at bounding box center [360, 606] width 37 height 87
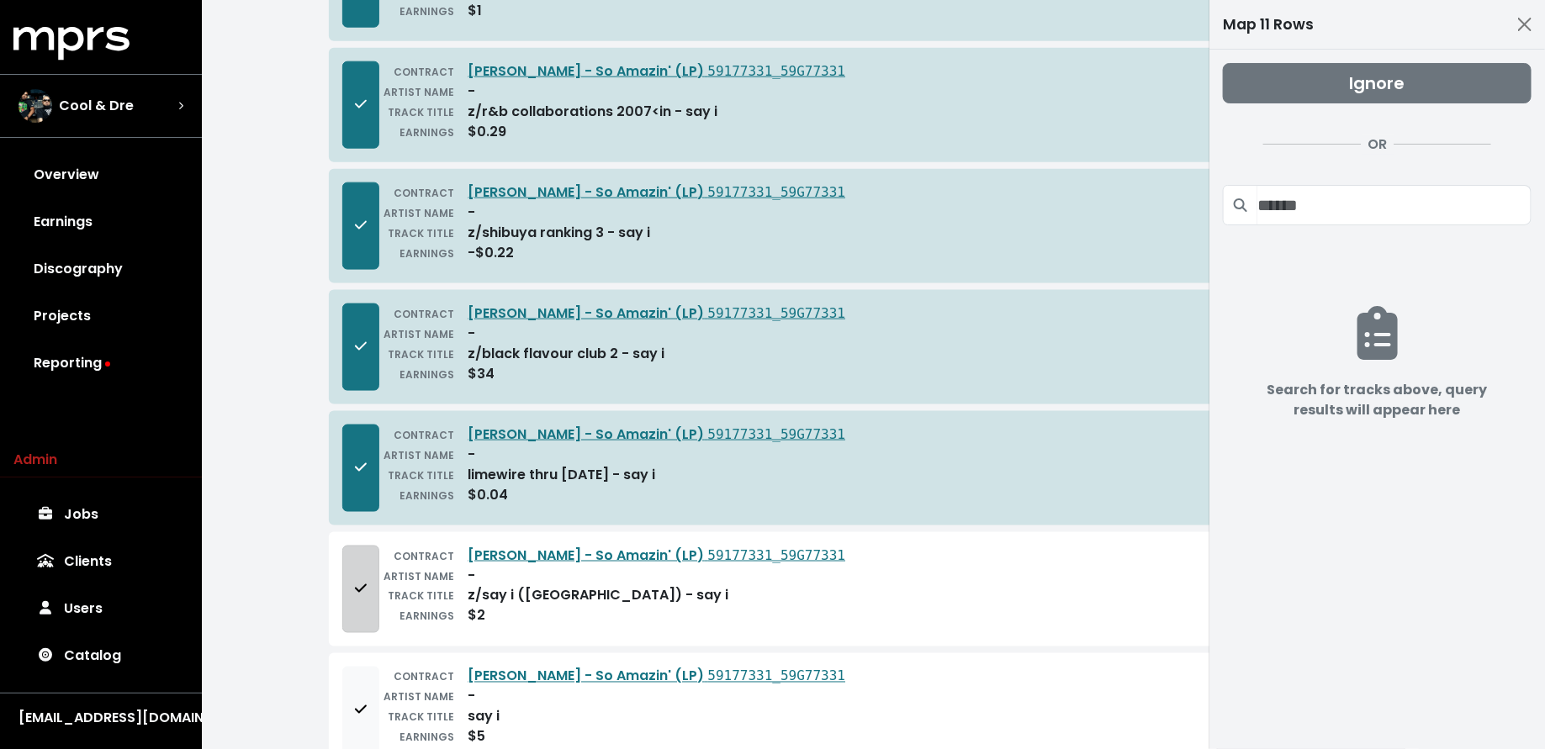
click at [357, 550] on button "Add to mapping queue" at bounding box center [360, 589] width 37 height 87
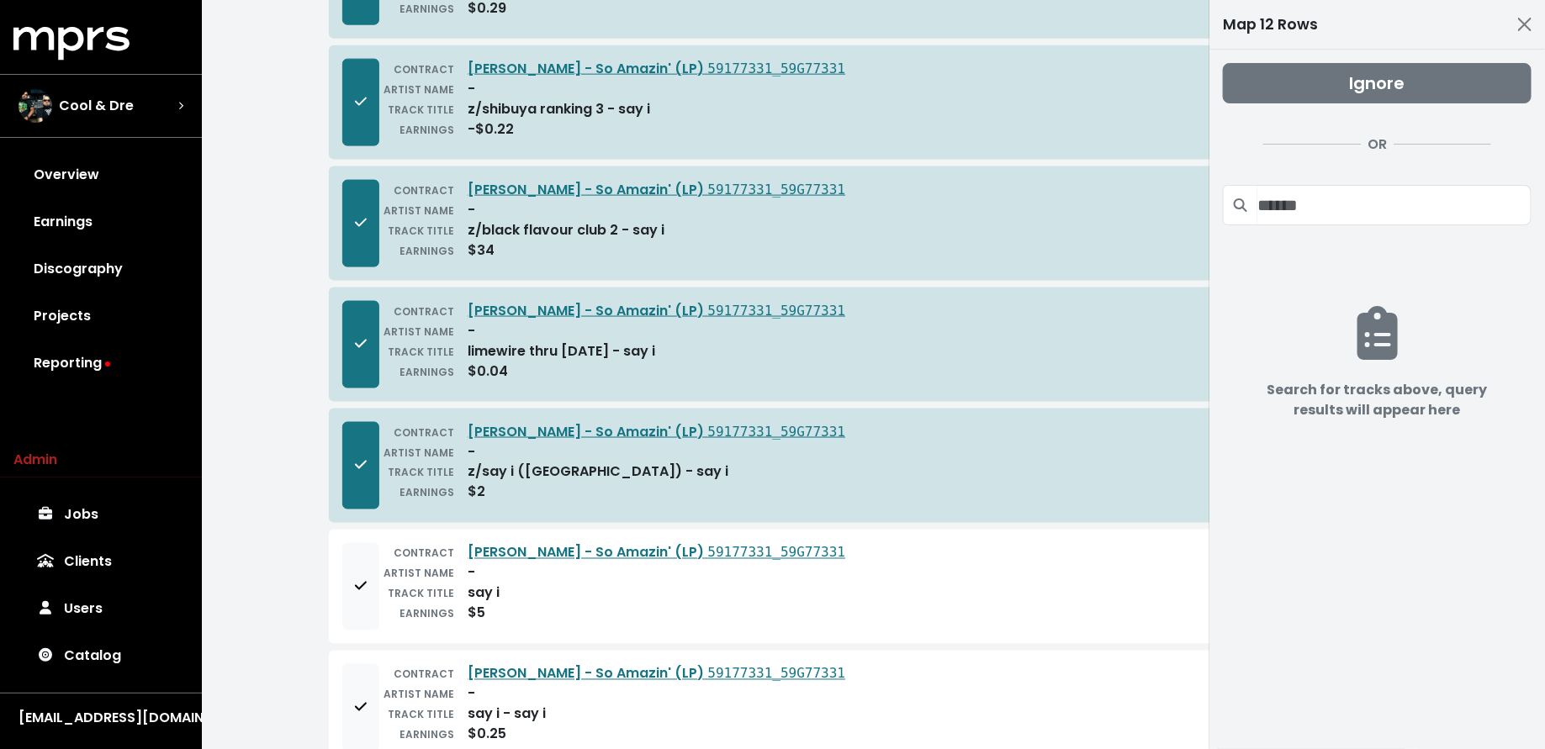
click at [357, 550] on button "Add to mapping queue" at bounding box center [360, 586] width 37 height 87
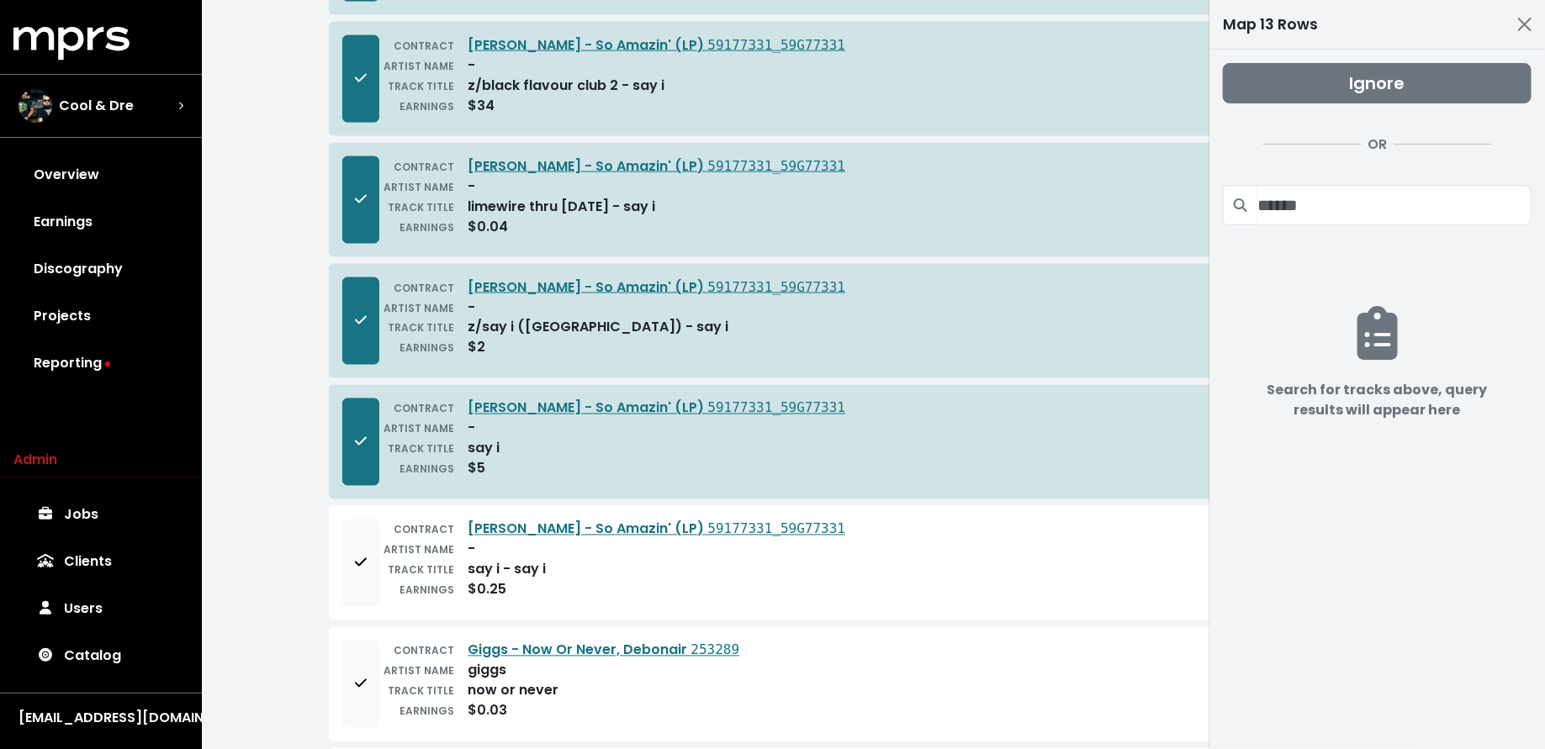
click at [357, 556] on icon "Add to mapping queue" at bounding box center [361, 562] width 12 height 13
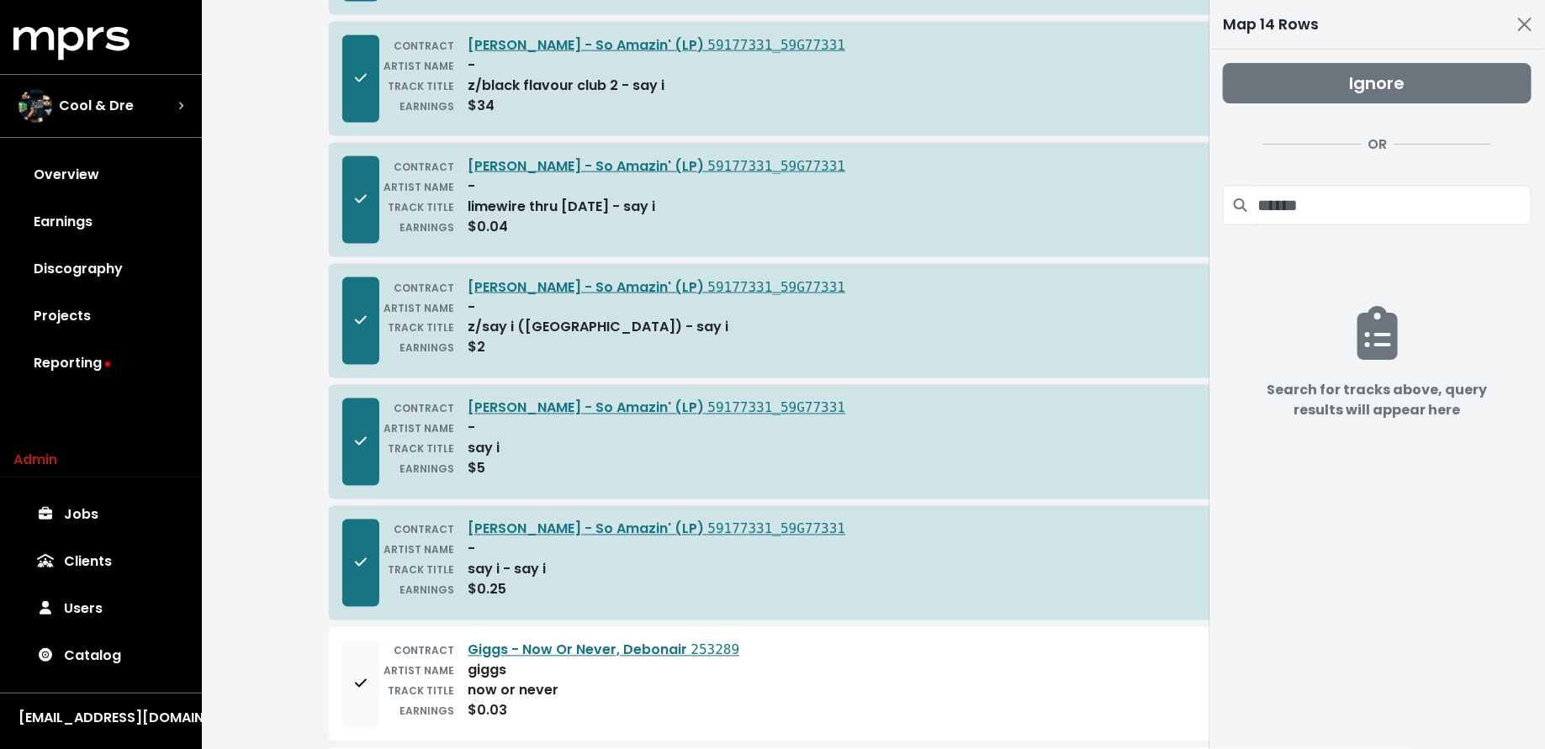
scroll to position [1288, 0]
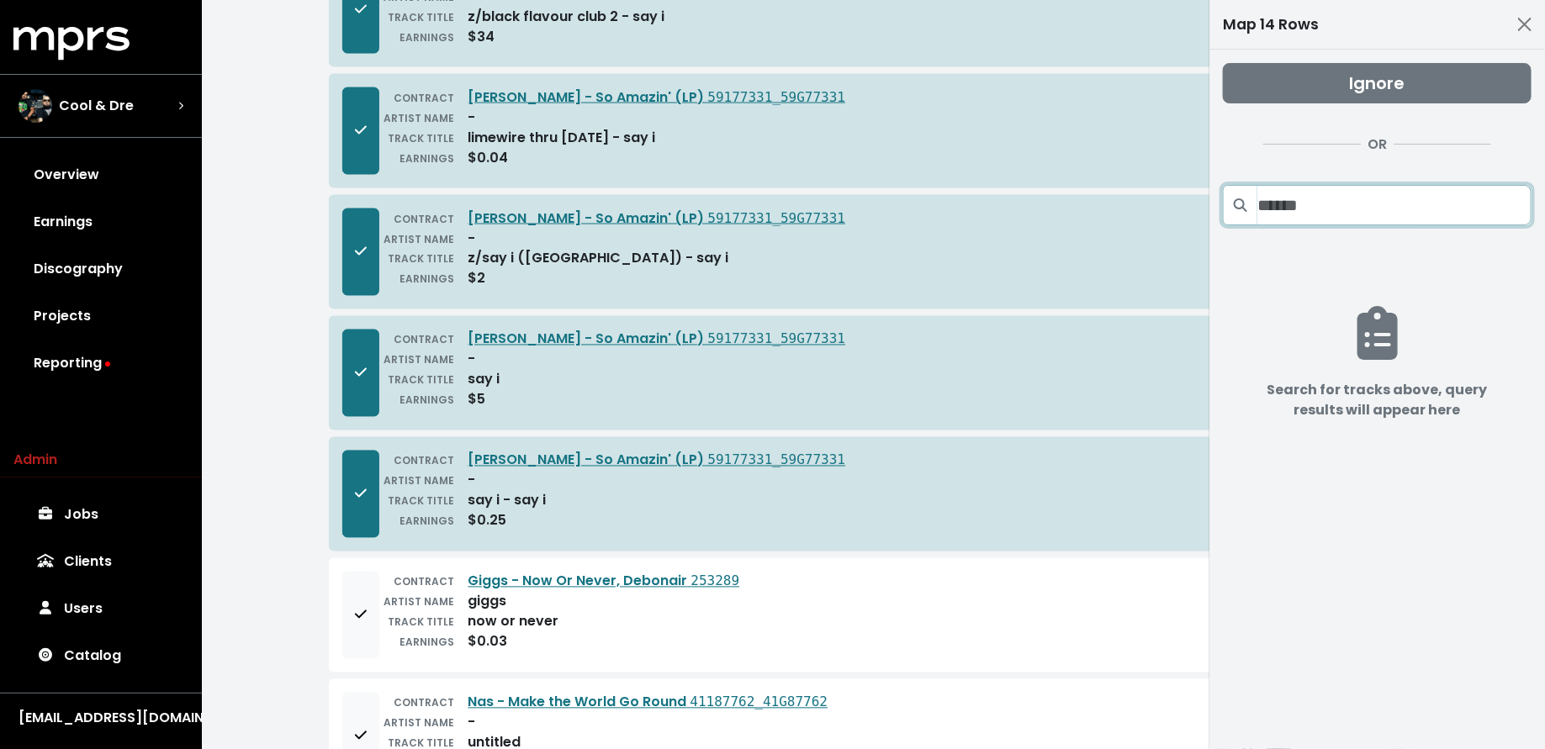
click at [1382, 198] on input "Search projects" at bounding box center [1394, 205] width 274 height 40
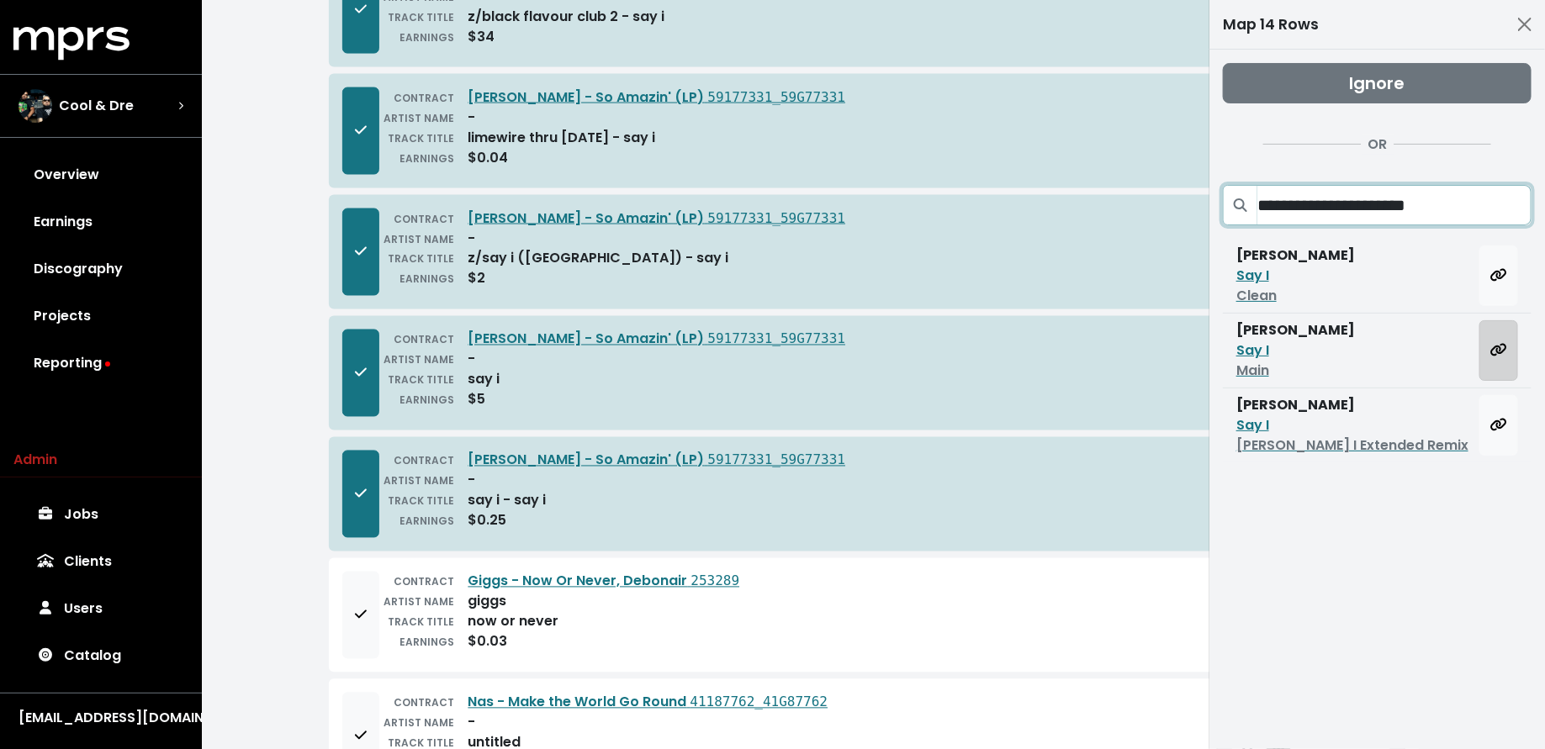
type input "**********"
click at [1494, 343] on icon "Map all rows to this track" at bounding box center [1498, 349] width 17 height 13
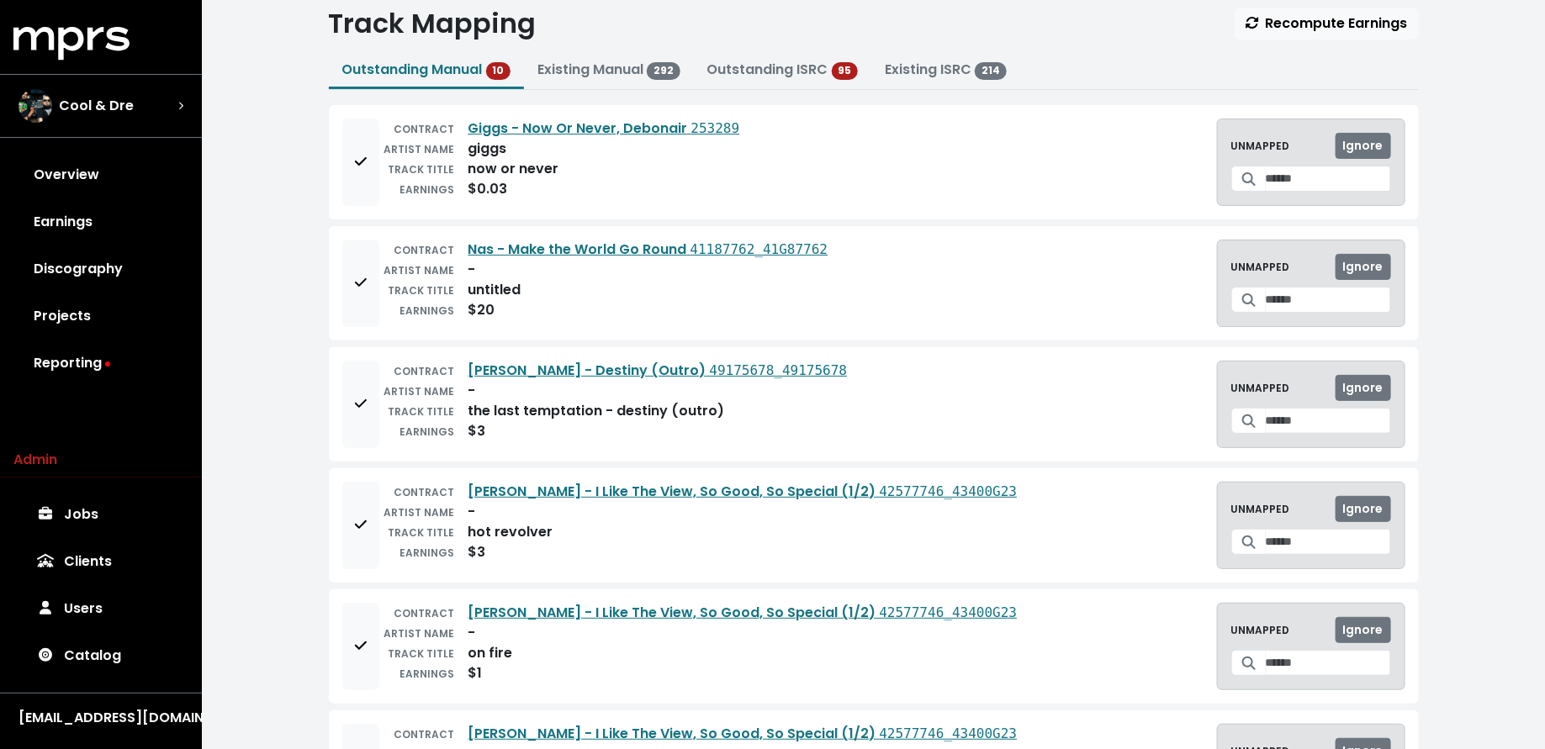
scroll to position [0, 0]
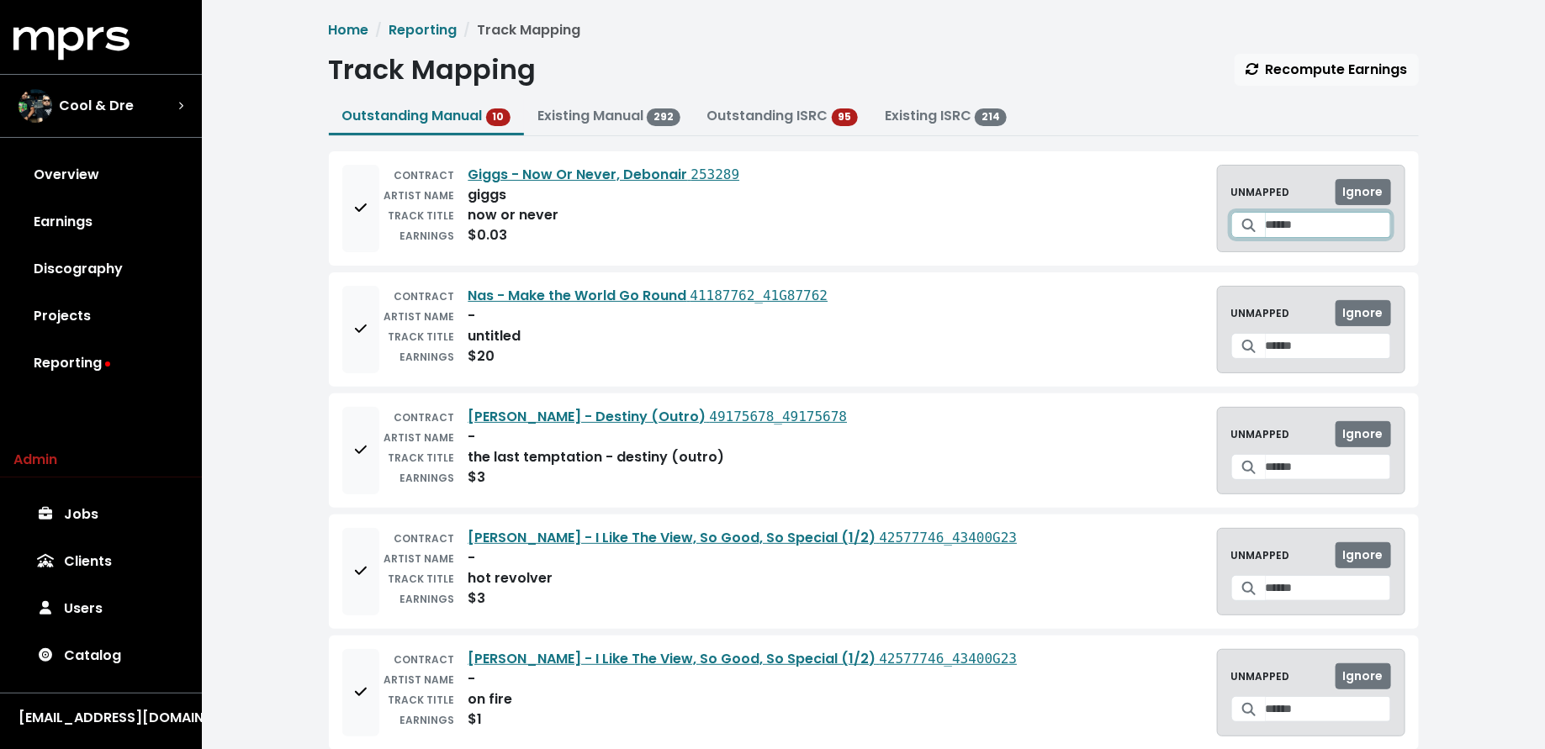
click at [1276, 229] on input "Search for a track to map to" at bounding box center [1328, 225] width 125 height 26
type input "**********"
click at [626, 177] on link "Giggs - Now Or Never, Debonair 253289" at bounding box center [604, 174] width 272 height 19
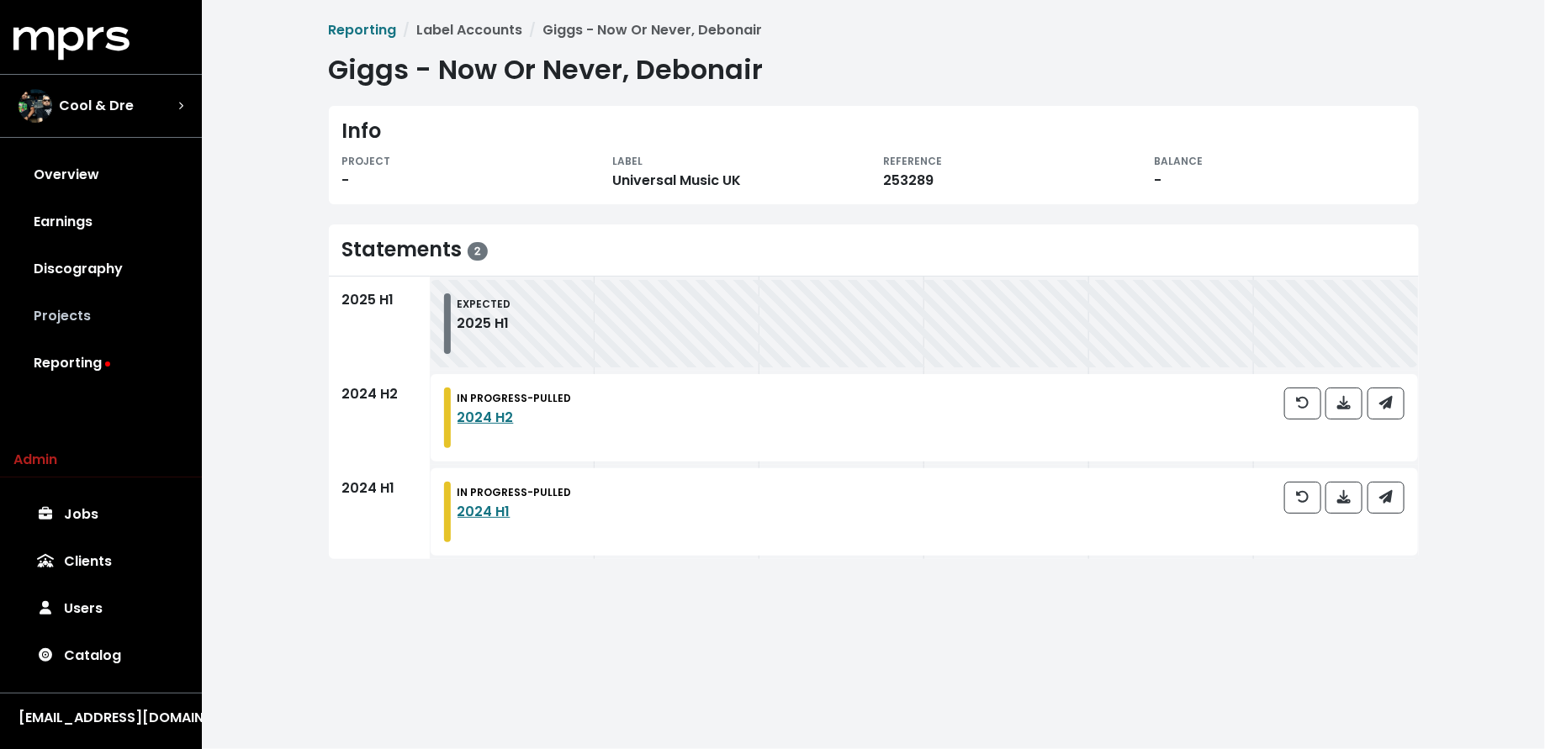
click at [82, 316] on link "Projects" at bounding box center [100, 316] width 175 height 47
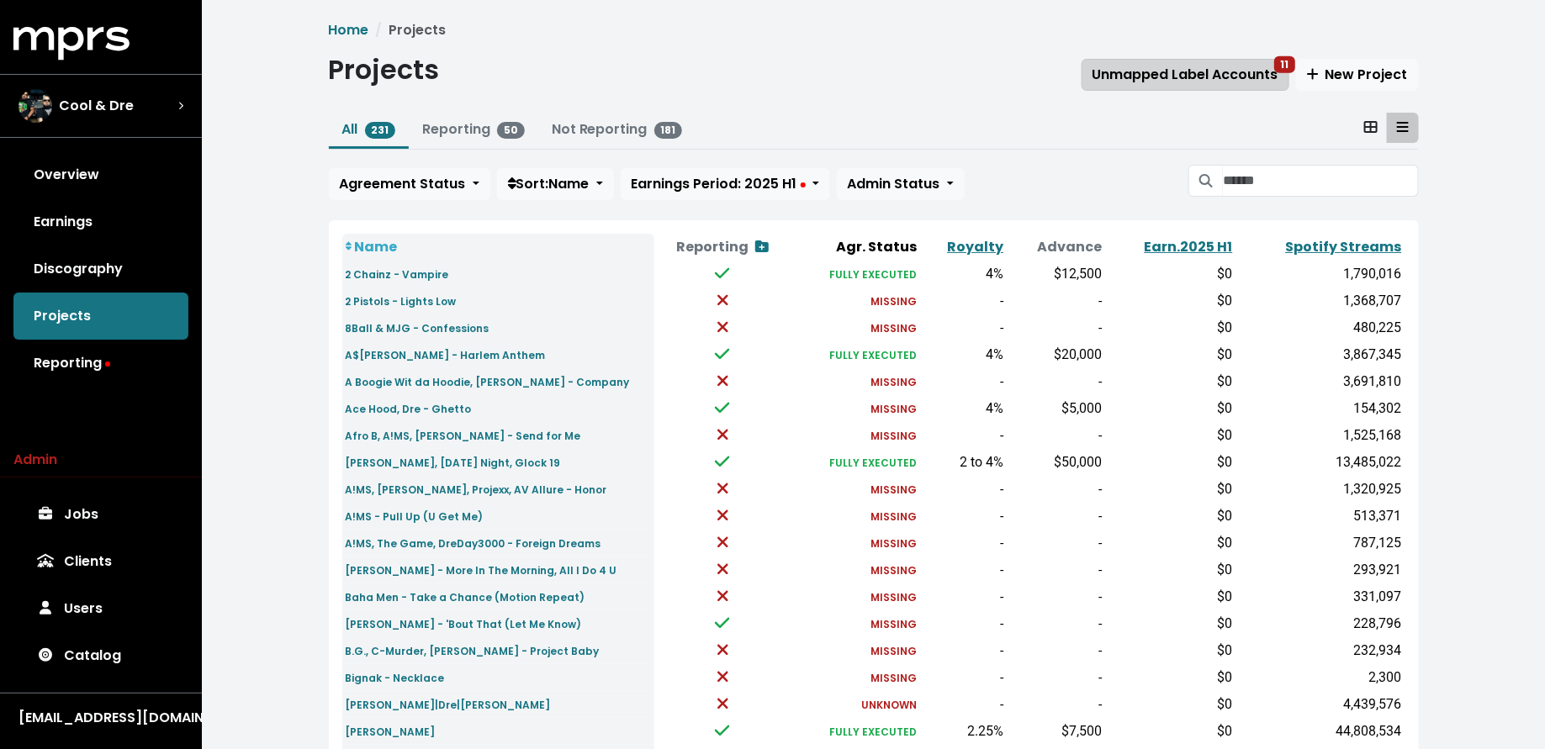
click at [1150, 85] on button "Unmapped Label Accounts 11" at bounding box center [1185, 75] width 208 height 32
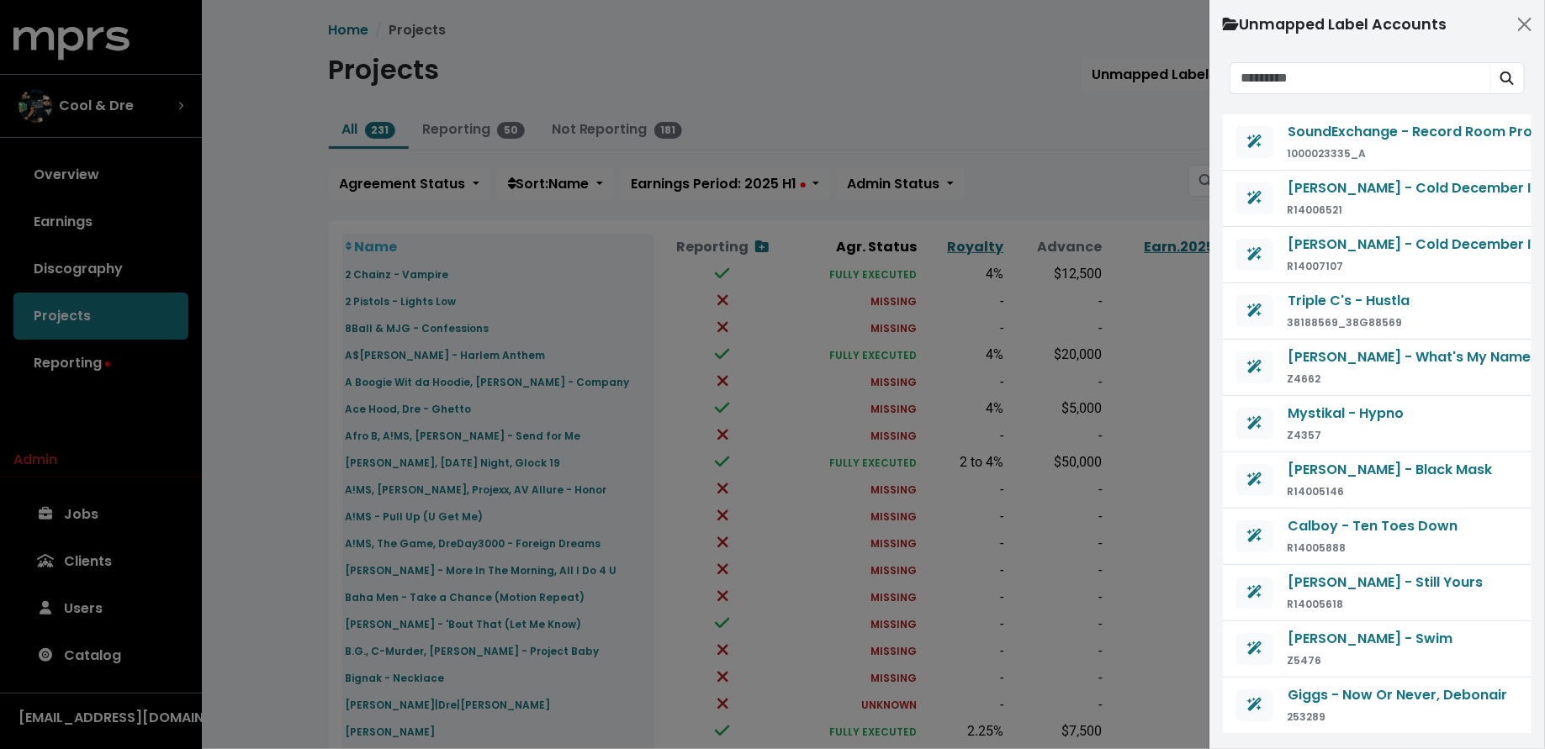
click at [1077, 139] on div at bounding box center [772, 374] width 1545 height 749
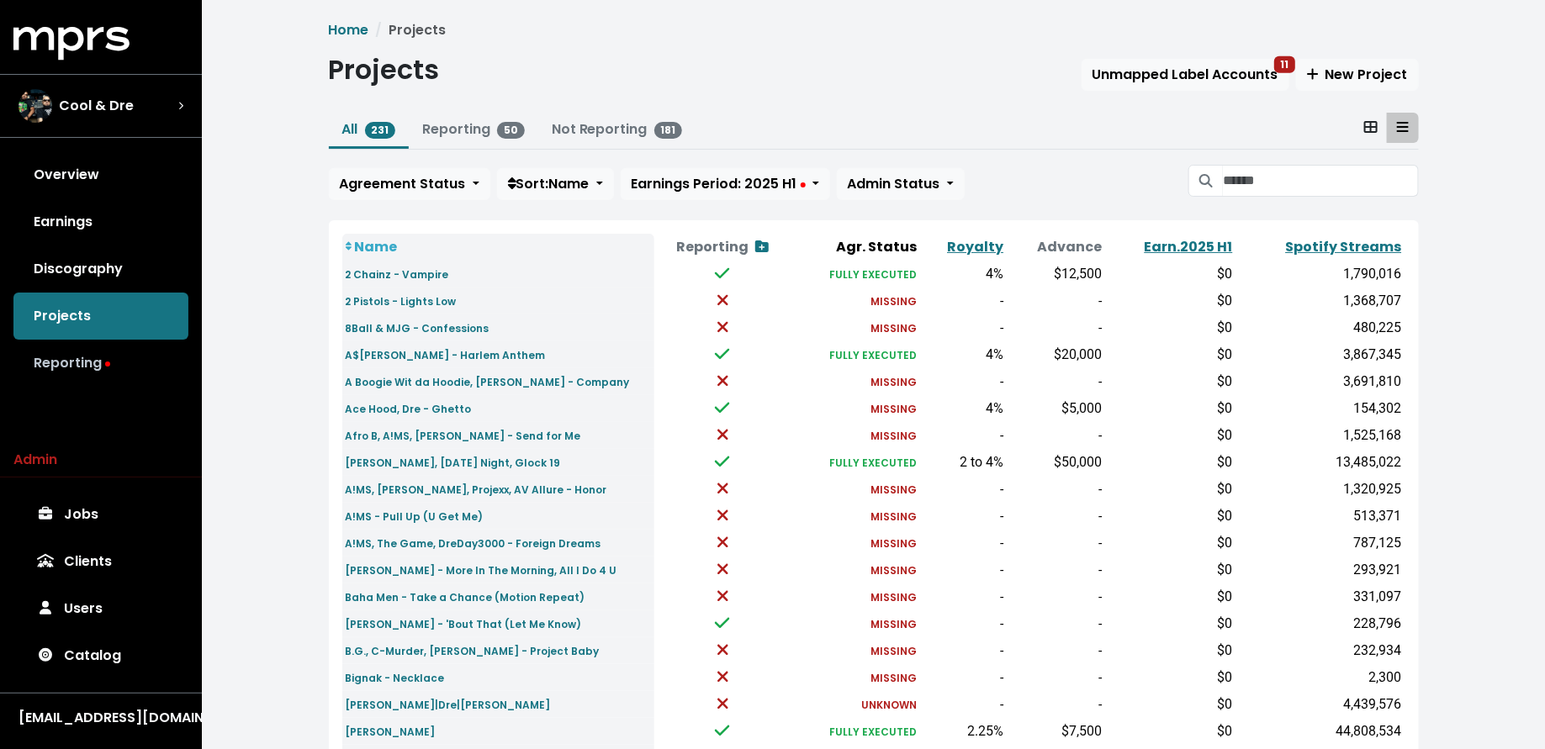
click at [66, 375] on link "Reporting" at bounding box center [100, 363] width 175 height 47
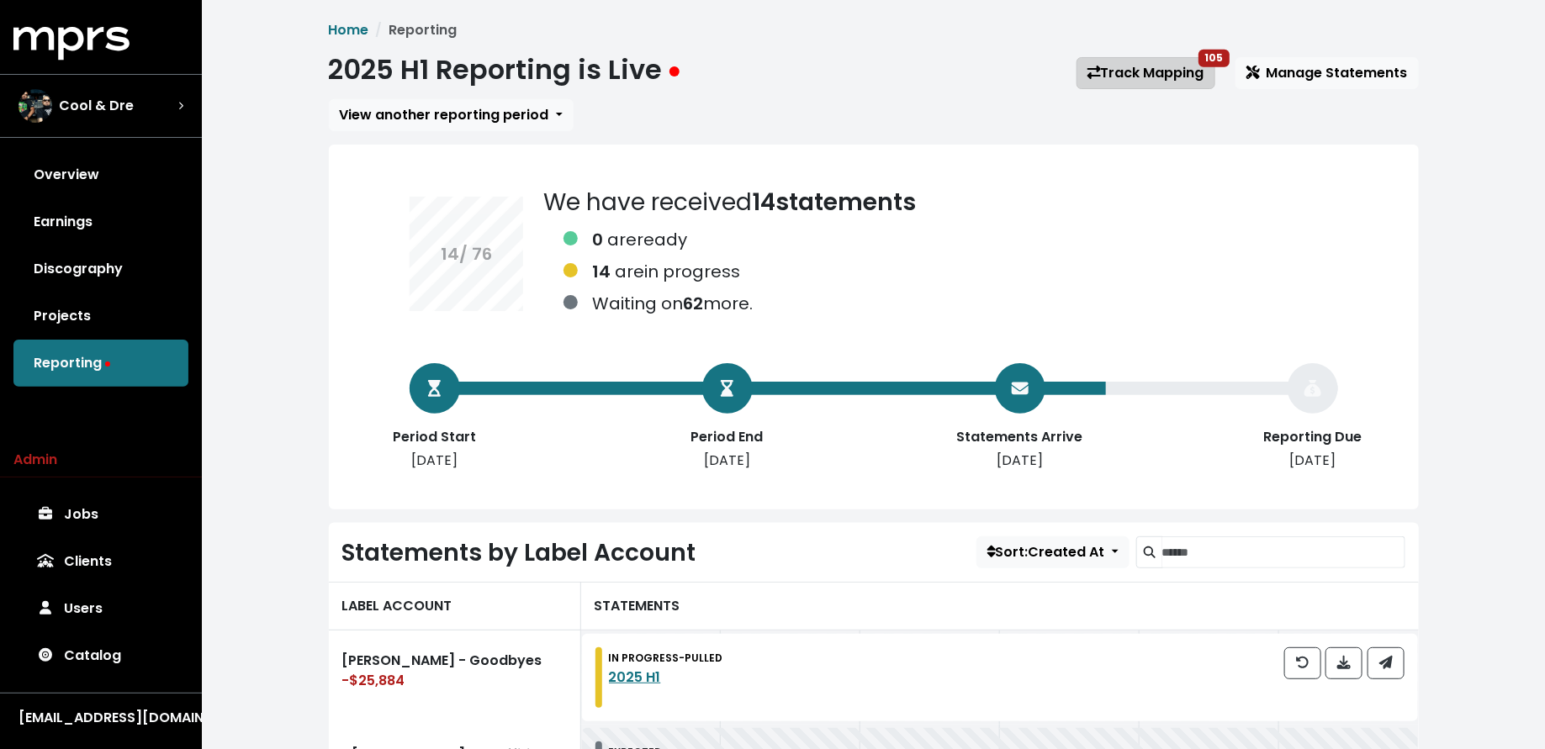
click at [1192, 80] on link "Track Mapping 105" at bounding box center [1145, 73] width 139 height 32
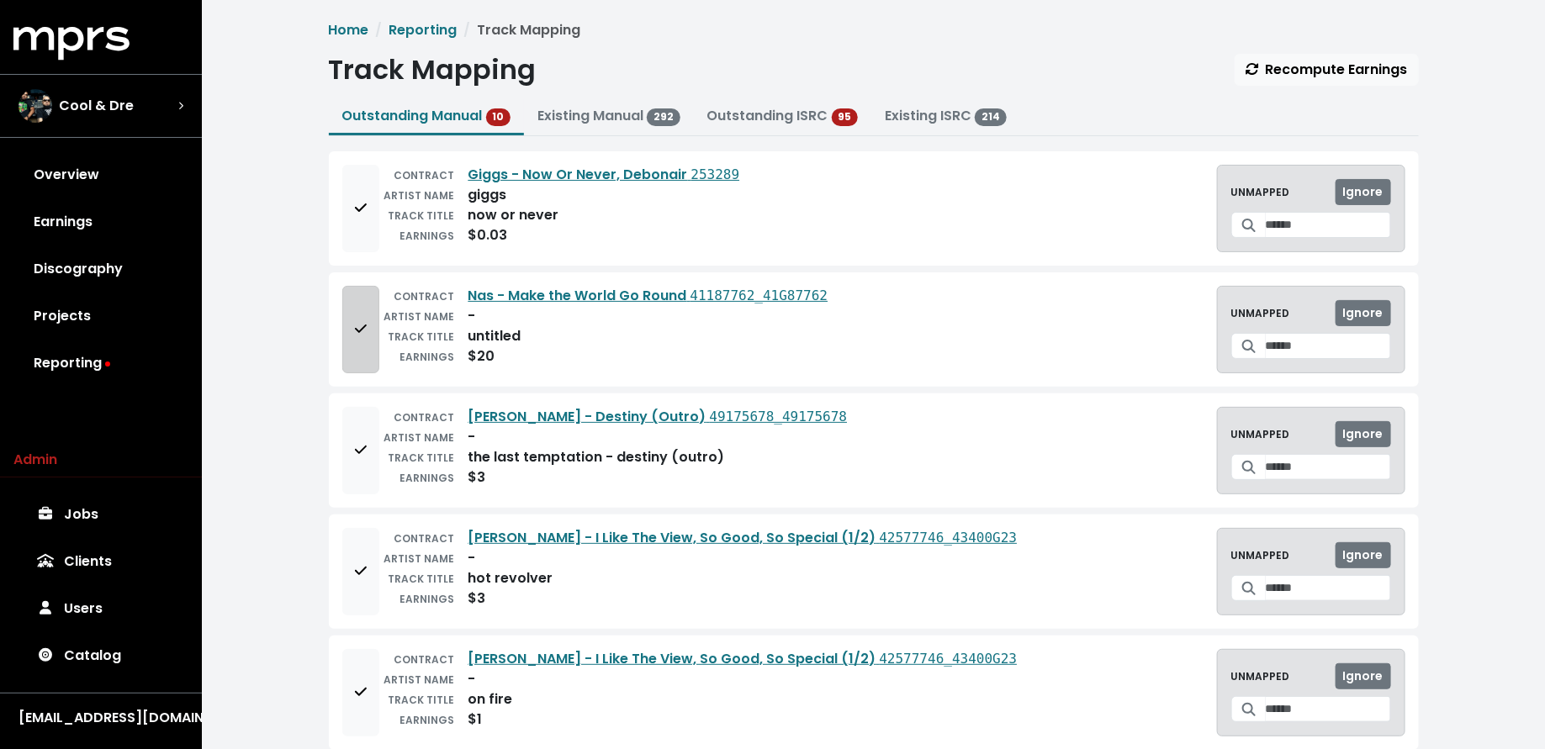
click at [345, 330] on button "Add to mapping queue" at bounding box center [360, 329] width 37 height 87
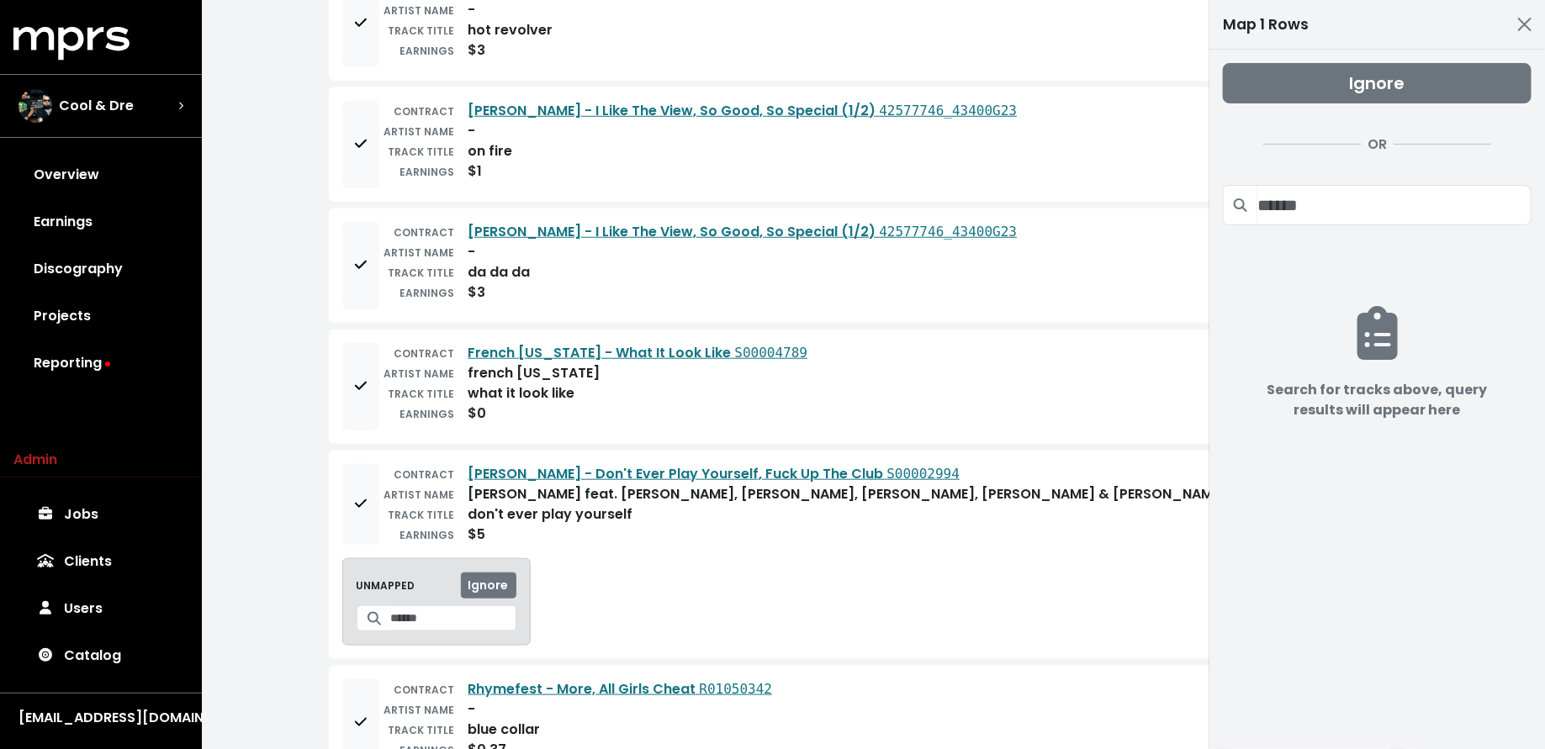
scroll to position [626, 0]
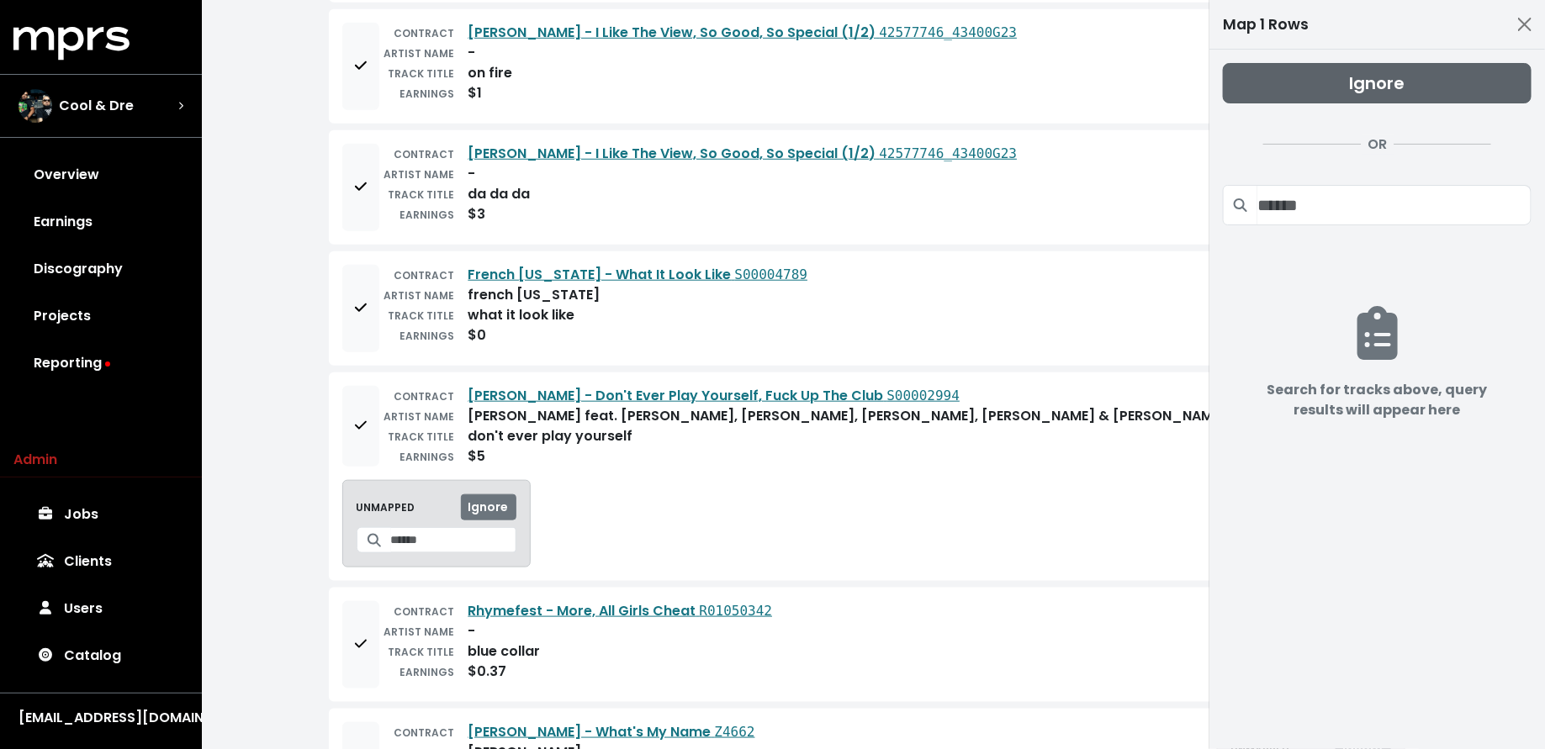
click at [1301, 96] on button "Ignore" at bounding box center [1377, 83] width 309 height 40
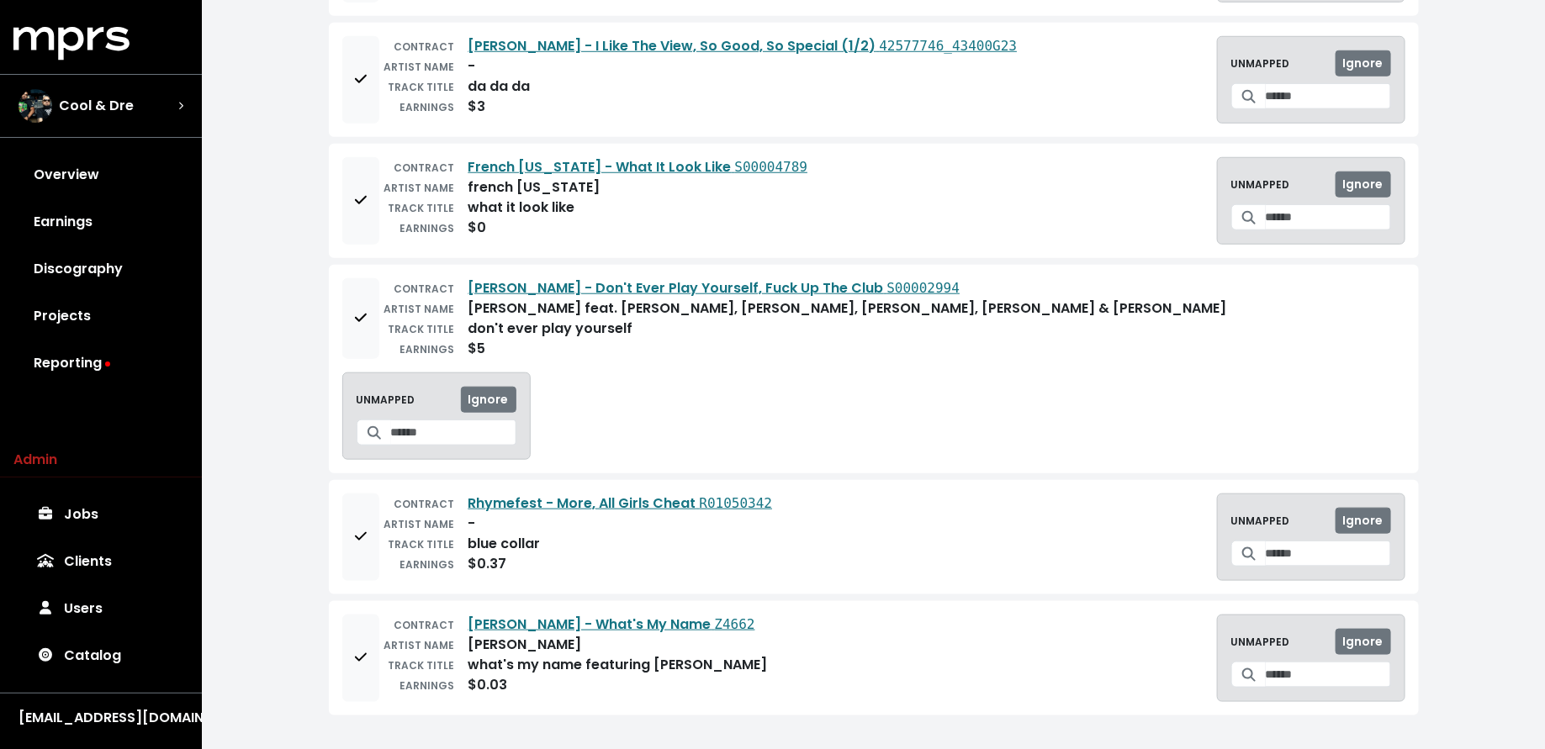
scroll to position [506, 0]
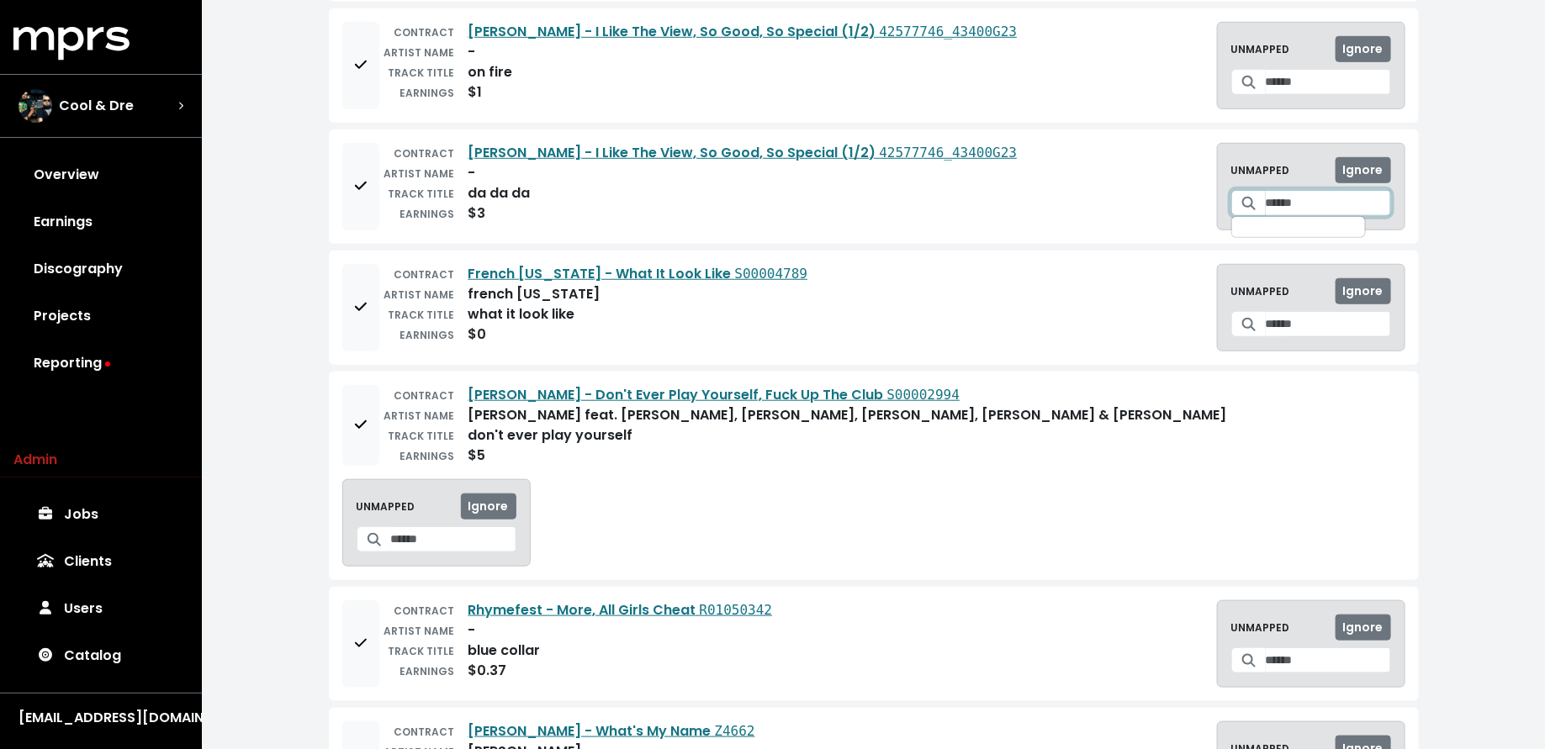
click at [1270, 195] on input "Search for a track to map to" at bounding box center [1328, 203] width 125 height 26
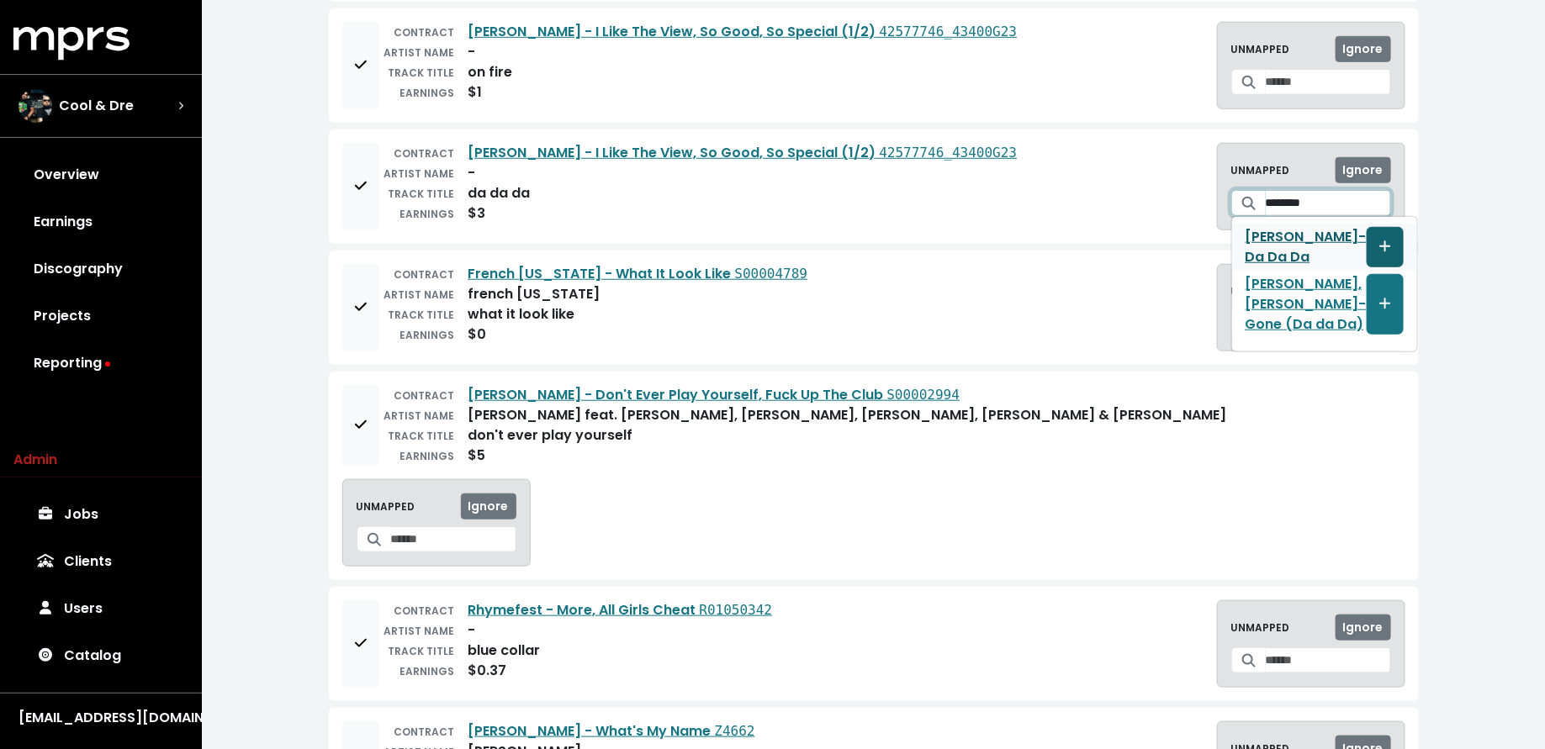
type input "********"
click at [1377, 237] on span "Create track mapping" at bounding box center [1384, 247] width 15 height 20
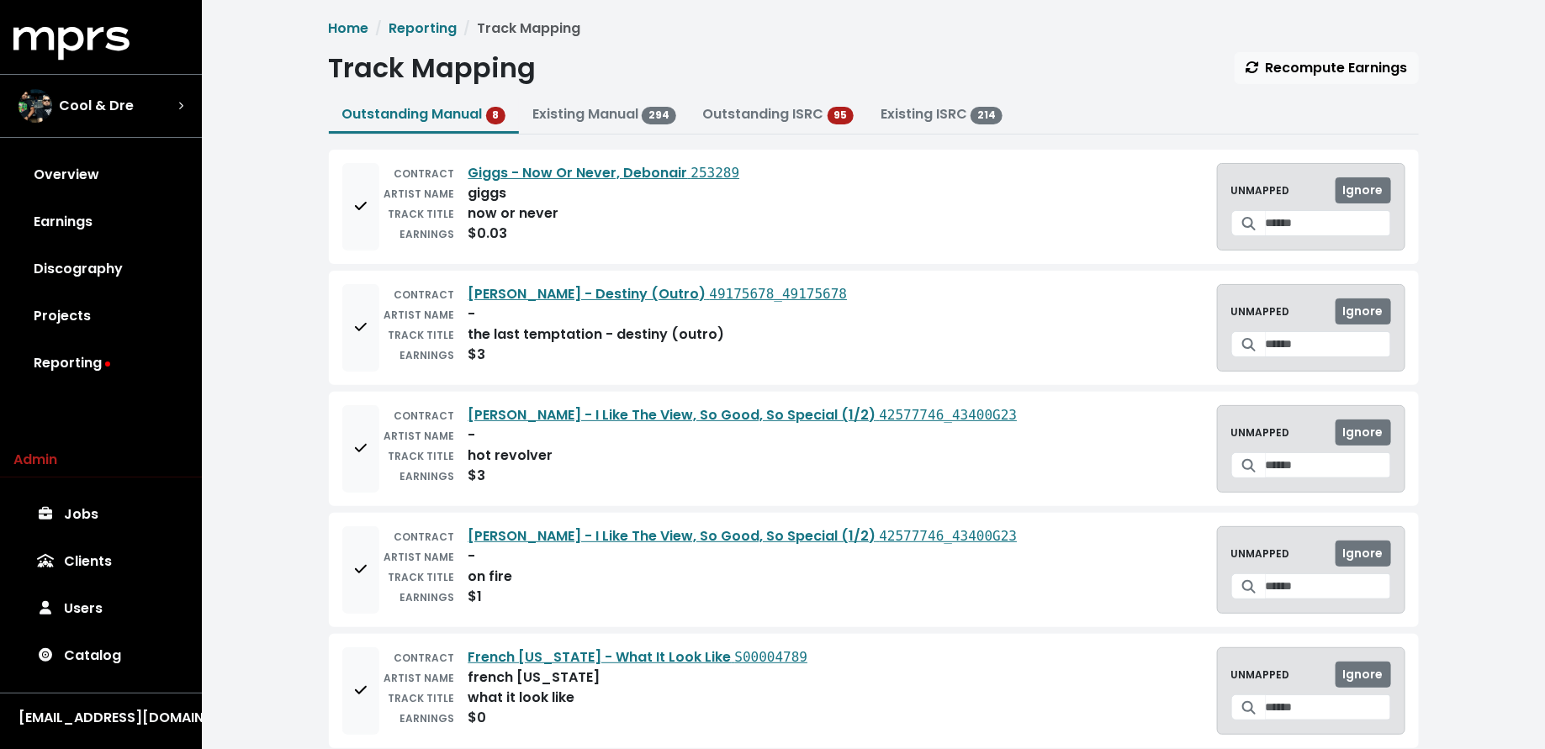
scroll to position [0, 0]
click at [1266, 340] on input "Search for a track to map to" at bounding box center [1328, 346] width 125 height 26
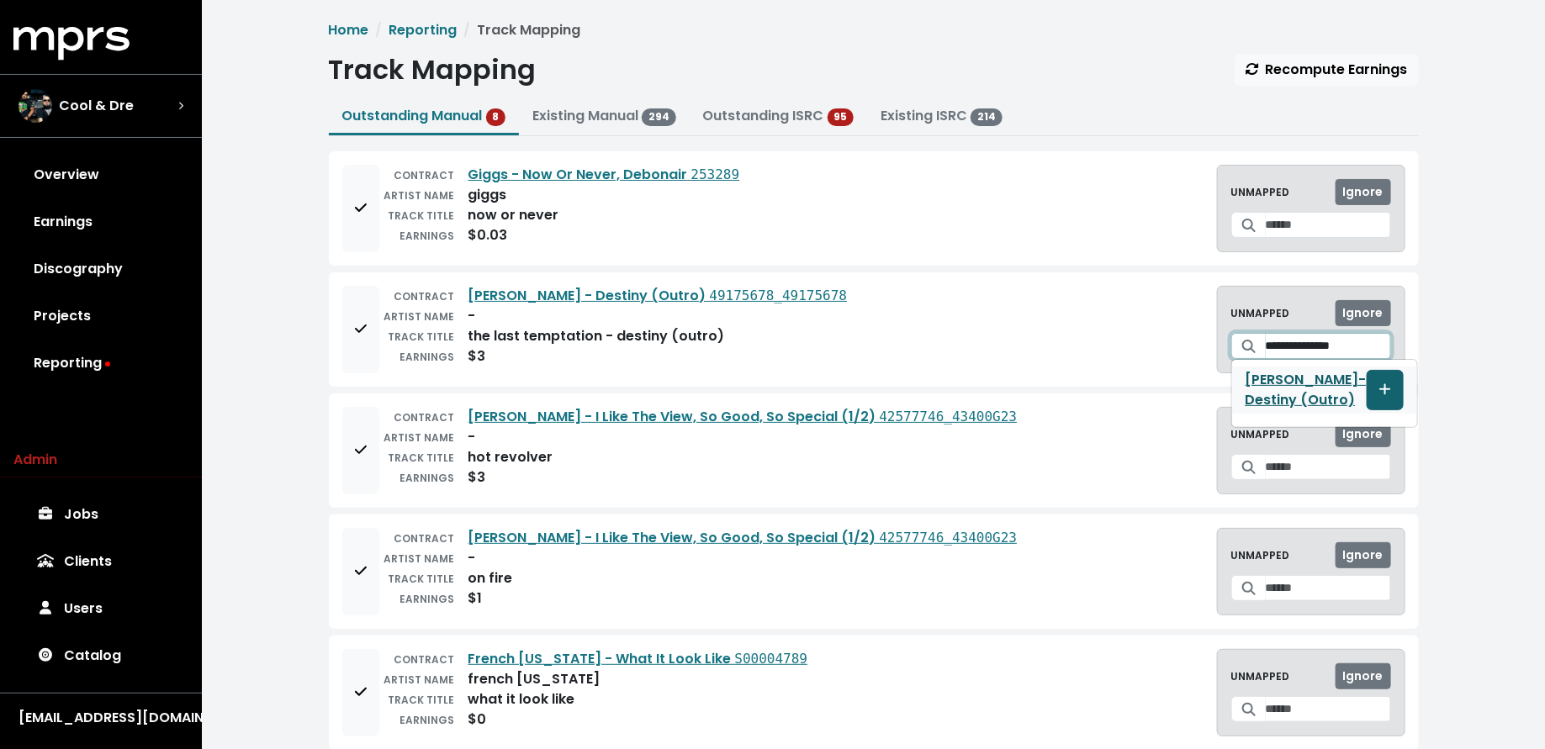
type input "**********"
click at [1379, 384] on icon "Create track mapping" at bounding box center [1385, 389] width 12 height 13
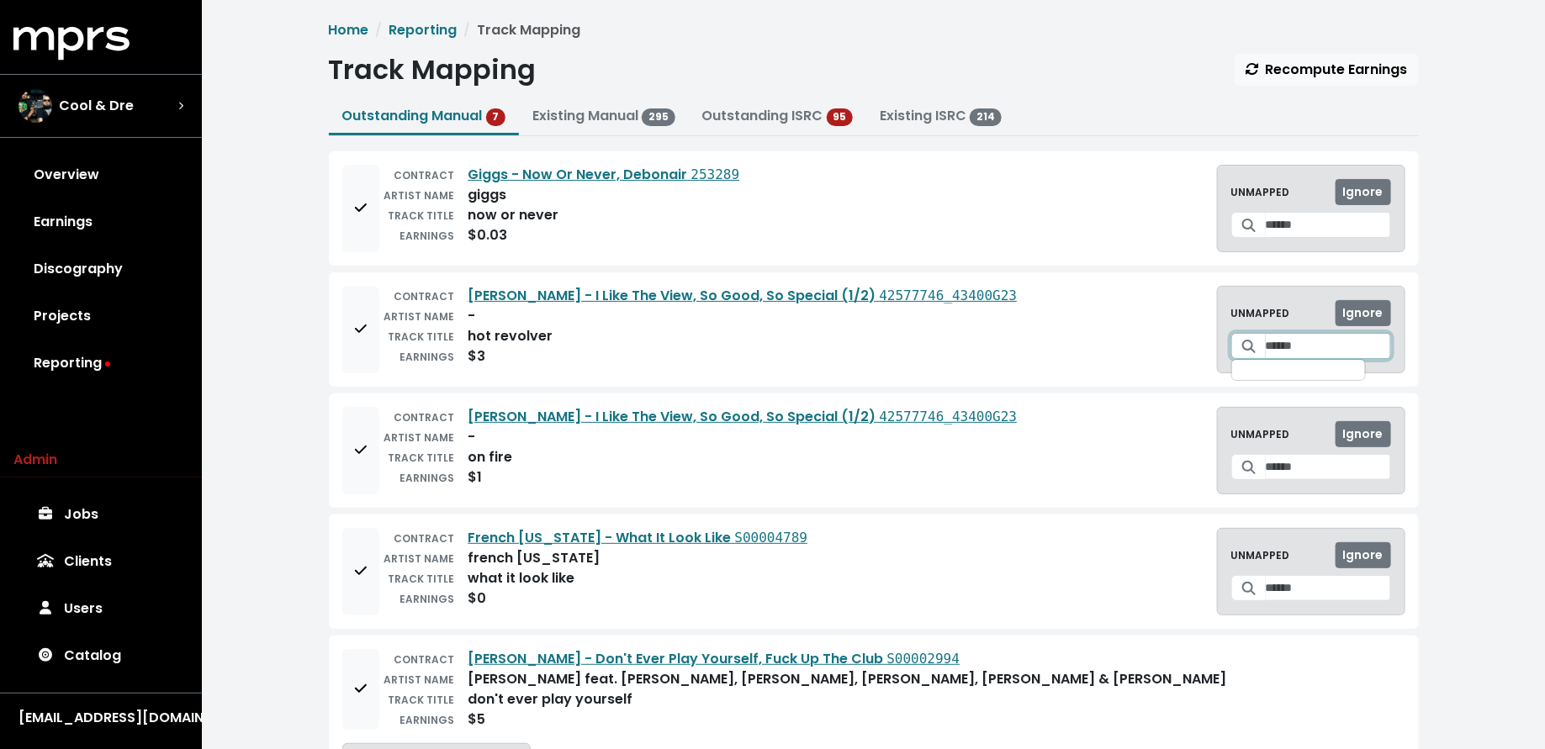
click at [1310, 338] on input "Search for a track to map to" at bounding box center [1328, 346] width 125 height 26
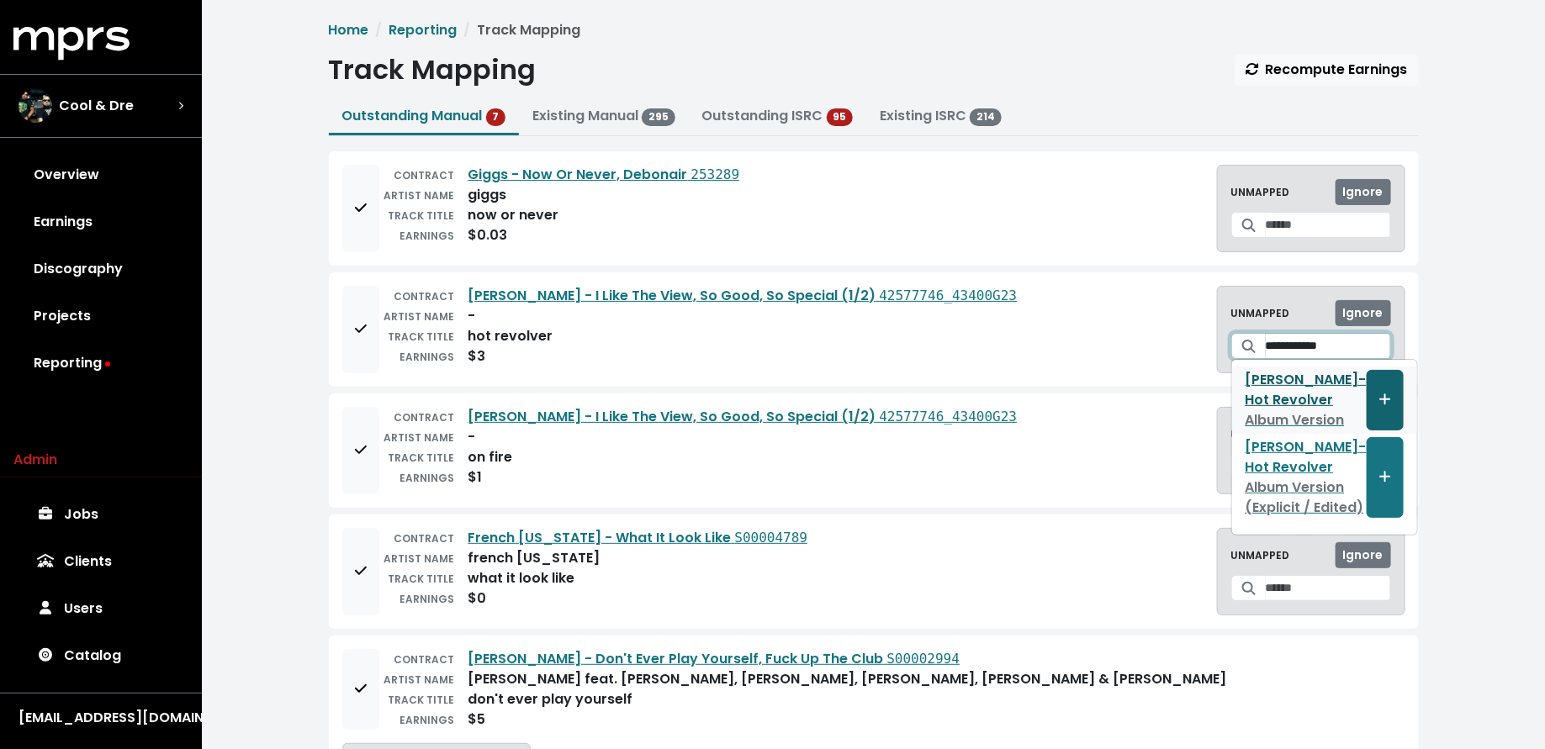
type input "**********"
click at [1379, 398] on icon "Create track mapping" at bounding box center [1385, 399] width 12 height 13
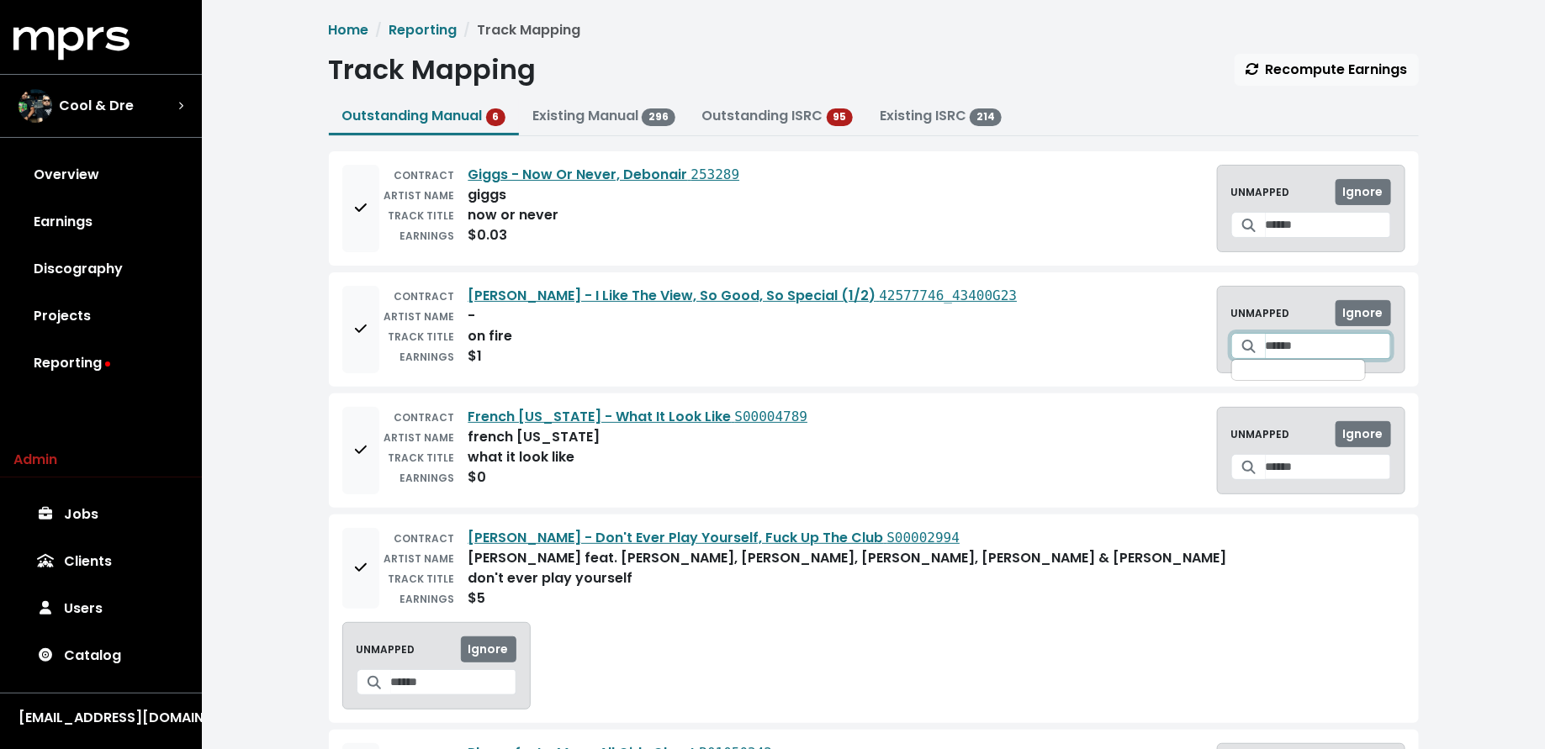
click at [1282, 353] on input "Search for a track to map to" at bounding box center [1328, 346] width 125 height 26
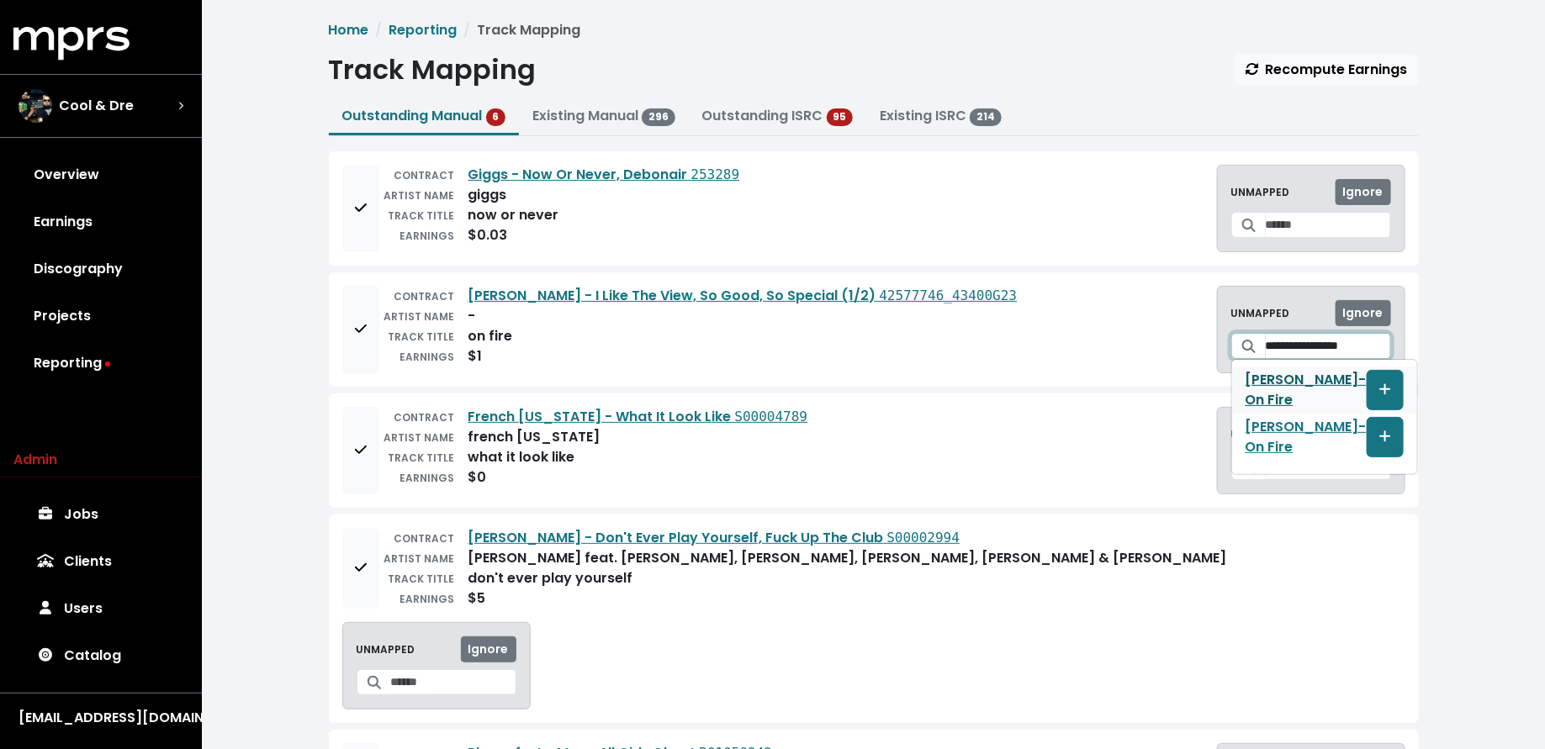
type input "**********"
click at [1430, 362] on div "**********" at bounding box center [873, 499] width 1343 height 999
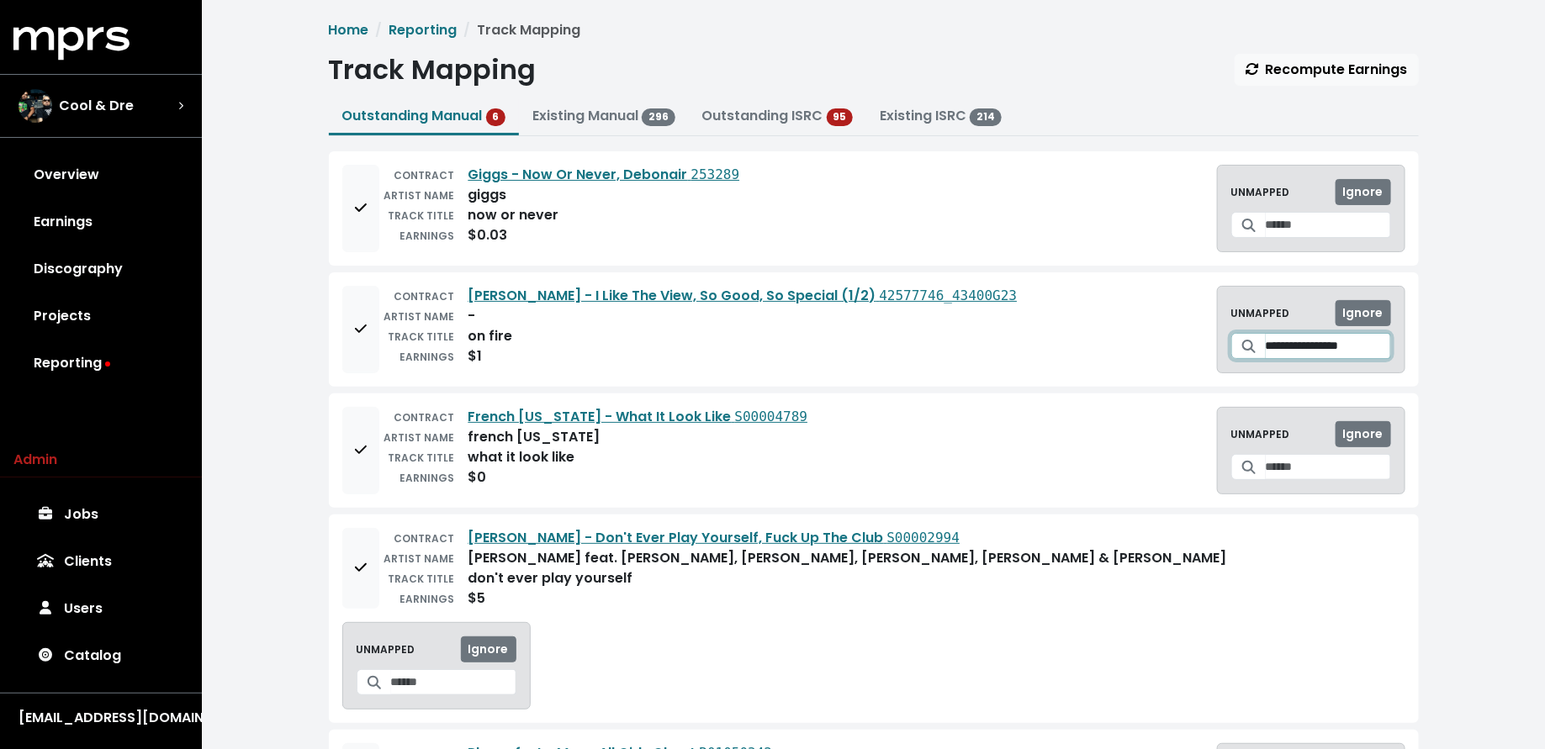
click at [1367, 355] on input "**********" at bounding box center [1328, 346] width 125 height 26
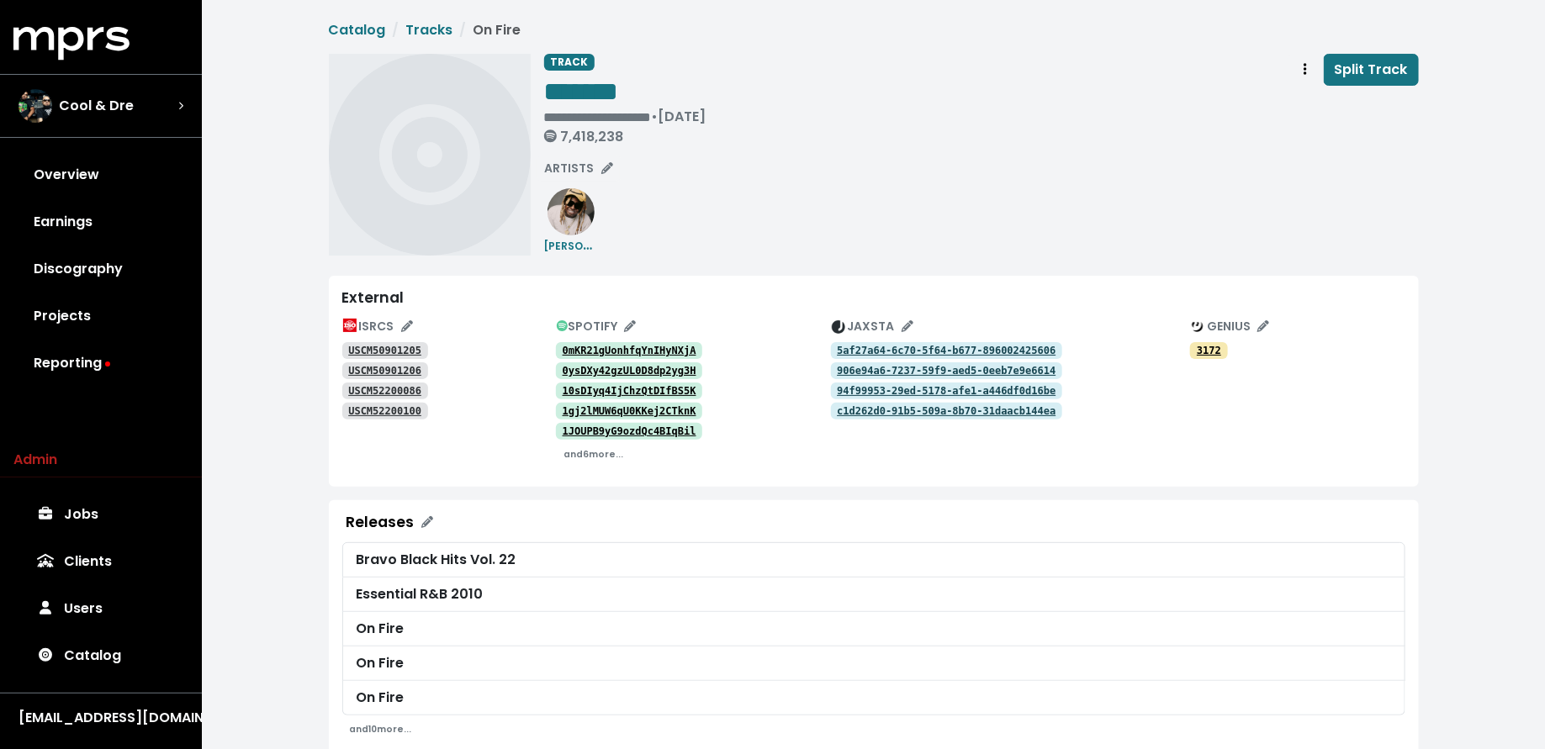
click at [624, 353] on tt "0mKR21gUonhfqYnIHyNXjA" at bounding box center [630, 351] width 134 height 12
click at [655, 429] on tt "1JOUPB9yG9ozdQc4BIqBil" at bounding box center [630, 432] width 134 height 12
click at [410, 346] on tt "USCM50901205" at bounding box center [384, 351] width 73 height 12
click at [373, 413] on tt "USCM52200100" at bounding box center [384, 411] width 73 height 12
click at [412, 391] on tt "USCM52200086" at bounding box center [384, 391] width 73 height 12
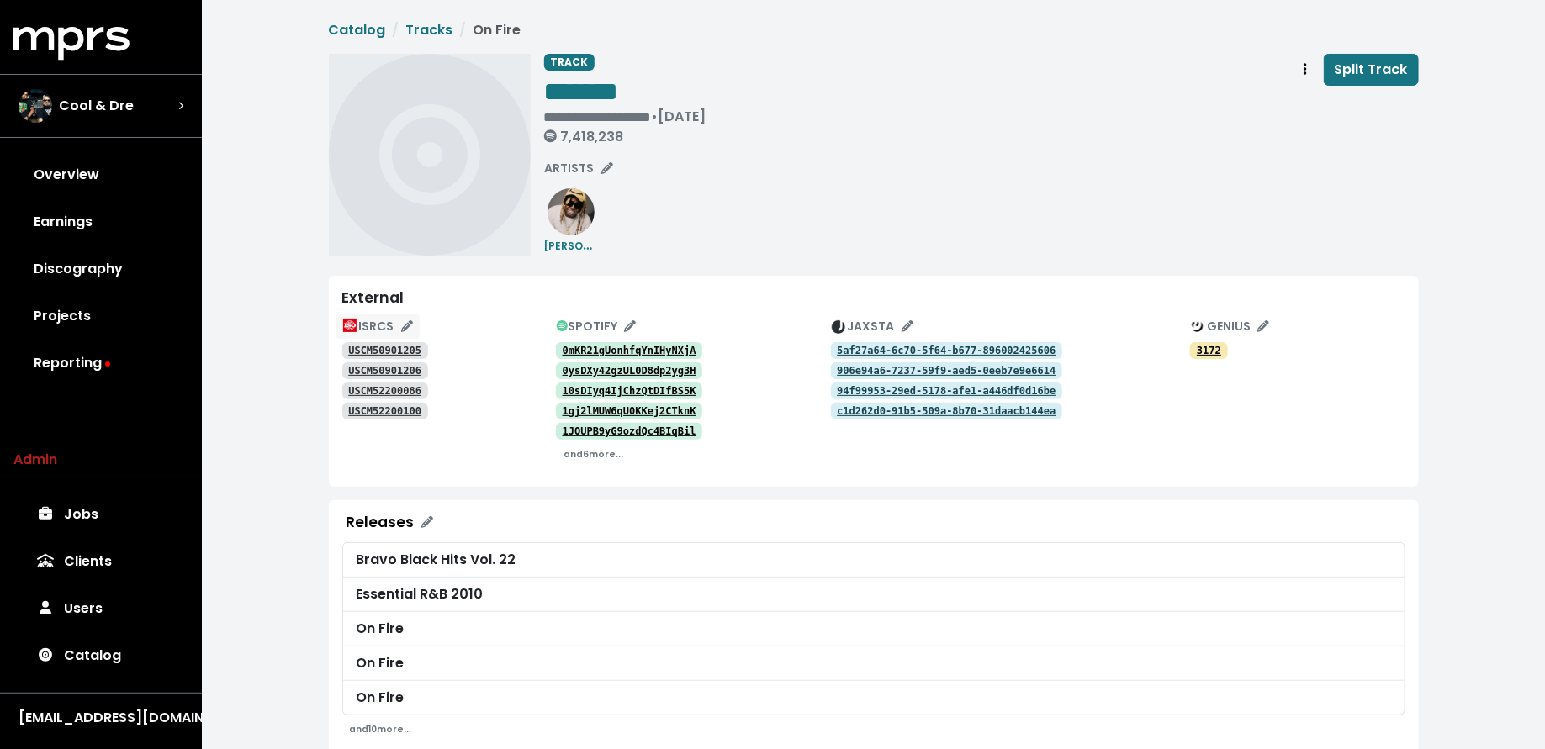
click at [383, 322] on span "ISRCS" at bounding box center [378, 326] width 70 height 17
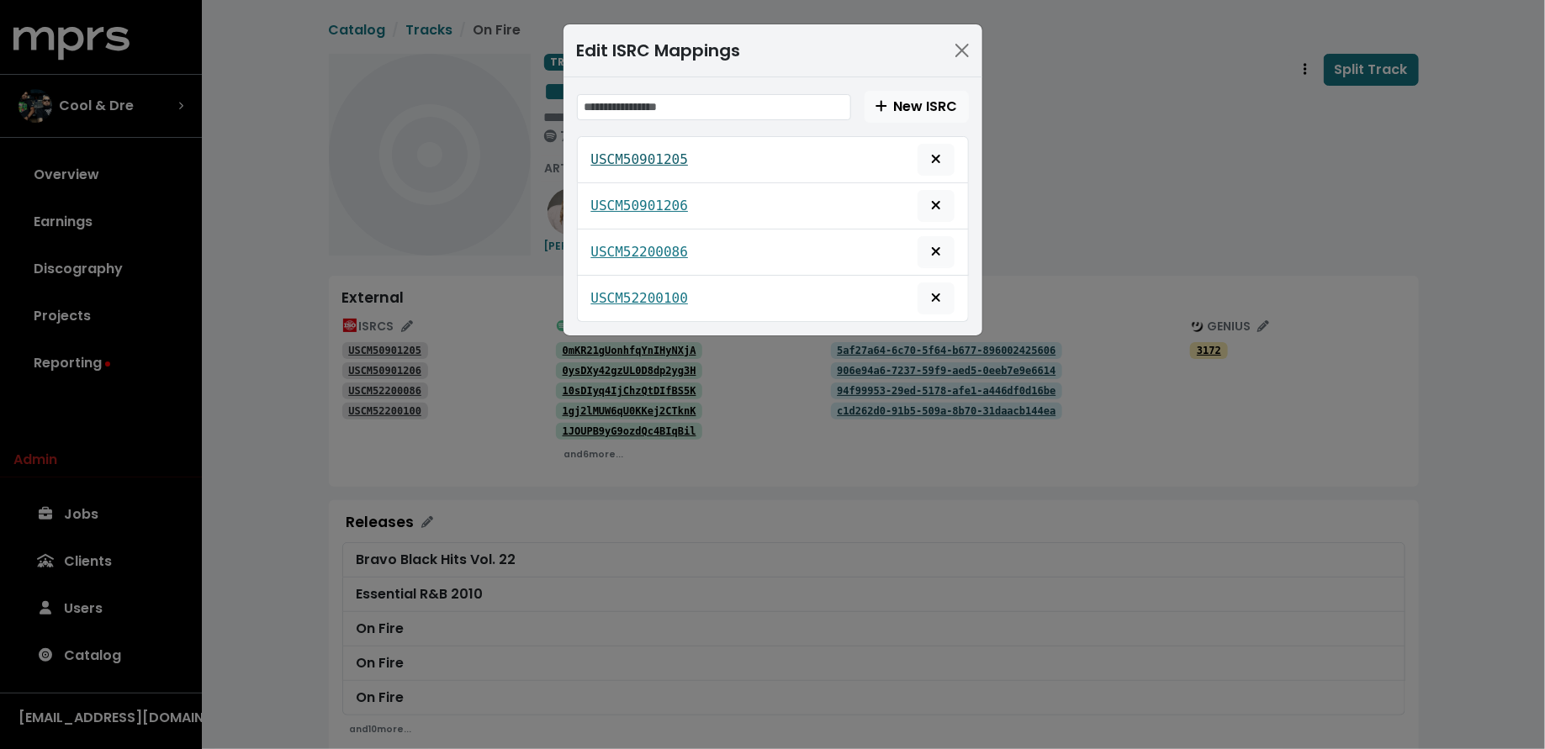
click at [638, 151] on tt "USCM50901205" at bounding box center [640, 159] width 98 height 16
click at [637, 203] on tt "USCM50901206" at bounding box center [640, 206] width 98 height 16
click at [634, 244] on tt "USCM52200086" at bounding box center [640, 252] width 98 height 16
click at [935, 250] on icon "Delete mapping for this ISRC" at bounding box center [935, 251] width 8 height 8
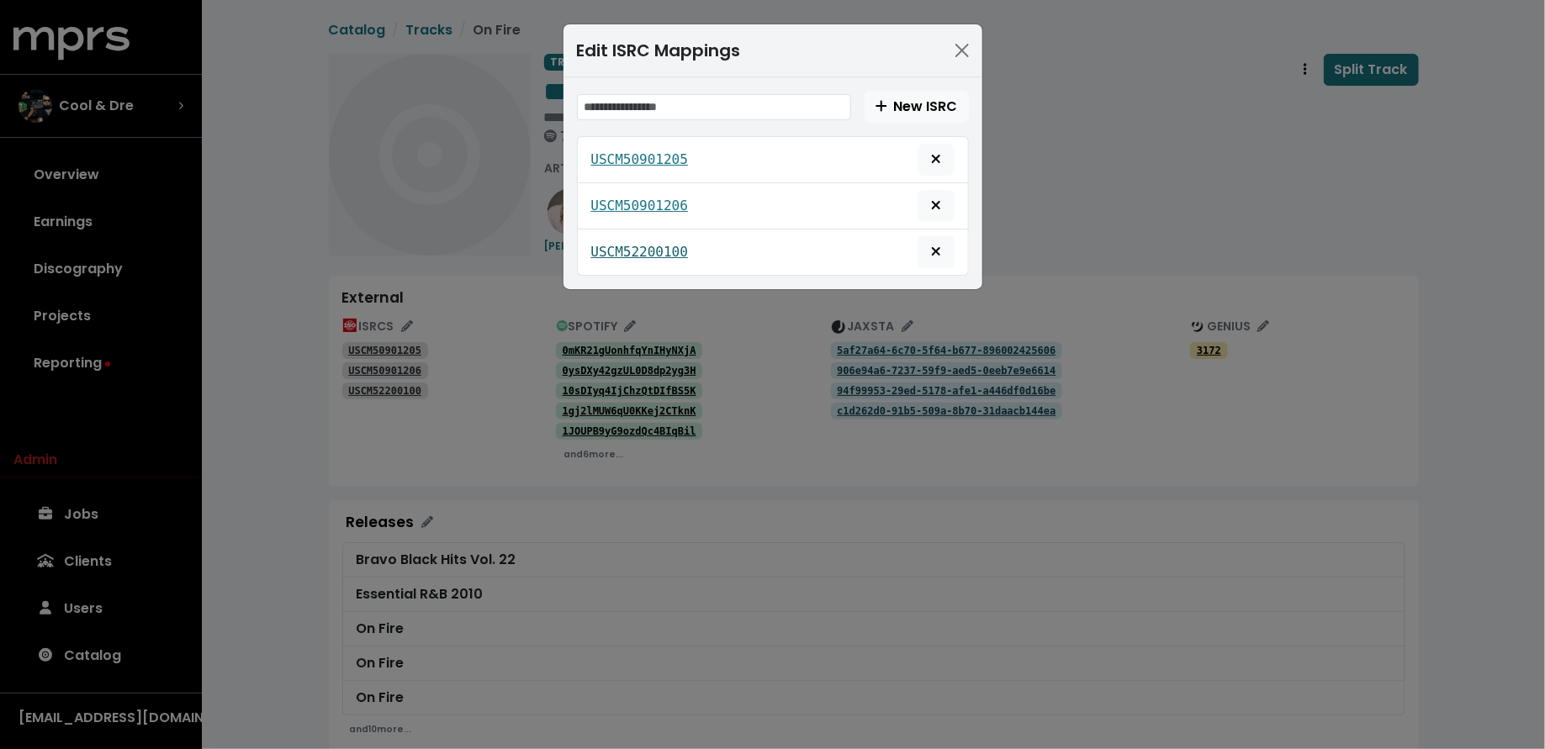
click at [647, 244] on tt "USCM52200100" at bounding box center [640, 252] width 98 height 16
click at [938, 259] on button "Delete mapping for this ISRC" at bounding box center [935, 252] width 37 height 32
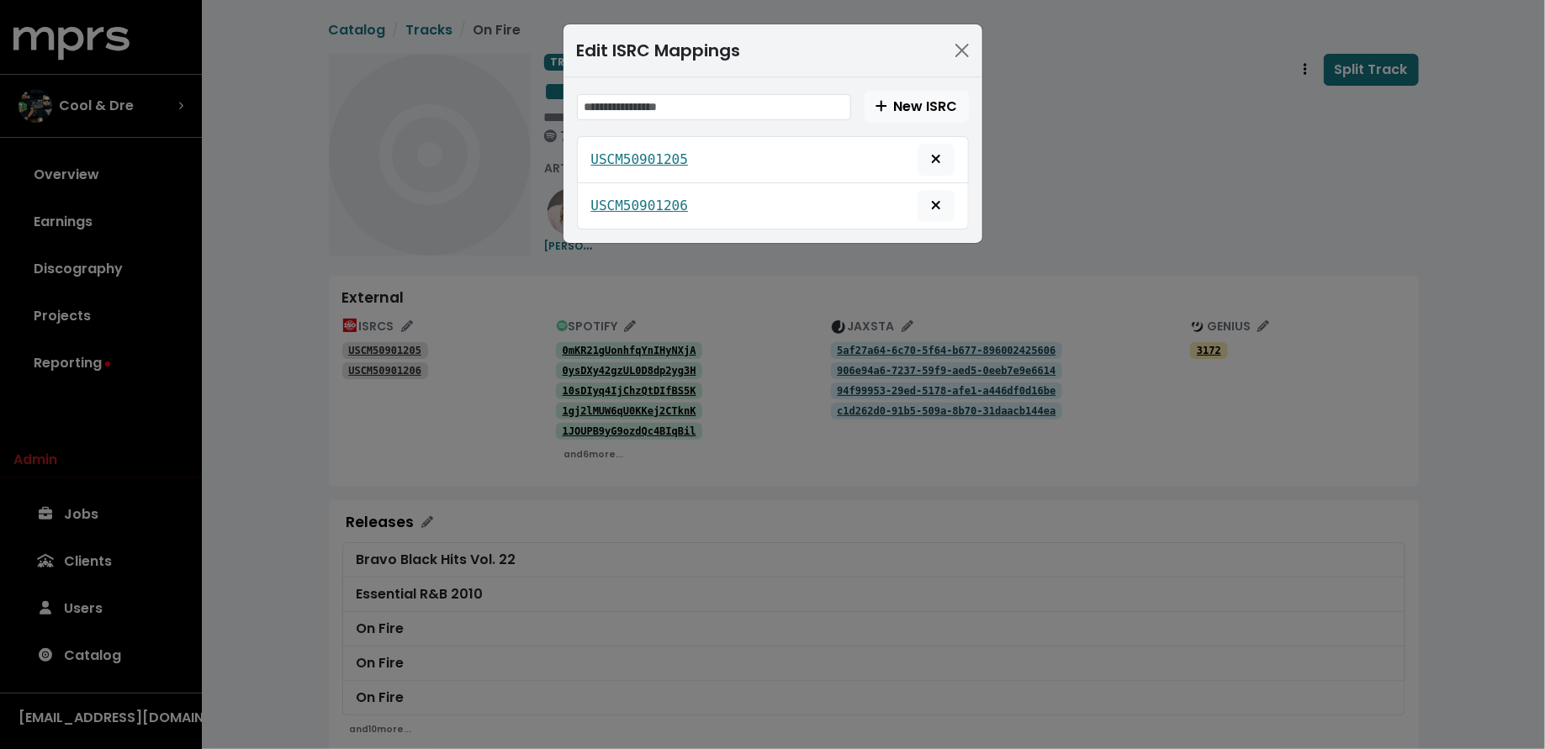
click at [633, 430] on div "Edit ISRC Mappings New ISRC USCM50901205 USCM50901206" at bounding box center [772, 374] width 1545 height 749
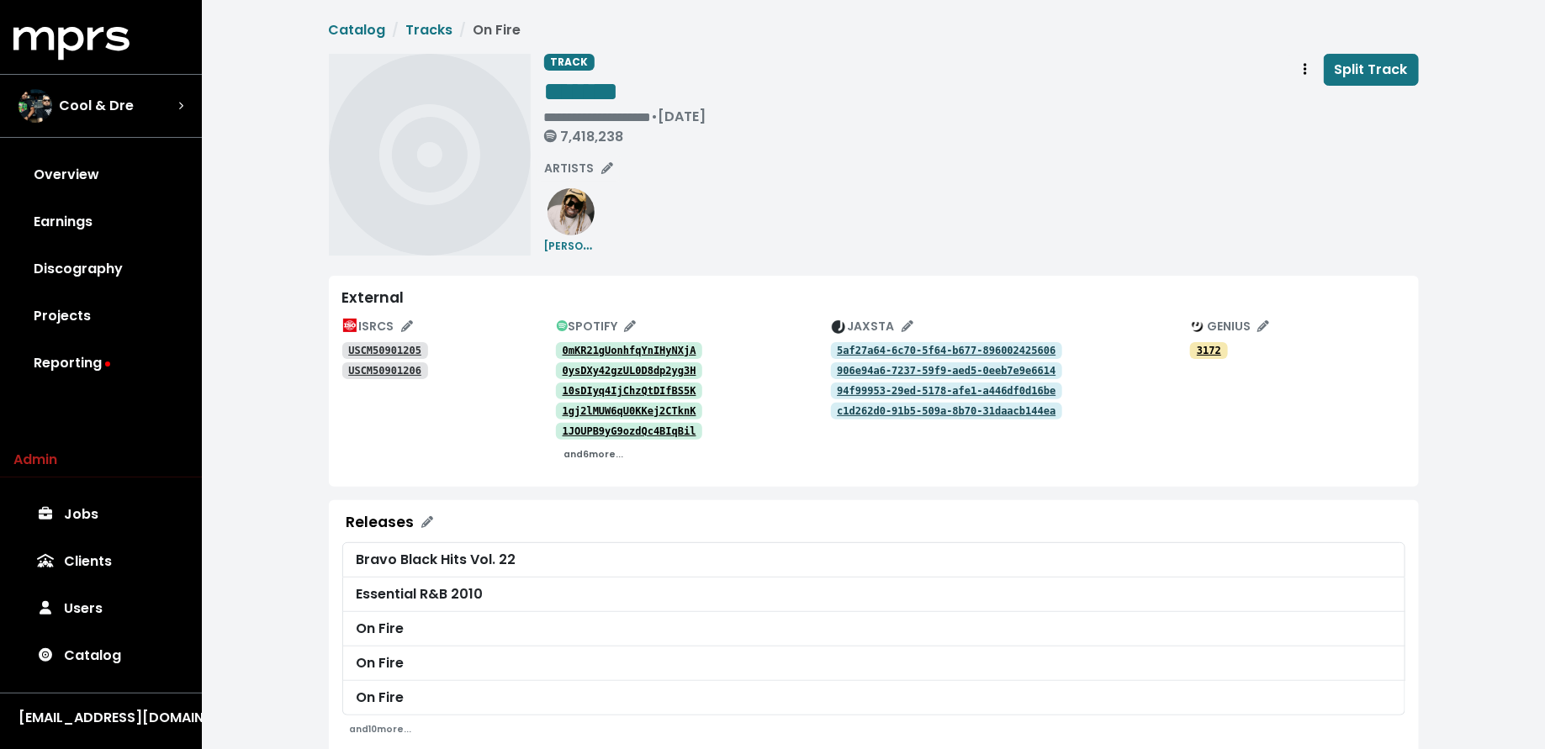
click at [584, 441] on button "and 6 more..." at bounding box center [593, 454] width 75 height 26
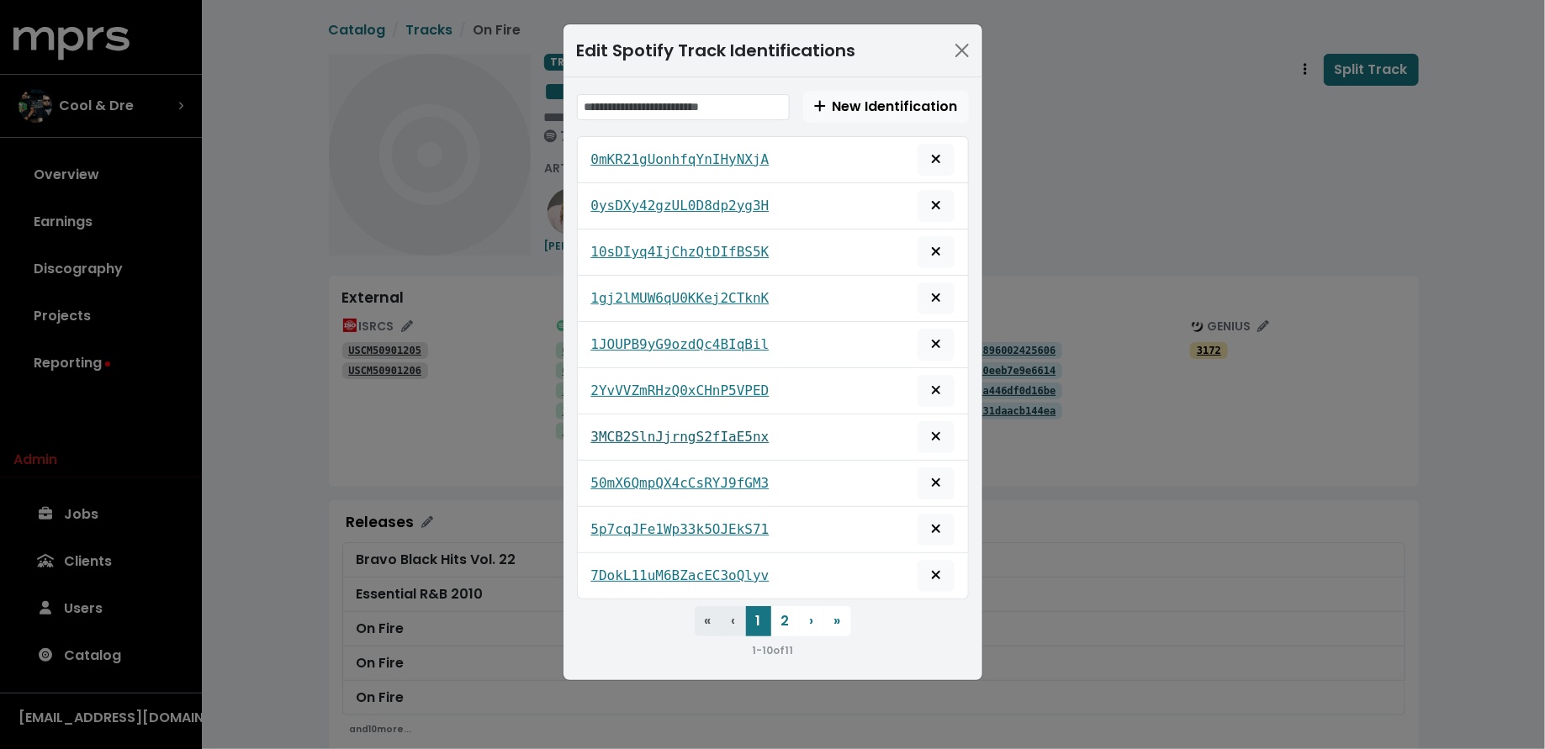
click at [692, 429] on tt "3MCB2SlnJjrngS2fIaE5nx" at bounding box center [680, 437] width 178 height 16
click at [682, 478] on tt "50mX6QmpQX4cCsRYJ9fGM3" at bounding box center [680, 483] width 178 height 16
click at [667, 521] on tt "5p7cqJFe1Wp33k5OJEkS71" at bounding box center [680, 529] width 178 height 16
click at [663, 568] on tt "7DokL11uM6BZacEC3oQlyv" at bounding box center [680, 576] width 178 height 16
click at [666, 384] on tt "2YvVVZmRHzQ0xCHnP5VPED" at bounding box center [680, 391] width 178 height 16
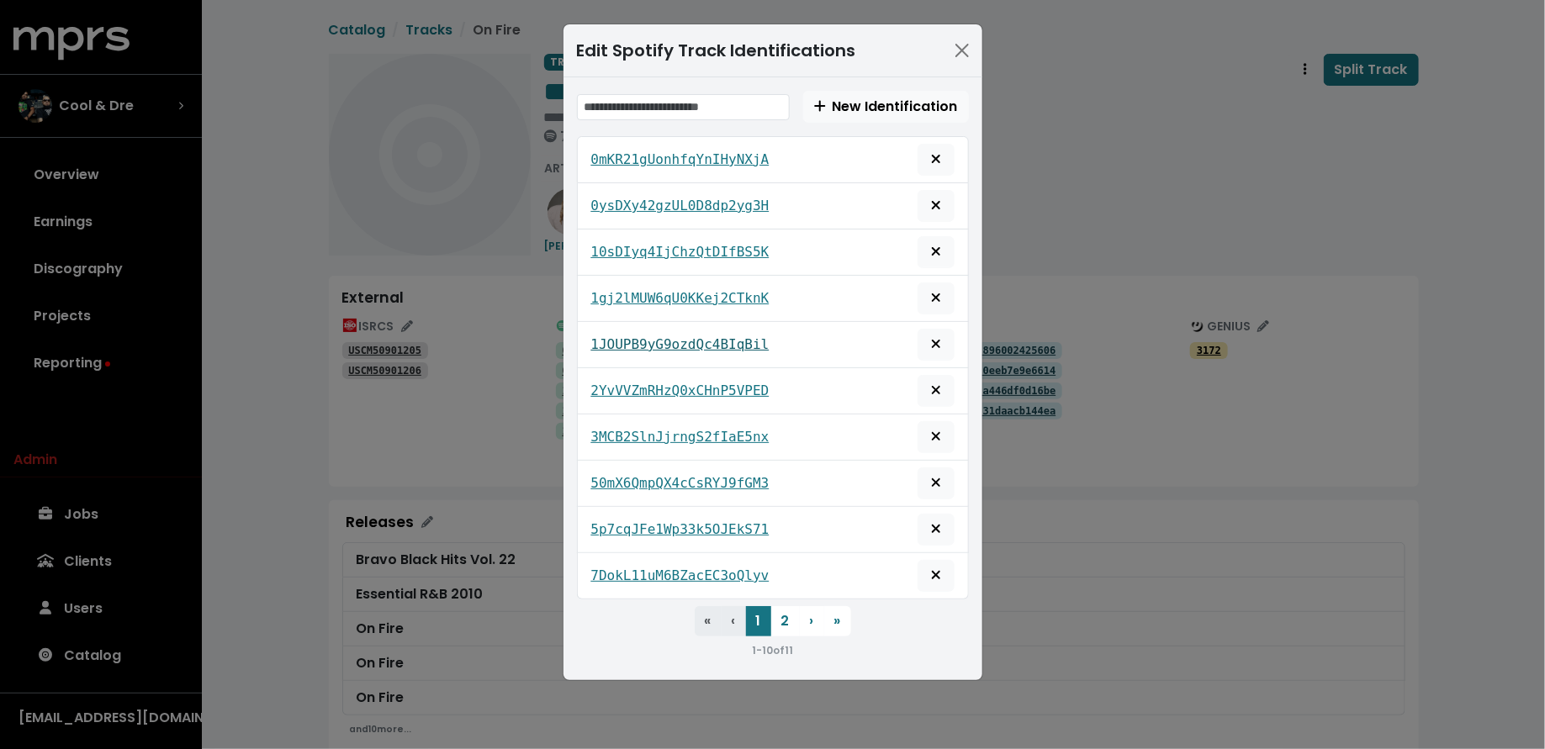
click at [669, 341] on tt "1JOUPB9yG9ozdQc4BIqBil" at bounding box center [680, 344] width 178 height 16
click at [670, 299] on tt "1gj2lMUW6qU0KKej2CTknK" at bounding box center [680, 298] width 178 height 16
click at [676, 247] on tt "10sDIyq4IjChzQtDIfBS5K" at bounding box center [680, 252] width 178 height 16
click at [782, 606] on button "2" at bounding box center [785, 621] width 29 height 30
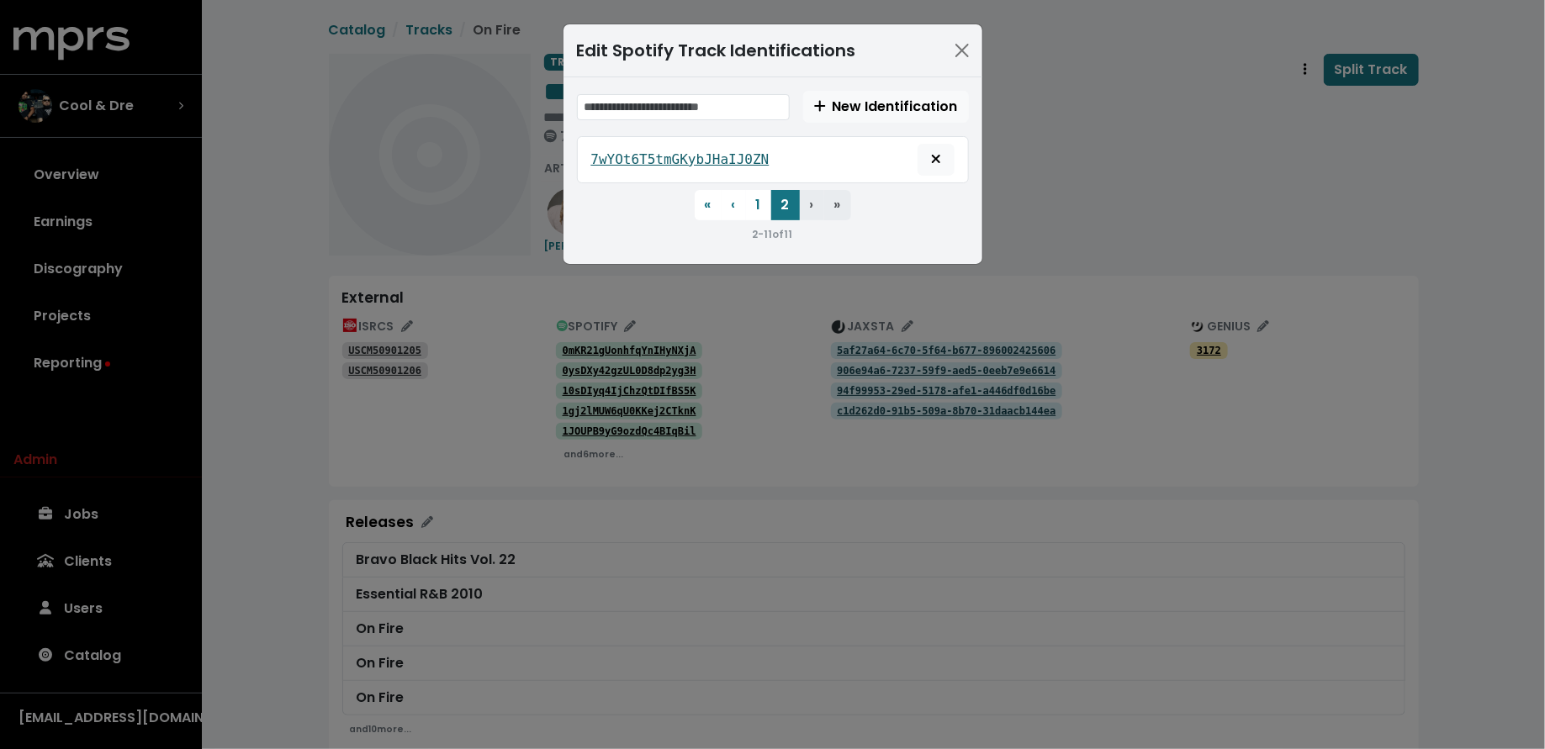
click at [690, 156] on tt "7wYOt6T5tmGKybJHaIJ0ZN" at bounding box center [680, 159] width 178 height 16
click at [457, 316] on div "Edit Spotify Track Identifications New Identification 7wYOt6T5tmGKybJHaIJ0ZN « …" at bounding box center [772, 374] width 1545 height 749
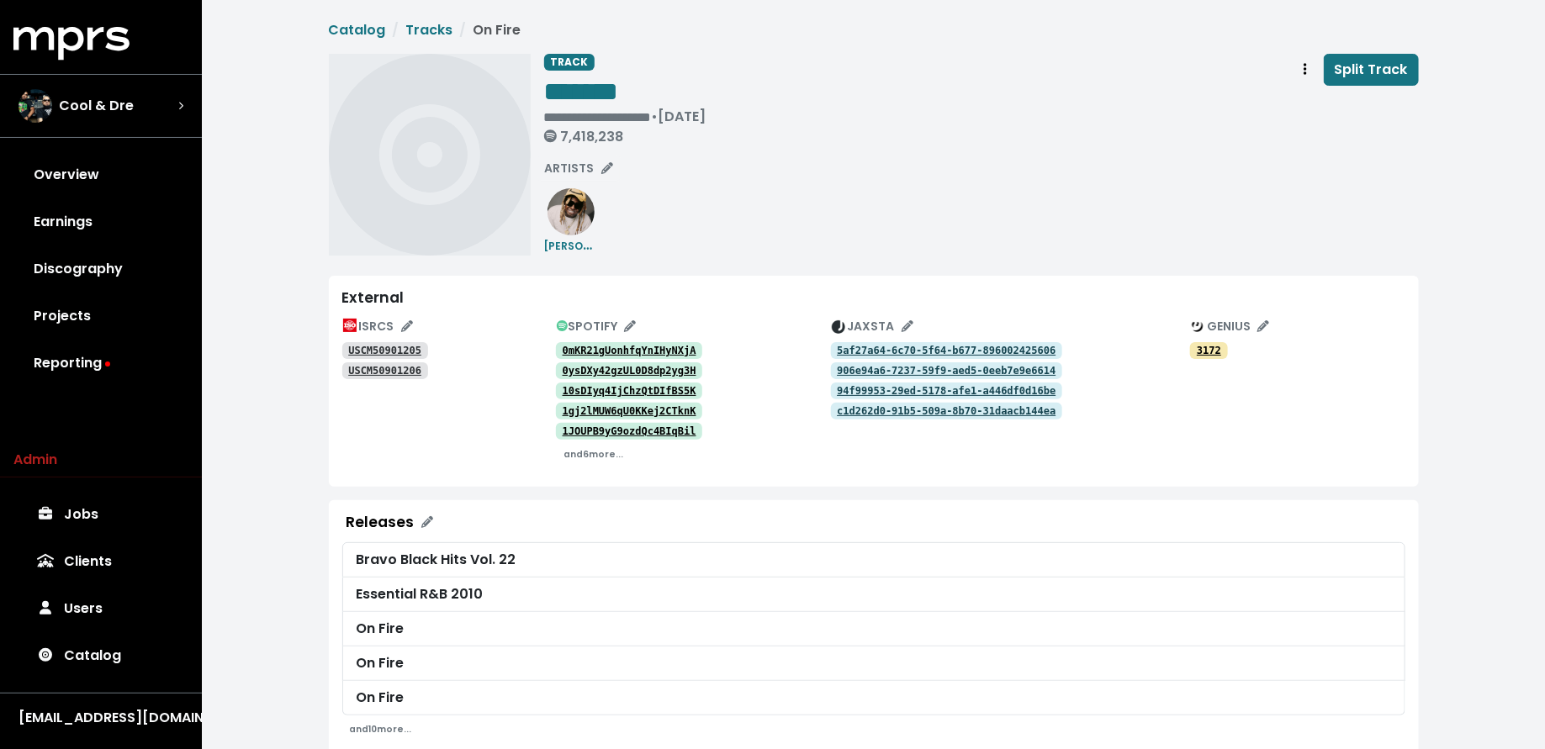
click at [562, 346] on link "0mKR21gUonhfqYnIHyNXjA" at bounding box center [629, 350] width 147 height 17
click at [410, 345] on tt "USCM50901205" at bounding box center [384, 351] width 73 height 12
click at [665, 119] on div "TRACK ******* • [DATE] 7,418,238 Split Track" at bounding box center [981, 103] width 875 height 98
paste span "Edit value"
click at [689, 182] on div "**********" at bounding box center [981, 155] width 875 height 202
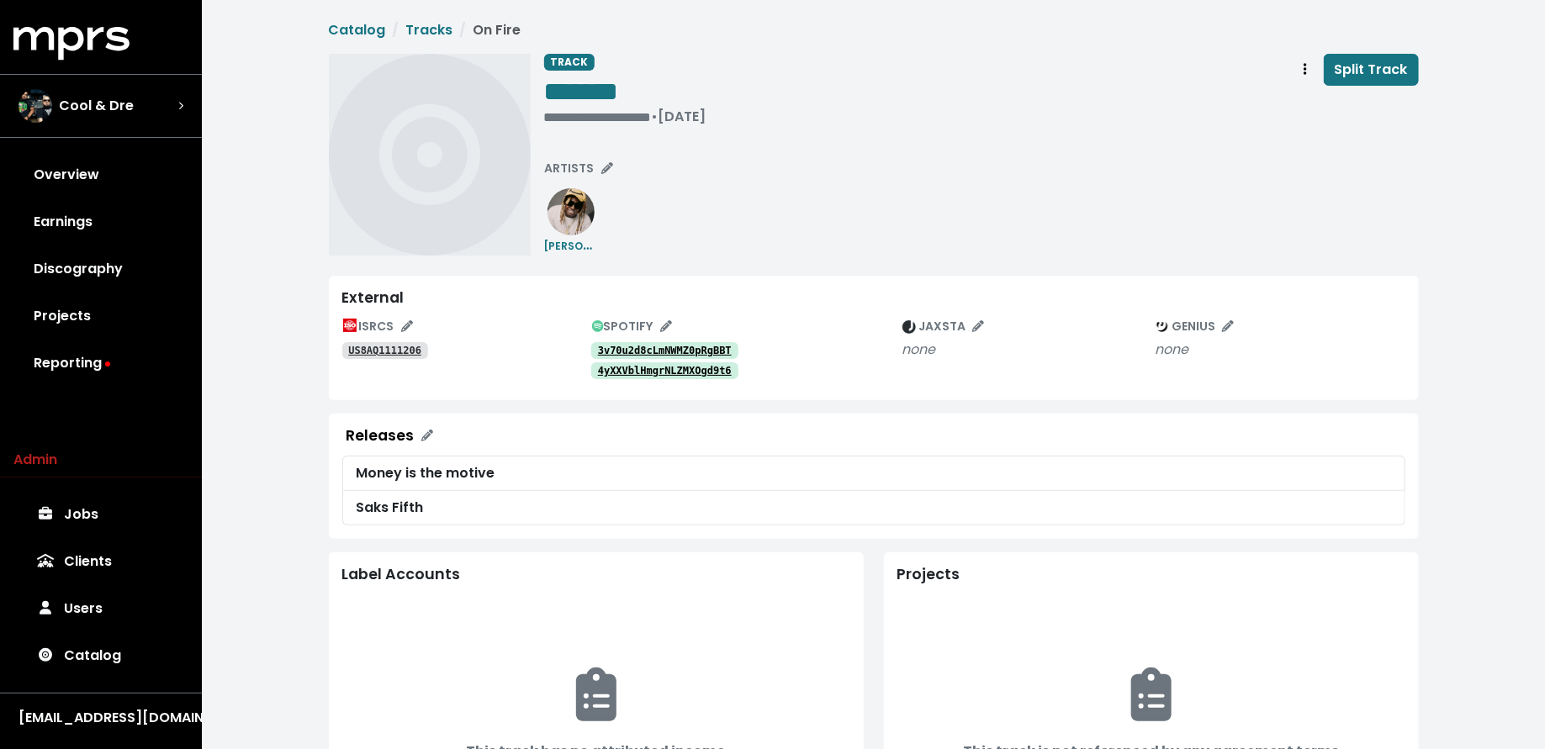
click at [682, 349] on tt "3v70u2d8cLmNWMZ0pRgBBT" at bounding box center [665, 351] width 134 height 12
click at [661, 378] on link "4yXXVblHmgrNLZMXOgd9t6" at bounding box center [664, 370] width 147 height 17
click at [391, 348] on tt "US8AQ1111206" at bounding box center [384, 351] width 73 height 12
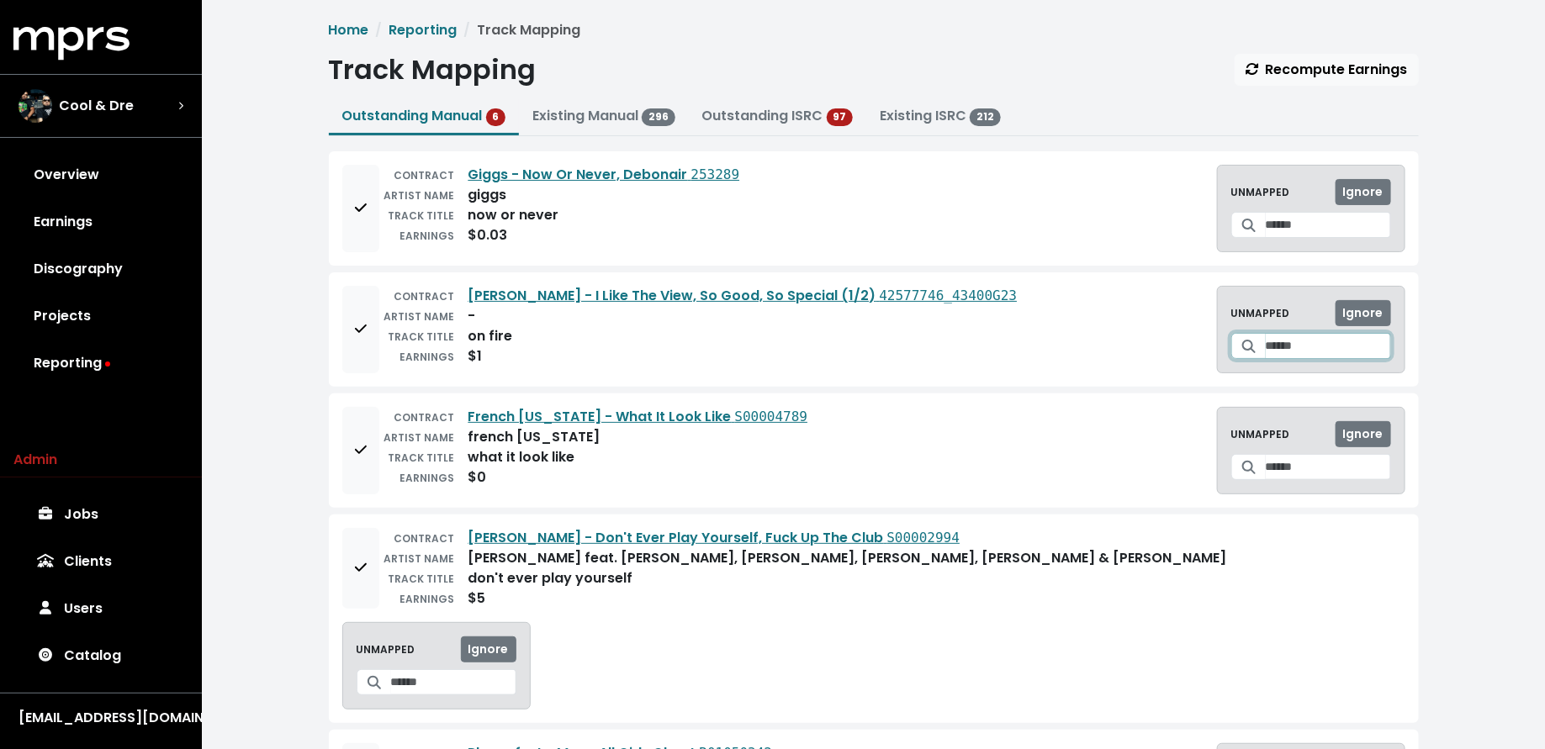
click at [1266, 346] on input "Search for a track to map to" at bounding box center [1328, 346] width 125 height 26
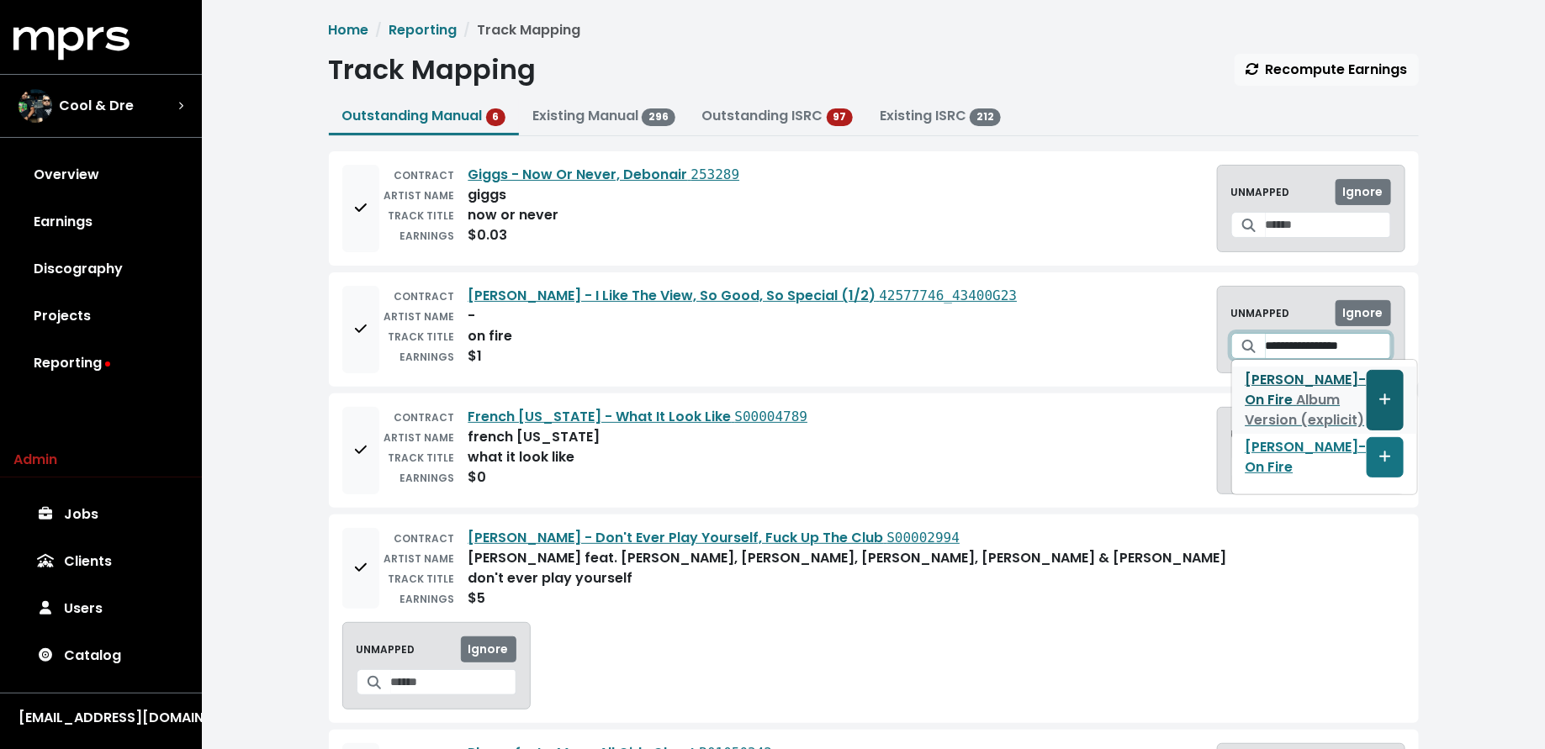
type input "**********"
click at [1379, 404] on icon "Create track mapping" at bounding box center [1385, 399] width 12 height 13
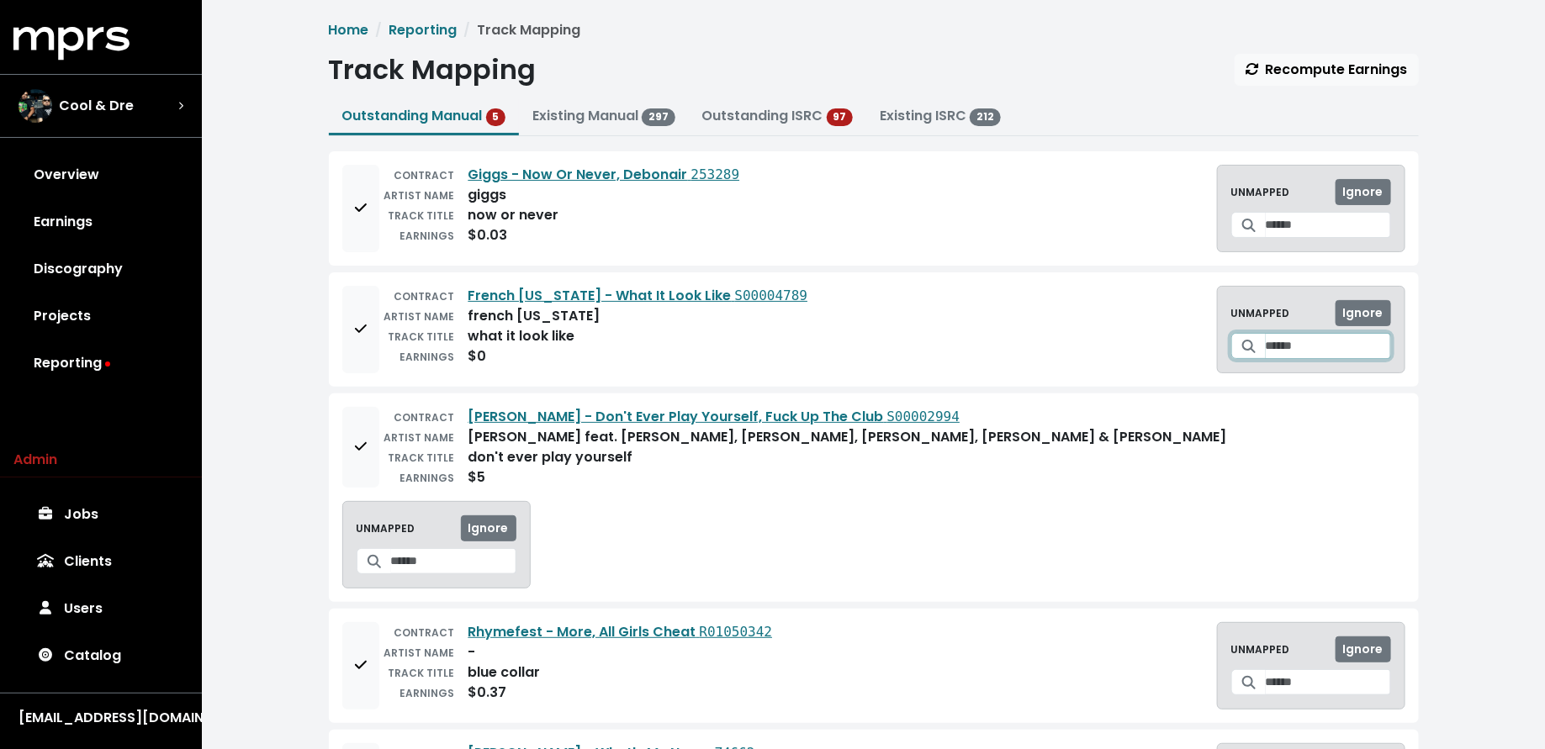
click at [1303, 351] on input "Search for a track to map to" at bounding box center [1328, 346] width 125 height 26
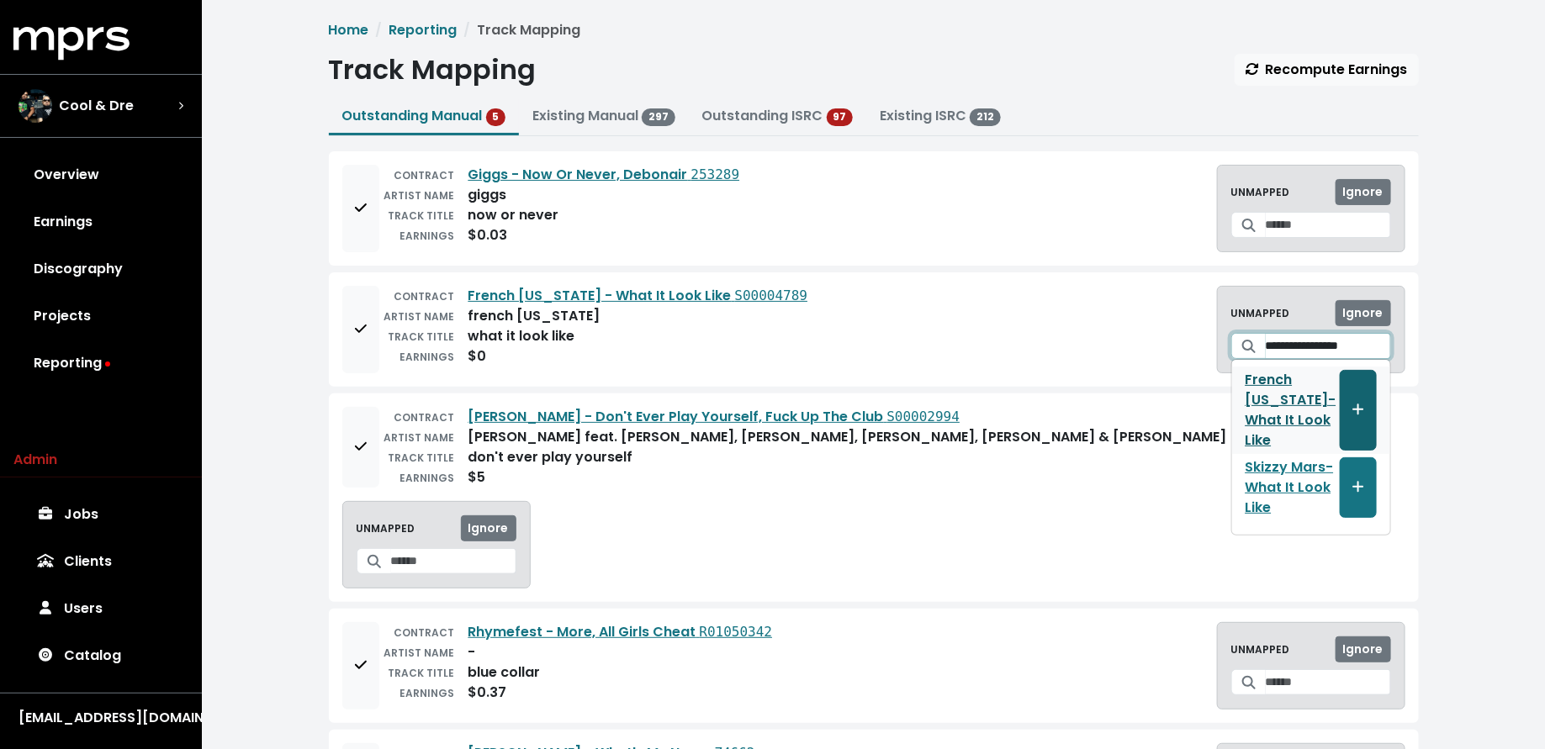
type input "**********"
click at [1348, 401] on button "Create track mapping" at bounding box center [1358, 410] width 37 height 81
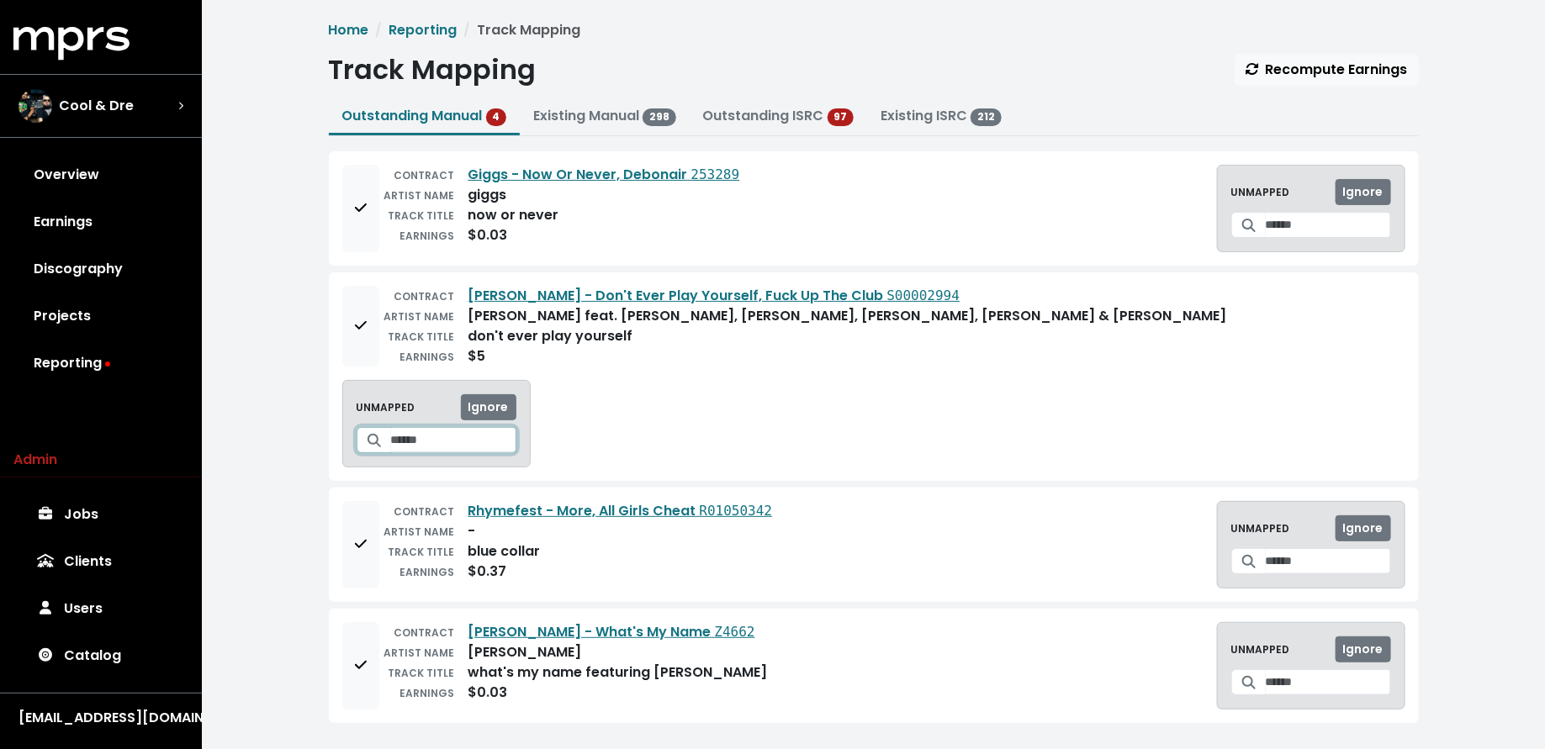
click at [516, 427] on input "Search for a track to map to" at bounding box center [453, 440] width 125 height 26
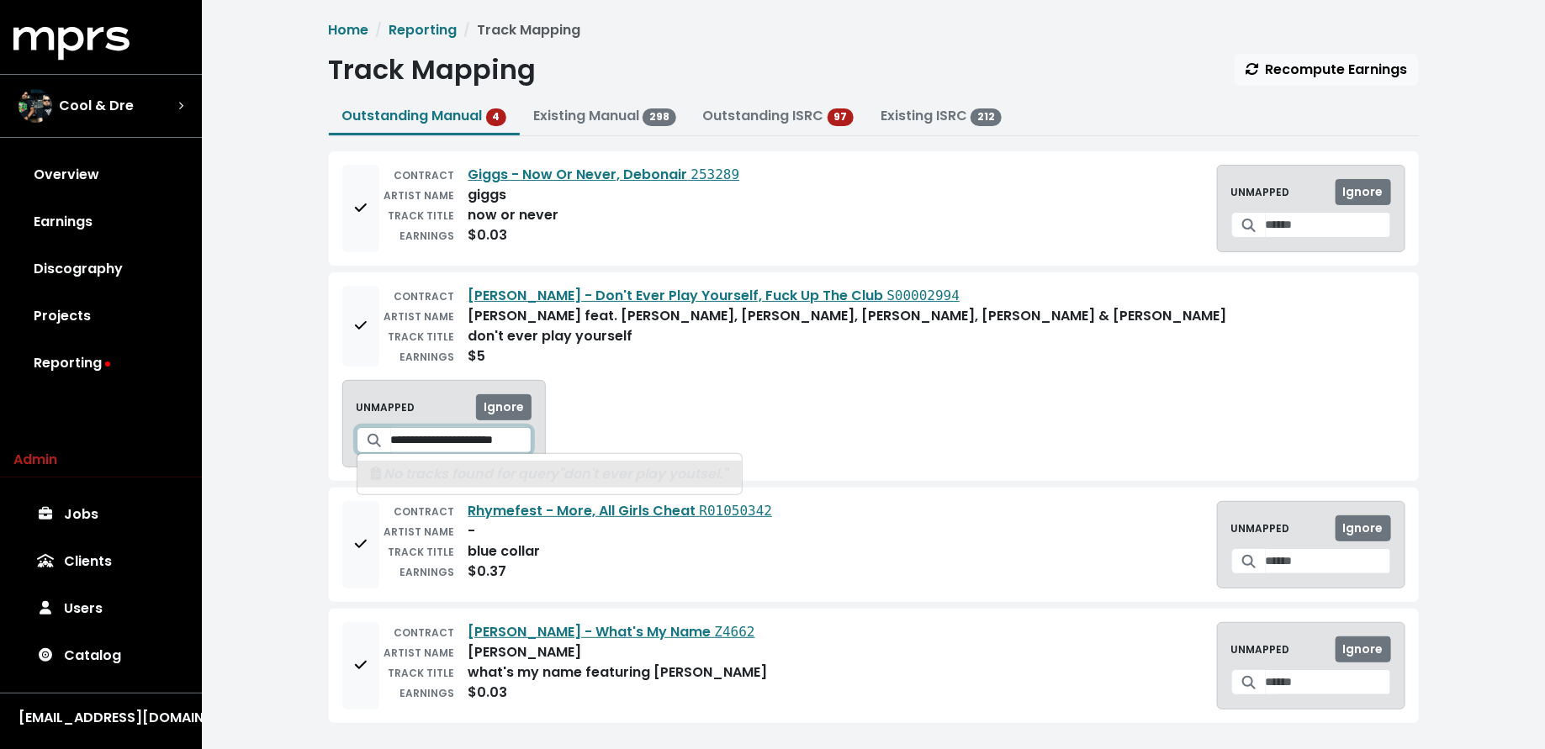
scroll to position [0, 17]
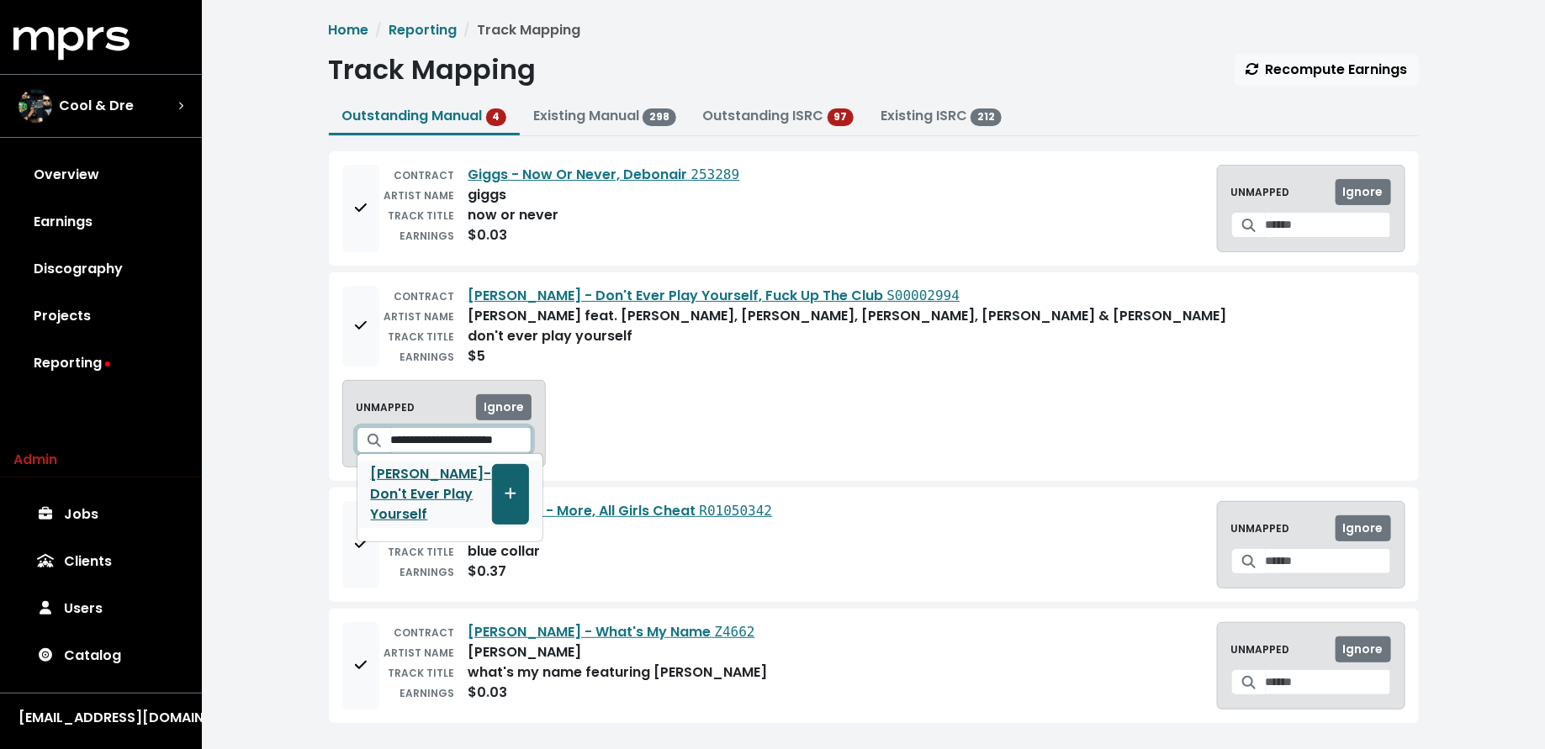
type input "**********"
click at [518, 484] on span "Create track mapping" at bounding box center [510, 494] width 15 height 20
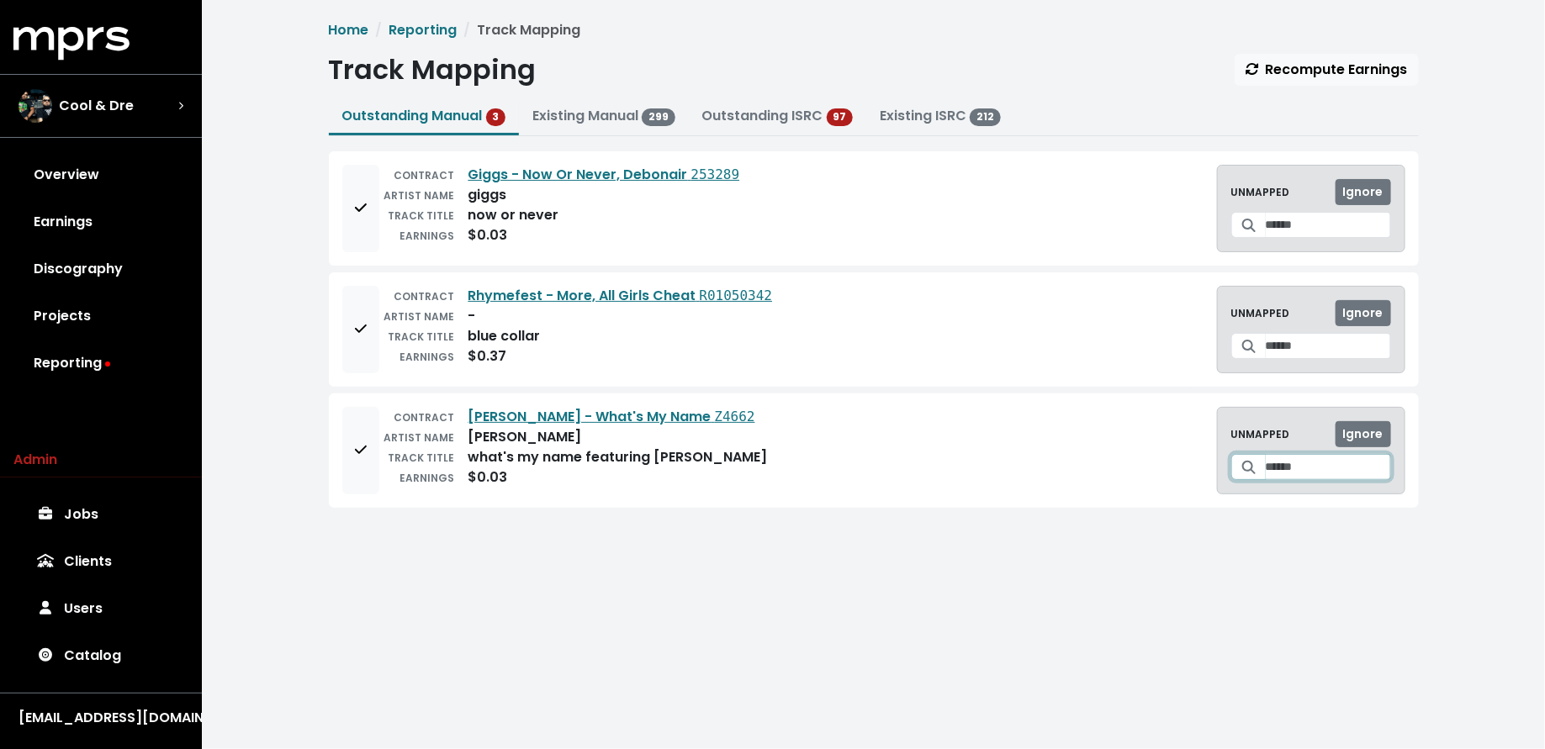
click at [1266, 469] on input "Search for a track to map to" at bounding box center [1328, 467] width 125 height 26
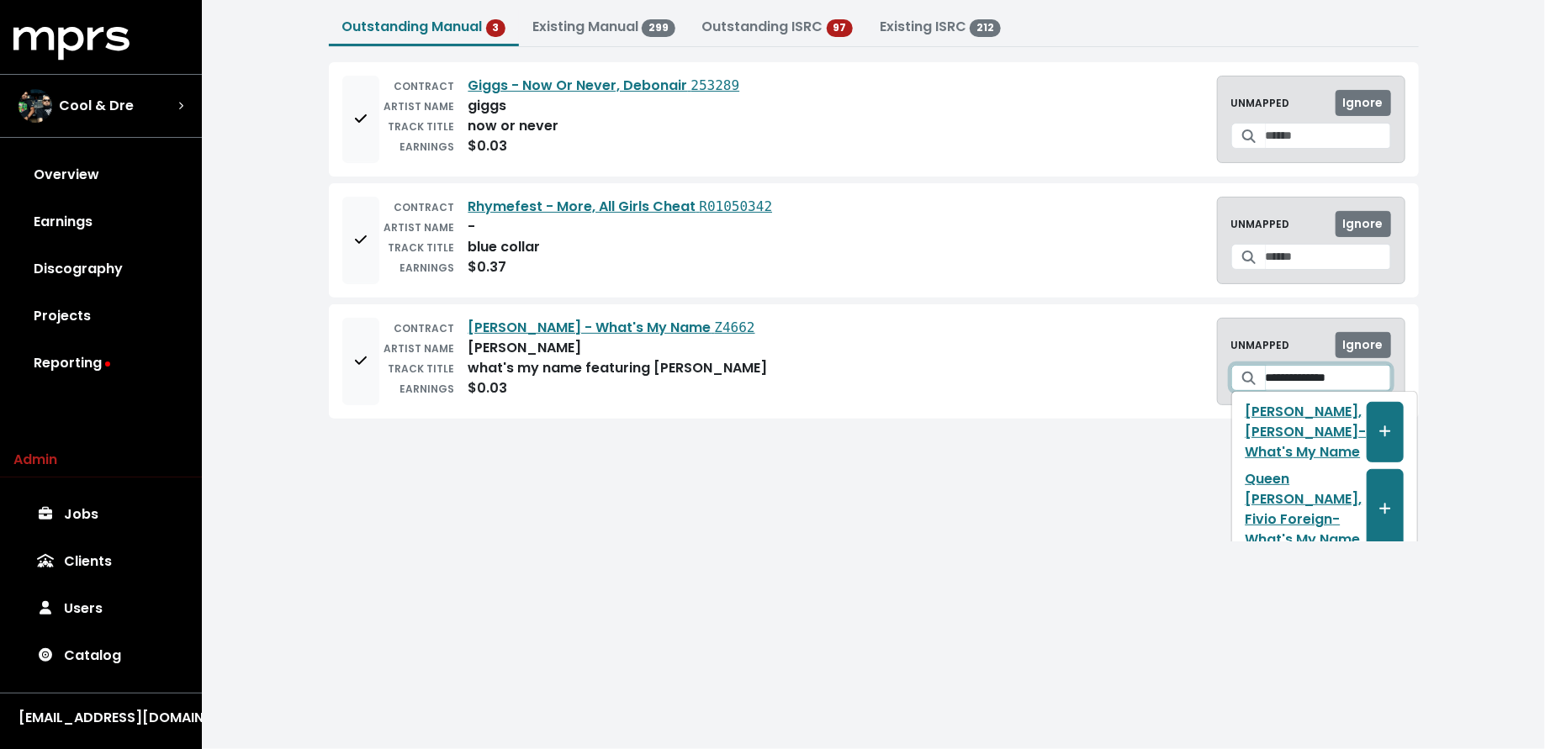
scroll to position [98, 0]
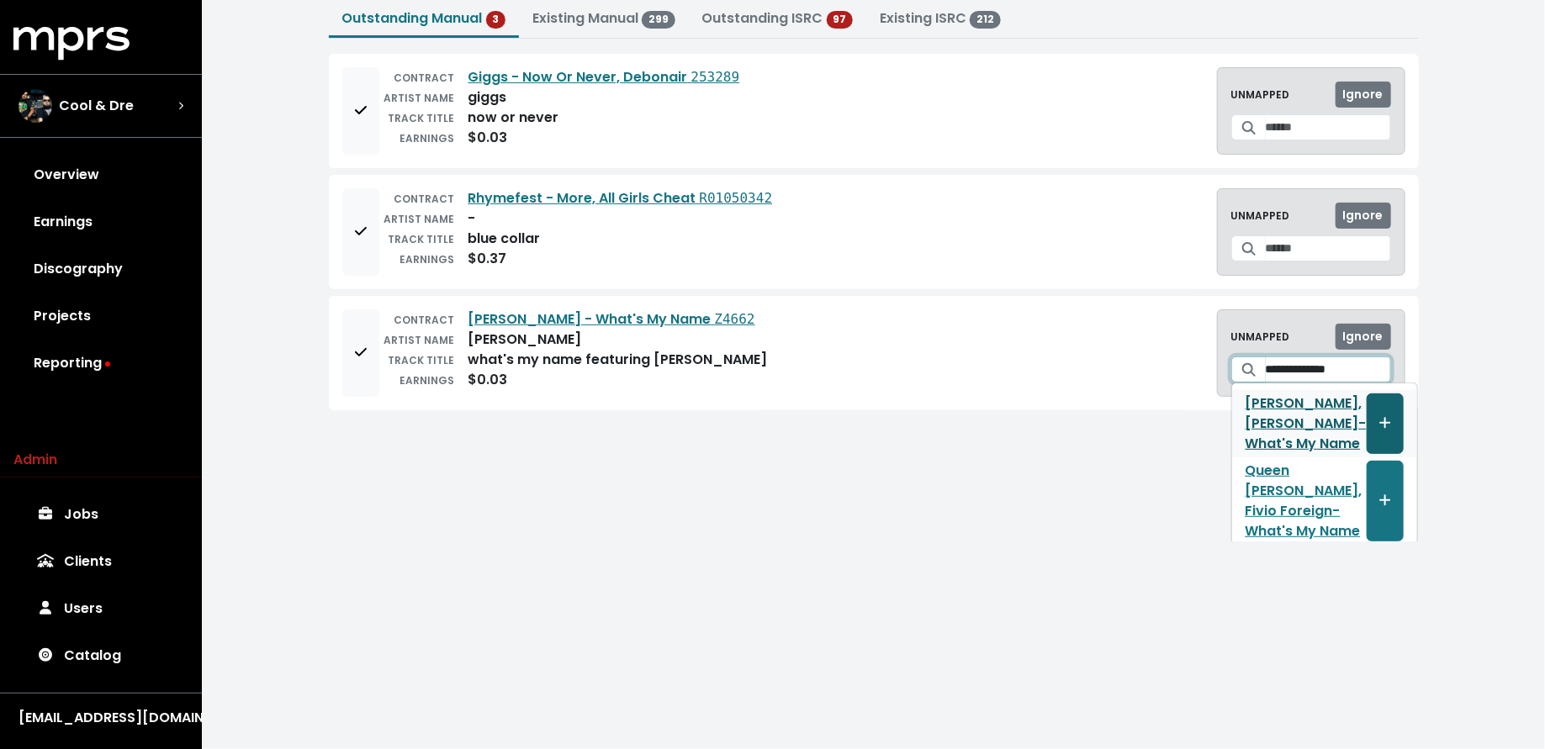
type input "**********"
click at [1367, 414] on button "Create track mapping" at bounding box center [1385, 424] width 37 height 61
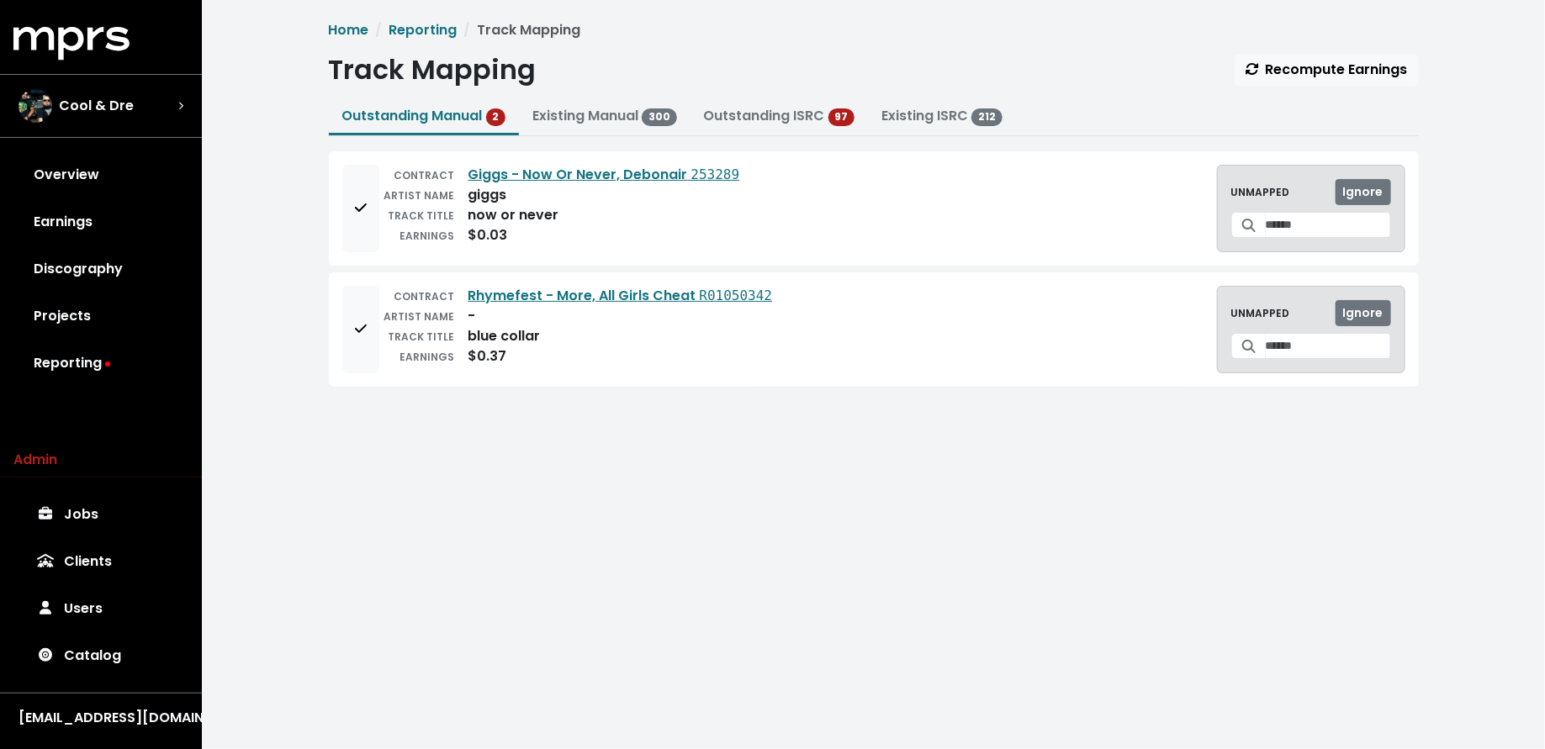
scroll to position [0, 0]
click at [1266, 229] on input "Search for a track to map to" at bounding box center [1328, 225] width 125 height 26
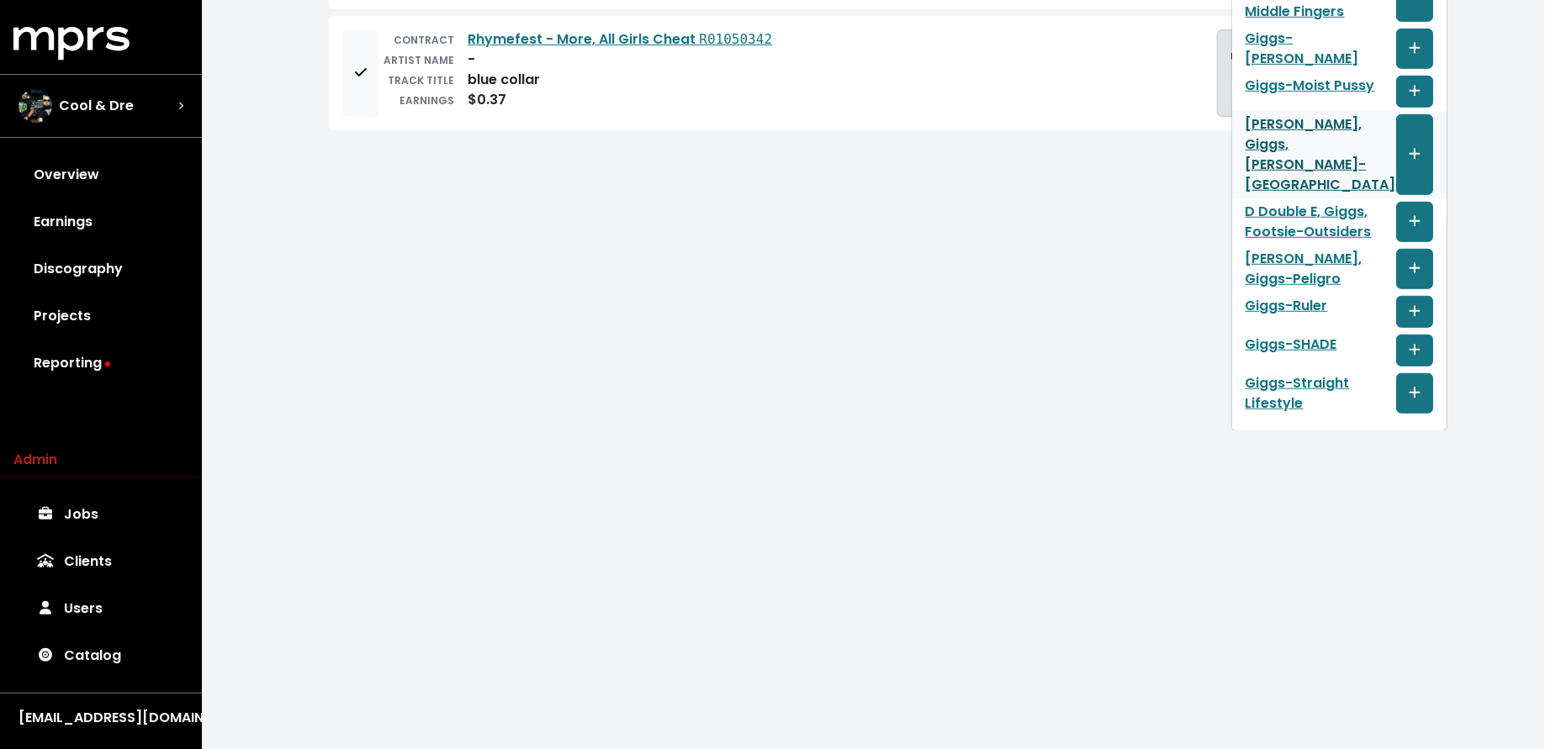
scroll to position [472, 0]
type input "*****"
click at [1164, 227] on div "Home Reporting Track Mapping Track Mapping Recompute Earnings Outstanding Manua…" at bounding box center [873, 215] width 1343 height 431
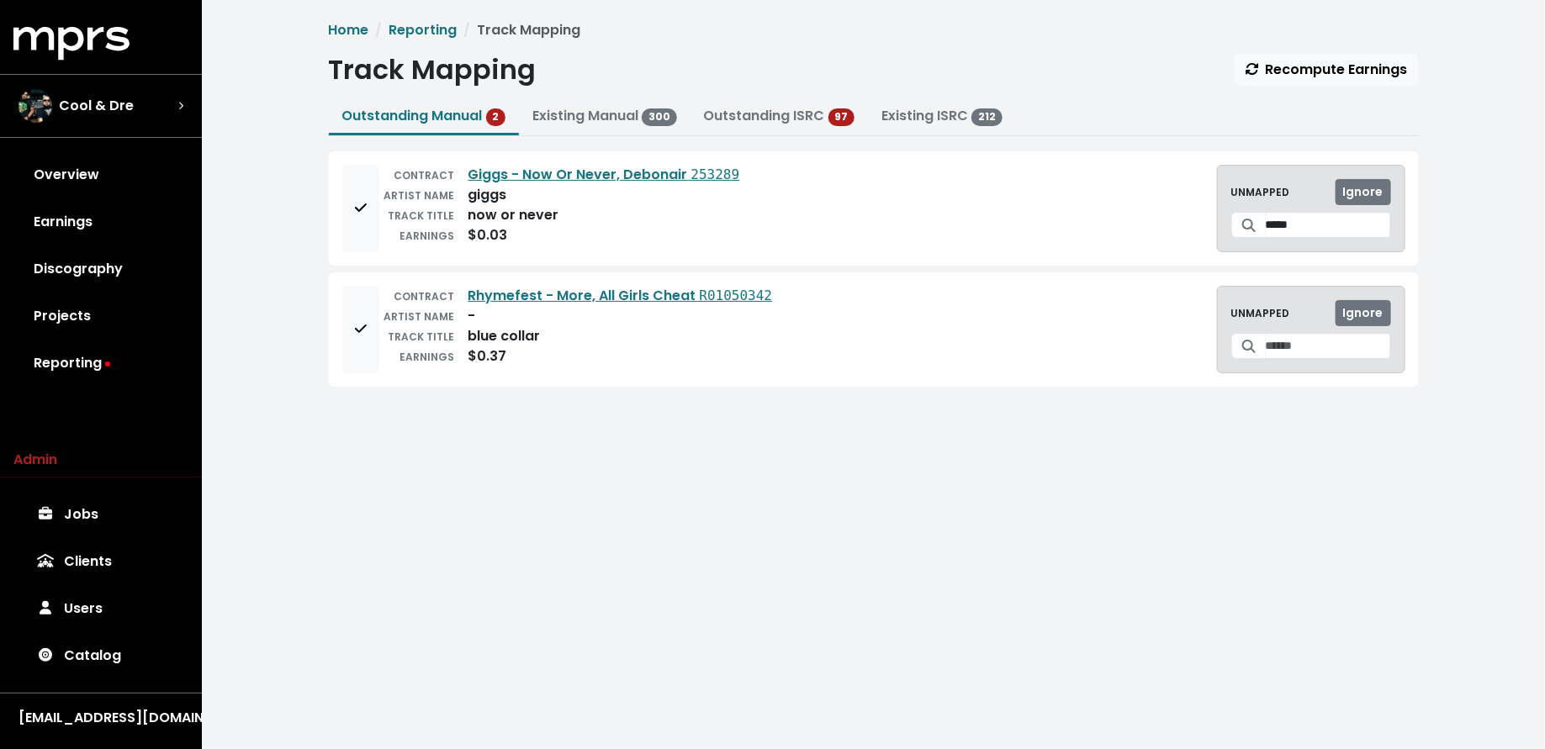
scroll to position [0, 0]
click at [1353, 308] on span "Ignore" at bounding box center [1363, 312] width 40 height 17
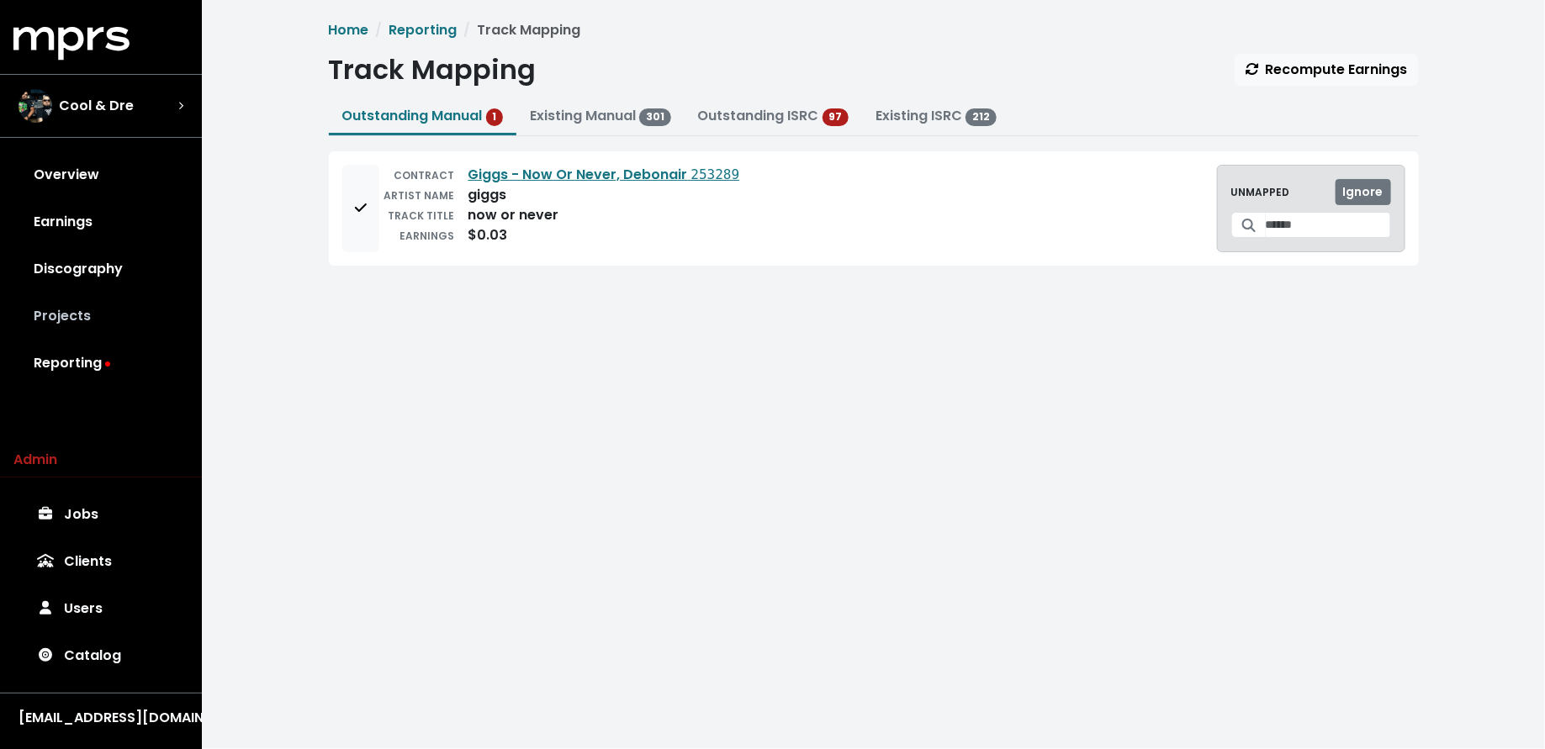
click at [136, 307] on link "Projects" at bounding box center [100, 316] width 175 height 47
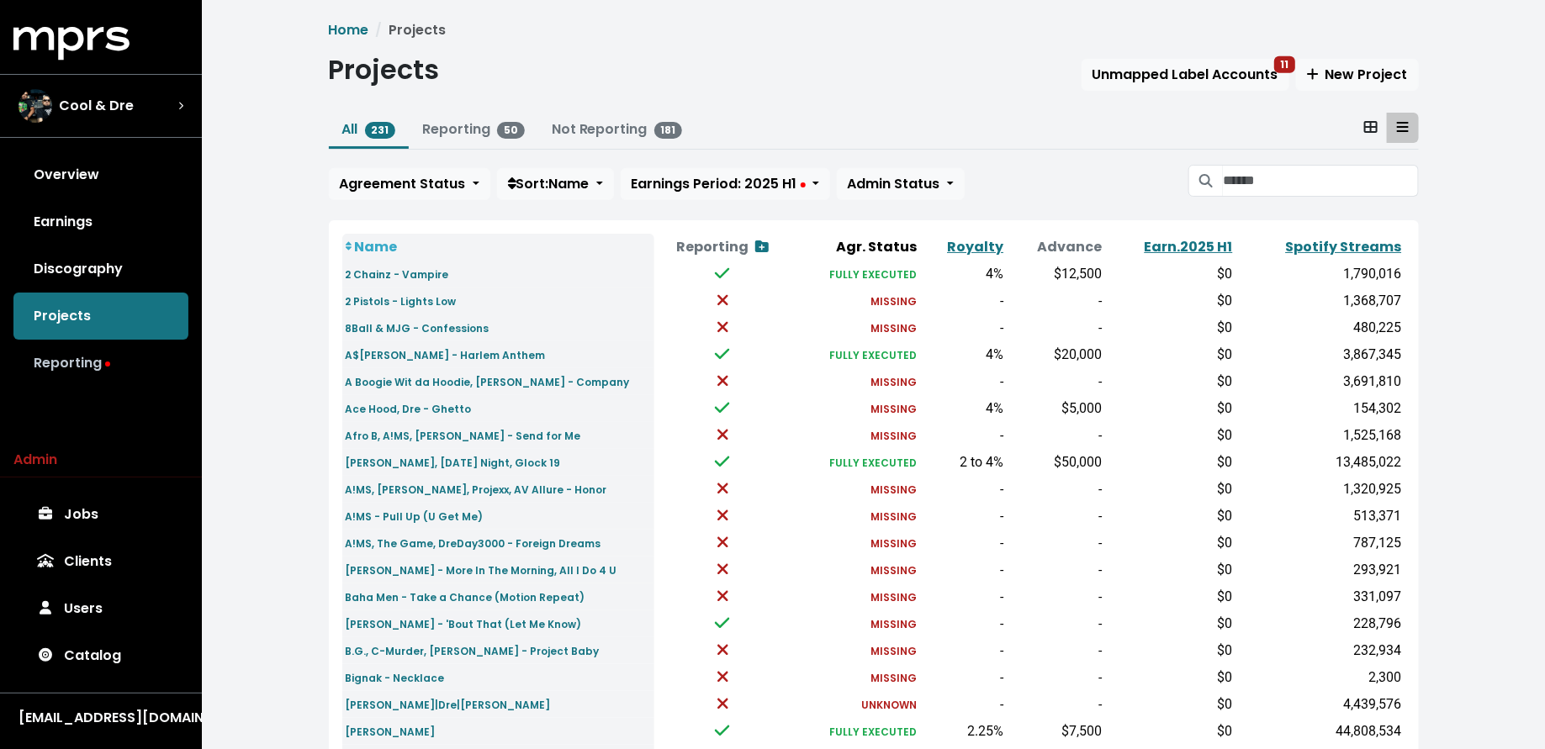
click at [101, 357] on link "Reporting" at bounding box center [100, 363] width 175 height 47
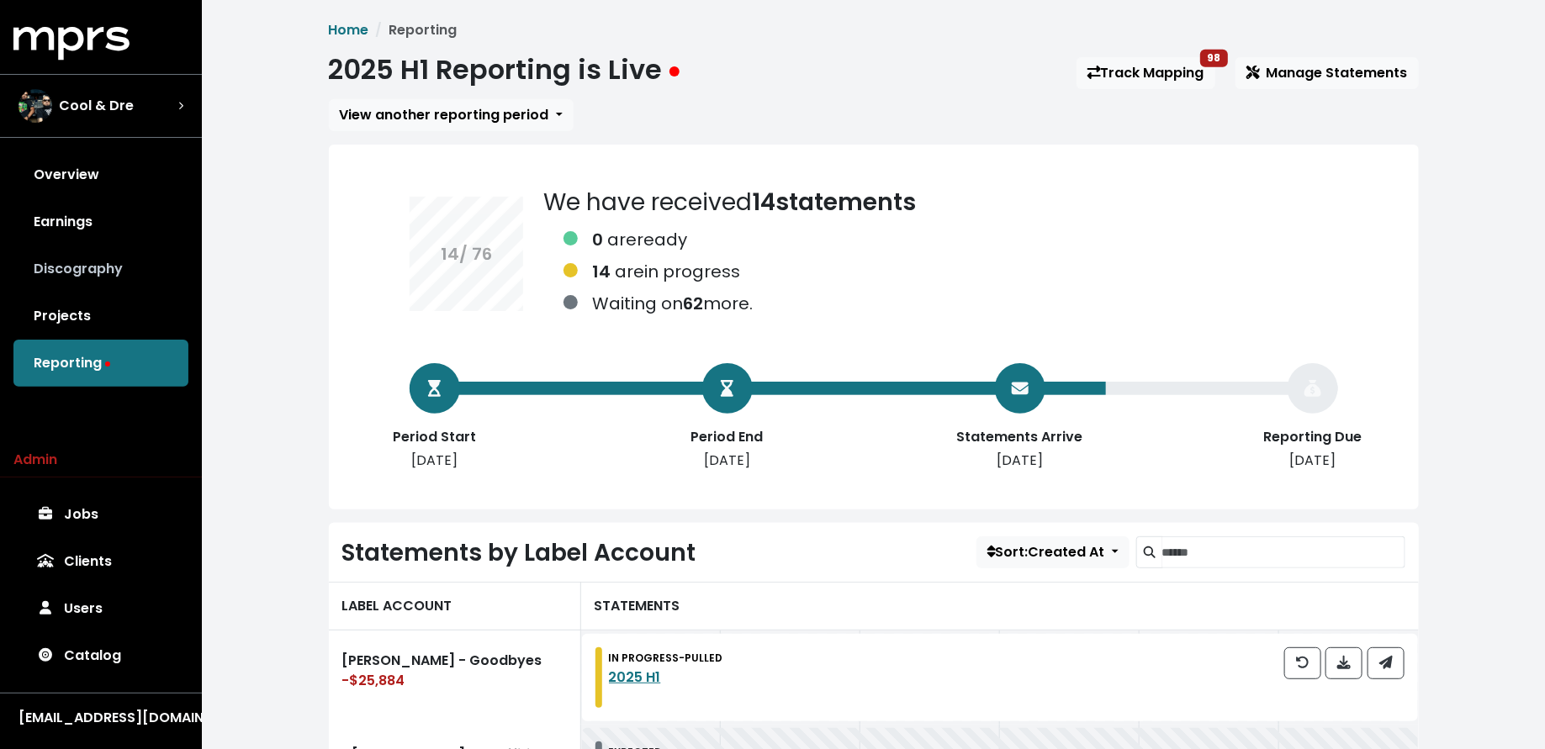
click at [108, 258] on link "Discography" at bounding box center [100, 269] width 175 height 47
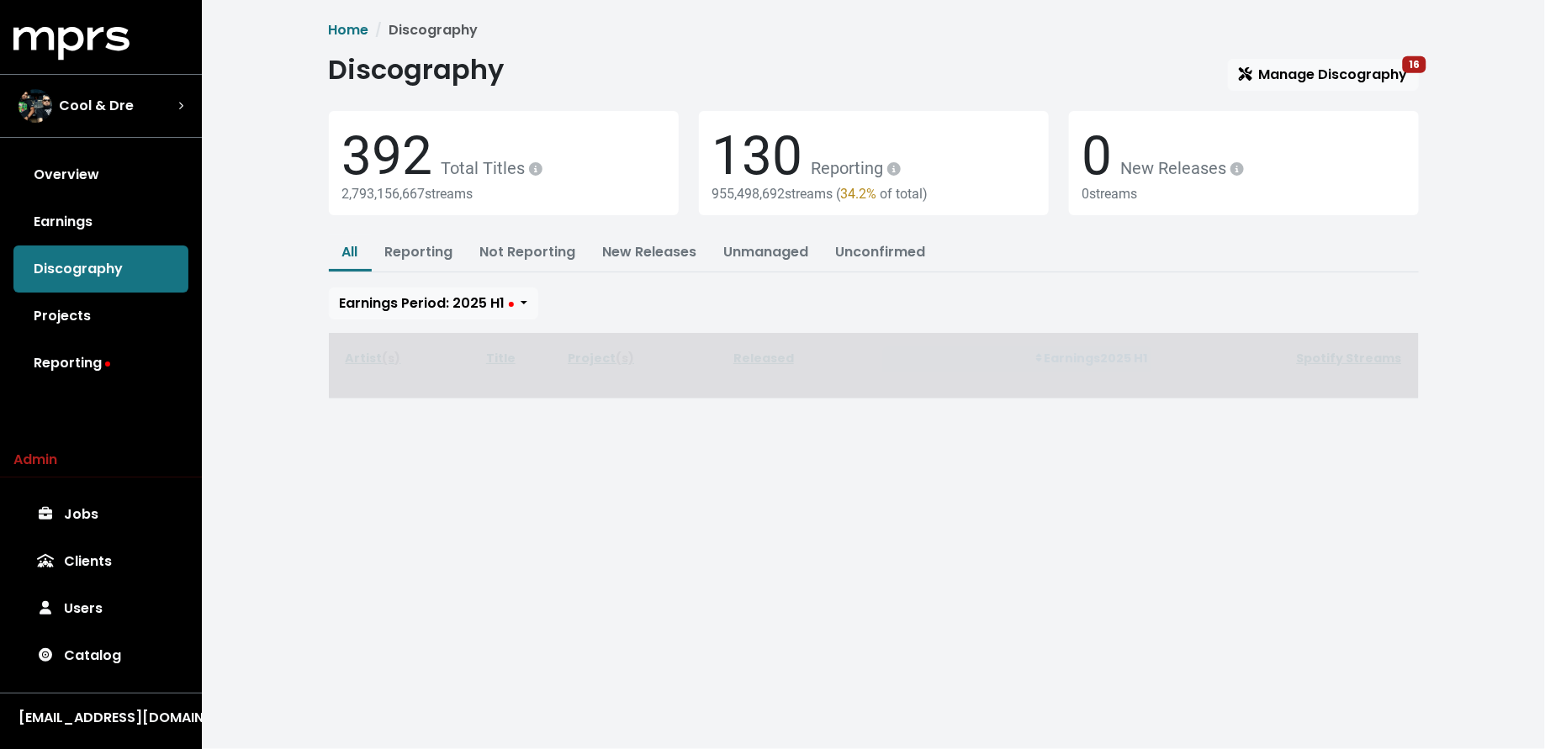
drag, startPoint x: 82, startPoint y: 317, endPoint x: 100, endPoint y: 317, distance: 17.7
click at [82, 317] on link "Projects" at bounding box center [100, 316] width 175 height 47
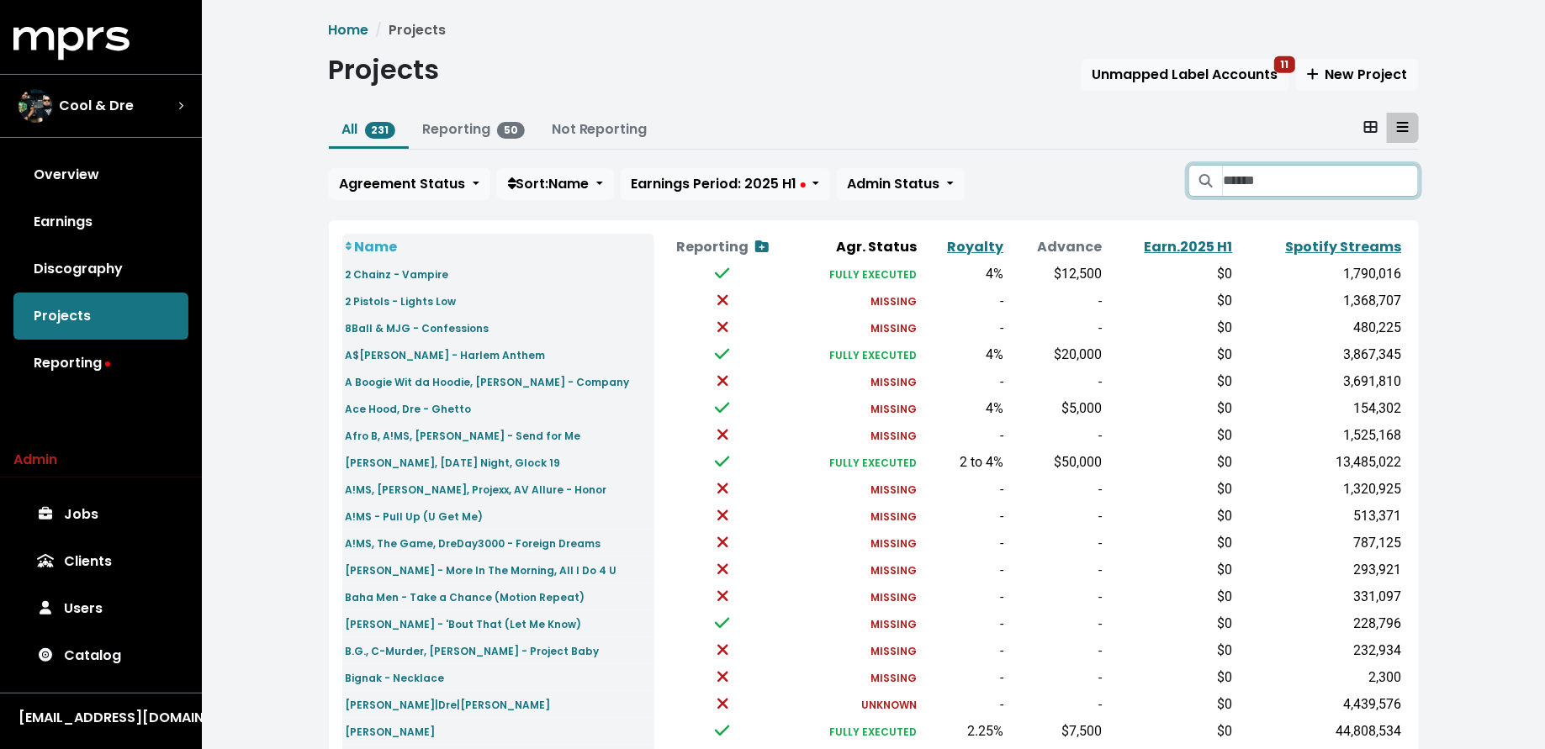
click at [1273, 168] on input "Search projects" at bounding box center [1320, 181] width 195 height 32
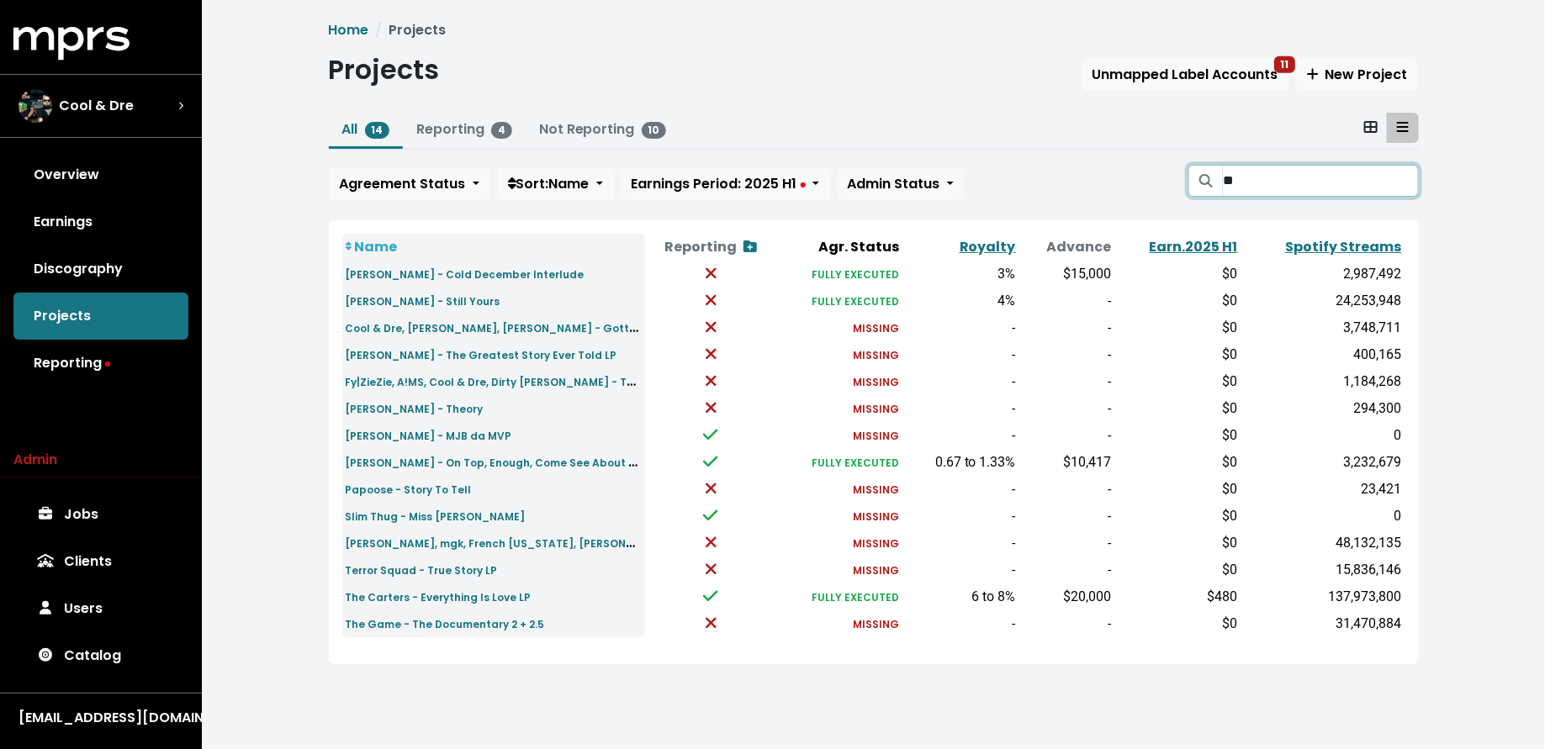
type input "*"
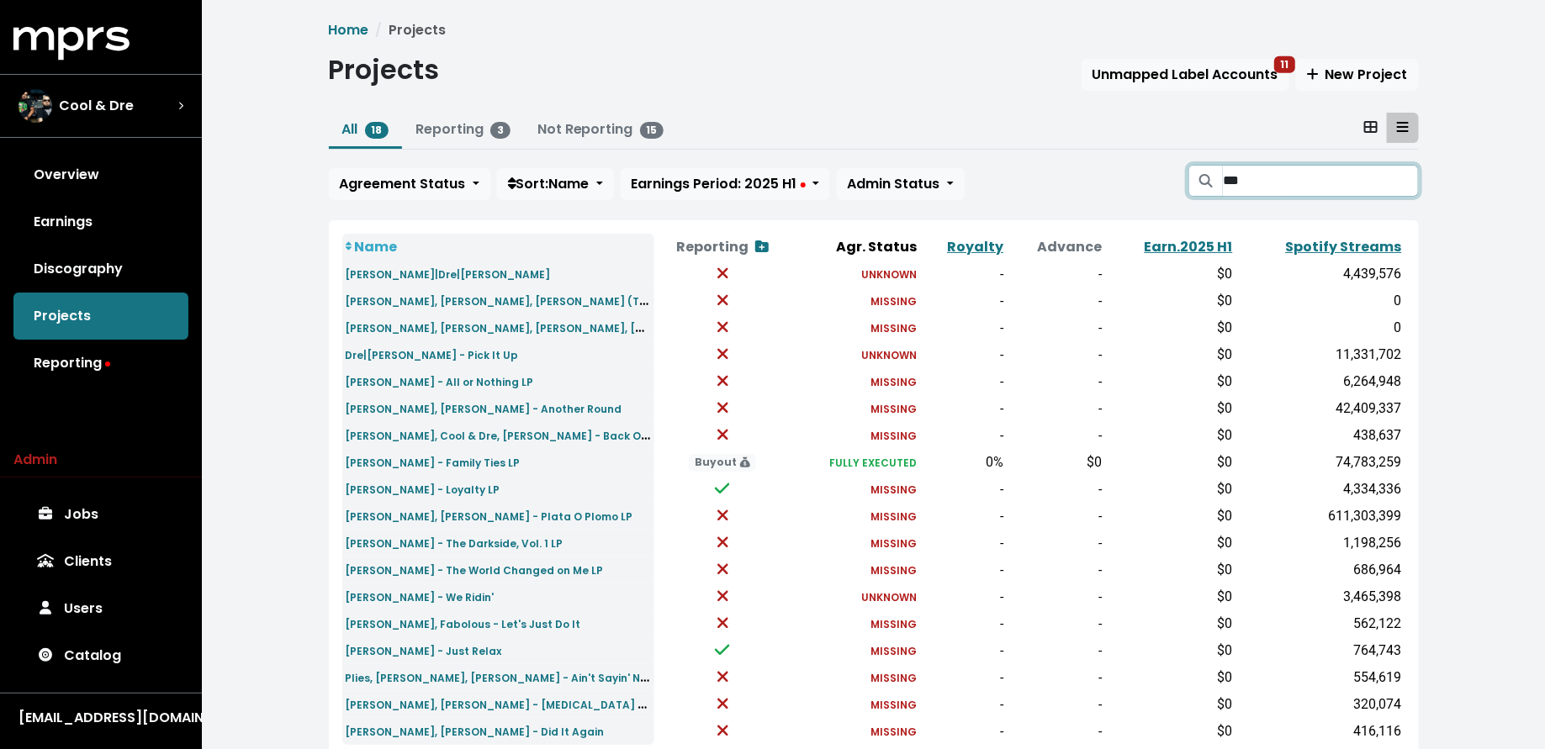
scroll to position [67, 0]
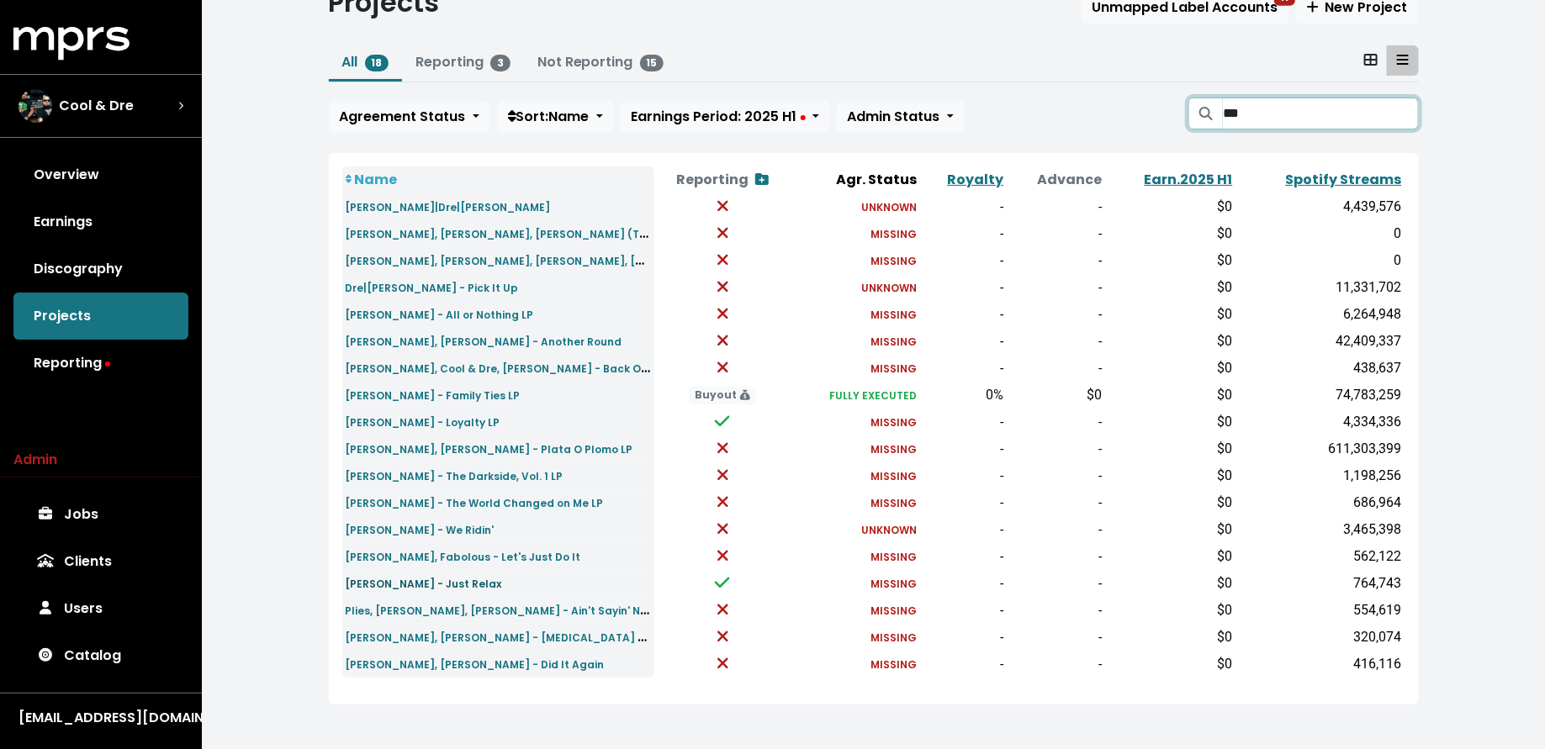
type input "***"
click at [414, 580] on small "Joe - Just Relax" at bounding box center [424, 584] width 156 height 14
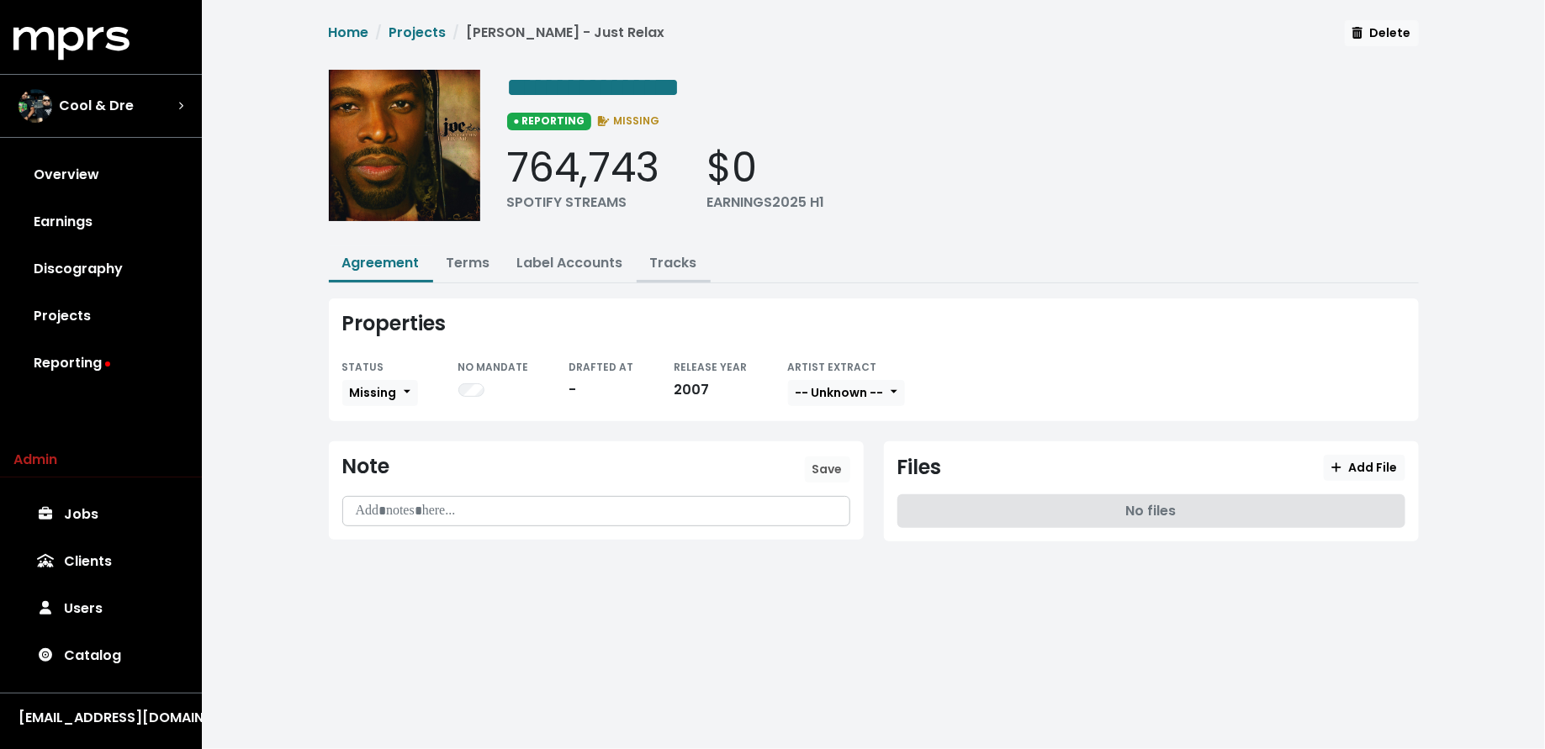
click at [662, 261] on link "Tracks" at bounding box center [673, 262] width 47 height 19
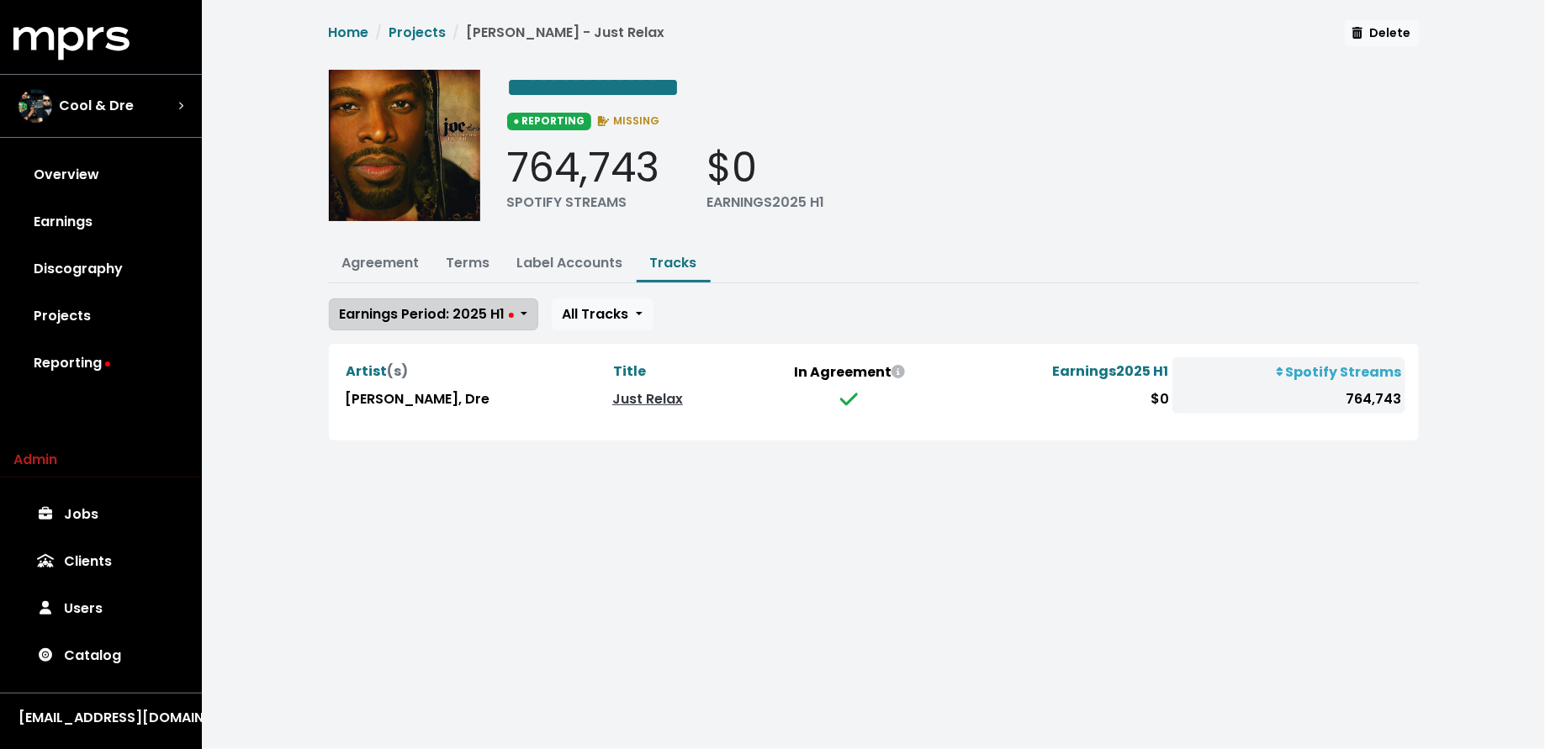
click at [494, 316] on span "Earnings Period: 2025 H1" at bounding box center [427, 313] width 174 height 19
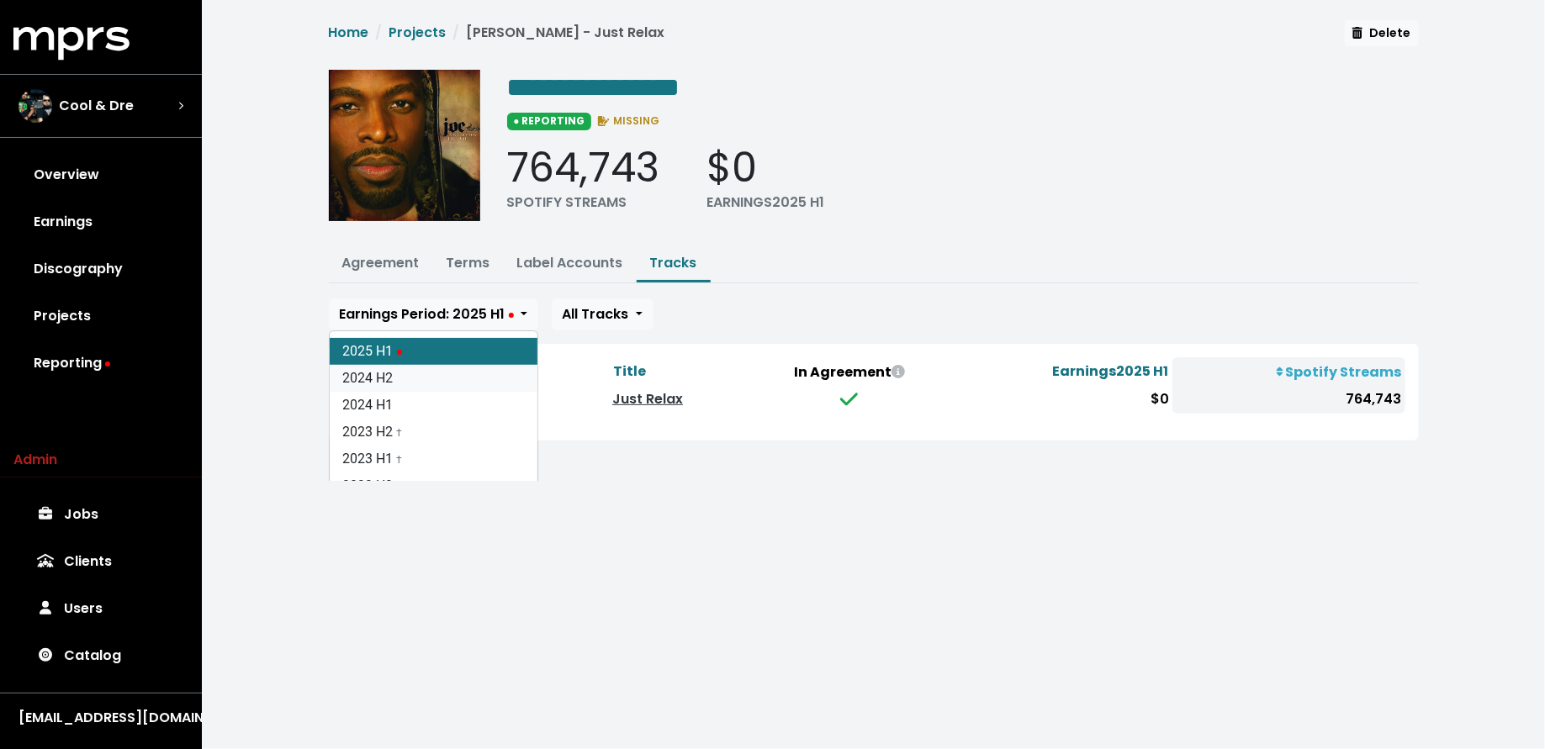
click at [491, 370] on link "2024 H2" at bounding box center [434, 378] width 208 height 27
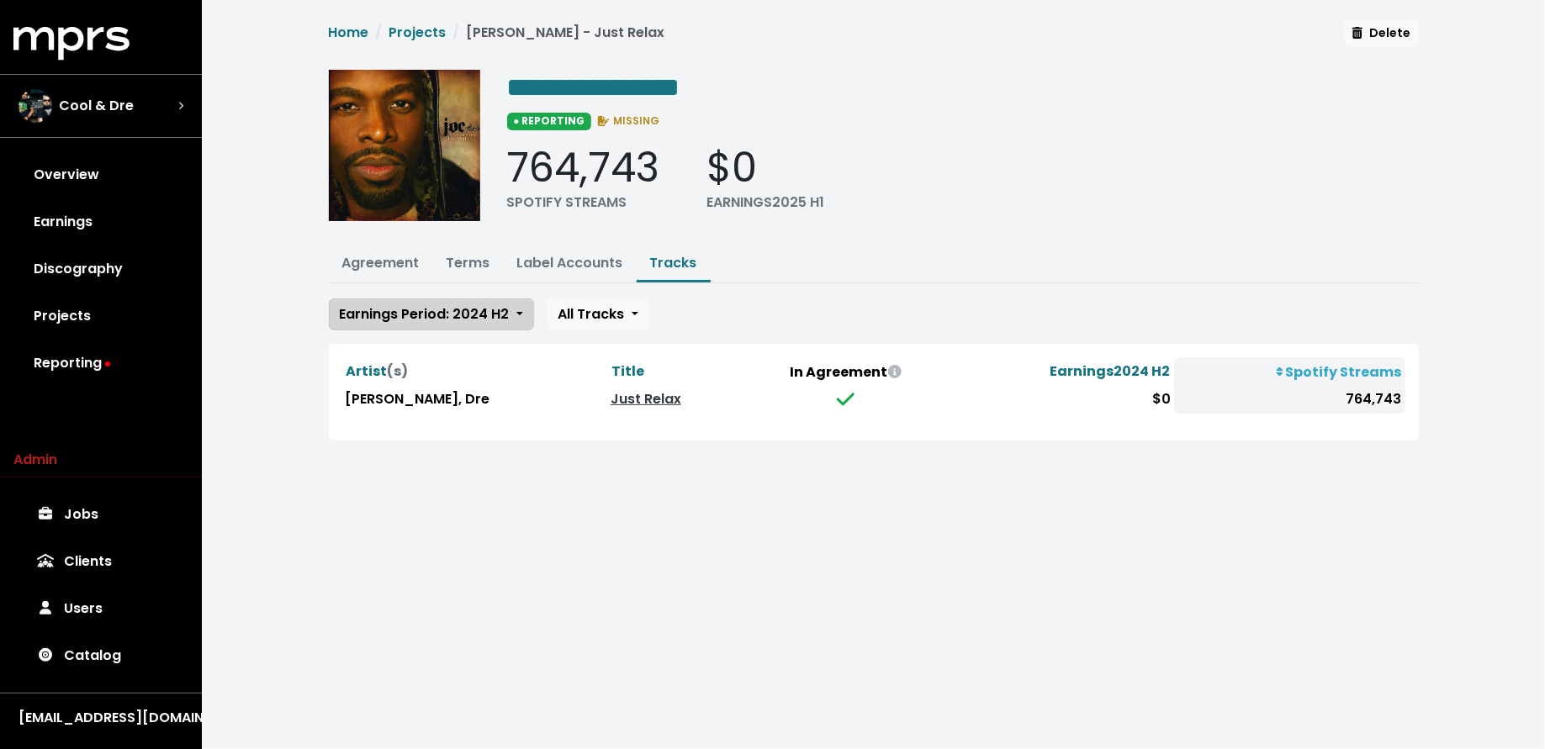
click at [489, 304] on span "Earnings Period: 2024 H2" at bounding box center [425, 313] width 170 height 19
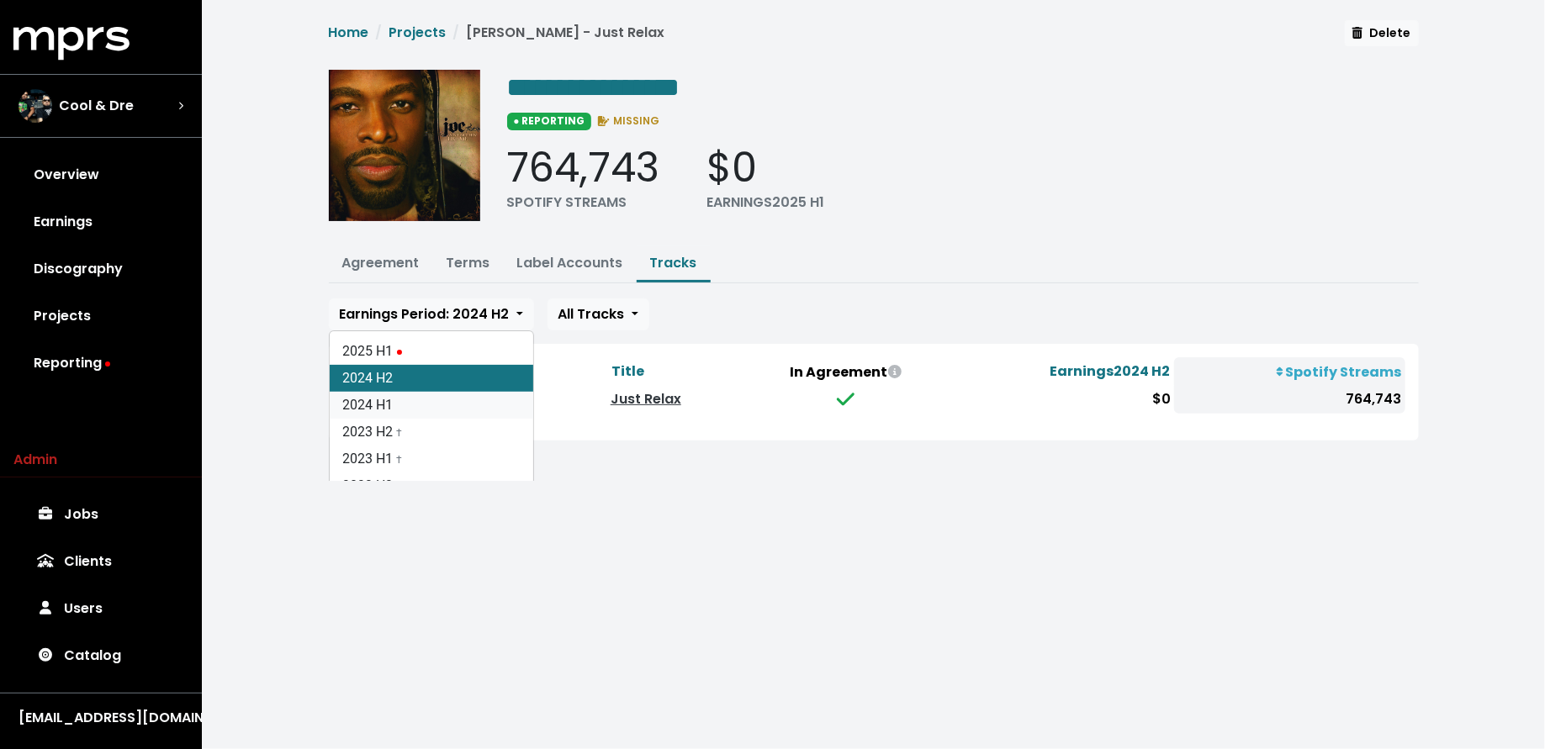
click at [480, 392] on link "2024 H1" at bounding box center [432, 405] width 204 height 27
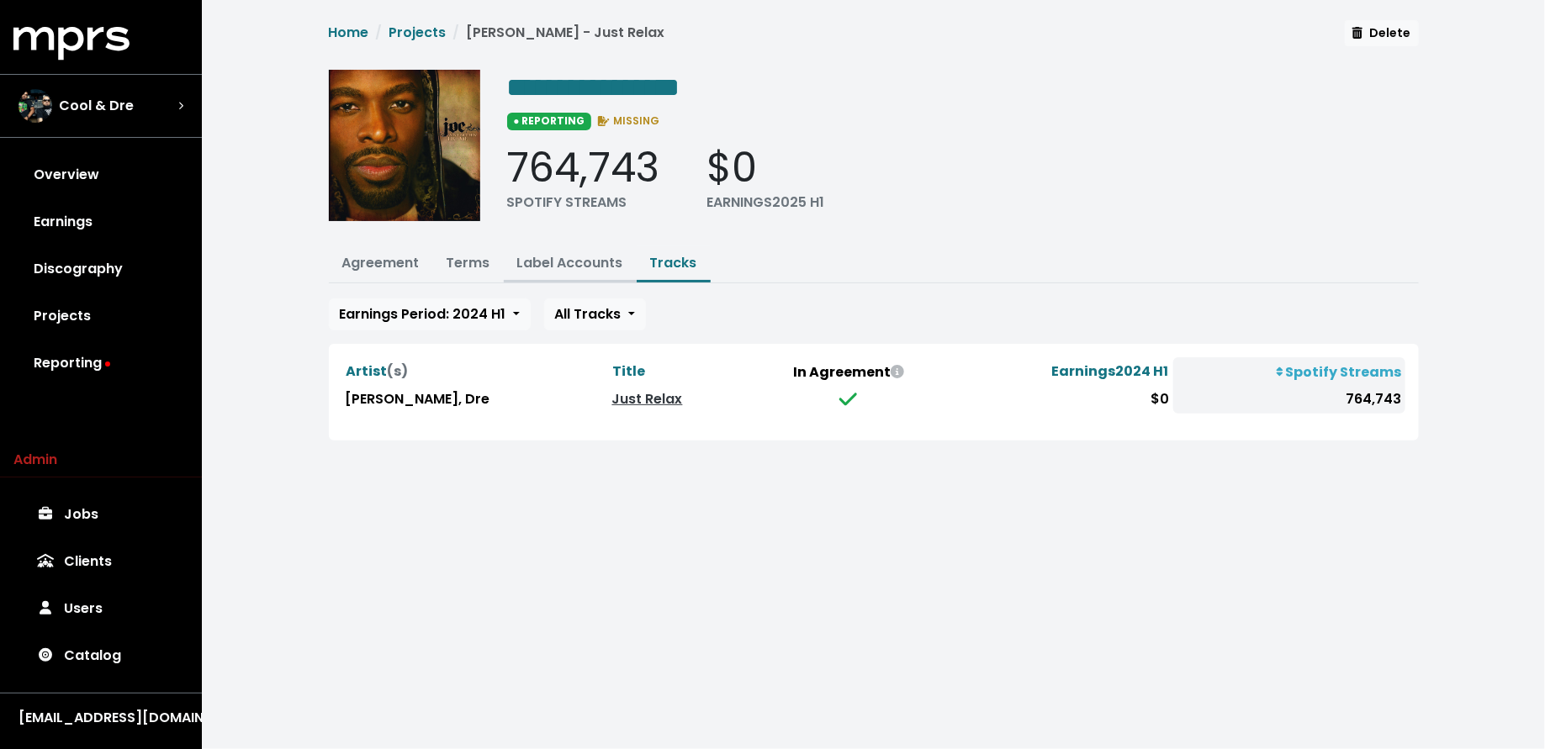
click at [575, 271] on button "Label Accounts" at bounding box center [570, 264] width 133 height 36
click at [560, 236] on div "**********" at bounding box center [874, 230] width 1110 height 420
click at [558, 246] on button "Label Accounts" at bounding box center [570, 264] width 133 height 36
click at [538, 265] on link "Label Accounts" at bounding box center [570, 262] width 106 height 19
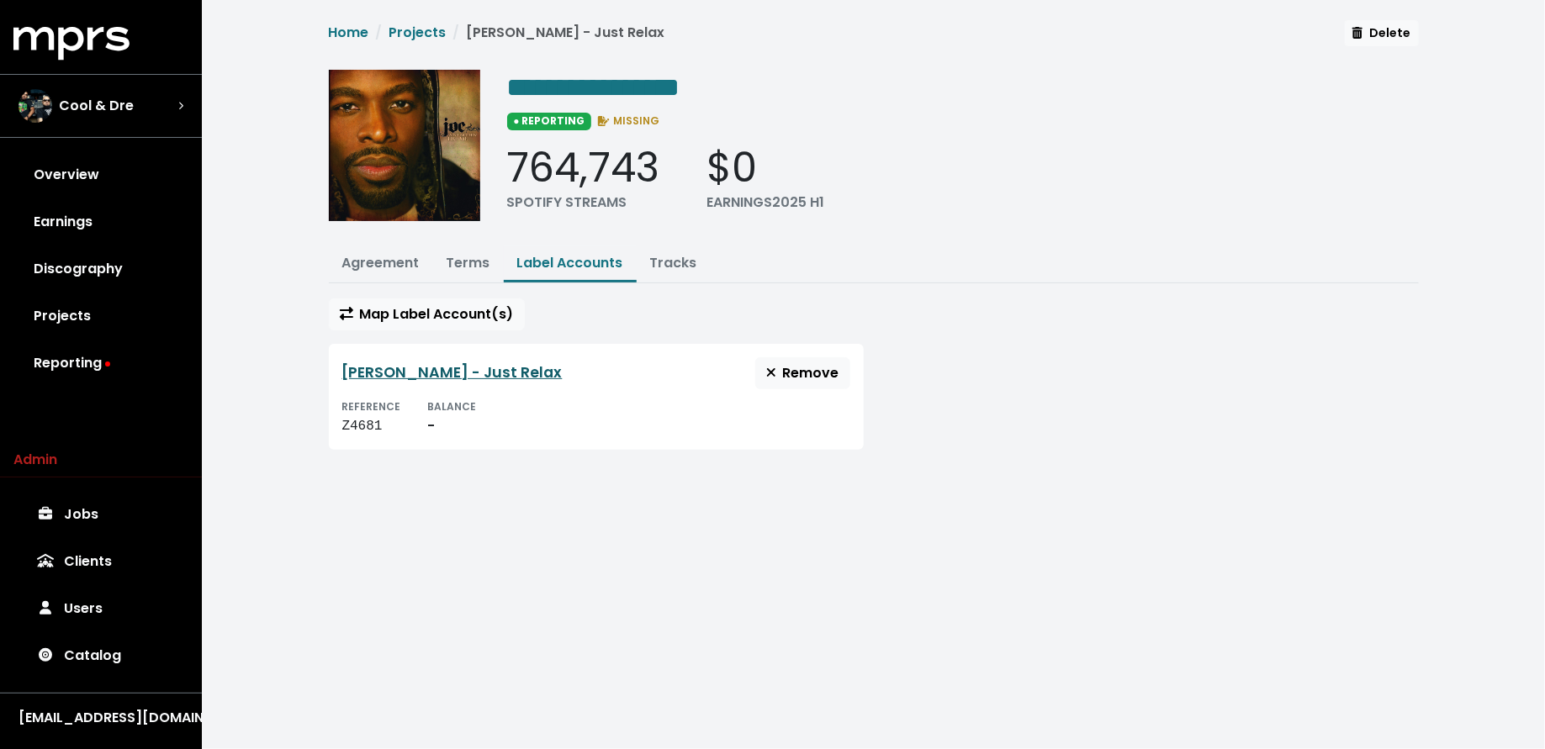
click at [430, 367] on link "Joe - Just Relax" at bounding box center [452, 372] width 220 height 20
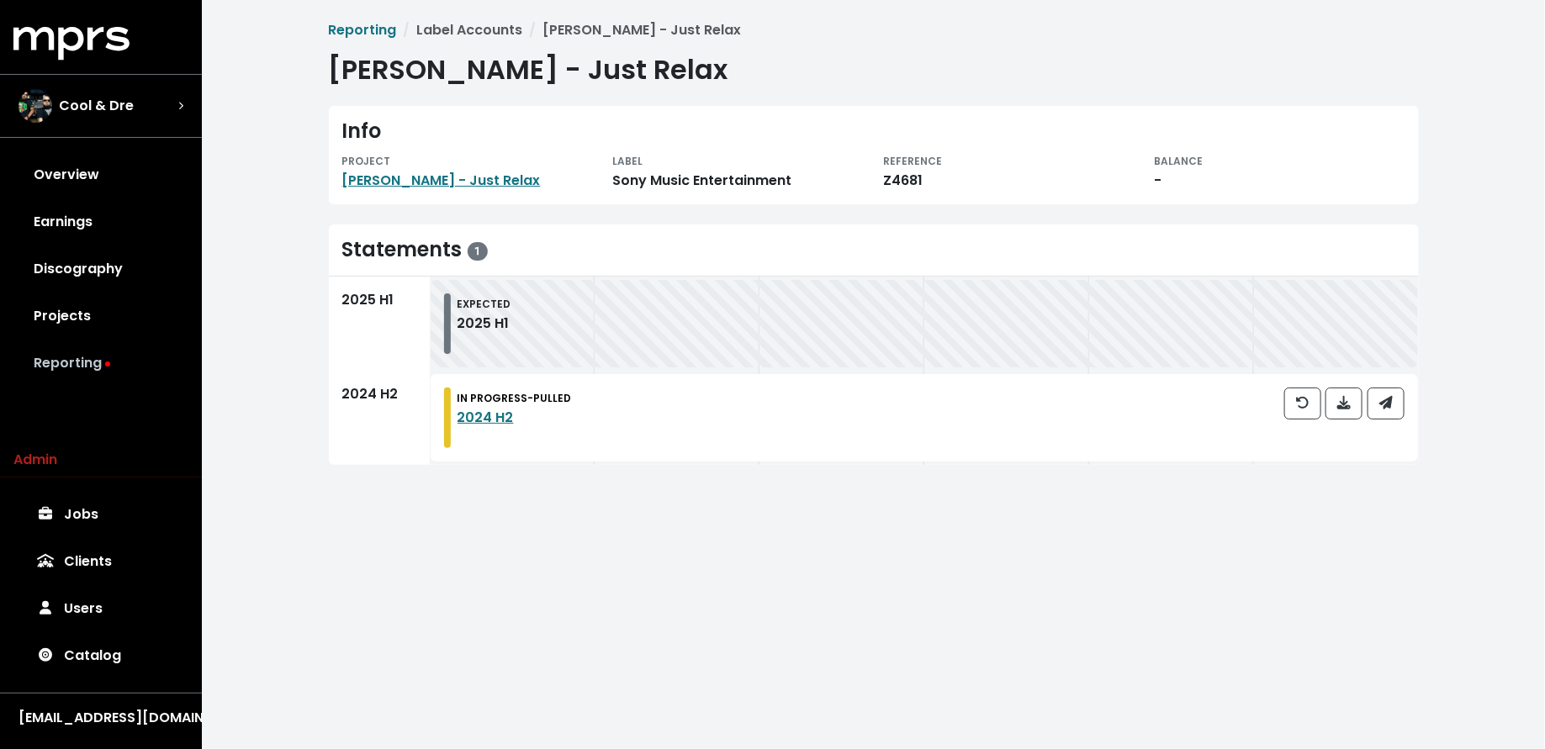
click at [128, 358] on link "Reporting" at bounding box center [100, 363] width 175 height 47
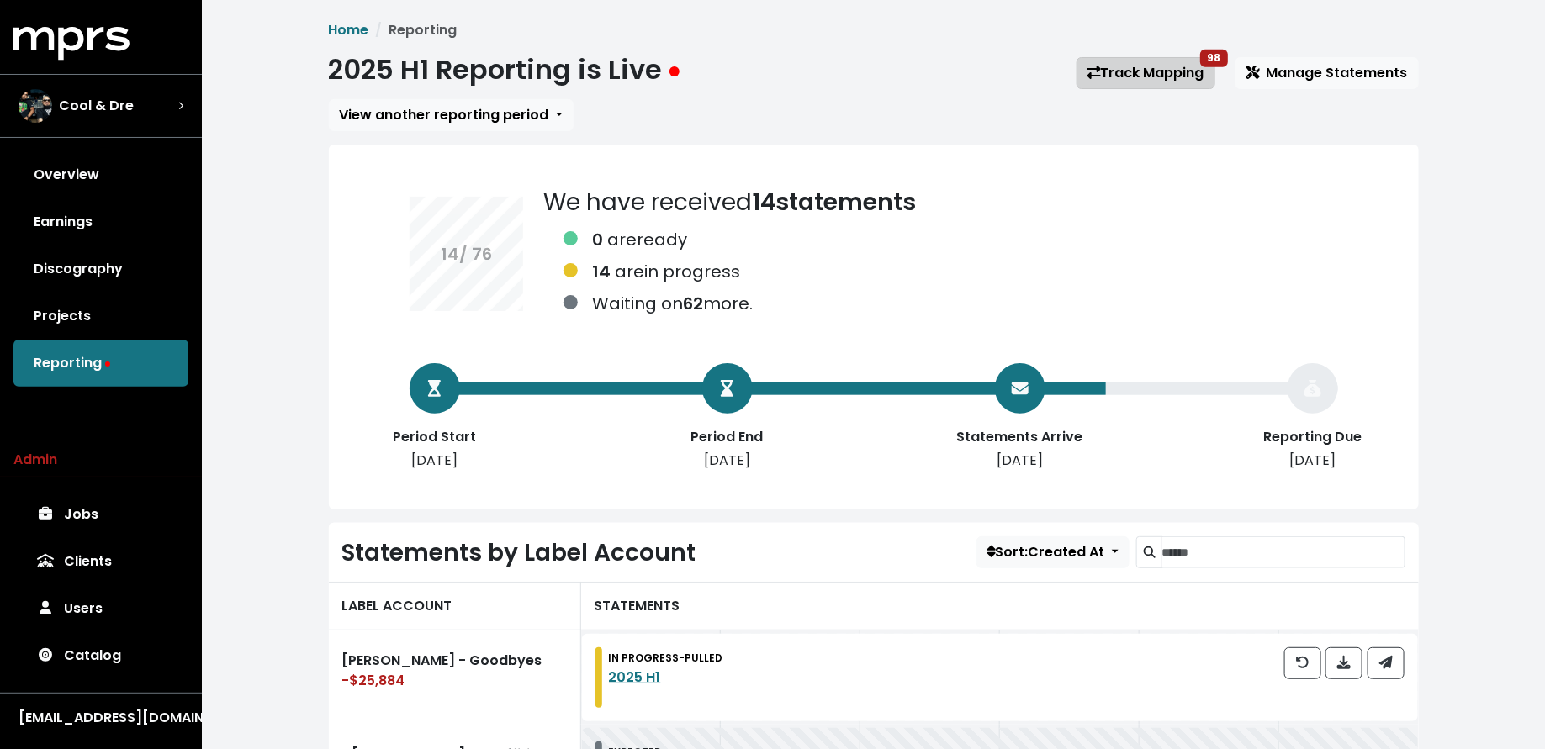
click at [1136, 86] on link "Track Mapping 98" at bounding box center [1145, 73] width 139 height 32
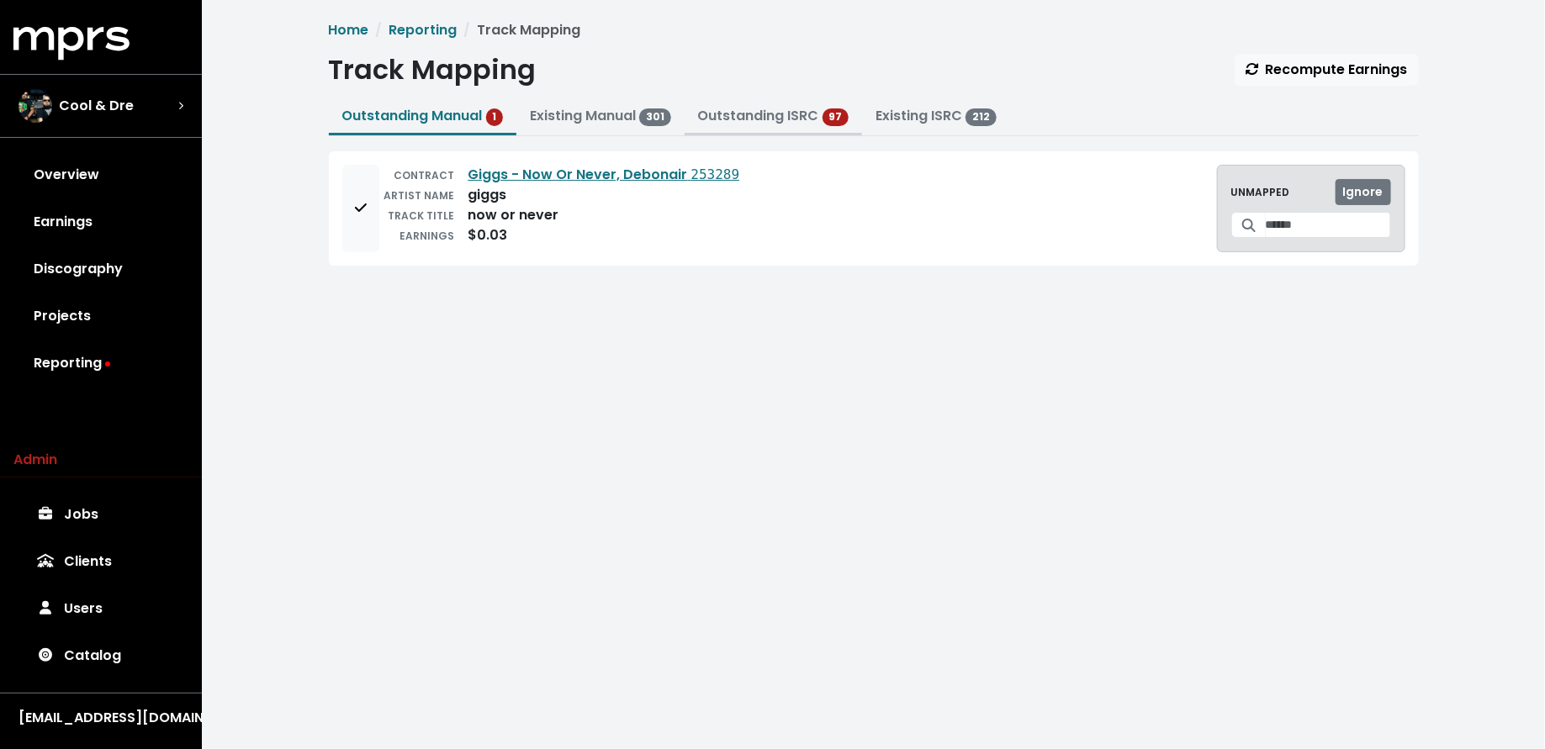
click at [739, 118] on link "Outstanding ISRC" at bounding box center [758, 115] width 121 height 19
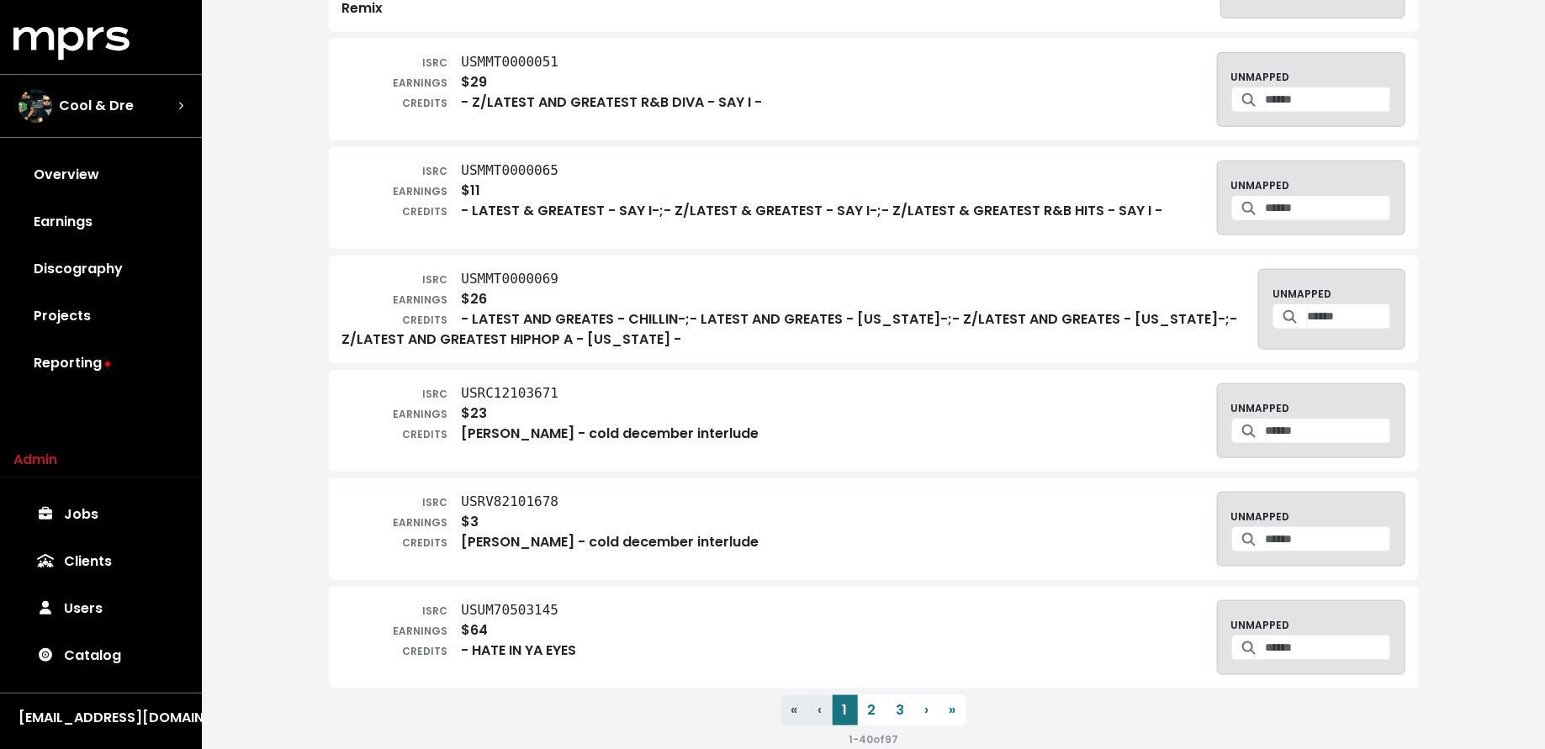
scroll to position [3808, 0]
click at [875, 695] on button "2" at bounding box center [872, 710] width 29 height 30
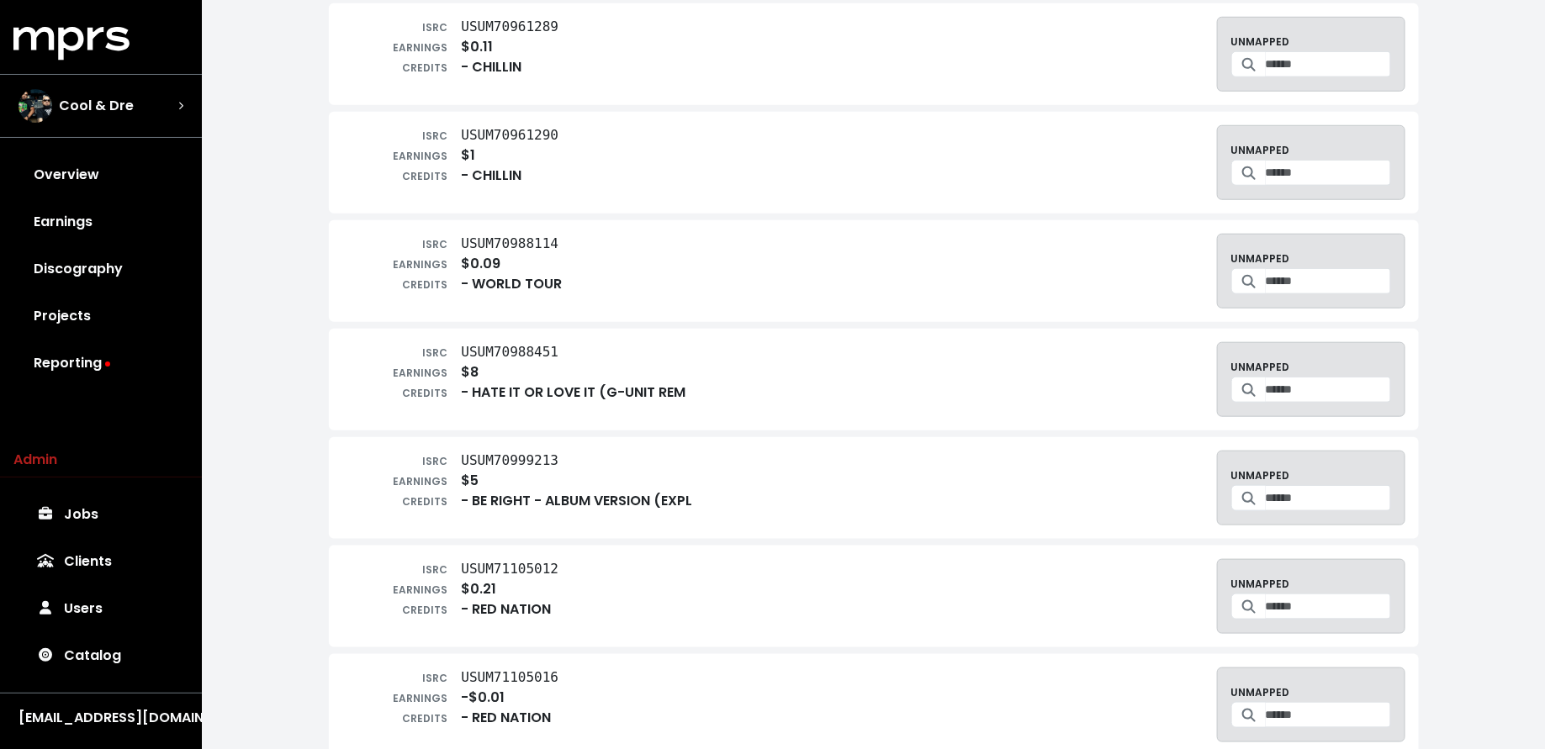
scroll to position [3802, 0]
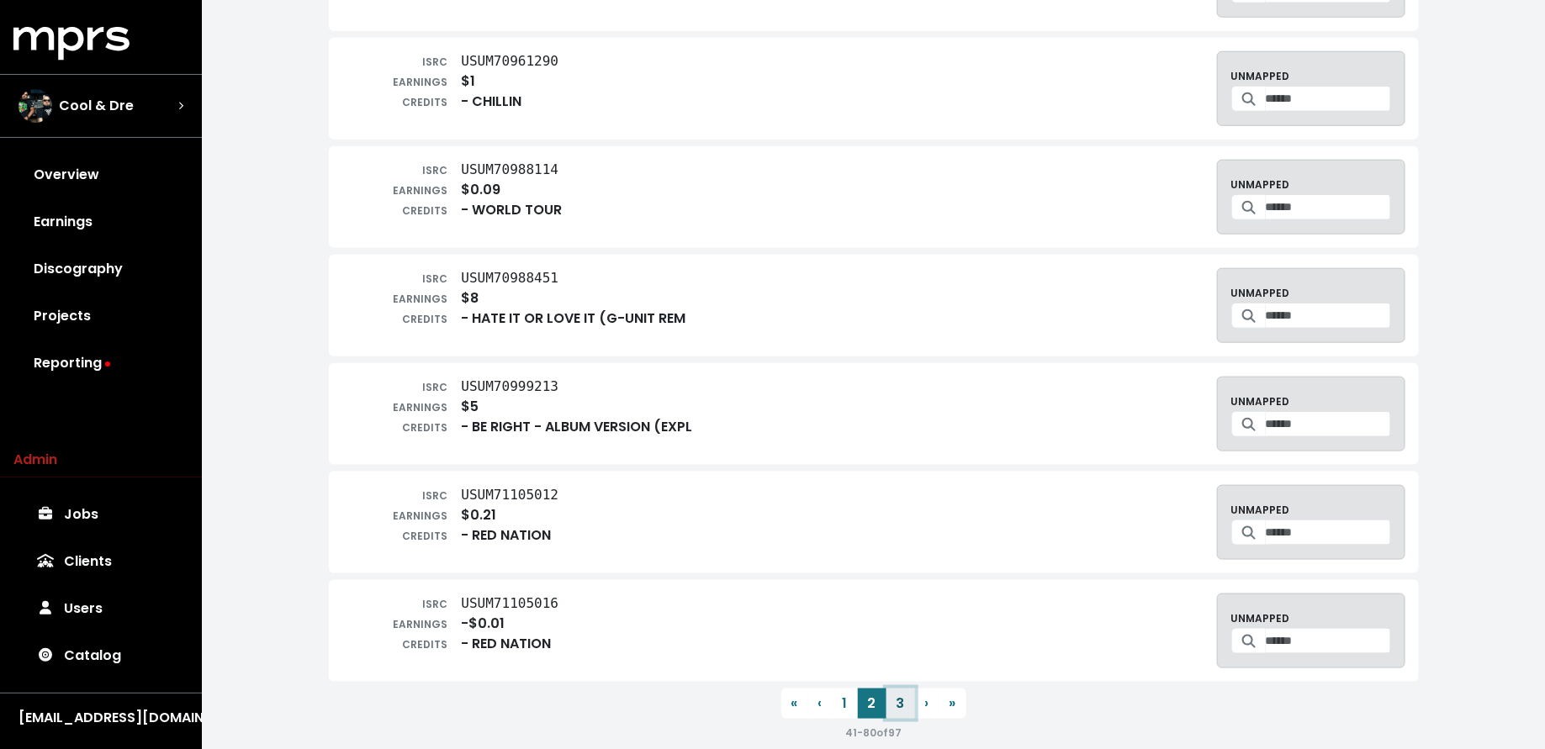
click at [898, 689] on button "3" at bounding box center [900, 704] width 29 height 30
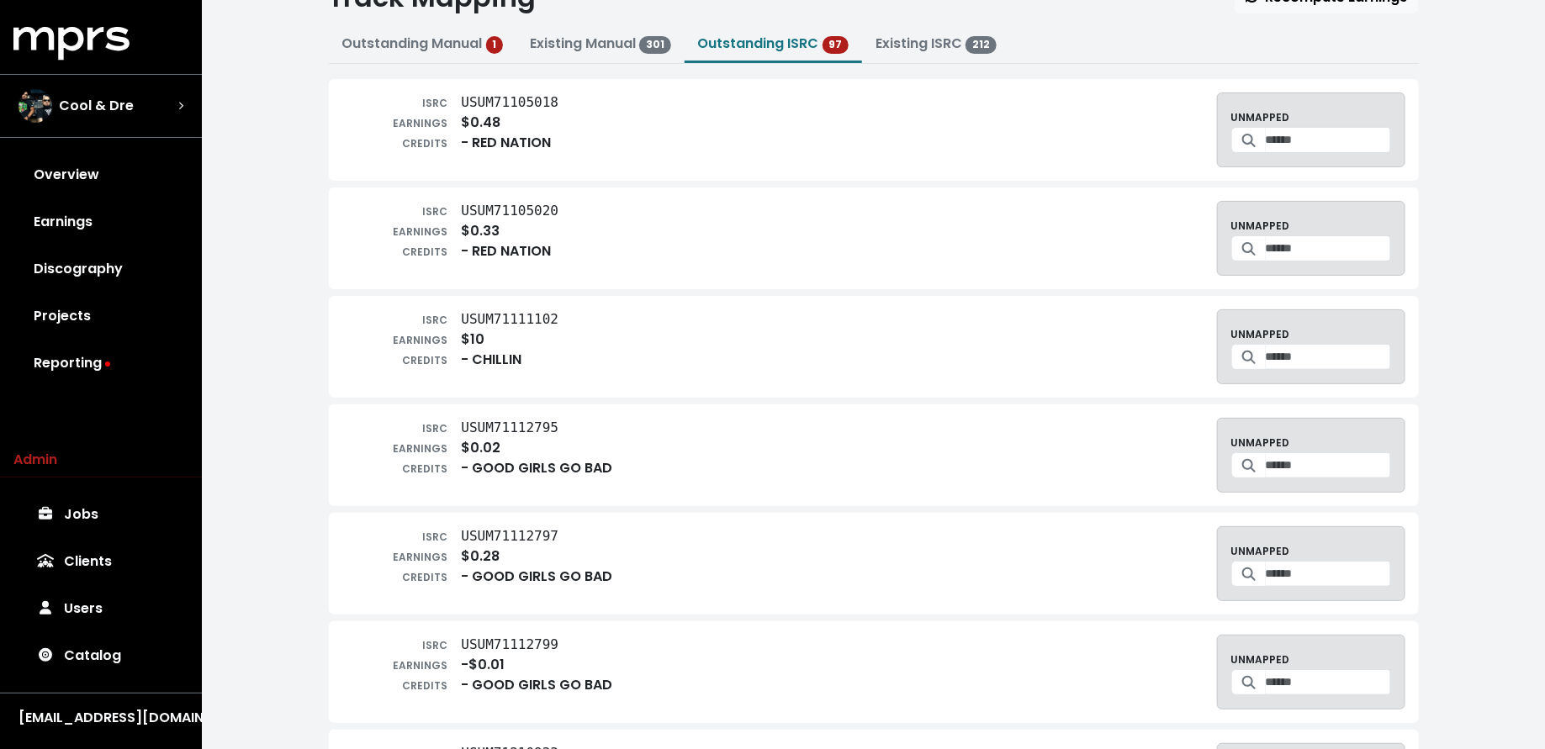
scroll to position [0, 0]
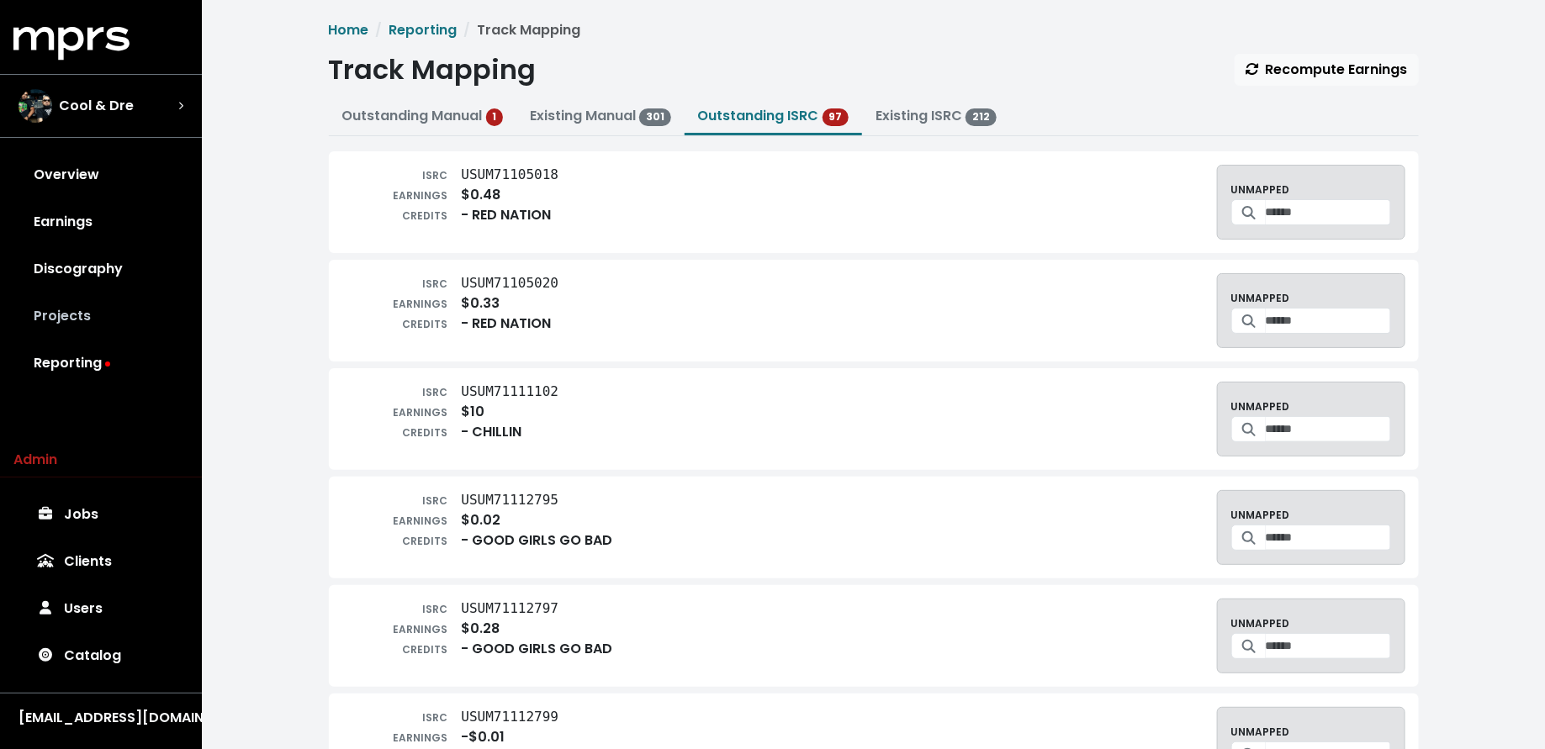
click at [119, 324] on link "Projects" at bounding box center [100, 316] width 175 height 47
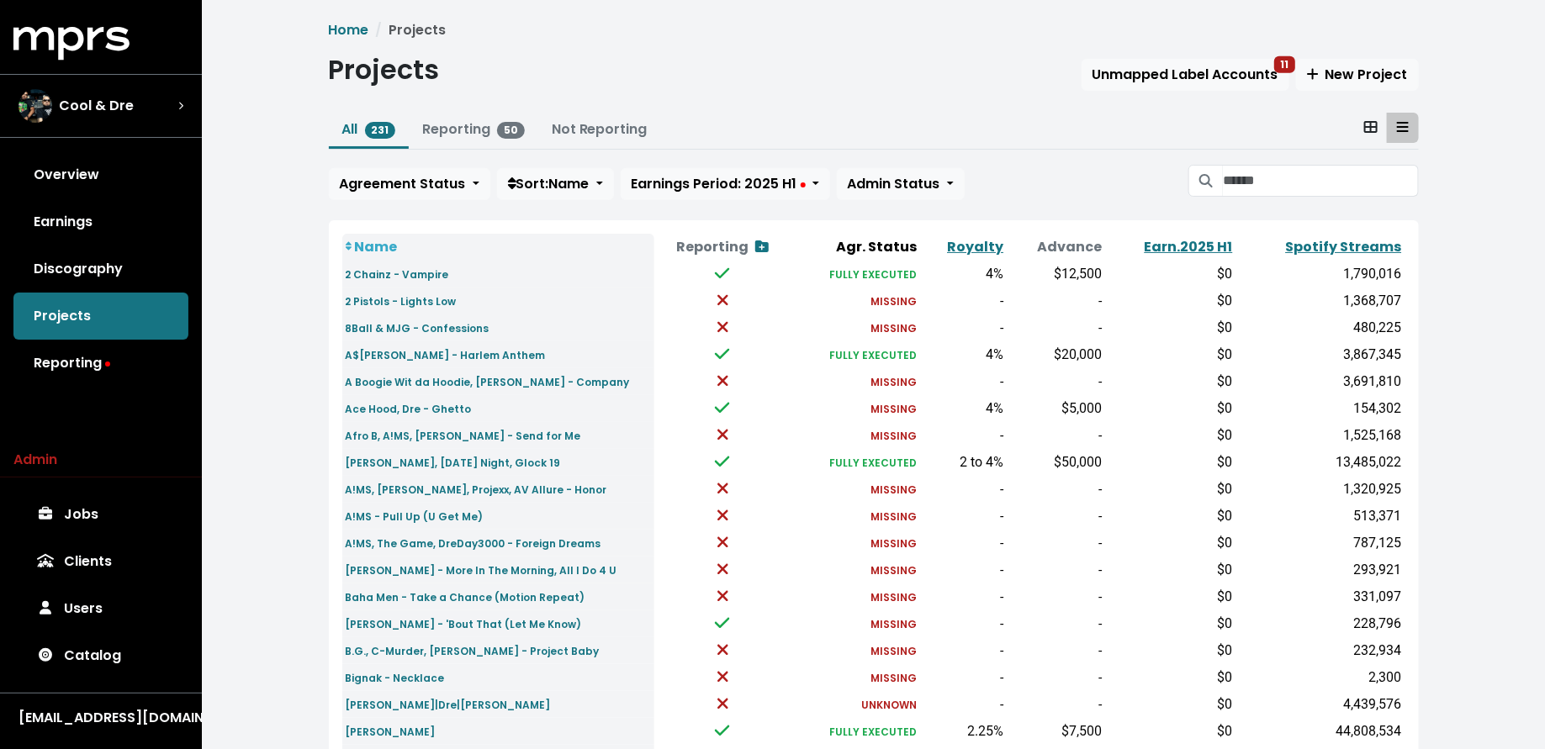
click at [418, 147] on li "Reporting 50" at bounding box center [474, 131] width 130 height 36
click at [461, 121] on link "Reporting 50" at bounding box center [473, 128] width 103 height 19
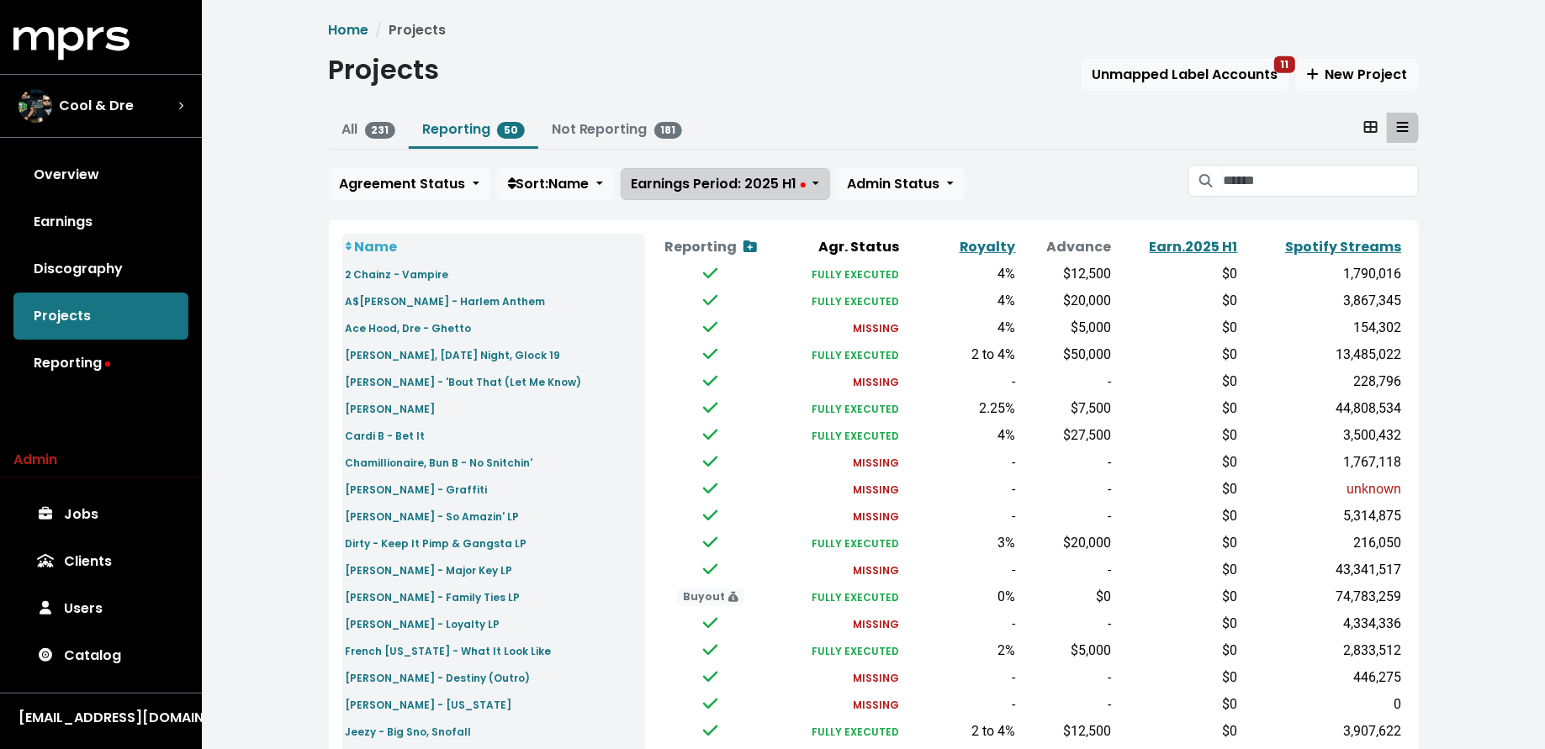
click at [720, 193] on button "Earnings Period: 2025 H1" at bounding box center [725, 184] width 209 height 32
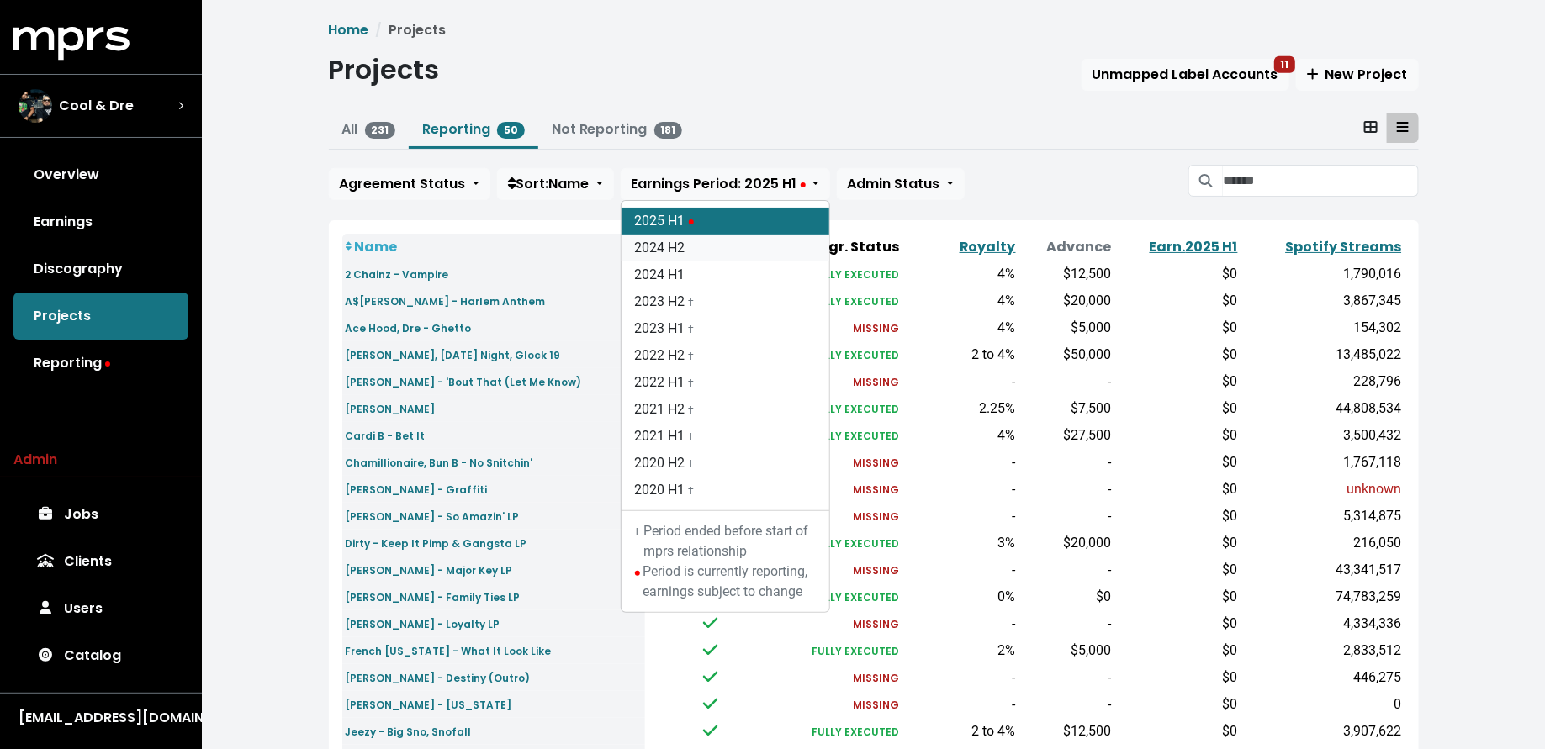
click at [717, 256] on link "2024 H2" at bounding box center [725, 248] width 208 height 27
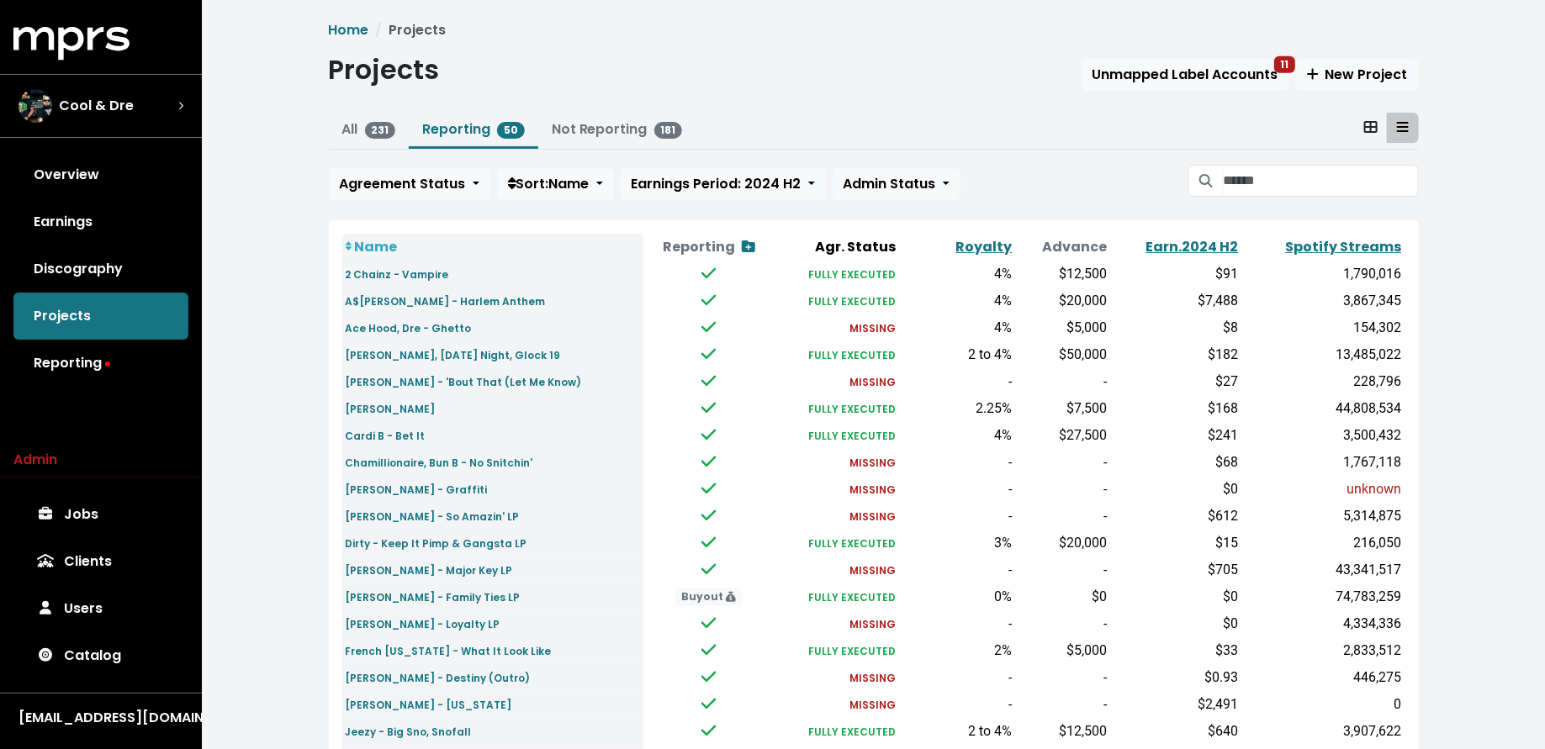
click at [141, 299] on div "Overview Earnings Discography Projects Reporting" at bounding box center [101, 268] width 202 height 235
click at [1141, 86] on button "Unmapped Label Accounts 11" at bounding box center [1185, 75] width 208 height 32
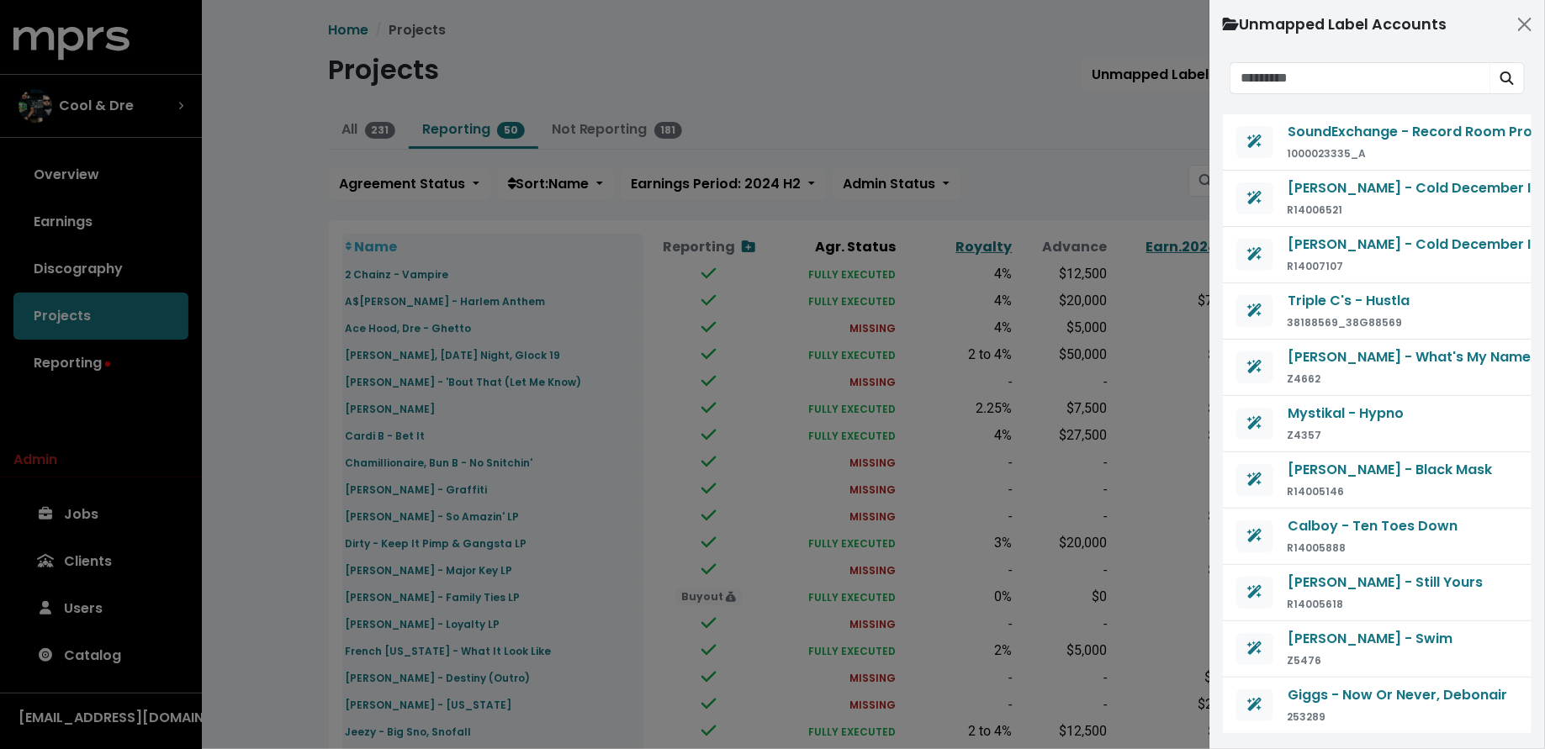
click at [1113, 144] on div at bounding box center [772, 374] width 1545 height 749
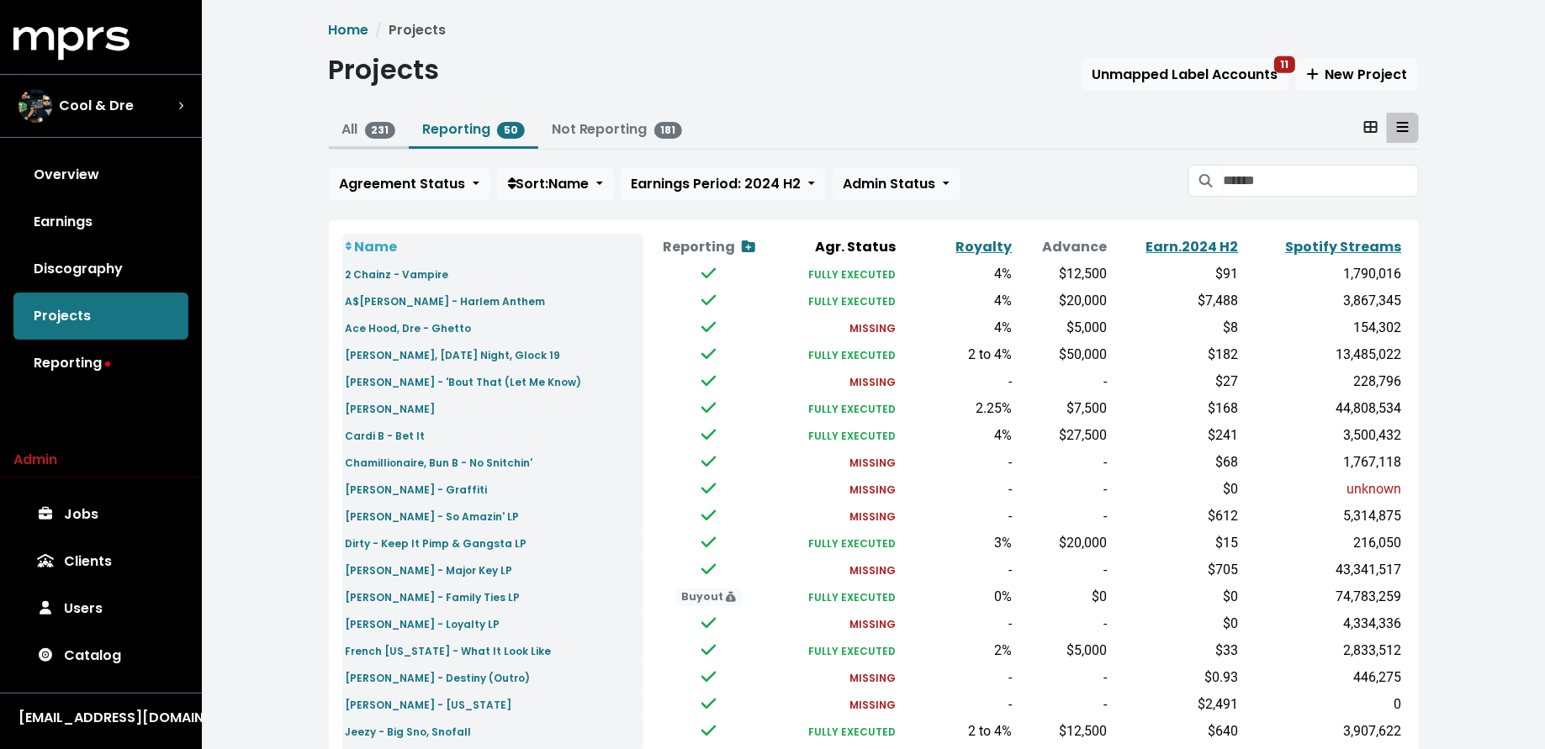
click at [373, 128] on span "231" at bounding box center [380, 130] width 31 height 17
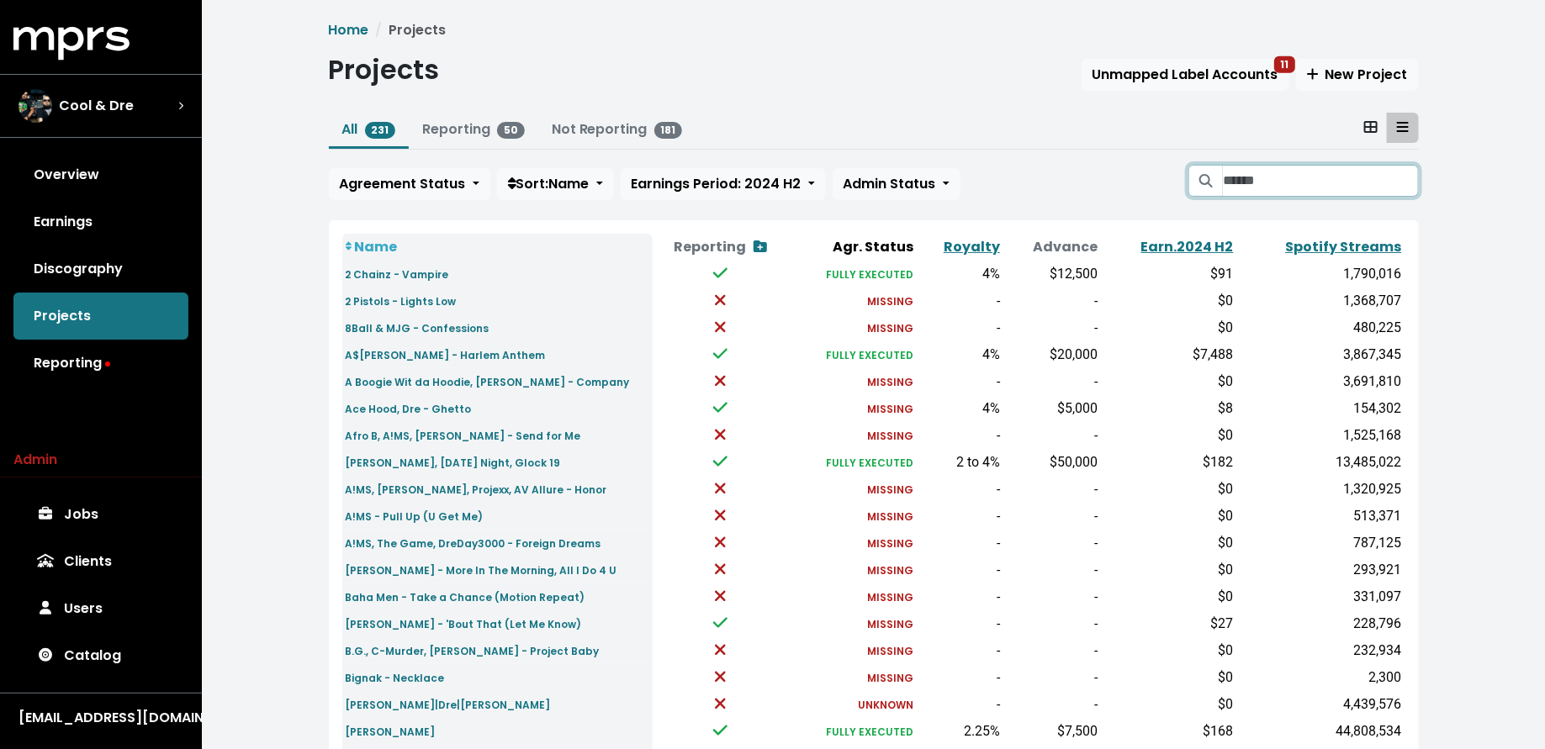
click at [1256, 170] on input "Search projects" at bounding box center [1320, 181] width 195 height 32
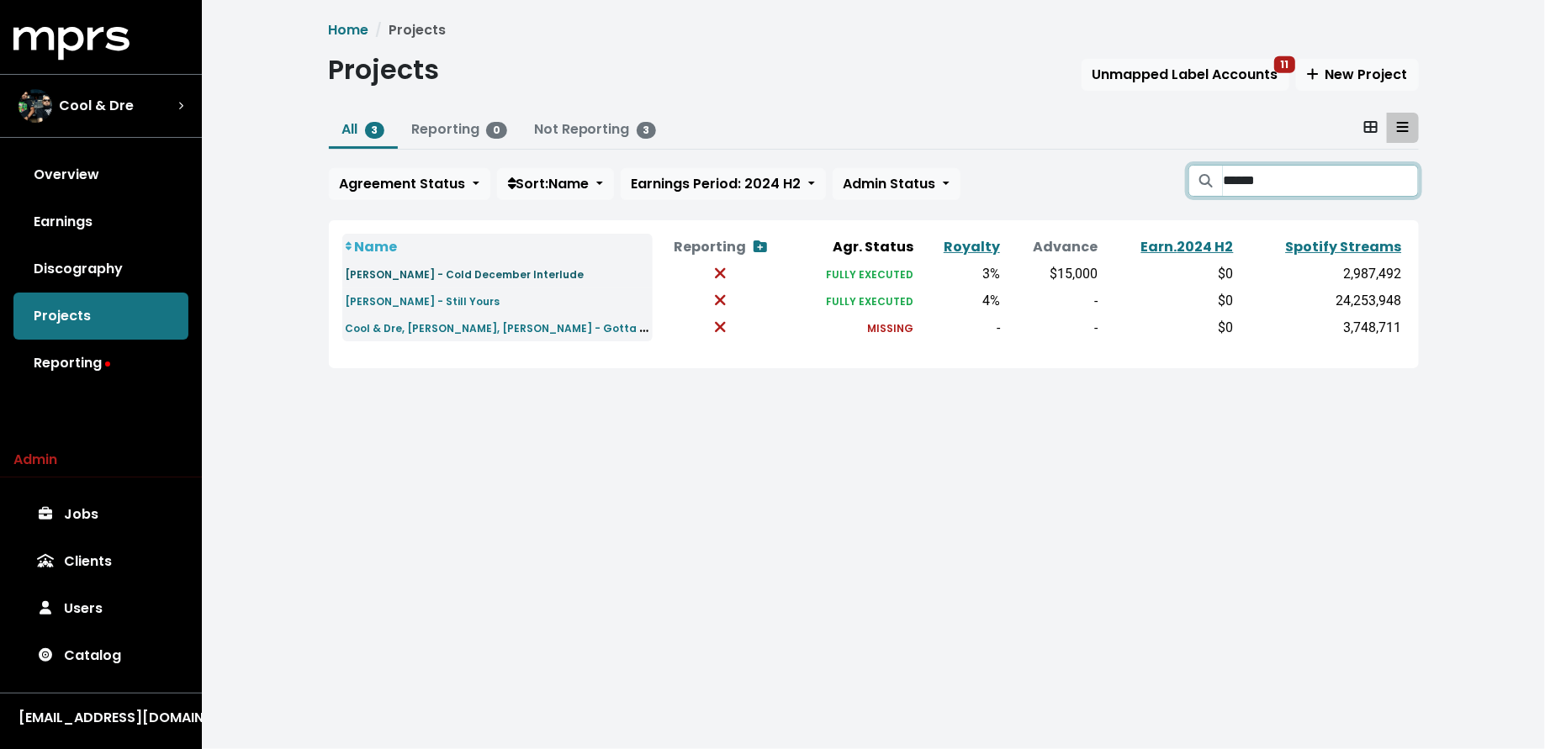
type input "******"
click at [422, 272] on small "Bryson Tiller - Cold December Interlude" at bounding box center [465, 274] width 239 height 14
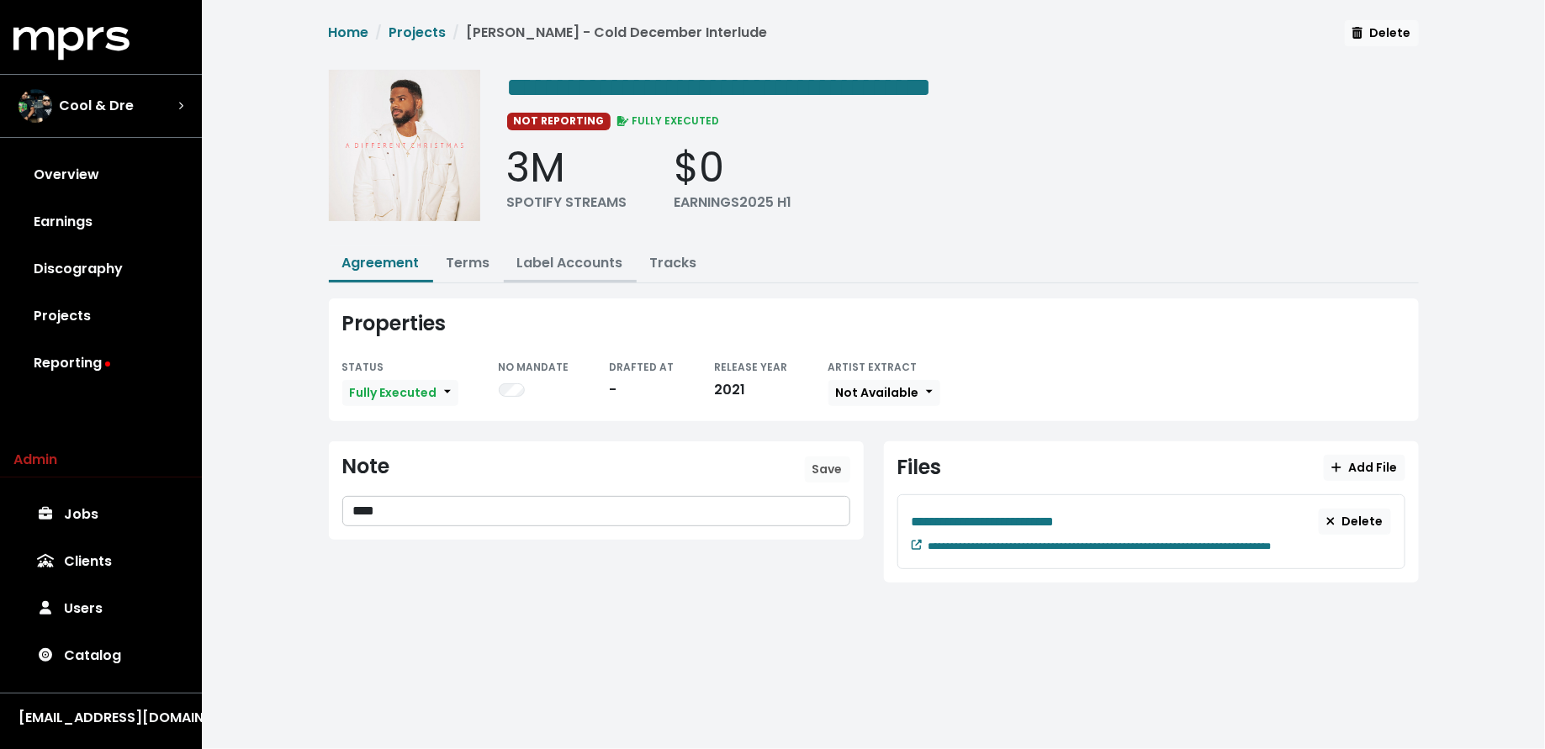
click at [579, 265] on link "Label Accounts" at bounding box center [570, 262] width 106 height 19
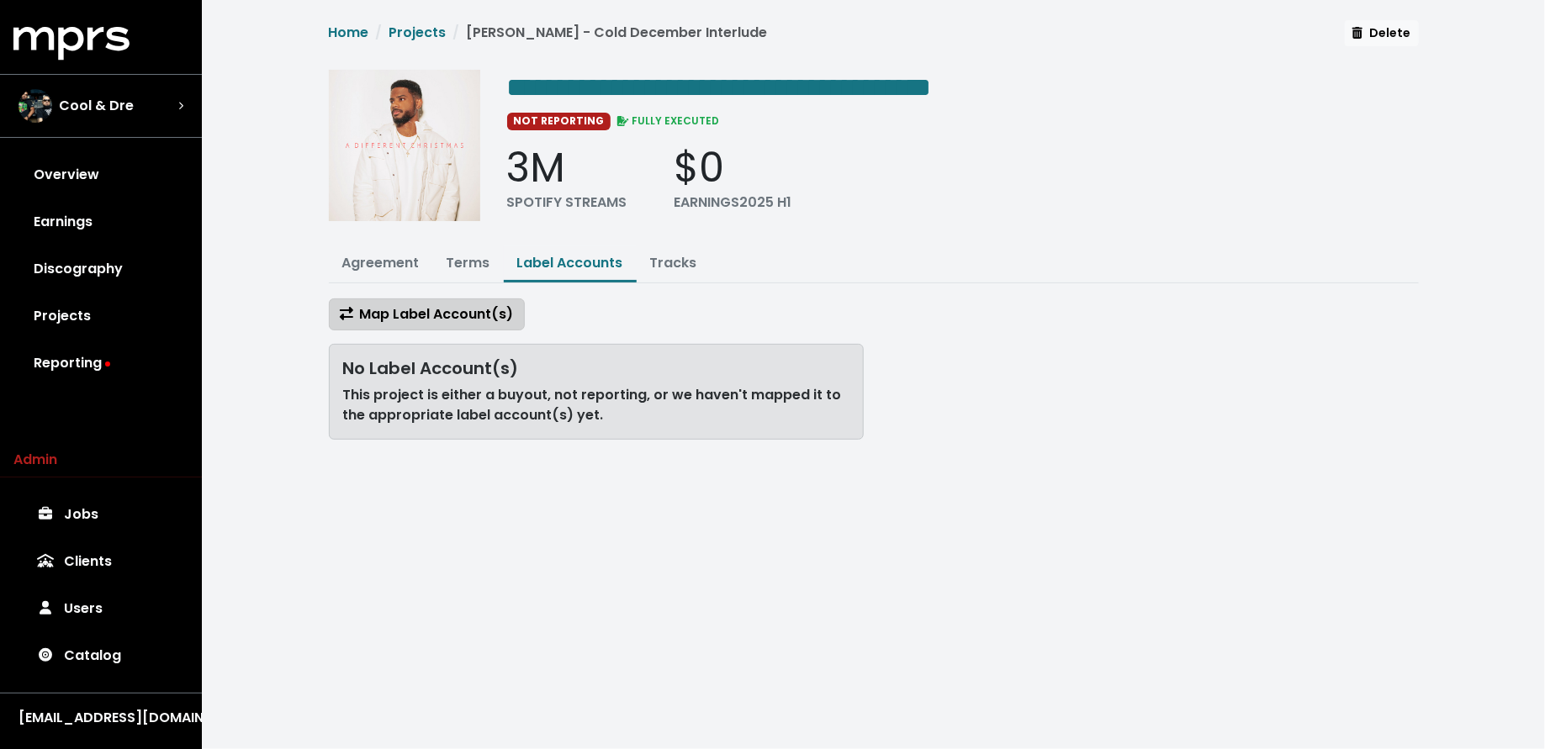
click at [468, 317] on span "Map Label Account(s)" at bounding box center [427, 313] width 174 height 19
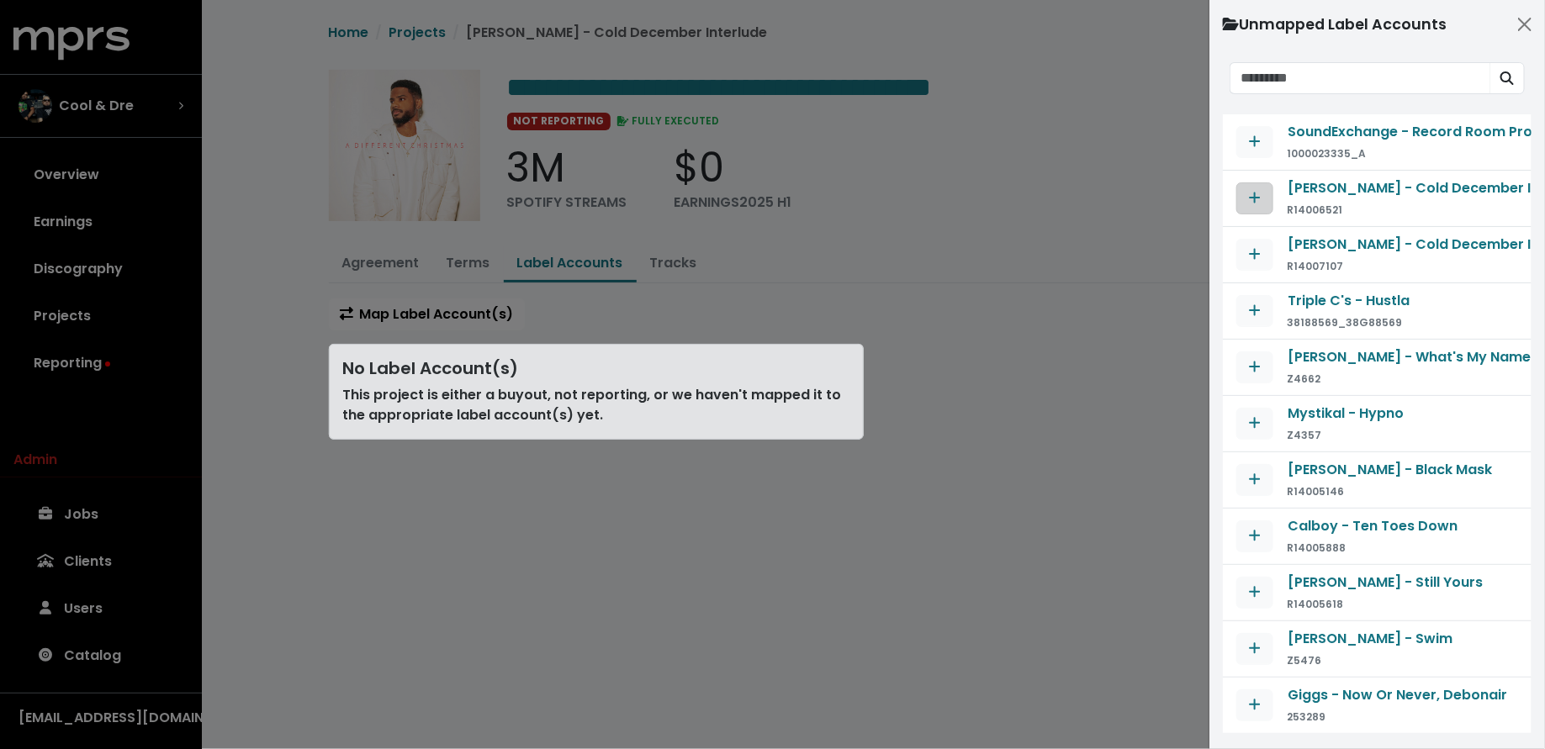
click at [1249, 196] on icon "Map contract to selected agreement" at bounding box center [1255, 197] width 12 height 13
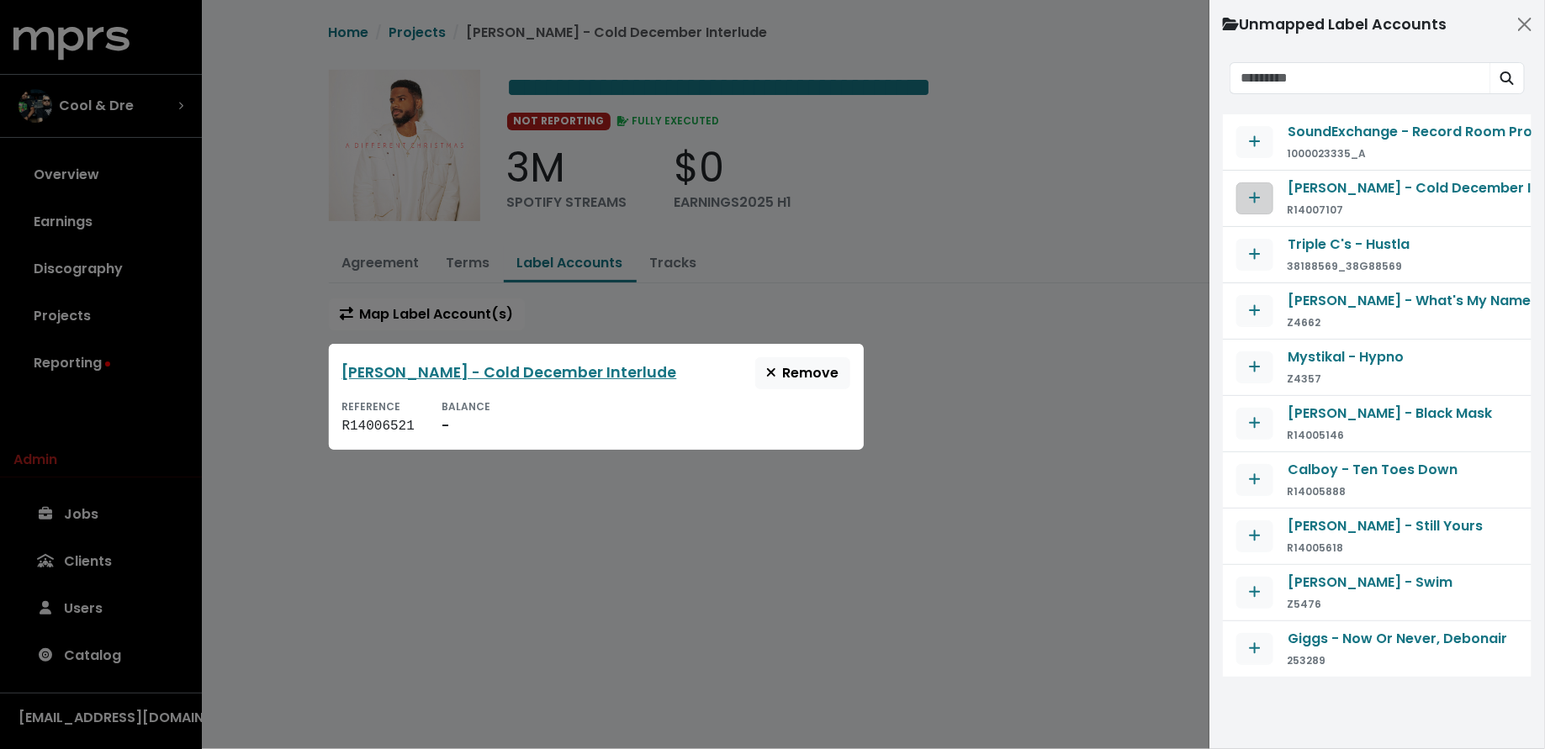
click at [1256, 198] on icon "Map contract to selected agreement" at bounding box center [1255, 197] width 12 height 13
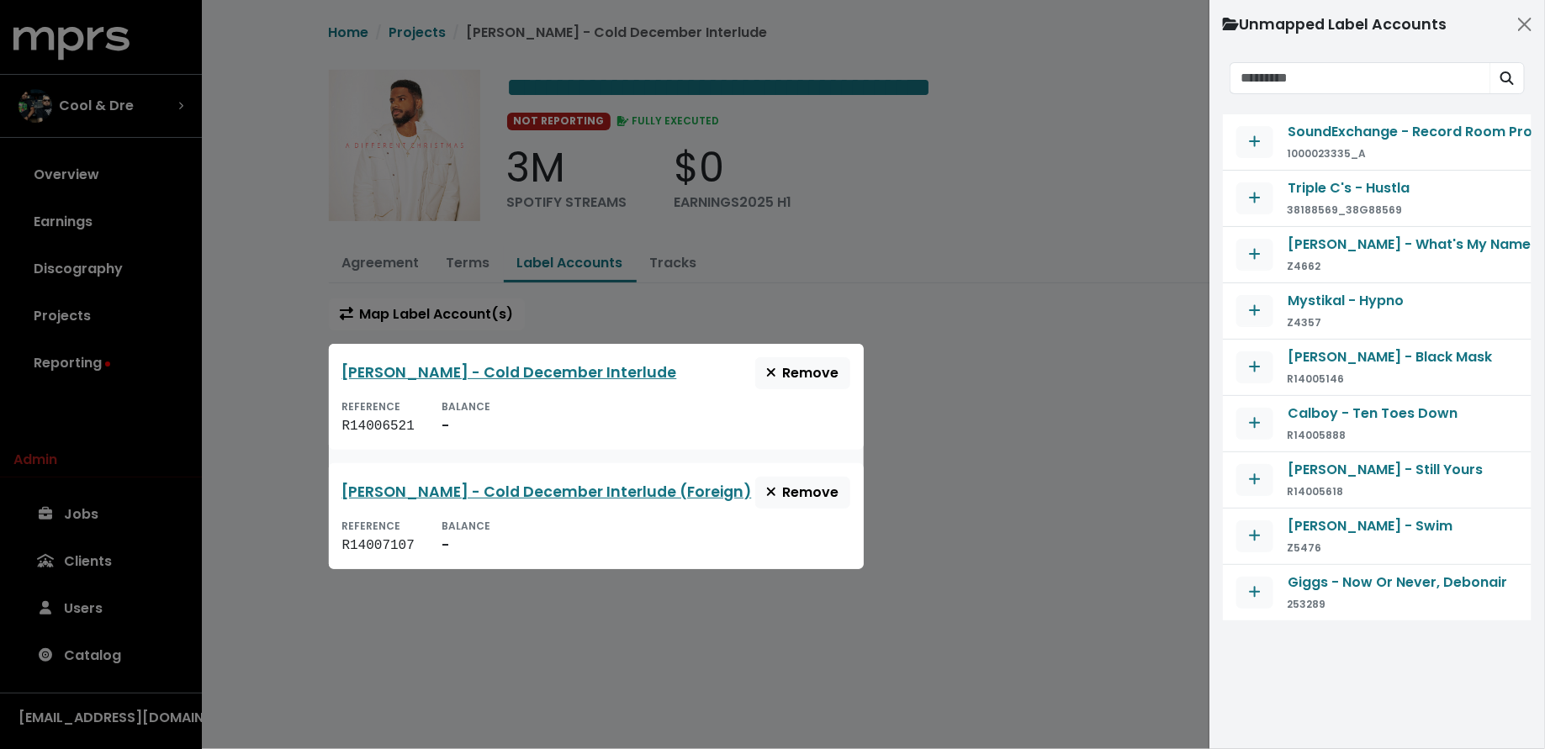
click at [1072, 318] on div at bounding box center [772, 374] width 1545 height 749
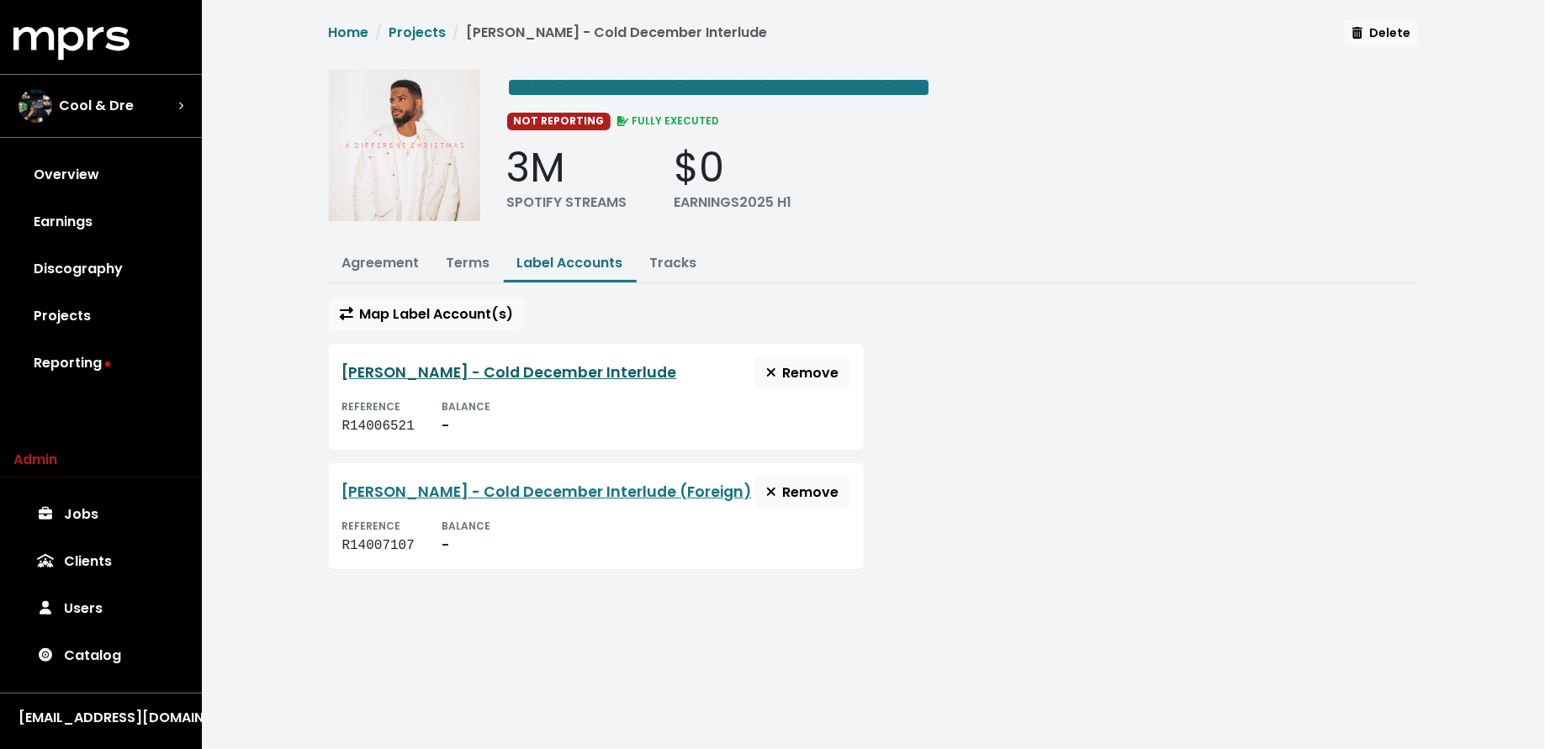
click at [489, 373] on link "Bryson Tiller - Cold December Interlude" at bounding box center [509, 372] width 335 height 20
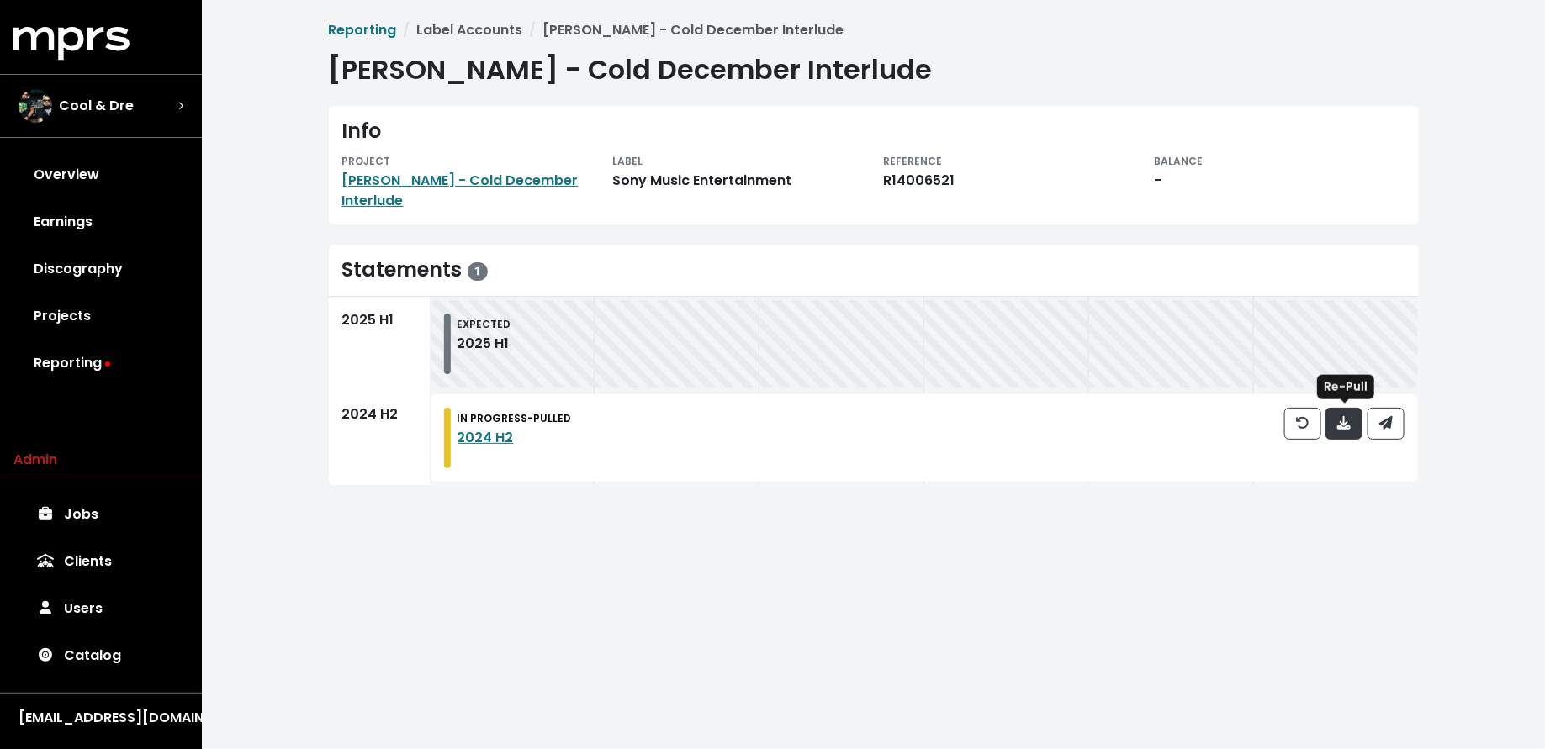
click at [1345, 417] on icon "button" at bounding box center [1343, 422] width 13 height 13
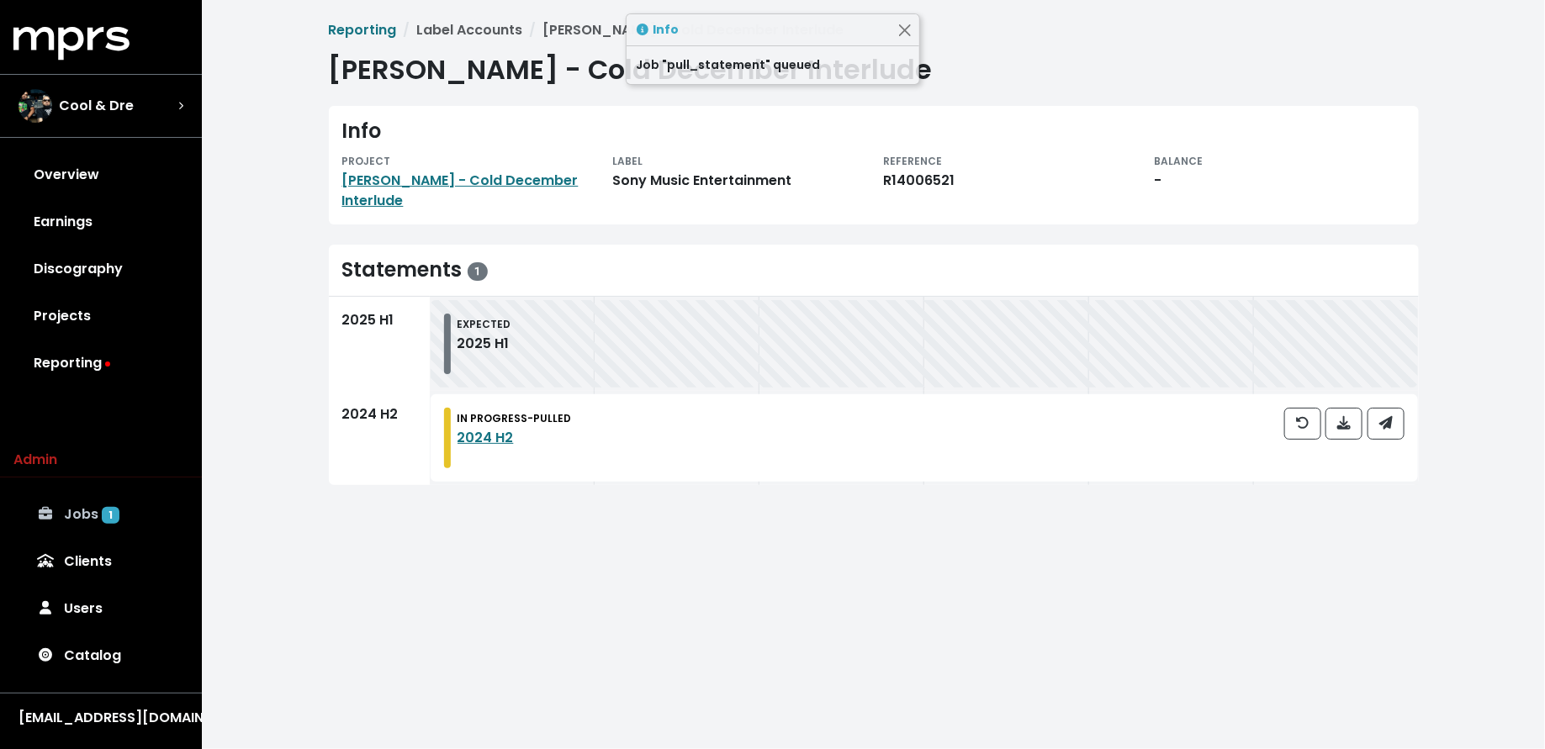
click at [141, 519] on link "Jobs 1" at bounding box center [100, 514] width 175 height 47
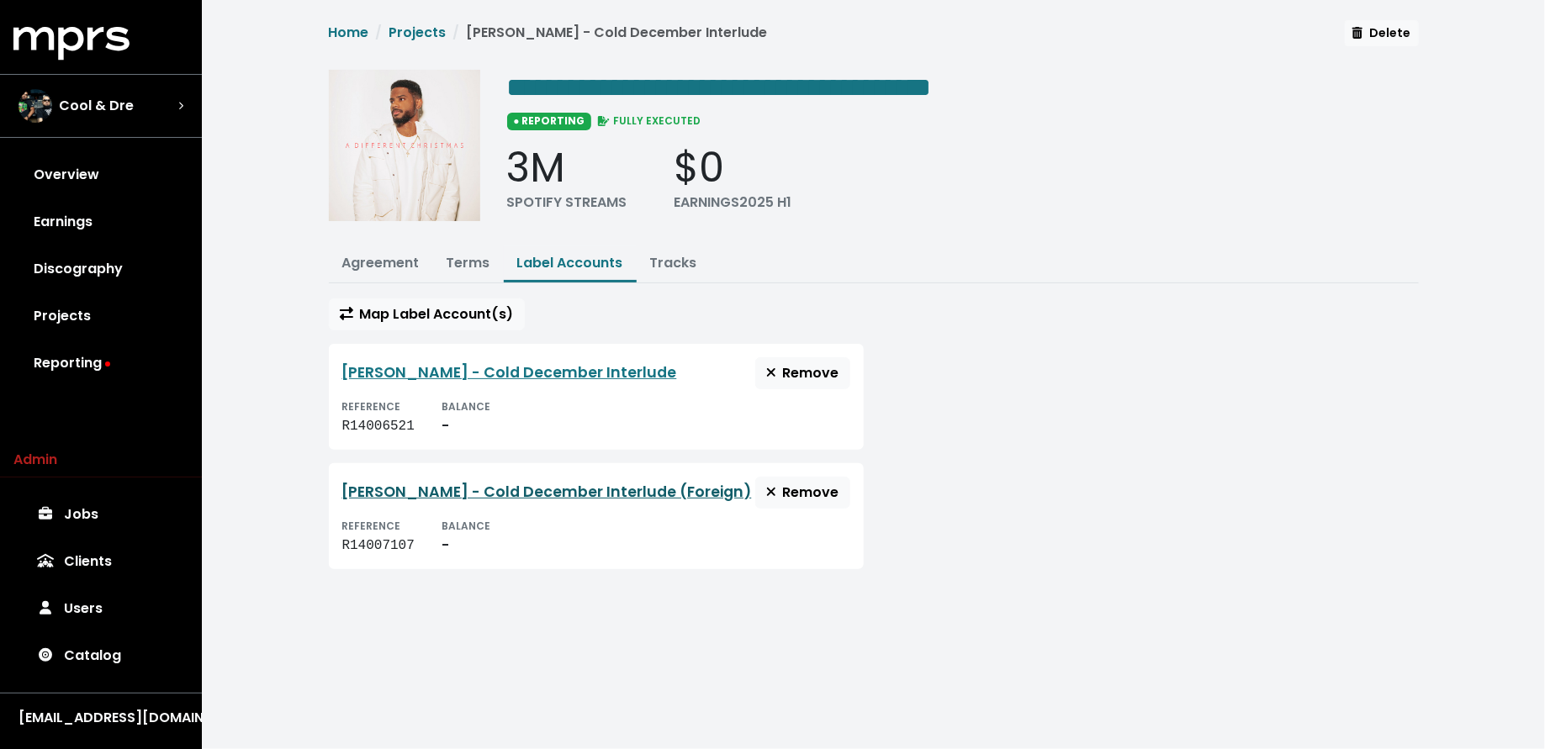
click at [412, 489] on link "Bryson Tiller - Cold December Interlude (Foreign)" at bounding box center [547, 492] width 410 height 20
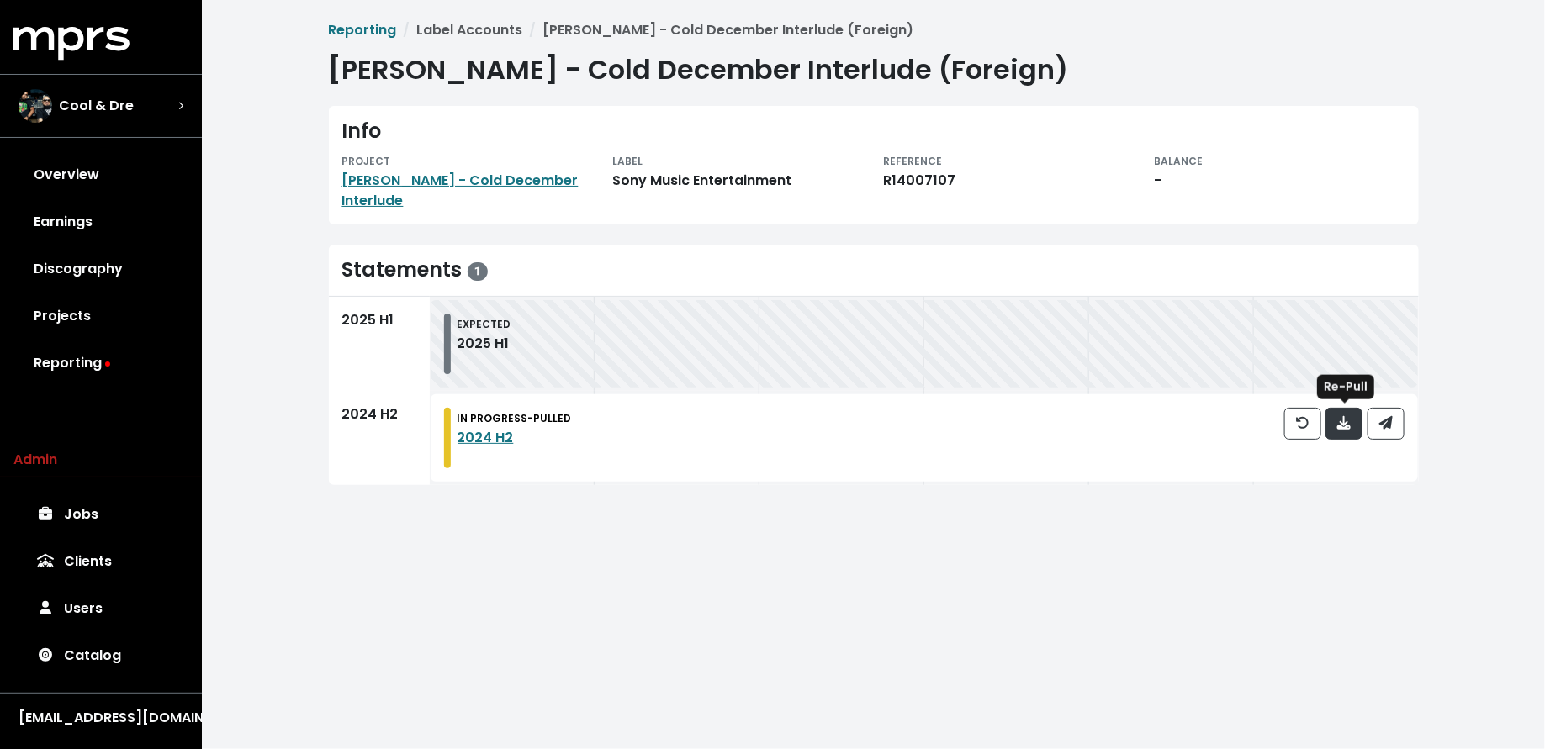
click at [1345, 431] on span "button" at bounding box center [1343, 423] width 13 height 19
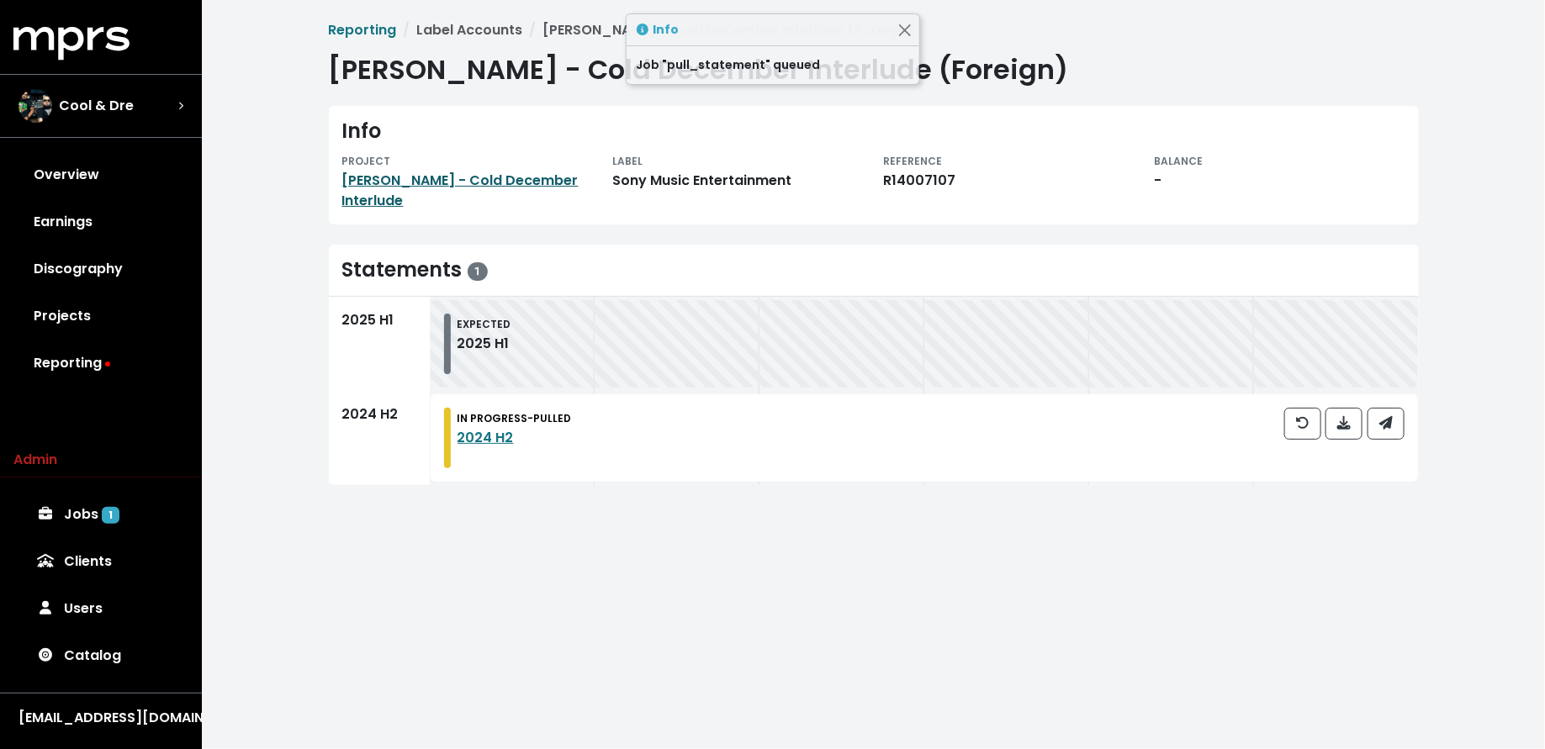
click at [393, 182] on link "Bryson Tiller - Cold December Interlude" at bounding box center [460, 191] width 236 height 40
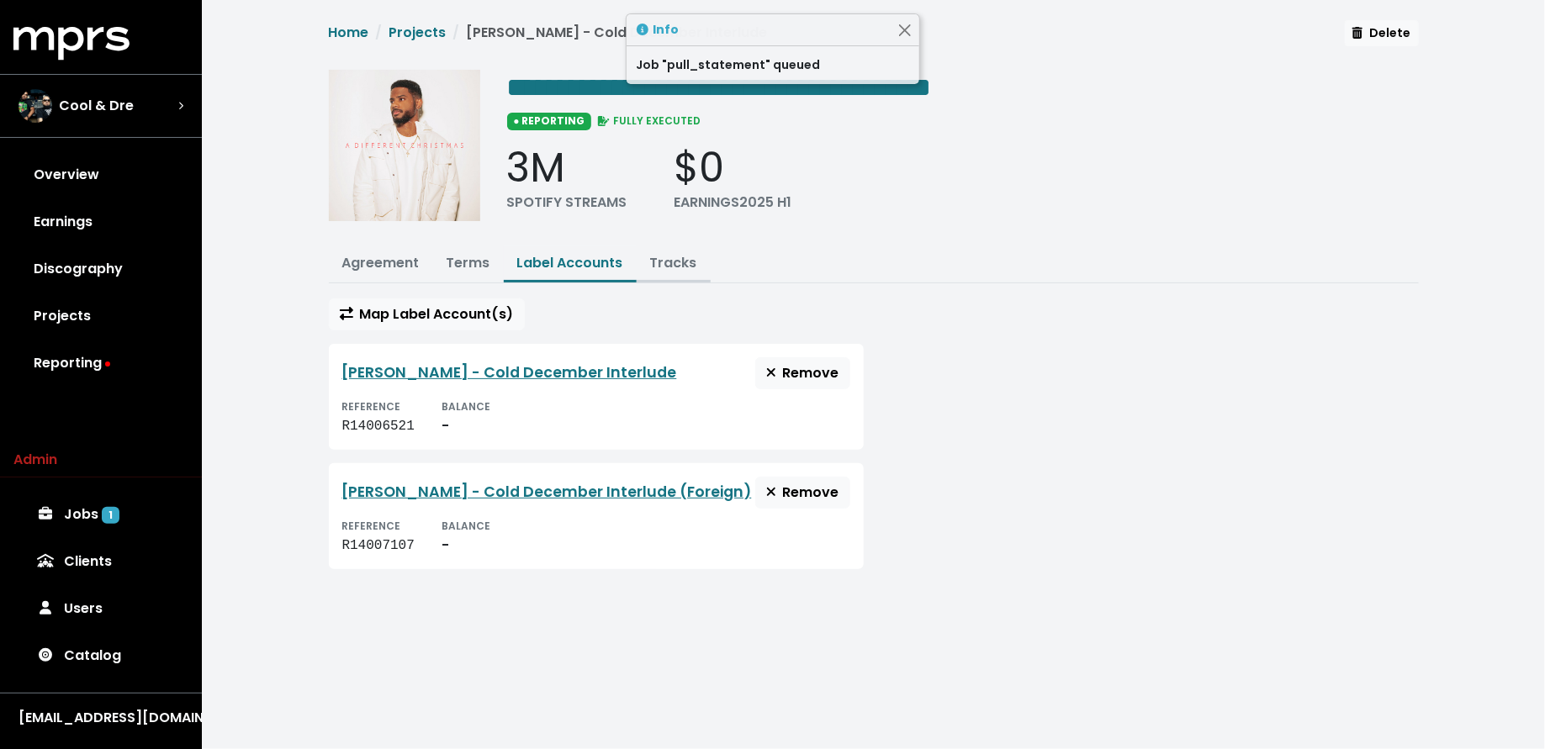
click at [667, 265] on link "Tracks" at bounding box center [673, 262] width 47 height 19
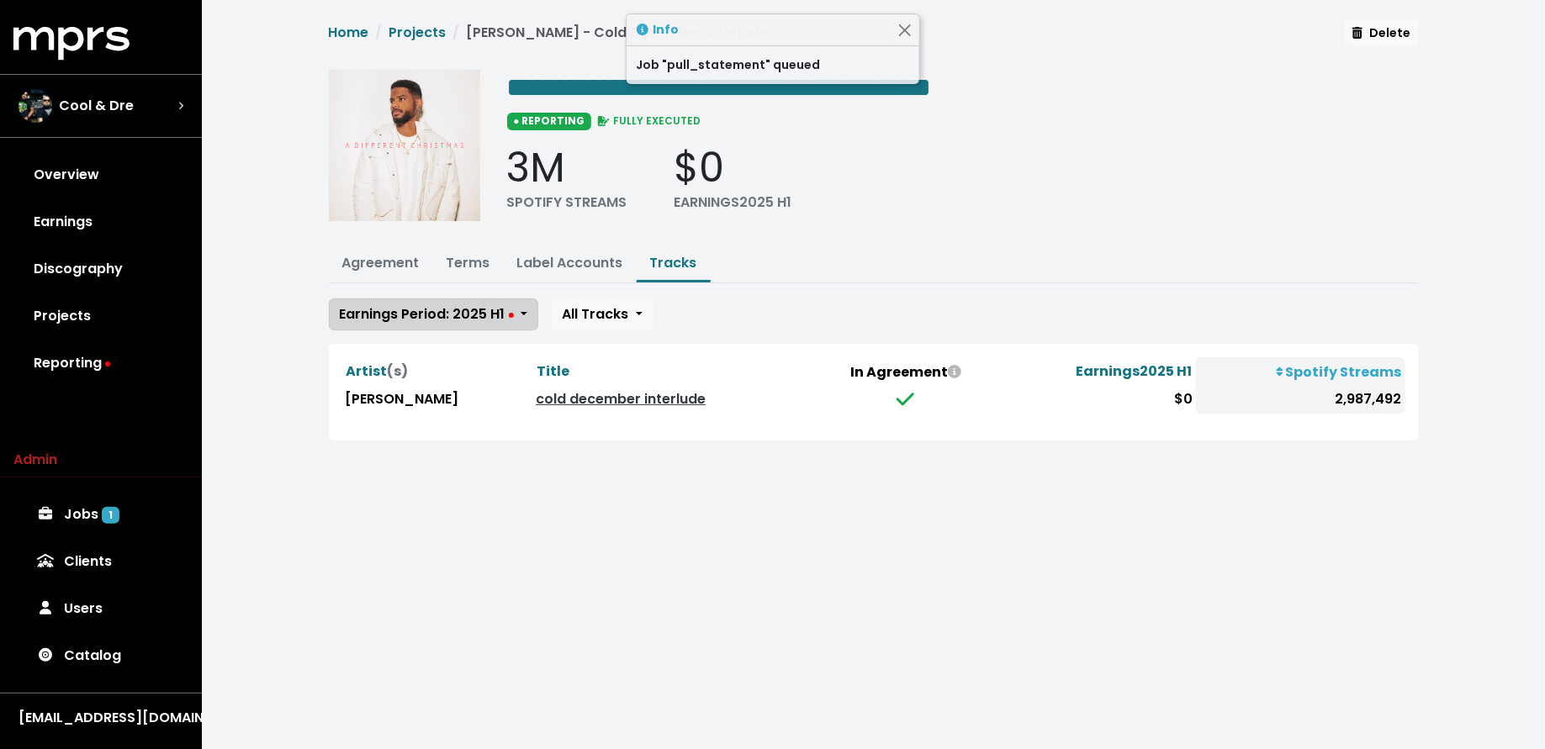
click at [483, 306] on span "Earnings Period: 2025 H1" at bounding box center [427, 313] width 174 height 19
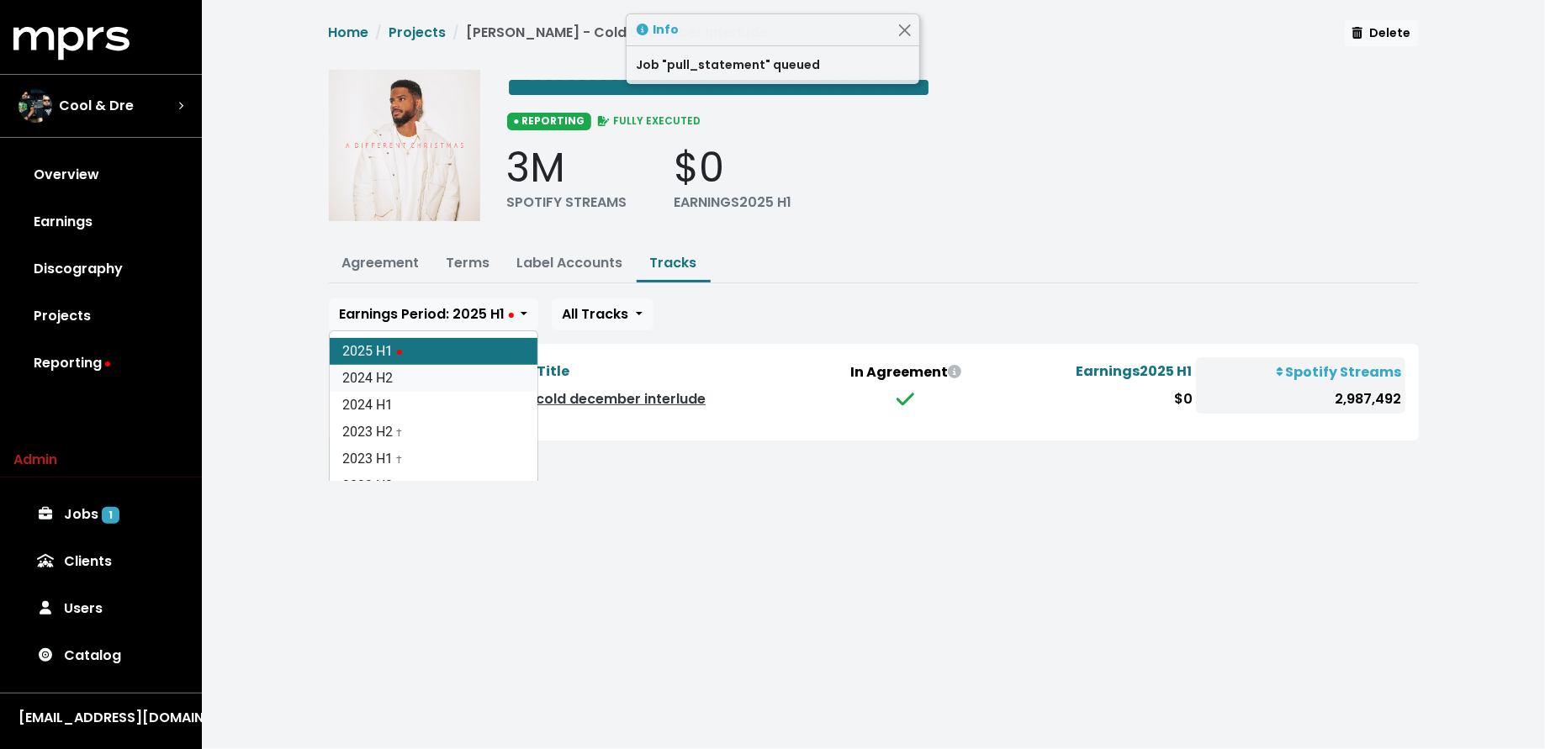
click at [464, 375] on link "2024 H2" at bounding box center [434, 378] width 208 height 27
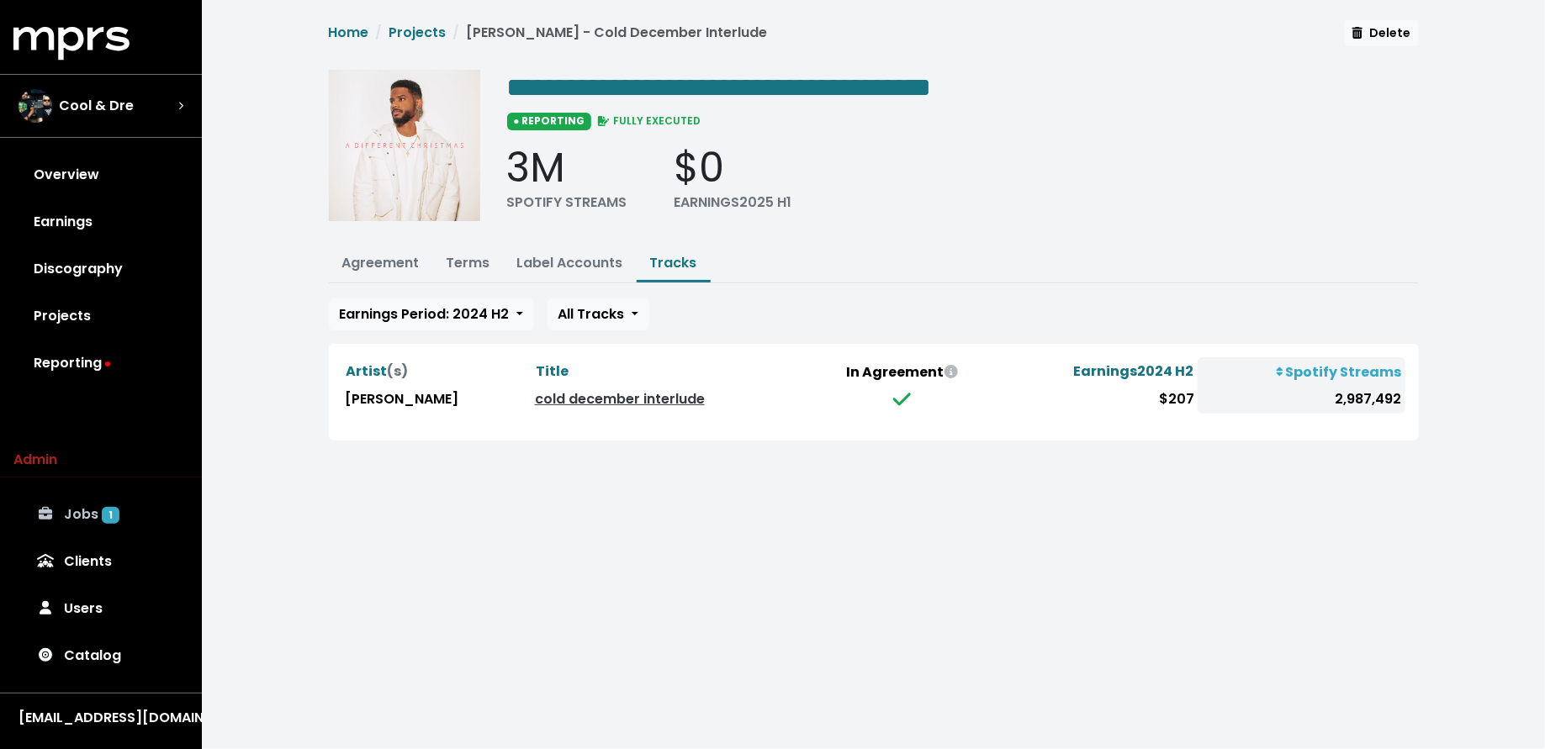
click at [77, 525] on link "Jobs 1" at bounding box center [100, 514] width 175 height 47
click at [555, 265] on link "Label Accounts" at bounding box center [570, 262] width 106 height 19
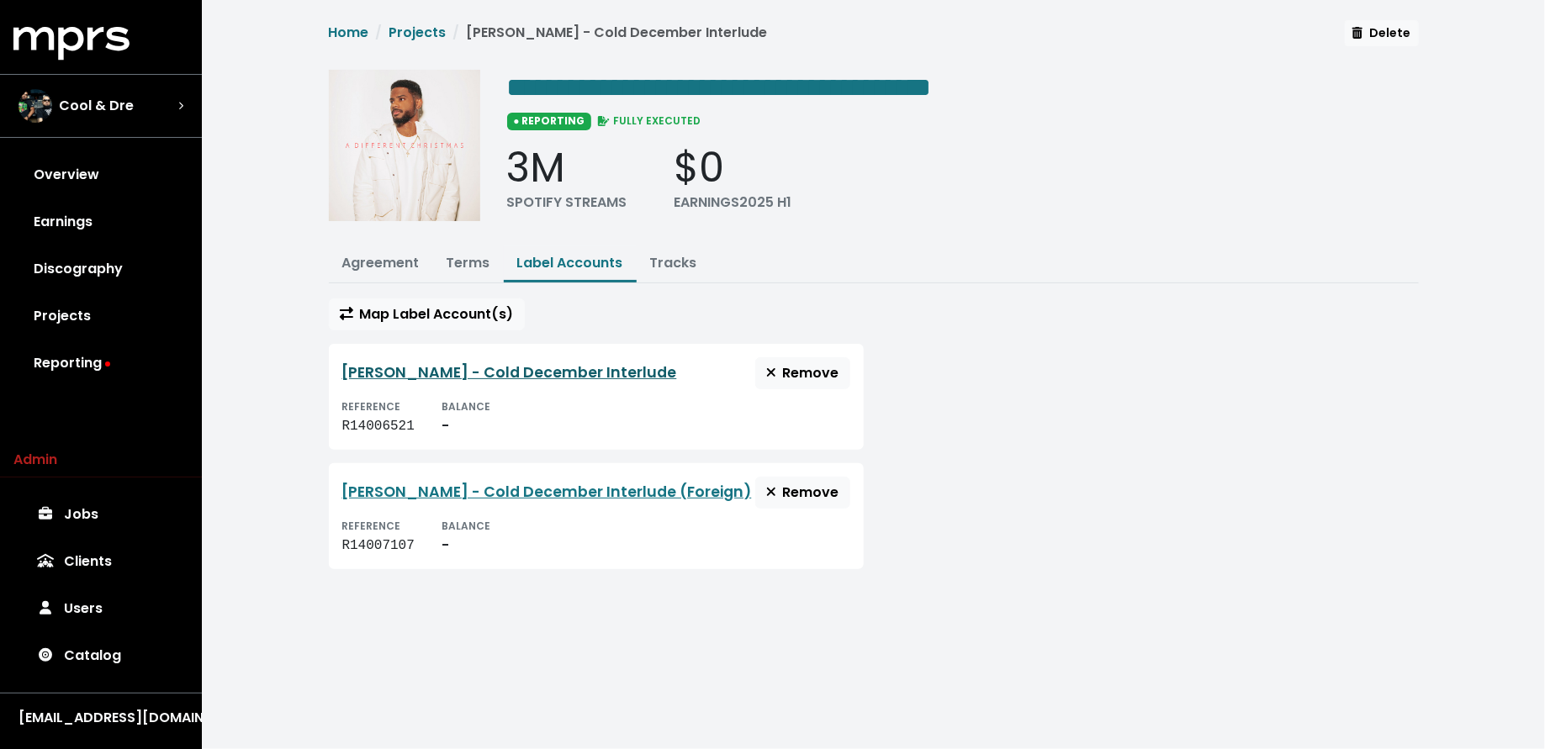
click at [513, 374] on link "Bryson Tiller - Cold December Interlude" at bounding box center [509, 372] width 335 height 20
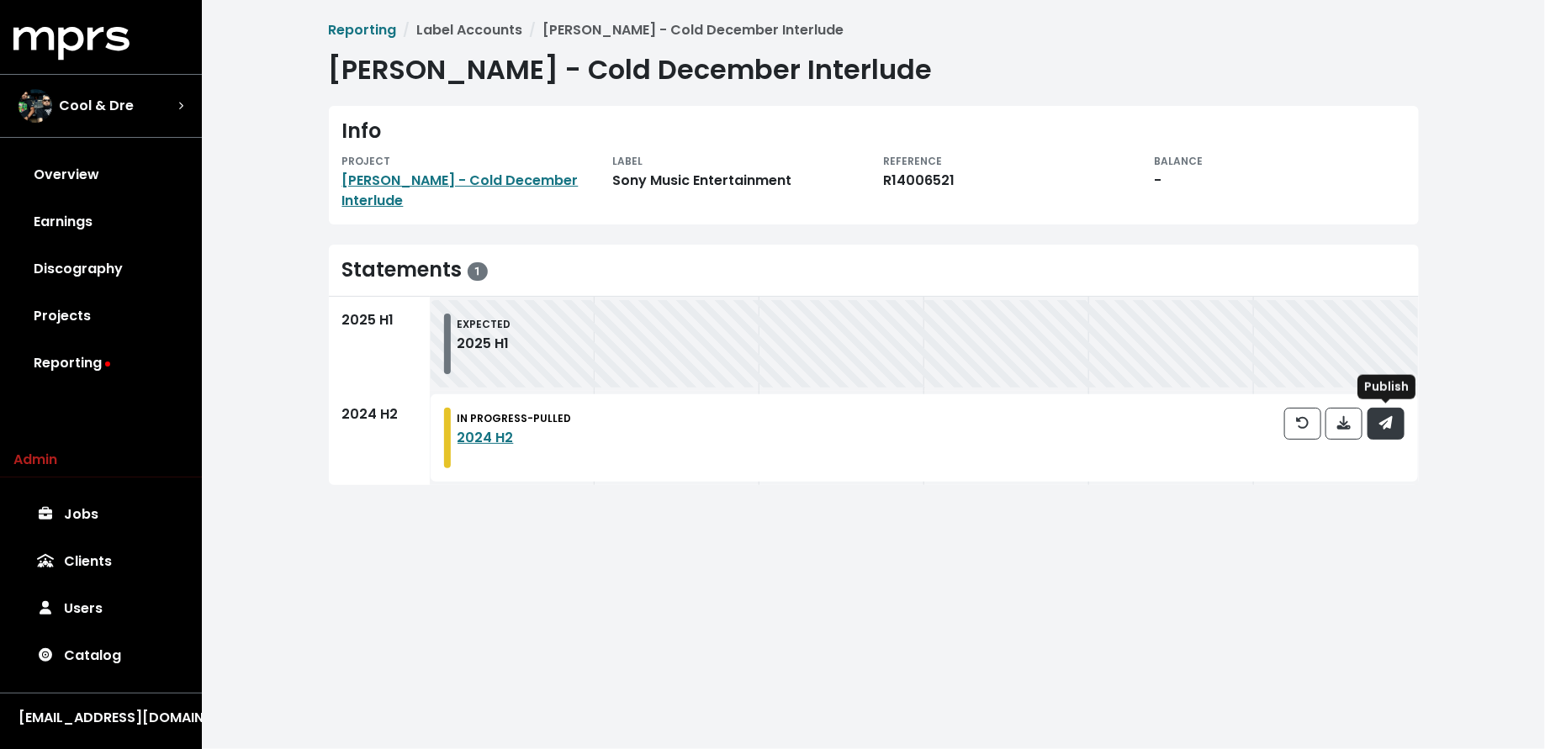
click at [1383, 428] on icon "button" at bounding box center [1385, 422] width 13 height 13
click at [340, 189] on div "PROJECT Bryson Tiller - Cold December Interlude" at bounding box center [467, 181] width 271 height 61
click at [362, 202] on link "Bryson Tiller - Cold December Interlude" at bounding box center [460, 191] width 236 height 40
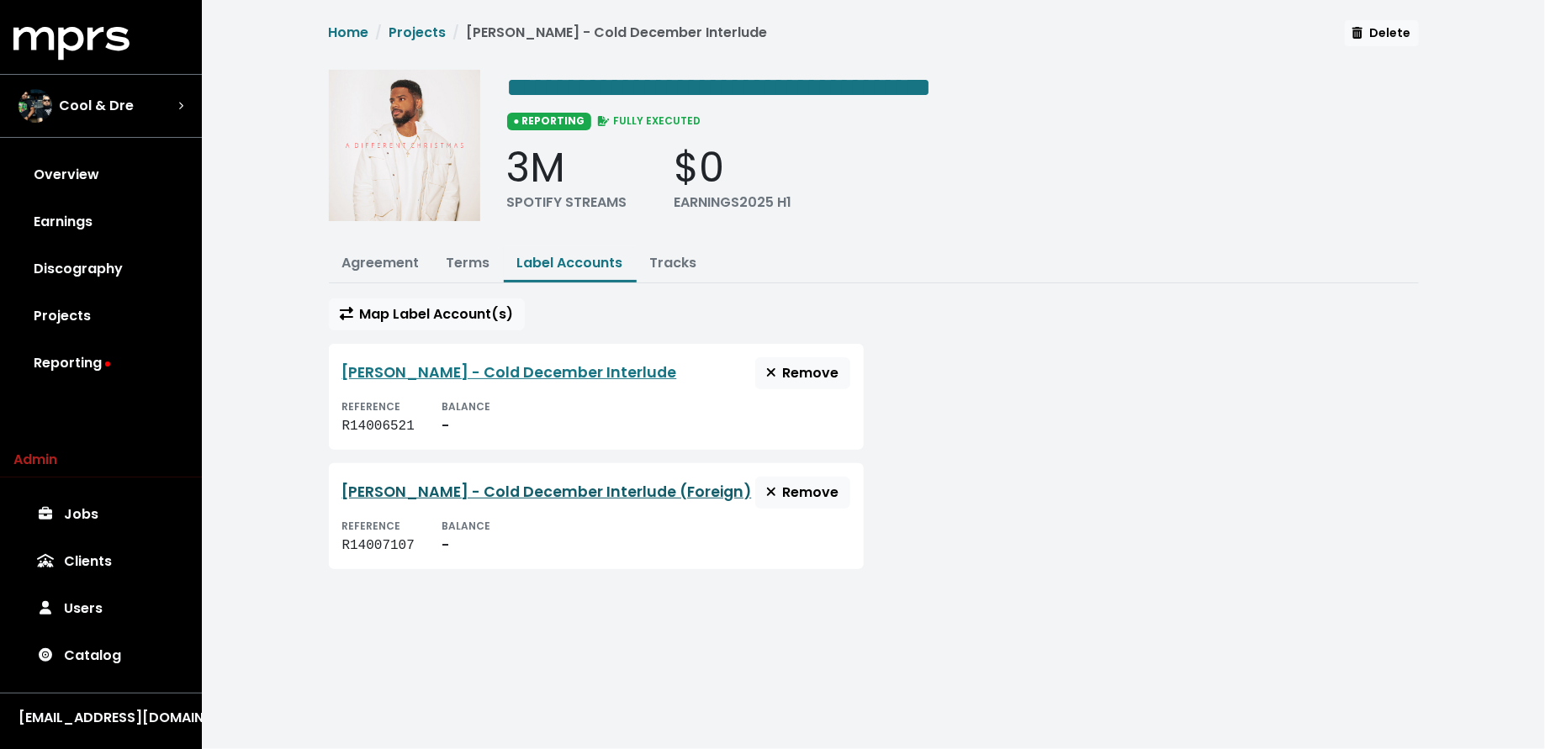
click at [552, 487] on link "Bryson Tiller - Cold December Interlude (Foreign)" at bounding box center [547, 492] width 410 height 20
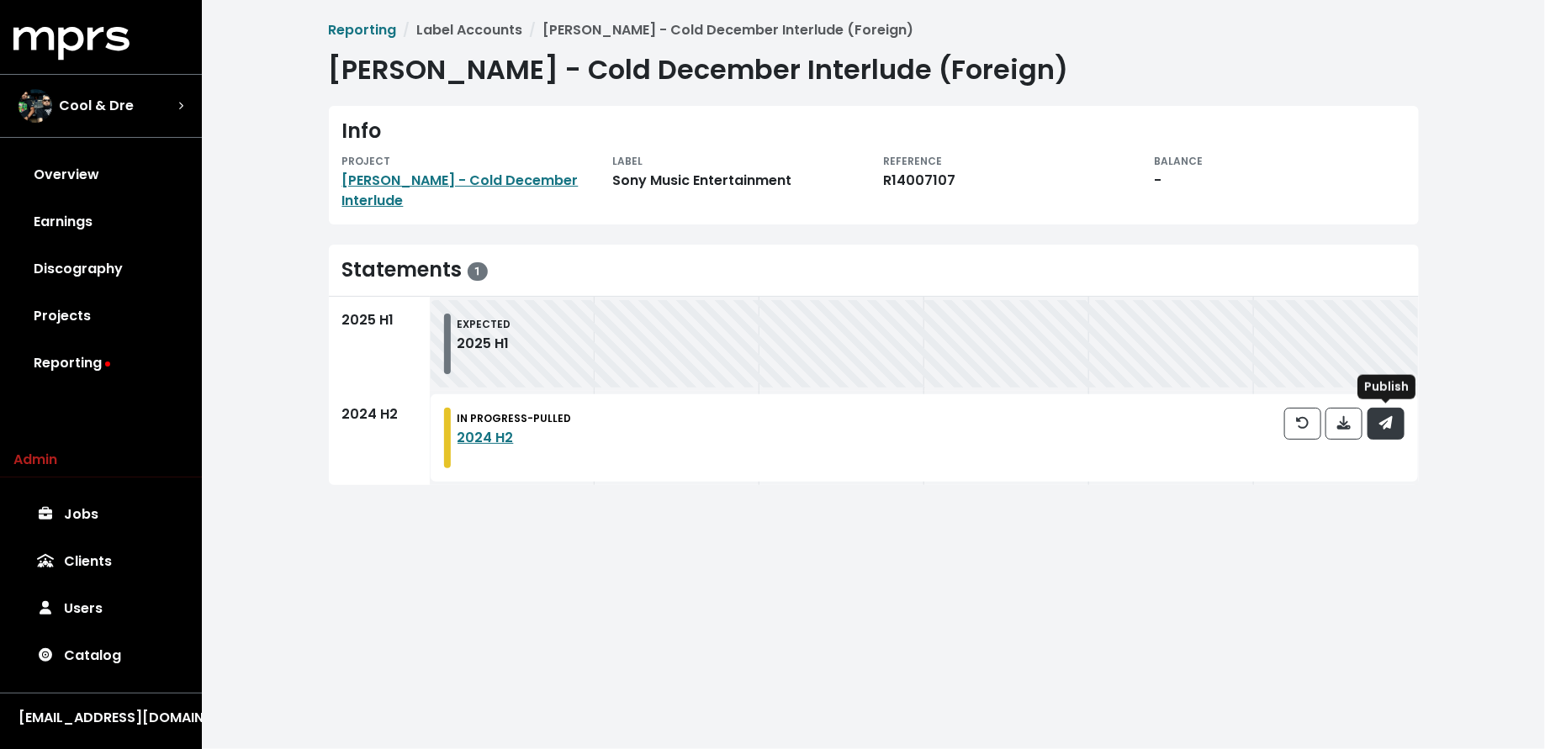
click at [1396, 422] on button "button" at bounding box center [1385, 424] width 37 height 32
click at [120, 312] on link "Projects" at bounding box center [100, 316] width 175 height 47
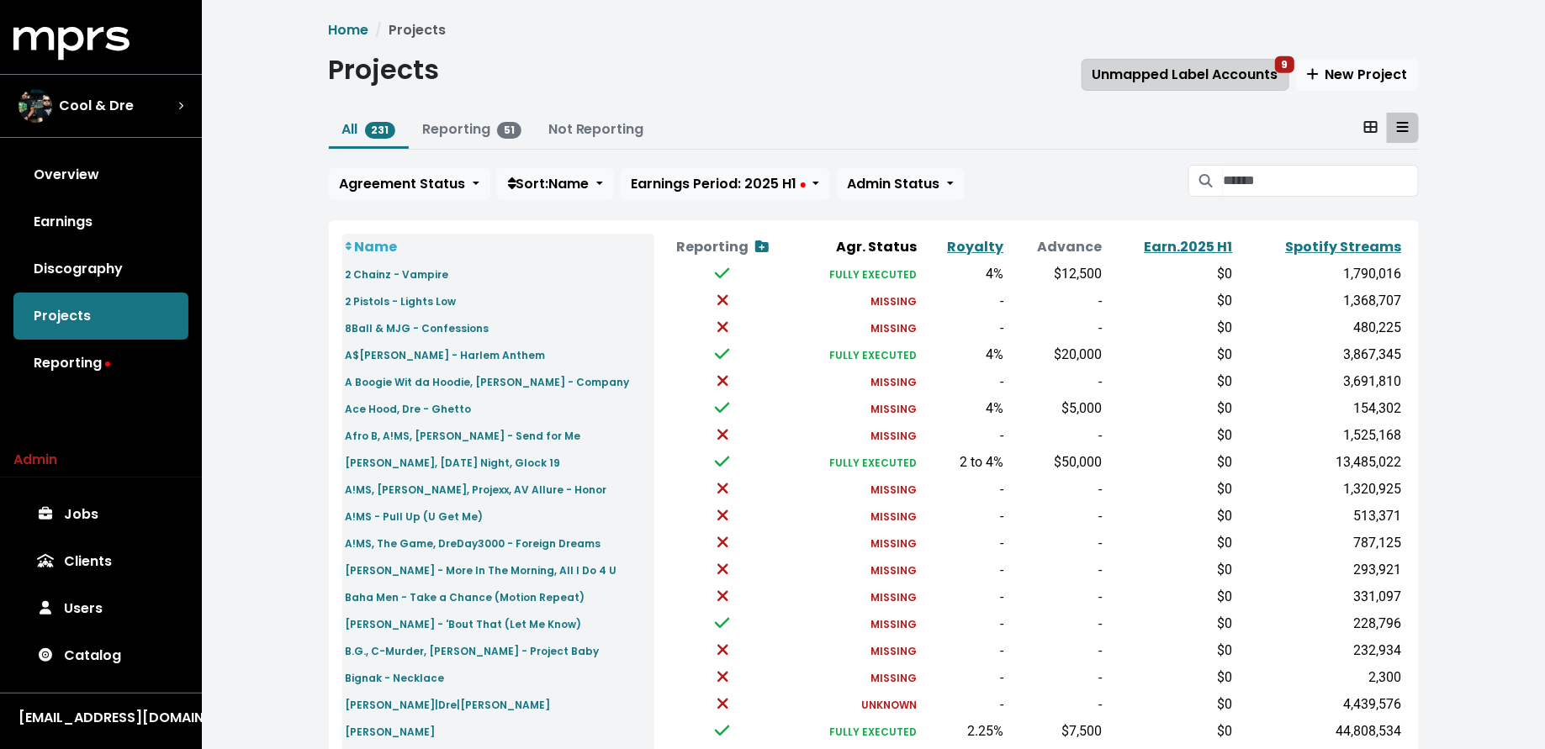
click at [1211, 71] on span "Unmapped Label Accounts 9" at bounding box center [1185, 74] width 186 height 19
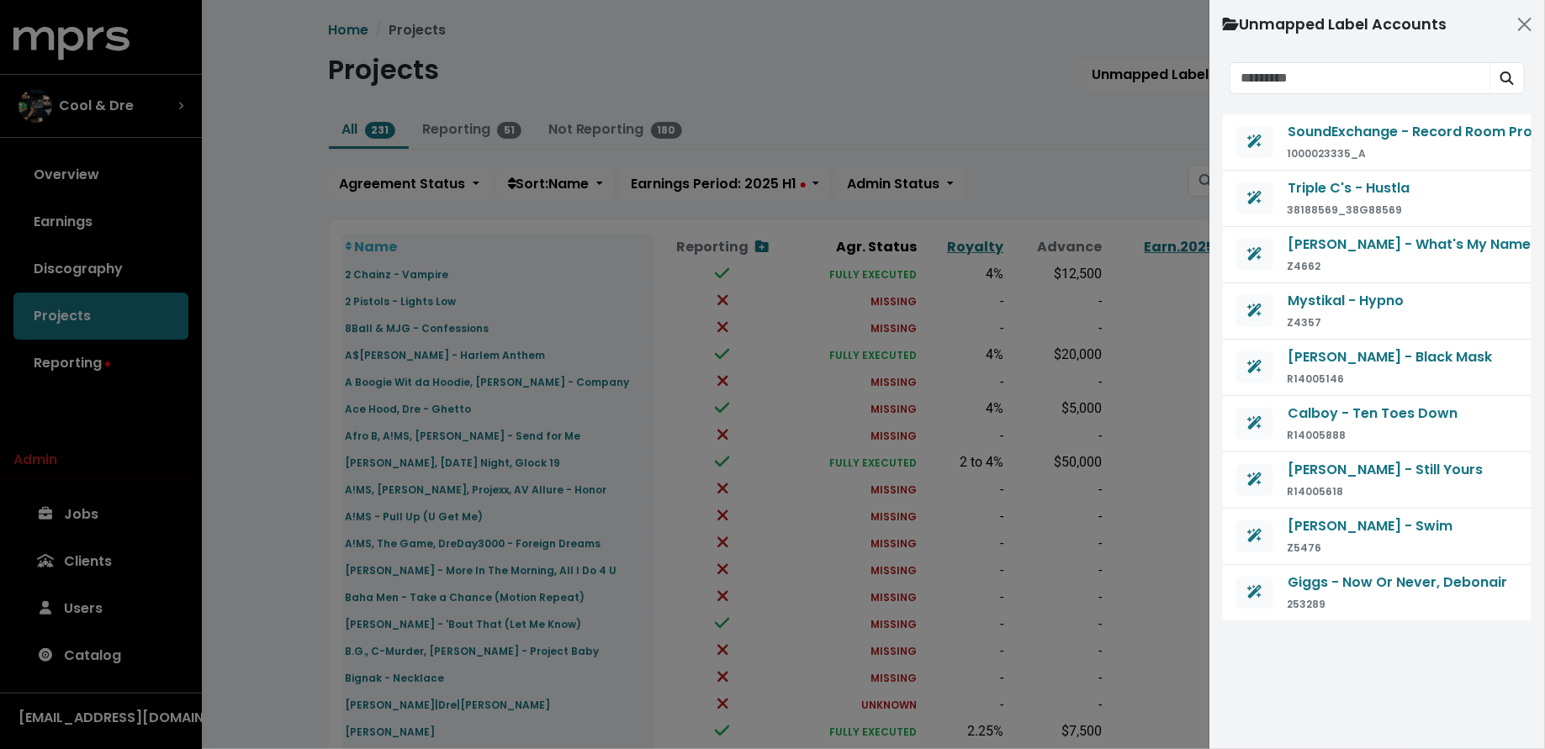
click at [1081, 108] on div at bounding box center [772, 374] width 1545 height 749
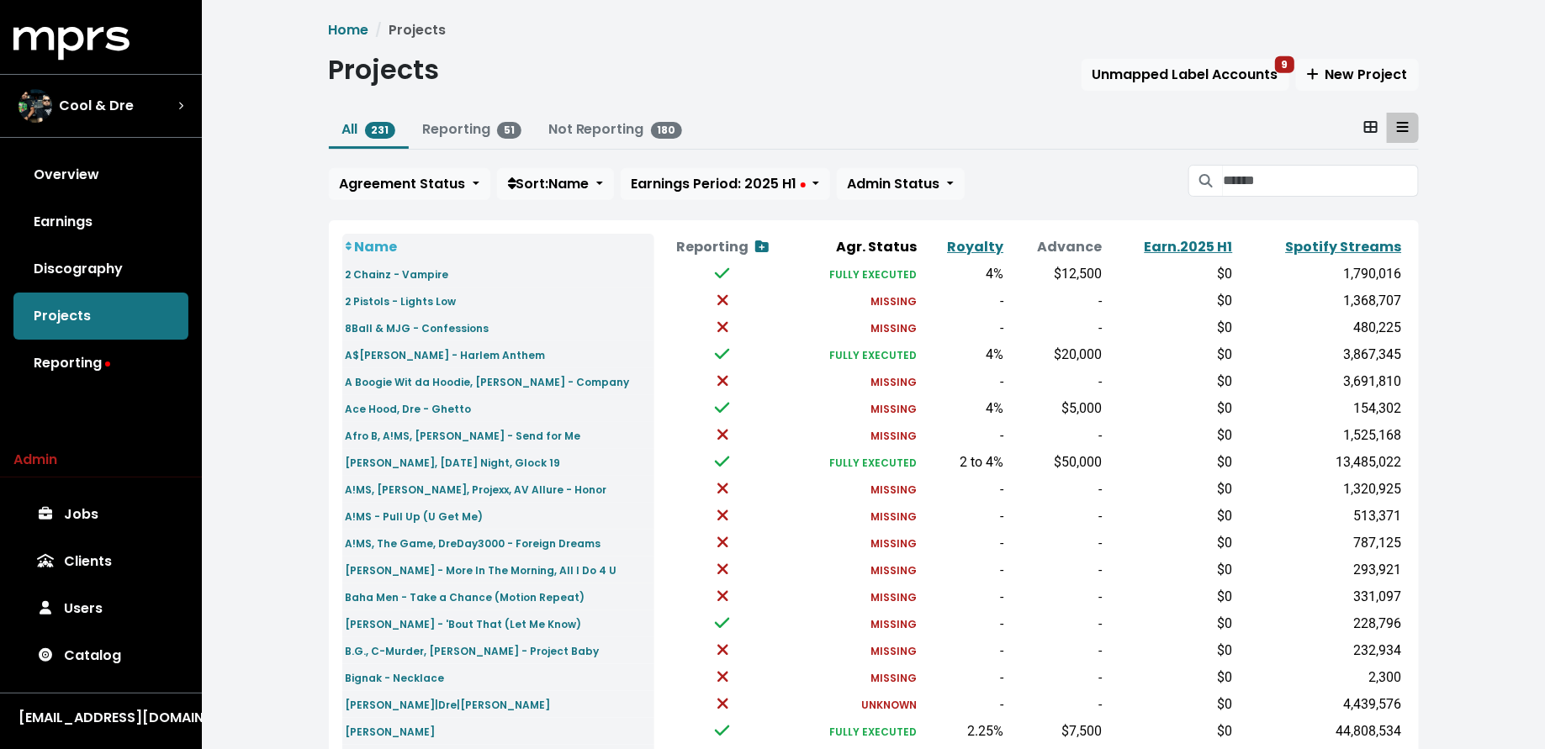
click at [1174, 57] on div "Projects Unmapped Label Accounts 9 New Project" at bounding box center [874, 73] width 1090 height 39
click at [1165, 72] on span "Unmapped Label Accounts 9" at bounding box center [1185, 74] width 186 height 19
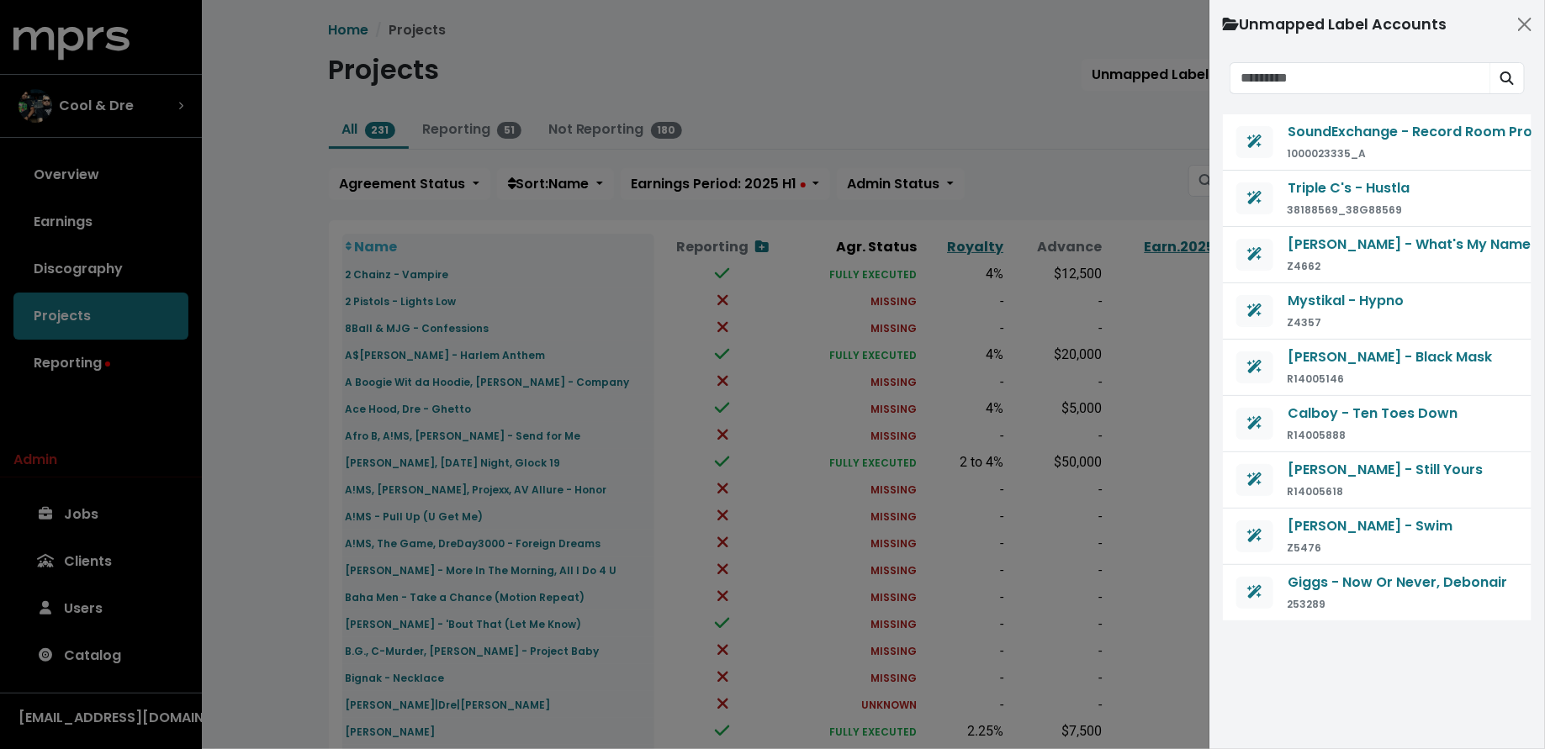
click at [1147, 172] on div at bounding box center [772, 374] width 1545 height 749
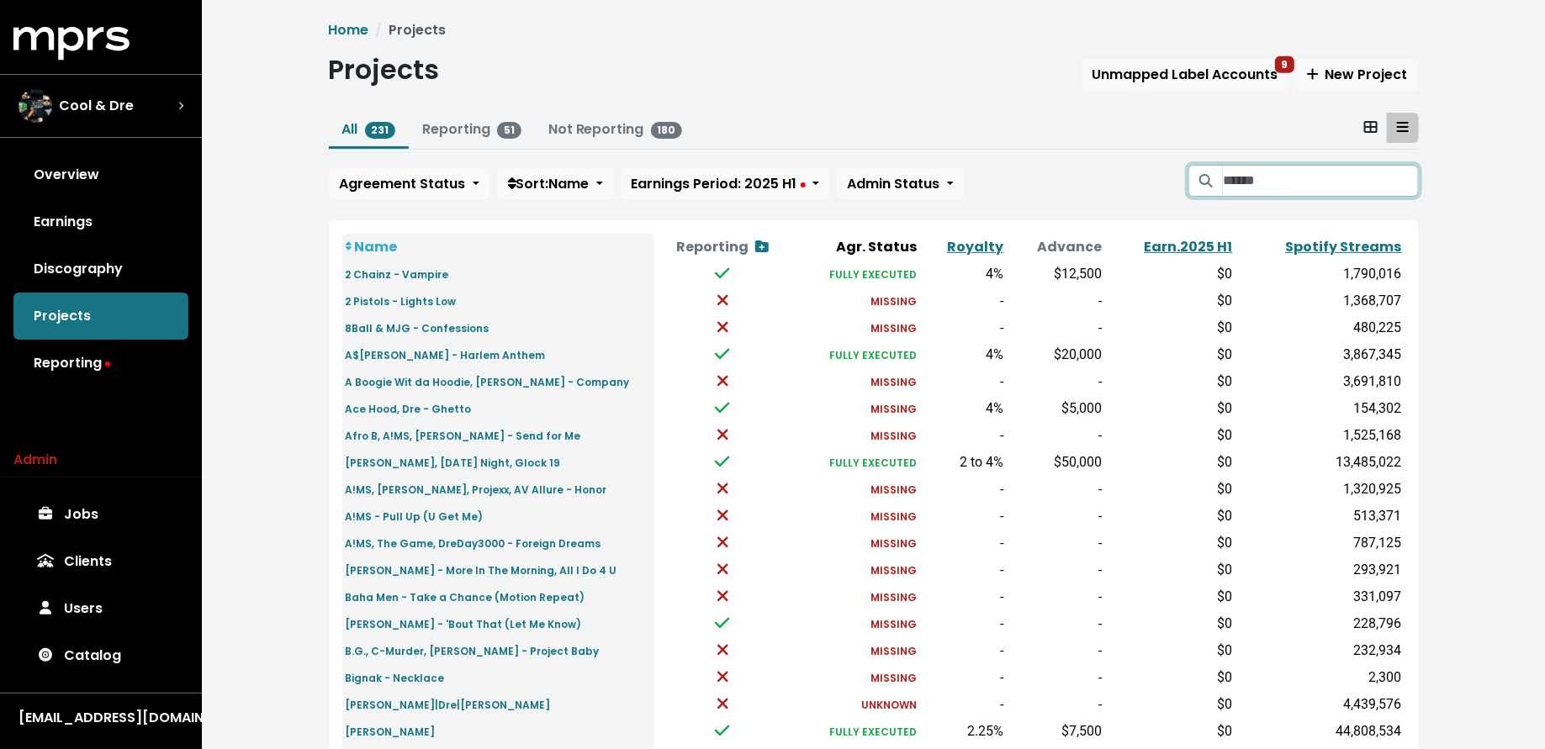
click at [1248, 190] on input "Search projects" at bounding box center [1320, 181] width 195 height 32
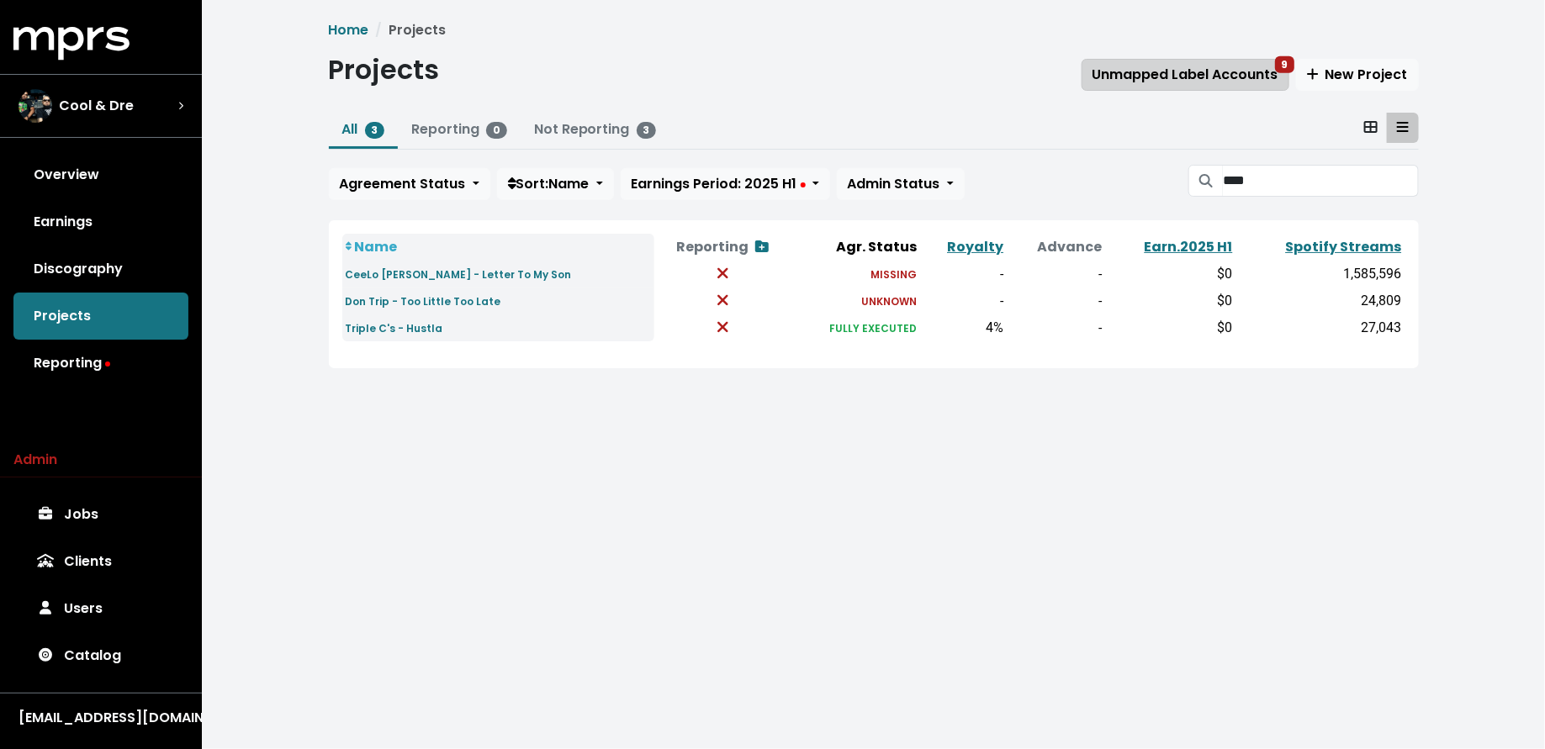
click at [1160, 77] on span "Unmapped Label Accounts 9" at bounding box center [1185, 74] width 186 height 19
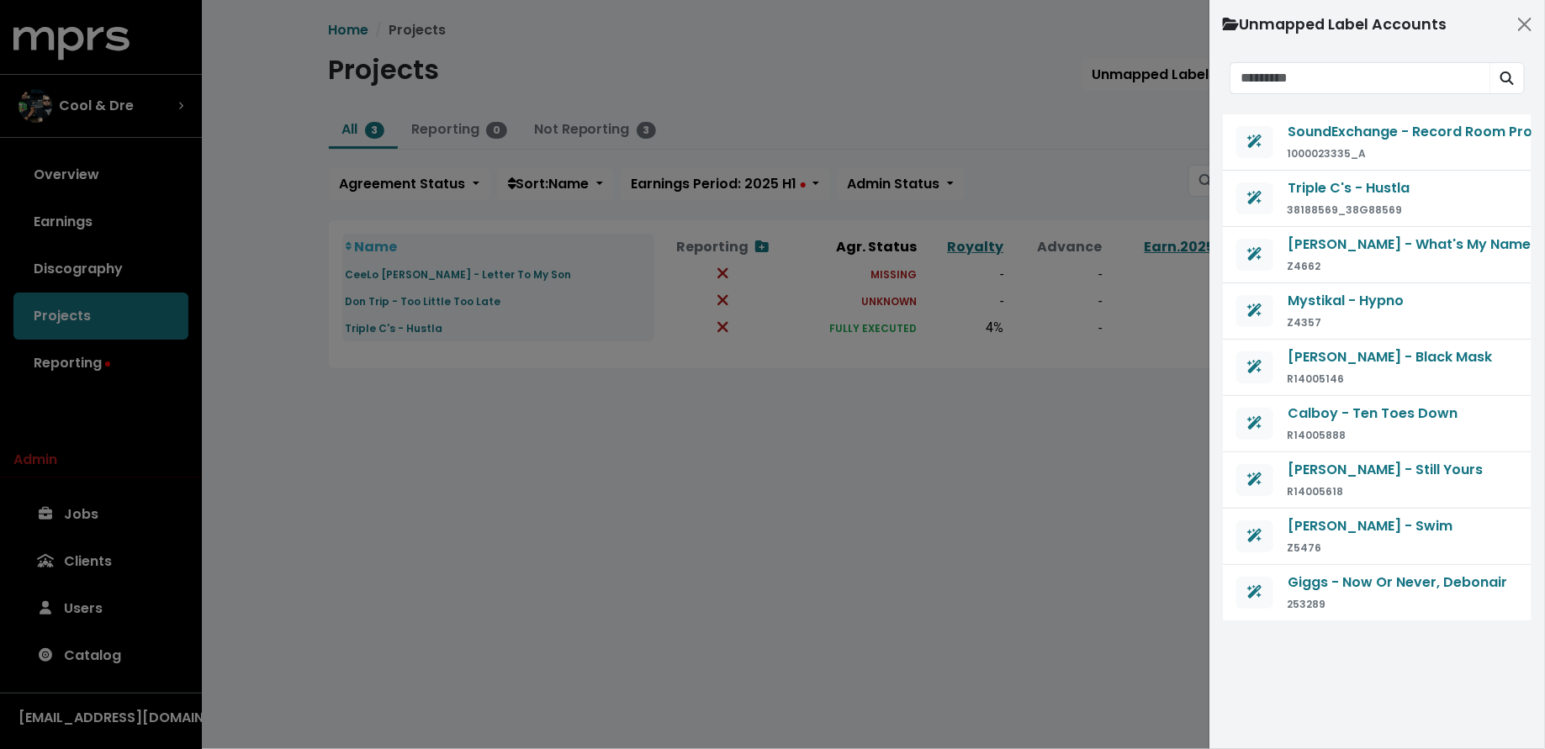
click at [1116, 150] on div at bounding box center [772, 374] width 1545 height 749
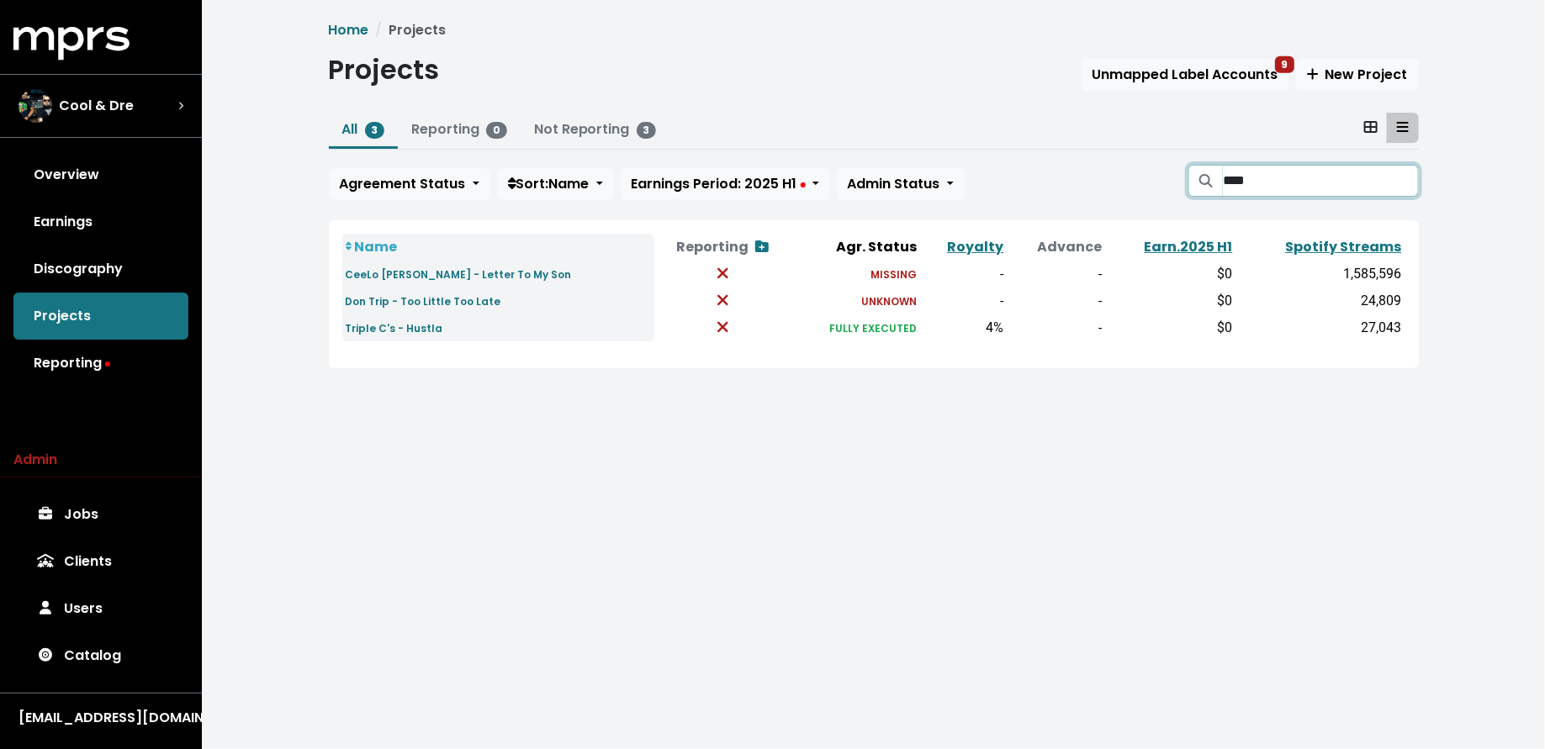
click at [1250, 178] on input "****" at bounding box center [1320, 181] width 195 height 32
type input "*"
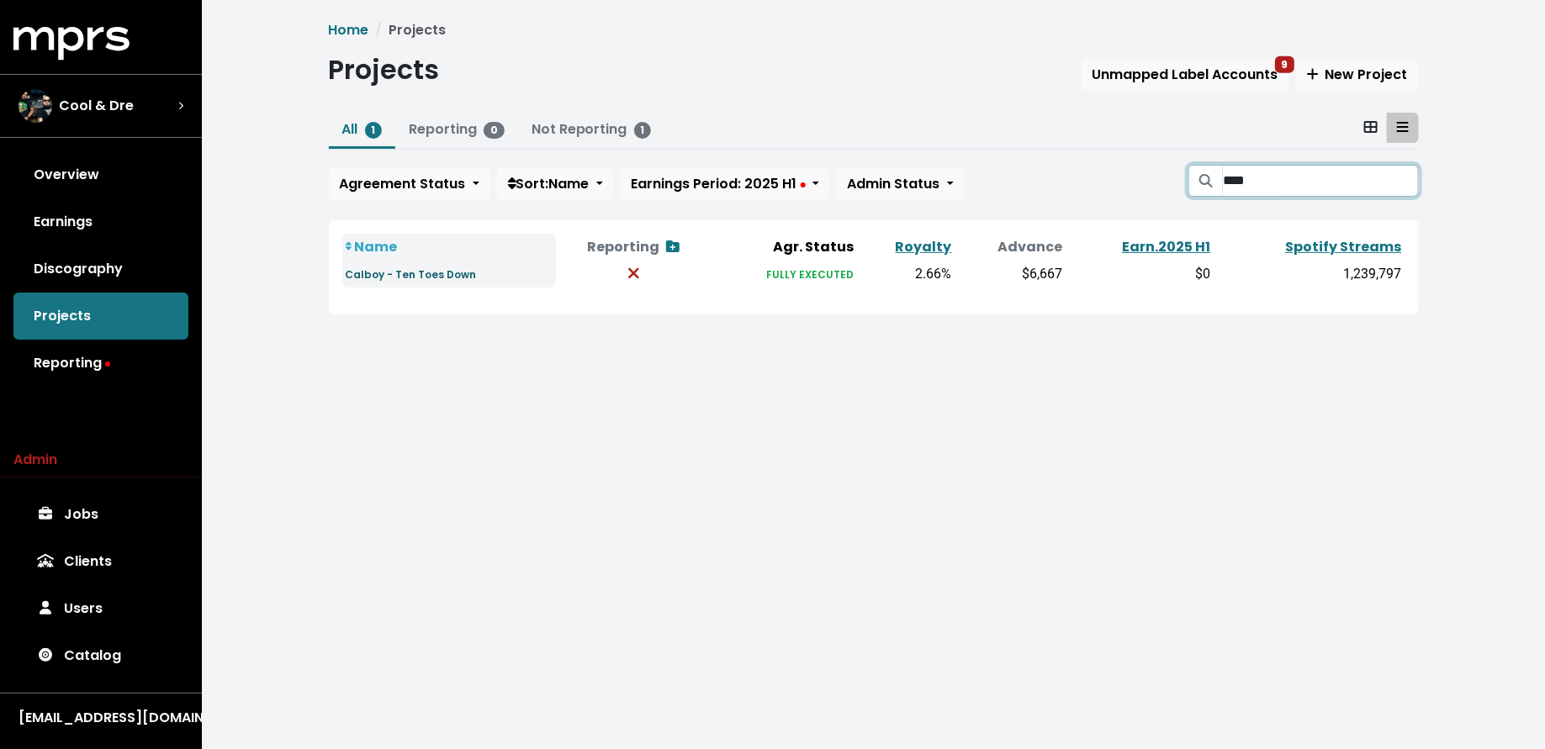
type input "****"
click at [416, 280] on small "Calboy - Ten Toes Down" at bounding box center [411, 274] width 131 height 14
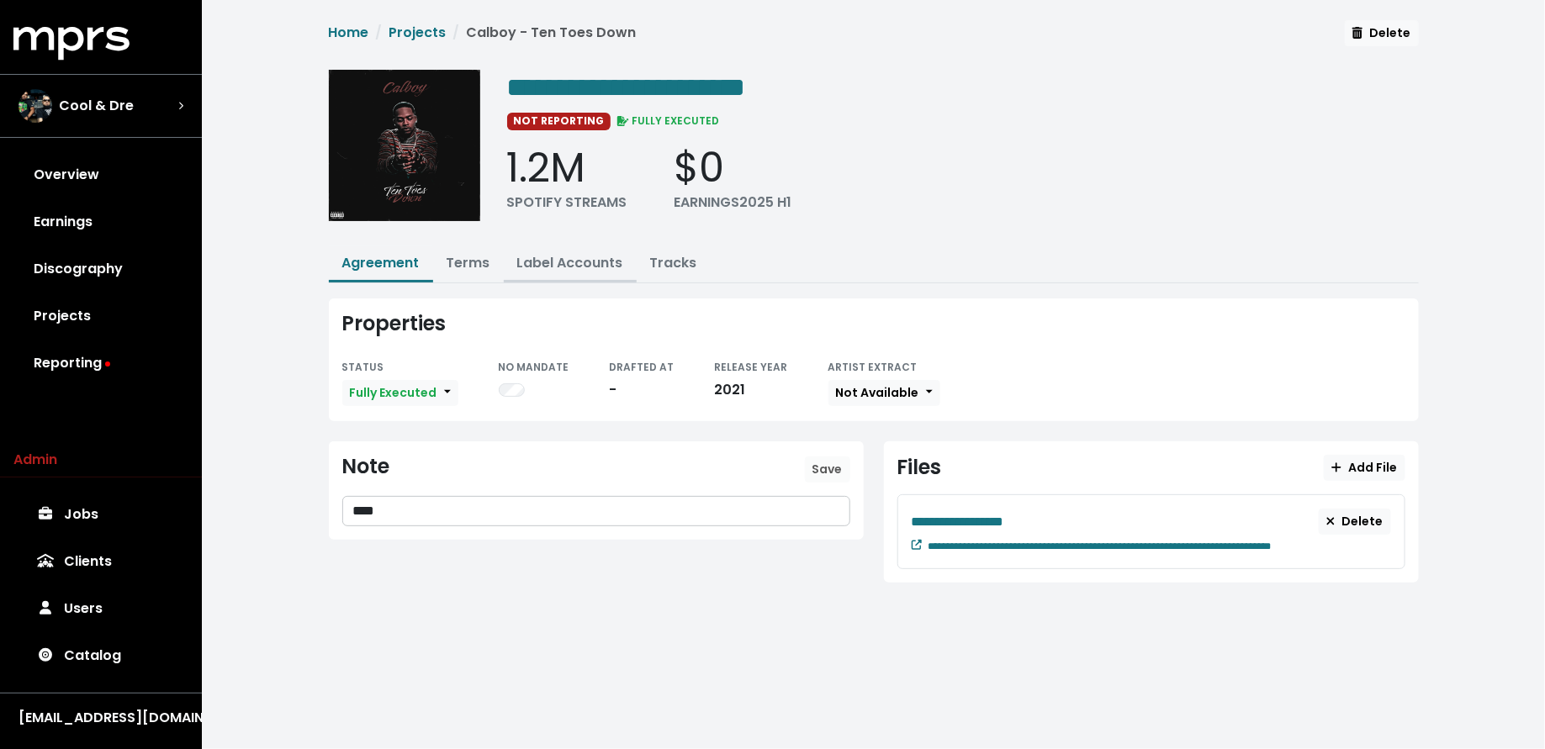
click at [540, 266] on link "Label Accounts" at bounding box center [570, 262] width 106 height 19
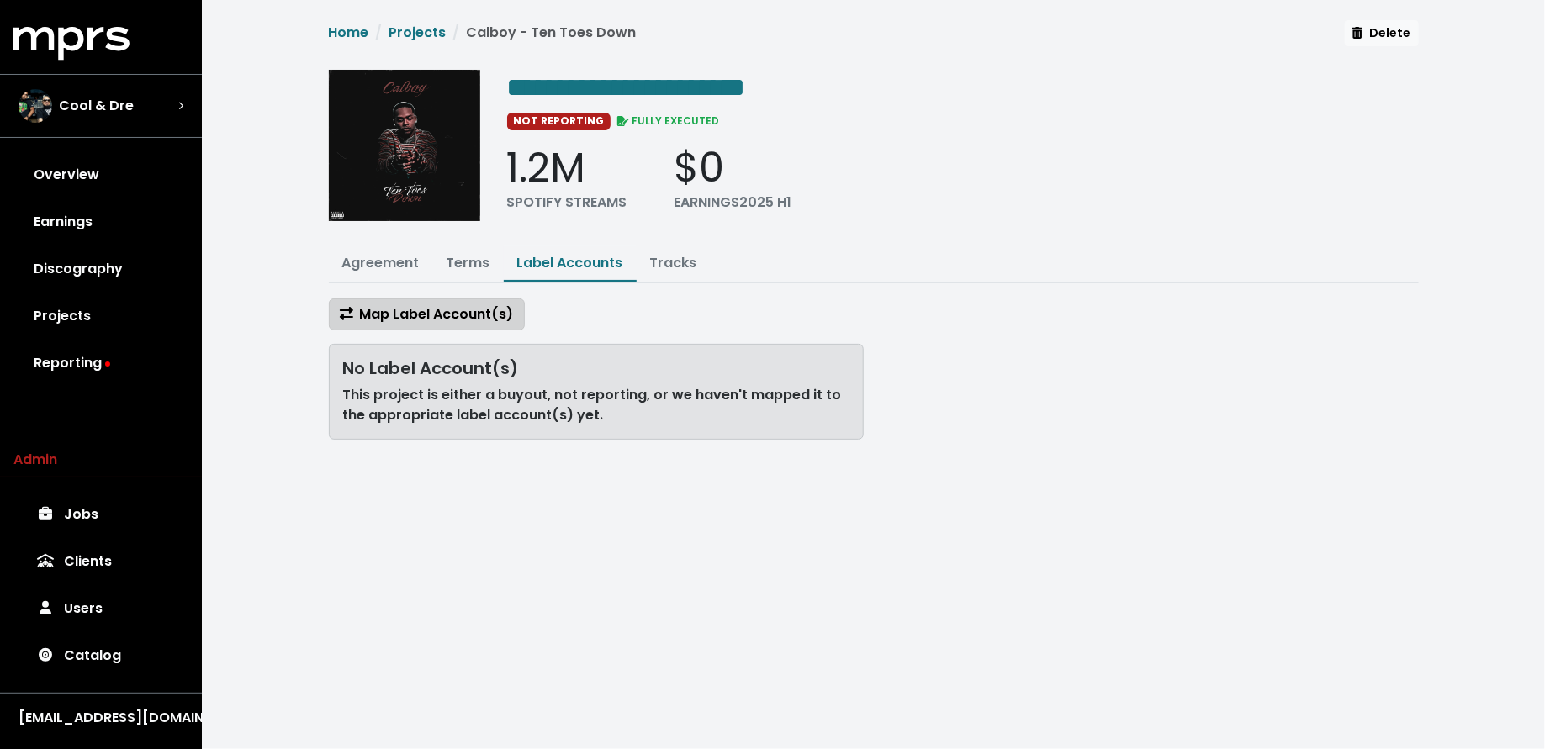
click at [465, 307] on span "Map Label Account(s)" at bounding box center [427, 313] width 174 height 19
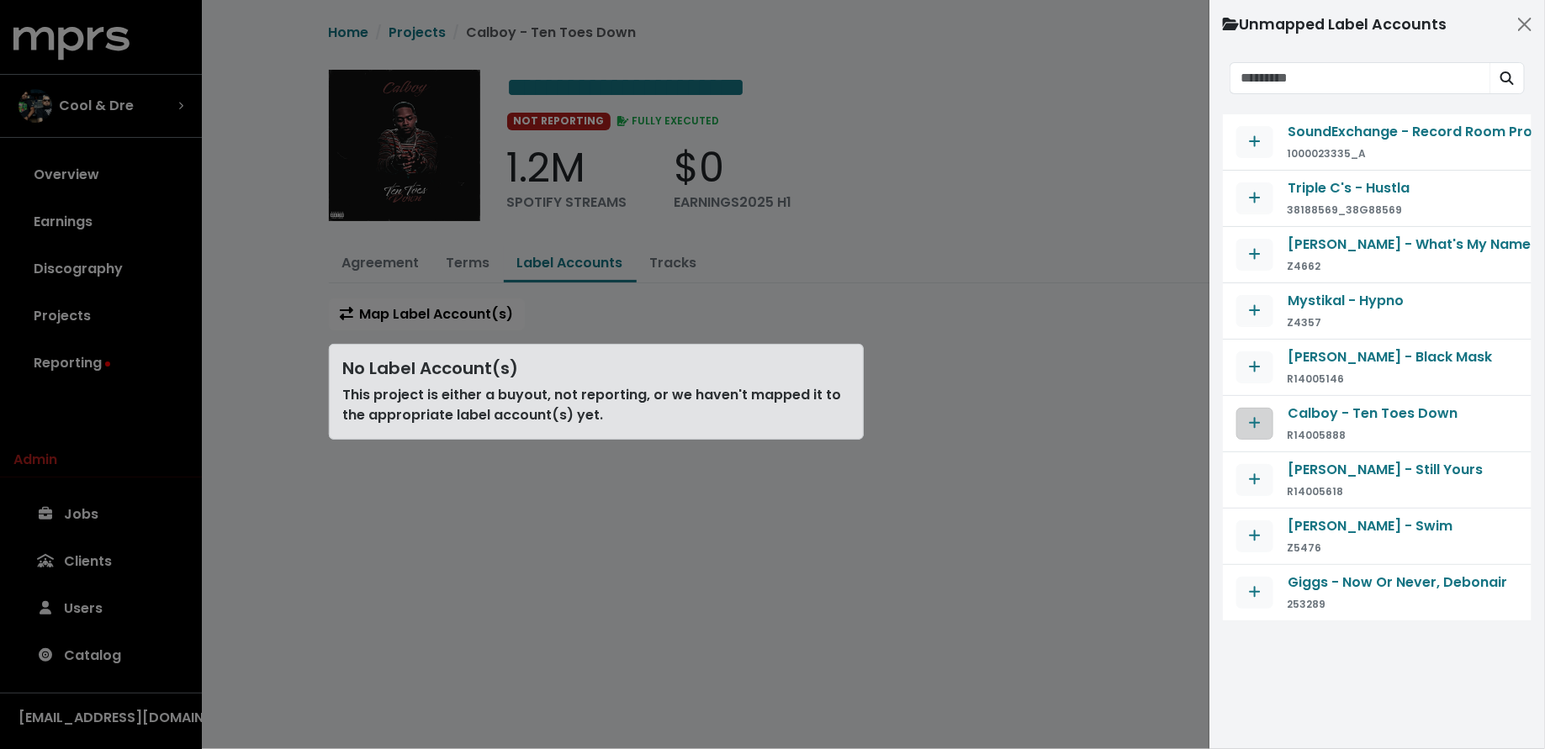
click at [1263, 420] on button "Map contract to selected agreement" at bounding box center [1254, 424] width 37 height 32
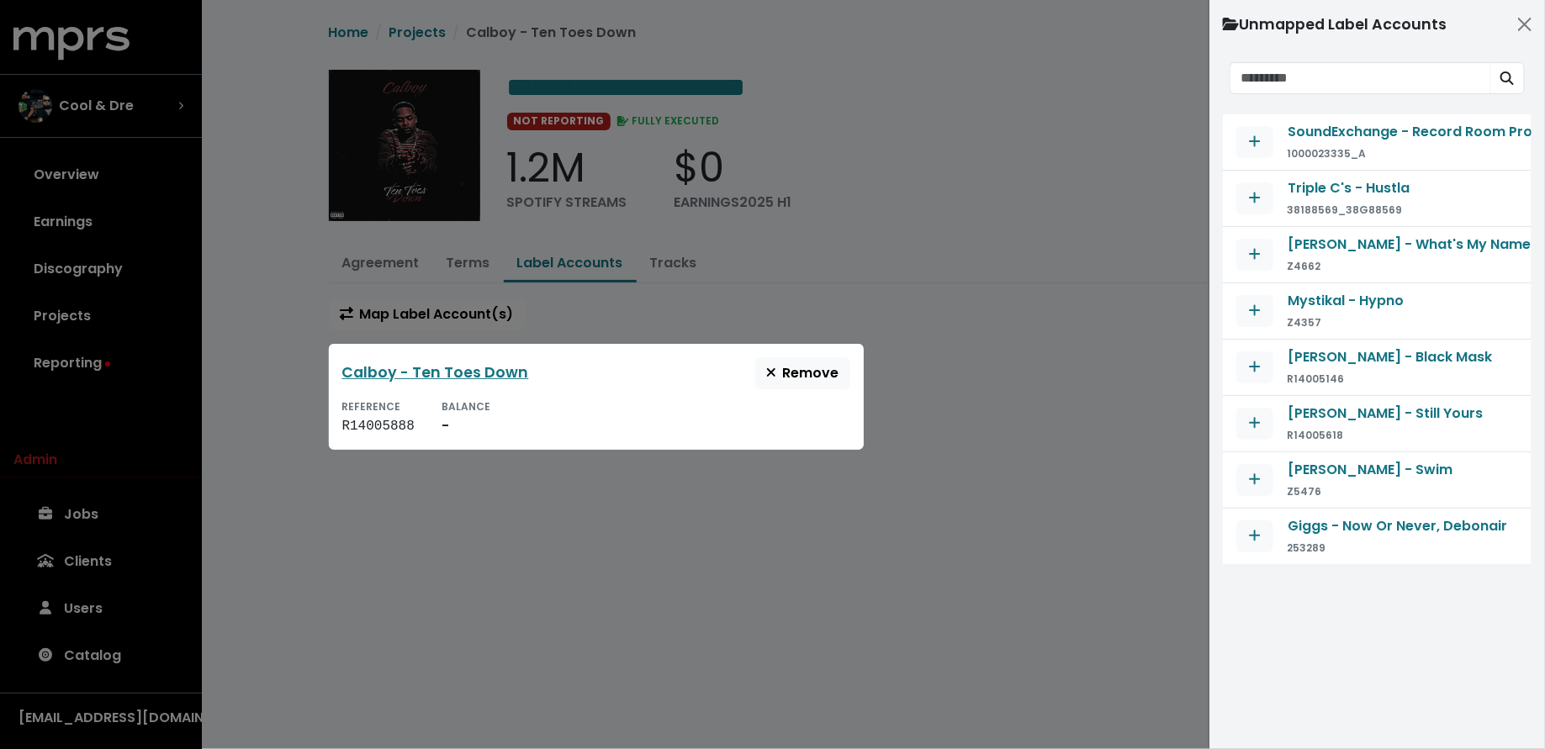
click at [628, 363] on div "Calboy - Ten Toes Down Remove" at bounding box center [596, 373] width 508 height 32
click at [505, 363] on link "Calboy - Ten Toes Down" at bounding box center [435, 372] width 187 height 20
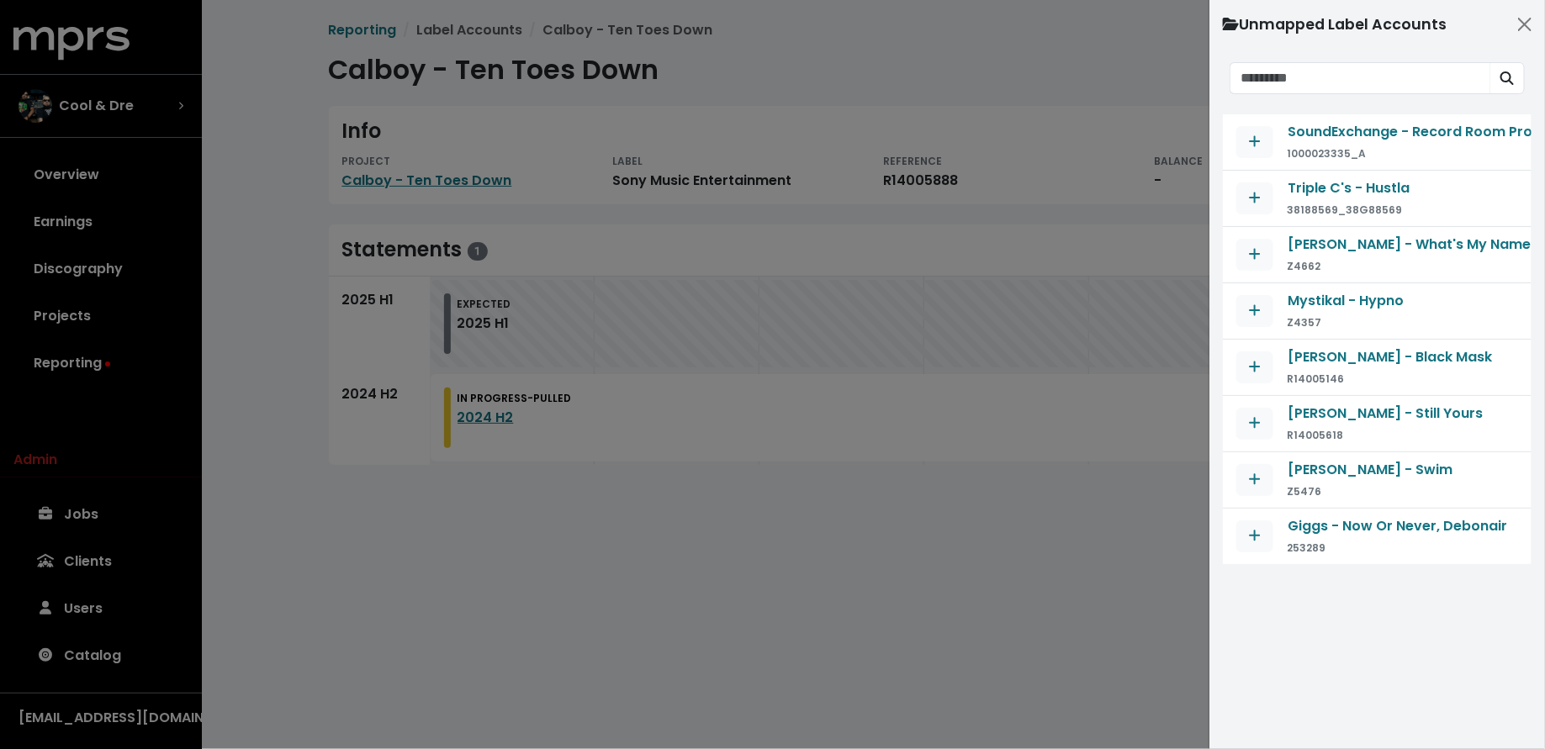
click at [648, 547] on div at bounding box center [772, 374] width 1545 height 749
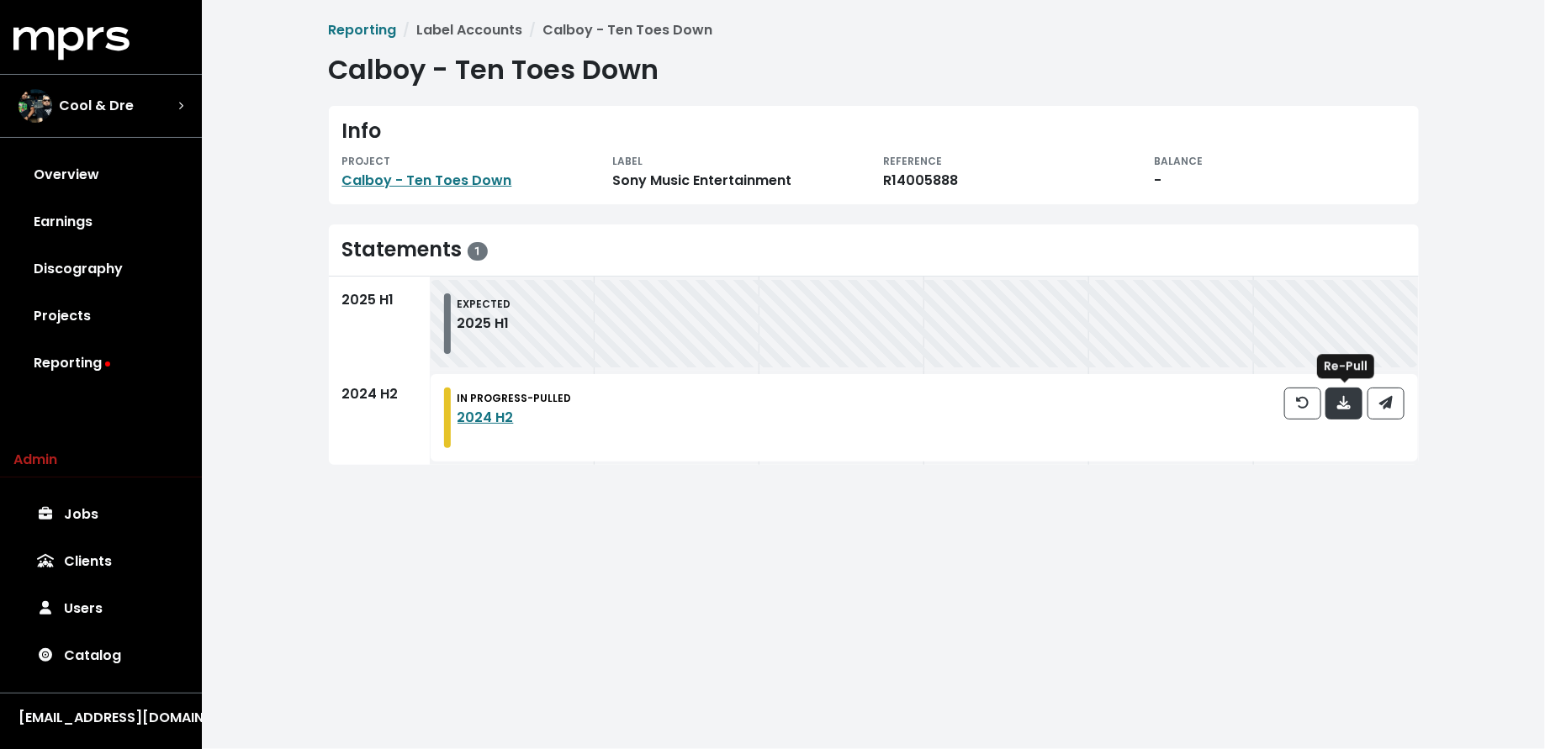
click at [1344, 404] on icon "button" at bounding box center [1343, 402] width 13 height 13
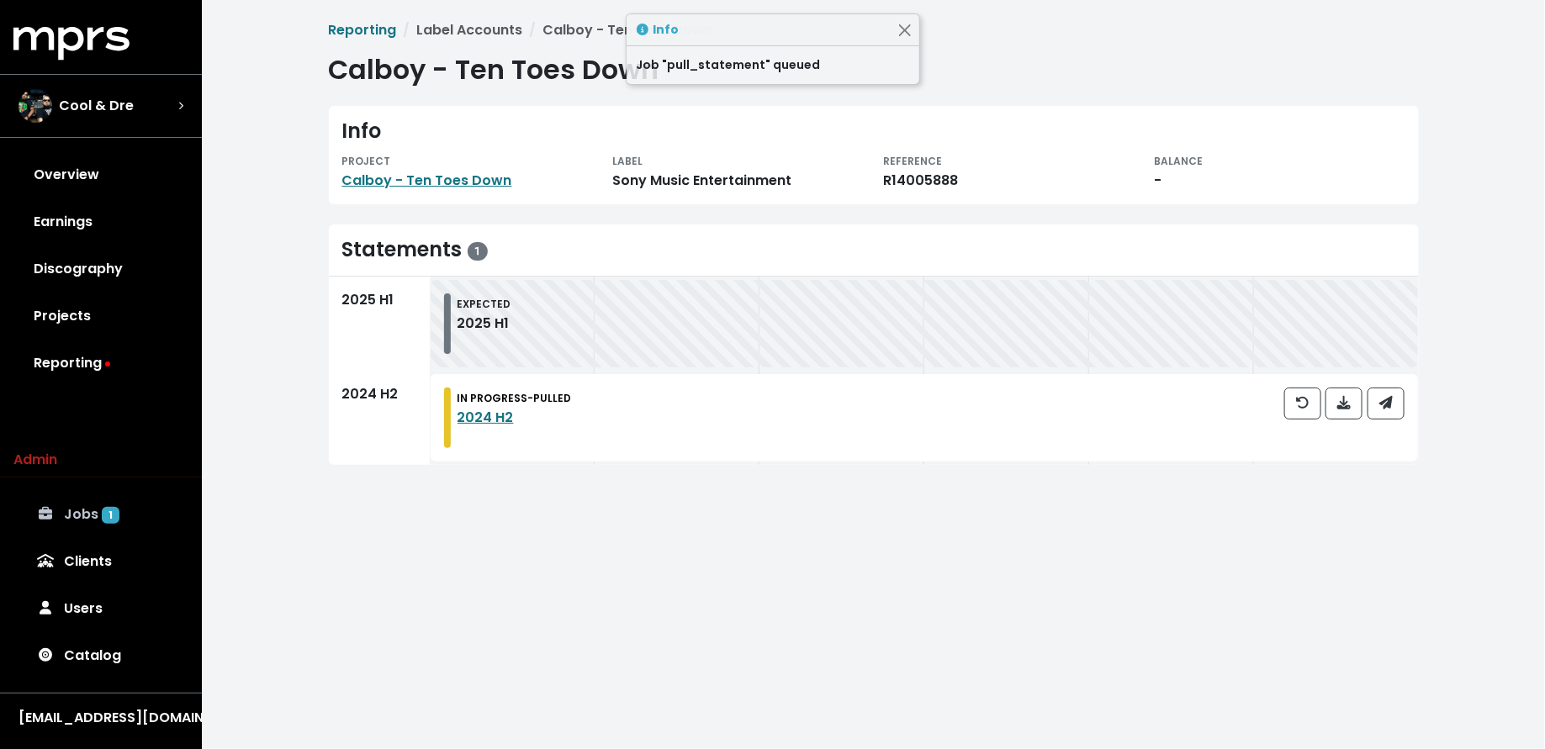
click at [129, 512] on link "Jobs 1" at bounding box center [100, 514] width 175 height 47
drag, startPoint x: 1366, startPoint y: 403, endPoint x: 1375, endPoint y: 401, distance: 9.4
click at [1372, 402] on div at bounding box center [1344, 418] width 120 height 61
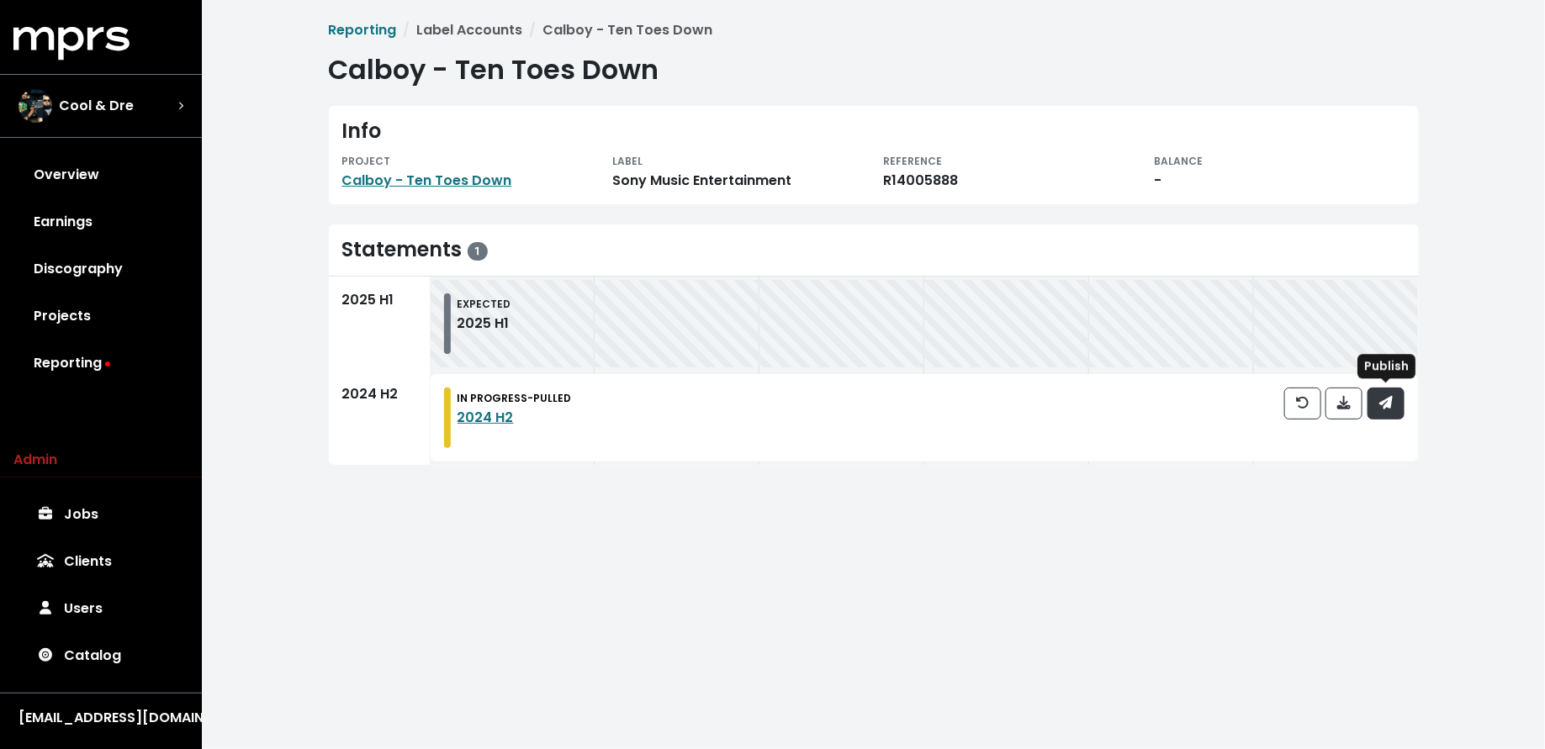
click at [1376, 403] on button "button" at bounding box center [1385, 404] width 37 height 32
click at [465, 181] on link "Calboy - Ten Toes Down" at bounding box center [427, 180] width 170 height 19
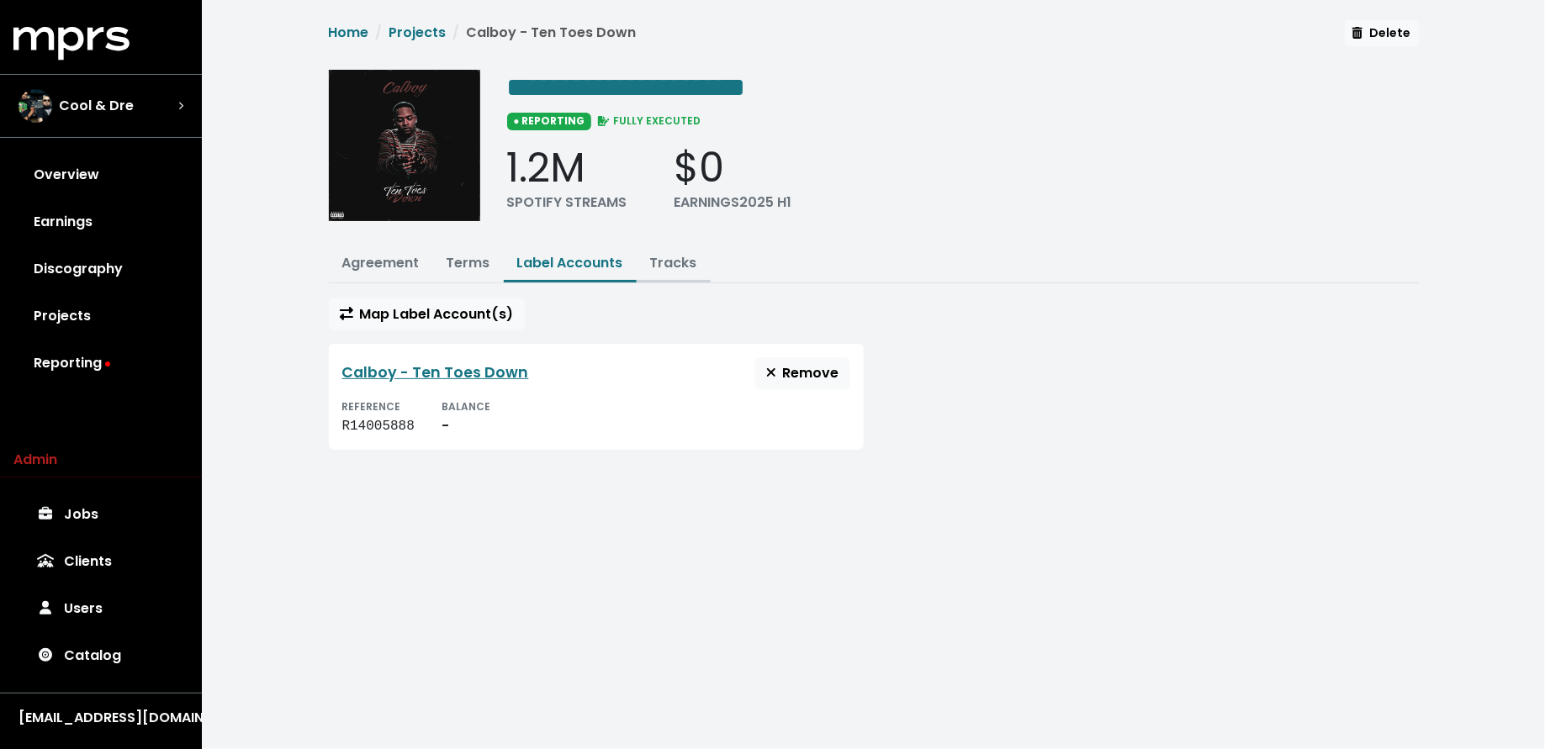
click at [670, 258] on link "Tracks" at bounding box center [673, 262] width 47 height 19
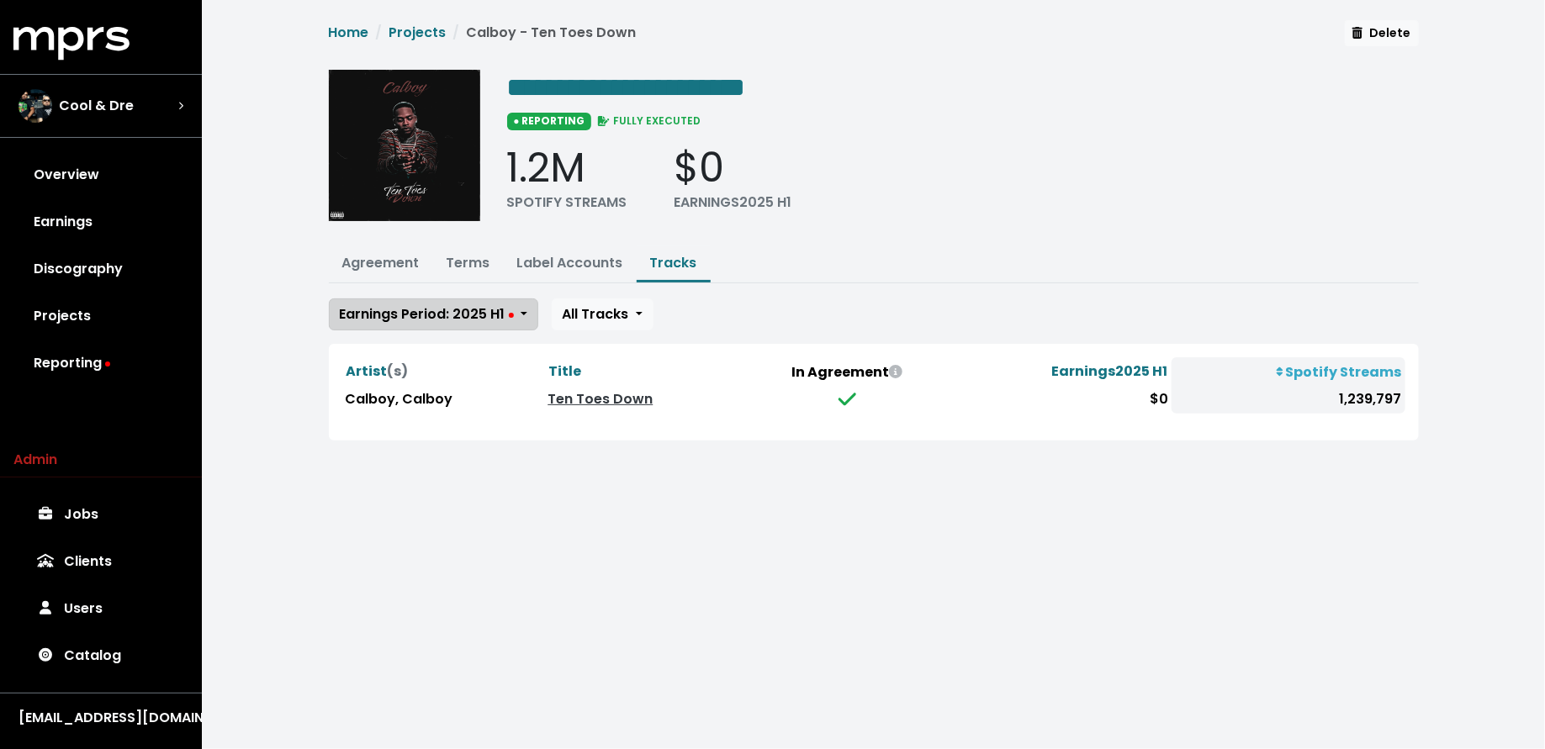
click at [470, 299] on button "Earnings Period: 2025 H1" at bounding box center [433, 315] width 209 height 32
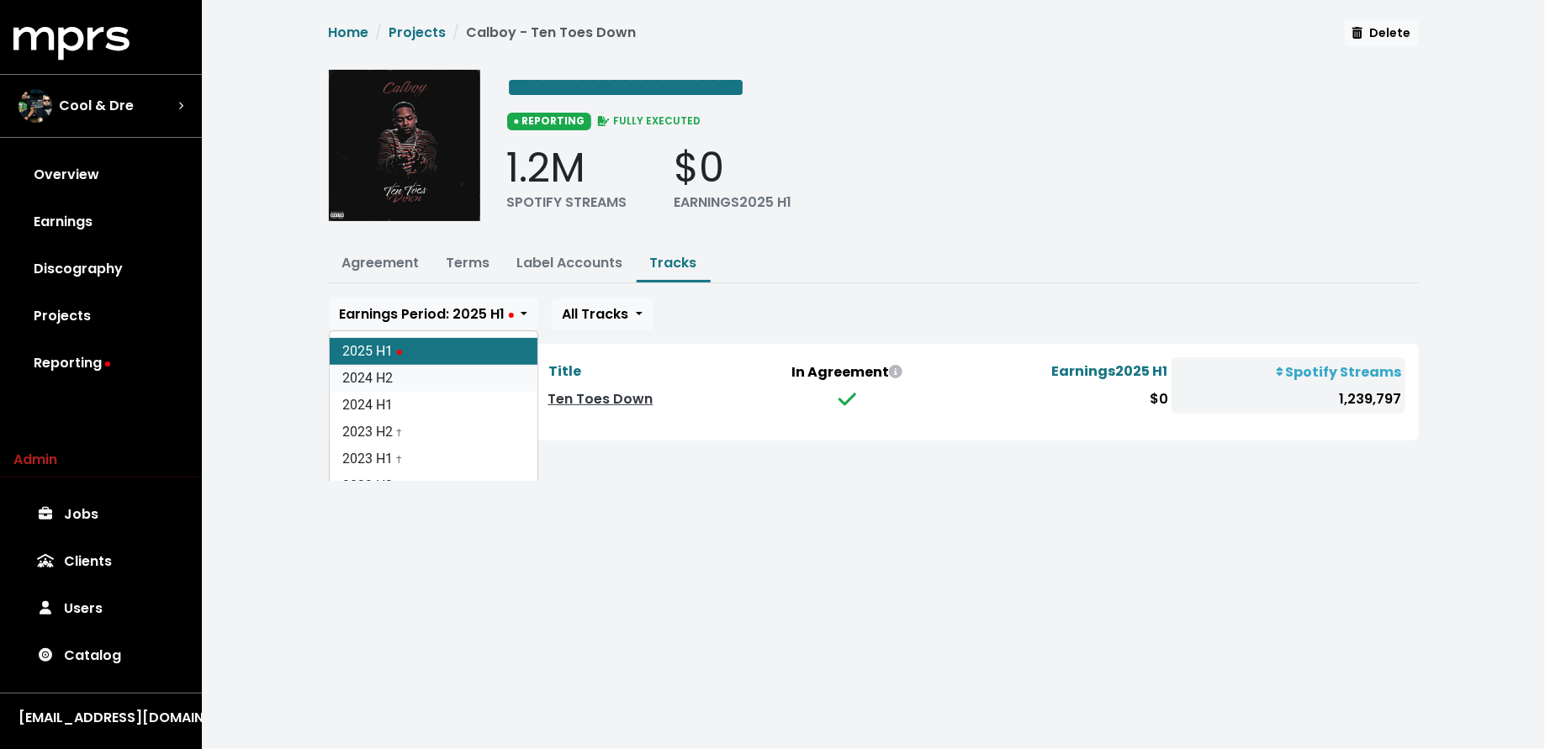
click at [462, 368] on link "2024 H2" at bounding box center [434, 378] width 208 height 27
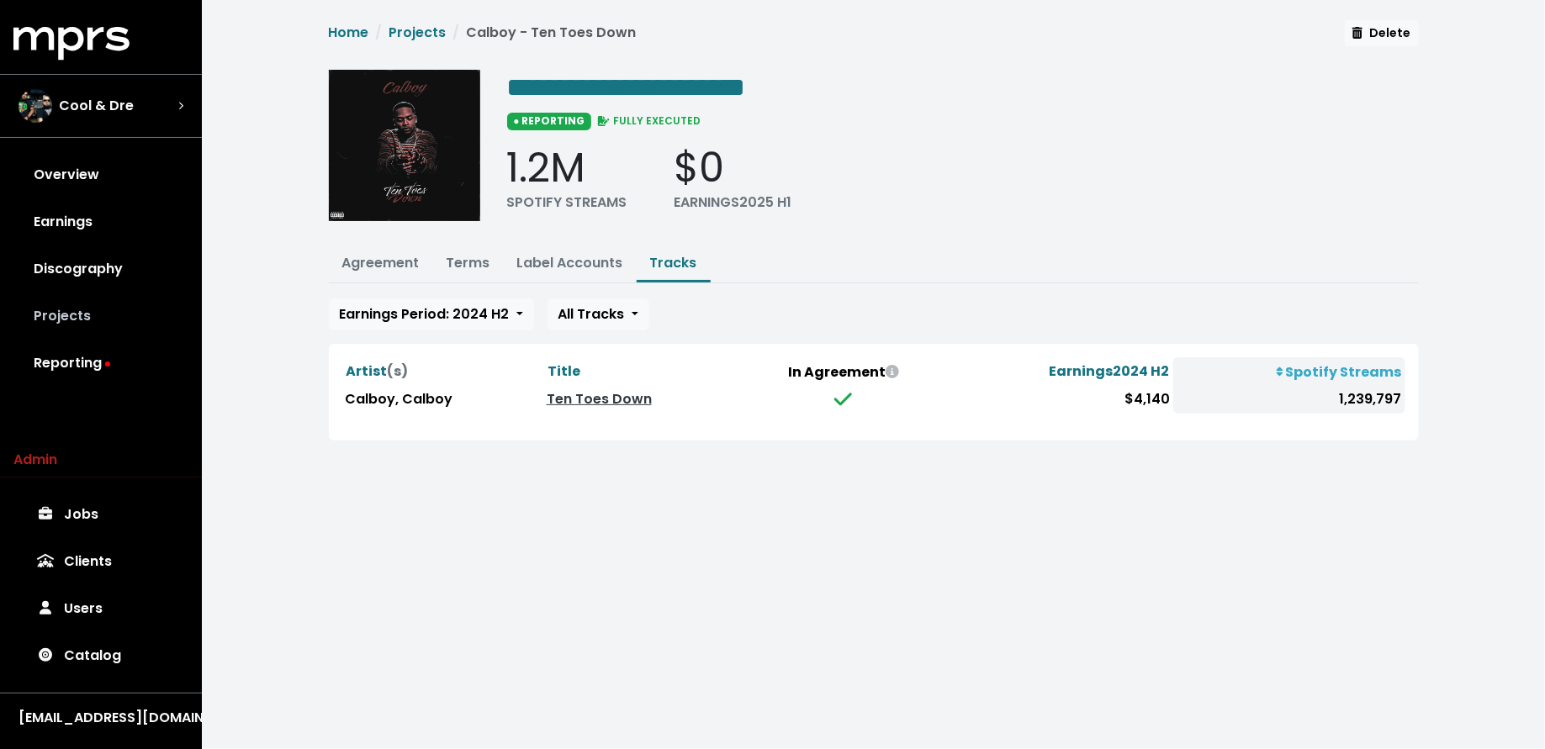
click at [113, 325] on link "Projects" at bounding box center [100, 316] width 175 height 47
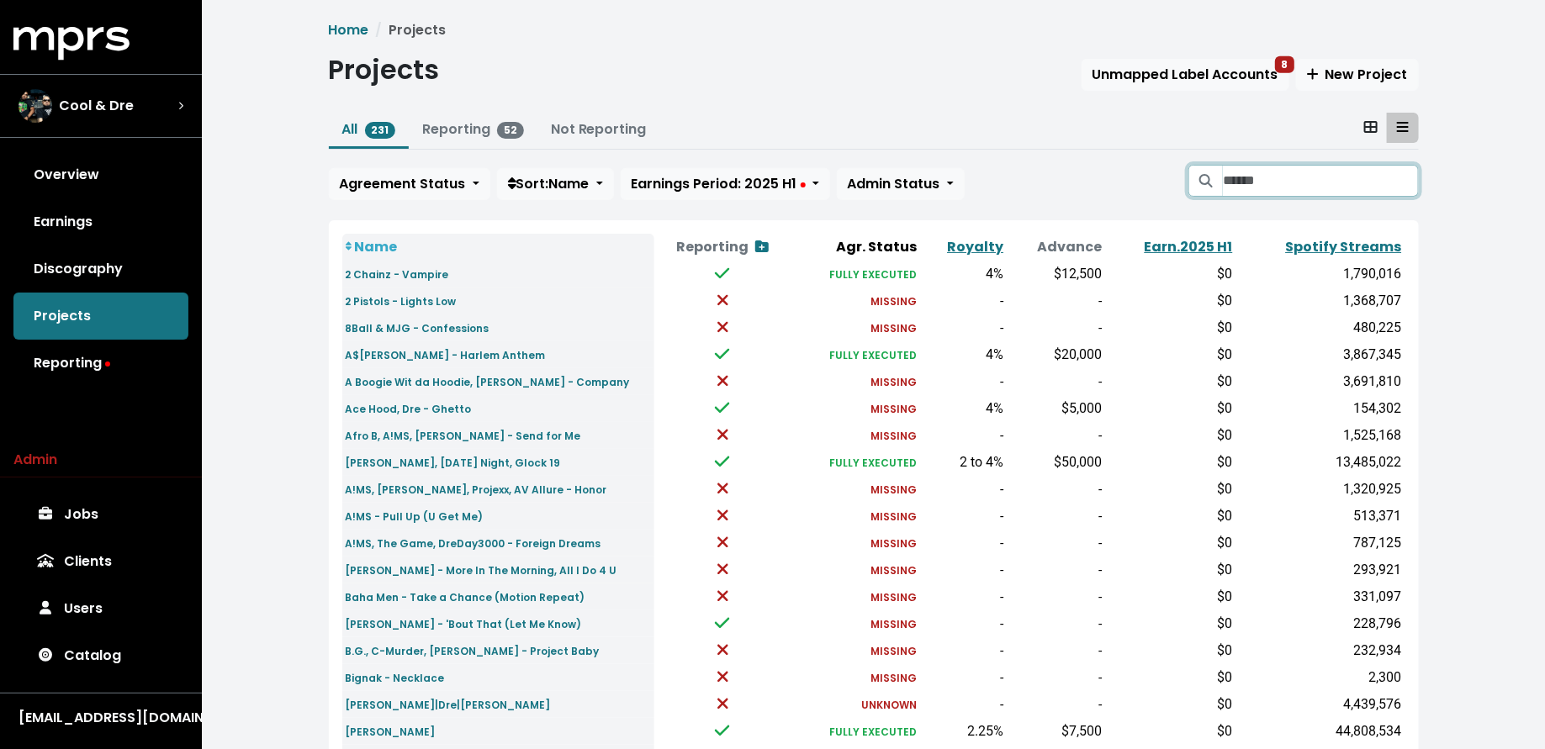
click at [1271, 182] on input "Search projects" at bounding box center [1320, 181] width 195 height 32
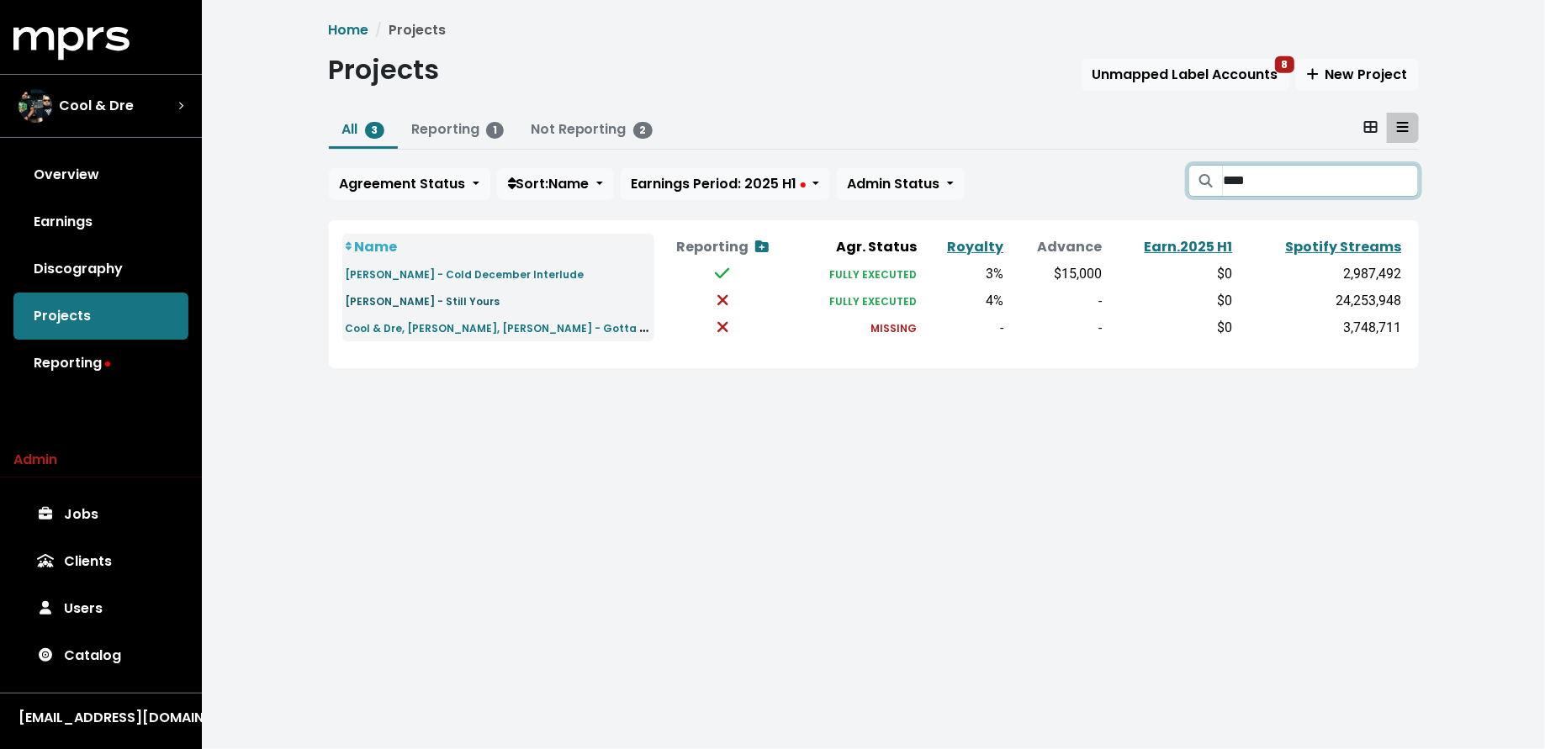
type input "****"
click at [417, 303] on small "Bryson Tiller - Still Yours" at bounding box center [423, 301] width 155 height 14
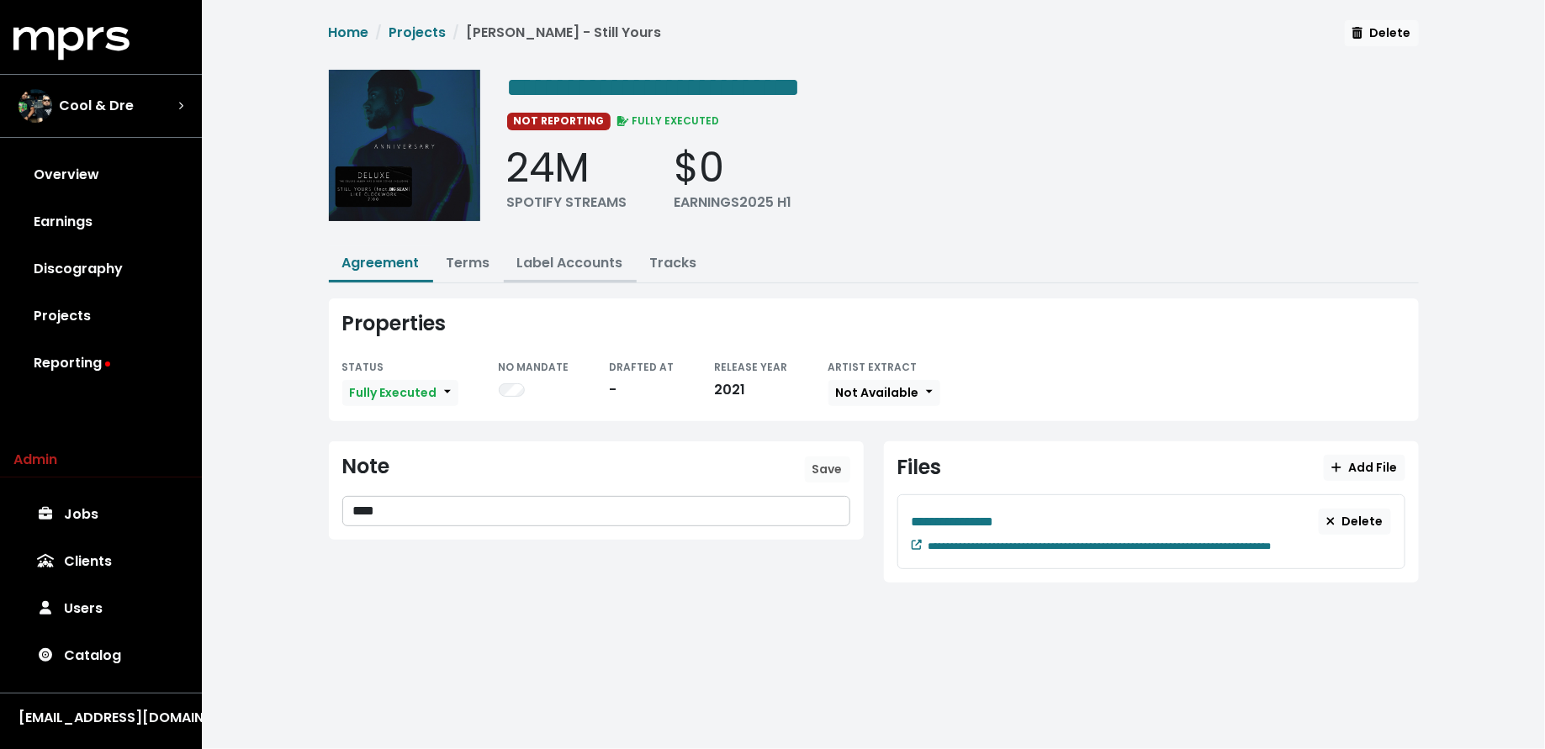
click at [584, 256] on link "Label Accounts" at bounding box center [570, 262] width 106 height 19
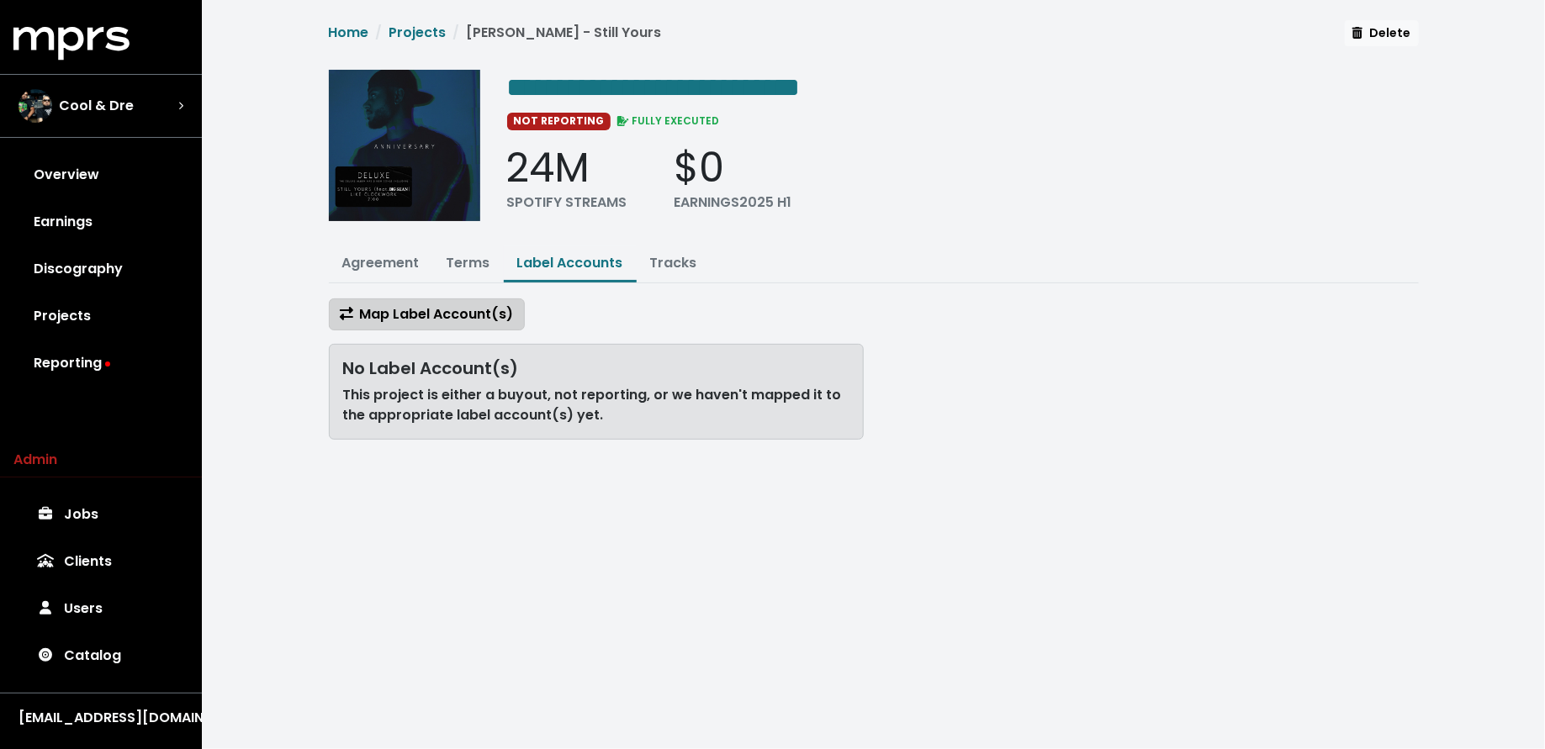
click at [500, 304] on span "Map Label Account(s)" at bounding box center [427, 313] width 174 height 19
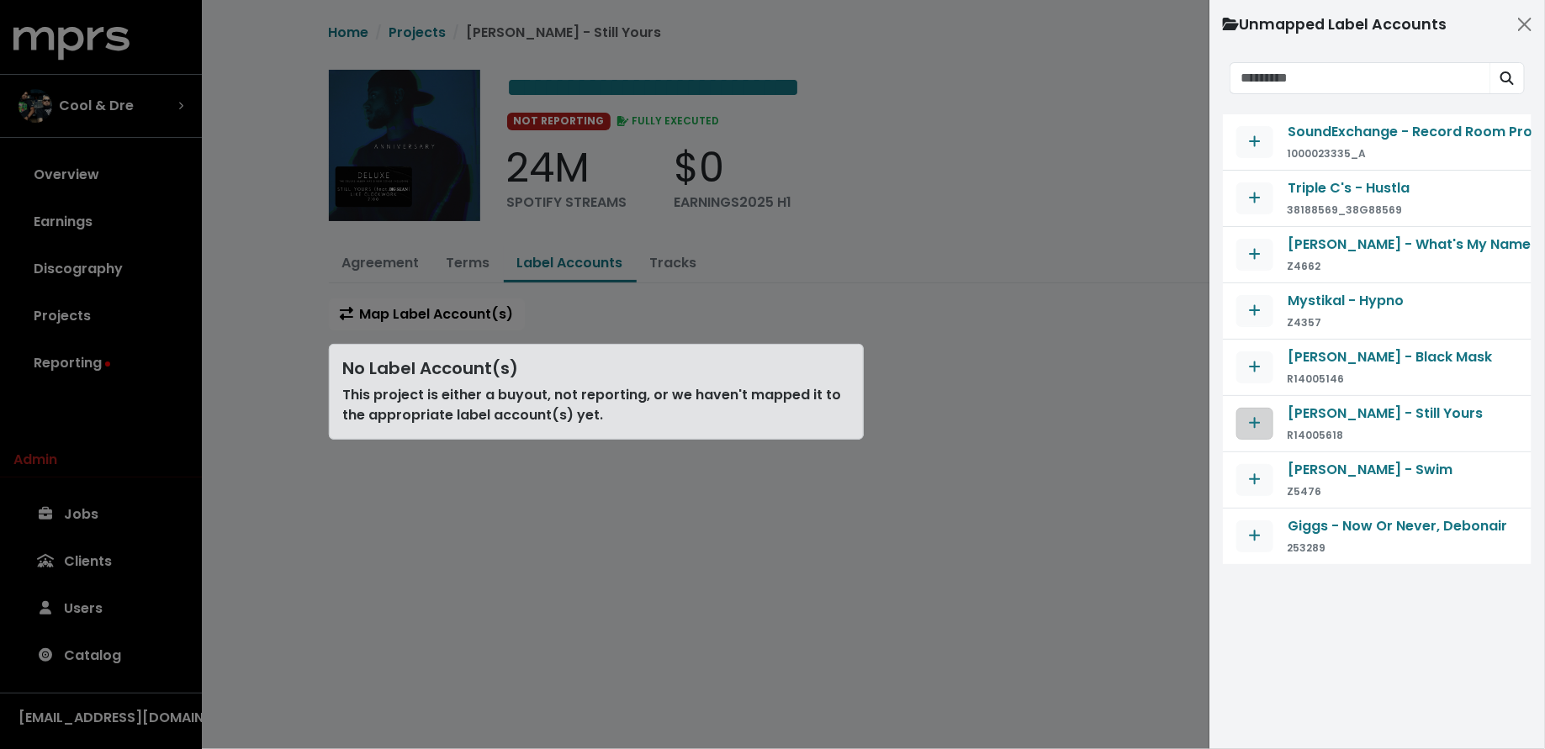
click at [1254, 408] on button "Map contract to selected agreement" at bounding box center [1254, 424] width 37 height 32
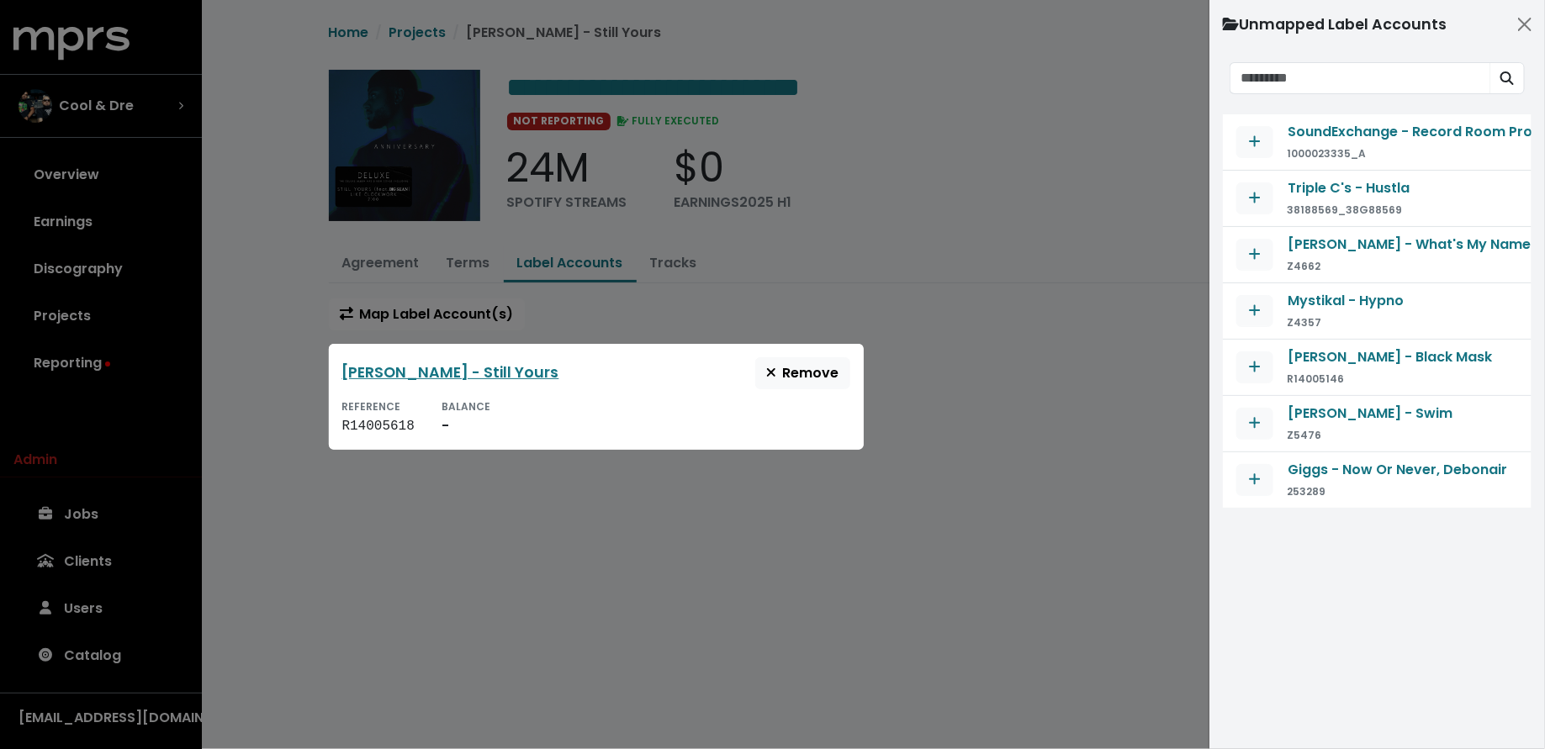
click at [556, 362] on div "Bryson Tiller - Still Yours Remove" at bounding box center [596, 373] width 508 height 32
click at [496, 372] on link "Bryson Tiller - Still Yours" at bounding box center [450, 372] width 217 height 20
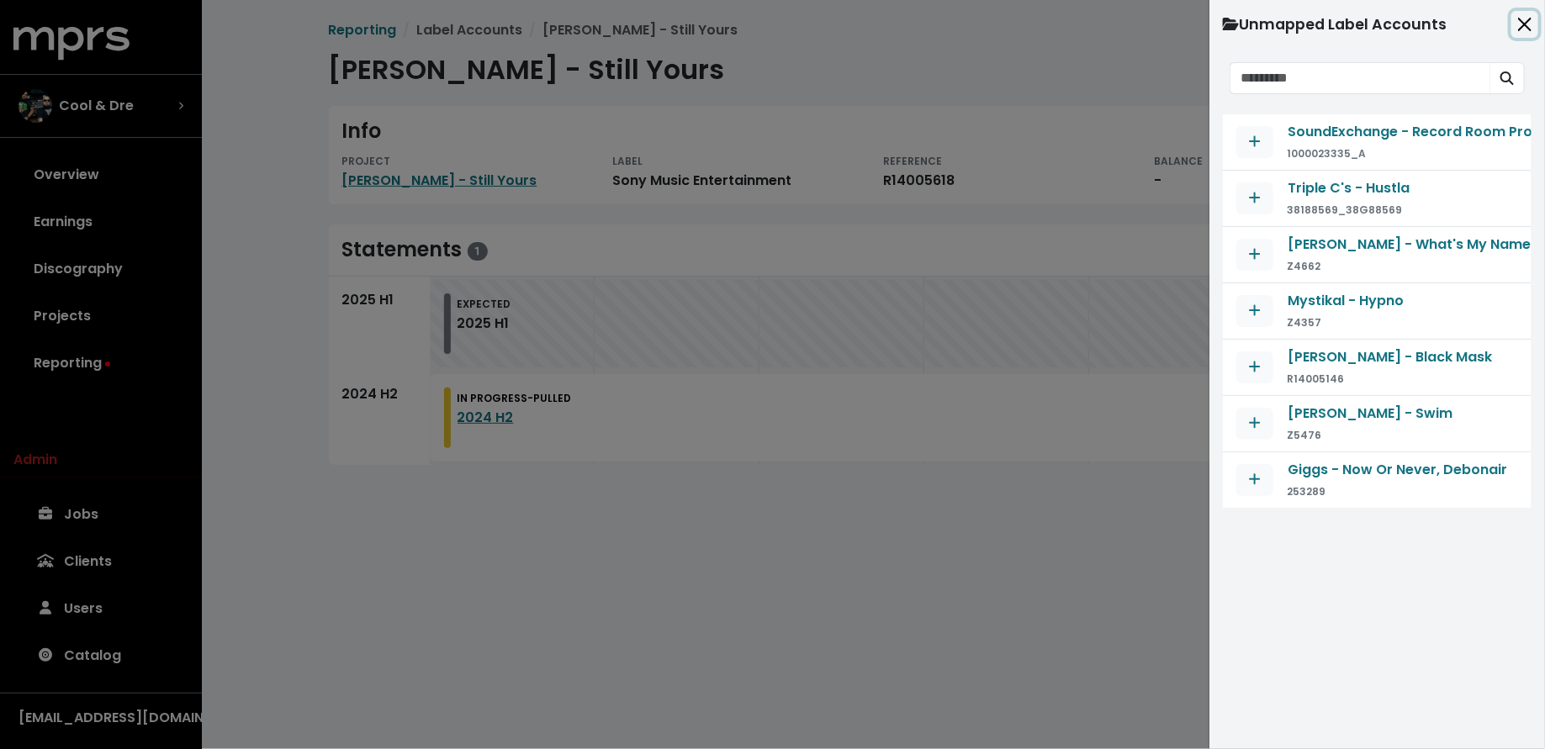
click at [1518, 28] on button "Close" at bounding box center [1524, 24] width 27 height 27
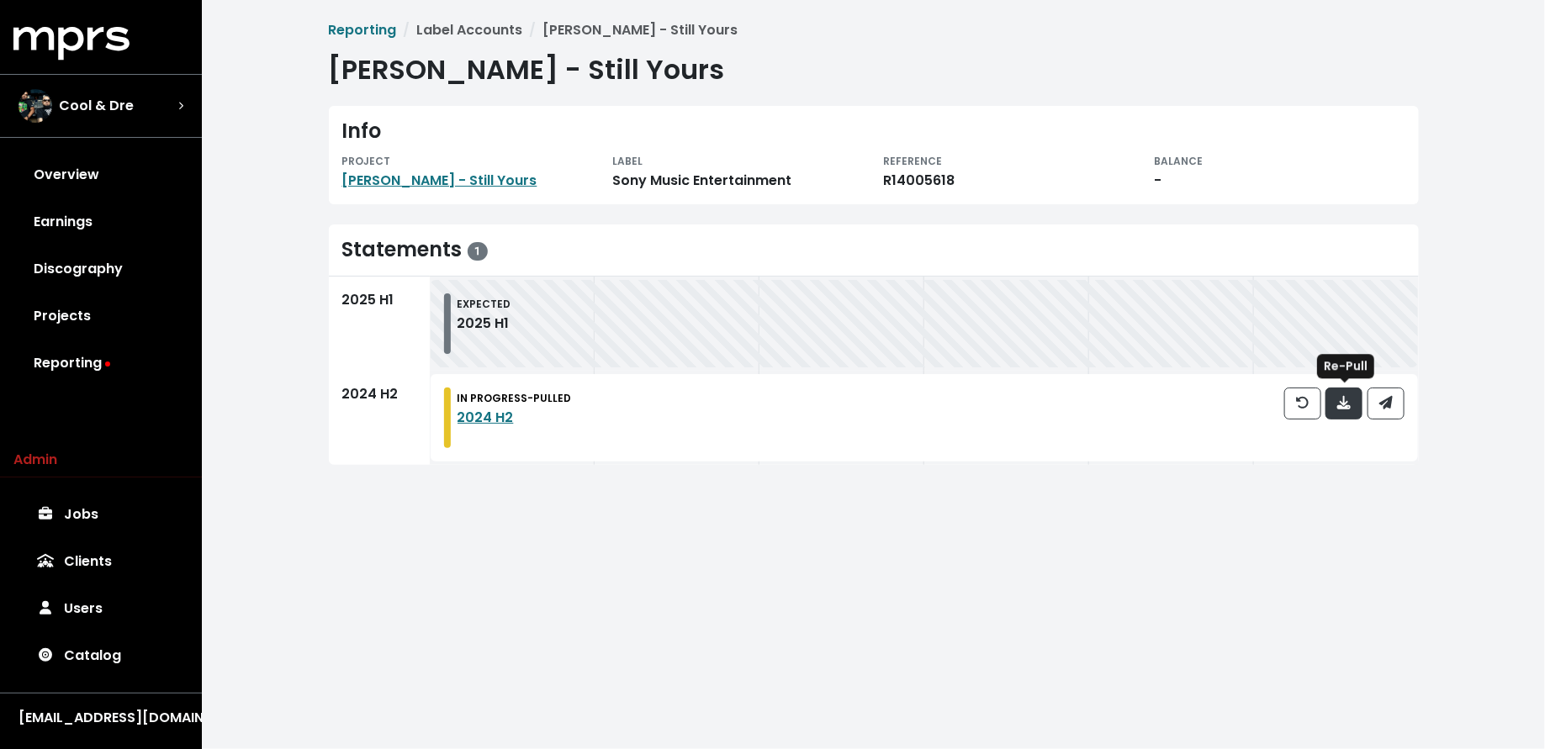
click at [1351, 405] on span "button" at bounding box center [1343, 404] width 15 height 20
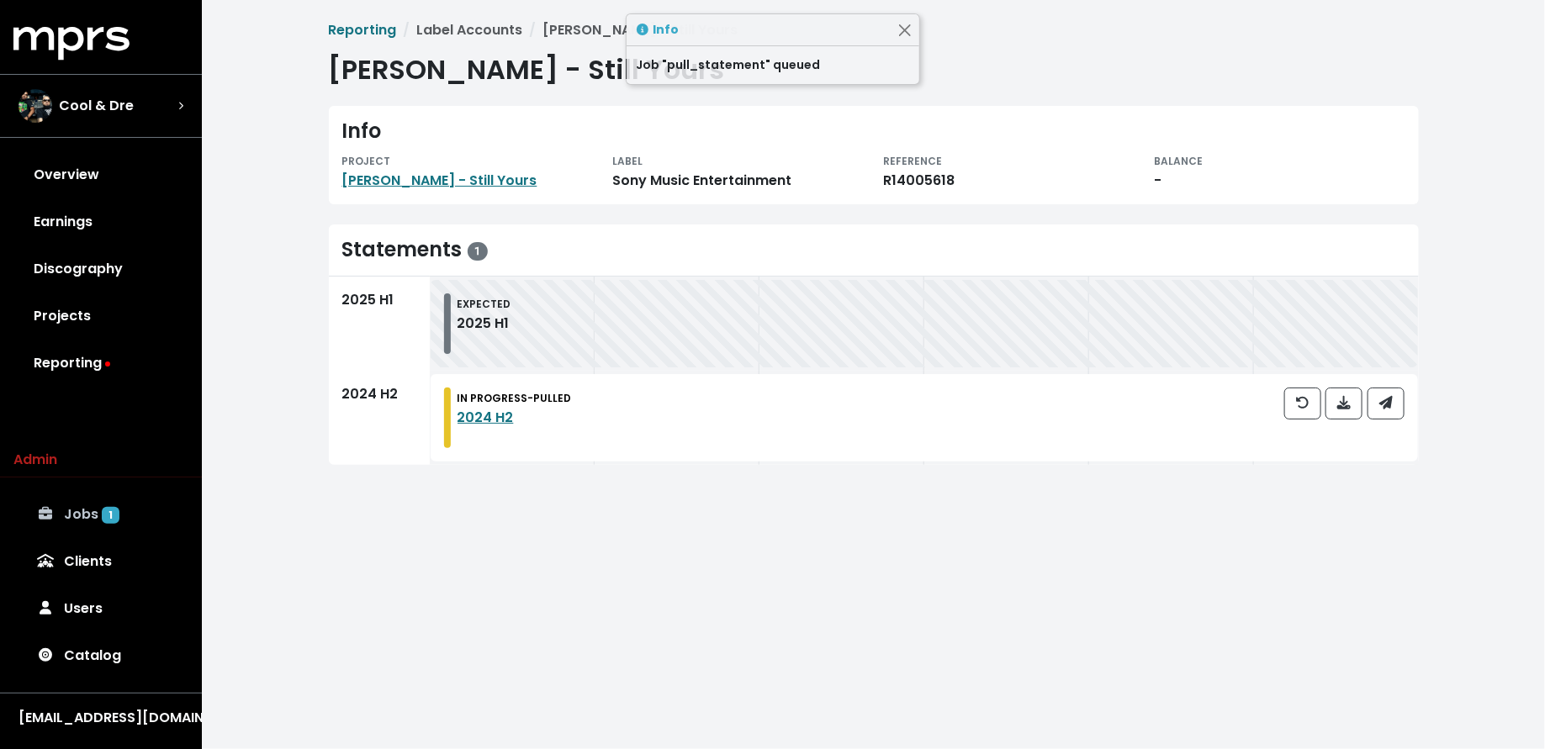
click at [171, 514] on link "Jobs 1" at bounding box center [100, 514] width 175 height 47
click at [1394, 407] on button "button" at bounding box center [1385, 404] width 37 height 32
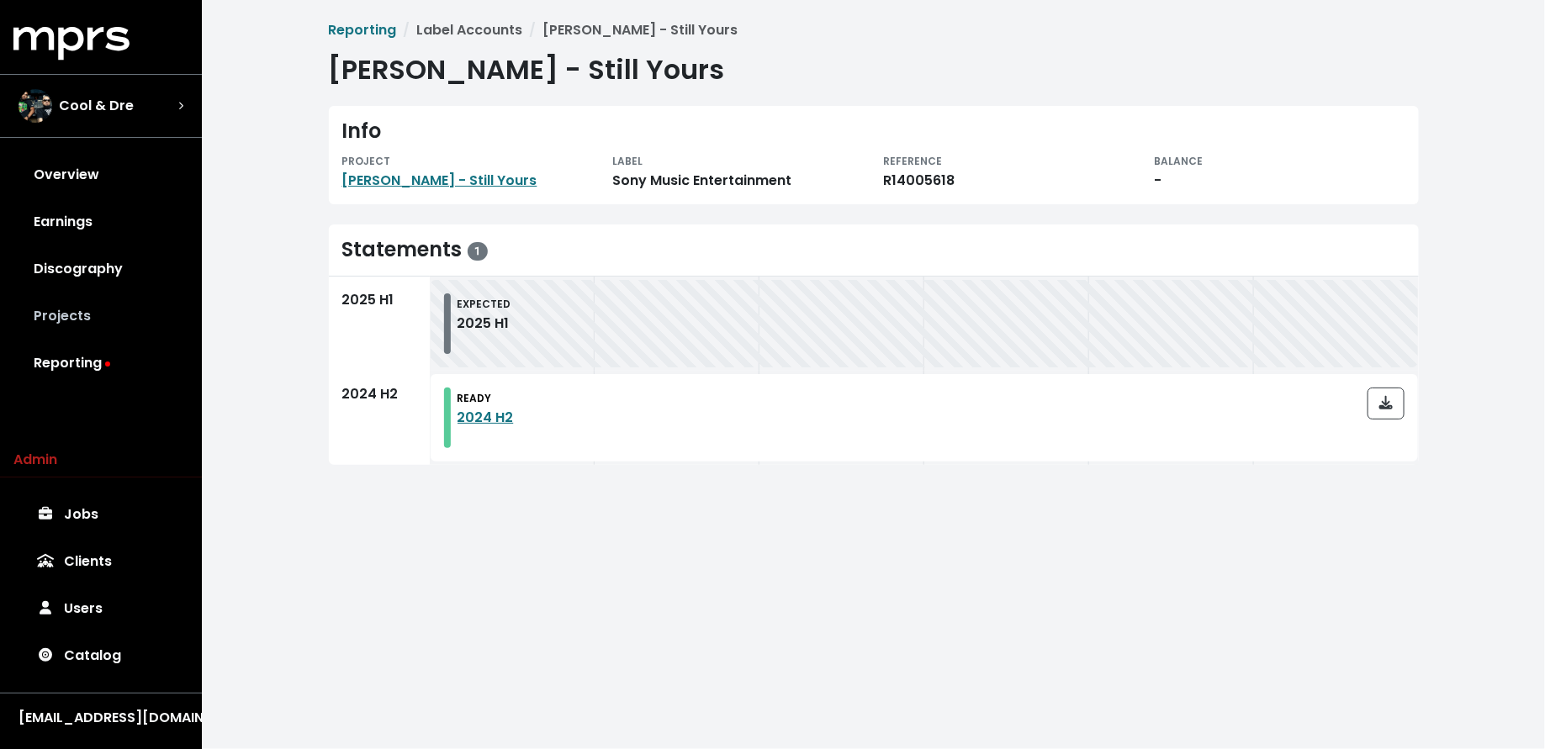
click at [120, 310] on link "Projects" at bounding box center [100, 316] width 175 height 47
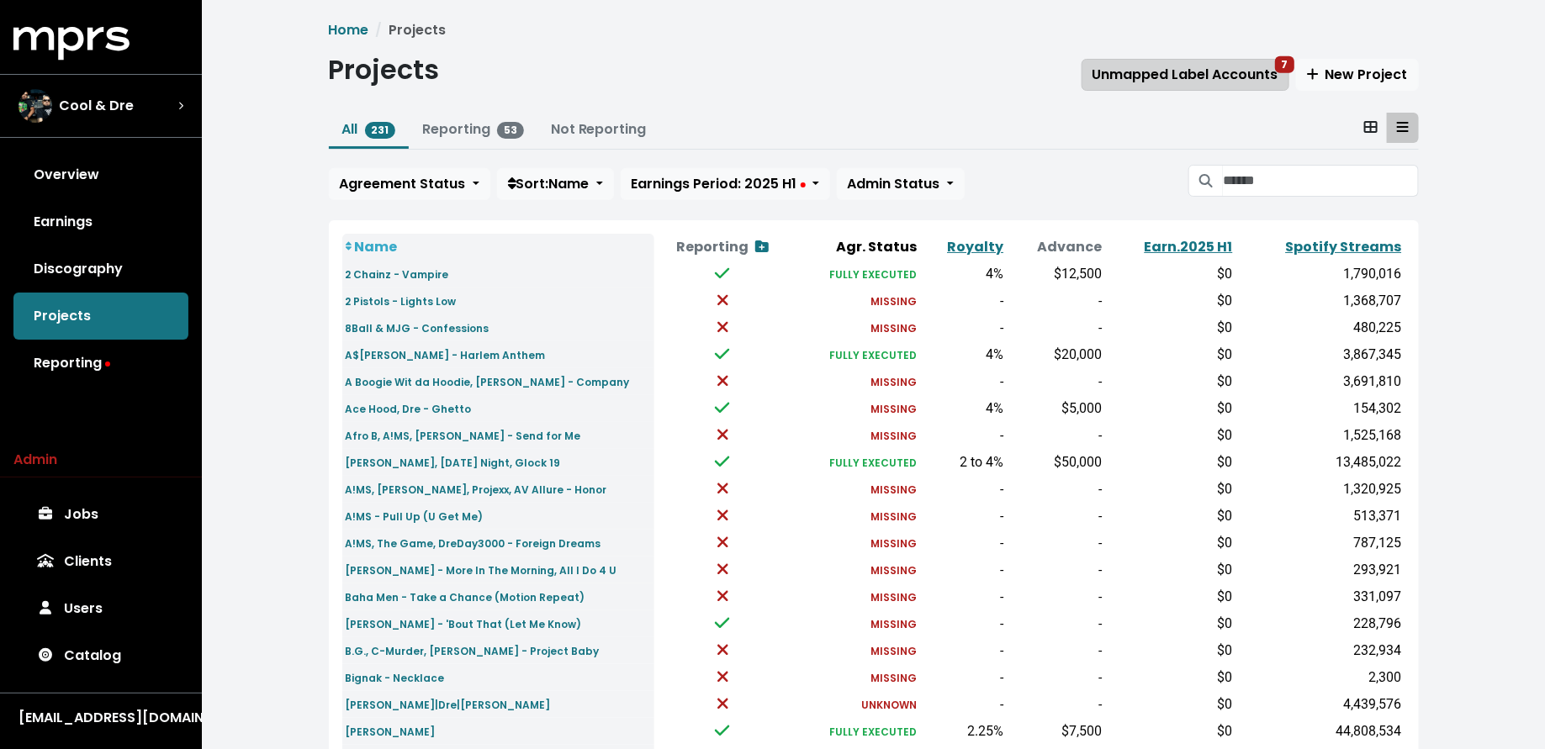
click at [1158, 71] on span "Unmapped Label Accounts 7" at bounding box center [1185, 74] width 186 height 19
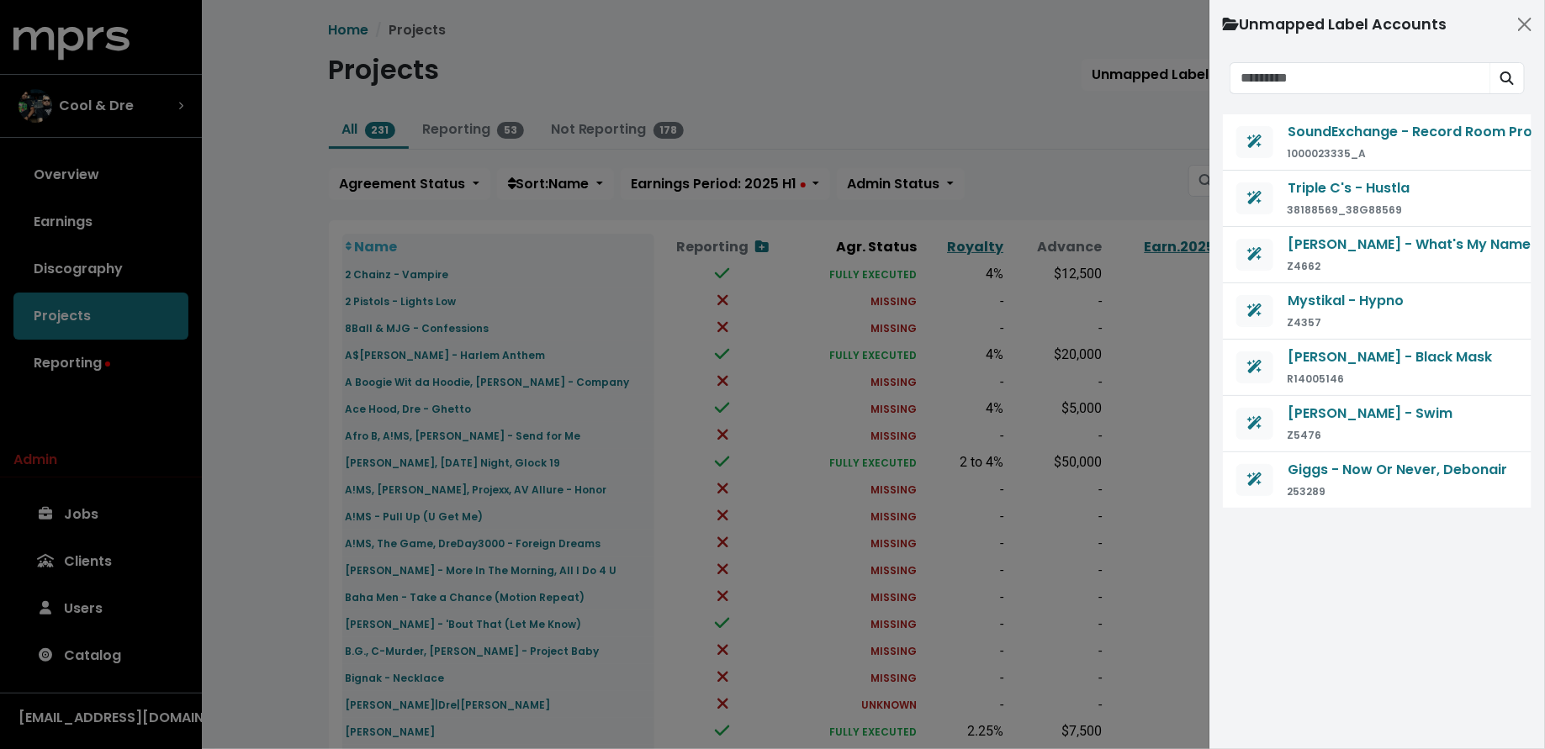
click at [1073, 192] on div at bounding box center [772, 374] width 1545 height 749
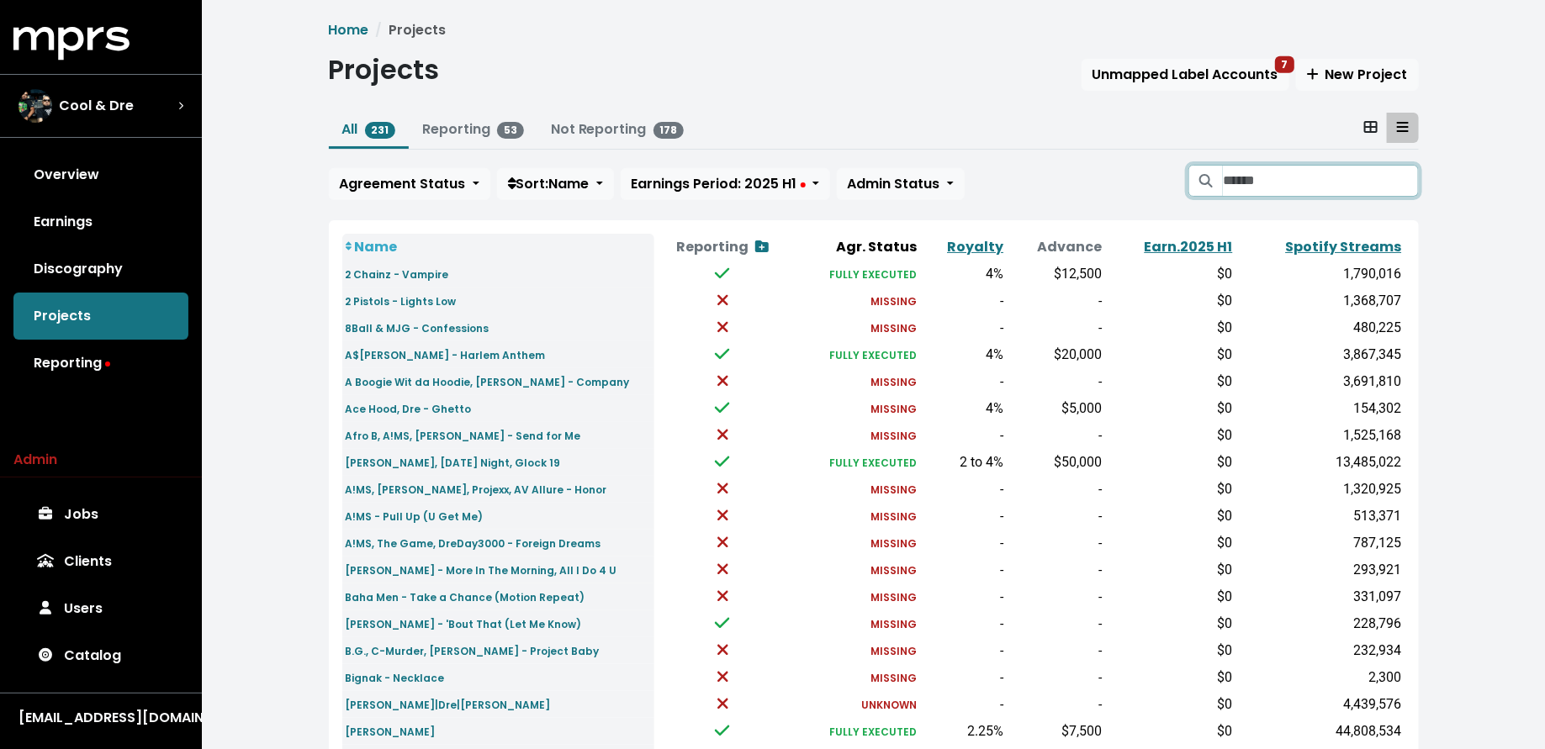
drag, startPoint x: 1261, startPoint y: 182, endPoint x: 1257, endPoint y: 169, distance: 13.9
click at [1261, 182] on input "Search projects" at bounding box center [1320, 181] width 195 height 32
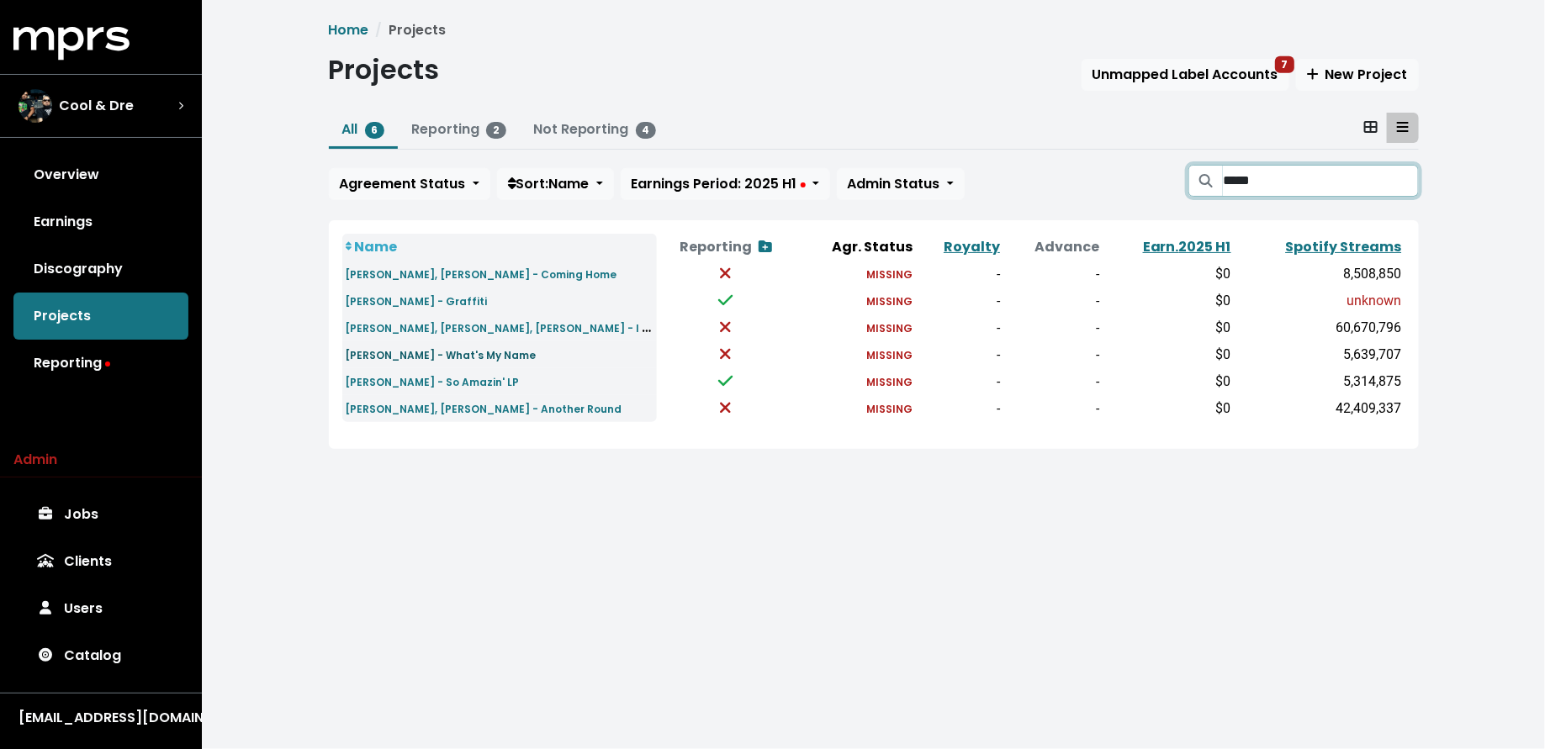
type input "*****"
click at [452, 352] on small "Chris Brown - What's My Name" at bounding box center [441, 355] width 191 height 14
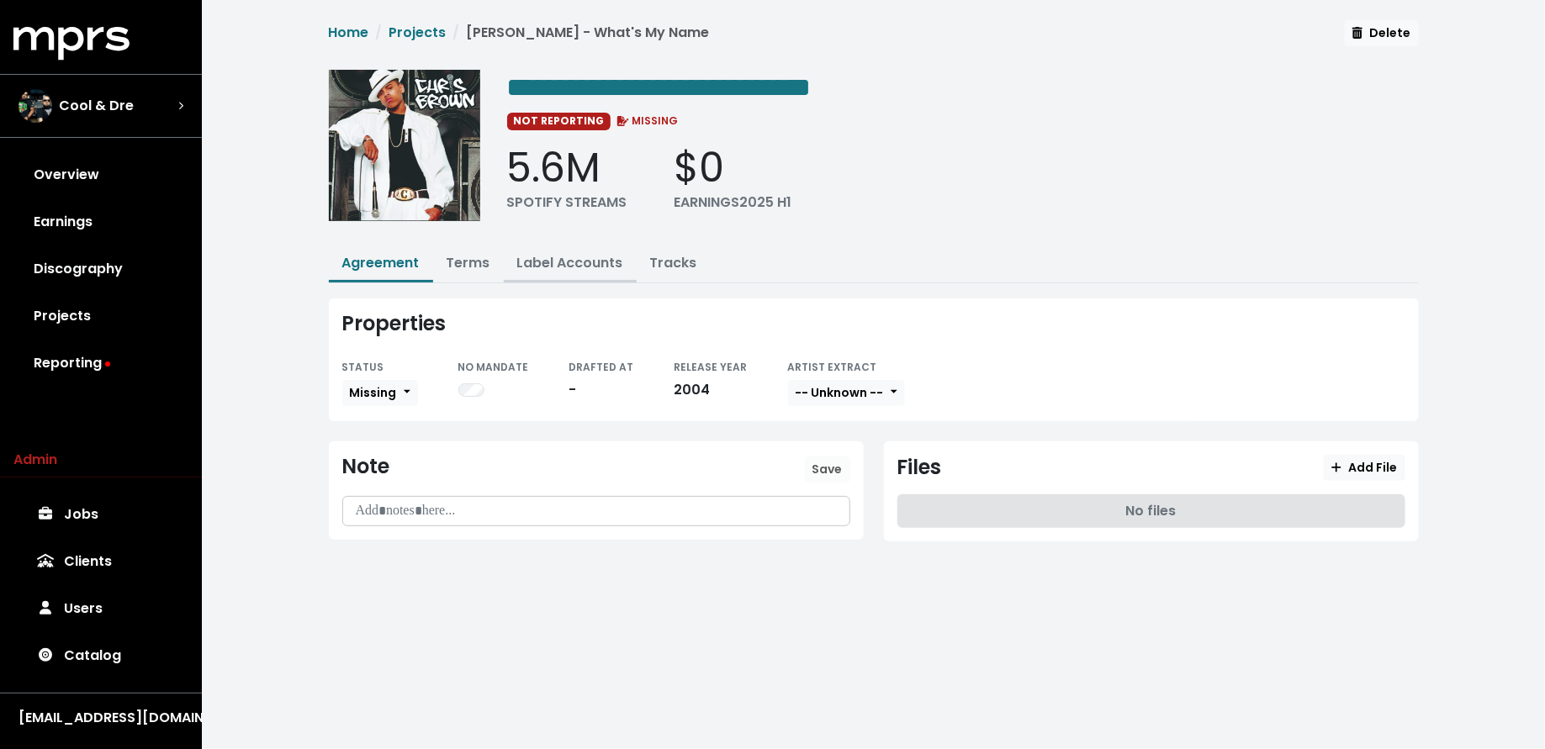
click at [591, 253] on link "Label Accounts" at bounding box center [570, 262] width 106 height 19
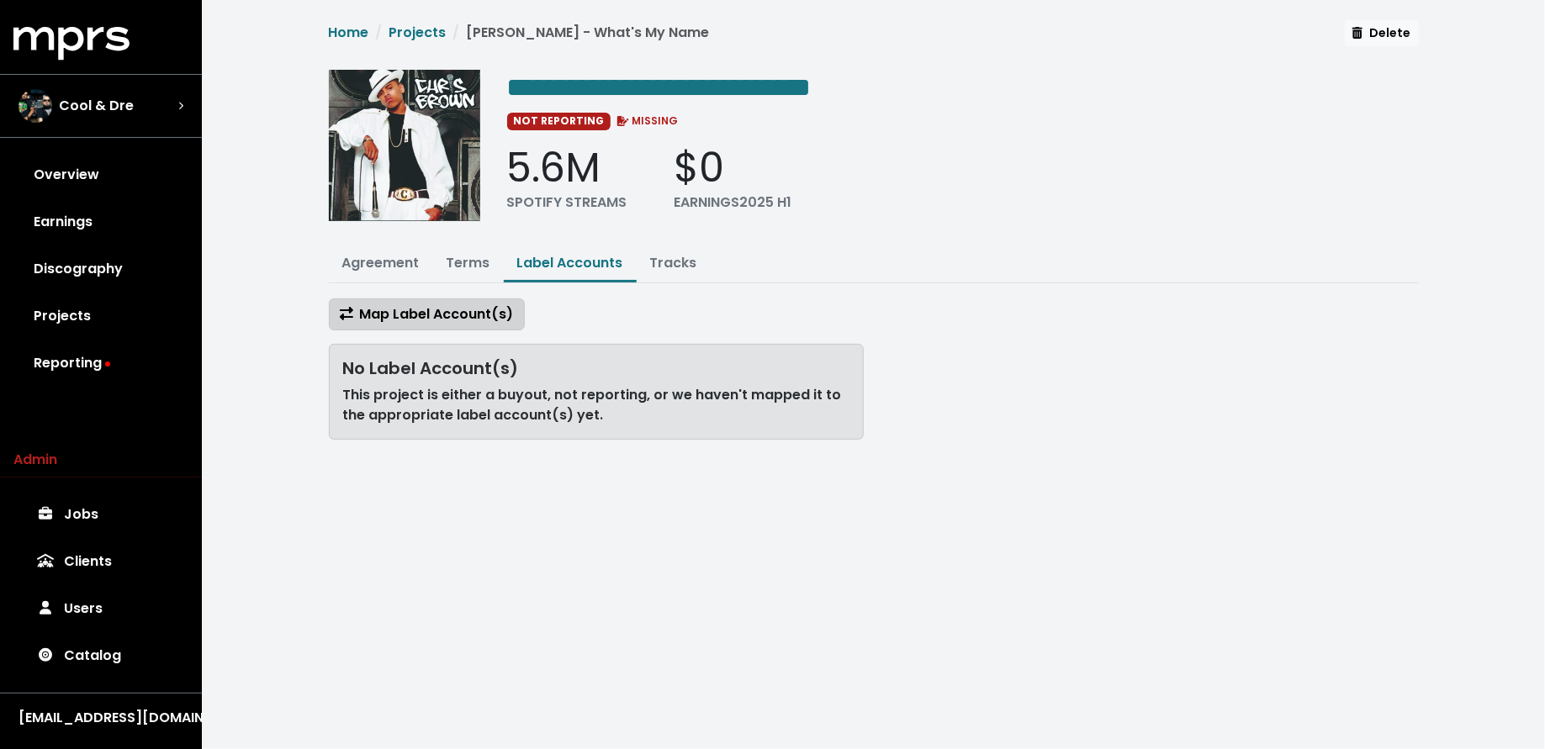
click at [479, 319] on span "Map Label Account(s)" at bounding box center [427, 313] width 174 height 19
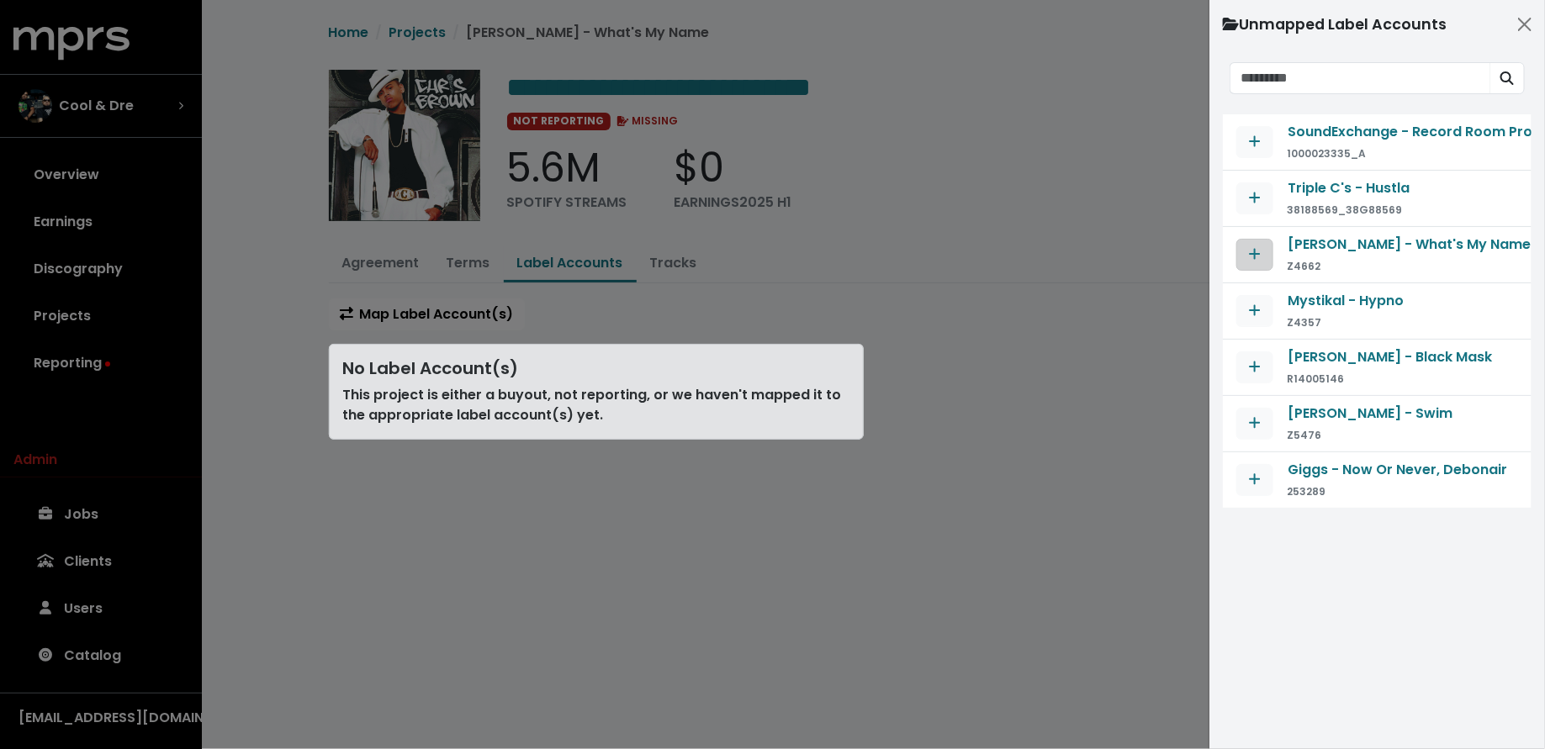
click at [1251, 257] on icon "Map contract to selected agreement" at bounding box center [1255, 253] width 12 height 13
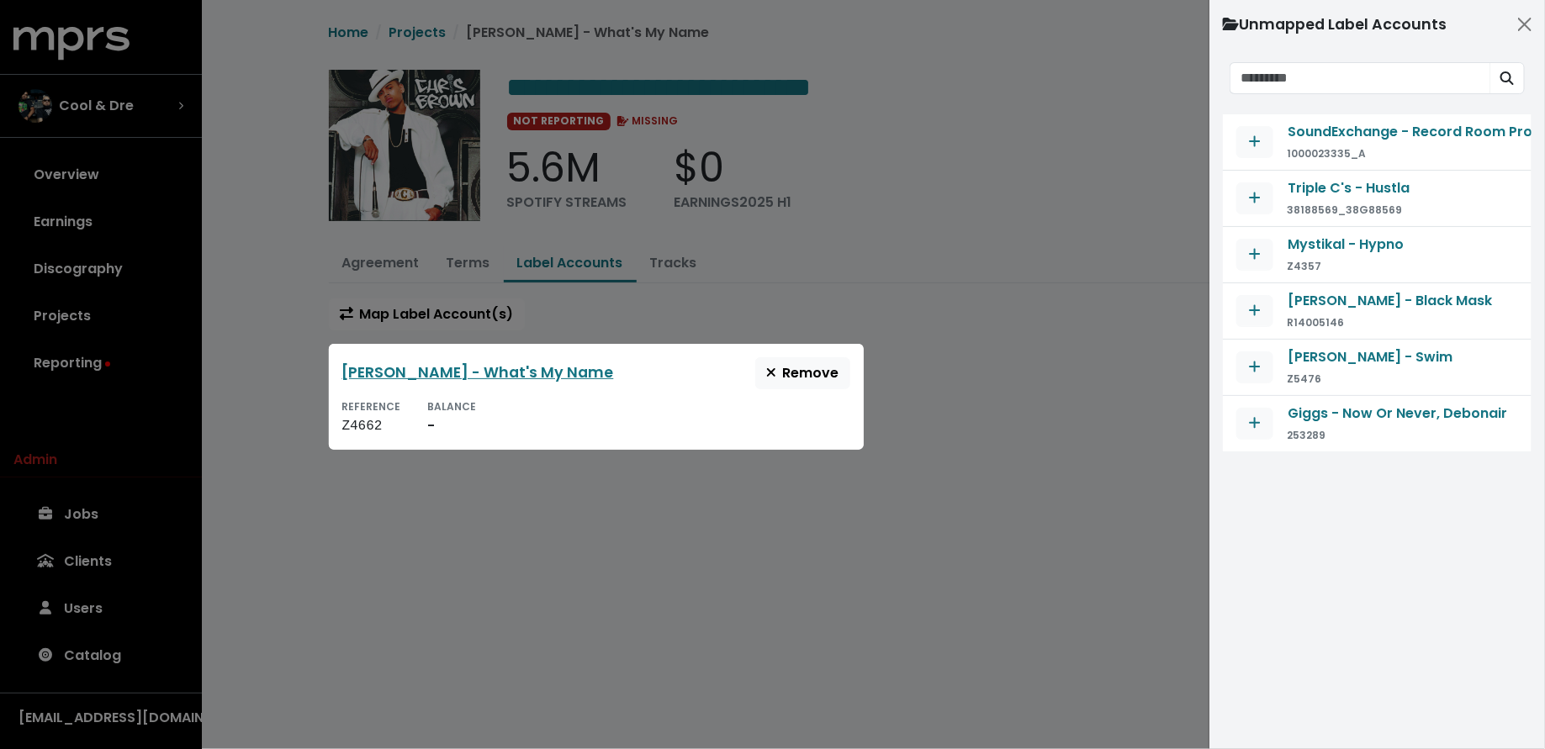
click at [1004, 369] on div at bounding box center [772, 374] width 1545 height 749
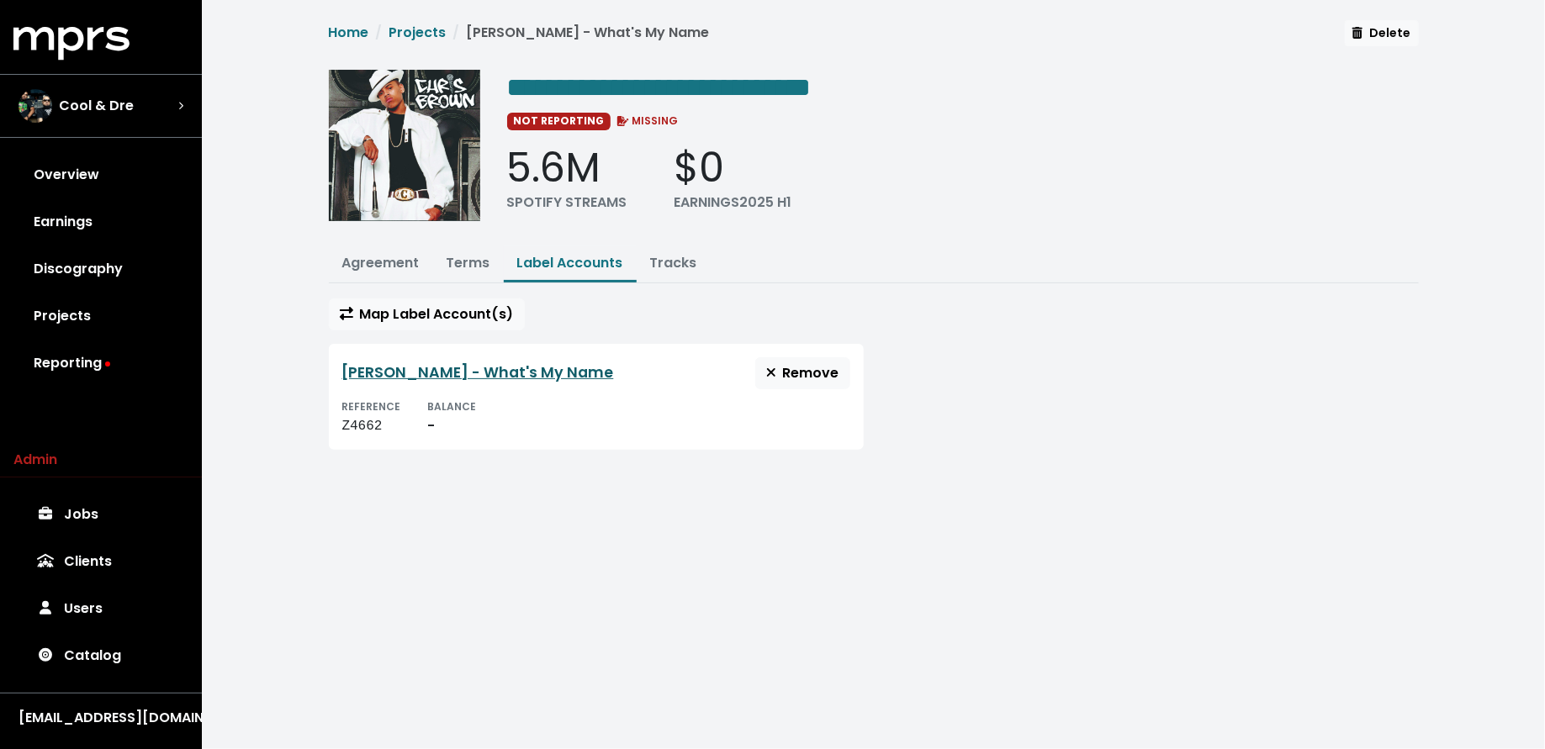
click at [526, 367] on link "Chris Brown - What's My Name" at bounding box center [478, 372] width 272 height 20
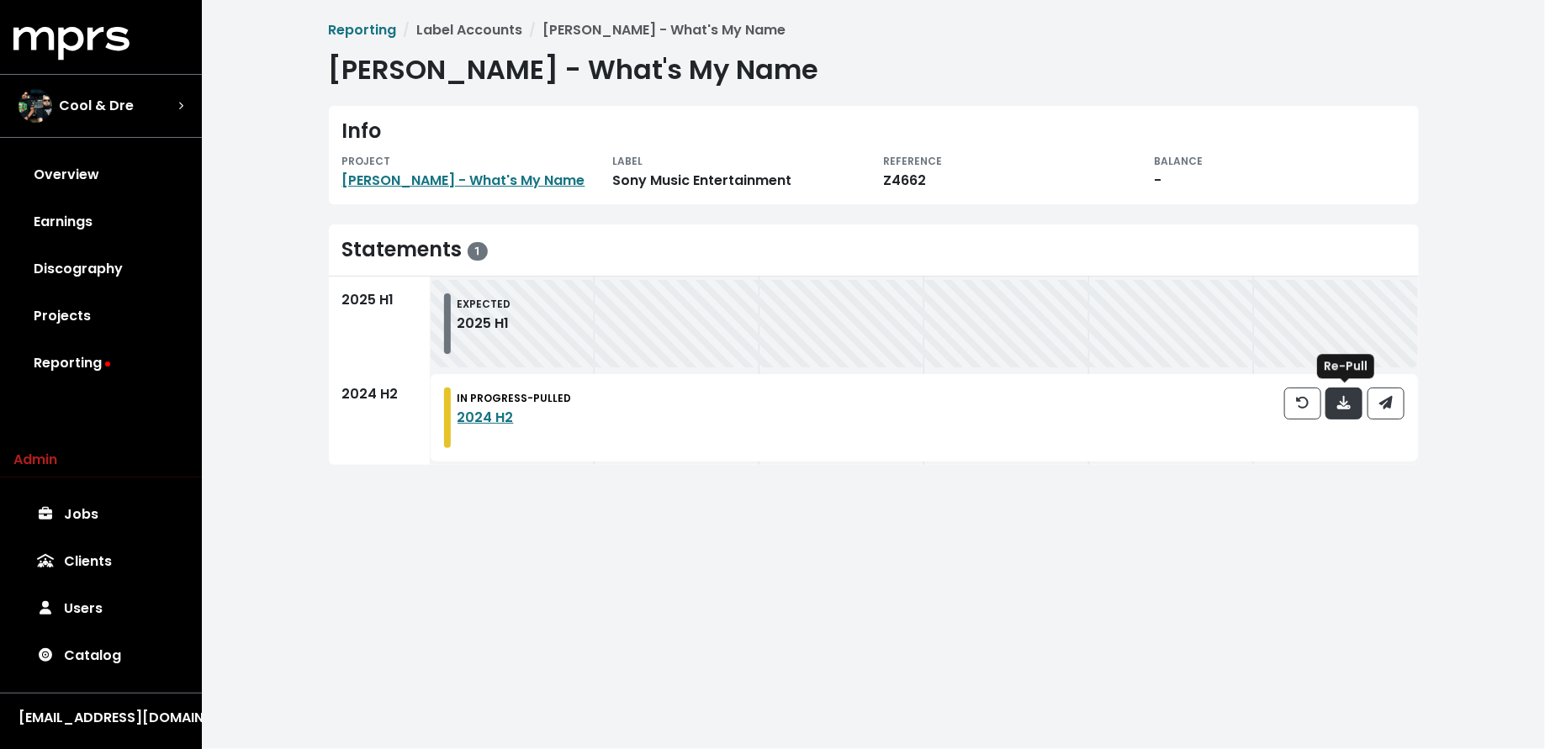
click at [1335, 405] on button "button" at bounding box center [1343, 404] width 37 height 32
click at [124, 525] on link "Jobs 1" at bounding box center [100, 514] width 175 height 47
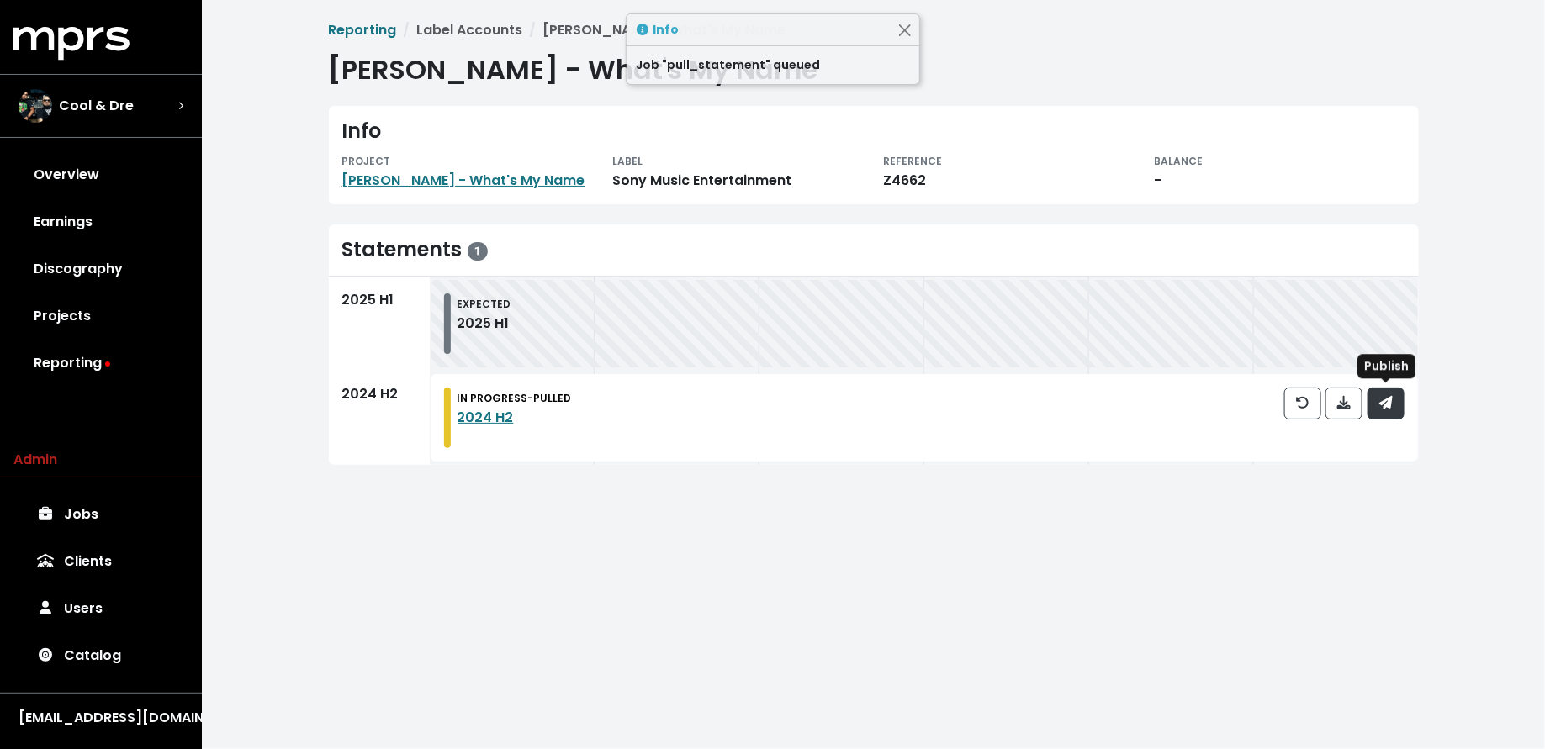
click at [1391, 408] on icon "button" at bounding box center [1385, 402] width 13 height 13
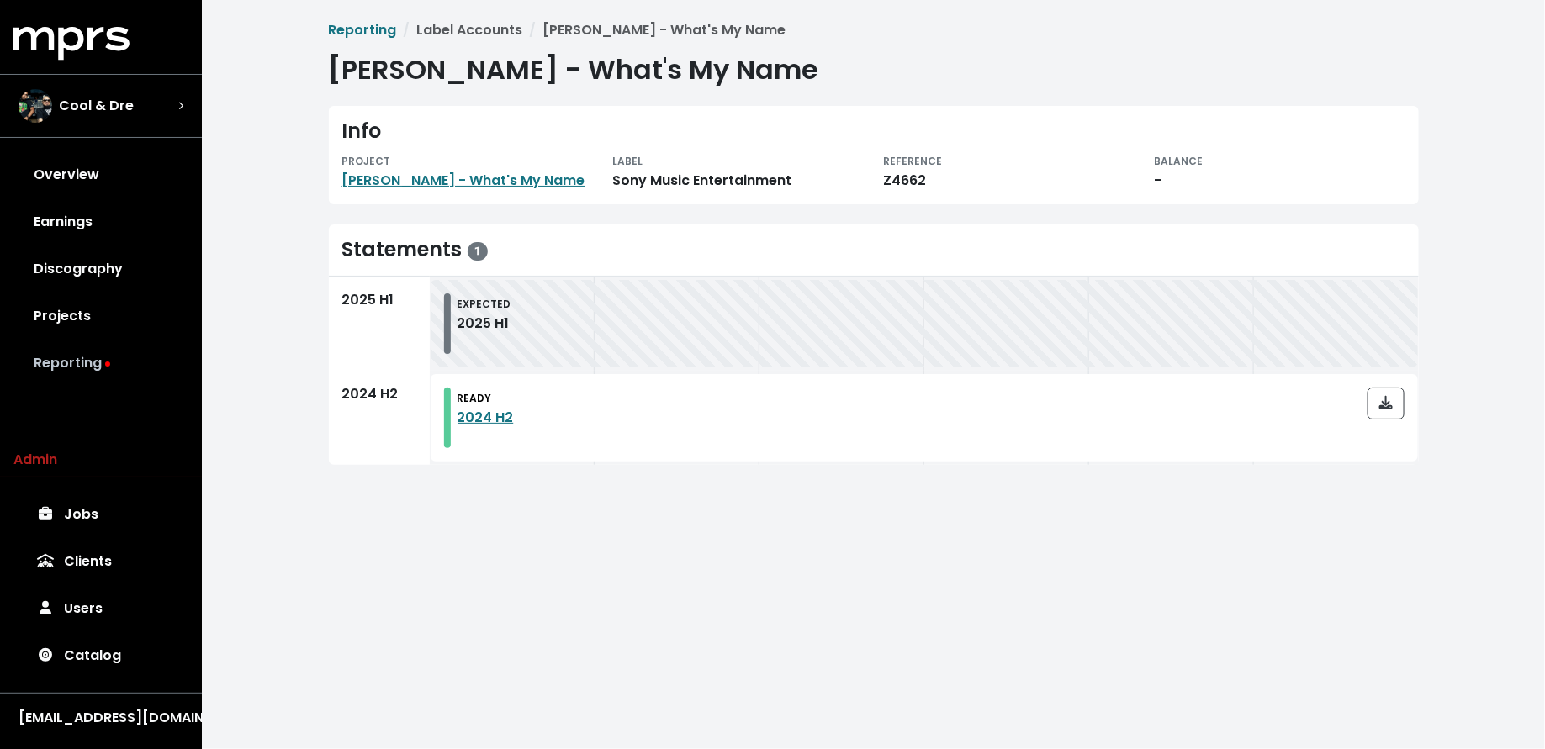
click at [148, 350] on link "Reporting" at bounding box center [100, 363] width 175 height 47
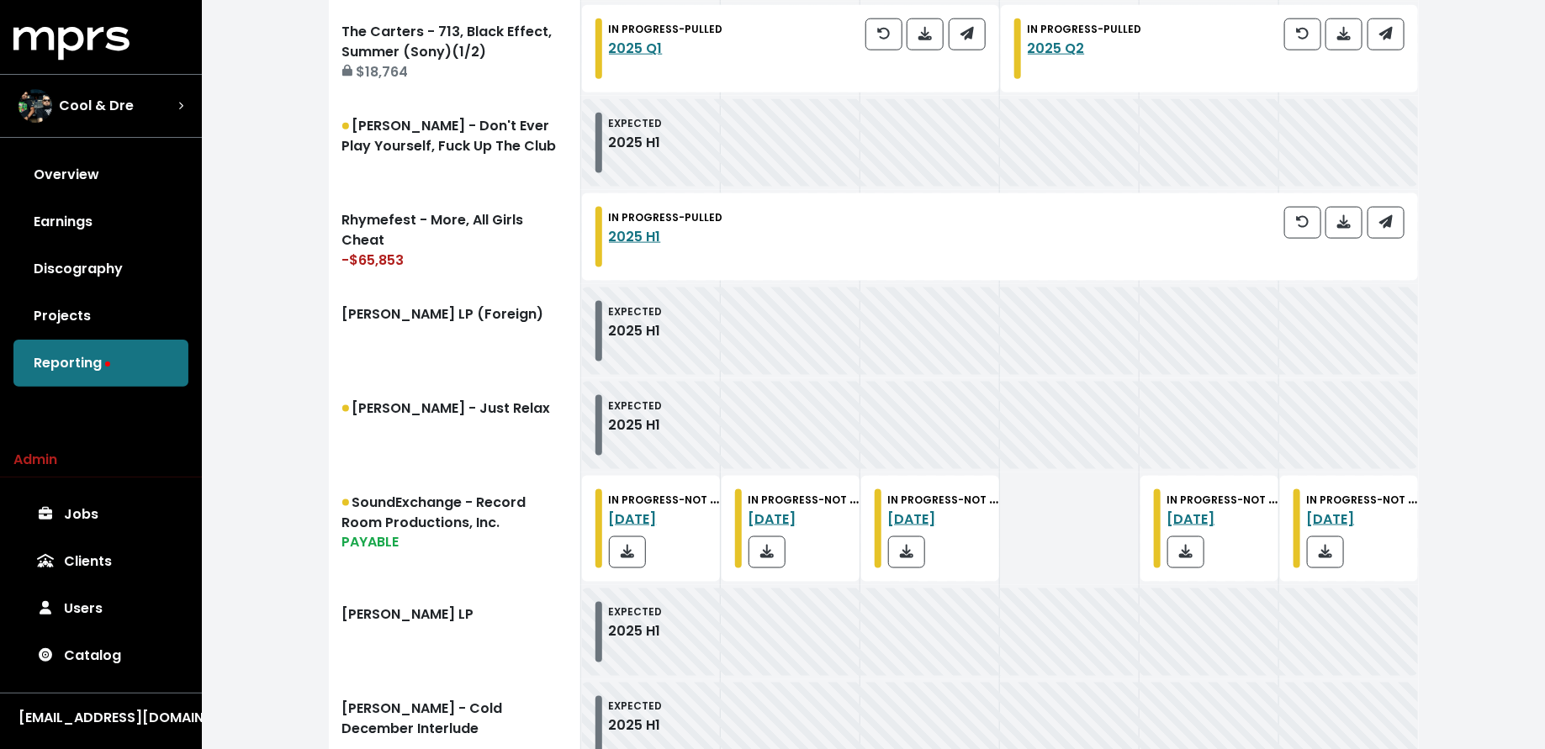
scroll to position [1121, 0]
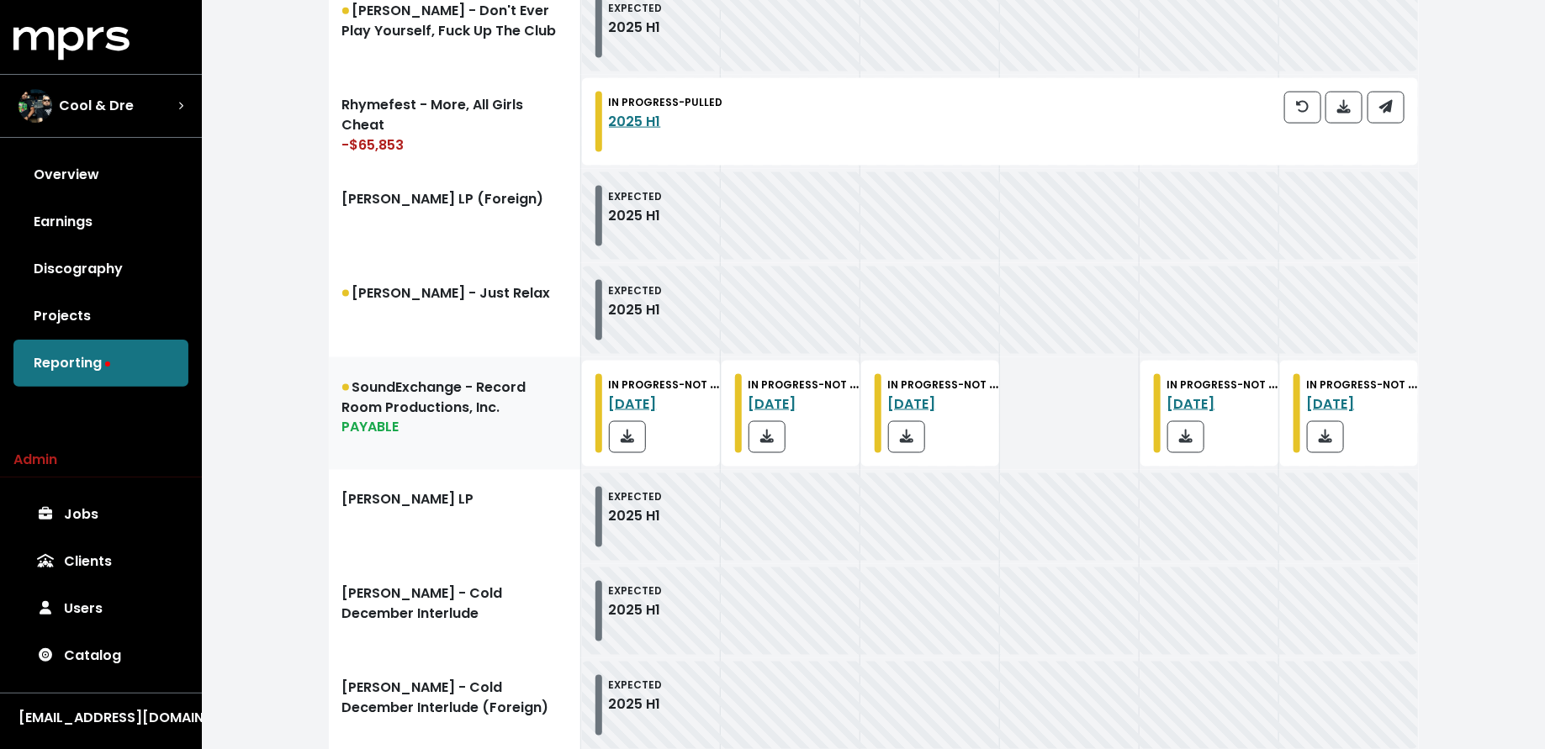
click at [428, 424] on div "PAYABLE" at bounding box center [454, 428] width 225 height 20
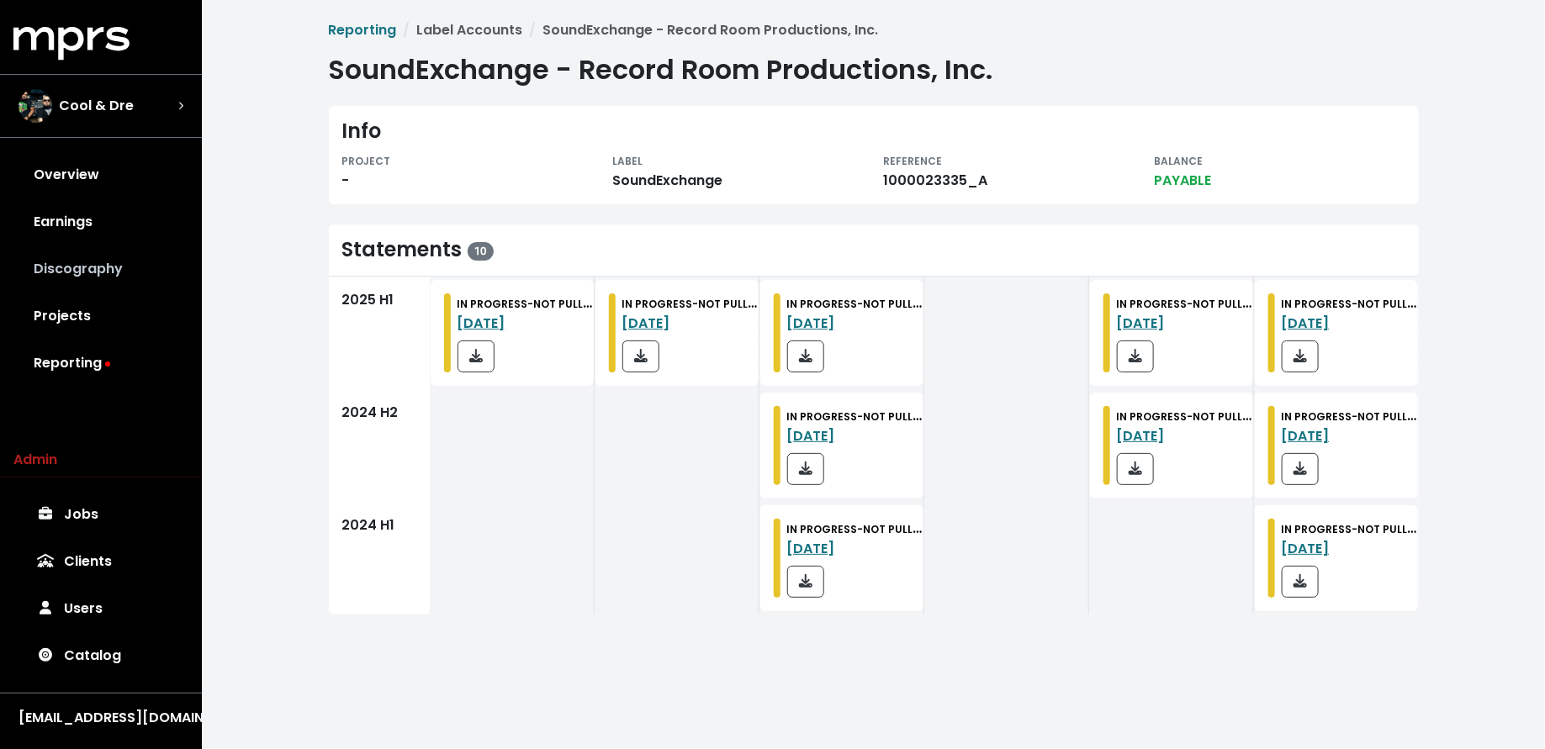
click at [55, 276] on link "Discography" at bounding box center [100, 269] width 175 height 47
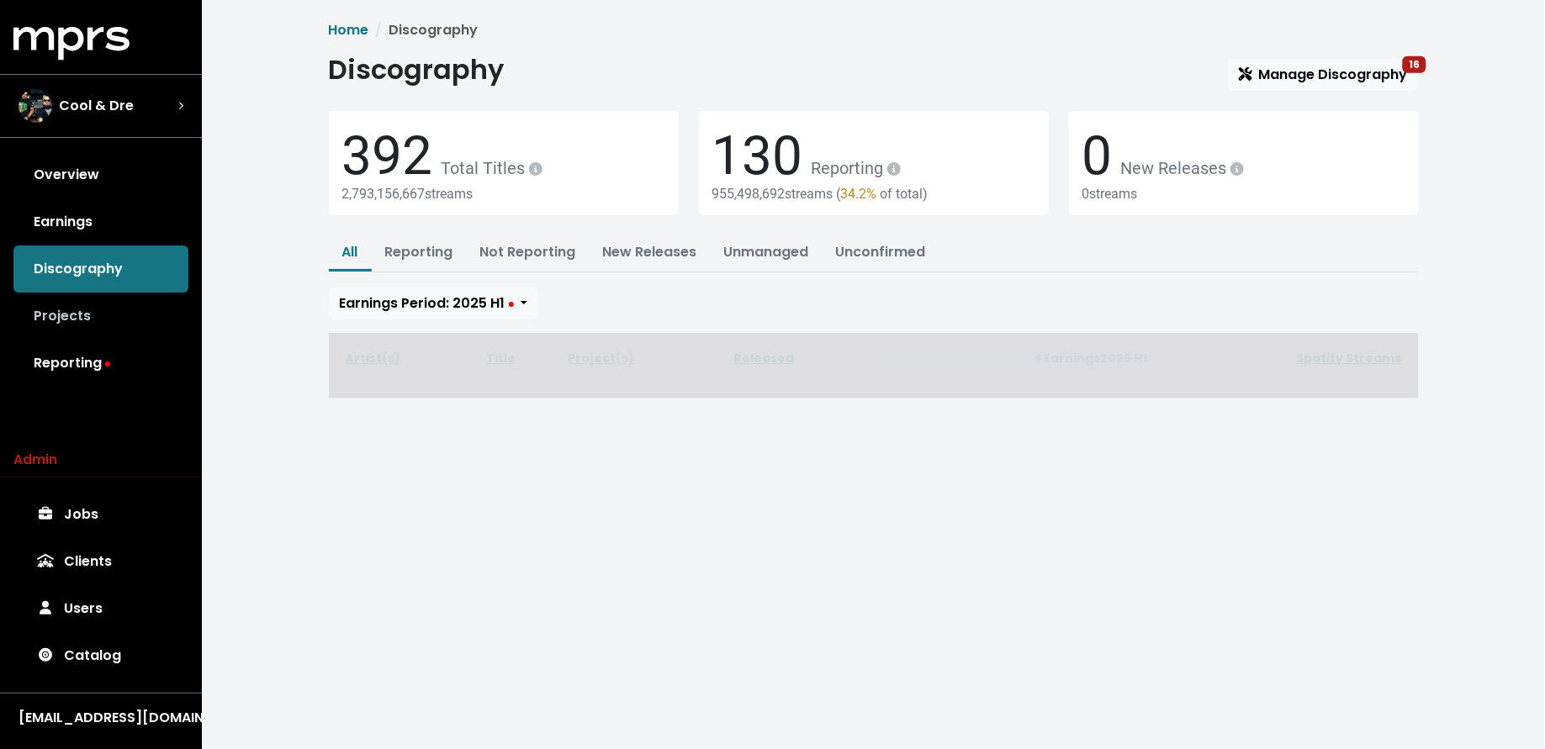
click at [56, 312] on link "Projects" at bounding box center [100, 316] width 175 height 47
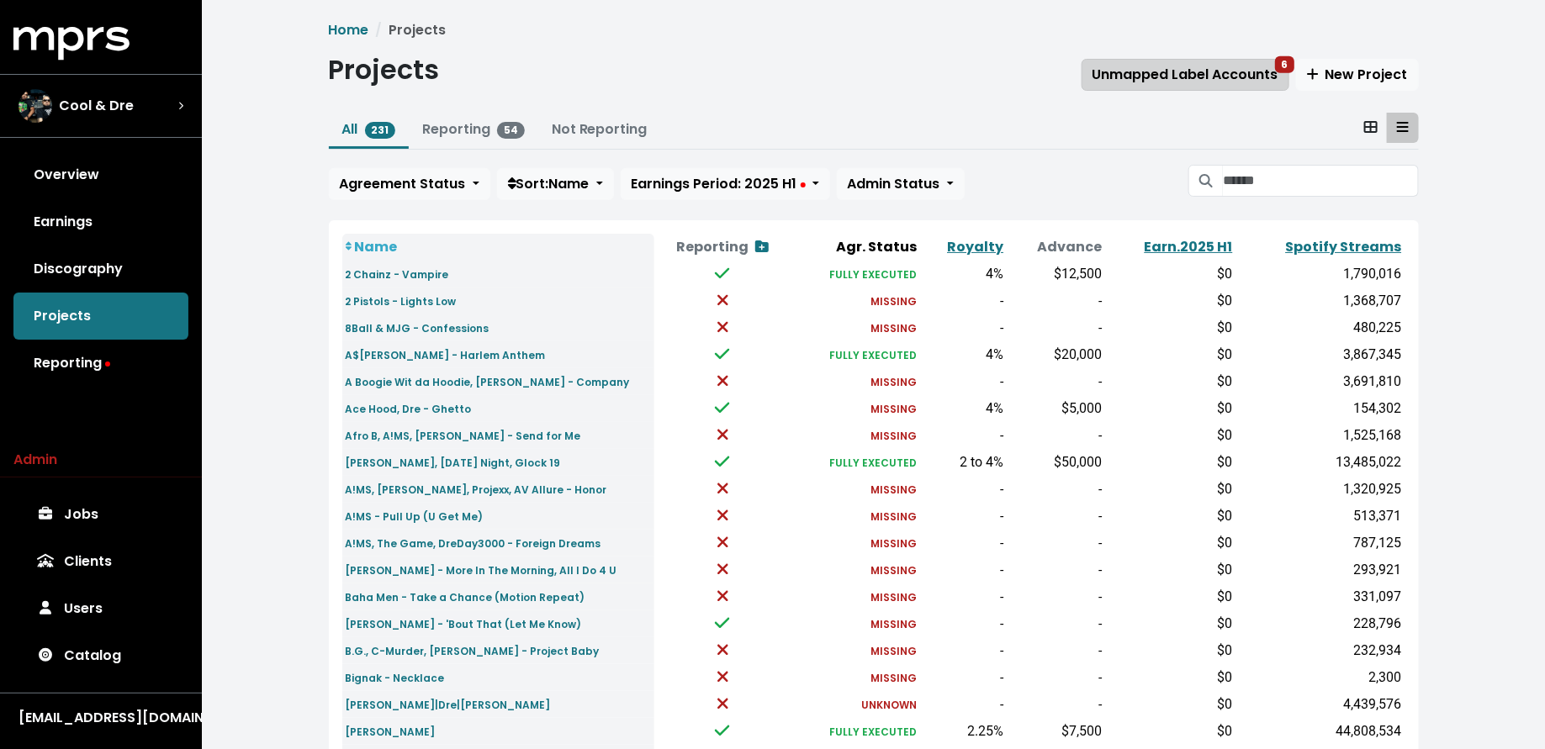
click at [1223, 78] on span "Unmapped Label Accounts 6" at bounding box center [1185, 74] width 186 height 19
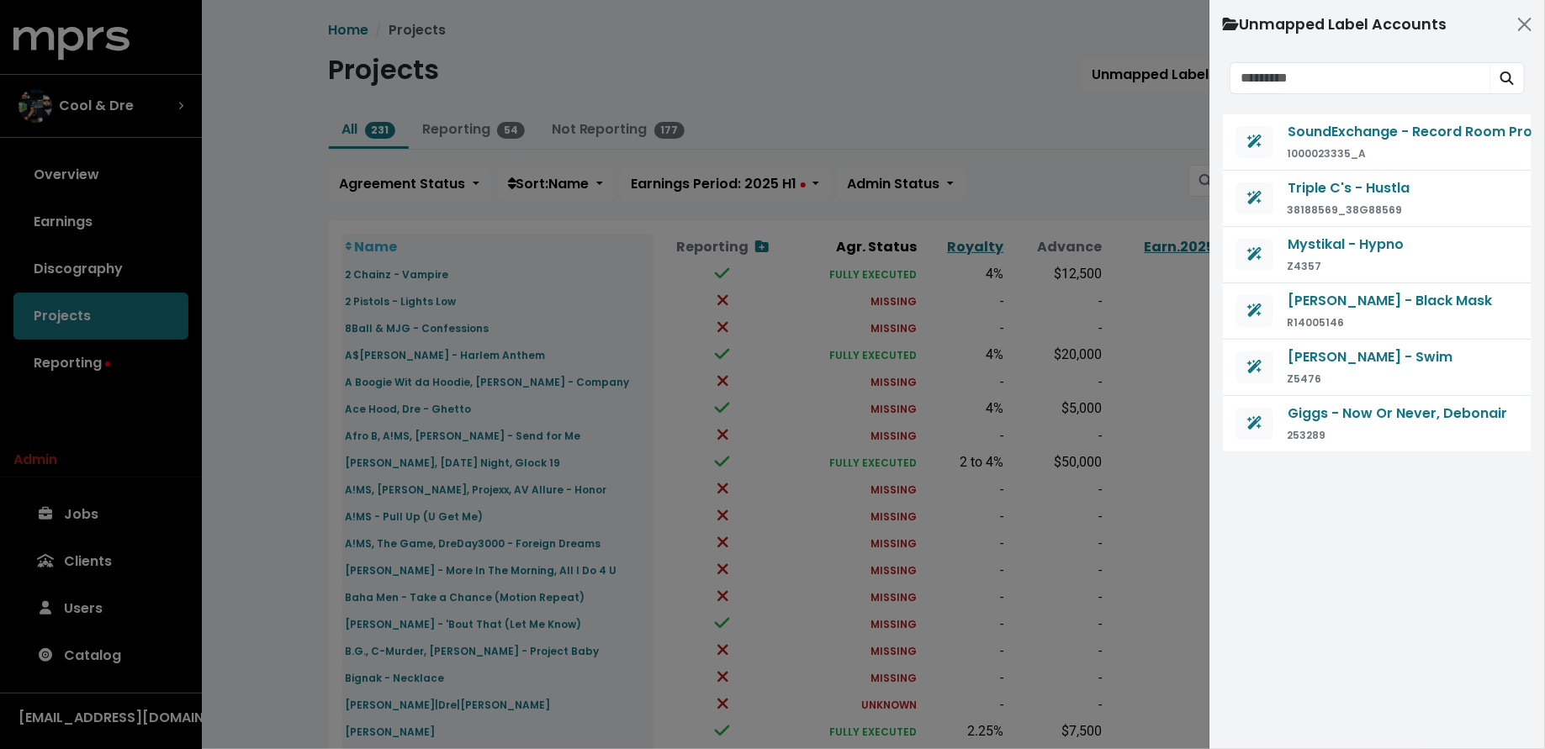
click at [1105, 163] on div at bounding box center [772, 374] width 1545 height 749
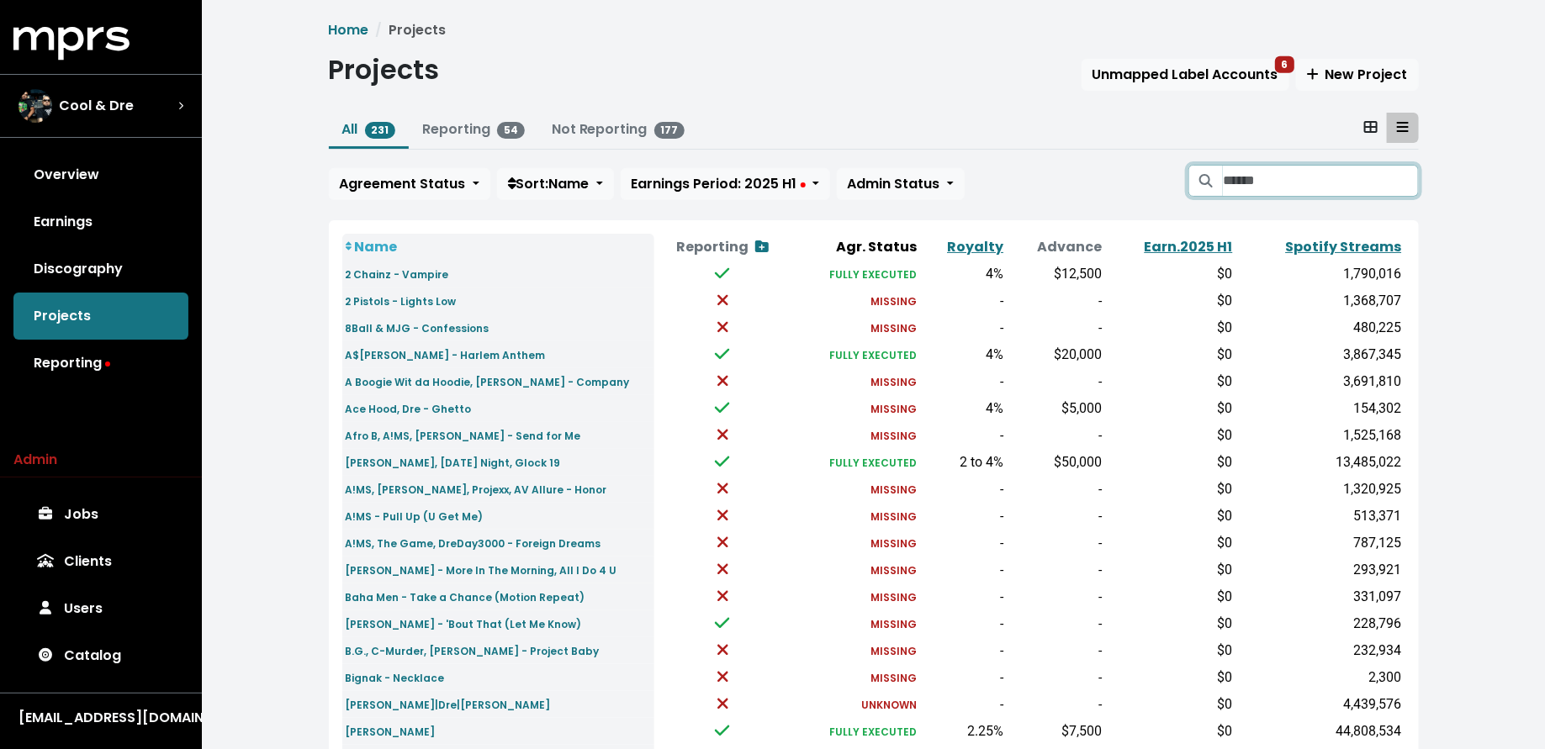
click at [1295, 182] on input "Search projects" at bounding box center [1320, 181] width 195 height 32
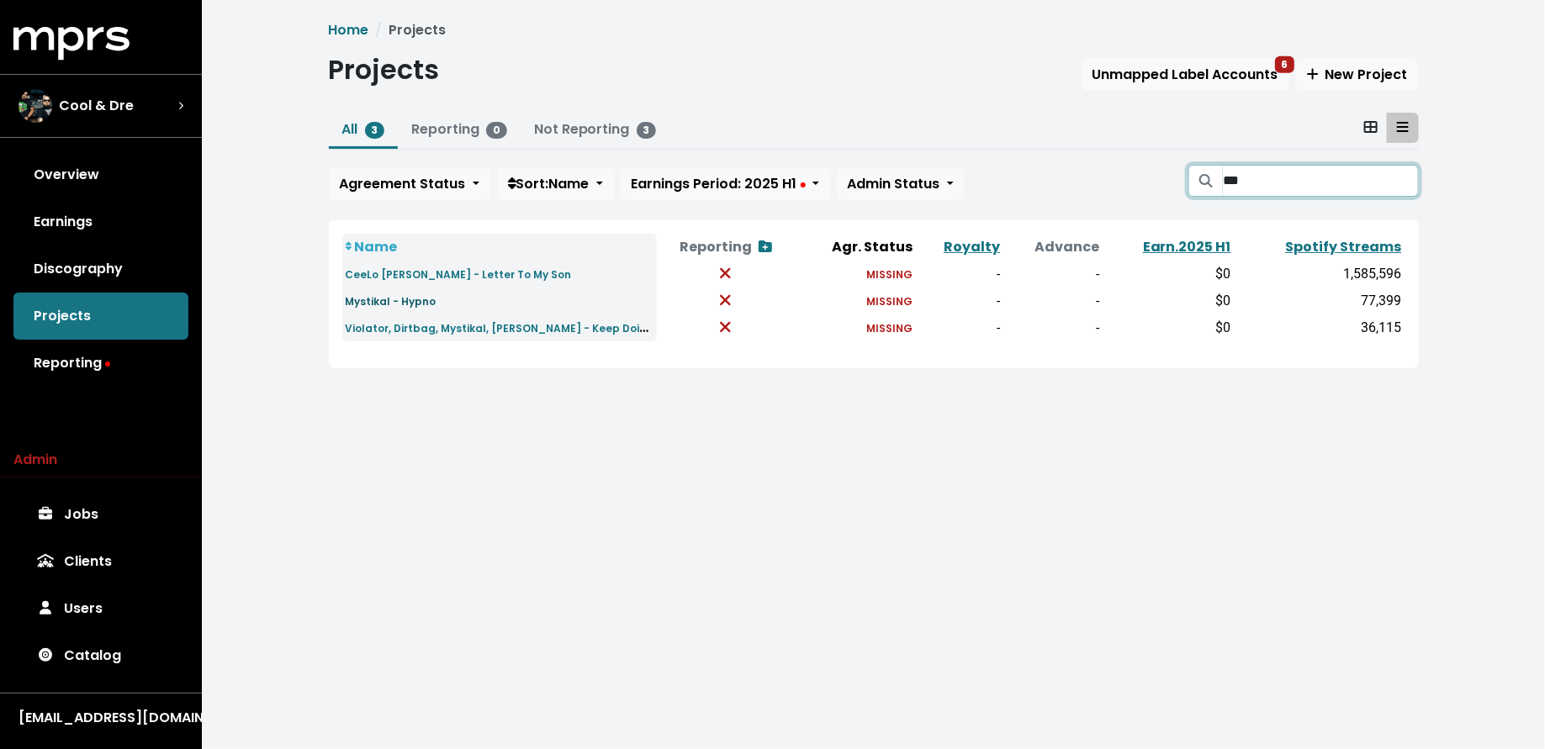
type input "***"
click at [414, 306] on small "Mystikal - Hypno" at bounding box center [391, 301] width 91 height 14
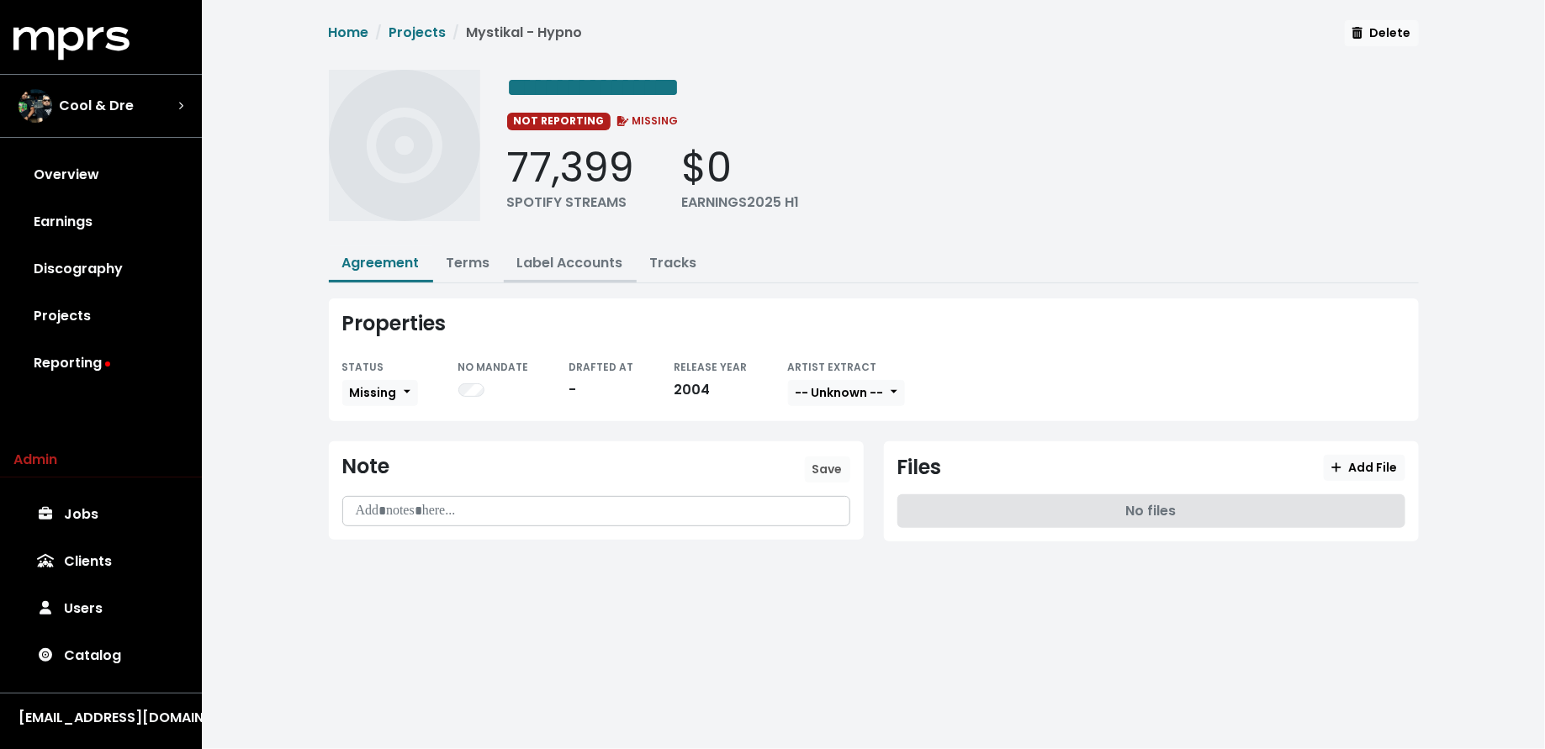
click at [586, 259] on link "Label Accounts" at bounding box center [570, 262] width 106 height 19
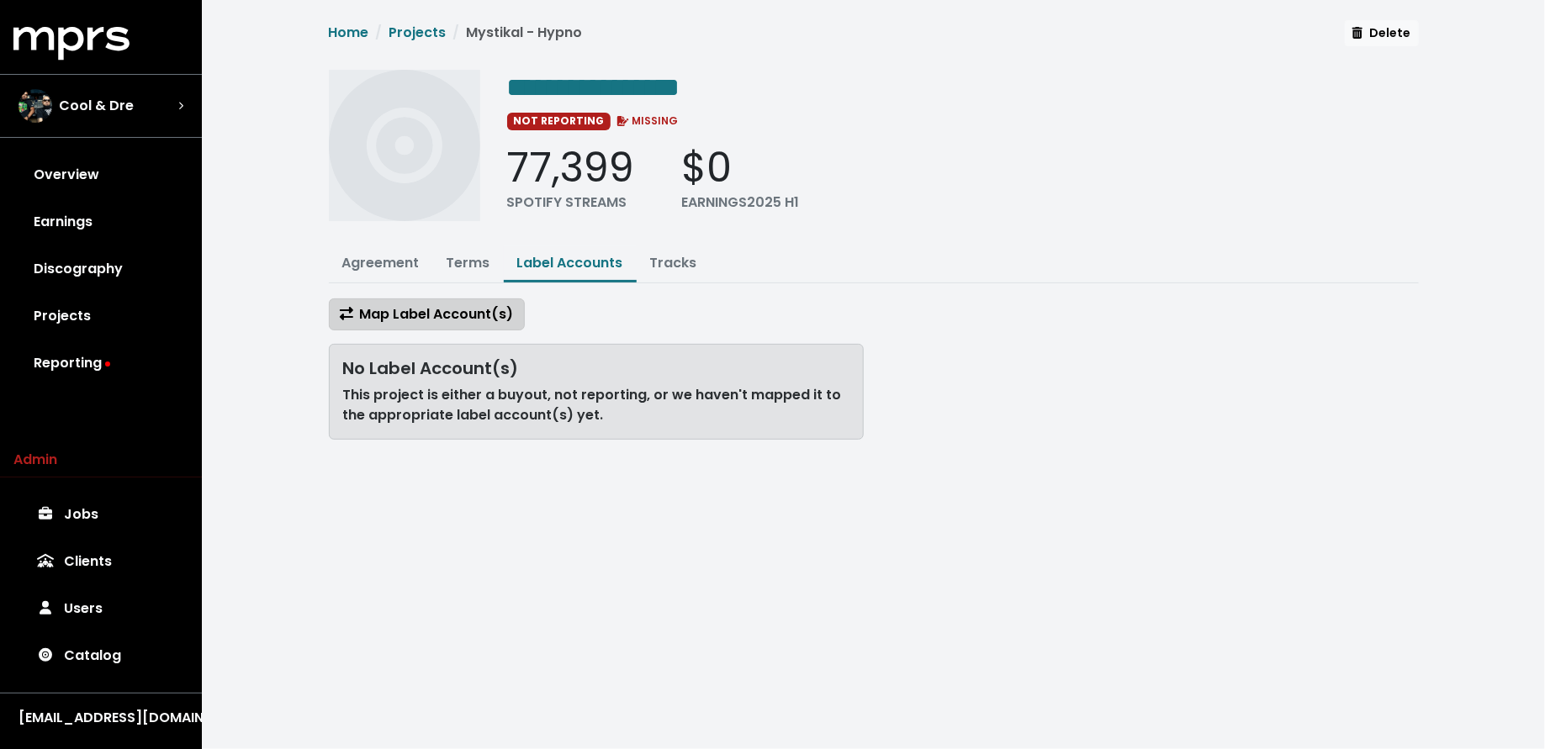
click at [464, 309] on span "Map Label Account(s)" at bounding box center [427, 313] width 174 height 19
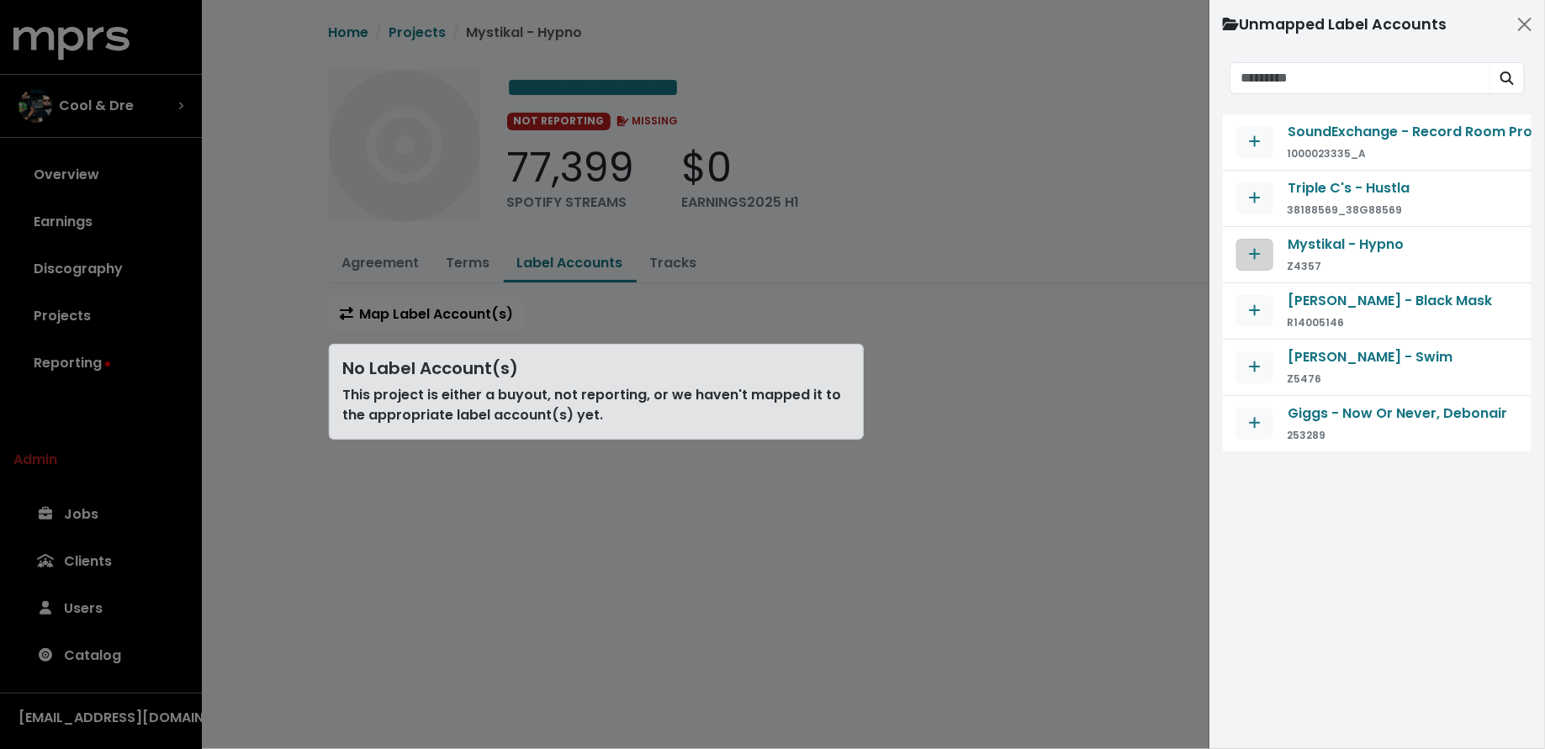
click at [1261, 250] on button "Map contract to selected agreement" at bounding box center [1254, 255] width 37 height 32
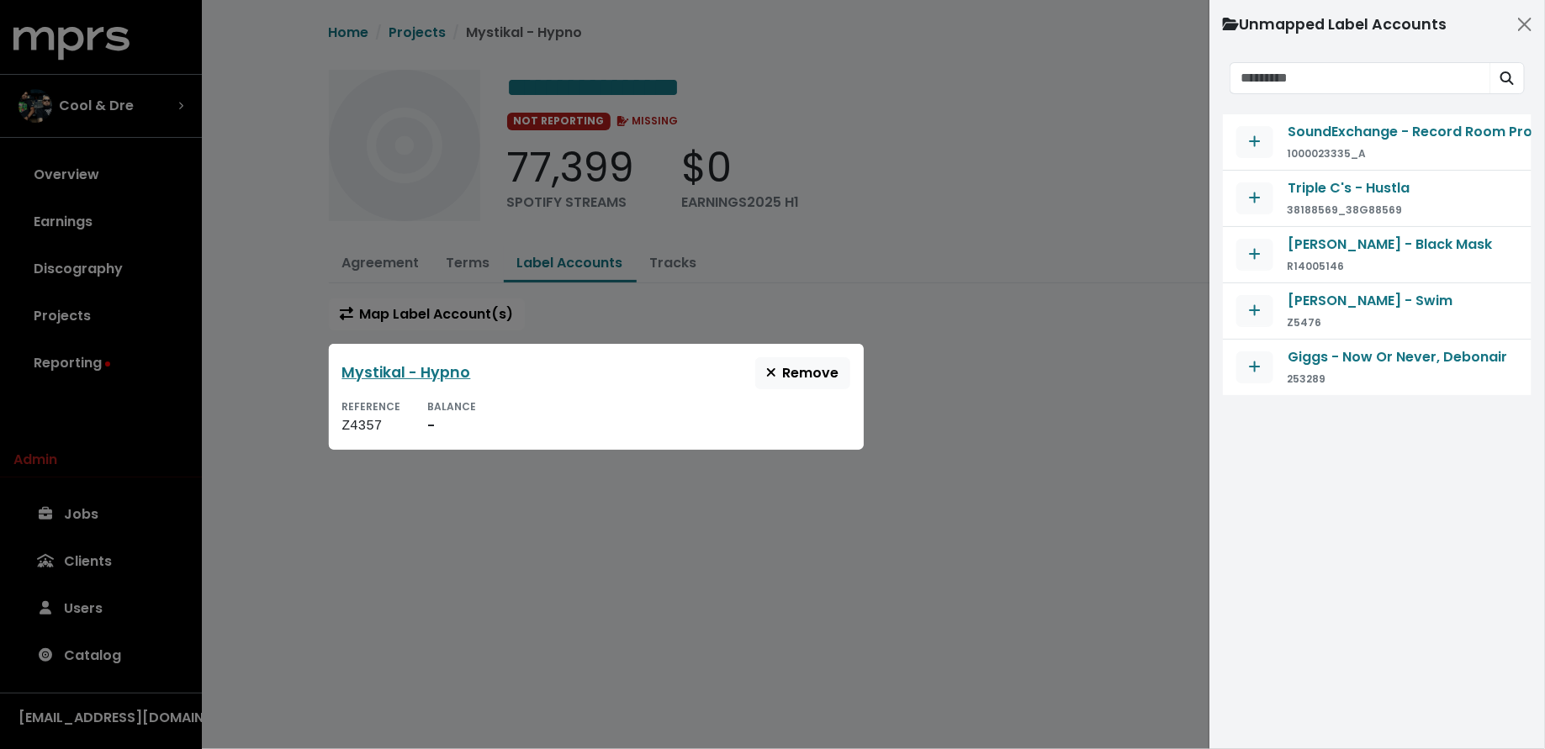
click at [1007, 329] on div at bounding box center [772, 374] width 1545 height 749
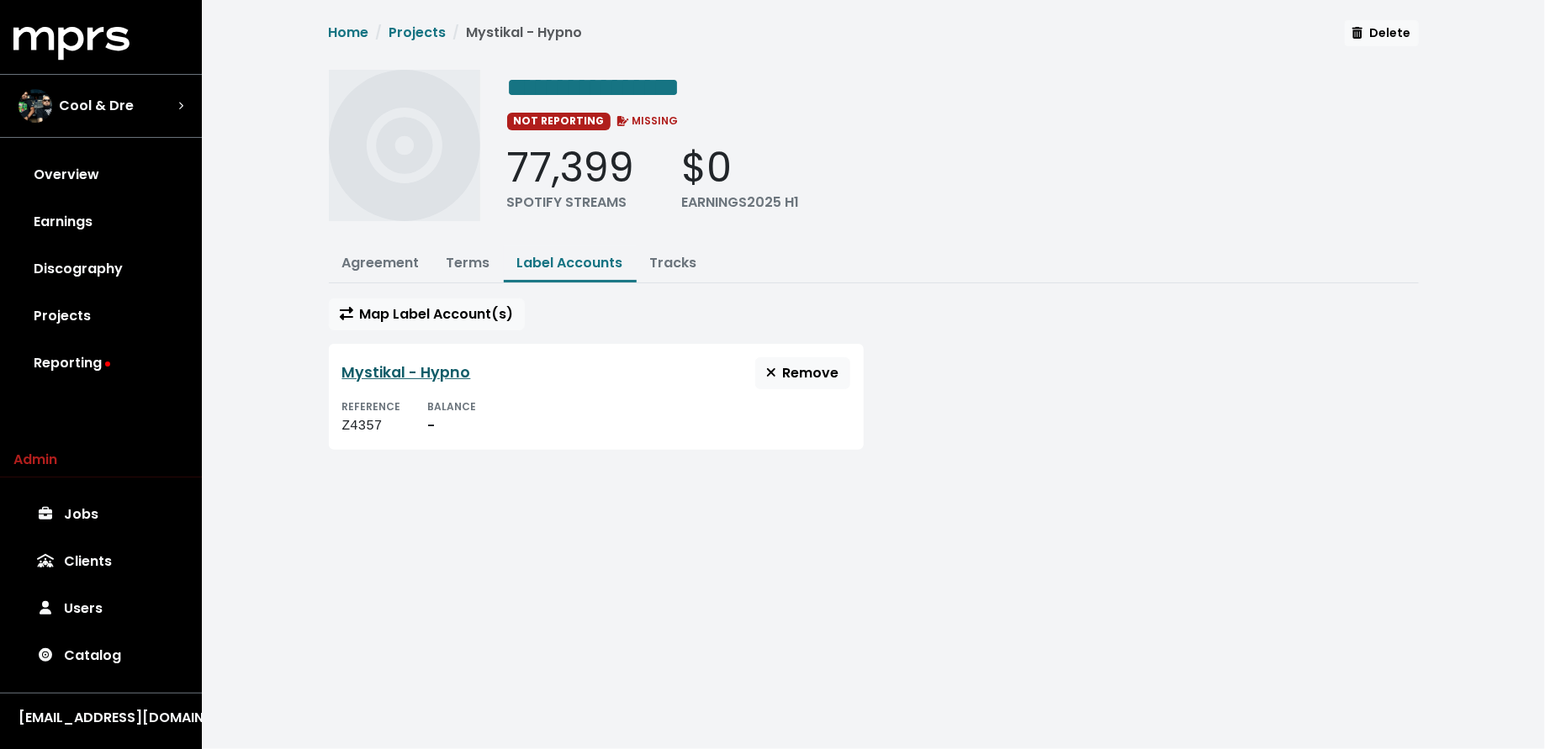
click at [447, 374] on link "Mystikal - Hypno" at bounding box center [406, 372] width 129 height 20
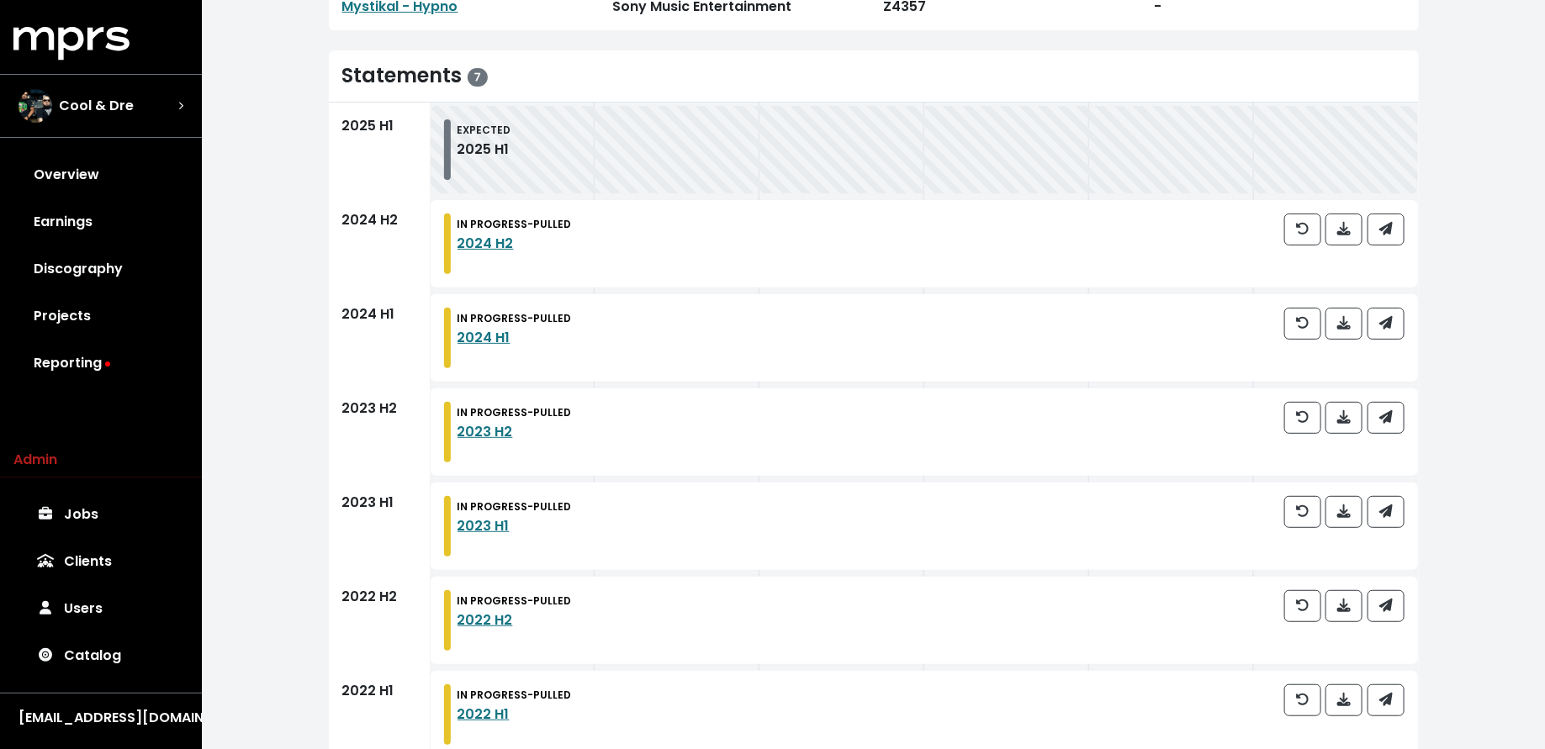
scroll to position [263, 0]
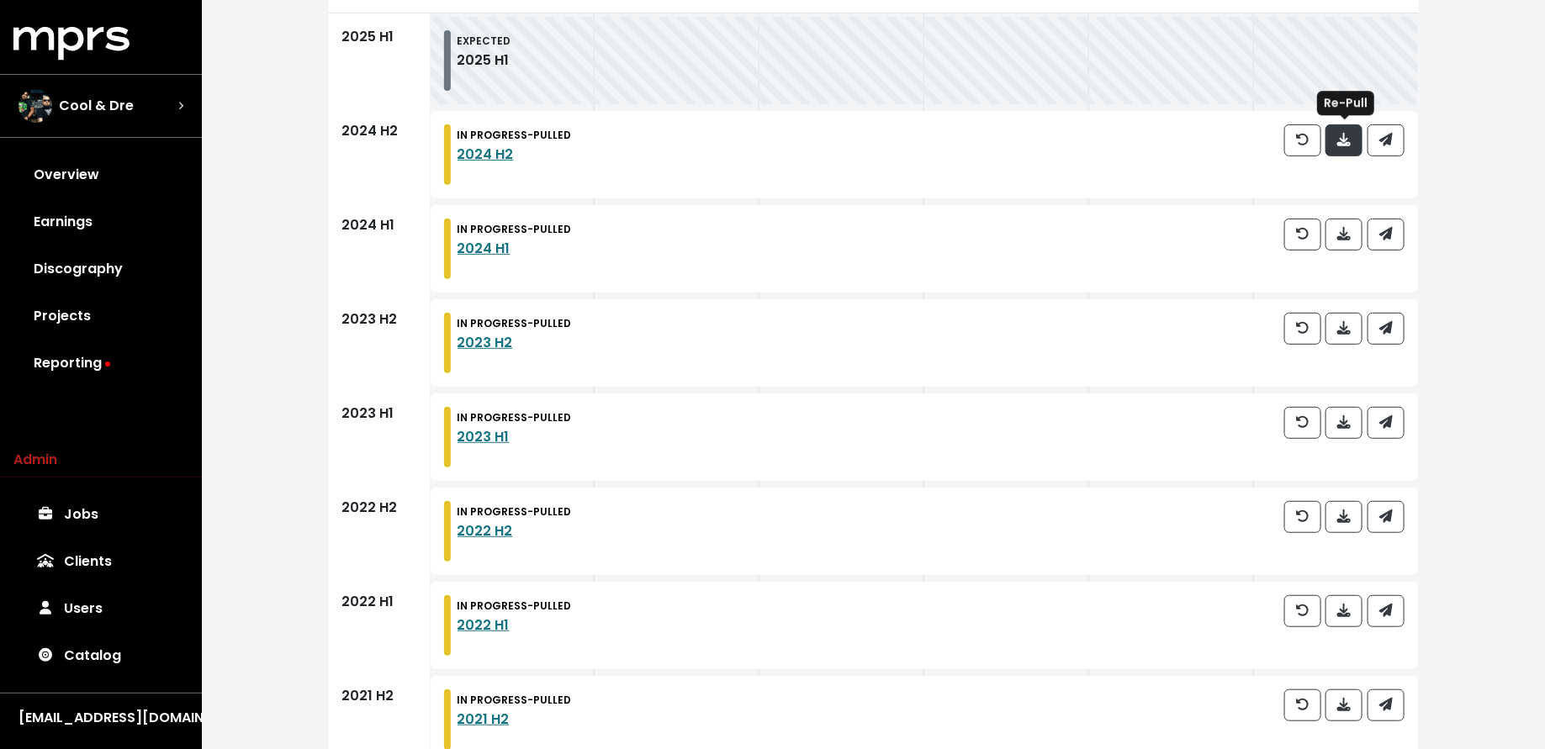
click at [1344, 144] on icon "button" at bounding box center [1343, 139] width 13 height 13
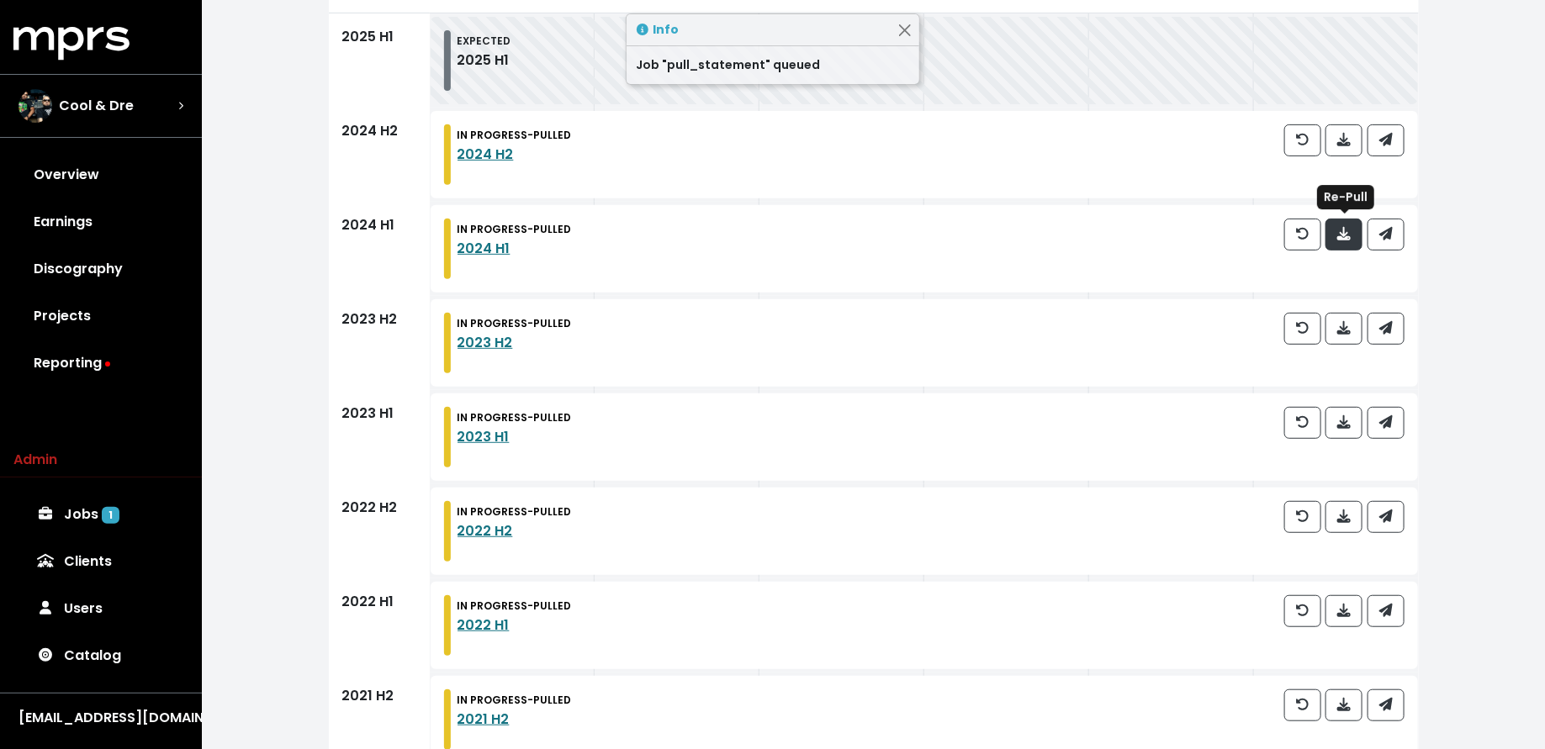
click at [1344, 237] on icon "button" at bounding box center [1343, 233] width 13 height 13
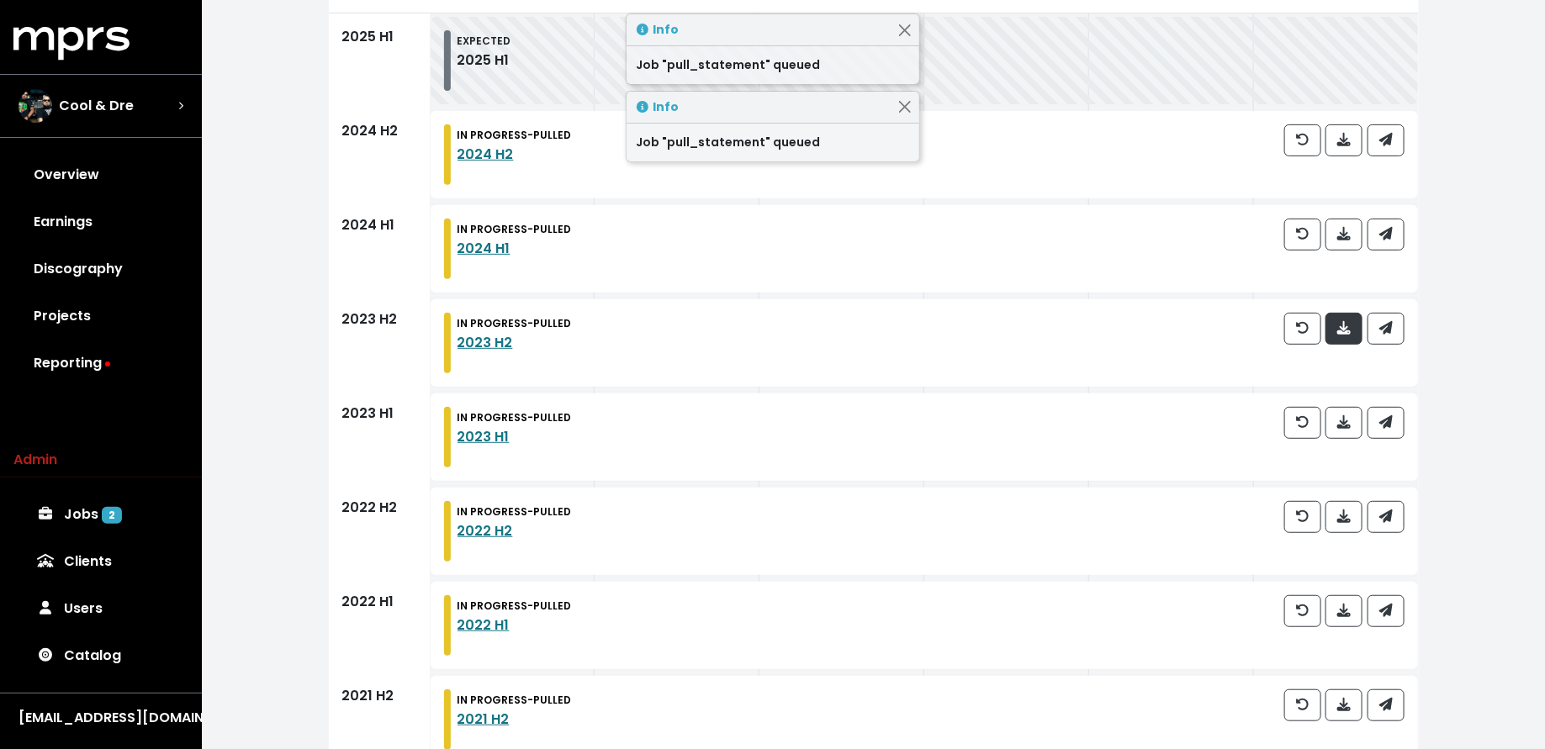
click at [1349, 316] on button "button" at bounding box center [1343, 329] width 37 height 32
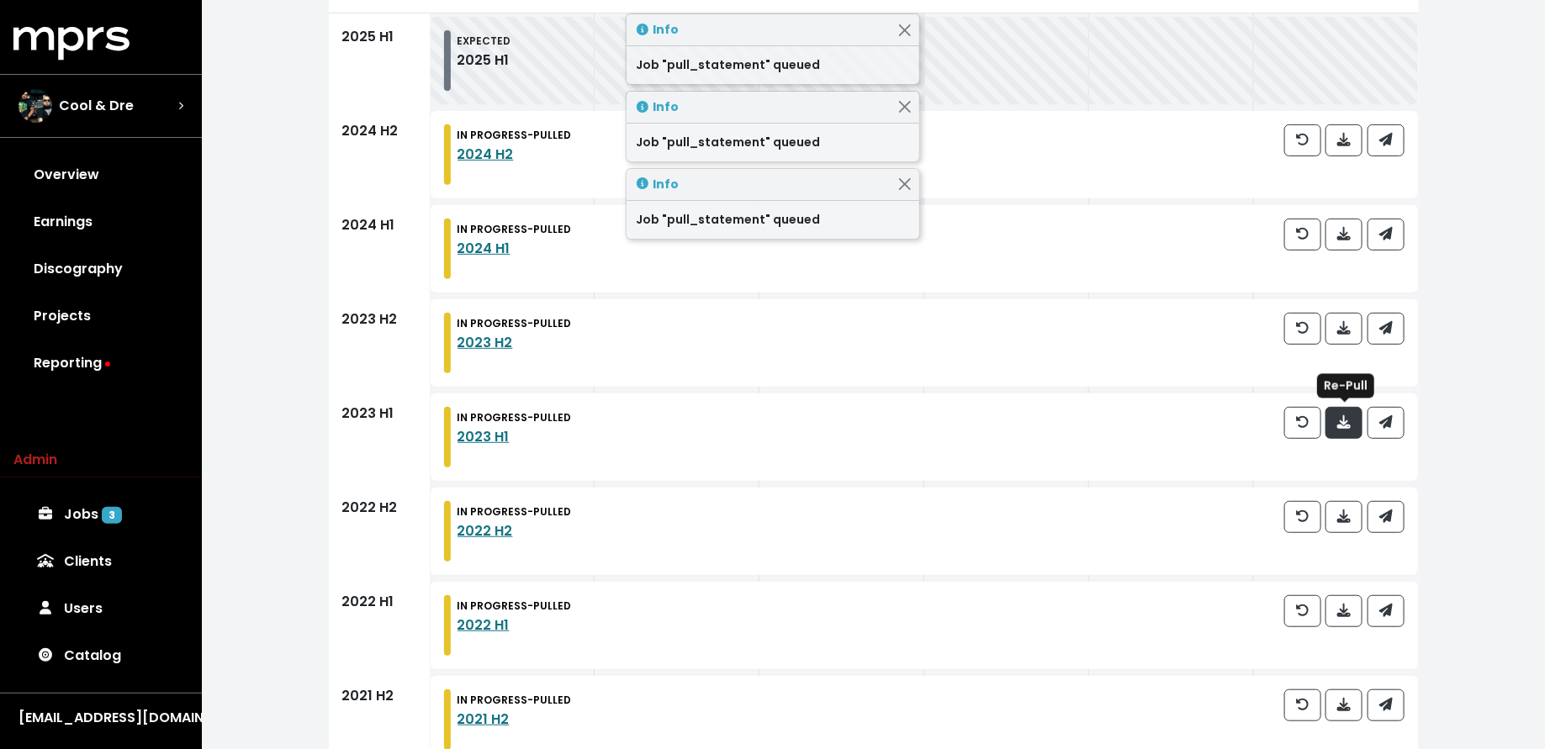
click at [1349, 419] on icon "button" at bounding box center [1343, 421] width 13 height 13
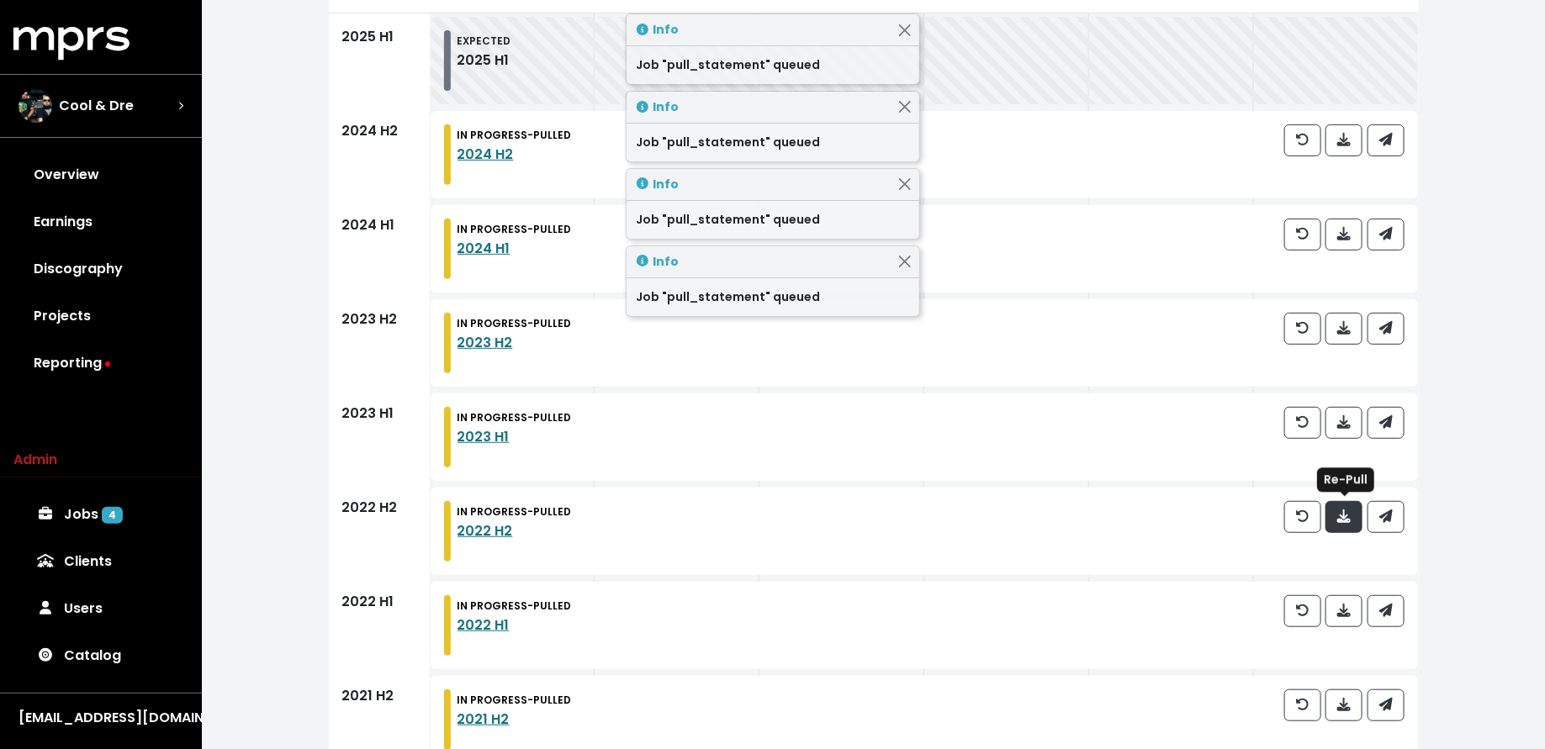
click at [1344, 505] on button "button" at bounding box center [1343, 517] width 37 height 32
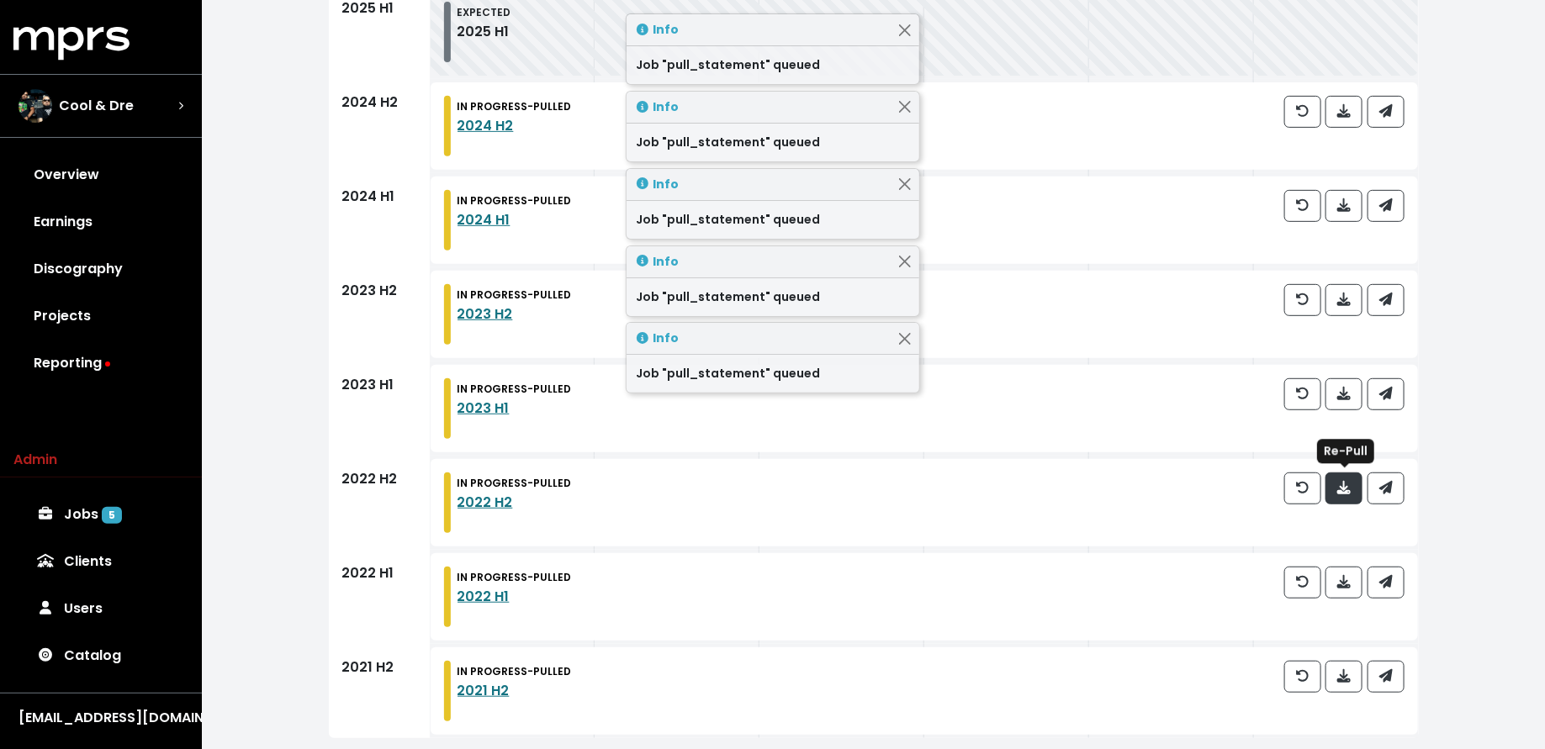
scroll to position [307, 0]
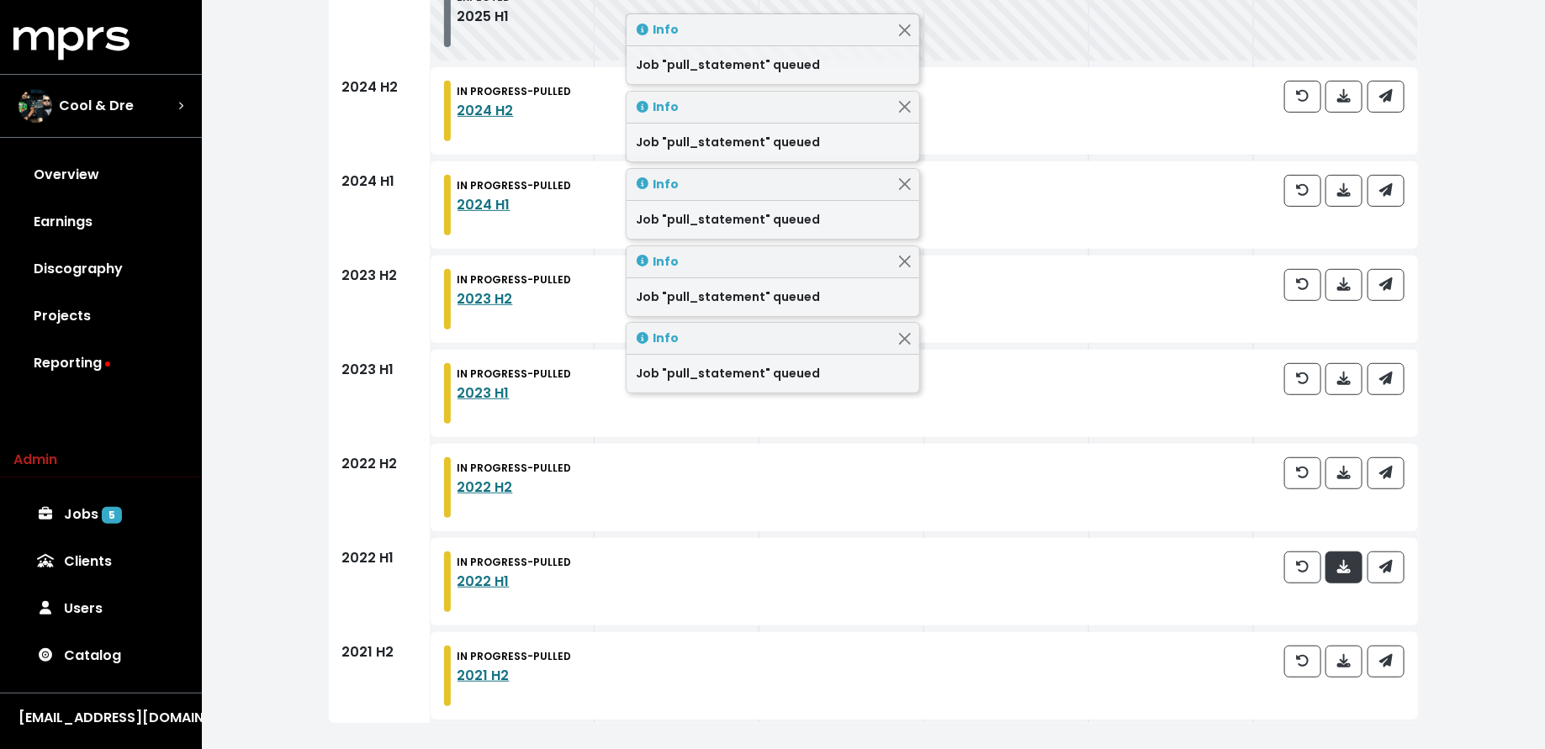
click at [1343, 563] on icon "button" at bounding box center [1343, 566] width 13 height 13
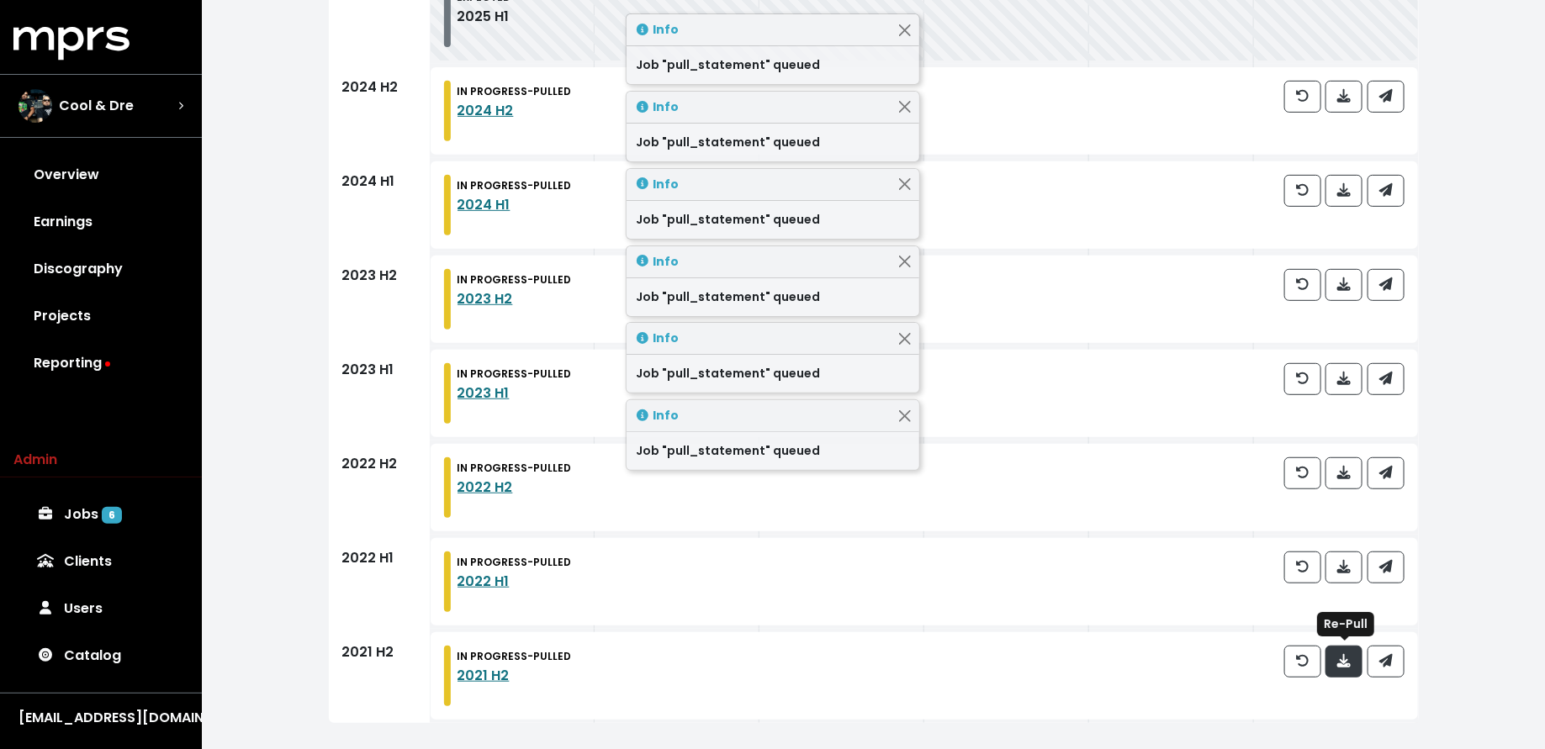
click at [1352, 655] on button "button" at bounding box center [1343, 662] width 37 height 32
click at [122, 497] on link "Jobs 7" at bounding box center [100, 514] width 175 height 47
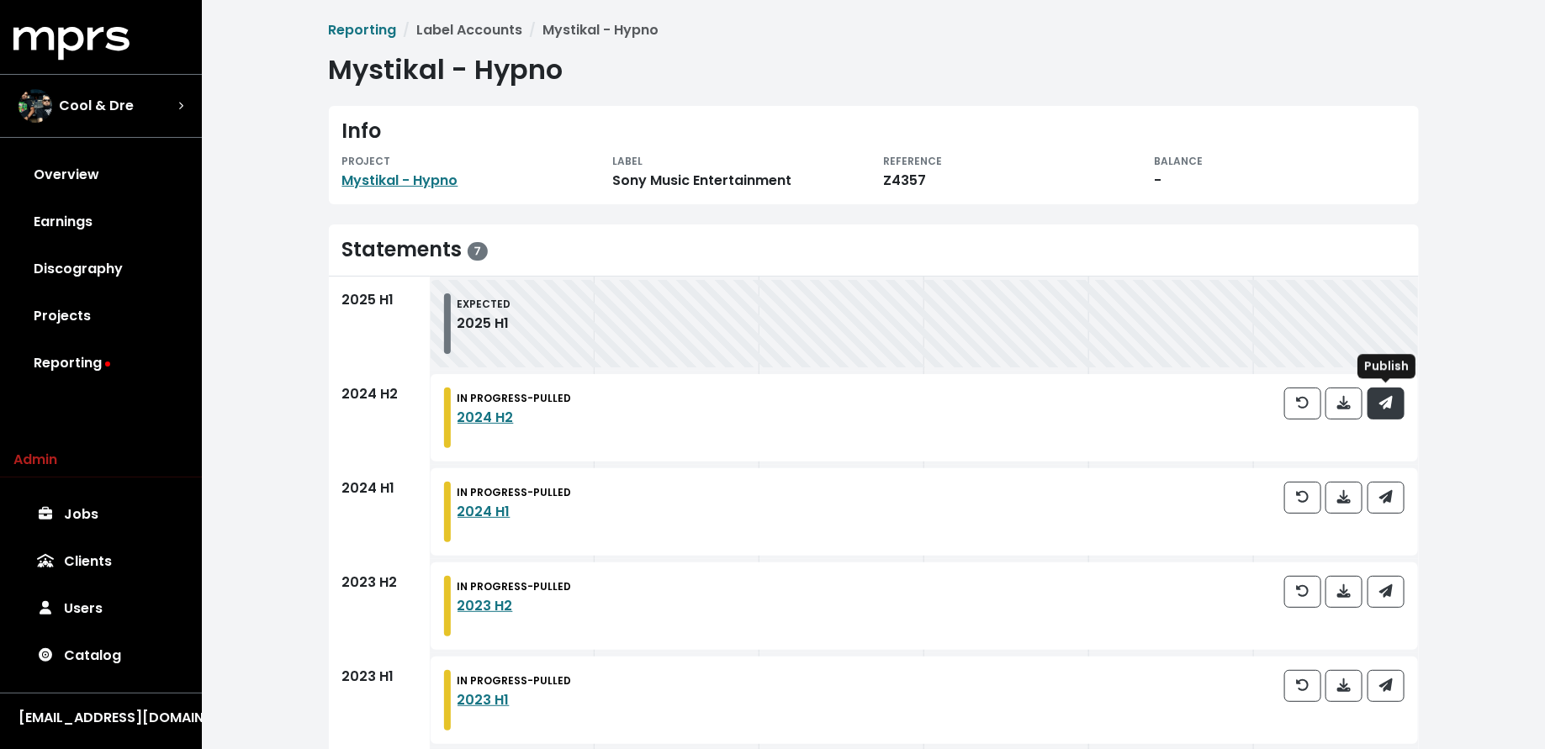
click at [1390, 409] on icon "button" at bounding box center [1385, 402] width 13 height 13
click at [1388, 494] on icon "button" at bounding box center [1384, 496] width 13 height 13
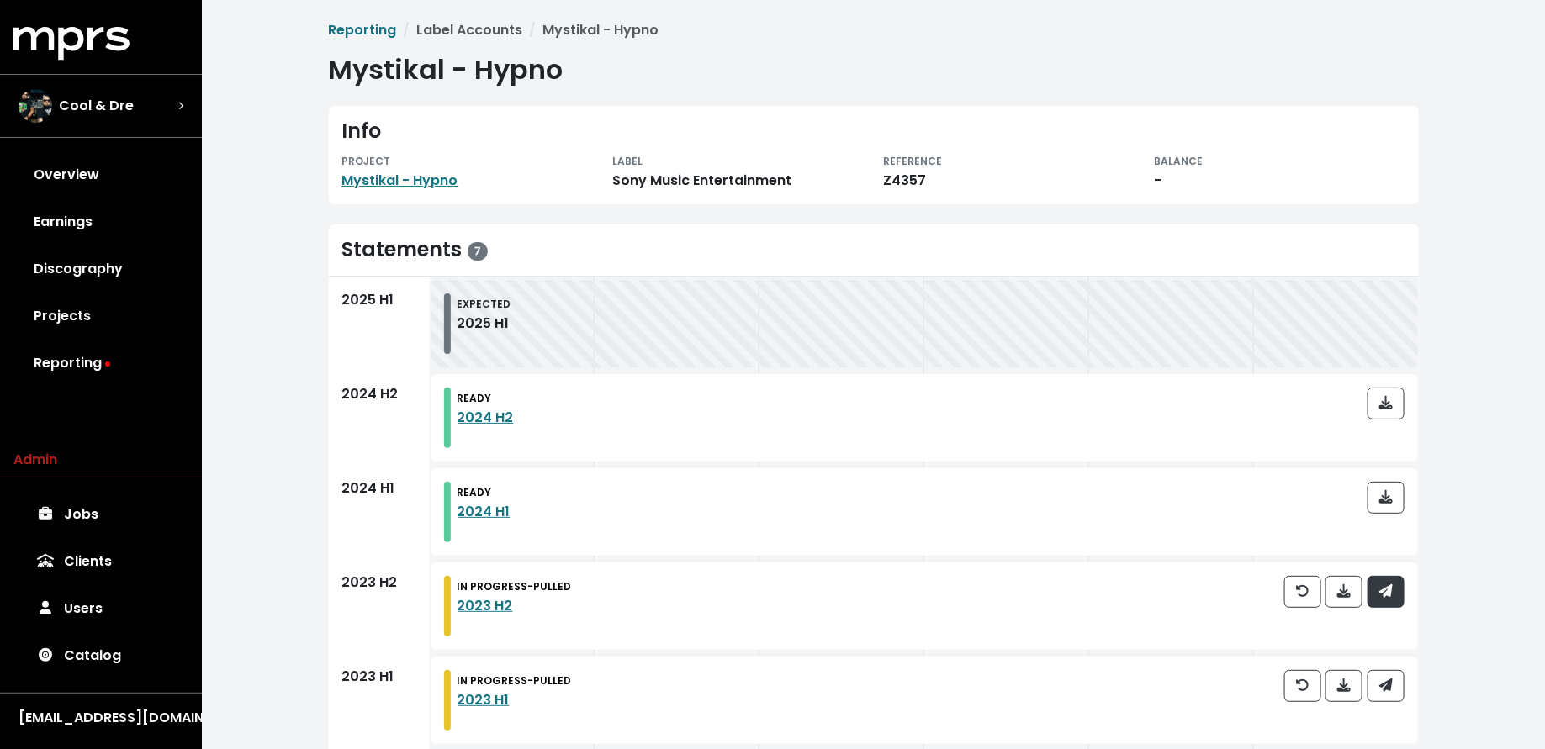
click at [1390, 596] on icon "button" at bounding box center [1385, 590] width 13 height 13
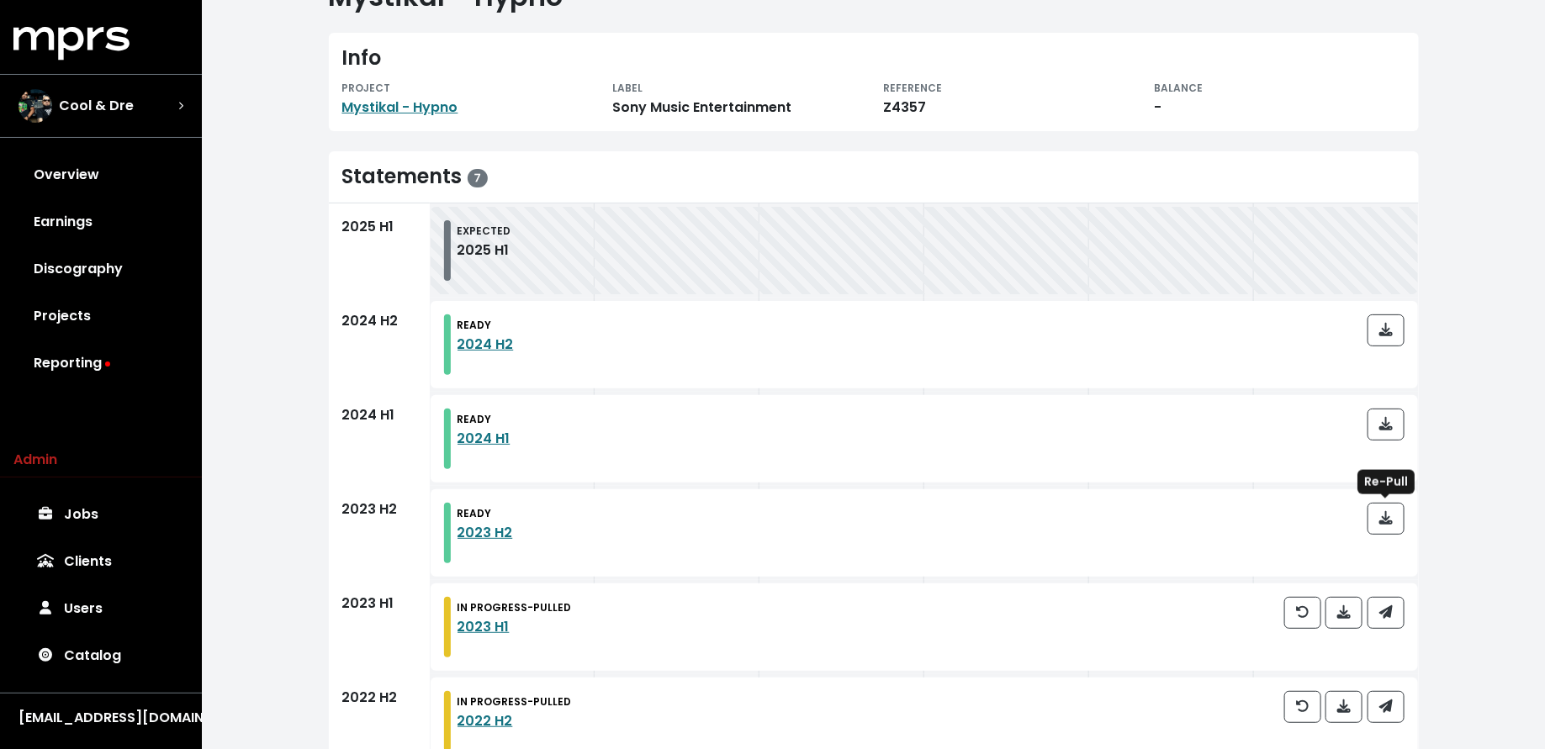
scroll to position [135, 0]
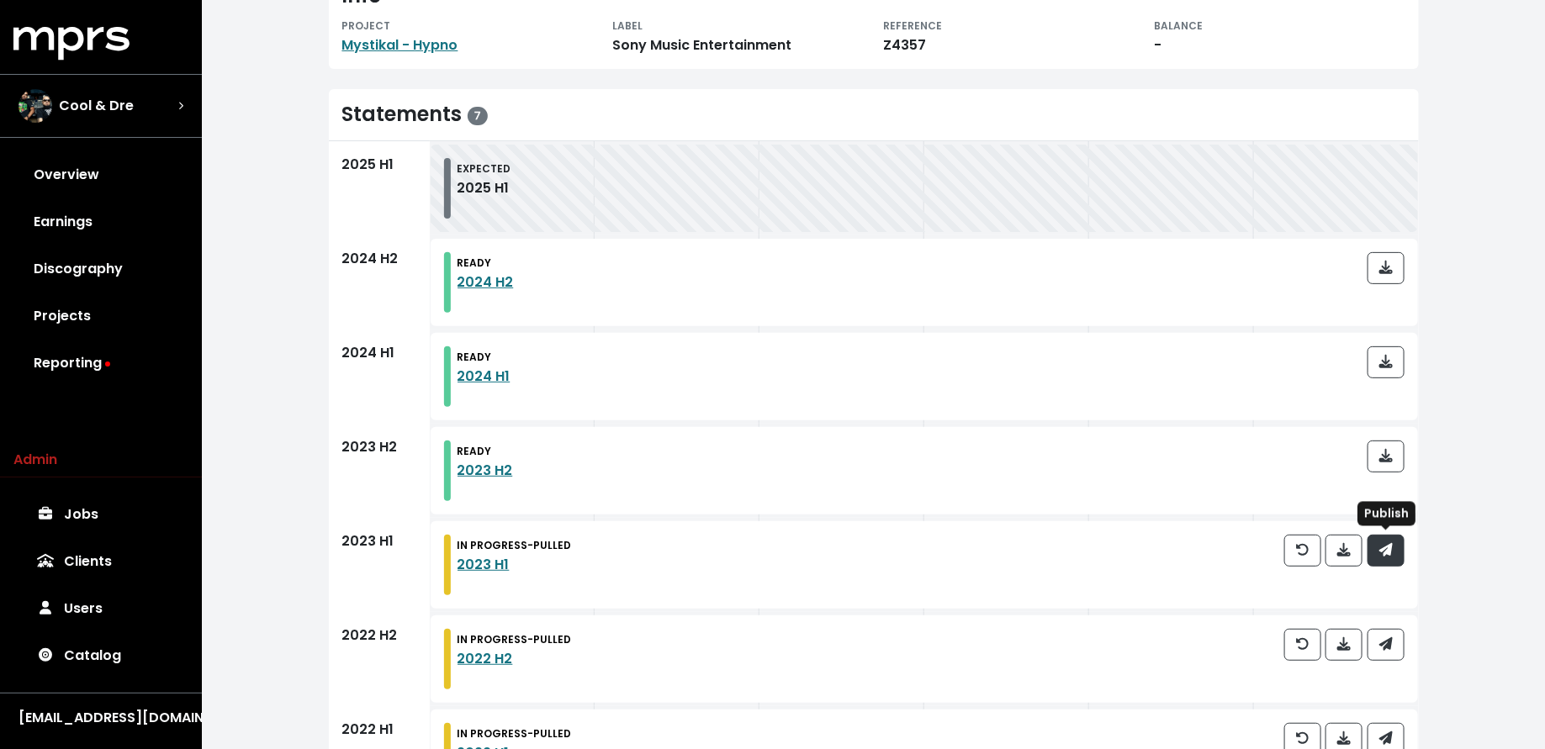
click at [1388, 546] on icon "button" at bounding box center [1384, 549] width 13 height 13
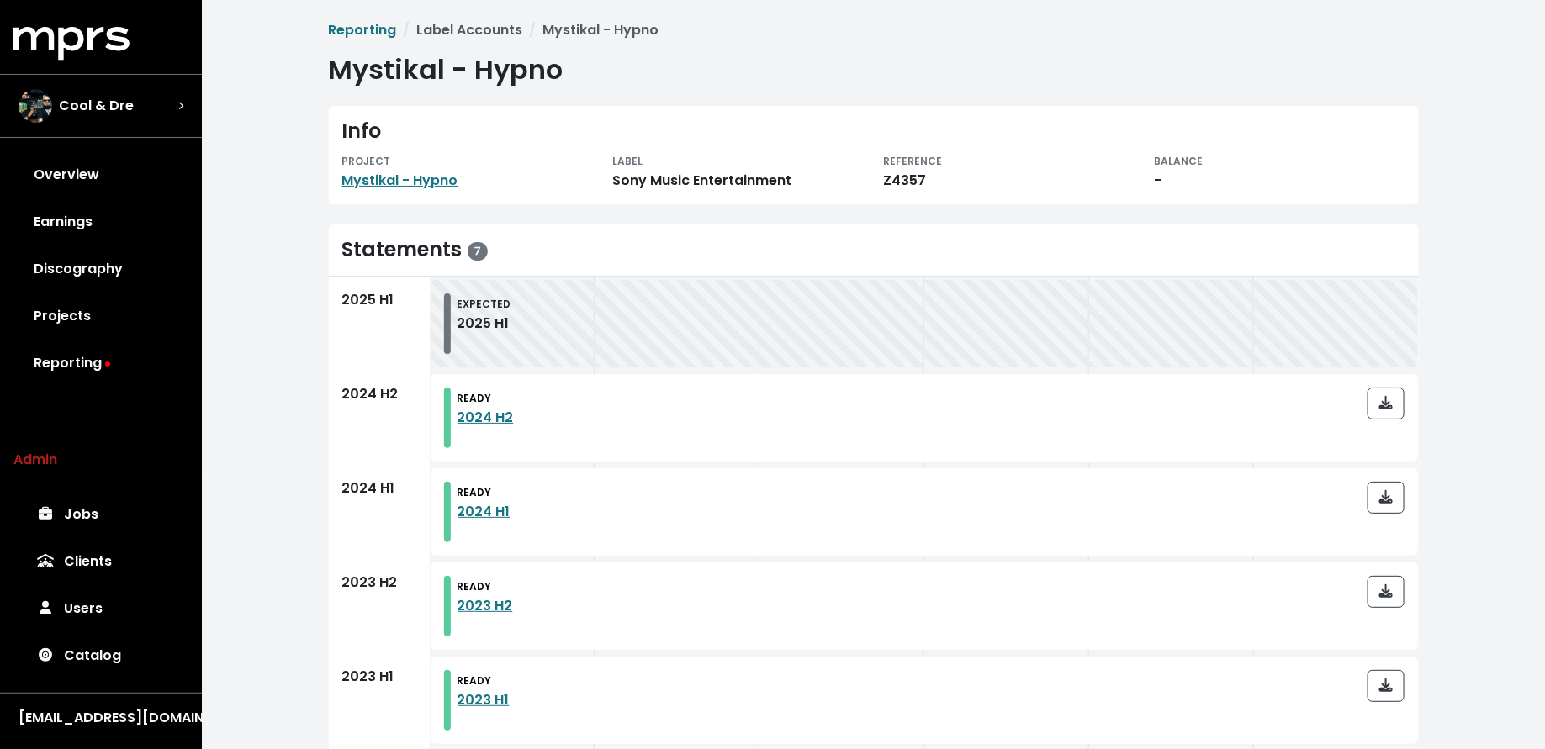
scroll to position [307, 0]
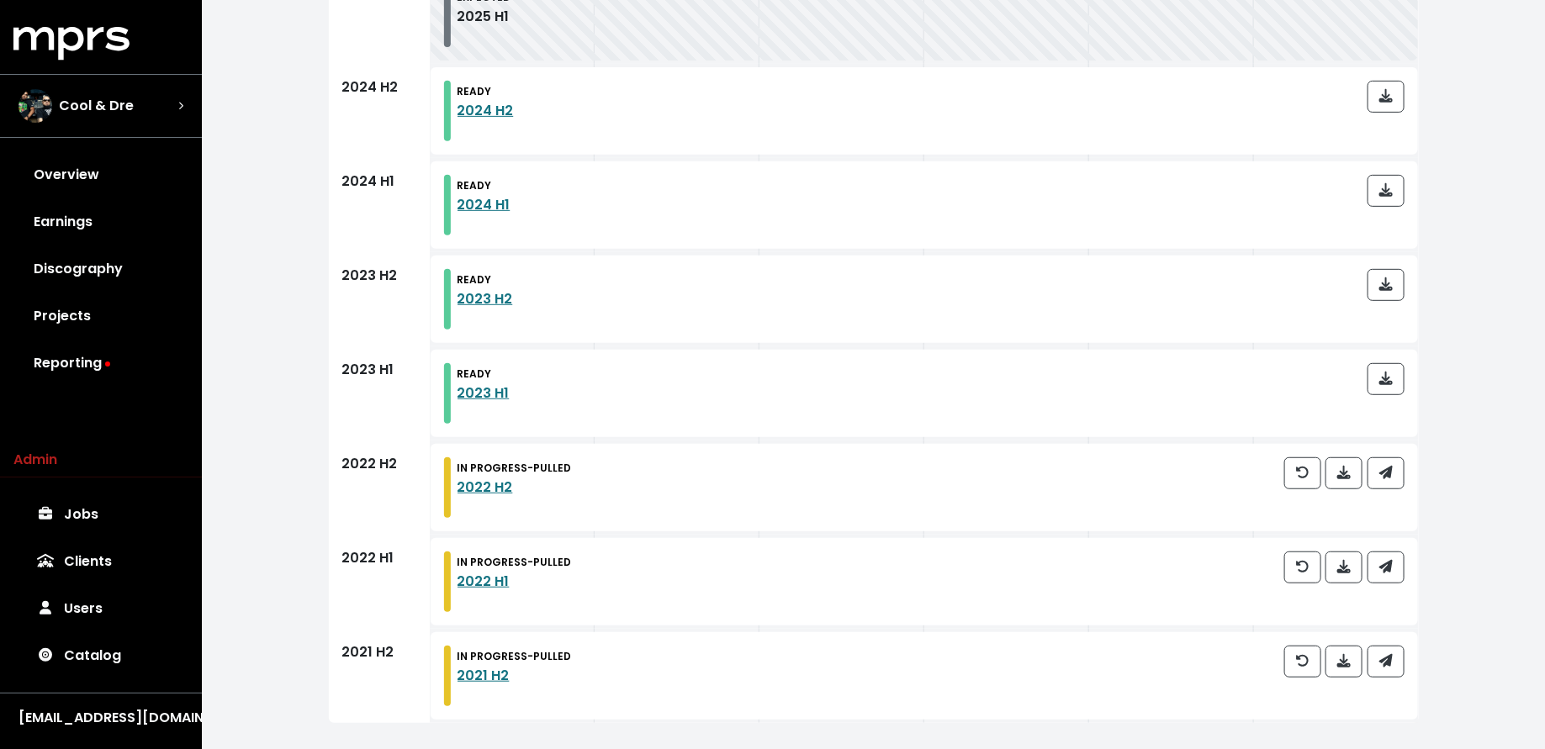
click at [1396, 489] on div at bounding box center [1344, 487] width 120 height 61
click at [1391, 477] on icon "button" at bounding box center [1384, 472] width 13 height 13
click at [1383, 578] on button "button" at bounding box center [1385, 568] width 37 height 32
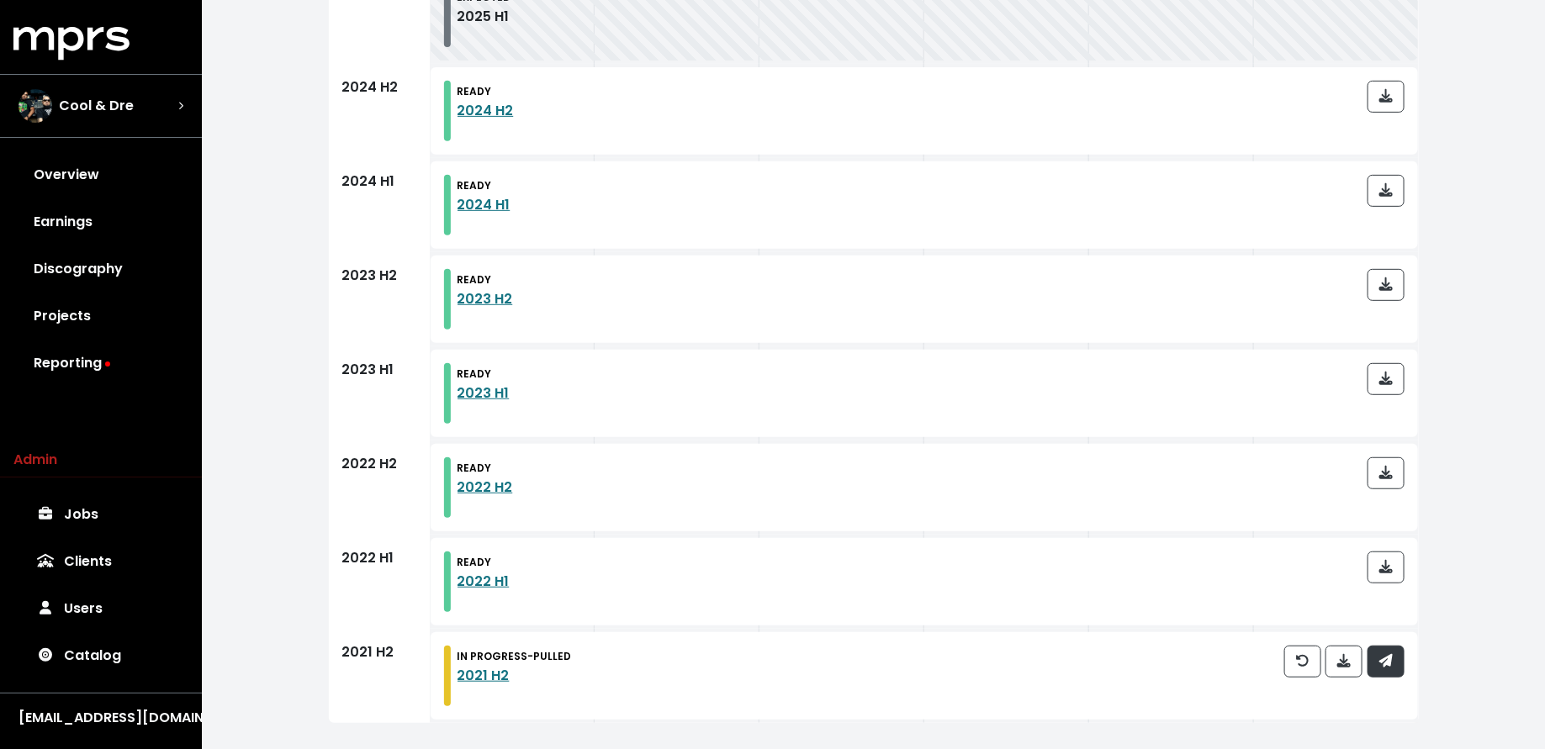
click at [1398, 665] on button "button" at bounding box center [1385, 662] width 37 height 32
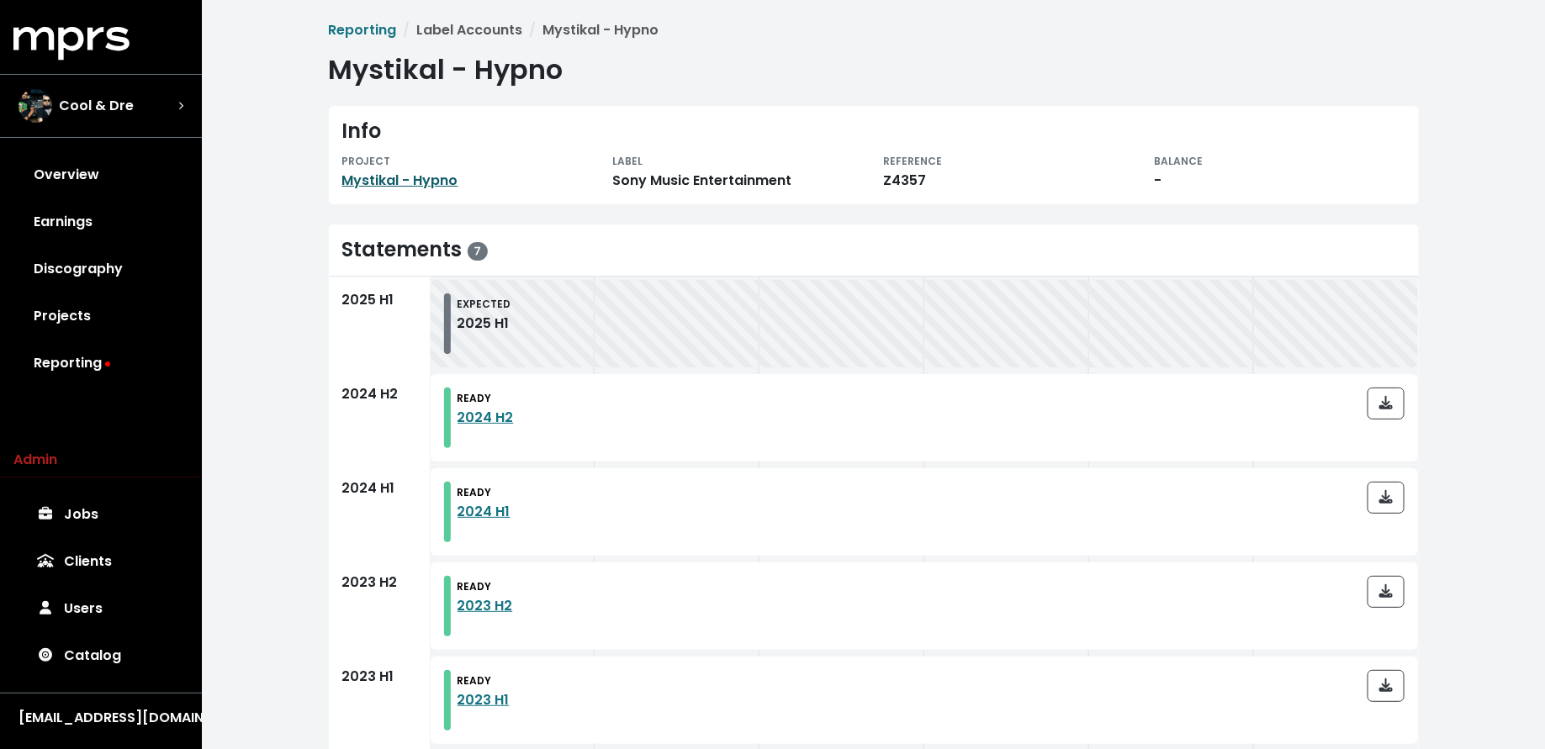
click at [418, 178] on link "Mystikal - Hypno" at bounding box center [400, 180] width 116 height 19
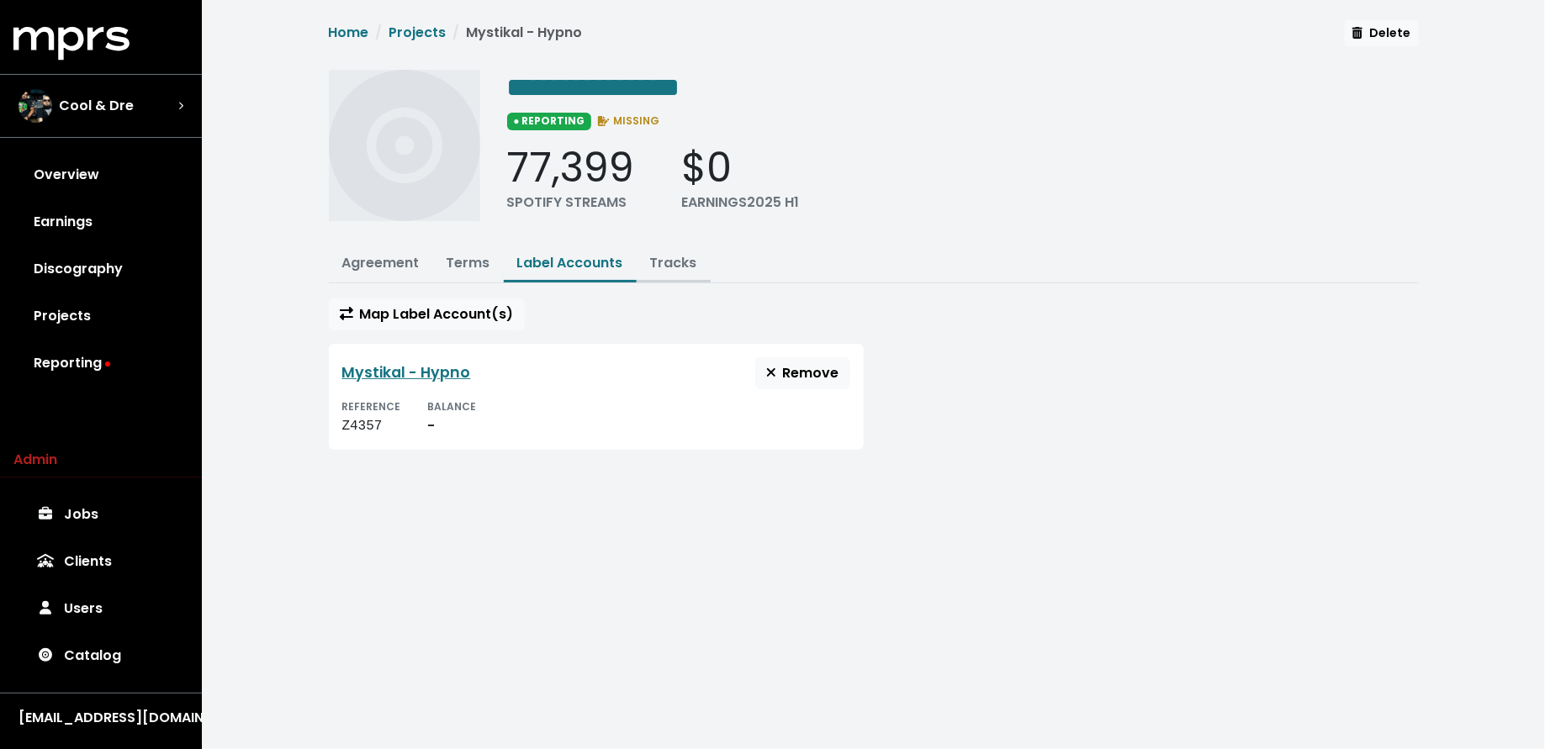
click at [656, 265] on link "Tracks" at bounding box center [673, 262] width 47 height 19
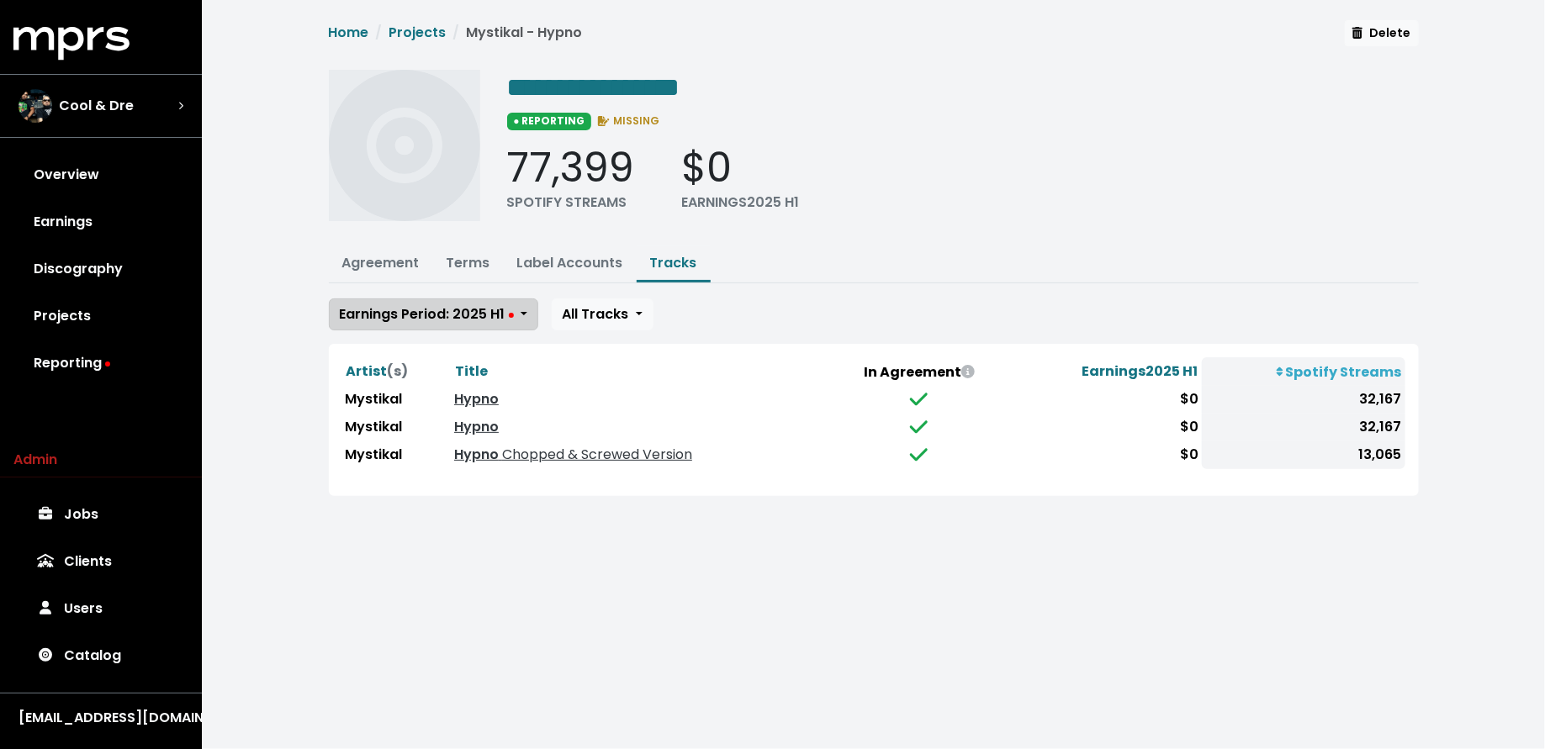
click at [490, 308] on span "Earnings Period: 2025 H1" at bounding box center [427, 313] width 174 height 19
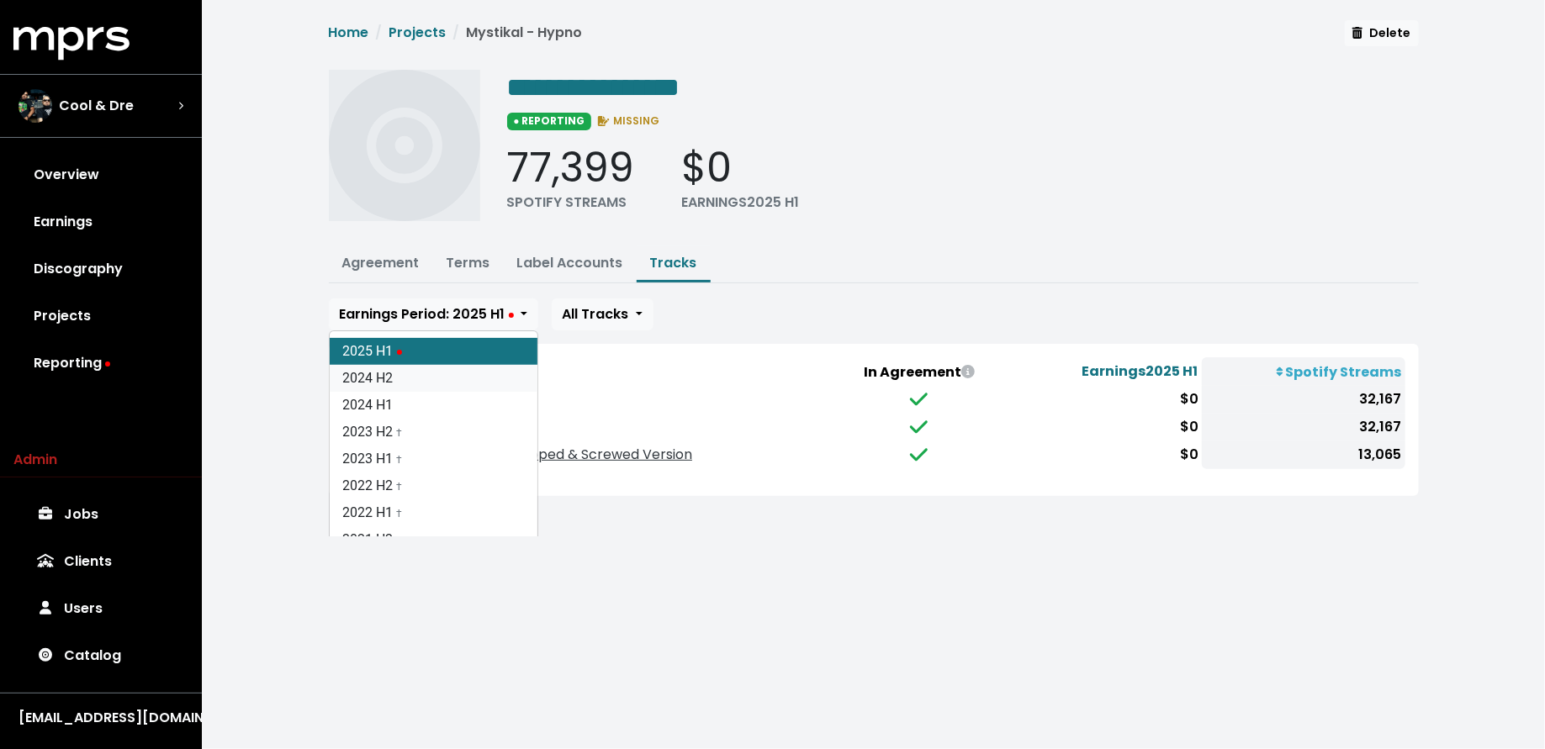
click at [454, 365] on link "2024 H2" at bounding box center [434, 378] width 208 height 27
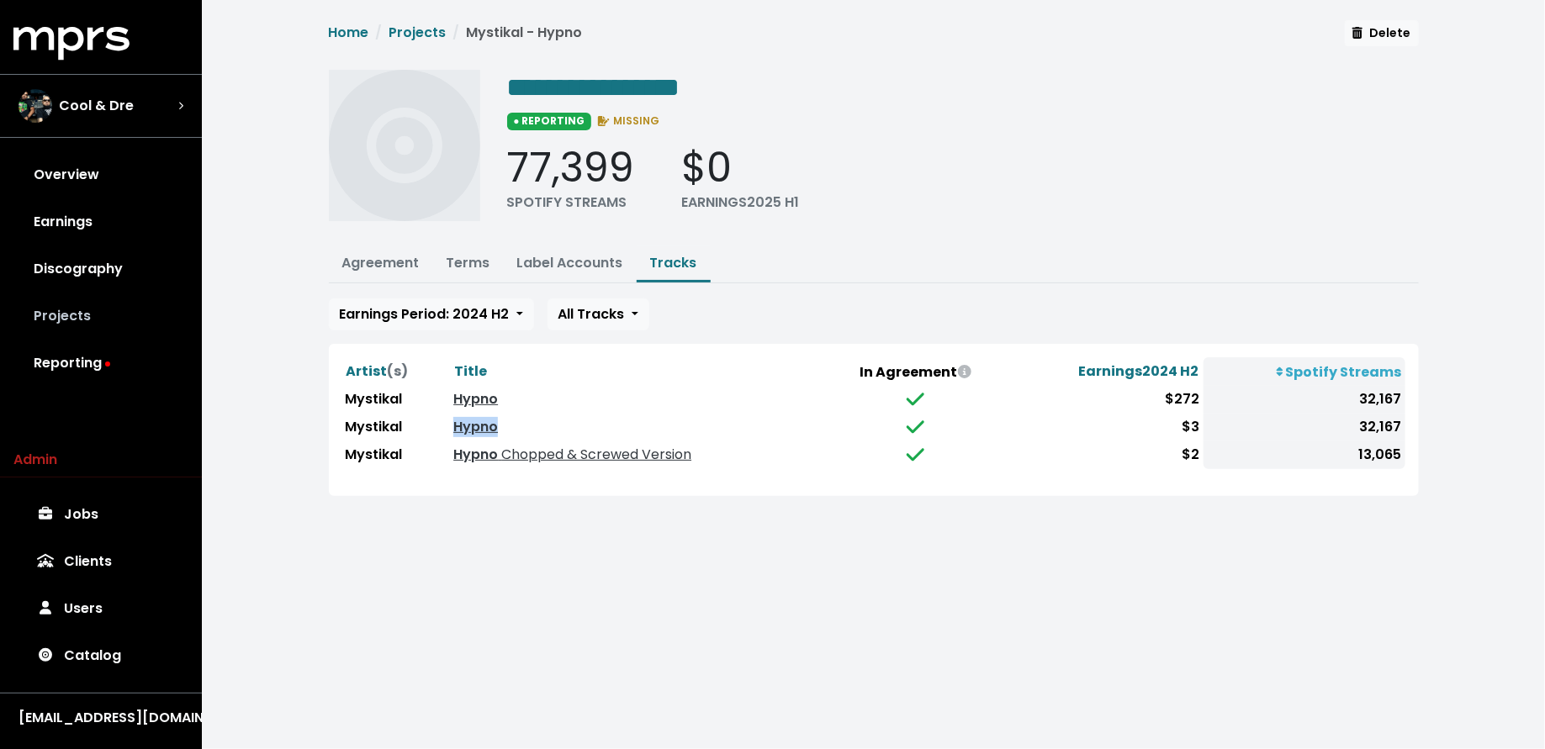
click at [124, 329] on link "Projects" at bounding box center [100, 316] width 175 height 47
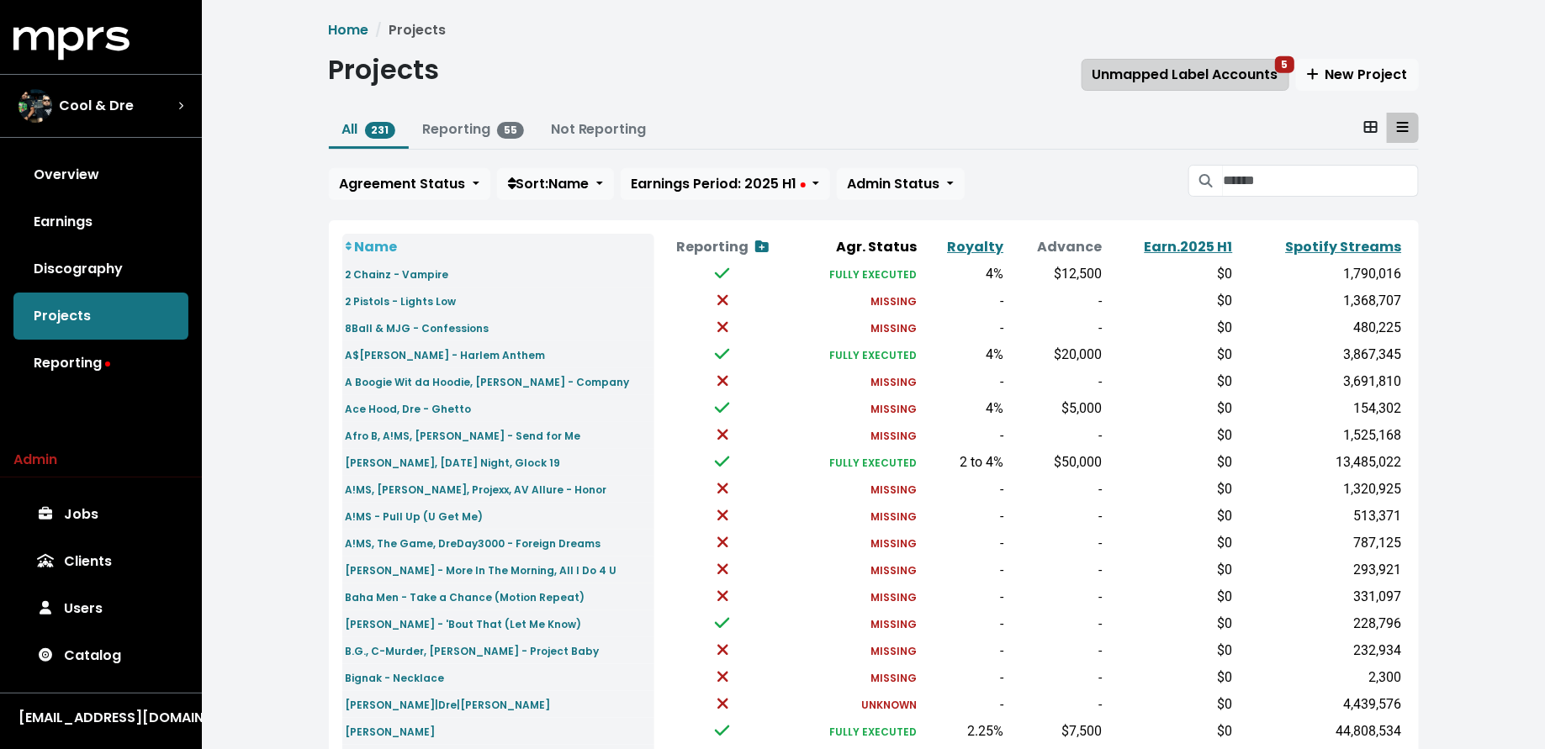
click at [1166, 82] on span "Unmapped Label Accounts 5" at bounding box center [1185, 74] width 186 height 19
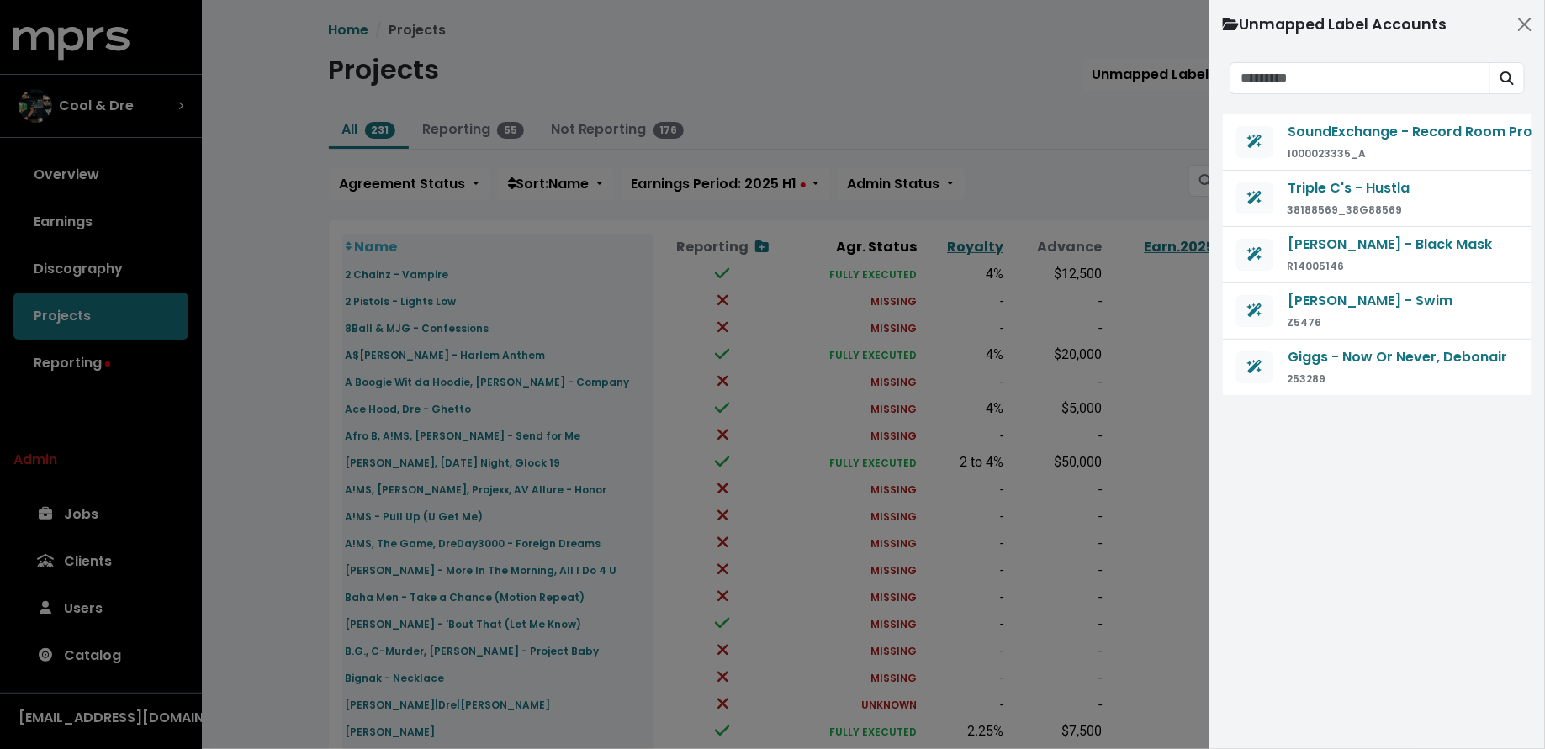
click at [1097, 164] on div at bounding box center [772, 374] width 1545 height 749
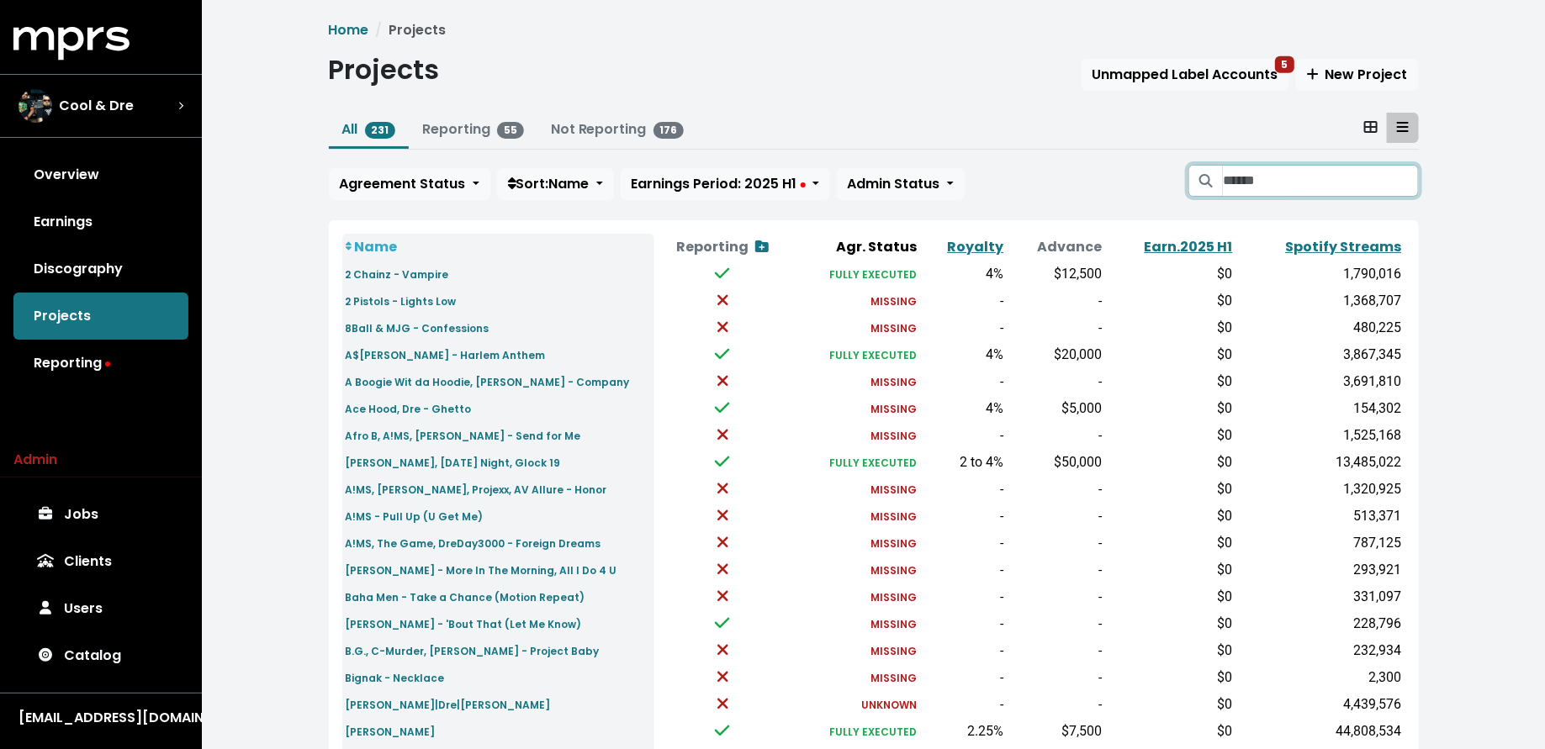
click at [1276, 177] on input "Search projects" at bounding box center [1320, 181] width 195 height 32
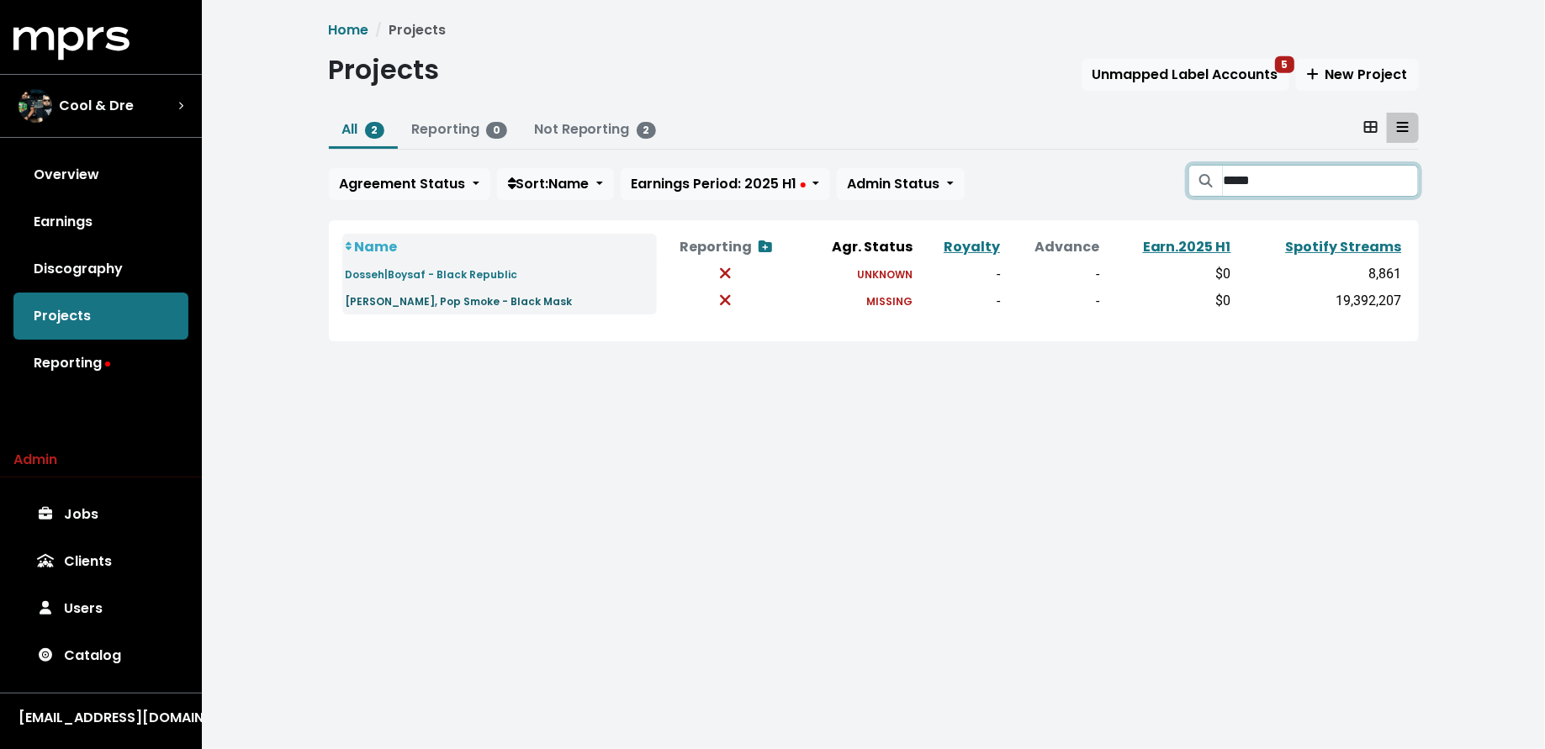
type input "*****"
click at [482, 299] on small "Jay Gwuapo, Pop Smoke - Black Mask" at bounding box center [459, 301] width 227 height 14
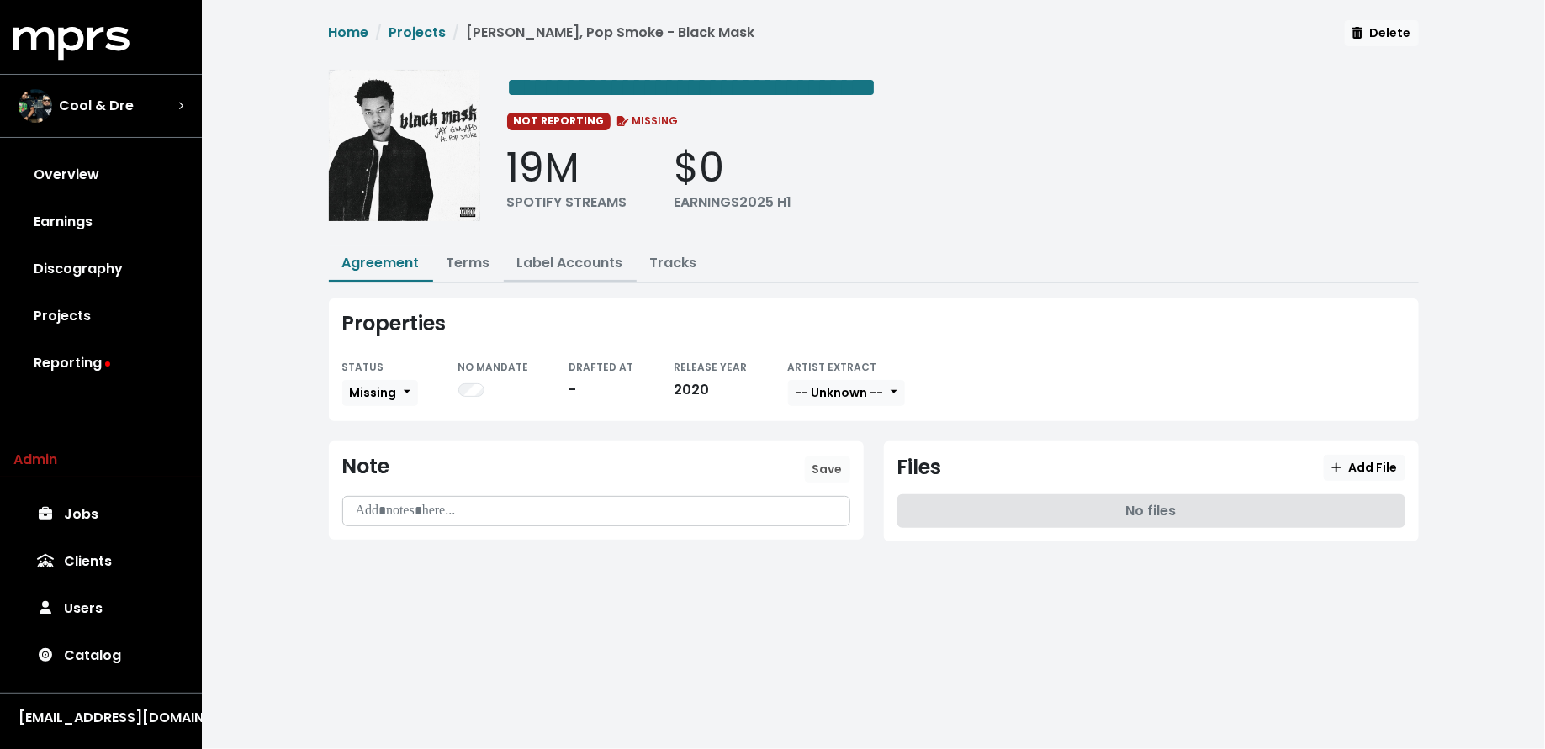
click at [553, 265] on link "Label Accounts" at bounding box center [570, 262] width 106 height 19
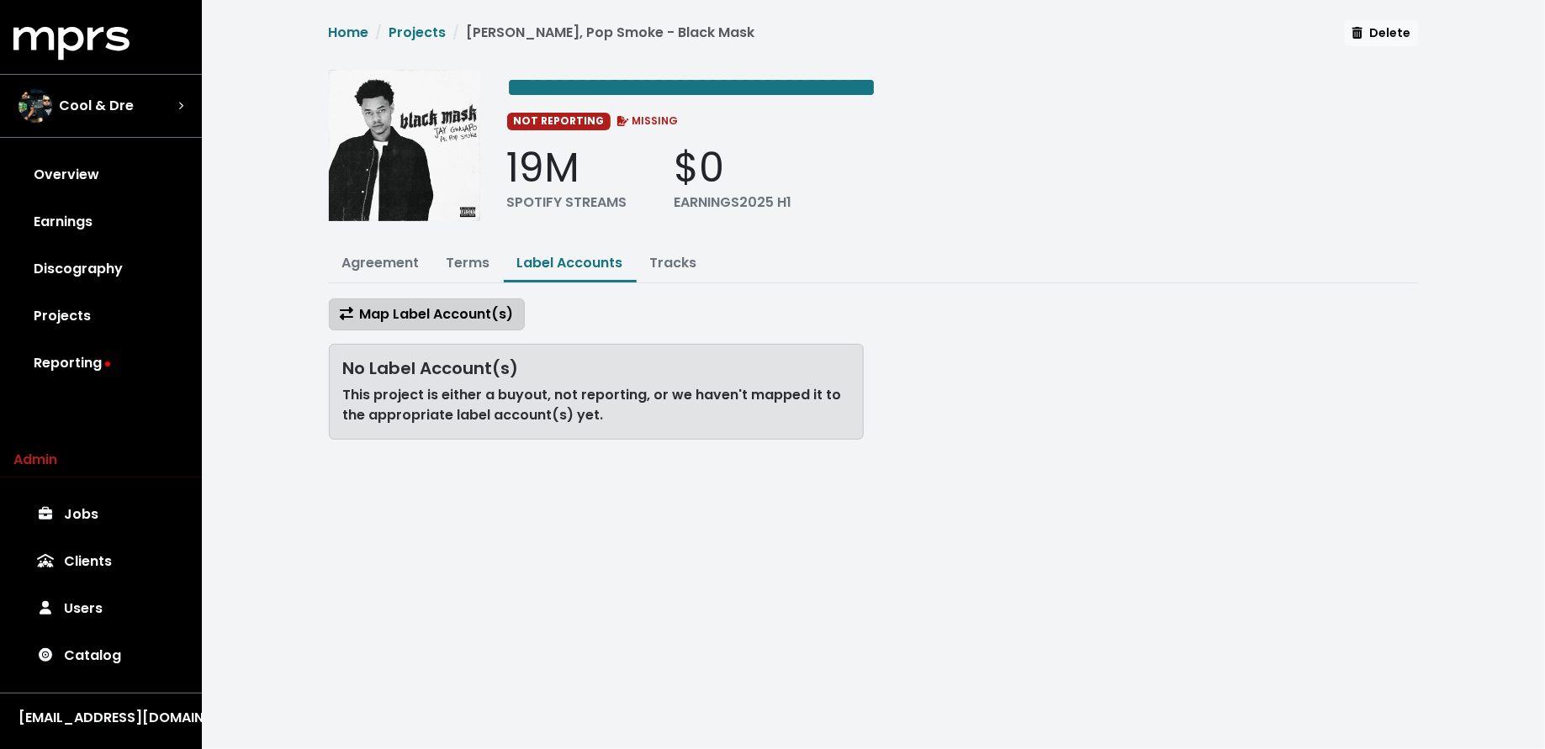
click at [472, 314] on span "Map Label Account(s)" at bounding box center [427, 313] width 174 height 19
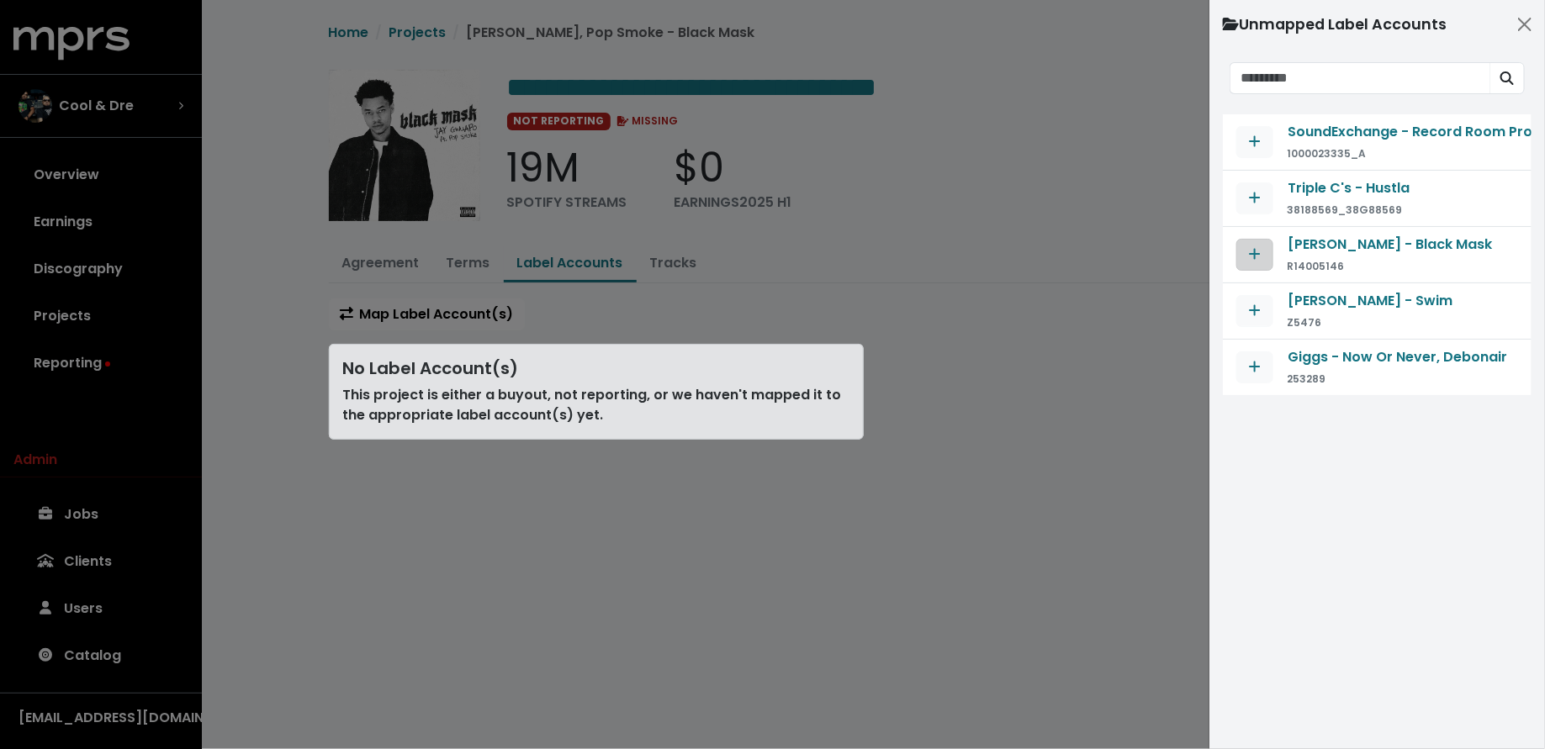
click at [1243, 251] on button "Map contract to selected agreement" at bounding box center [1254, 255] width 37 height 32
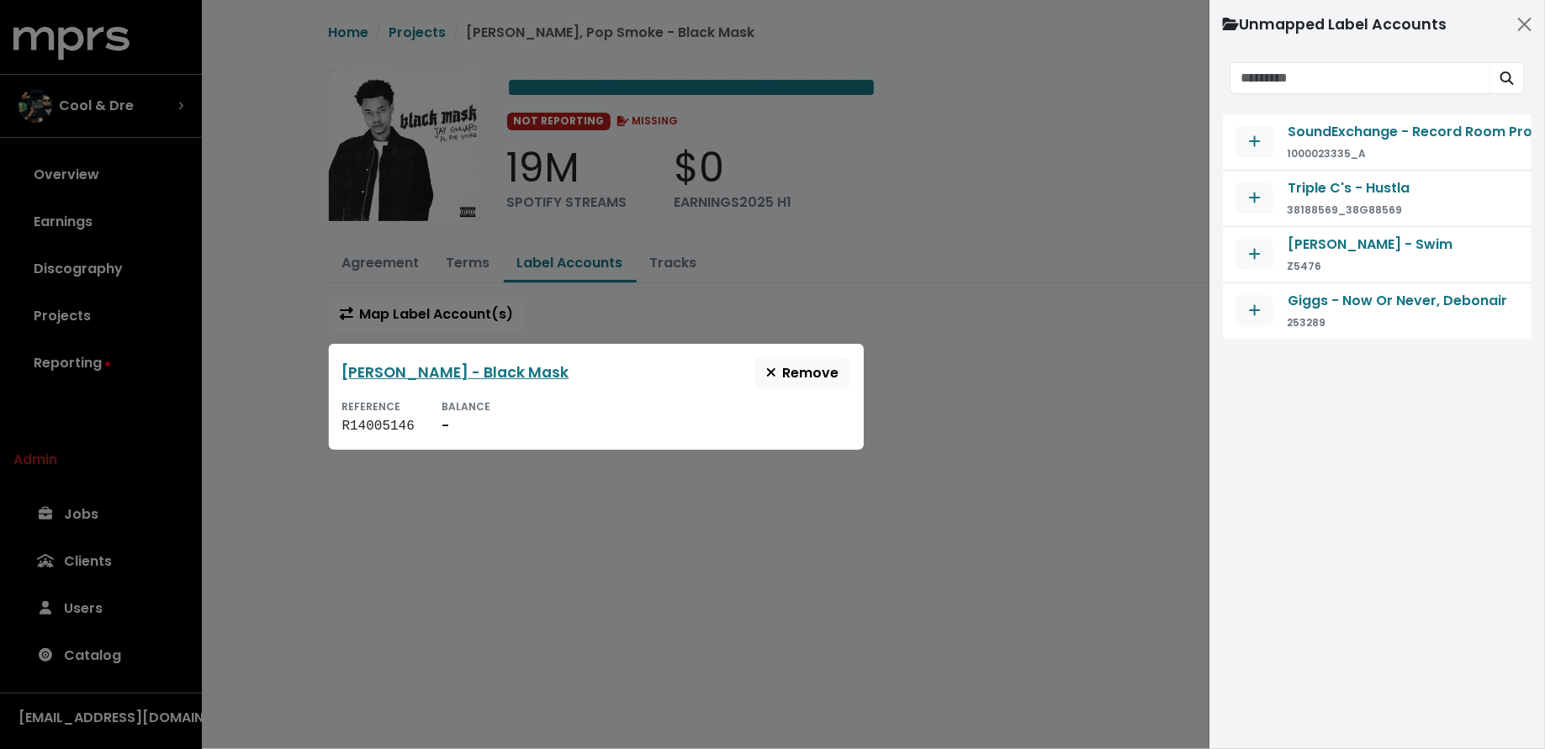
click at [741, 97] on div at bounding box center [772, 374] width 1545 height 749
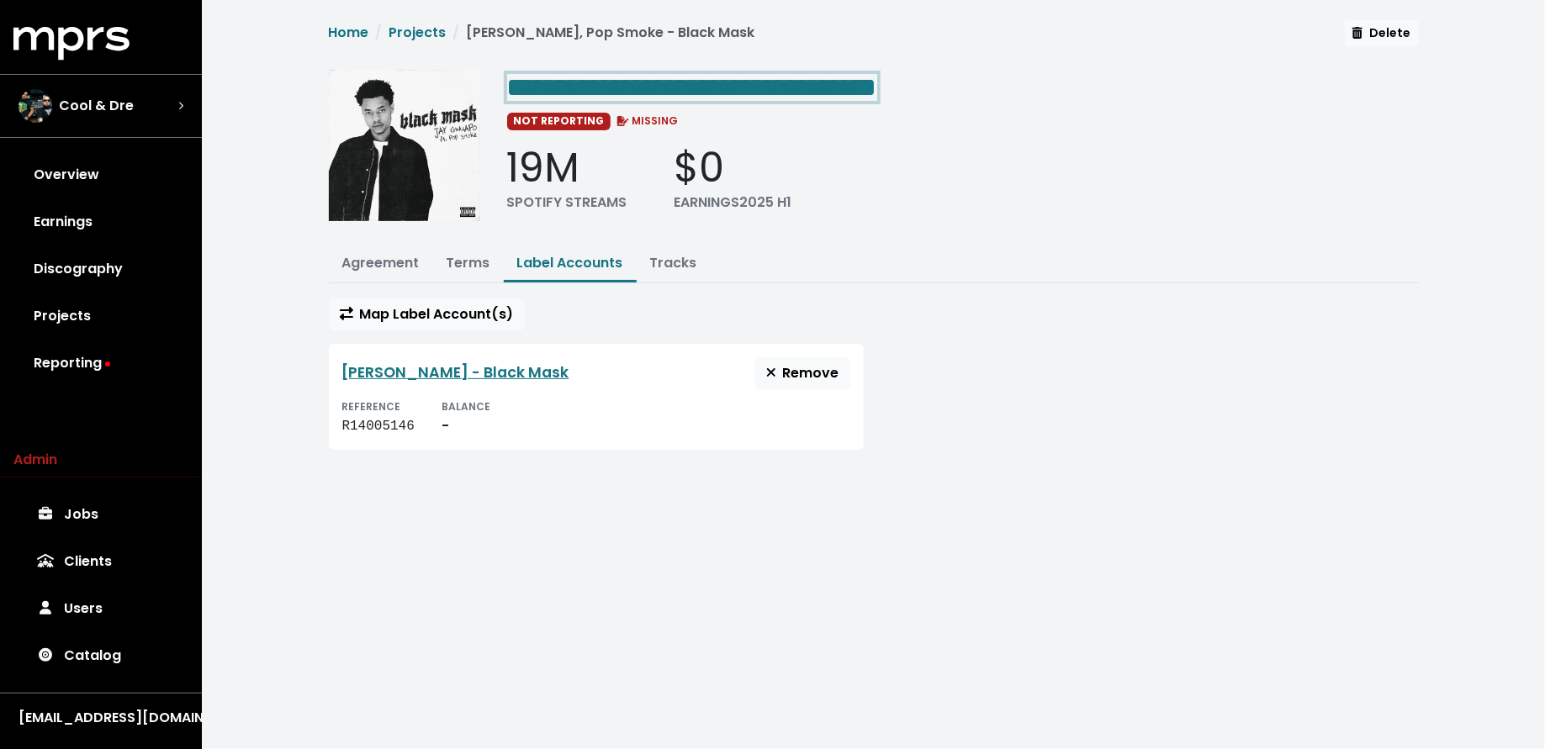
click at [847, 87] on span "**********" at bounding box center [692, 87] width 370 height 27
click at [836, 86] on span "**********" at bounding box center [692, 87] width 370 height 27
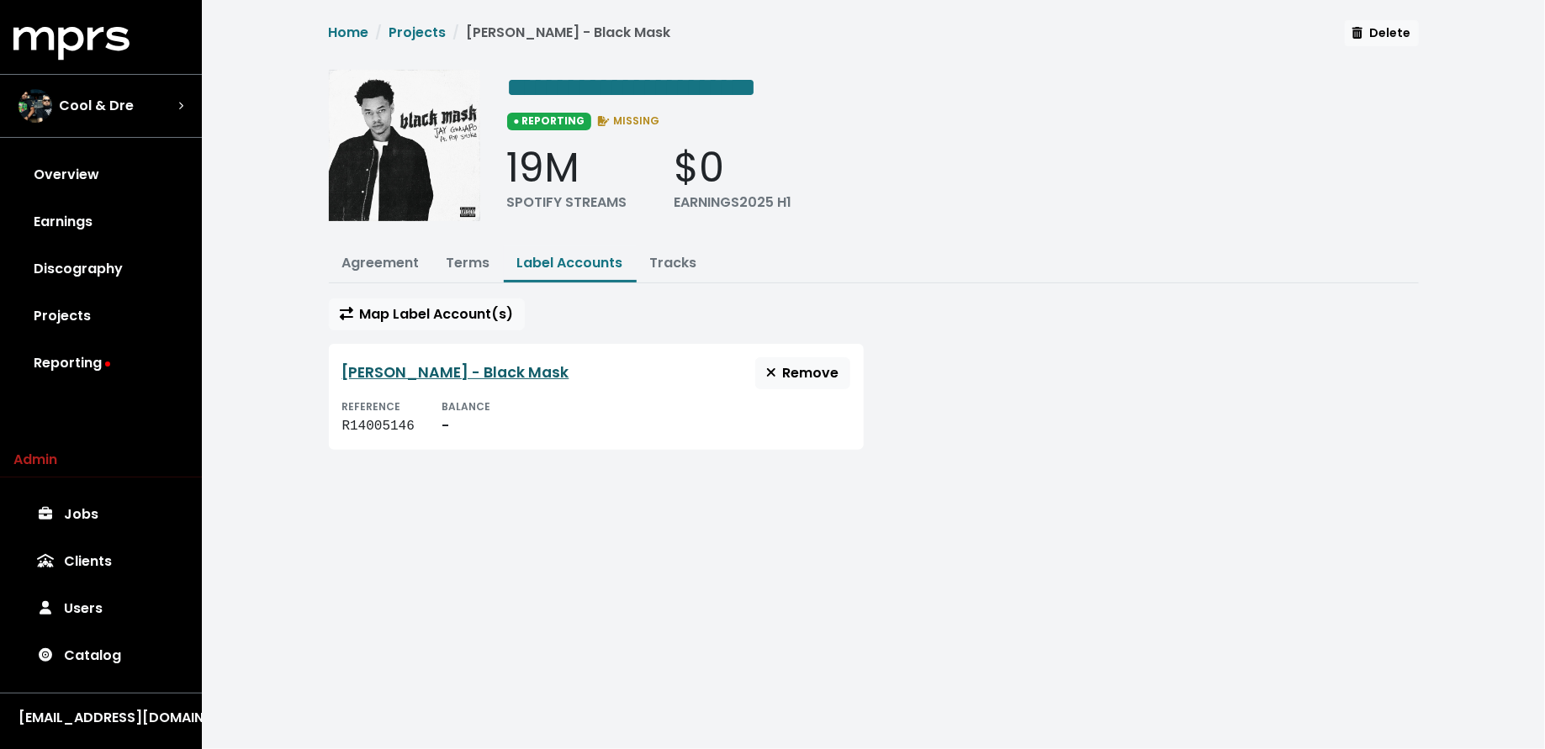
click at [473, 362] on link "Jay Guapo - Black Mask" at bounding box center [455, 372] width 227 height 20
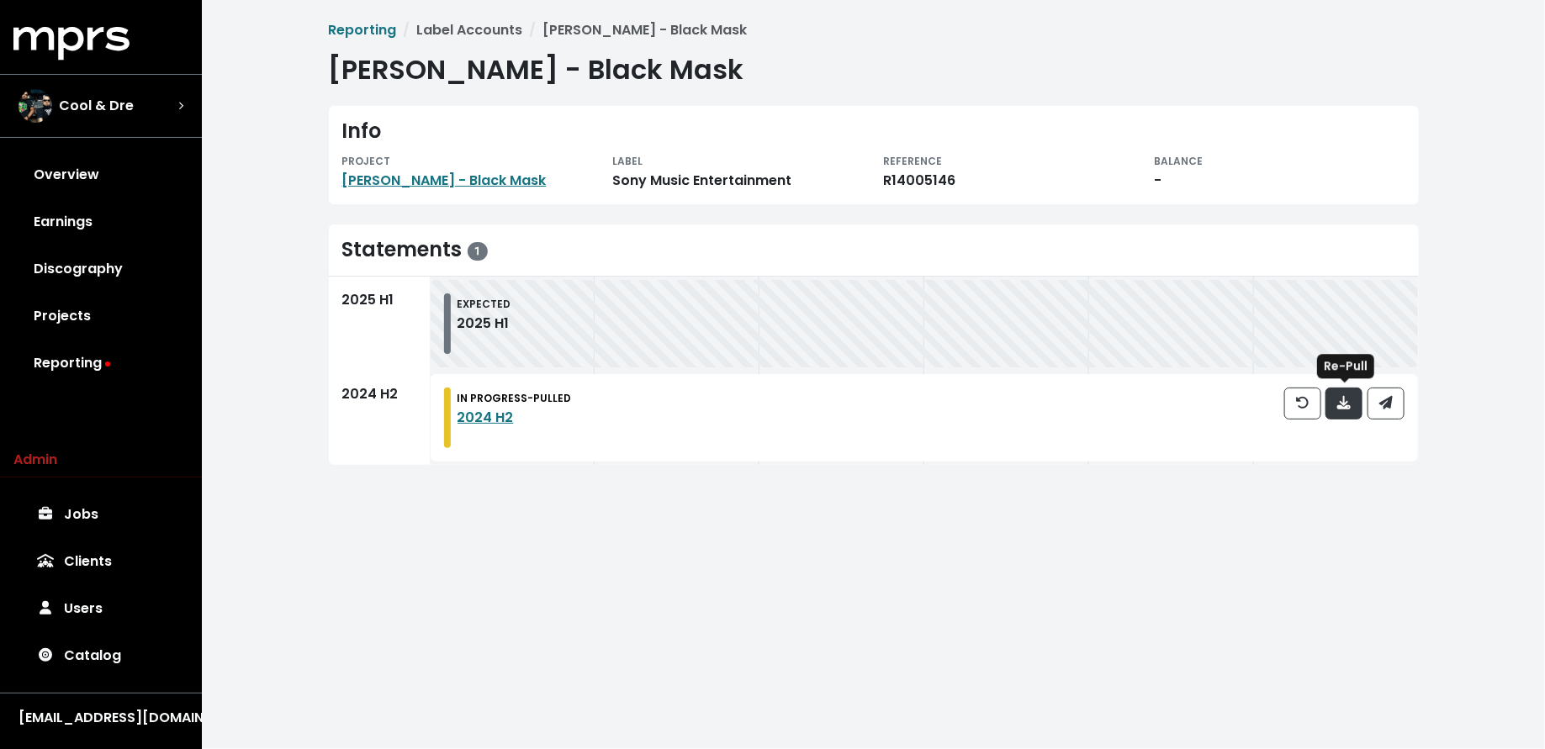
click at [1345, 399] on icon "button" at bounding box center [1343, 402] width 13 height 13
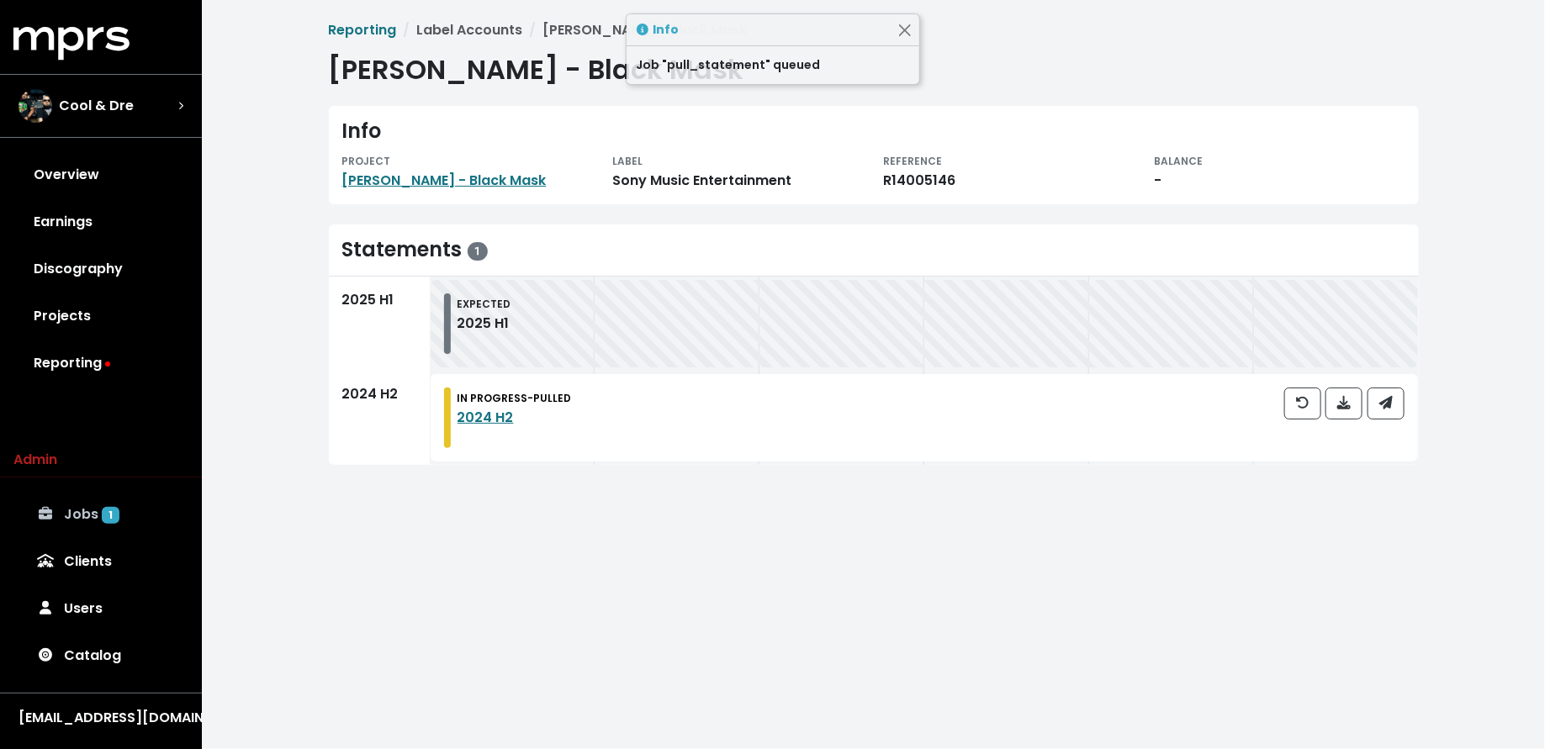
click at [89, 511] on link "Jobs 1" at bounding box center [100, 514] width 175 height 47
click at [1380, 404] on icon "button" at bounding box center [1385, 402] width 13 height 13
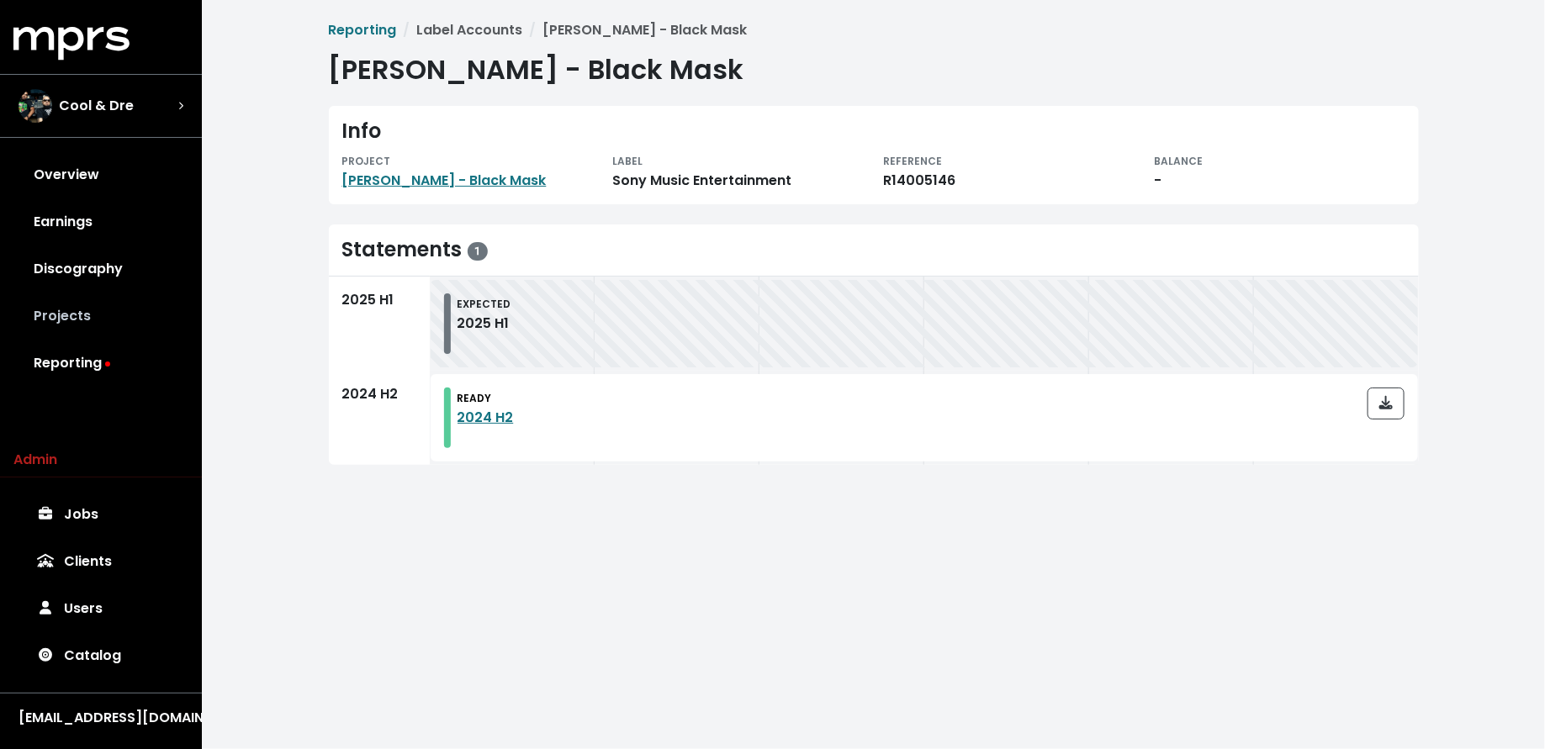
click at [91, 304] on link "Projects" at bounding box center [100, 316] width 175 height 47
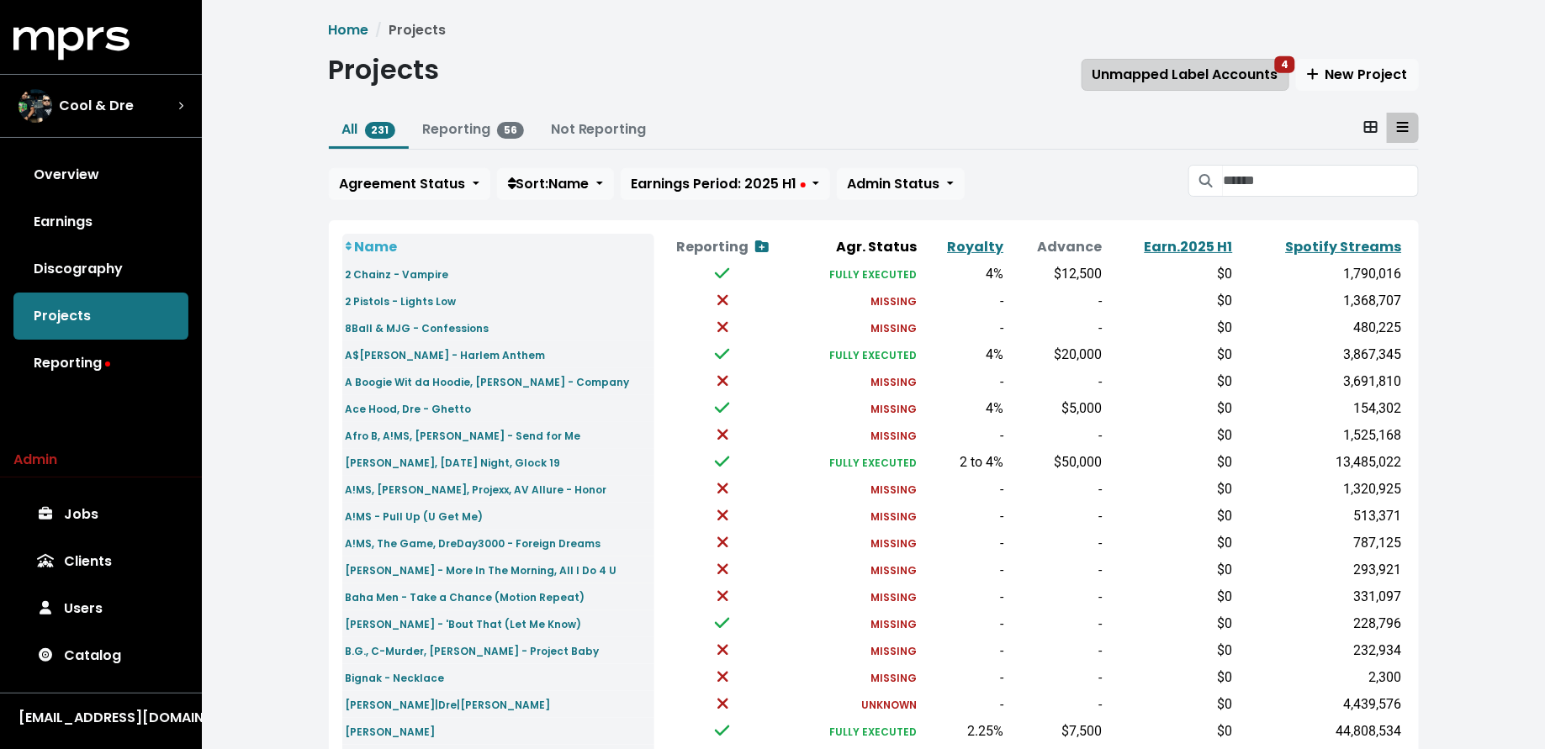
click at [1192, 78] on span "Unmapped Label Accounts 4" at bounding box center [1185, 74] width 186 height 19
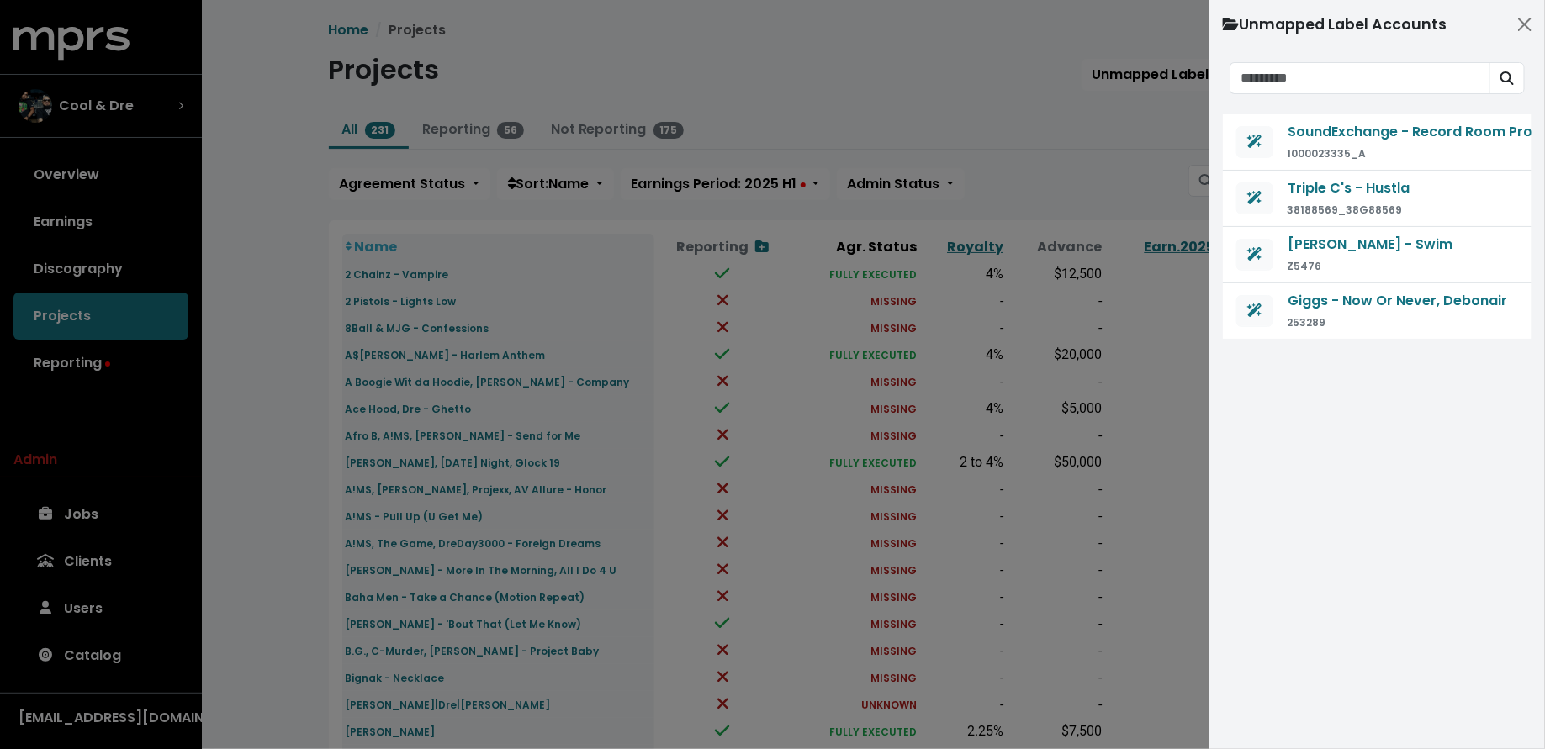
click at [1086, 151] on div at bounding box center [772, 374] width 1545 height 749
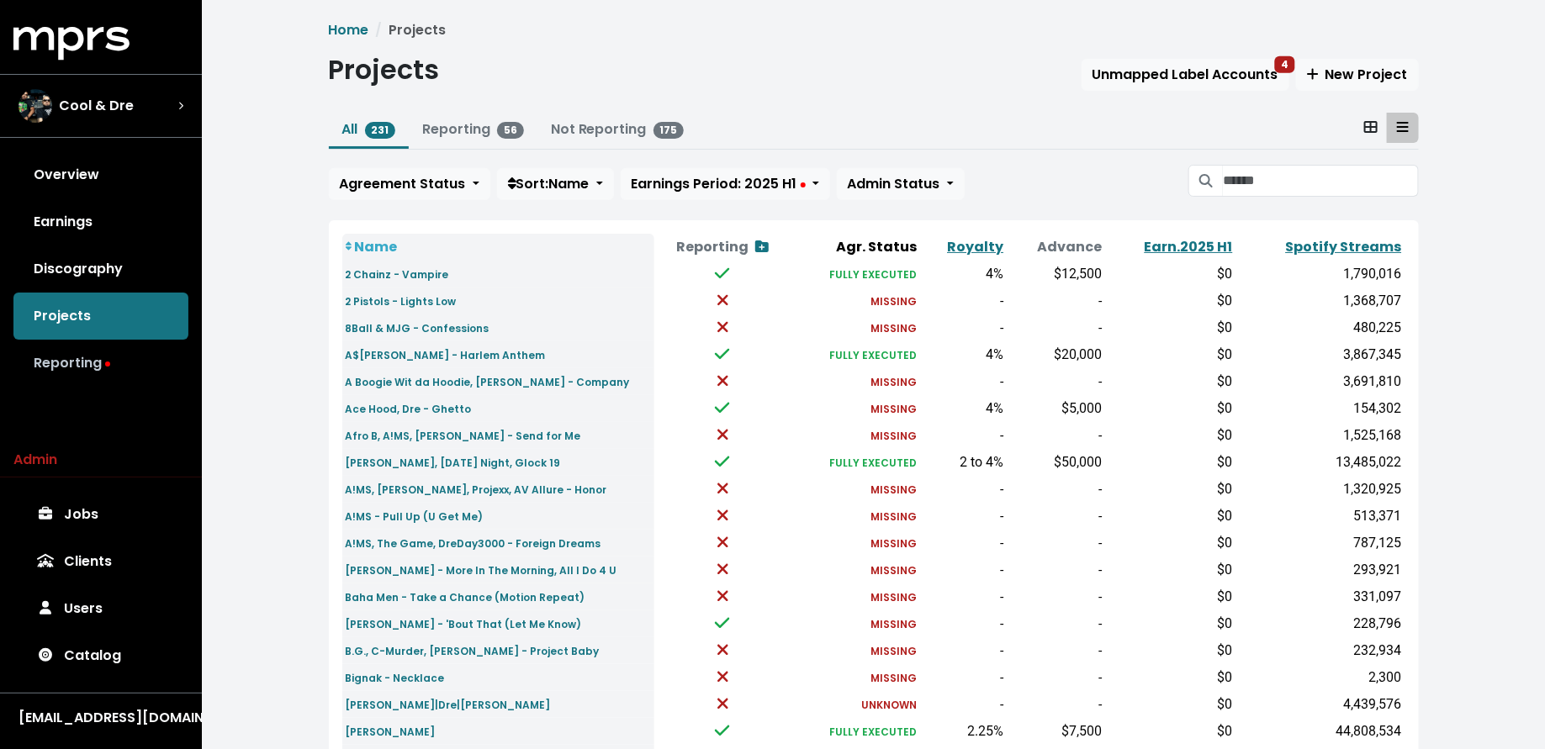
click at [37, 359] on link "Reporting" at bounding box center [100, 363] width 175 height 47
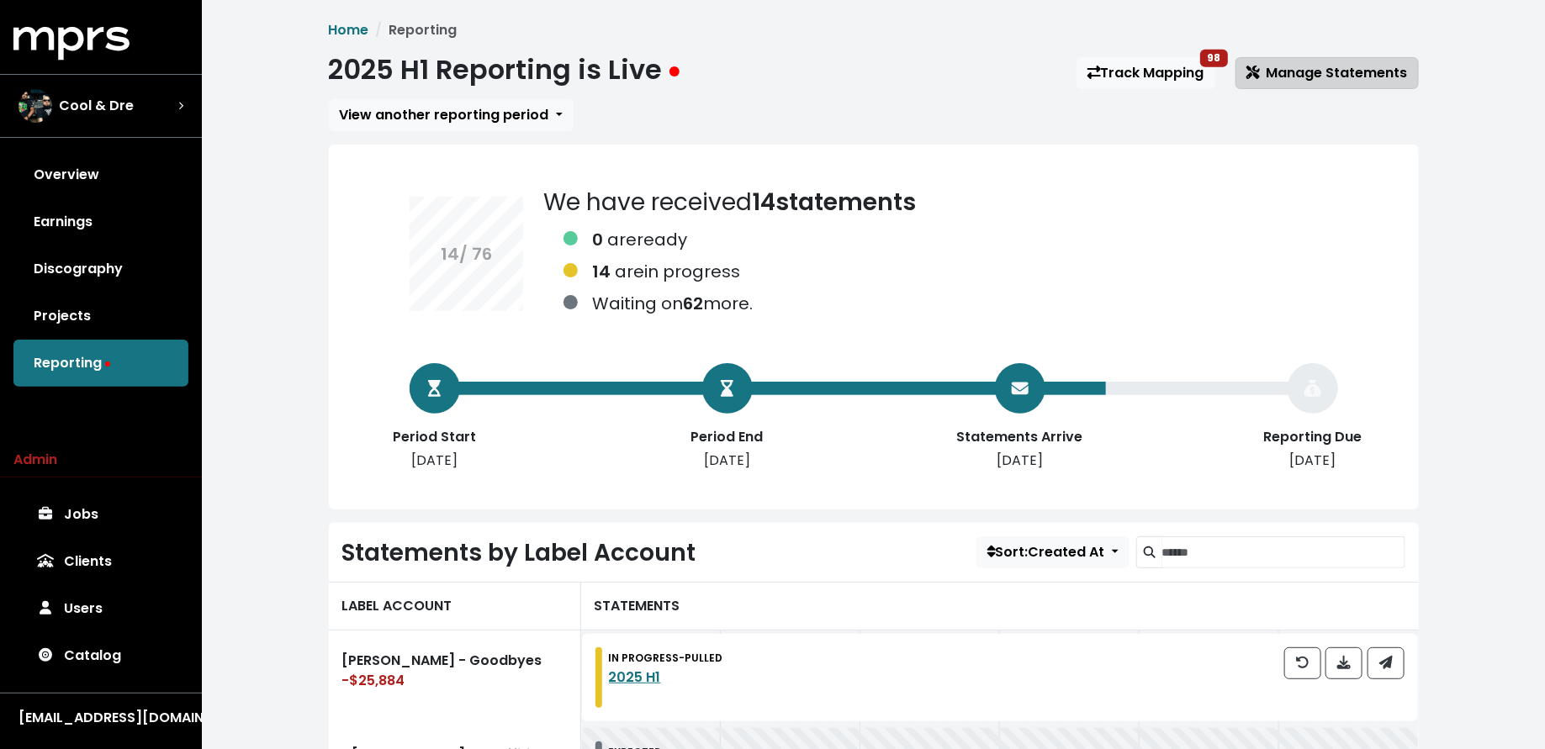
click at [1299, 64] on span "Manage Statements" at bounding box center [1326, 72] width 161 height 19
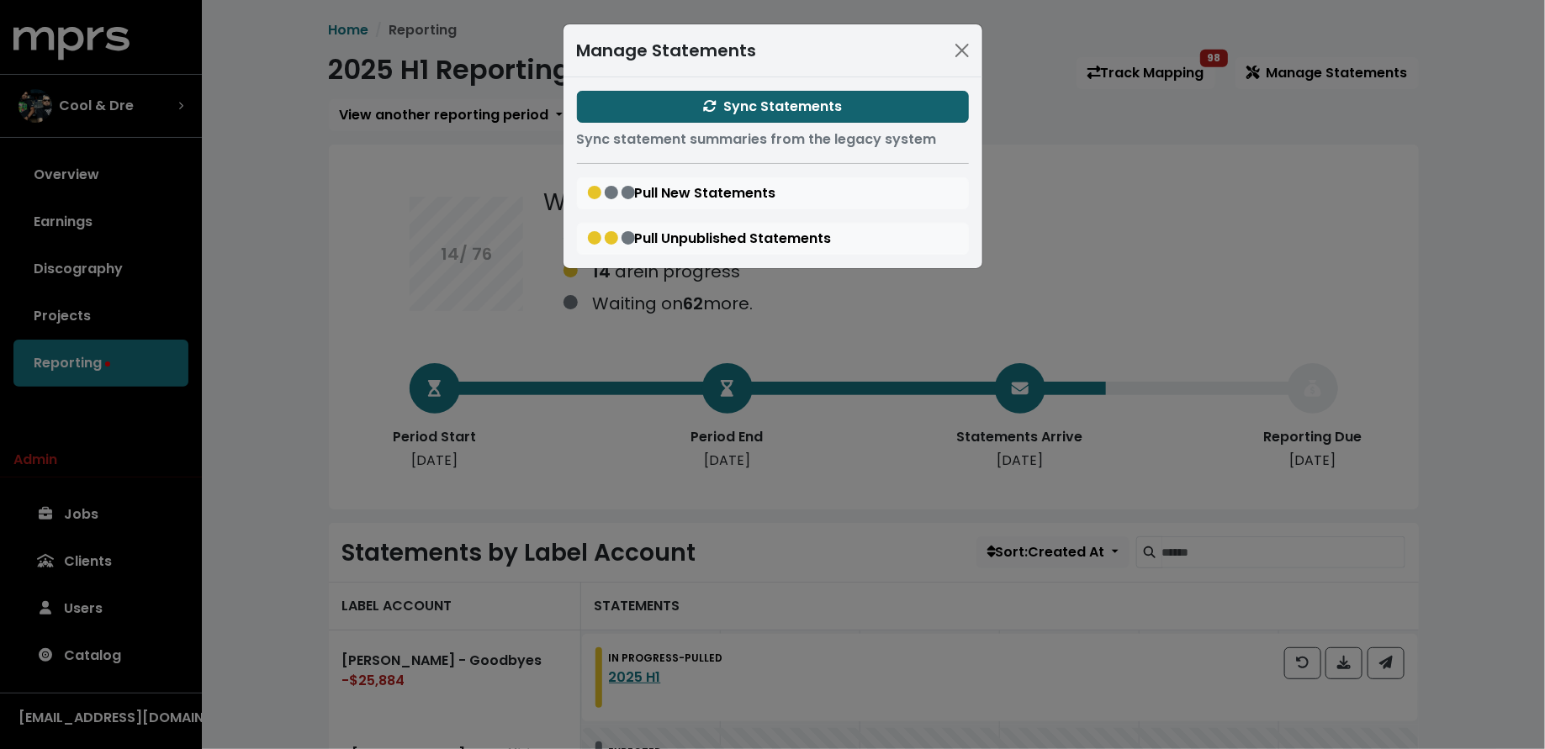
click at [861, 113] on button "Sync Statements" at bounding box center [773, 107] width 392 height 32
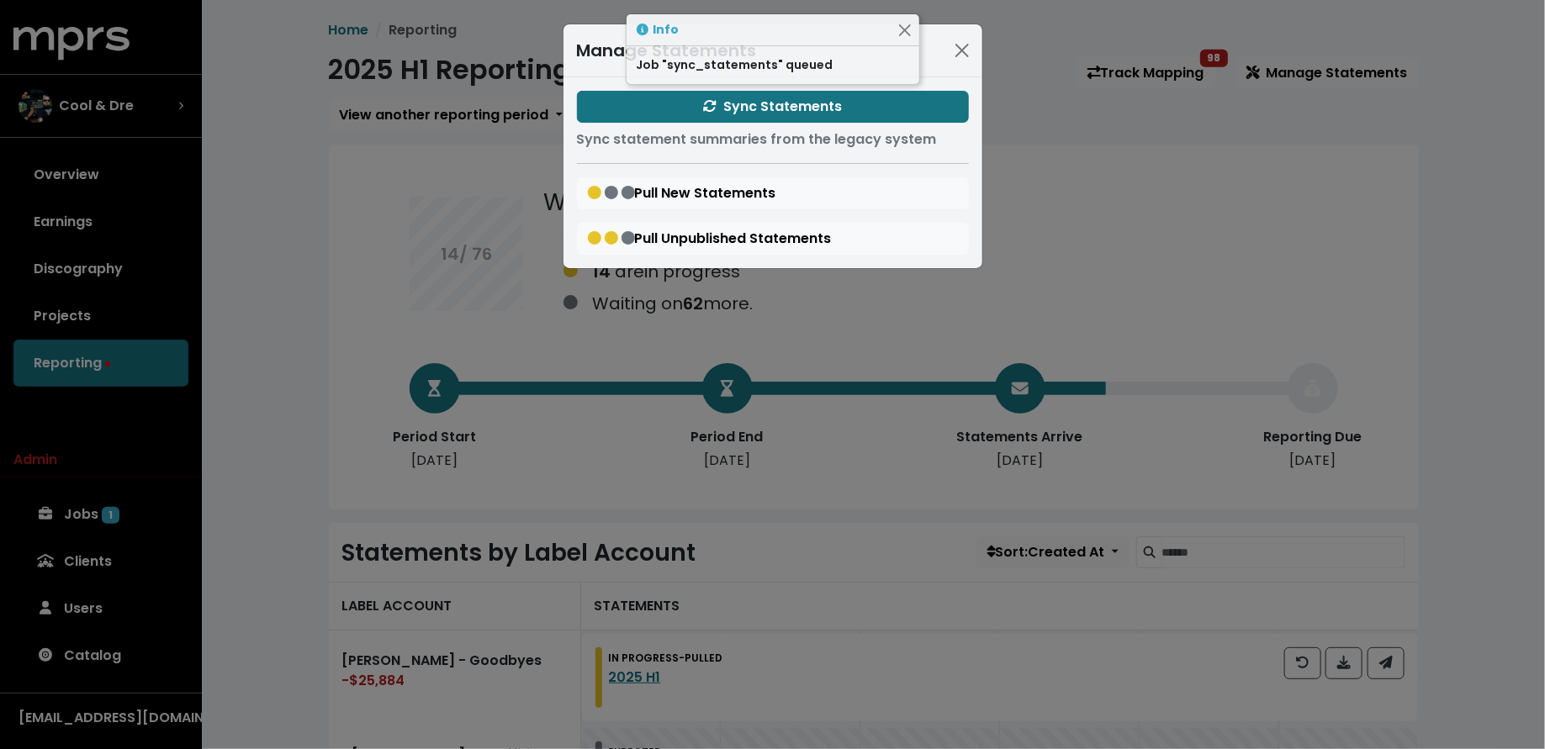
click at [275, 322] on div "Manage Statements Sync Statements Sync statement summaries from the legacy syst…" at bounding box center [772, 374] width 1545 height 749
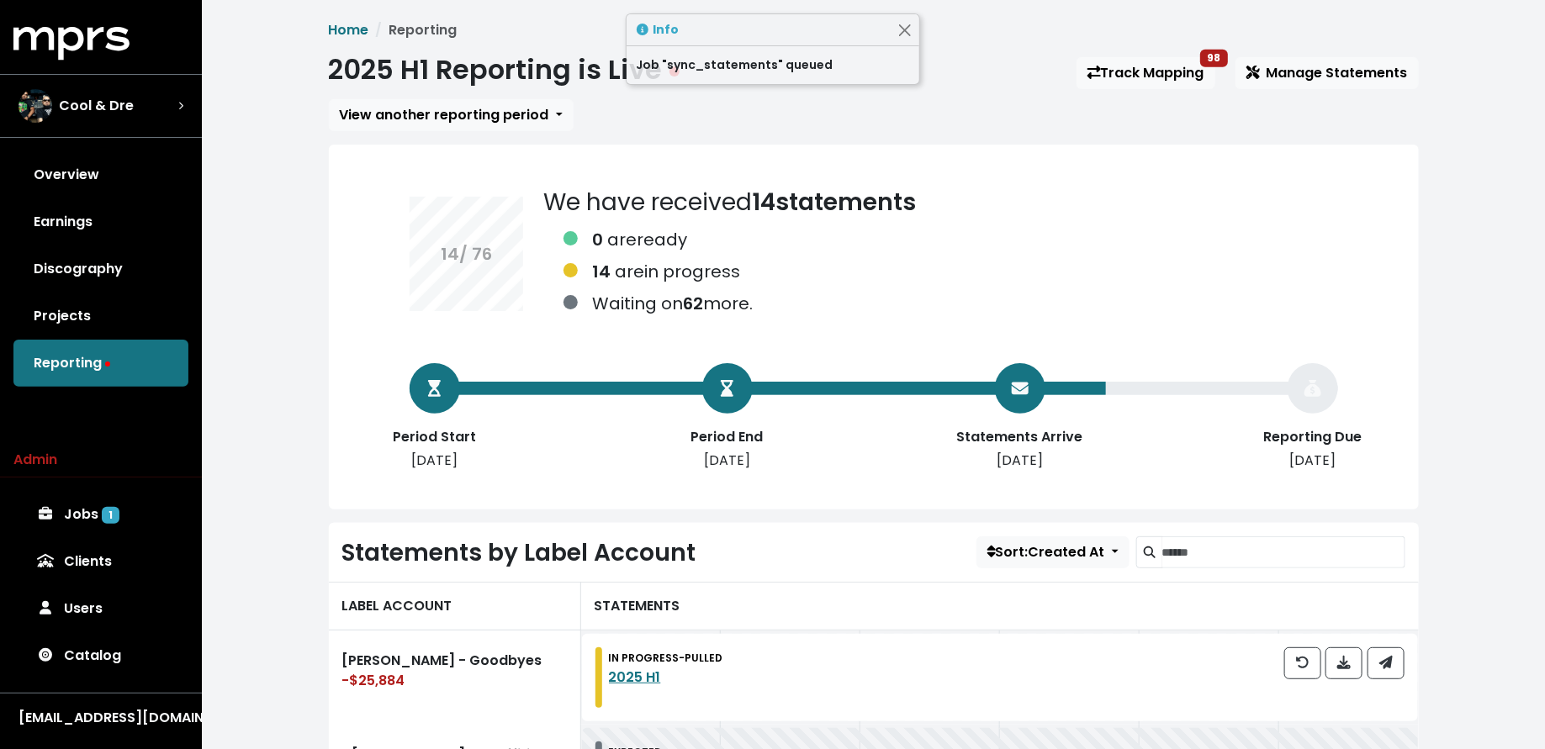
click at [124, 484] on div "Admin Jobs 1 Clients Users Catalog" at bounding box center [101, 565] width 202 height 230
click at [104, 525] on link "Jobs 1" at bounding box center [100, 514] width 175 height 47
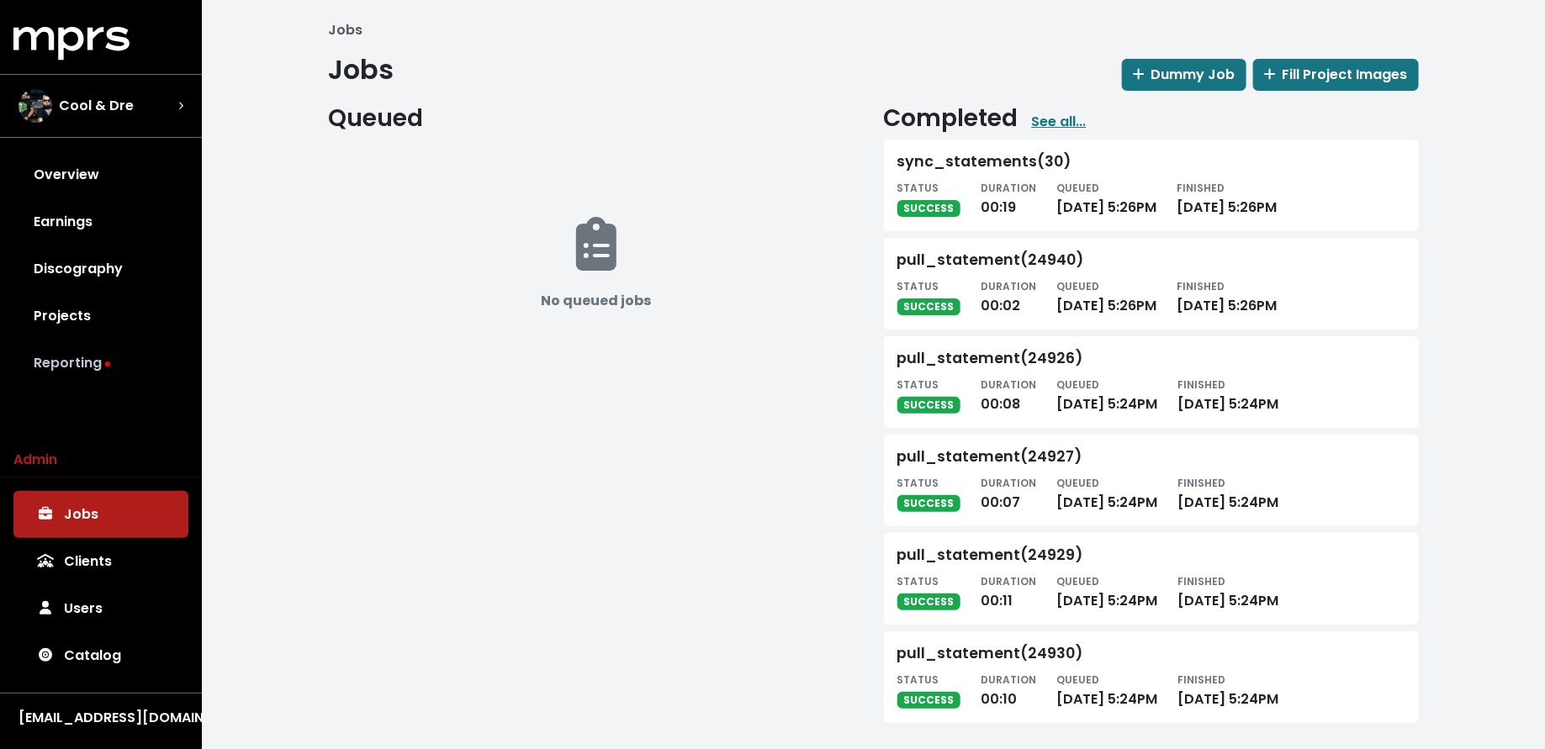
click at [135, 368] on link "Reporting" at bounding box center [100, 363] width 175 height 47
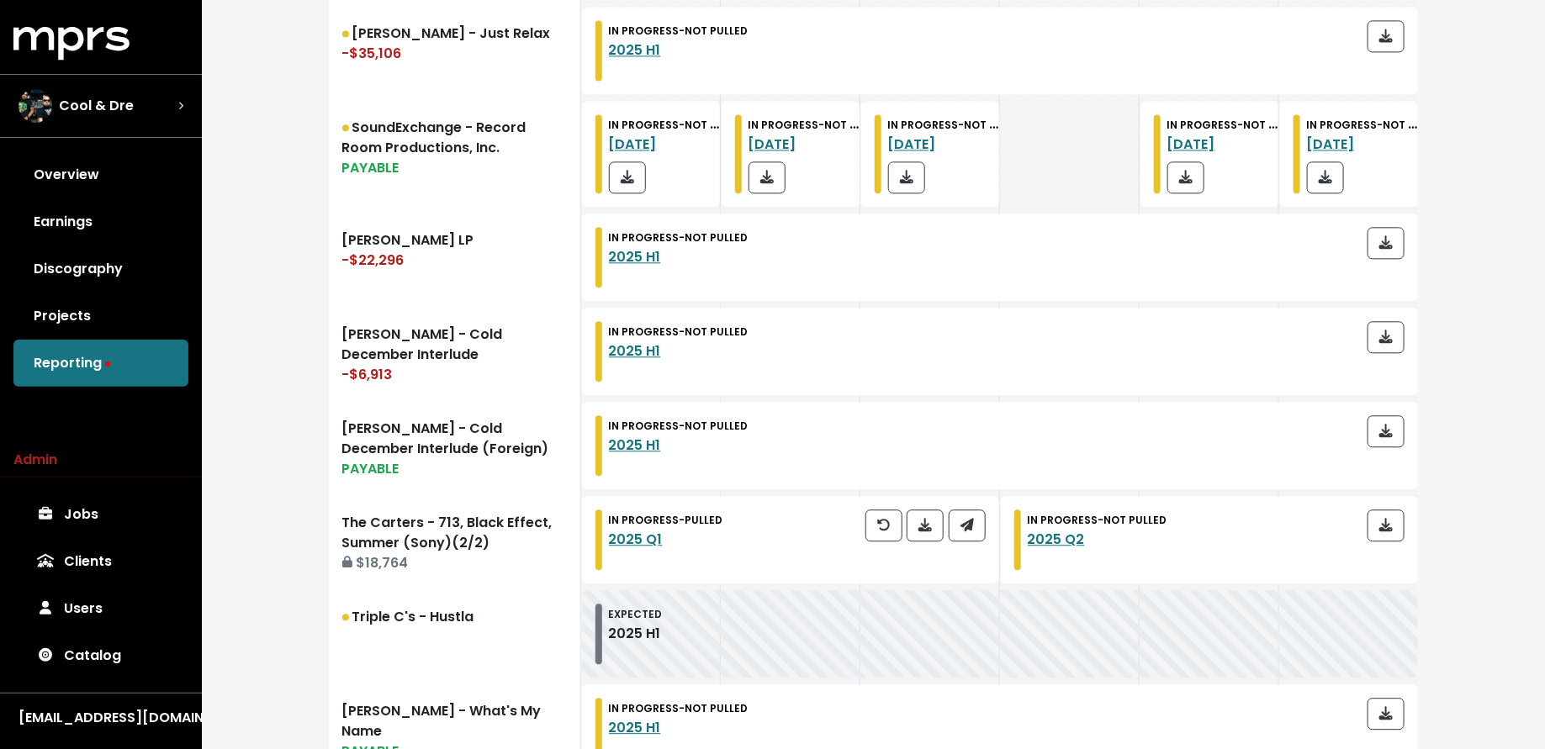
scroll to position [1955, 0]
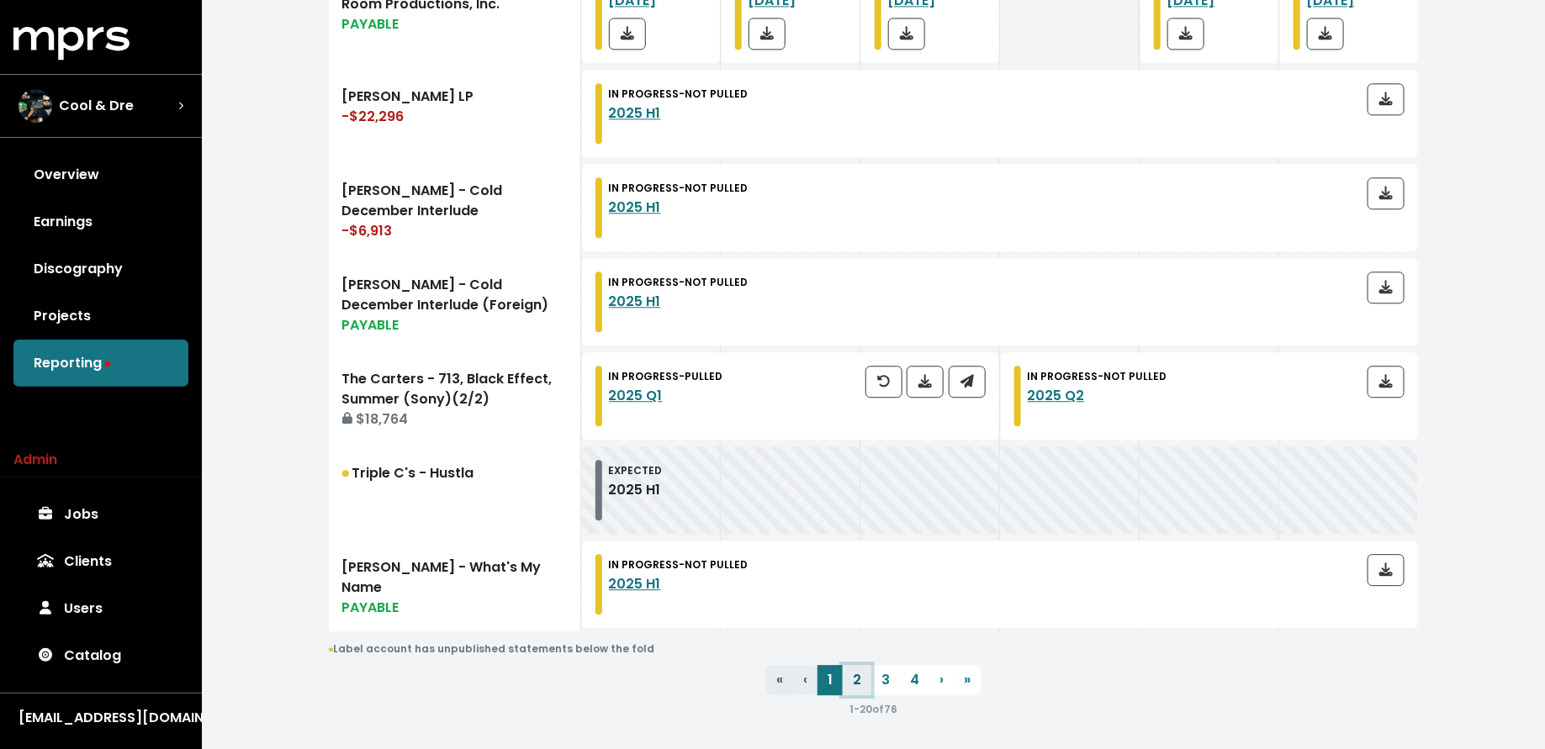
click at [852, 665] on link "2" at bounding box center [857, 680] width 29 height 30
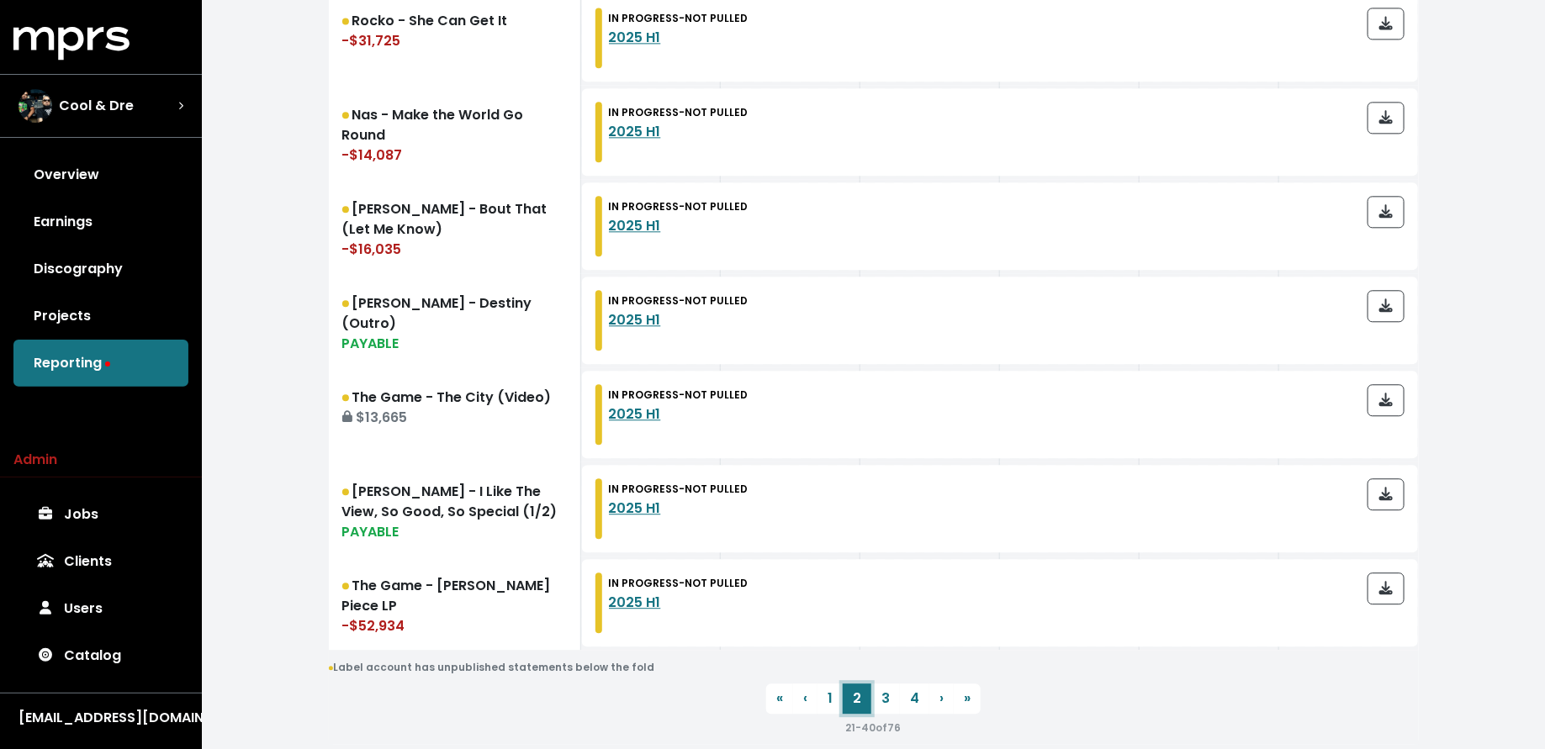
scroll to position [1924, 0]
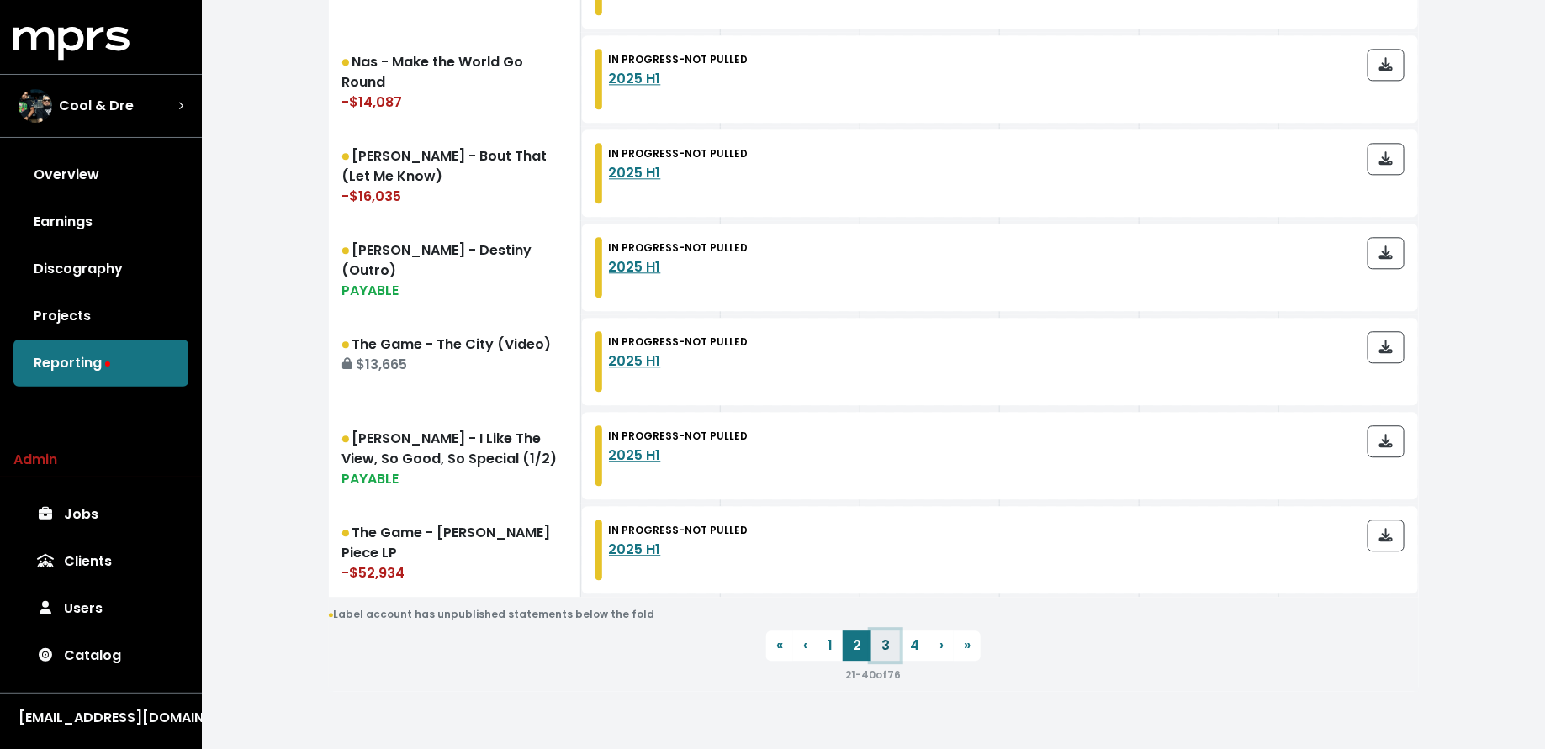
click at [882, 637] on link "3" at bounding box center [885, 646] width 29 height 30
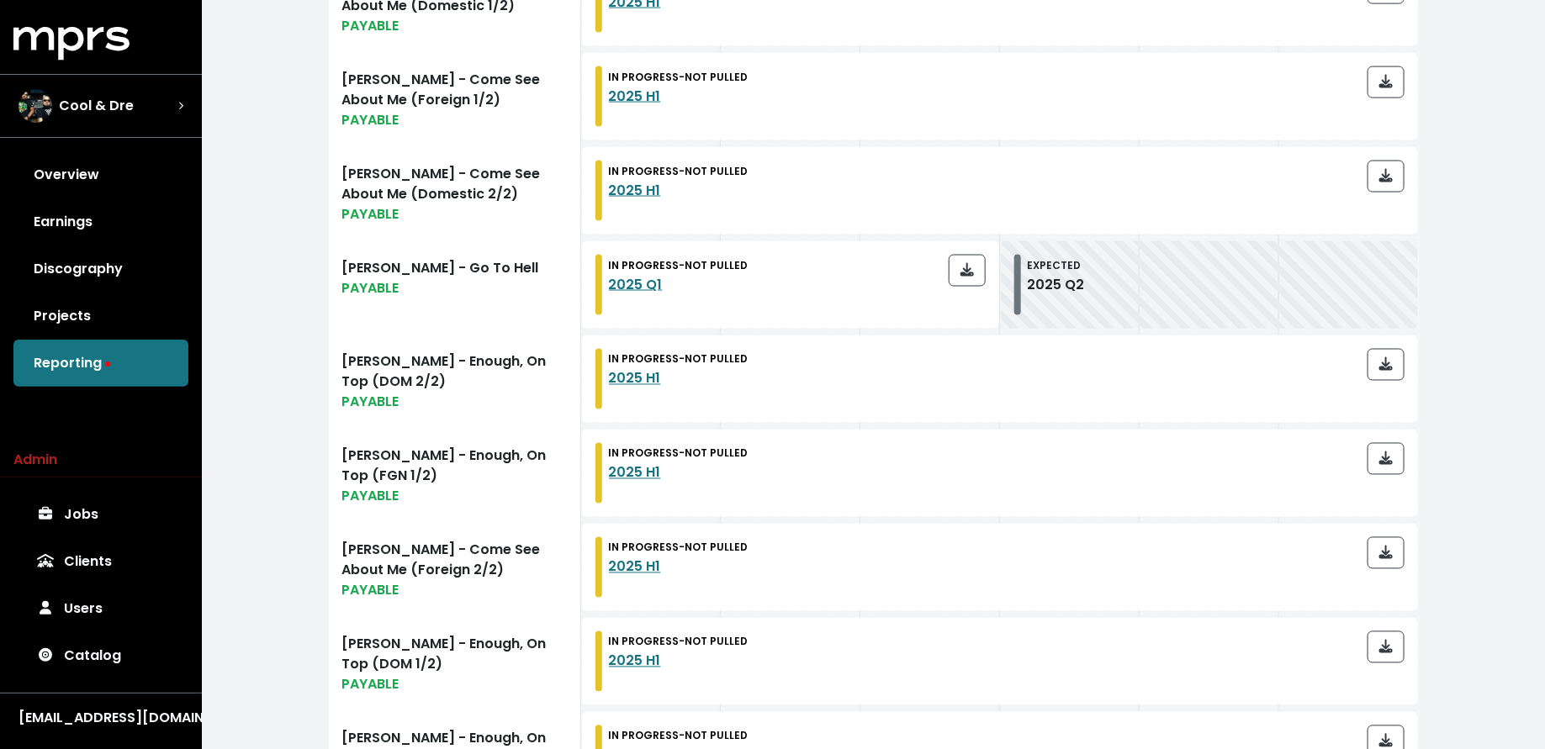
scroll to position [1218, 0]
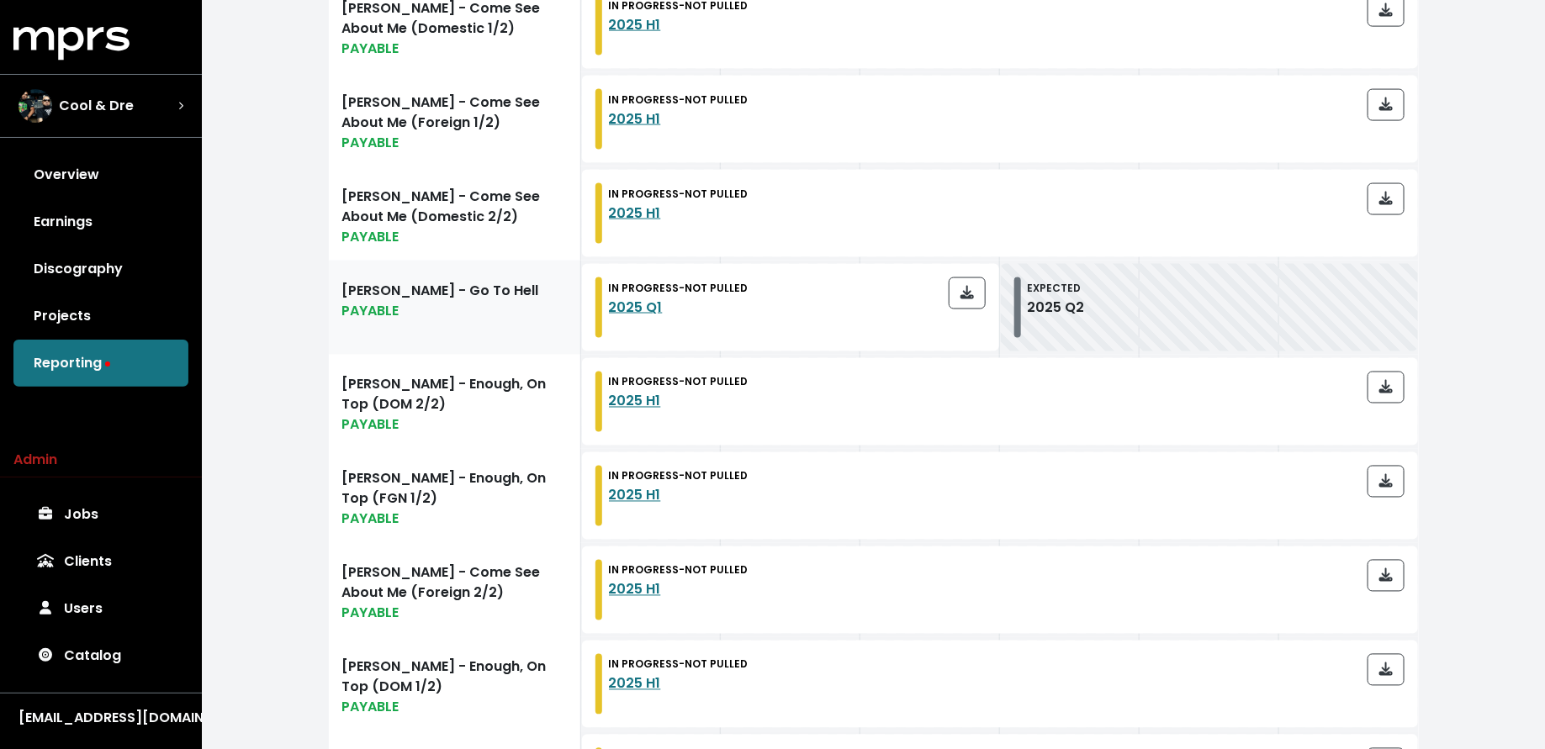
click at [531, 294] on link "Rick Ross - Go To Hell PAYABLE" at bounding box center [455, 308] width 252 height 94
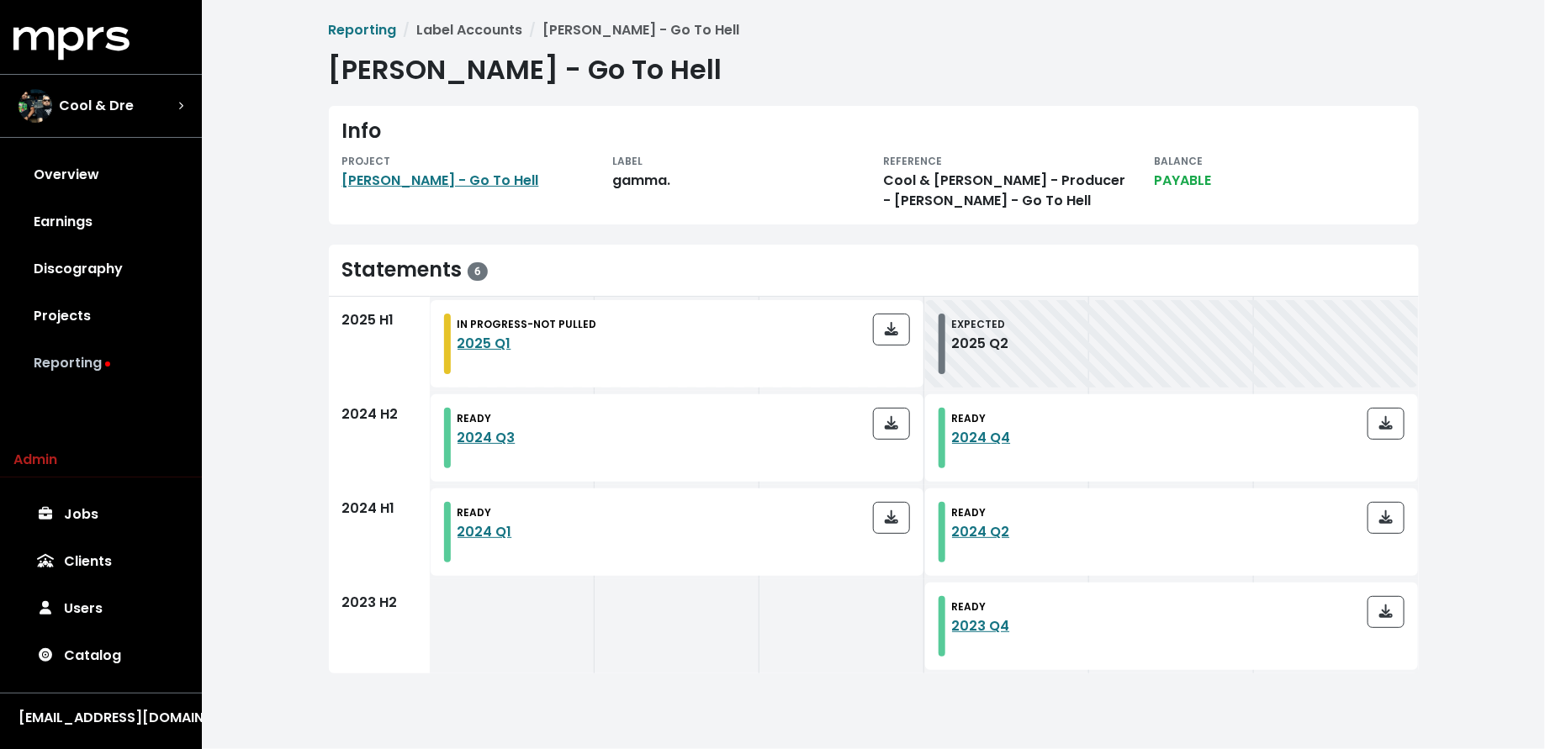
click at [140, 380] on link "Reporting" at bounding box center [100, 363] width 175 height 47
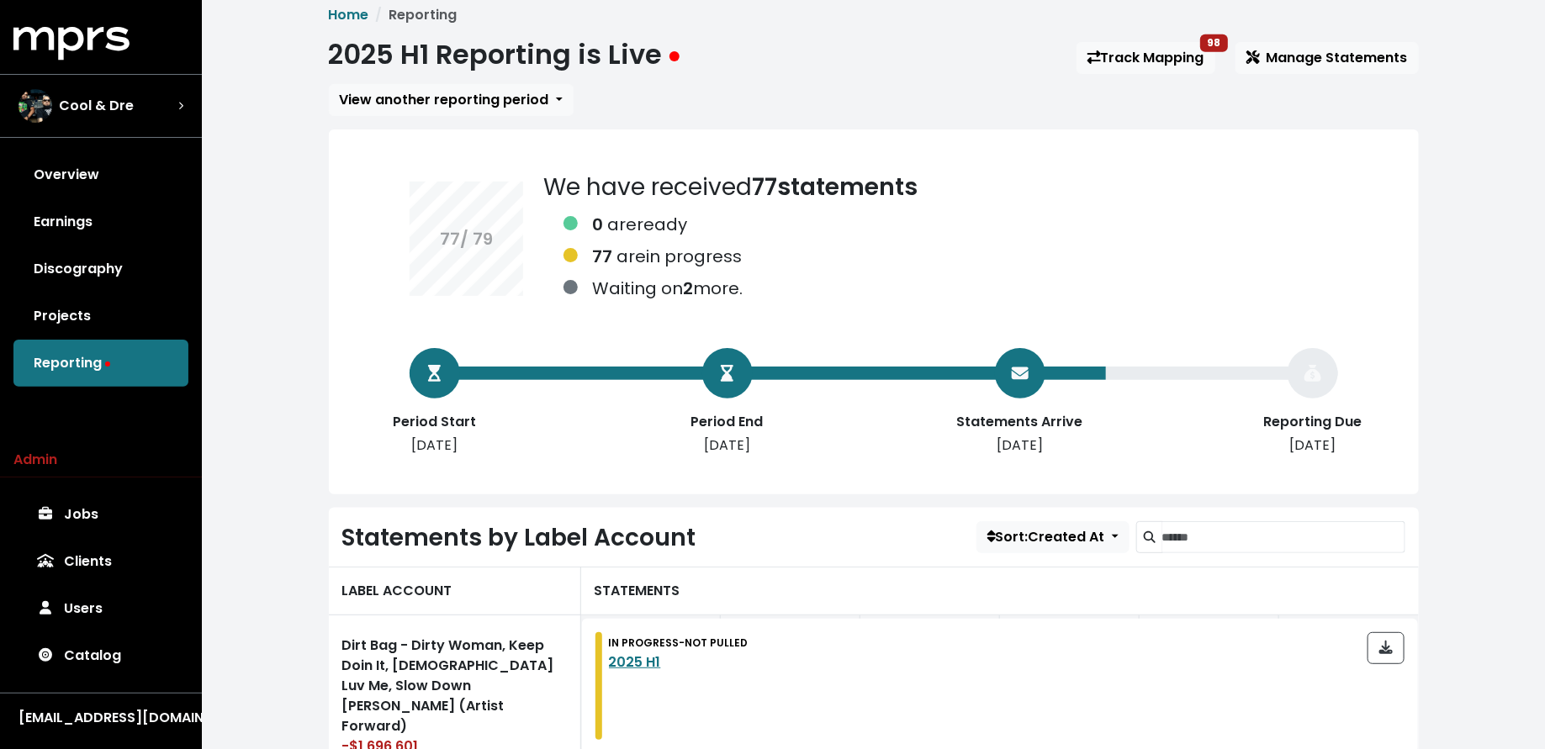
scroll to position [19, 0]
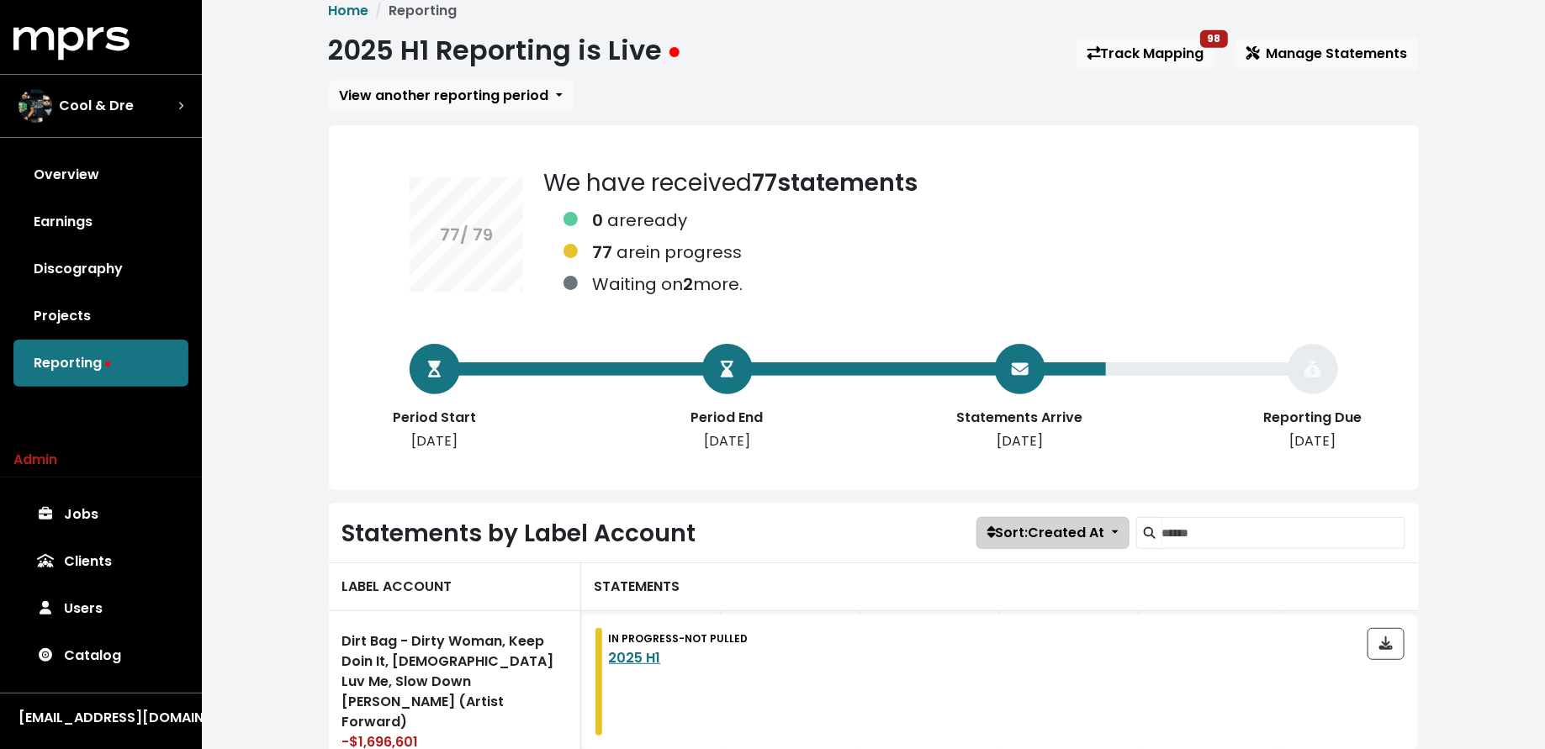
click at [1007, 541] on span "Sort: Created At" at bounding box center [1046, 532] width 118 height 19
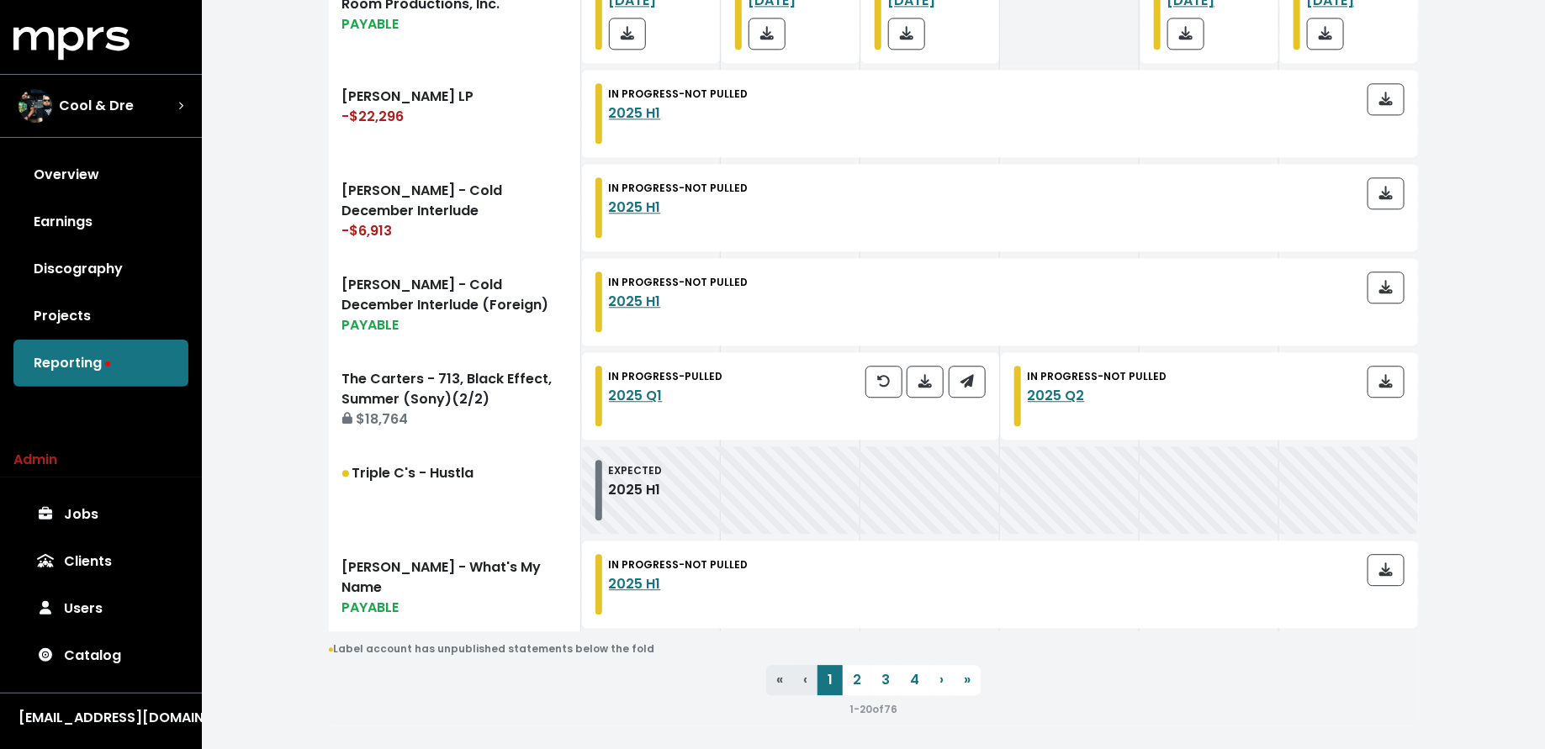
scroll to position [1955, 0]
click at [862, 665] on link "2" at bounding box center [857, 680] width 29 height 30
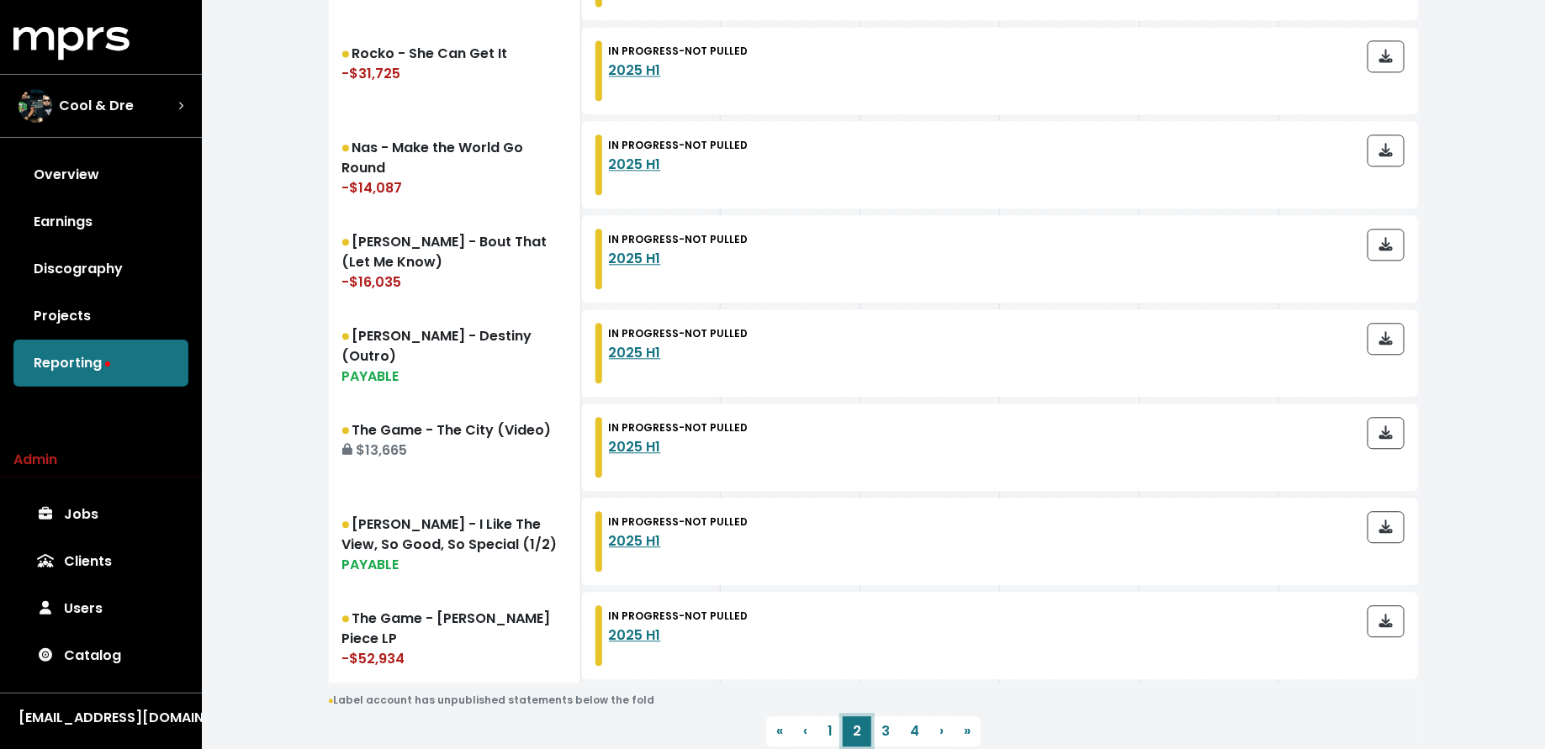
scroll to position [1924, 0]
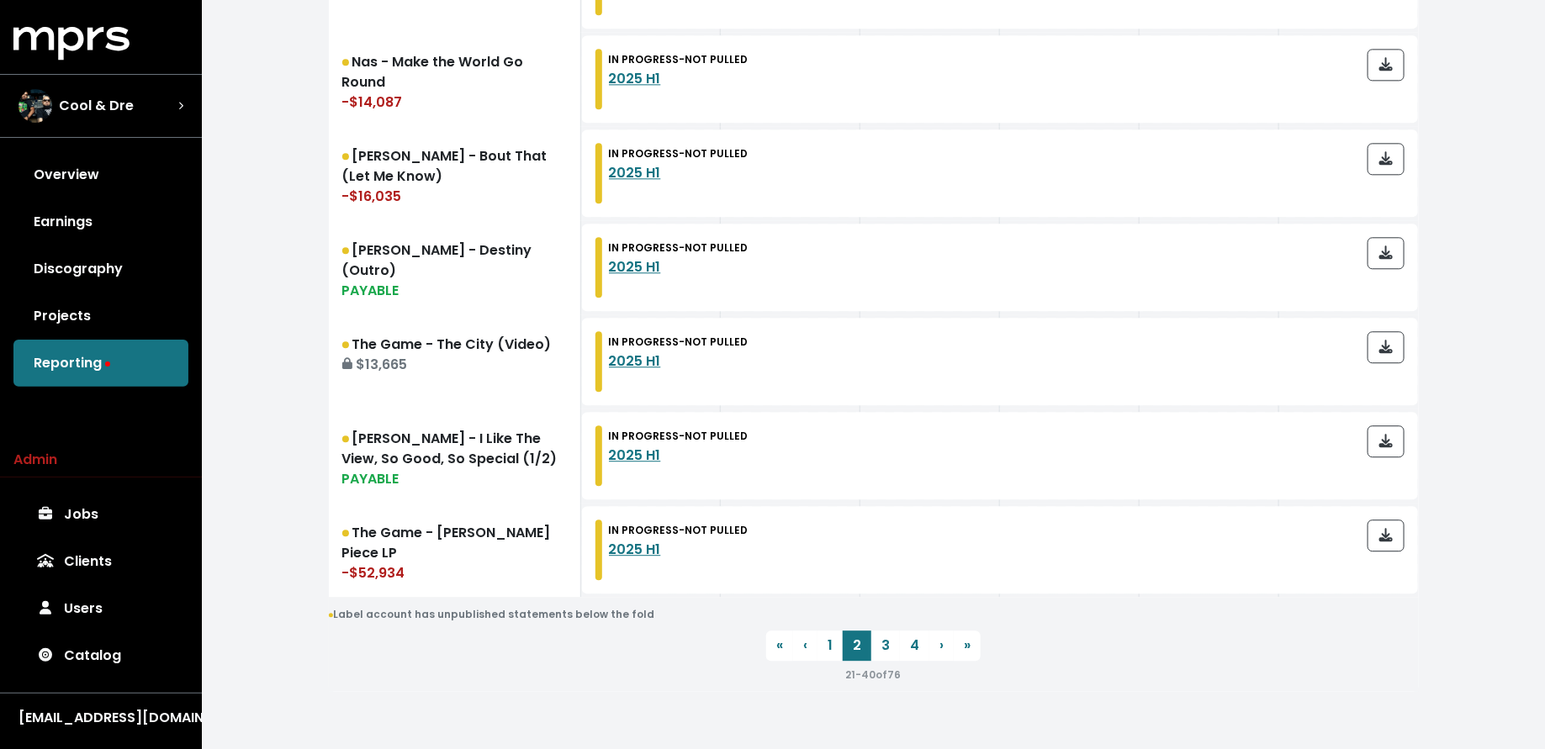
click at [880, 653] on nav "« First ‹ Previous 1 2 3 4 › Next » Last 21 - 40 of 76" at bounding box center [874, 658] width 1090 height 54
click at [885, 642] on link "3" at bounding box center [885, 646] width 29 height 30
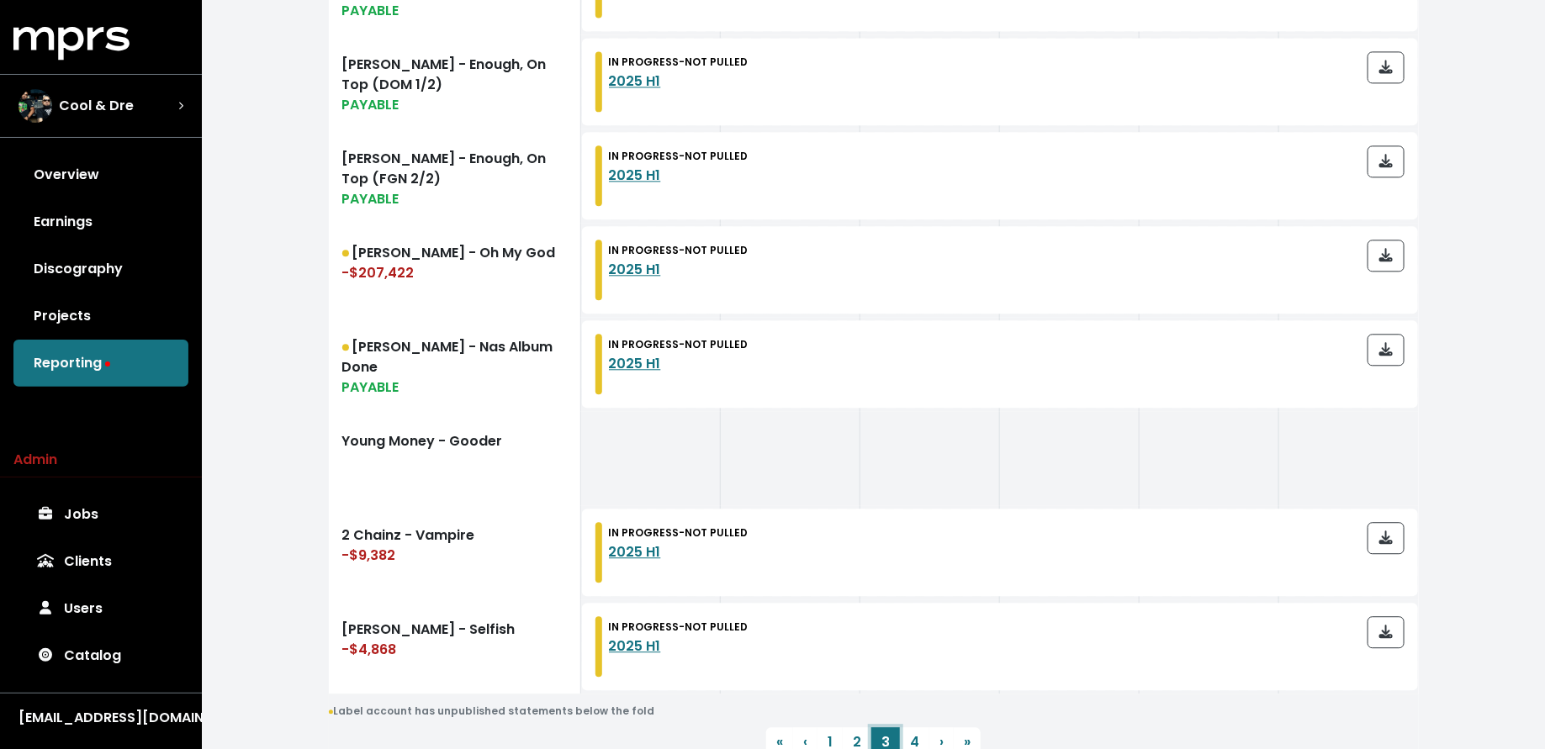
scroll to position [1924, 0]
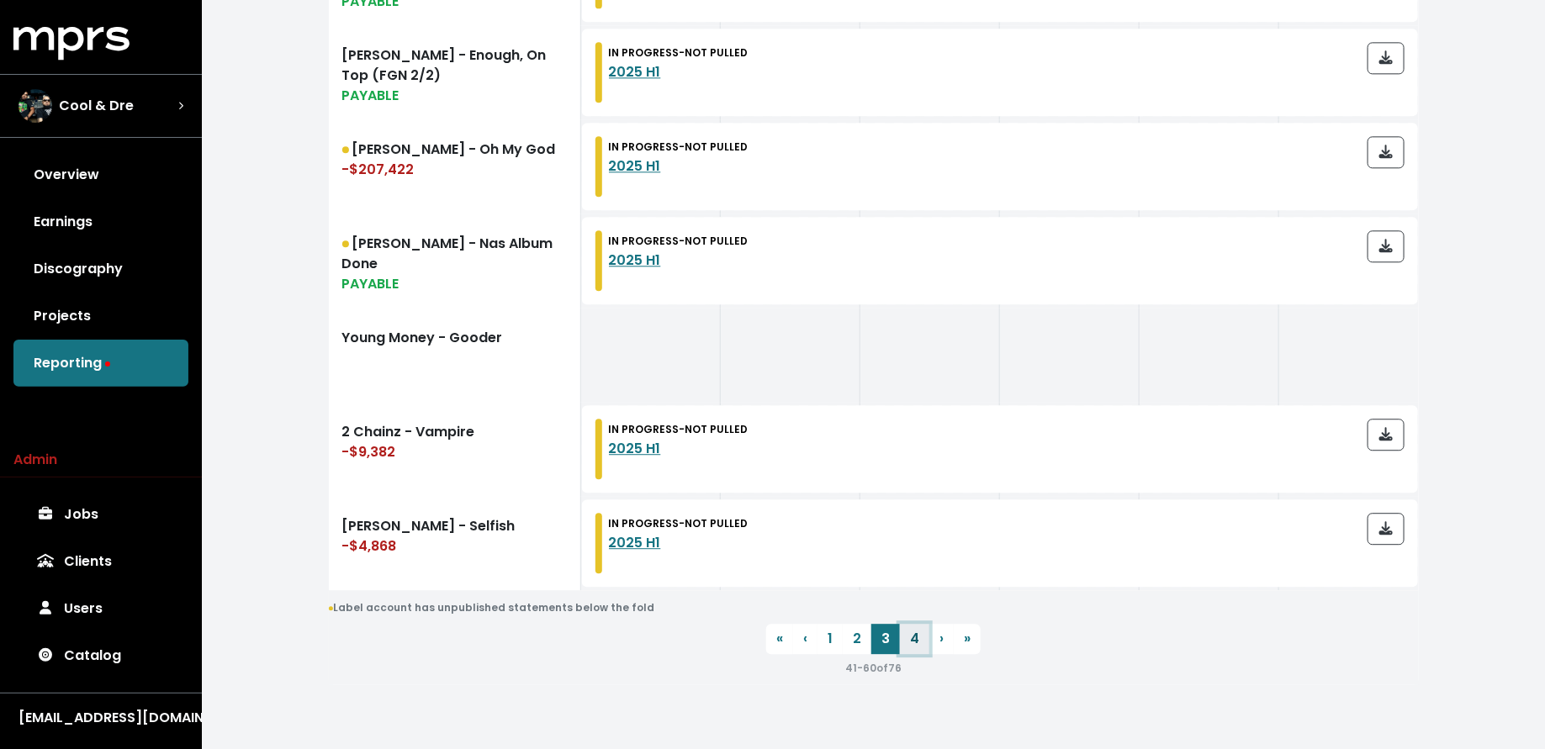
click at [915, 643] on link "4" at bounding box center [914, 639] width 29 height 30
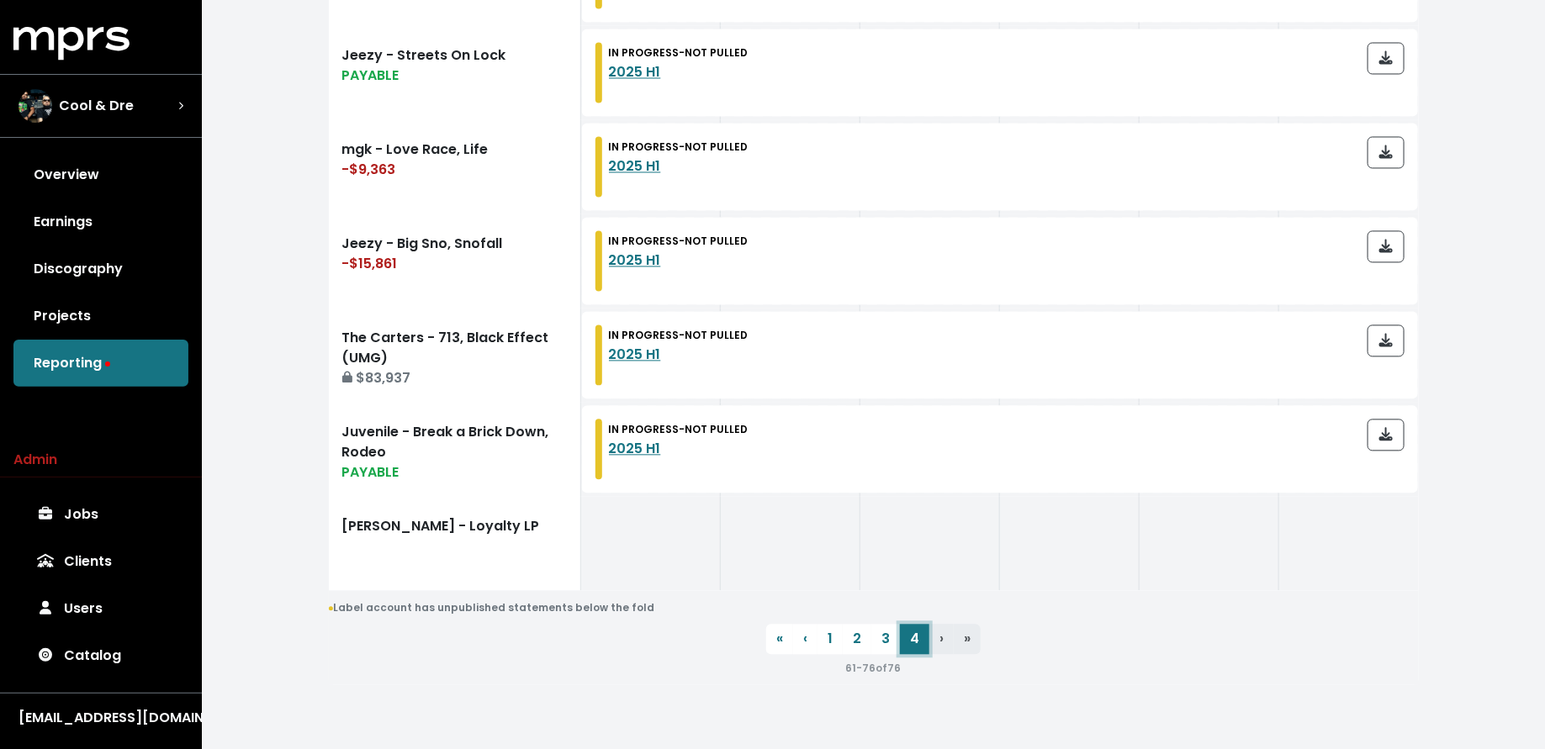
scroll to position [1546, 0]
click at [890, 646] on link "3" at bounding box center [885, 640] width 29 height 30
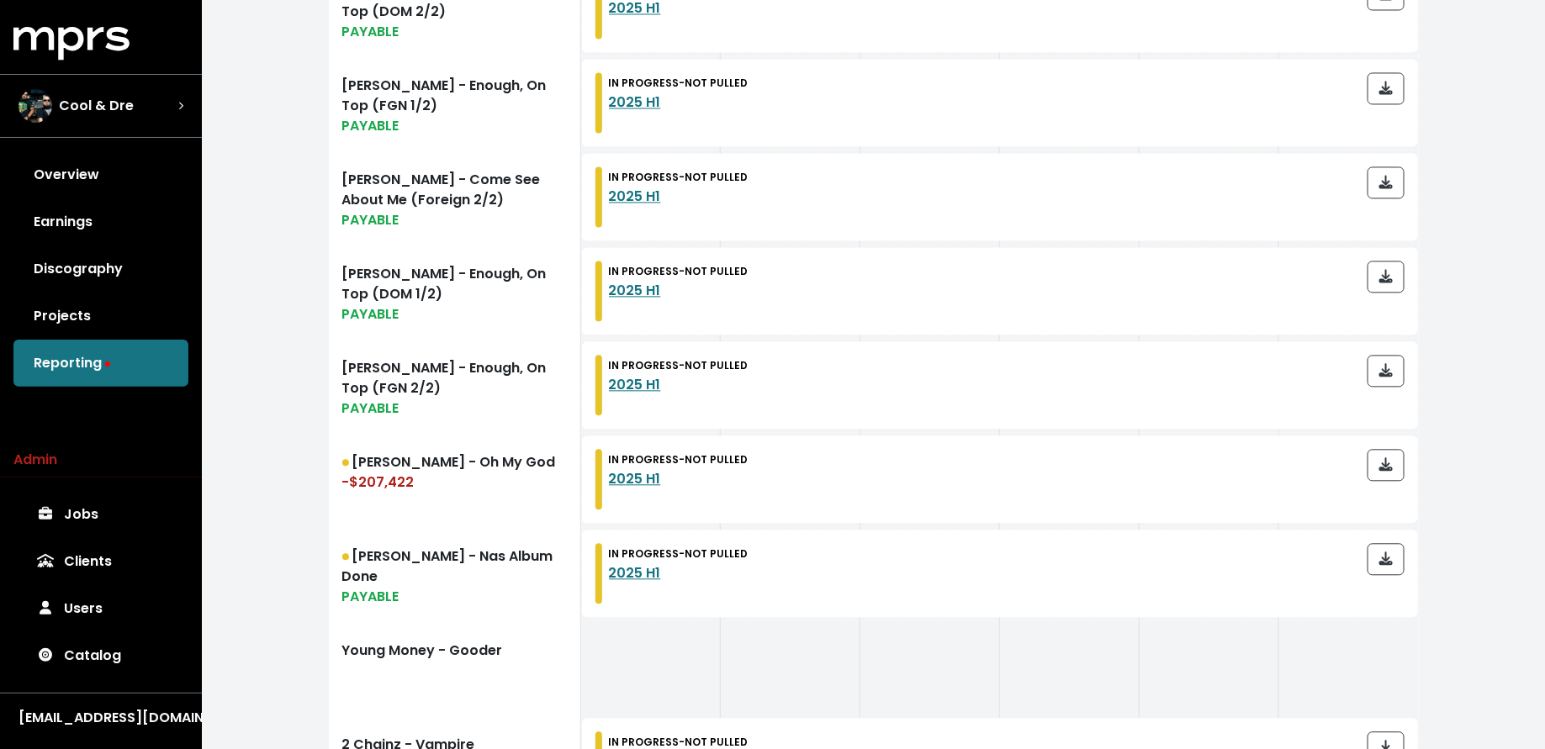
scroll to position [1700, 0]
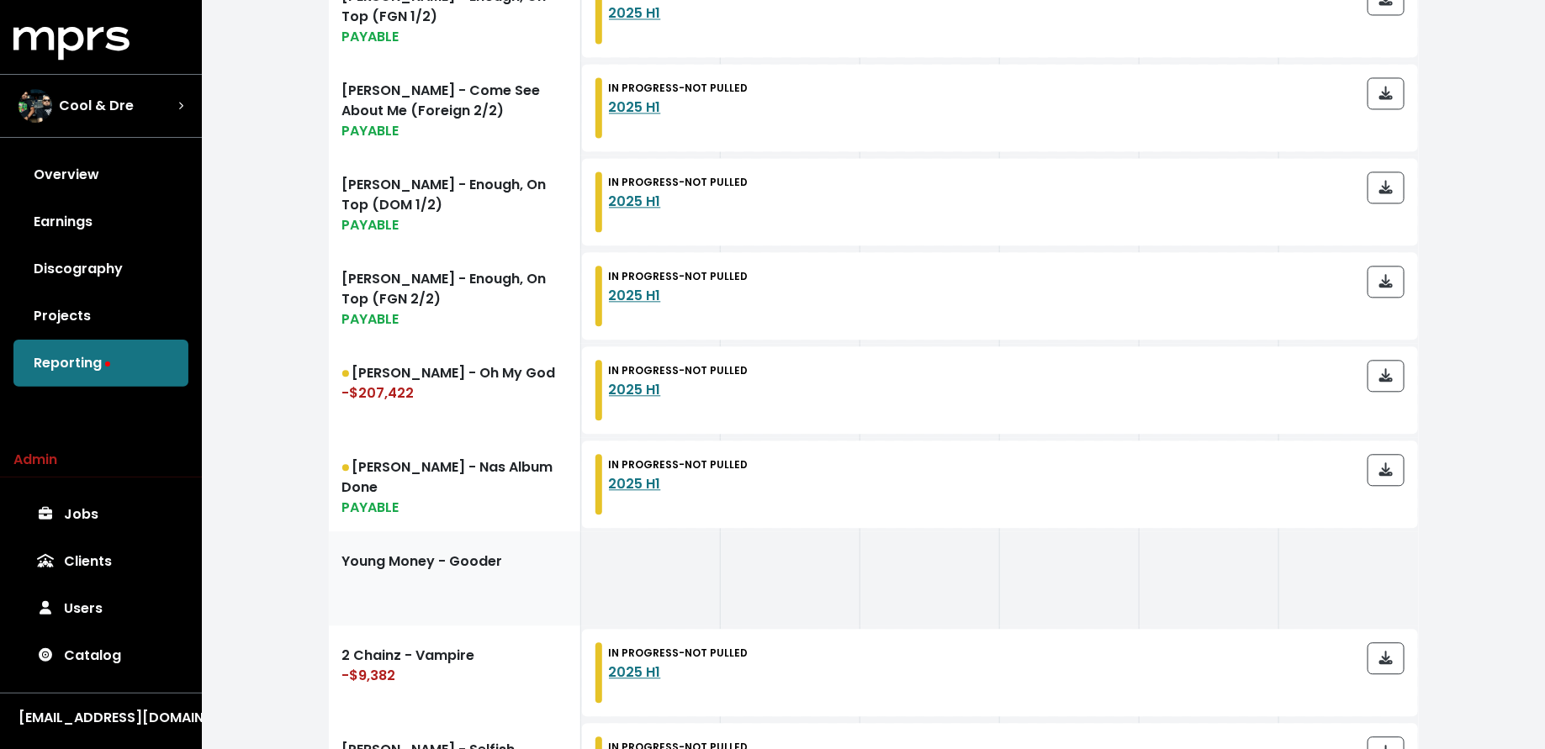
click at [481, 584] on link "Young Money - Gooder" at bounding box center [455, 578] width 252 height 94
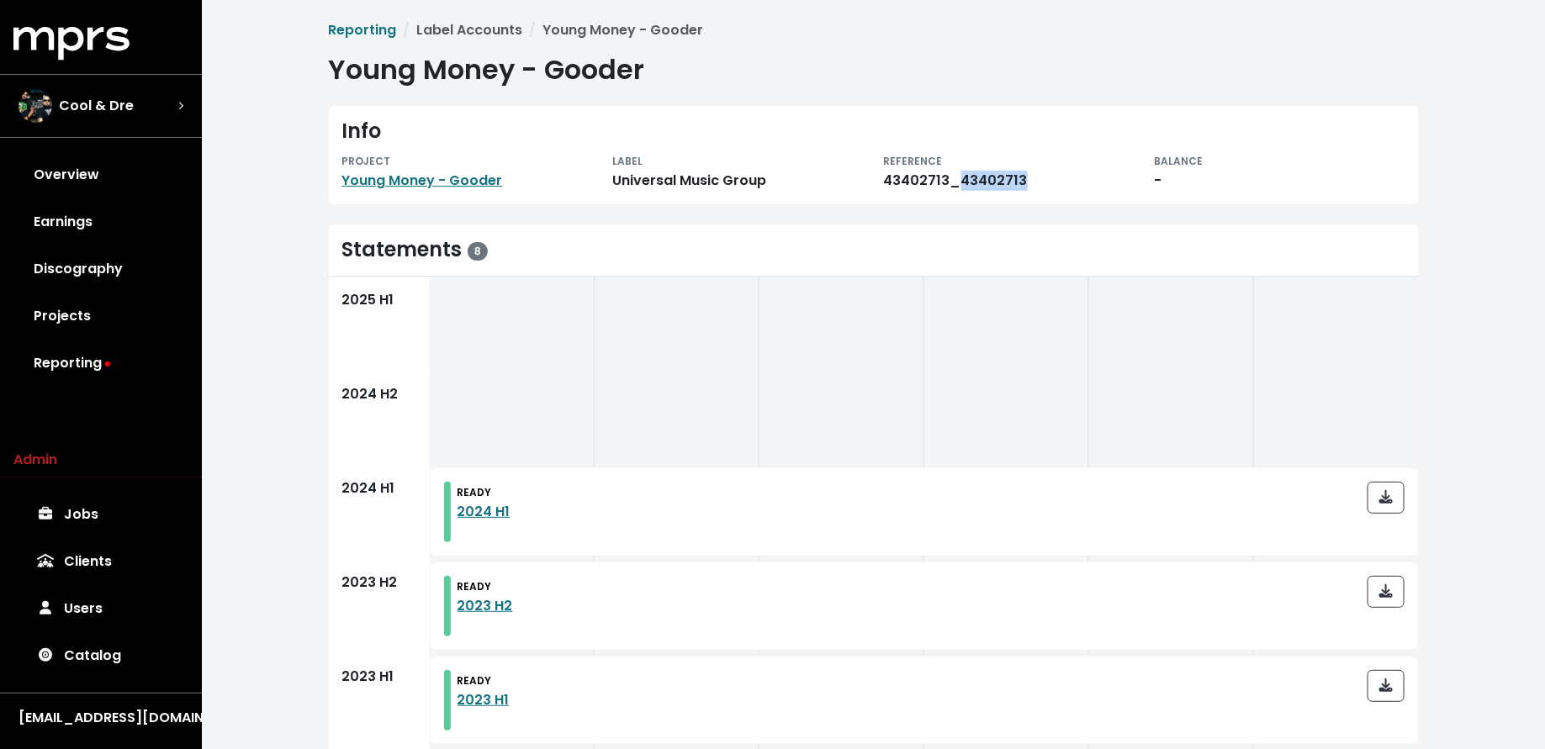
drag, startPoint x: 1019, startPoint y: 184, endPoint x: 958, endPoint y: 181, distance: 61.5
click at [958, 181] on div "43402713_43402713" at bounding box center [1009, 181] width 251 height 20
copy div "43402713"
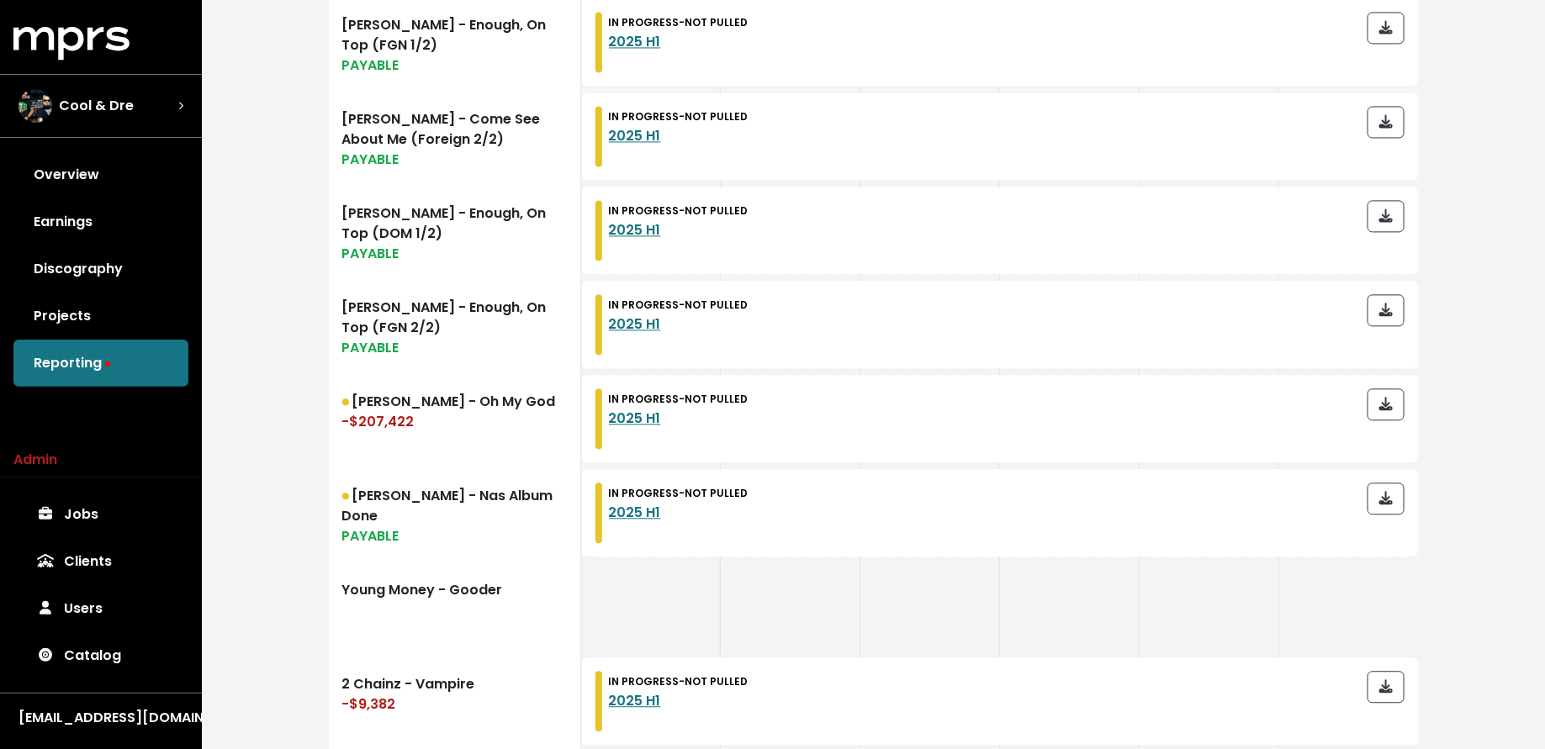
scroll to position [1924, 0]
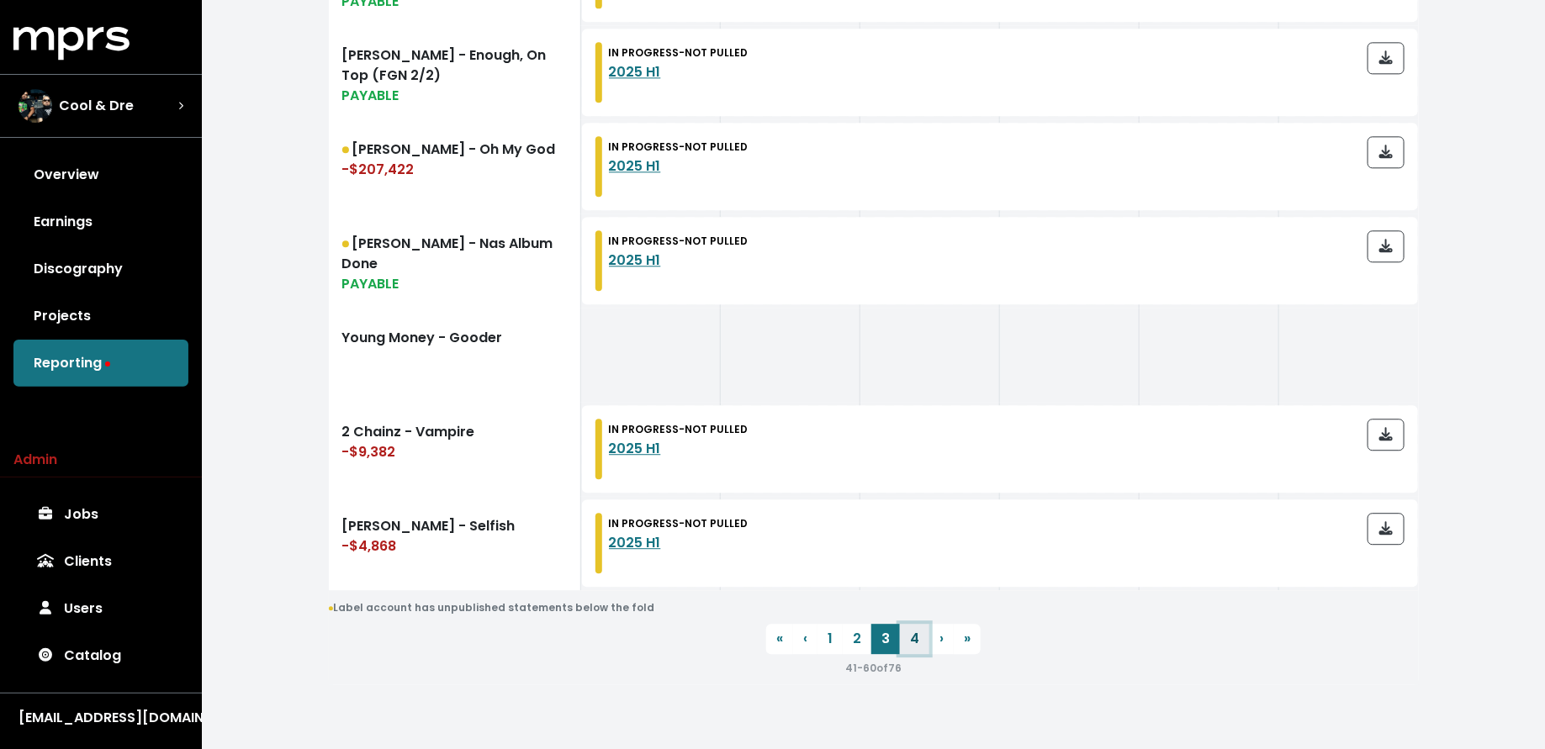
click at [915, 630] on link "4" at bounding box center [914, 639] width 29 height 30
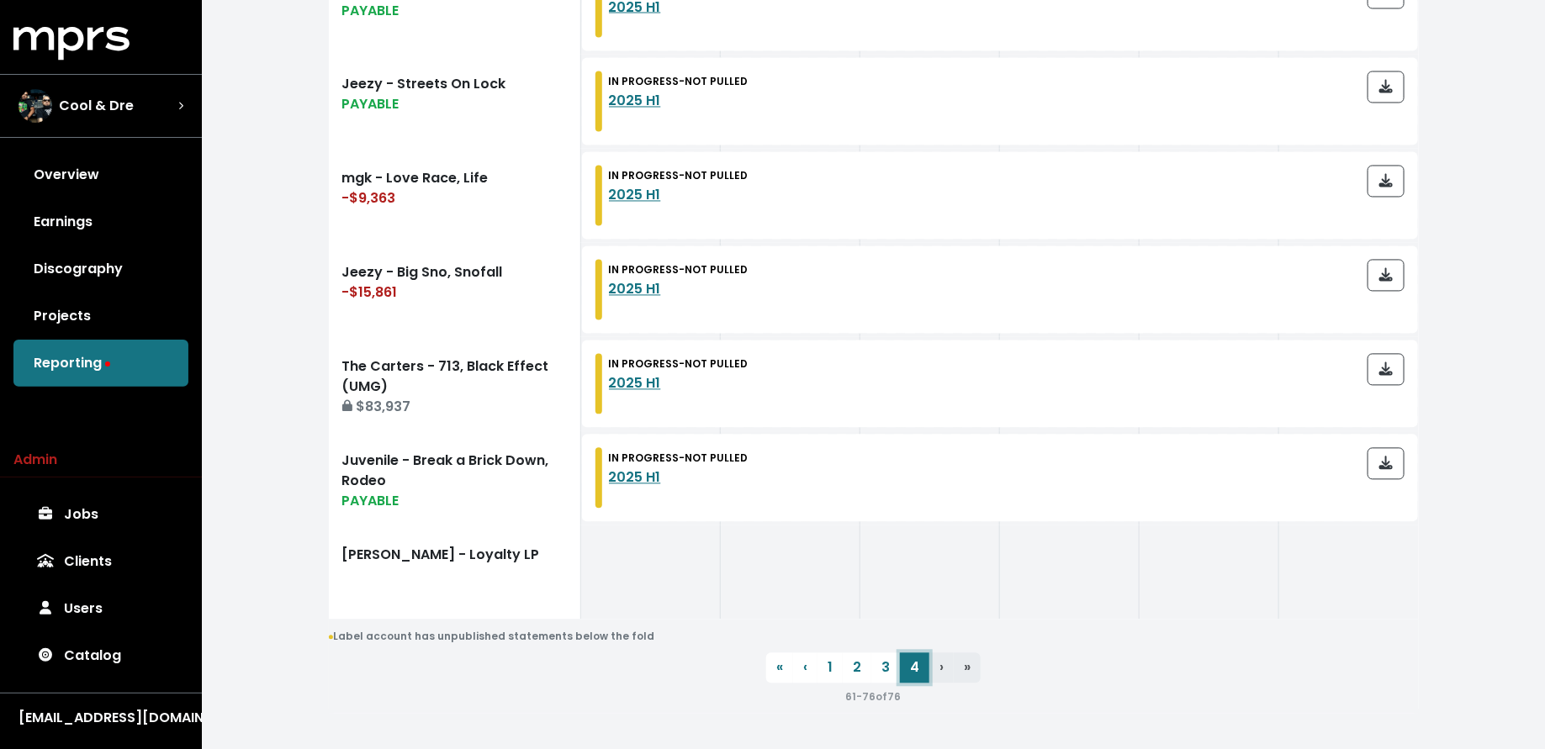
scroll to position [1547, 0]
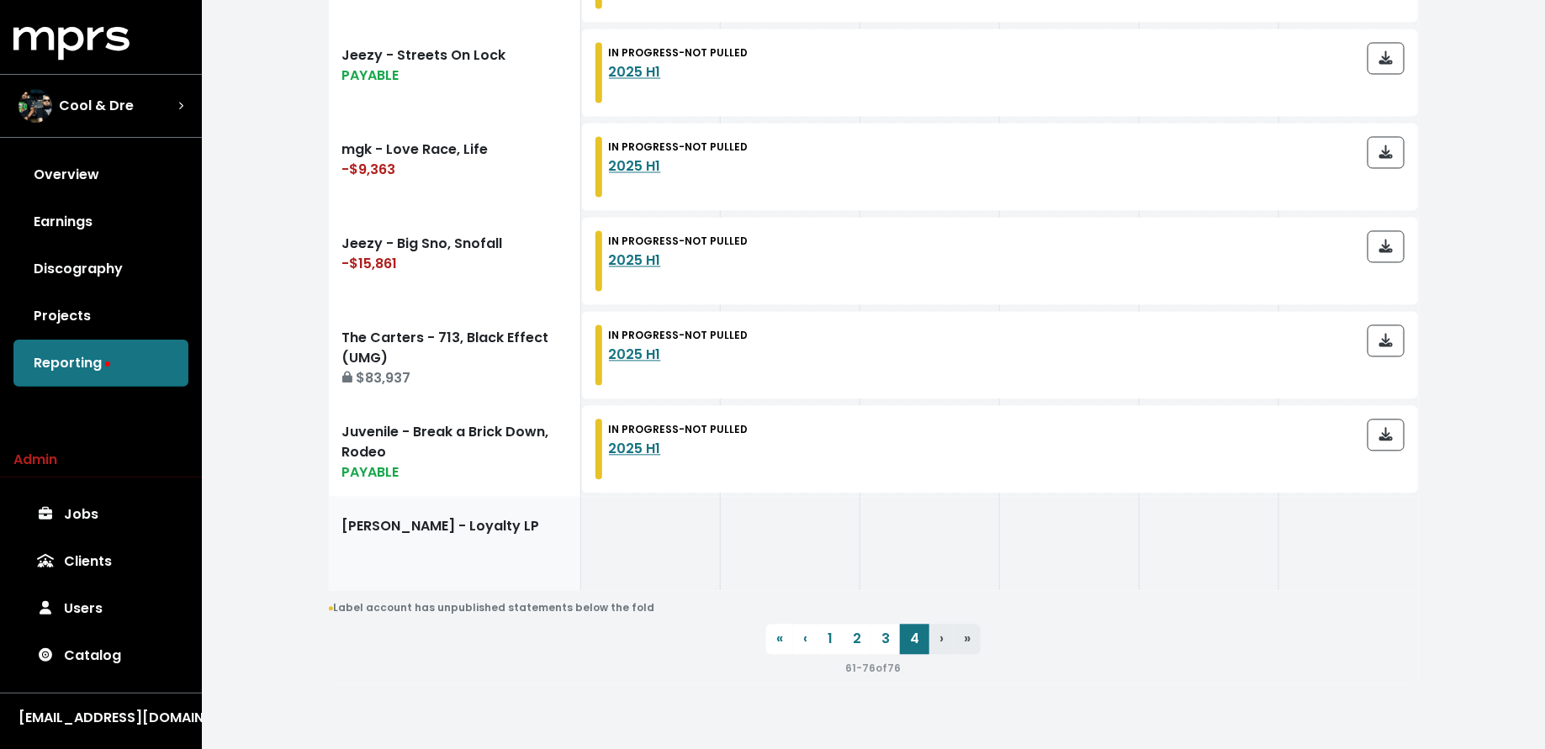
click at [412, 550] on link "Fat Joe - Loyalty LP" at bounding box center [455, 543] width 252 height 94
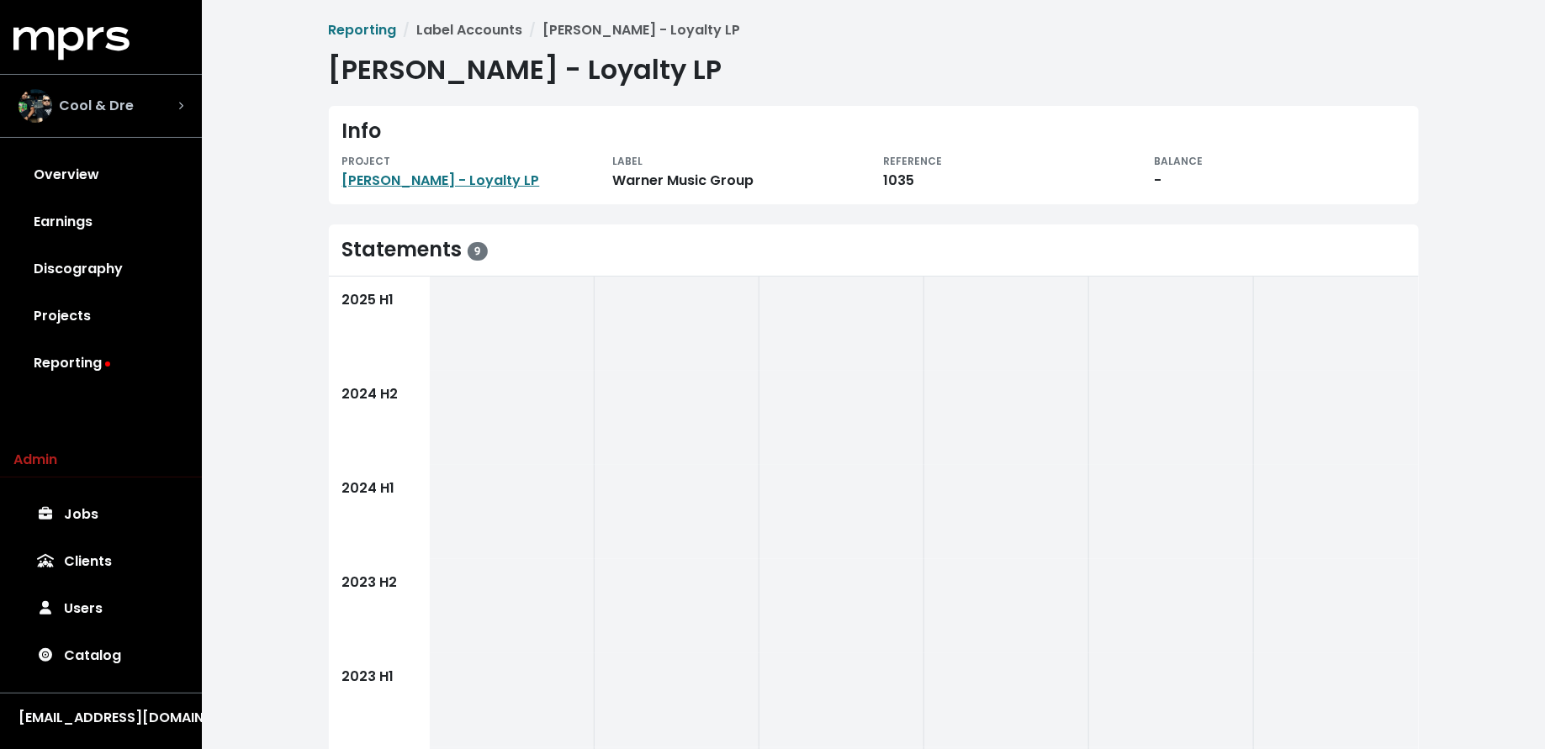
click at [171, 112] on div "Cool & Dre" at bounding box center [101, 106] width 165 height 34
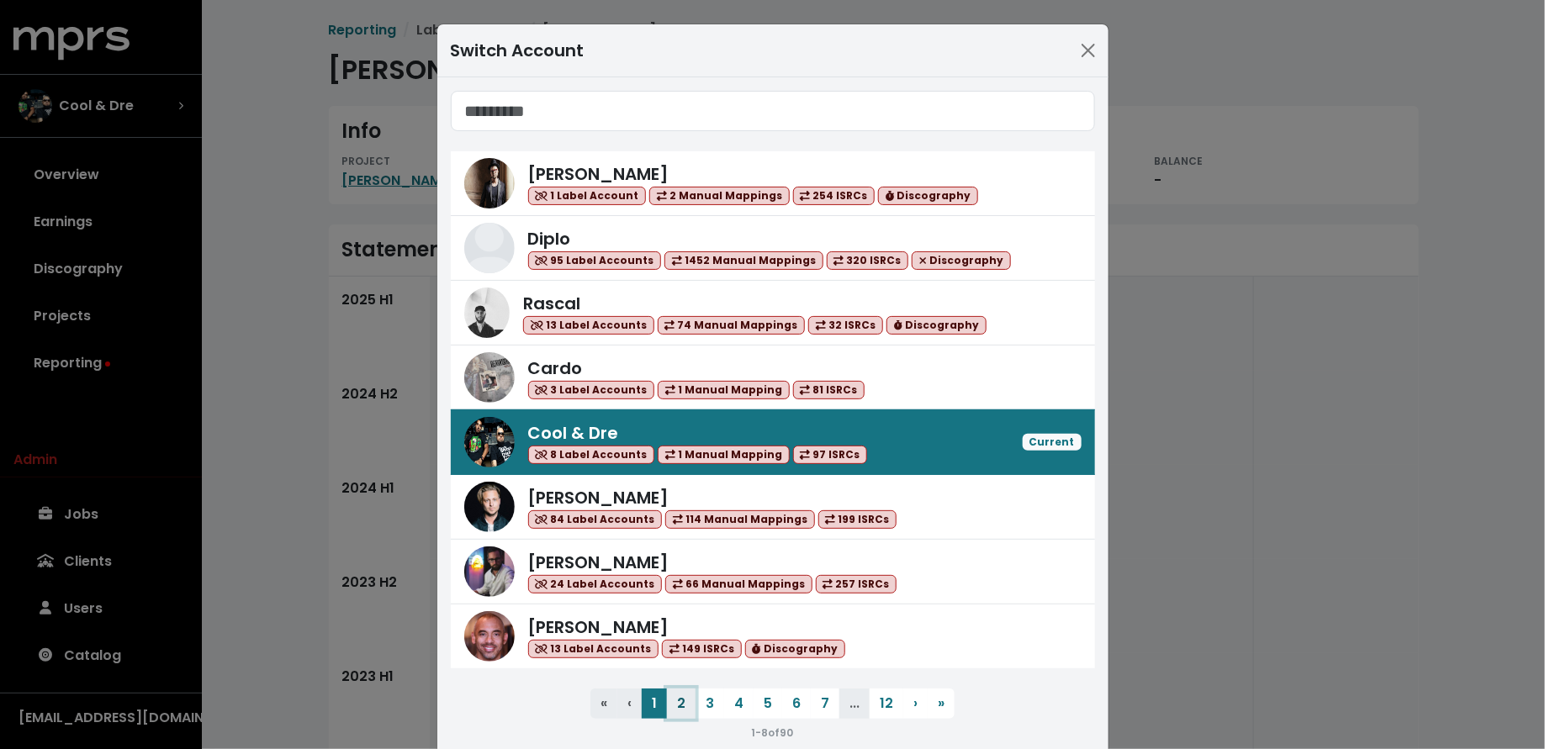
click at [679, 700] on button "2" at bounding box center [681, 704] width 29 height 30
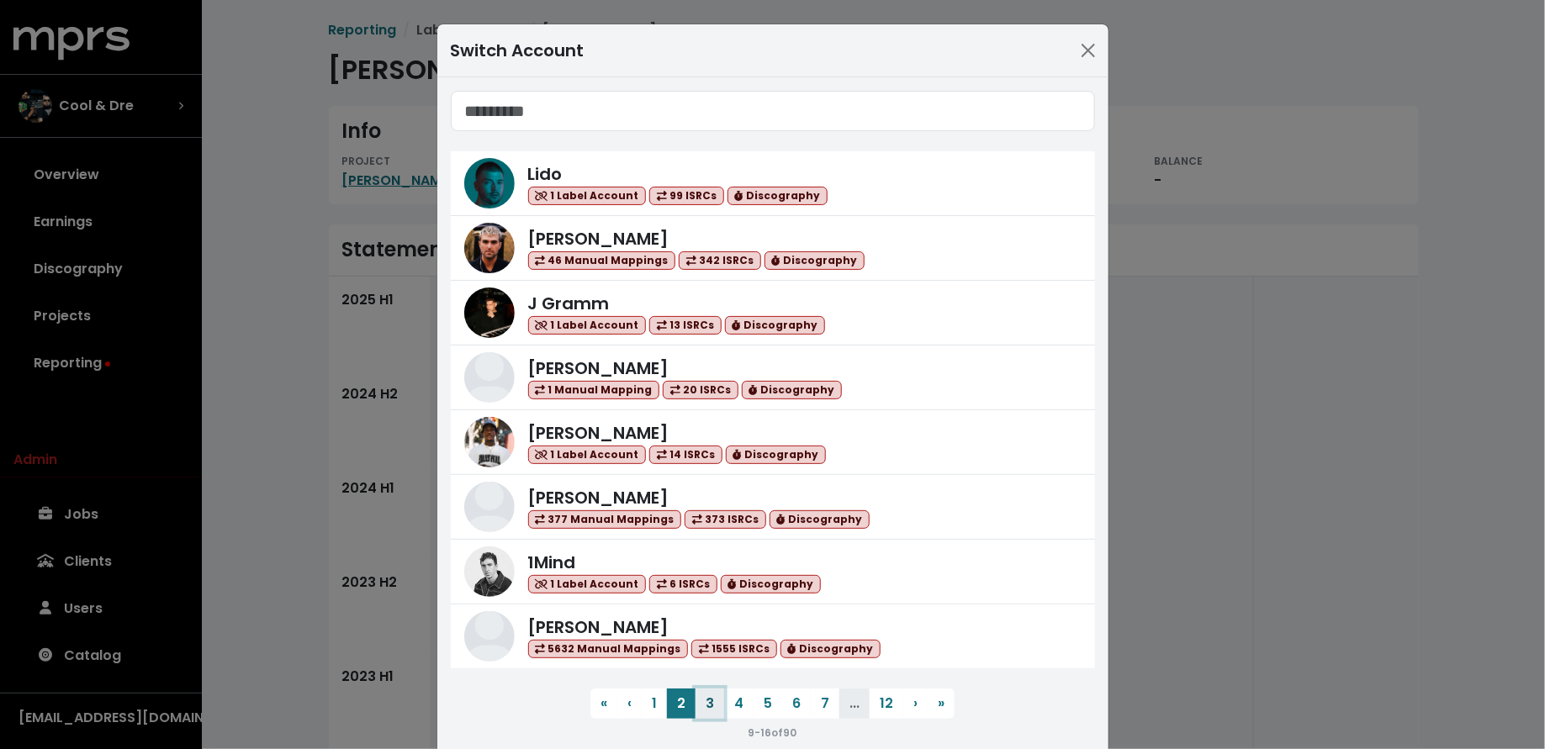
click at [705, 697] on button "3" at bounding box center [709, 704] width 29 height 30
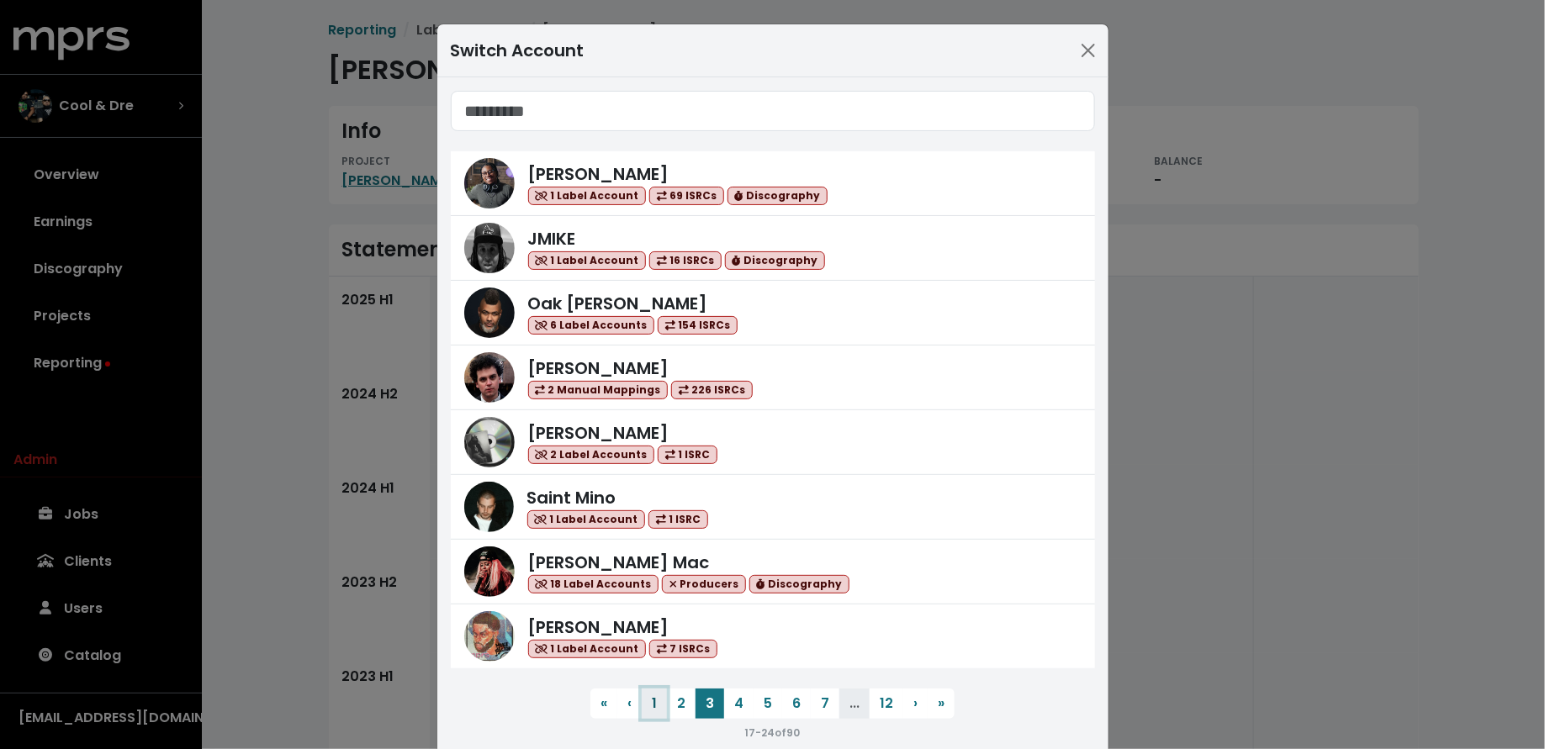
click at [650, 700] on button "1" at bounding box center [654, 704] width 25 height 30
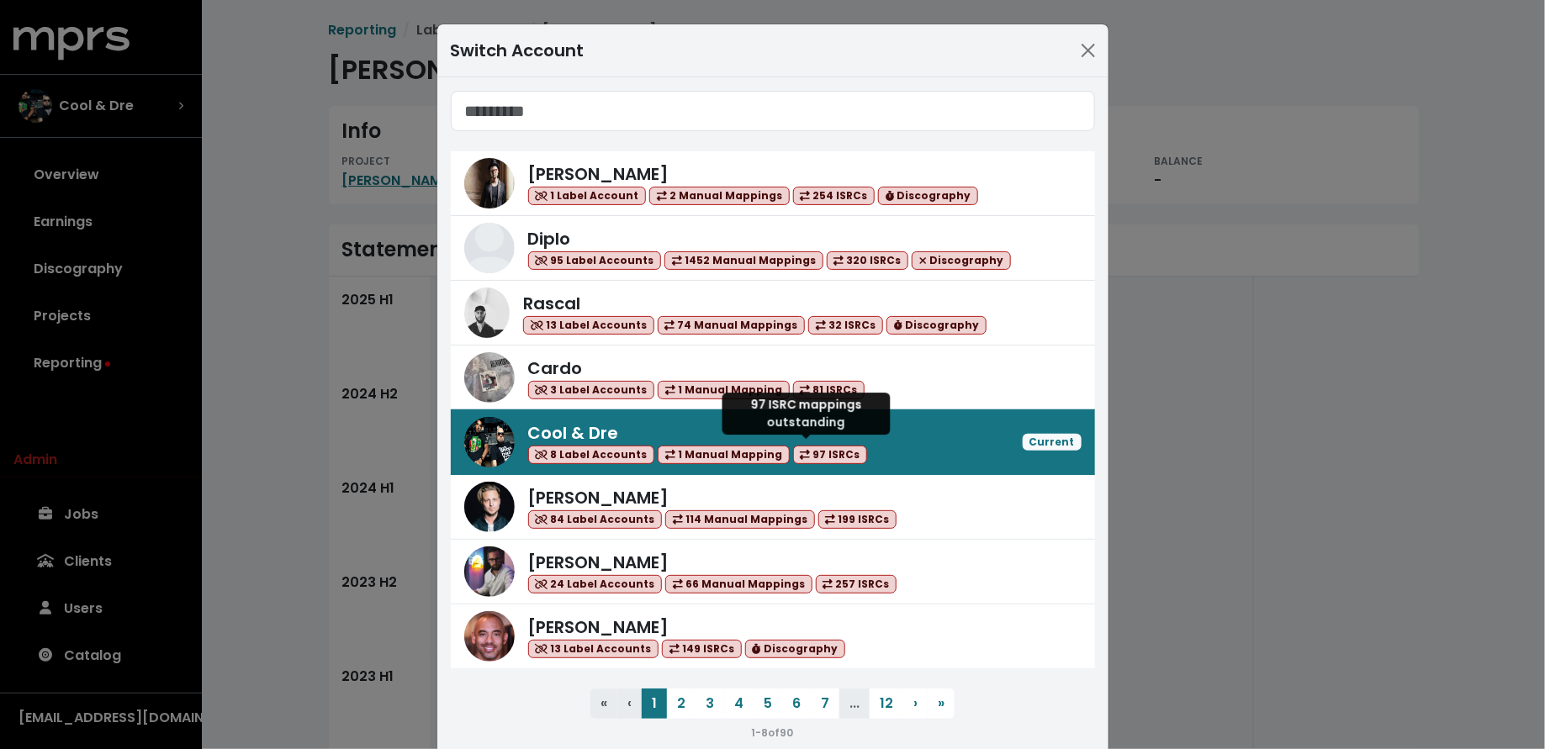
click at [800, 454] on span "97 ISRCs" at bounding box center [830, 455] width 75 height 19
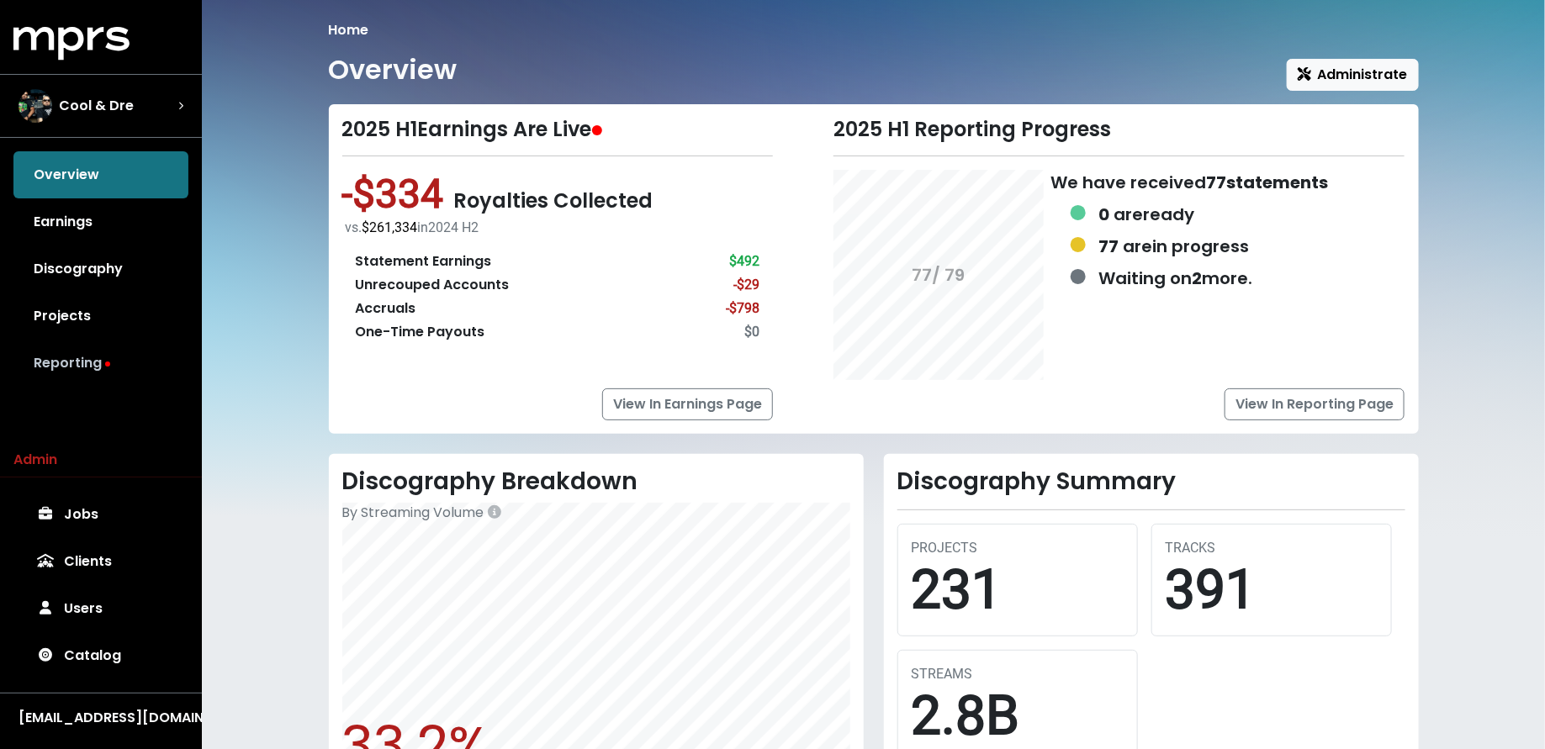
click at [154, 372] on link "Reporting" at bounding box center [100, 363] width 175 height 47
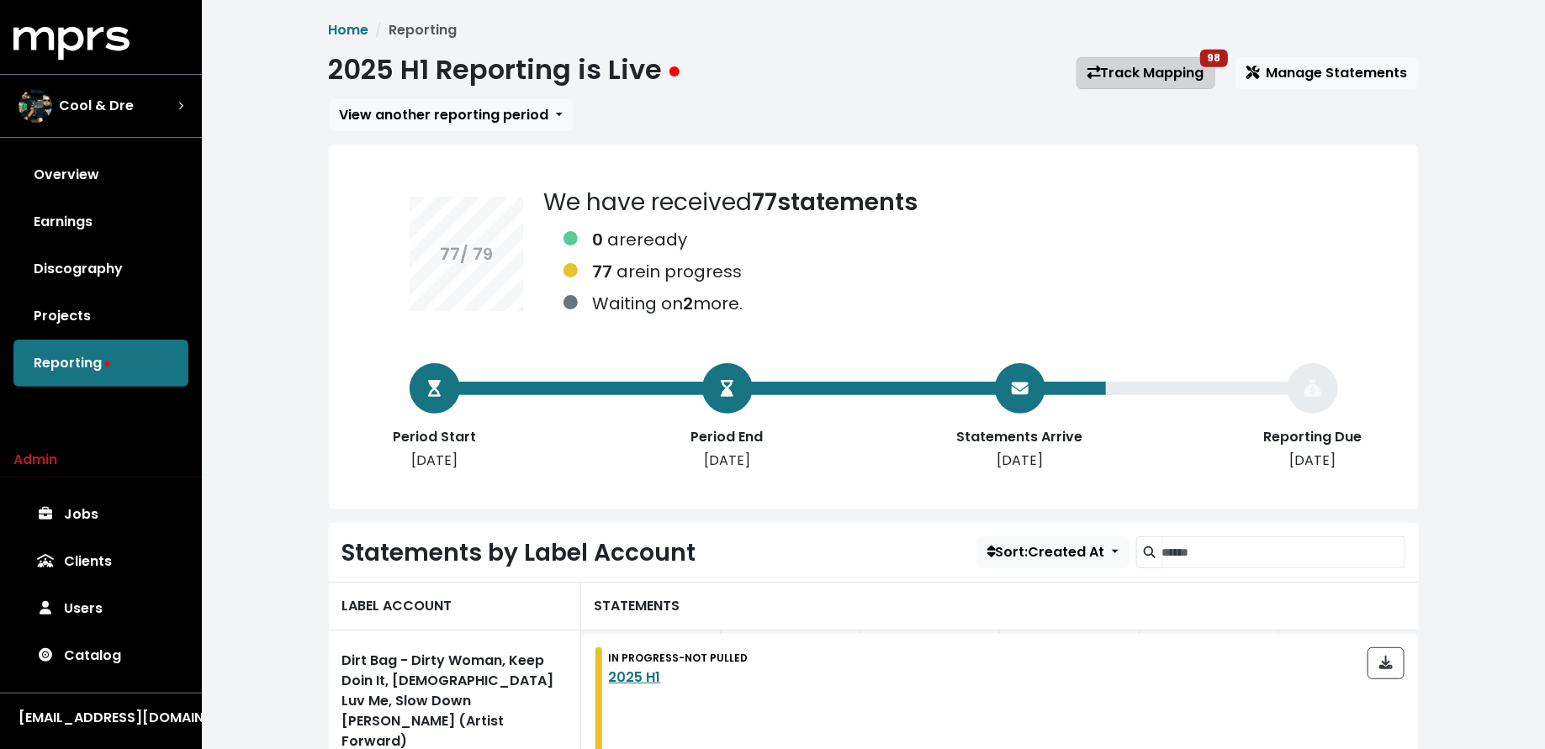
click at [1139, 66] on link "Track Mapping 98" at bounding box center [1145, 73] width 139 height 32
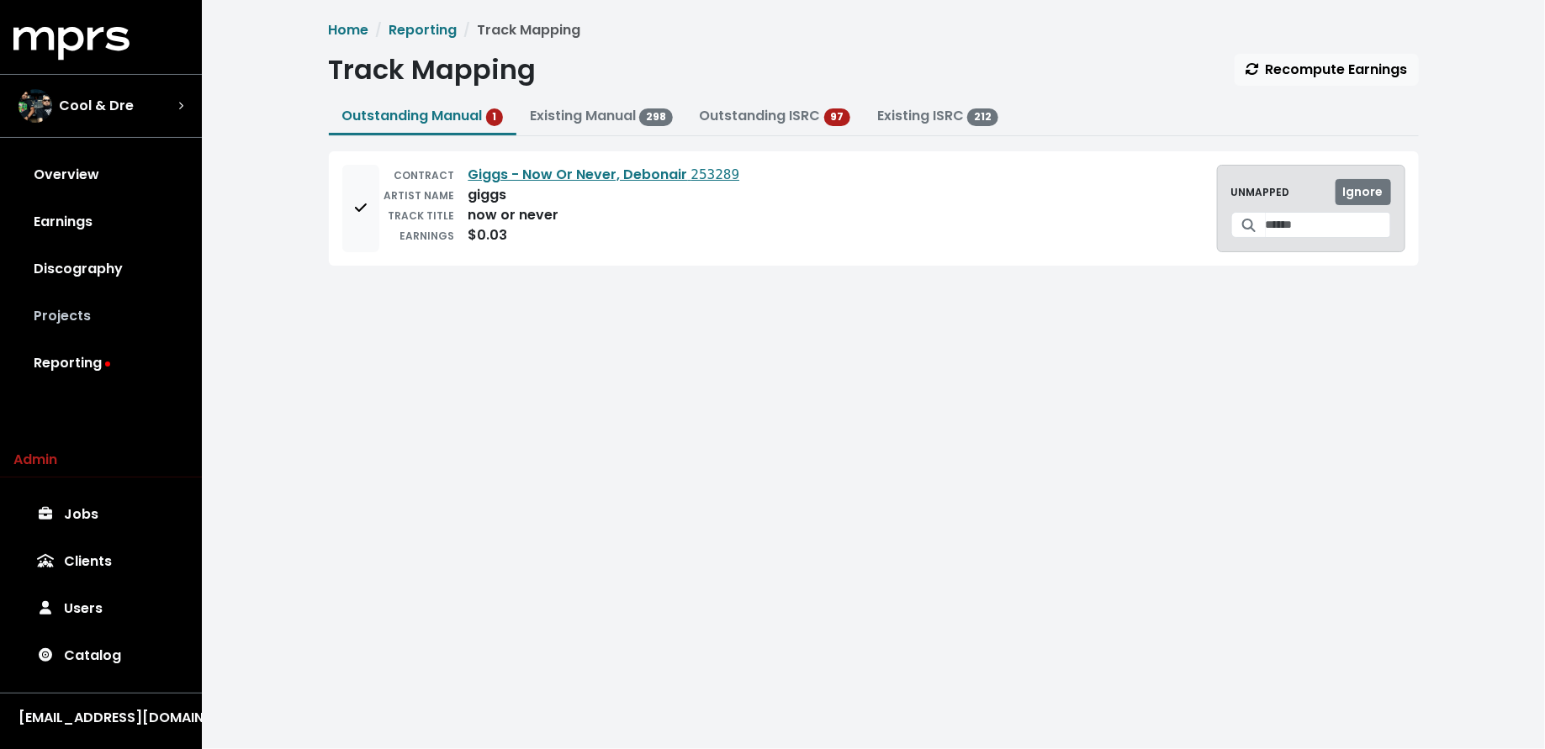
click at [114, 331] on link "Projects" at bounding box center [100, 316] width 175 height 47
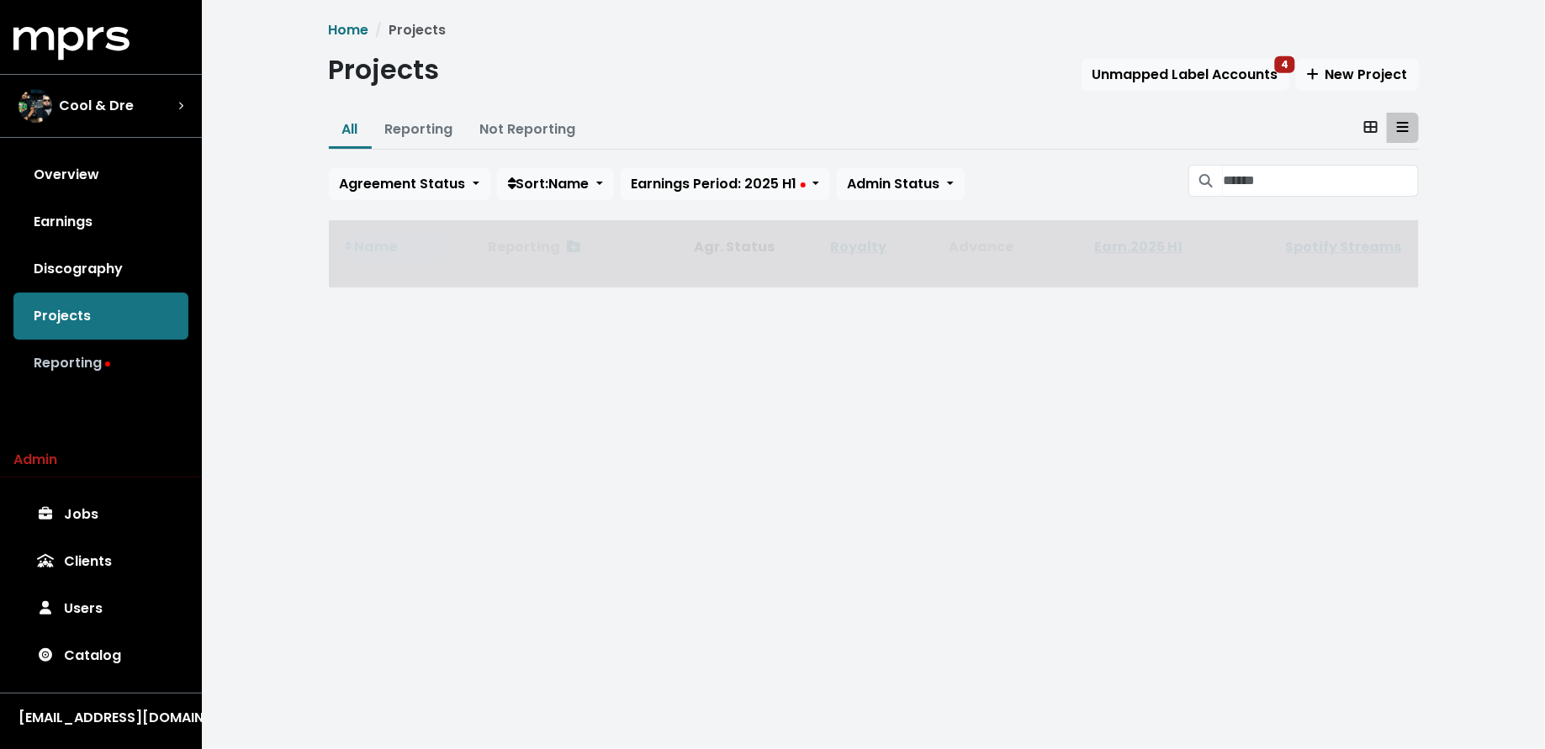
click at [114, 360] on link "Reporting" at bounding box center [100, 363] width 175 height 47
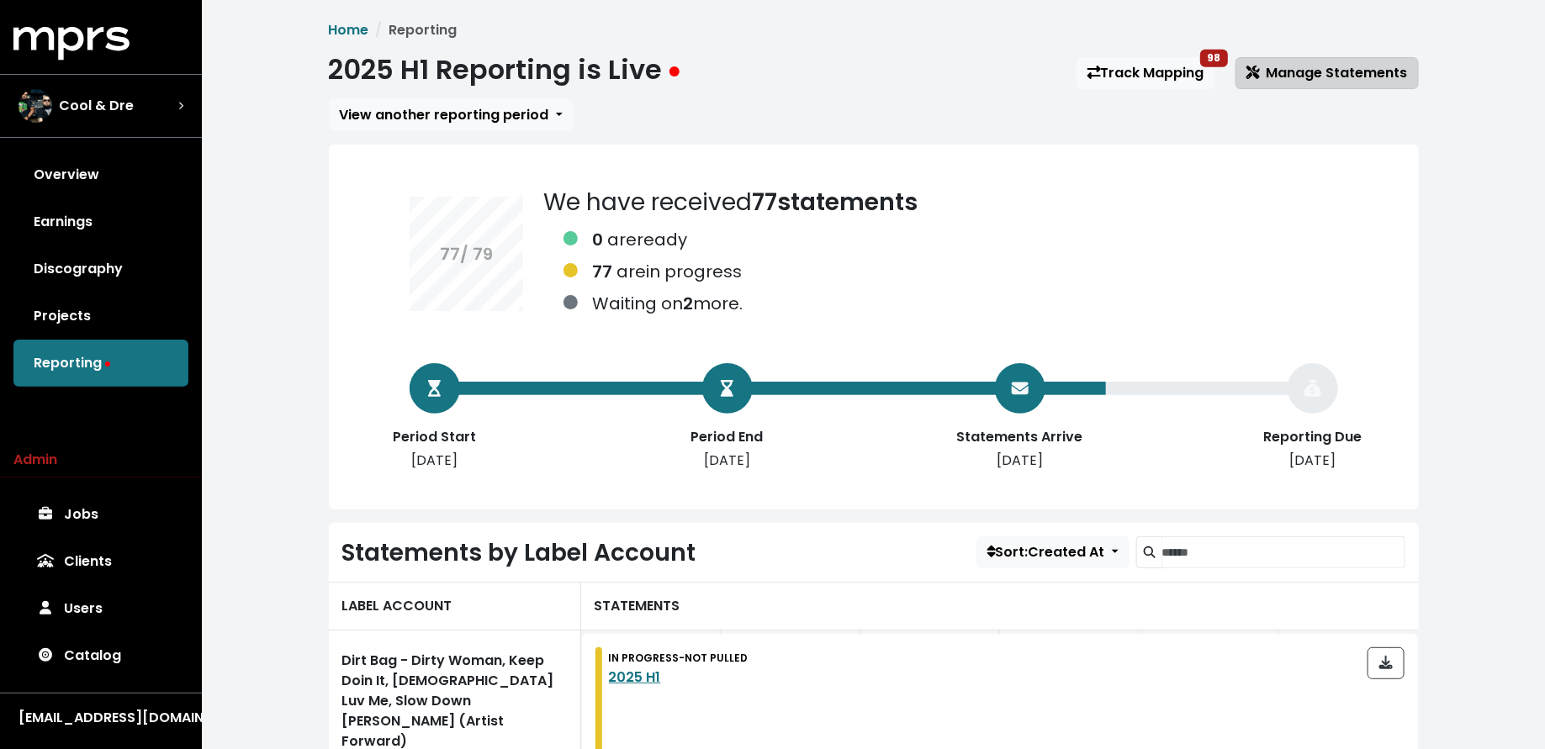
click at [1298, 75] on span "Manage Statements" at bounding box center [1326, 72] width 161 height 19
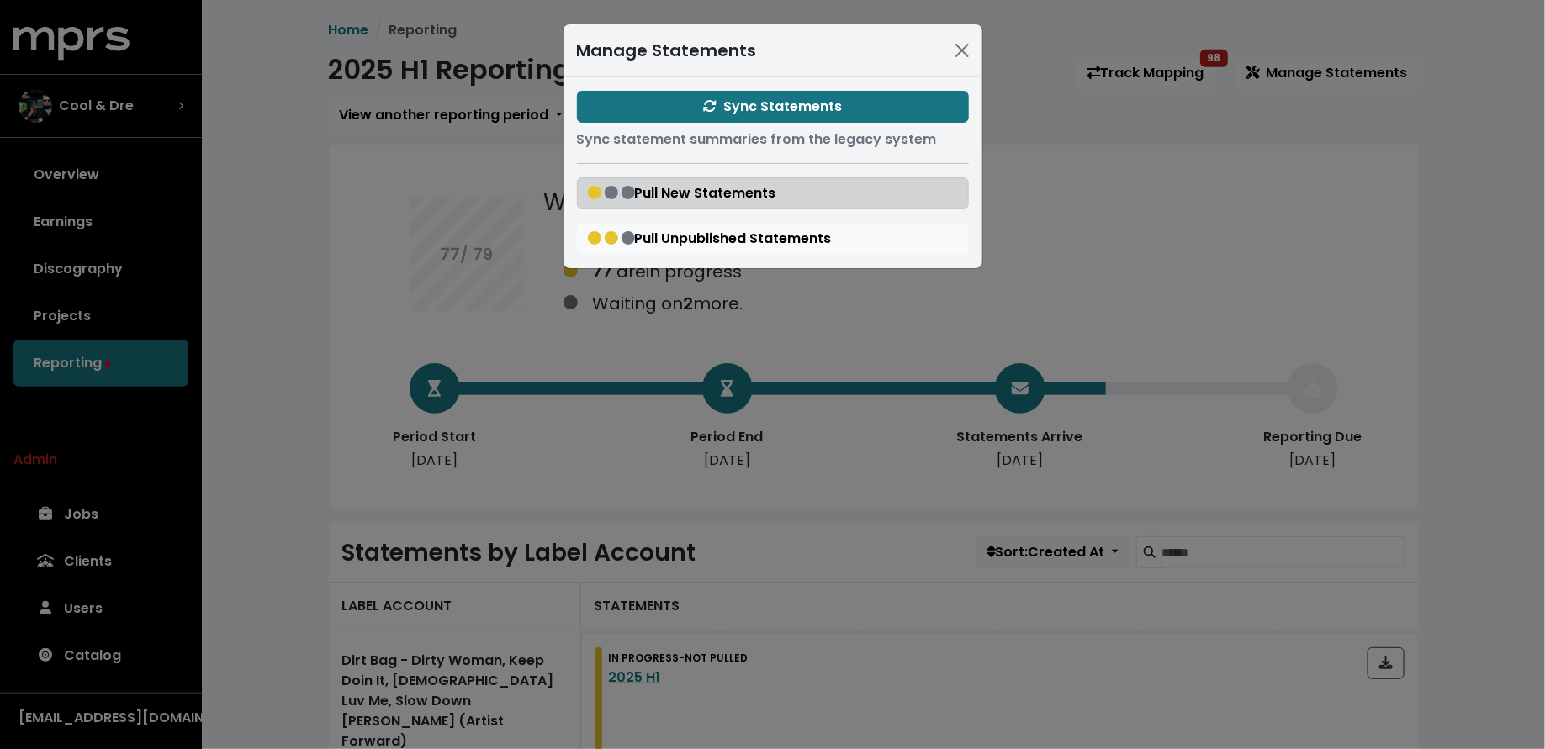
click at [839, 192] on button "Pull New Statements" at bounding box center [773, 193] width 392 height 32
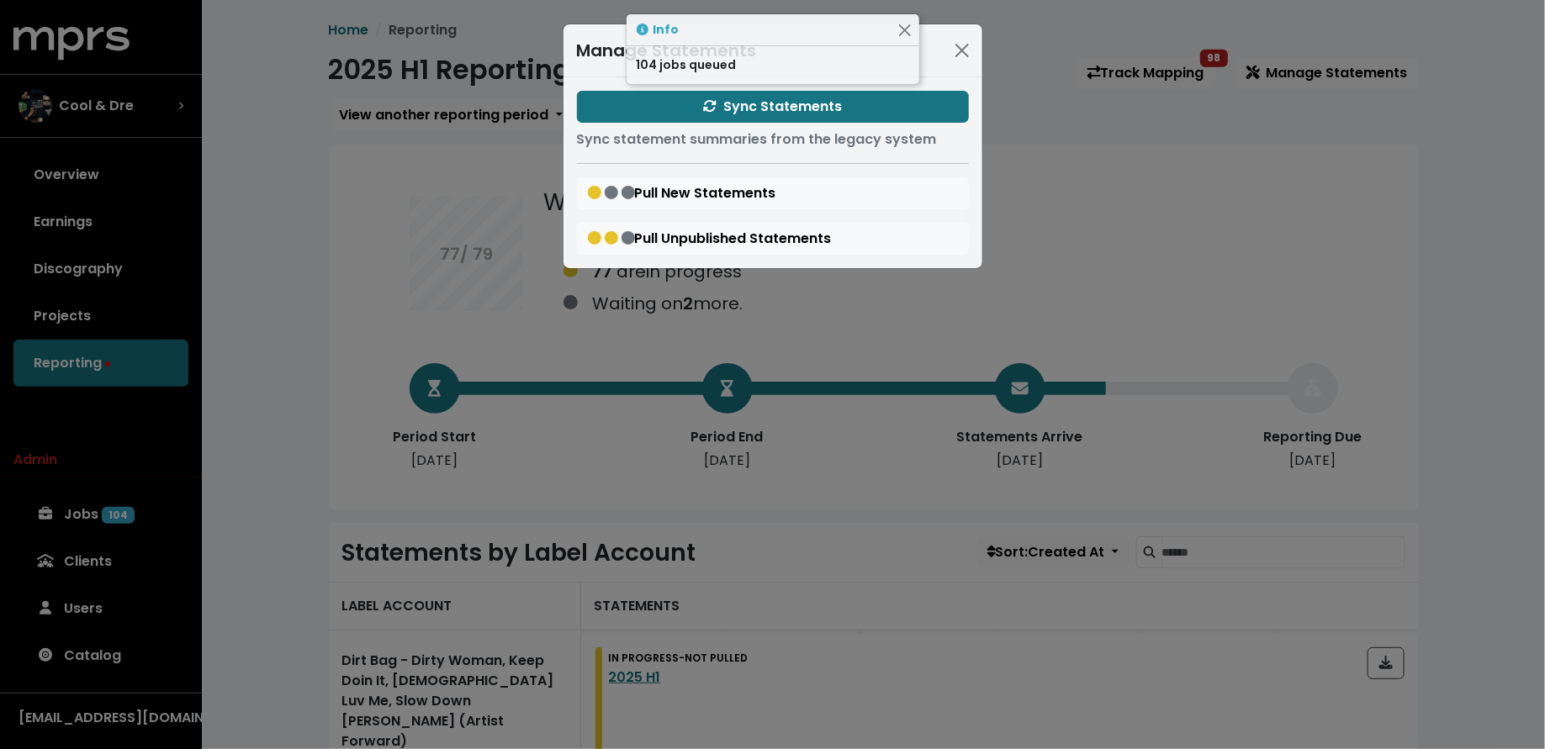
click at [291, 361] on div "Manage Statements Sync Statements Sync statement summaries from the legacy syst…" at bounding box center [772, 374] width 1545 height 749
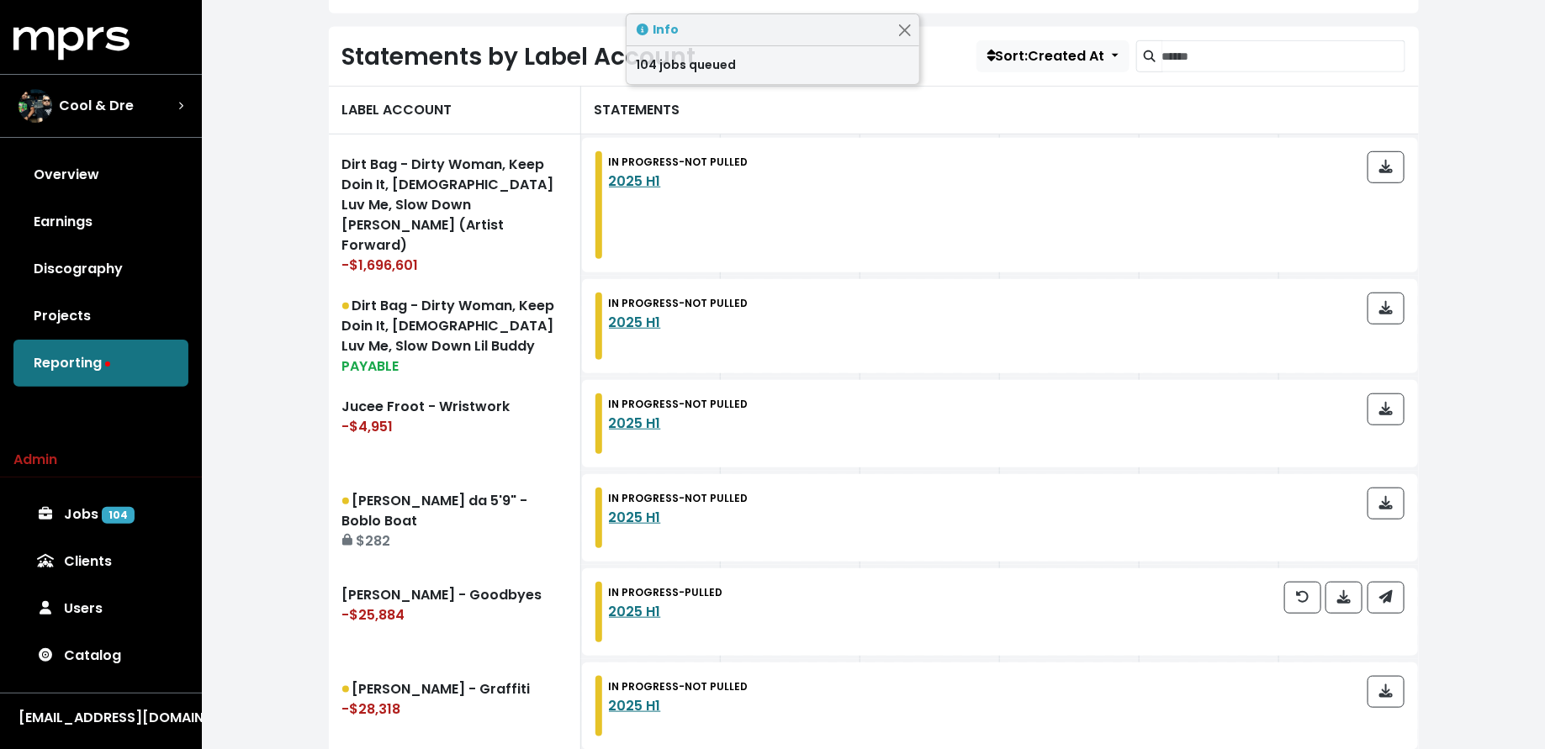
scroll to position [549, 0]
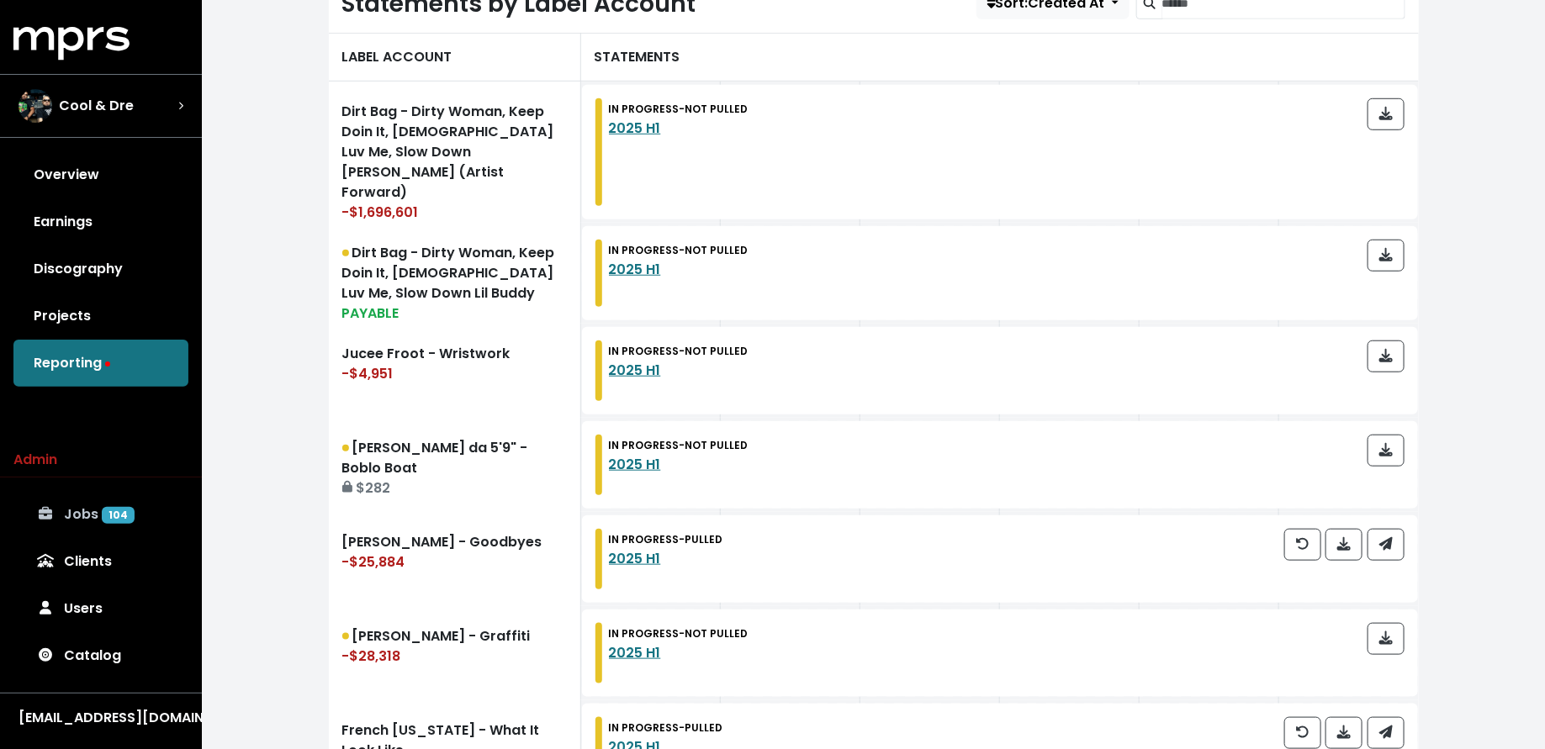
click at [129, 517] on span "104" at bounding box center [118, 515] width 33 height 17
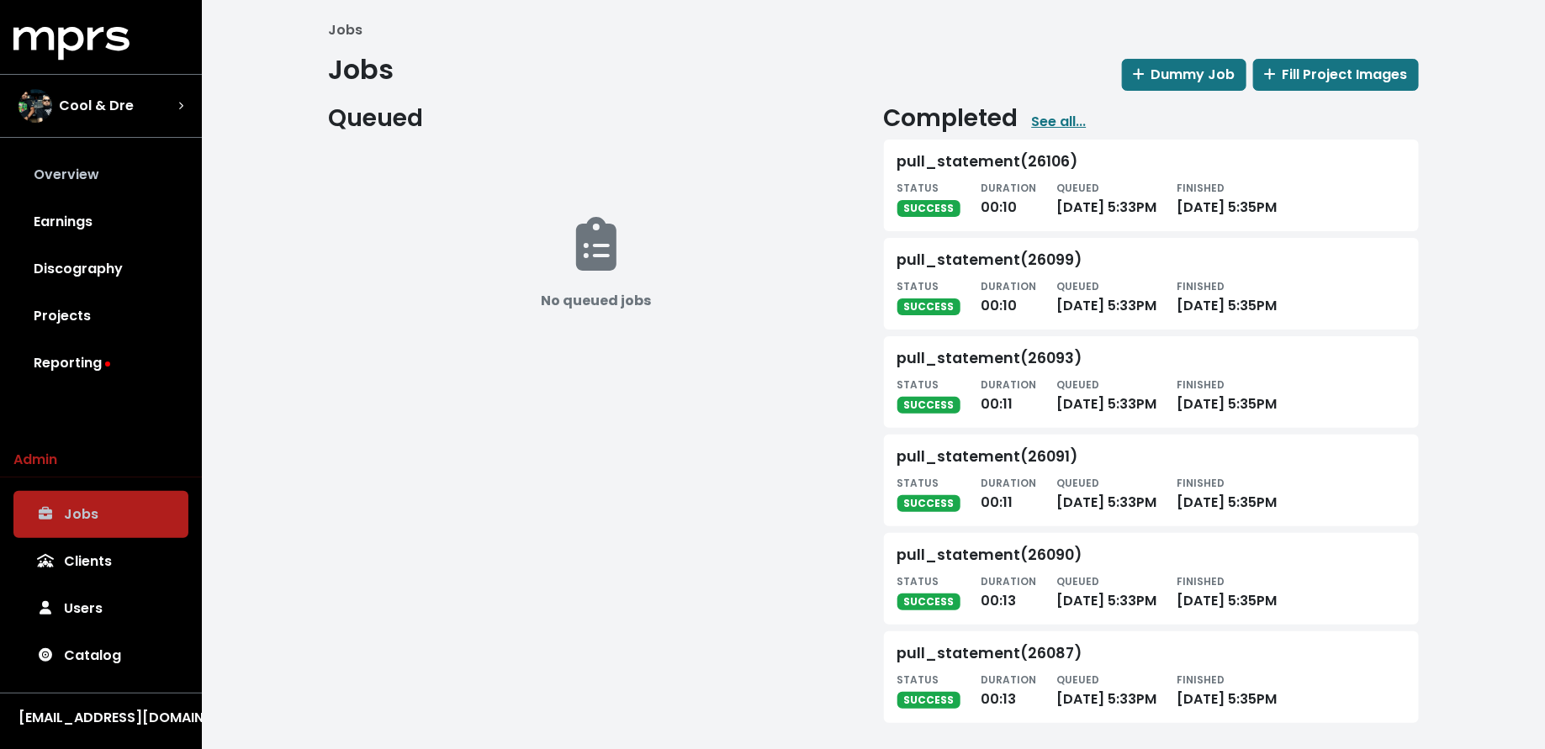
click at [103, 165] on link "Overview" at bounding box center [100, 174] width 175 height 47
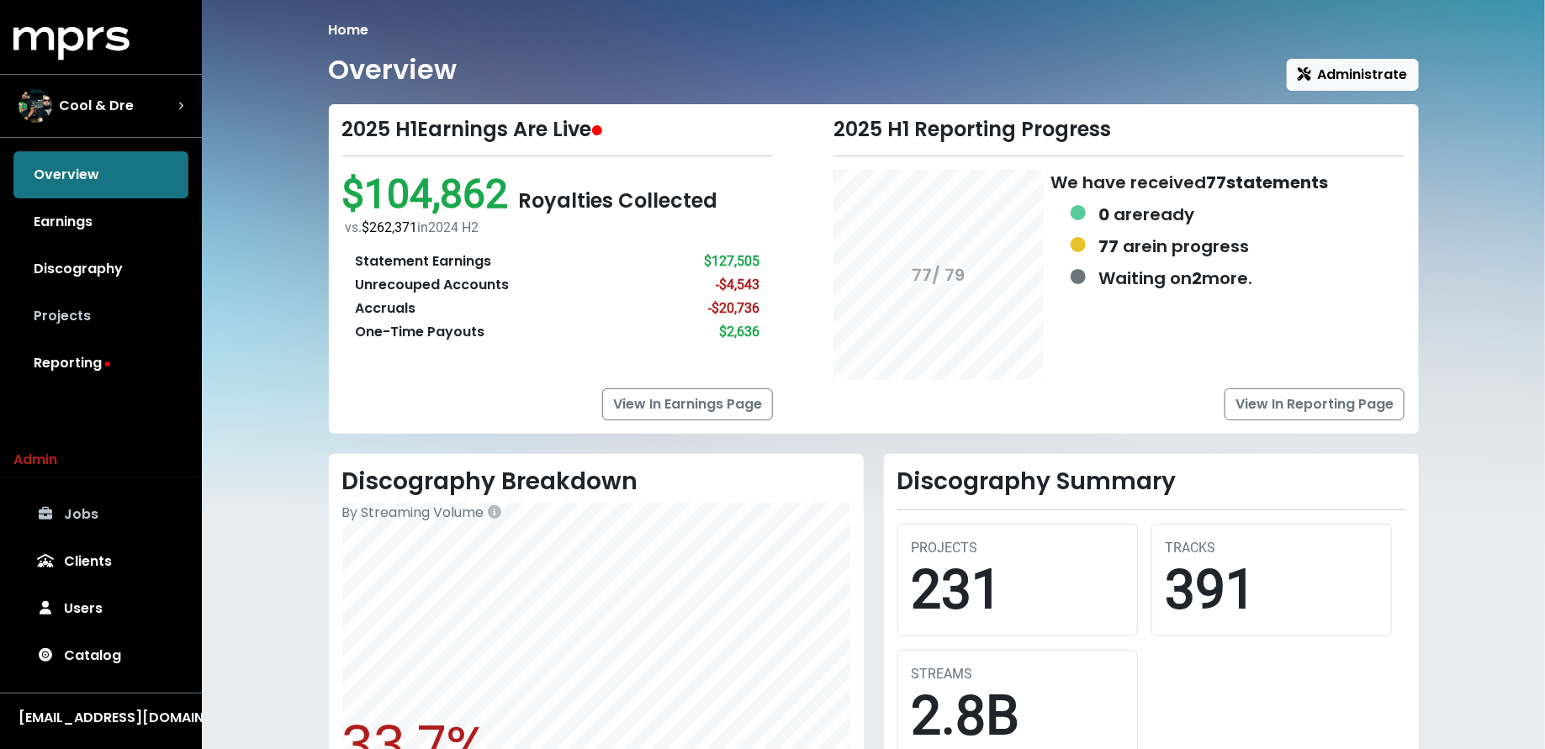
click at [82, 307] on link "Projects" at bounding box center [100, 316] width 175 height 47
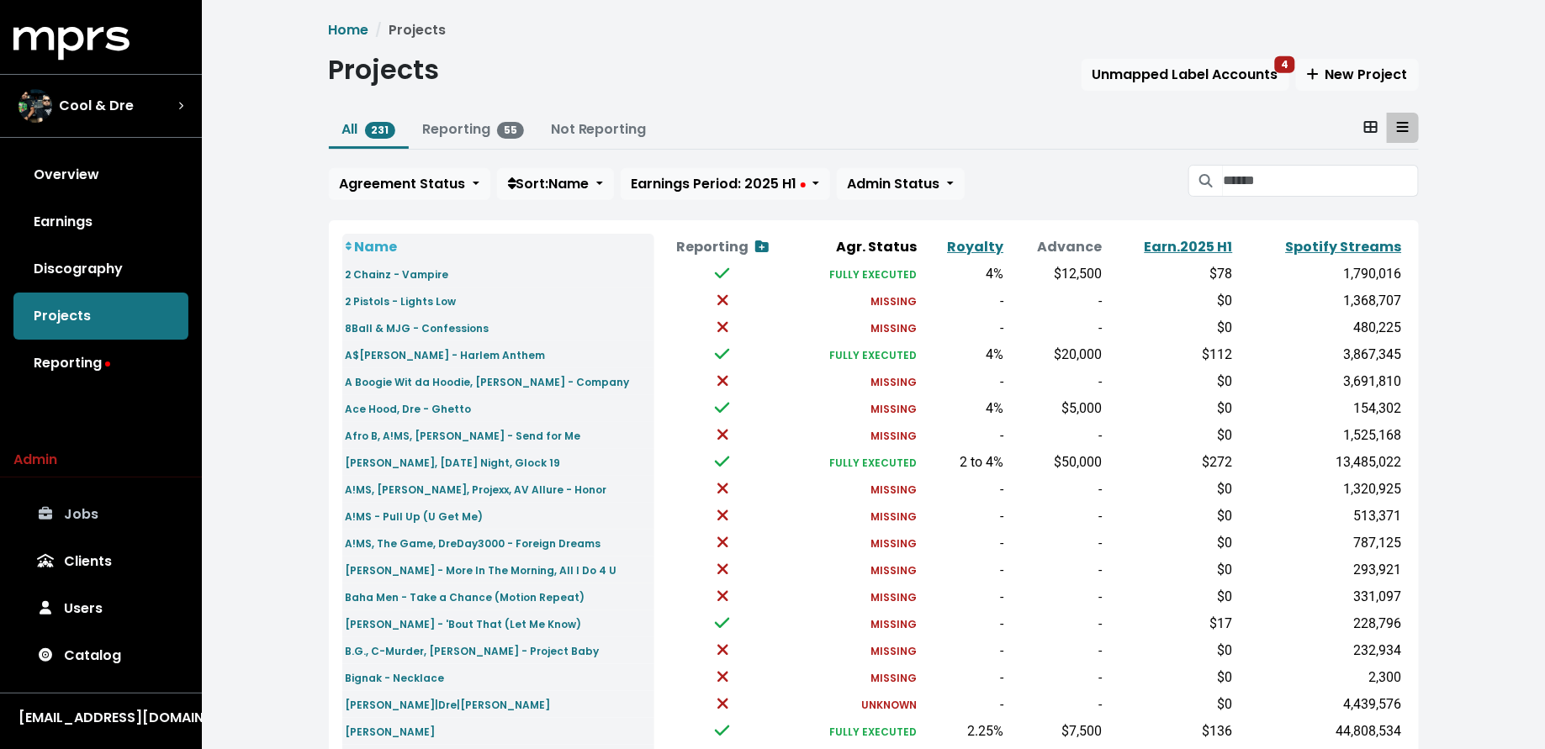
click at [82, 390] on div "MPRS Logo Cool & Dre Overview Earnings Discography Projects Reporting Admin Job…" at bounding box center [101, 381] width 202 height 709
click at [85, 365] on link "Reporting" at bounding box center [100, 363] width 175 height 47
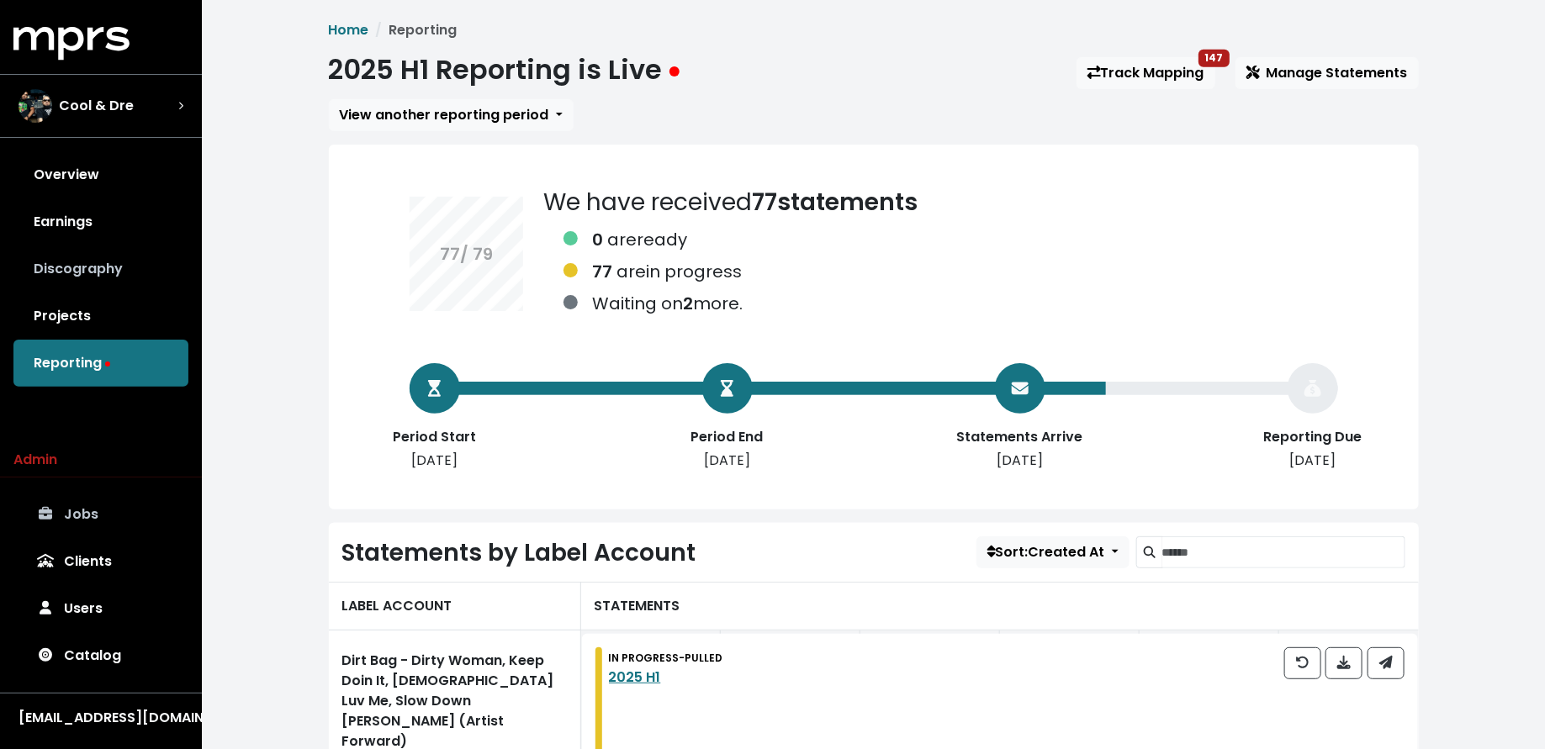
click at [86, 262] on link "Discography" at bounding box center [100, 269] width 175 height 47
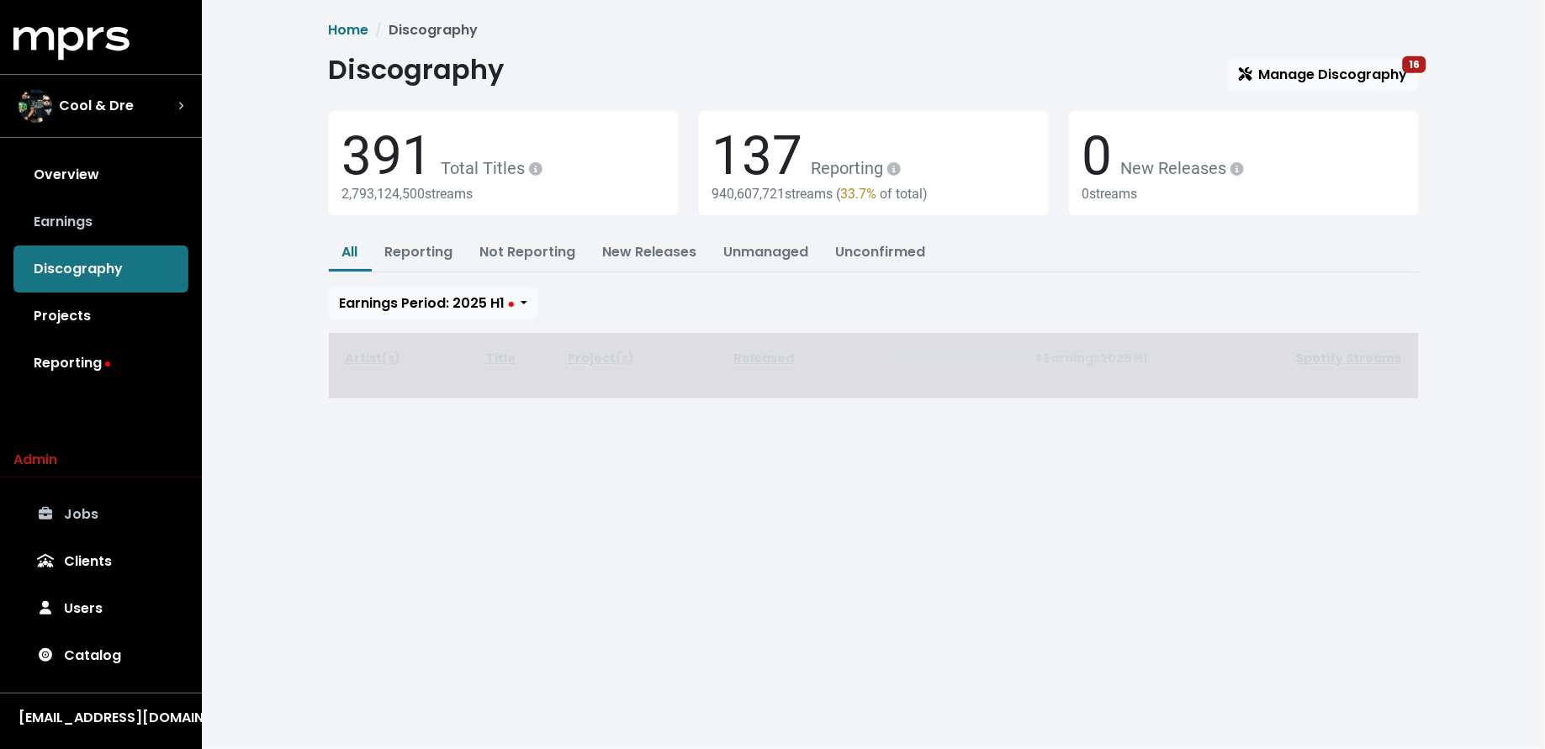
click at [87, 225] on link "Earnings" at bounding box center [100, 221] width 175 height 47
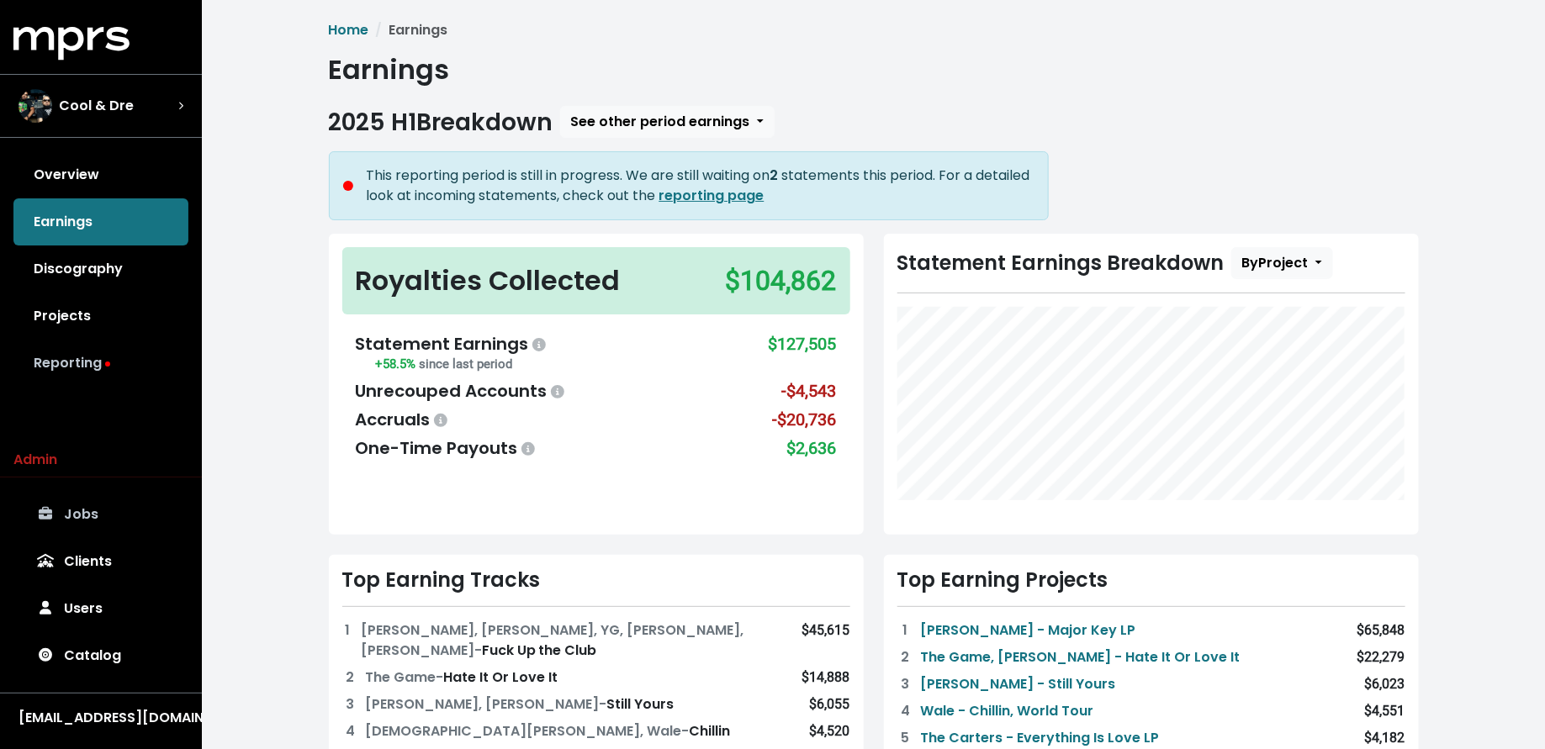
click at [92, 366] on link "Reporting" at bounding box center [100, 363] width 175 height 47
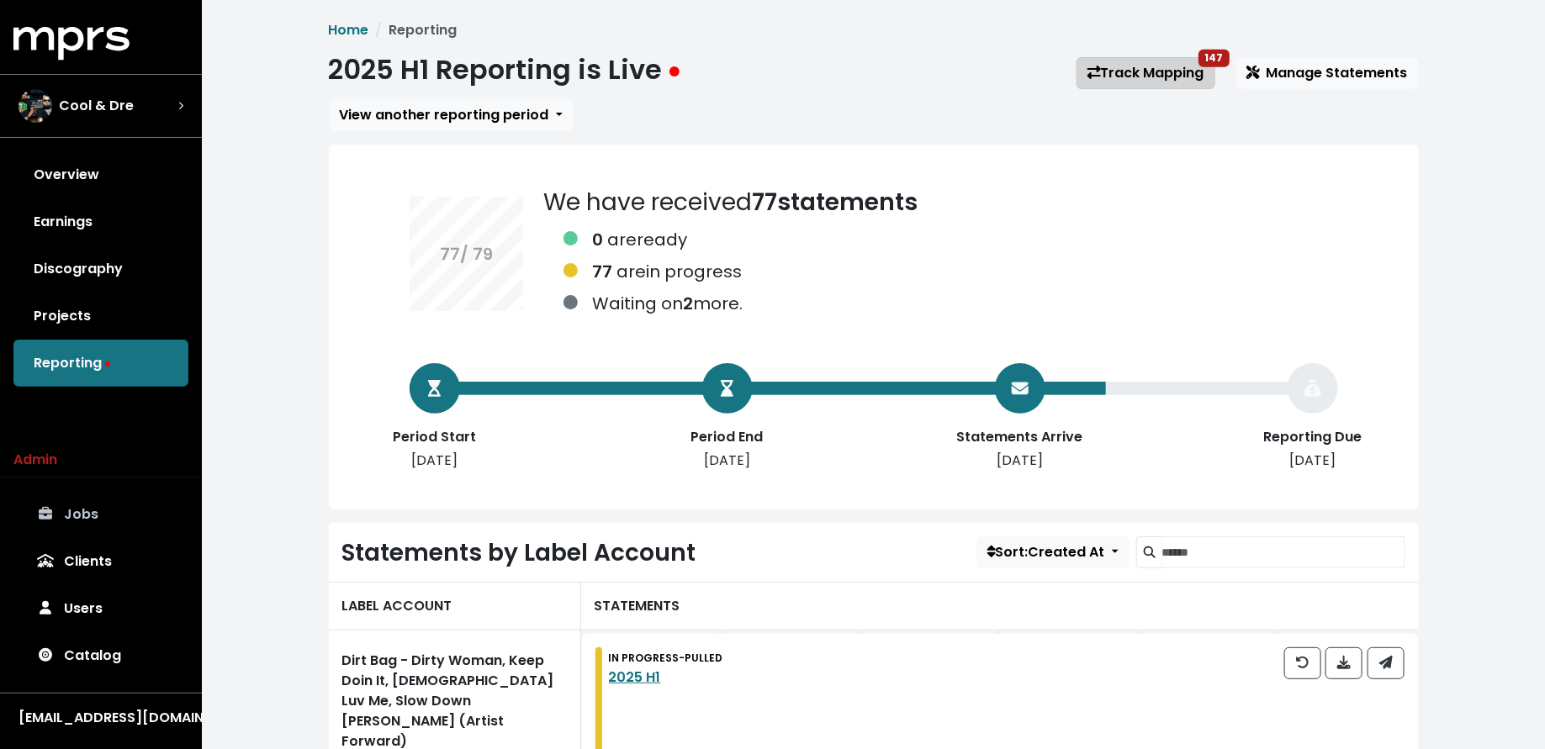
click at [1098, 64] on link "Track Mapping 147" at bounding box center [1145, 73] width 139 height 32
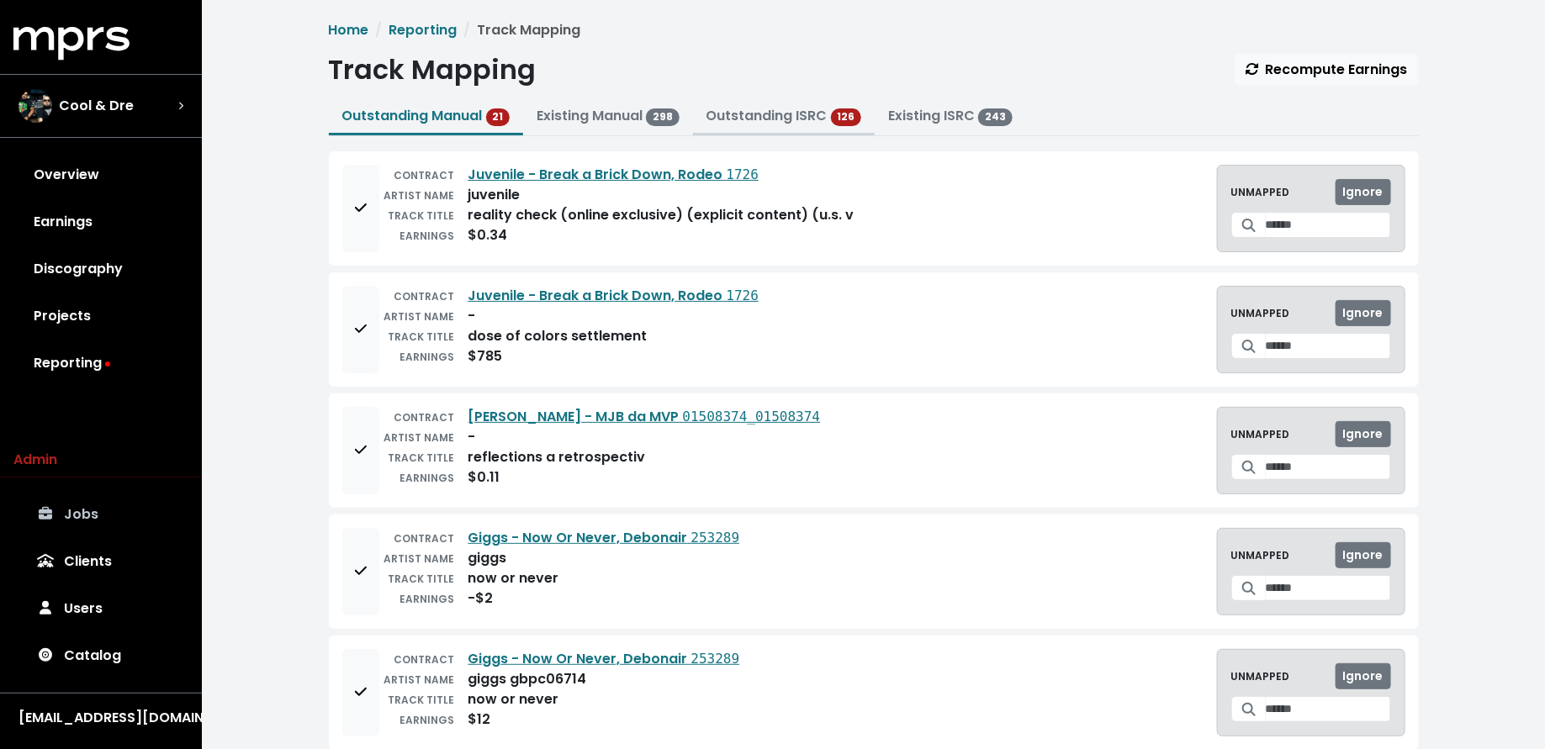
click at [779, 110] on link "Outstanding ISRC" at bounding box center [766, 115] width 121 height 19
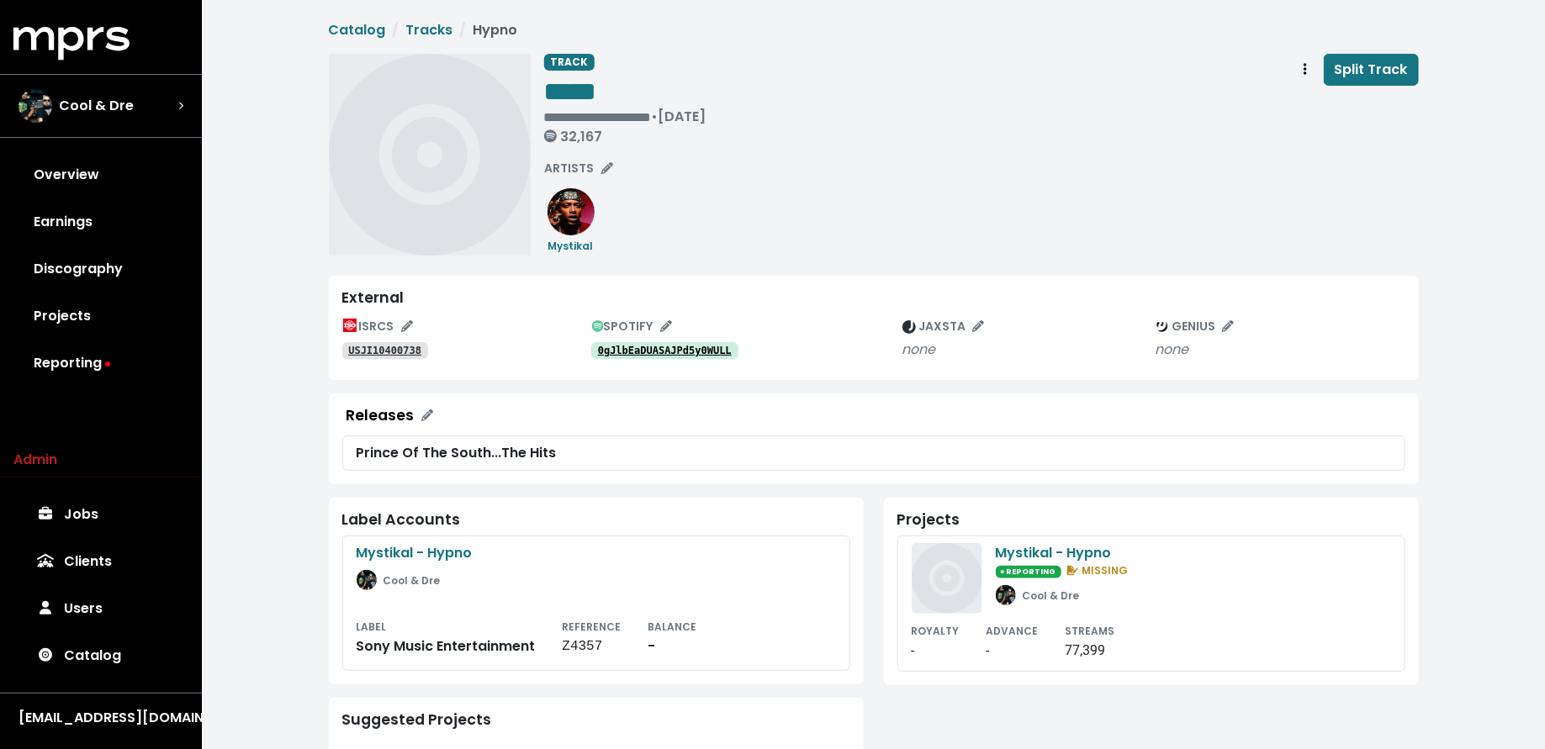
click at [656, 340] on div "0gJlbEaDUASAJPd5y0WULL" at bounding box center [746, 350] width 310 height 20
click at [653, 353] on tt "0gJlbEaDUASAJPd5y0WULL" at bounding box center [665, 351] width 134 height 12
click at [1305, 67] on icon "Track actions" at bounding box center [1304, 68] width 3 height 13
click at [1319, 99] on link "Merge" at bounding box center [1353, 106] width 133 height 27
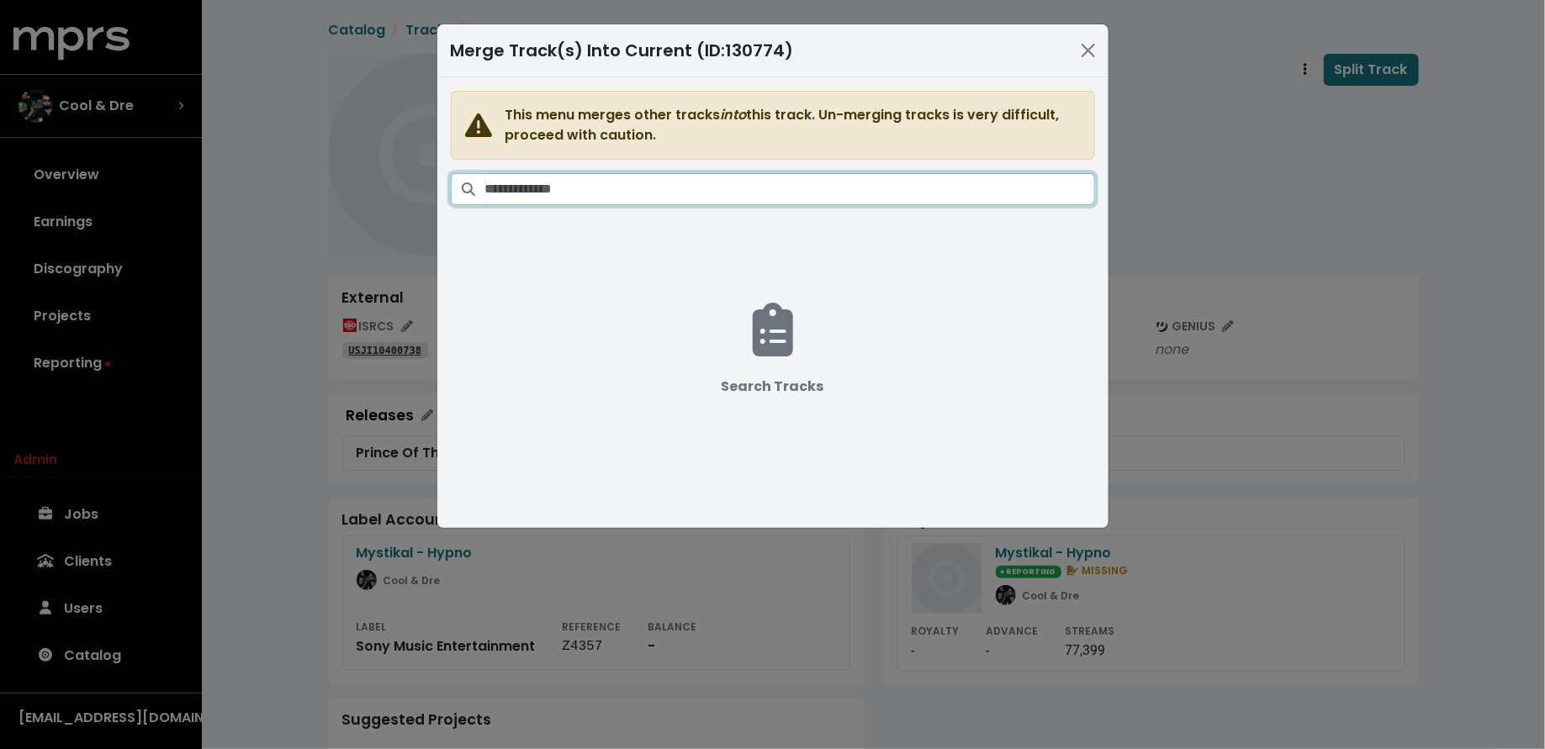
click at [921, 177] on input "Search tracks" at bounding box center [790, 189] width 610 height 32
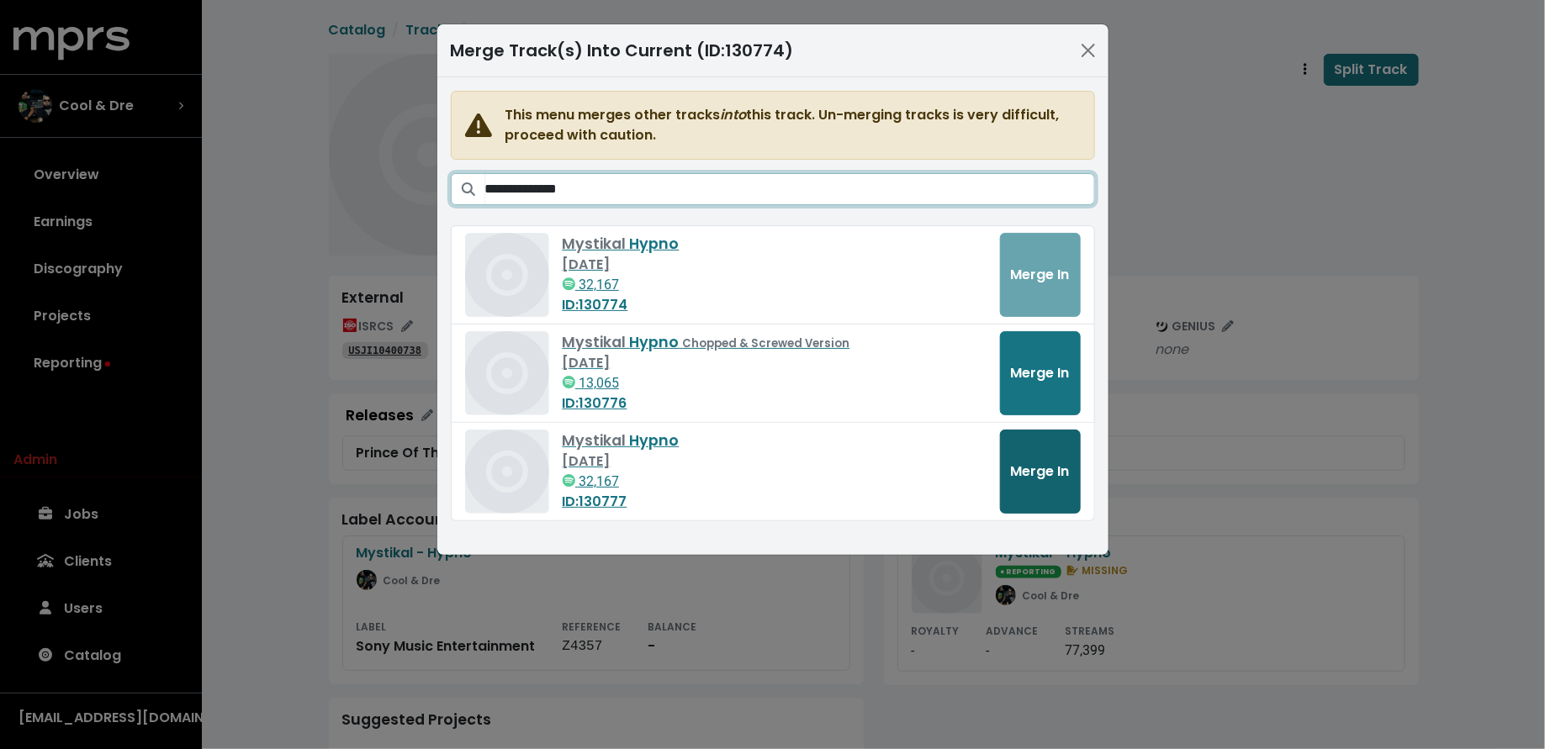
type input "**********"
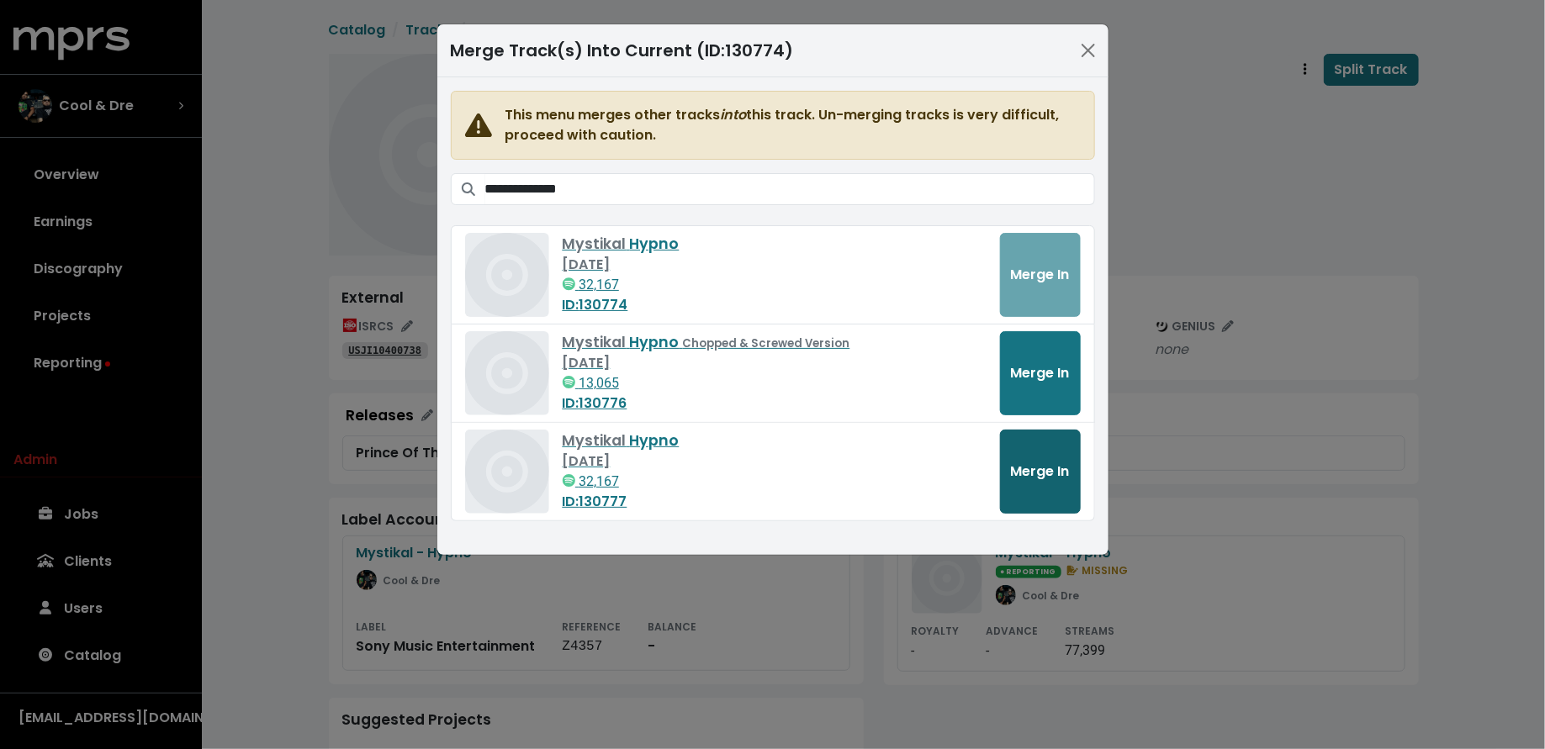
click at [1025, 484] on button "Merge In" at bounding box center [1040, 472] width 81 height 84
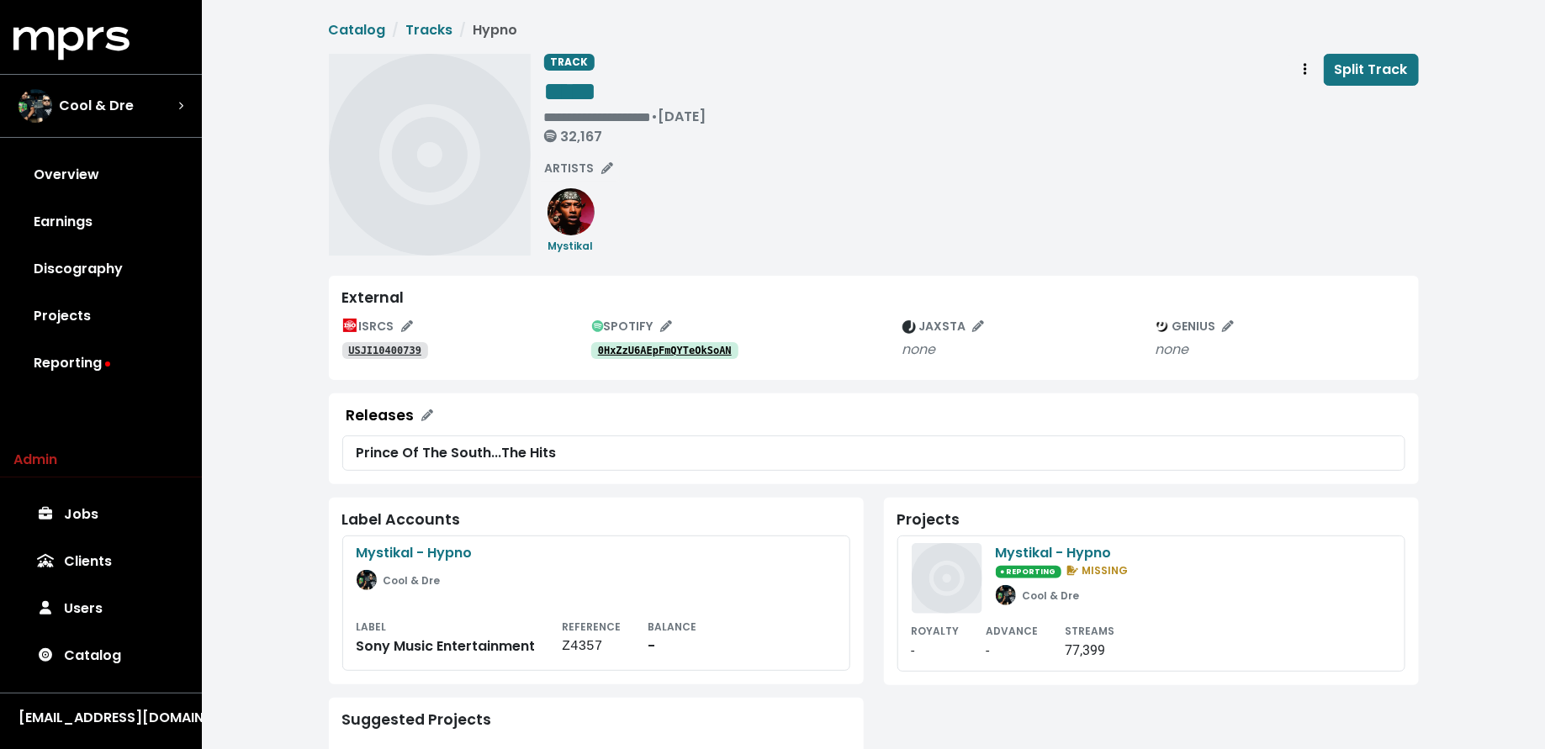
click at [666, 345] on tt "0HxZzU6AEpFmQYTeOkSoAN" at bounding box center [665, 351] width 134 height 12
